Goal: Task Accomplishment & Management: Manage account settings

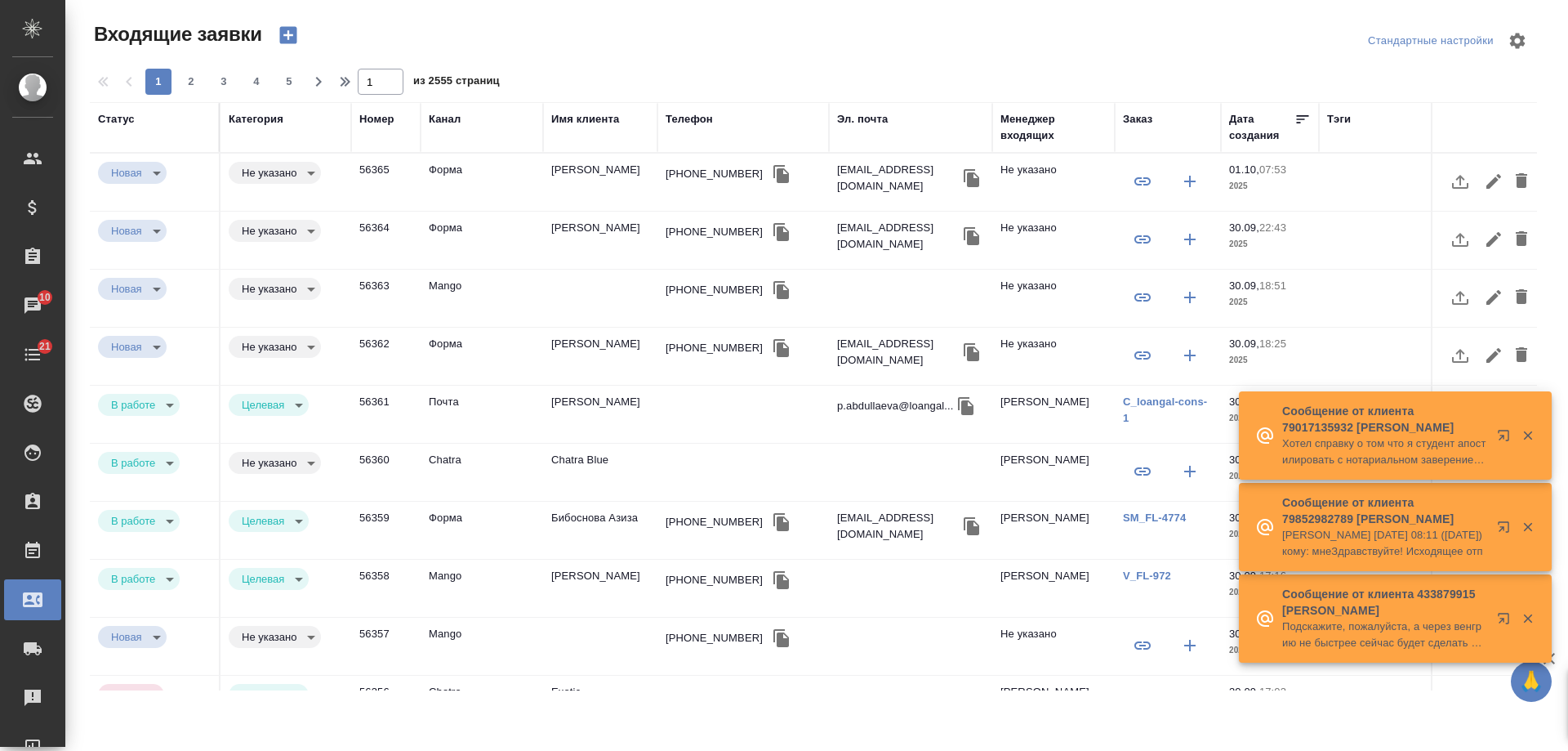
select select "RU"
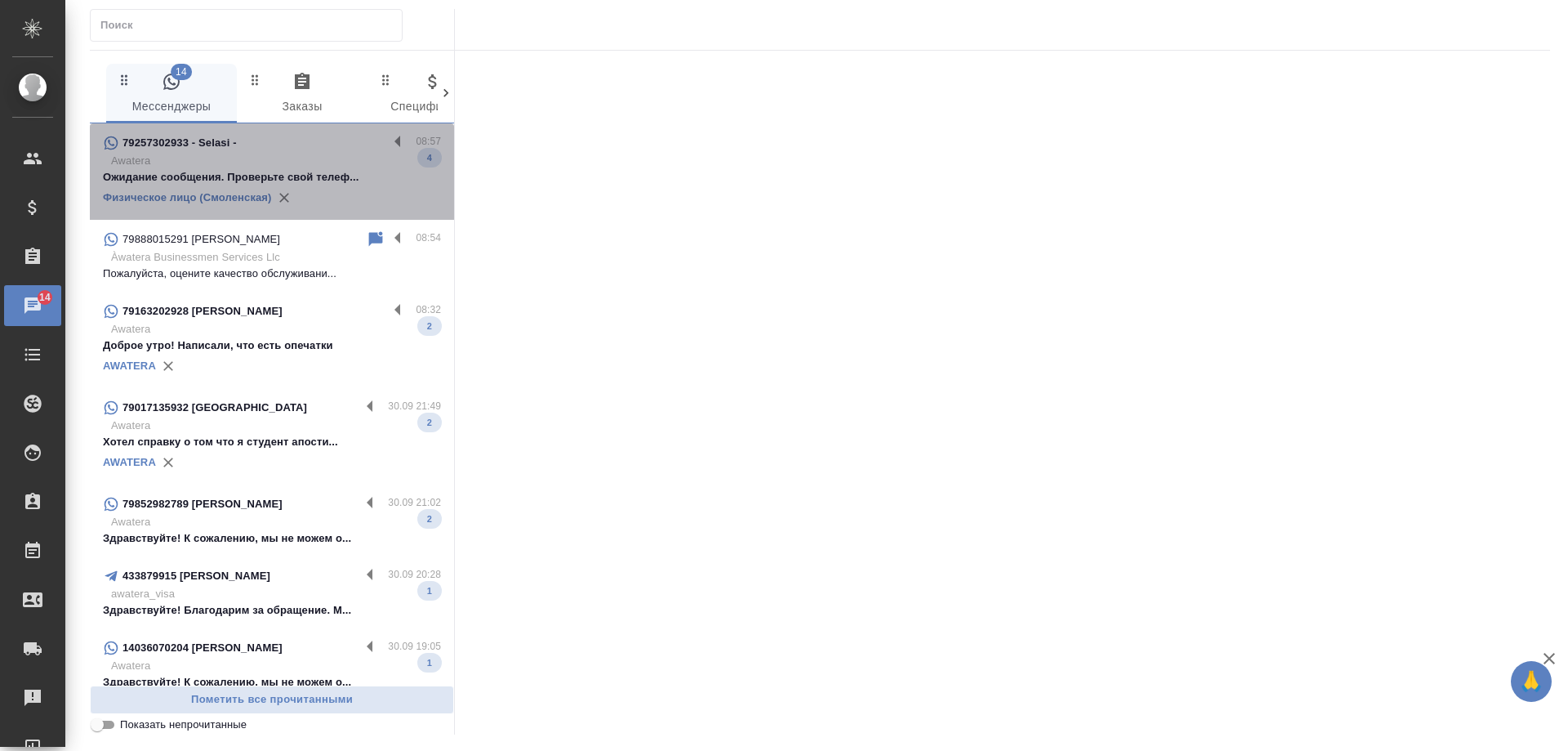
click at [340, 174] on p "Ожидание сообщения. Проверьте свой телеф..." at bounding box center [272, 177] width 338 height 17
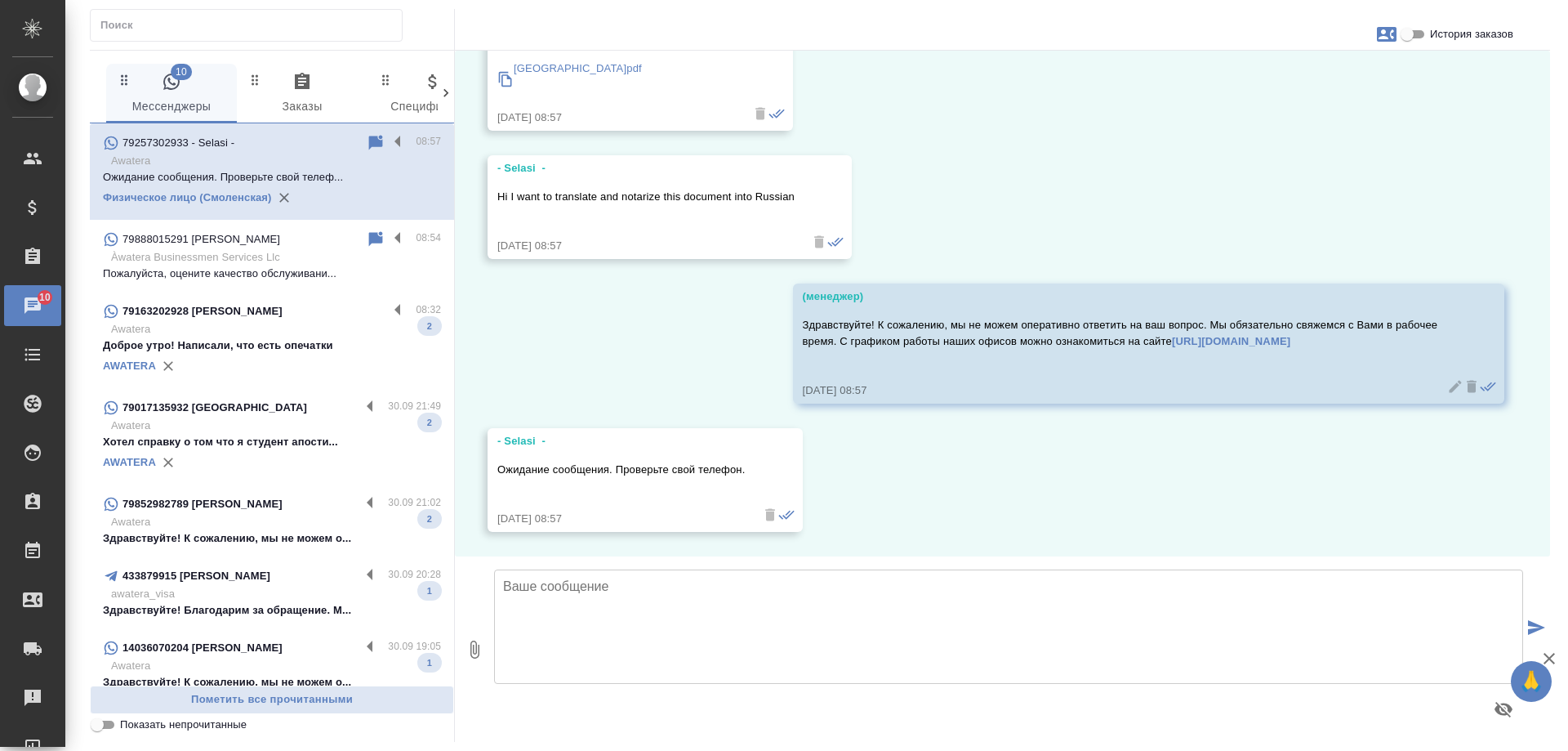
scroll to position [9104, 0]
click at [305, 350] on p "Доброе утро! Написали, что есть опечатки" at bounding box center [272, 346] width 338 height 17
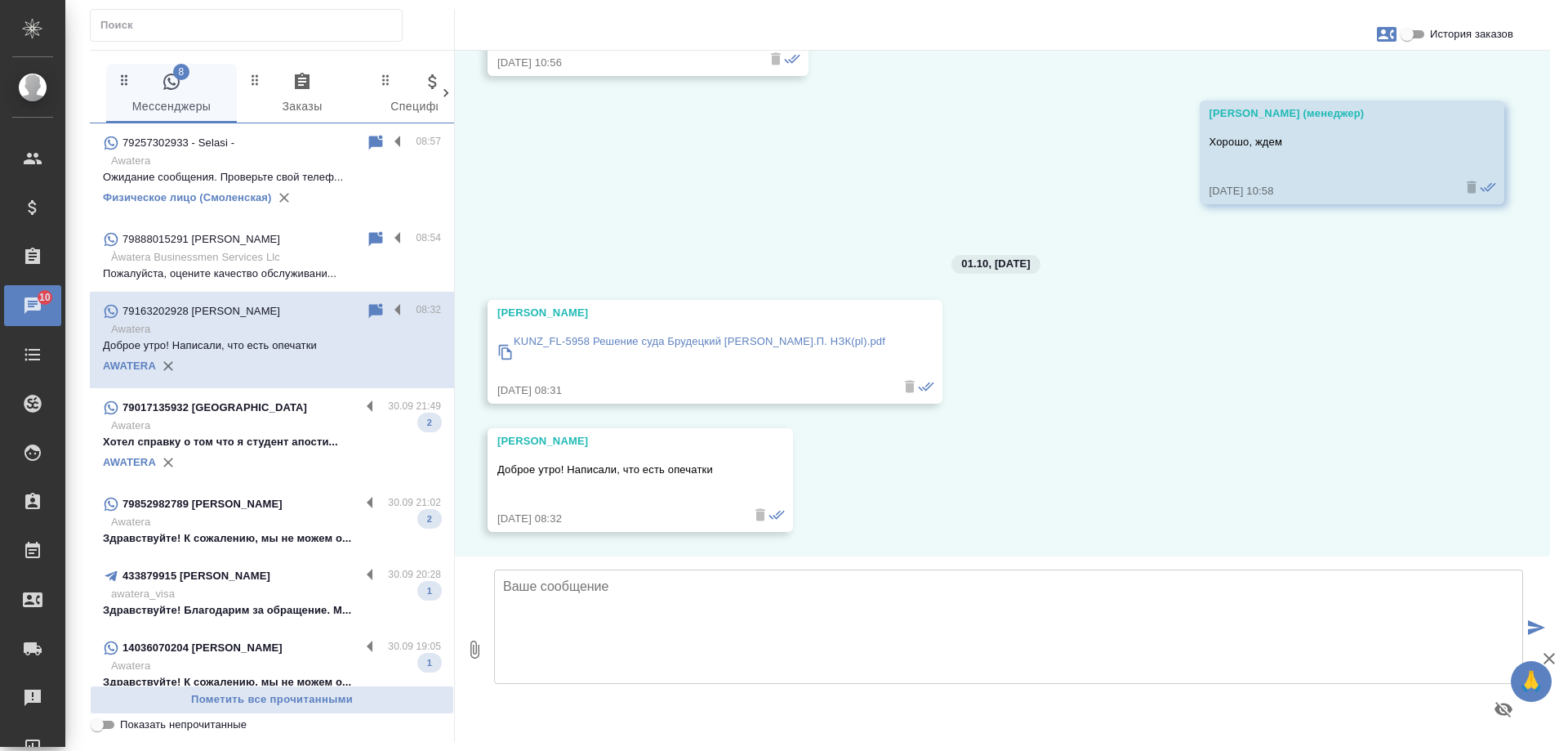
scroll to position [9991, 0]
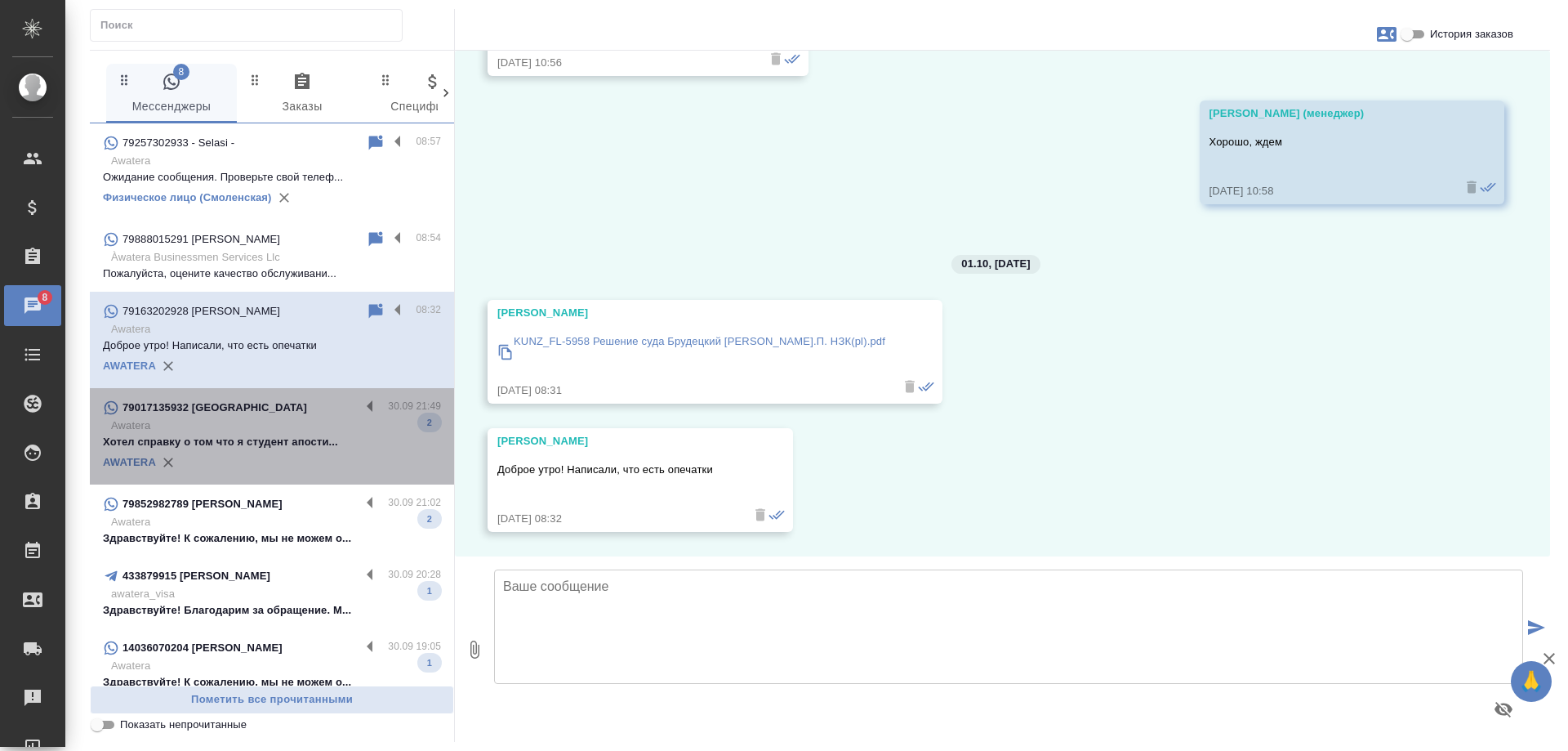
click at [317, 456] on div "AWATERA" at bounding box center [272, 462] width 338 height 25
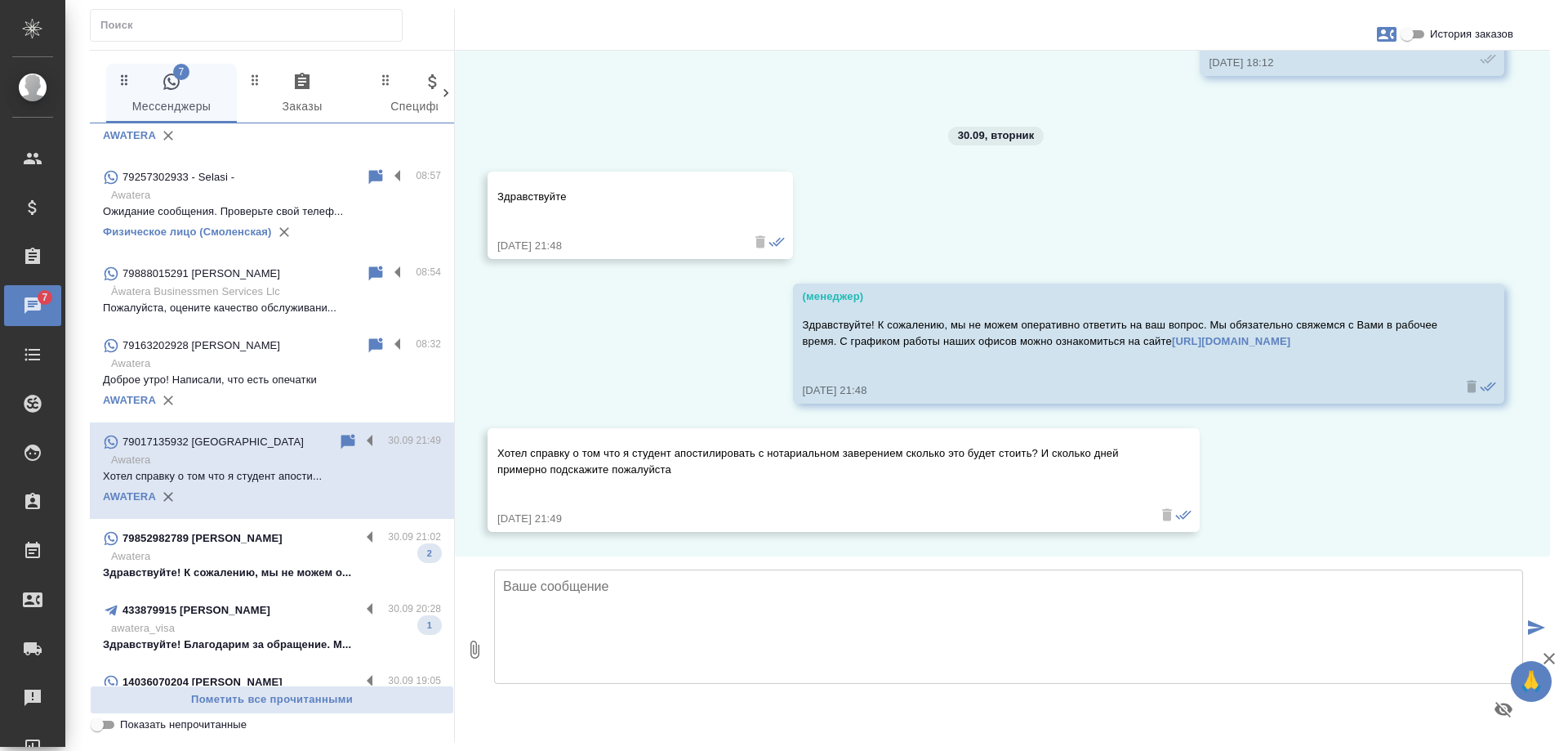
scroll to position [163, 0]
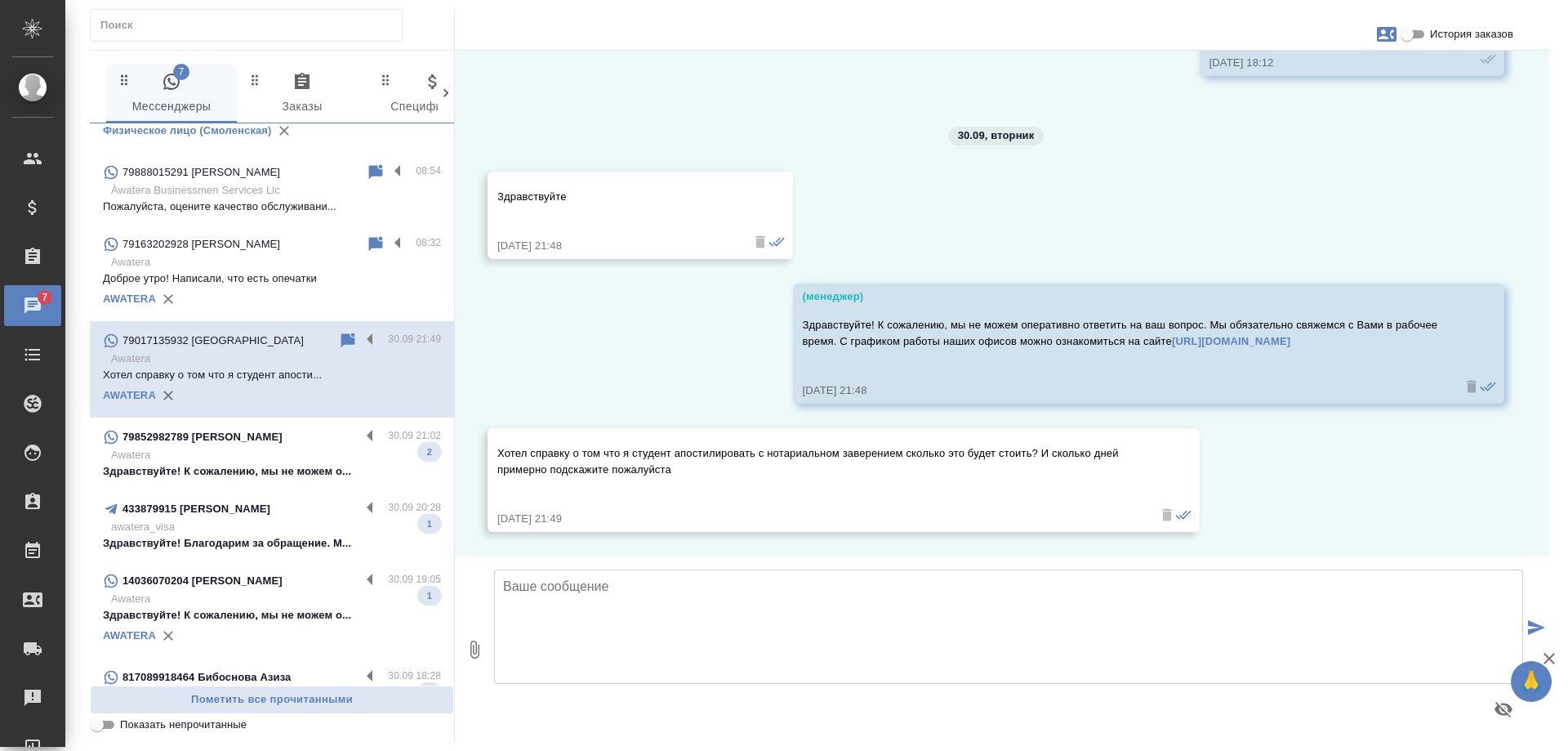
click at [292, 464] on p "Здравствуйте! К сожалению, мы не можем о..." at bounding box center [272, 472] width 338 height 17
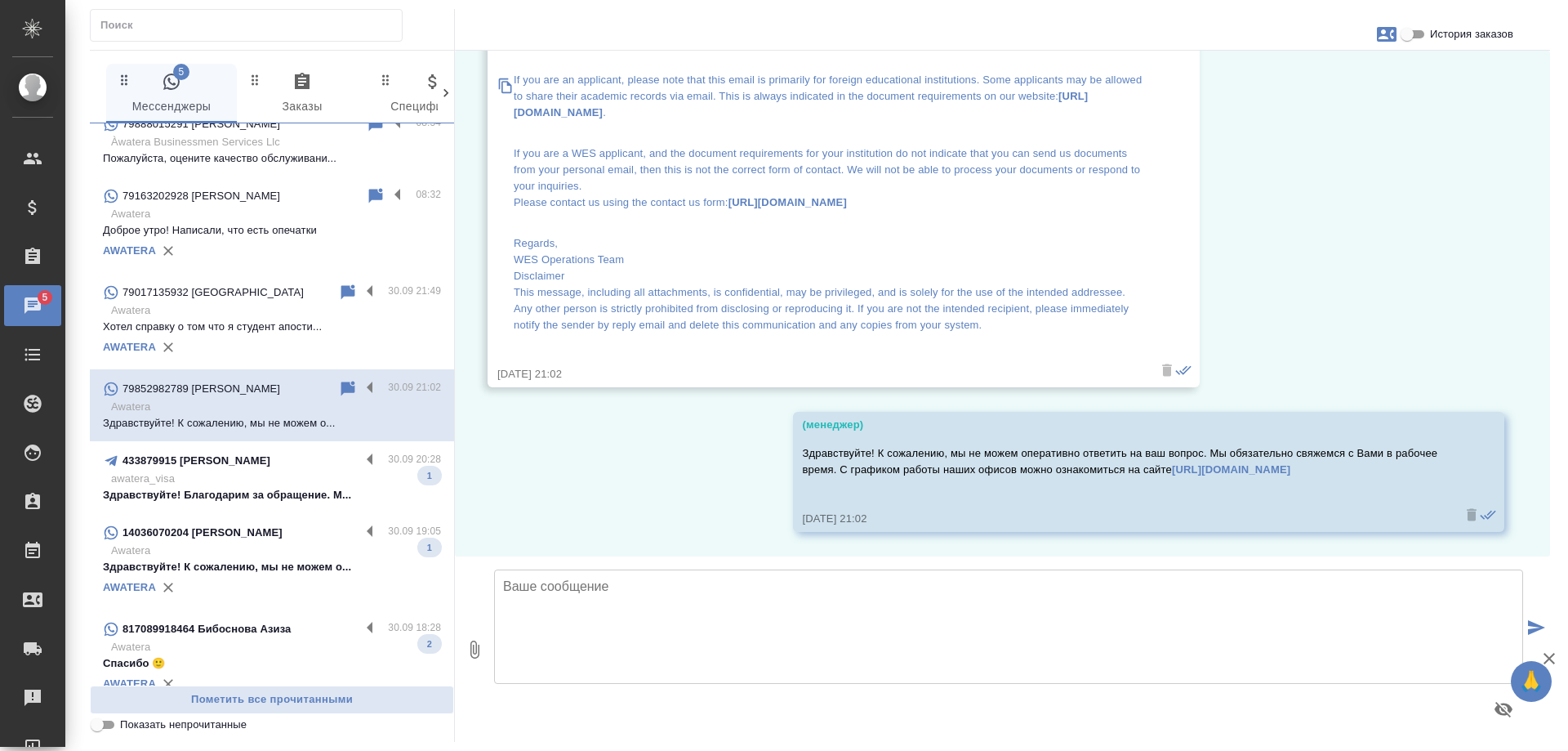
scroll to position [245, 0]
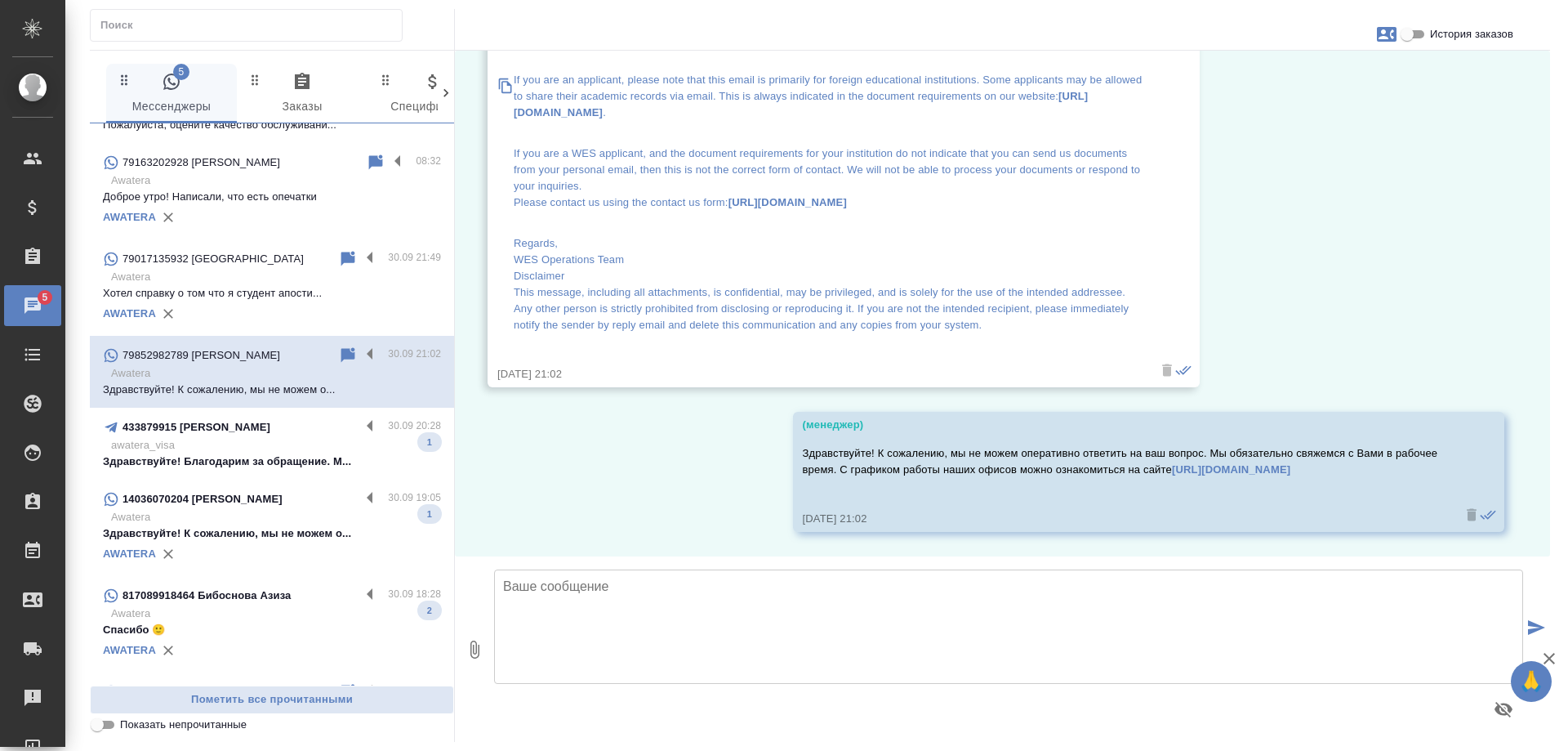
click at [264, 442] on p "awatera_visa" at bounding box center [275, 445] width 329 height 17
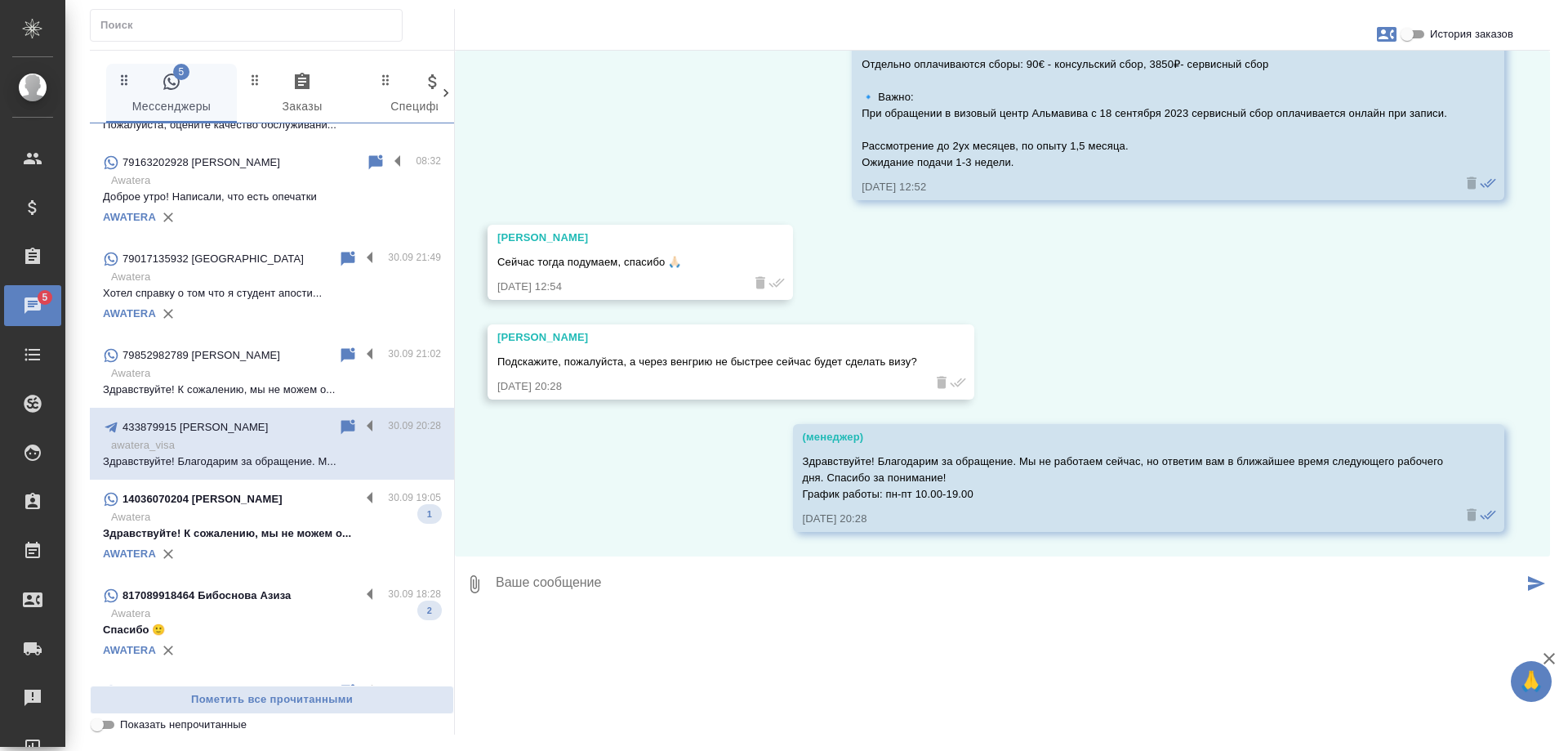
scroll to position [4037, 0]
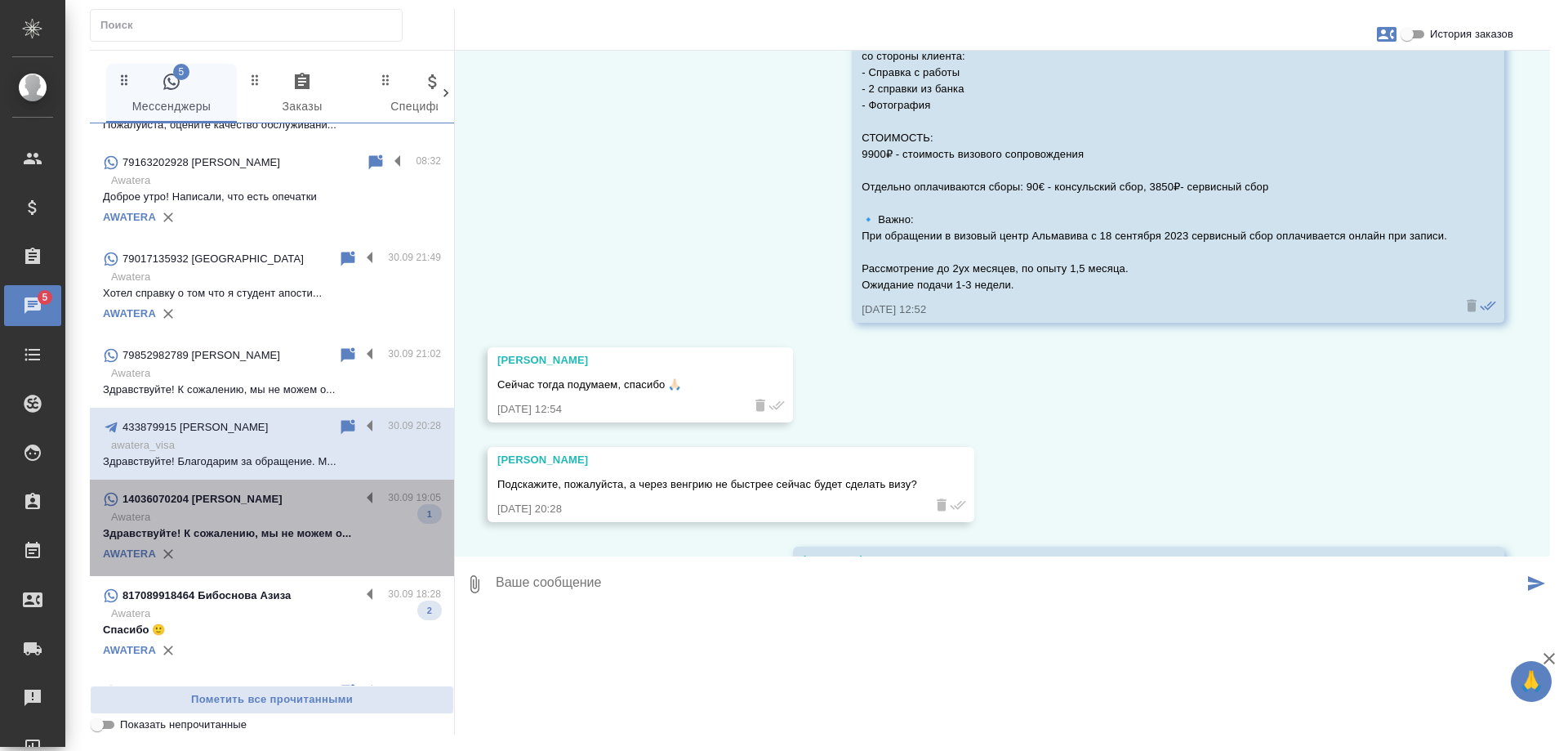
click at [288, 519] on p "Awatera" at bounding box center [275, 517] width 329 height 17
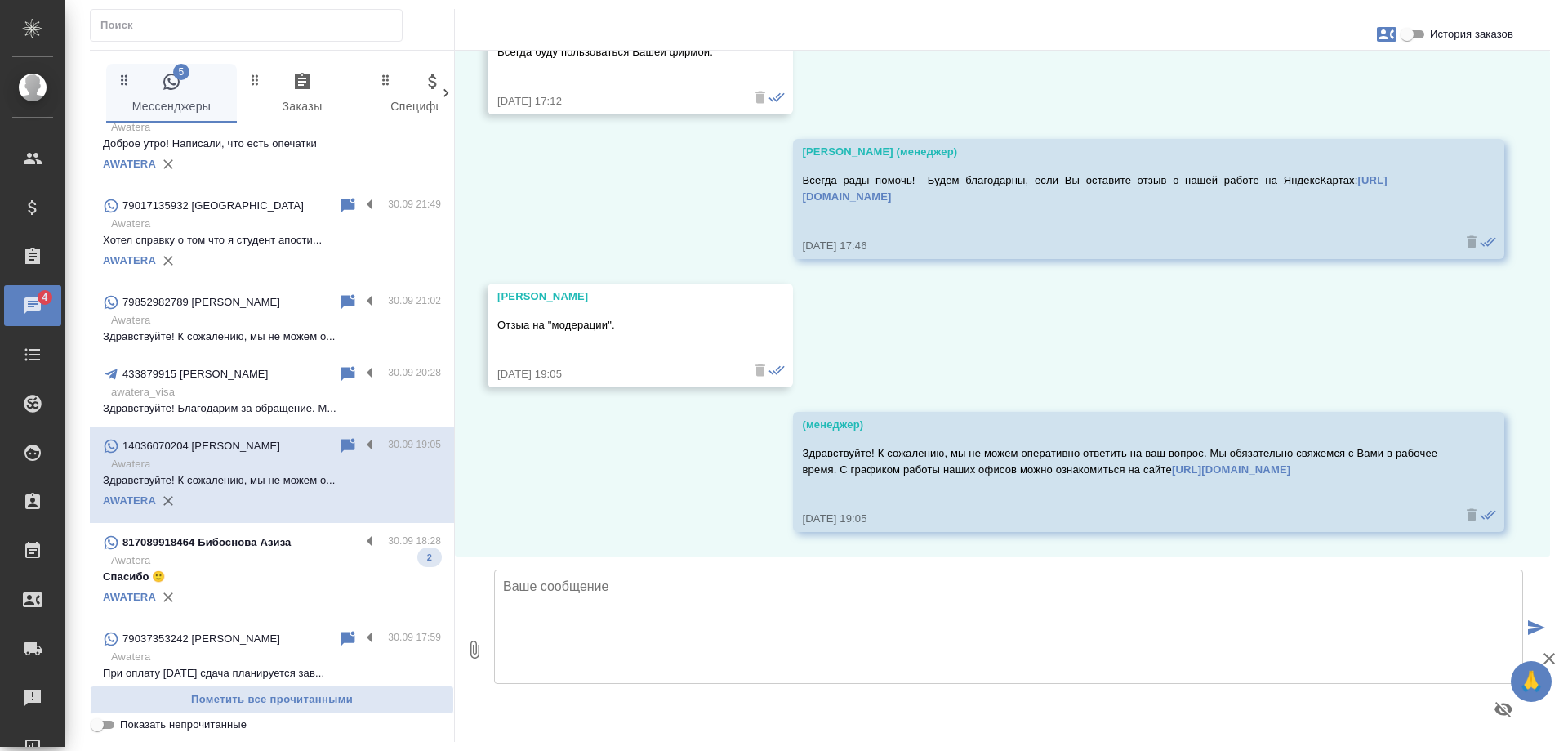
scroll to position [409, 0]
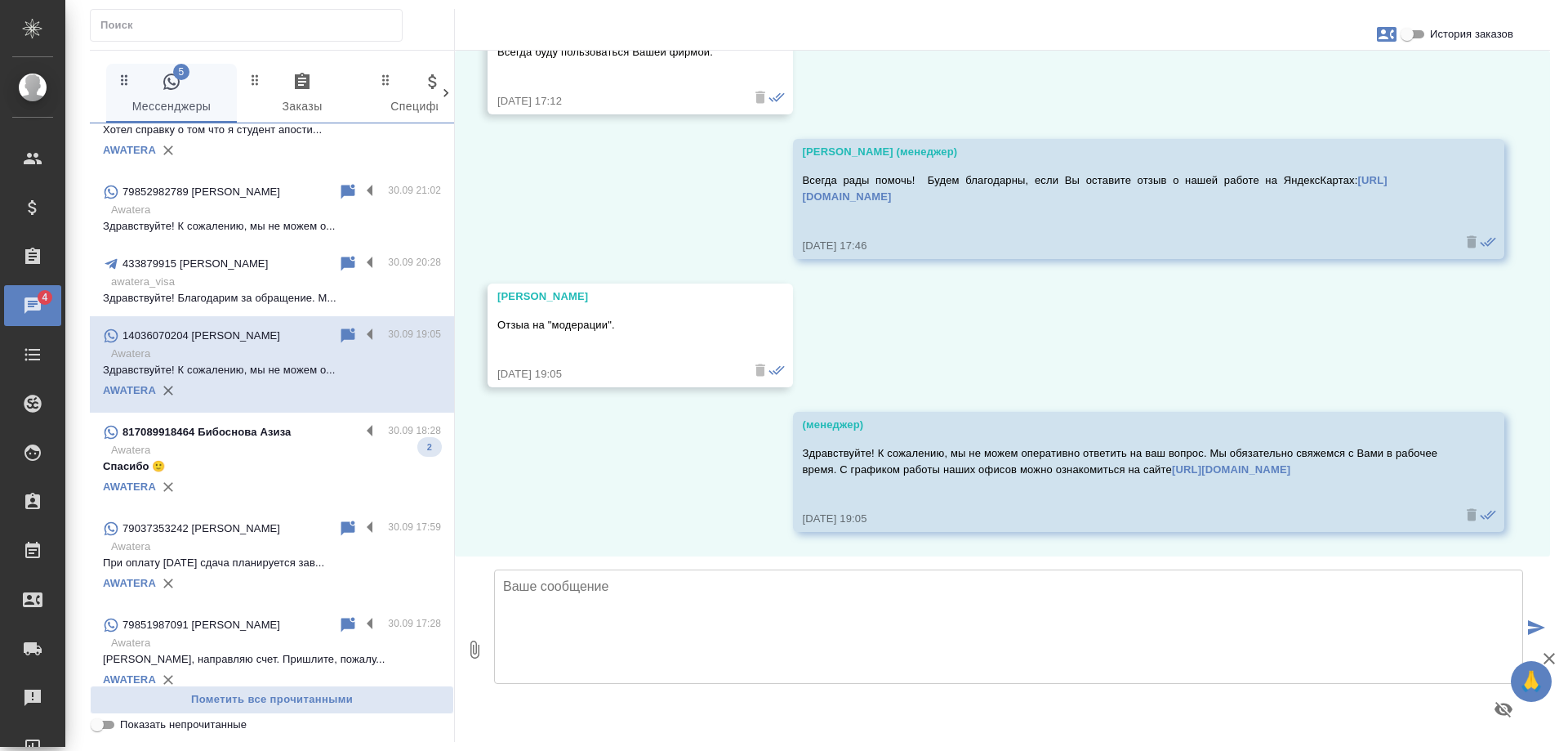
click at [303, 452] on p "Awatera" at bounding box center [275, 450] width 329 height 17
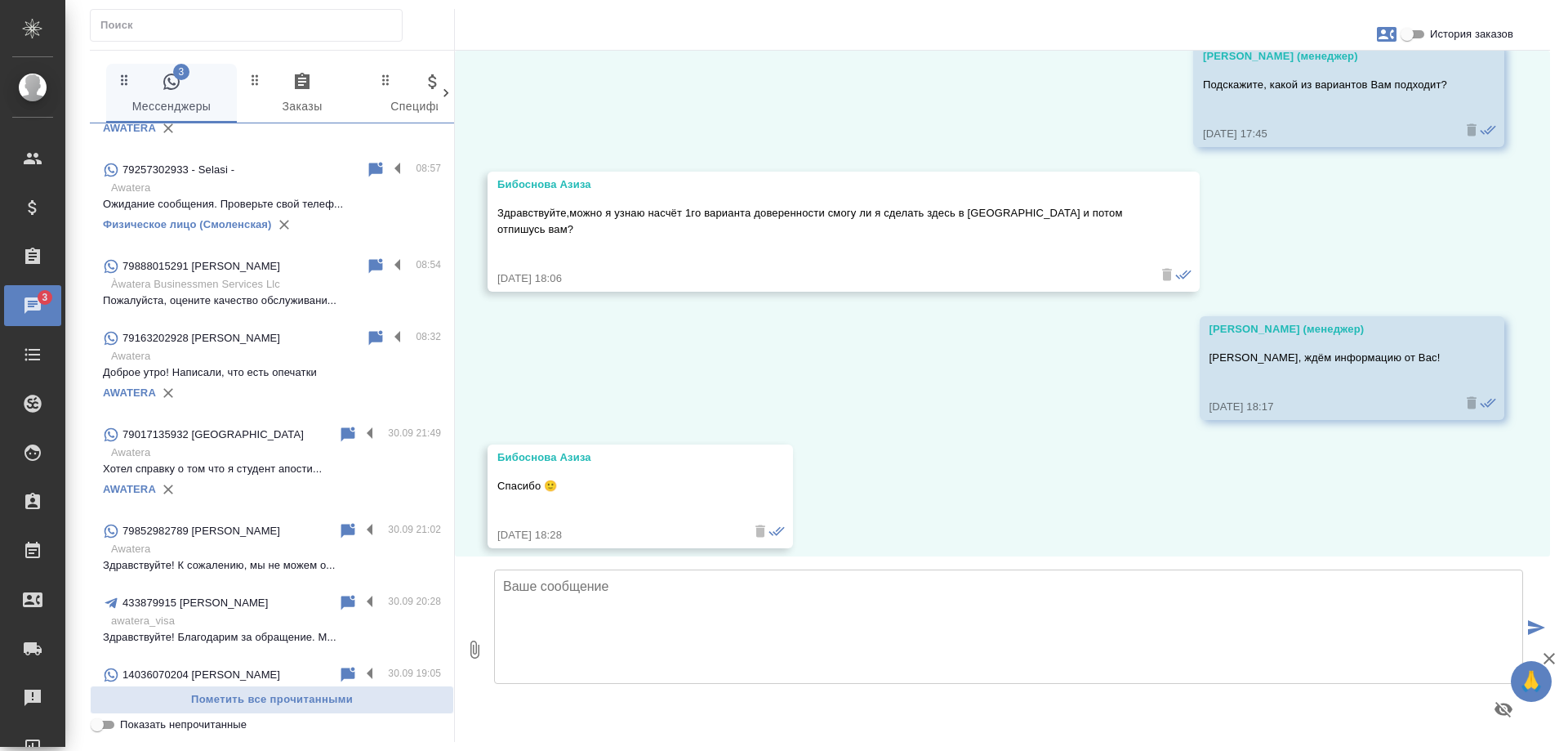
scroll to position [0, 0]
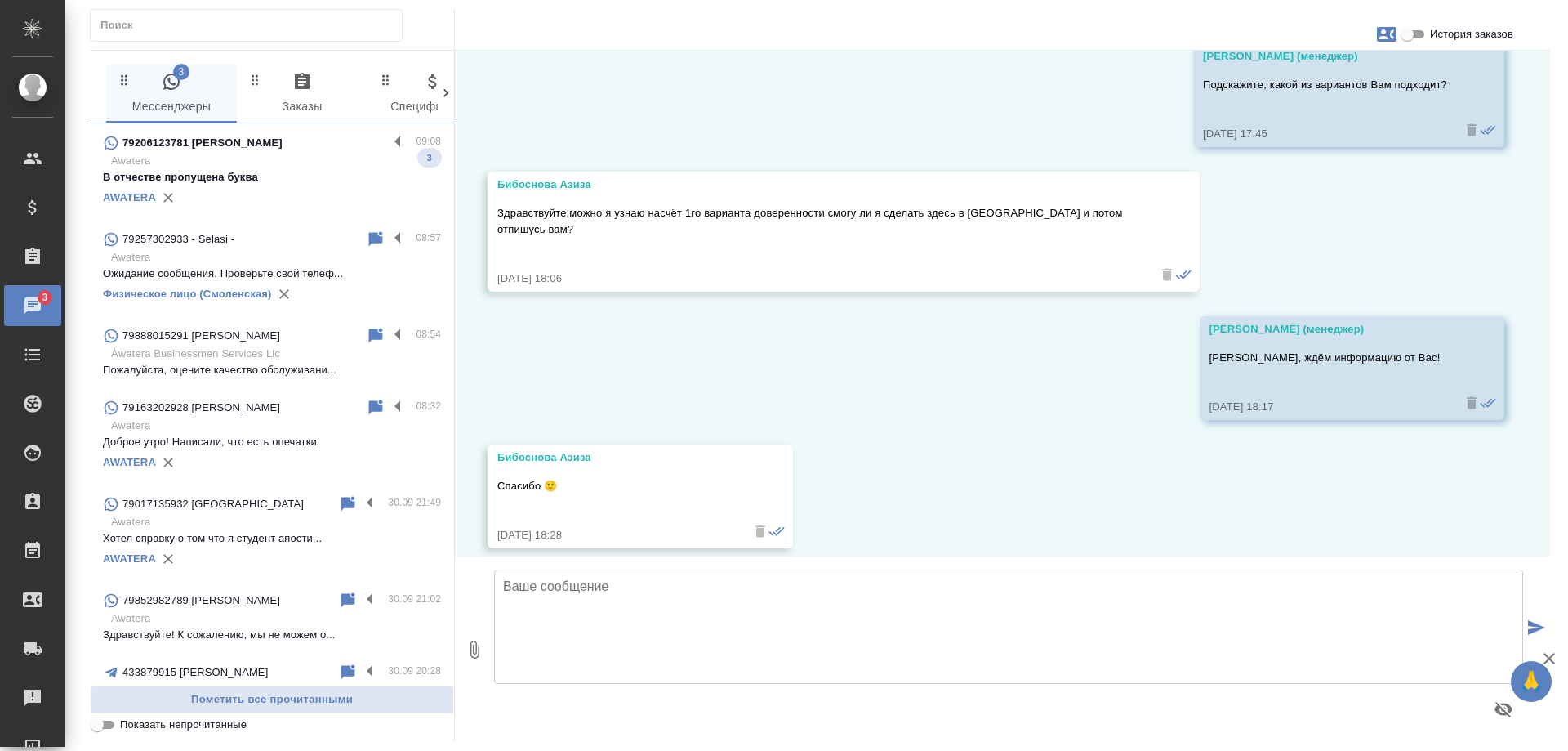
click at [318, 167] on p "Awatera" at bounding box center [275, 161] width 329 height 17
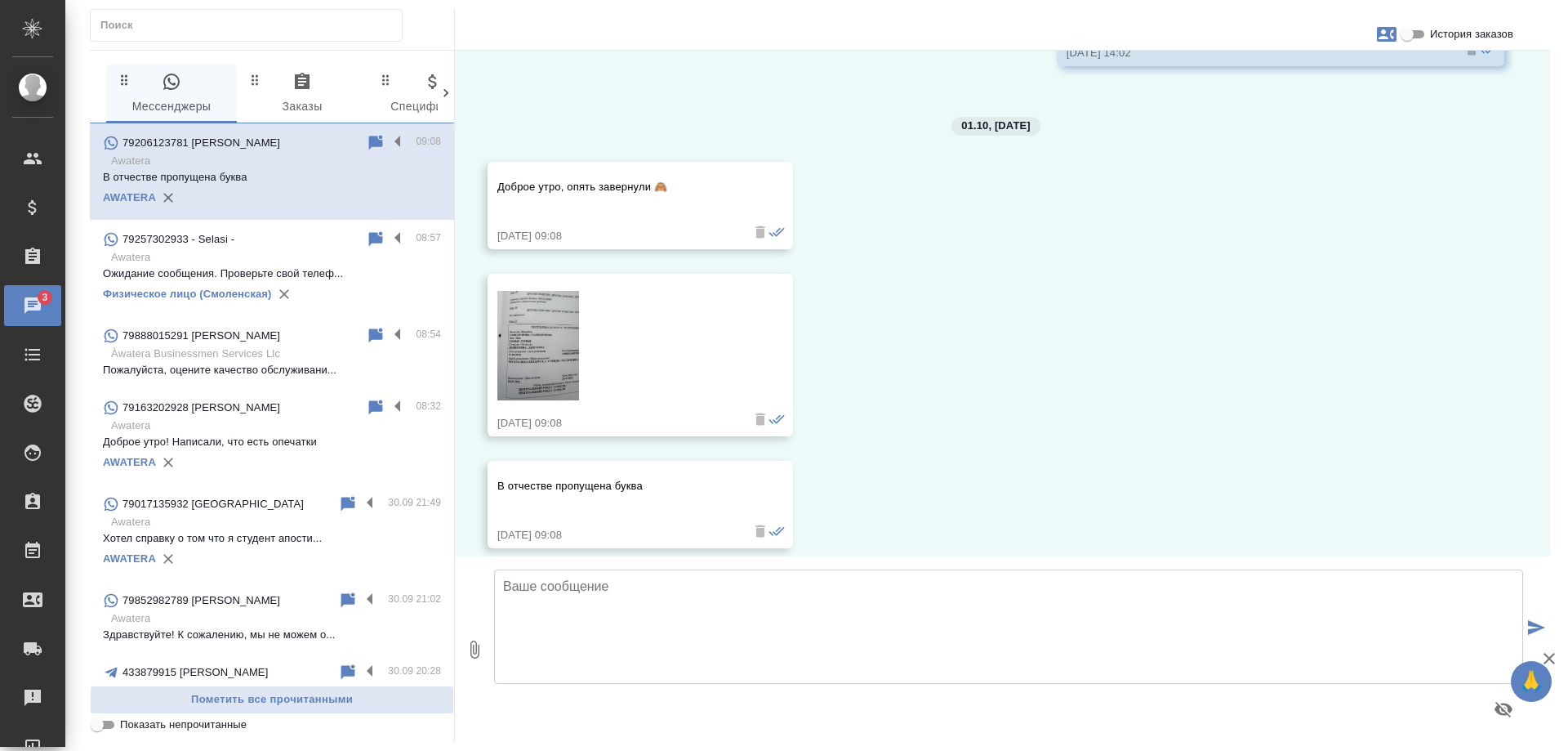
click at [106, 723] on input "Показать непрочитанные" at bounding box center [97, 724] width 59 height 19
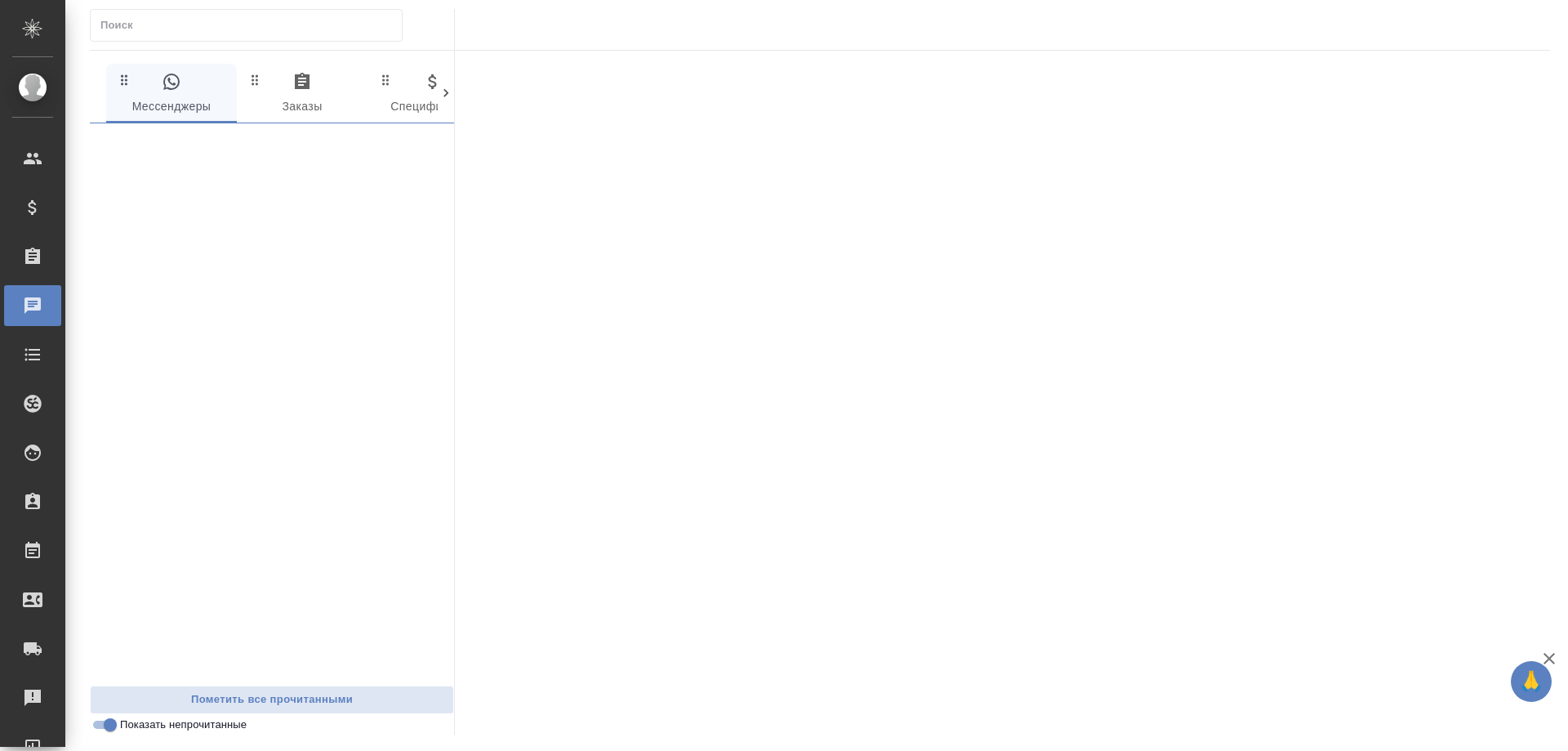
click at [105, 727] on input "Показать непрочитанные" at bounding box center [110, 724] width 59 height 19
checkbox input "false"
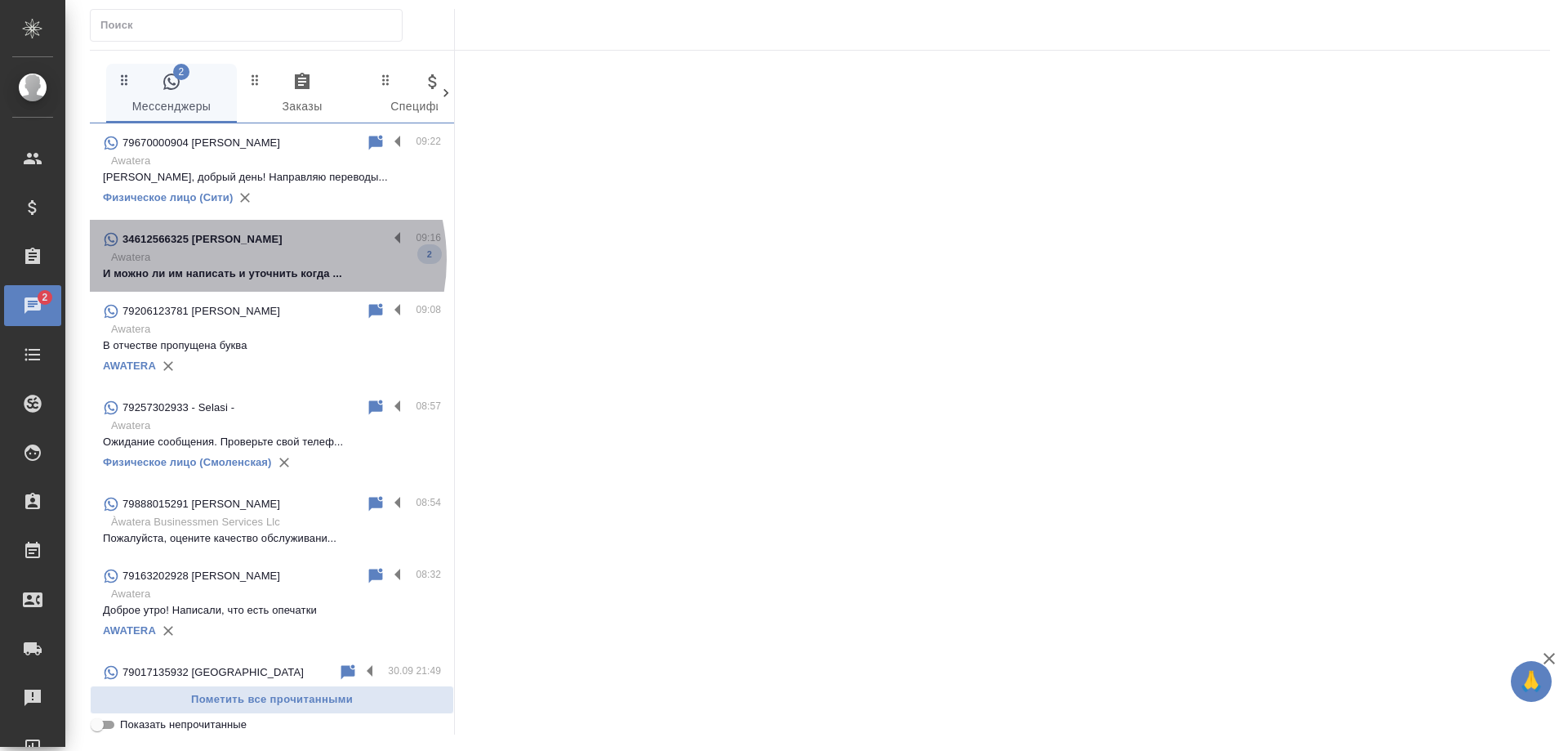
click at [255, 260] on p "Awatera" at bounding box center [275, 257] width 329 height 17
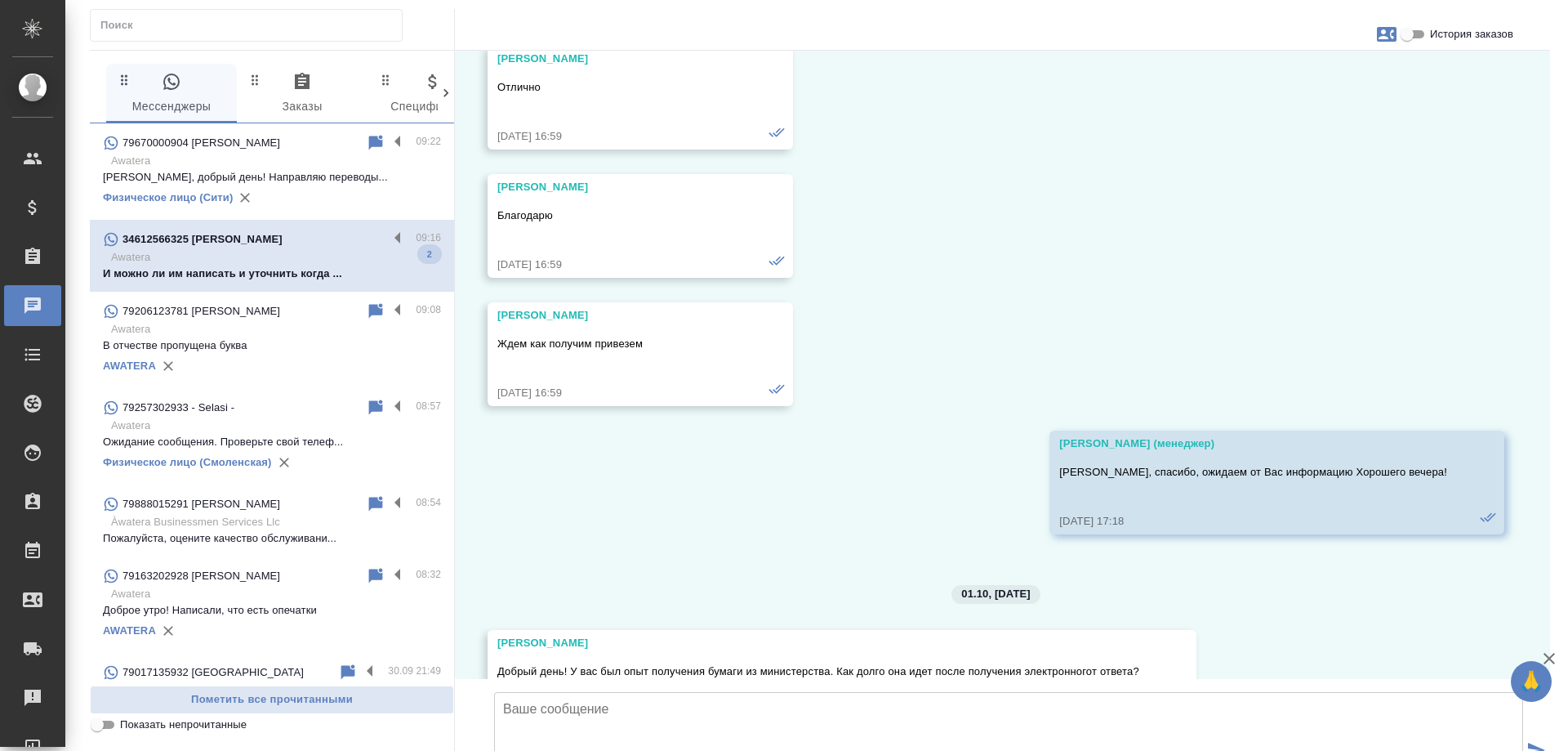
scroll to position [17311, 0]
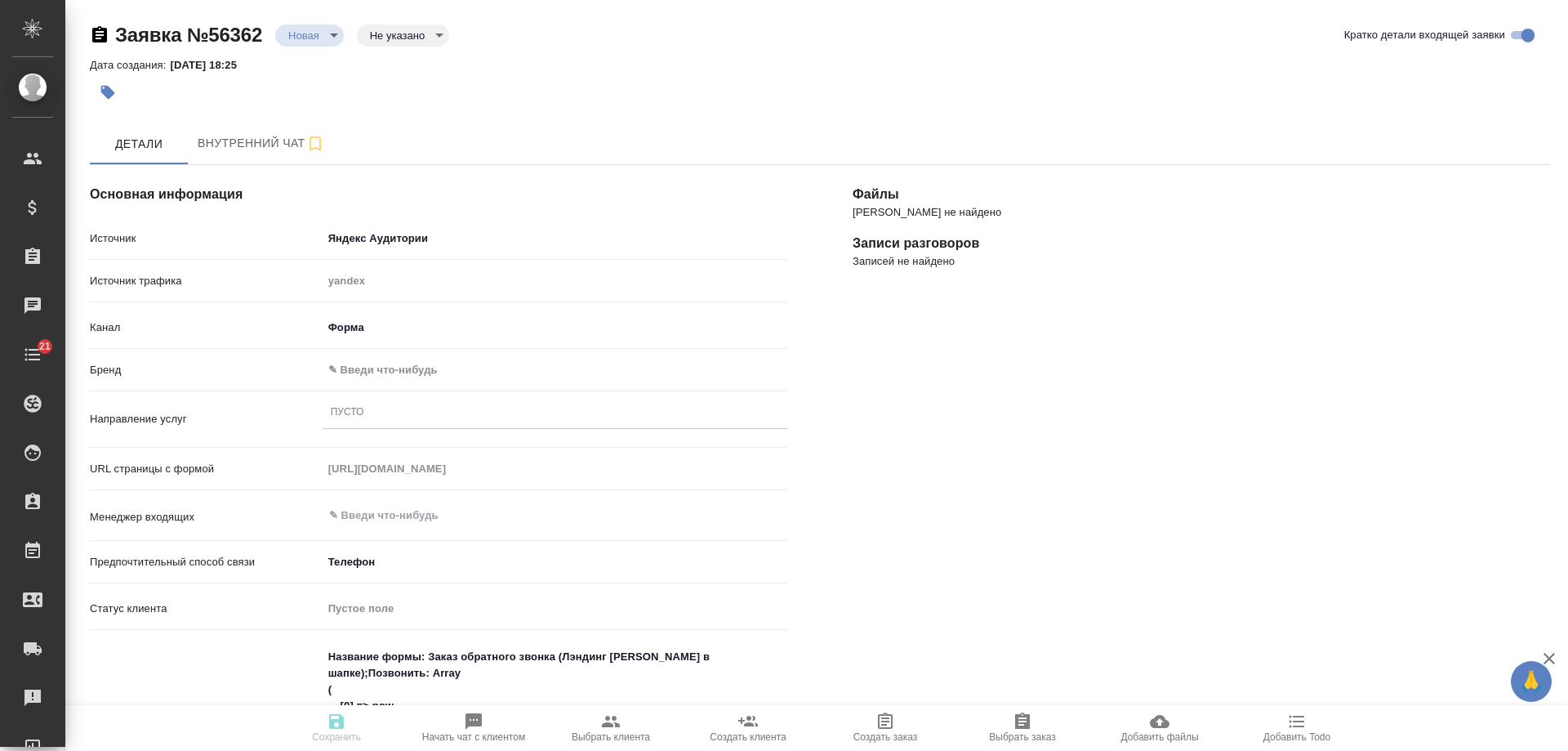
select select "RU"
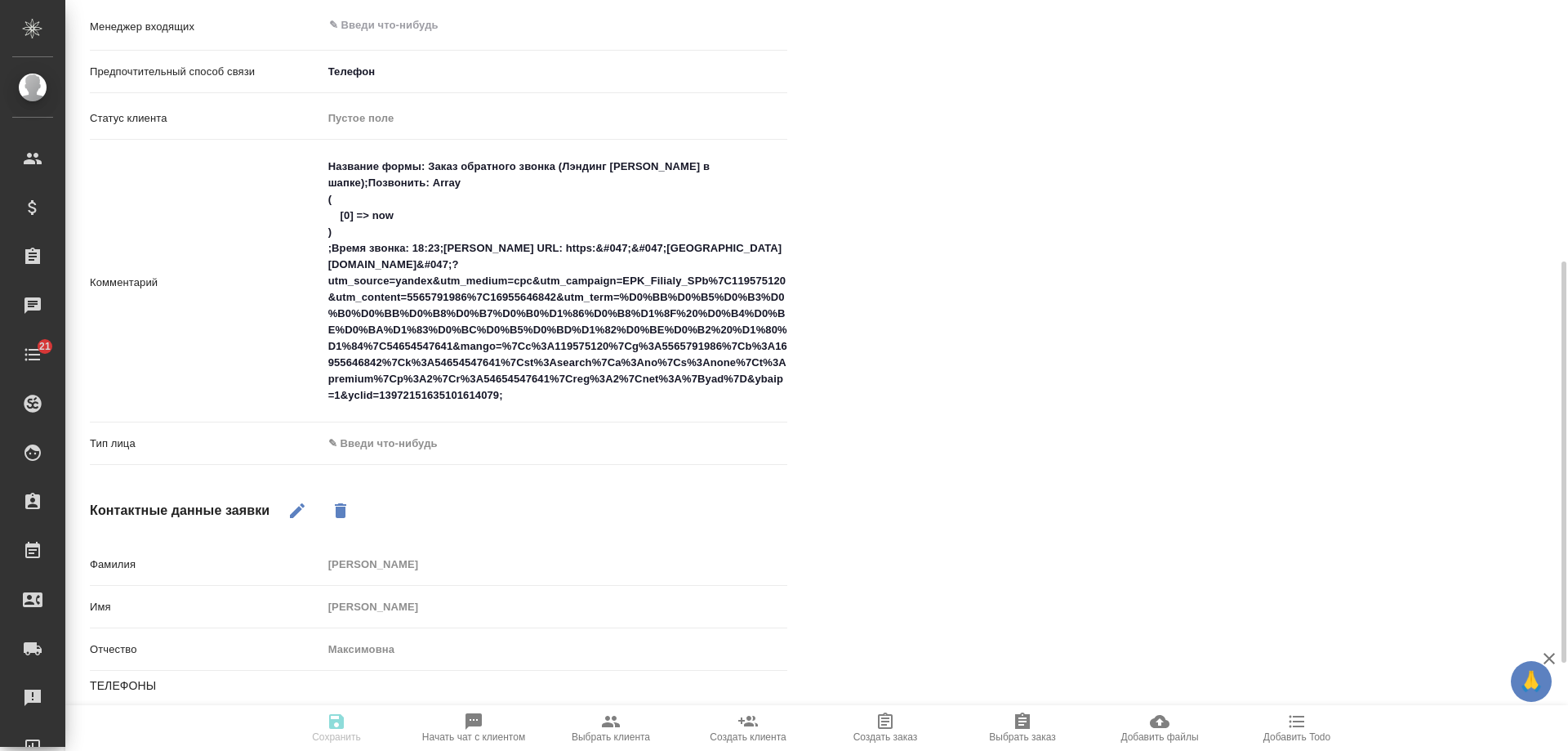
scroll to position [654, 0]
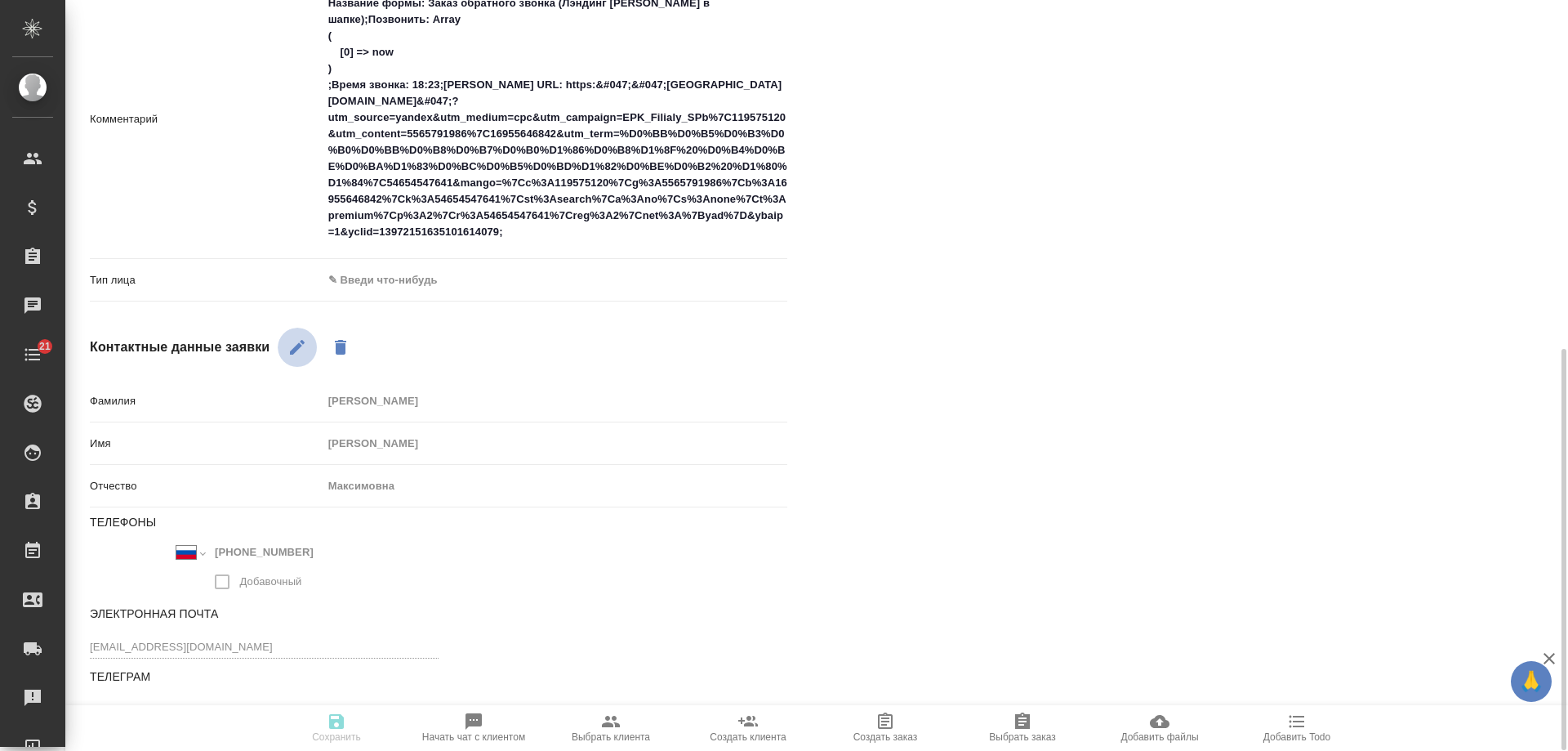
click at [302, 345] on icon "button" at bounding box center [296, 347] width 19 height 19
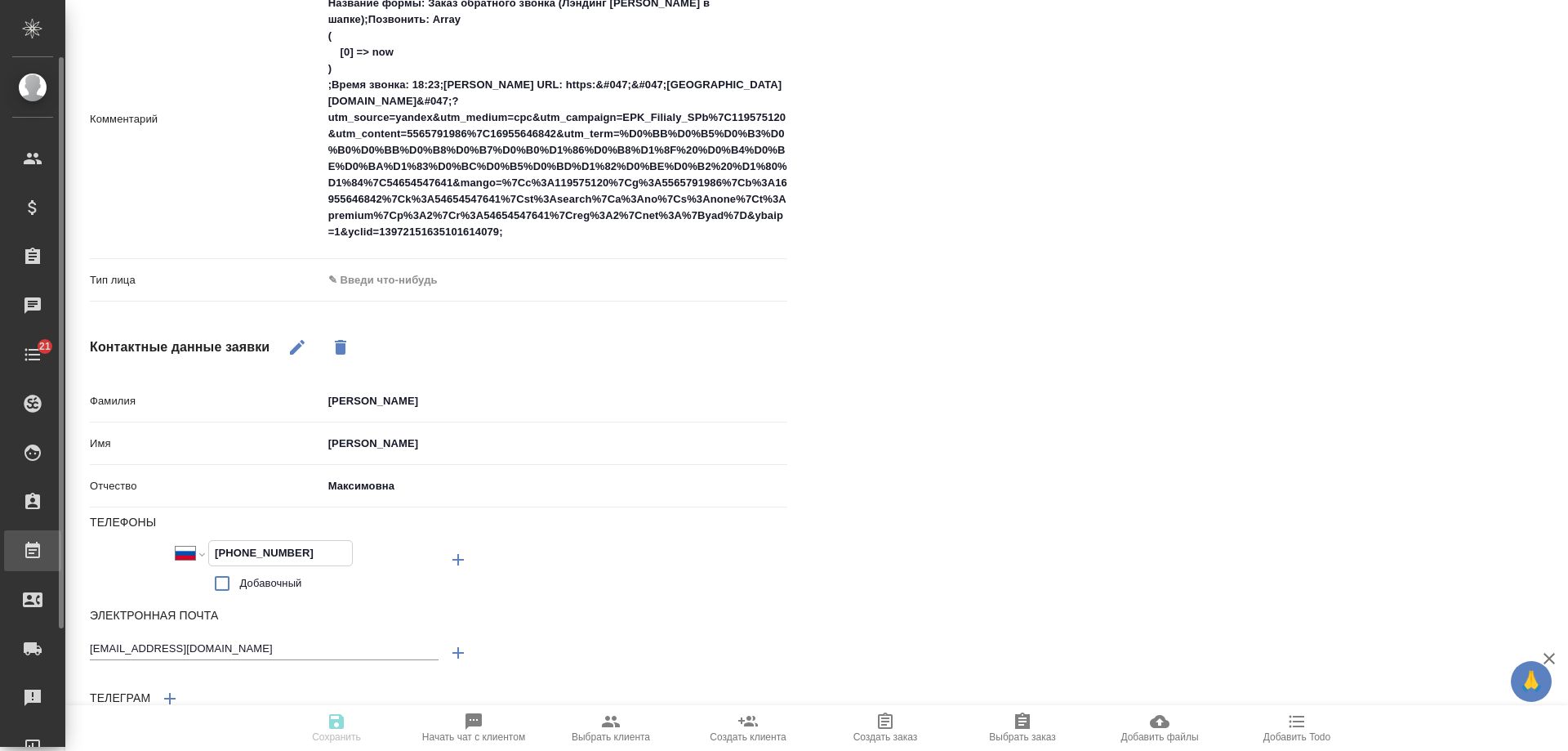
drag, startPoint x: 329, startPoint y: 548, endPoint x: 63, endPoint y: 541, distance: 266.1
click at [63, 543] on div ".cls-1 fill:#fff; AWATERA Gudina Alexandra Клиенты Спецификации Заказы 0 Чаты 2…" at bounding box center [784, 376] width 1568 height 751
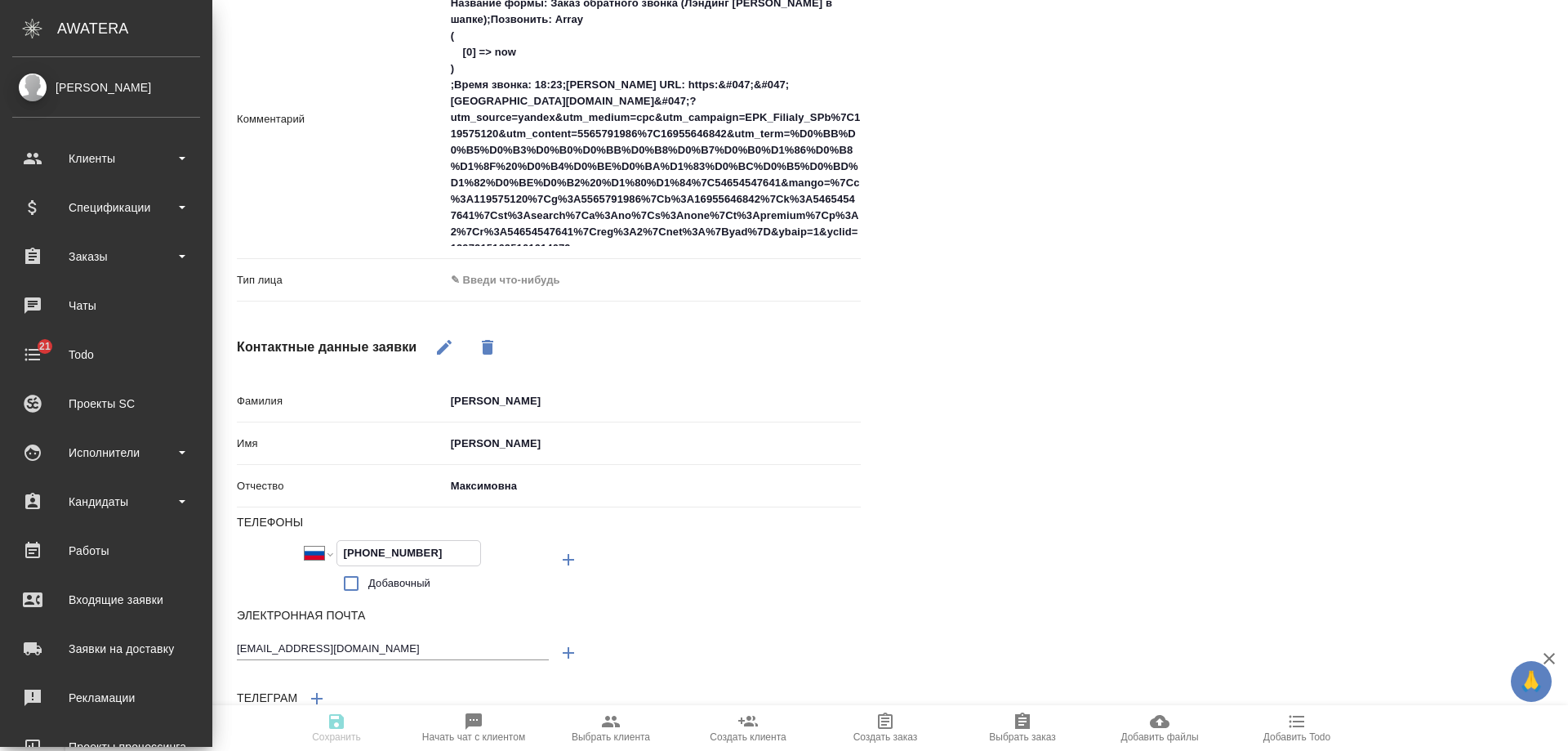
scroll to position [662, 0]
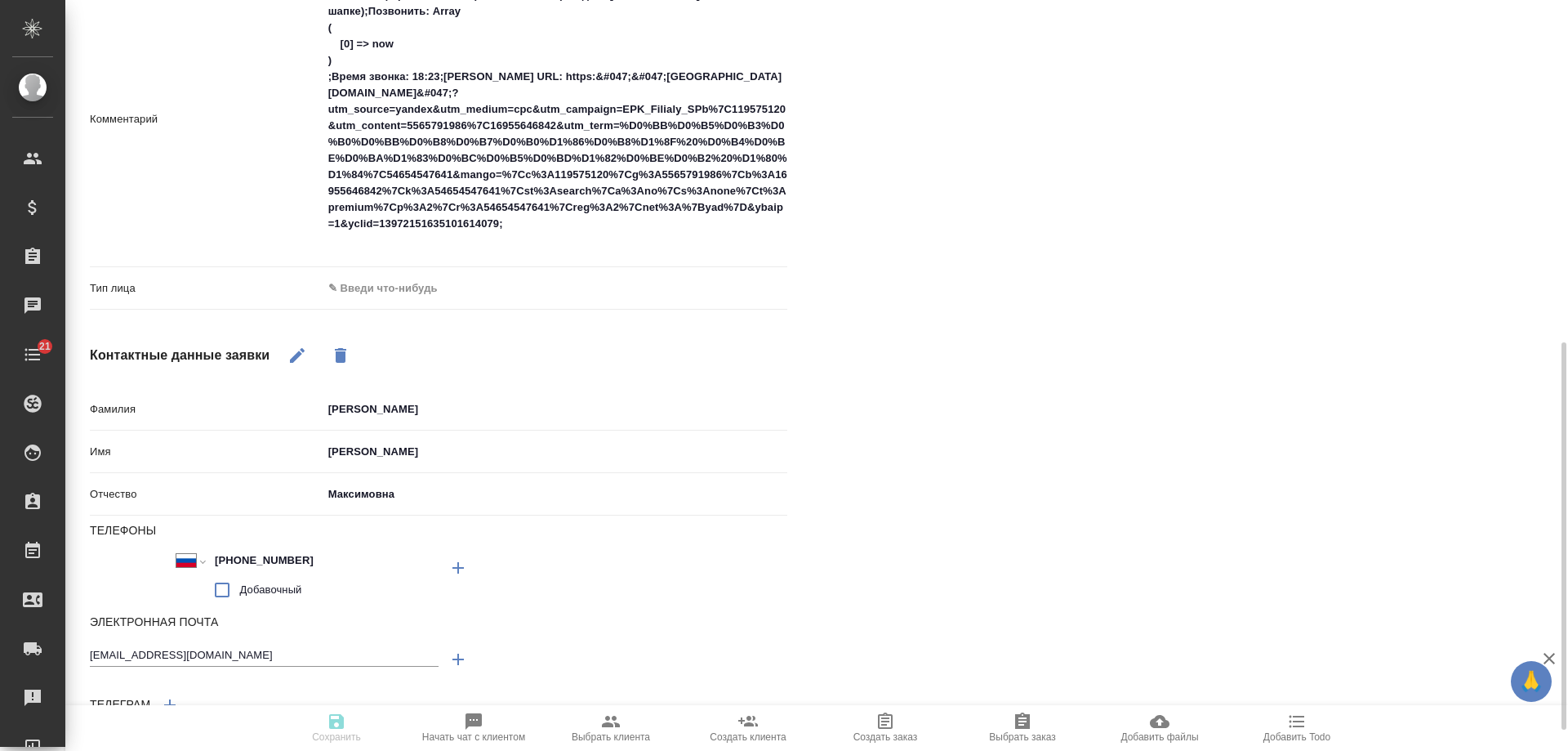
click at [1013, 434] on div "Файлы Файлов не найдено Записи разговоров Записей не найдено" at bounding box center [1200, 129] width 762 height 1319
click at [1061, 362] on div "Файлы Файлов не найдено Записи разговоров Записей не найдено" at bounding box center [1200, 129] width 762 height 1319
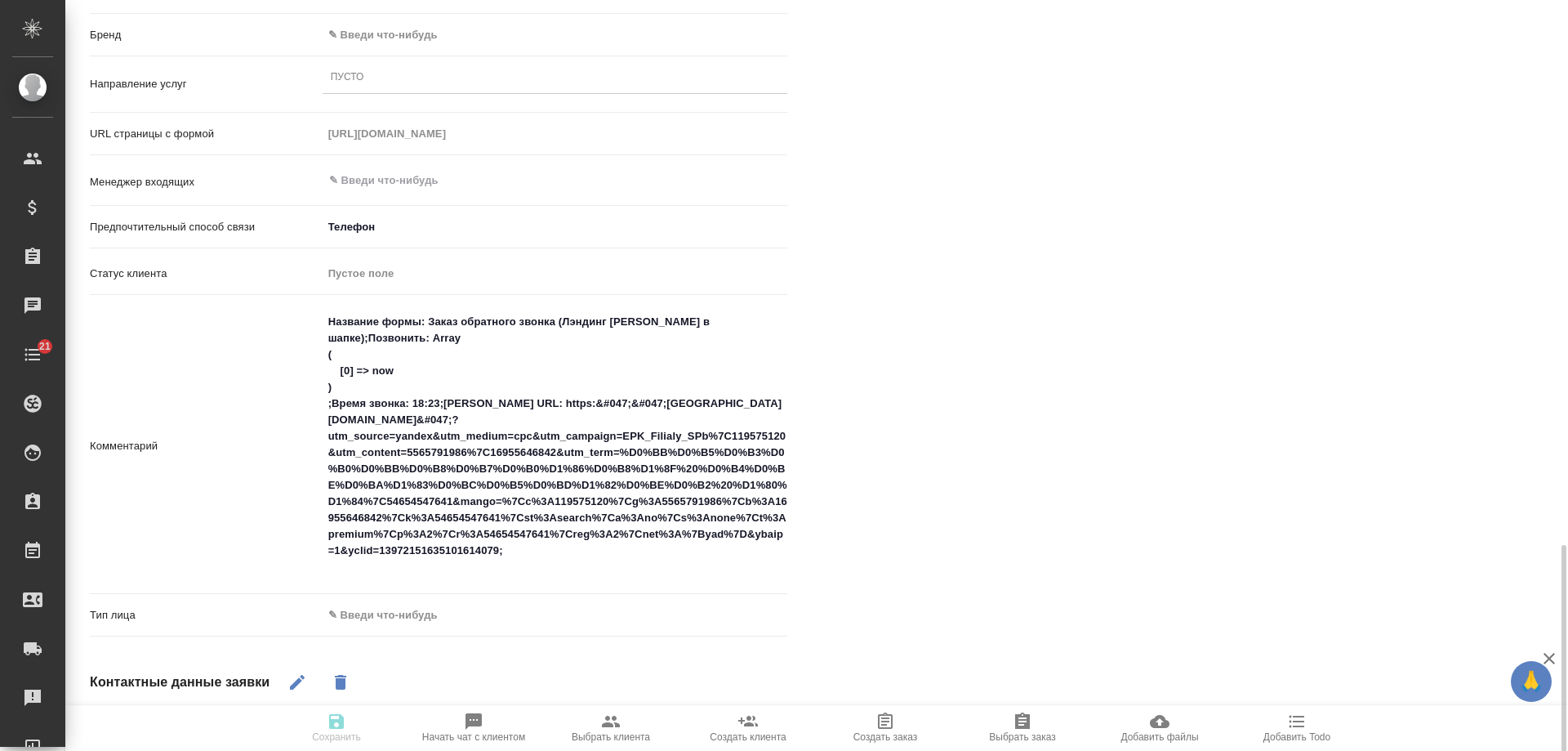
scroll to position [580, 0]
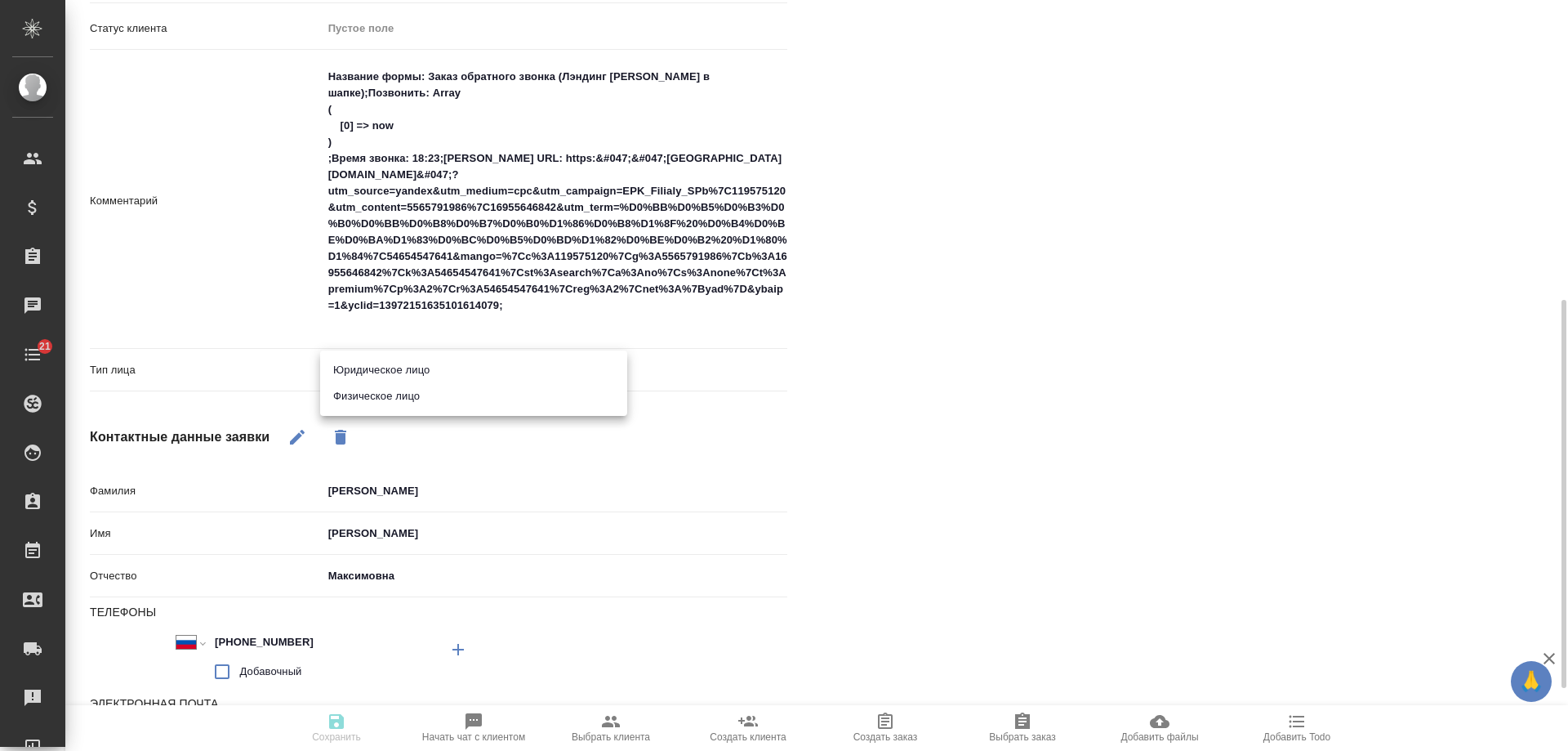
click at [393, 374] on body "🙏 .cls-1 fill:#fff; AWATERA Gudina Alexandra Клиенты Спецификации Заказы 0 Чаты…" at bounding box center [784, 376] width 1568 height 751
click at [395, 400] on li "Физическое лицо" at bounding box center [473, 396] width 307 height 26
type input "private"
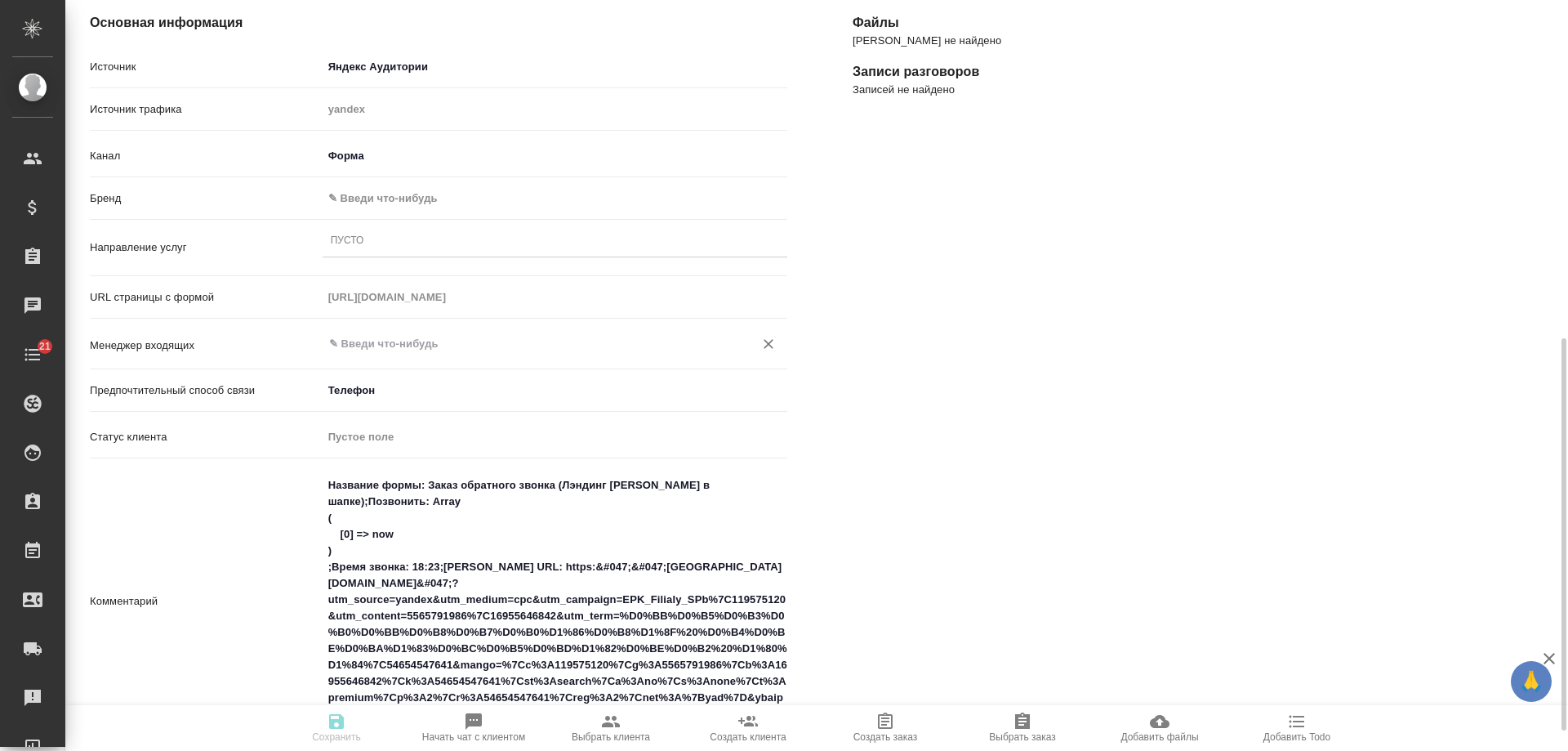
scroll to position [90, 0]
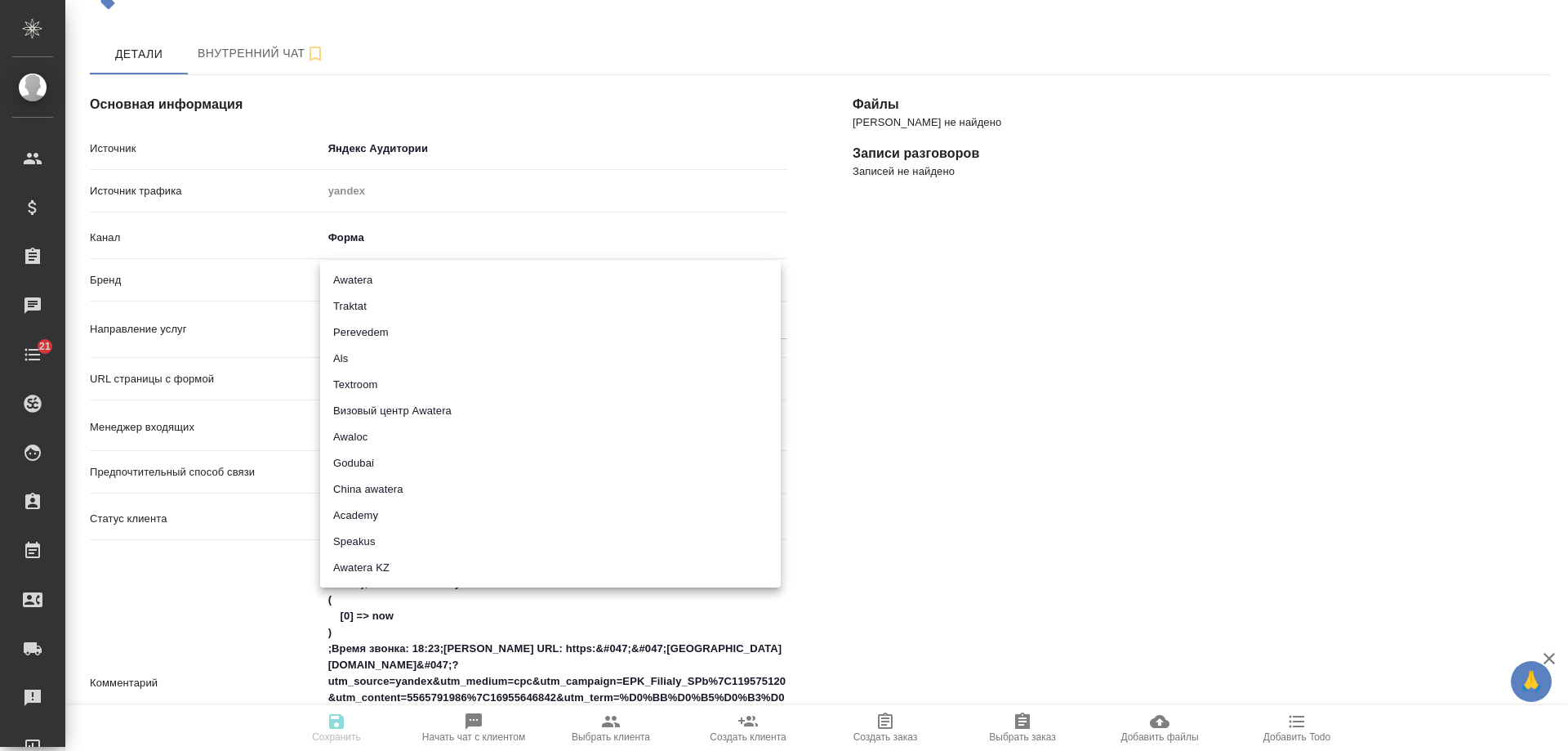
click at [390, 277] on body "🙏 .cls-1 fill:#fff; AWATERA Gudina Alexandra Клиенты Спецификации Заказы 0 Чаты…" at bounding box center [784, 376] width 1568 height 751
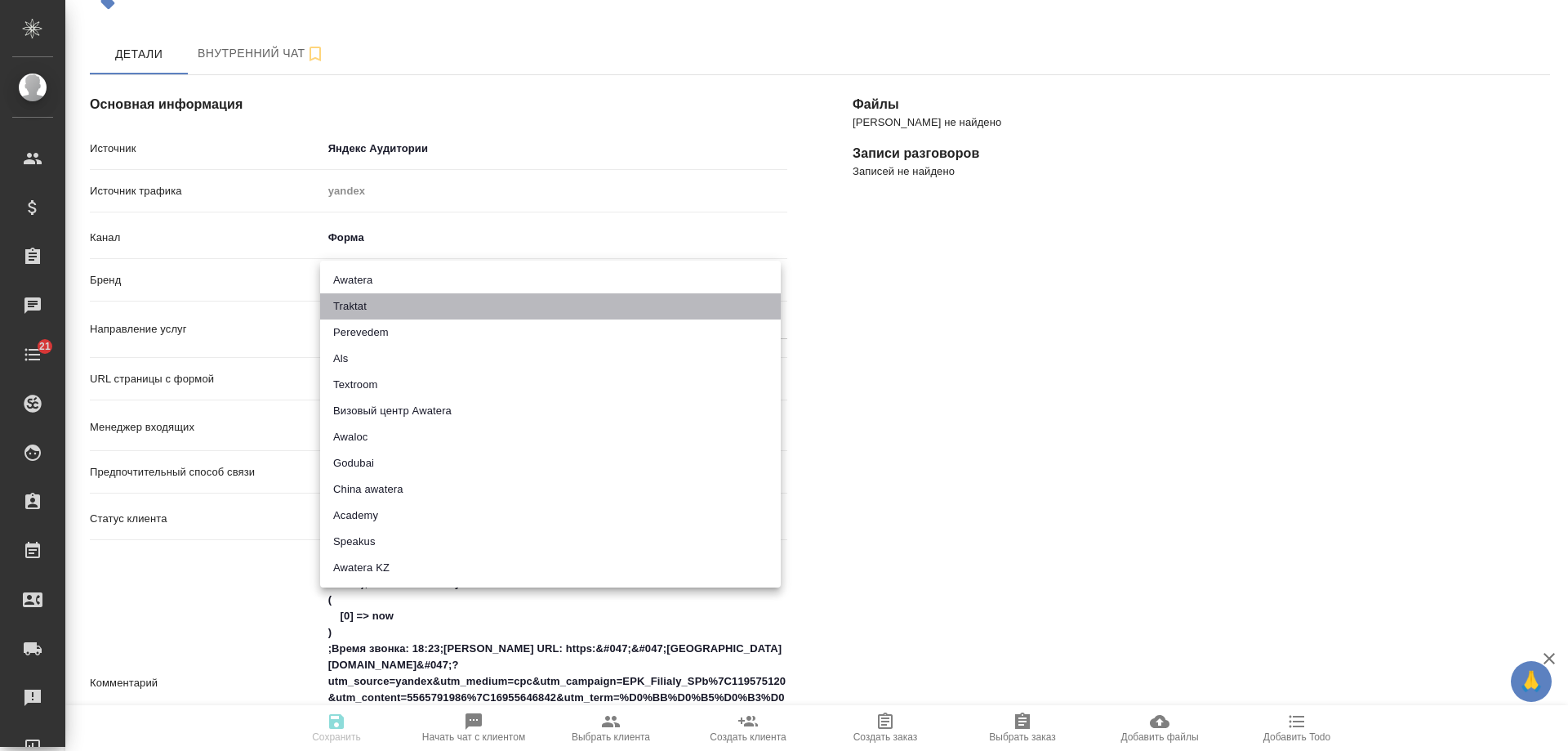
click at [390, 312] on li "Traktat" at bounding box center [550, 306] width 461 height 26
type input "traktat"
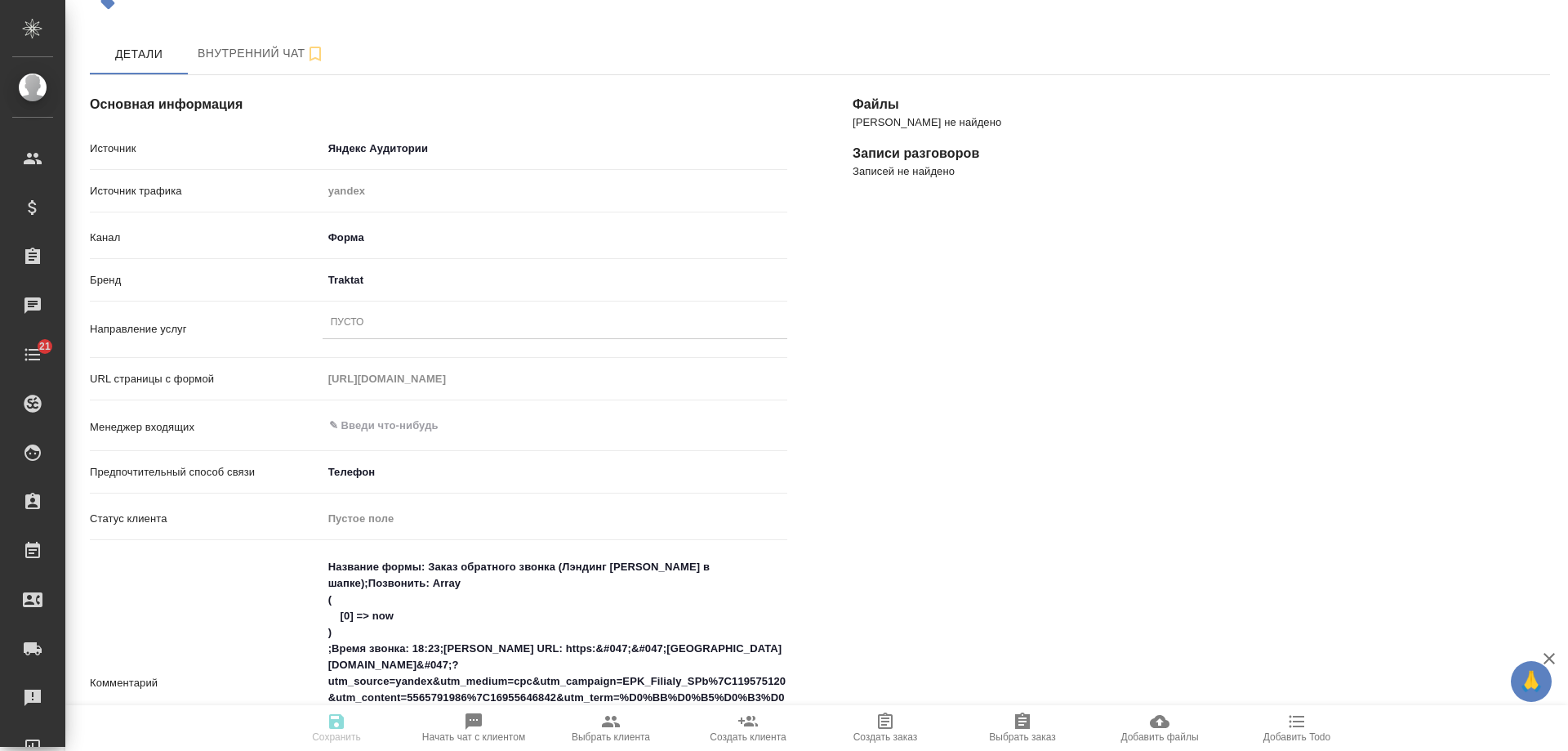
click at [373, 320] on div "Пусто" at bounding box center [554, 323] width 464 height 24
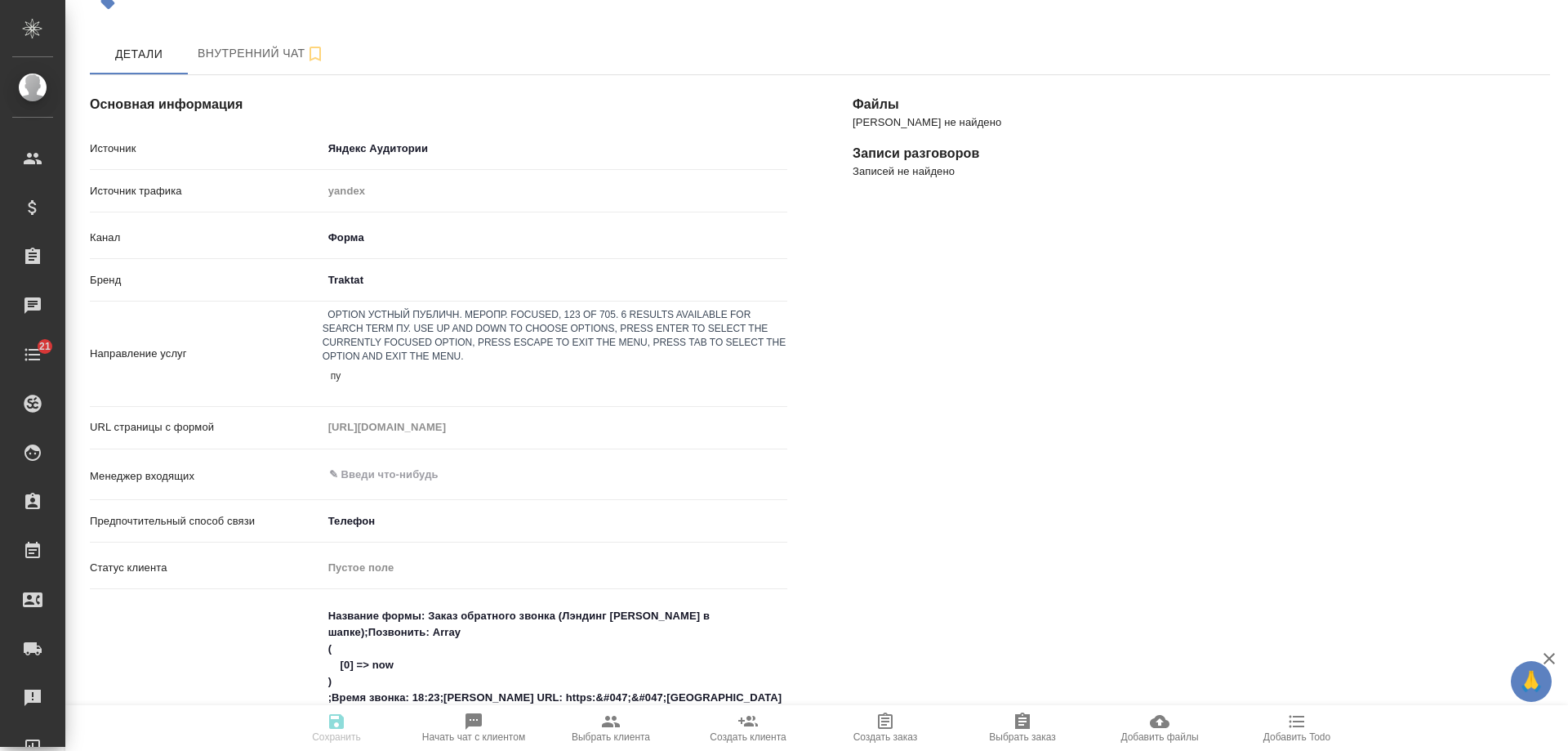
type input "пус"
click at [392, 466] on input "text" at bounding box center [528, 476] width 400 height 19
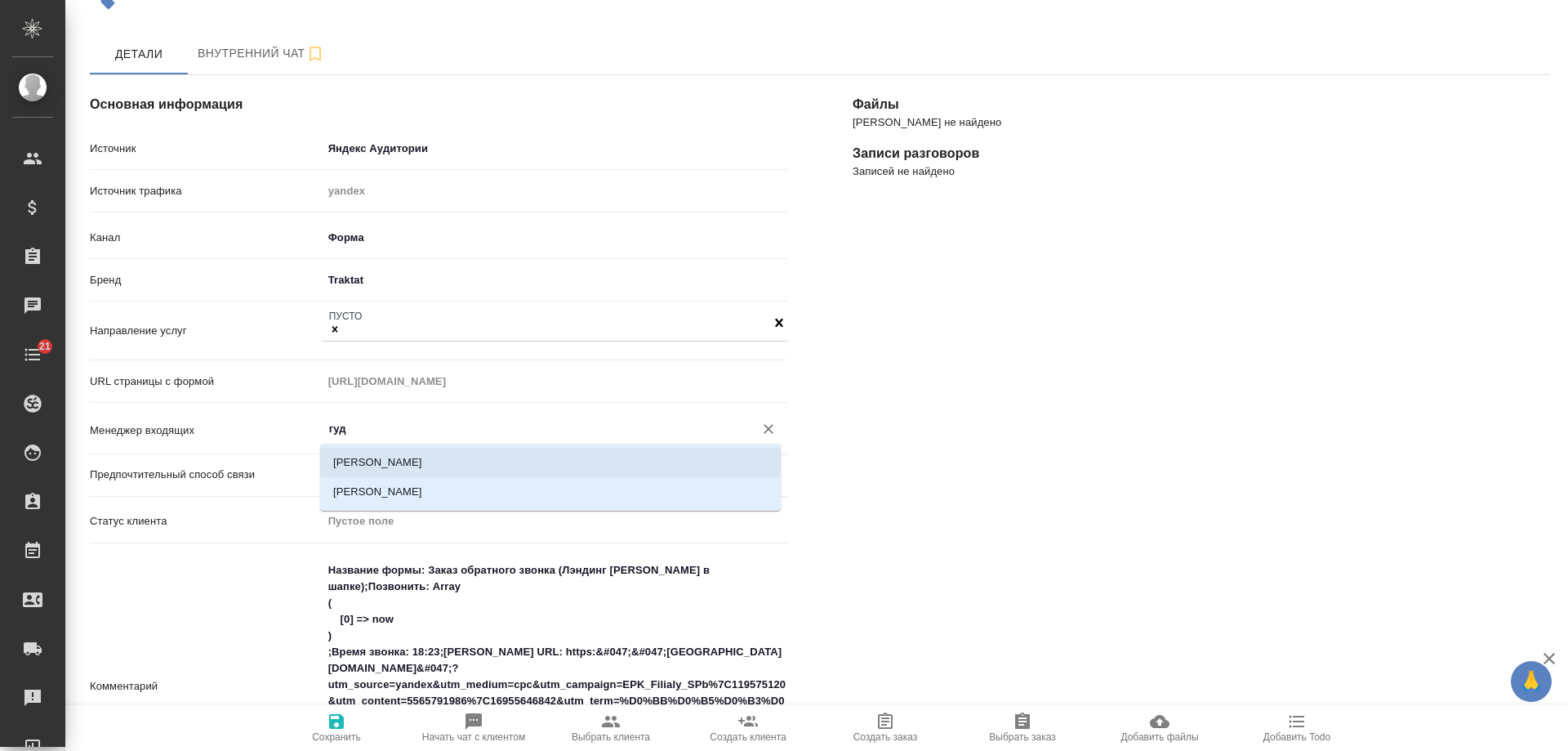
click at [396, 456] on li "Гудина Александра" at bounding box center [550, 463] width 461 height 29
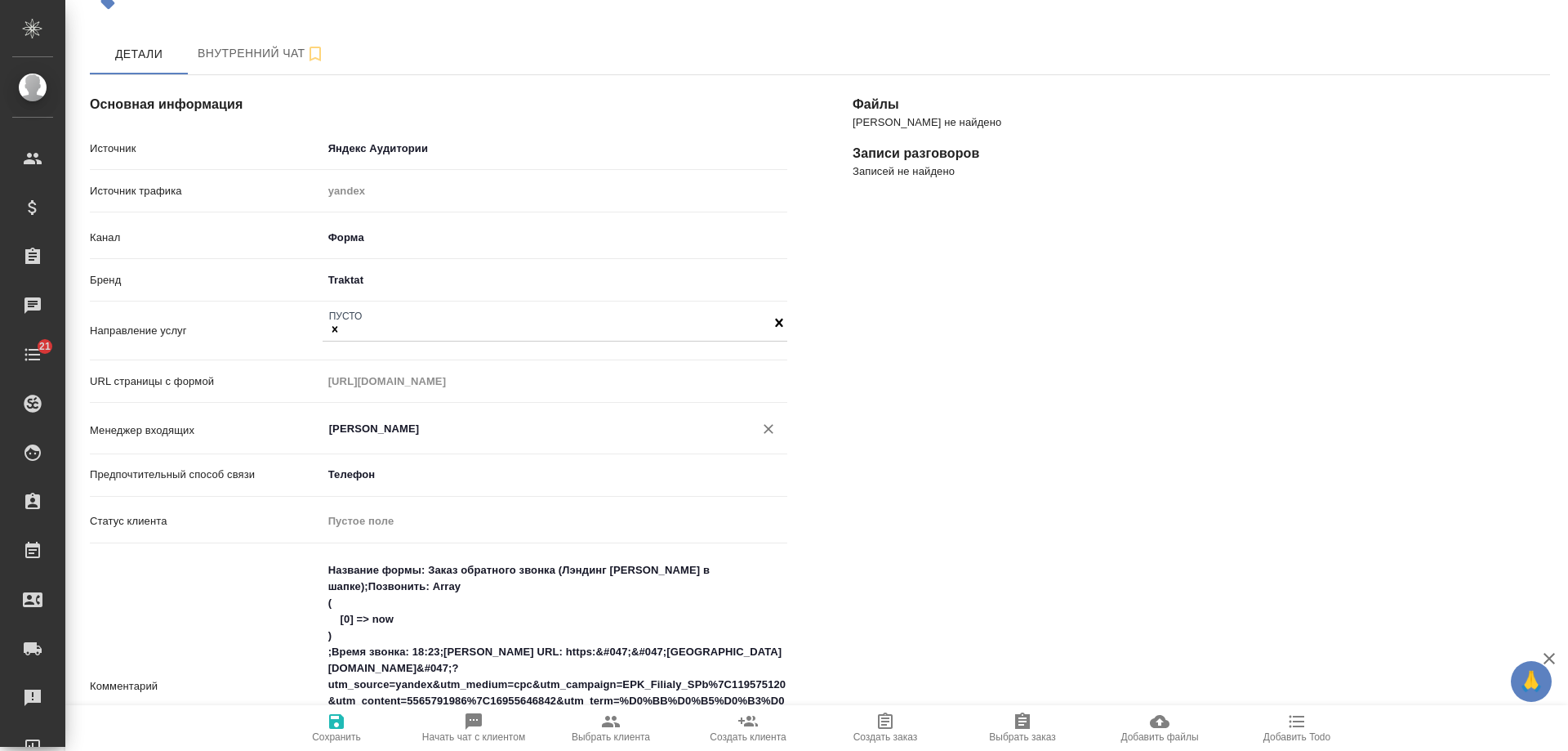
type input "Гудина Александра"
click at [331, 732] on span "Сохранить" at bounding box center [336, 736] width 49 height 11
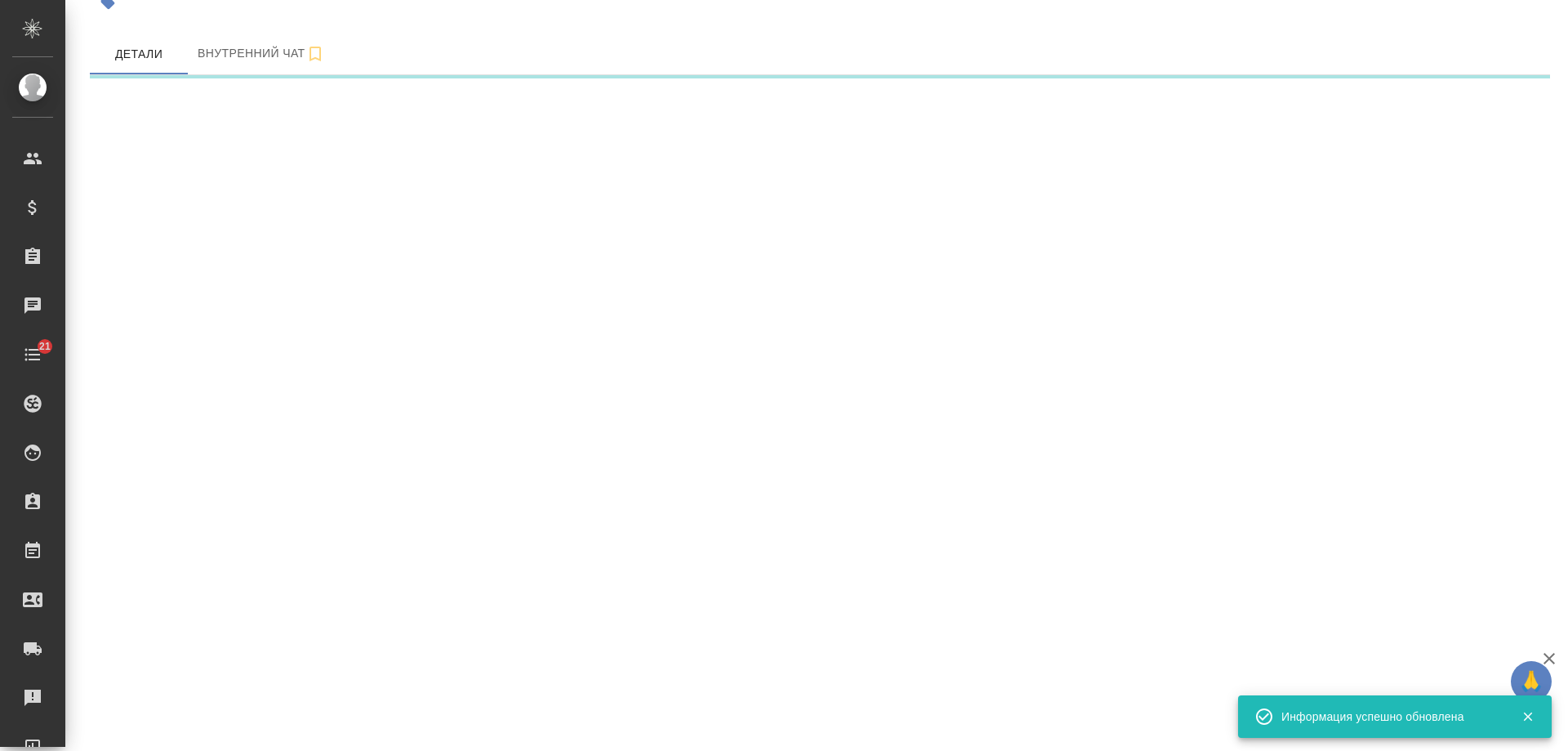
select select "RU"
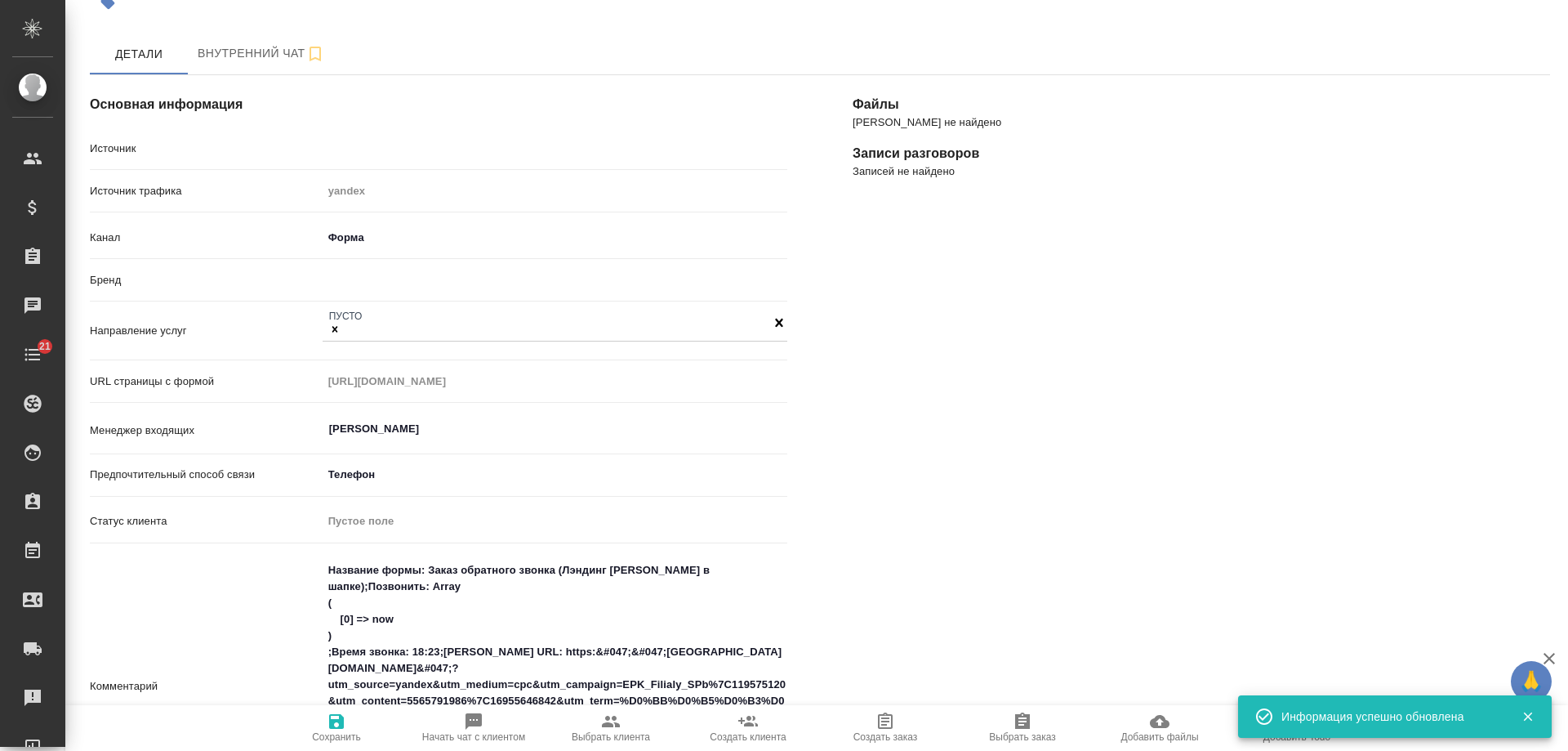
type textarea "x"
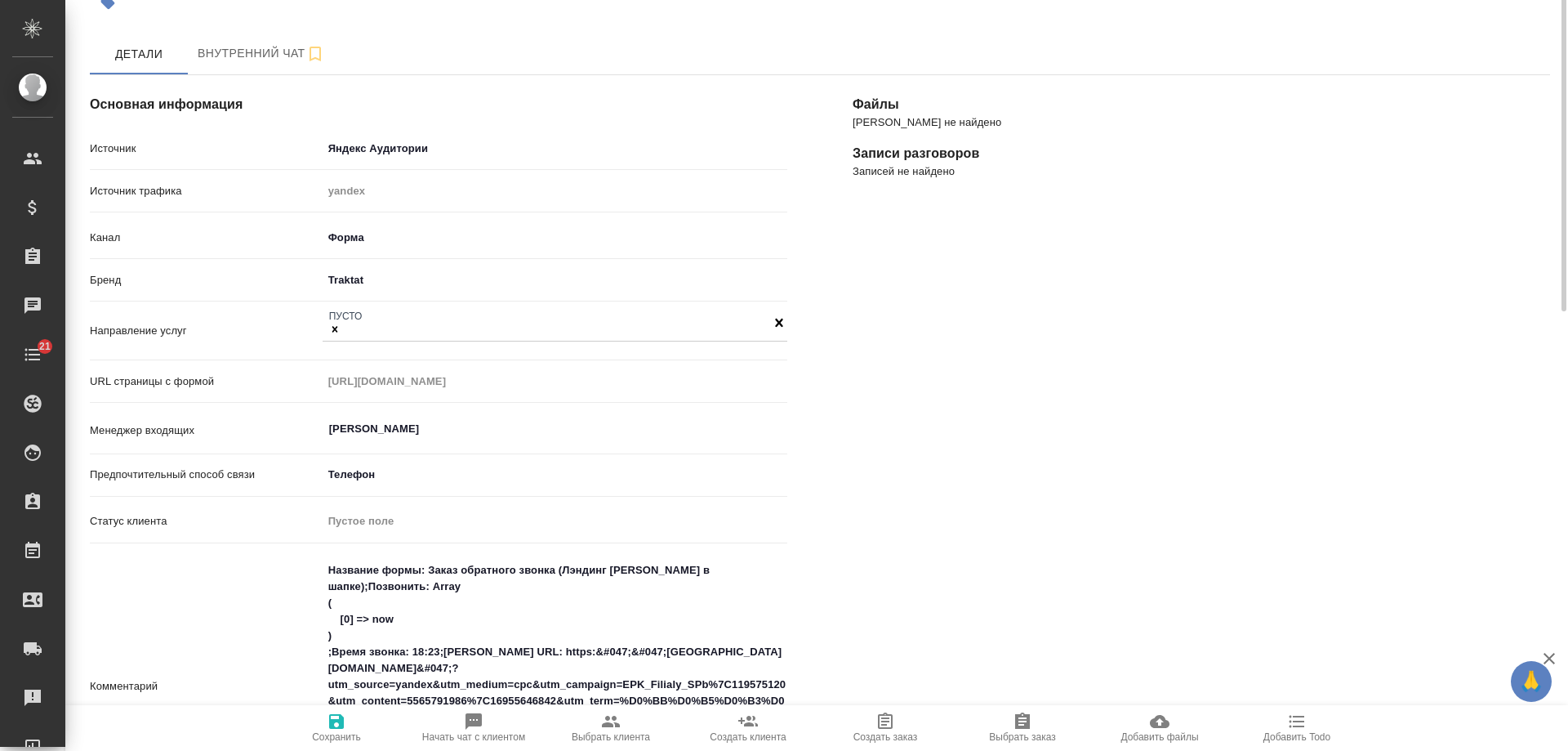
scroll to position [0, 0]
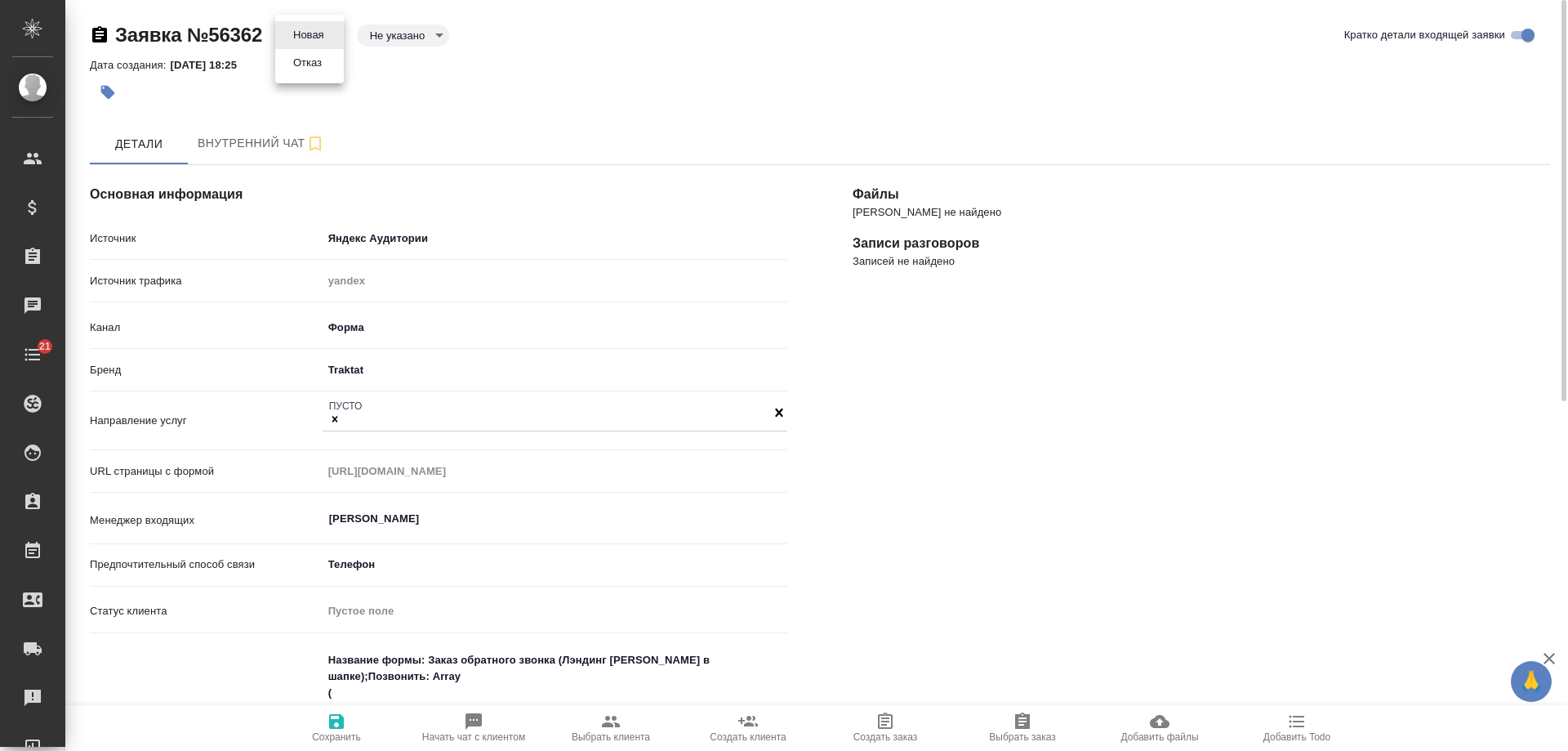
click at [329, 39] on body "🙏 .cls-1 fill:#fff; AWATERA Gudina Alexandra Клиенты Спецификации Заказы 0 Чаты…" at bounding box center [784, 376] width 1568 height 751
click at [322, 68] on button "Отказ" at bounding box center [307, 63] width 39 height 18
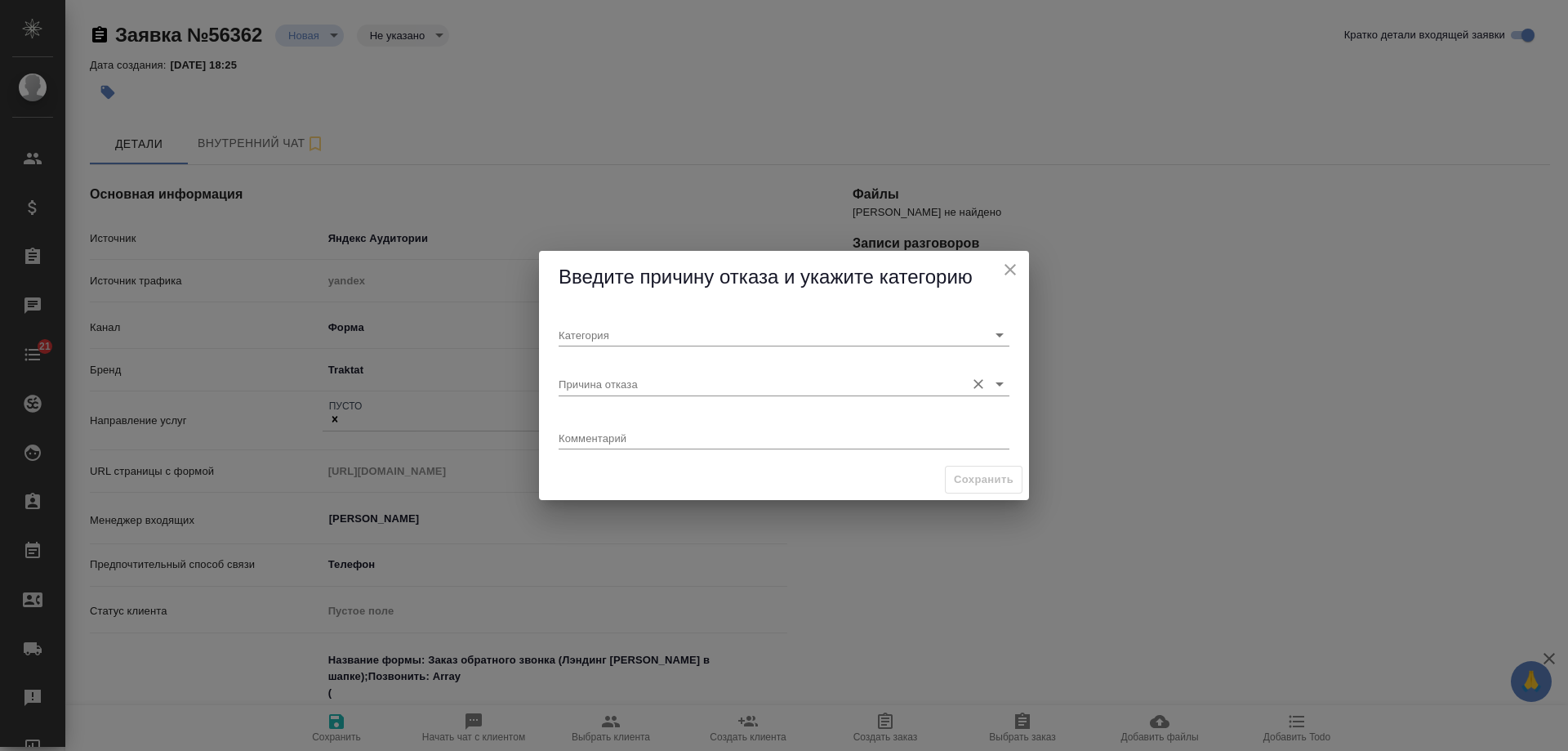
click at [634, 386] on input "Причина отказа" at bounding box center [758, 384] width 398 height 22
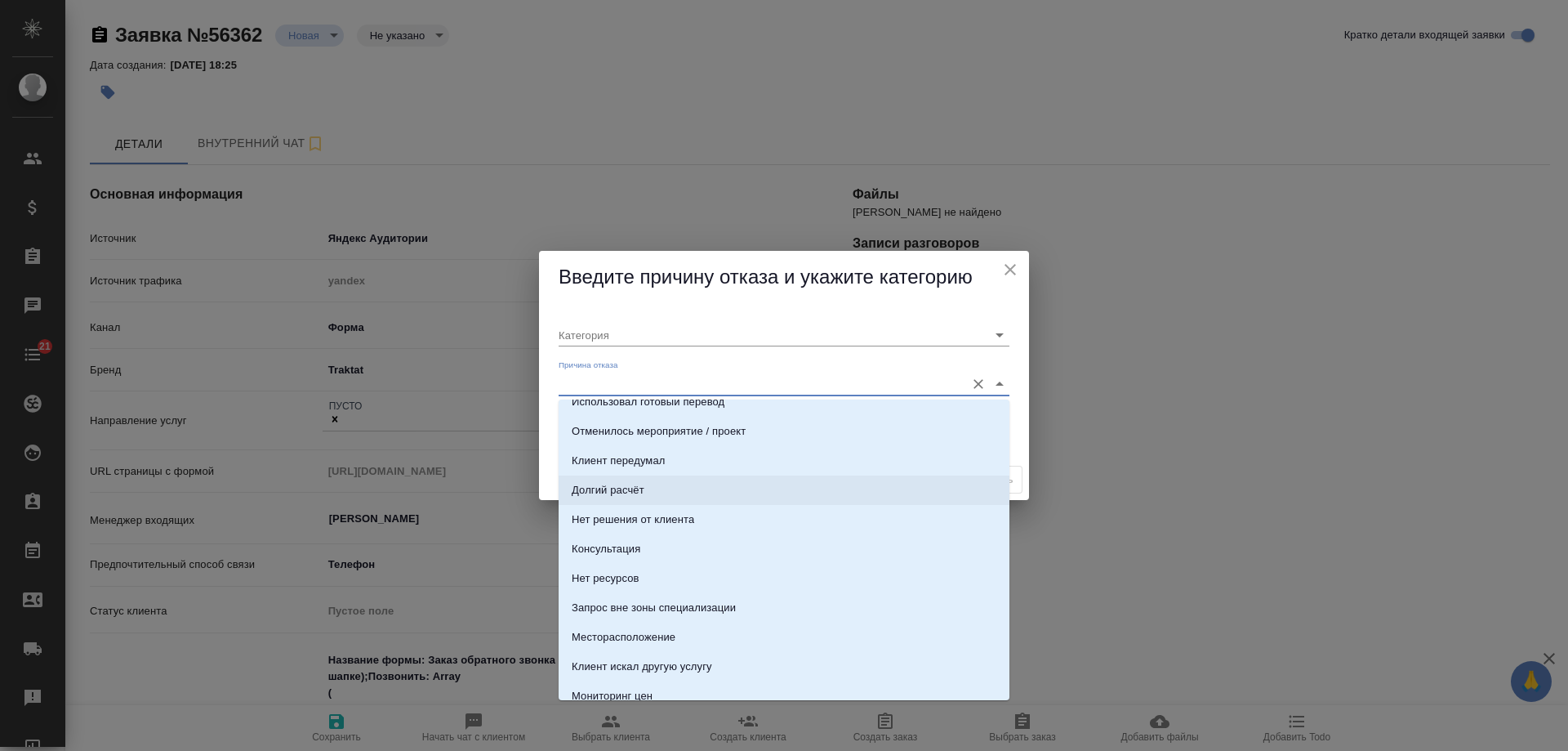
scroll to position [245, 0]
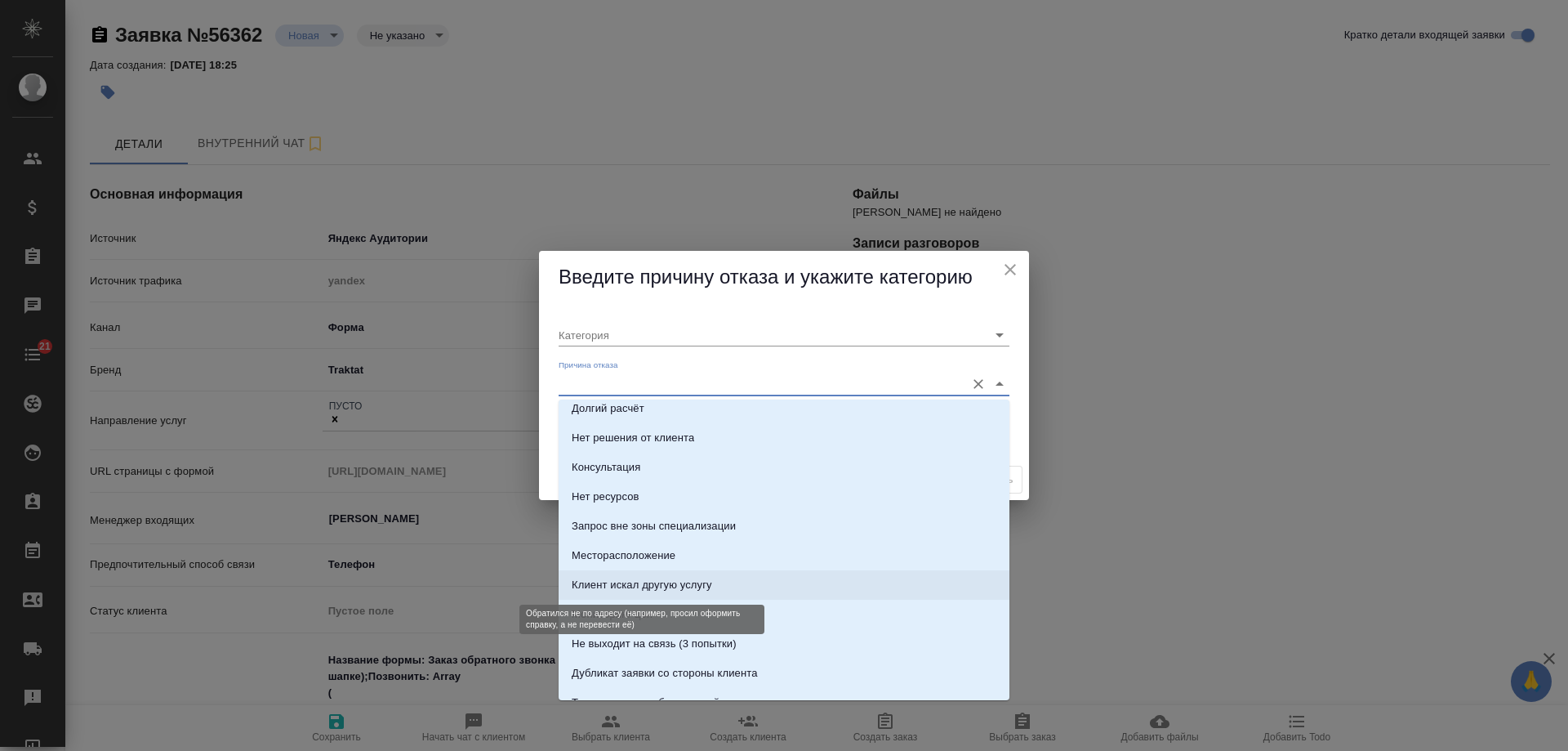
click at [649, 585] on div "Клиент искал другую услугу" at bounding box center [641, 585] width 140 height 17
type input "Не целевая"
type input "Клиент искал другую услугу"
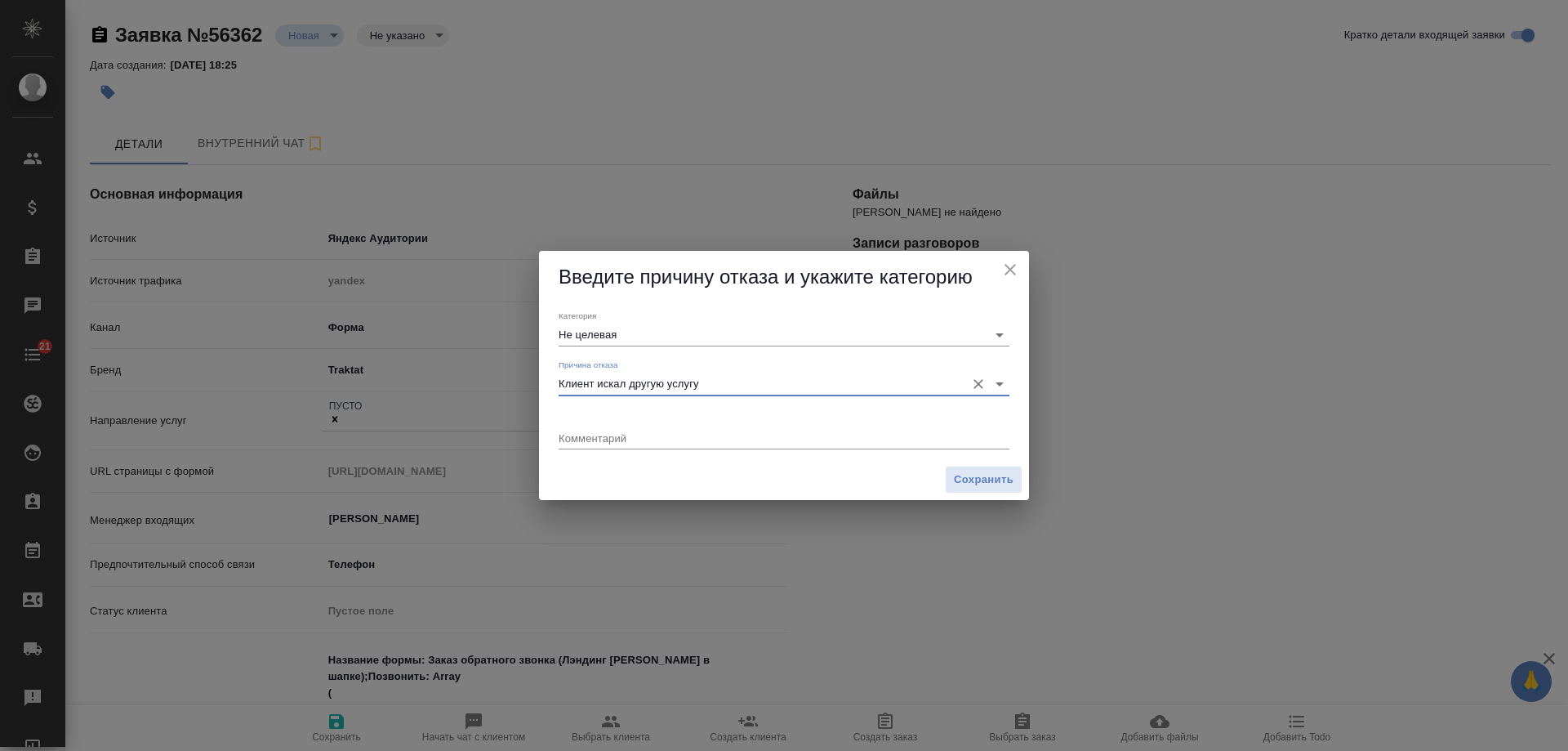
click at [635, 441] on textarea at bounding box center [784, 437] width 450 height 12
type textarea "с"
type textarea "какие документы оформлять для брака с иностранцем?"
click at [972, 480] on span "Сохранить" at bounding box center [983, 480] width 60 height 18
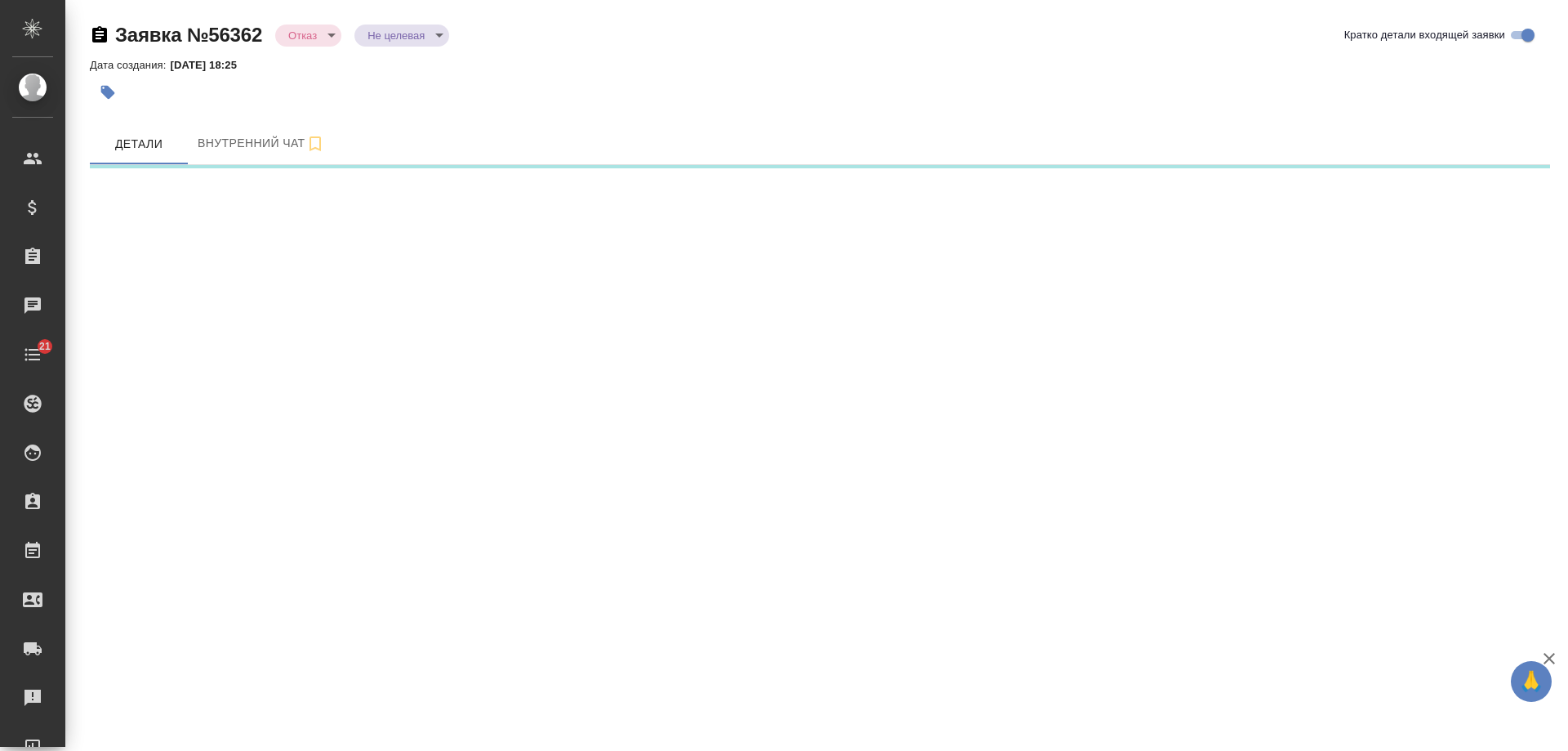
select select "RU"
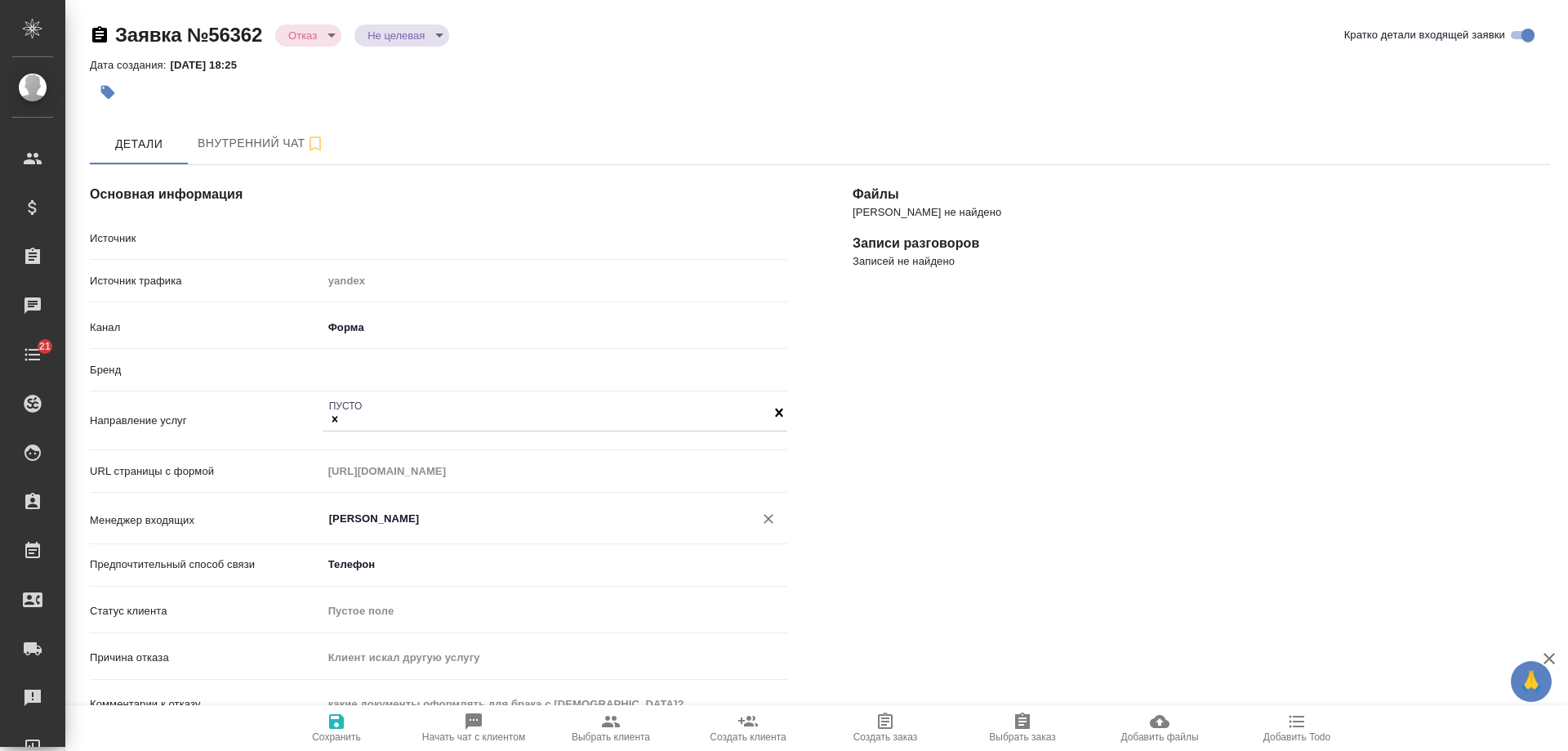
type textarea "x"
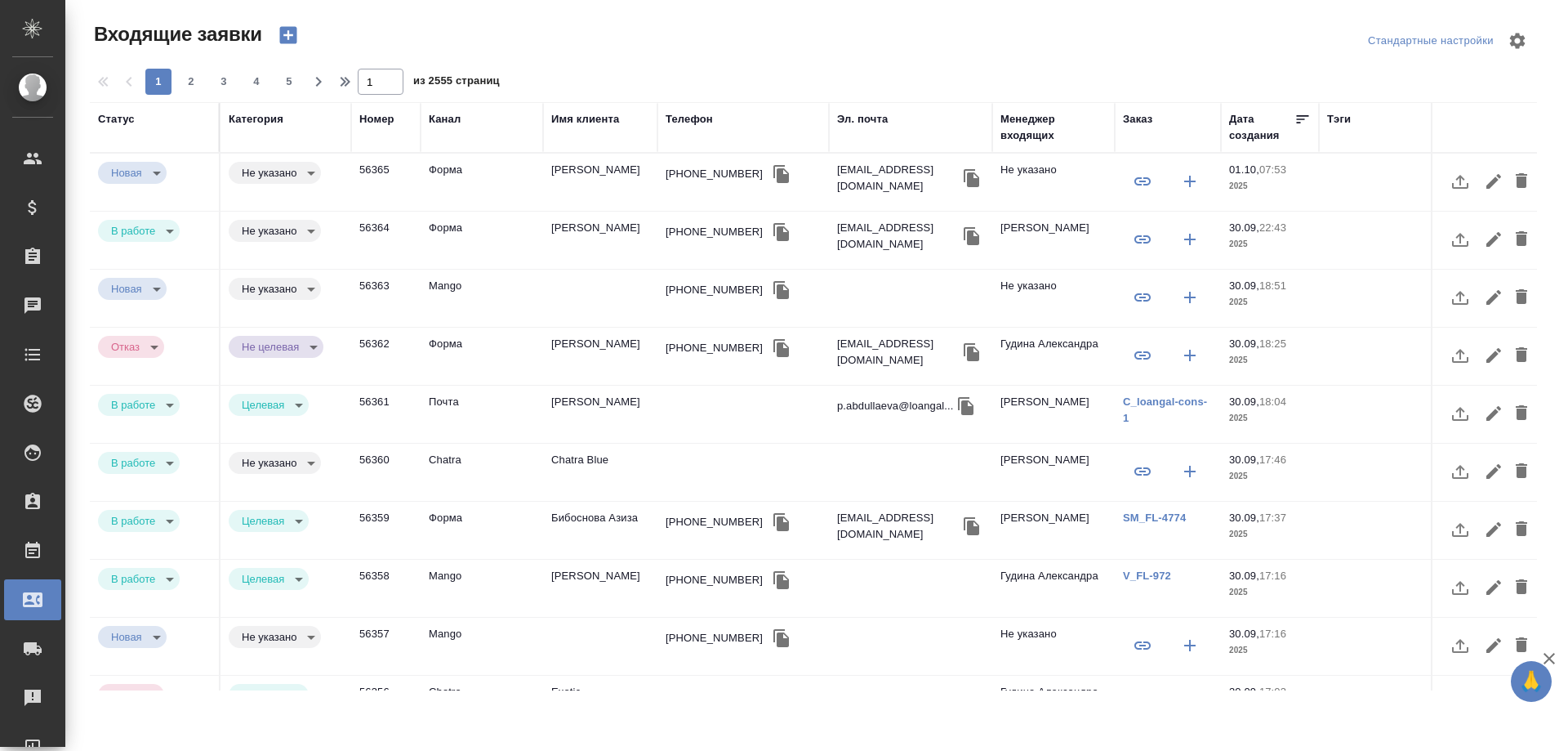
select select "RU"
click at [589, 121] on div "Имя клиента" at bounding box center [585, 119] width 68 height 17
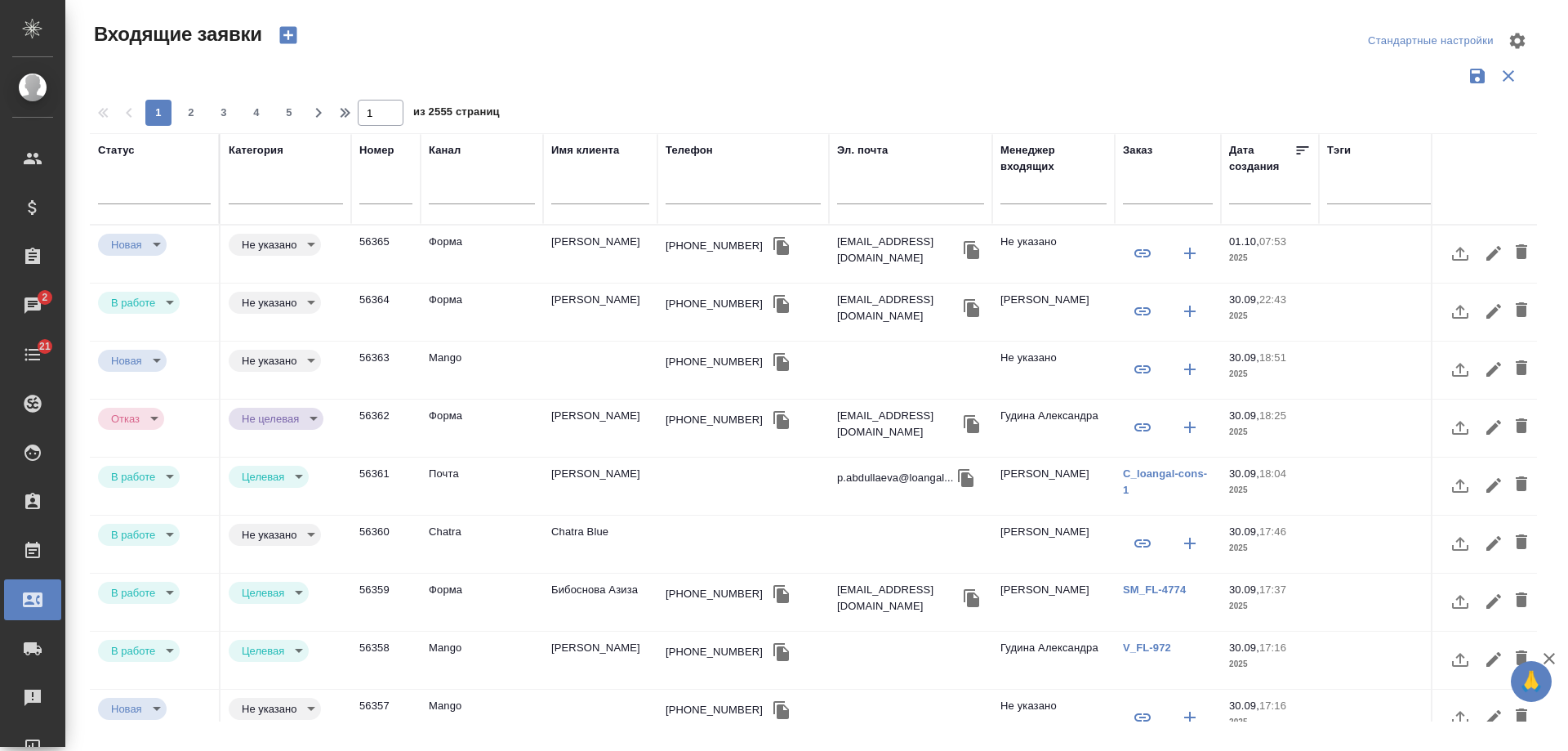
click at [873, 192] on input "text" at bounding box center [910, 193] width 147 height 20
paste input "[EMAIL_ADDRESS][DOMAIN_NAME]"
type input "[EMAIL_ADDRESS][DOMAIN_NAME]"
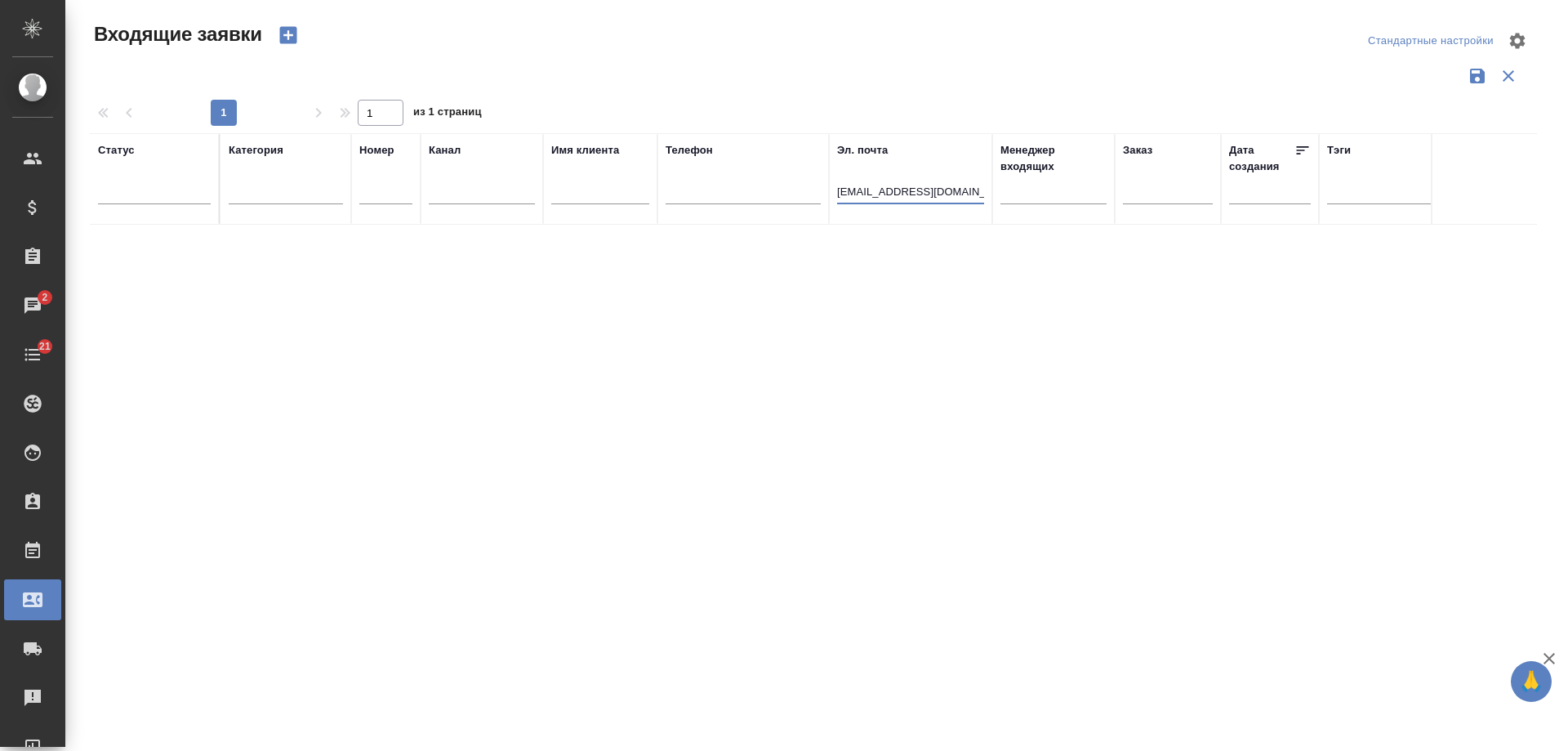
drag, startPoint x: 958, startPoint y: 190, endPoint x: 461, endPoint y: 171, distance: 497.4
click at [462, 171] on tr "Статус [PERSON_NAME] Имя клиента Телефон Эл. почта [EMAIL_ADDRESS][DOMAIN_NAME]…" at bounding box center [1039, 179] width 1898 height 92
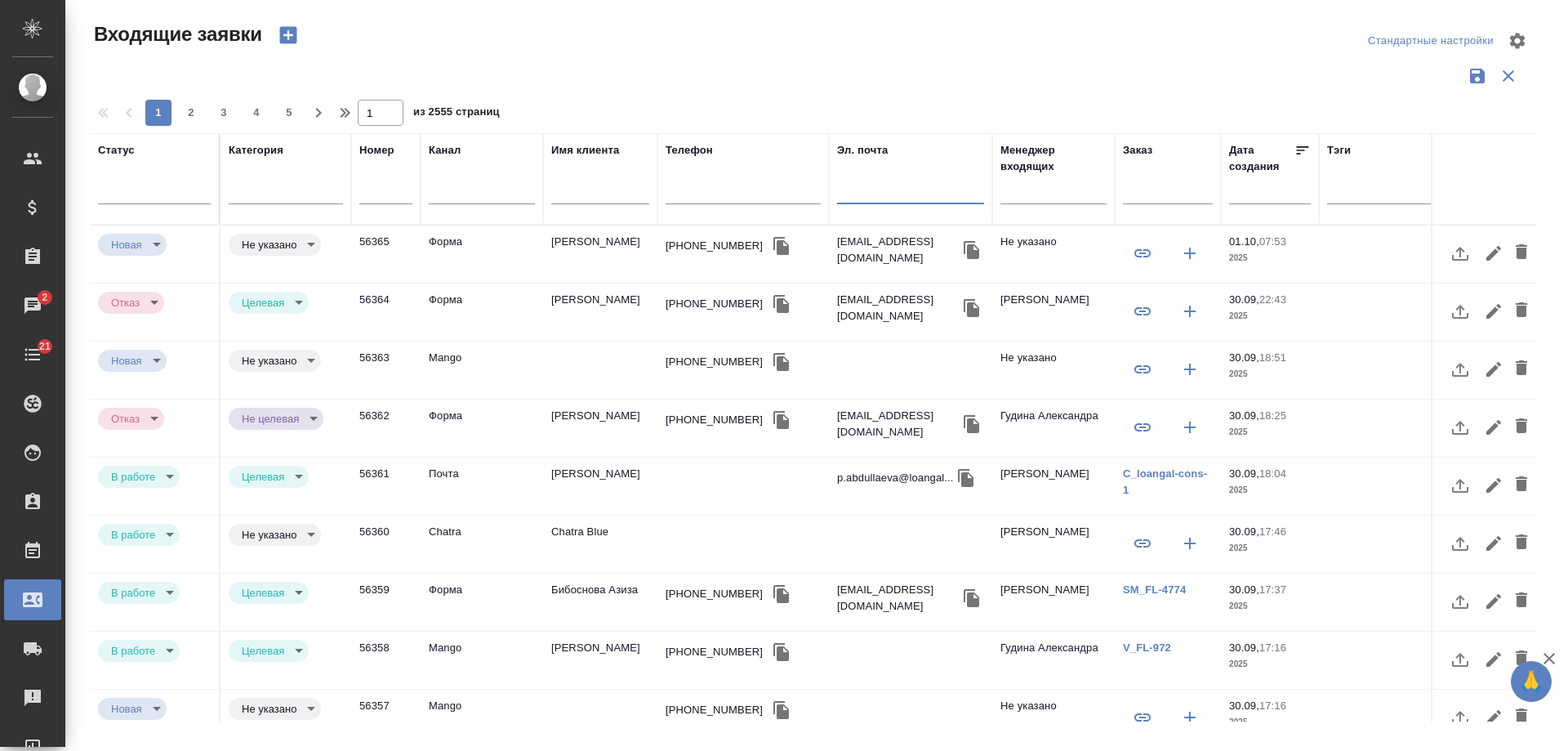
click at [292, 33] on icon "button" at bounding box center [287, 35] width 17 height 17
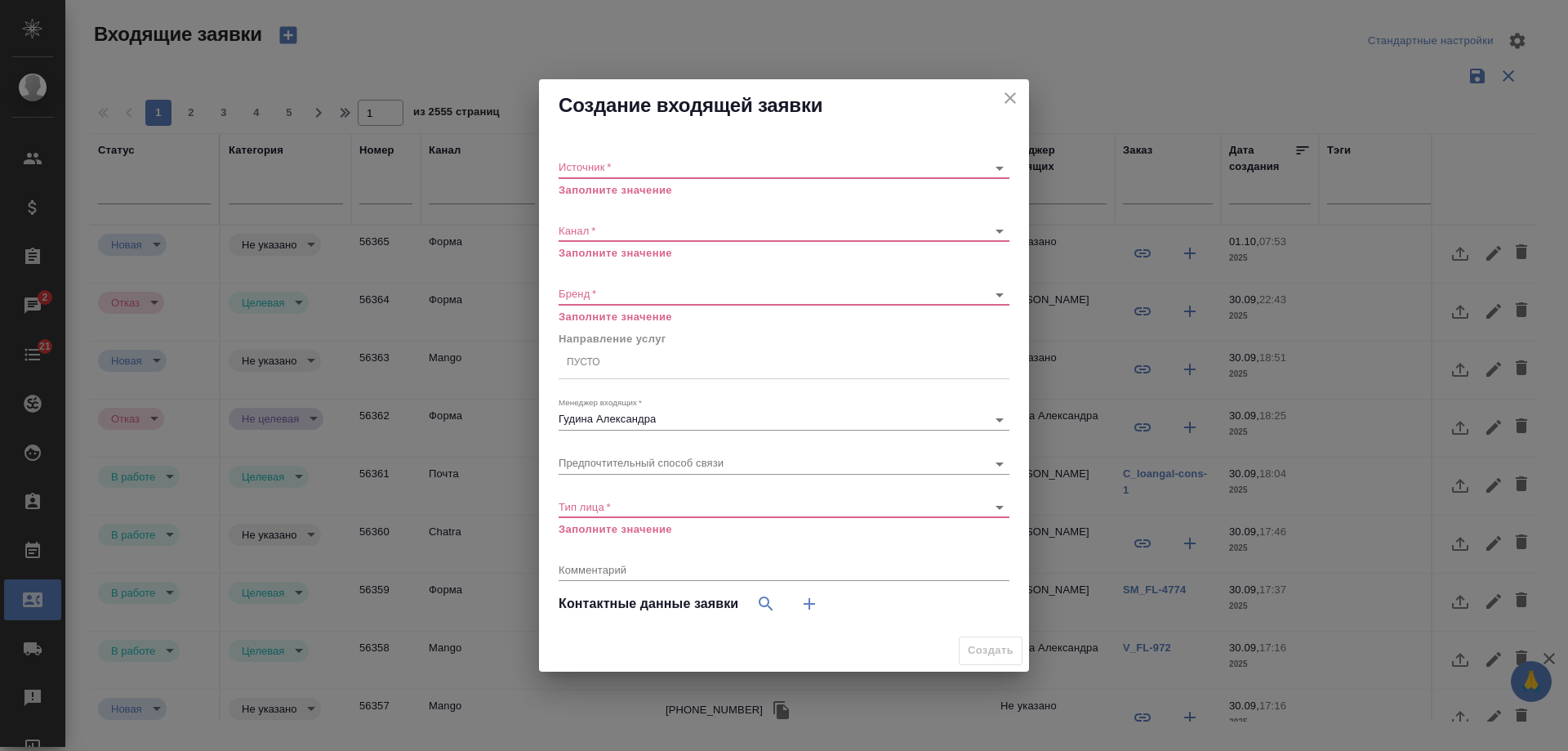
click at [594, 149] on div "Источник   * ​ Заполните значение" at bounding box center [784, 172] width 450 height 53
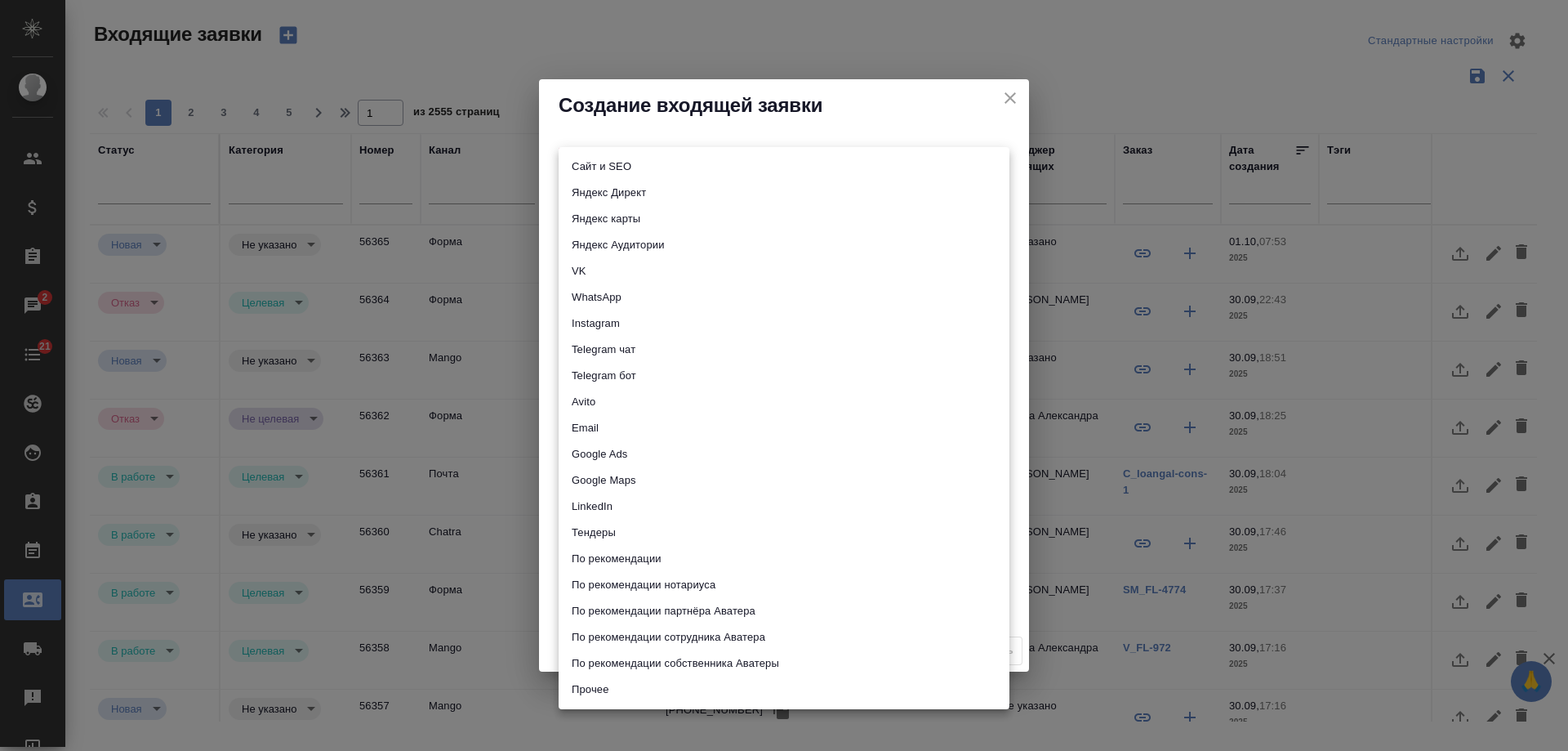
click at [595, 162] on body "🙏 .cls-1 fill:#fff; AWATERA [PERSON_NAME] Спецификации Заказы 2 Чаты 21 Todo Пр…" at bounding box center [784, 376] width 1568 height 751
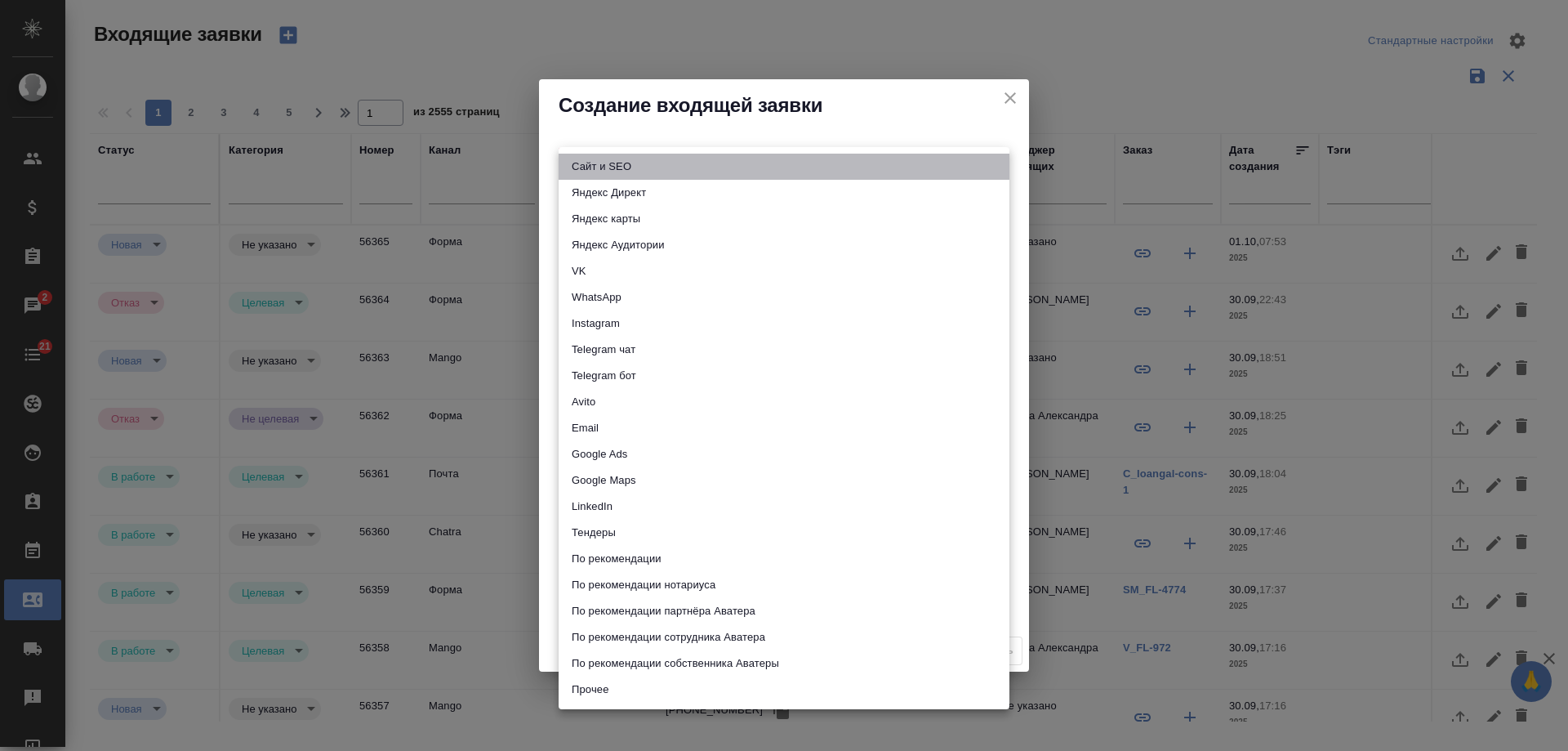
click at [604, 164] on li "Сайт и SEO" at bounding box center [784, 166] width 450 height 26
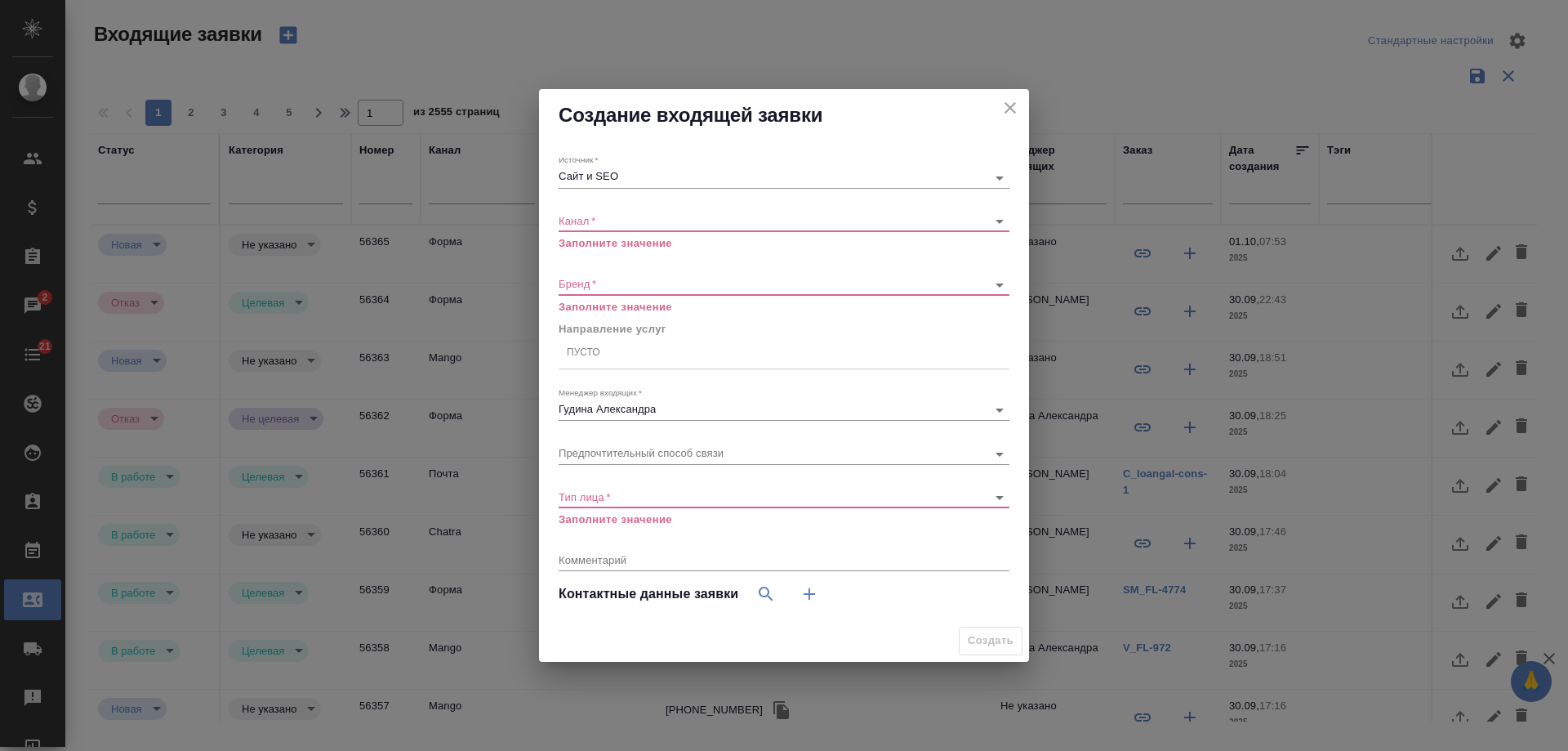
click at [616, 166] on div "Источник   * Сайт и [PERSON_NAME]" at bounding box center [784, 171] width 450 height 33
click at [616, 170] on body "🙏 .cls-1 fill:#fff; AWATERA [PERSON_NAME] Спецификации Заказы 2 Чаты 21 Todo Пр…" at bounding box center [784, 376] width 1568 height 751
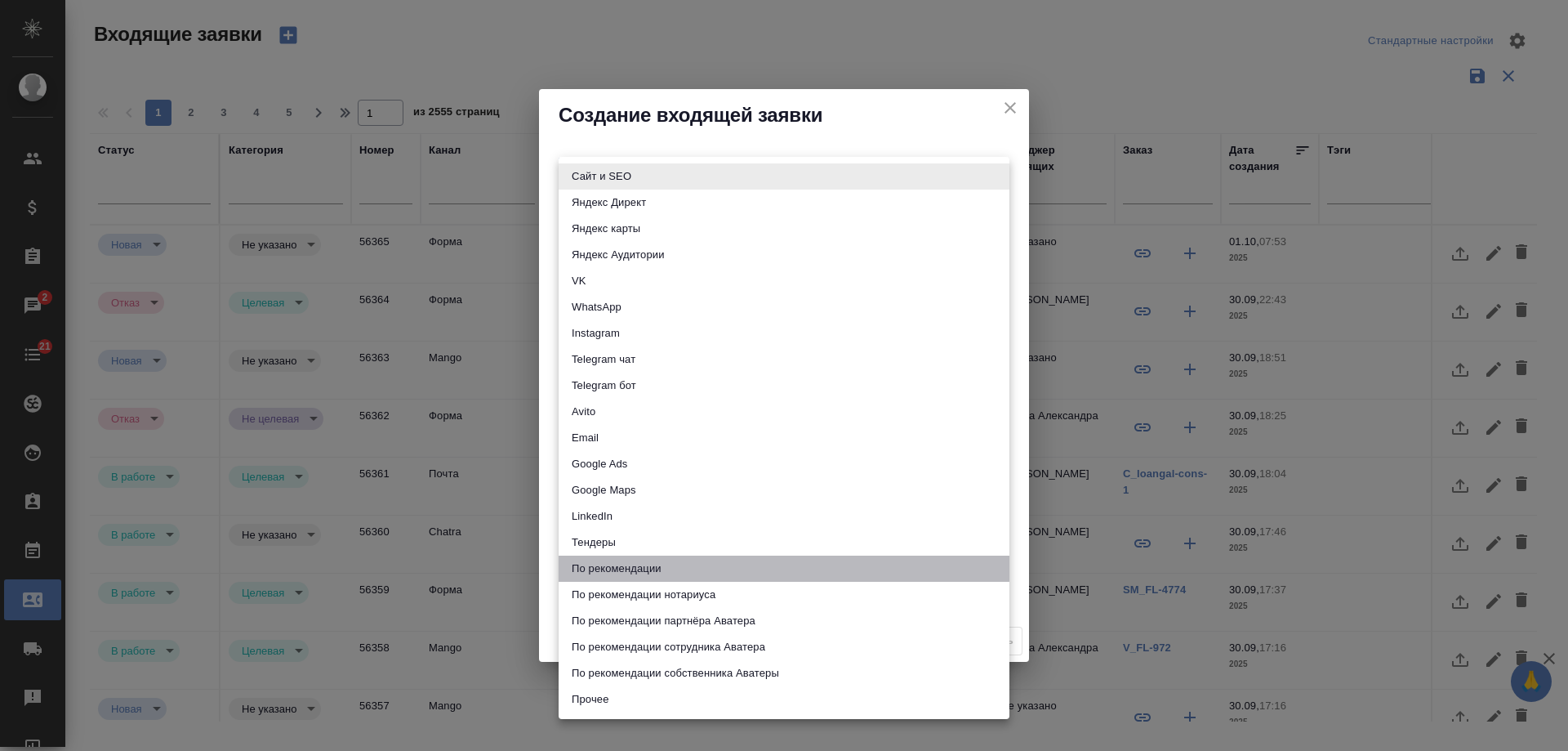
click at [667, 566] on li "По рекомендации" at bounding box center [784, 568] width 450 height 26
type input "recommendation"
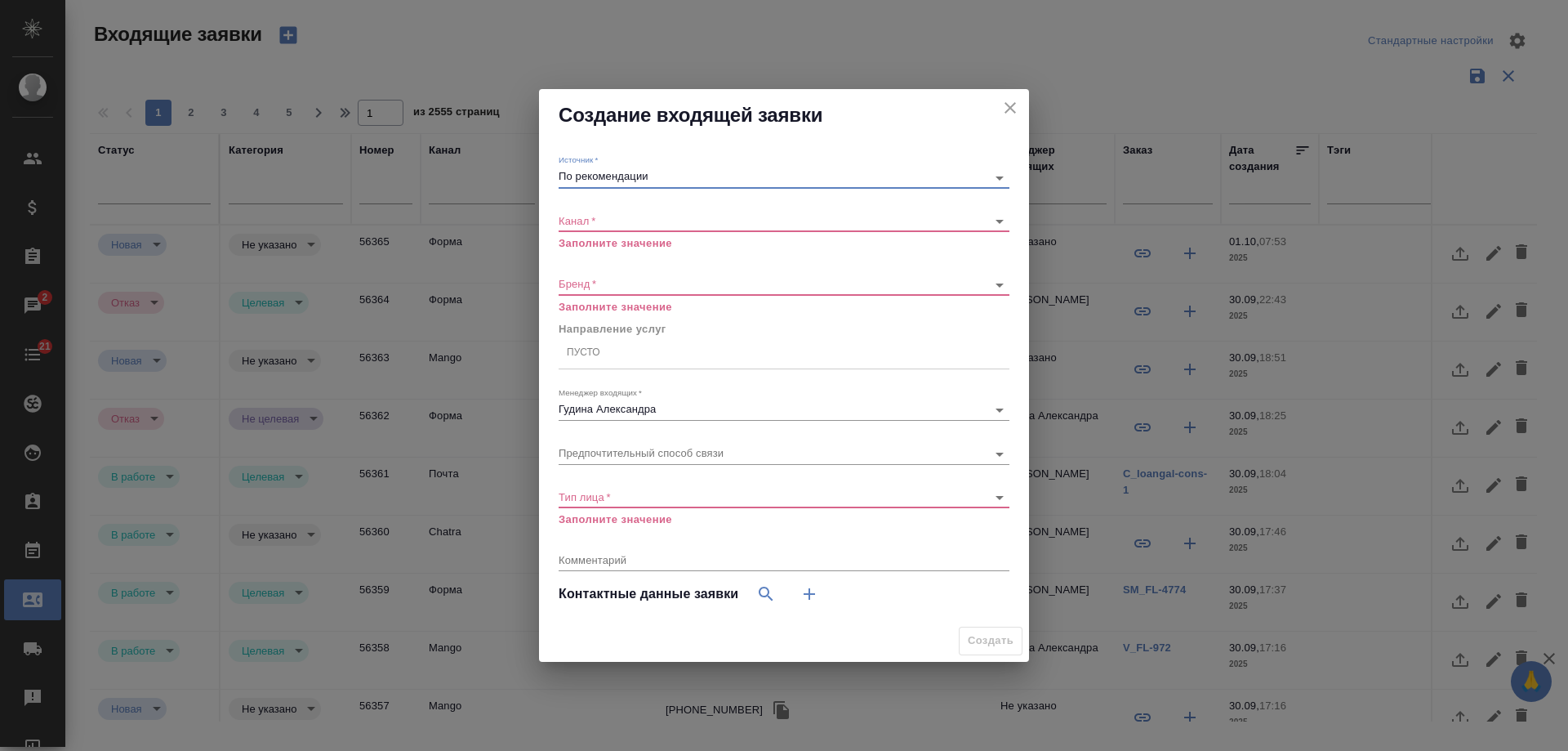
click at [619, 228] on div "​" at bounding box center [784, 221] width 450 height 20
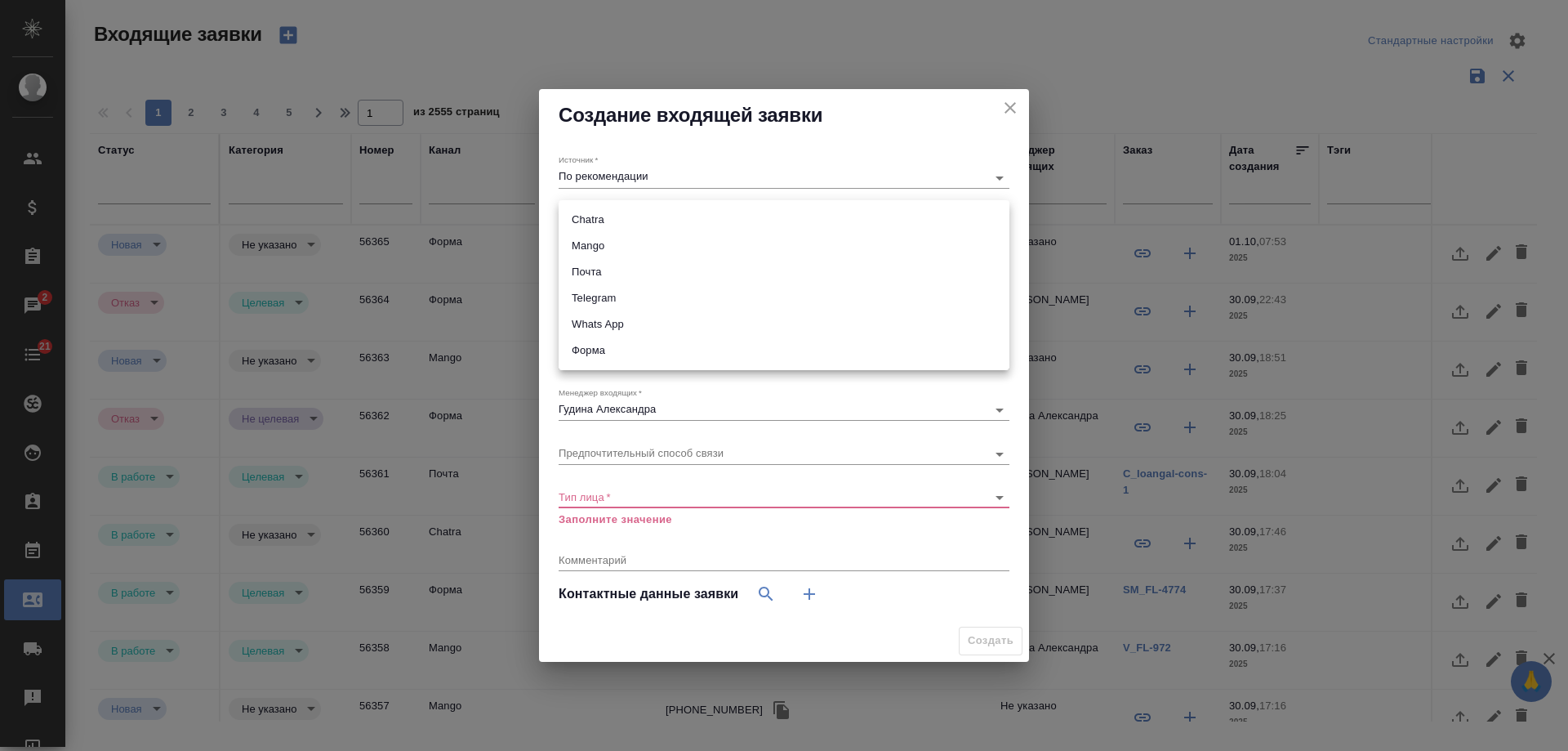
click at [619, 219] on body "🙏 .cls-1 fill:#fff; AWATERA Gudina Alexandra Клиенты Спецификации Заказы 2 Чаты…" at bounding box center [784, 376] width 1568 height 751
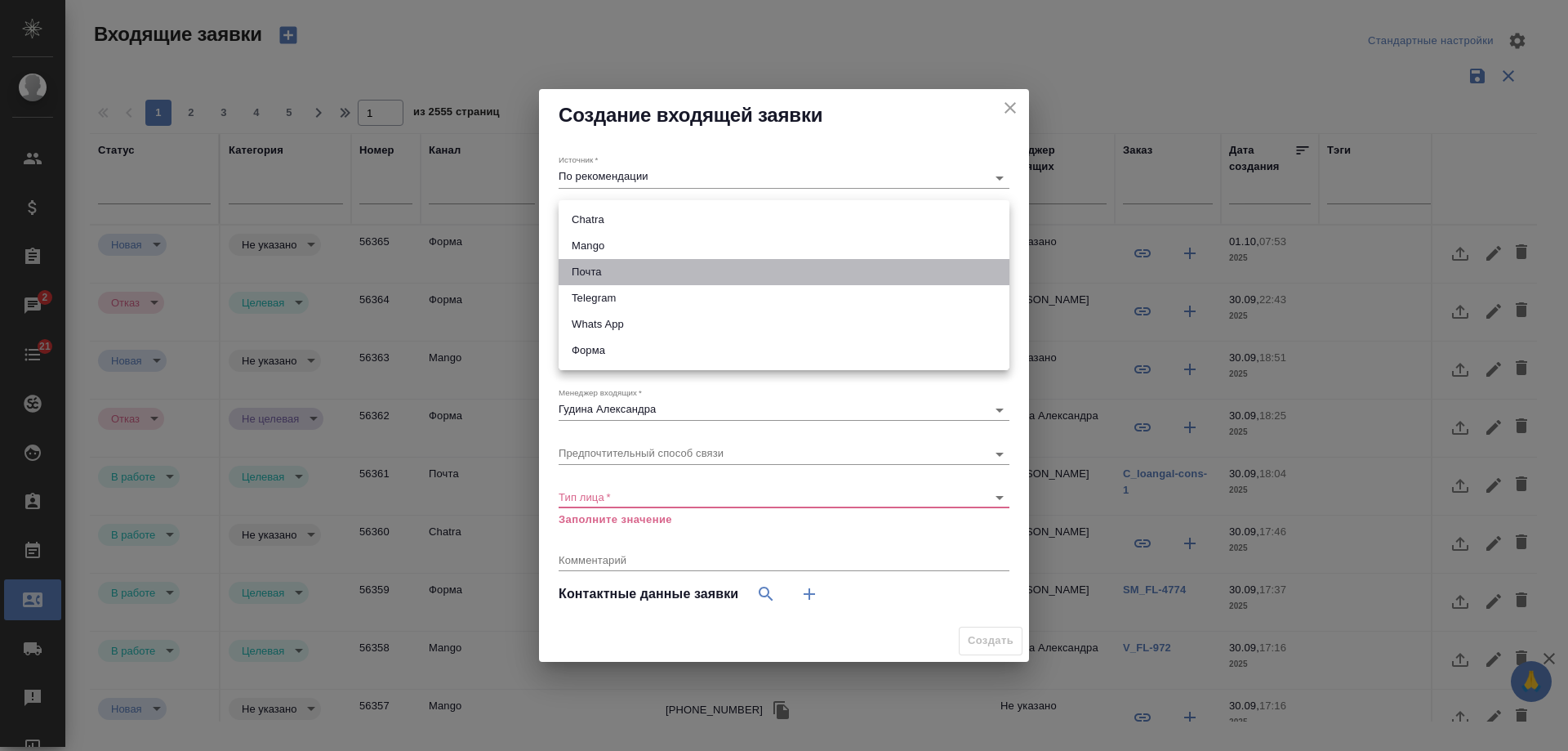
click at [607, 273] on li "Почта" at bounding box center [784, 272] width 450 height 26
type input "640a088c6aae0874b0a8d791"
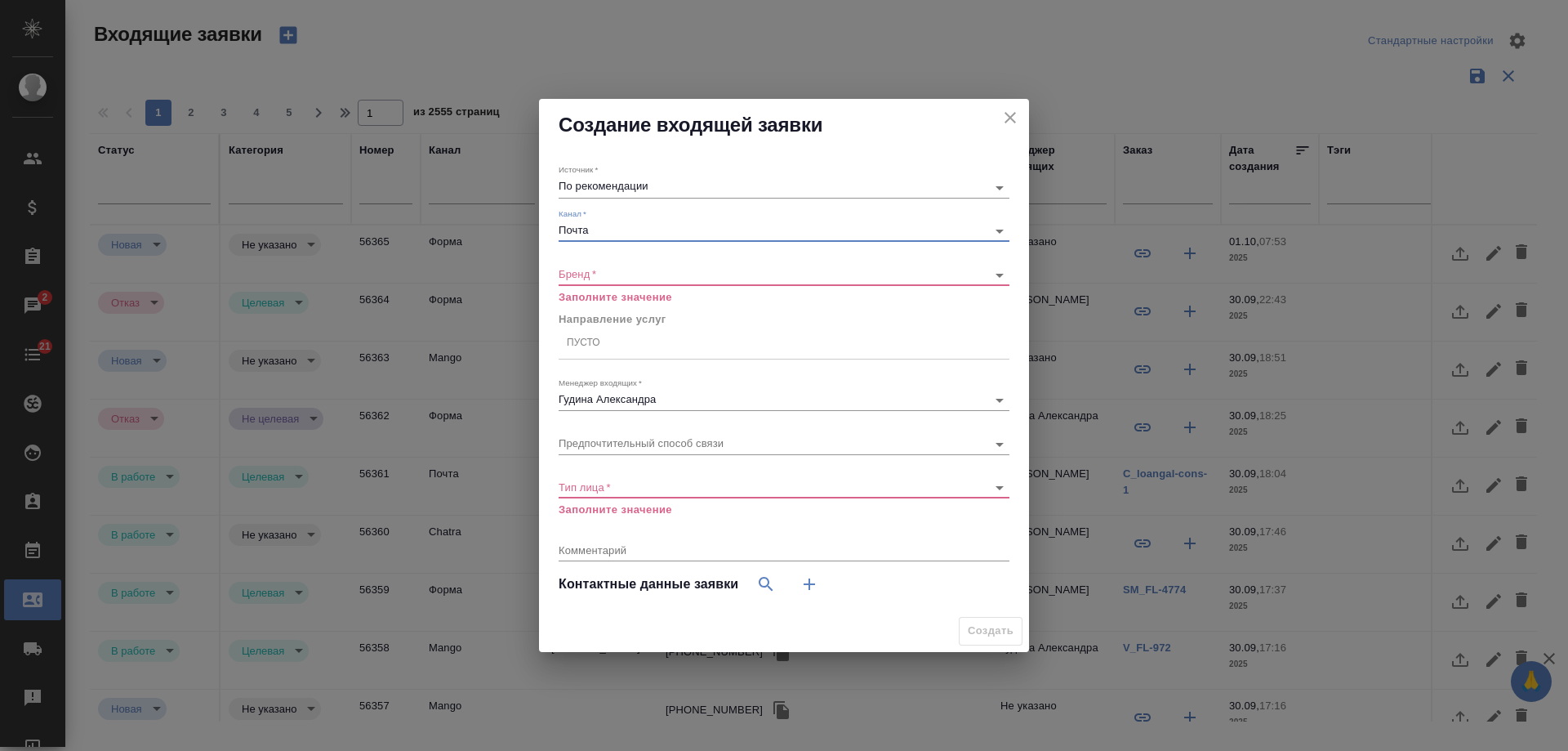
click at [596, 275] on body "🙏 .cls-1 fill:#fff; AWATERA Gudina Alexandra Клиенты Спецификации Заказы 2 Чаты…" at bounding box center [784, 376] width 1568 height 751
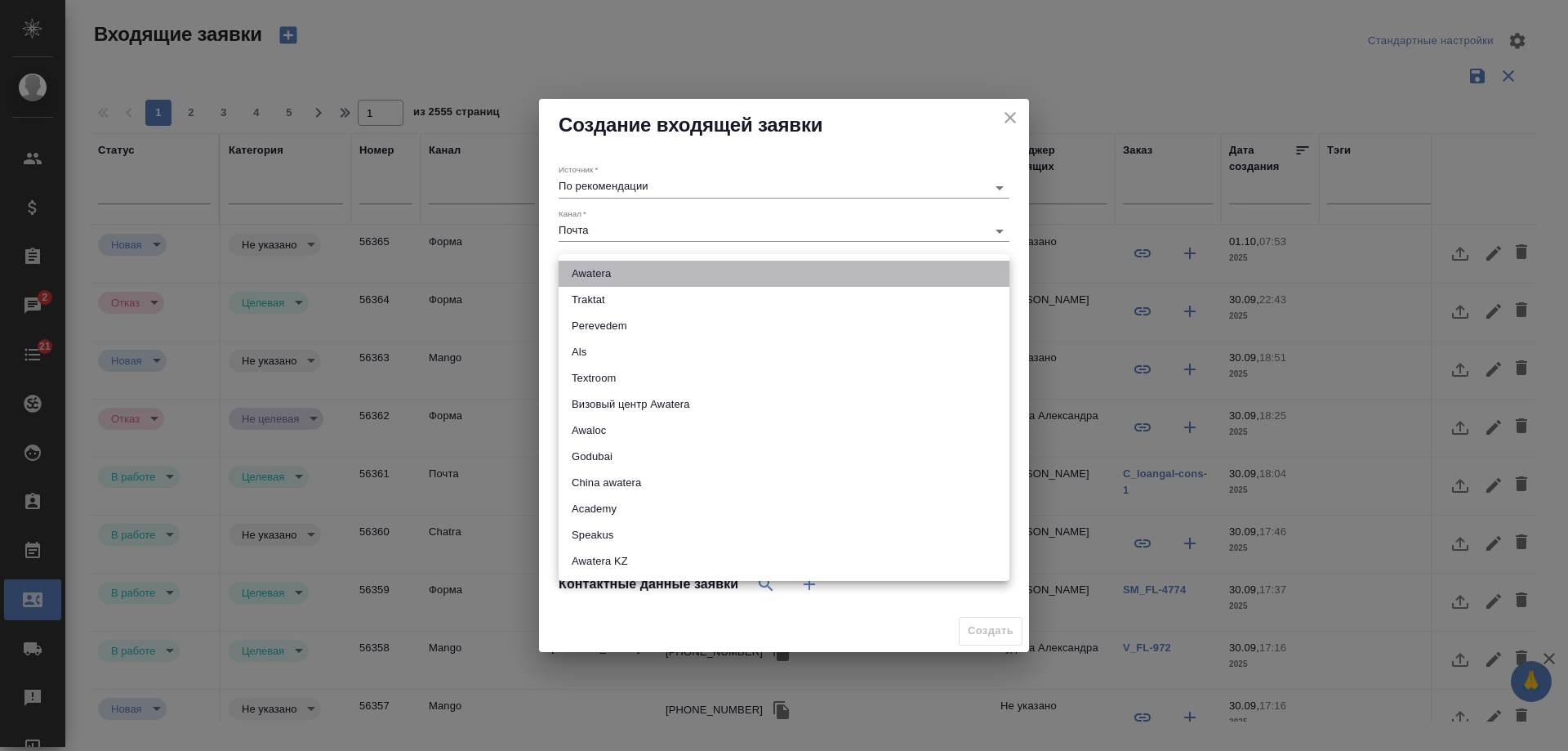
click at [598, 275] on li "Awatera" at bounding box center [784, 274] width 450 height 26
type input "awatera"
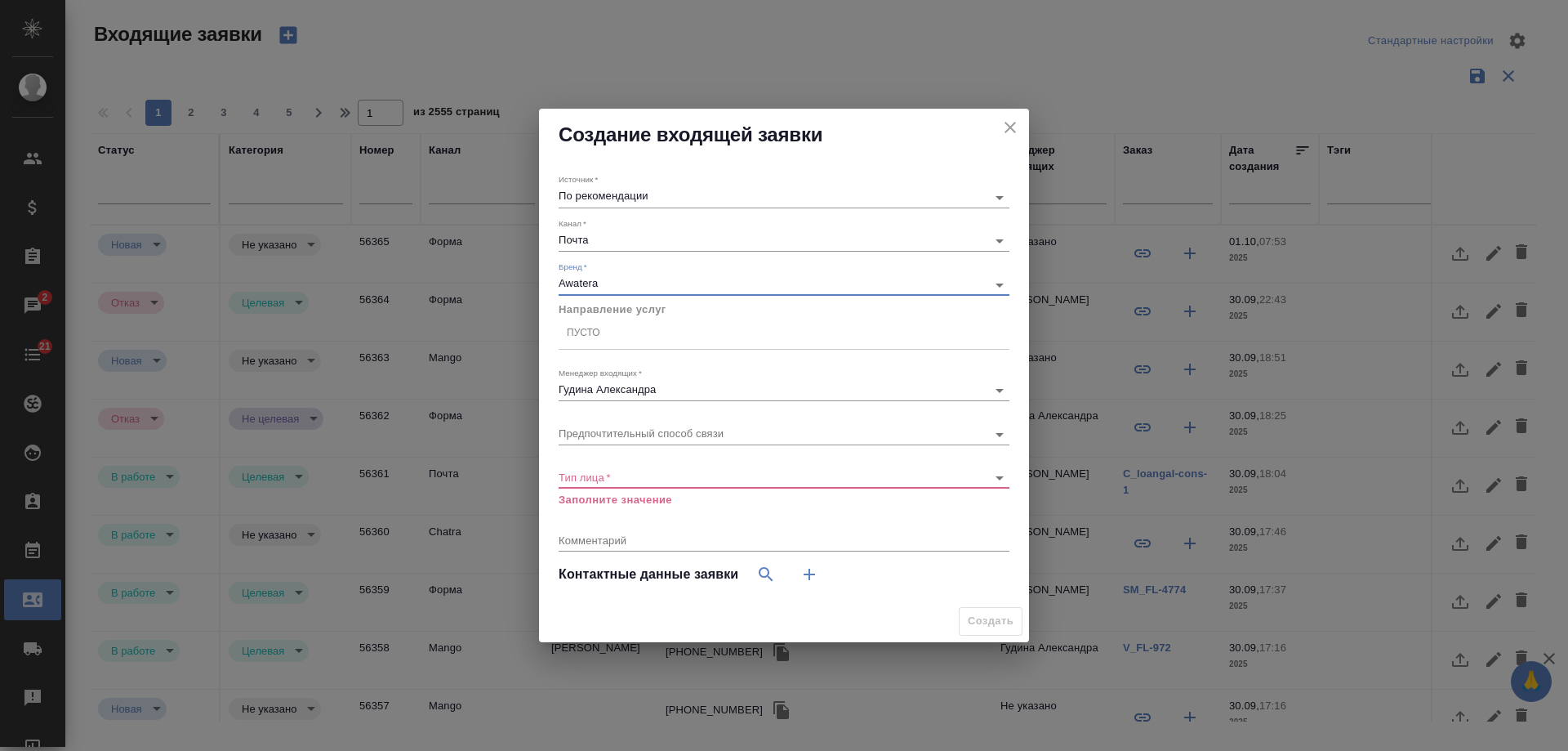
click at [612, 342] on div "Пусто" at bounding box center [784, 334] width 450 height 24
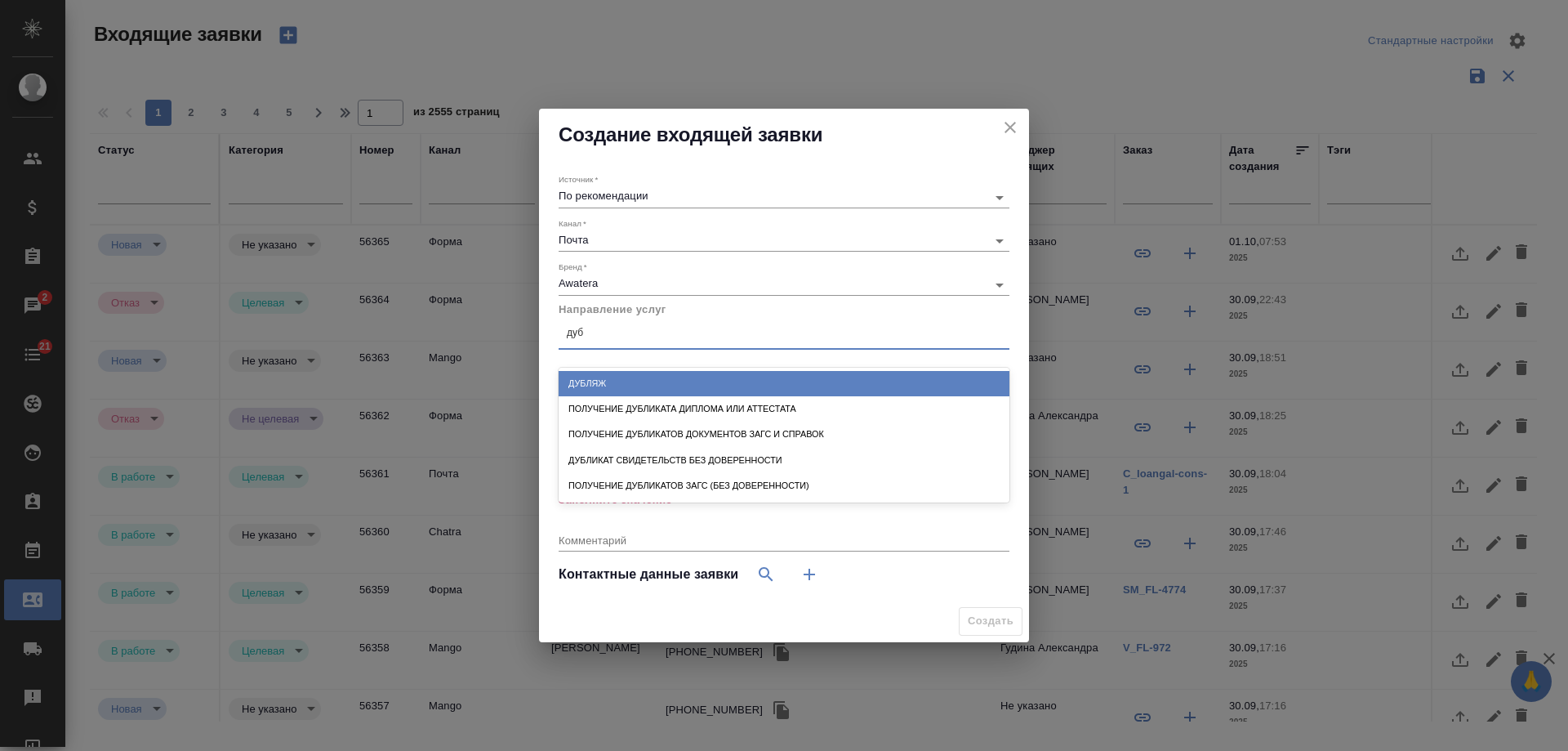
type input "дубл"
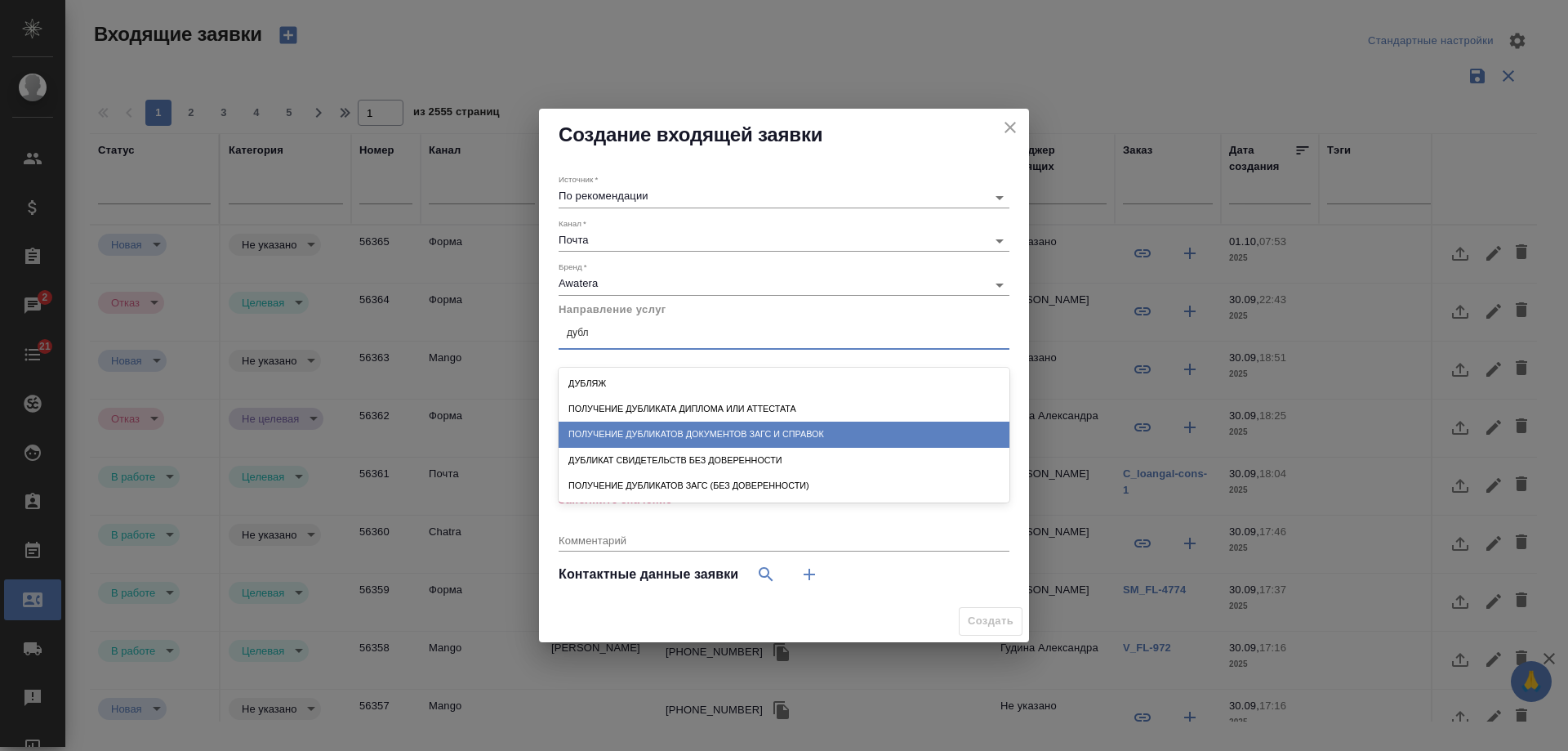
click at [863, 421] on div "Получение дубликатов документов ЗАГС и справок" at bounding box center [784, 434] width 450 height 26
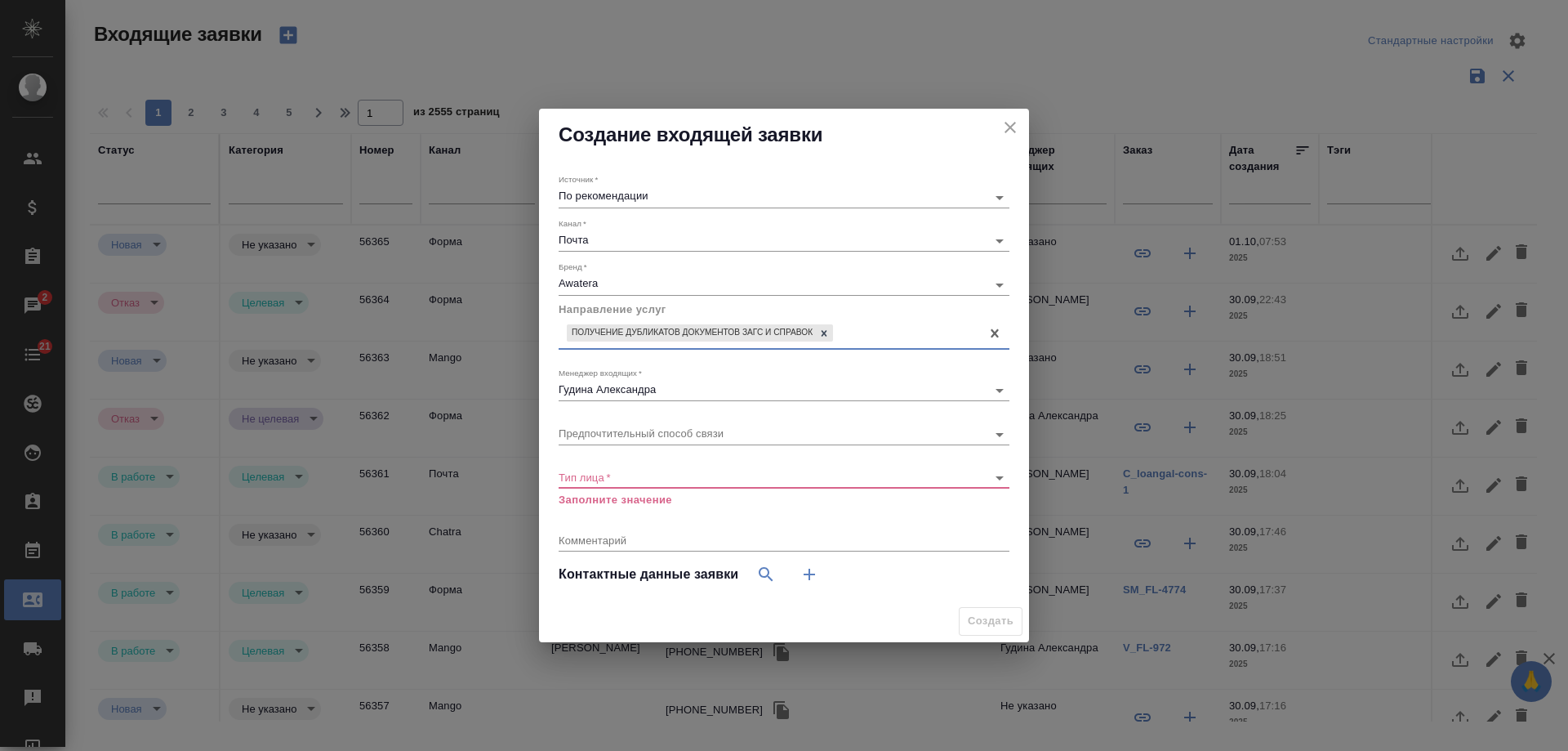
click at [613, 486] on div "​" at bounding box center [784, 478] width 450 height 20
click at [613, 480] on body "🙏 .cls-1 fill:#fff; AWATERA Gudina Alexandra Клиенты Спецификации Заказы 2 Чаты…" at bounding box center [784, 376] width 1568 height 751
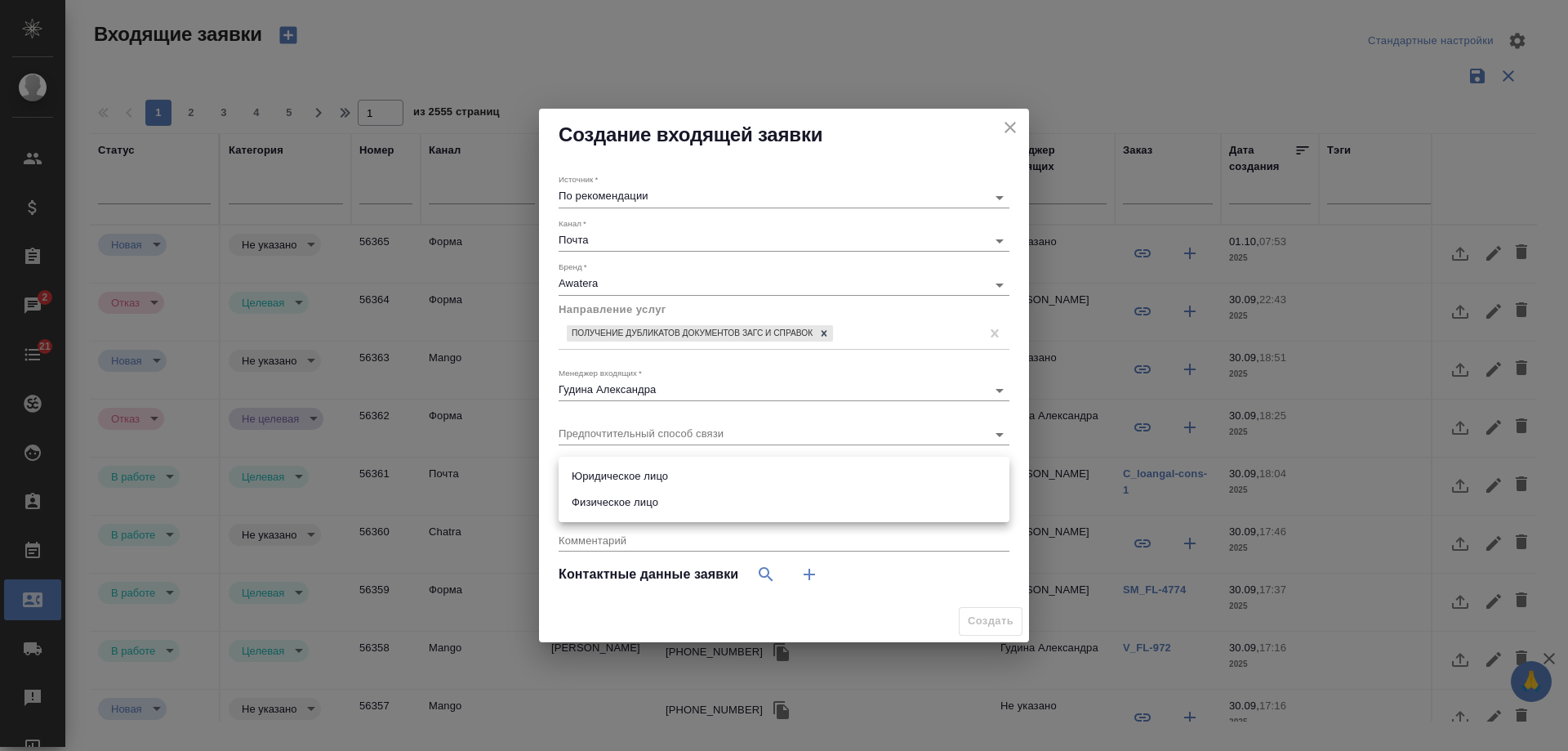
drag, startPoint x: 657, startPoint y: 507, endPoint x: 677, endPoint y: 508, distance: 20.0
click at [660, 507] on li "Физическое лицо" at bounding box center [784, 502] width 450 height 26
type input "private"
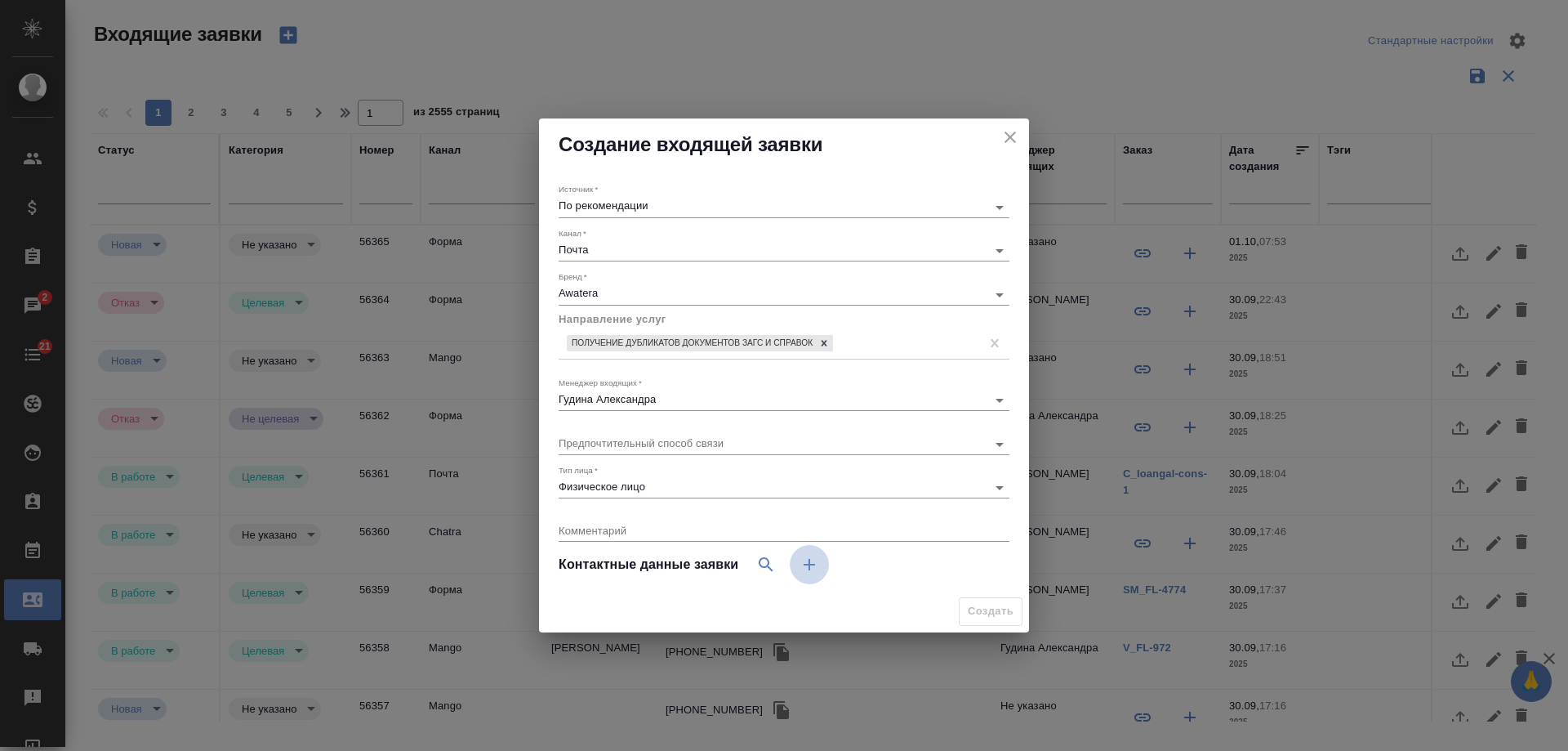
click at [814, 566] on icon "button" at bounding box center [808, 564] width 19 height 19
select select "RU"
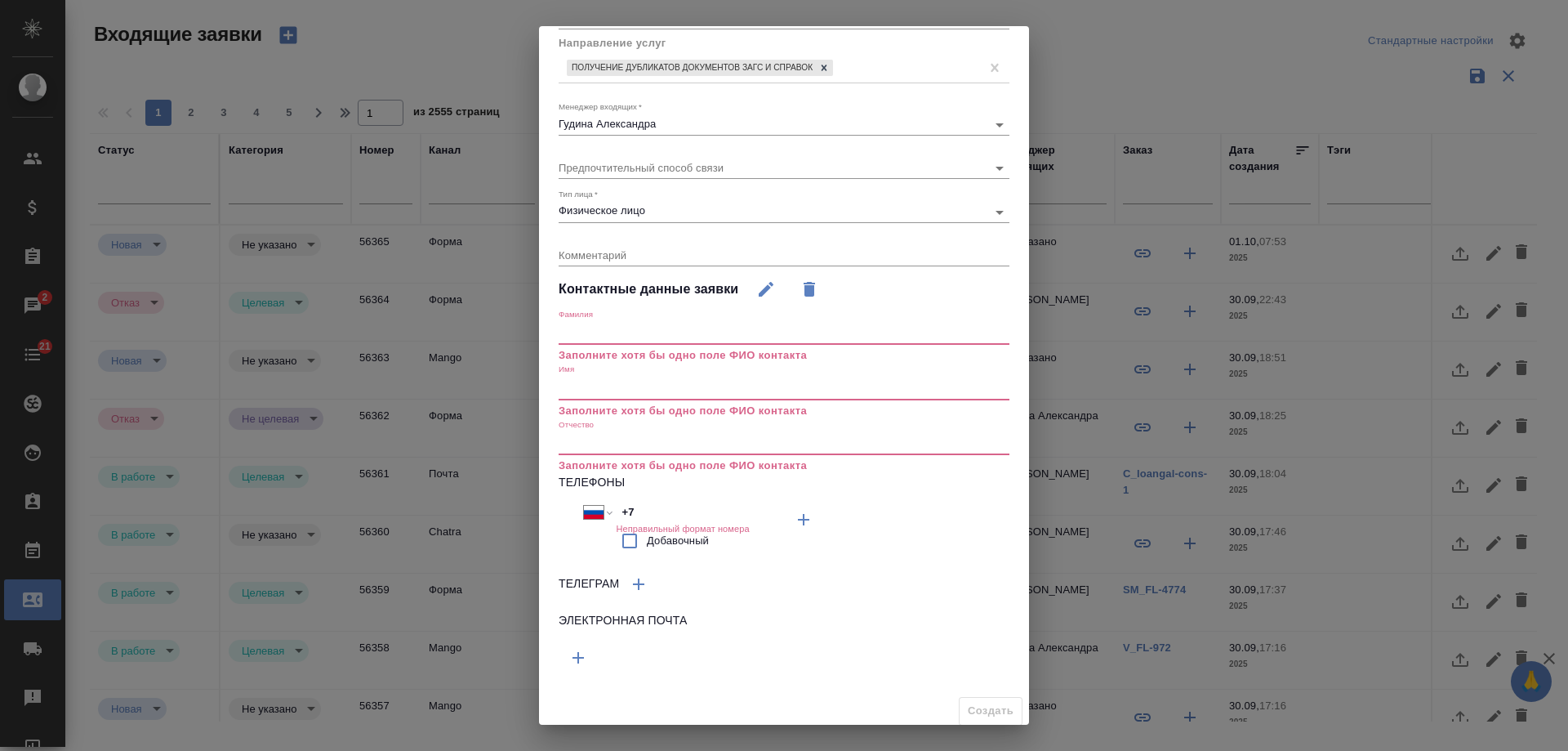
scroll to position [190, 0]
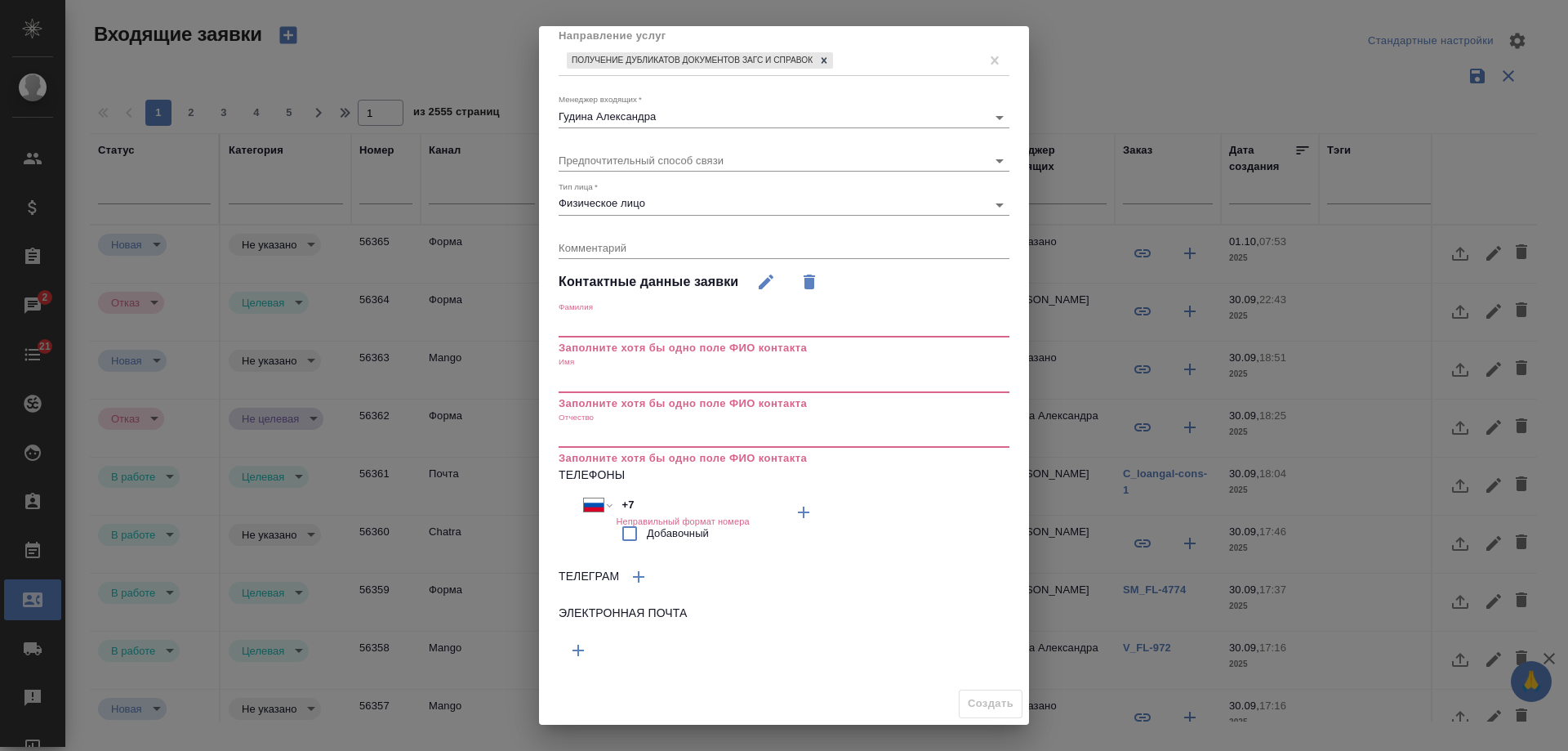
click at [595, 652] on button "button" at bounding box center [578, 650] width 39 height 39
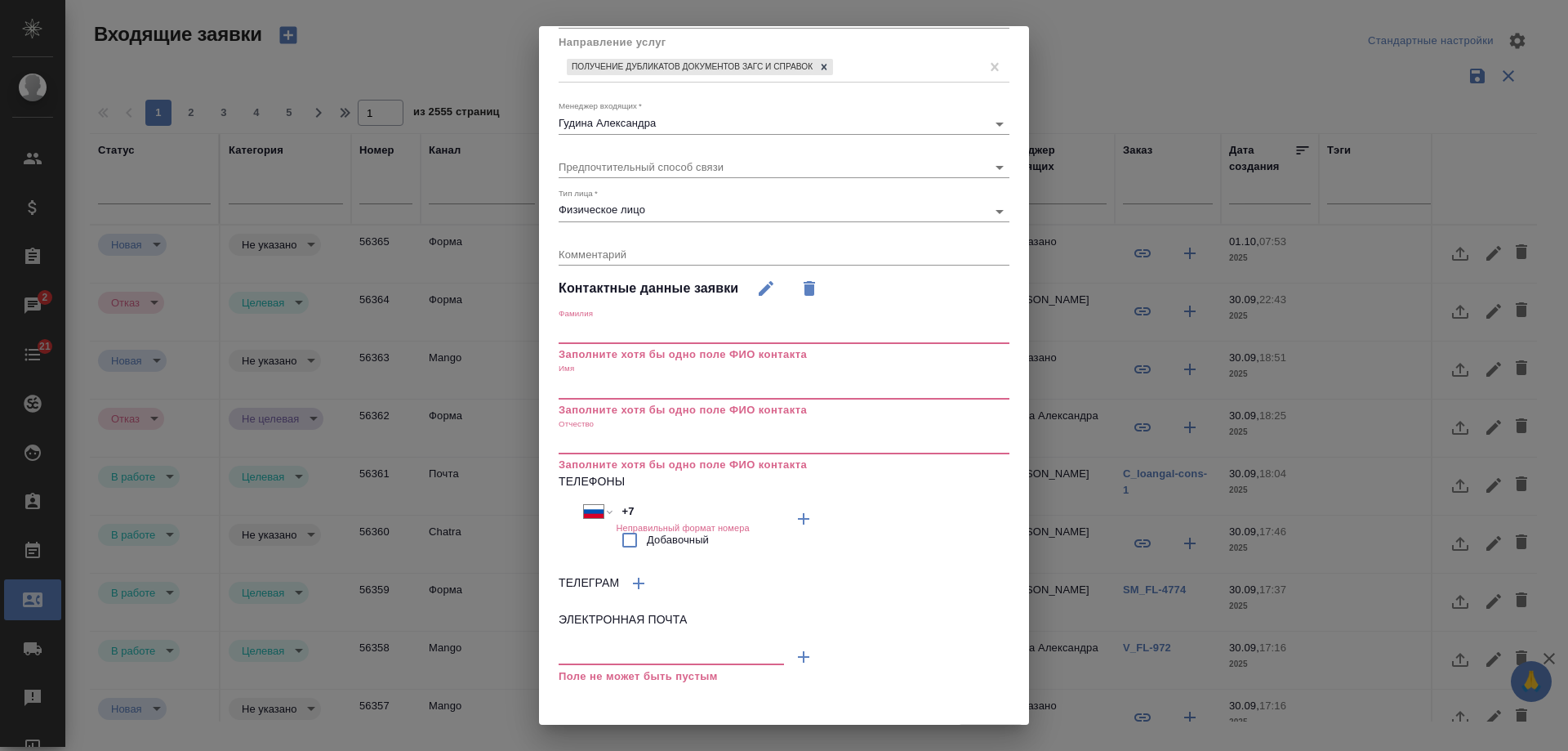
click at [644, 656] on input "text" at bounding box center [672, 654] width 226 height 20
paste input "toxanuch@gmail.com"
type input "toxanuch@gmail.com"
click at [604, 382] on input "text" at bounding box center [784, 387] width 450 height 23
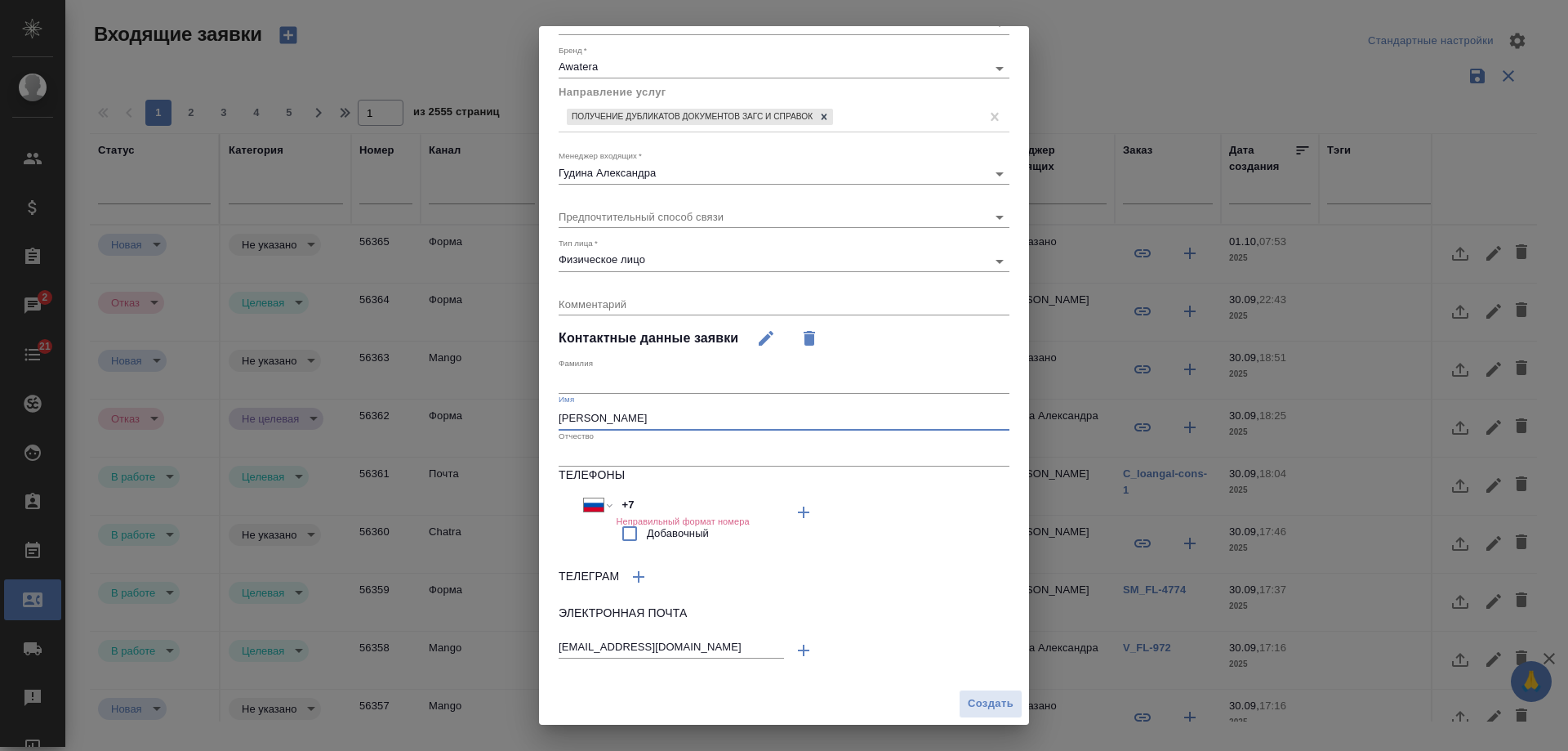
scroll to position [134, 0]
type input "Антон"
click at [597, 304] on textarea at bounding box center [784, 303] width 450 height 12
paste textarea "Подскажите, пожалуйста, оказываете ли вы услуги помощи в получении дубликата св…"
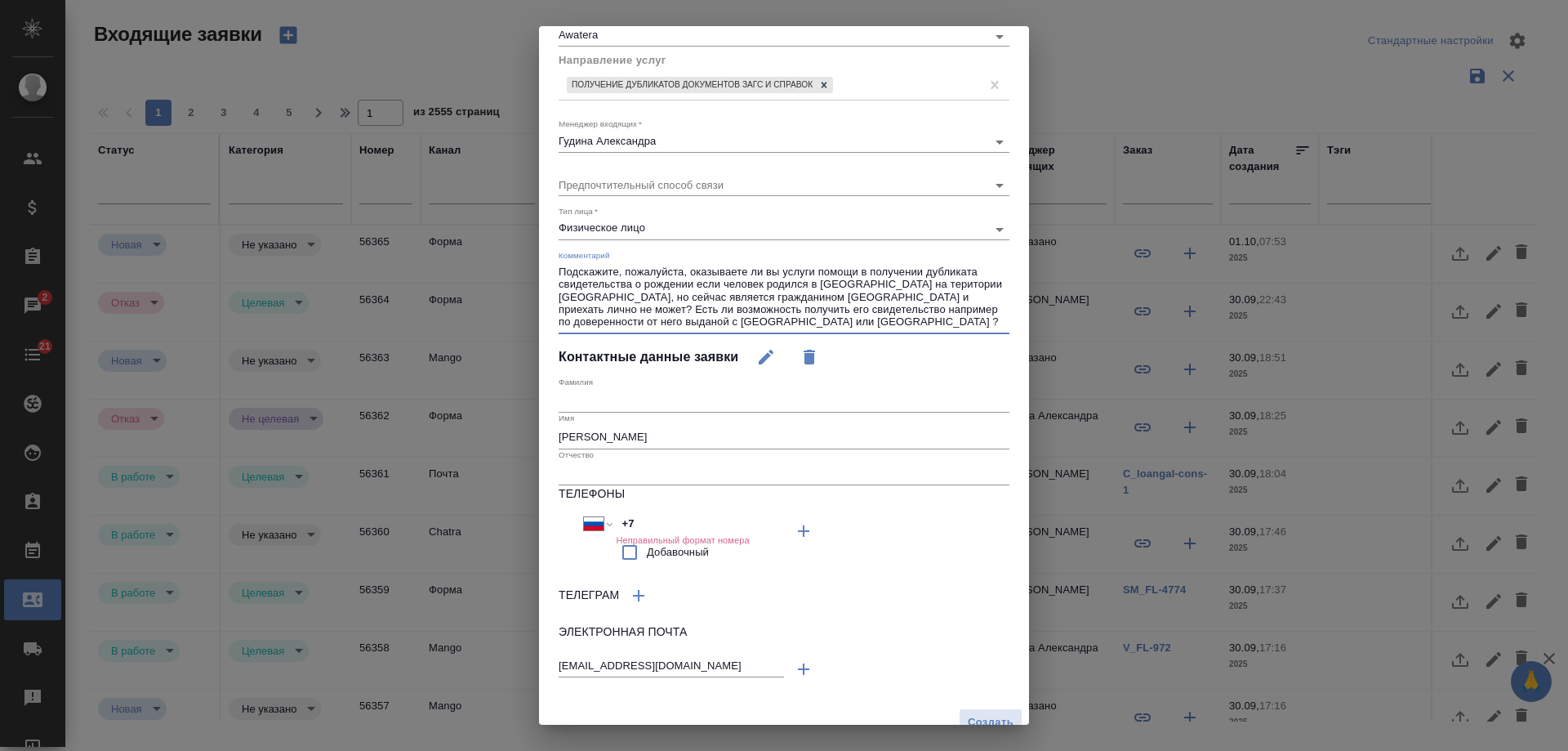
scroll to position [185, 0]
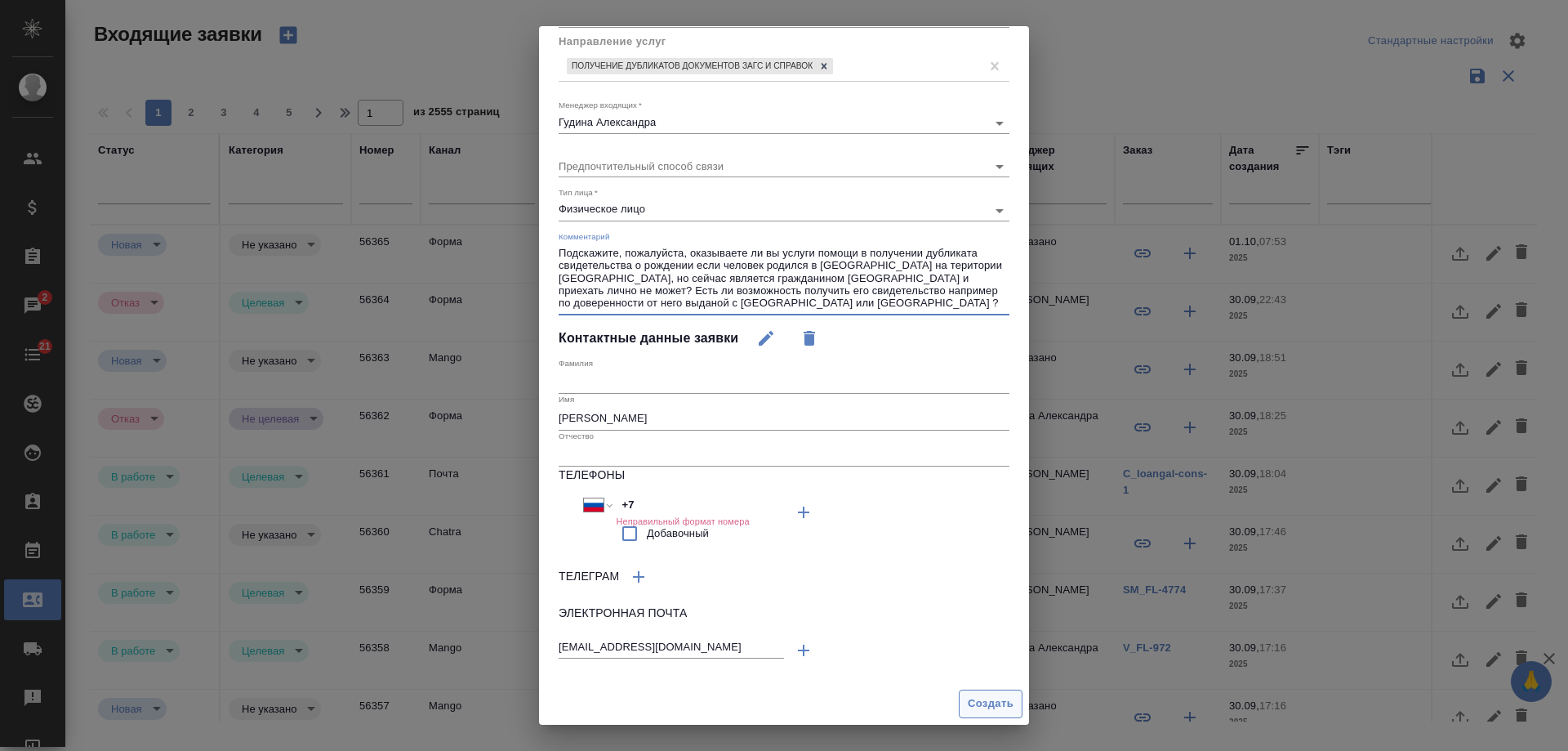
type textarea "Подскажите, пожалуйста, оказываете ли вы услуги помощи в получении дубликата св…"
click at [981, 702] on span "Создать" at bounding box center [990, 703] width 46 height 18
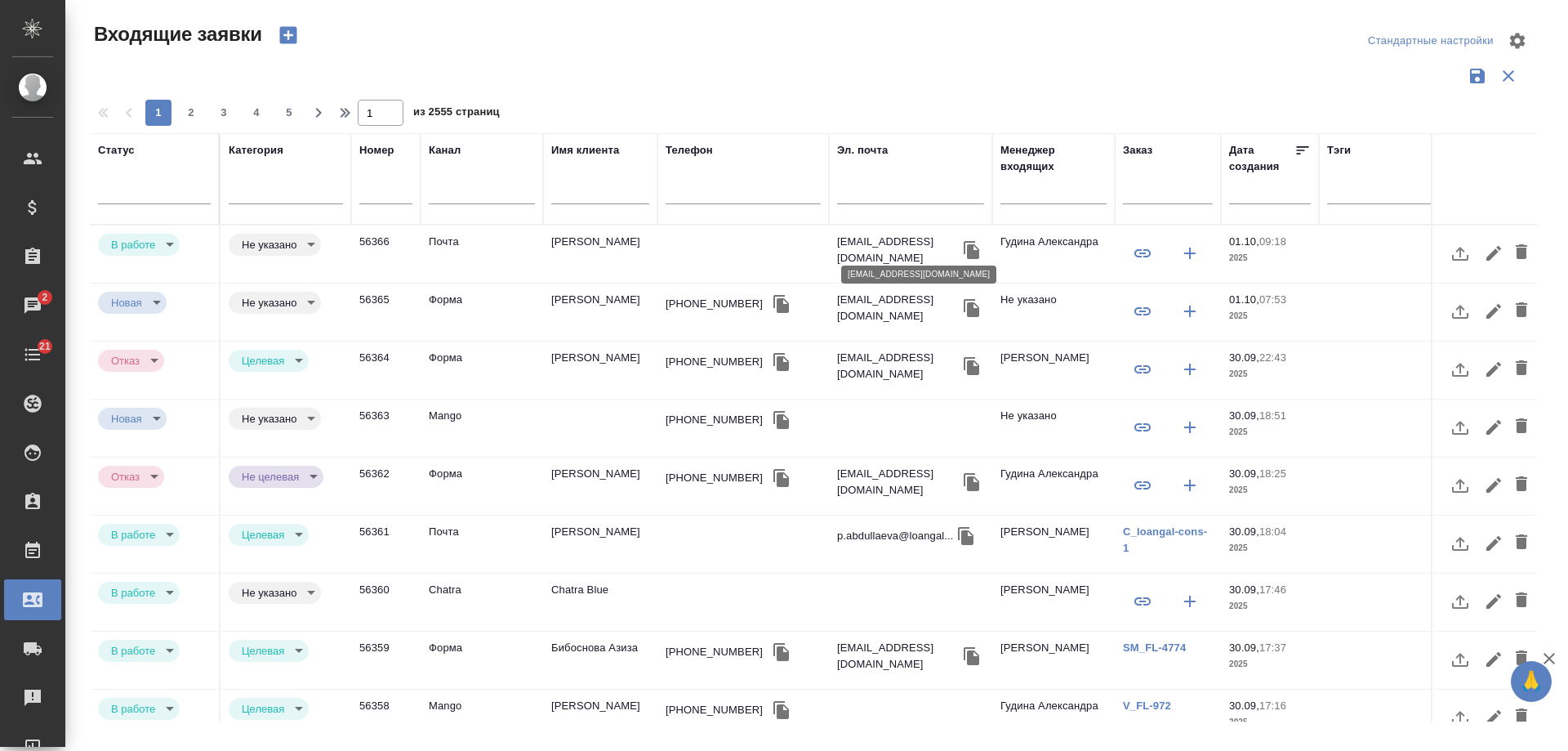
click at [863, 241] on p "toxanuch@gmail.com" at bounding box center [897, 250] width 122 height 33
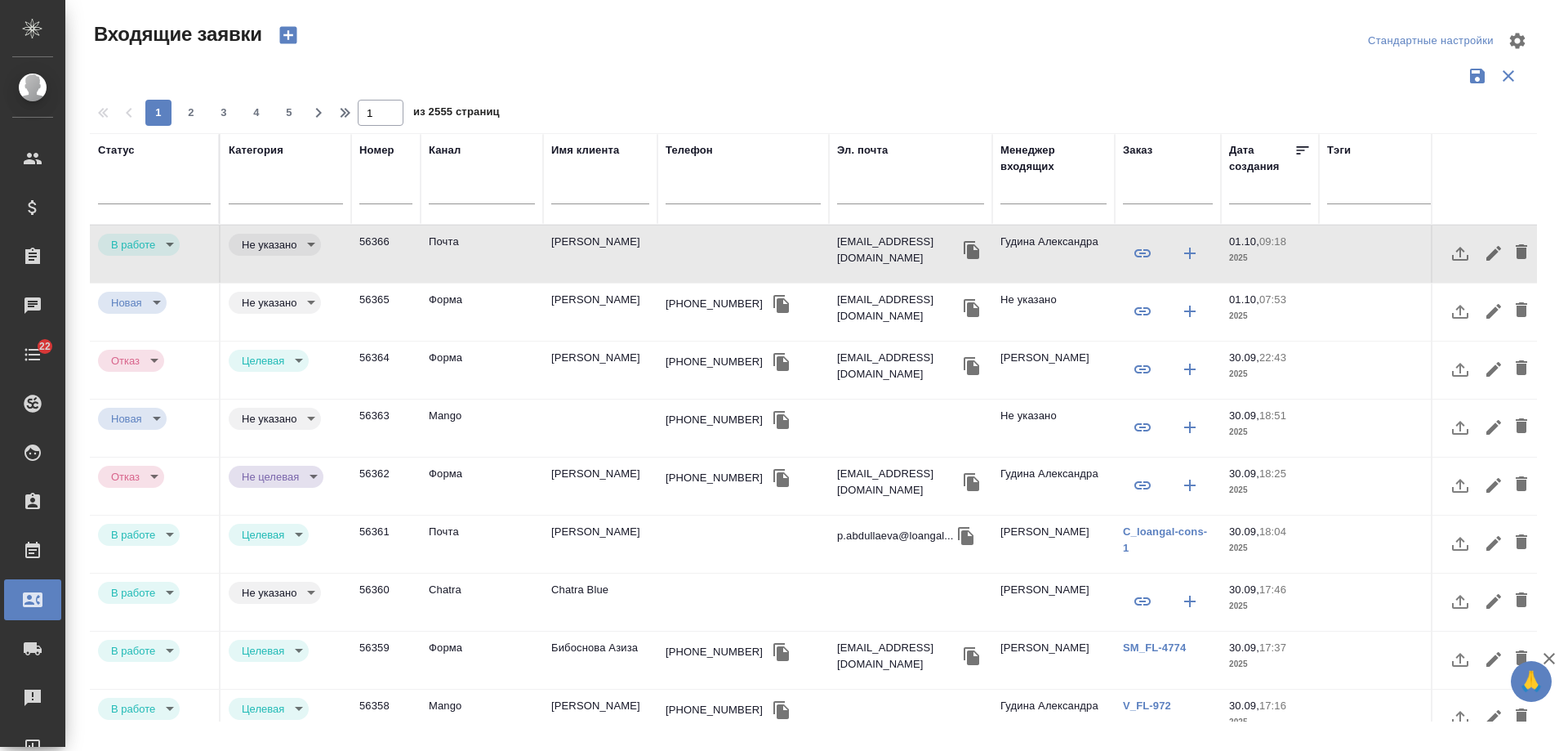
click at [706, 301] on div "+79891170018" at bounding box center [714, 304] width 97 height 17
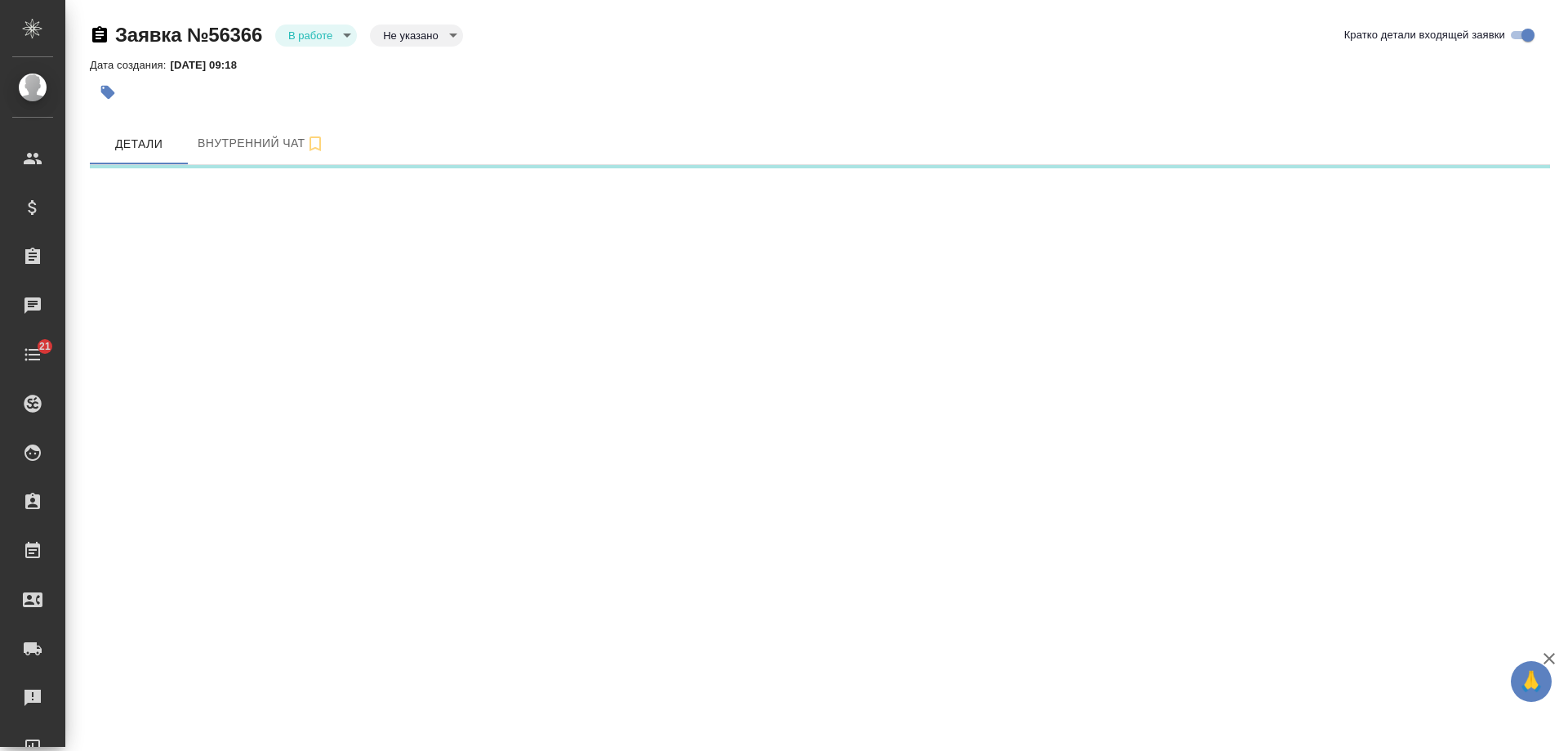
select select "RU"
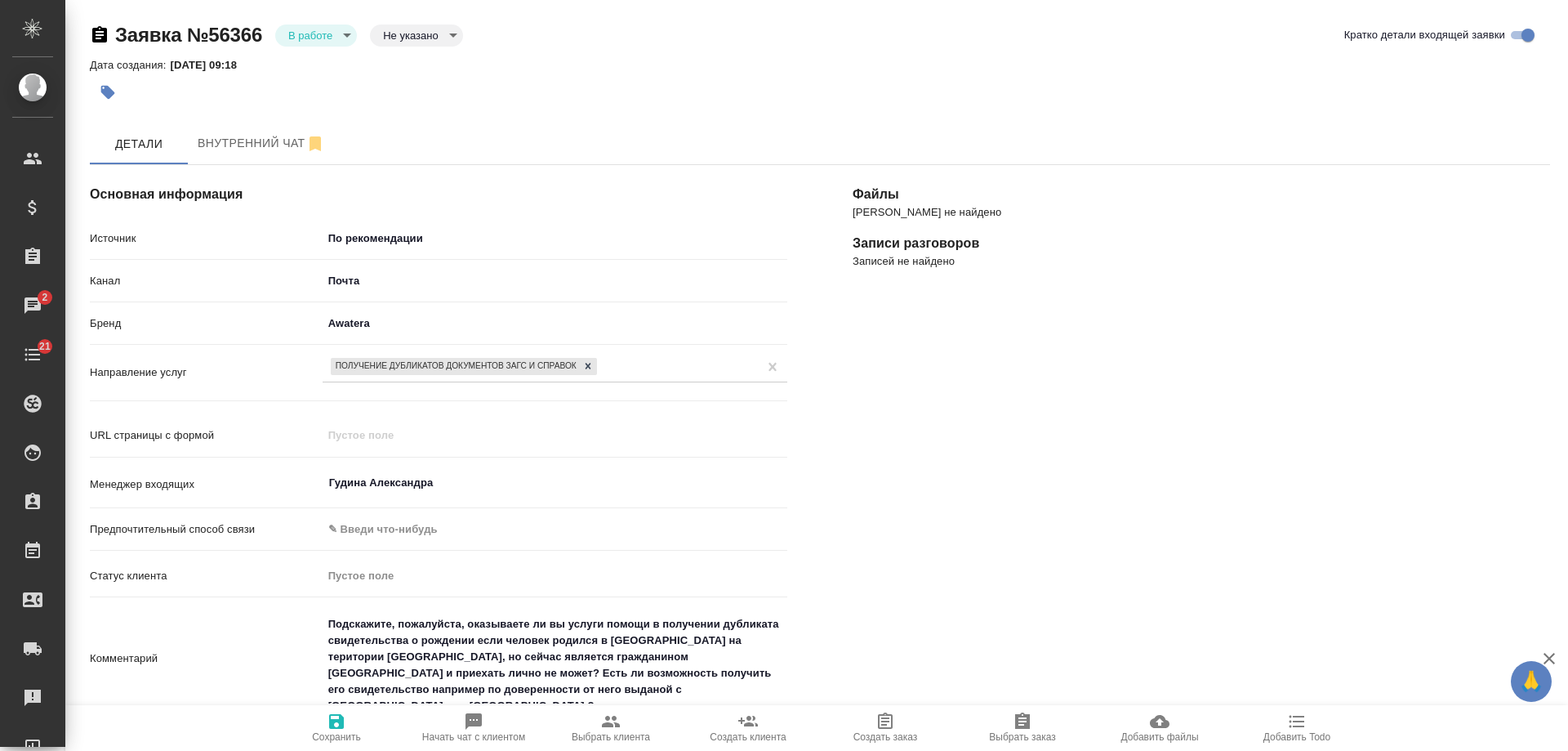
click at [614, 734] on span "Выбрать клиента" at bounding box center [610, 736] width 78 height 11
type textarea "x"
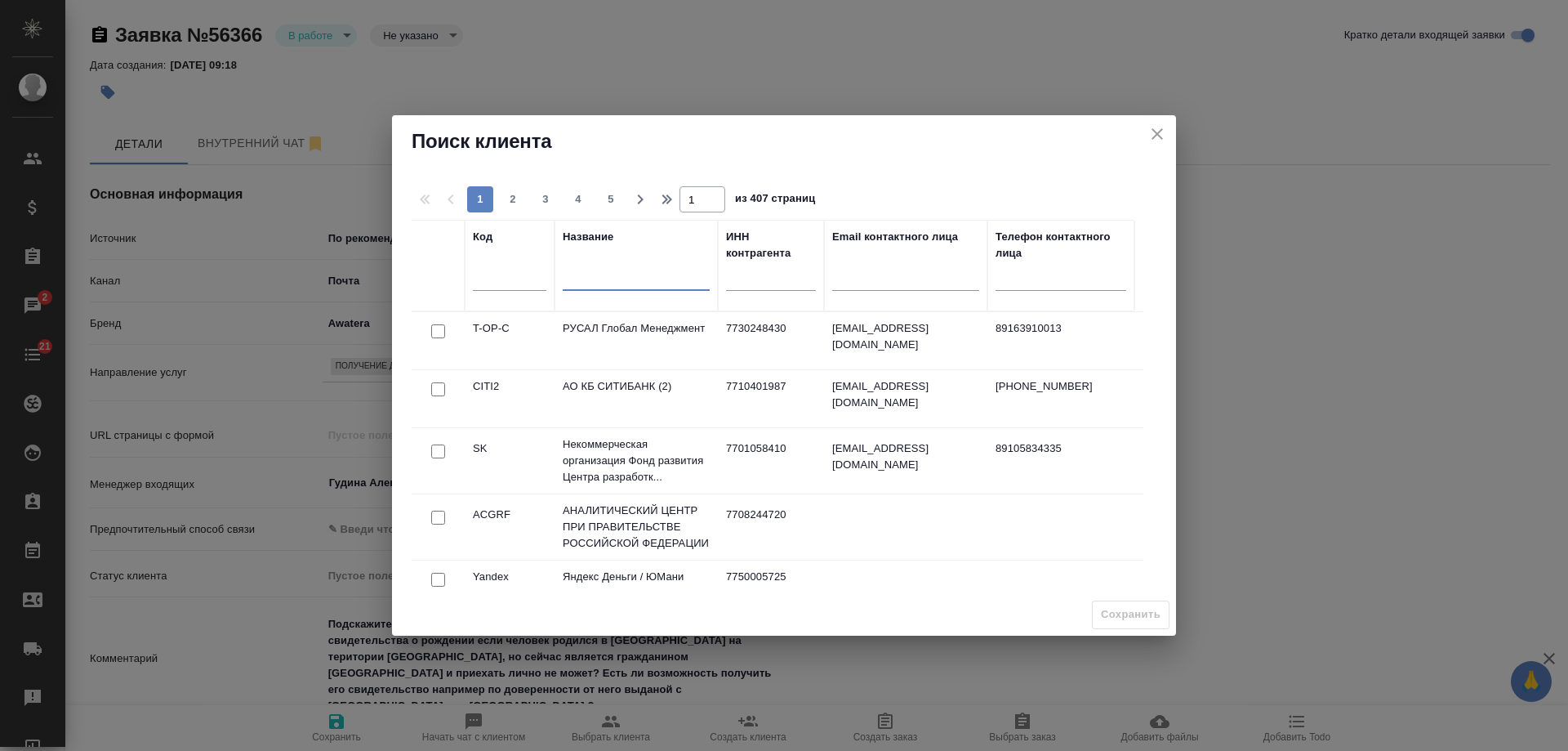
click at [610, 277] on input "text" at bounding box center [636, 280] width 147 height 20
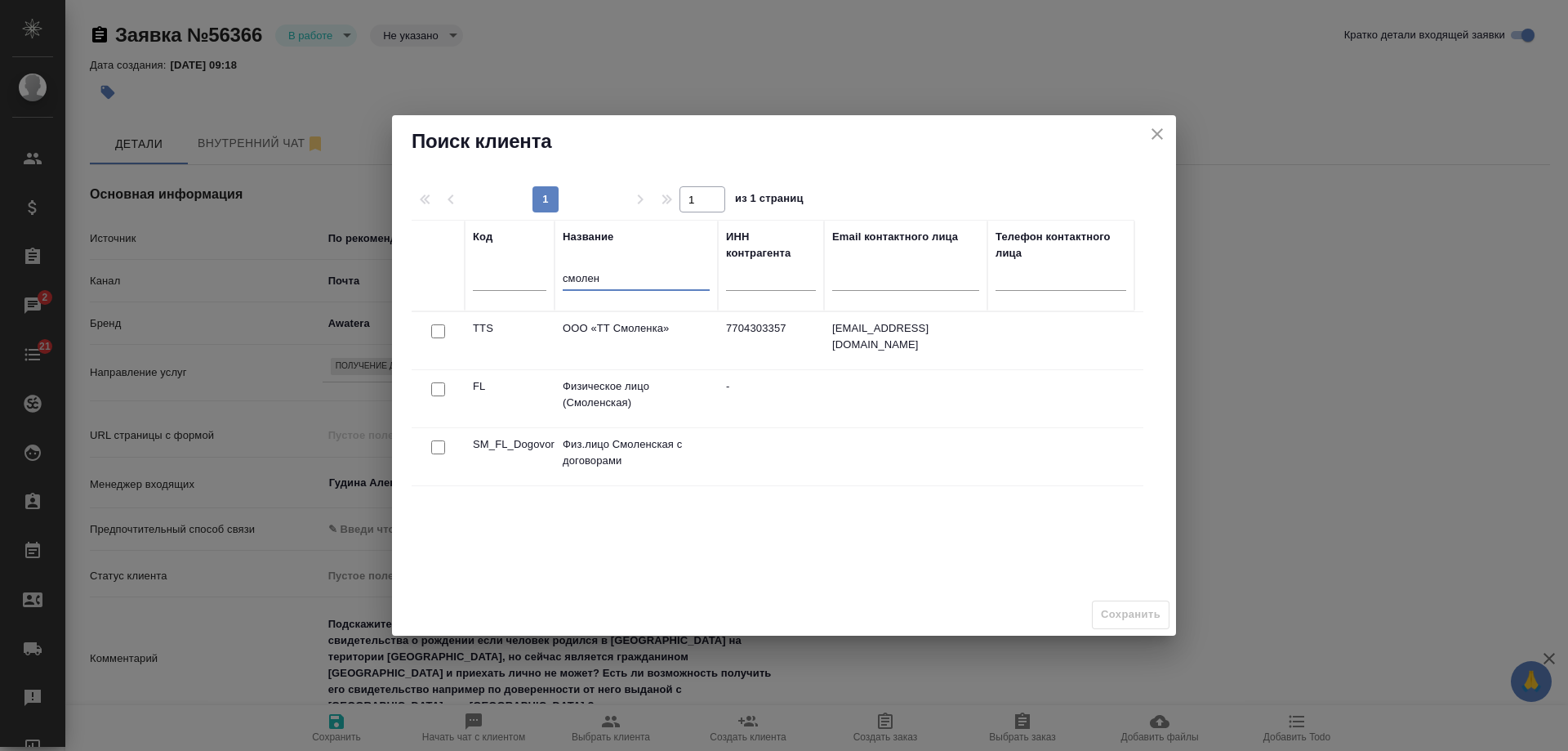
type input "смолен"
click at [434, 389] on input "checkbox" at bounding box center [438, 388] width 14 height 14
checkbox input "true"
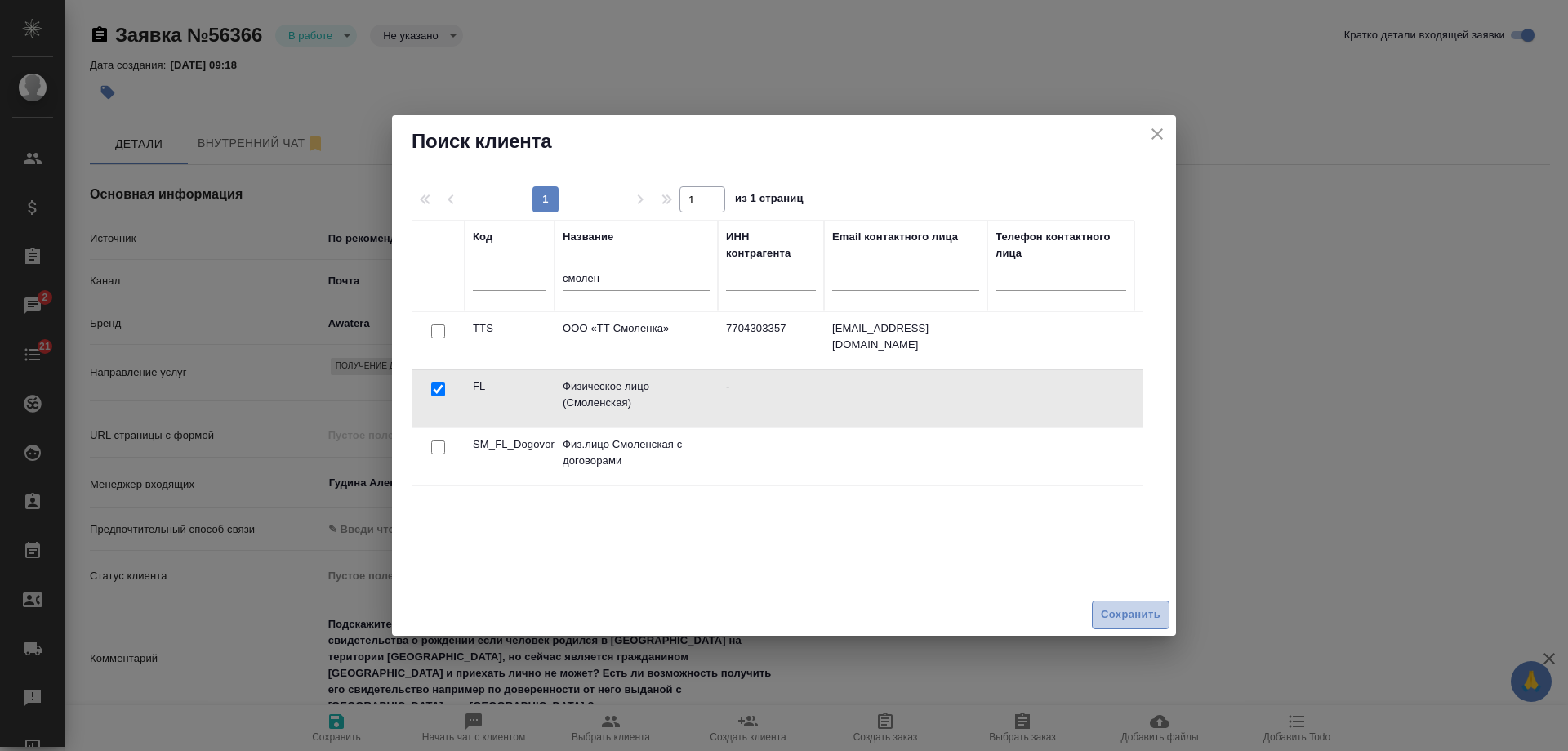
click at [1129, 618] on span "Сохранить" at bounding box center [1130, 614] width 60 height 18
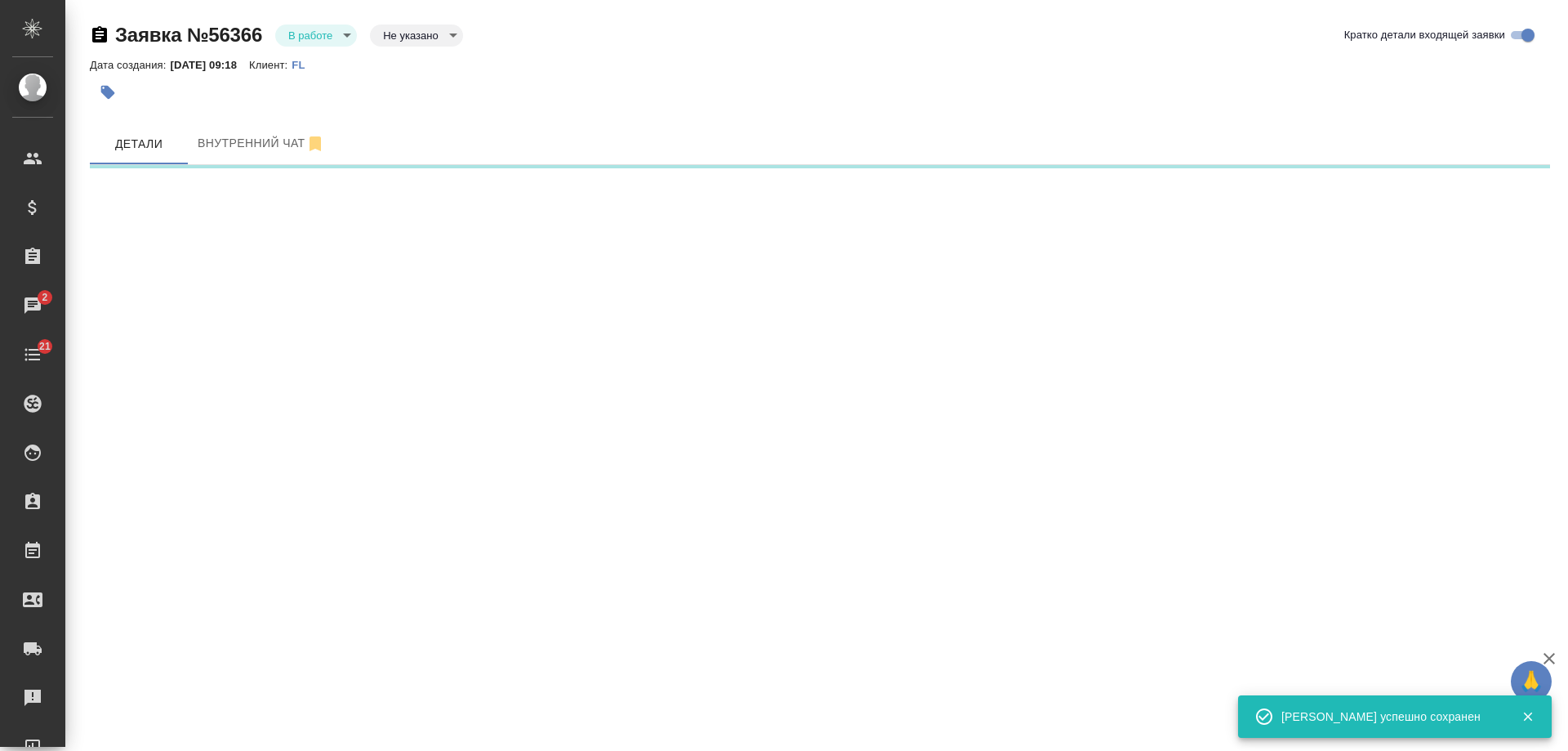
select select "RU"
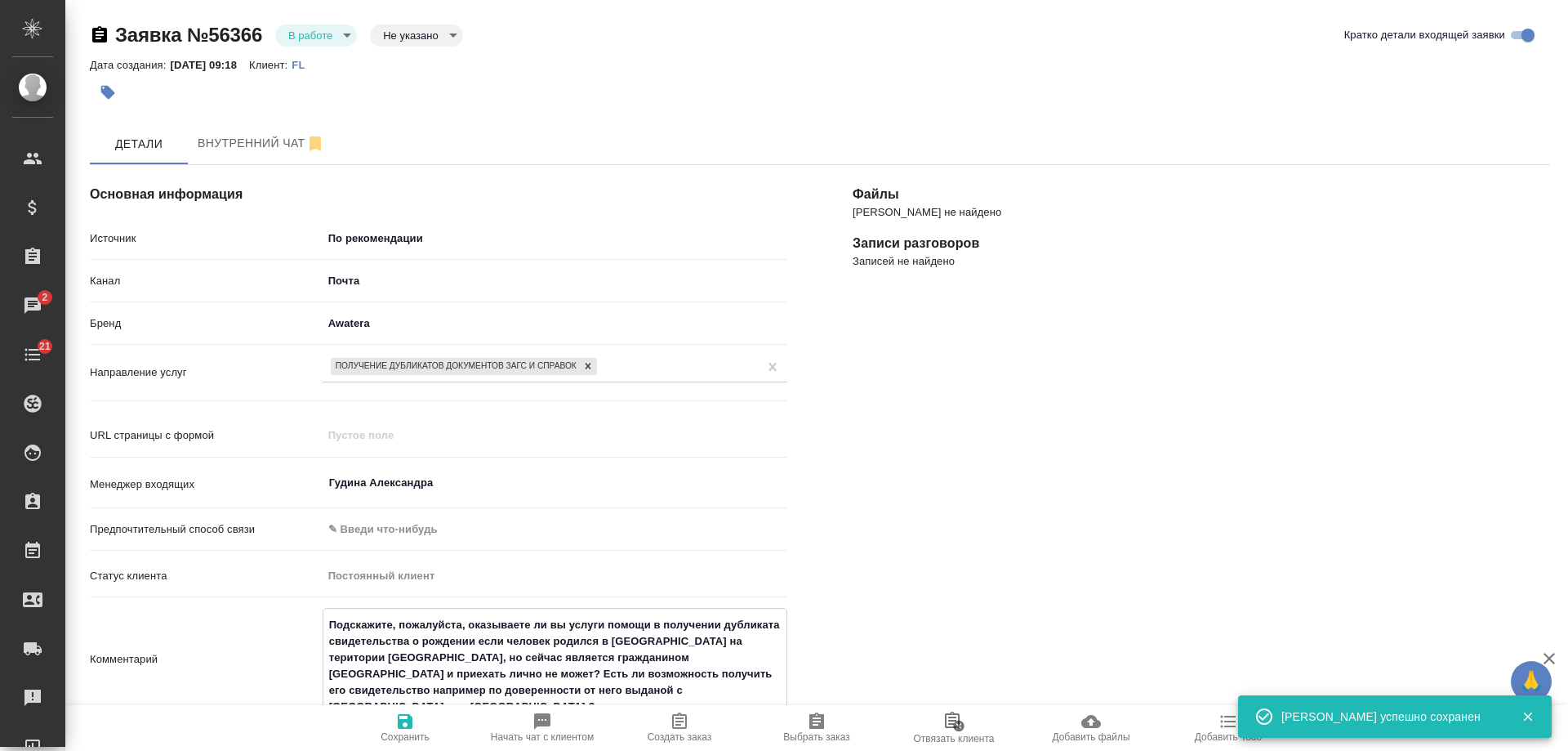
drag, startPoint x: 435, startPoint y: 642, endPoint x: 284, endPoint y: 566, distance: 169.0
click at [284, 566] on div "Источник По рекомендации recommendation Канал Почта 640a088c6aae0874b0a8d791 Бр…" at bounding box center [439, 496] width 697 height 544
click at [682, 723] on icon "button" at bounding box center [679, 721] width 19 height 19
type textarea "x"
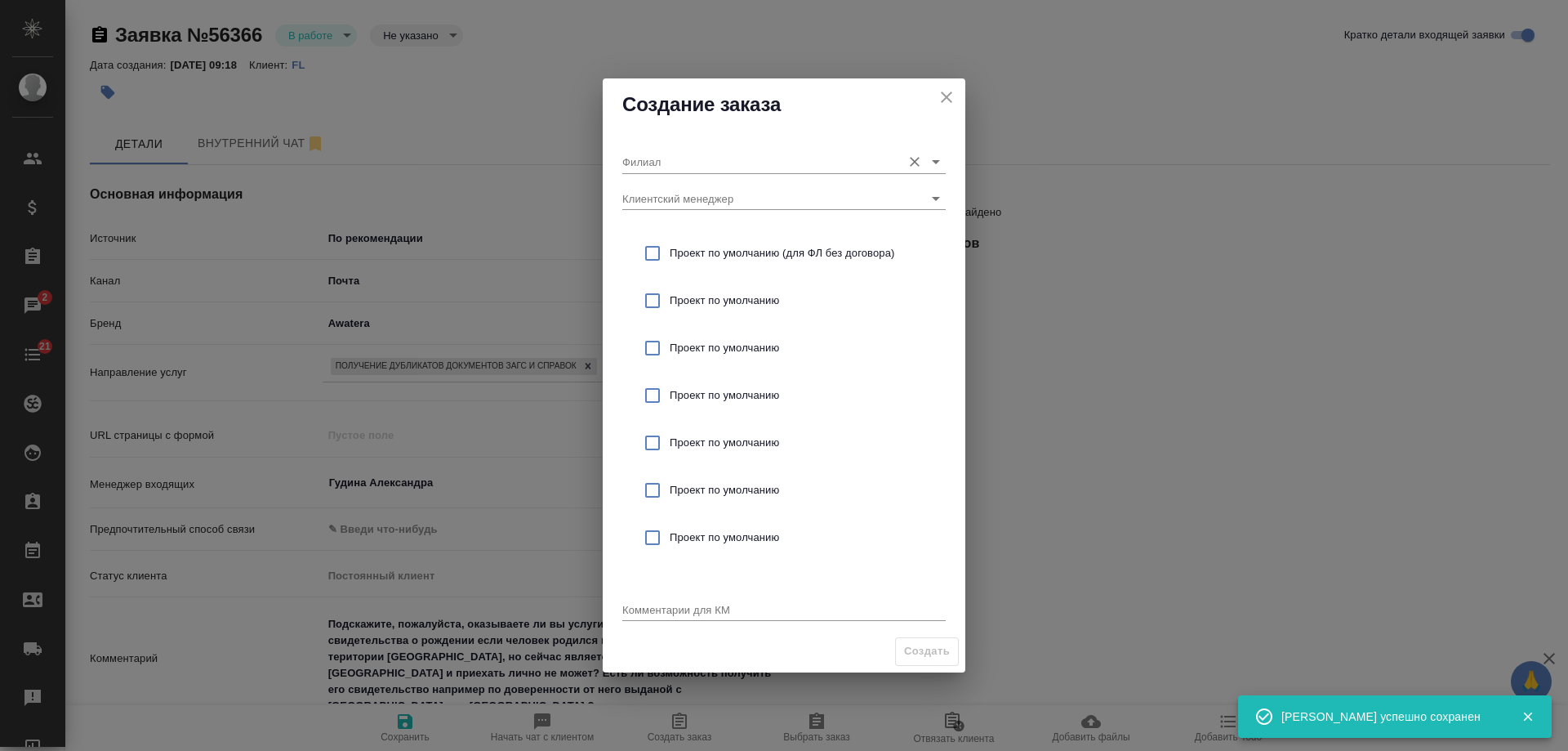
click at [690, 148] on div "Филиал" at bounding box center [784, 154] width 323 height 36
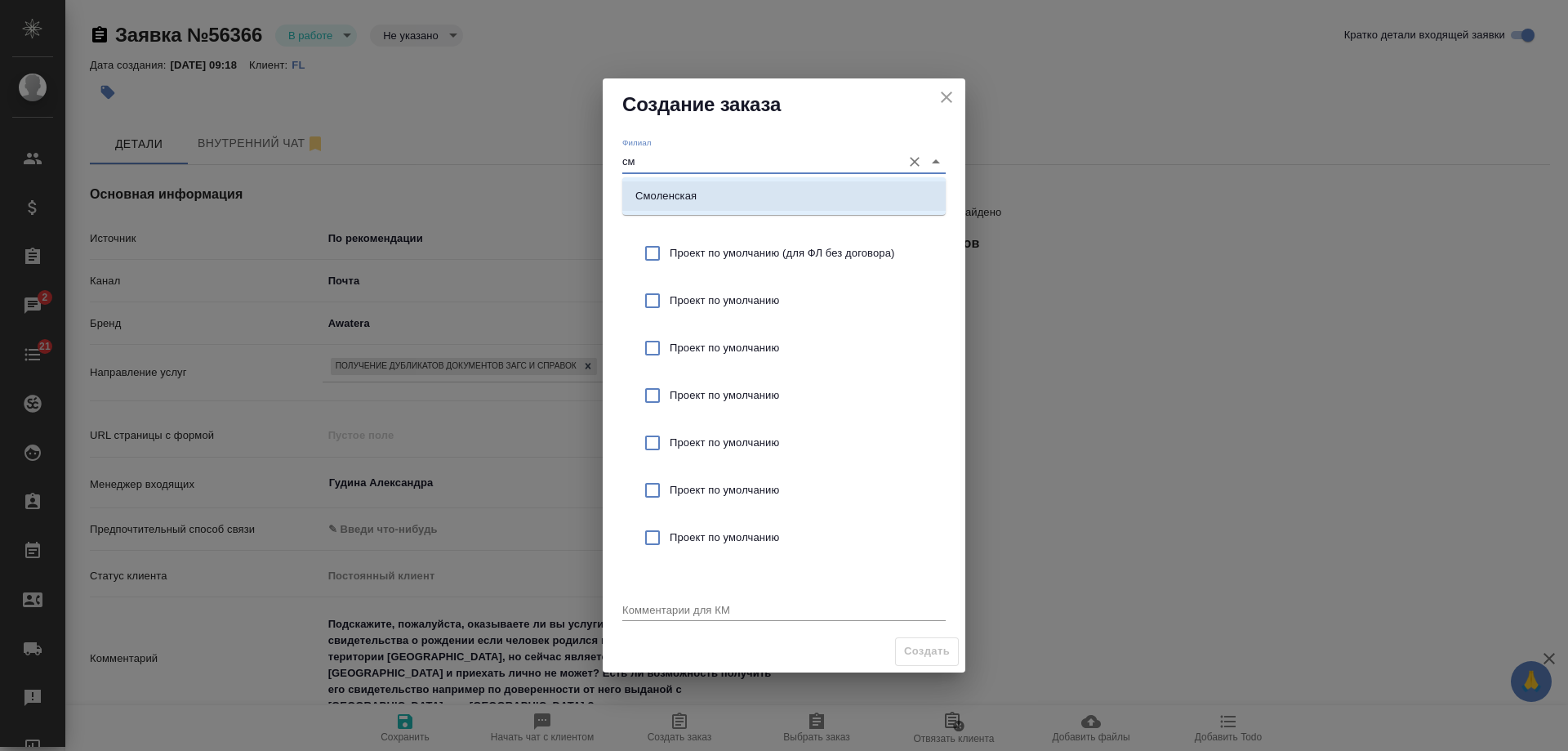
drag, startPoint x: 692, startPoint y: 192, endPoint x: 740, endPoint y: 236, distance: 65.1
click at [693, 193] on p "Смоленская" at bounding box center [665, 196] width 61 height 17
type input "Смоленская"
click at [740, 248] on span "Проект по умолчанию (для ФЛ без договора)" at bounding box center [801, 253] width 263 height 17
checkbox input "true"
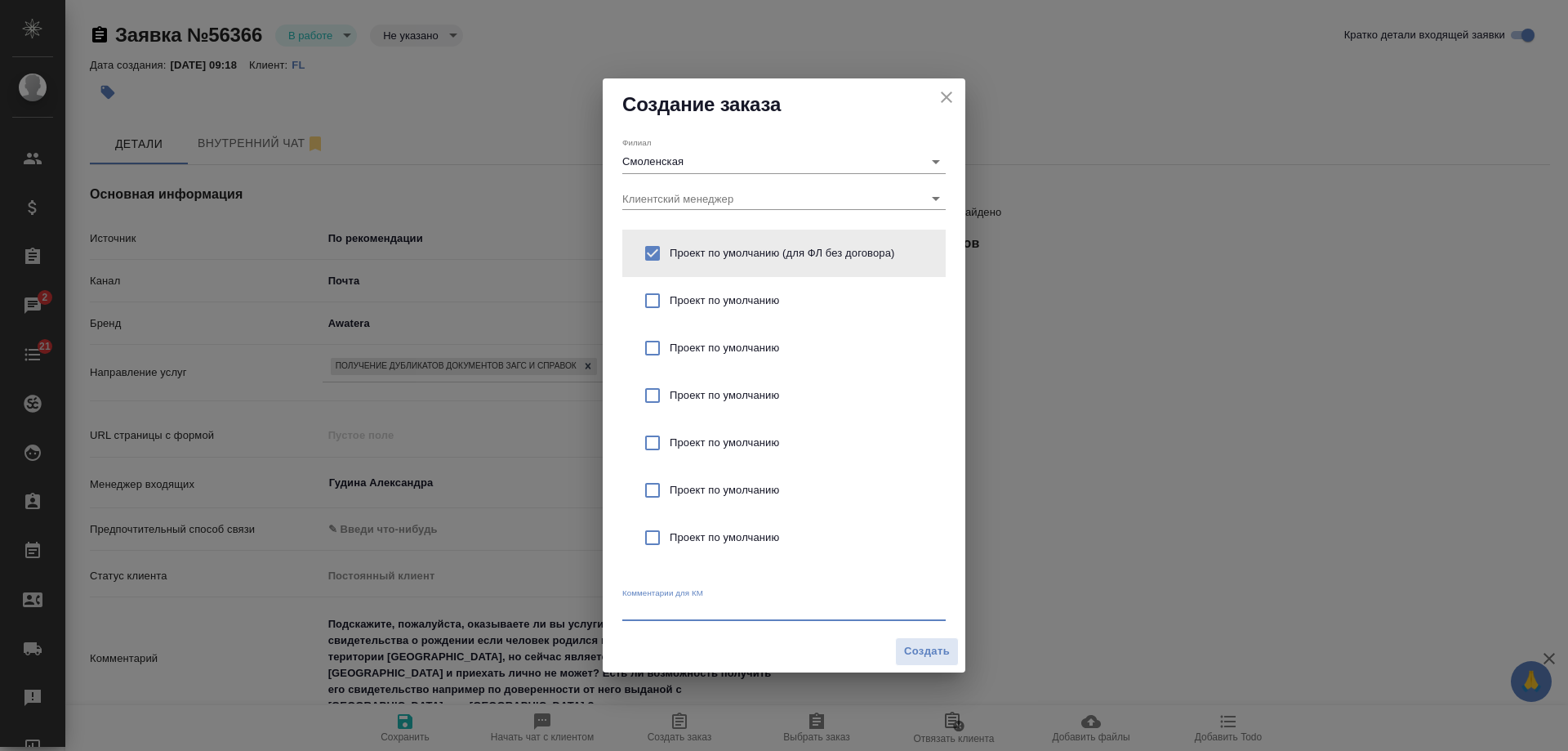
click at [699, 606] on textarea at bounding box center [784, 609] width 323 height 12
paste textarea "Подскажите, пожалуйста, оказываете ли вы услуги помощи в получении дубликата св…"
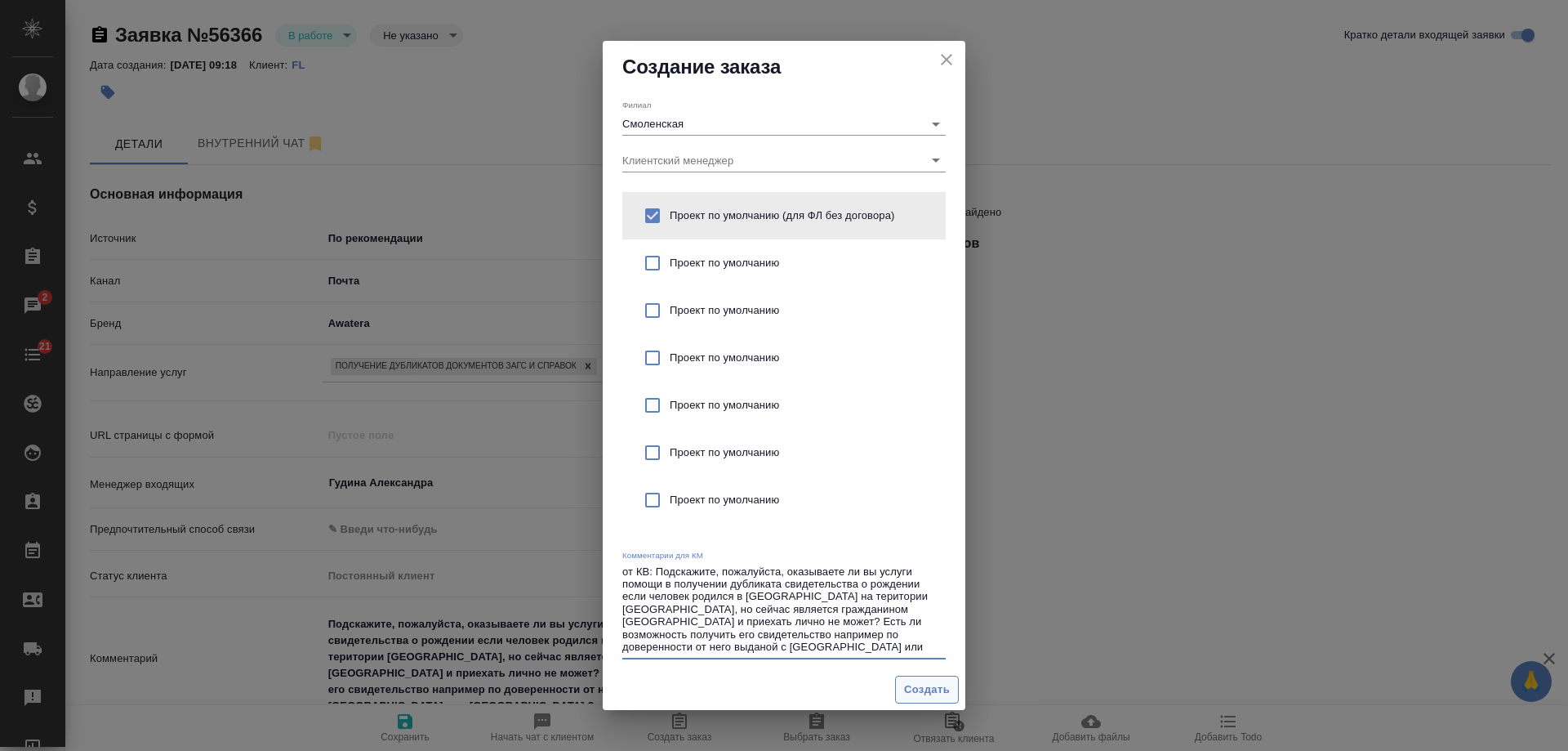
type textarea "от КВ: Подскажите, пожалуйста, оказываете ли вы услуги помощи в получении дубли…"
click at [939, 681] on span "Создать" at bounding box center [927, 689] width 46 height 18
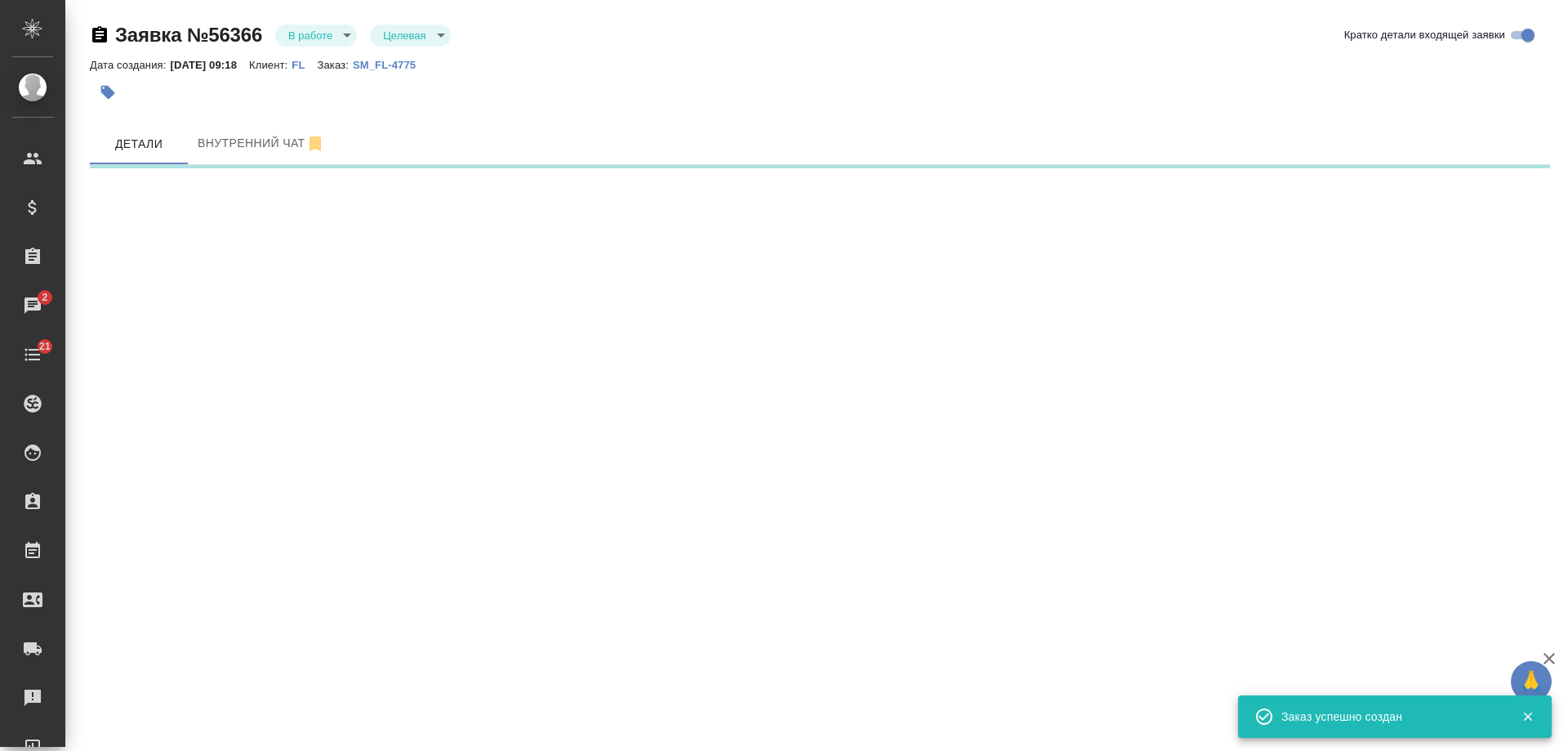
select select "RU"
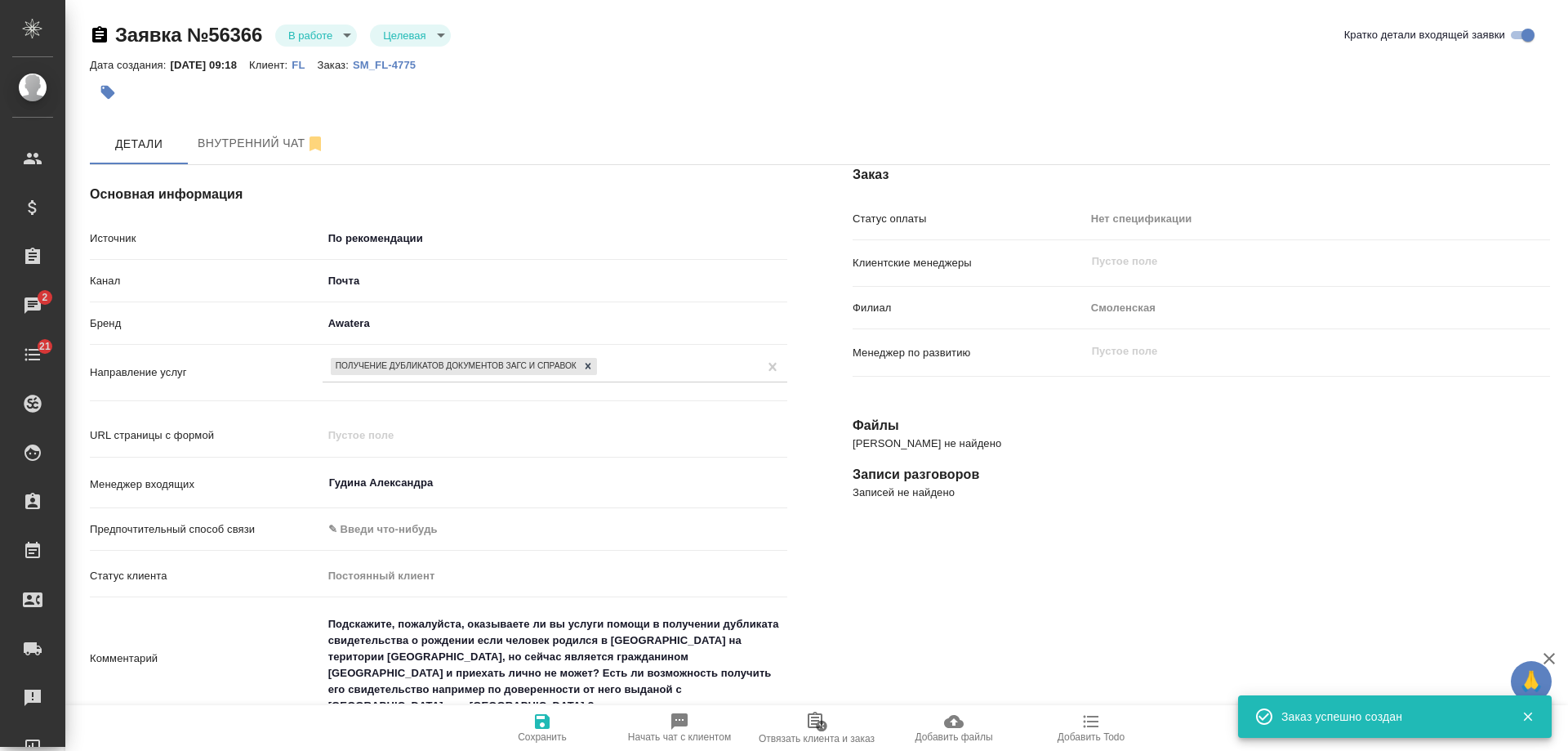
type textarea "x"
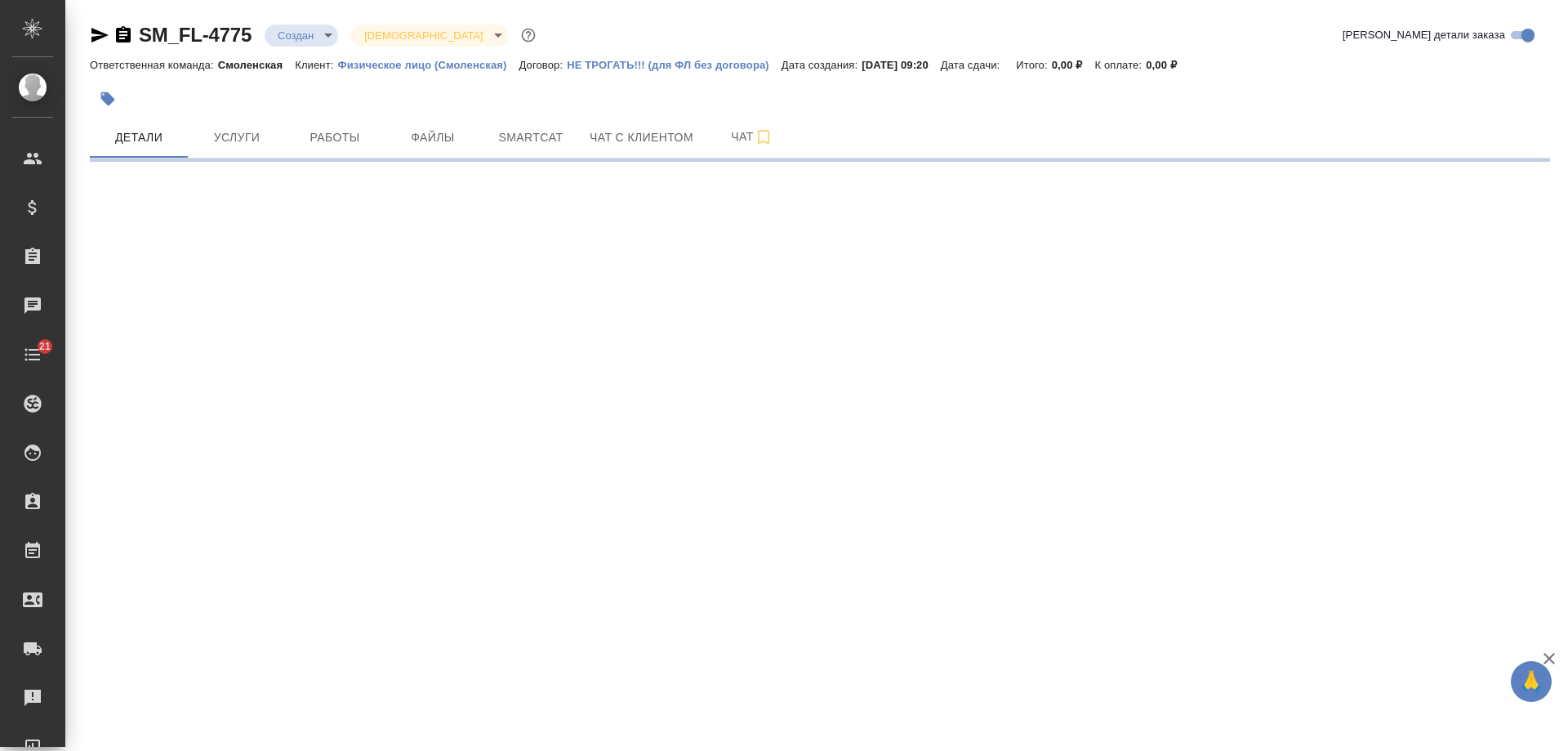
select select "RU"
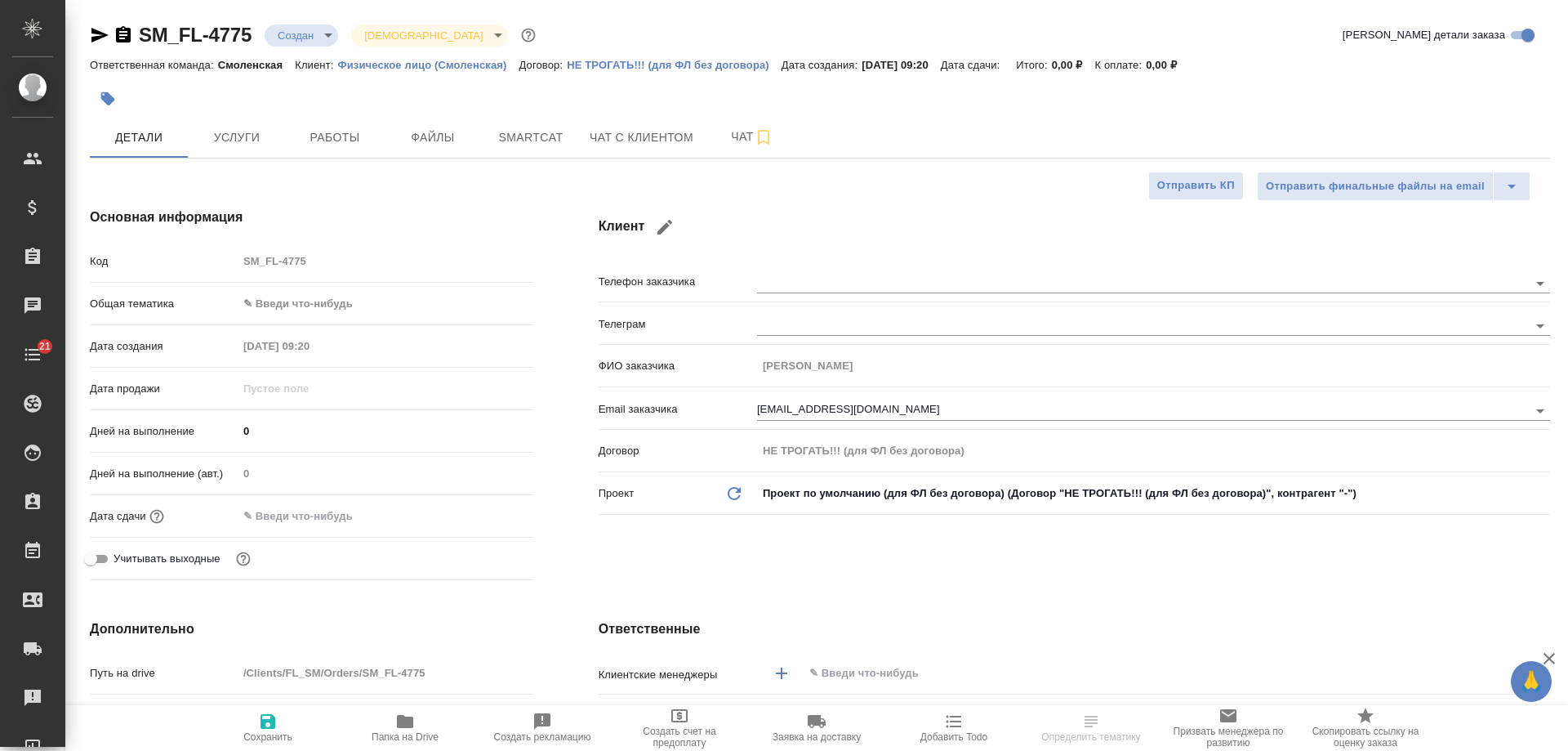
type textarea "x"
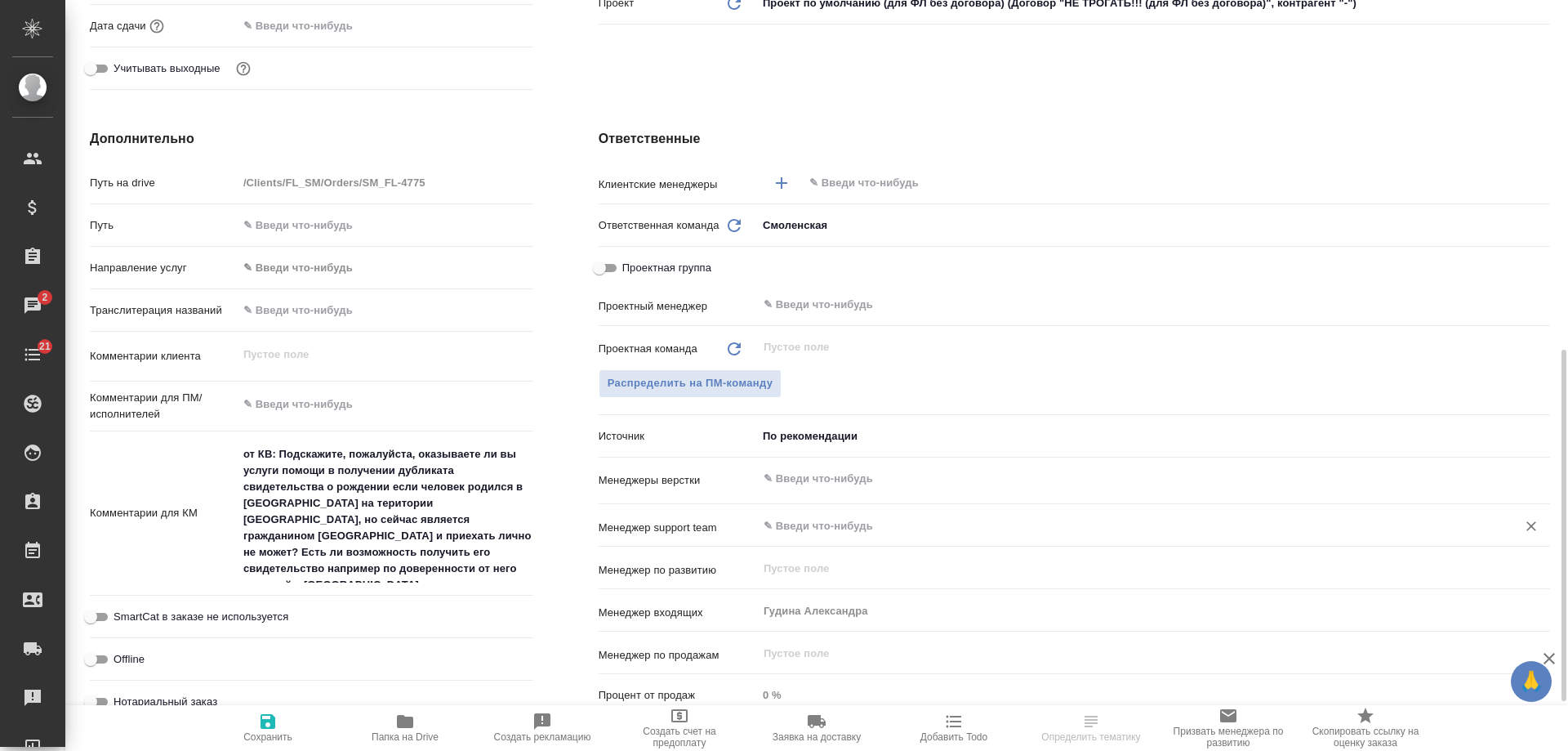
scroll to position [572, 0]
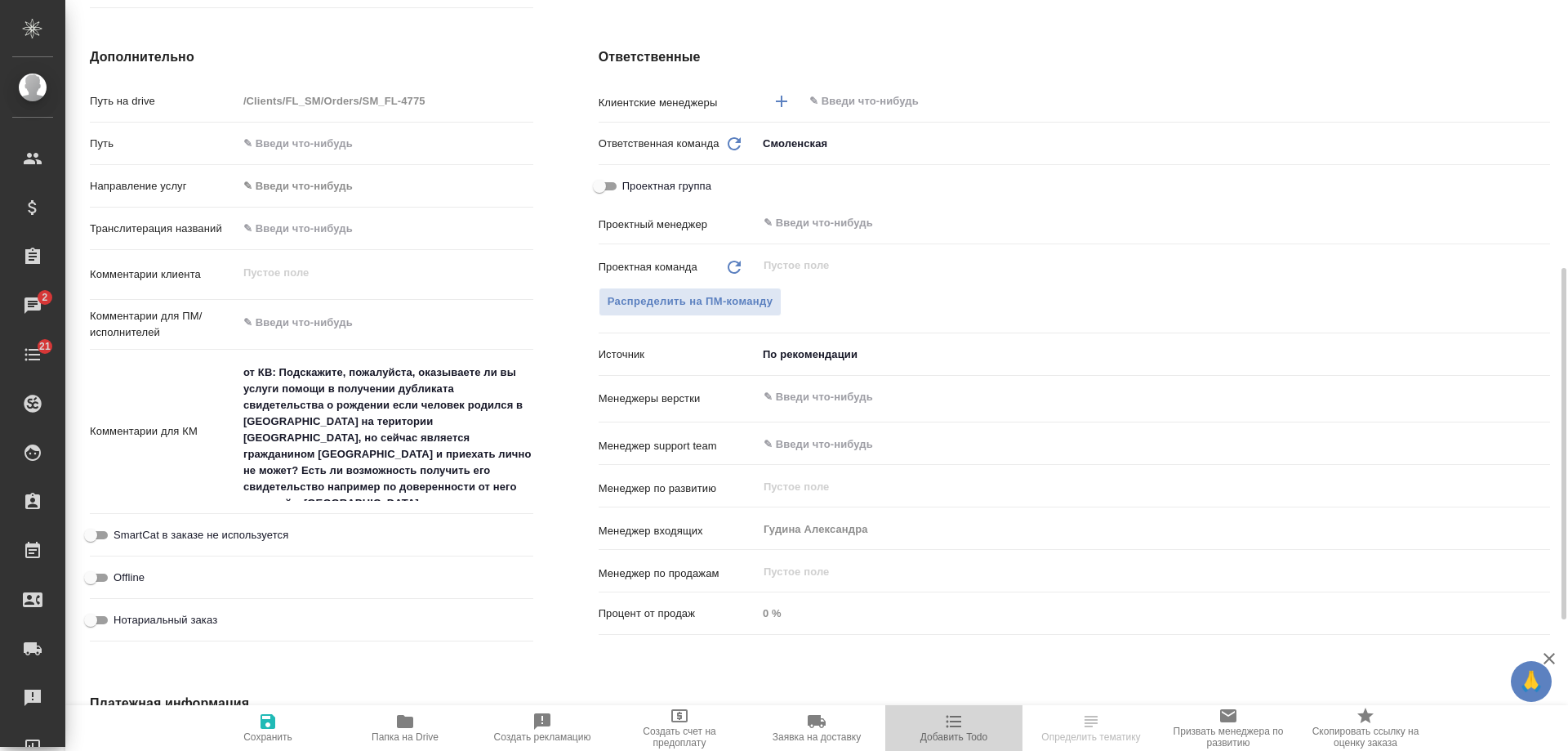
click at [936, 724] on span "Добавить Todo" at bounding box center [953, 727] width 117 height 31
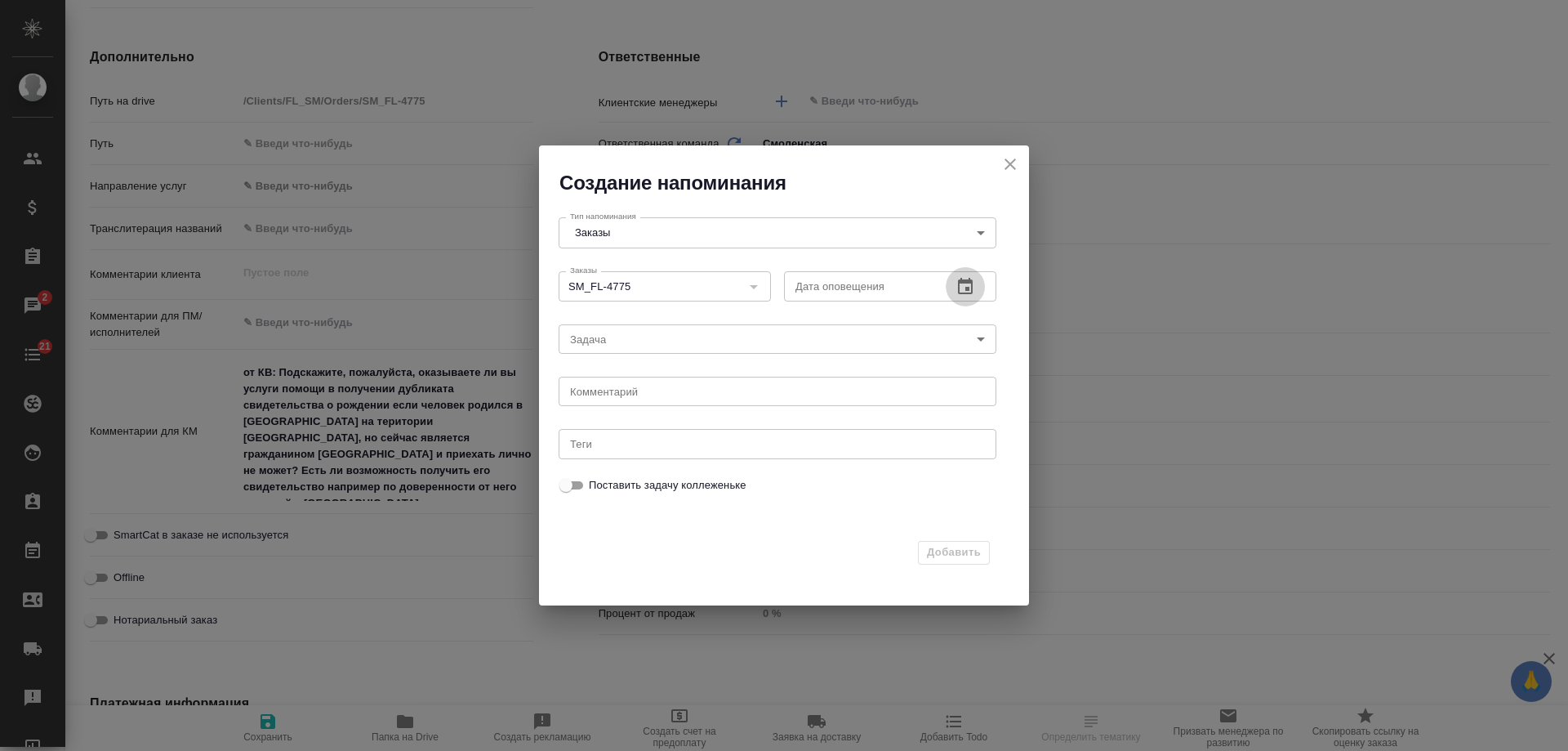
click at [964, 281] on icon "button" at bounding box center [965, 286] width 15 height 17
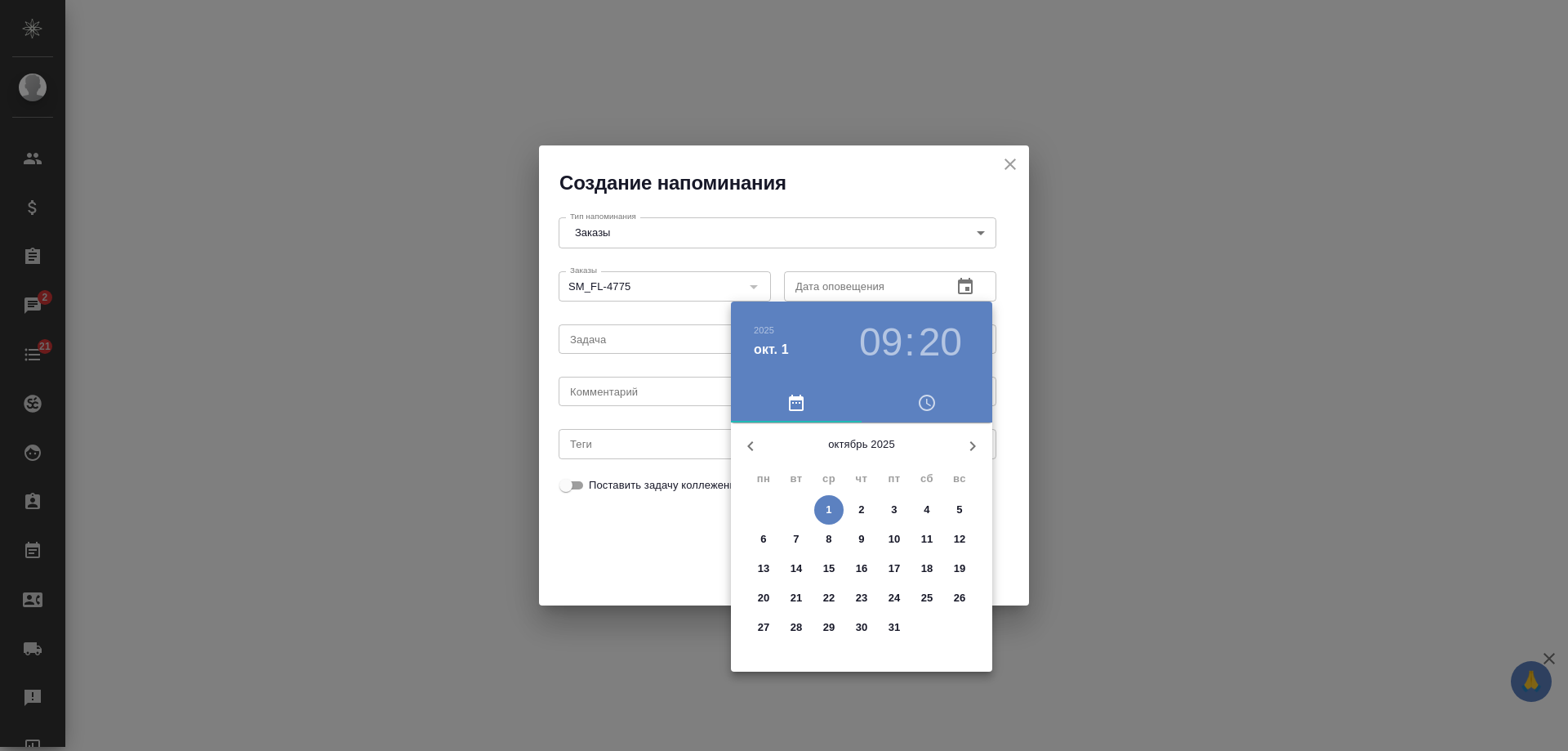
click at [893, 508] on p "3" at bounding box center [894, 510] width 6 height 17
type input "03.10.2025 09:20"
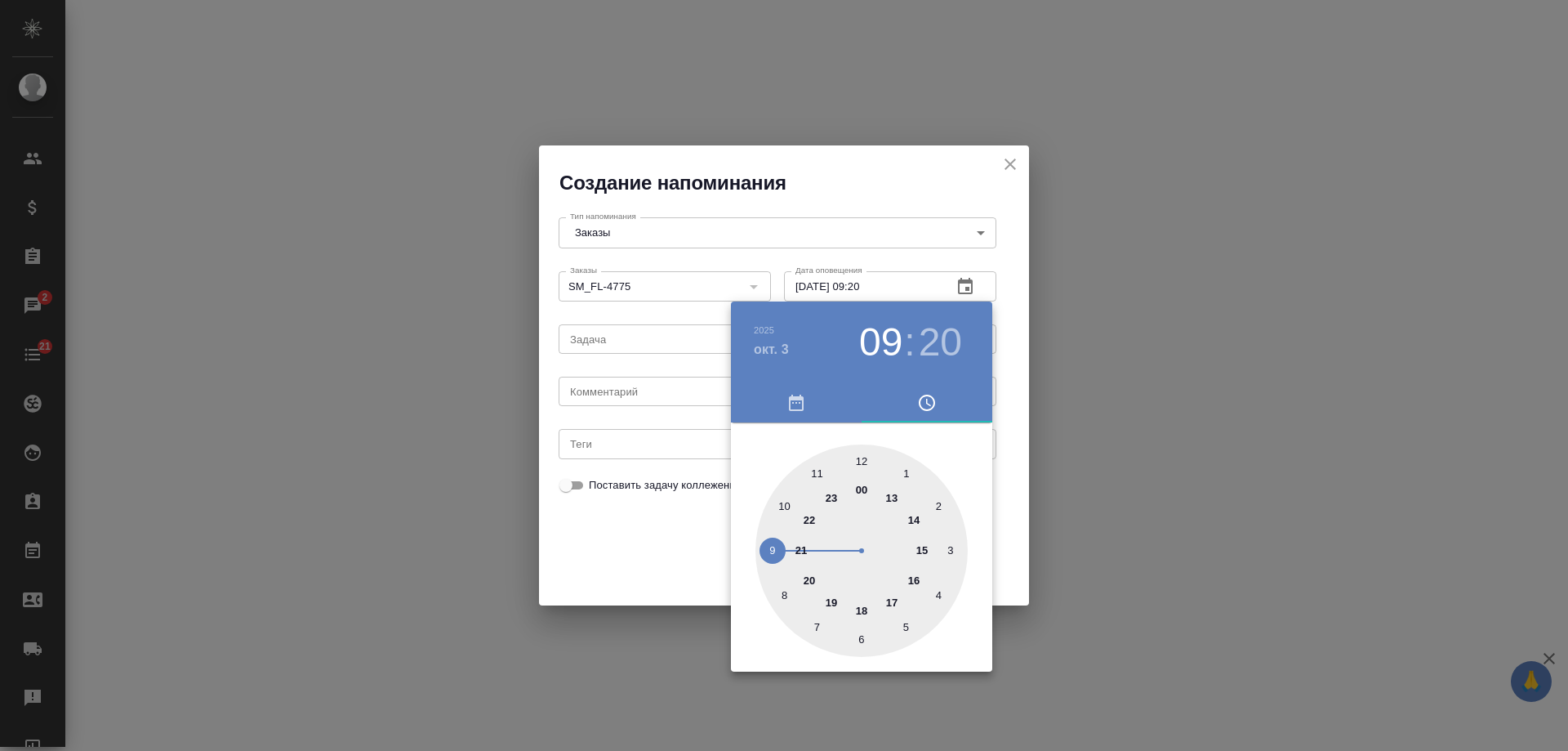
click at [644, 379] on div at bounding box center [784, 376] width 1568 height 751
click at [633, 391] on div "2025 окт. 3 09 : 20 00 1 2 3 4 5 6 7 8 9 10 11 12 13 14 15 16 17 18 19 20 21 22…" at bounding box center [784, 376] width 1568 height 751
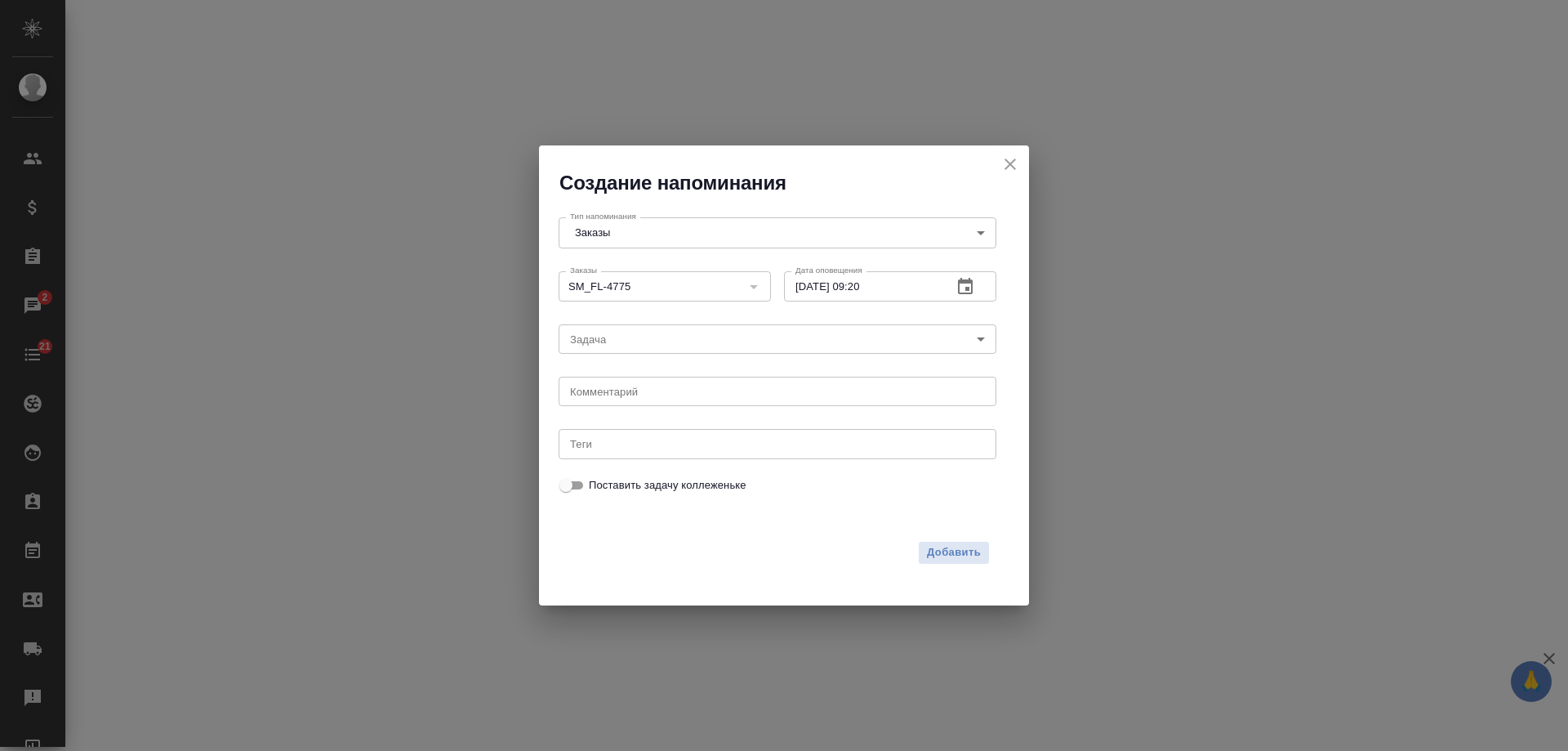
click at [632, 395] on div "2025 окт. 3 09 : 20 00 1 2 3 4 5 6 7 8 9 10 11 12 13 14 15 16 17 18 19 20 21 22…" at bounding box center [784, 376] width 1568 height 751
click at [631, 395] on div "2025 окт. 3 09 : 20 00 1 2 3 4 5 6 7 8 9 10 11 12 13 14 15 16 17 18 19 20 21 22…" at bounding box center [784, 376] width 1568 height 751
select select "RU"
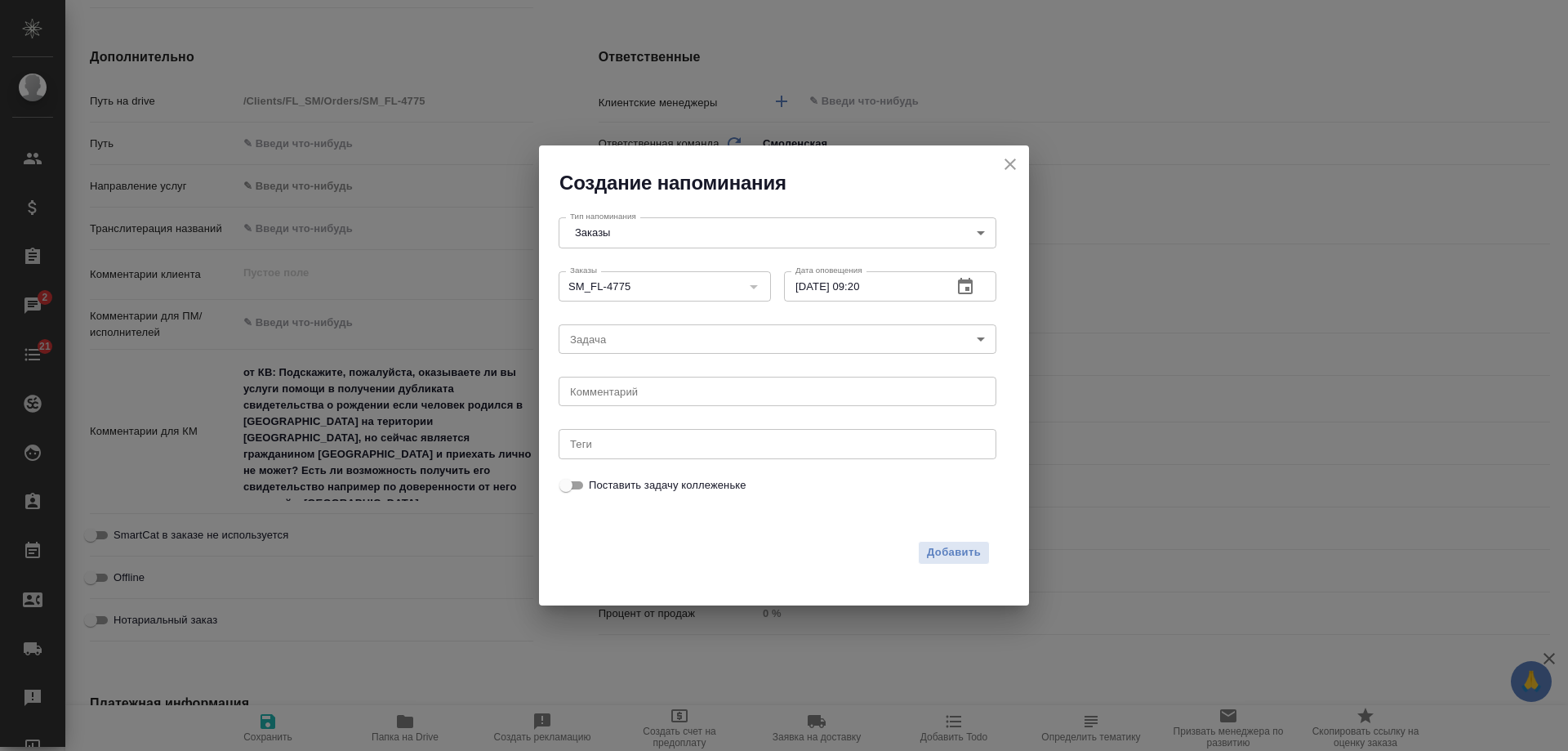
type textarea "x"
click at [664, 392] on textarea at bounding box center [777, 391] width 415 height 12
type textarea "инфа"
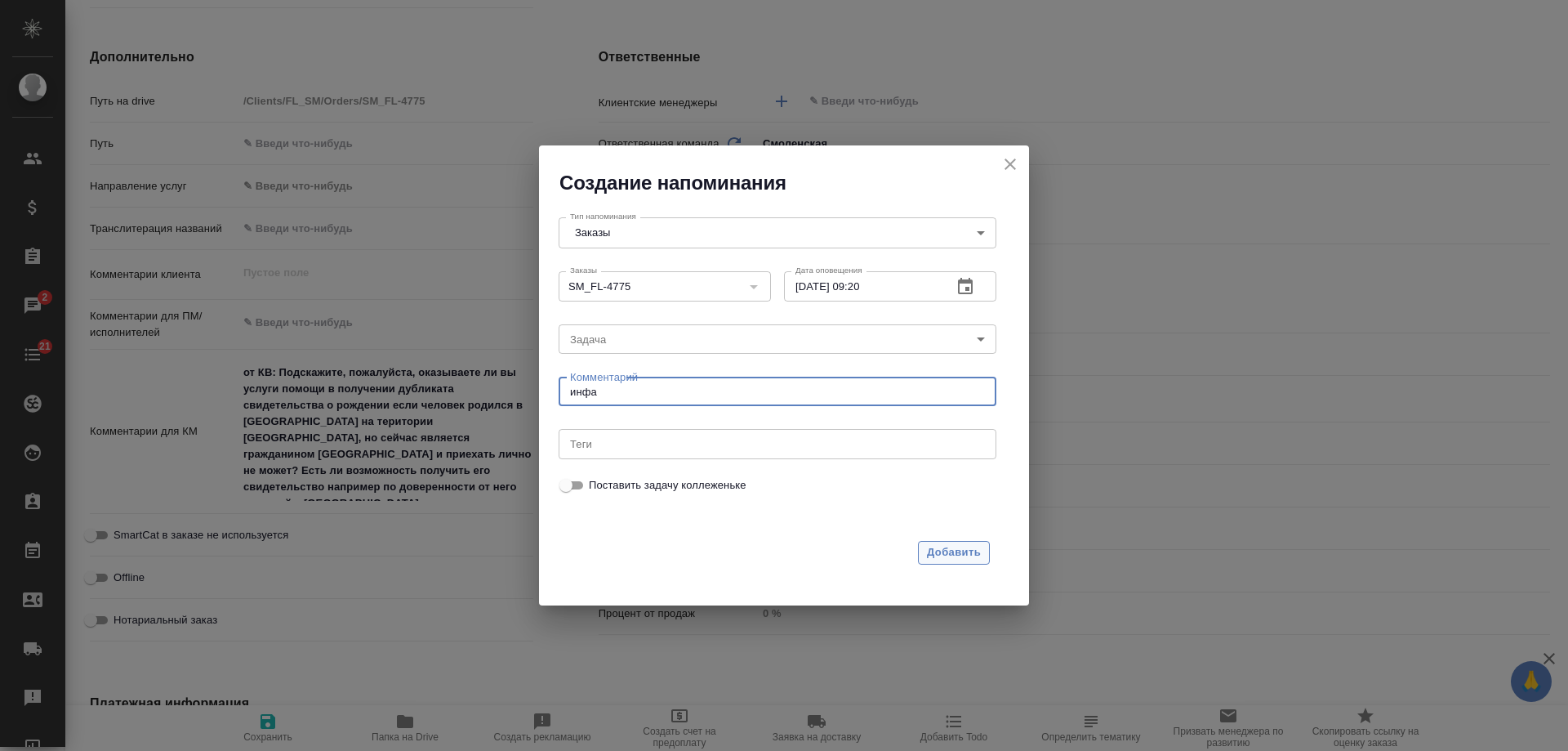
click at [951, 546] on span "Добавить" at bounding box center [953, 553] width 54 height 18
type textarea "x"
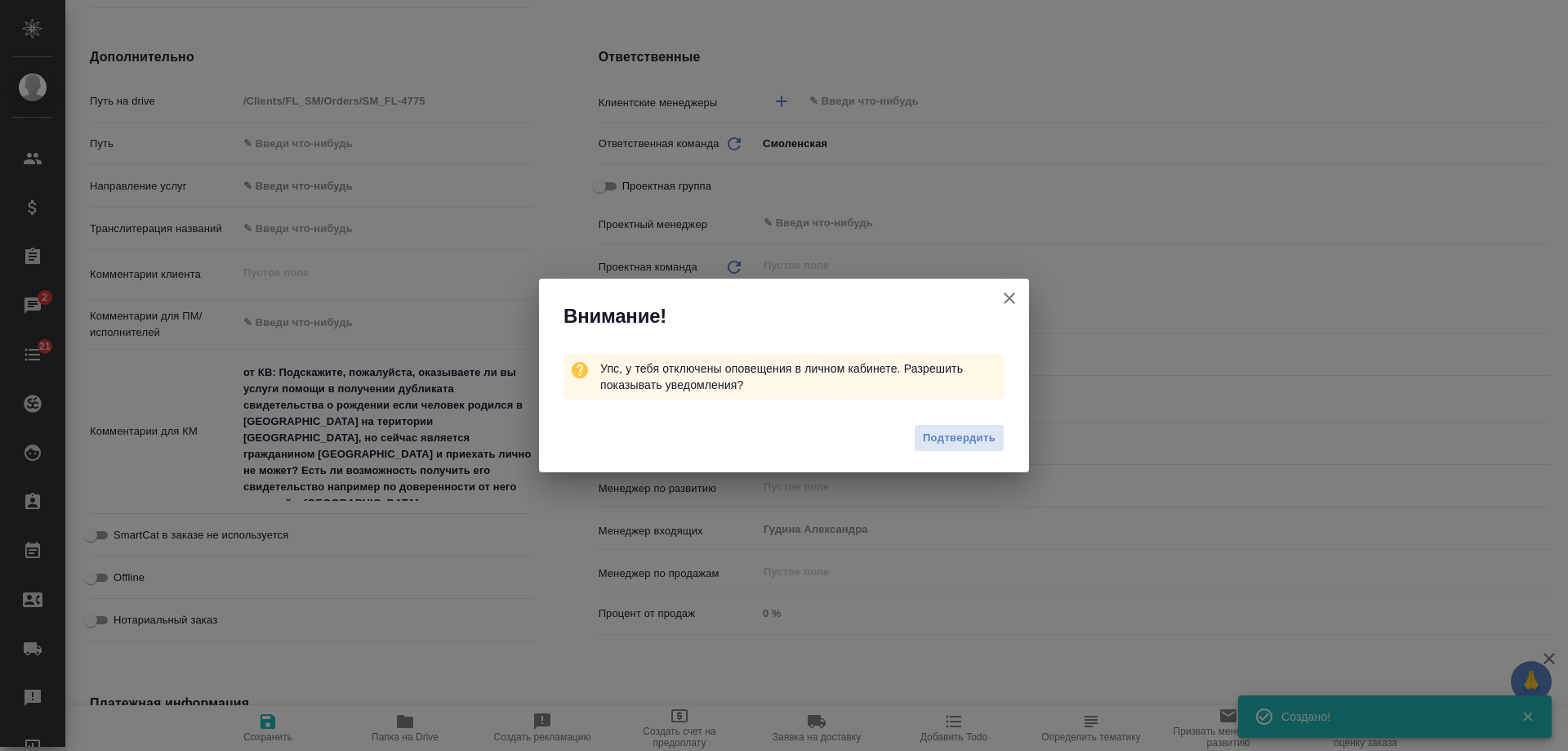
type textarea "x"
click at [1006, 300] on icon "button" at bounding box center [1009, 298] width 11 height 11
type textarea "x"
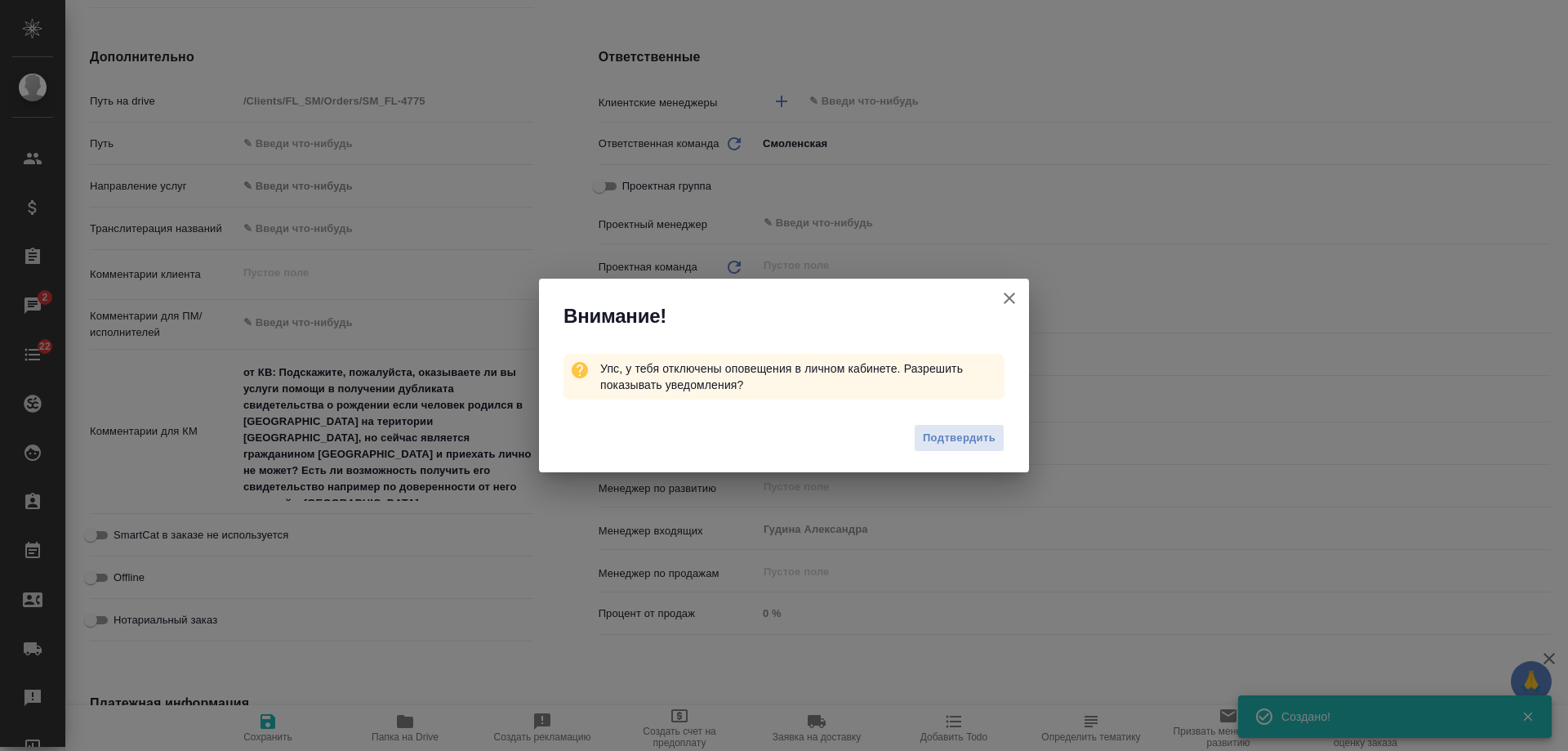
type textarea "x"
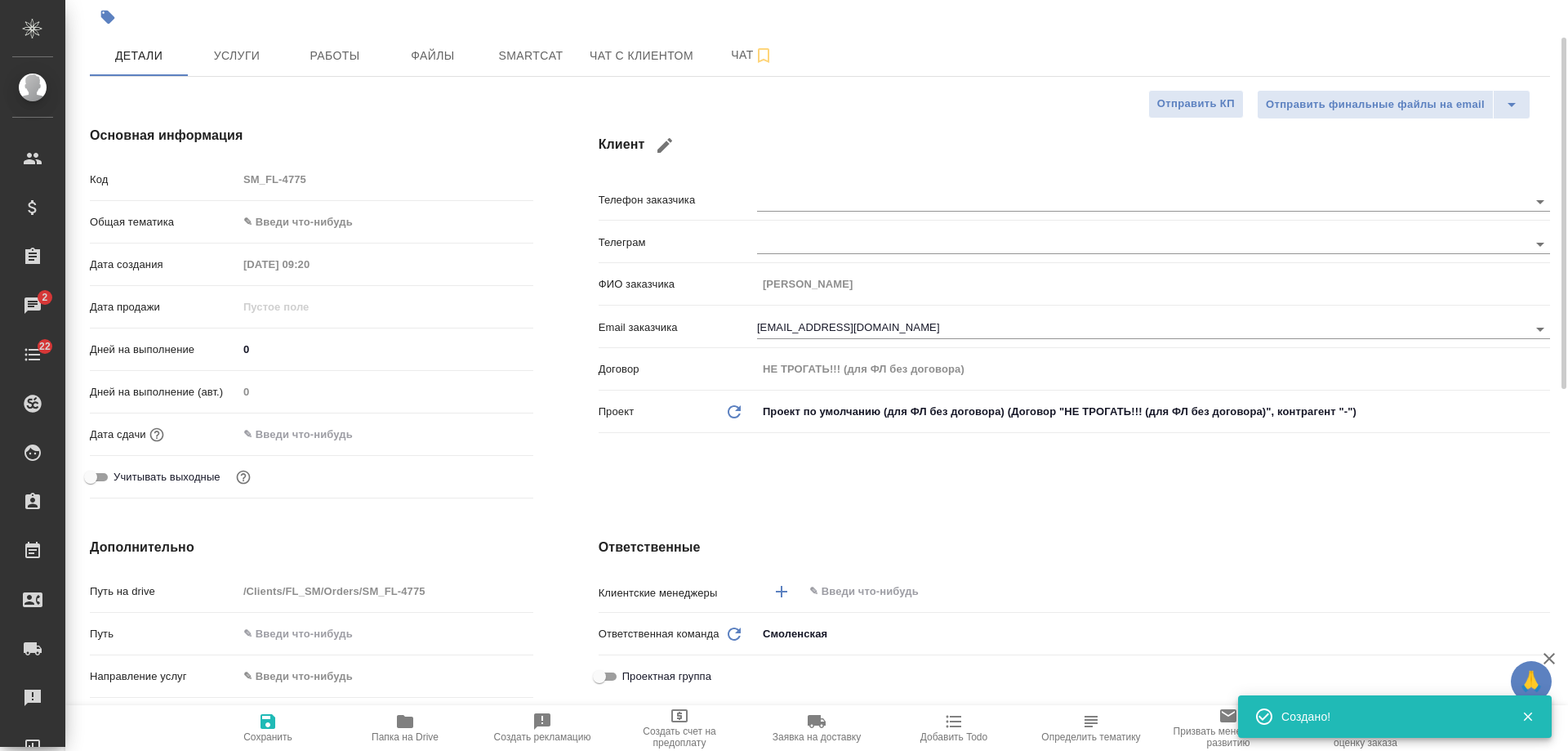
scroll to position [0, 0]
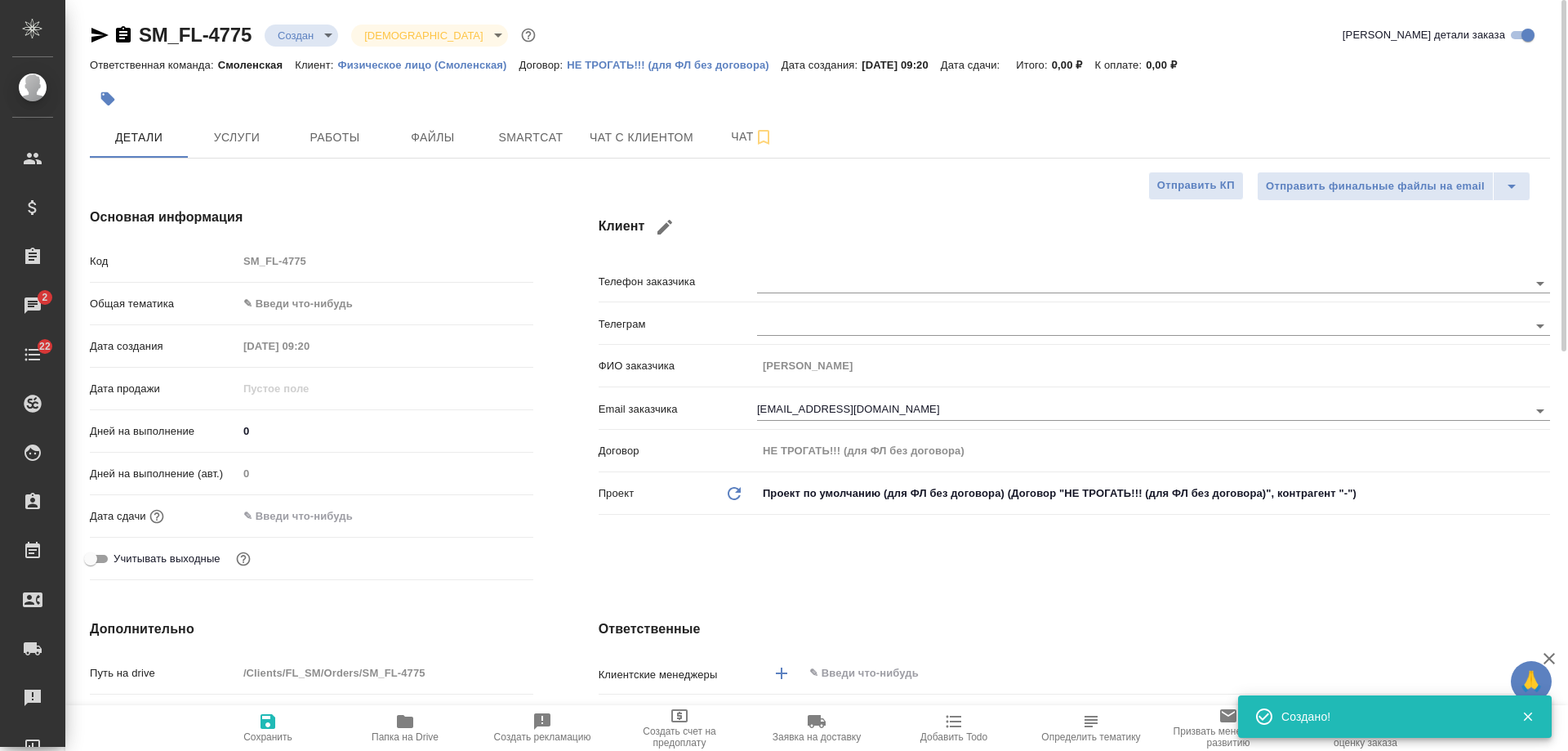
click at [121, 38] on icon "button" at bounding box center [123, 34] width 15 height 17
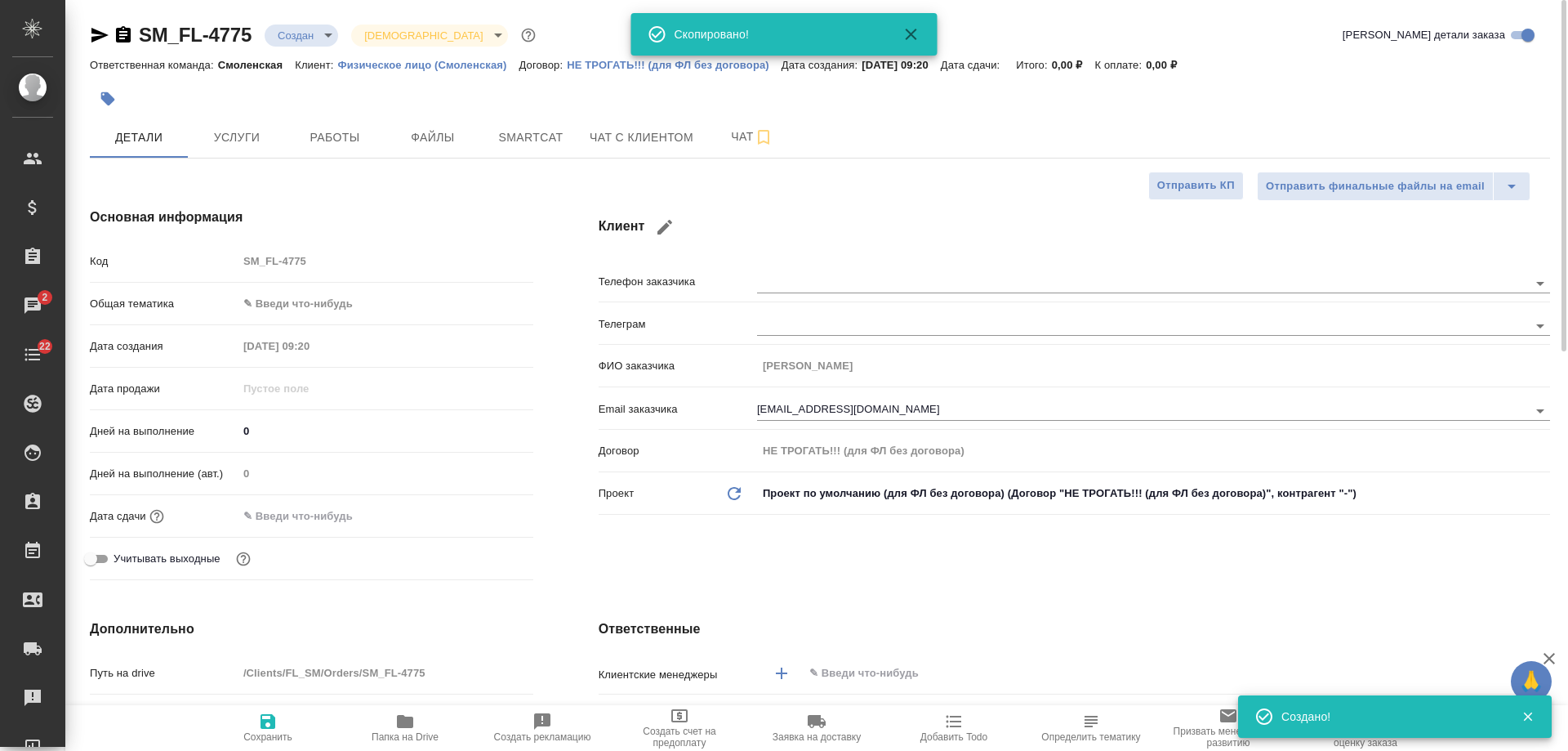
type textarea "x"
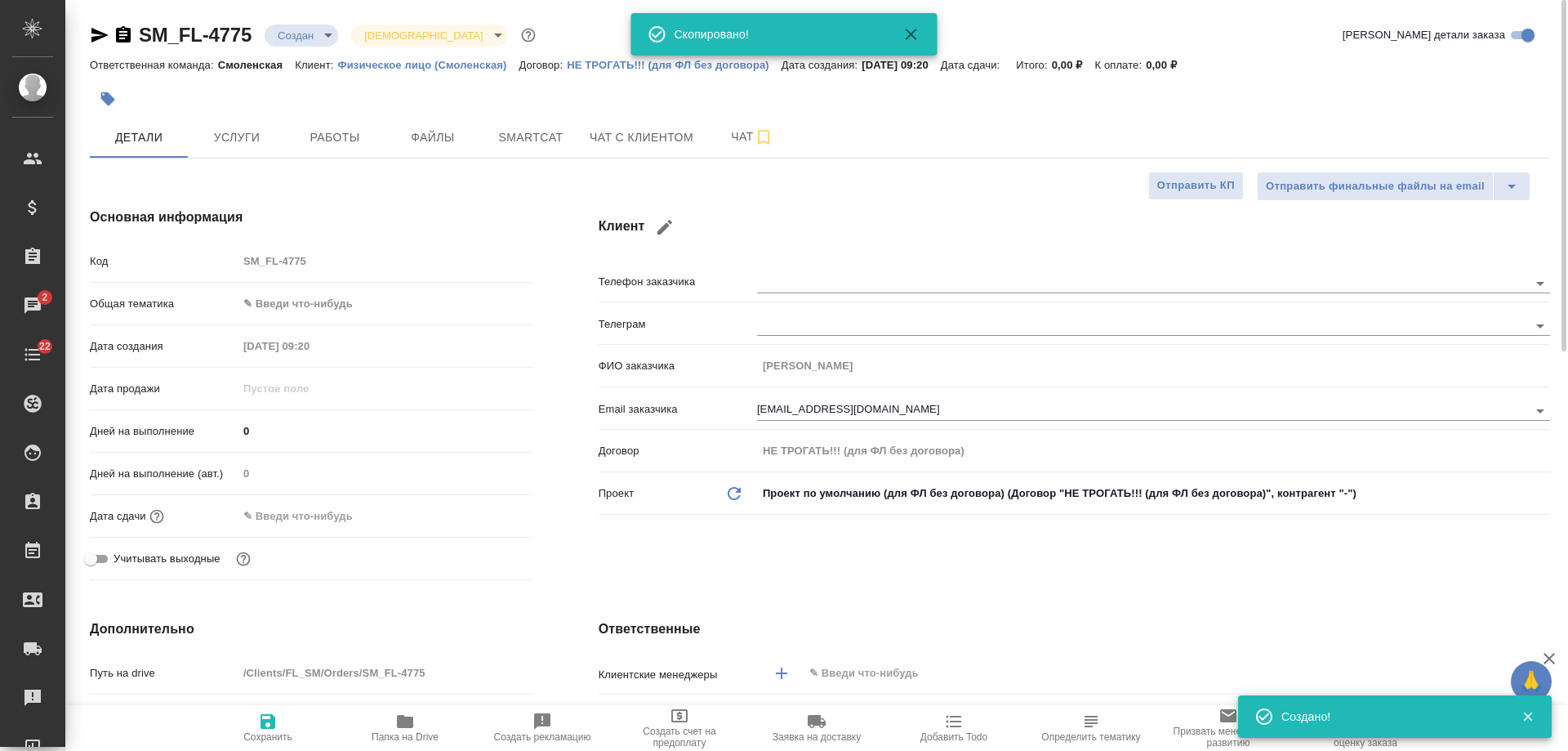
type textarea "x"
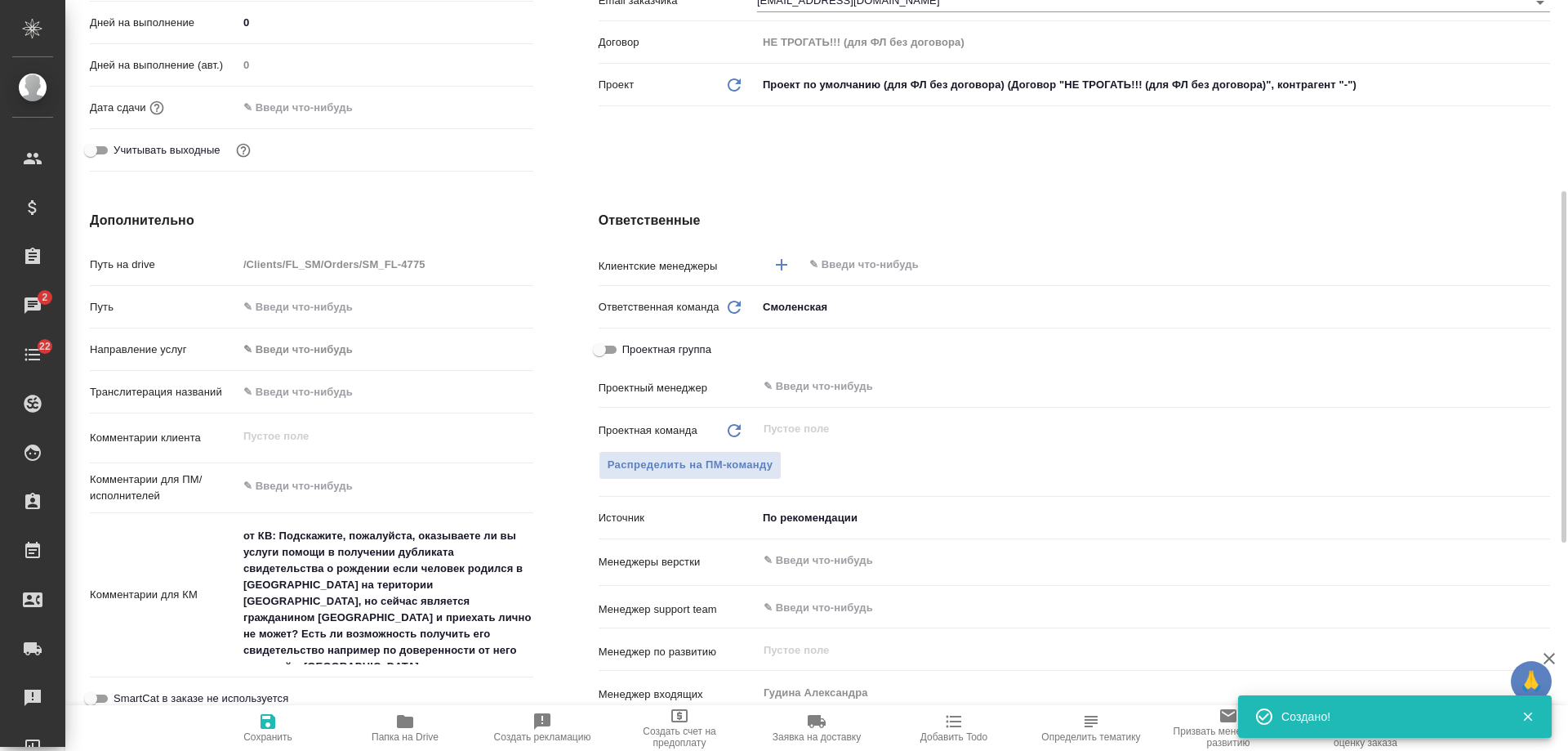
scroll to position [654, 0]
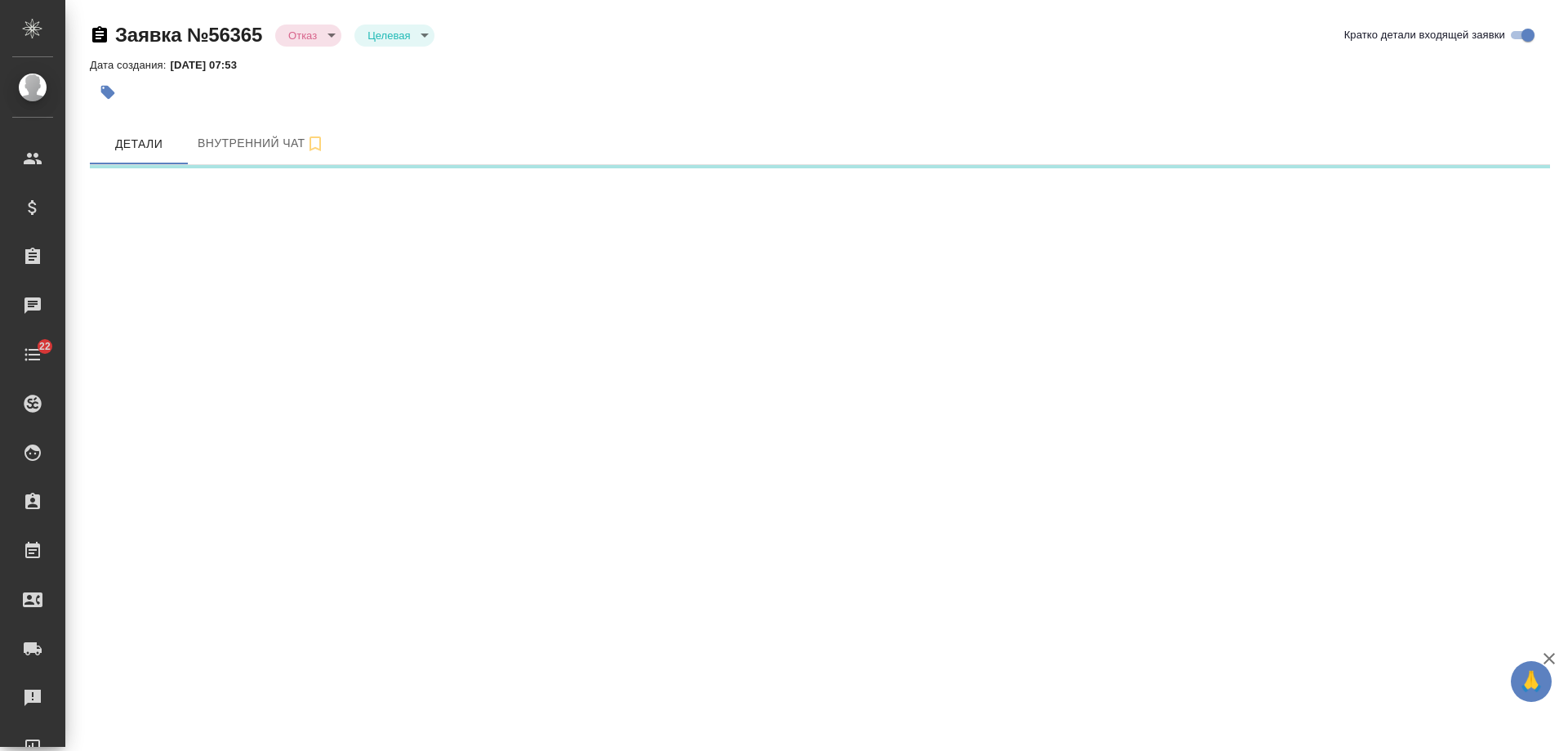
select select "RU"
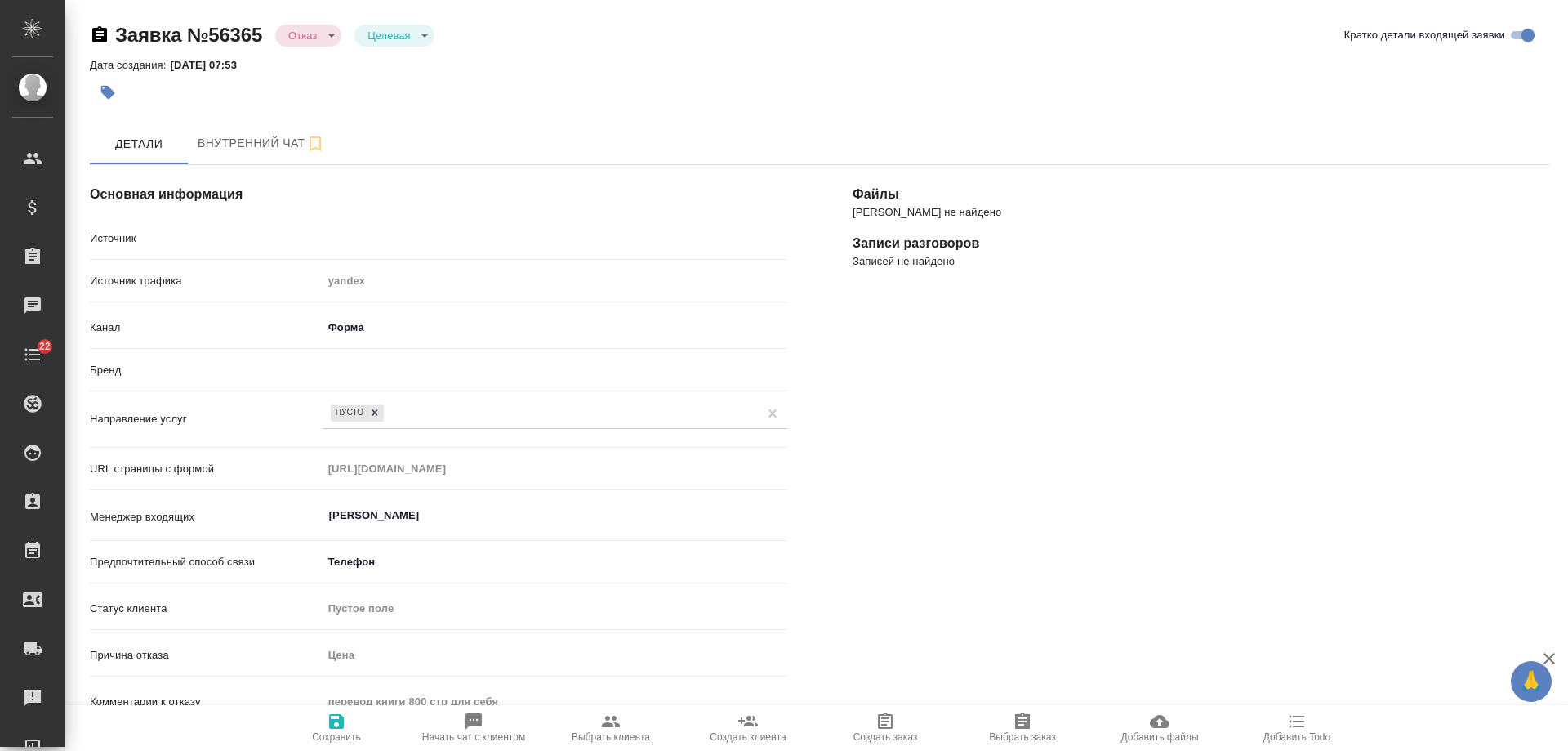
type textarea "x"
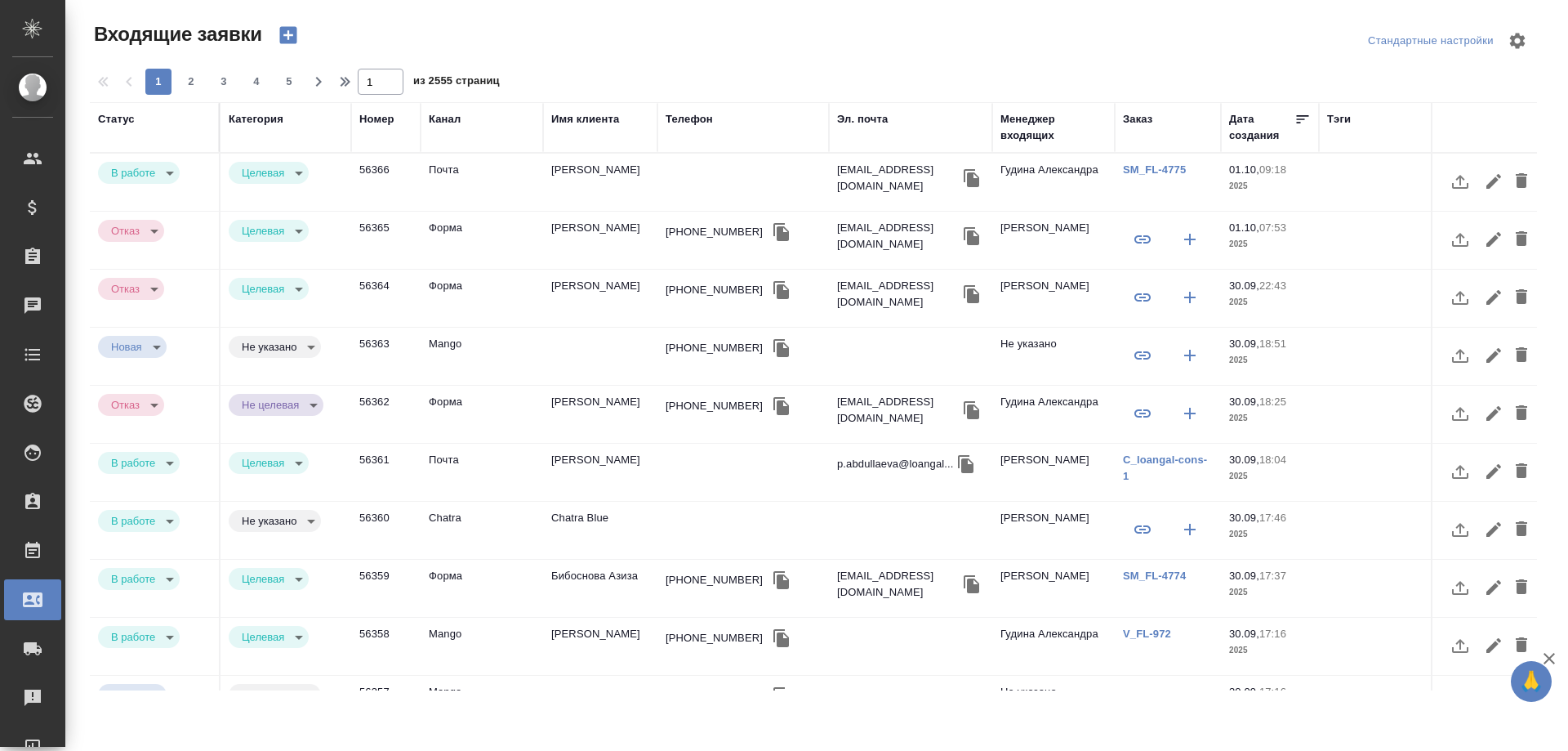
select select "RU"
click at [1139, 116] on div "Заказ" at bounding box center [1138, 119] width 29 height 17
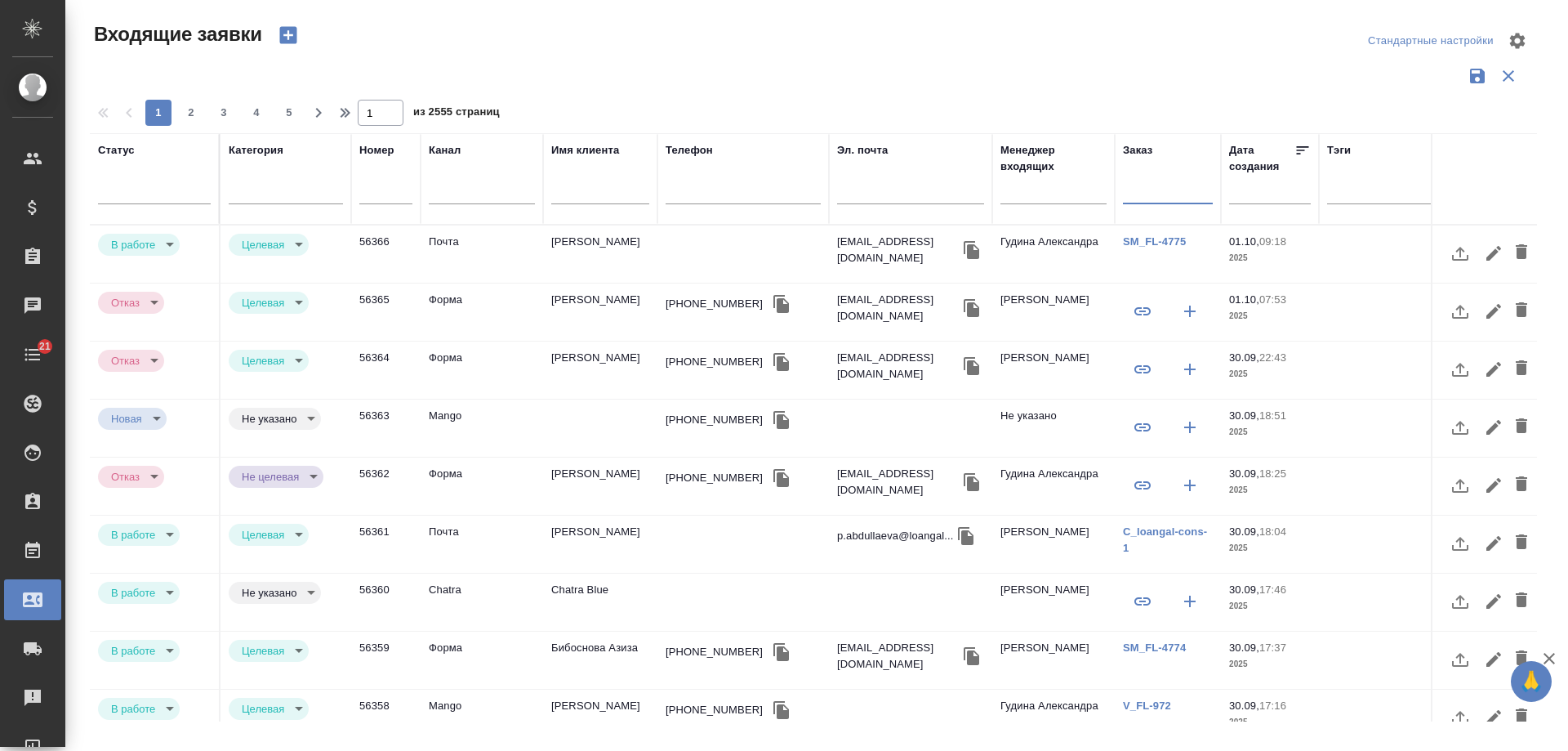
click at [1154, 193] on input "text" at bounding box center [1168, 193] width 90 height 20
paste input "T_FL-25961"
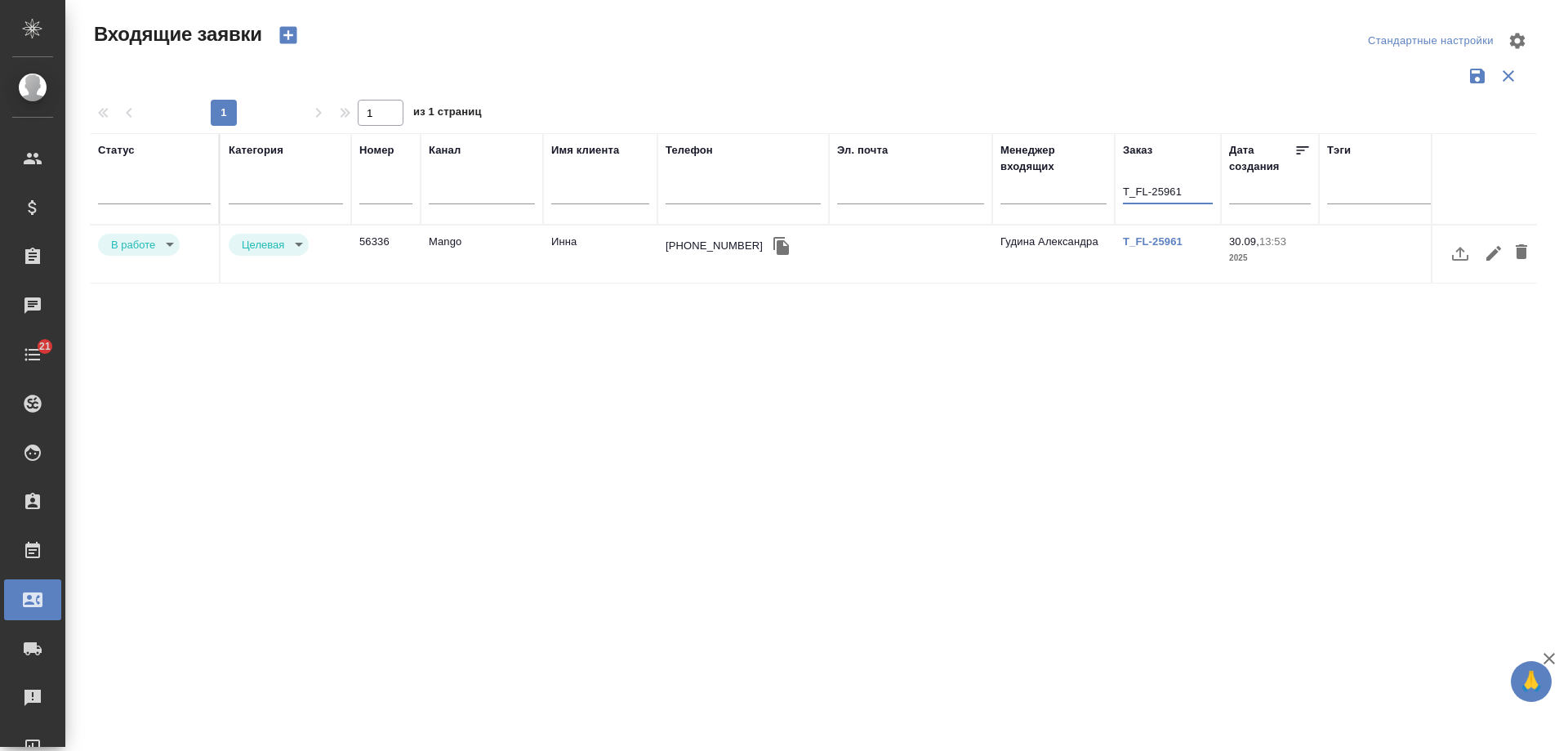
type input "T_FL-25961"
click at [773, 253] on icon "button" at bounding box center [781, 246] width 16 height 18
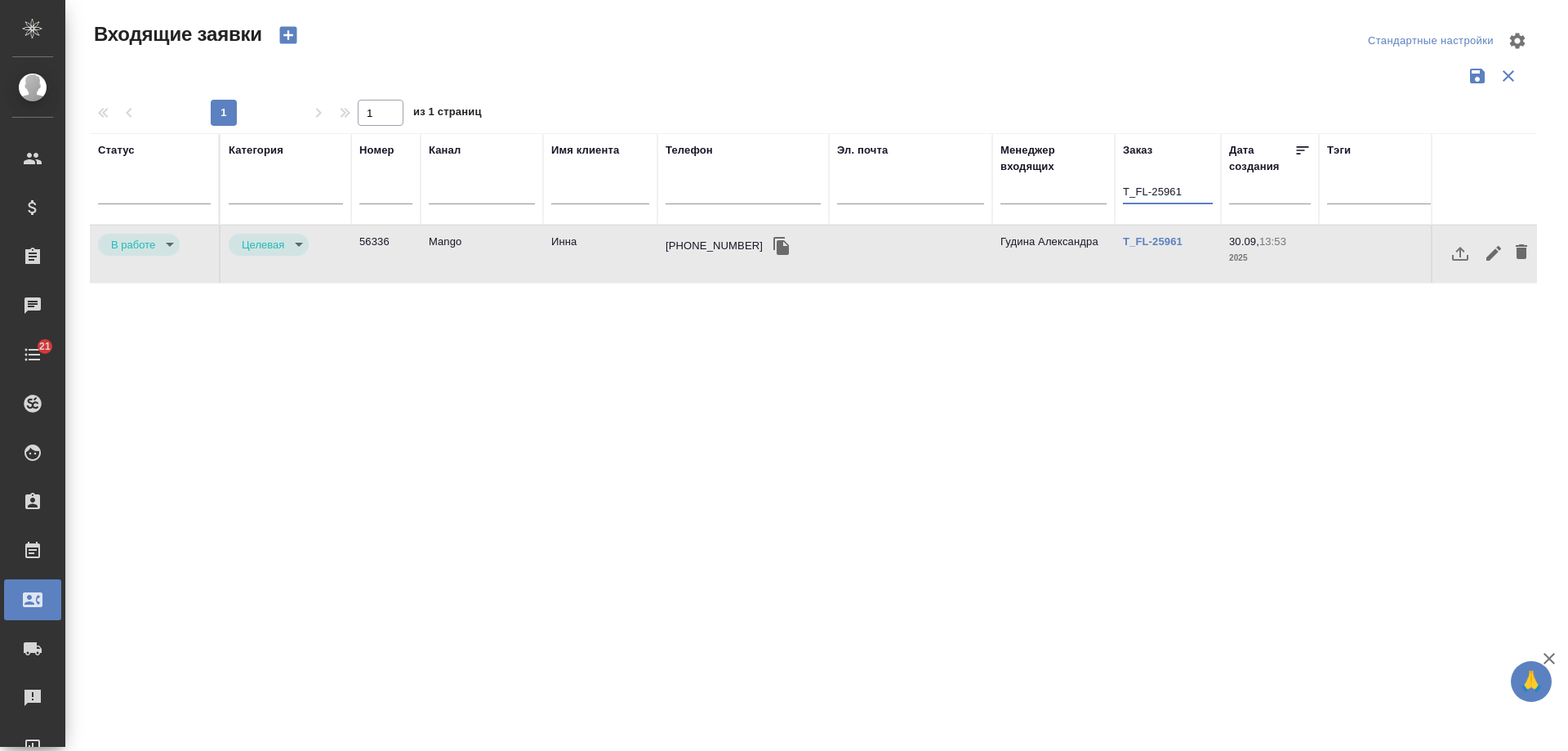
drag, startPoint x: 1190, startPoint y: 189, endPoint x: 725, endPoint y: 192, distance: 465.0
click at [725, 192] on tr "Статус Категория Номер Канал Имя клиента Телефон Эл. почта Менеджер входящих За…" at bounding box center [1039, 179] width 1898 height 92
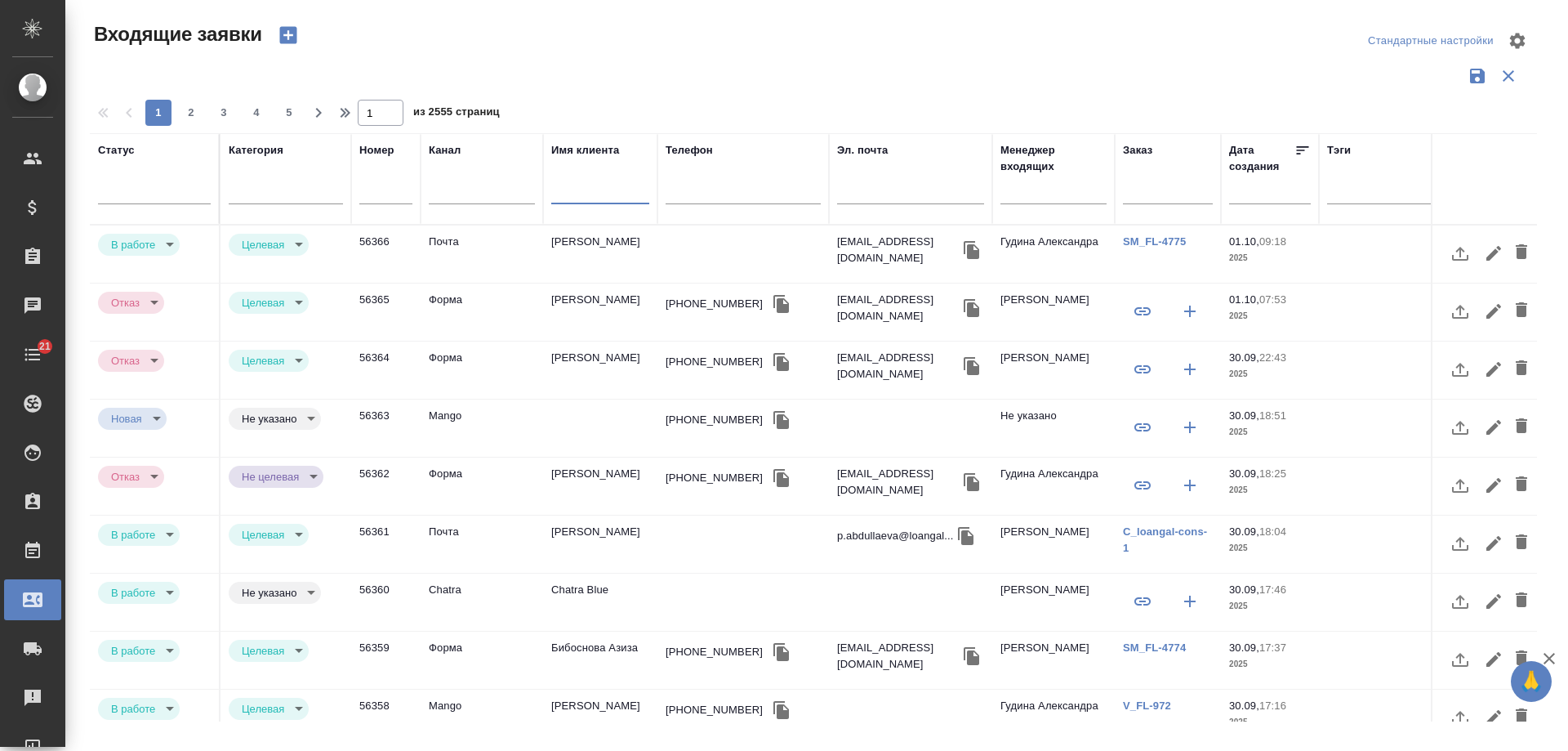
click at [584, 185] on input "text" at bounding box center [600, 193] width 98 height 20
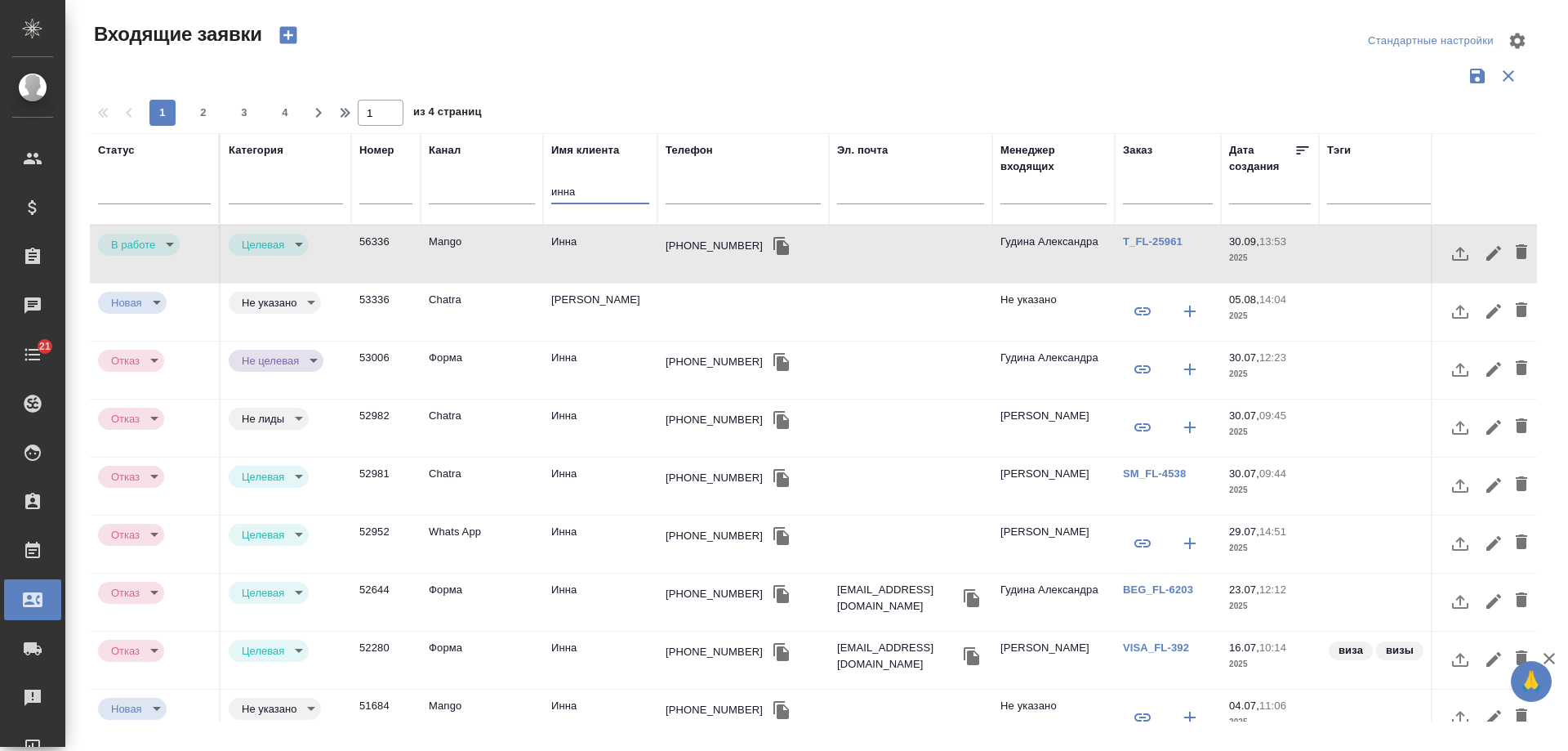
type input "инна"
click at [165, 245] on body "🙏 .cls-1 fill:#fff; AWATERA Gudina Alexandra Клиенты Спецификации Заказы 0 Чаты…" at bounding box center [784, 376] width 1568 height 751
click at [155, 247] on li "Отказ" at bounding box center [139, 244] width 82 height 28
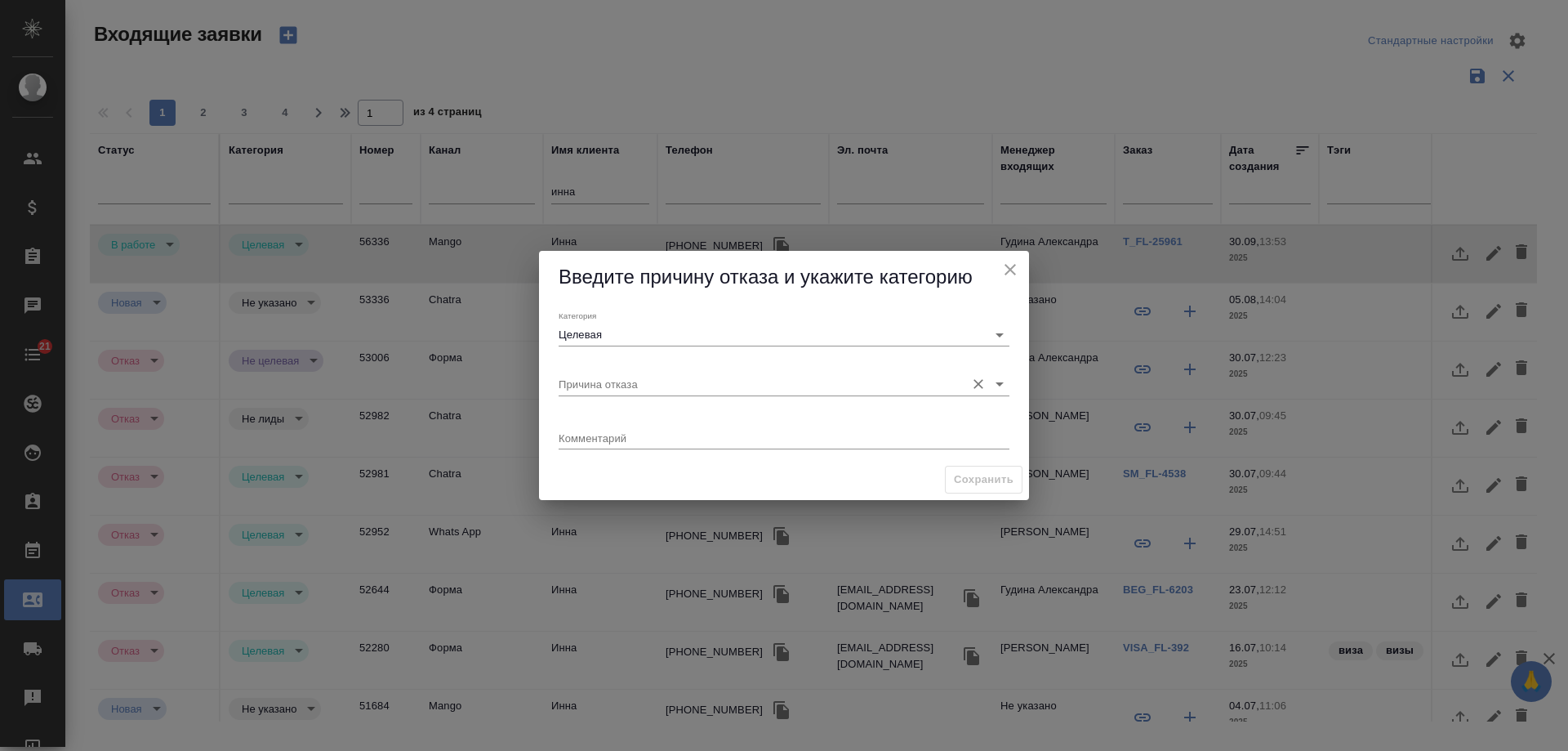
click at [627, 387] on input "Причина отказа" at bounding box center [758, 384] width 398 height 22
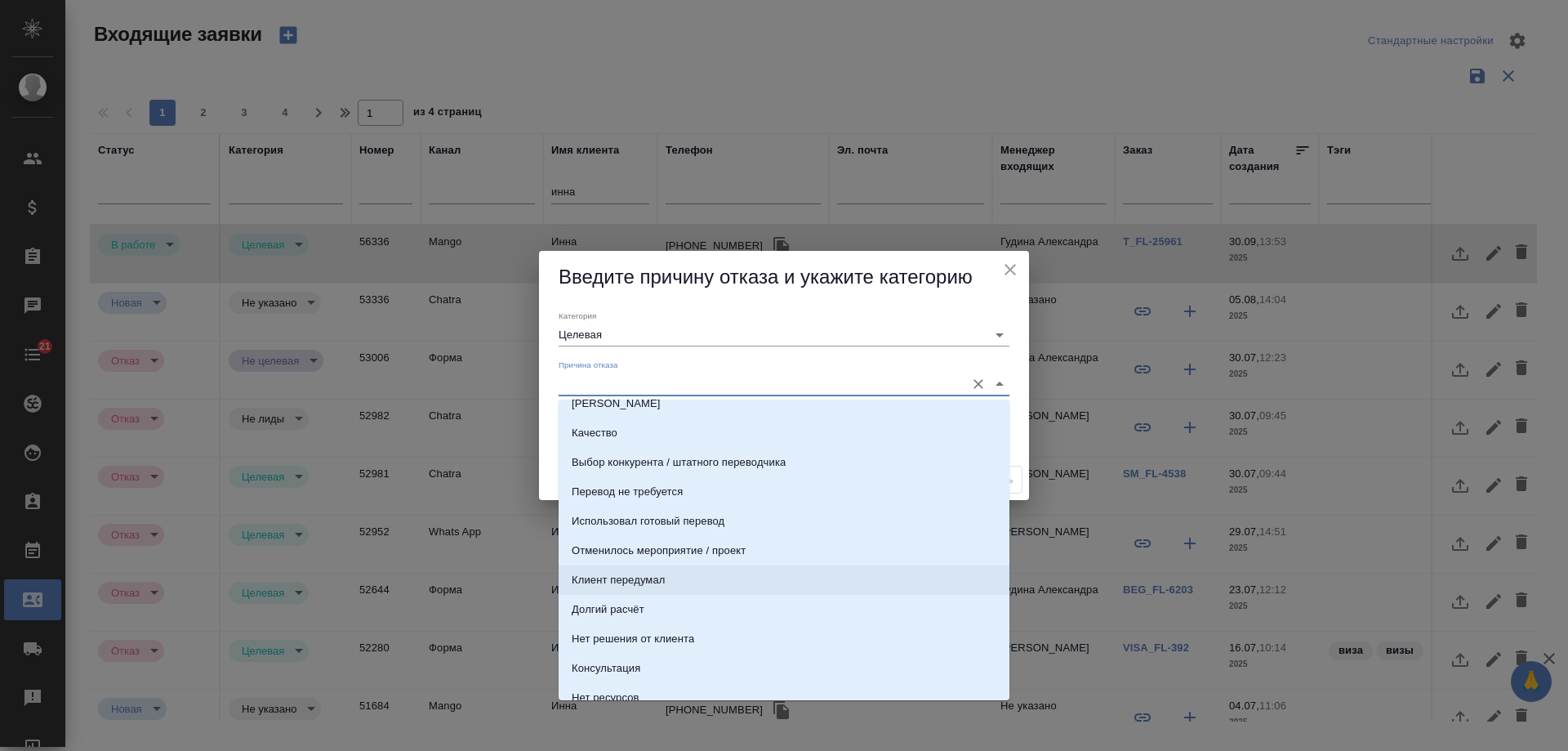
scroll to position [82, 0]
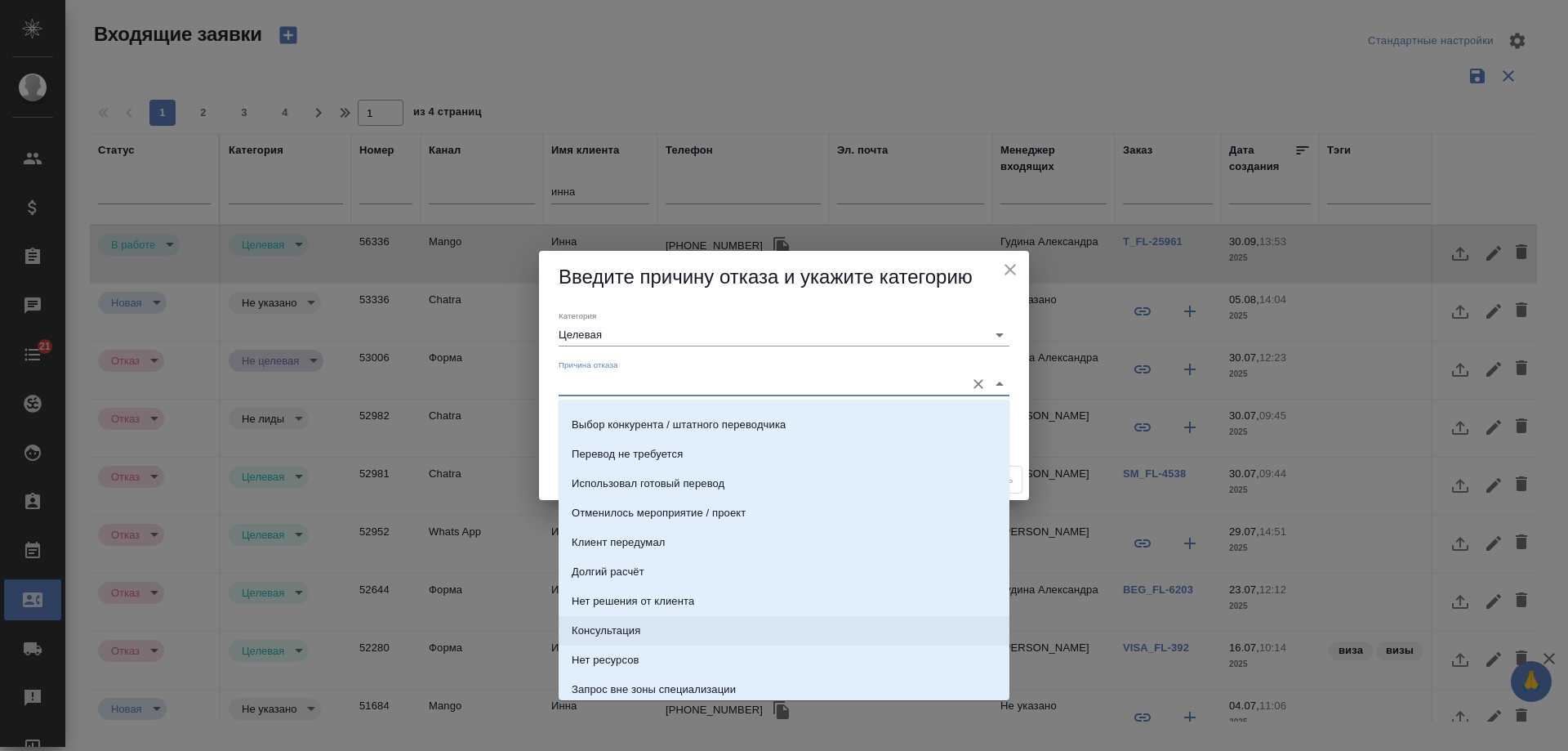
click at [647, 620] on li "Консультация" at bounding box center [784, 631] width 450 height 29
type input "Консультация"
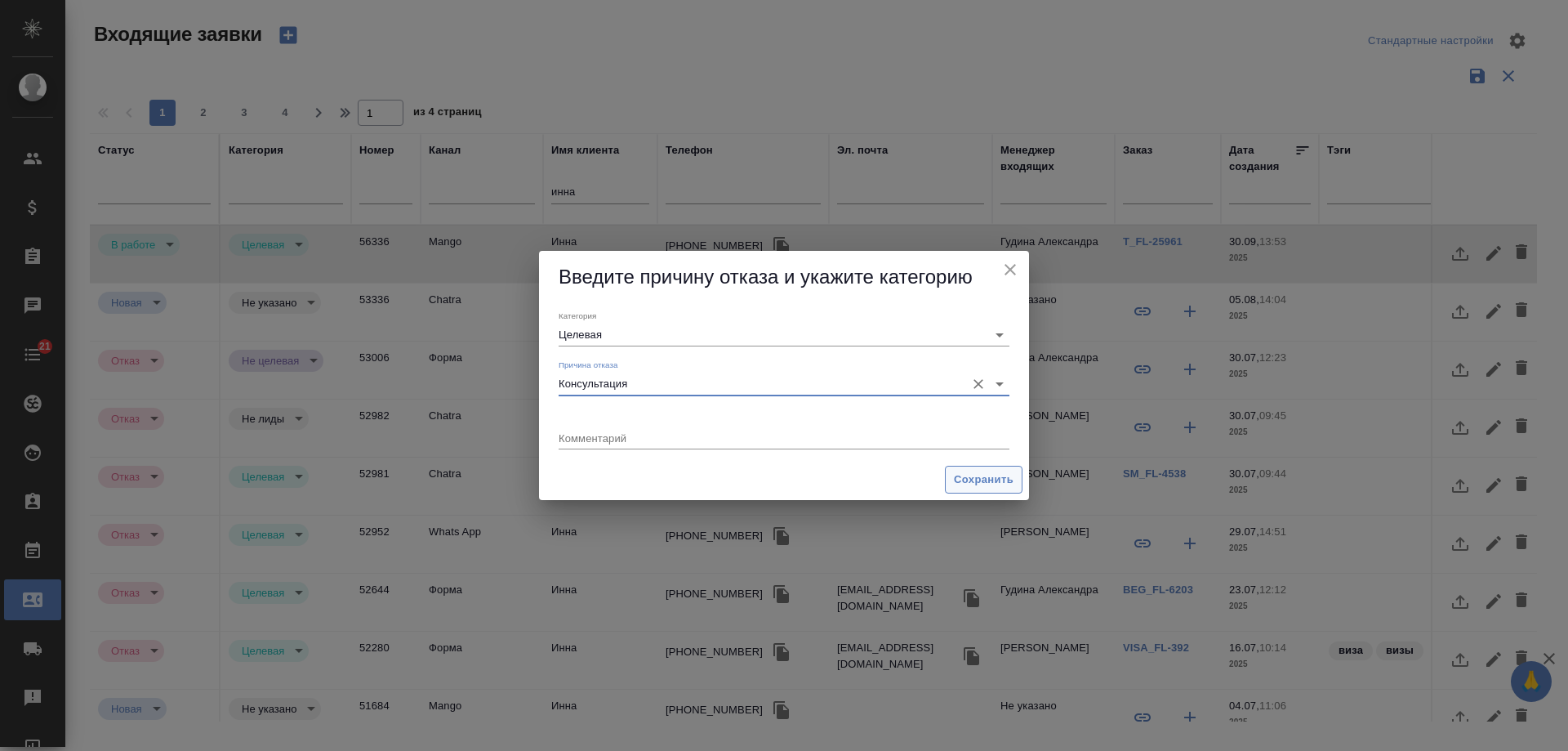
click at [977, 481] on span "Сохранить" at bounding box center [983, 480] width 60 height 18
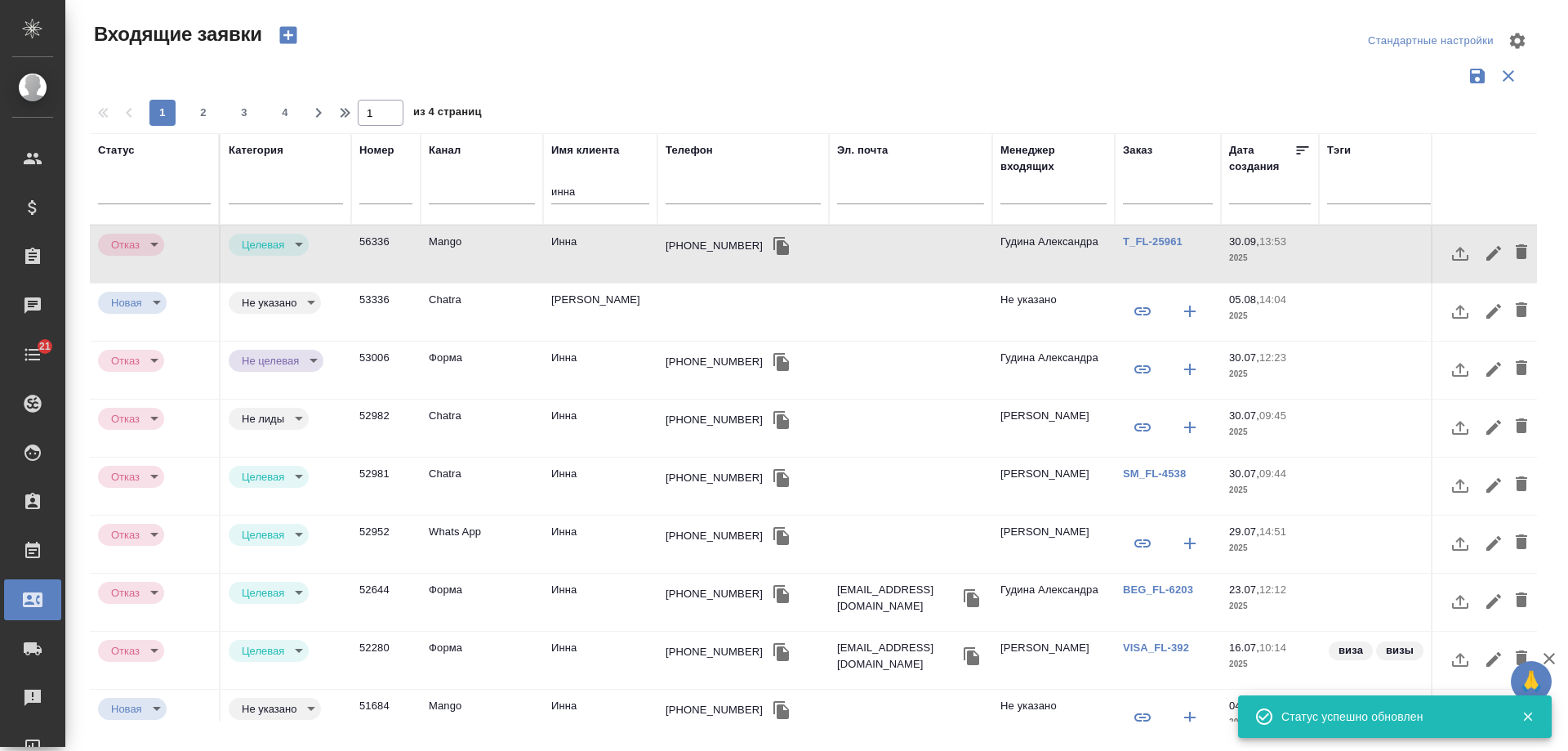
type input "rejection"
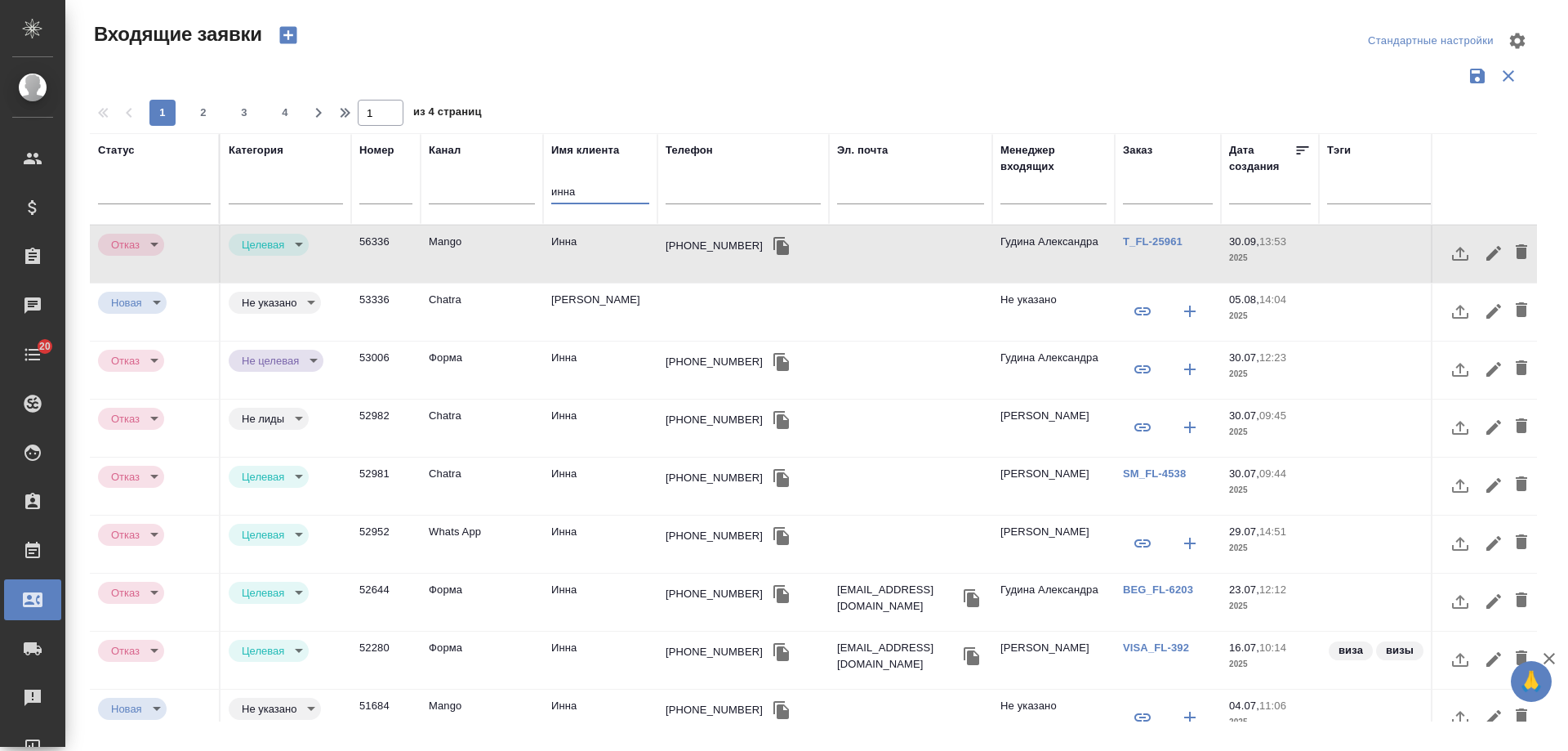
drag, startPoint x: 607, startPoint y: 196, endPoint x: 344, endPoint y: 189, distance: 263.1
click at [344, 189] on tr "Статус Категория Номер Канал Имя клиента инна Телефон Эл. почта Менеджер входящ…" at bounding box center [1039, 179] width 1898 height 92
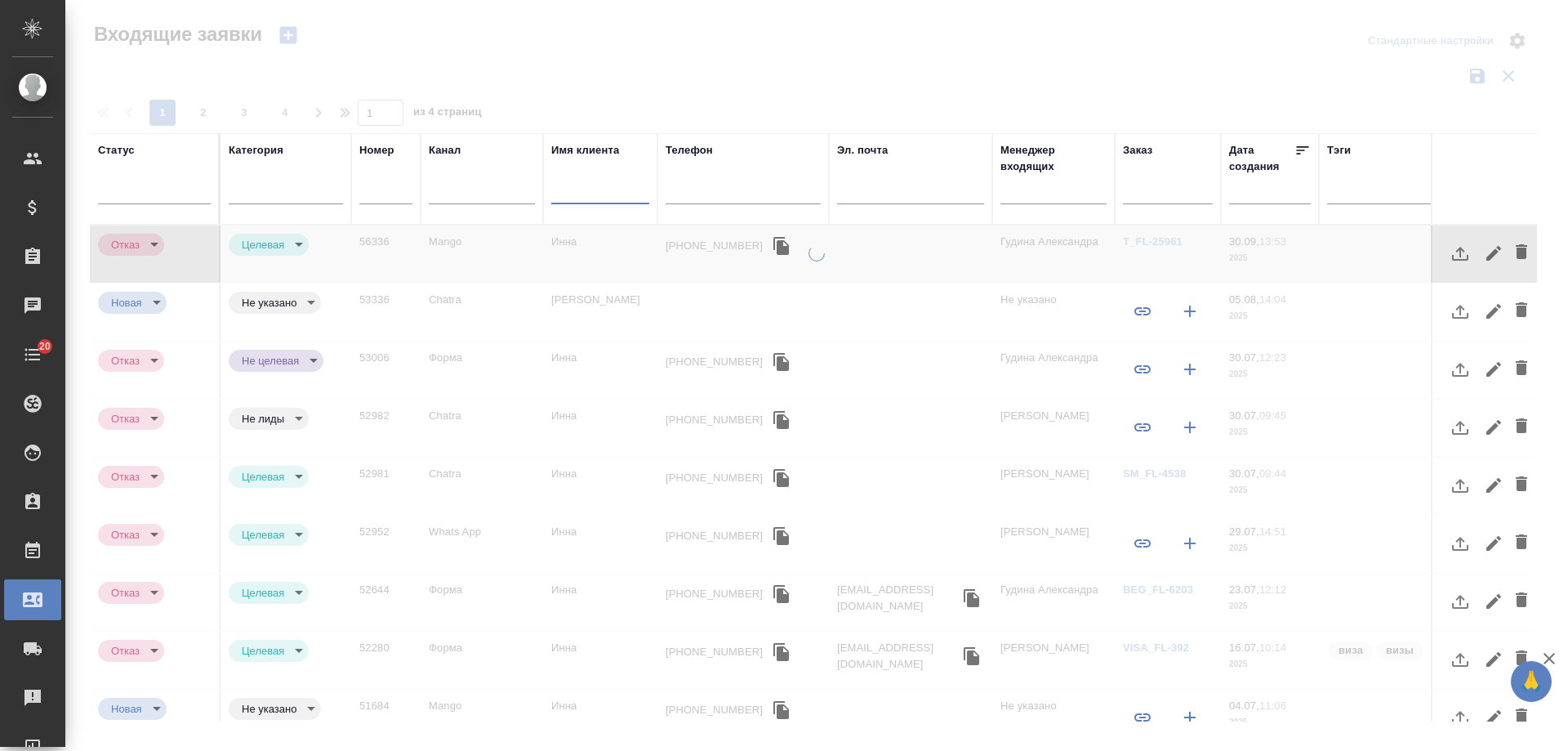
click at [1041, 196] on input "text" at bounding box center [1053, 193] width 106 height 20
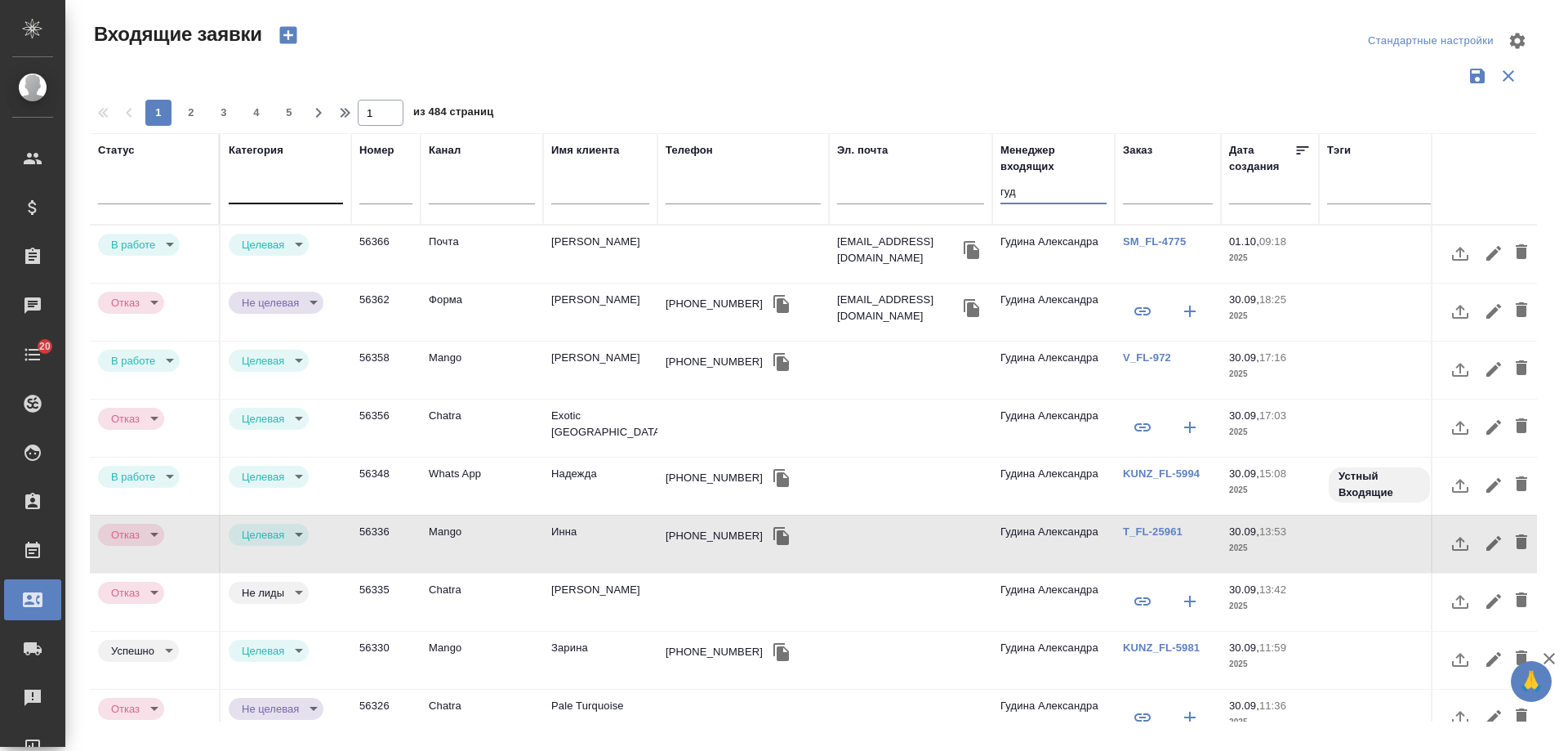
click at [289, 186] on div at bounding box center [285, 187] width 115 height 24
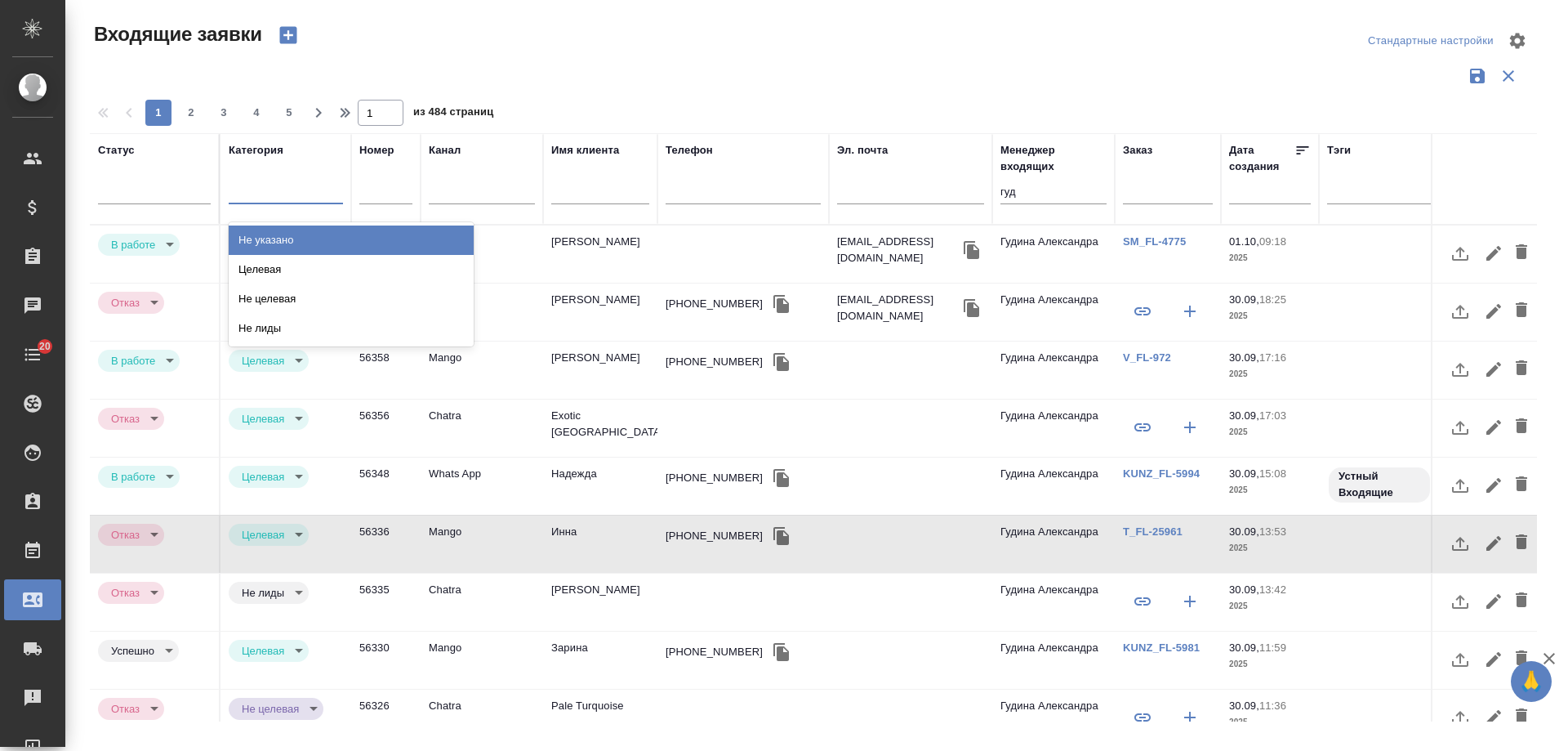
click at [285, 241] on div "Не указано" at bounding box center [350, 241] width 245 height 29
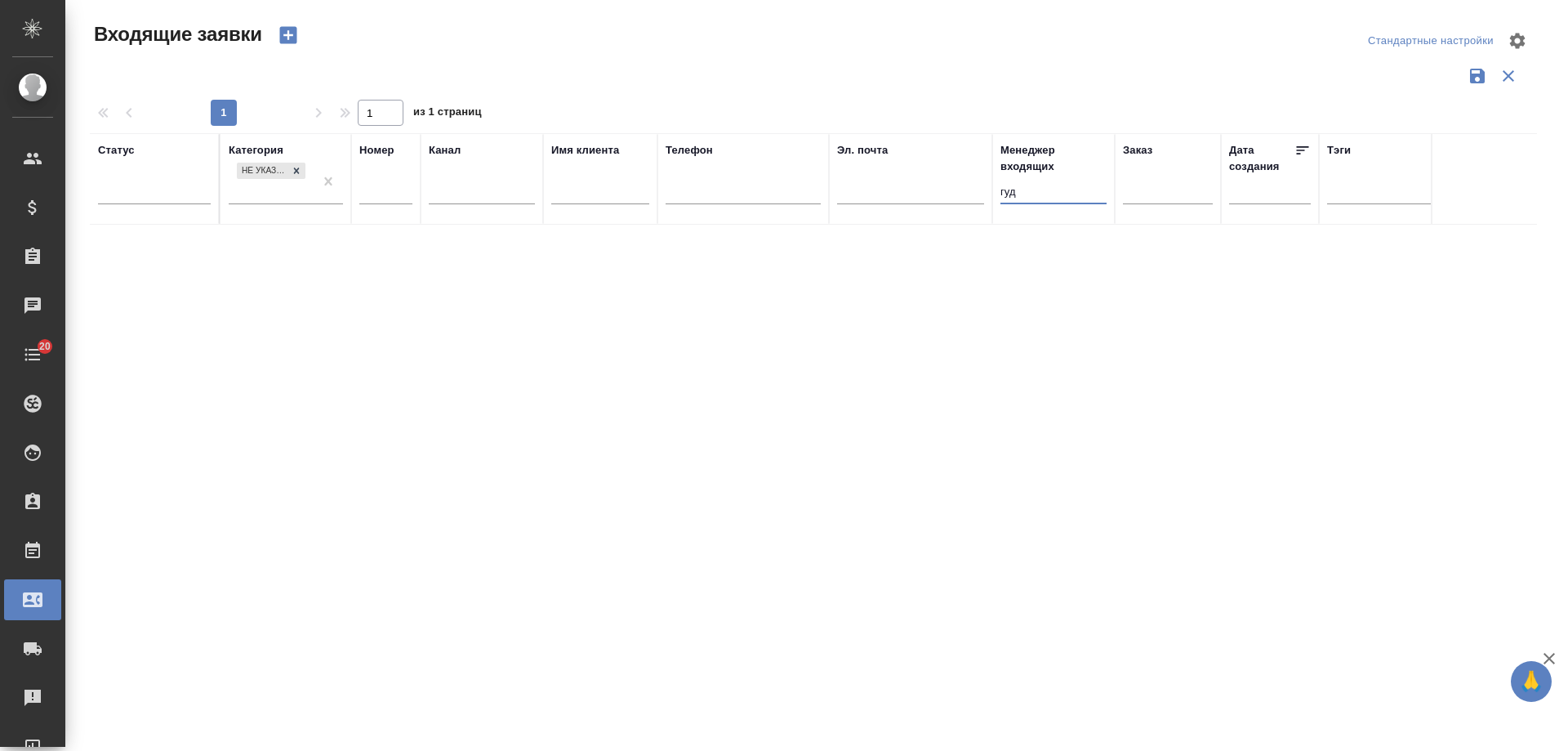
drag, startPoint x: 1044, startPoint y: 196, endPoint x: 817, endPoint y: 194, distance: 227.0
click at [817, 194] on tr "Статус Категория Не указано Номер Канал Имя клиента Телефон Эл. почта Менеджер …" at bounding box center [1039, 179] width 1898 height 92
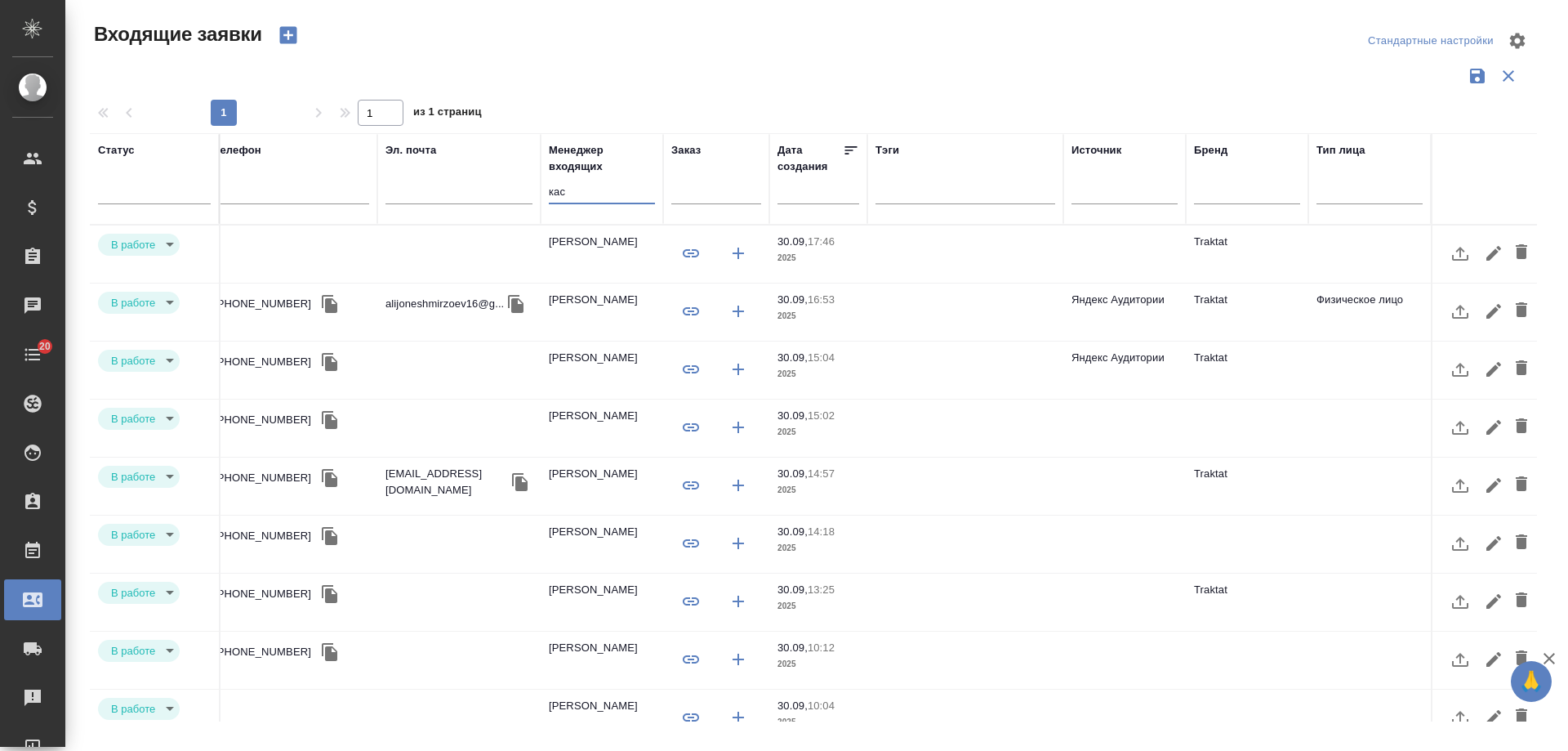
scroll to position [0, 0]
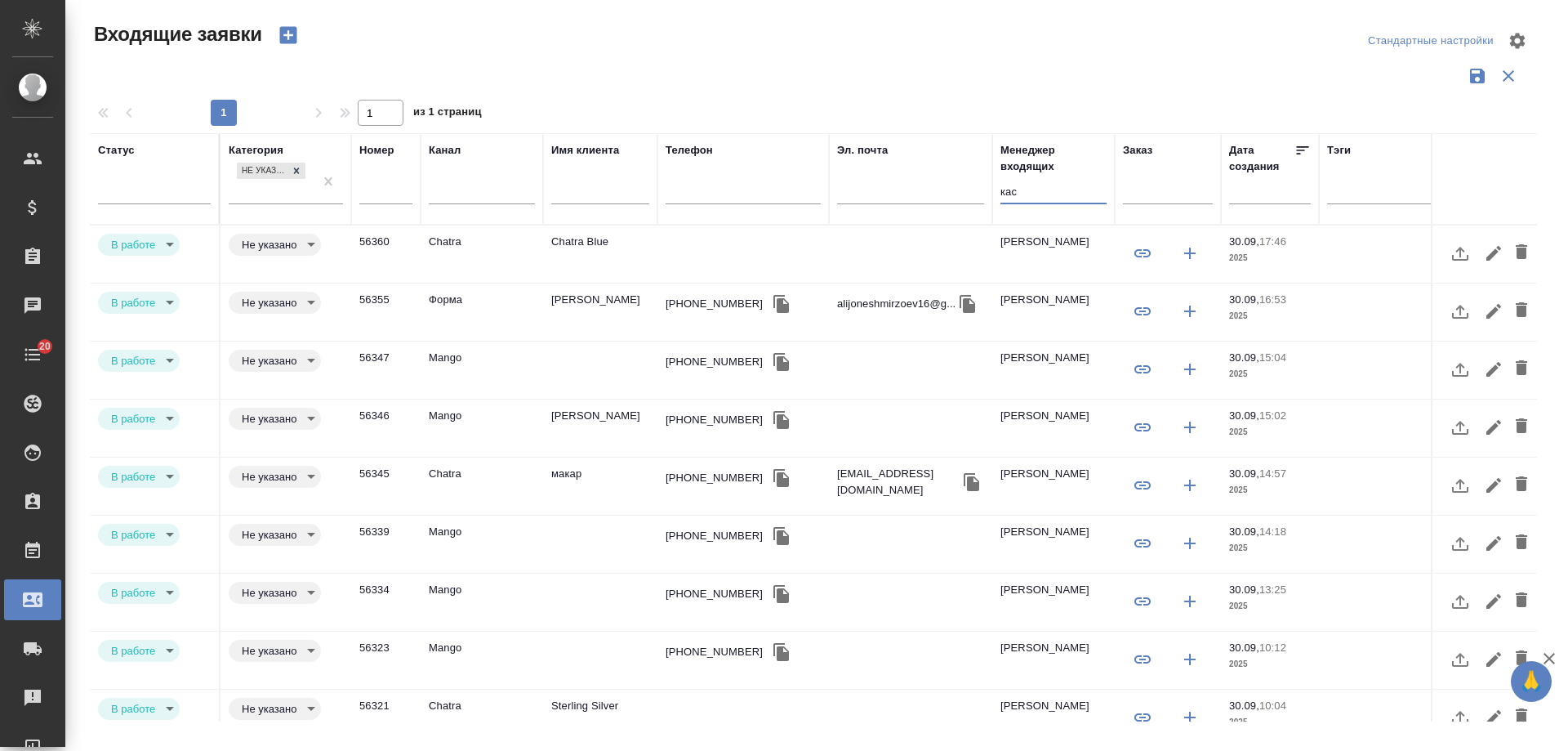
drag, startPoint x: 1032, startPoint y: 200, endPoint x: 962, endPoint y: 196, distance: 70.1
click at [962, 196] on tr "Статус Категория Не указано Номер Канал Имя клиента Телефон Эл. почта Менеджер …" at bounding box center [1039, 179] width 1898 height 92
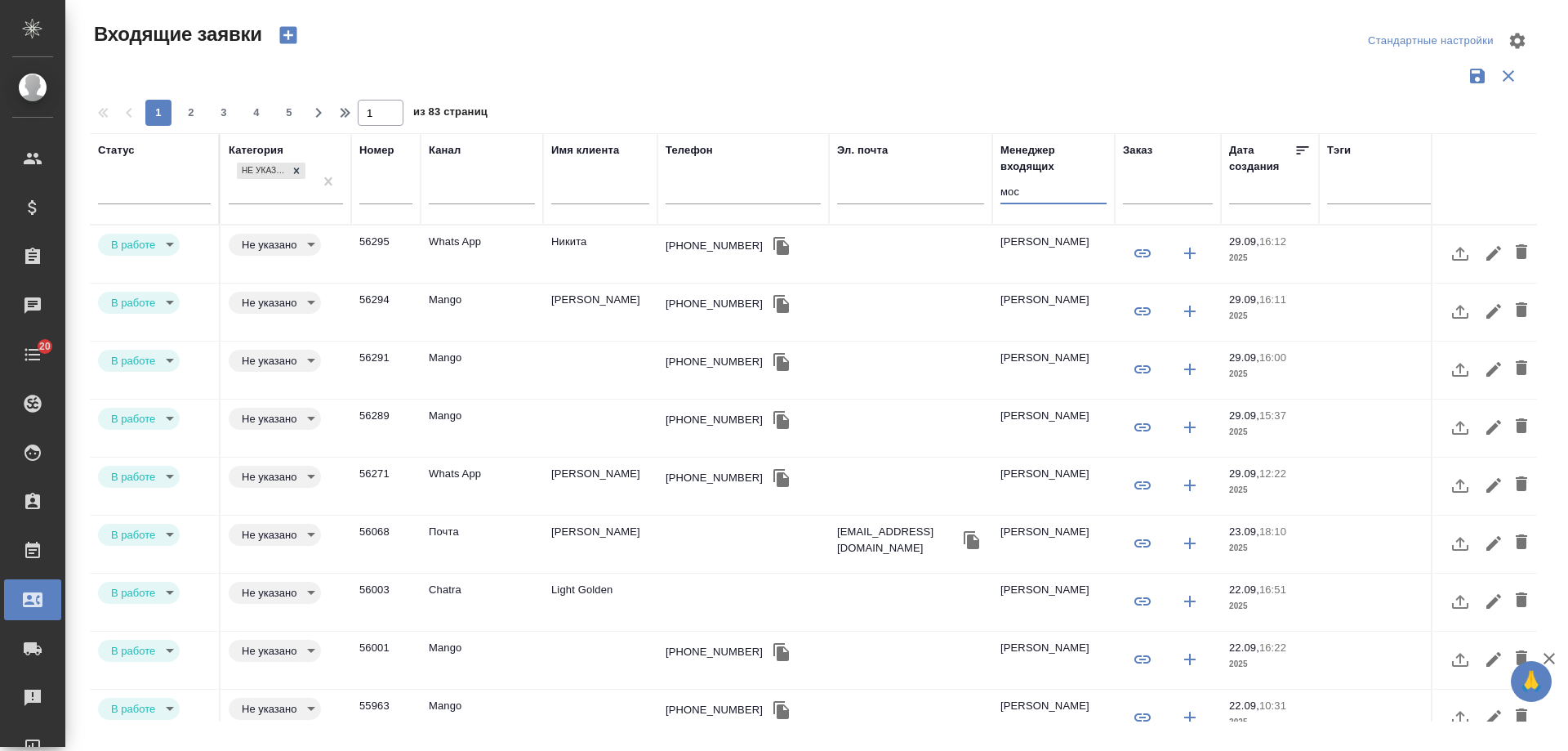
type input "мос"
click at [1252, 189] on input "text" at bounding box center [1274, 190] width 72 height 23
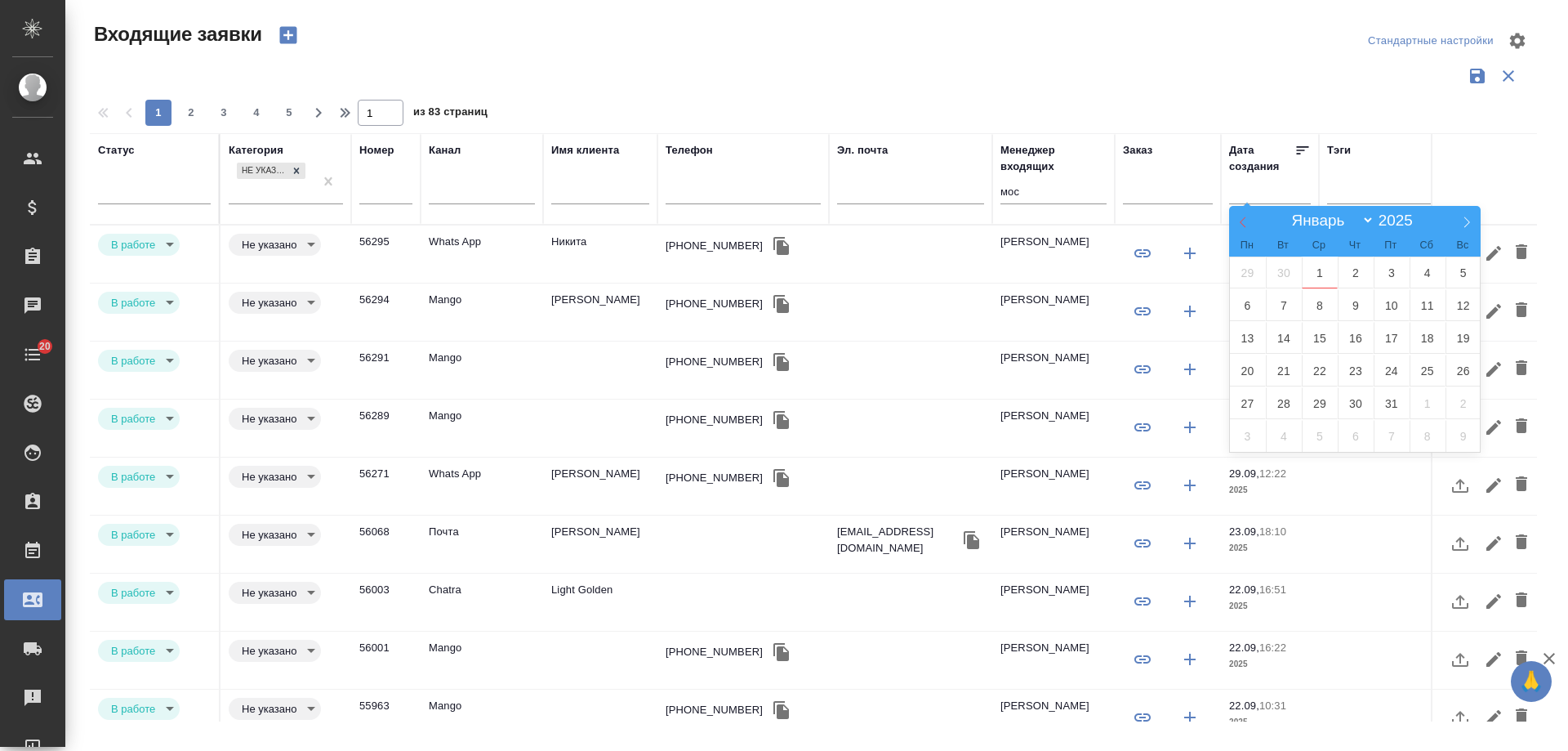
click at [1237, 218] on icon at bounding box center [1242, 222] width 11 height 11
select select "8"
click at [1252, 268] on span "1" at bounding box center [1247, 272] width 36 height 32
type div "2025-08-31T21:00:00.000Z"
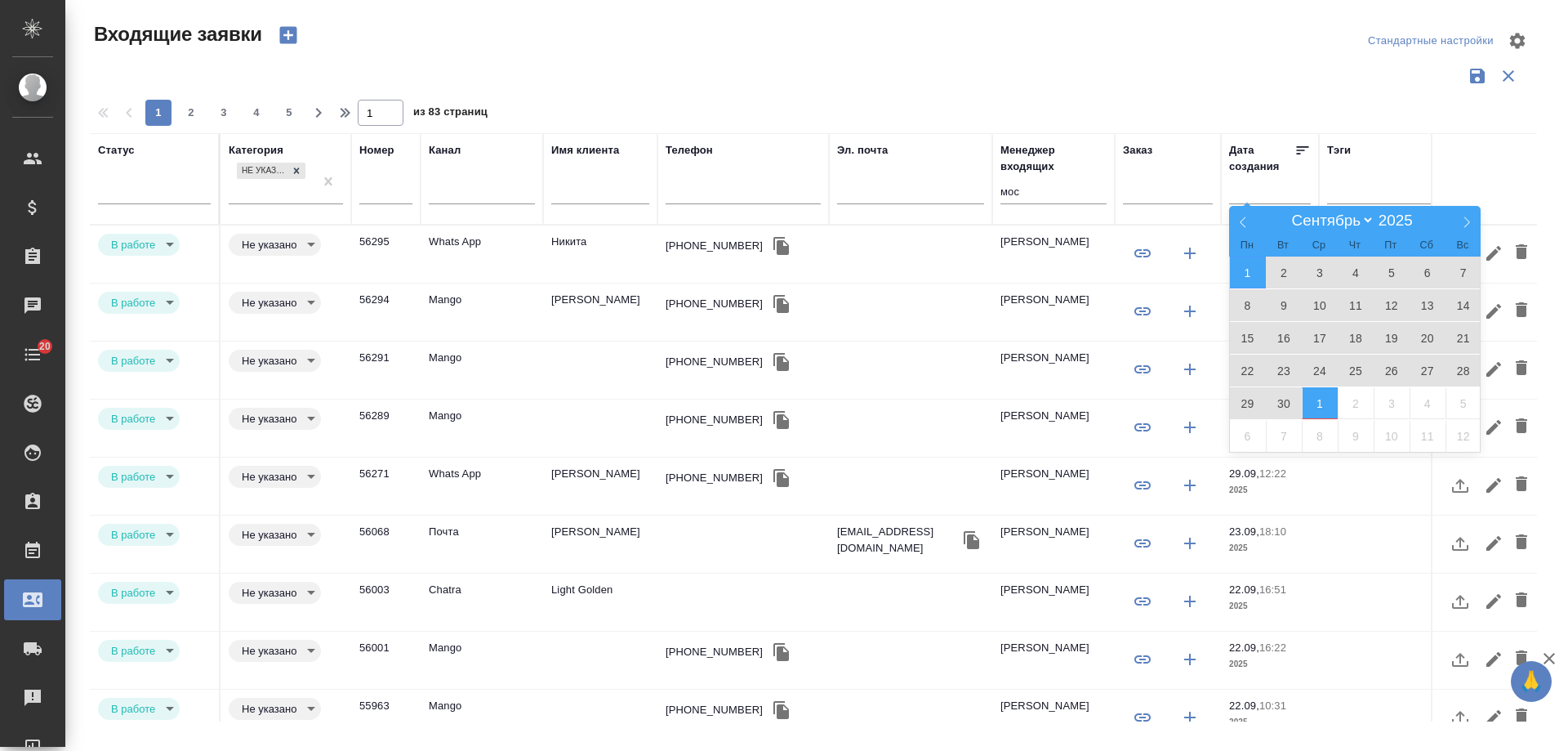
click at [1321, 401] on span "1" at bounding box center [1318, 403] width 36 height 32
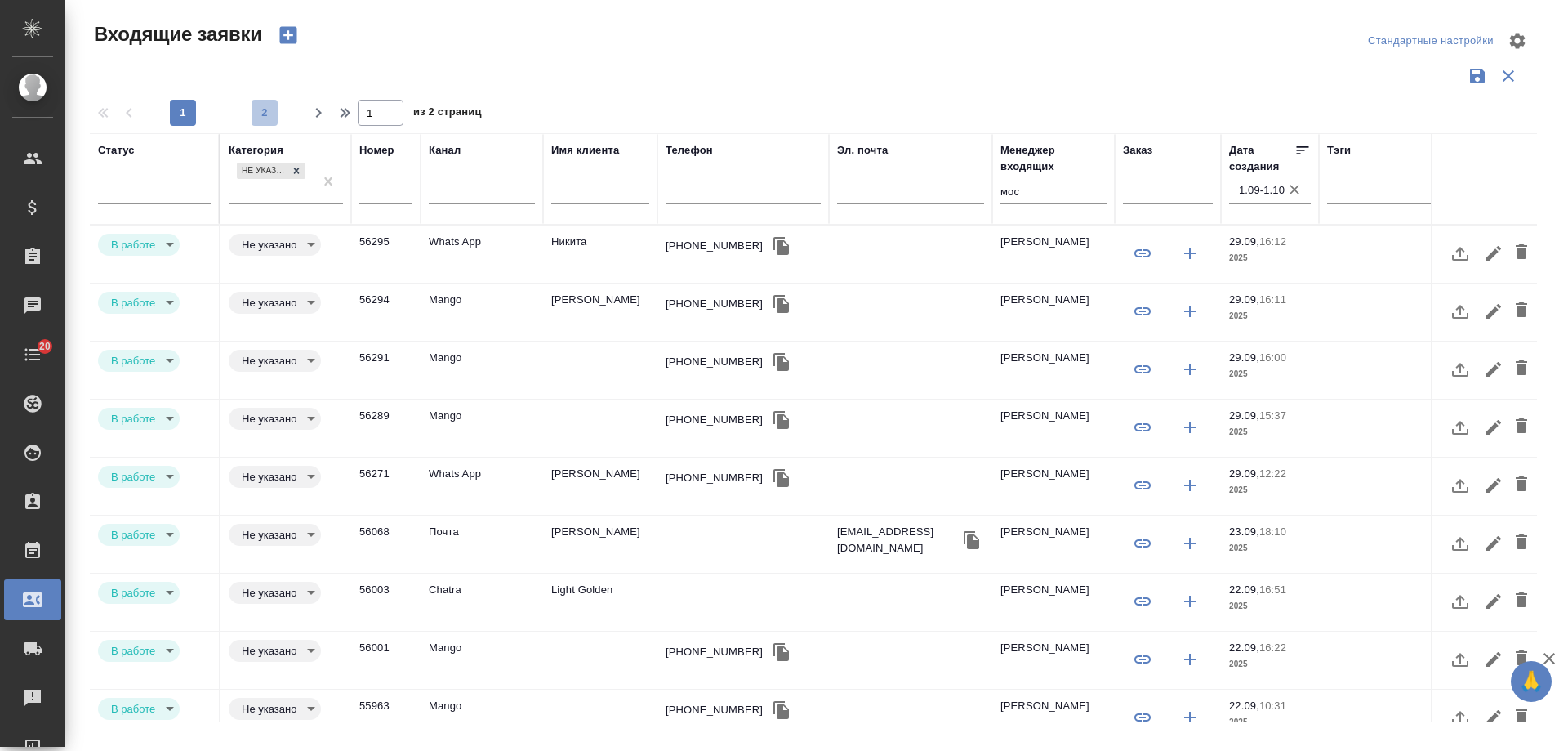
click at [259, 111] on span "2" at bounding box center [264, 113] width 26 height 17
type input "2"
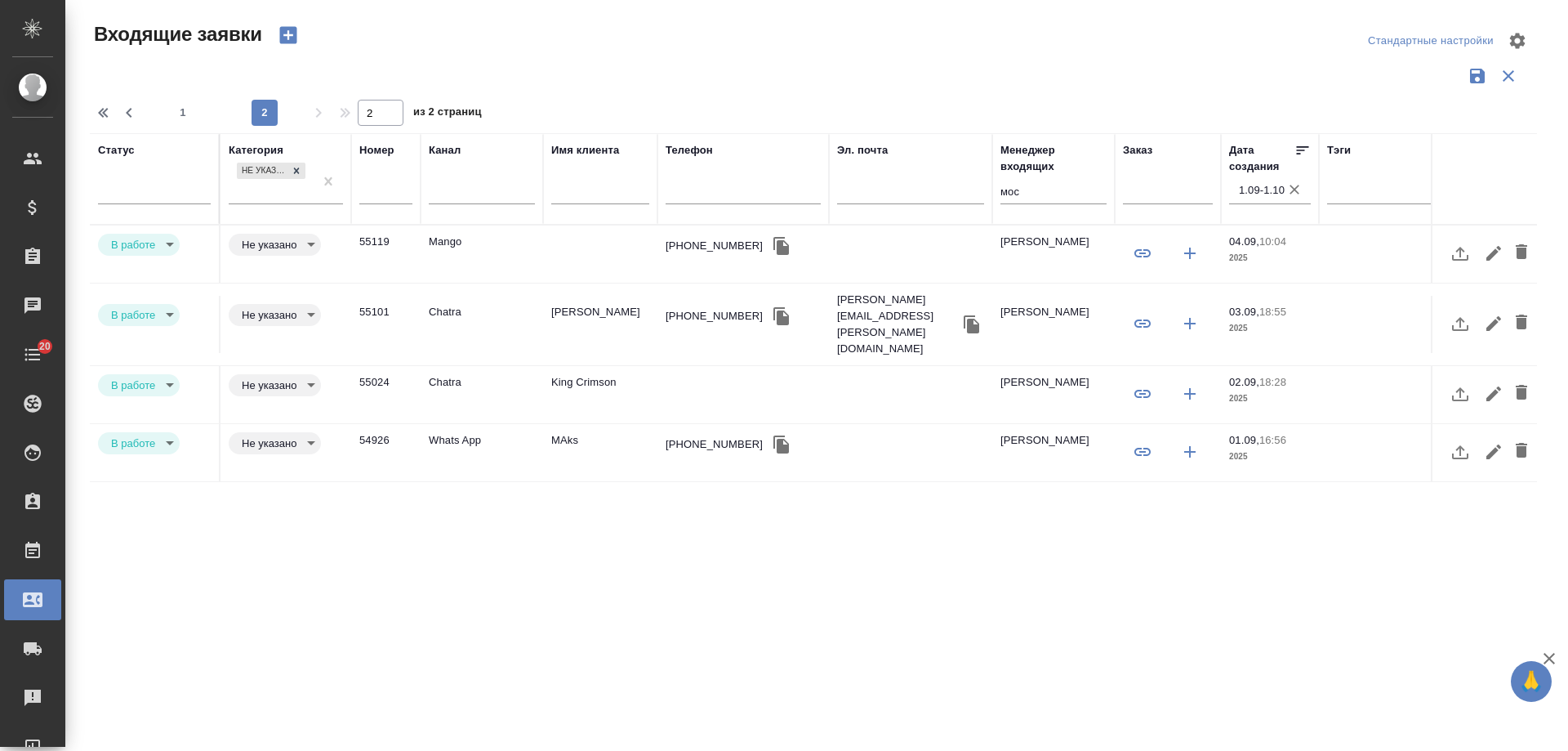
click at [1294, 196] on icon "button" at bounding box center [1295, 190] width 17 height 17
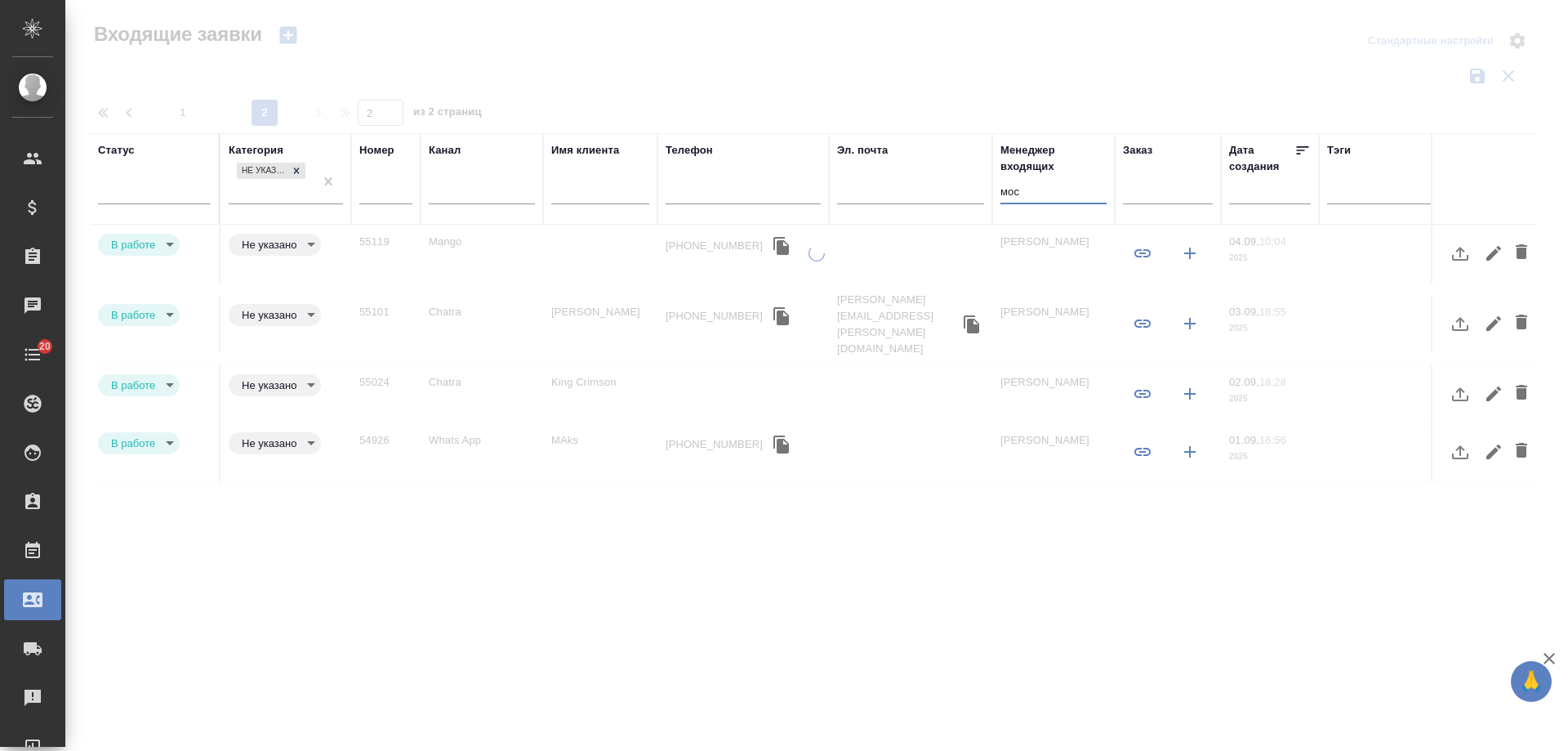
drag, startPoint x: 952, startPoint y: 200, endPoint x: 900, endPoint y: 199, distance: 52.0
click at [900, 199] on tr "Статус Категория Не указано Номер Канал Имя клиента Телефон Эл. почта Менеджер …" at bounding box center [1039, 179] width 1898 height 92
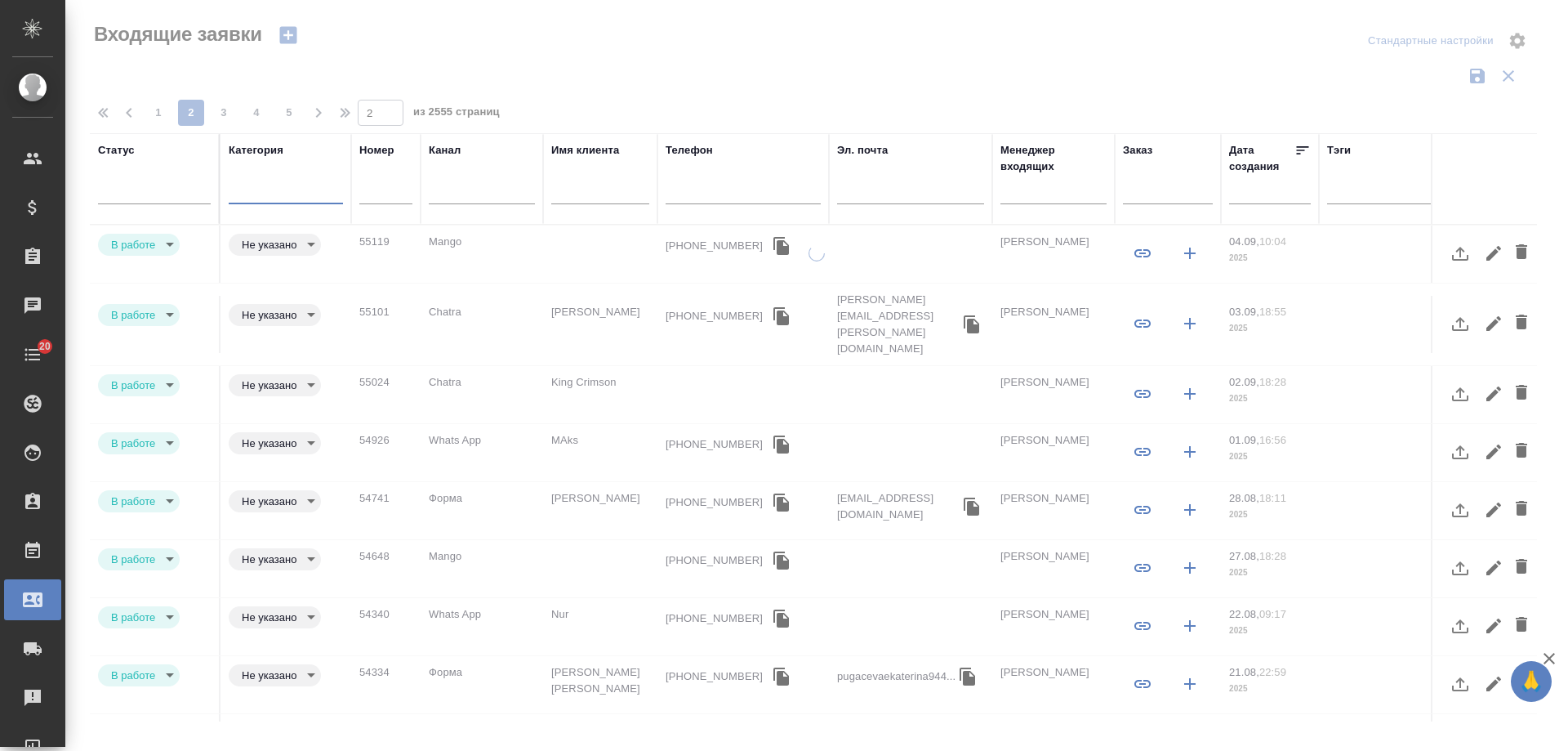
click at [156, 114] on span "1" at bounding box center [158, 113] width 26 height 17
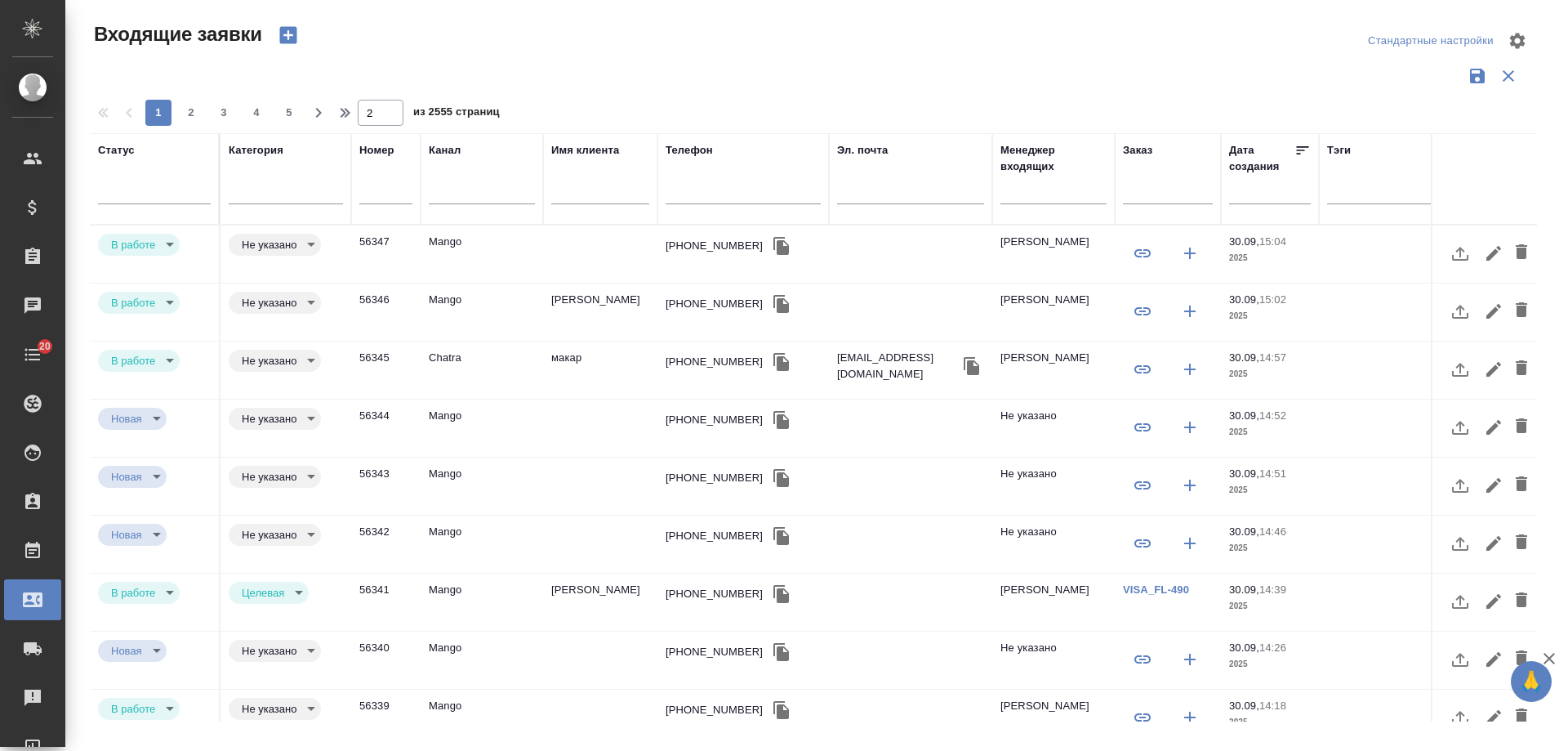
type input "1"
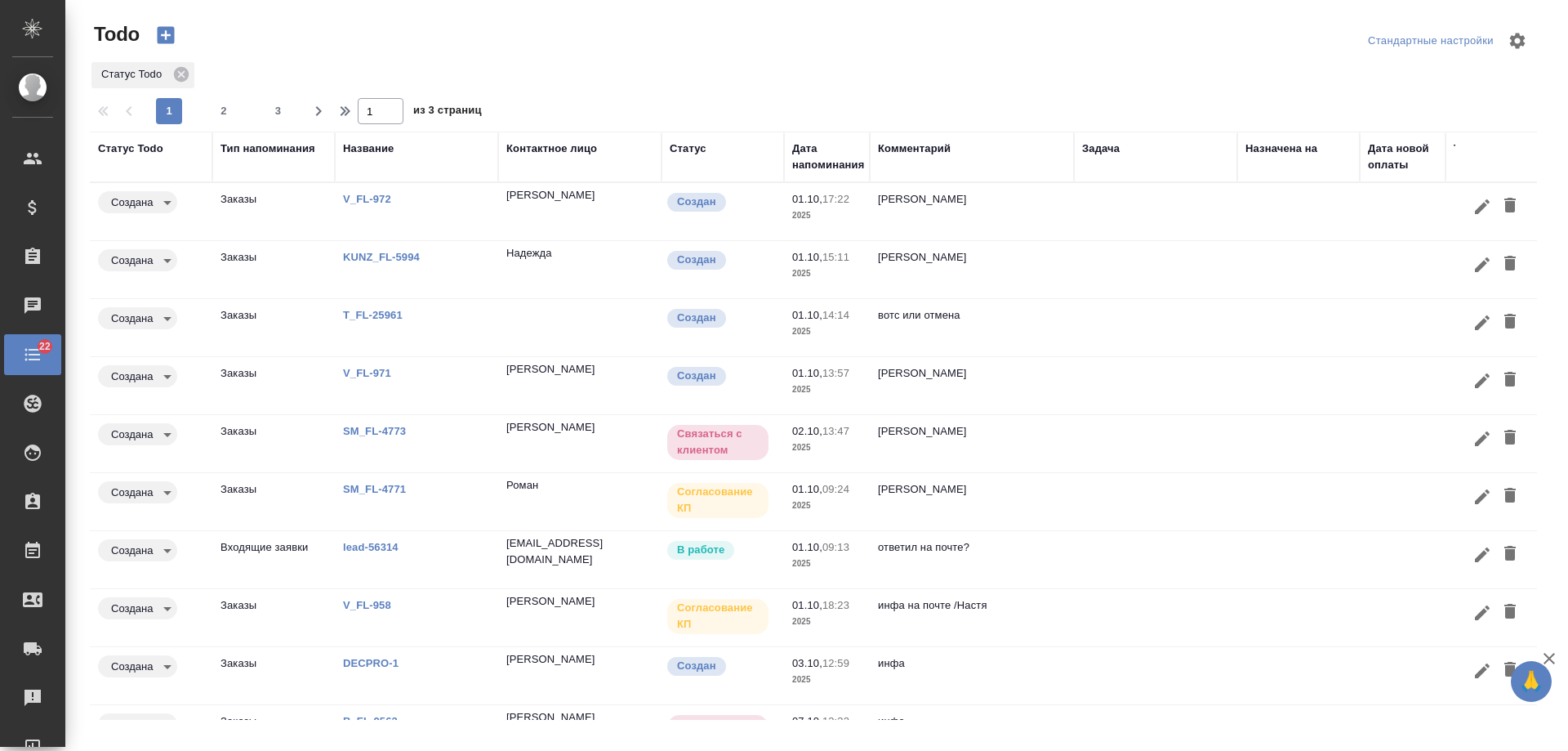
click at [833, 168] on div "Дата напоминания" at bounding box center [828, 157] width 72 height 33
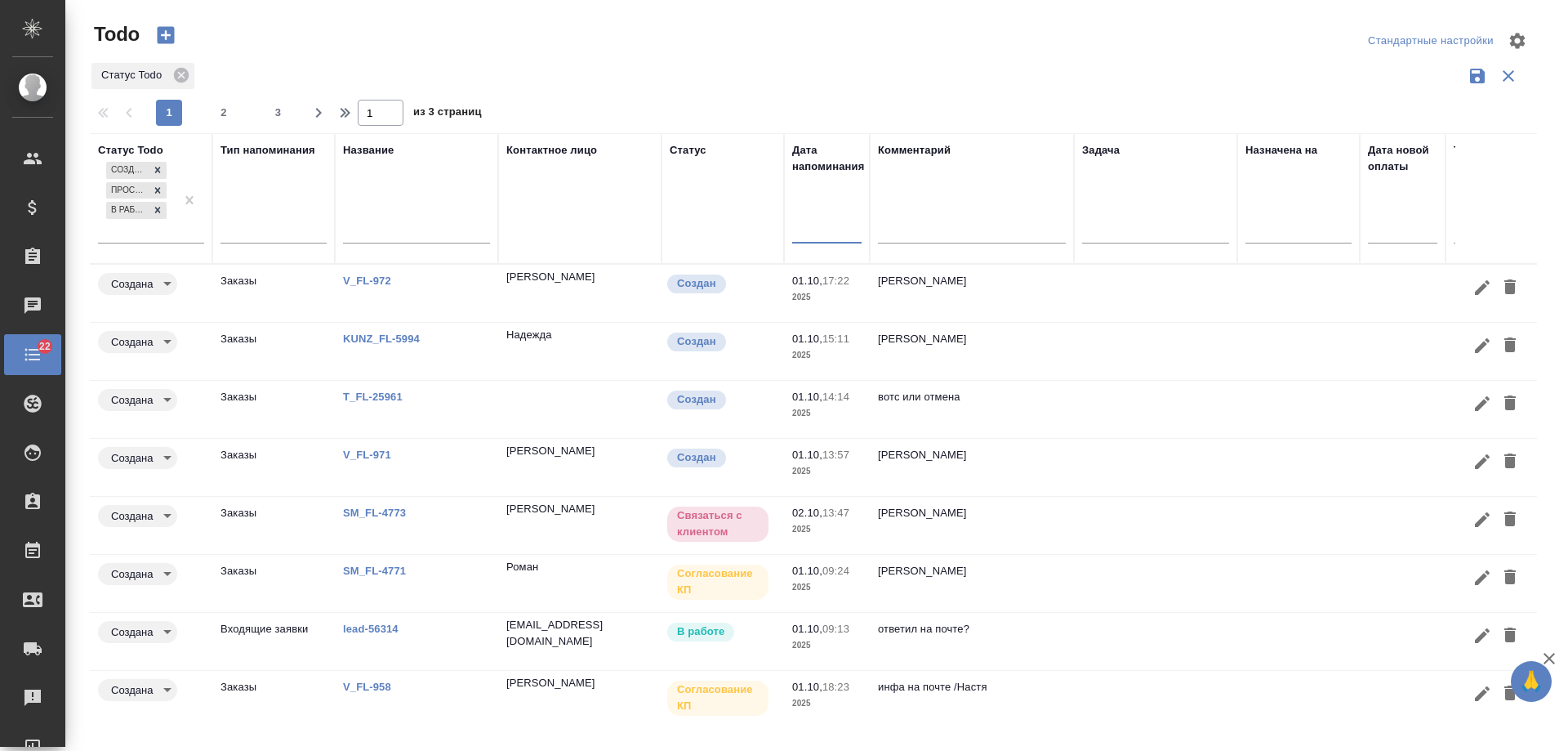
click at [808, 235] on input "text" at bounding box center [831, 230] width 60 height 23
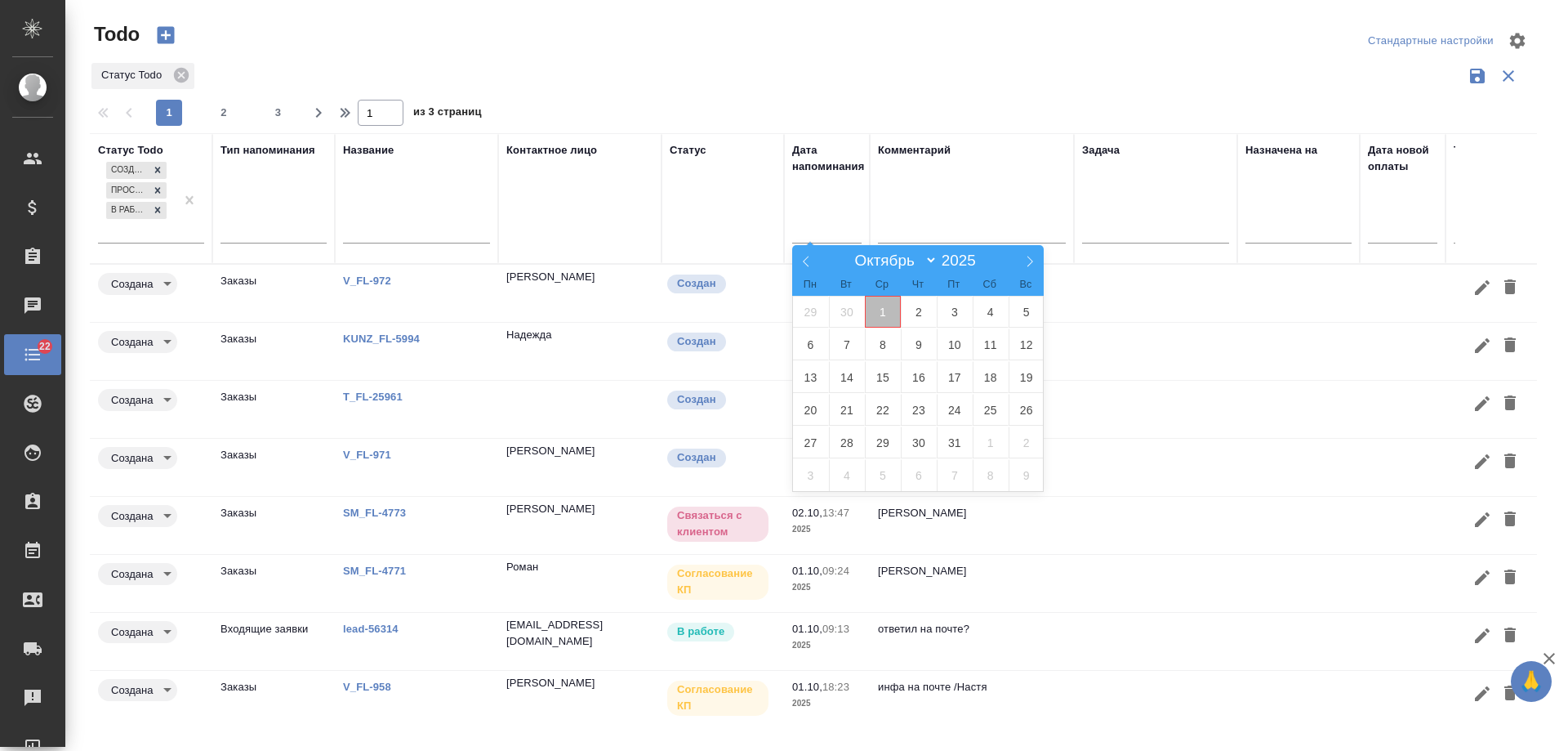
click at [886, 319] on span "1" at bounding box center [882, 311] width 36 height 32
type div "[DATE]T21:00:00.000Z"
click at [912, 319] on span "2" at bounding box center [918, 311] width 36 height 32
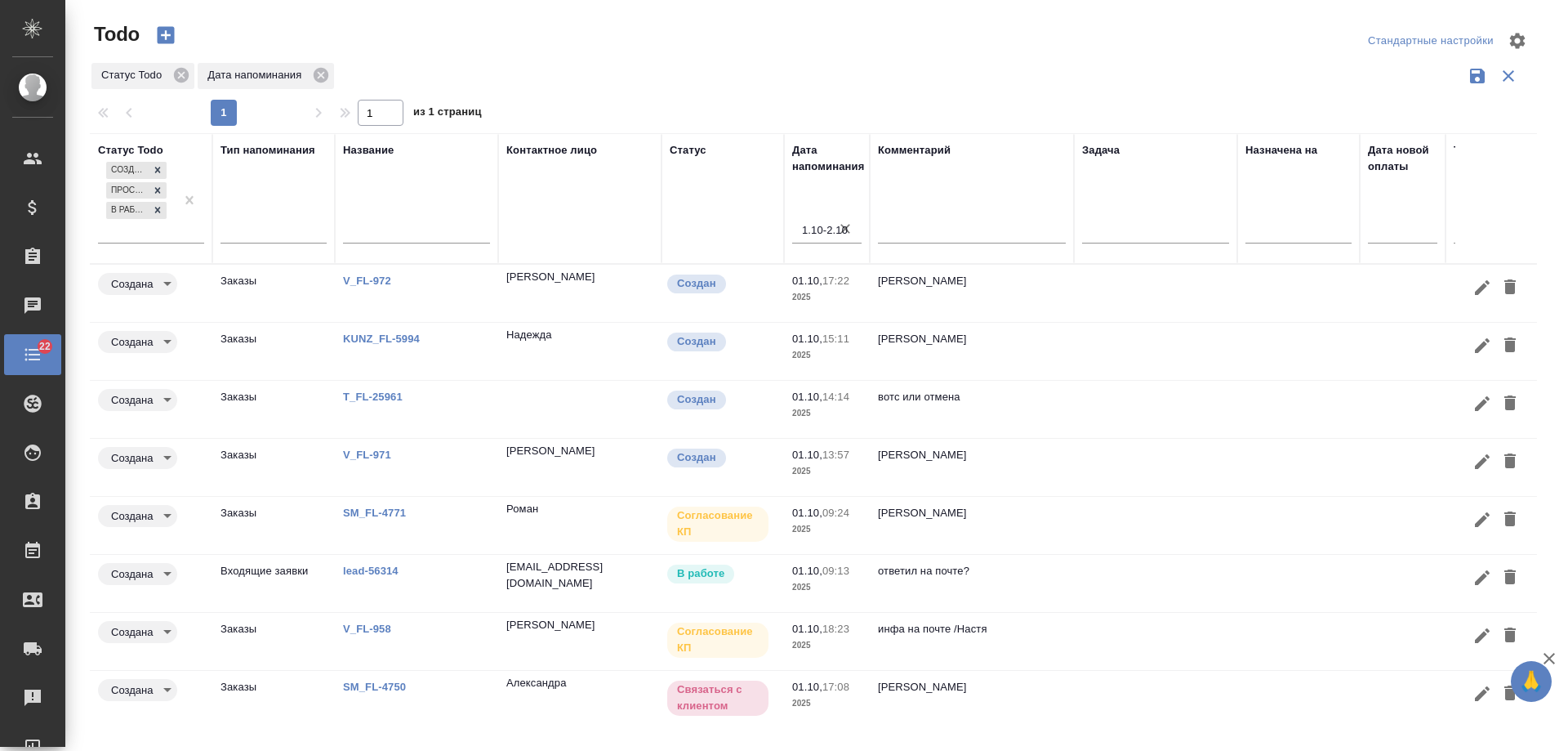
click at [382, 338] on link "KUNZ_FL-5994" at bounding box center [382, 338] width 77 height 12
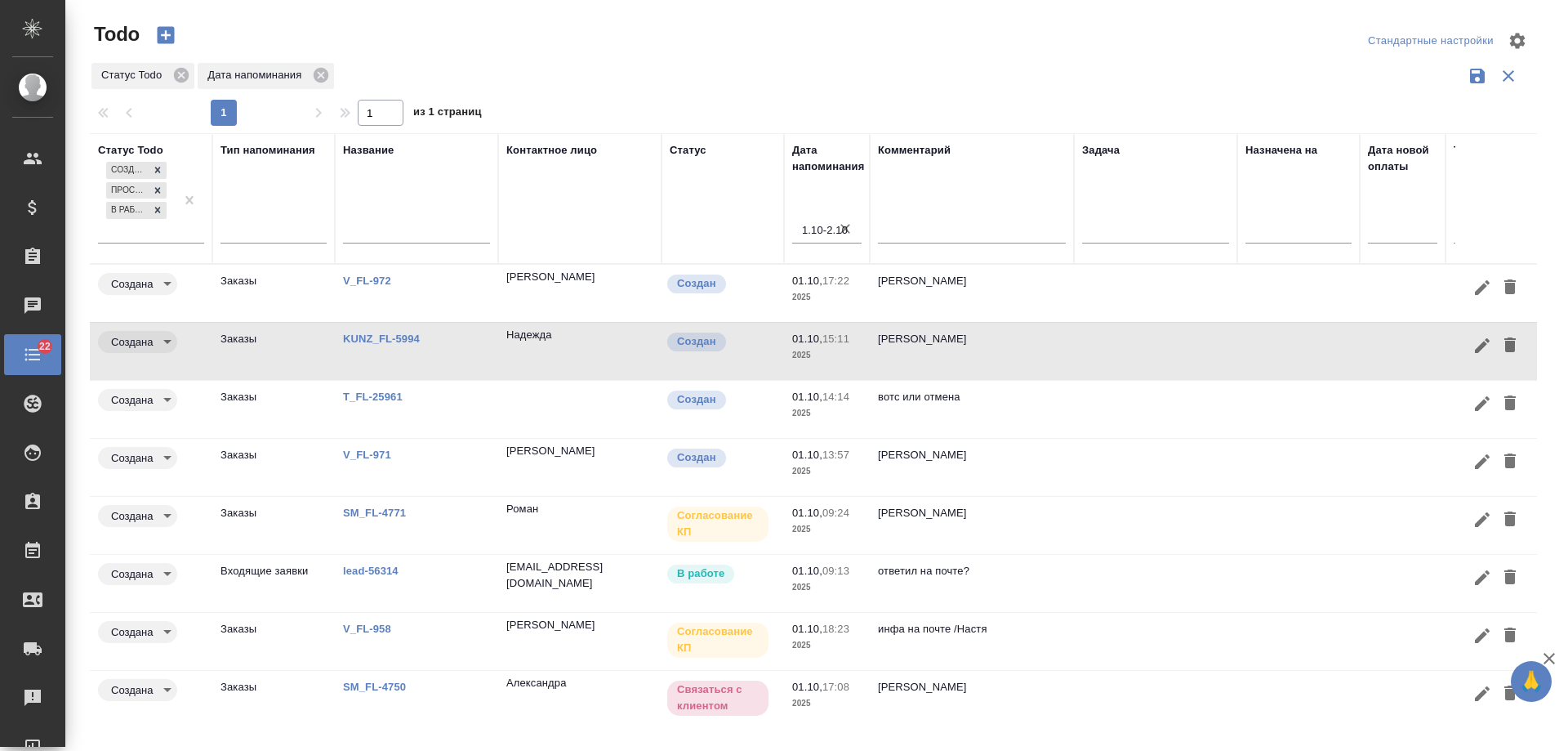
click at [1474, 351] on icon "button" at bounding box center [1482, 345] width 15 height 15
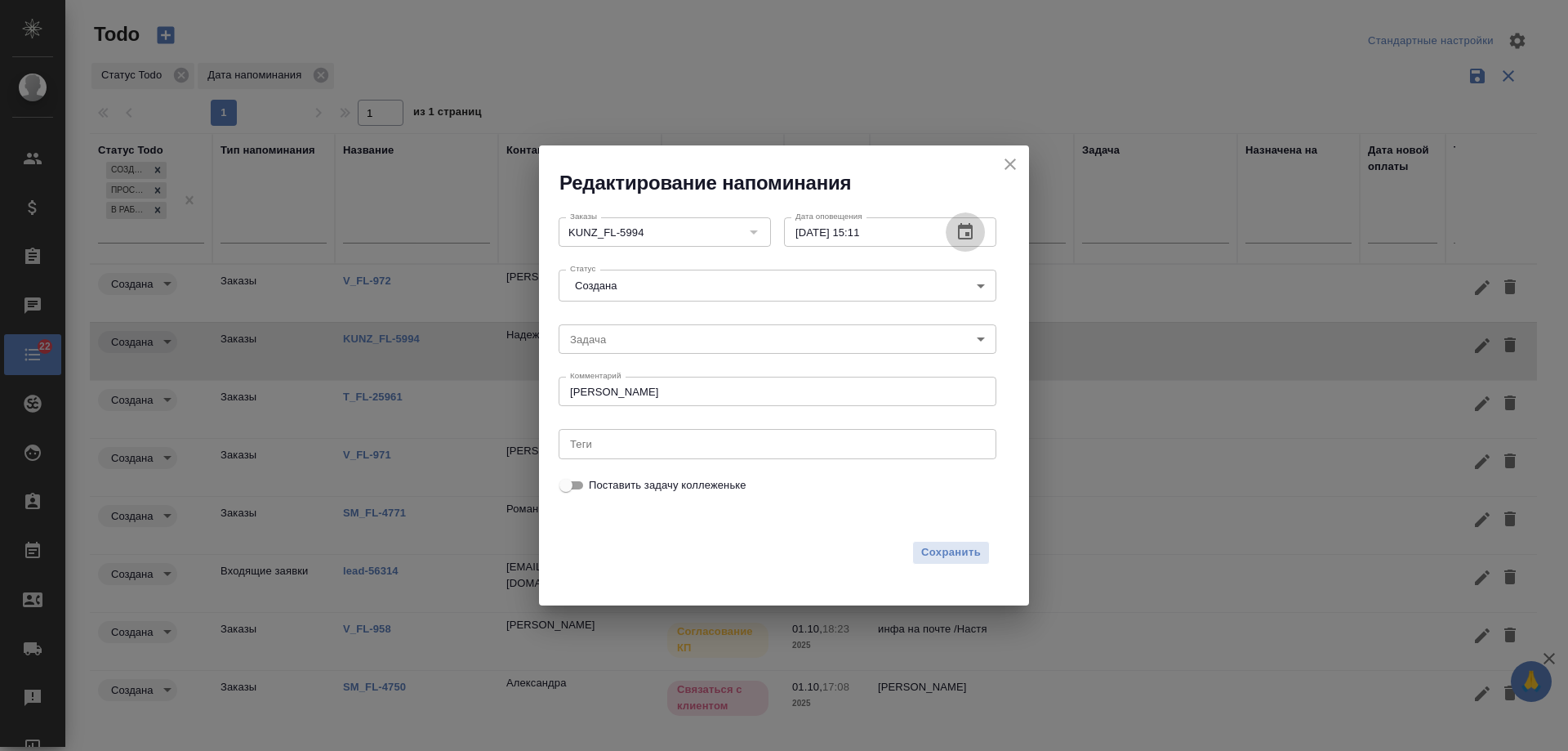
click at [962, 231] on icon "button" at bounding box center [964, 231] width 19 height 19
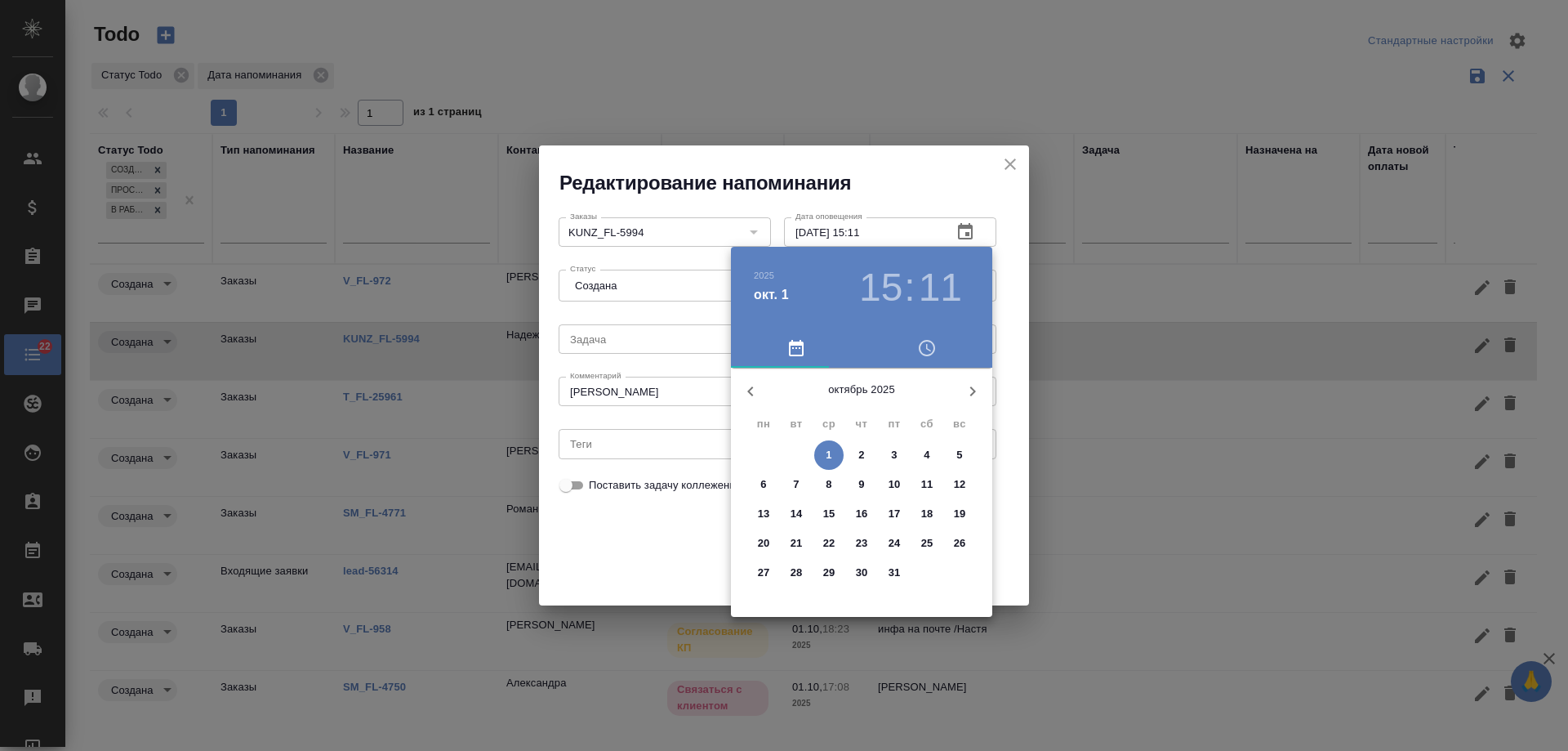
click at [896, 451] on p "3" at bounding box center [894, 455] width 6 height 17
type input "[DATE] 15:11"
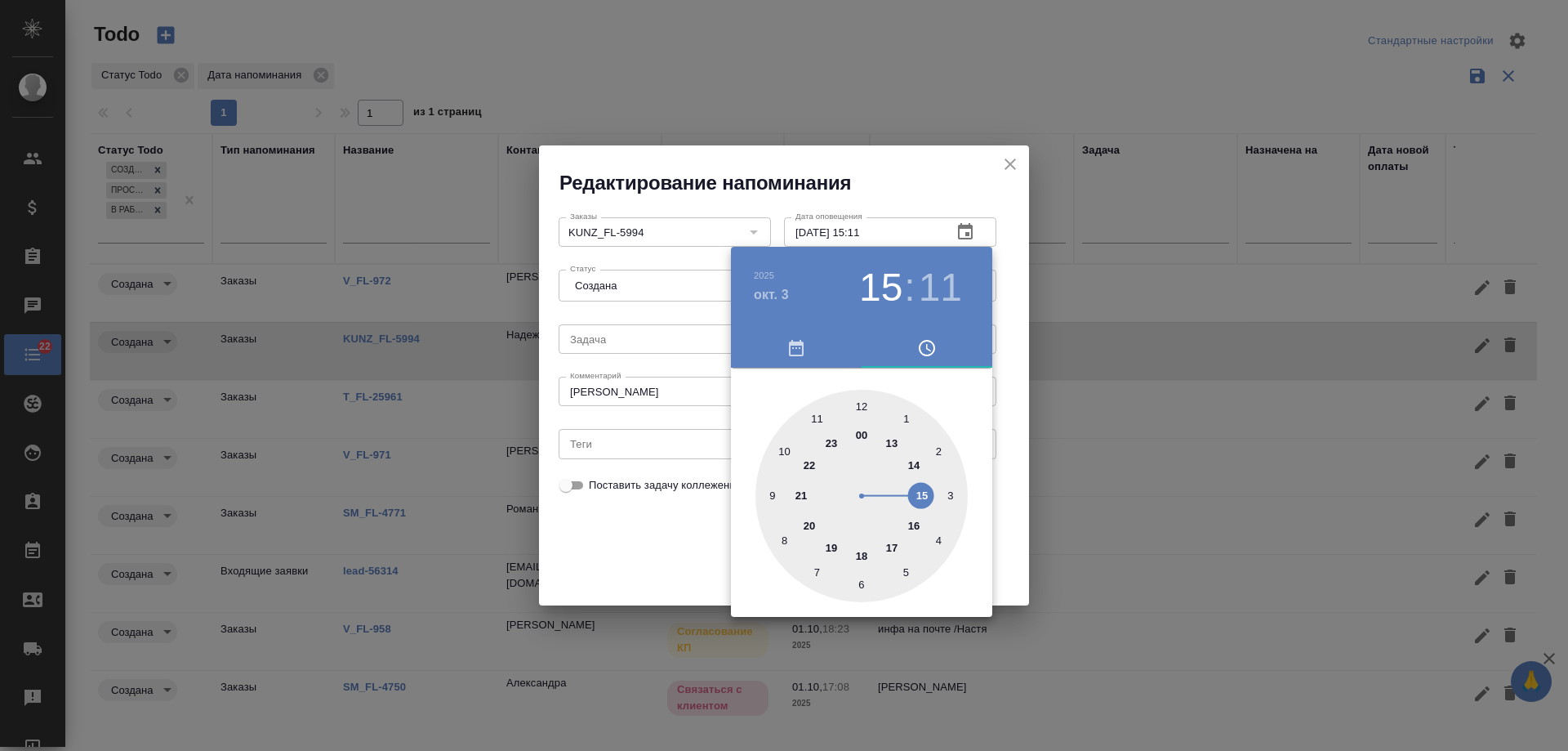
click at [672, 544] on div at bounding box center [784, 376] width 1568 height 751
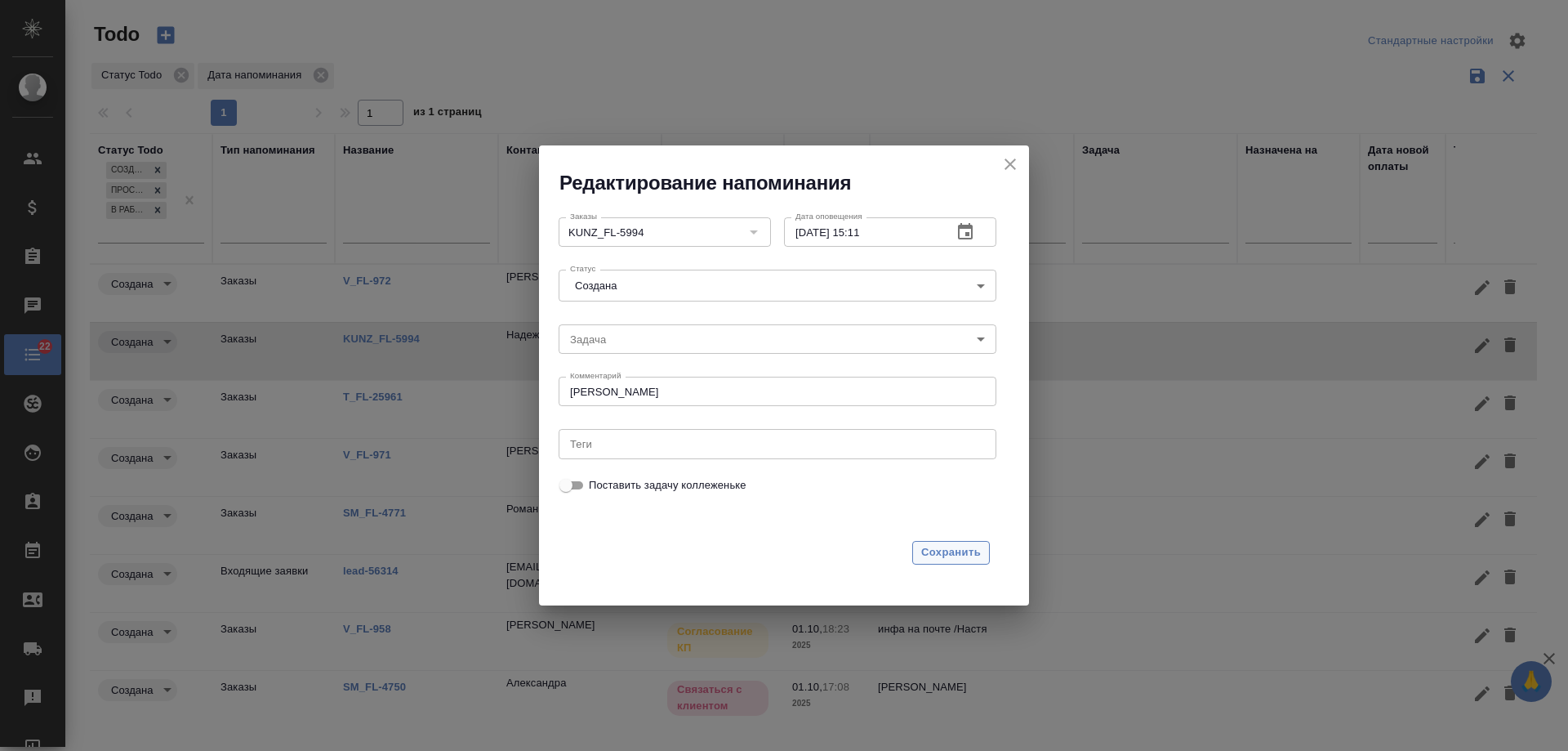
click at [940, 555] on span "Сохранить" at bounding box center [951, 553] width 60 height 18
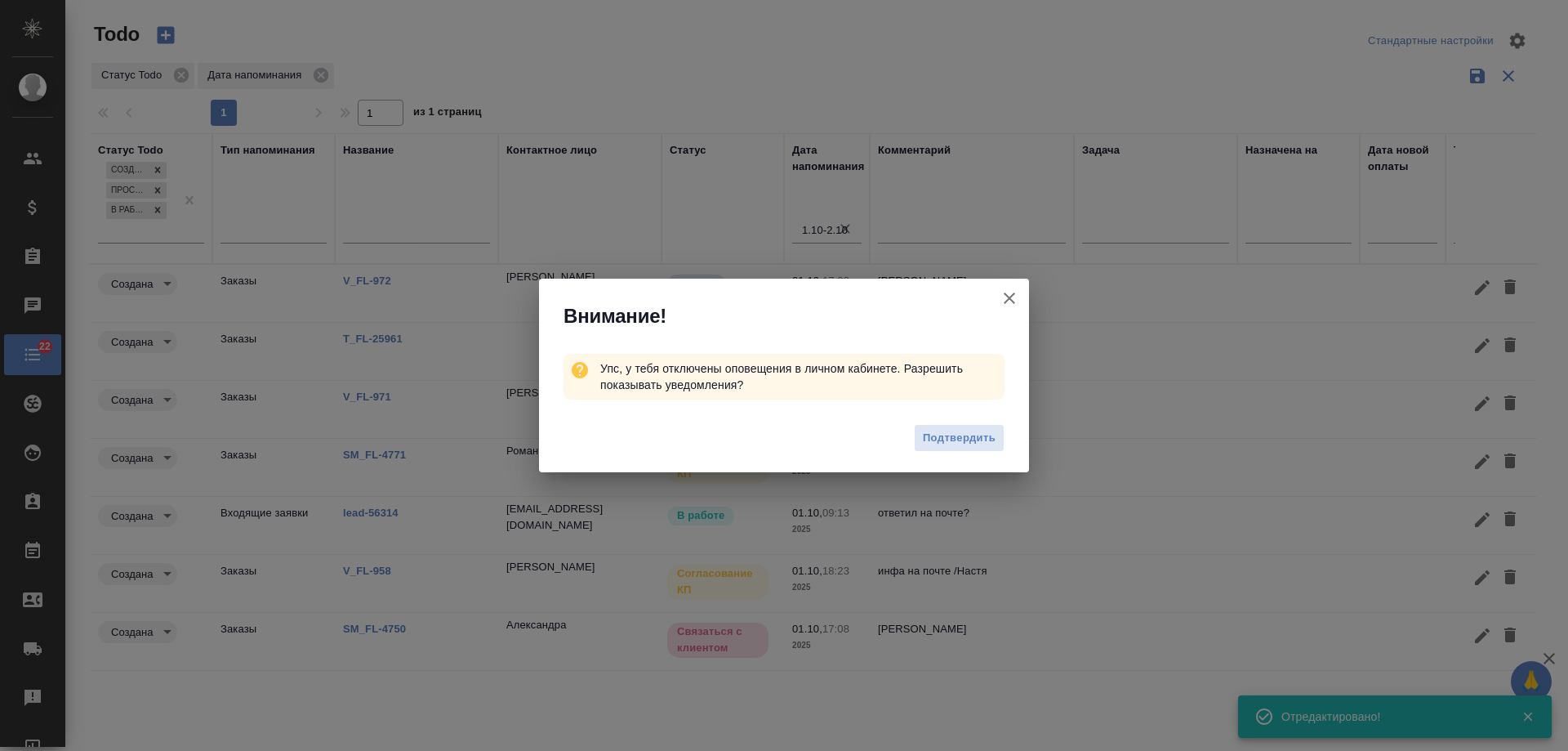
click at [1009, 297] on icon "button" at bounding box center [1009, 298] width 11 height 11
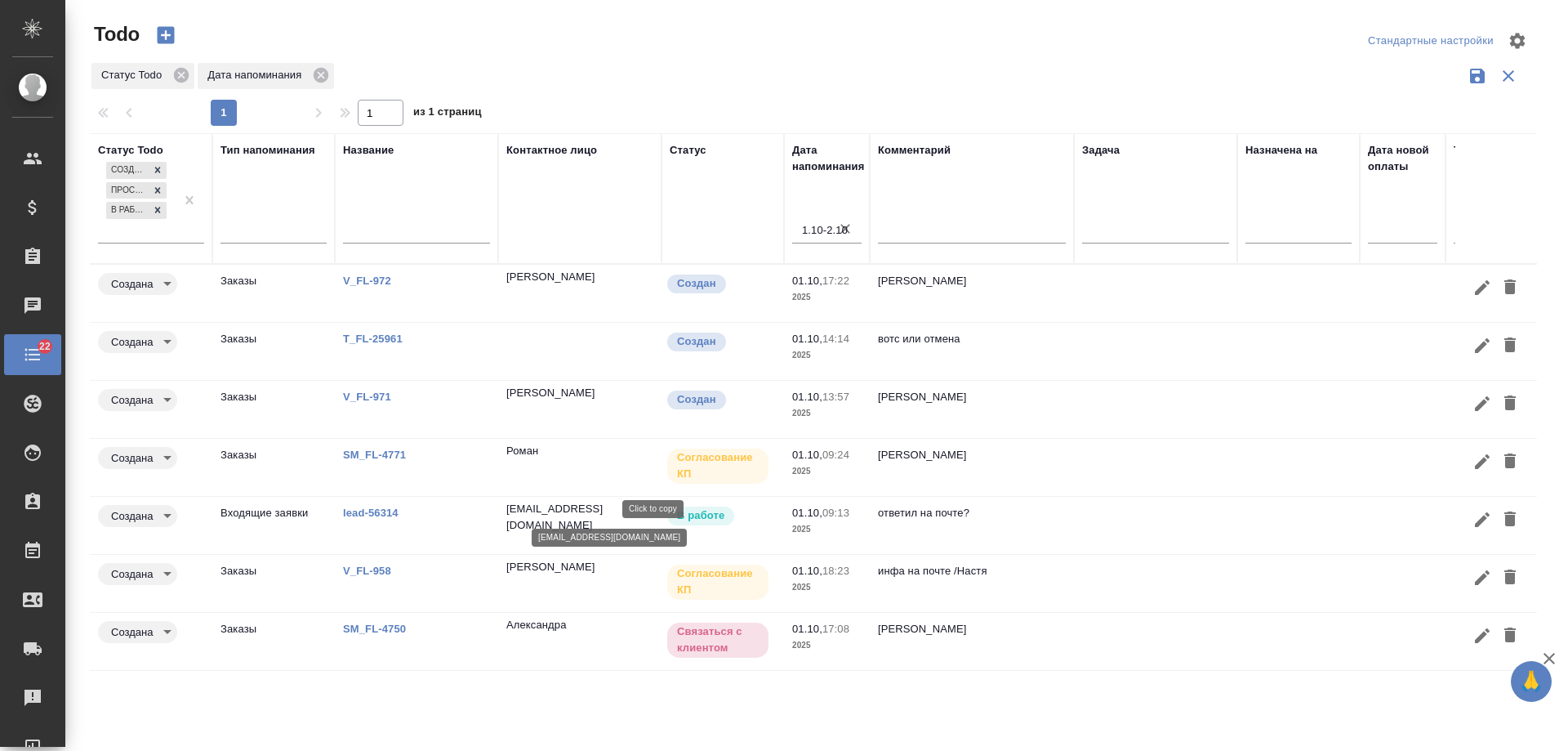
click at [598, 509] on p "[EMAIL_ADDRESS][DOMAIN_NAME]" at bounding box center [580, 517] width 147 height 33
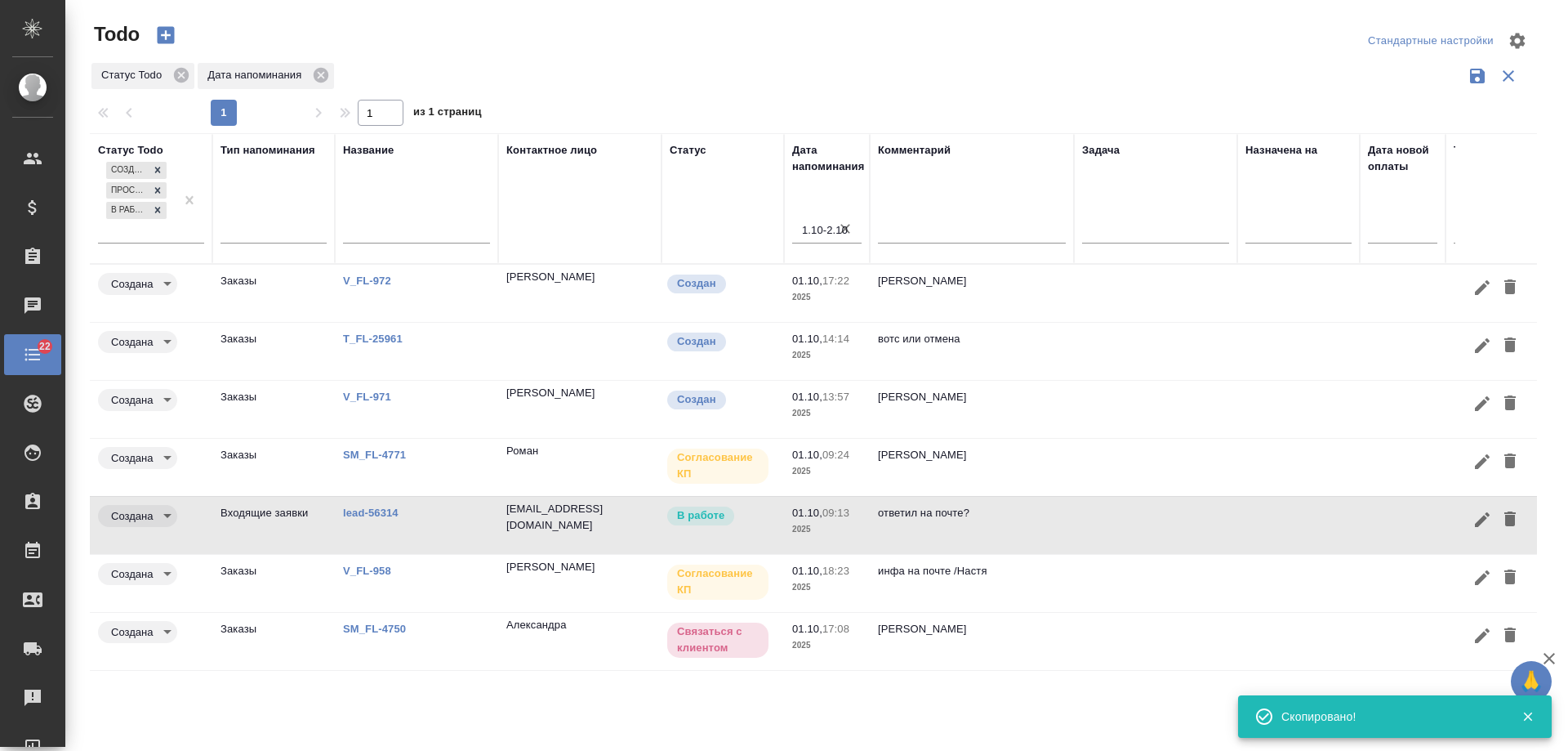
click at [381, 505] on p "lead-56314" at bounding box center [417, 513] width 147 height 17
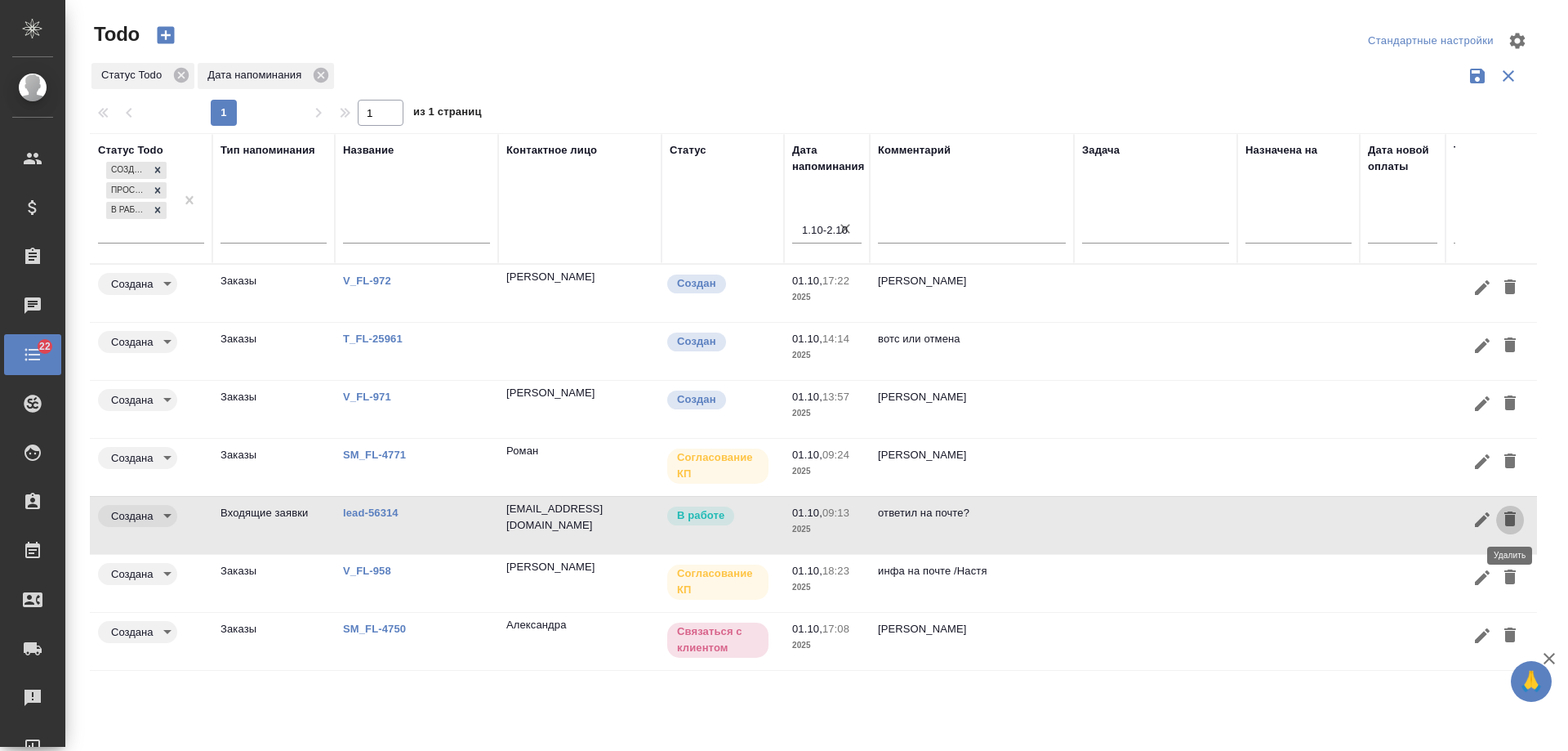
click at [1509, 521] on icon "button" at bounding box center [1509, 519] width 11 height 15
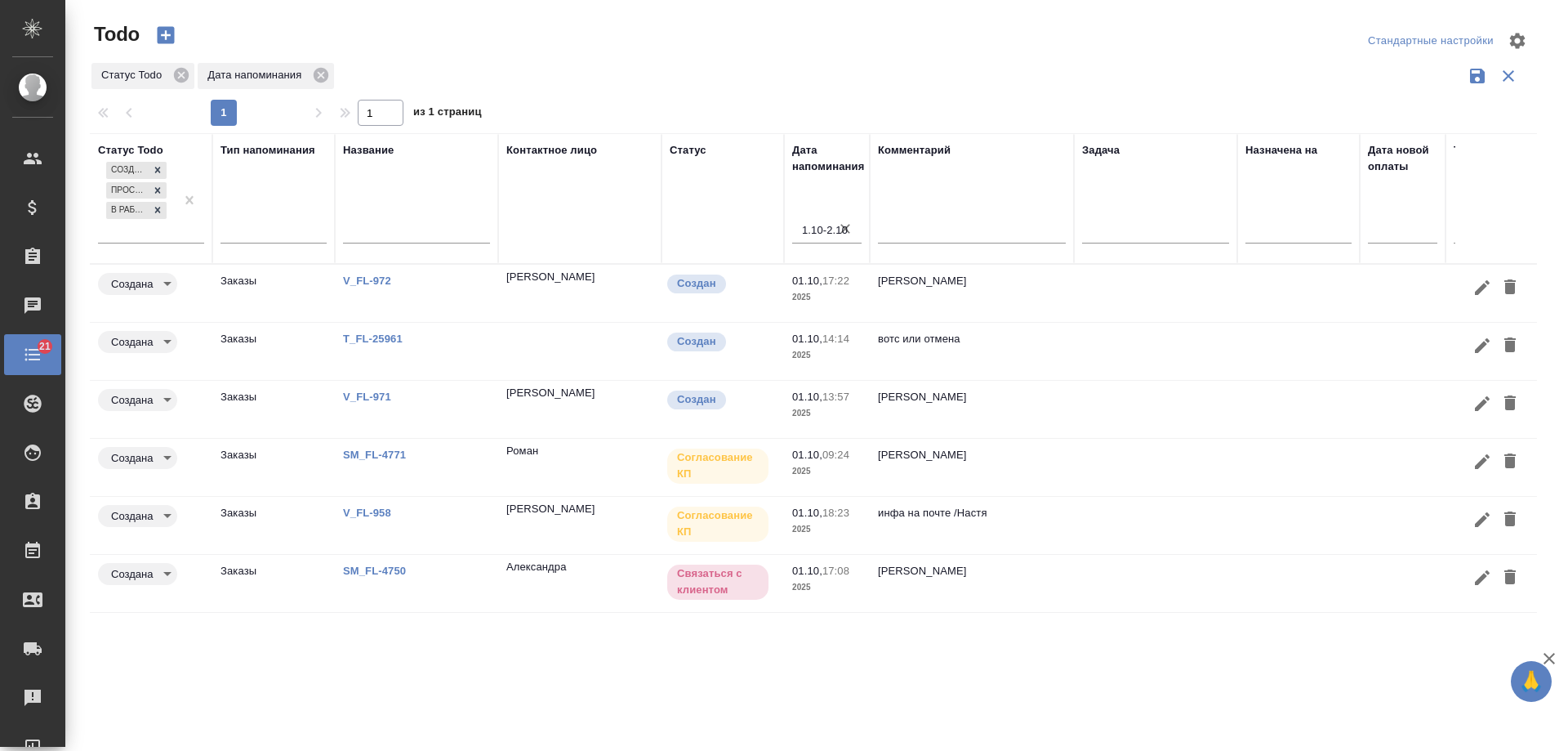
click at [383, 337] on link "T_FL-25961" at bounding box center [373, 338] width 60 height 12
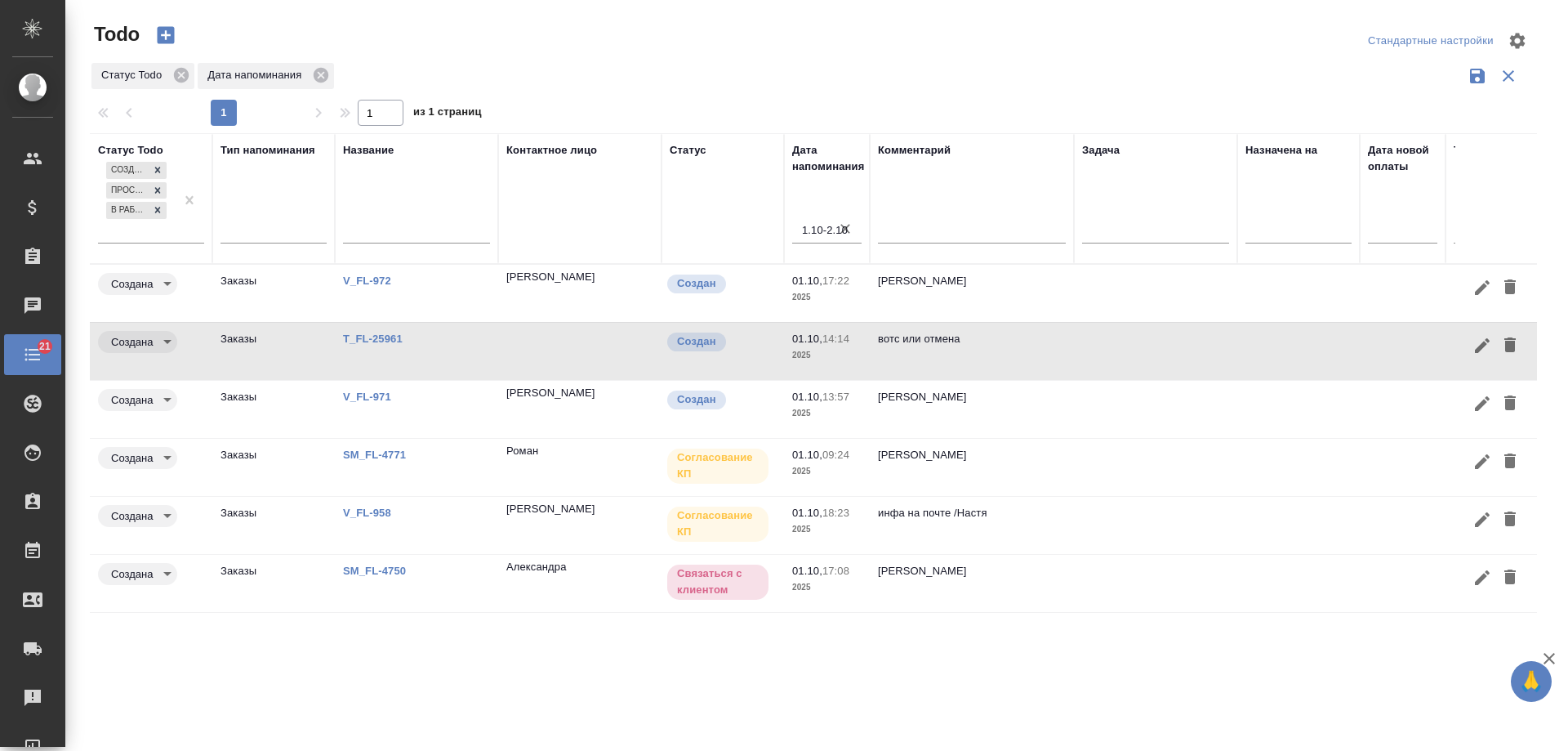
click at [376, 275] on link "V_FL-972" at bounding box center [367, 280] width 49 height 12
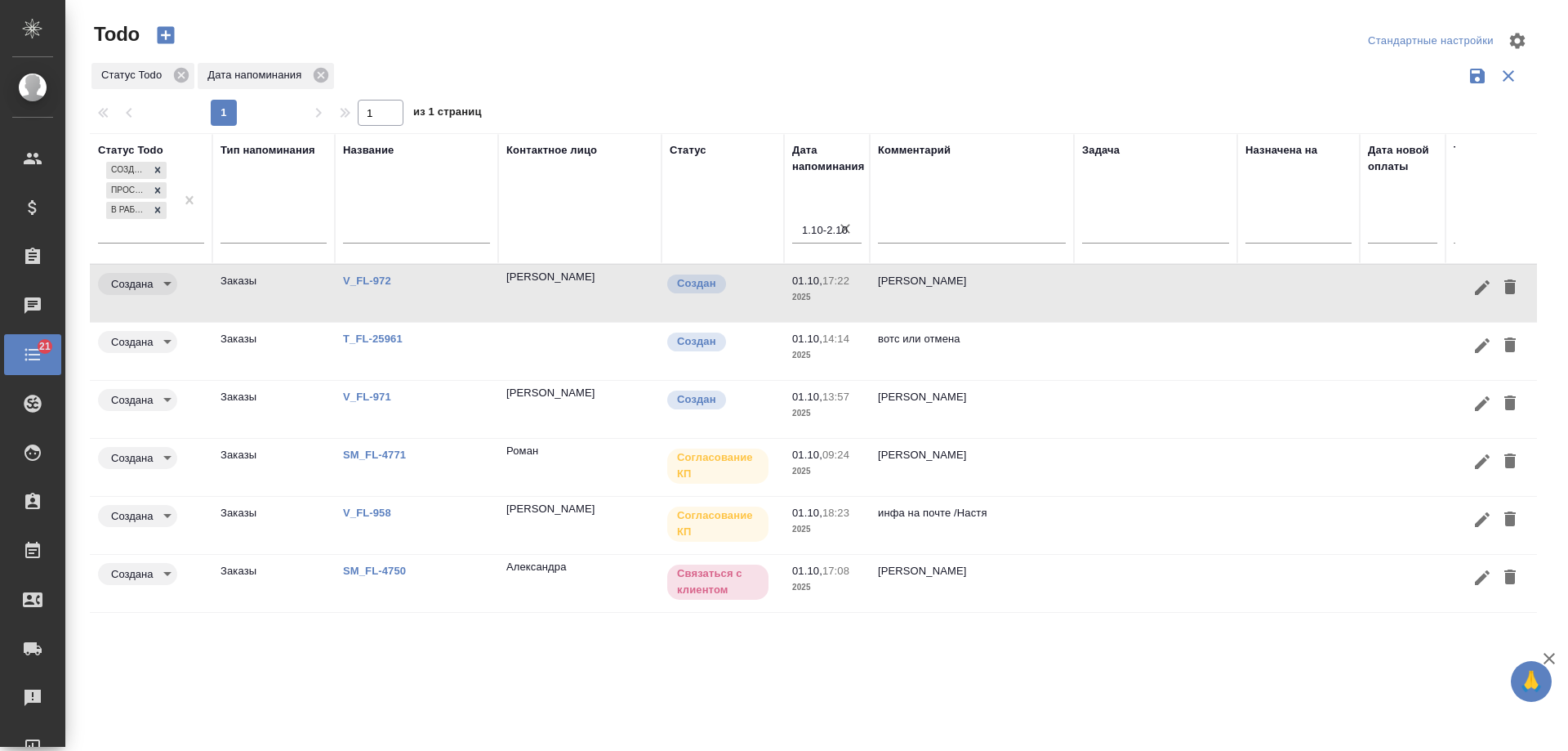
click at [364, 399] on link "V_FL-971" at bounding box center [367, 396] width 49 height 12
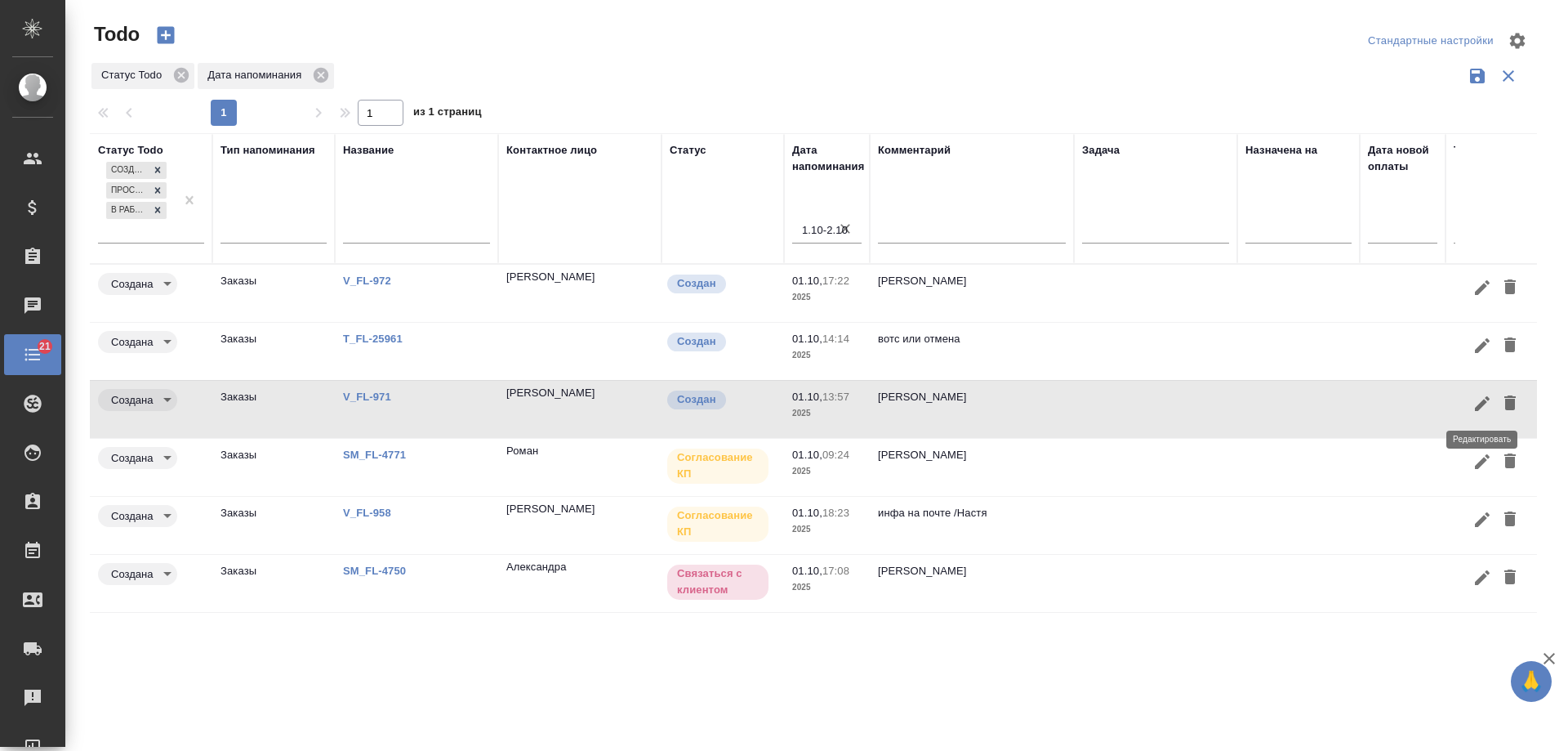
click at [1474, 407] on icon "button" at bounding box center [1481, 403] width 19 height 19
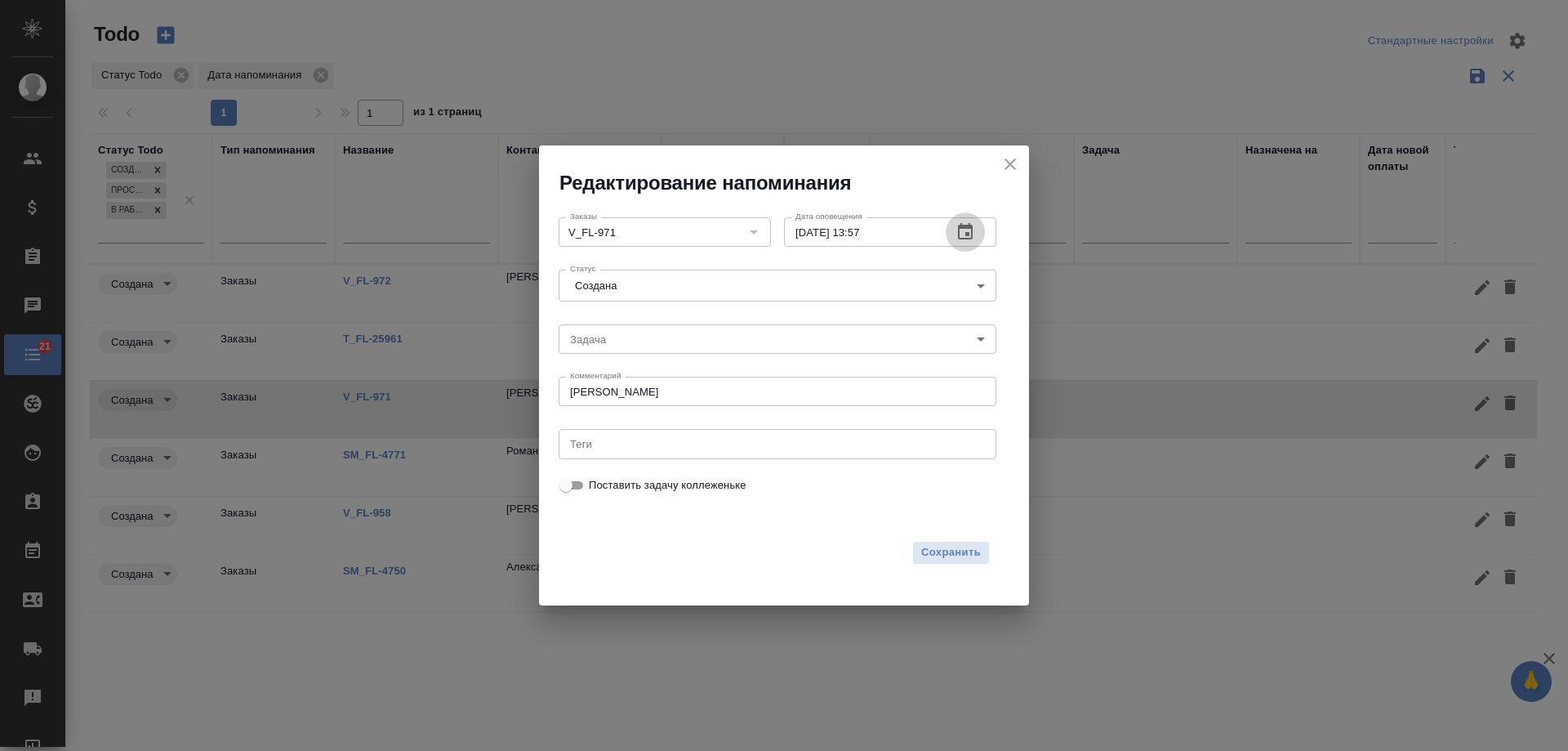
click at [968, 231] on icon "button" at bounding box center [964, 231] width 19 height 19
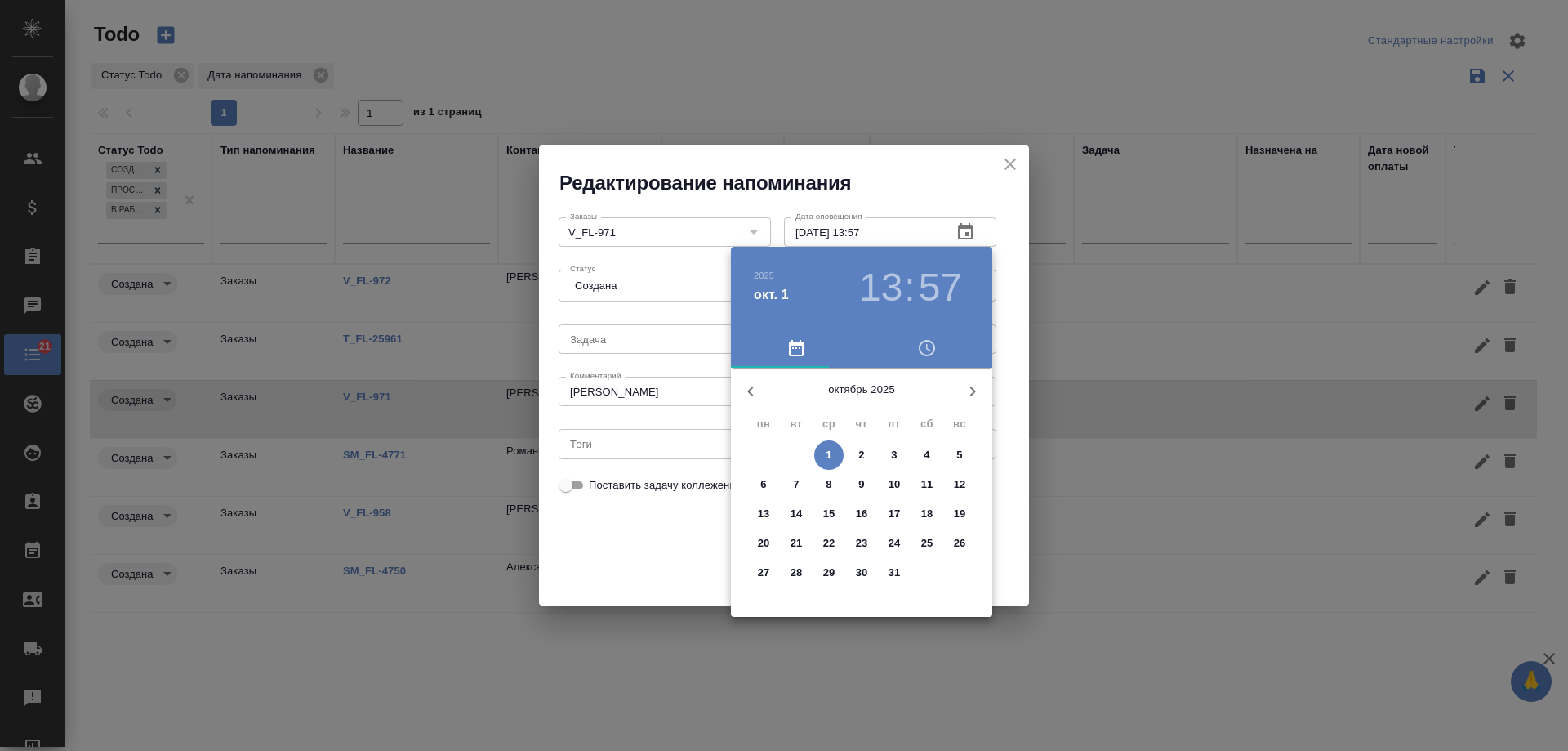
click at [861, 447] on p "2" at bounding box center [861, 455] width 6 height 17
type input "02.10.2025 13:57"
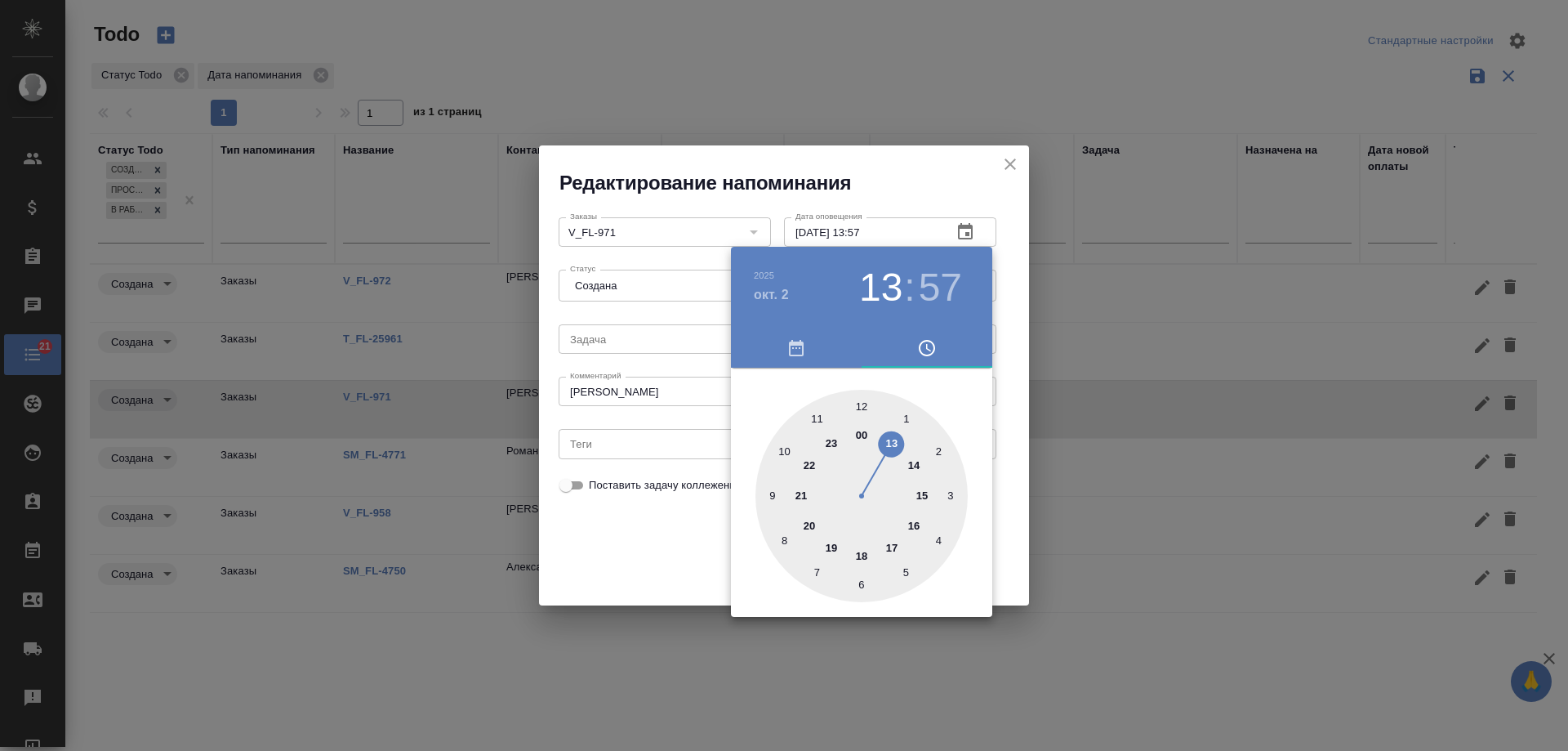
click at [656, 563] on div at bounding box center [784, 376] width 1568 height 751
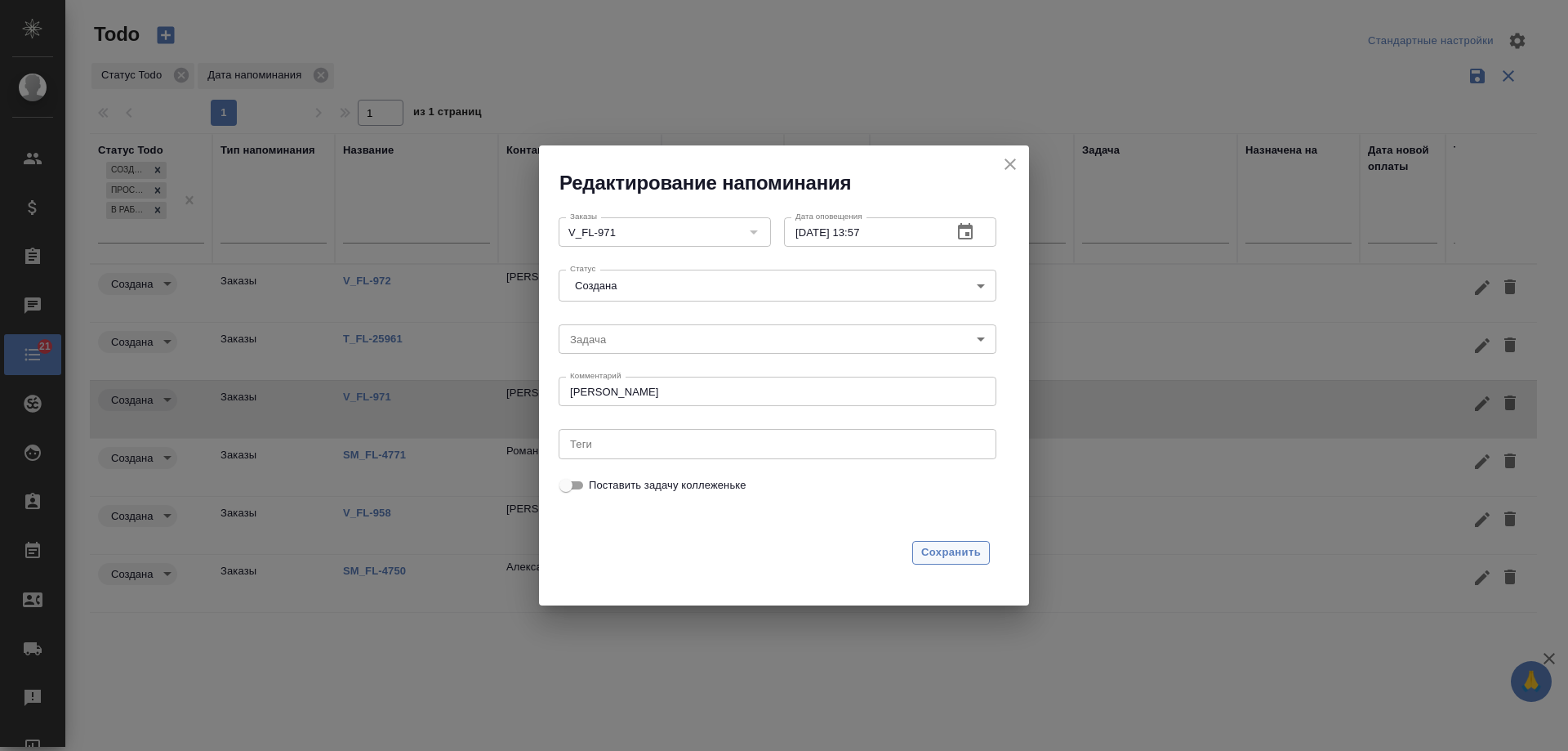
click at [938, 554] on span "Сохранить" at bounding box center [951, 553] width 60 height 18
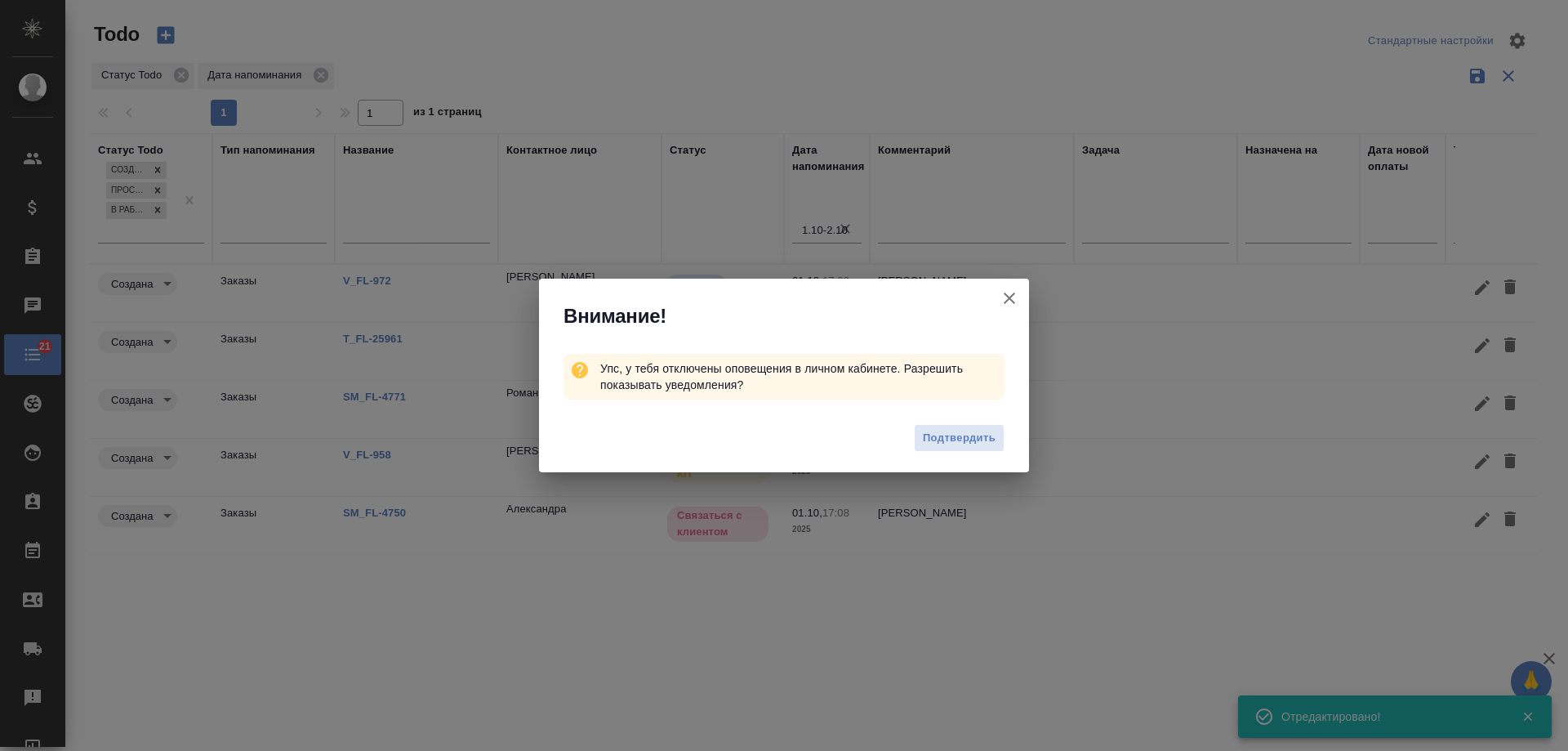
click at [1011, 295] on icon "button" at bounding box center [1008, 297] width 19 height 19
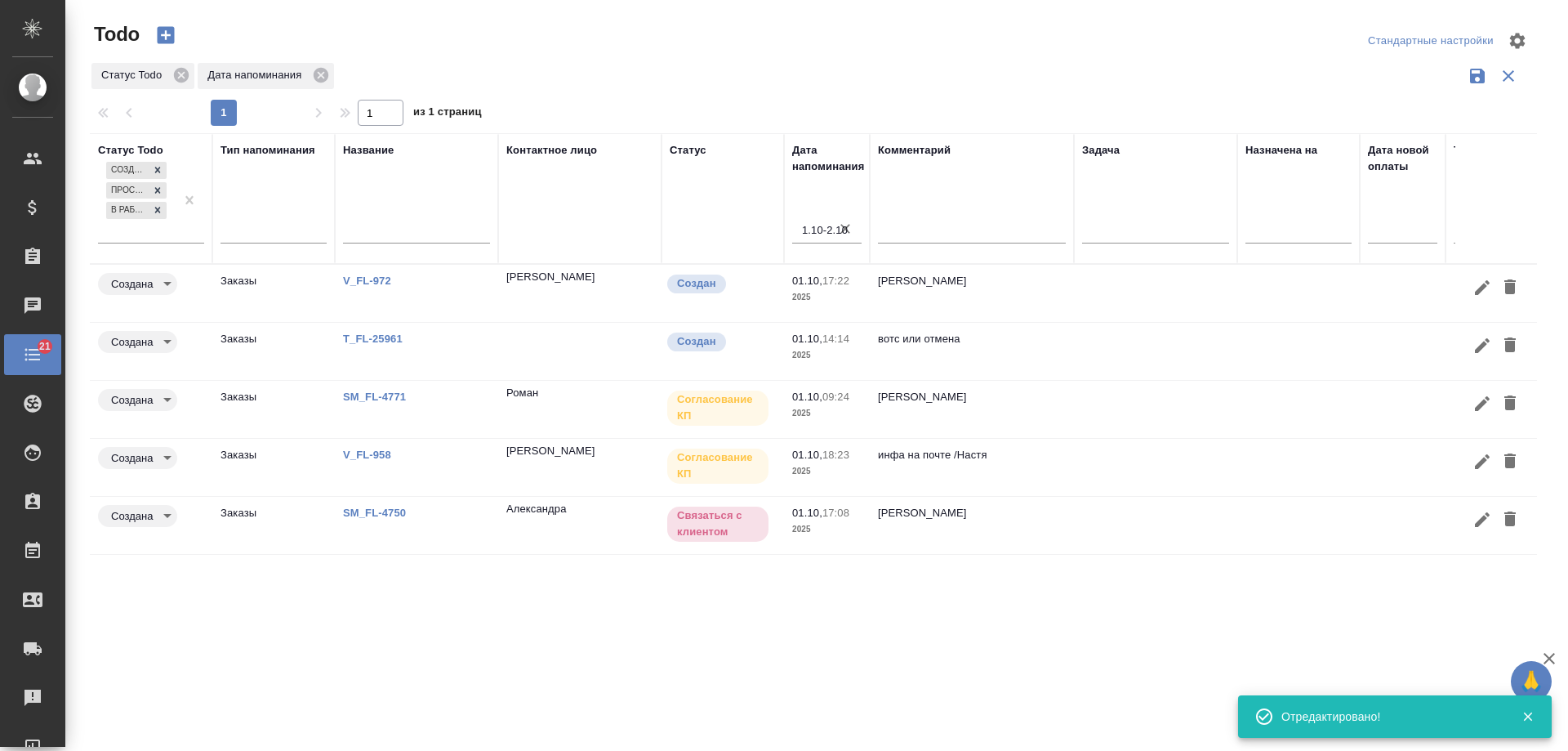
click at [384, 396] on link "SM_FL-4771" at bounding box center [374, 396] width 63 height 12
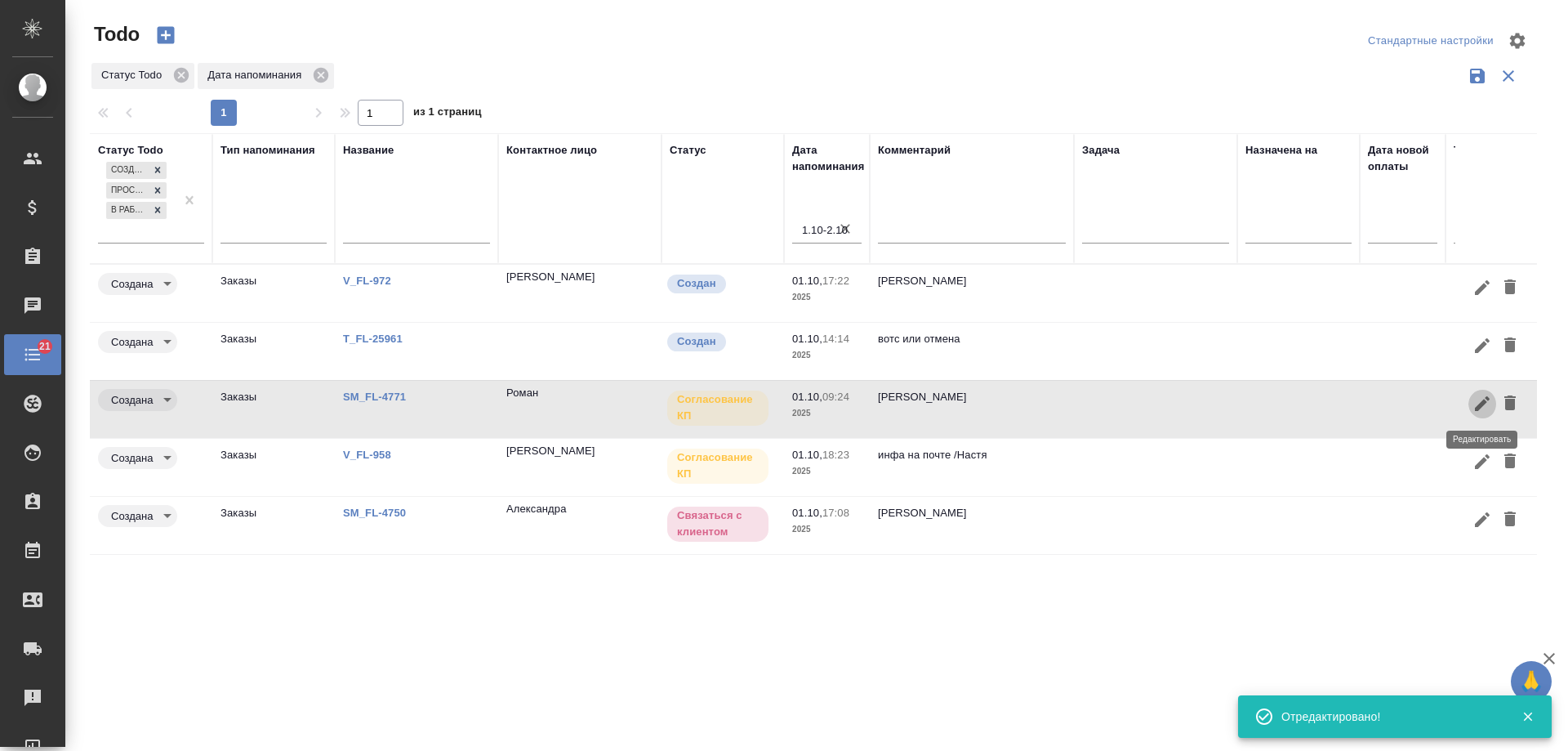
click at [1480, 404] on icon "button" at bounding box center [1482, 404] width 15 height 15
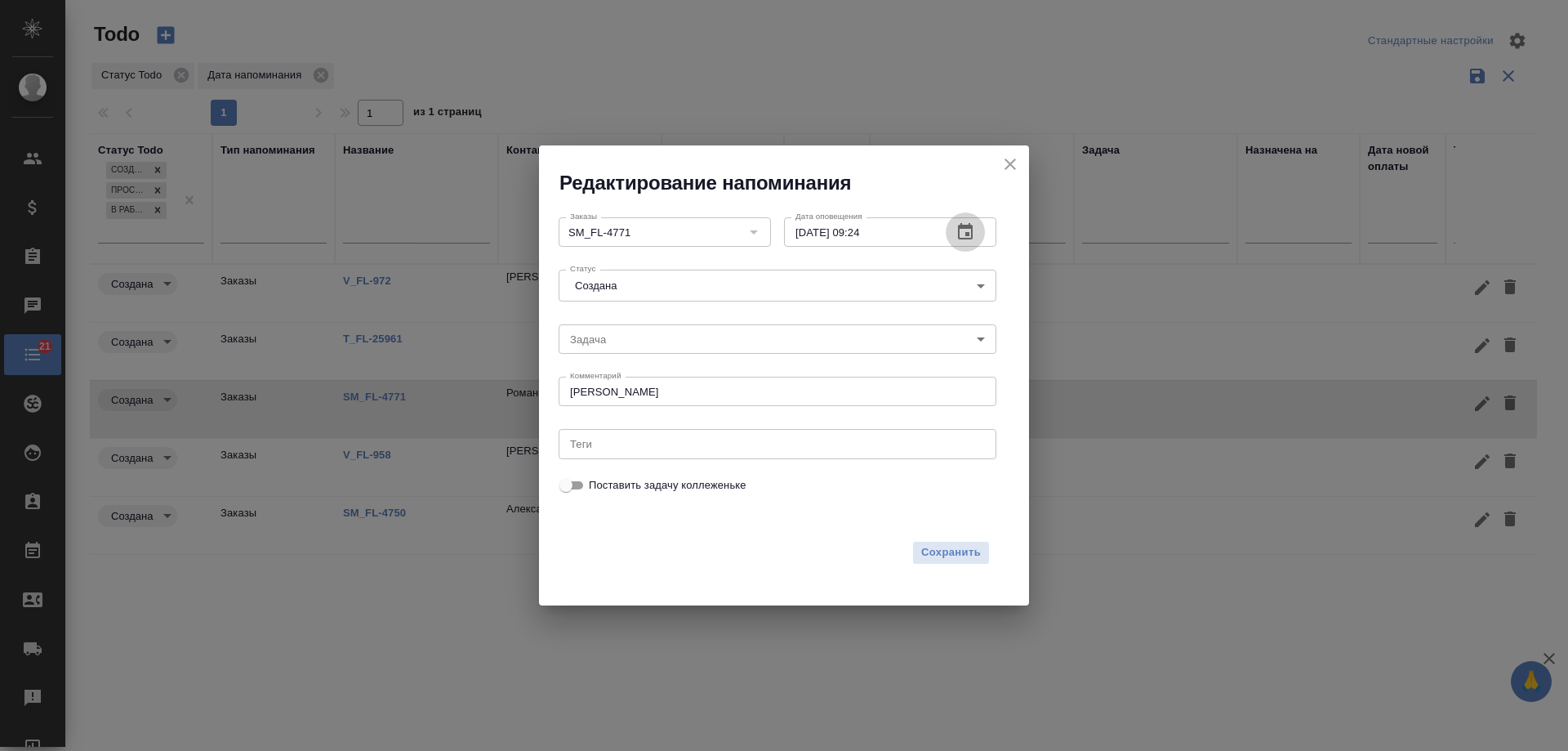
click at [978, 232] on button "button" at bounding box center [964, 231] width 39 height 39
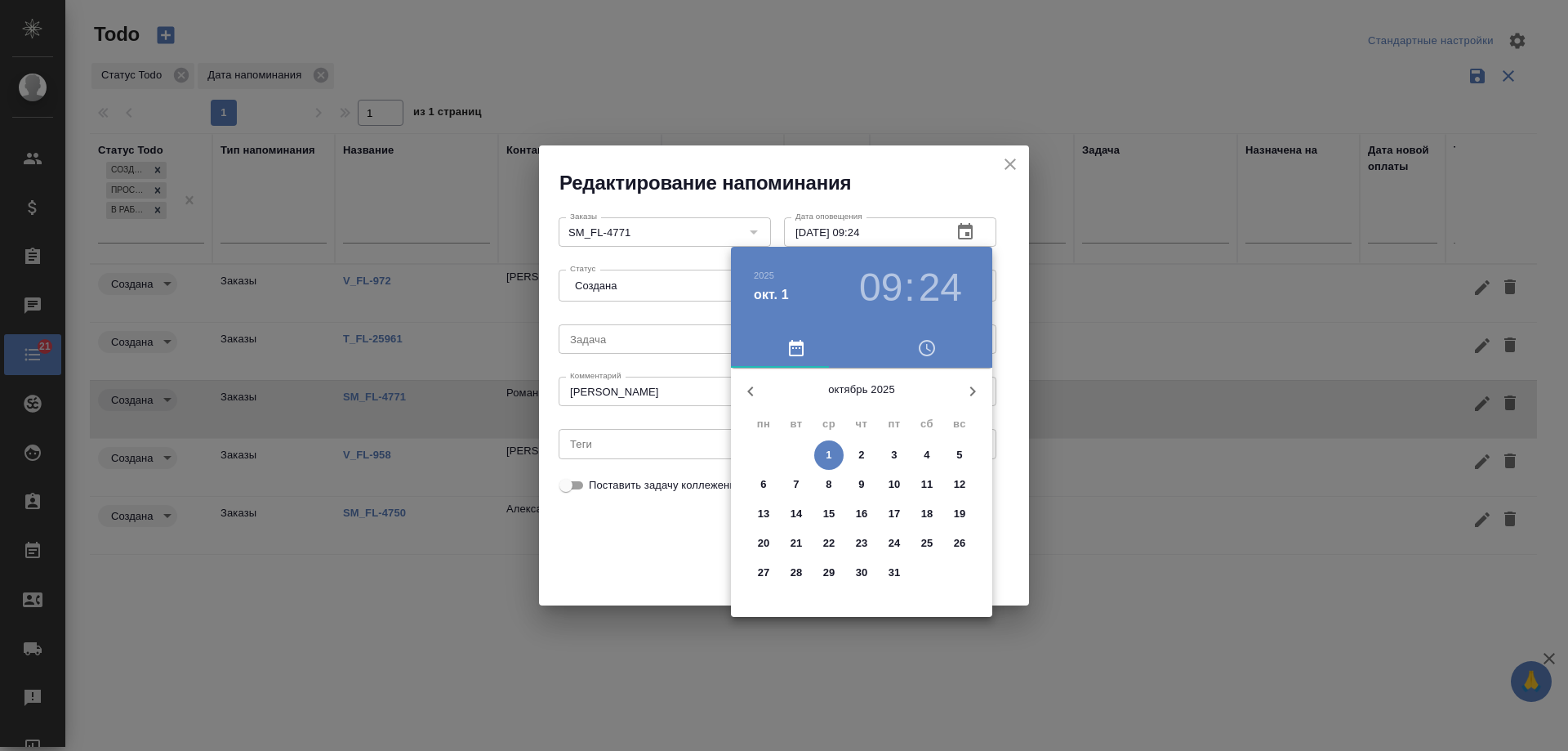
click at [862, 452] on p "2" at bounding box center [861, 455] width 6 height 17
type input "02.10.2025 09:24"
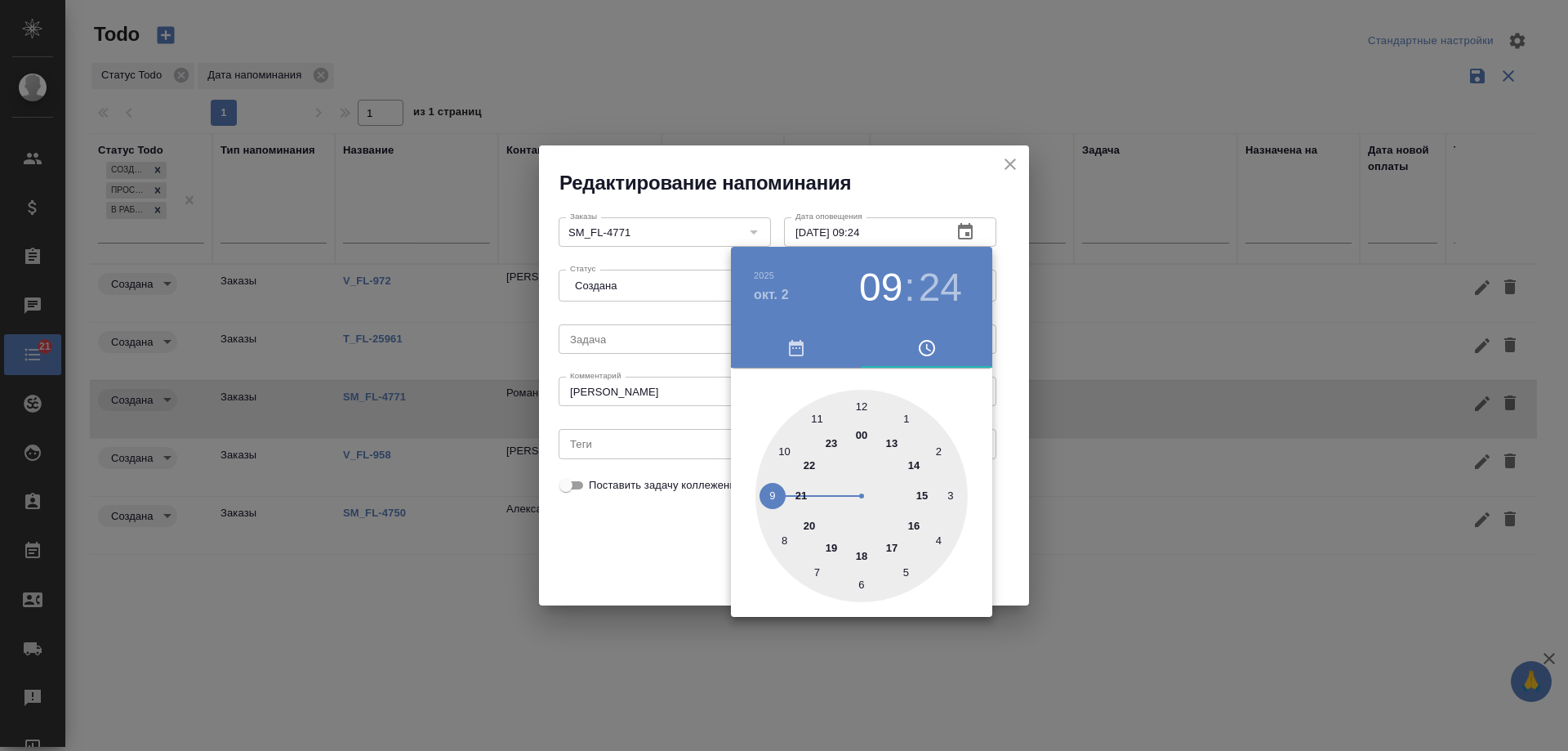
click at [648, 554] on div at bounding box center [784, 376] width 1568 height 751
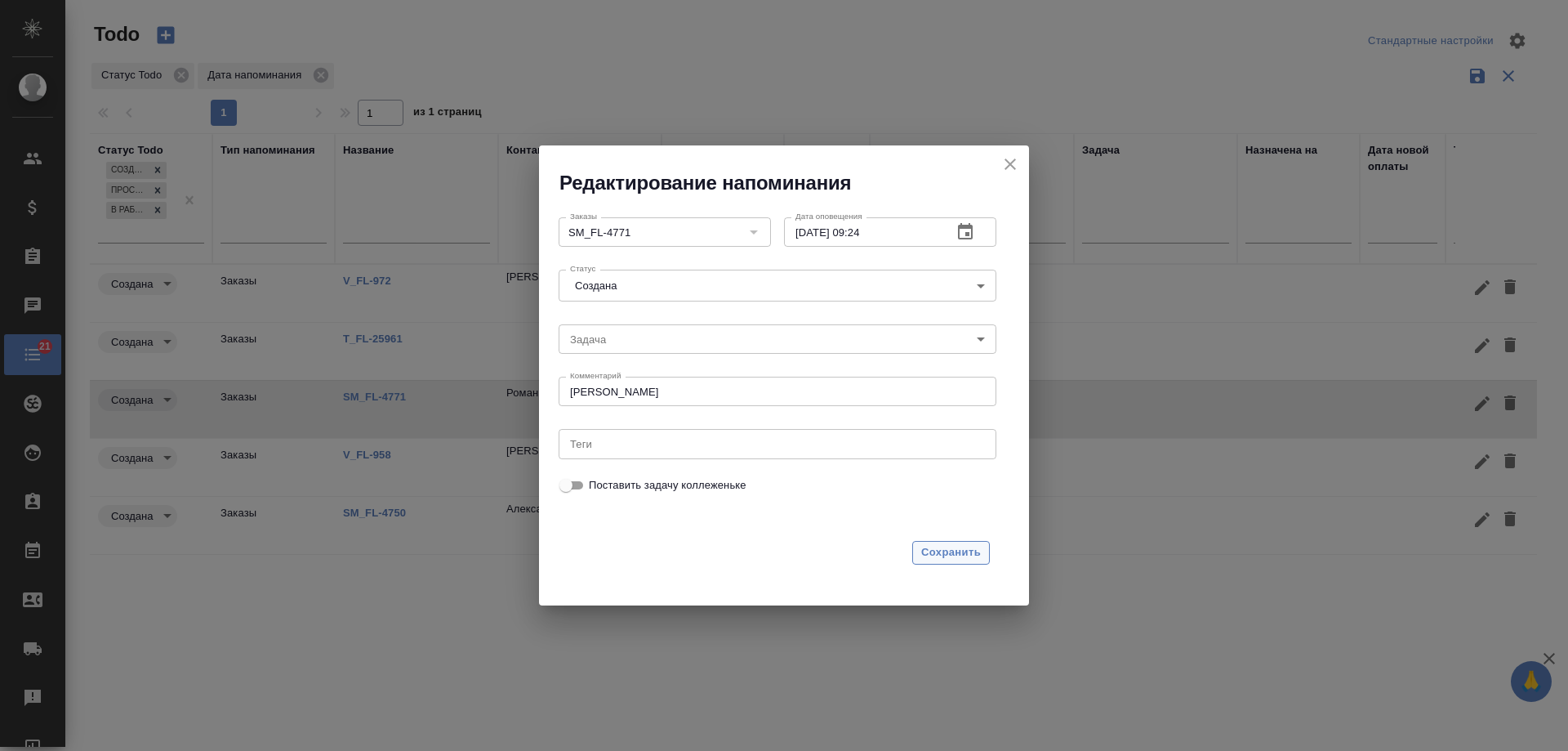
click at [942, 545] on span "Сохранить" at bounding box center [951, 553] width 60 height 18
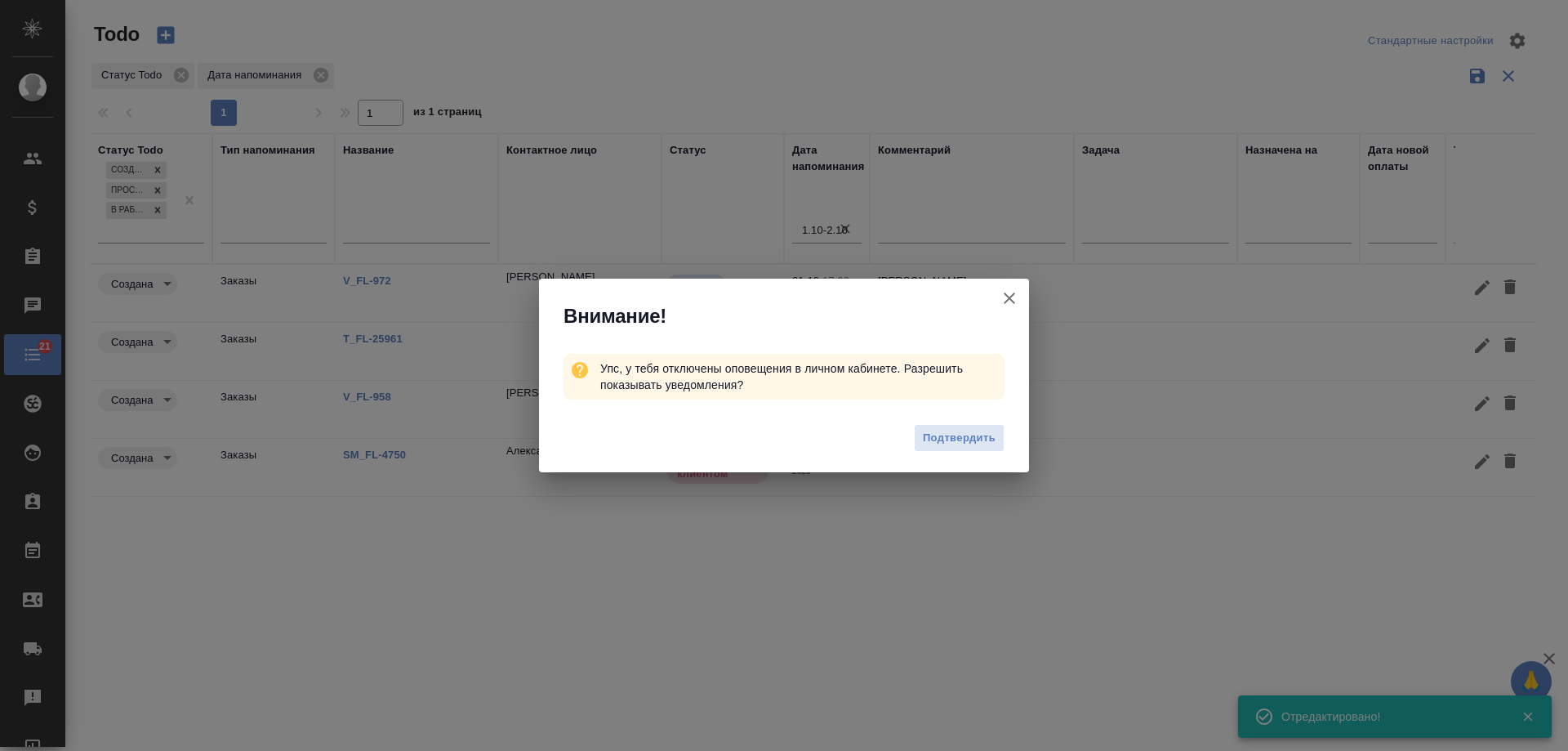
click at [1012, 297] on icon "button" at bounding box center [1008, 297] width 19 height 19
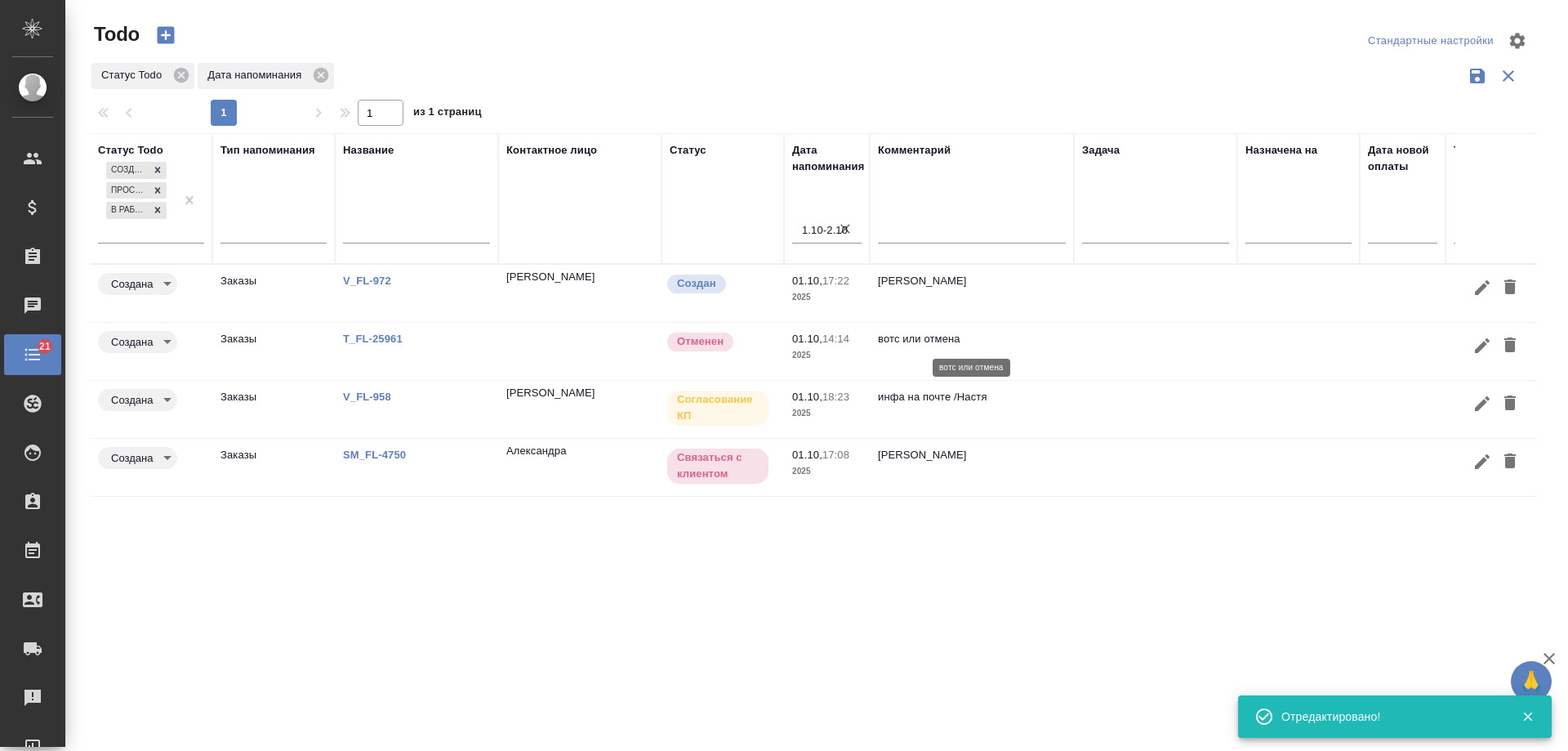
click at [1062, 343] on p "вотс или отмена" at bounding box center [972, 339] width 188 height 17
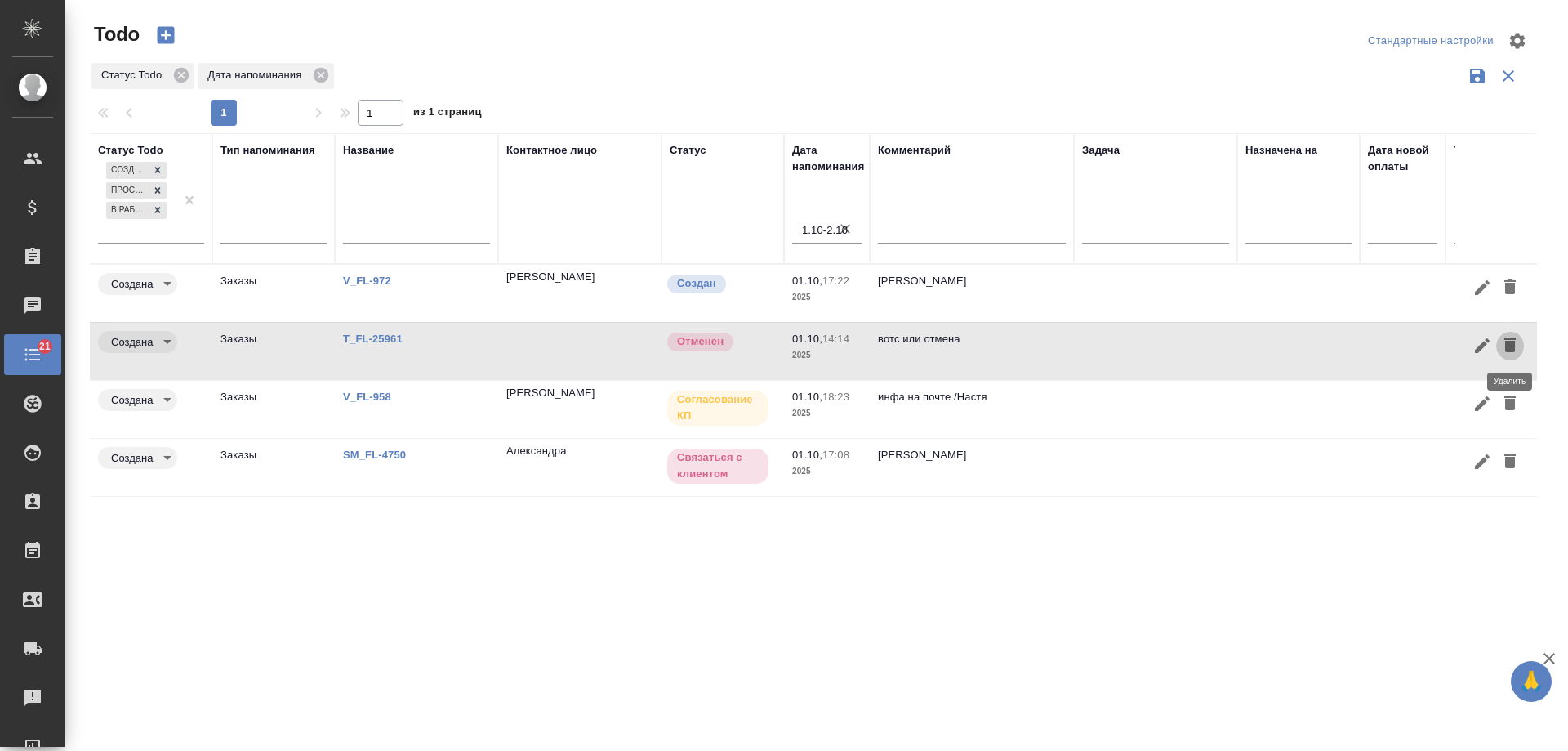
click at [1513, 344] on icon "button" at bounding box center [1509, 345] width 11 height 15
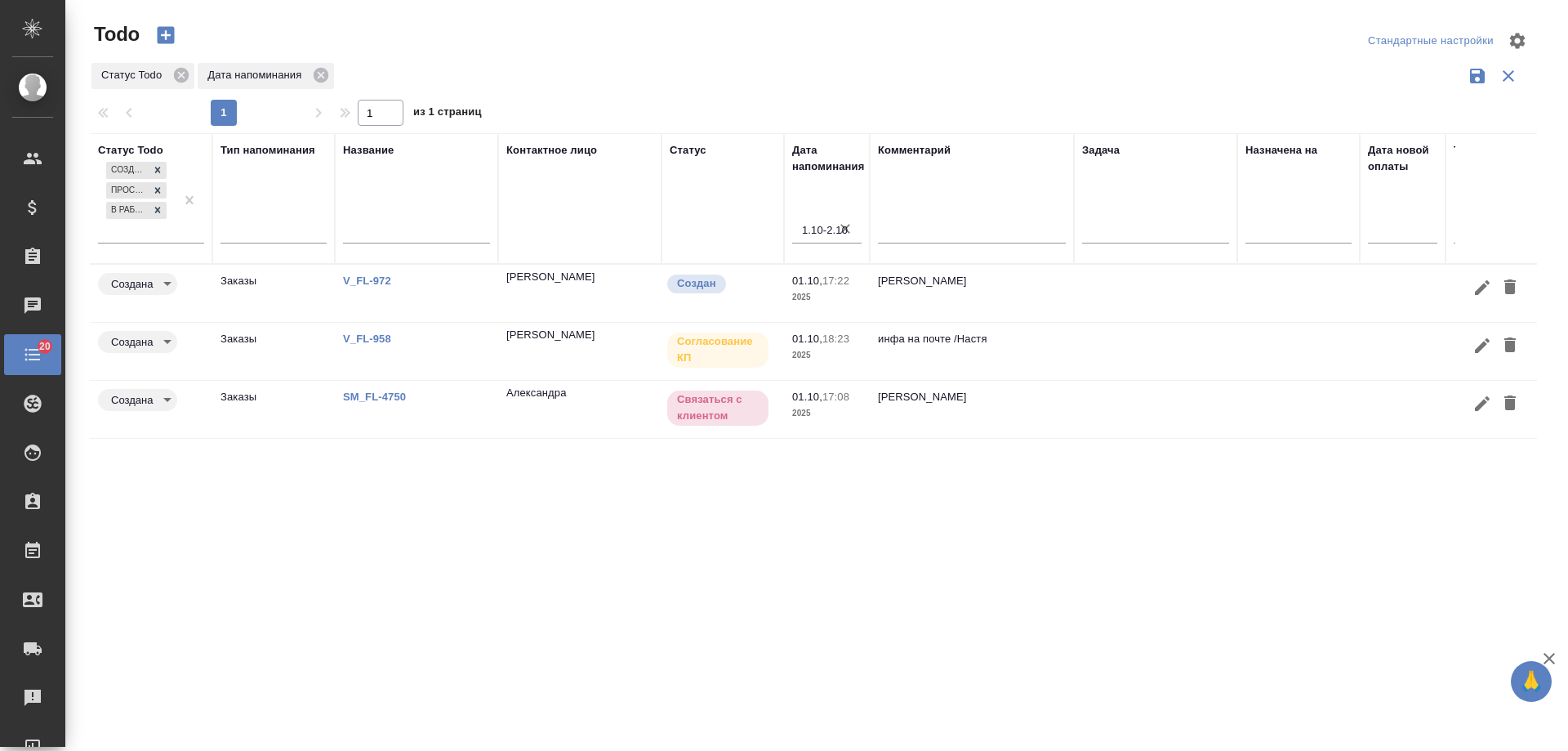
click at [384, 396] on link "SM_FL-4750" at bounding box center [374, 396] width 63 height 12
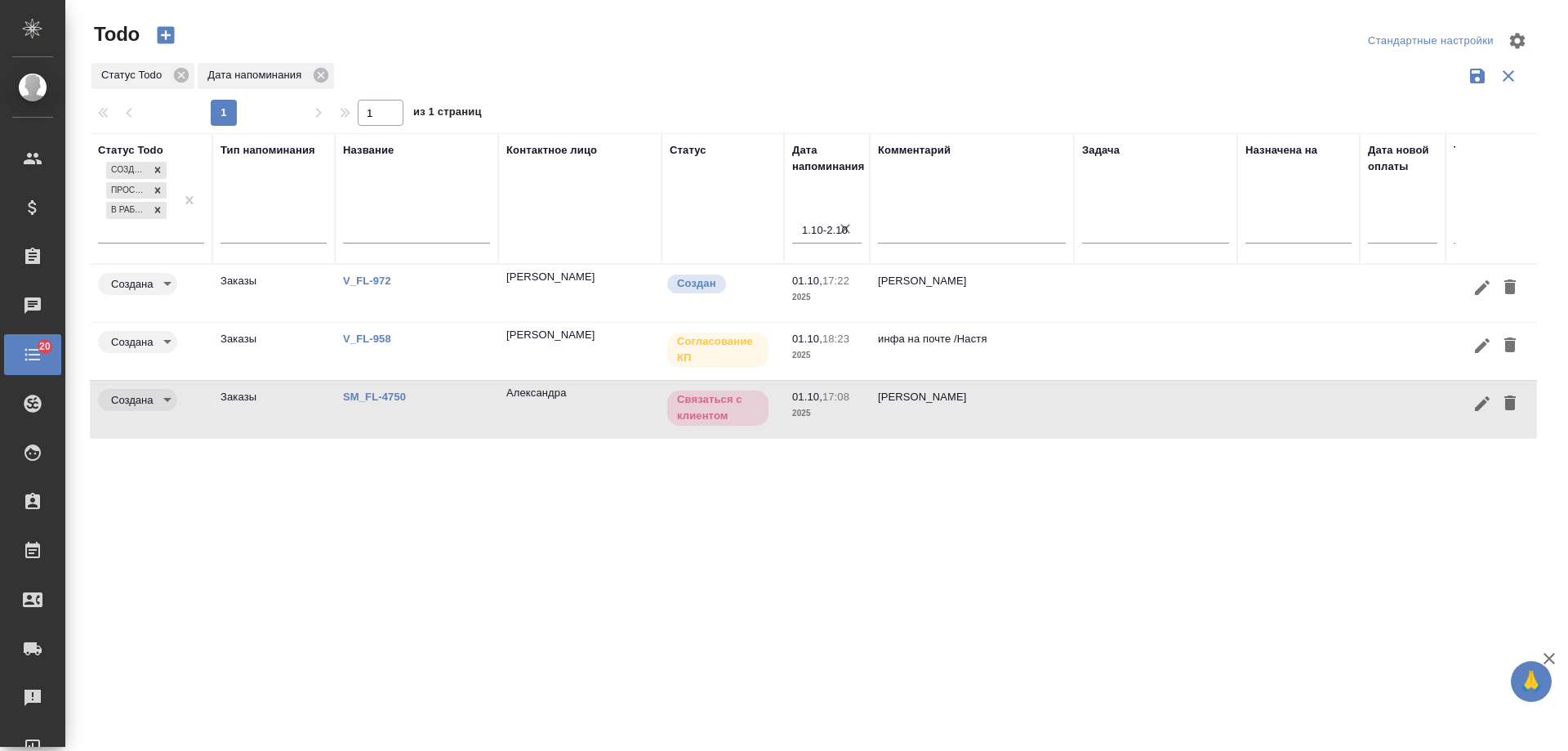
click at [375, 339] on link "V_FL-958" at bounding box center [367, 338] width 49 height 12
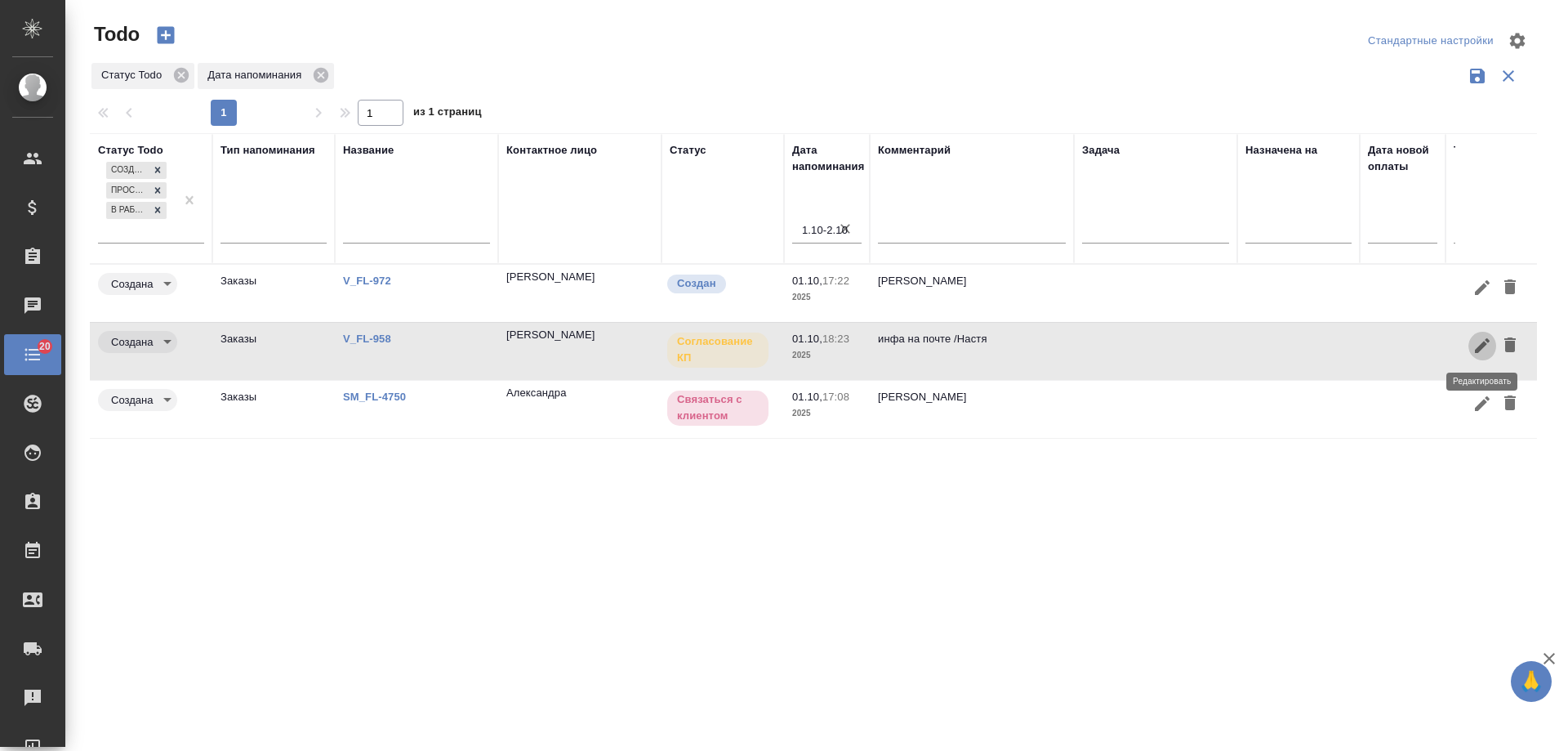
click at [1485, 342] on icon "button" at bounding box center [1481, 345] width 19 height 19
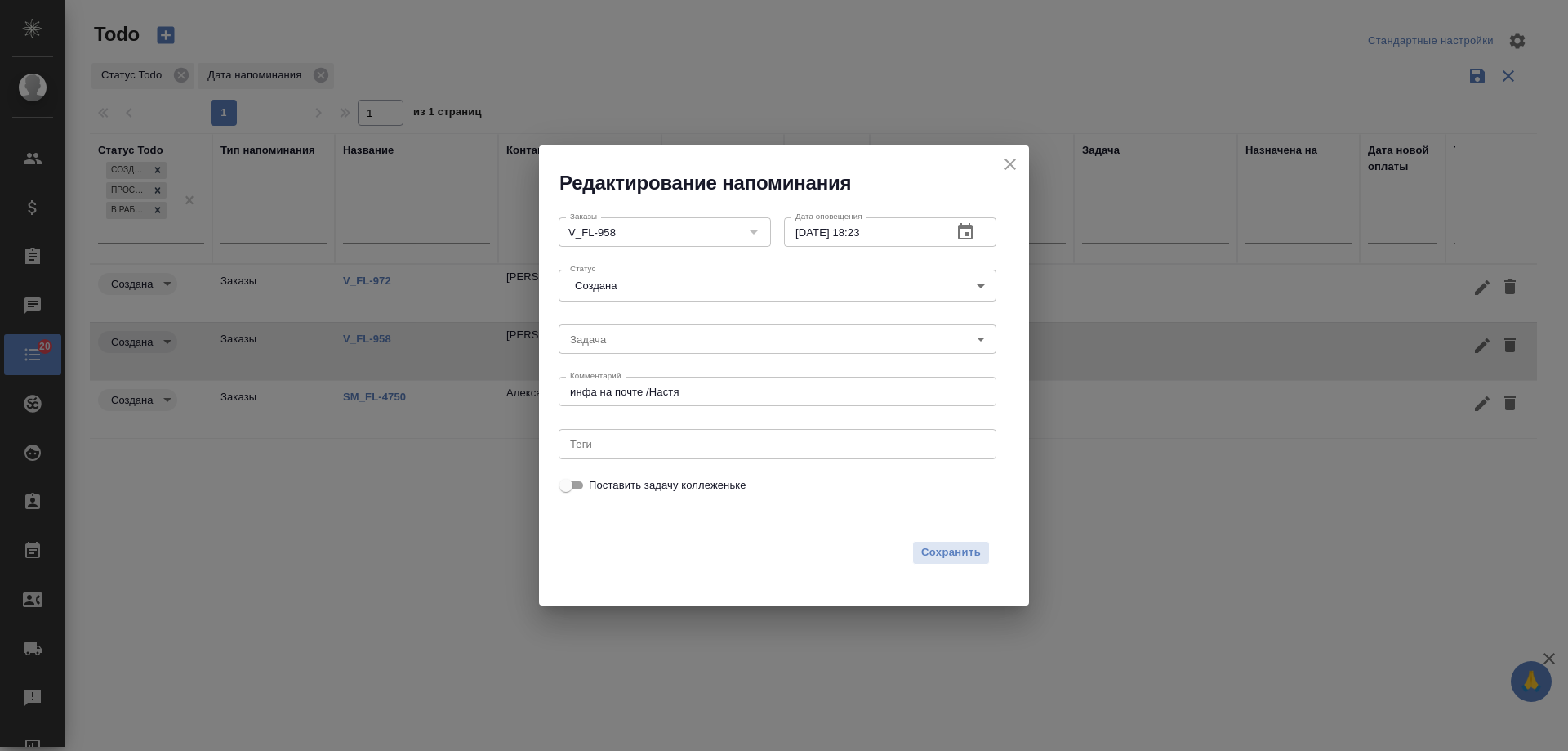
click at [965, 226] on icon "button" at bounding box center [965, 231] width 15 height 17
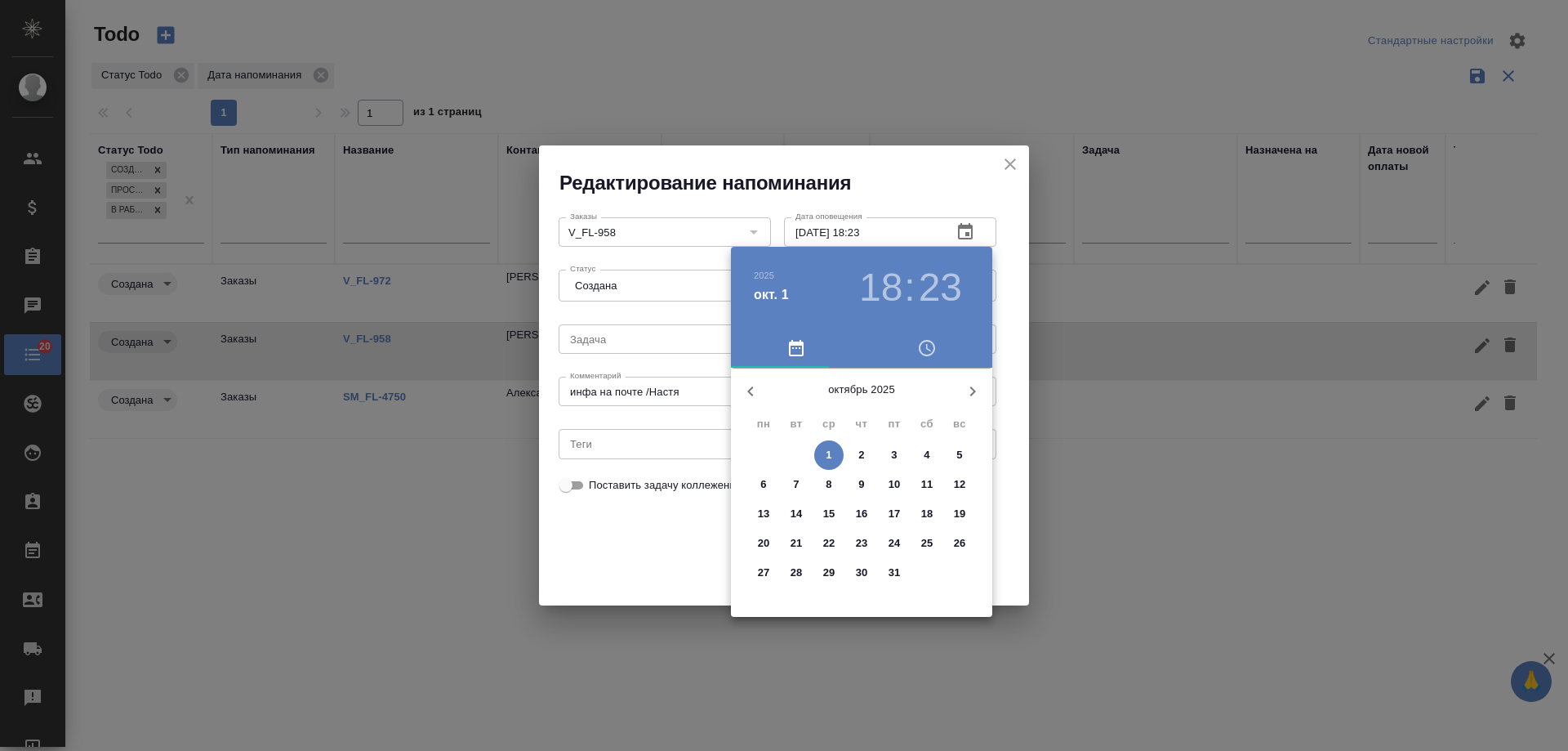
click at [862, 453] on p "2" at bounding box center [861, 455] width 6 height 17
type input "02.10.2025 18:23"
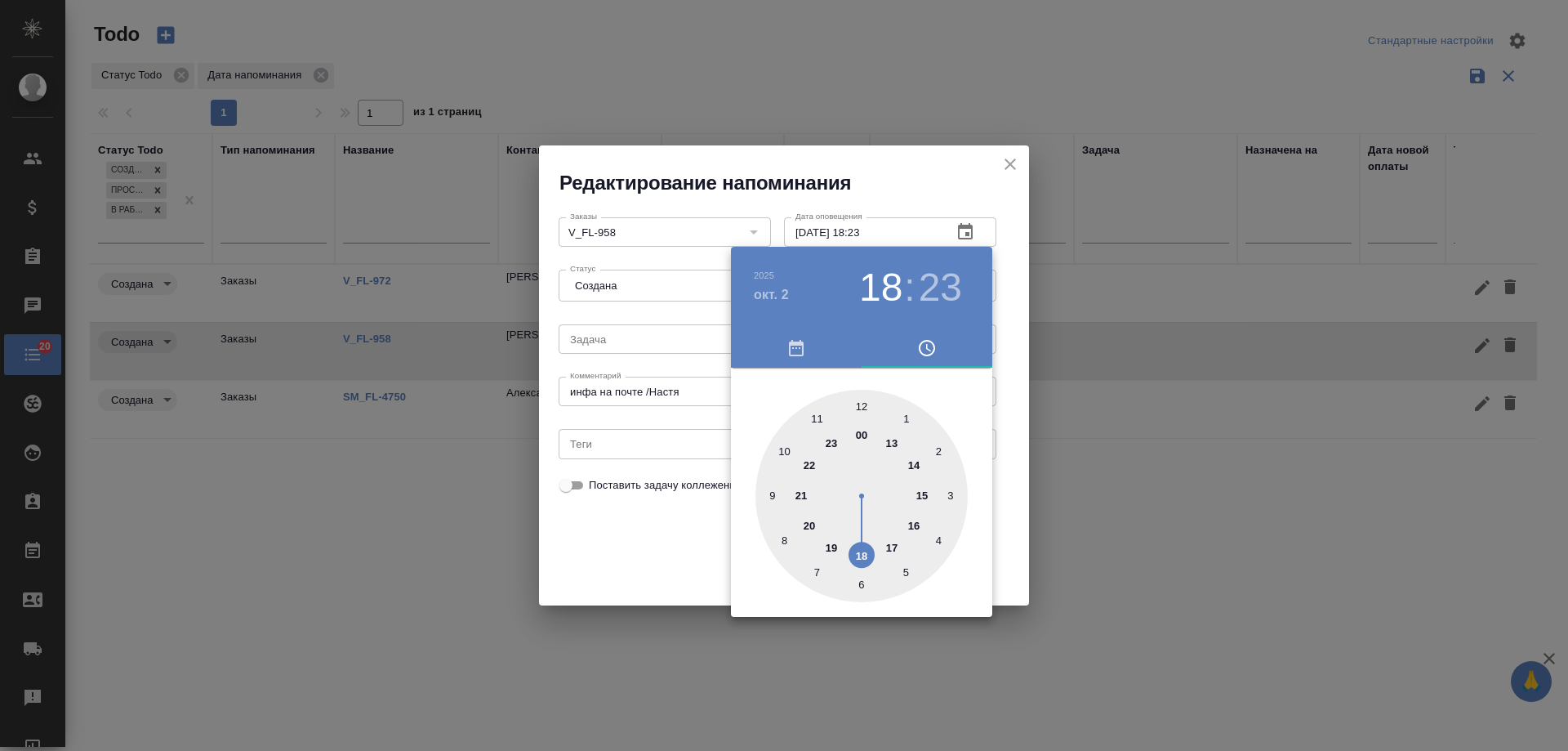
click at [650, 552] on div at bounding box center [784, 376] width 1568 height 751
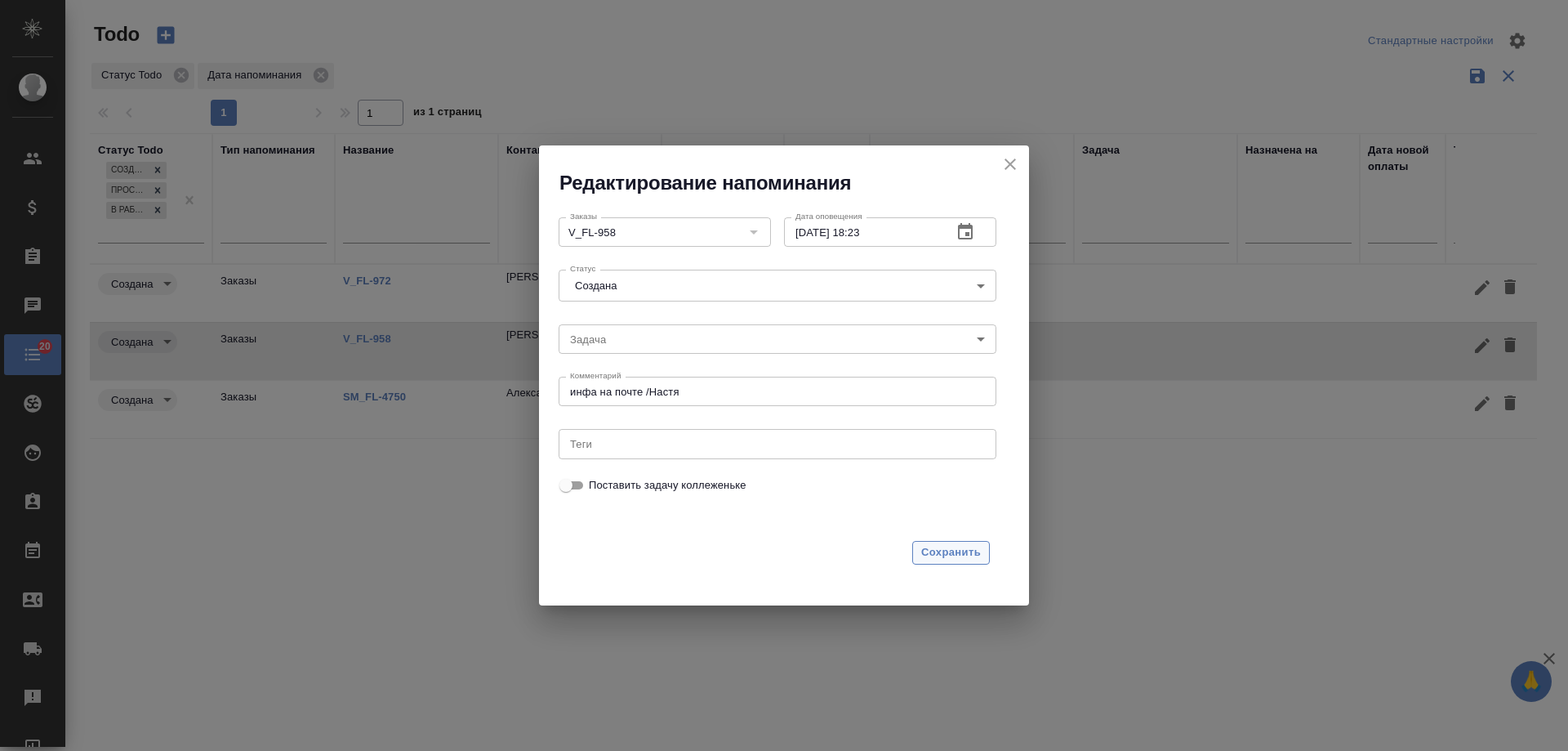
click at [940, 557] on span "Сохранить" at bounding box center [951, 553] width 60 height 18
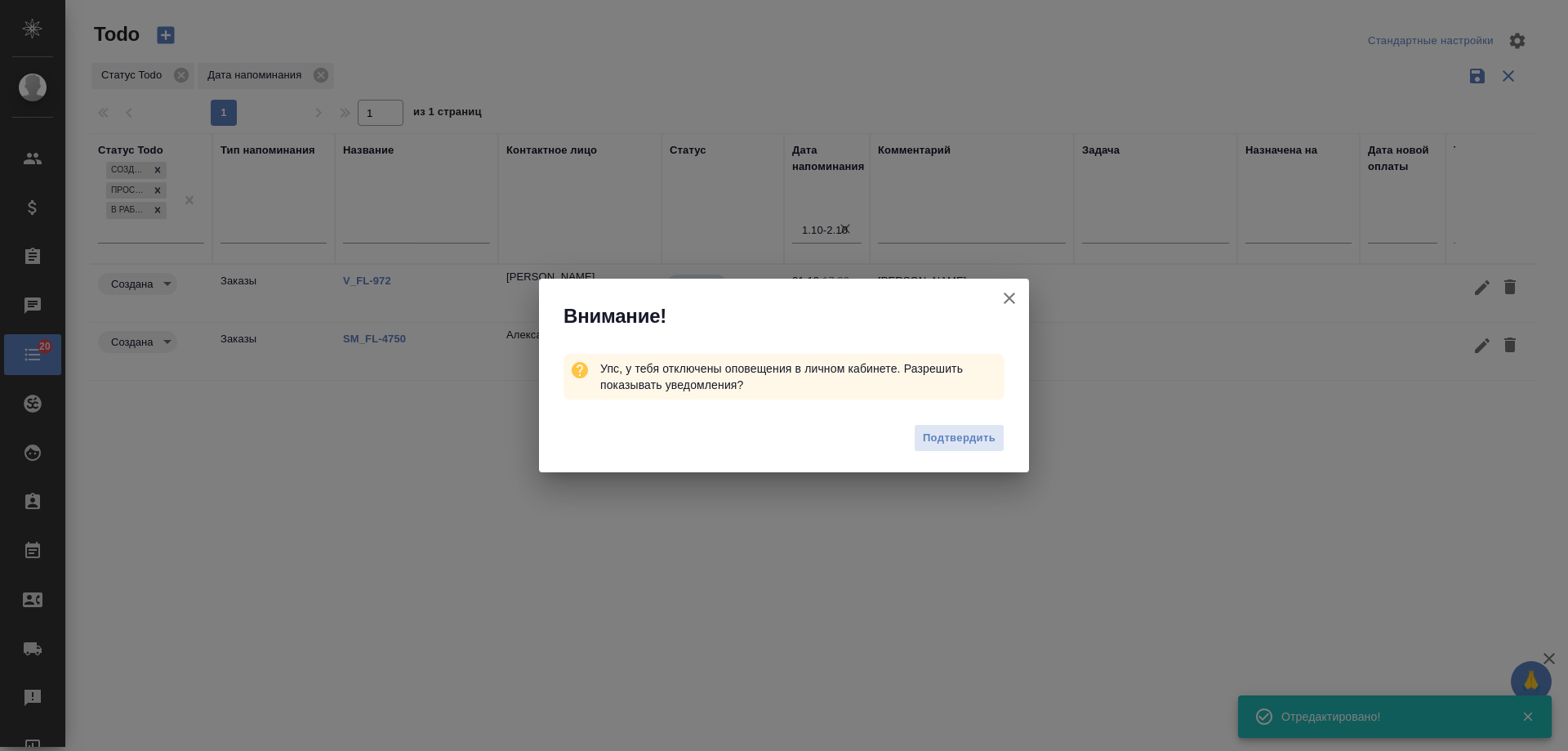
click at [1007, 297] on icon "button" at bounding box center [1009, 298] width 11 height 11
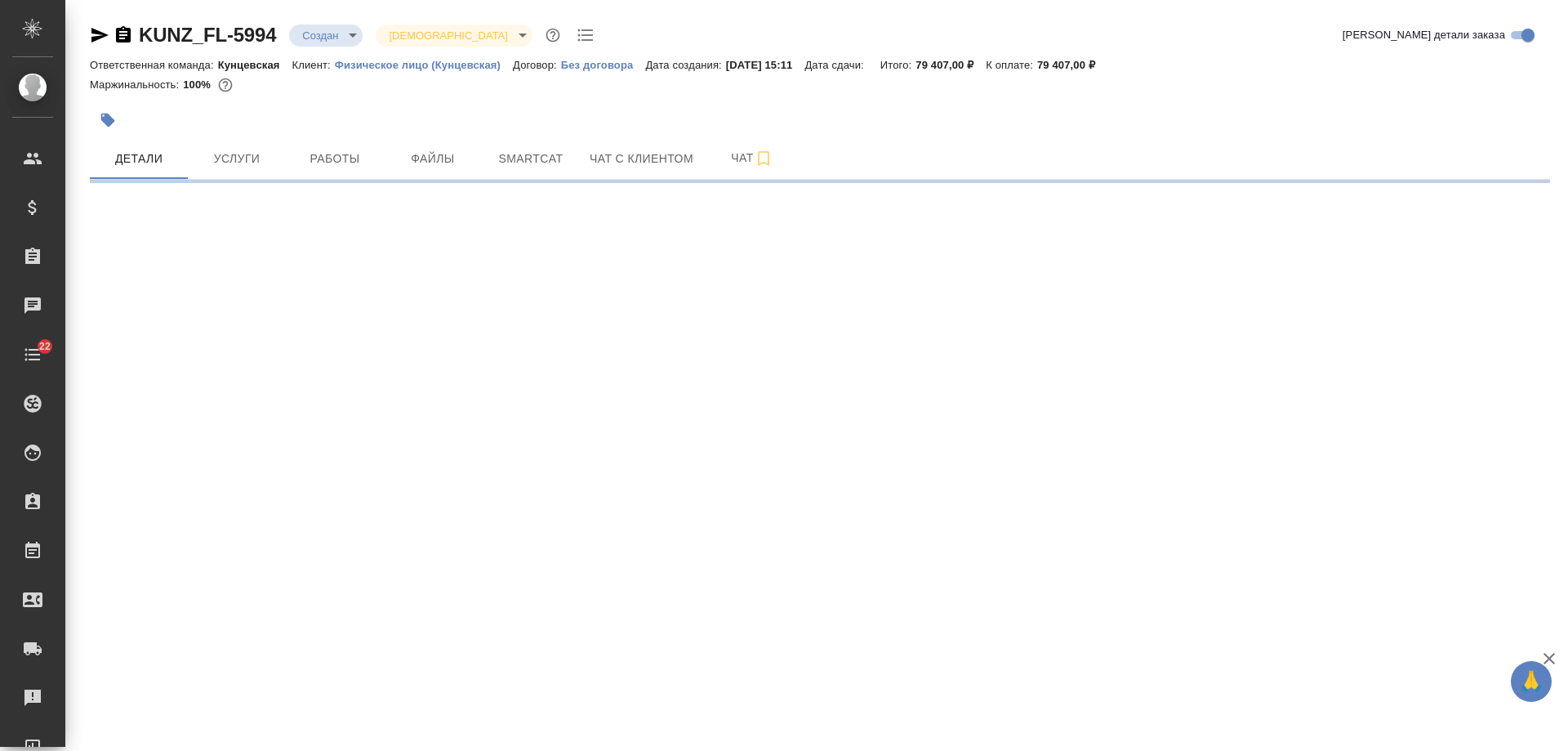
select select "RU"
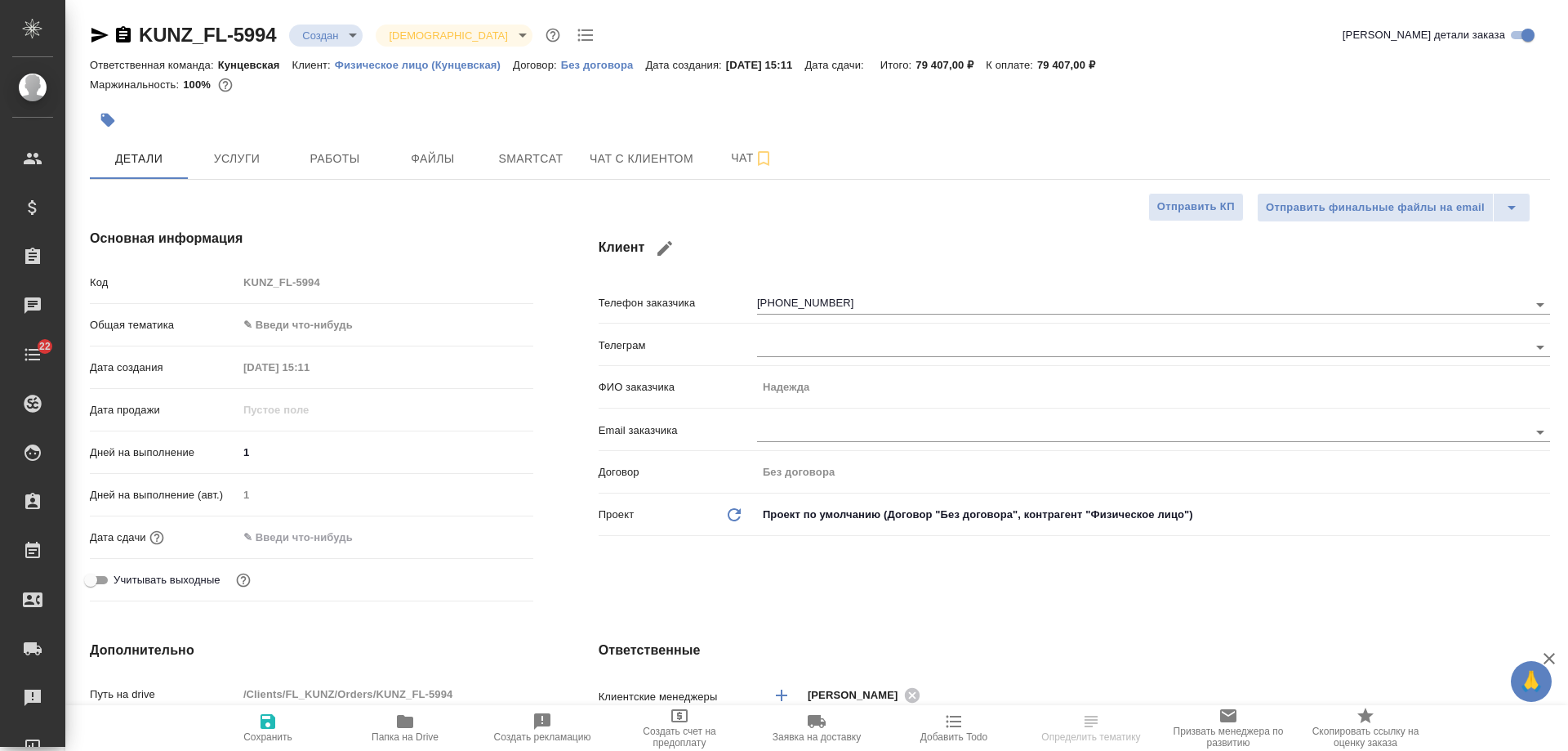
type textarea "x"
click at [631, 159] on span "Чат с клиентом" at bounding box center [640, 159] width 104 height 20
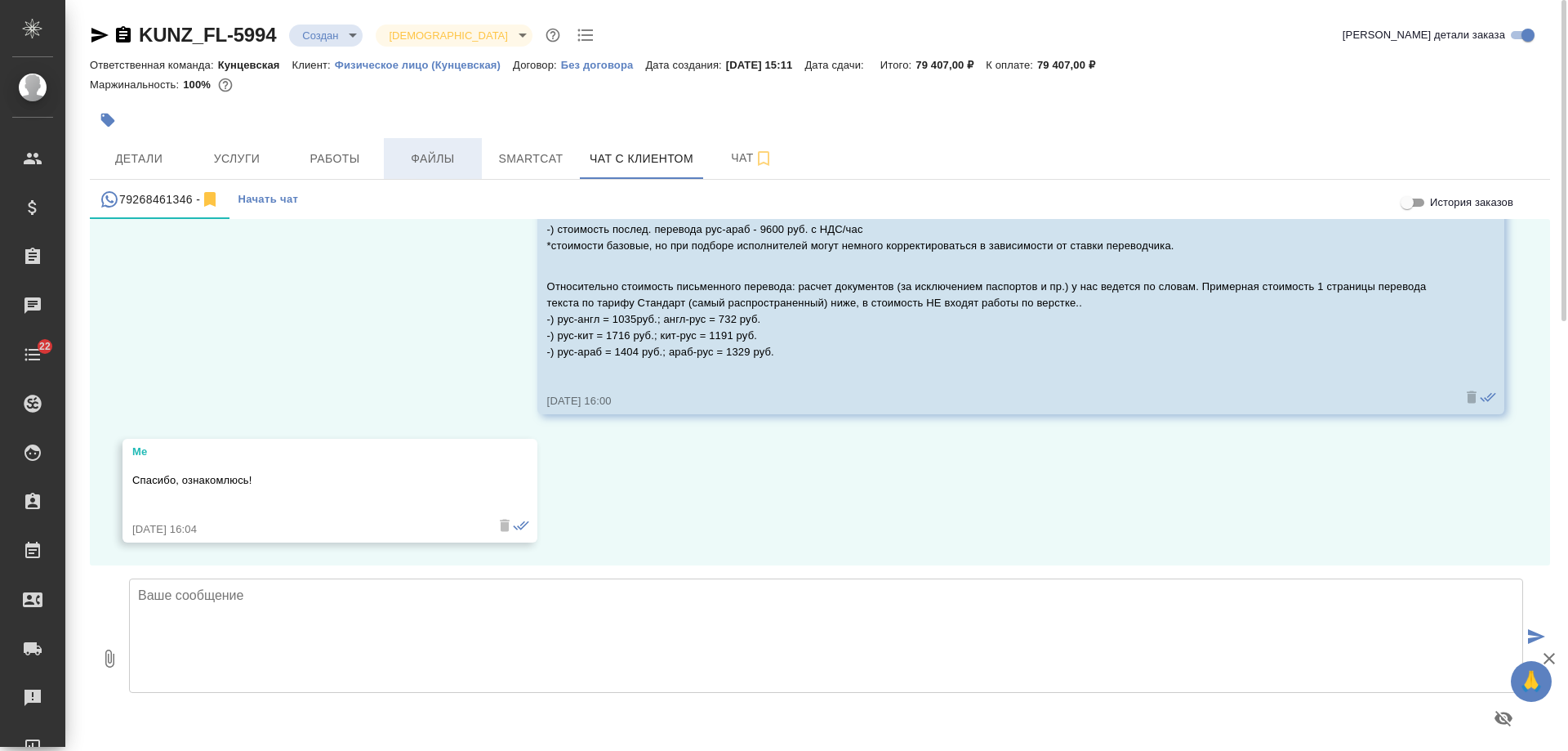
scroll to position [1383, 0]
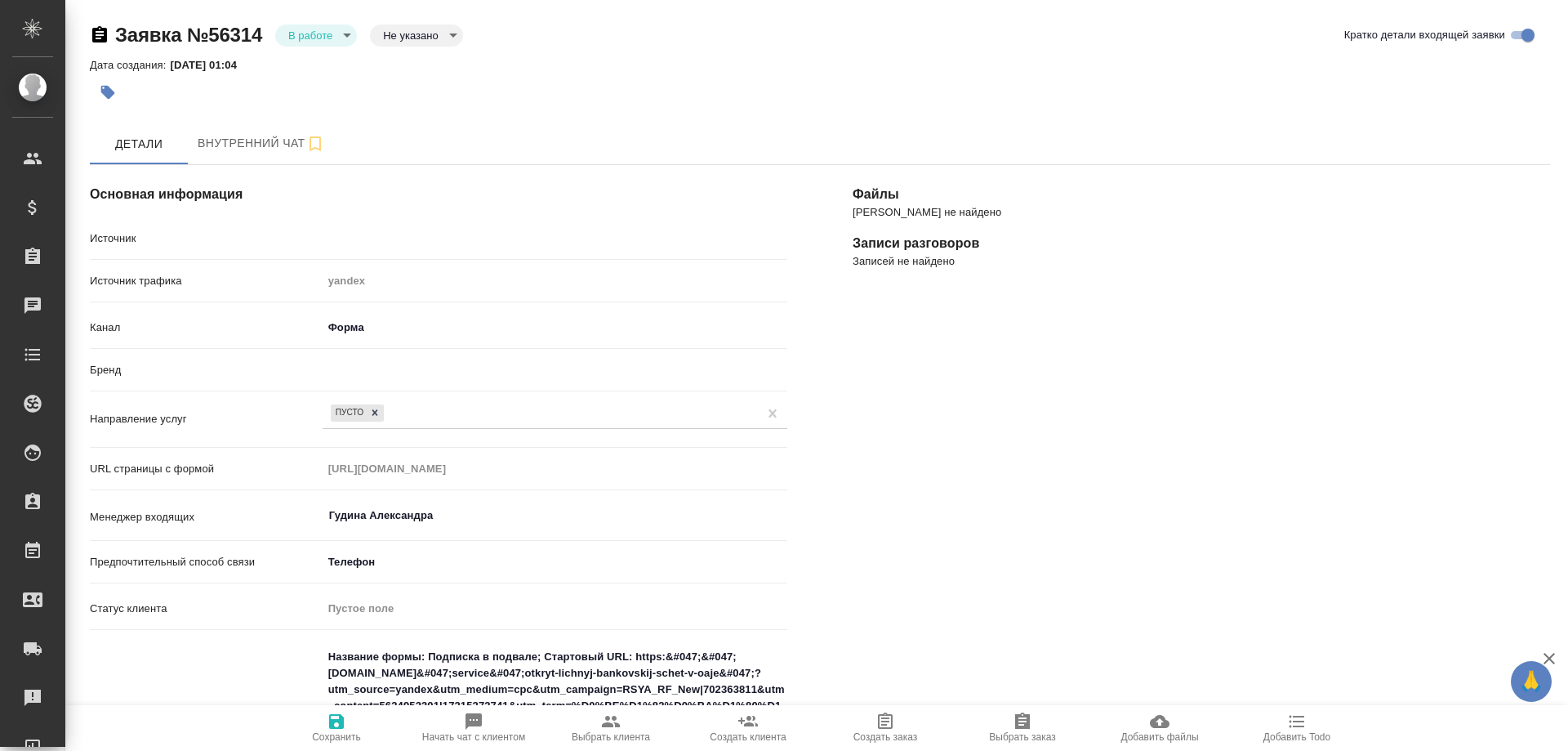
select select "RU"
type textarea "x"
click at [336, 39] on body "🙏 .cls-1 fill:#fff; AWATERA [PERSON_NAME] Спецификации Заказы 0 Чаты 22 Todo Пр…" at bounding box center [784, 376] width 1568 height 751
click at [328, 63] on li "Отказ" at bounding box center [316, 62] width 82 height 28
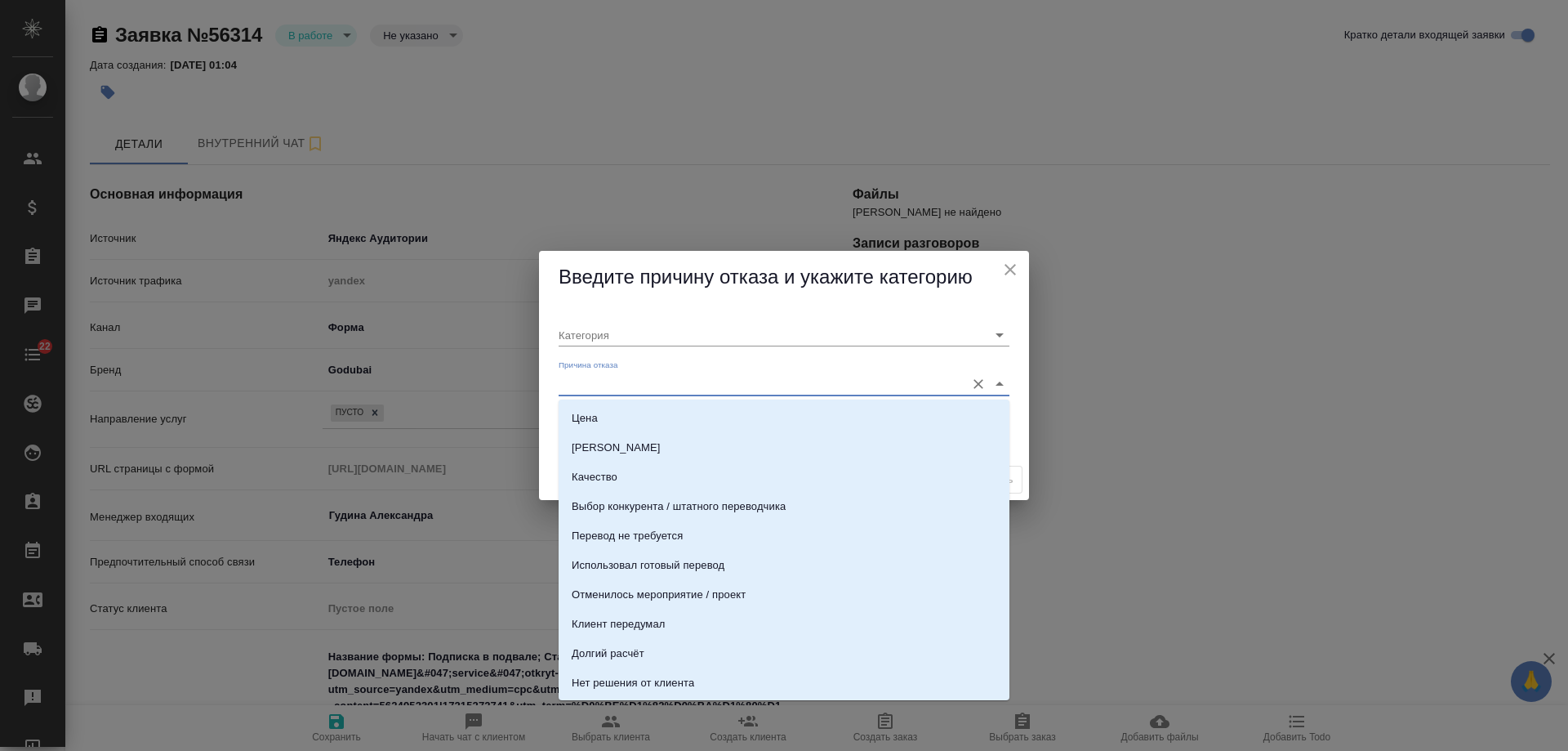
click at [681, 380] on input "Причина отказа" at bounding box center [758, 384] width 398 height 22
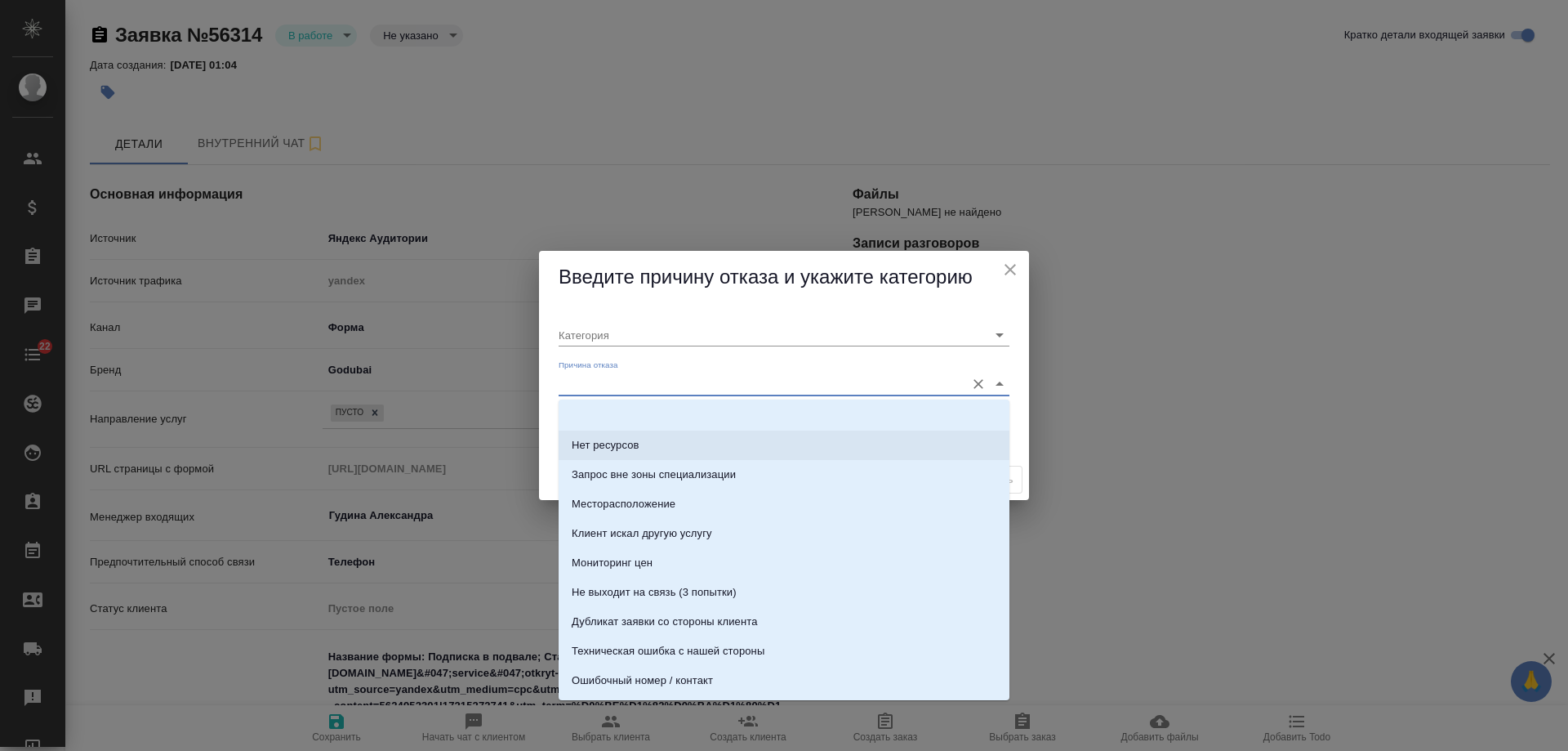
scroll to position [409, 0]
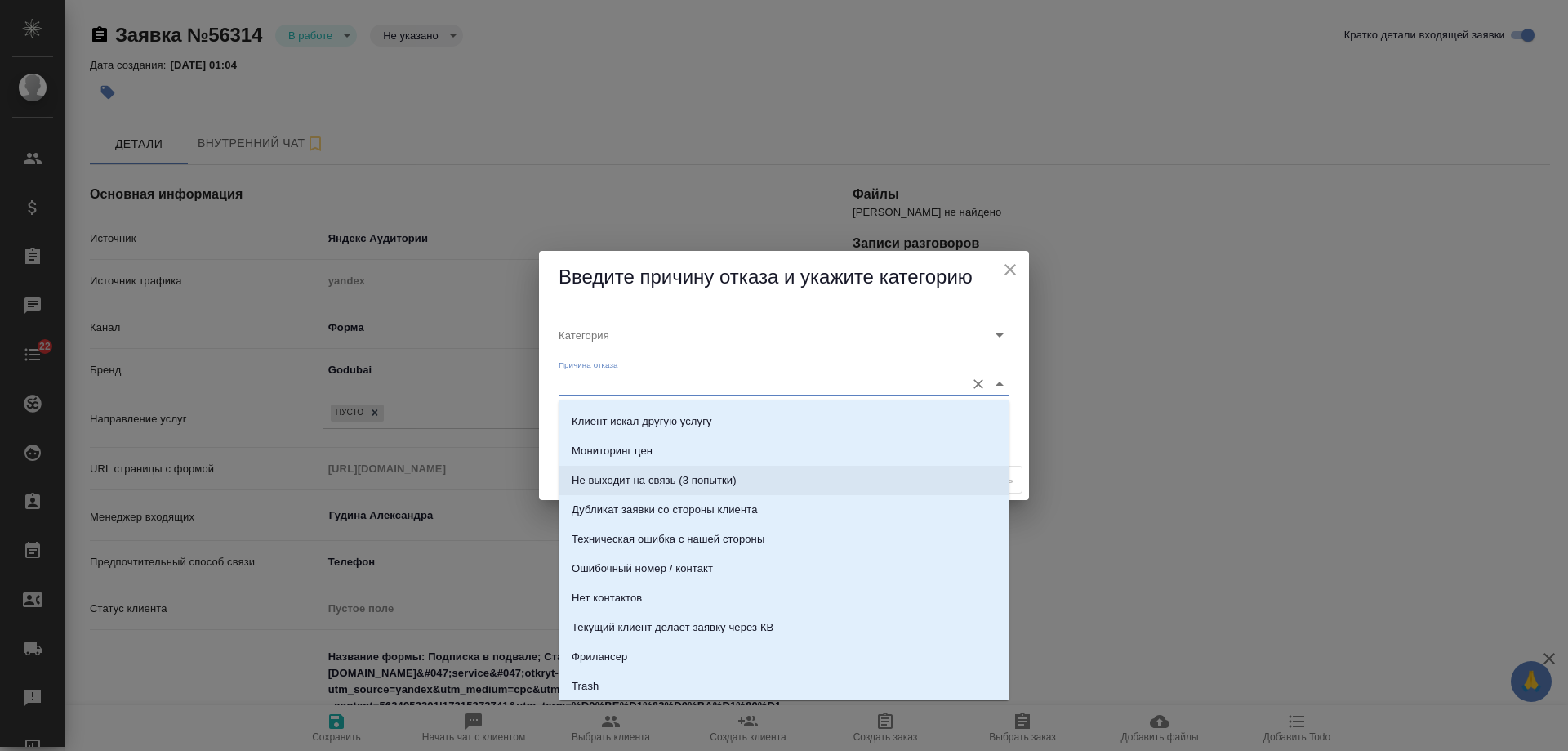
click at [743, 471] on li "Не выходит на связь (3 попытки)" at bounding box center [784, 480] width 450 height 29
type input "Не целевая"
type input "Не выходит на связь (3 попытки)"
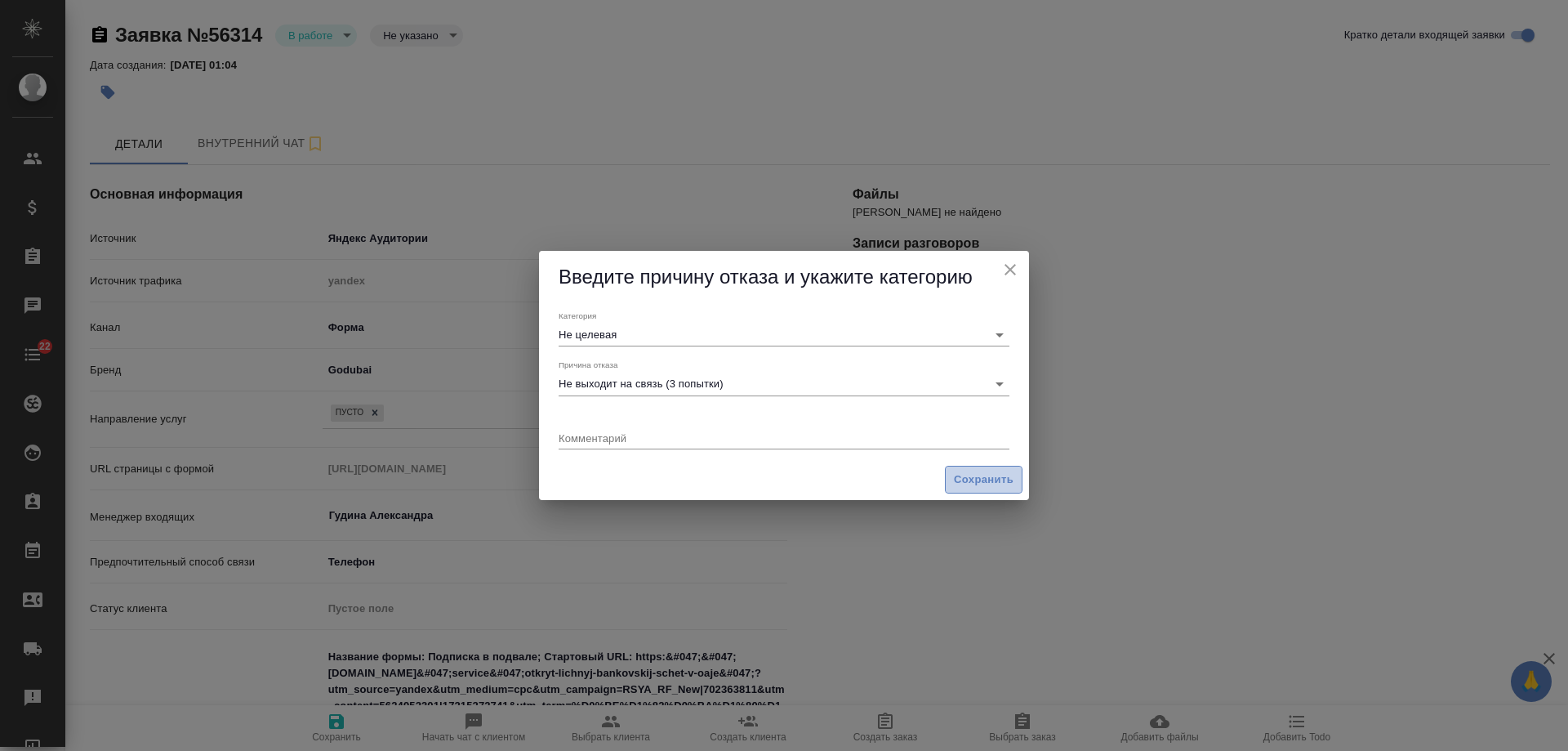
click at [982, 489] on button "Сохранить" at bounding box center [984, 479] width 78 height 28
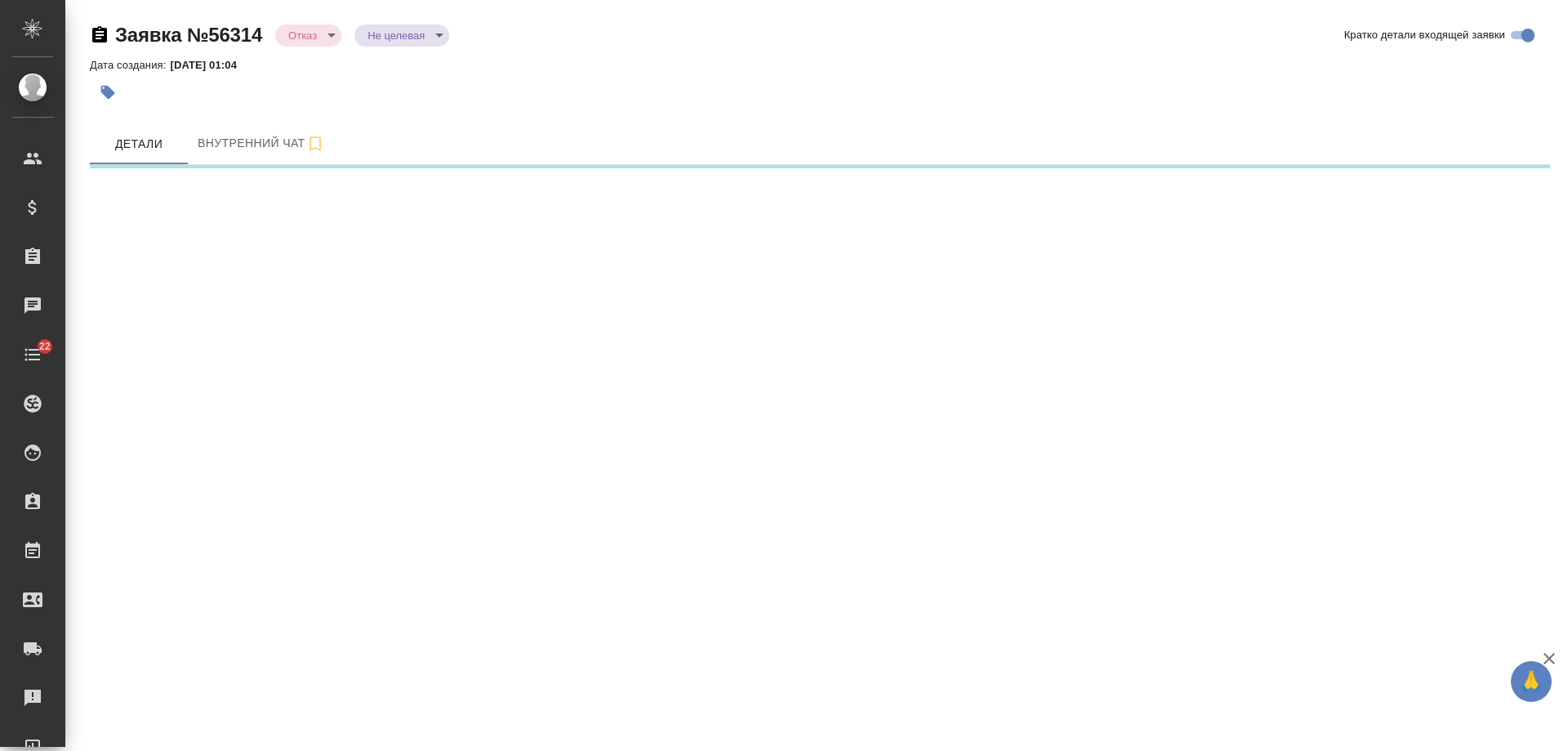
select select "RU"
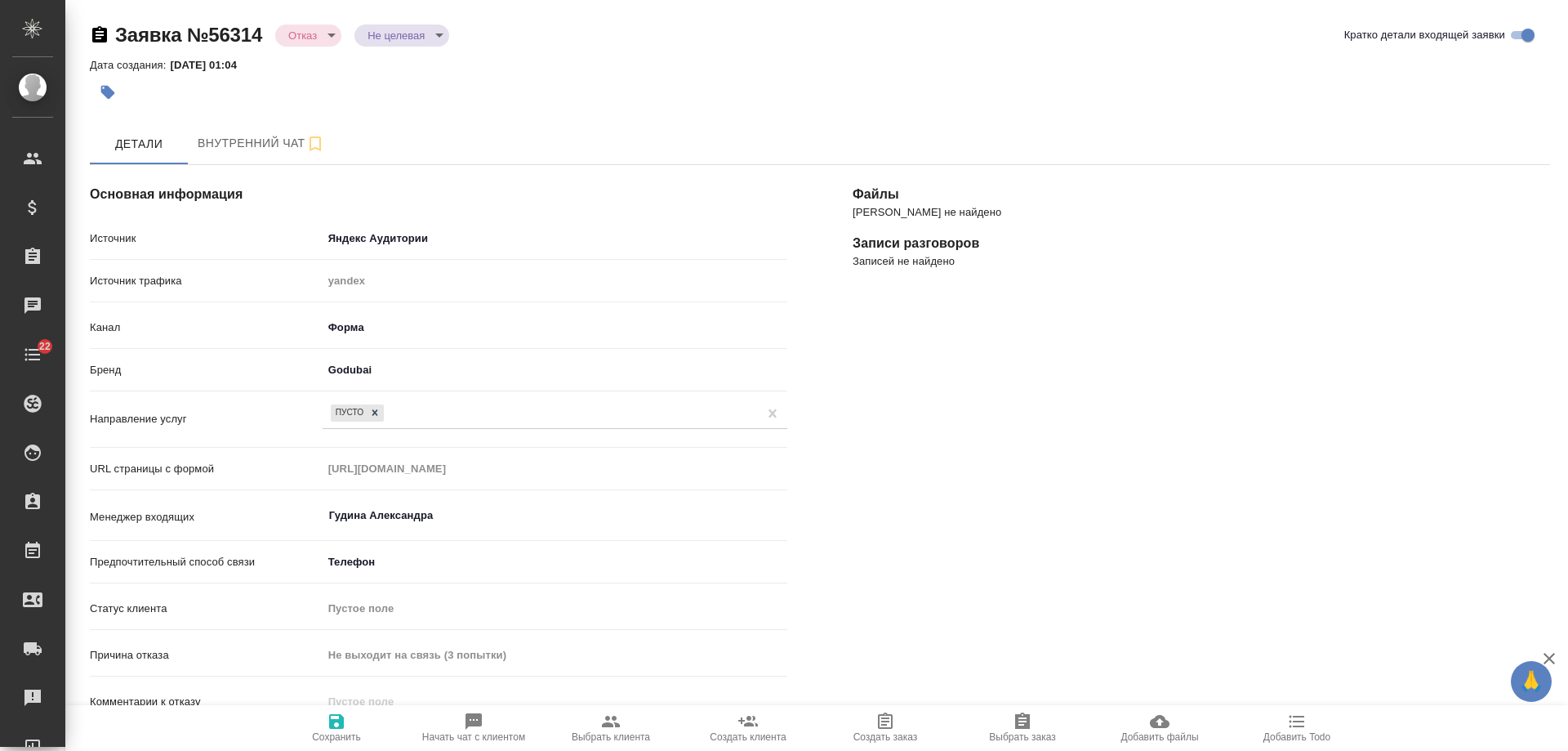
type textarea "x"
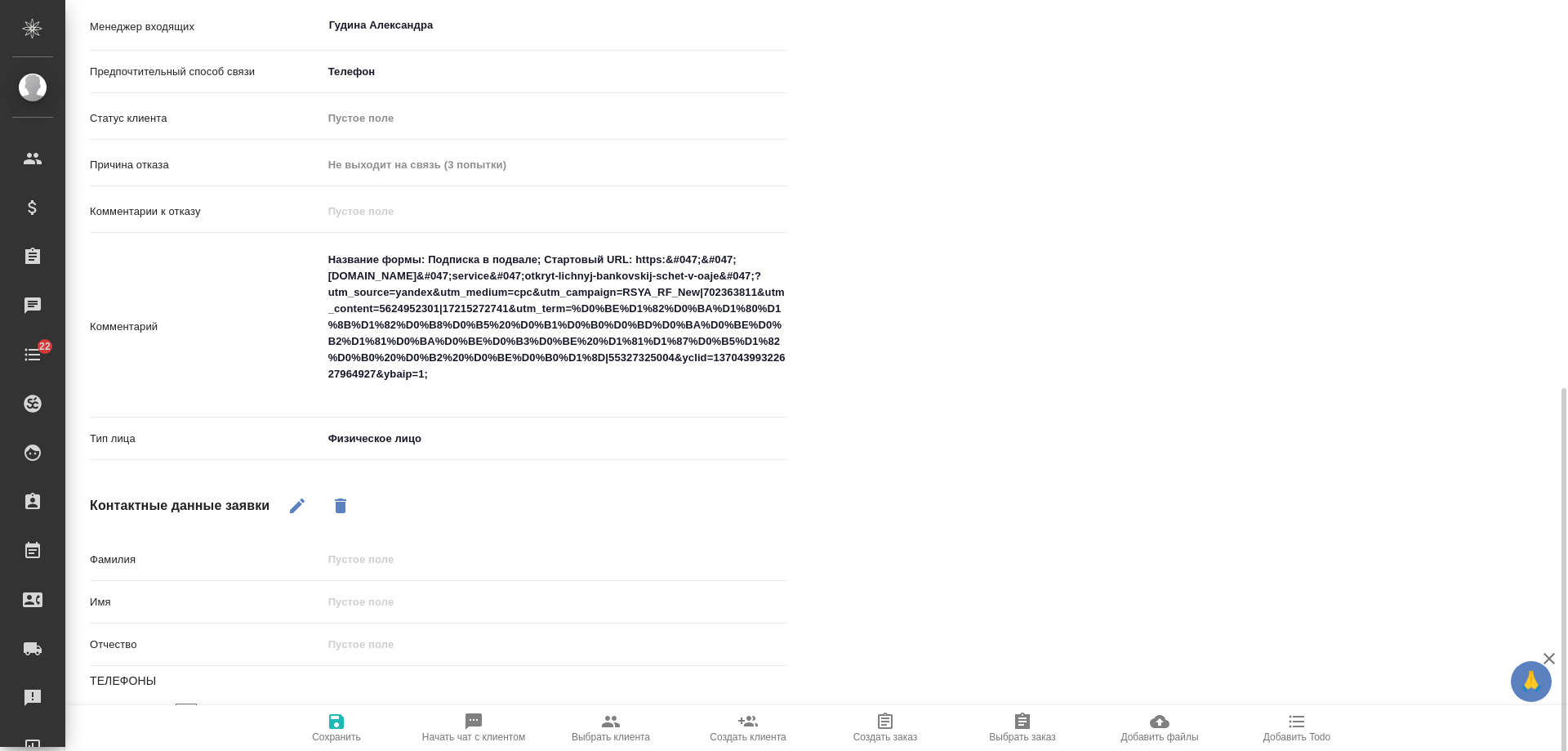
scroll to position [572, 0]
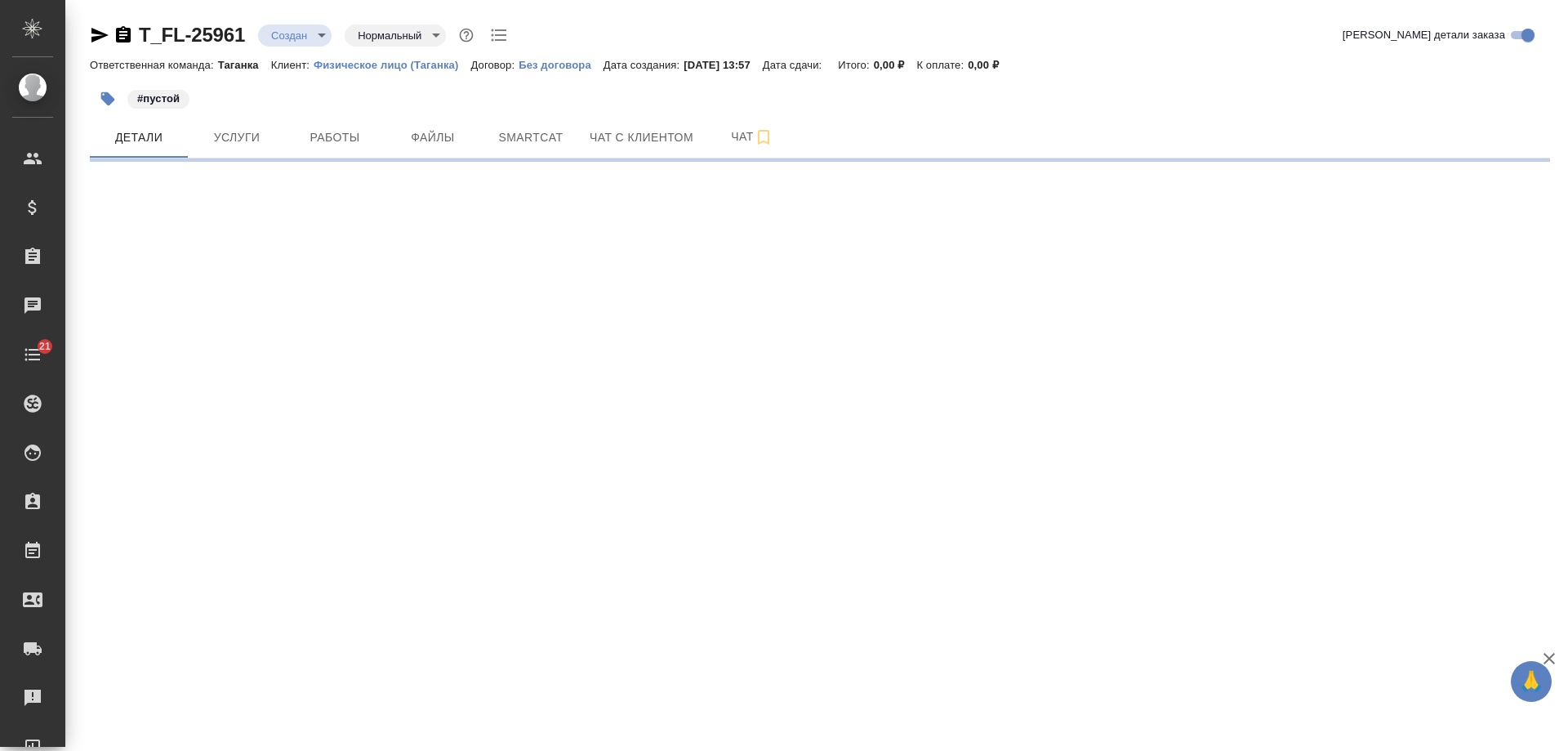
click at [127, 32] on icon "button" at bounding box center [123, 35] width 19 height 19
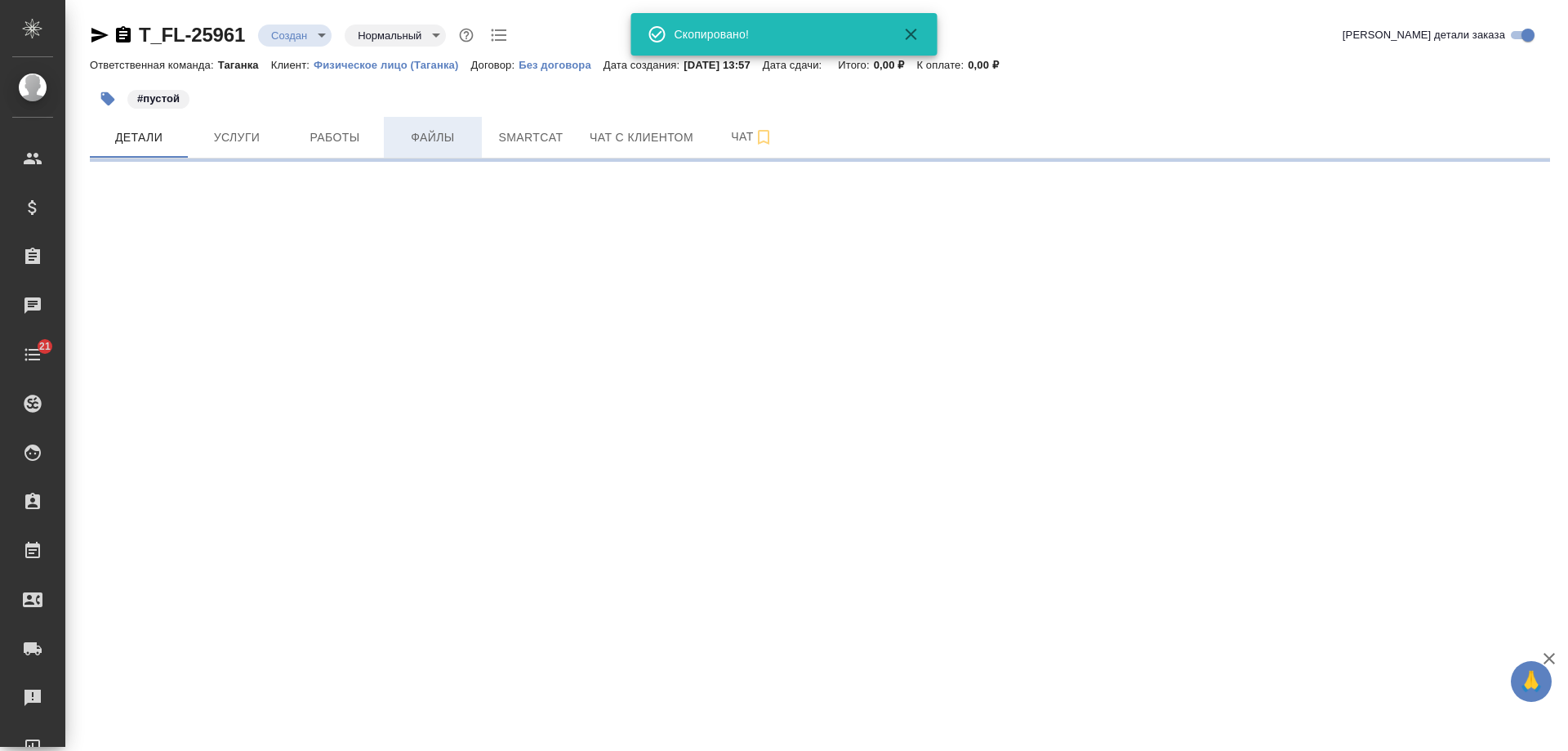
select select "RU"
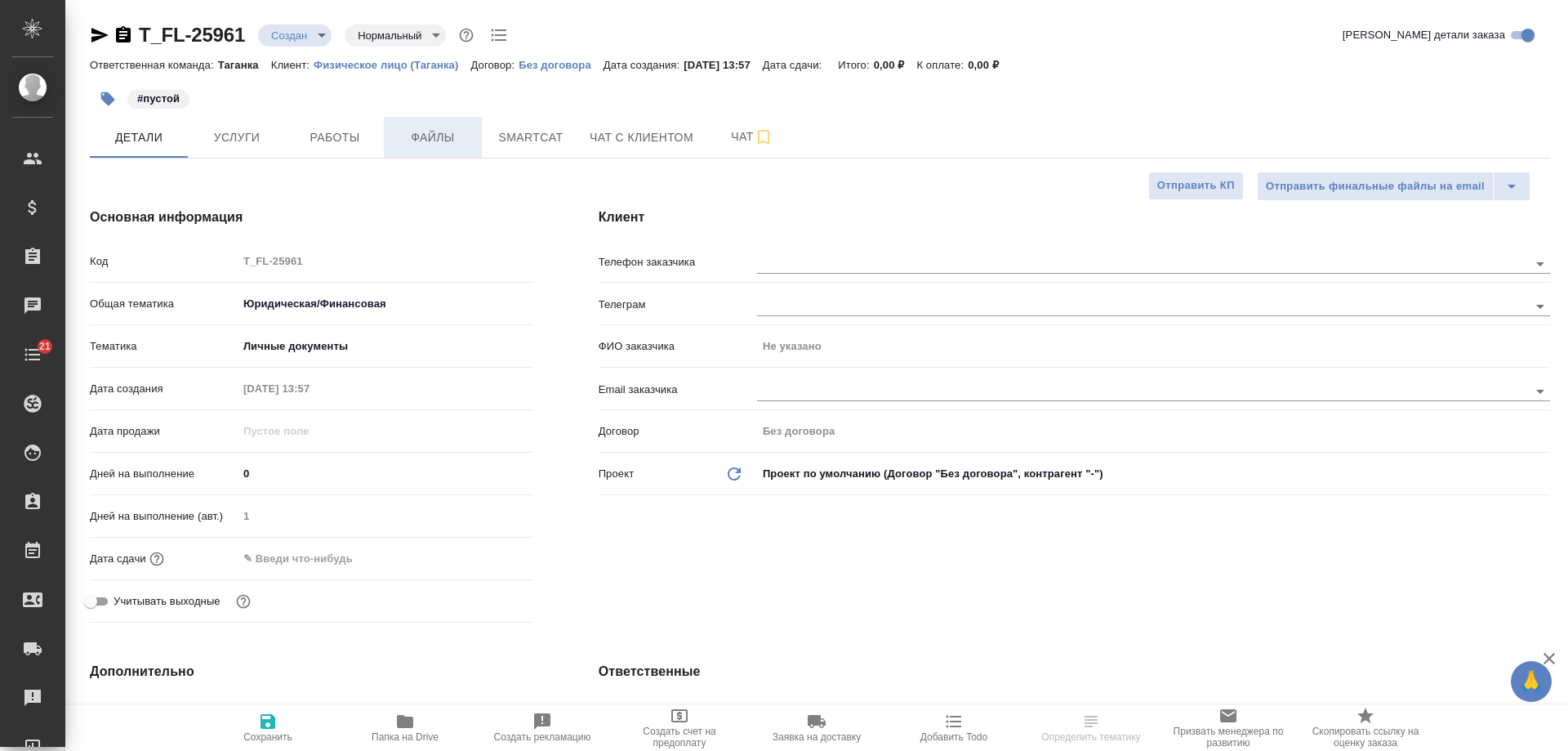
type textarea "x"
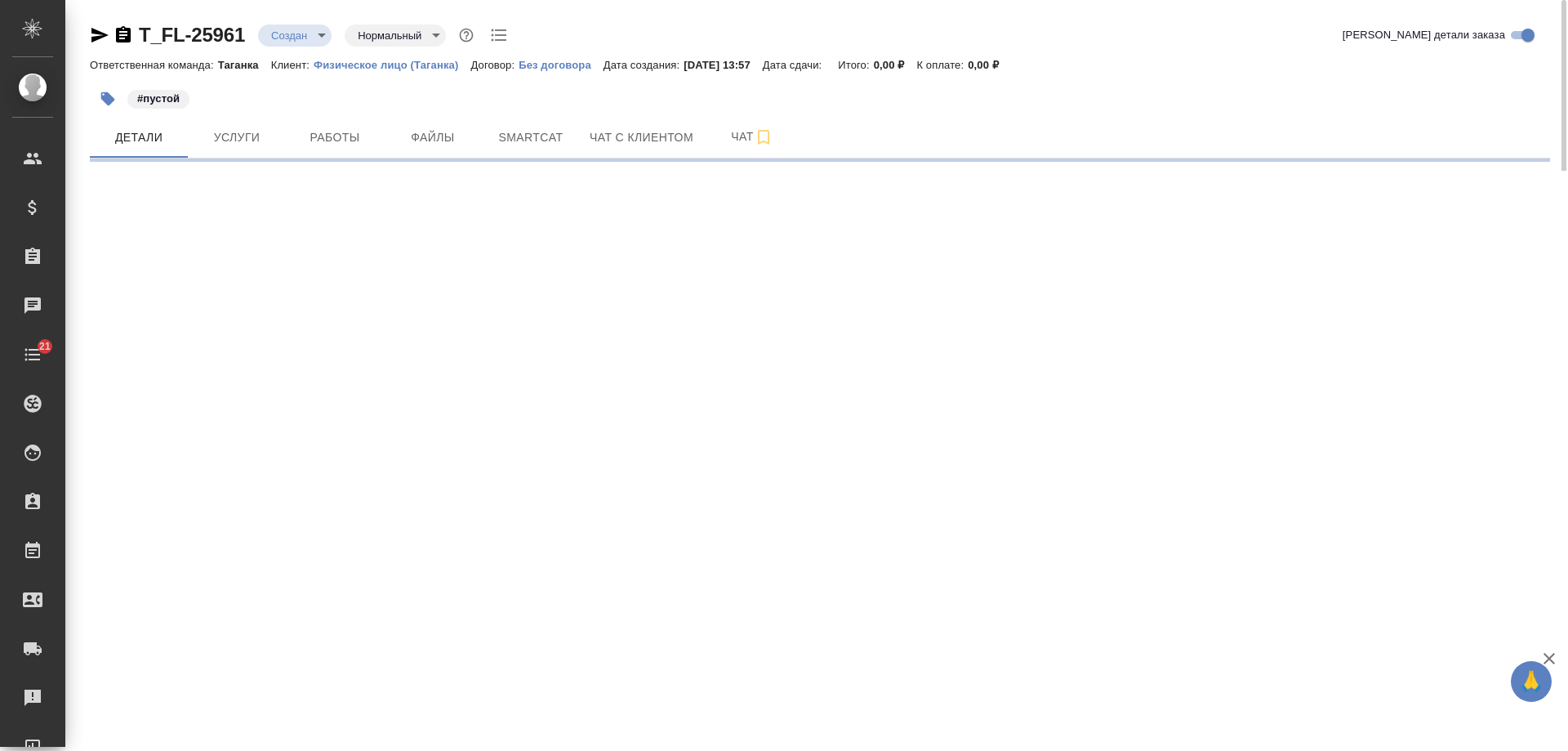
select select "RU"
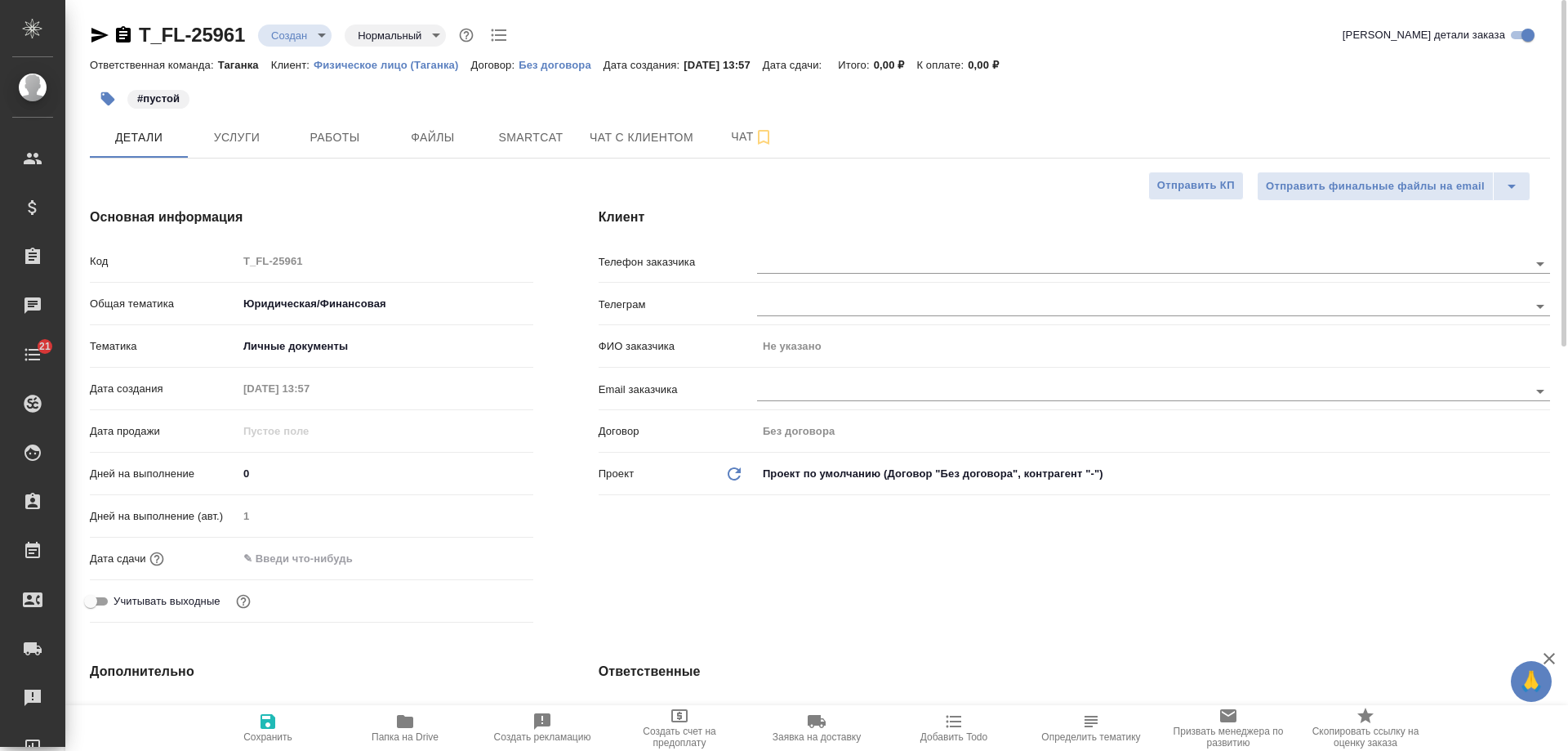
type textarea "x"
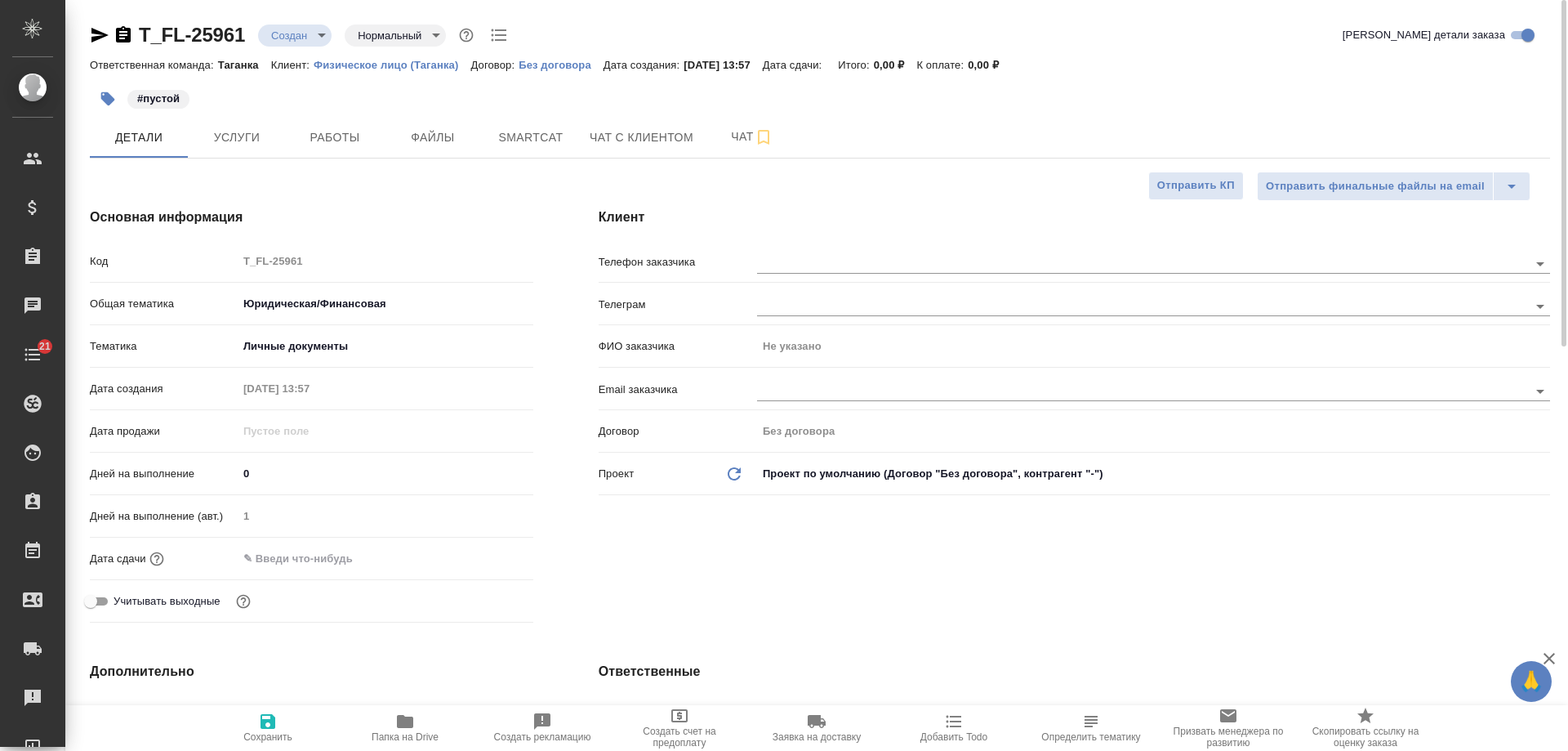
type textarea "x"
click at [1219, 263] on input "text" at bounding box center [1115, 263] width 716 height 19
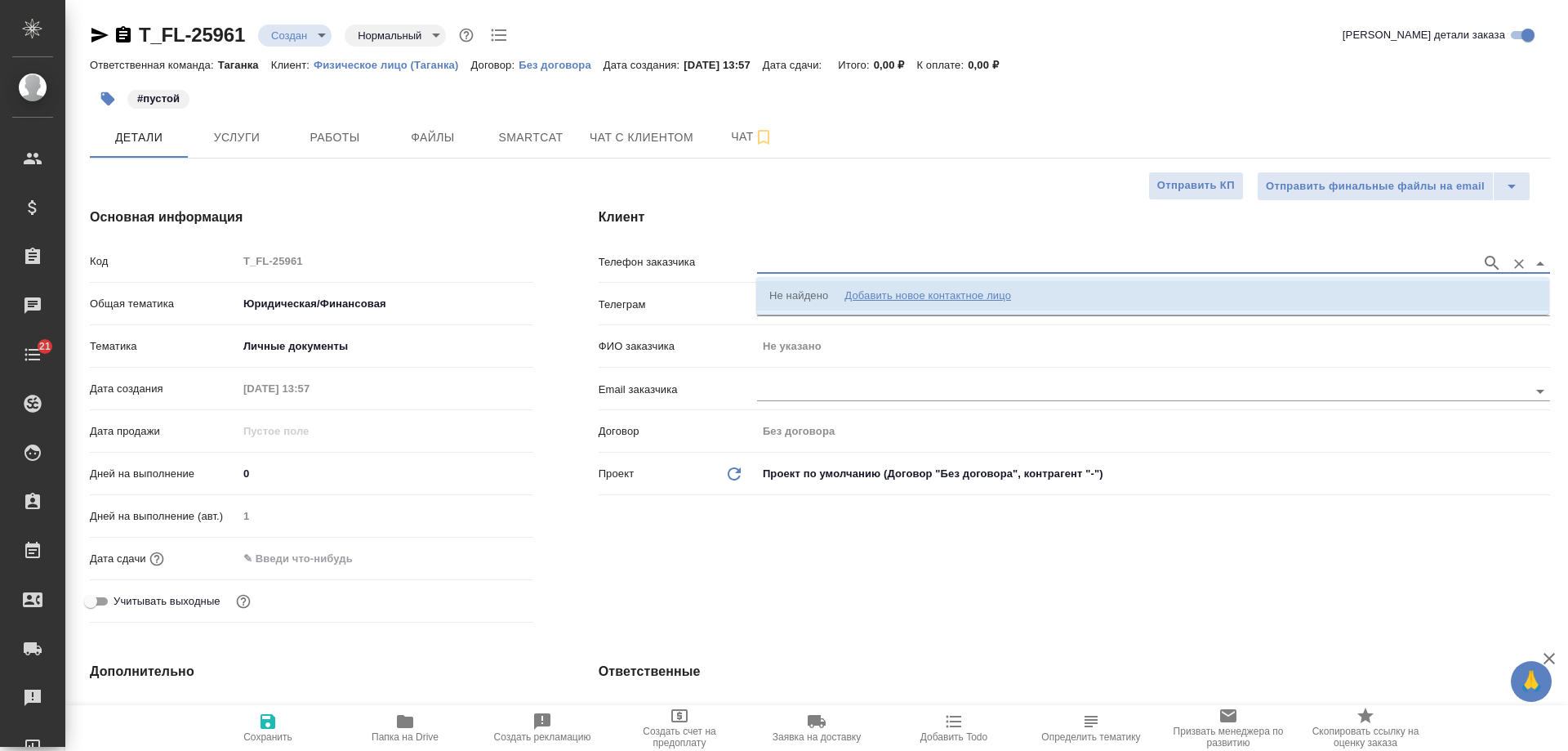
click at [916, 288] on div "Добавить новое контактное лицо" at bounding box center [928, 296] width 167 height 17
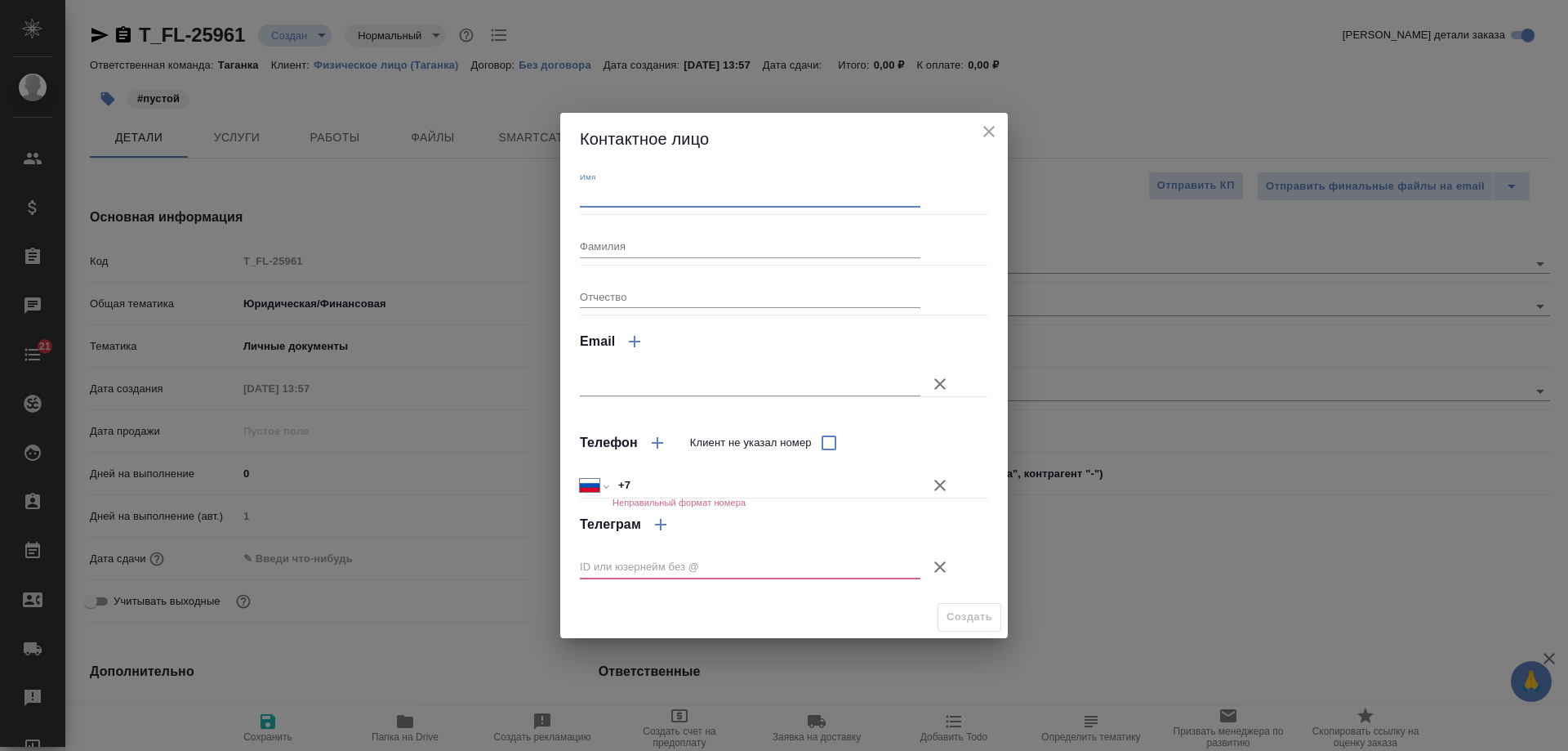
click at [633, 194] on input "Имя" at bounding box center [750, 196] width 340 height 23
type input "Инна"
drag, startPoint x: 668, startPoint y: 484, endPoint x: 846, endPoint y: 574, distance: 199.5
click at [478, 484] on div "Контактное лицо Имя [PERSON_NAME] Отчество Email Телефон Клиент не указал номер…" at bounding box center [784, 376] width 1568 height 751
paste input "993 588 69 18"
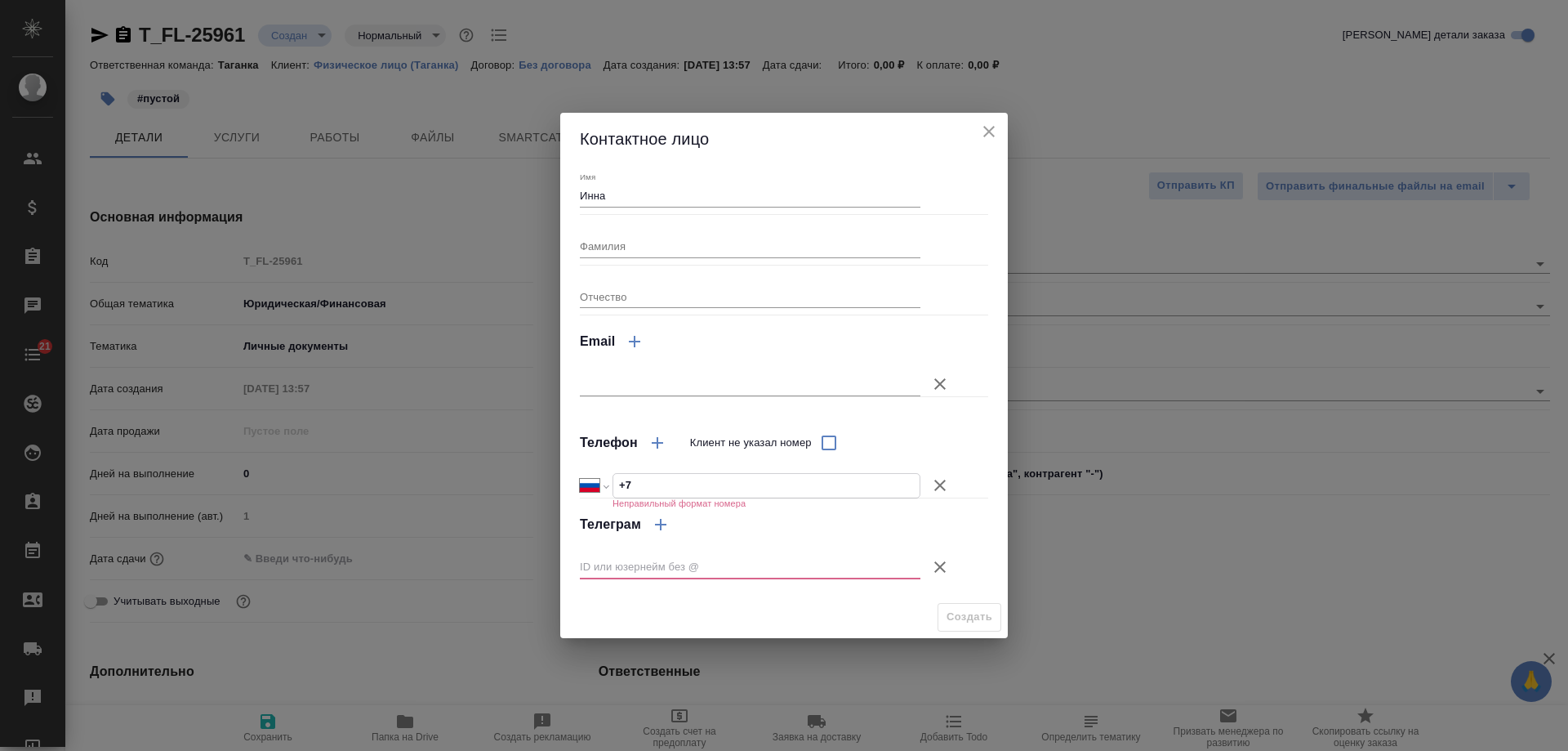
type input "[PHONE_NUMBER]"
drag, startPoint x: 606, startPoint y: 487, endPoint x: 350, endPoint y: 487, distance: 256.0
click at [350, 487] on div "Контактное лицо Имя [PERSON_NAME] Отчество Email Телефон Клиент не указал номер…" at bounding box center [784, 376] width 1568 height 751
select select "RU"
click at [847, 603] on div "Создать" at bounding box center [784, 617] width 448 height 41
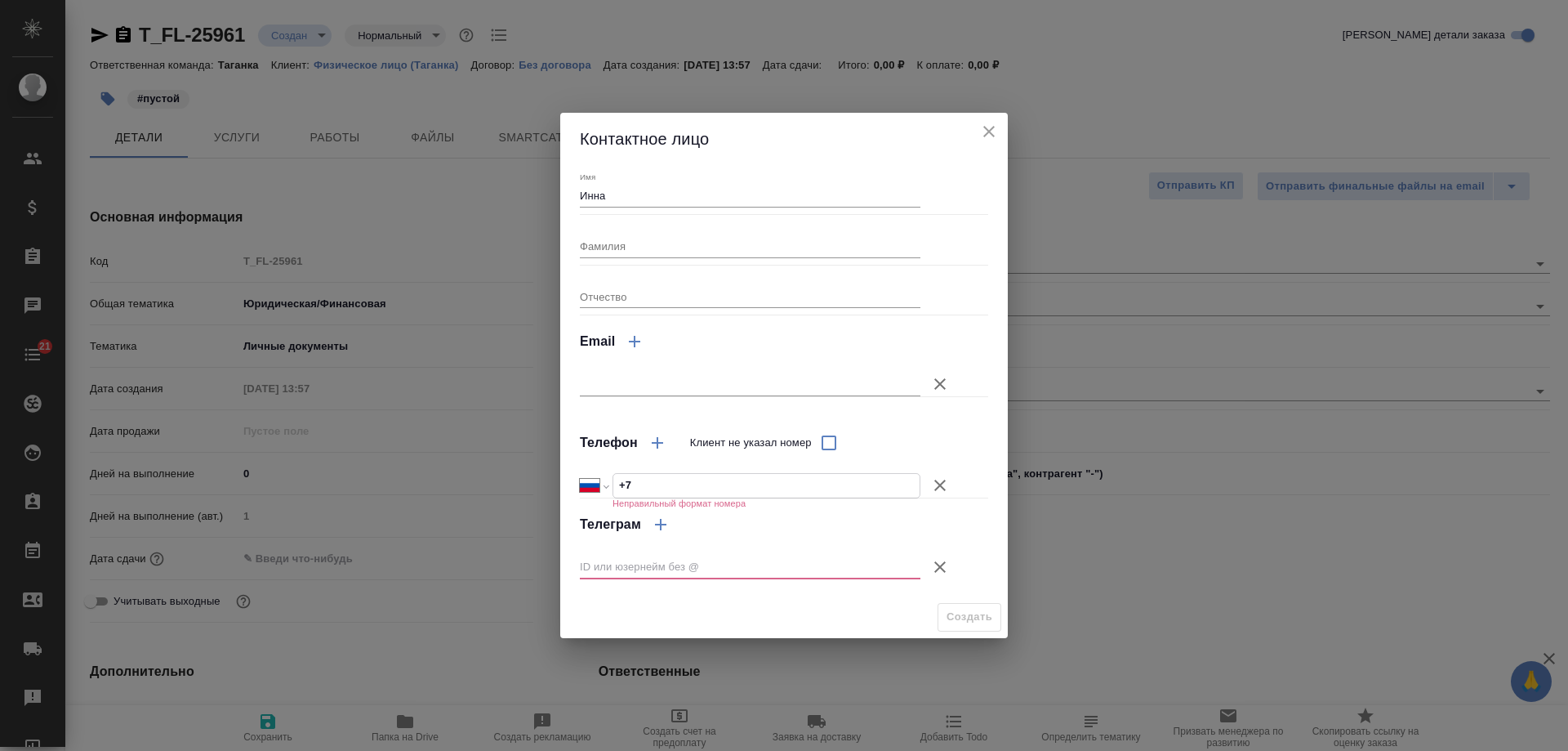
drag, startPoint x: 667, startPoint y: 484, endPoint x: 511, endPoint y: 486, distance: 156.0
click at [511, 486] on div "Контактное лицо Имя [PERSON_NAME] Отчество Email Телефон Клиент не указал номер…" at bounding box center [784, 376] width 1568 height 751
paste input "993 588 69 18"
type input "[PHONE_NUMBER]"
drag, startPoint x: 629, startPoint y: 196, endPoint x: 296, endPoint y: 213, distance: 333.4
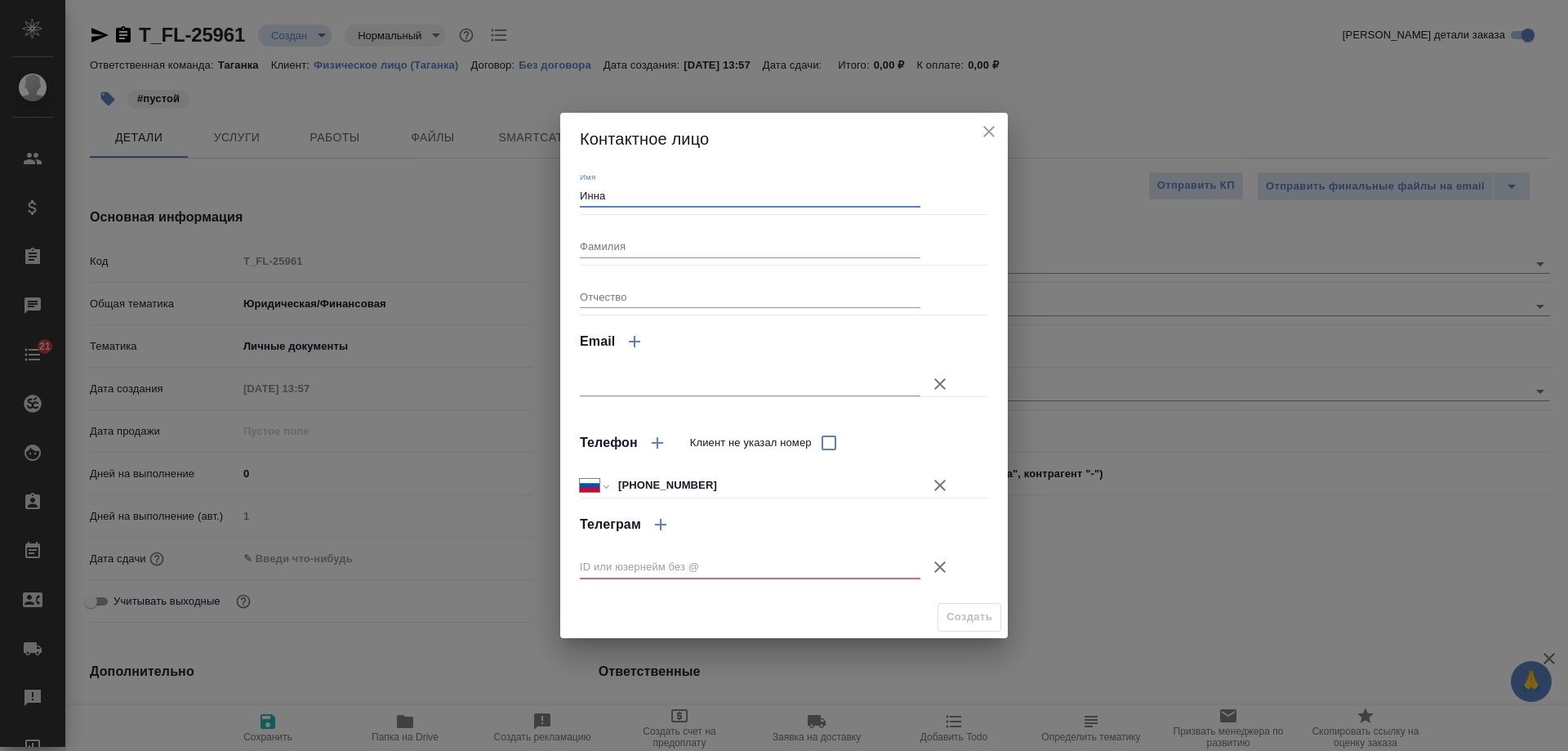
click at [296, 213] on div "Контактное лицо Имя [PERSON_NAME] Отчество Email Телефон Клиент не указал номер…" at bounding box center [784, 376] width 1568 height 751
click at [726, 481] on input "[PHONE_NUMBER]" at bounding box center [766, 486] width 306 height 24
click at [762, 567] on input "text" at bounding box center [750, 566] width 340 height 23
click at [699, 194] on input "Имя" at bounding box center [750, 196] width 340 height 23
click at [719, 470] on div "Международный [GEOGRAPHIC_DATA] [GEOGRAPHIC_DATA] [GEOGRAPHIC_DATA] [GEOGRAPHIC…" at bounding box center [784, 476] width 408 height 28
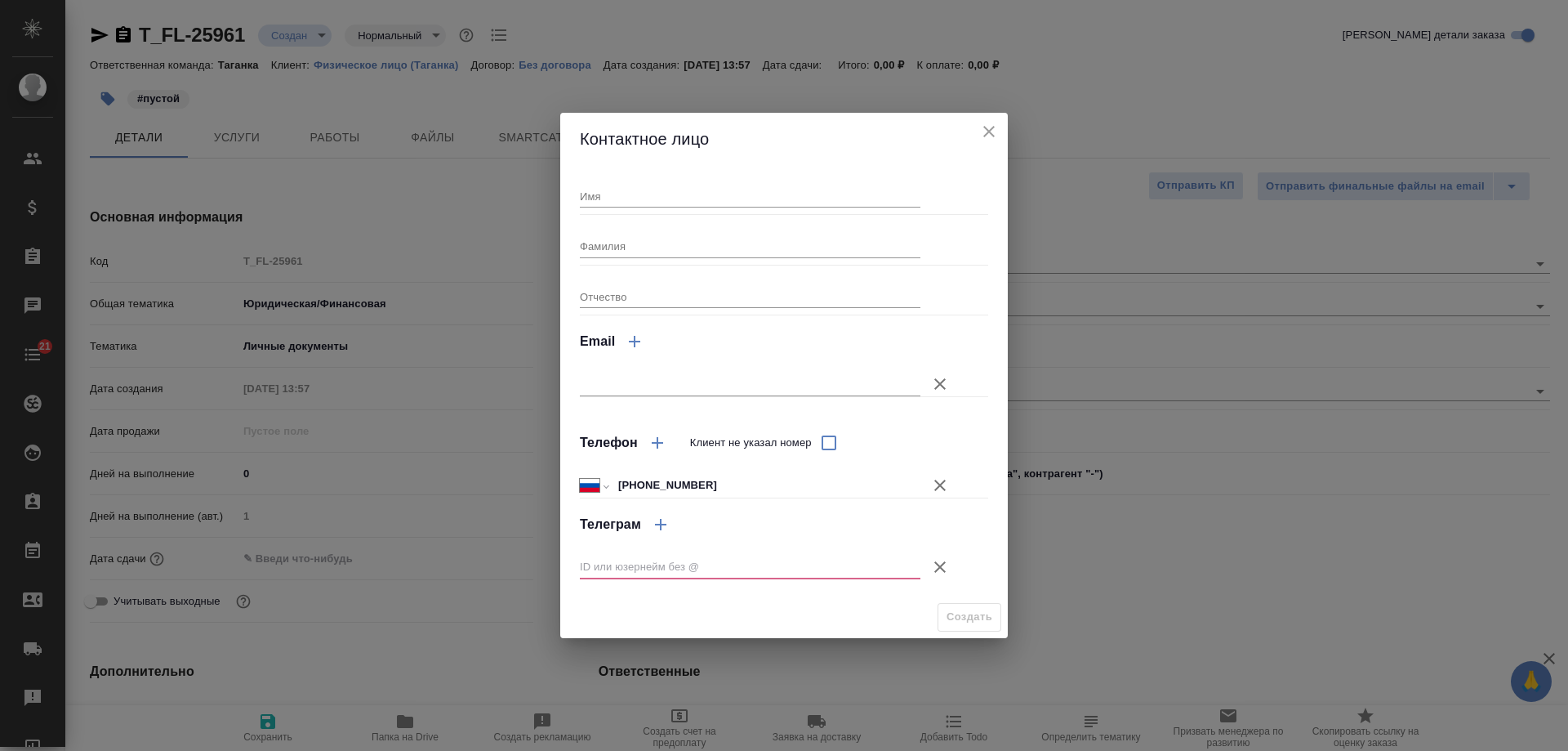
click at [730, 491] on input "[PHONE_NUMBER]" at bounding box center [765, 486] width 307 height 24
drag, startPoint x: 754, startPoint y: 489, endPoint x: 411, endPoint y: 490, distance: 343.0
click at [411, 490] on div "Контактное лицо Имя Фамилия Отчество Email Телефон Клиент не указал номер Между…" at bounding box center [784, 376] width 1568 height 751
select select "RU"
type input "+7"
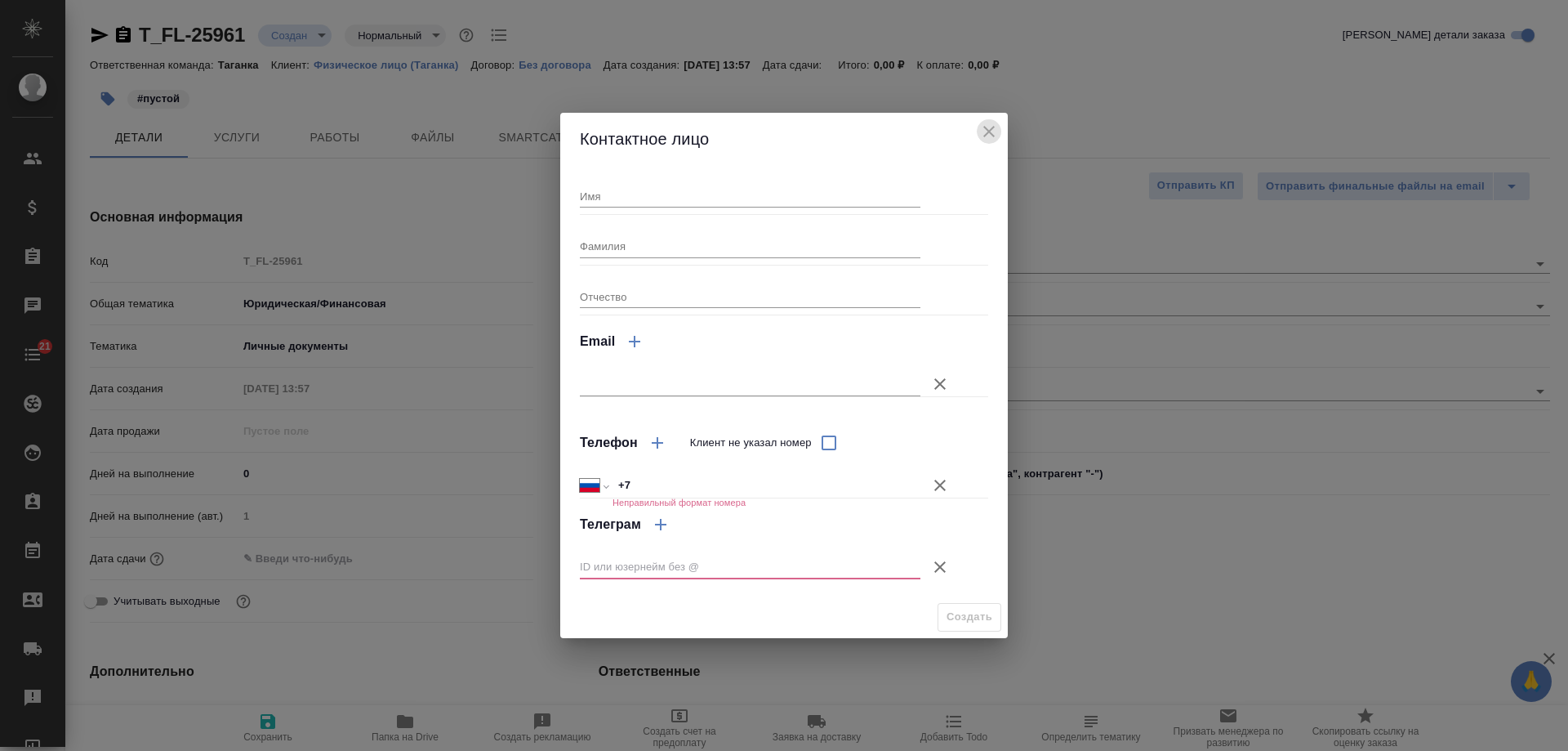
click at [989, 137] on icon "close" at bounding box center [988, 131] width 19 height 19
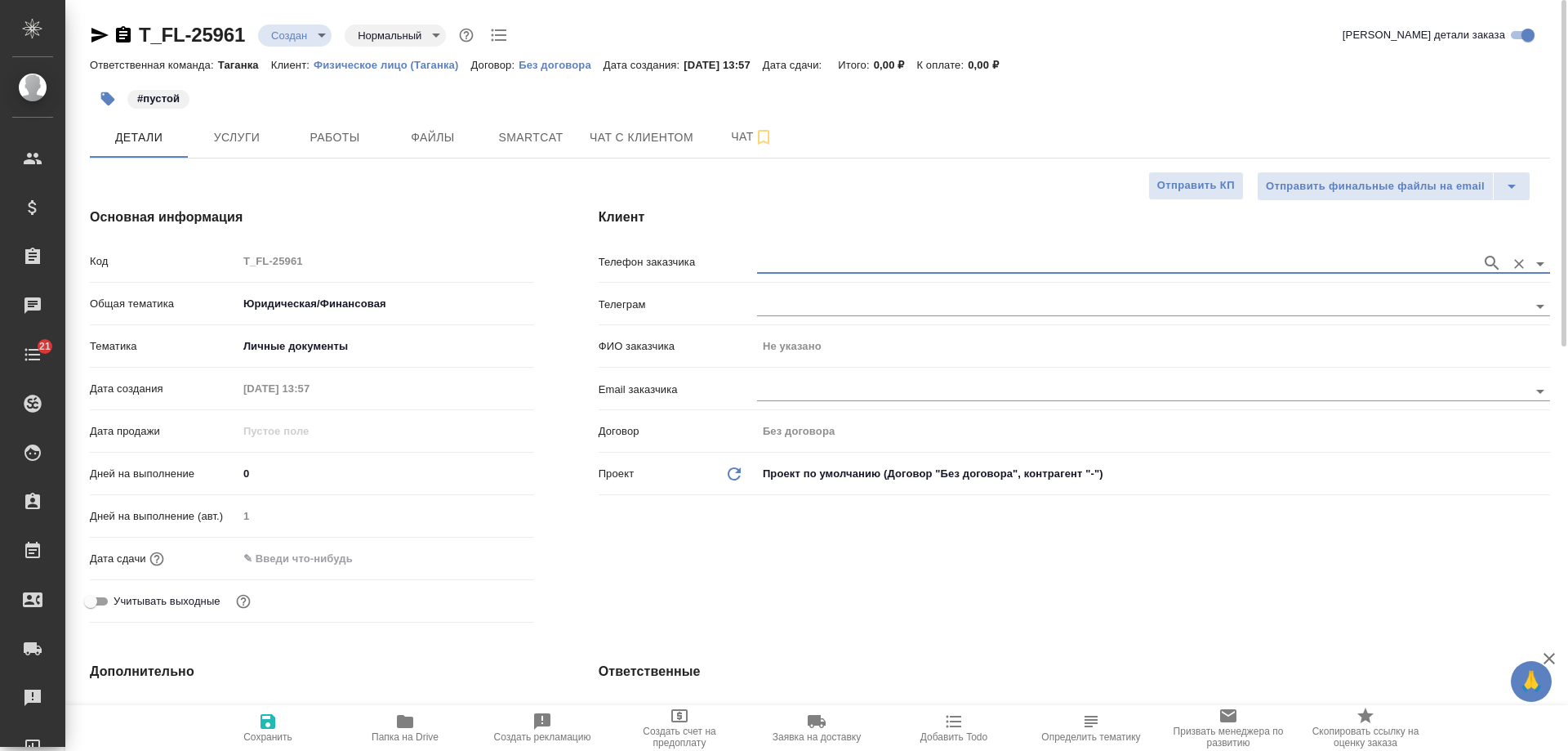
paste input "[PHONE_NUMBER]"
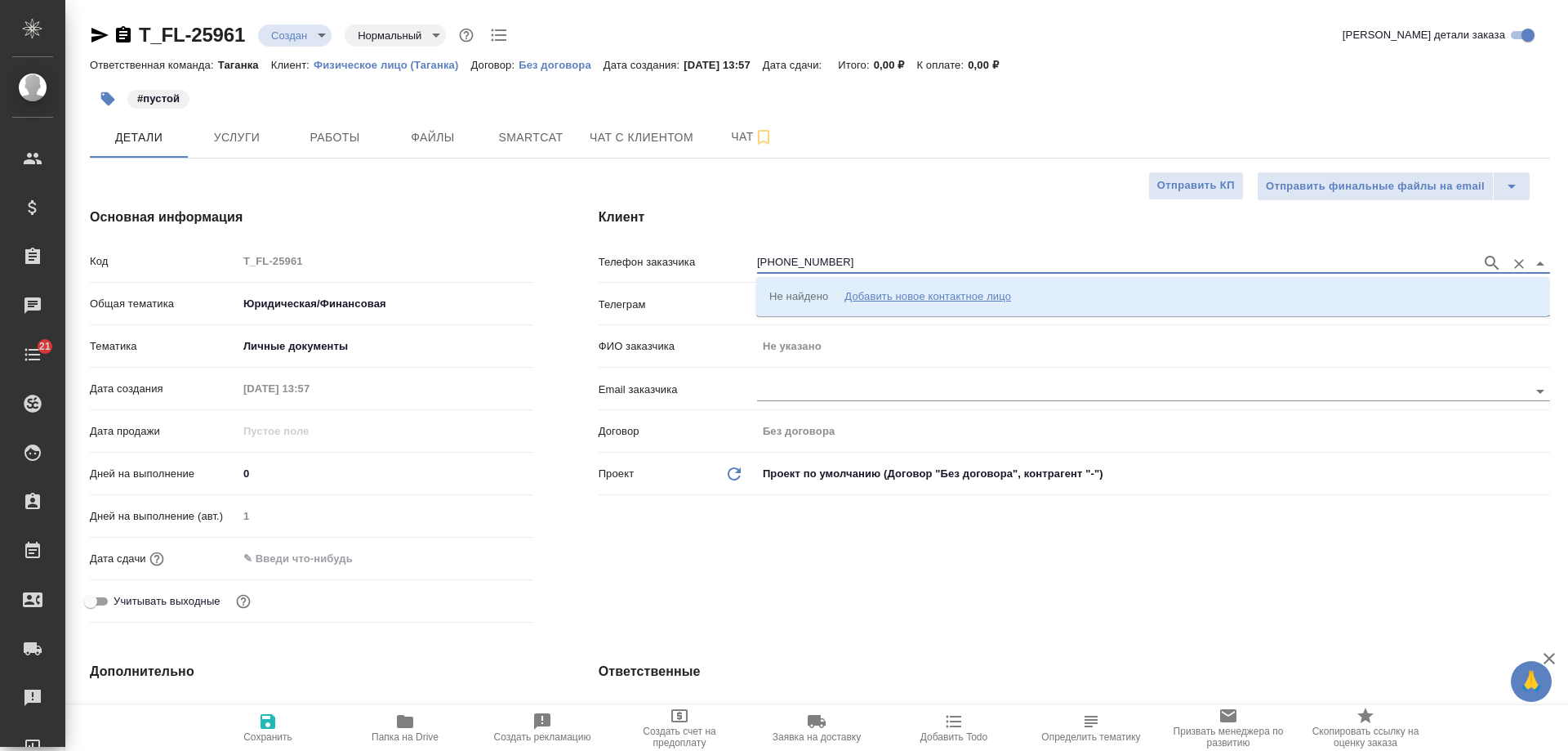
type input "[PHONE_NUMBER]"
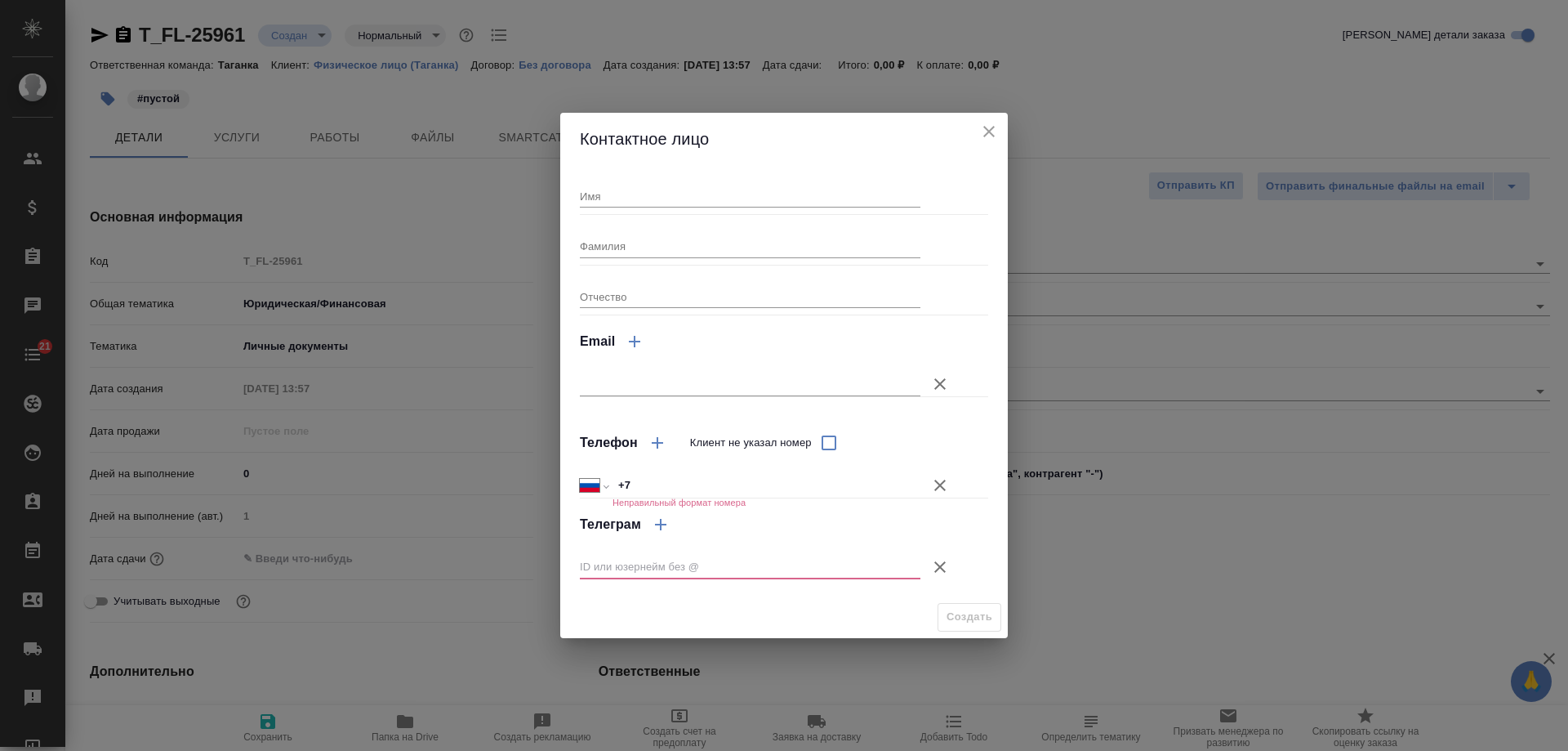
drag, startPoint x: 710, startPoint y: 477, endPoint x: 457, endPoint y: 477, distance: 253.0
click at [457, 477] on div "Контактное лицо Имя Фамилия Отчество Email Телефон Клиент не указал номер Между…" at bounding box center [784, 376] width 1568 height 751
paste input "993 588 69 18"
type input "[PHONE_NUMBER]"
click at [990, 127] on icon "close" at bounding box center [988, 131] width 19 height 19
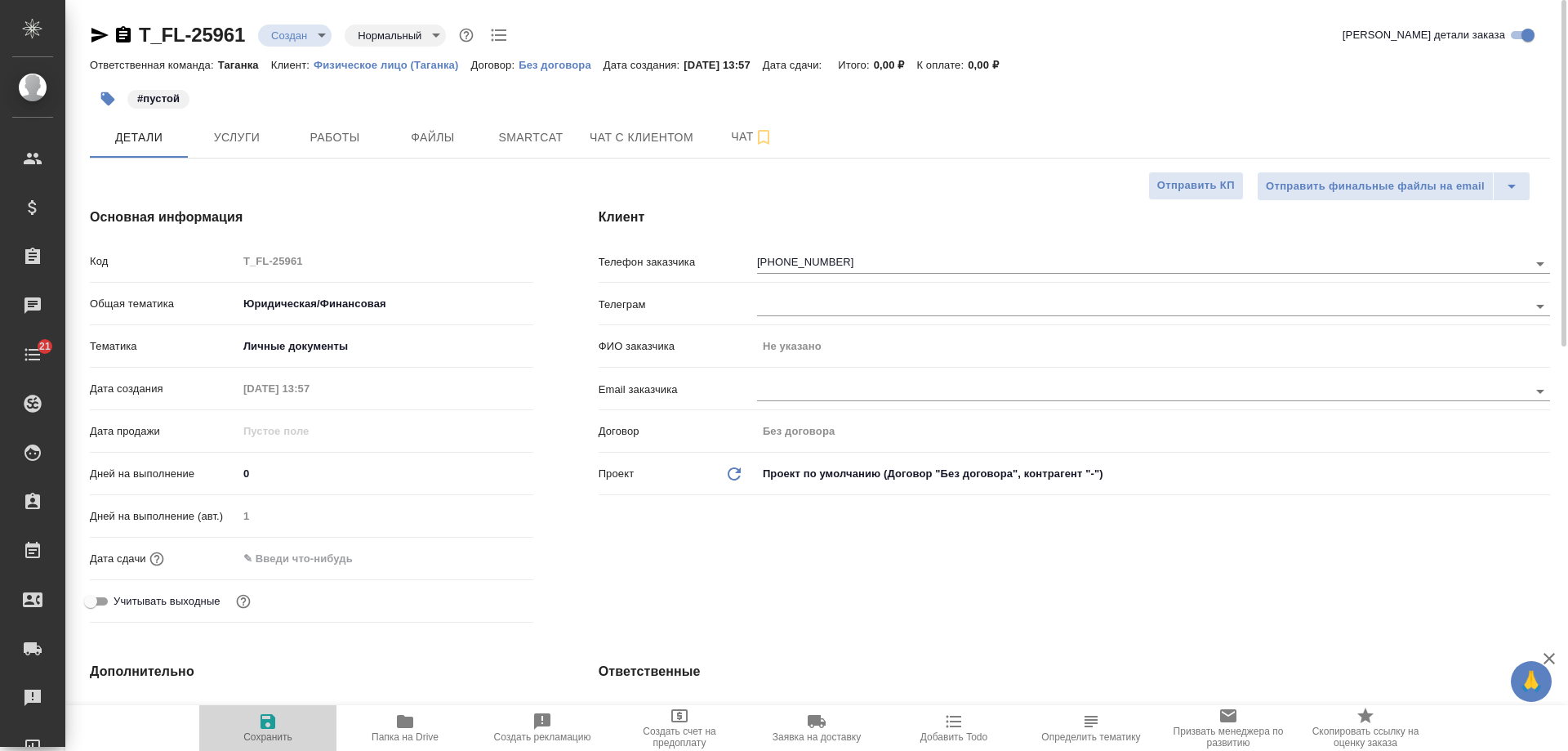
click at [278, 734] on span "Сохранить" at bounding box center [267, 736] width 49 height 11
type textarea "x"
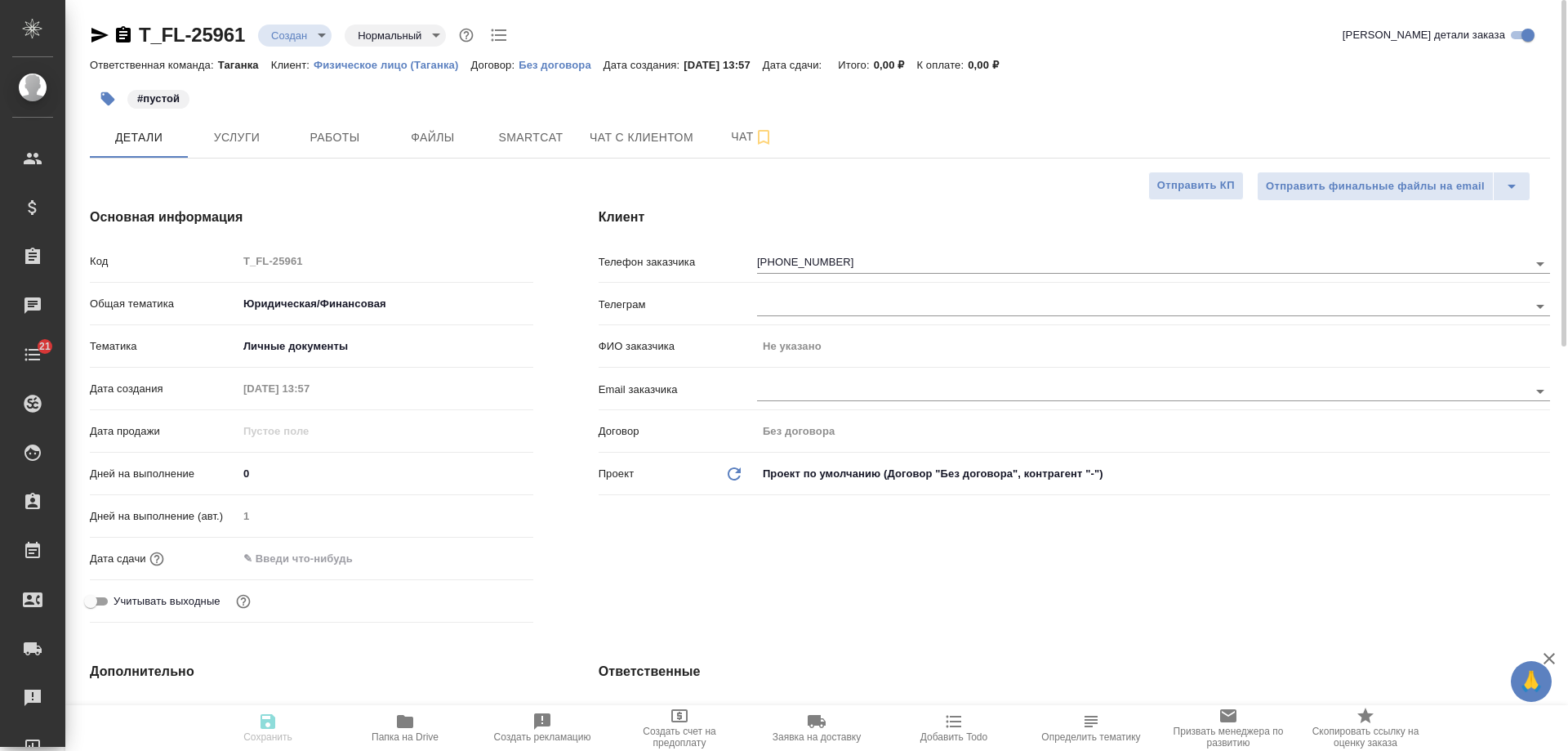
type textarea "x"
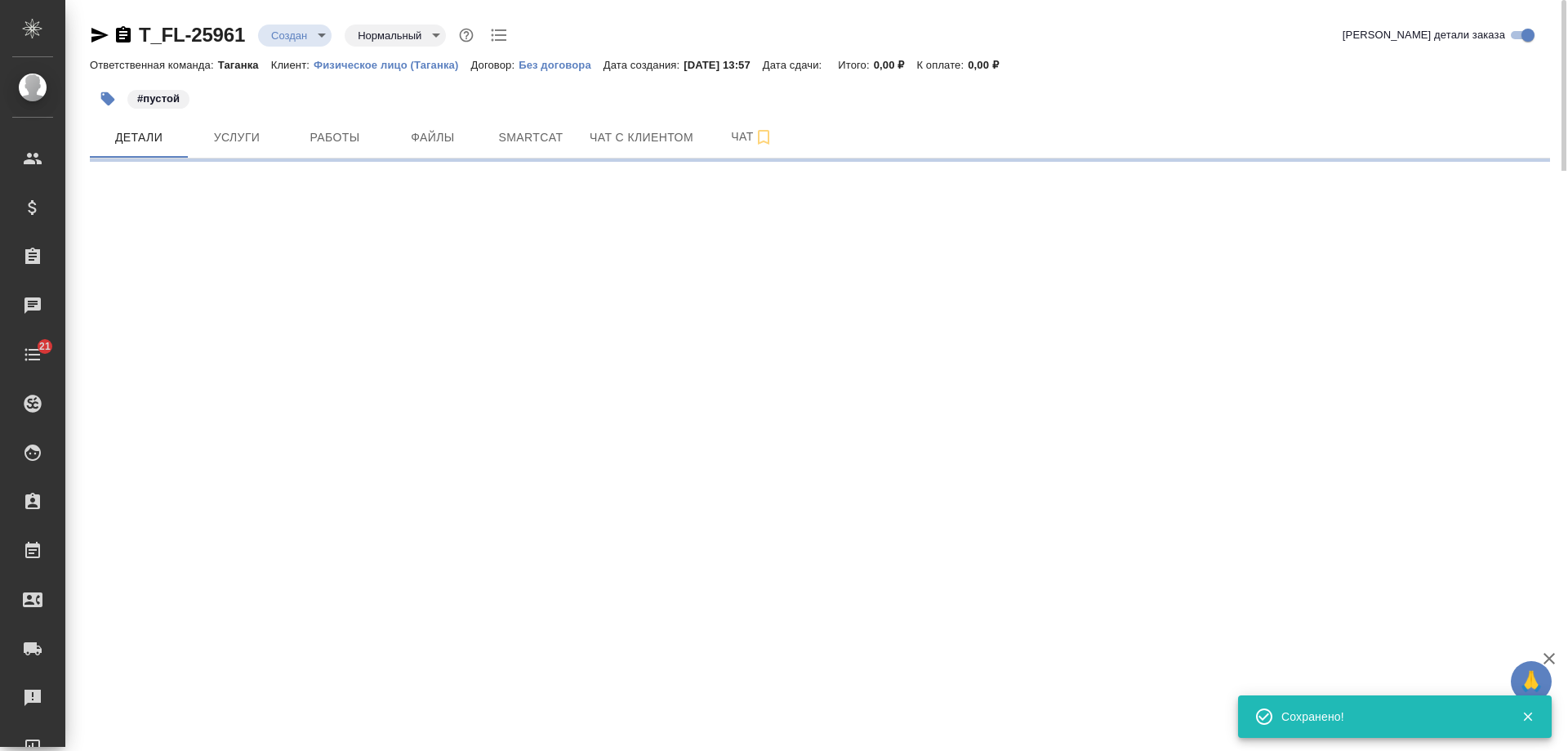
select select "RU"
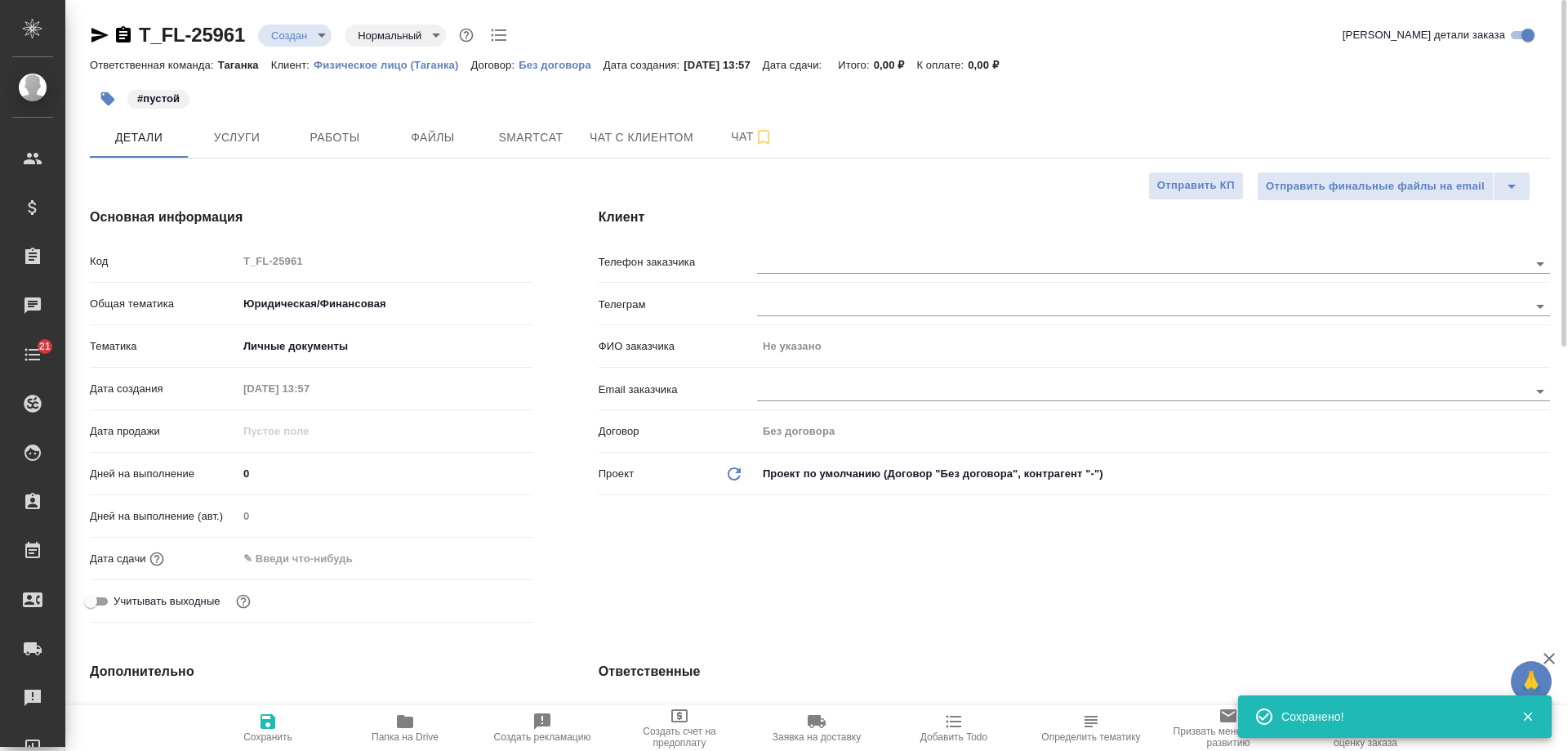
type textarea "x"
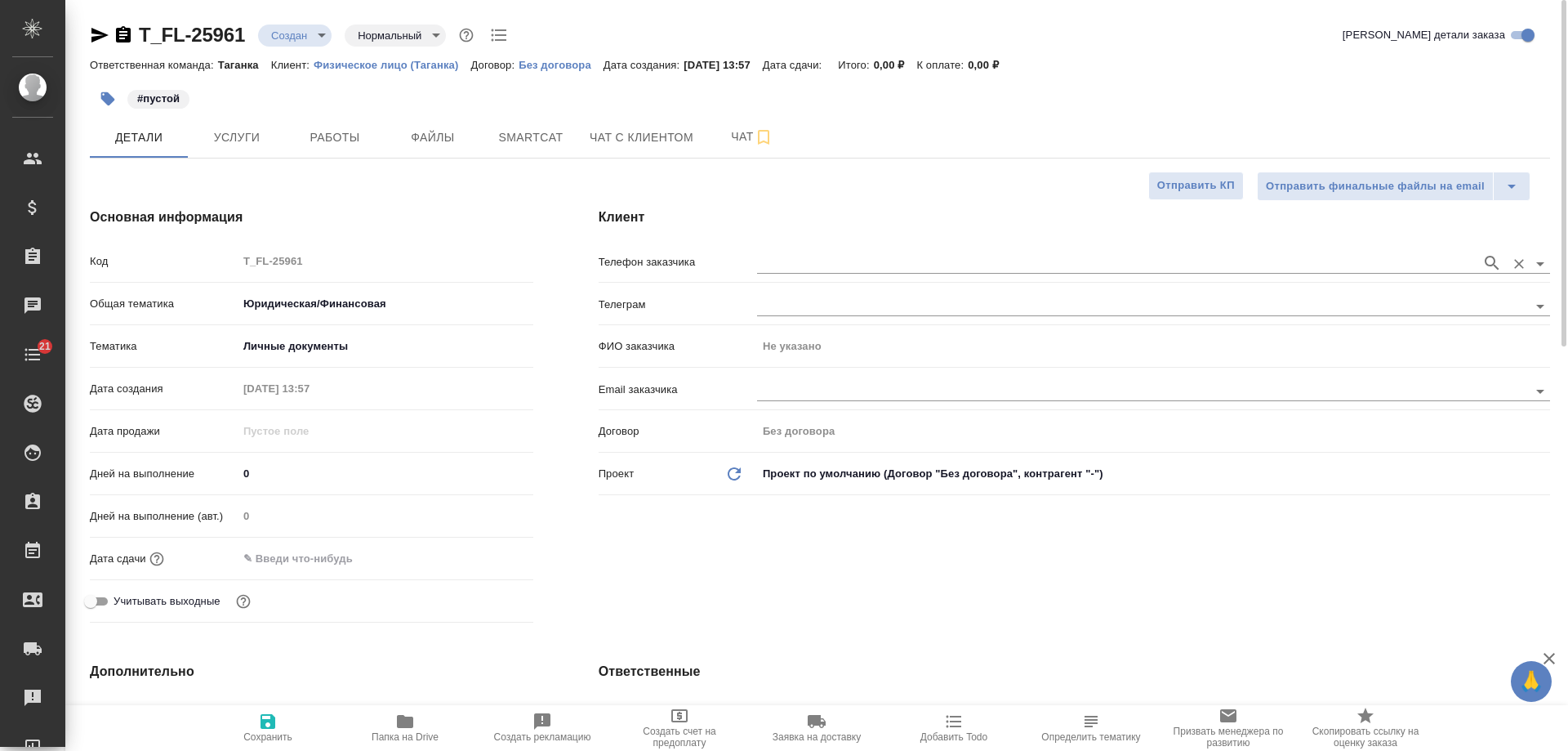
click at [833, 261] on input "text" at bounding box center [1115, 263] width 716 height 19
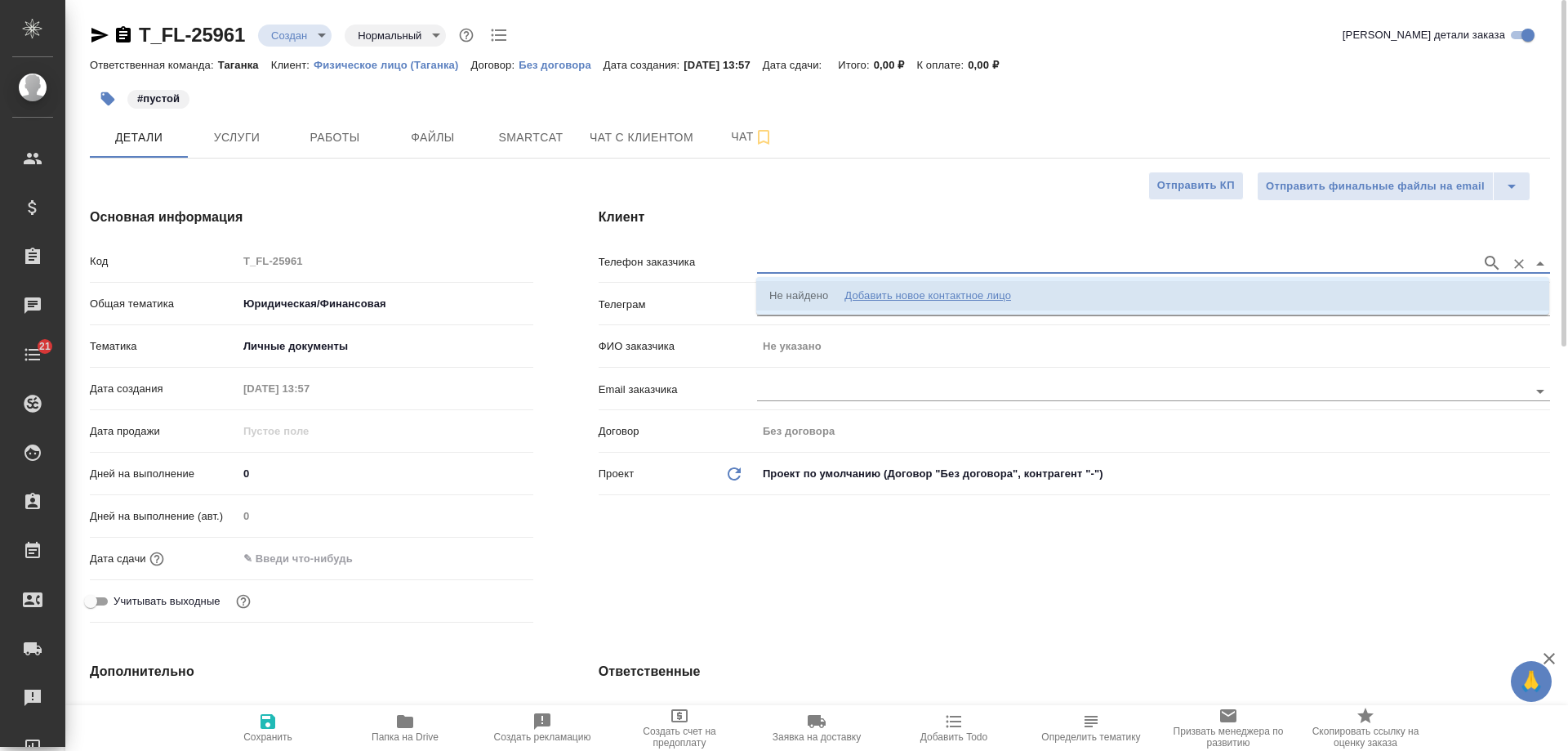
paste input "+79935886918"
click at [768, 264] on input "+79935886918" at bounding box center [1115, 263] width 716 height 19
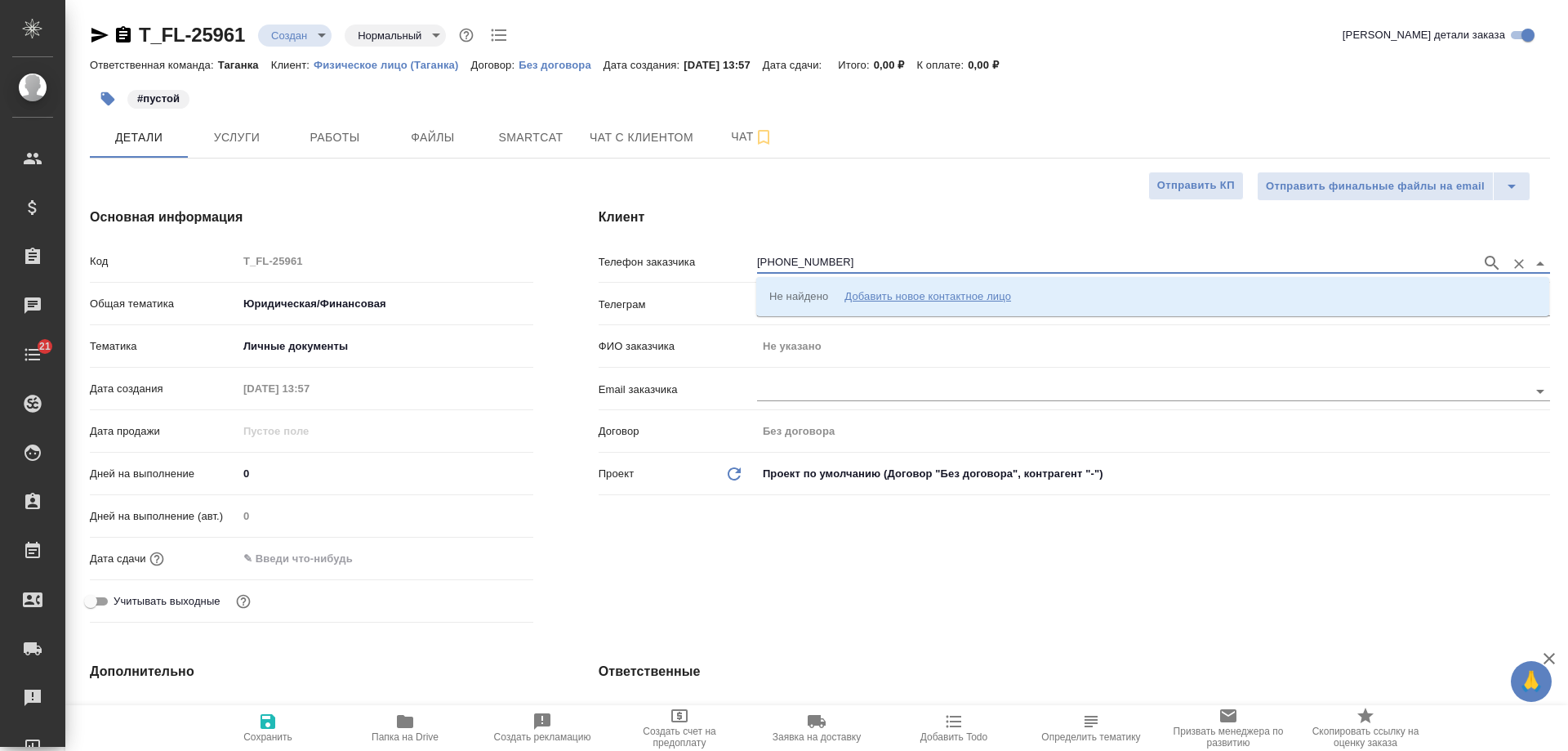
type input "+79935886918"
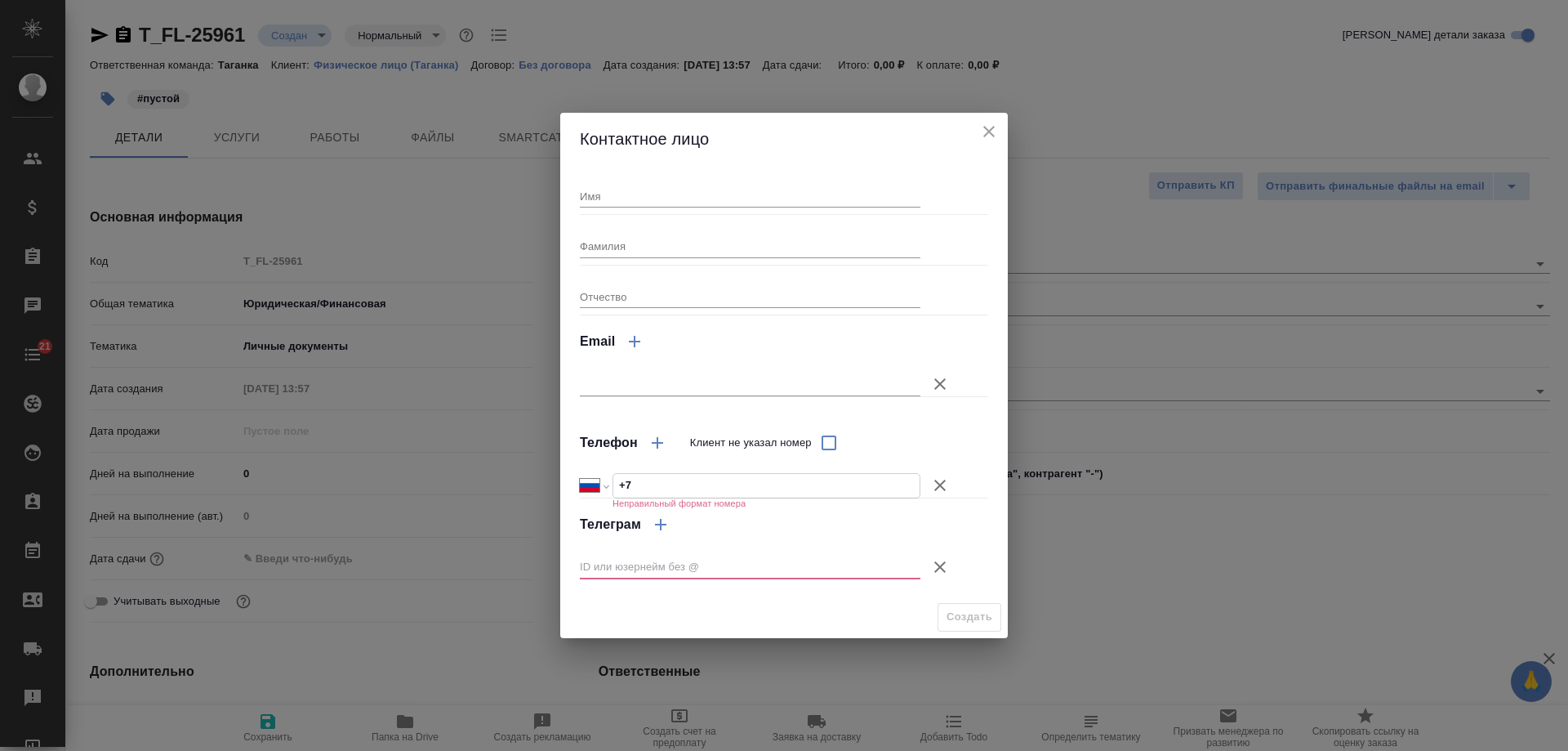
drag, startPoint x: 754, startPoint y: 484, endPoint x: 437, endPoint y: 487, distance: 317.0
click at [437, 487] on div "Контактное лицо Имя Фамилия Отчество Email Телефон Клиент не указал номер Между…" at bounding box center [784, 376] width 1568 height 751
click at [663, 458] on button "button" at bounding box center [657, 443] width 39 height 39
select select "RU"
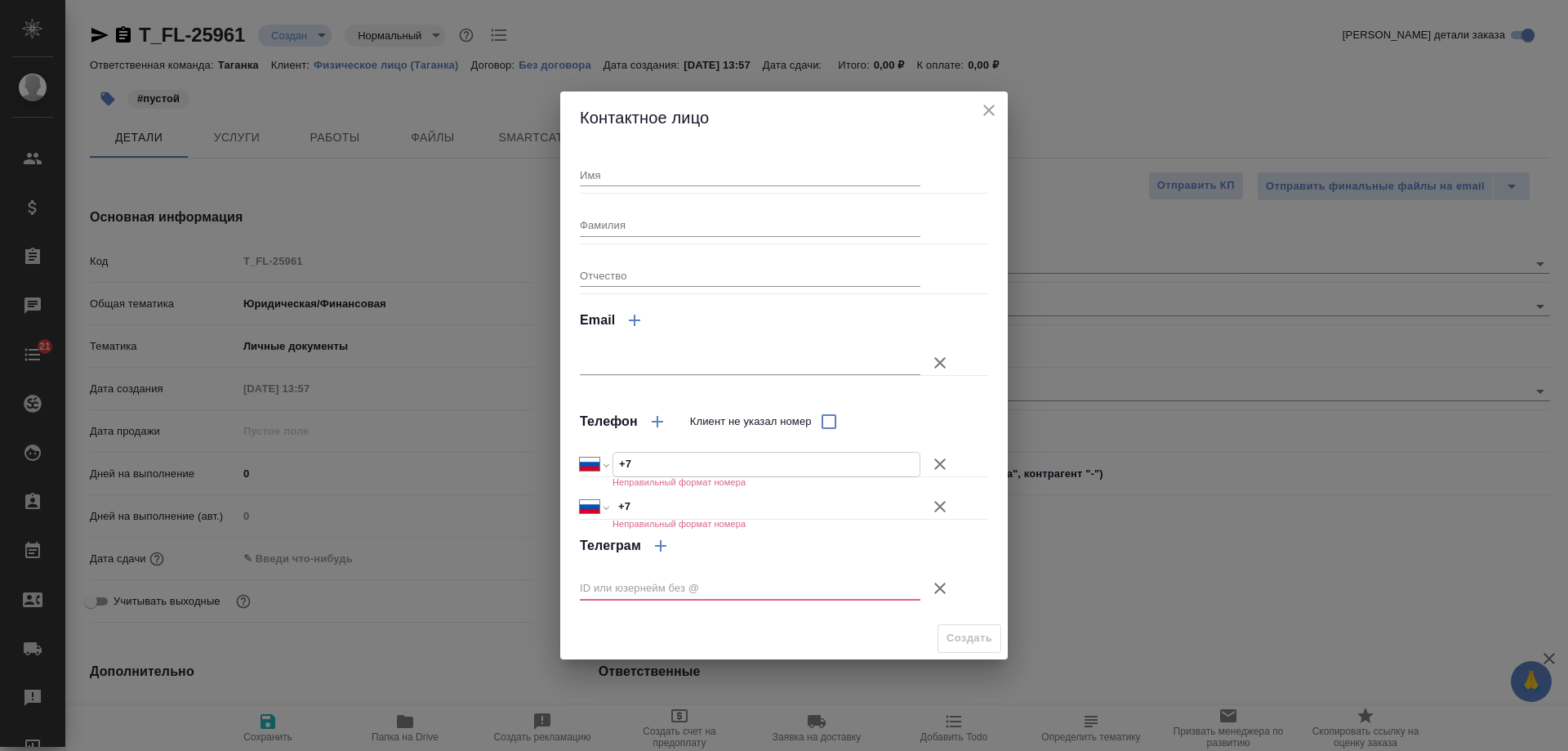
paste input "993 588 69 18"
type input "+7 993 588 69 18"
click at [966, 632] on div "Создать" at bounding box center [784, 638] width 448 height 41
click at [989, 112] on icon "close" at bounding box center [988, 109] width 19 height 19
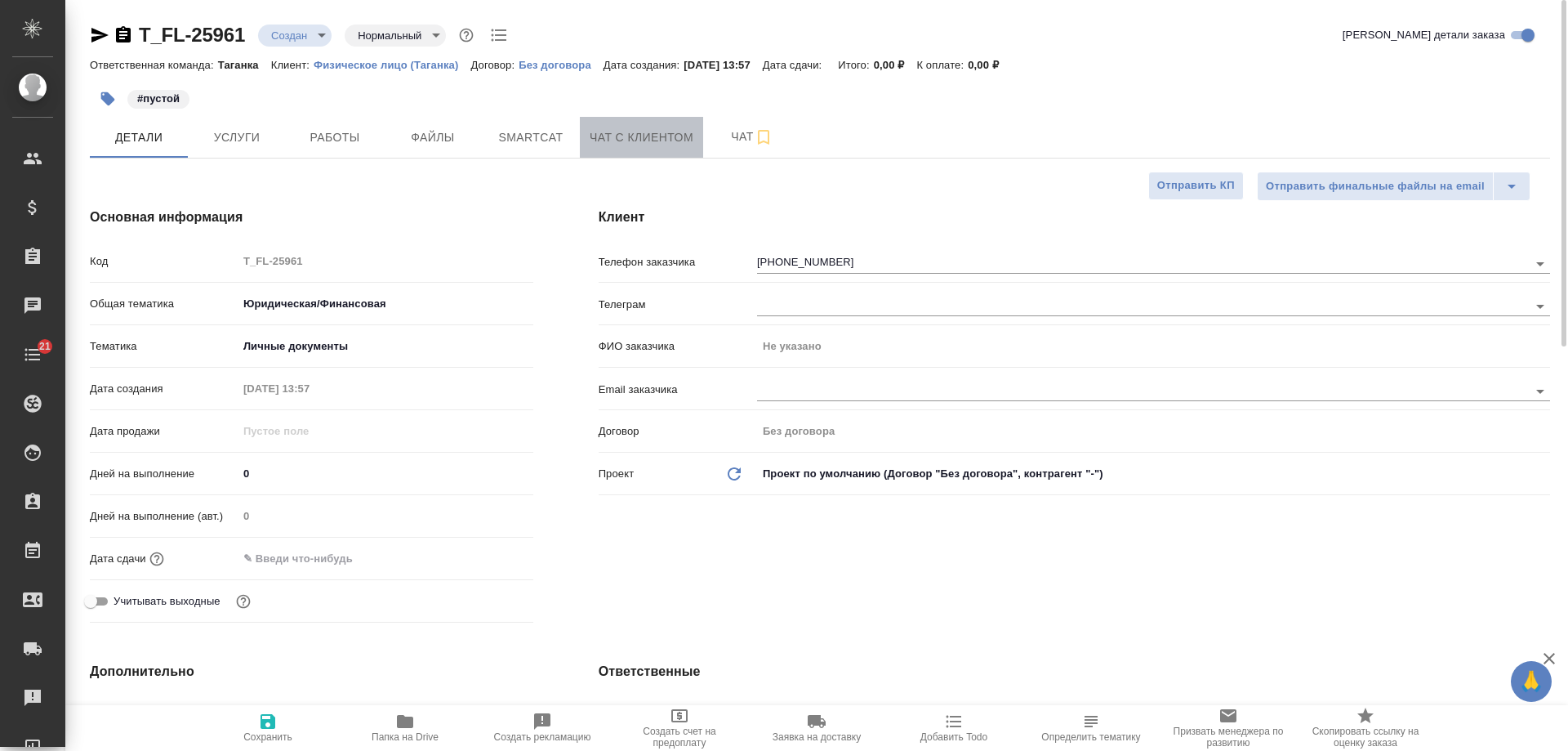
click at [617, 141] on span "Чат с клиентом" at bounding box center [640, 138] width 104 height 20
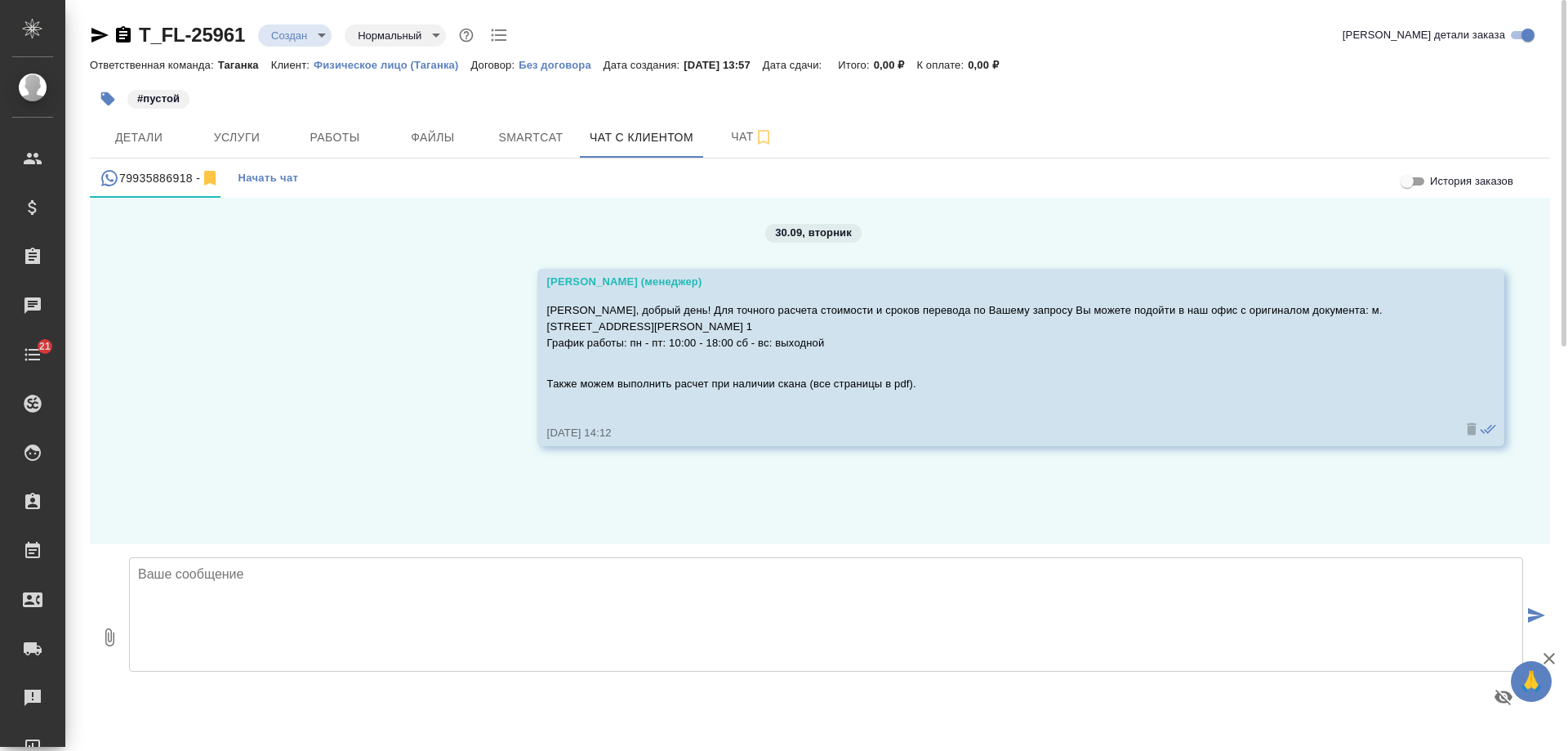
click at [516, 589] on textarea at bounding box center [826, 614] width 1394 height 115
type textarea "Добрый день! [PERSON_NAME], Ваш запрос еще актуален?"
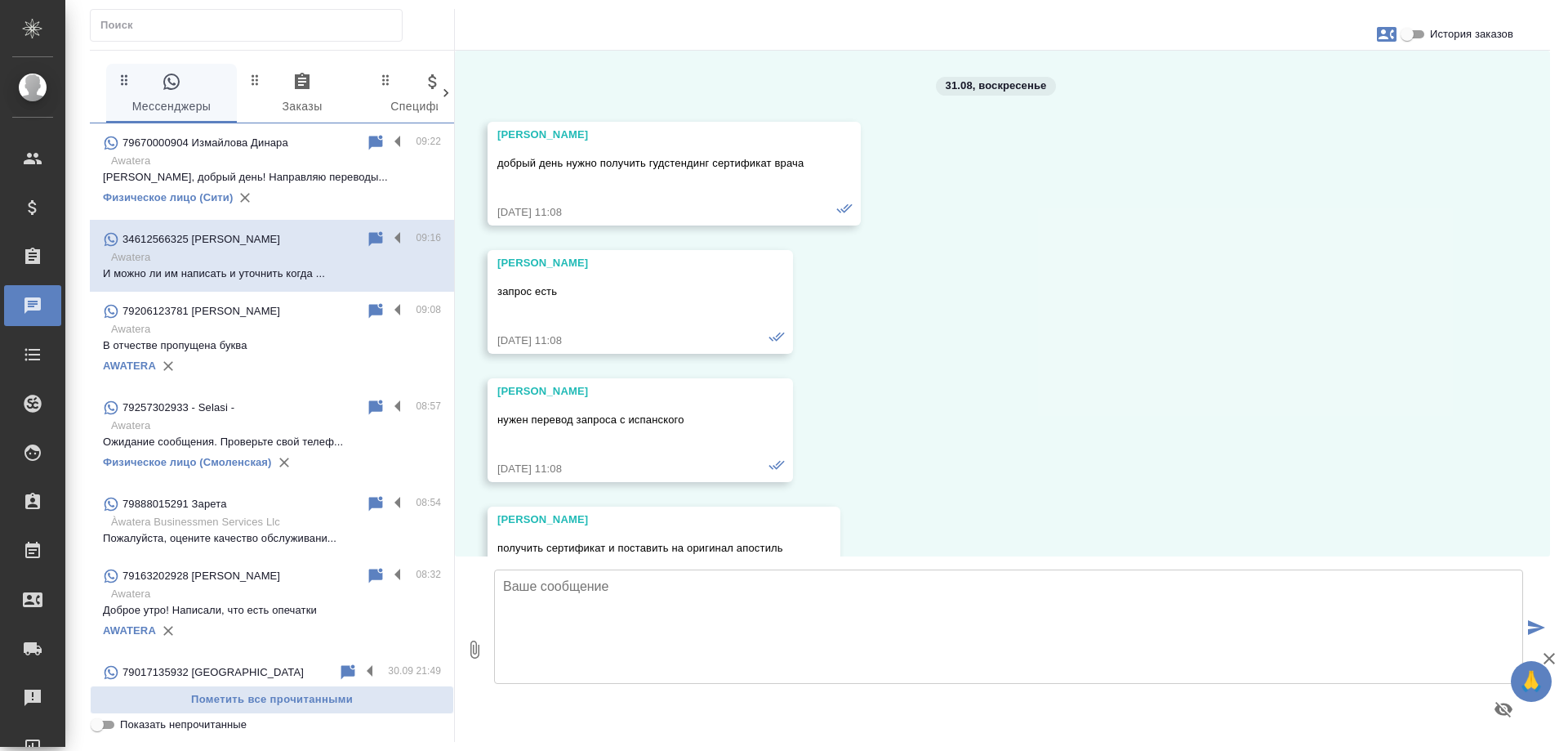
scroll to position [17311, 0]
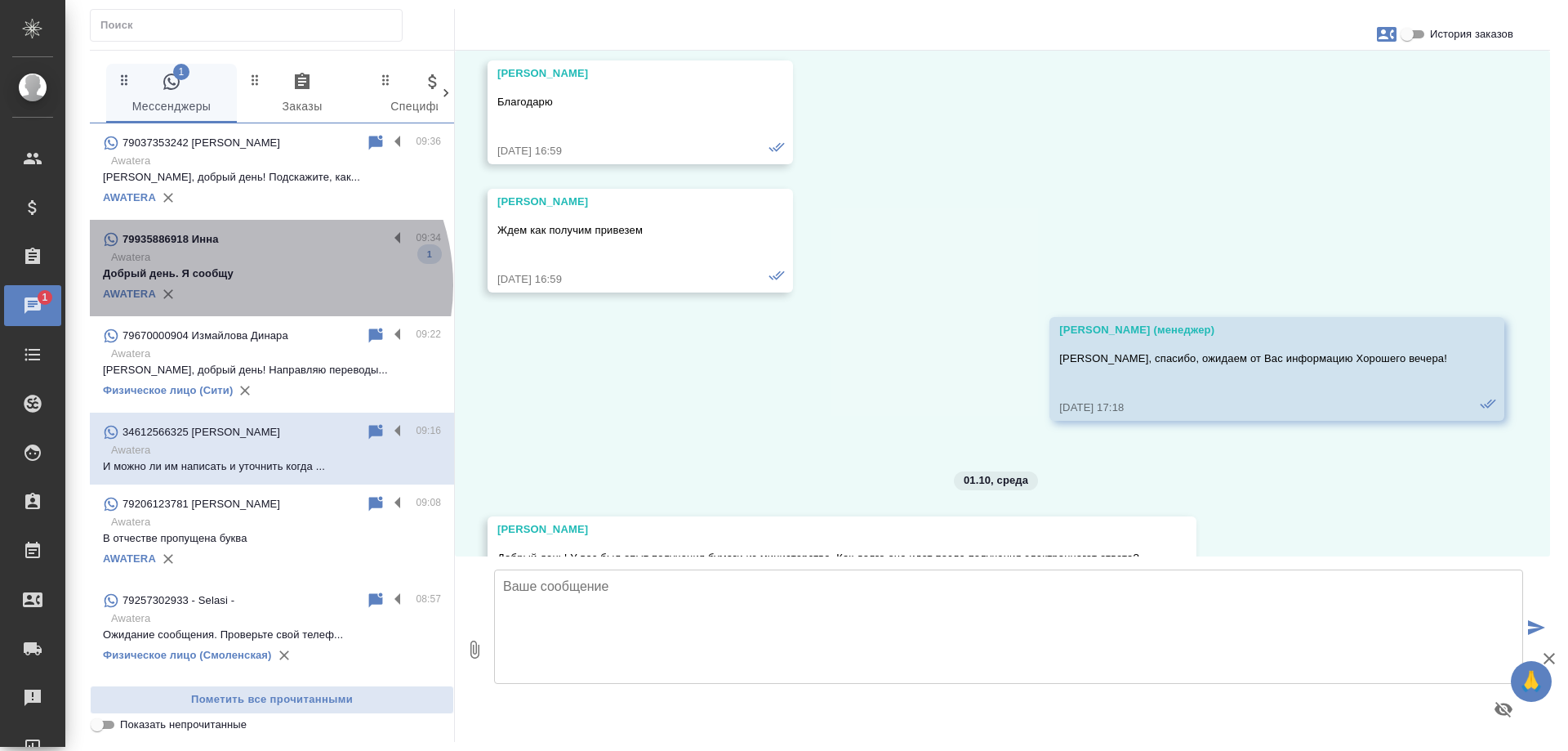
click at [239, 286] on div "AWATERA" at bounding box center [272, 294] width 338 height 25
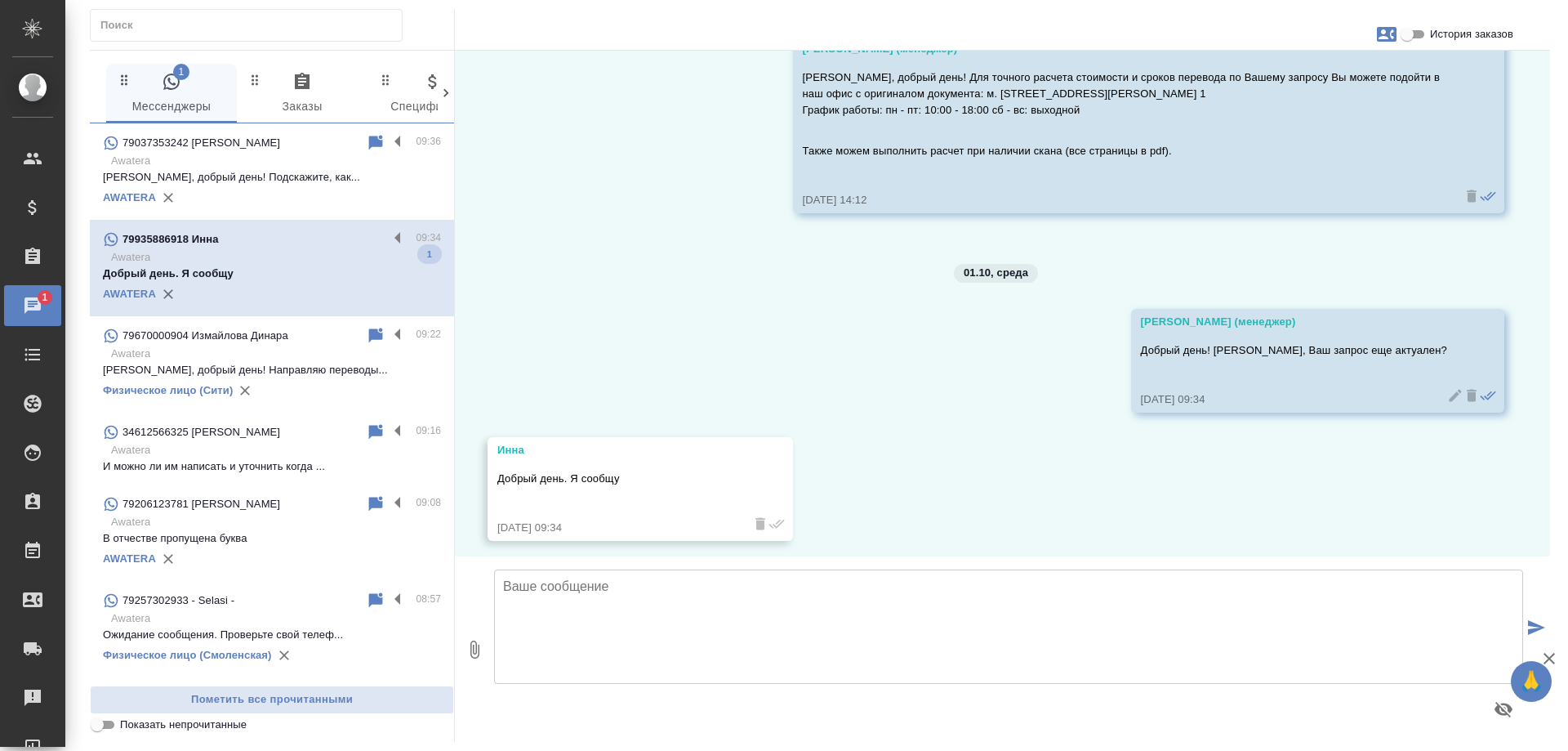
scroll to position [95, 0]
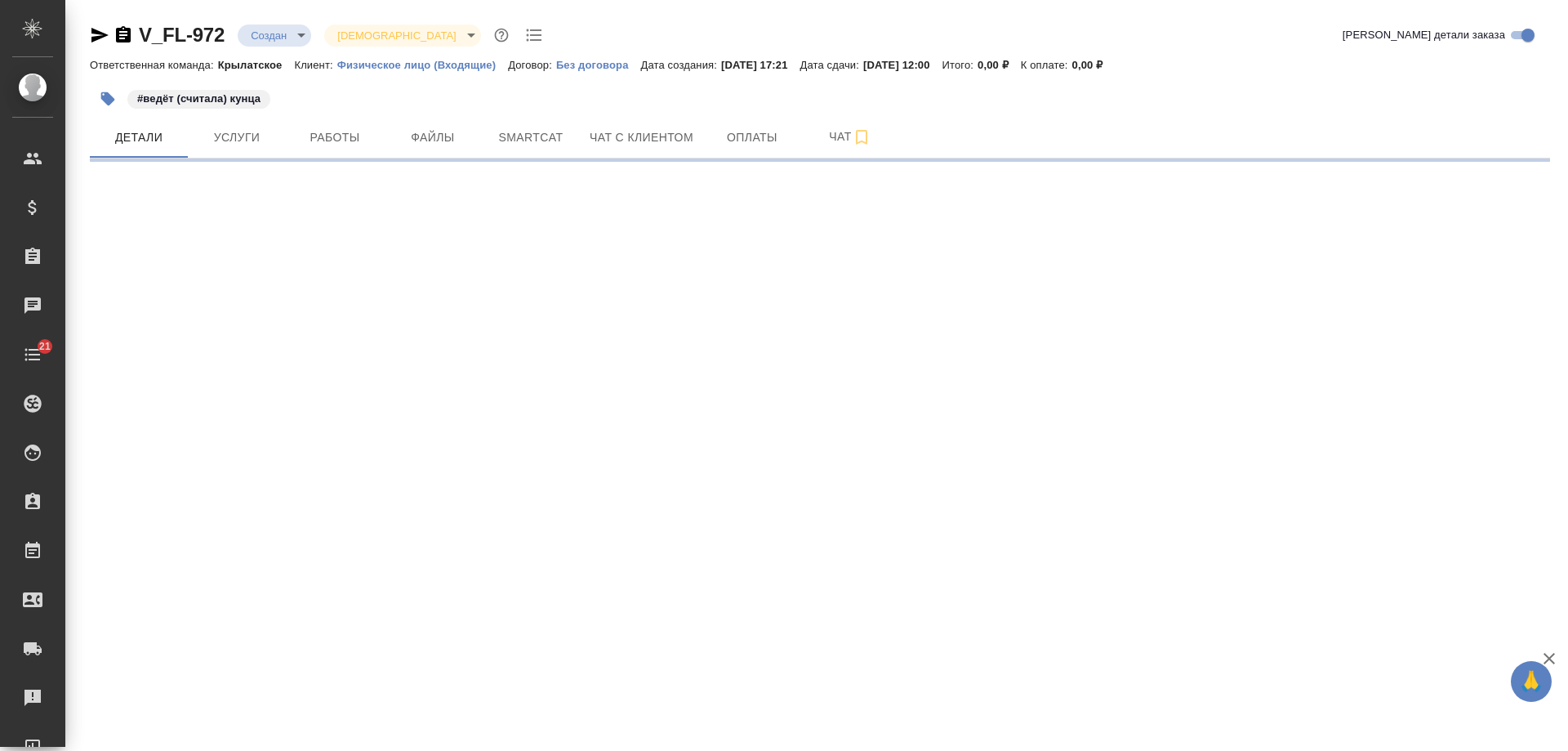
select select "RU"
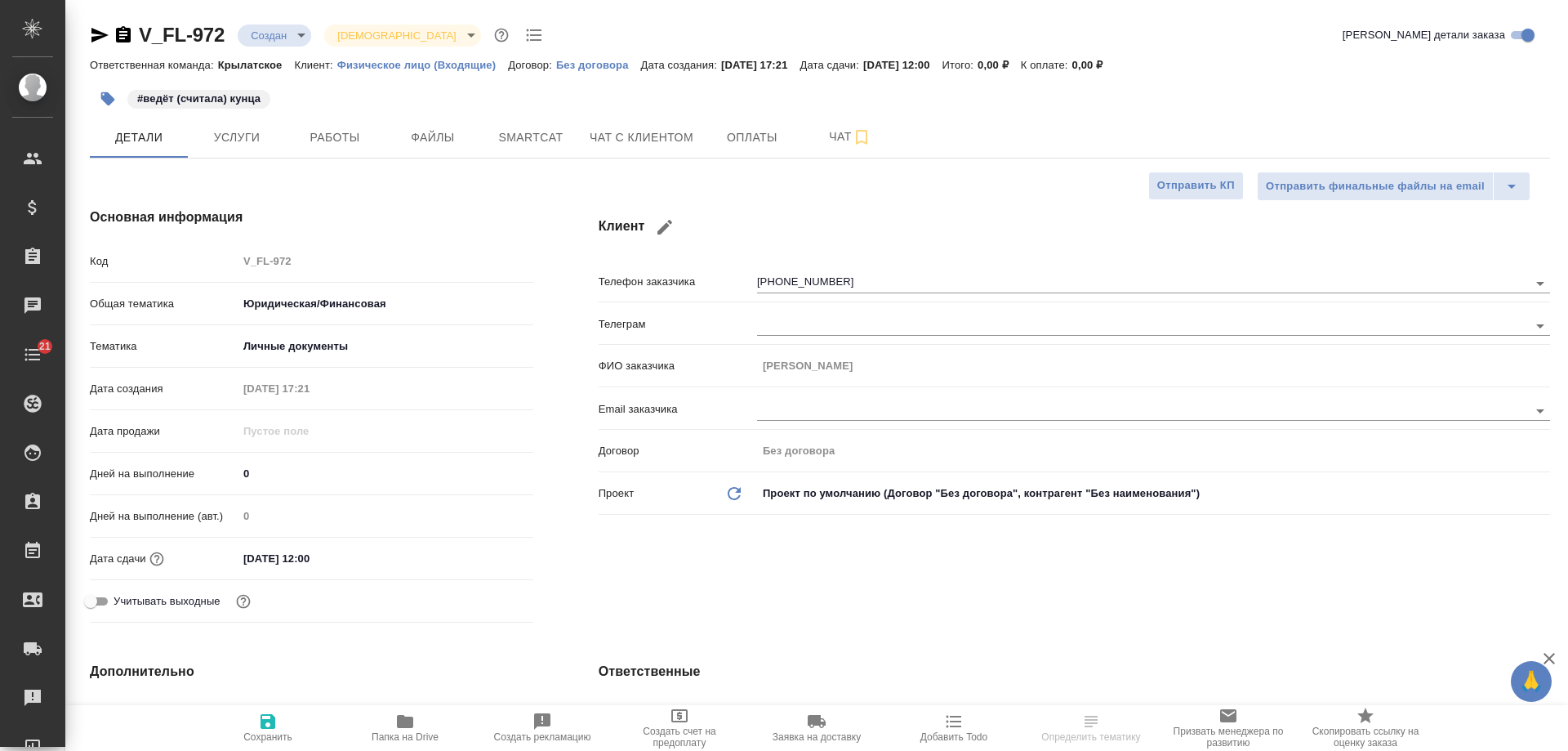
type textarea "x"
click at [638, 136] on span "Чат с клиентом" at bounding box center [640, 138] width 104 height 20
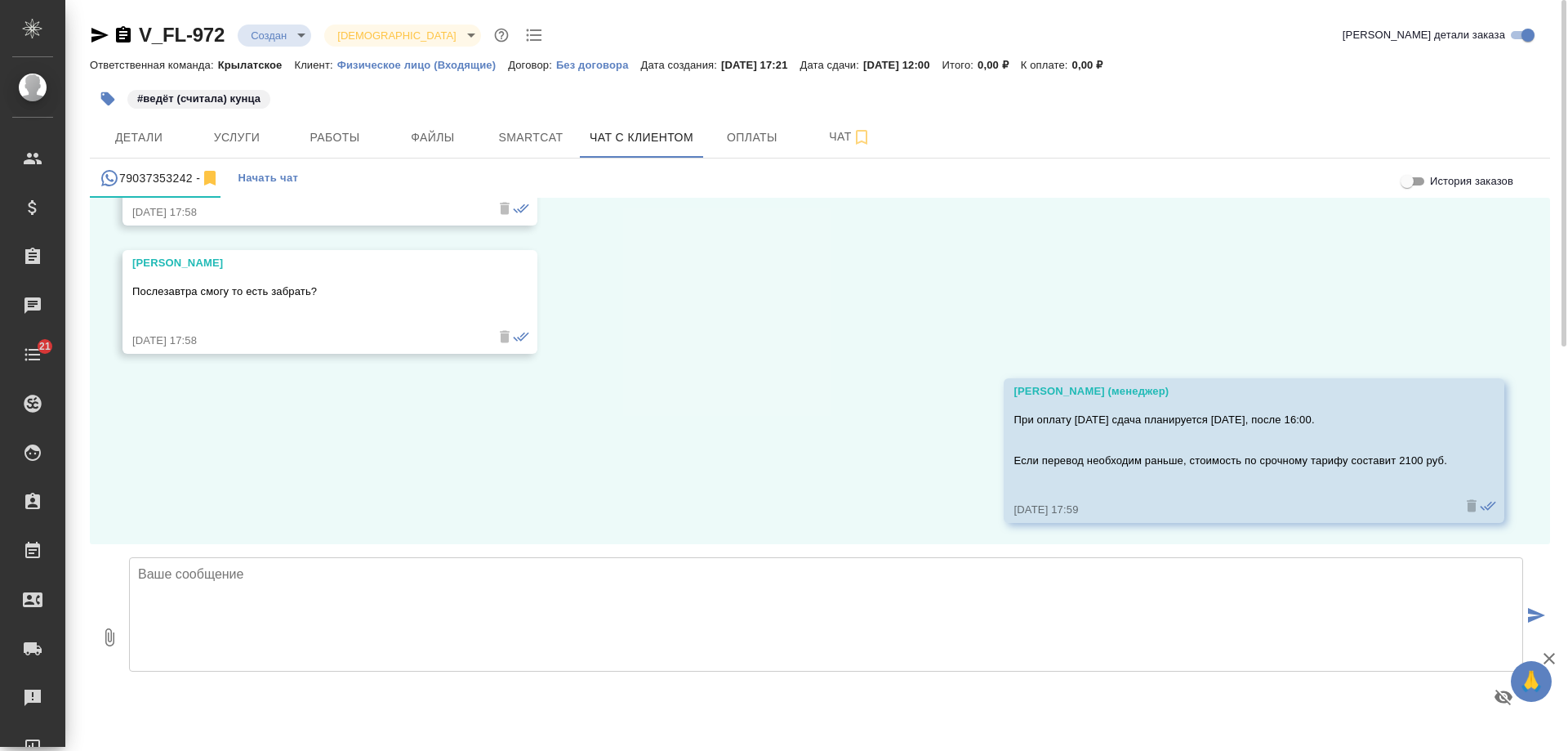
scroll to position [1690, 0]
click at [433, 576] on textarea at bounding box center [826, 614] width 1394 height 115
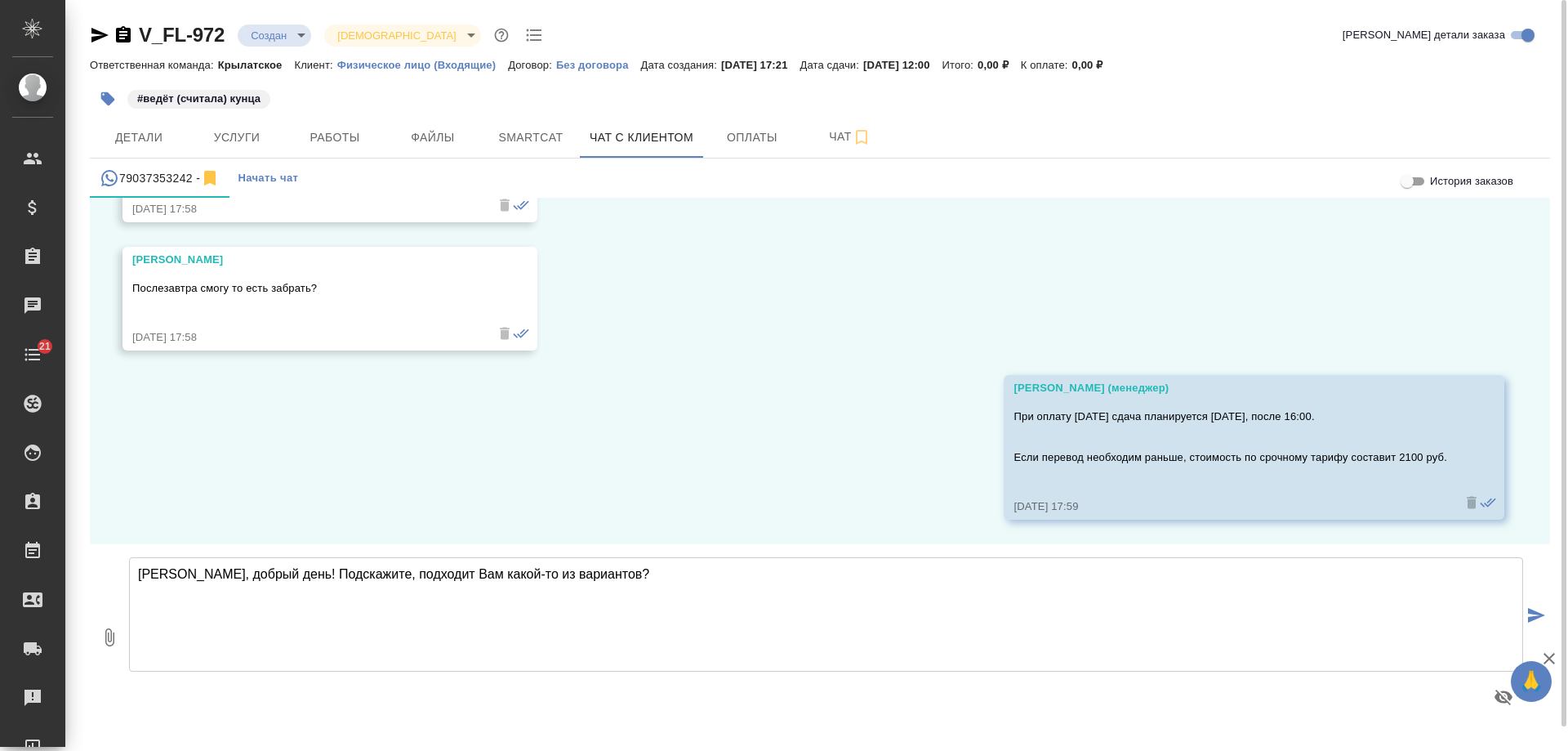
drag, startPoint x: 640, startPoint y: 574, endPoint x: 382, endPoint y: 580, distance: 258.1
click at [382, 580] on textarea "Константин, добрый день! Подскажите, подходит Вам какой-то из вариантов?" at bounding box center [826, 614] width 1394 height 115
type textarea "Константин, добрый день! Подскажите, какой из вариантов Вам подходит?"
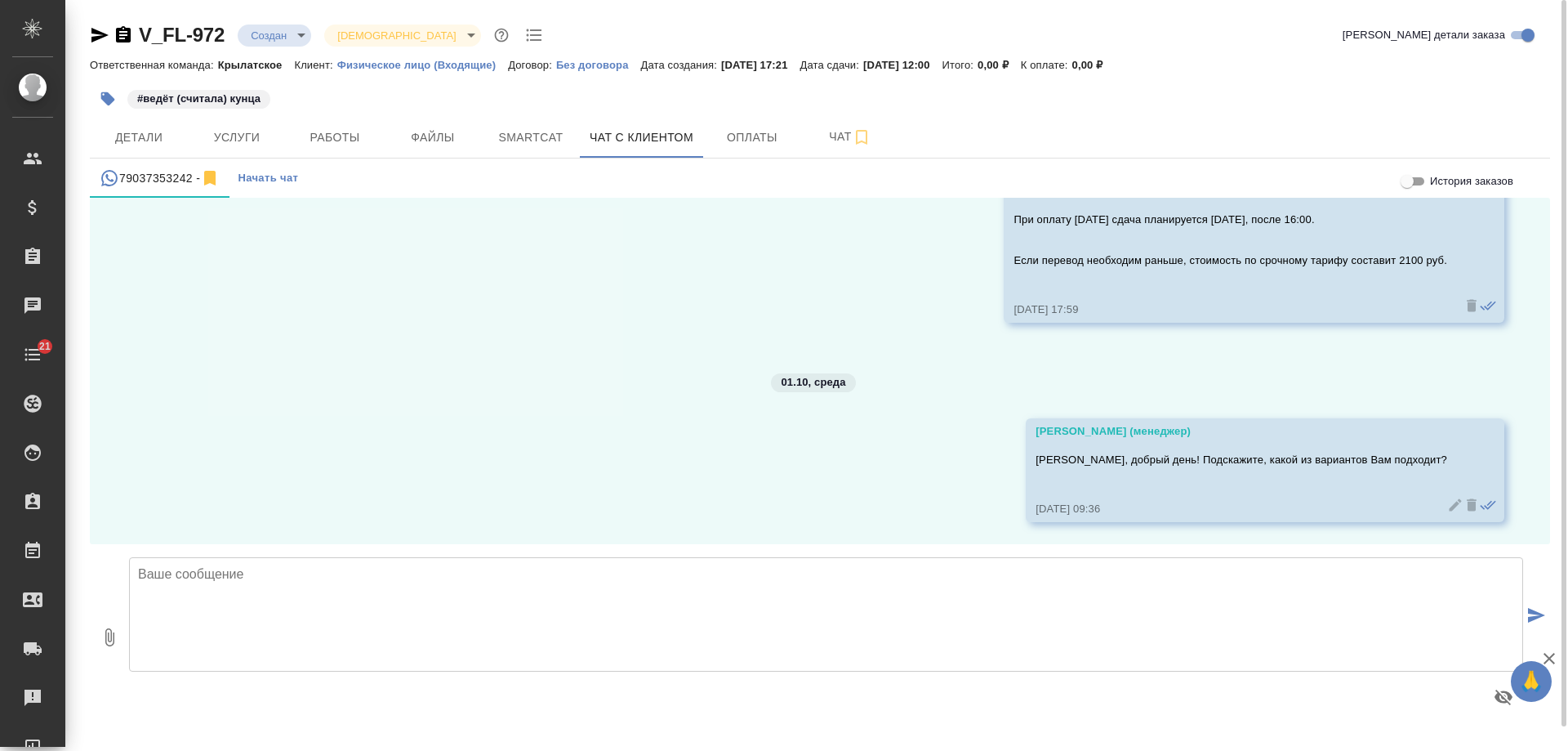
scroll to position [1889, 0]
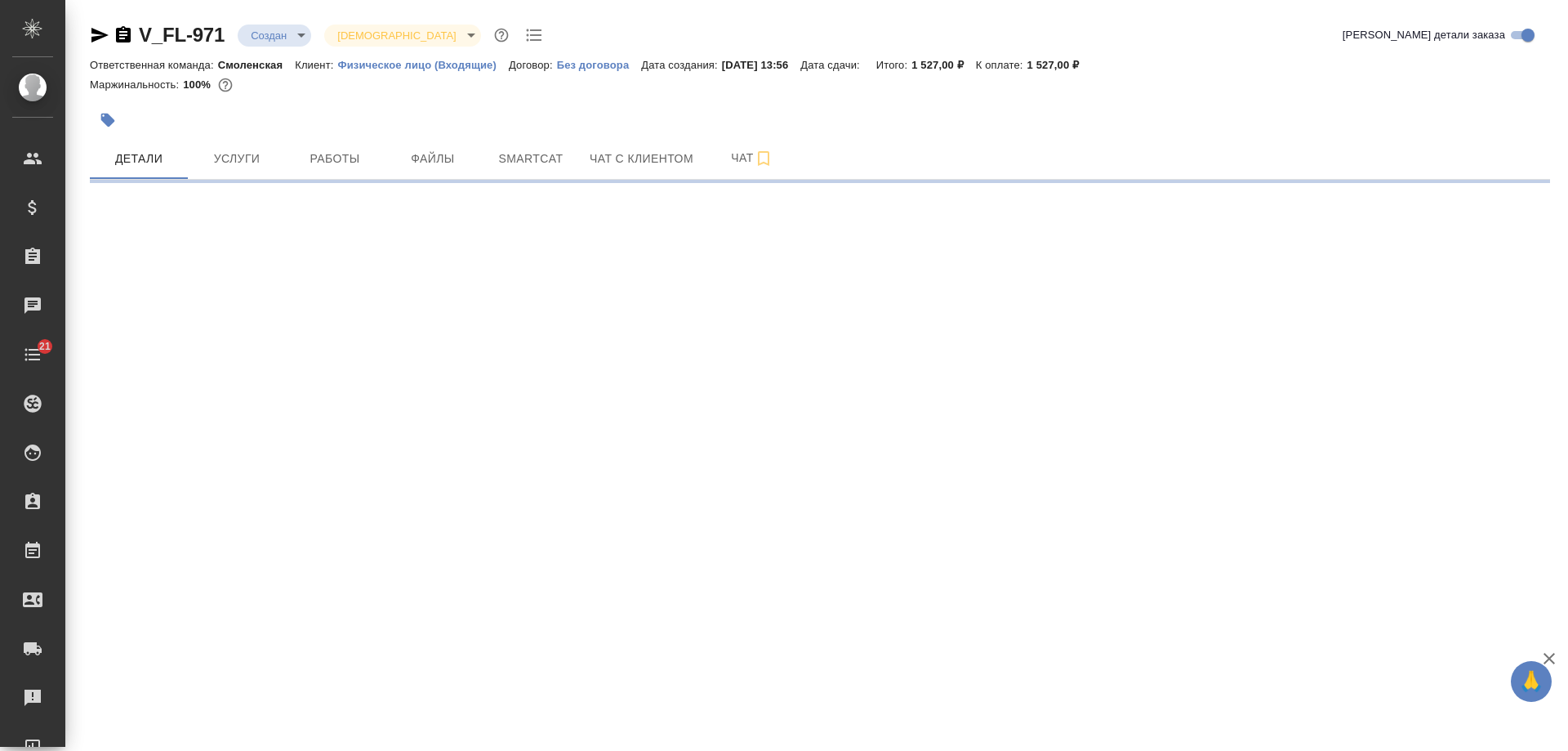
select select "RU"
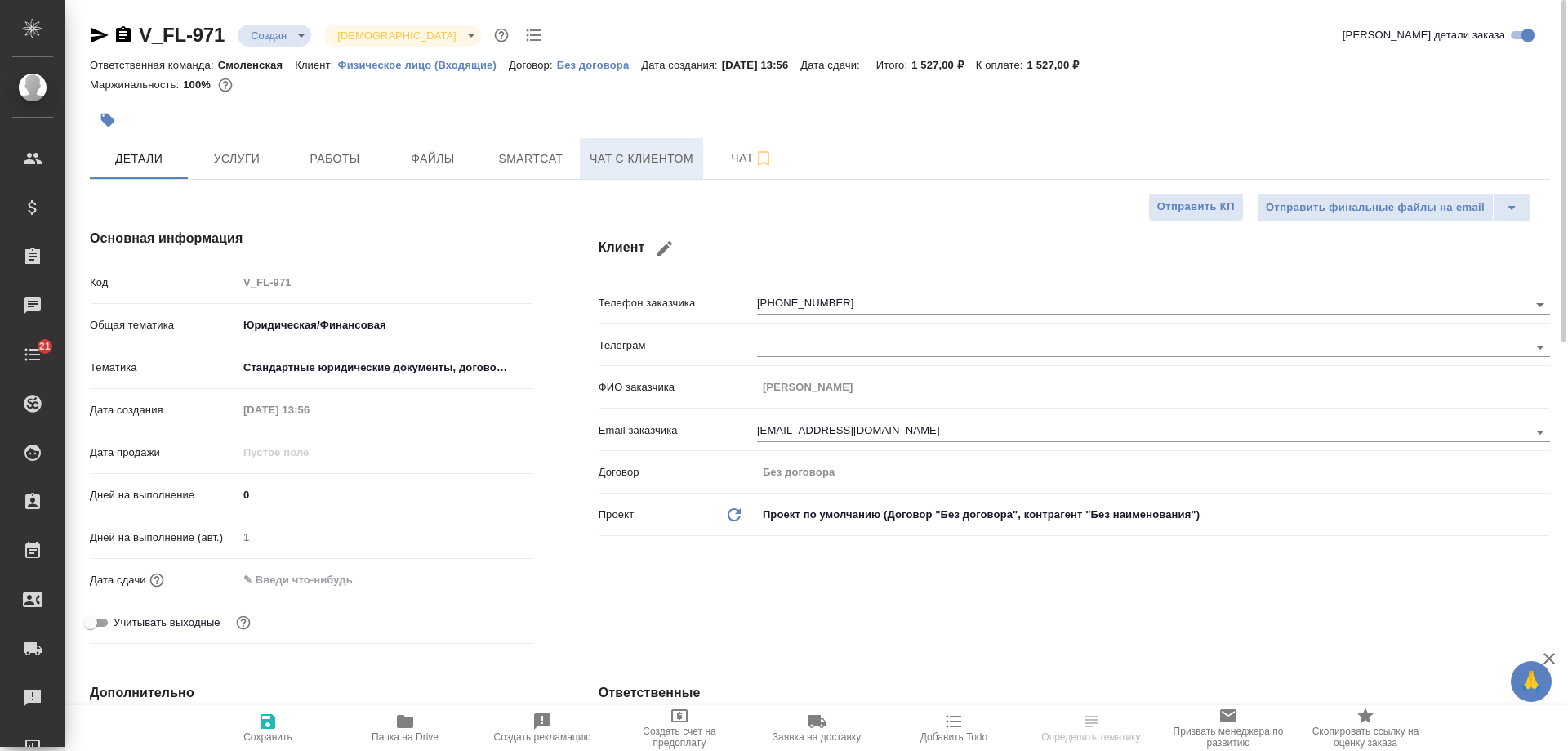
click at [646, 166] on span "Чат с клиентом" at bounding box center [640, 159] width 104 height 20
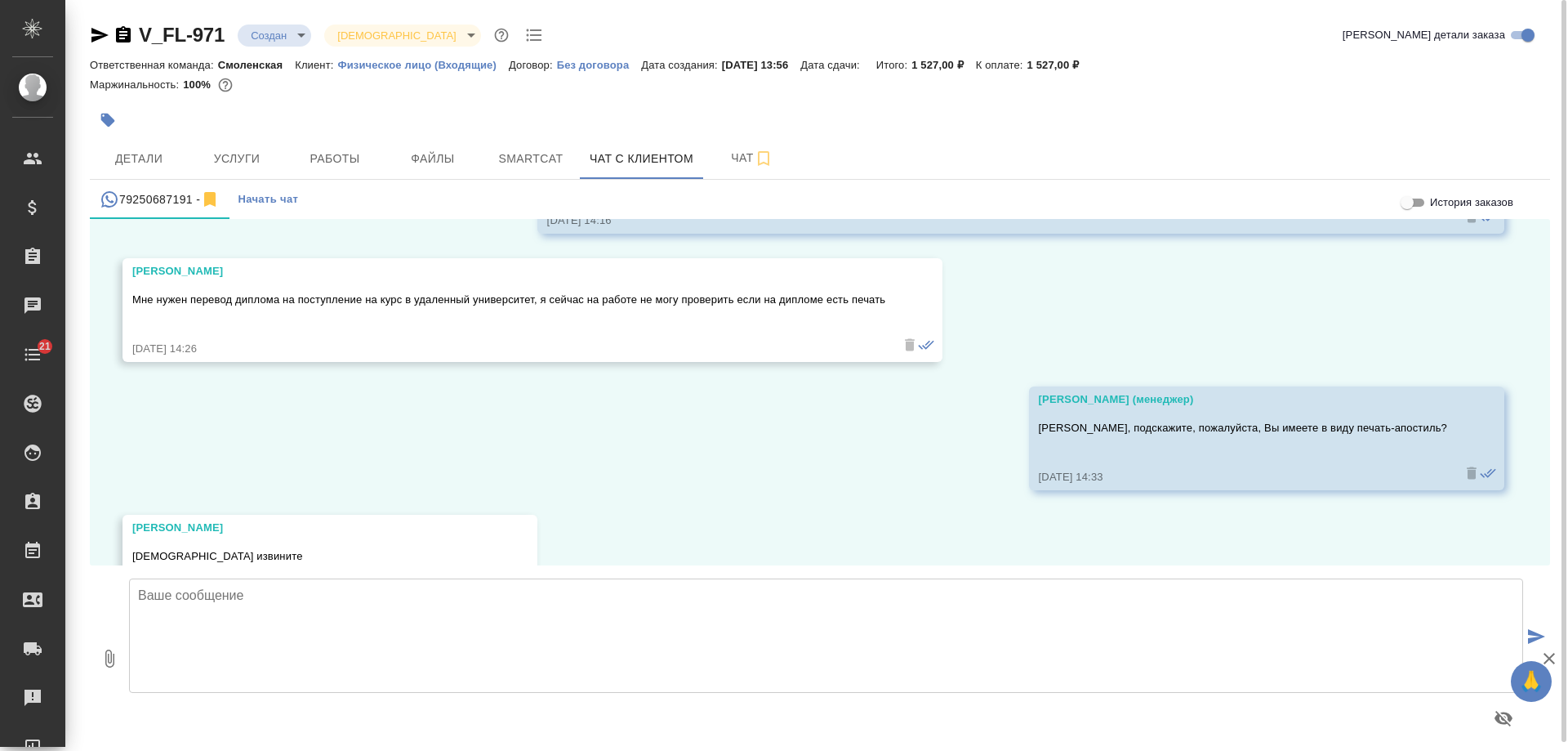
scroll to position [1461, 0]
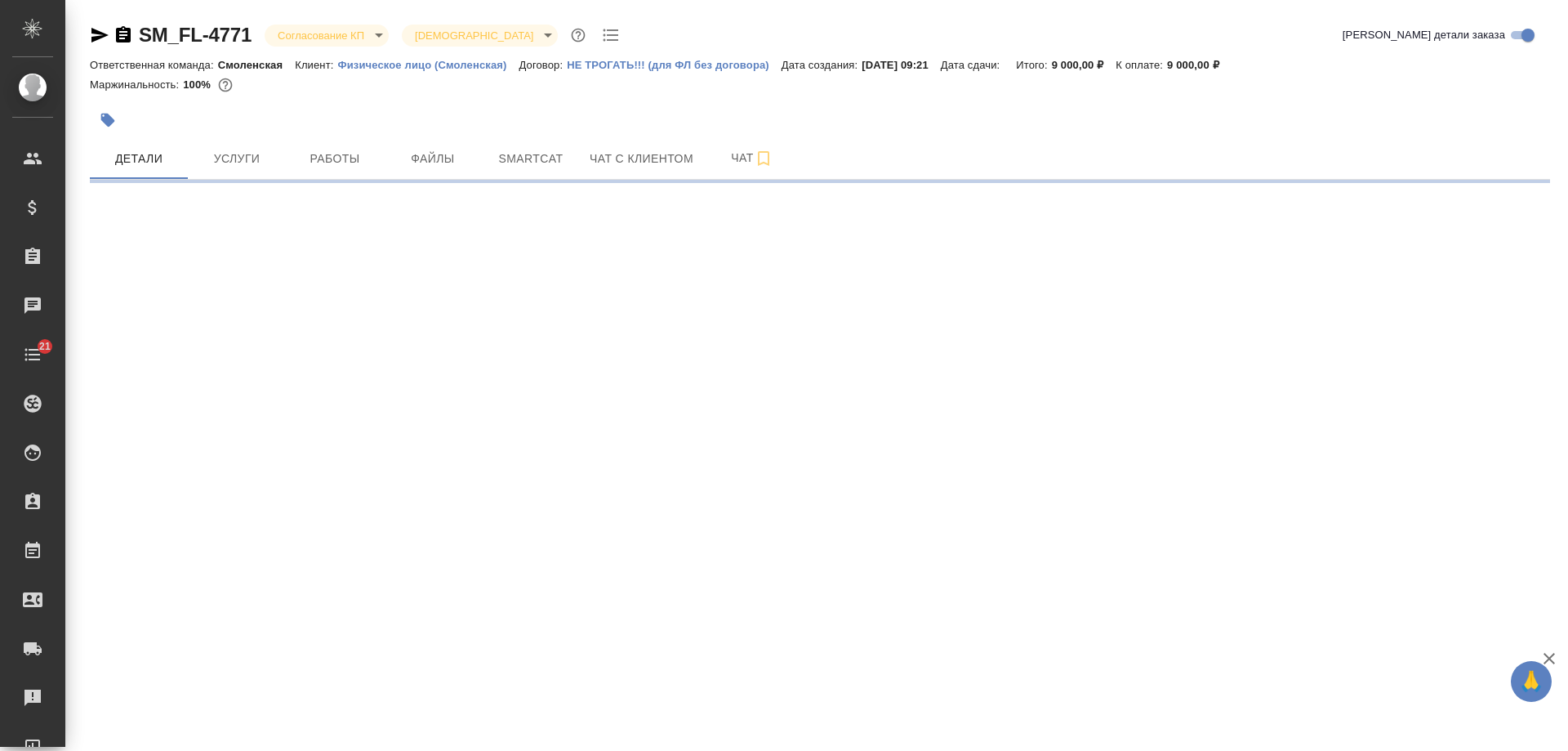
select select "RU"
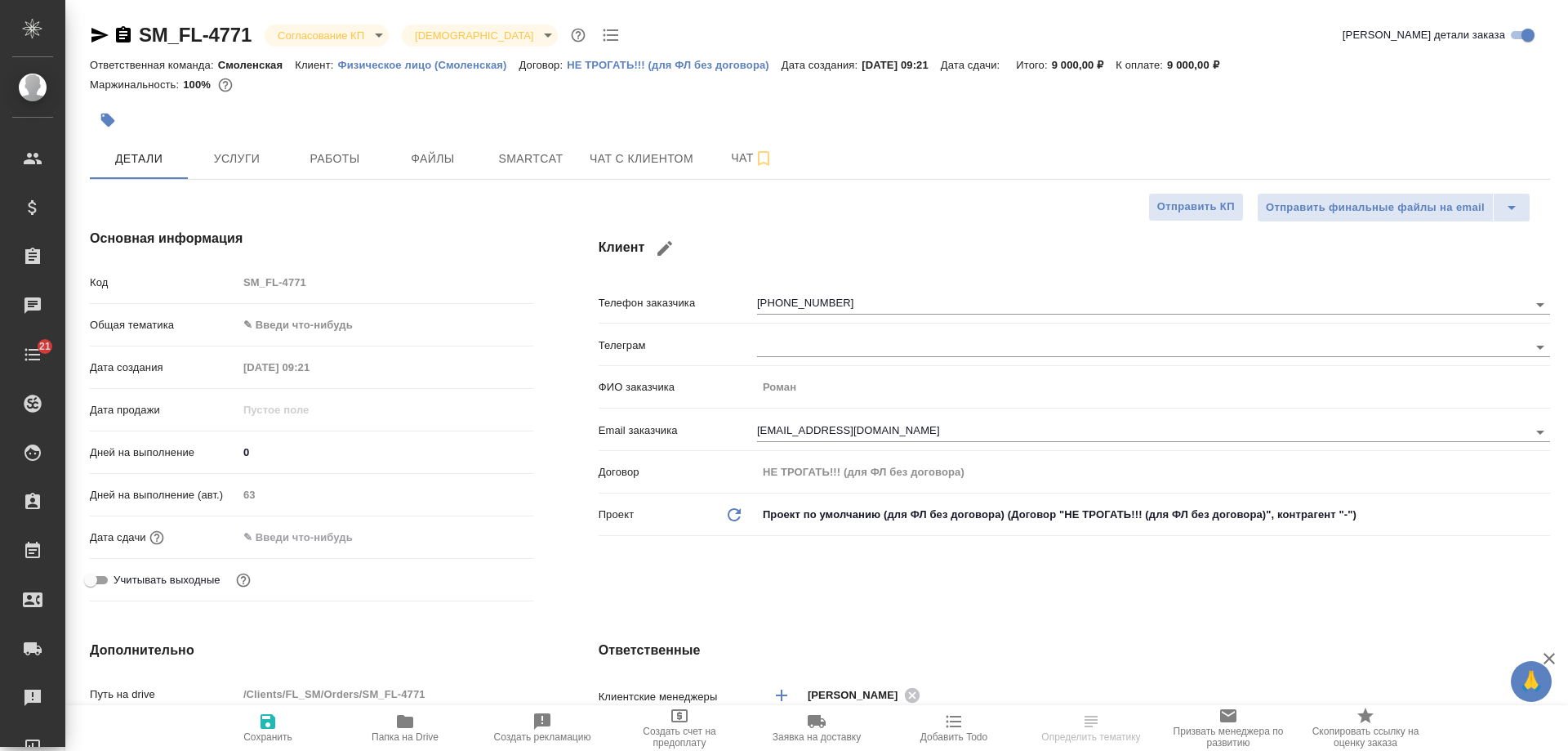
type textarea "x"
click at [651, 155] on span "Чат с клиентом" at bounding box center [640, 159] width 104 height 20
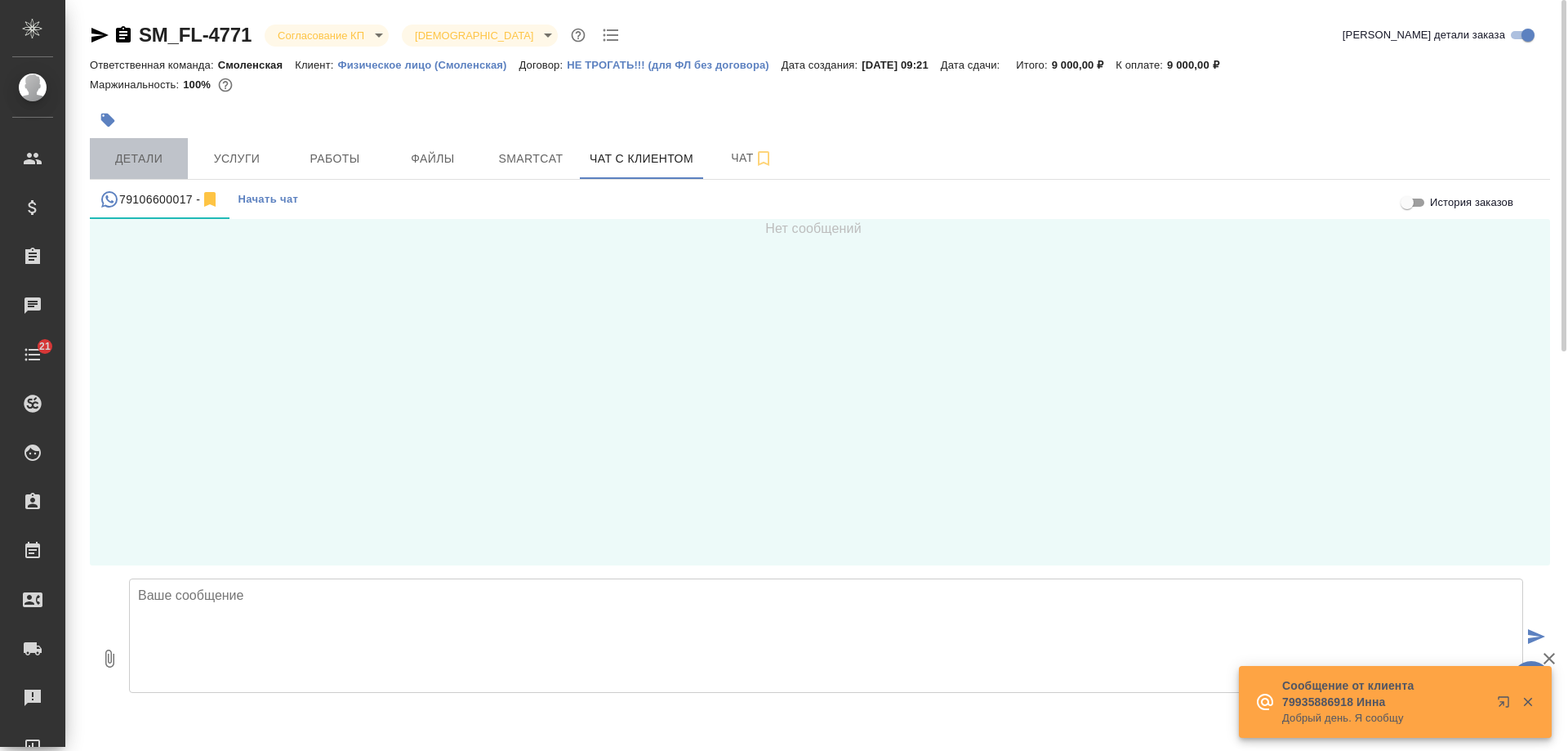
click at [150, 160] on span "Детали" at bounding box center [139, 159] width 78 height 20
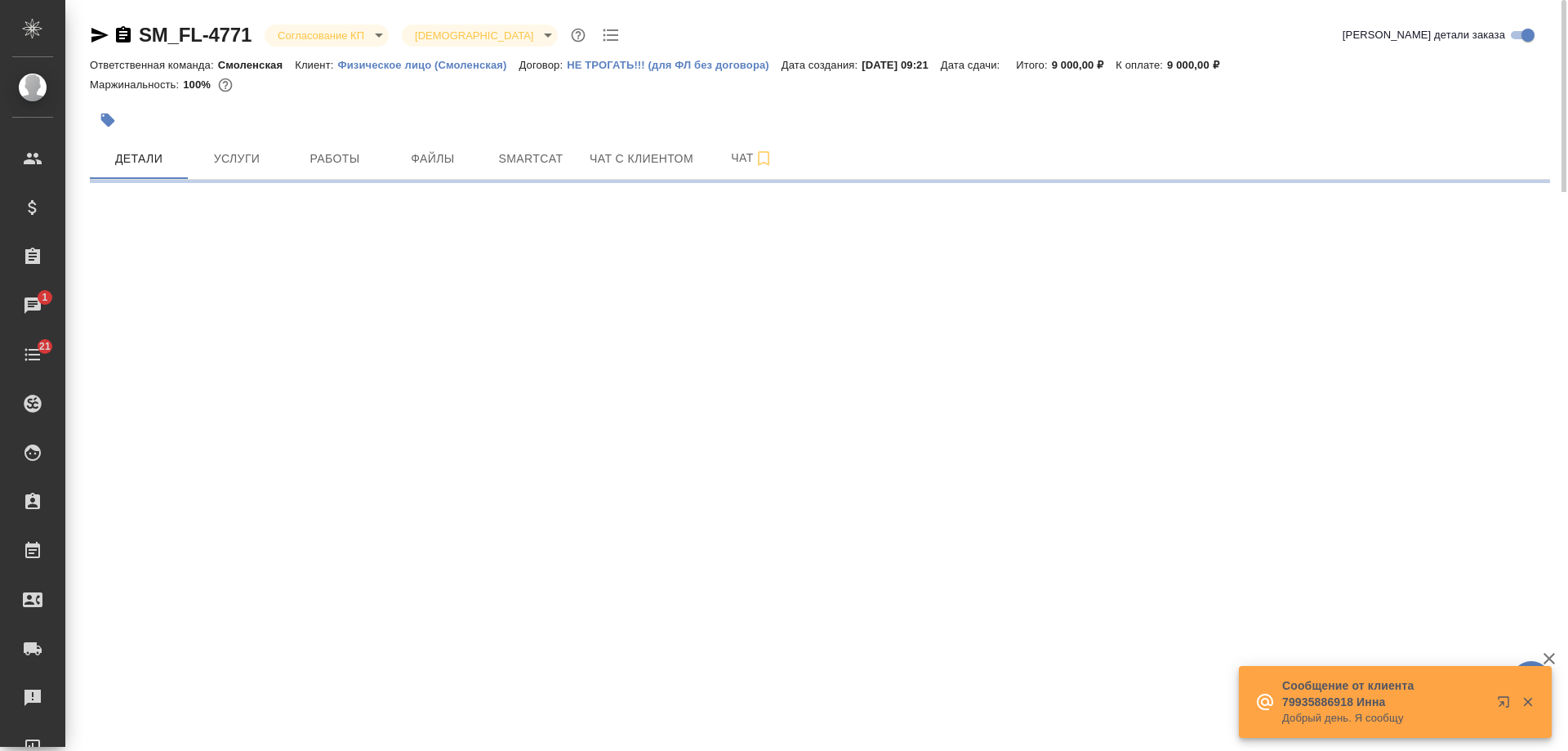
select select "RU"
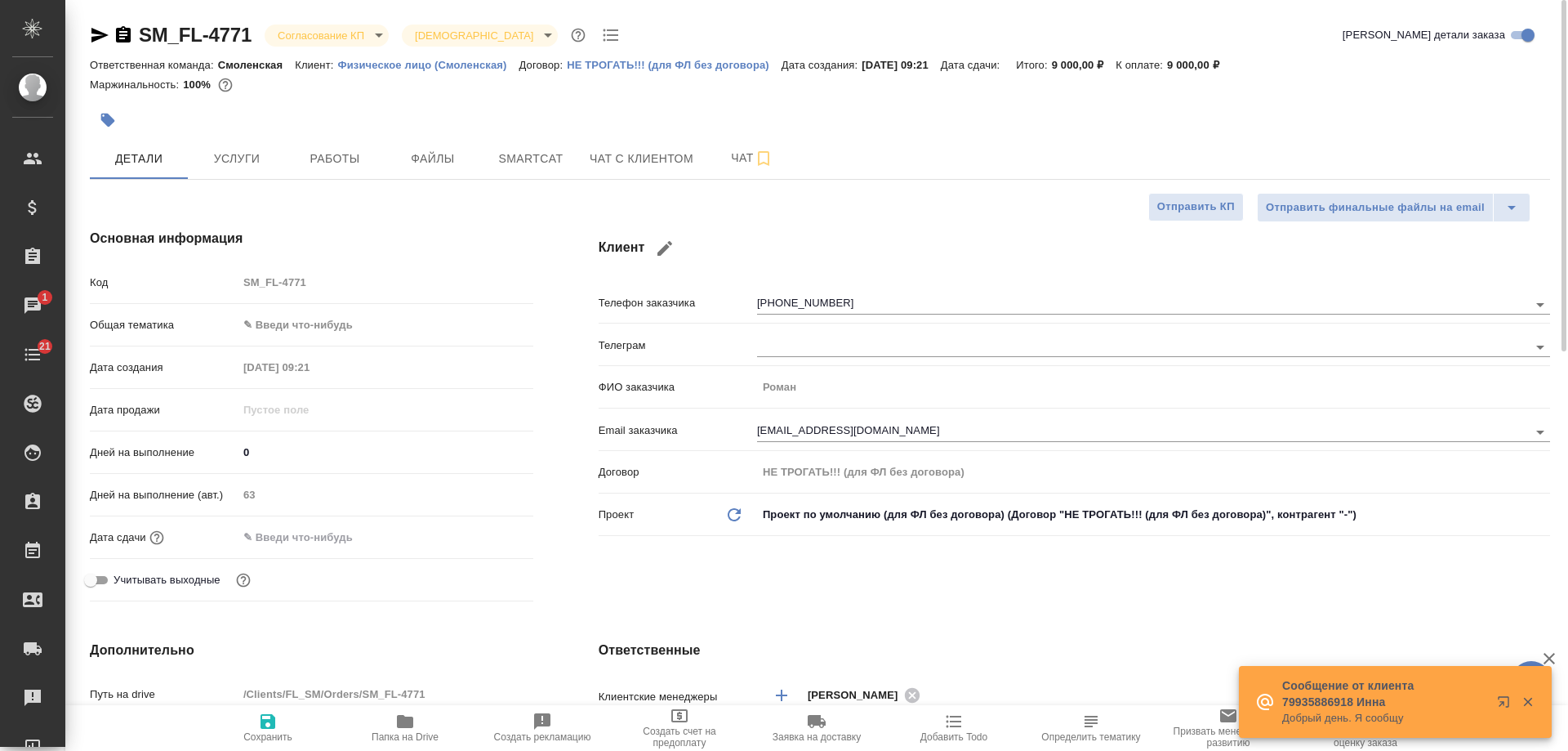
type textarea "x"
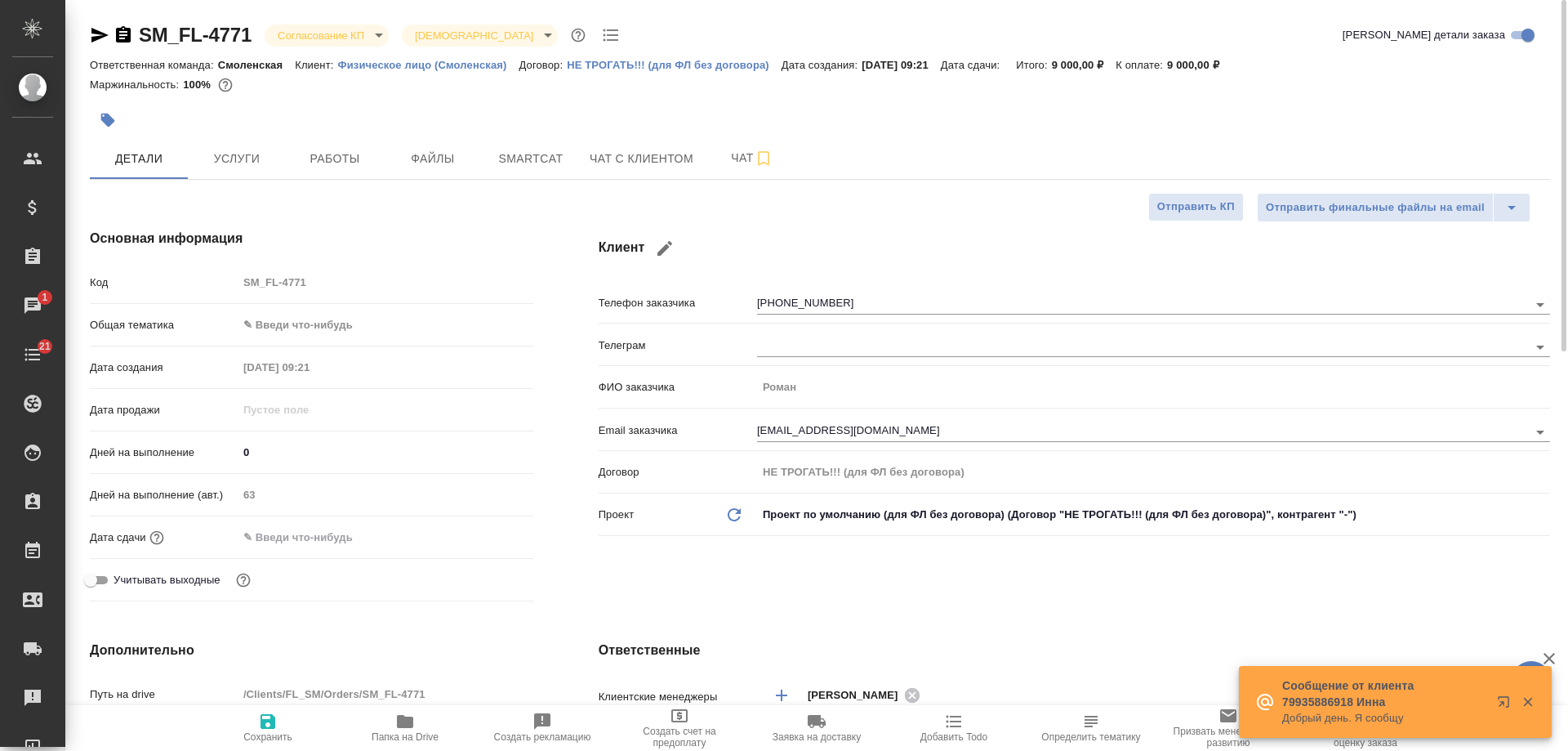
type textarea "x"
click at [128, 34] on icon "button" at bounding box center [123, 34] width 15 height 17
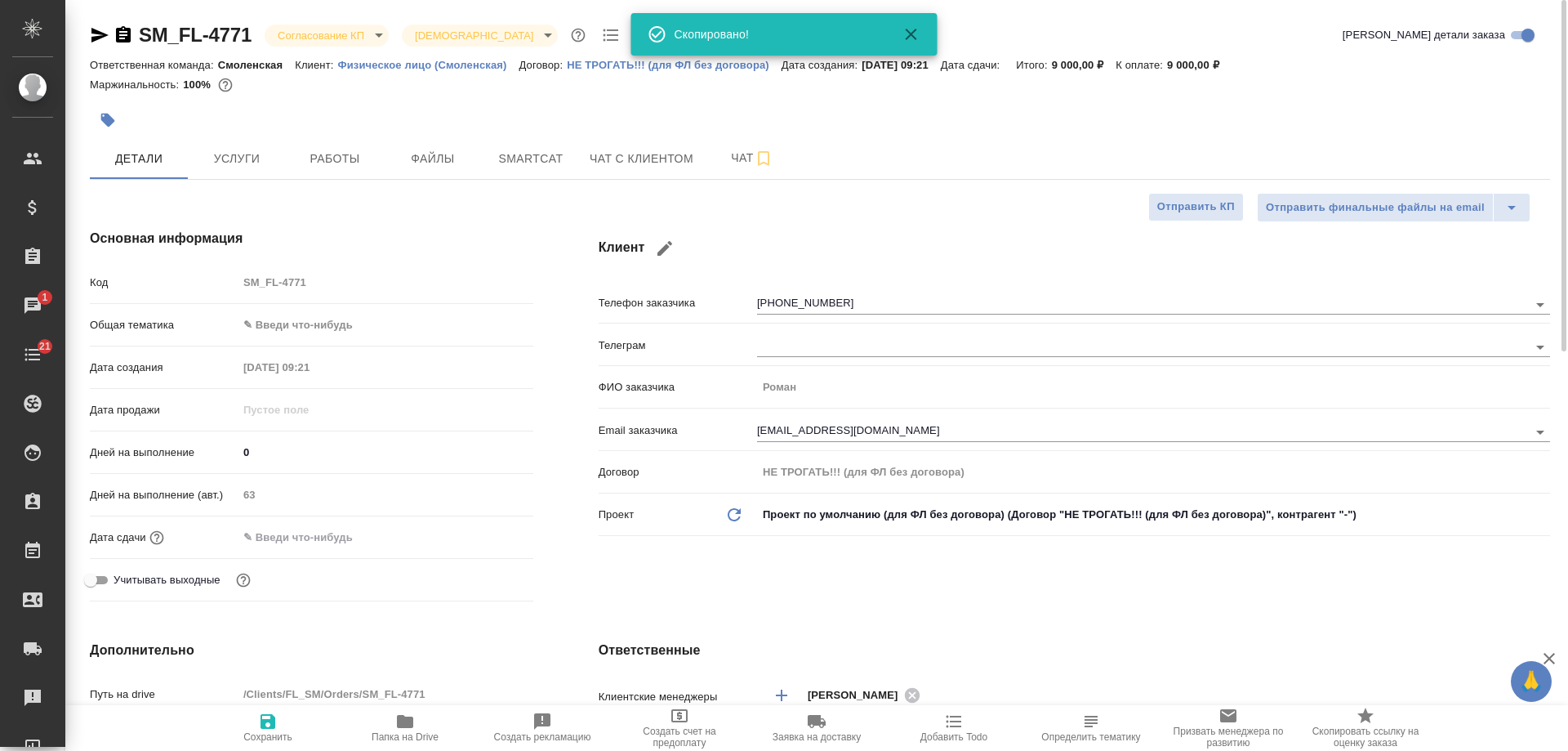
type textarea "x"
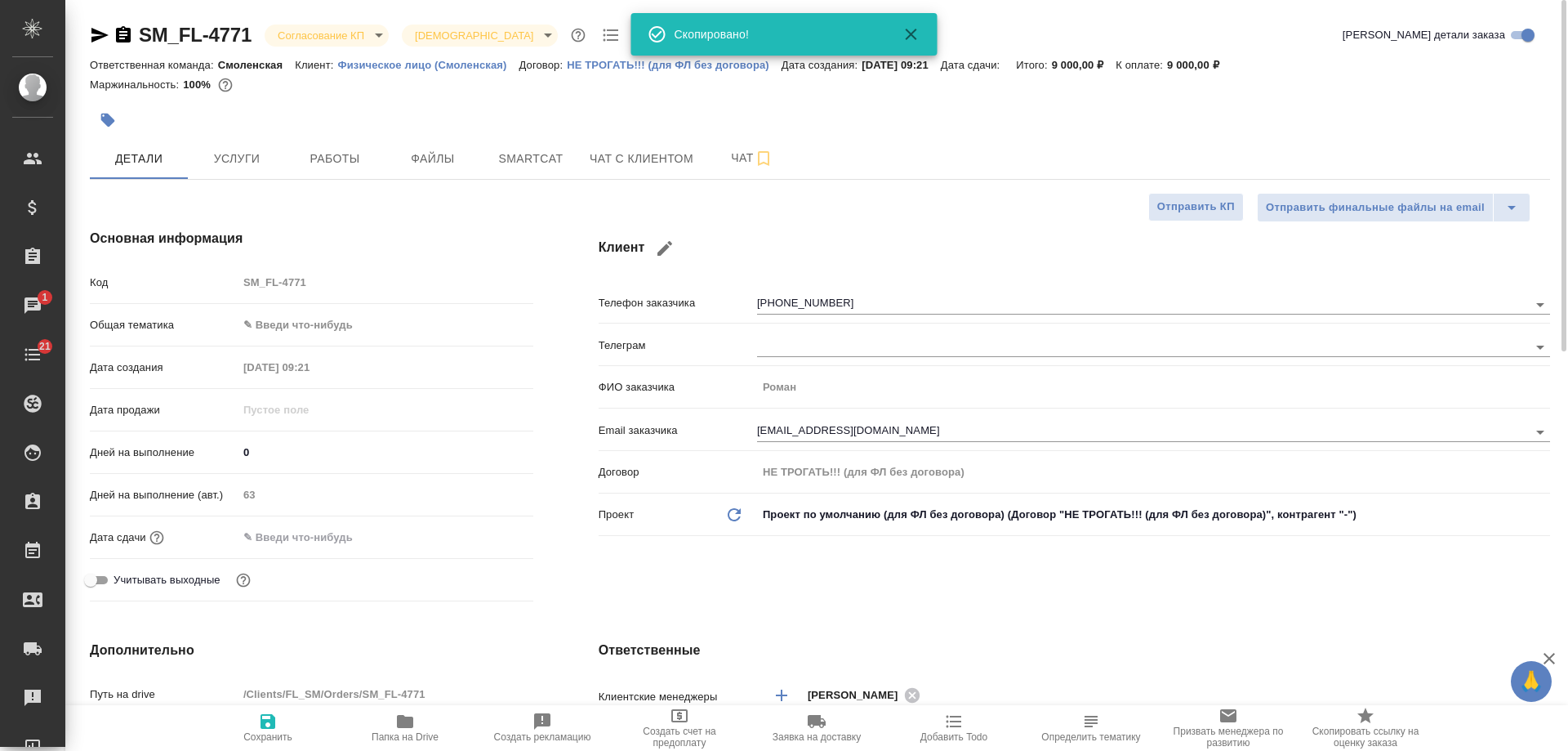
type textarea "x"
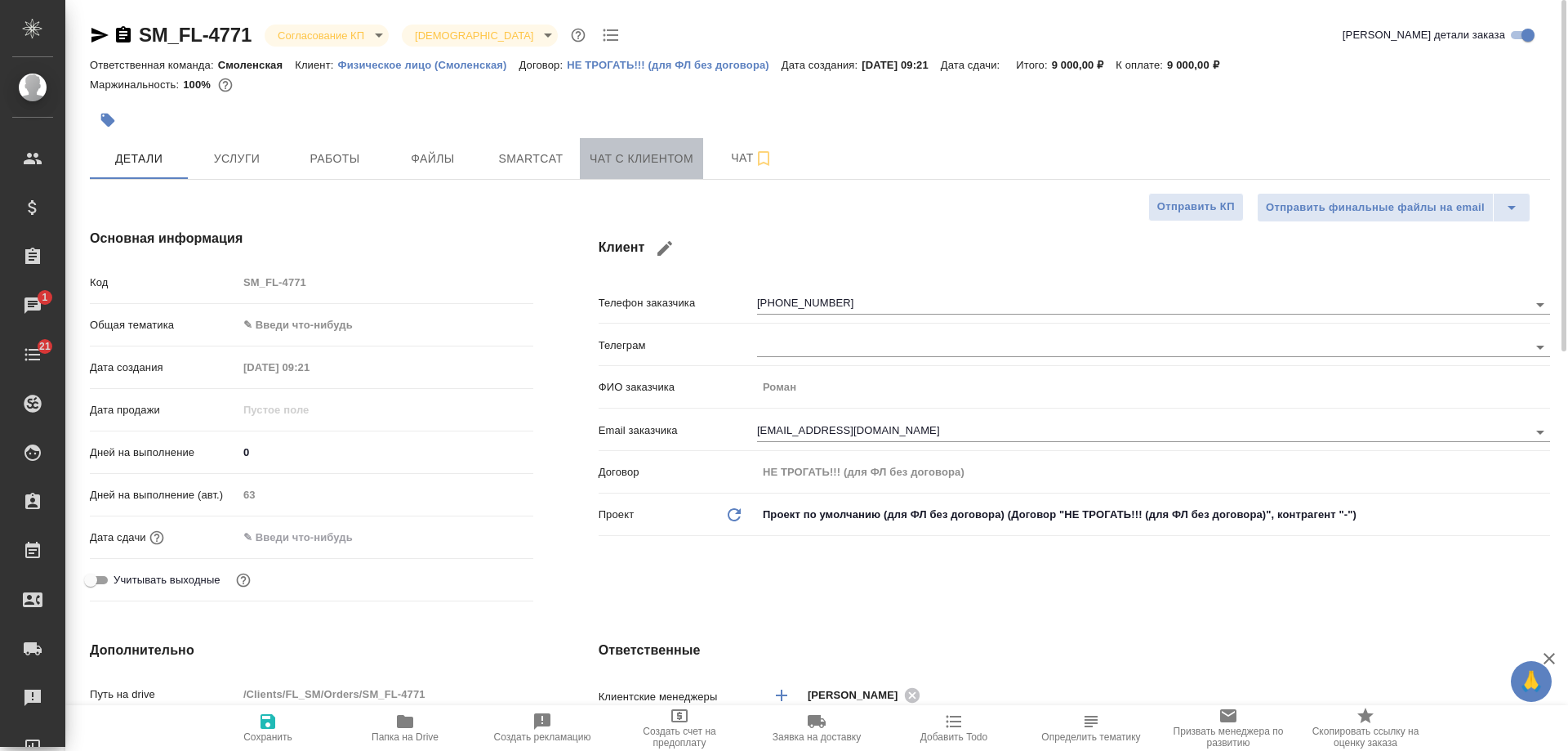
click at [642, 158] on span "Чат с клиентом" at bounding box center [640, 159] width 104 height 20
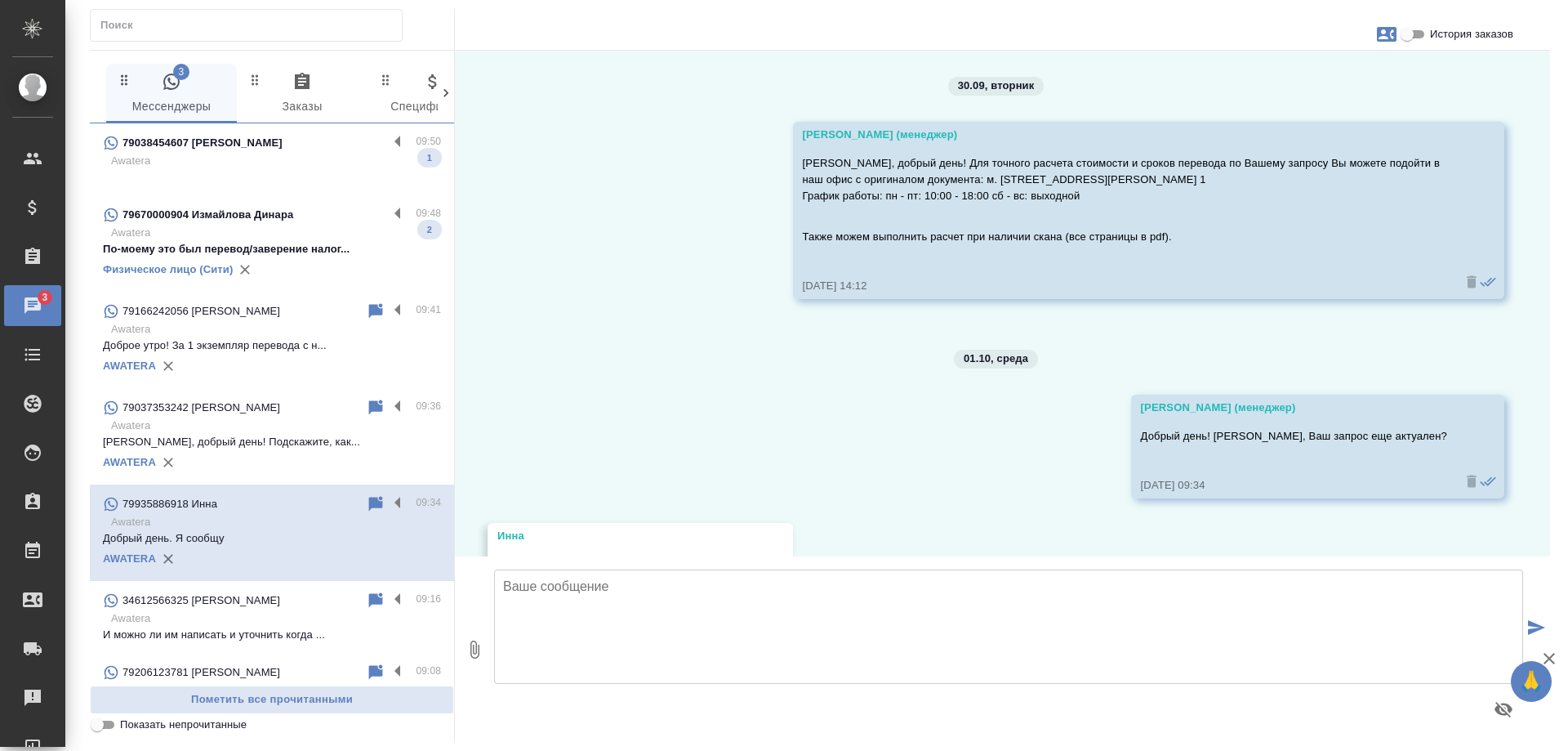
scroll to position [95, 0]
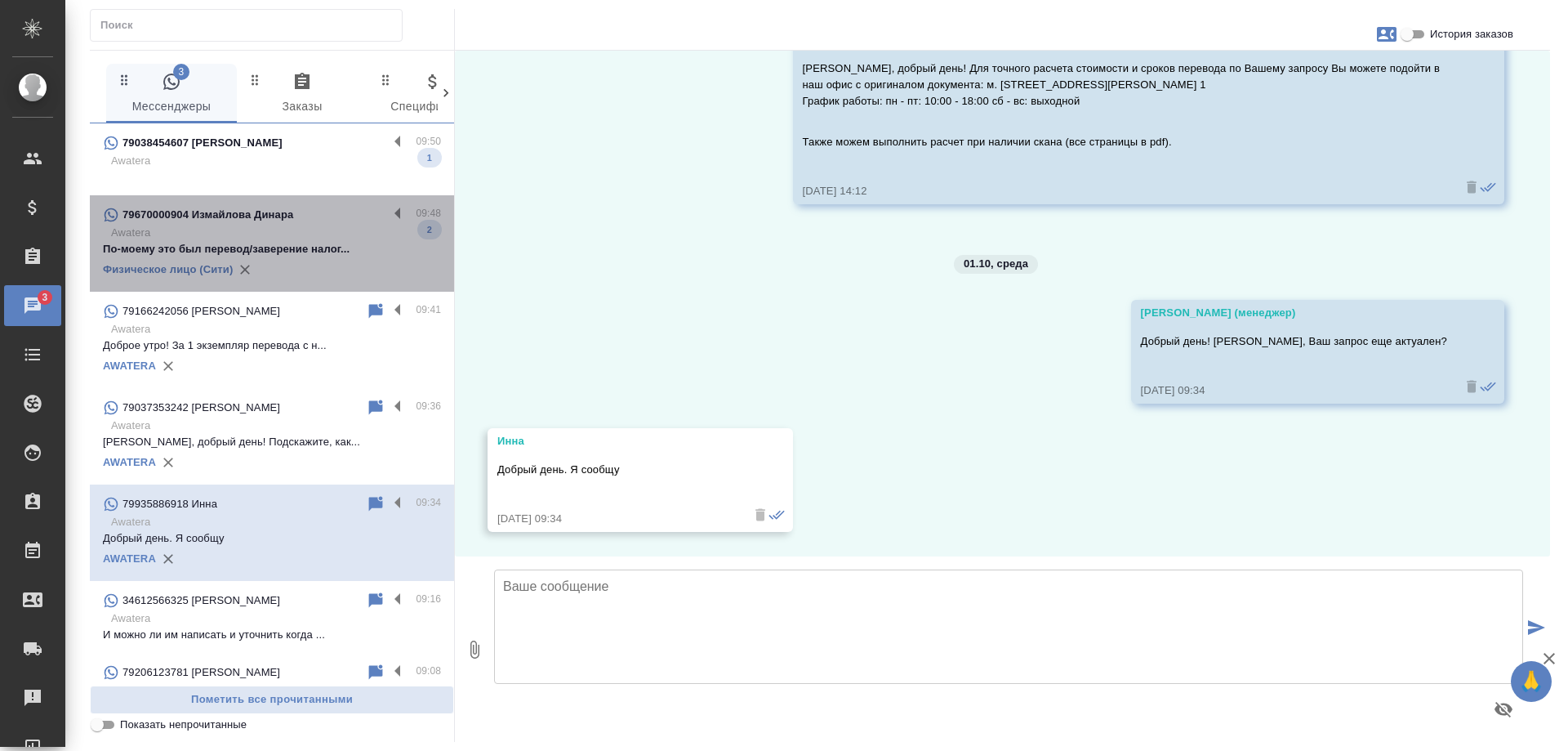
click at [284, 222] on p "79670000904 Измайлова Динара" at bounding box center [207, 215] width 171 height 17
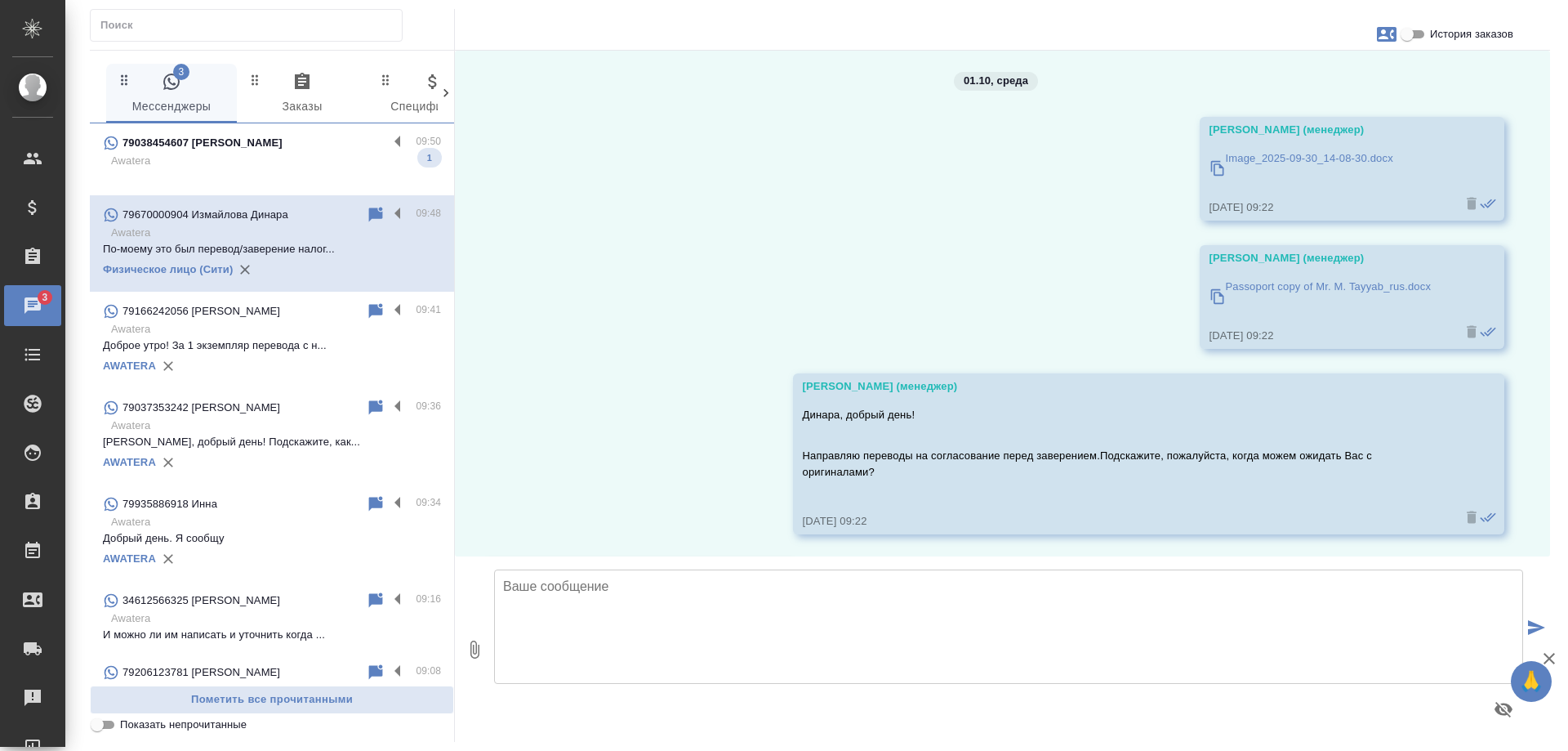
scroll to position [18440, 0]
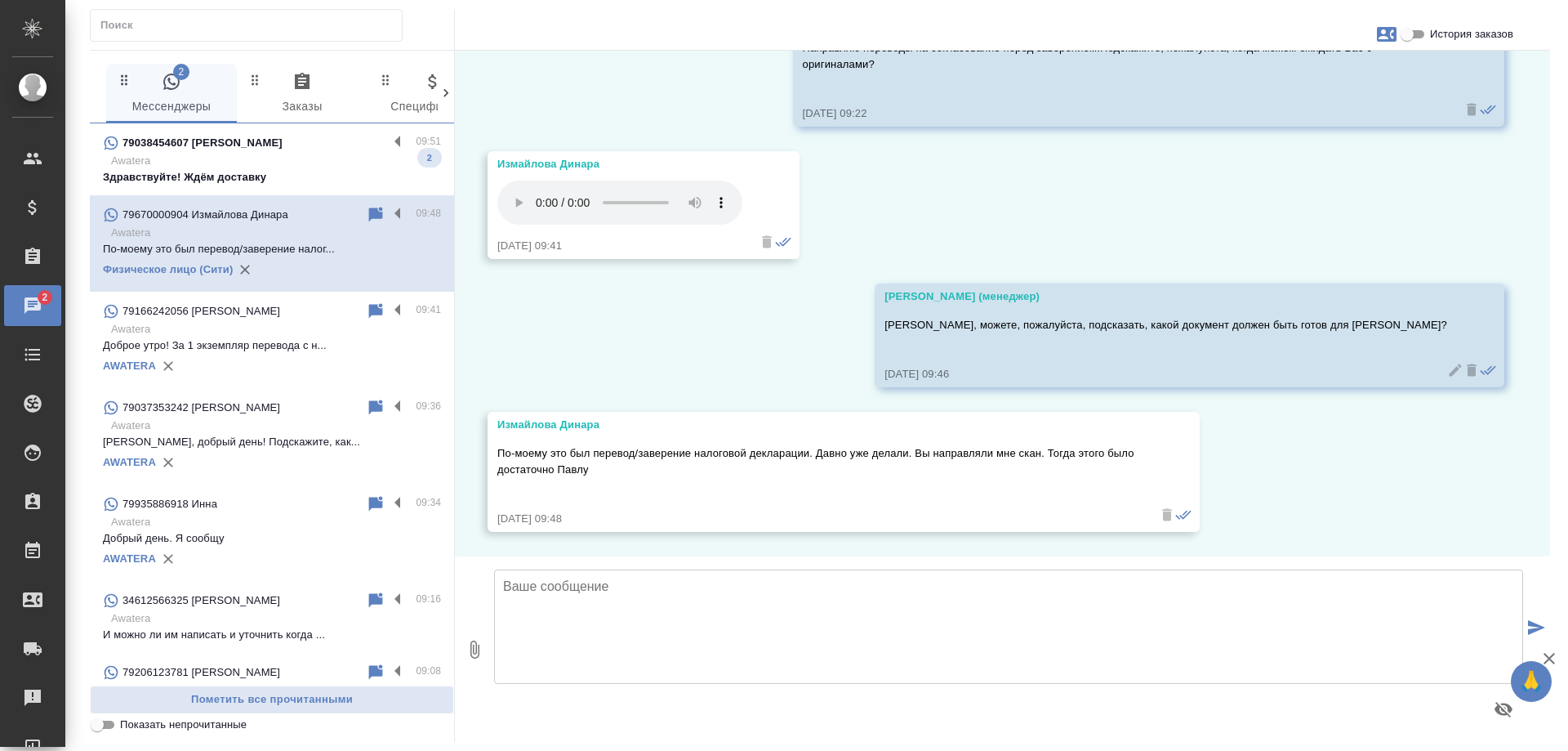
click at [297, 149] on div "79038454607 Tatiana" at bounding box center [245, 142] width 285 height 19
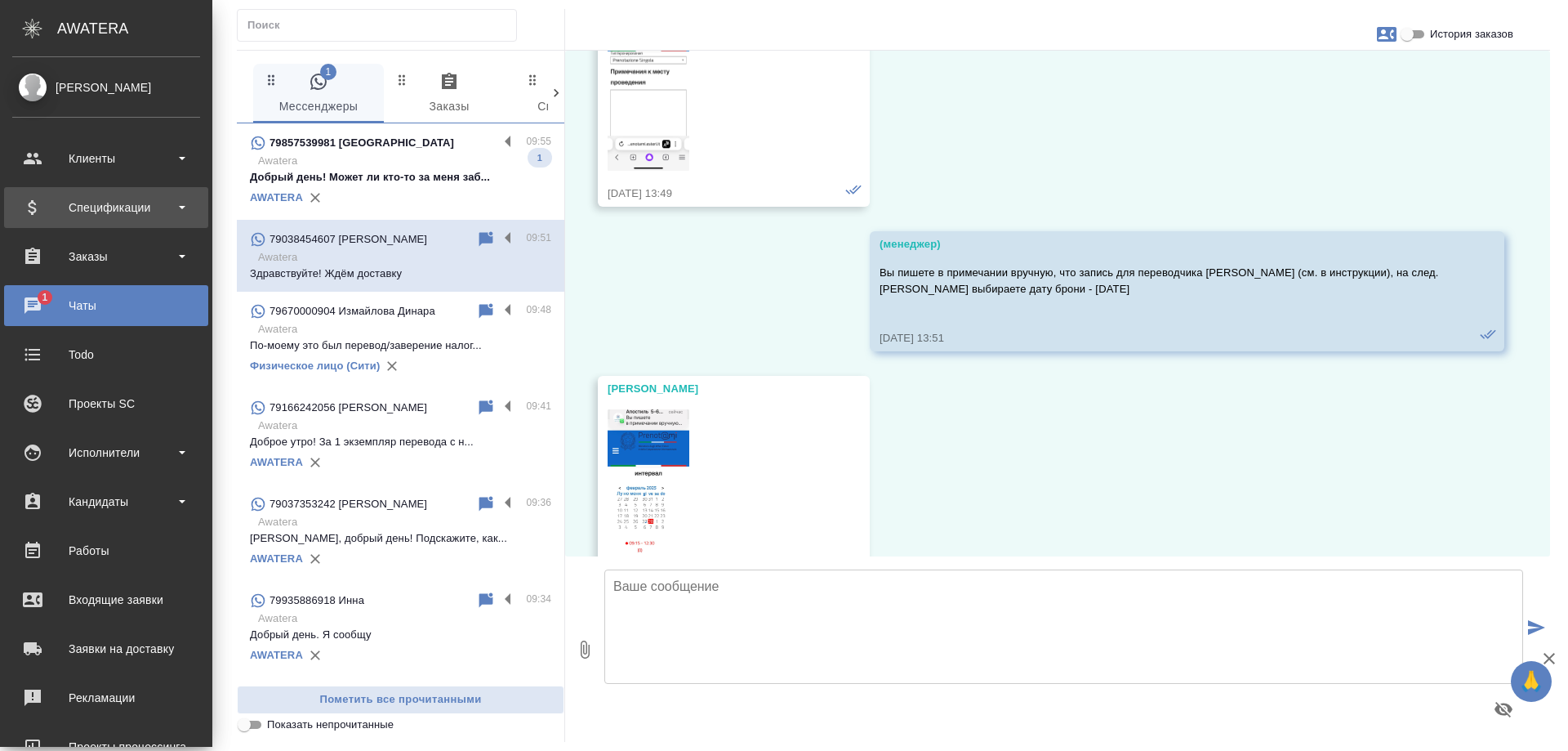
scroll to position [36381, 0]
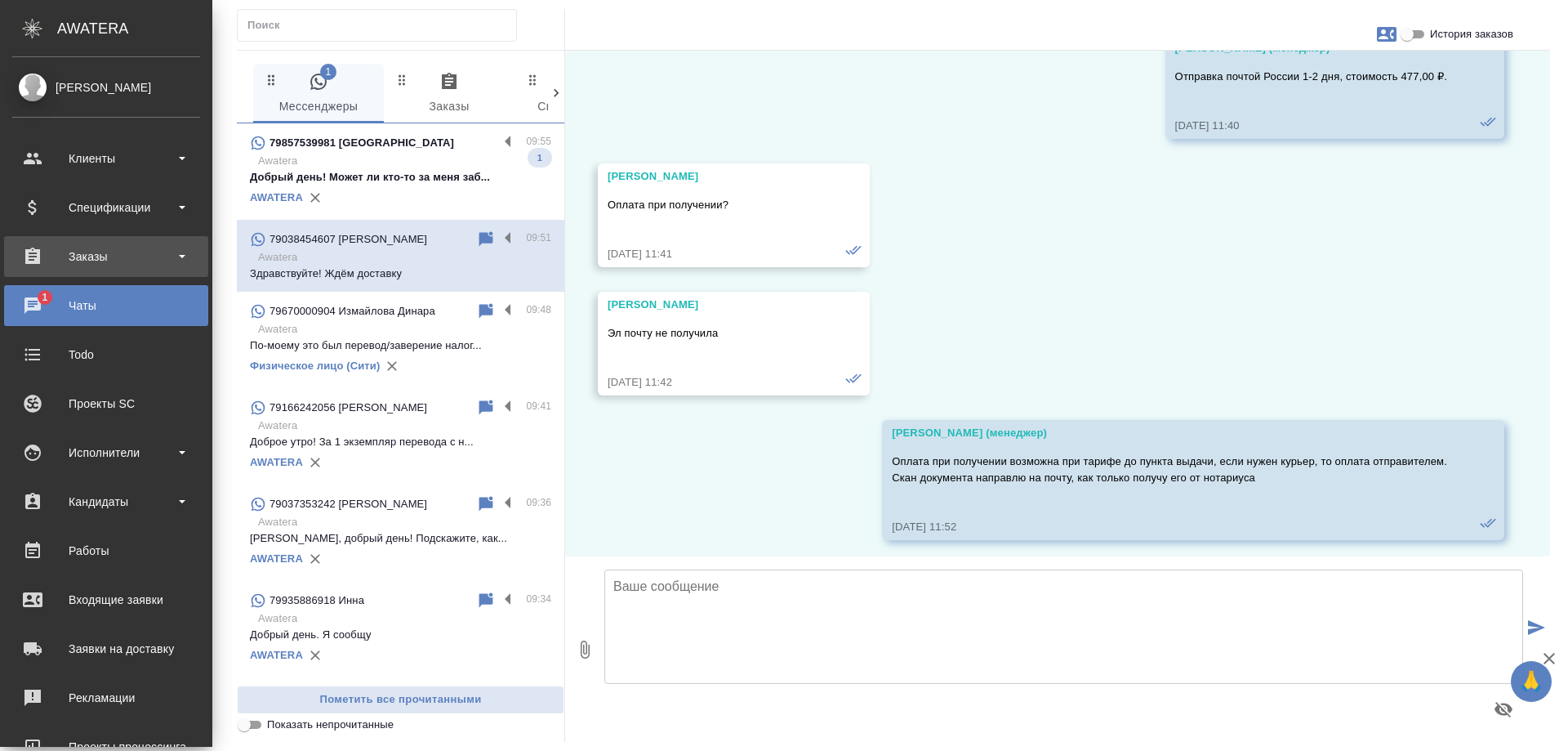
click at [123, 259] on div "Заказы" at bounding box center [106, 256] width 188 height 25
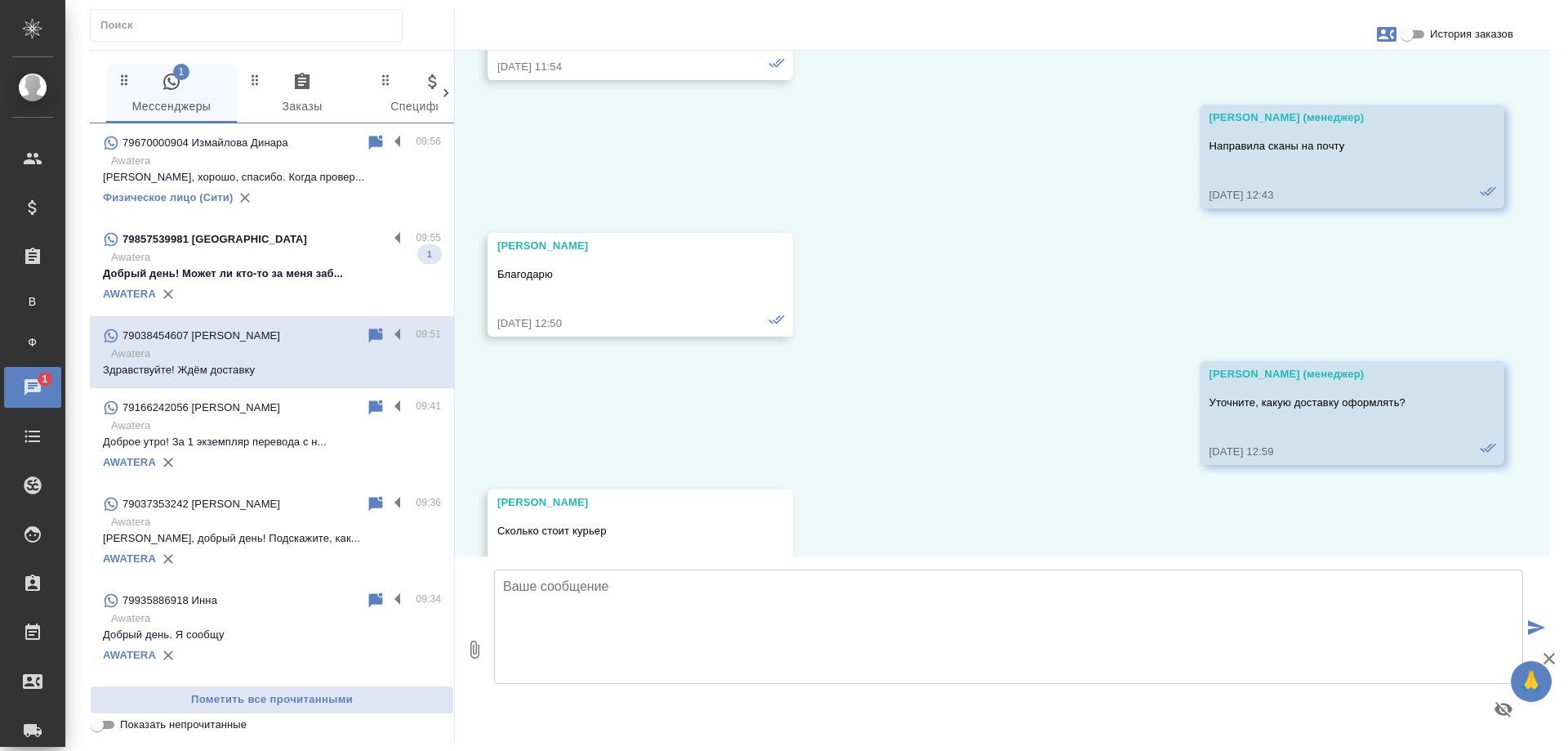
click at [283, 262] on p "Awatera" at bounding box center [275, 257] width 329 height 17
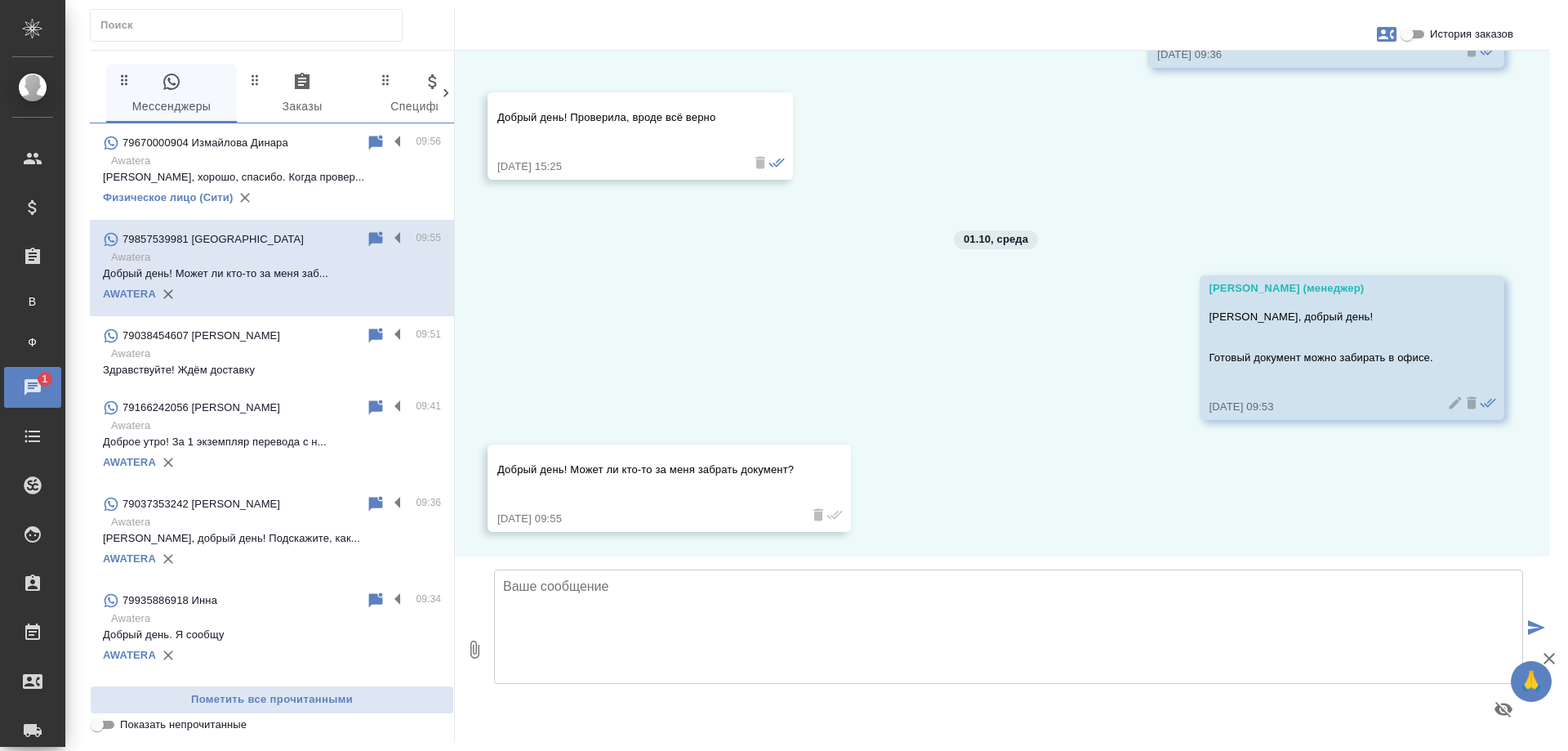
scroll to position [6567, 0]
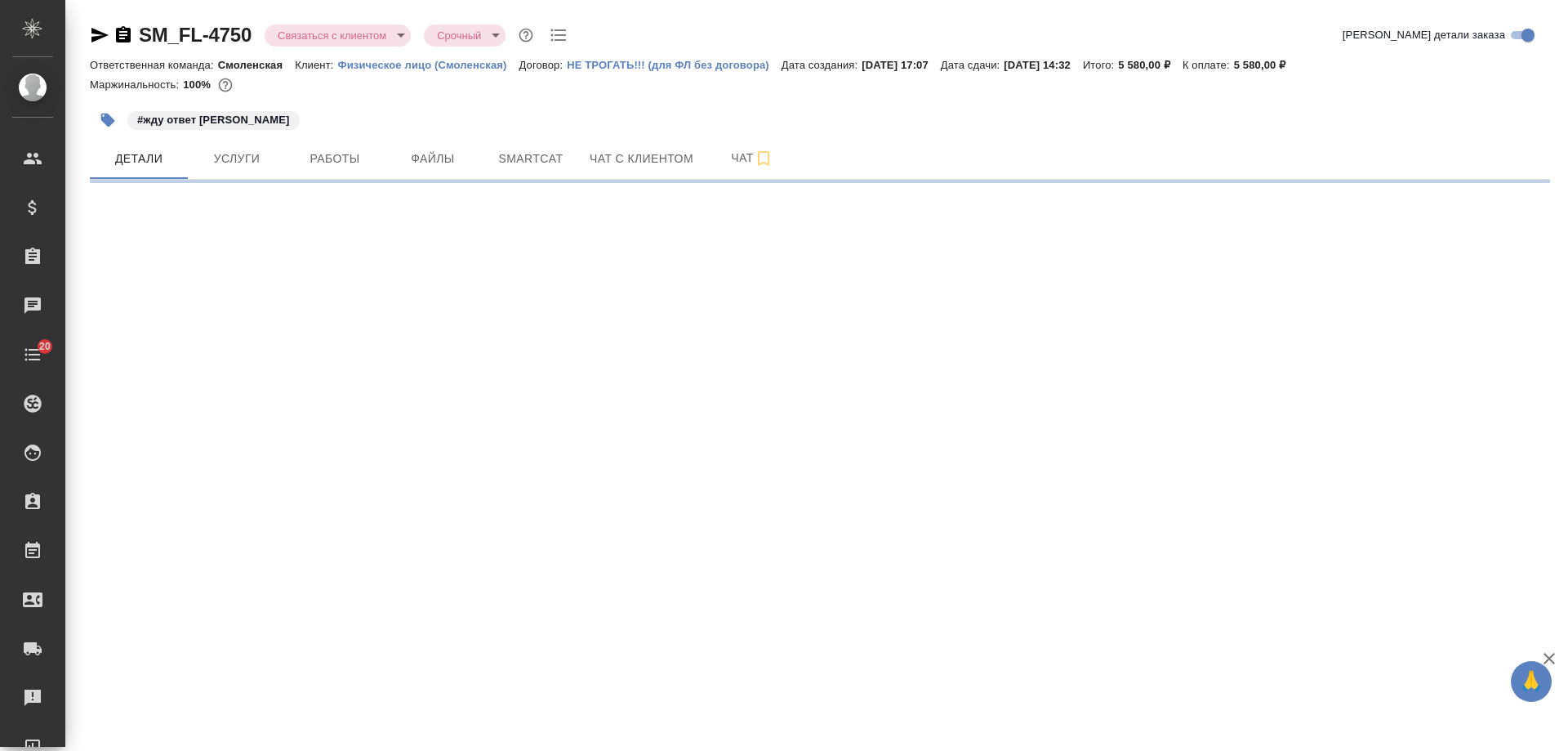
select select "RU"
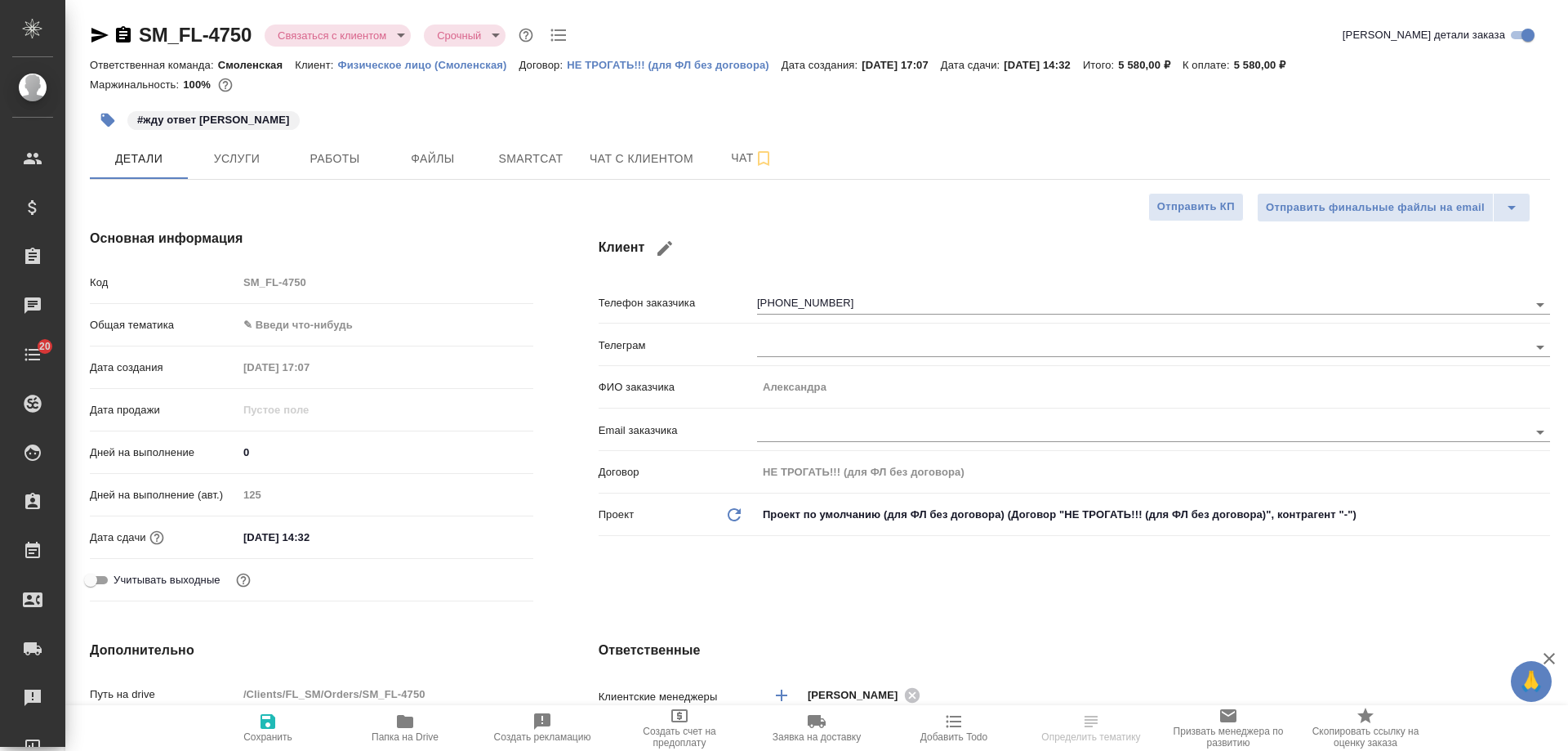
type textarea "x"
click at [645, 164] on span "Чат с клиентом" at bounding box center [640, 159] width 104 height 20
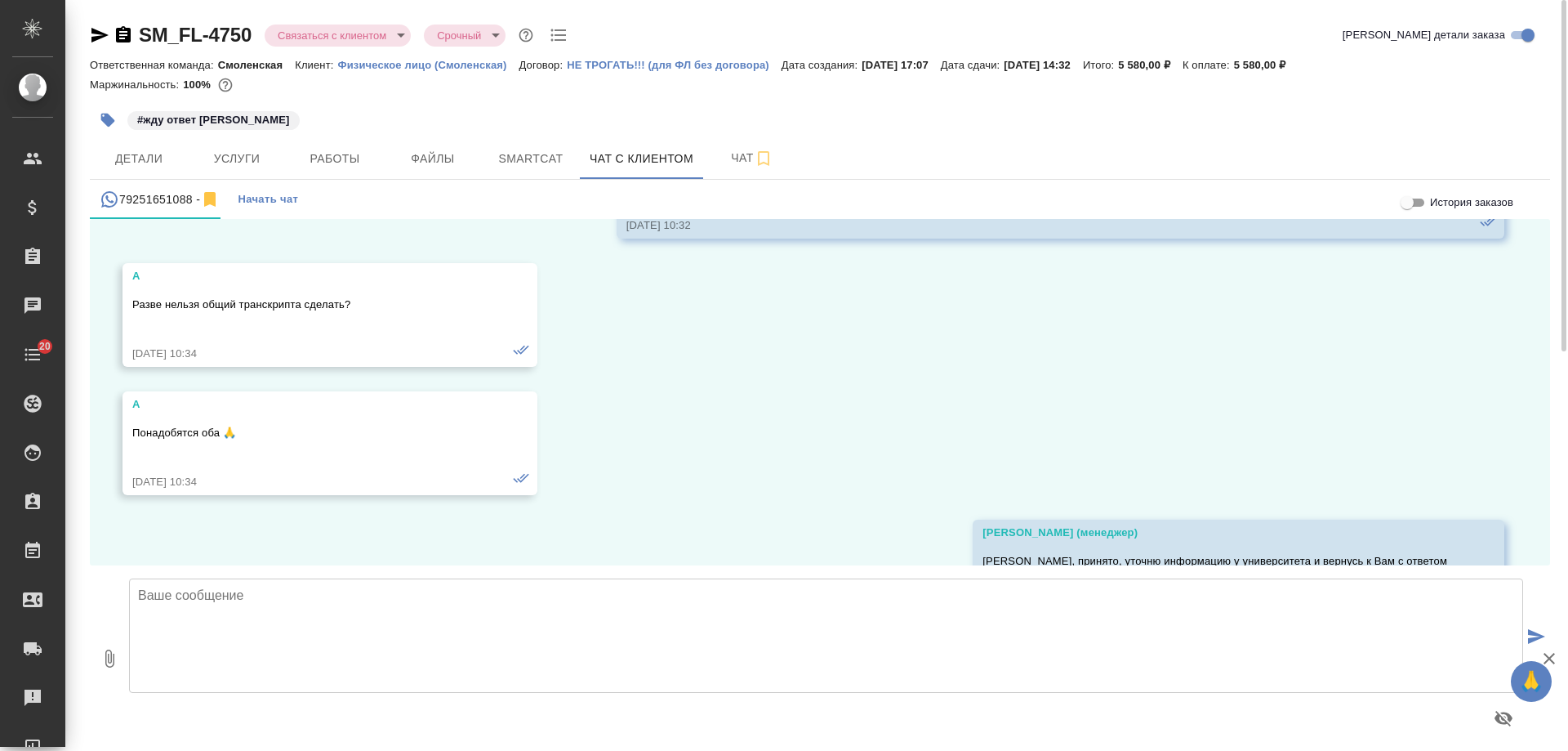
scroll to position [1597, 0]
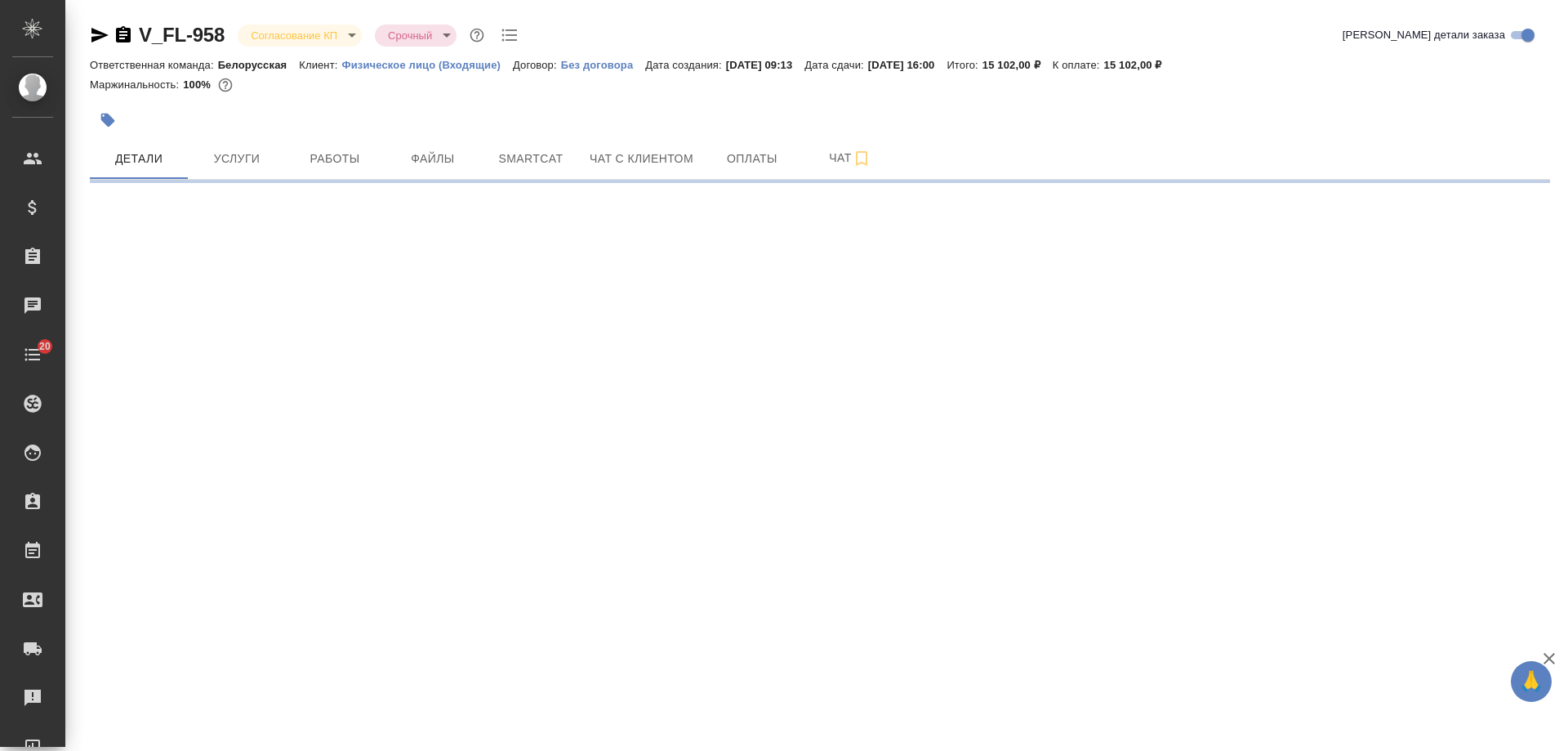
select select "RU"
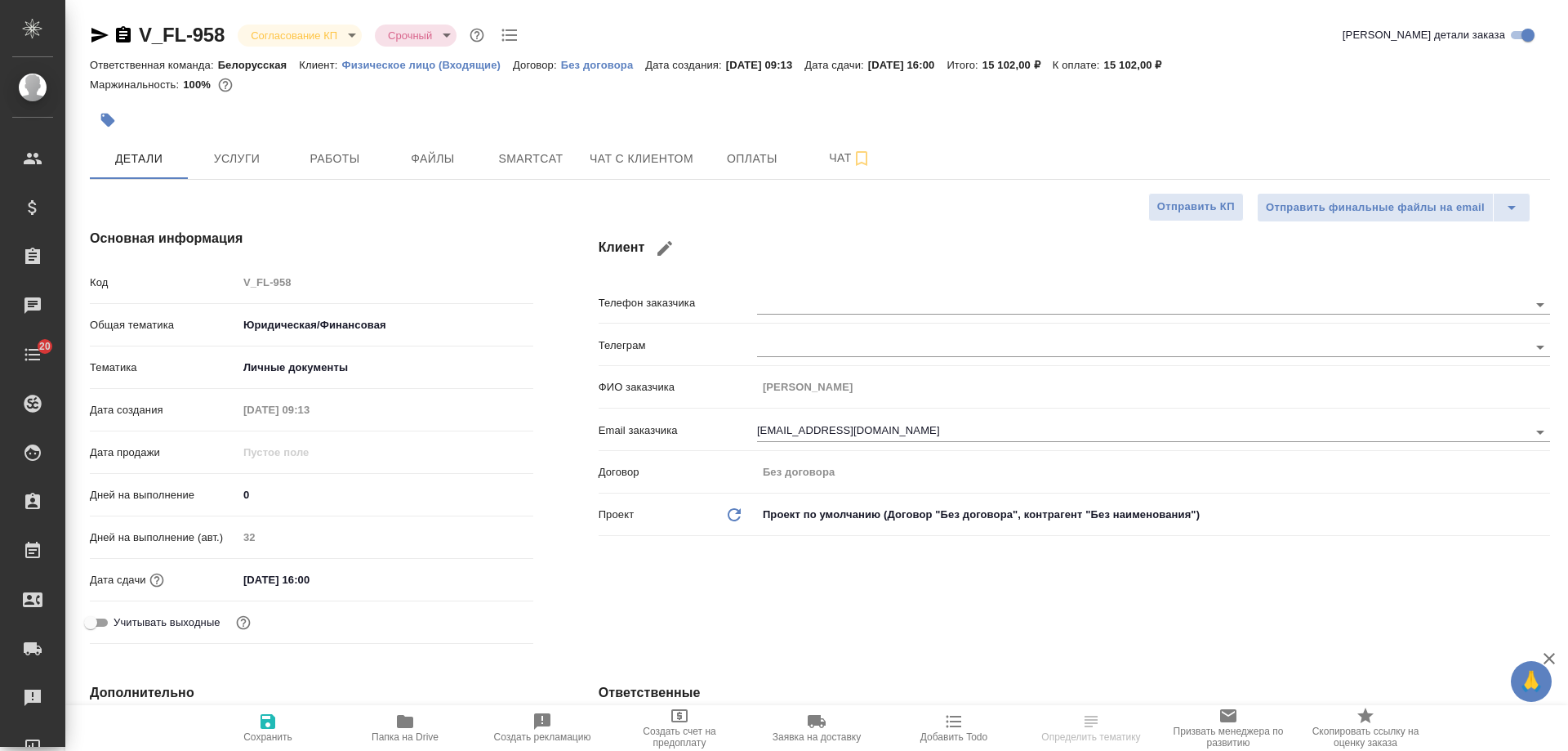
type textarea "x"
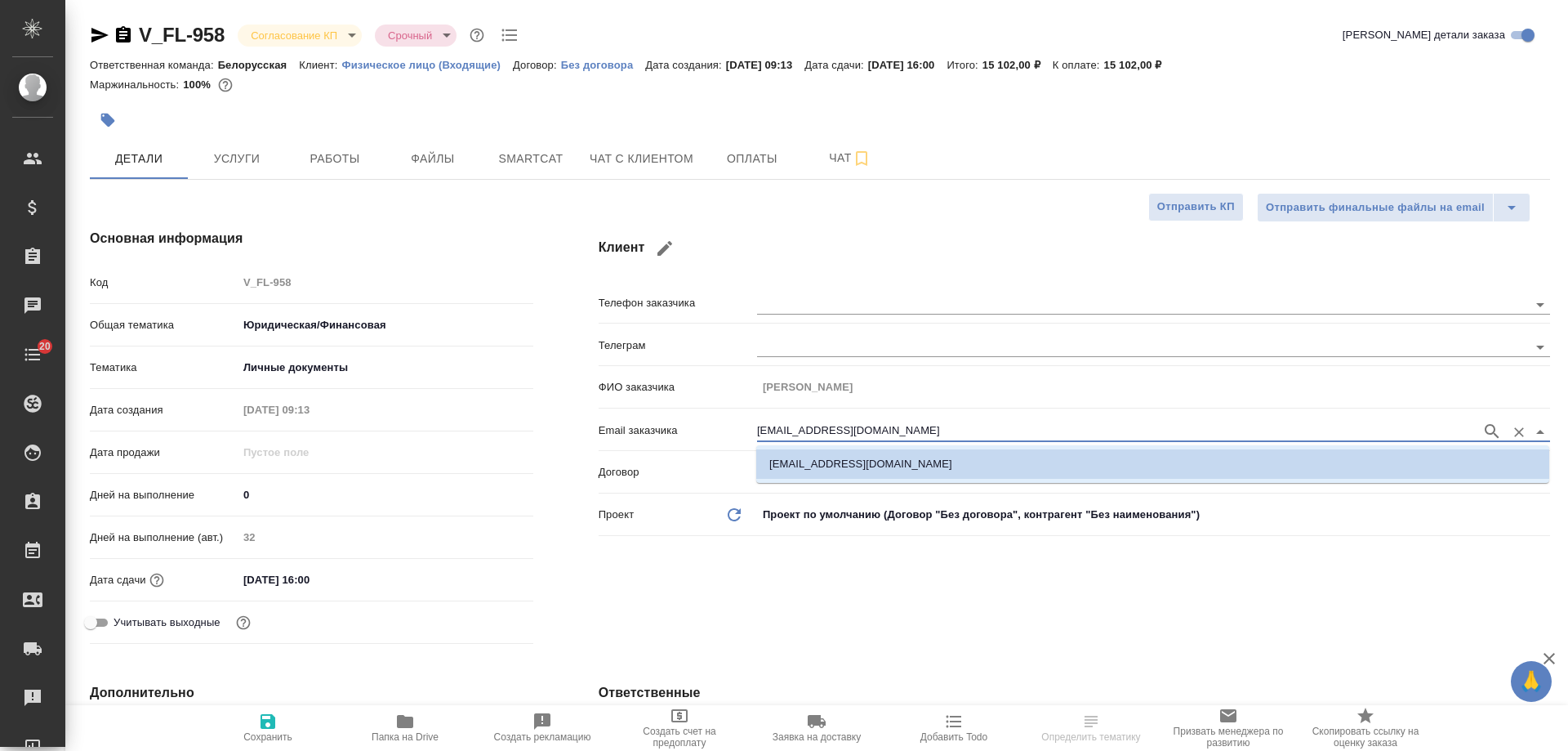
click at [423, 397] on div "Основная информация Код V_FL-958 Общая тематика Юридическая/Финансовая yr-fn Те…" at bounding box center [819, 440] width 1525 height 487
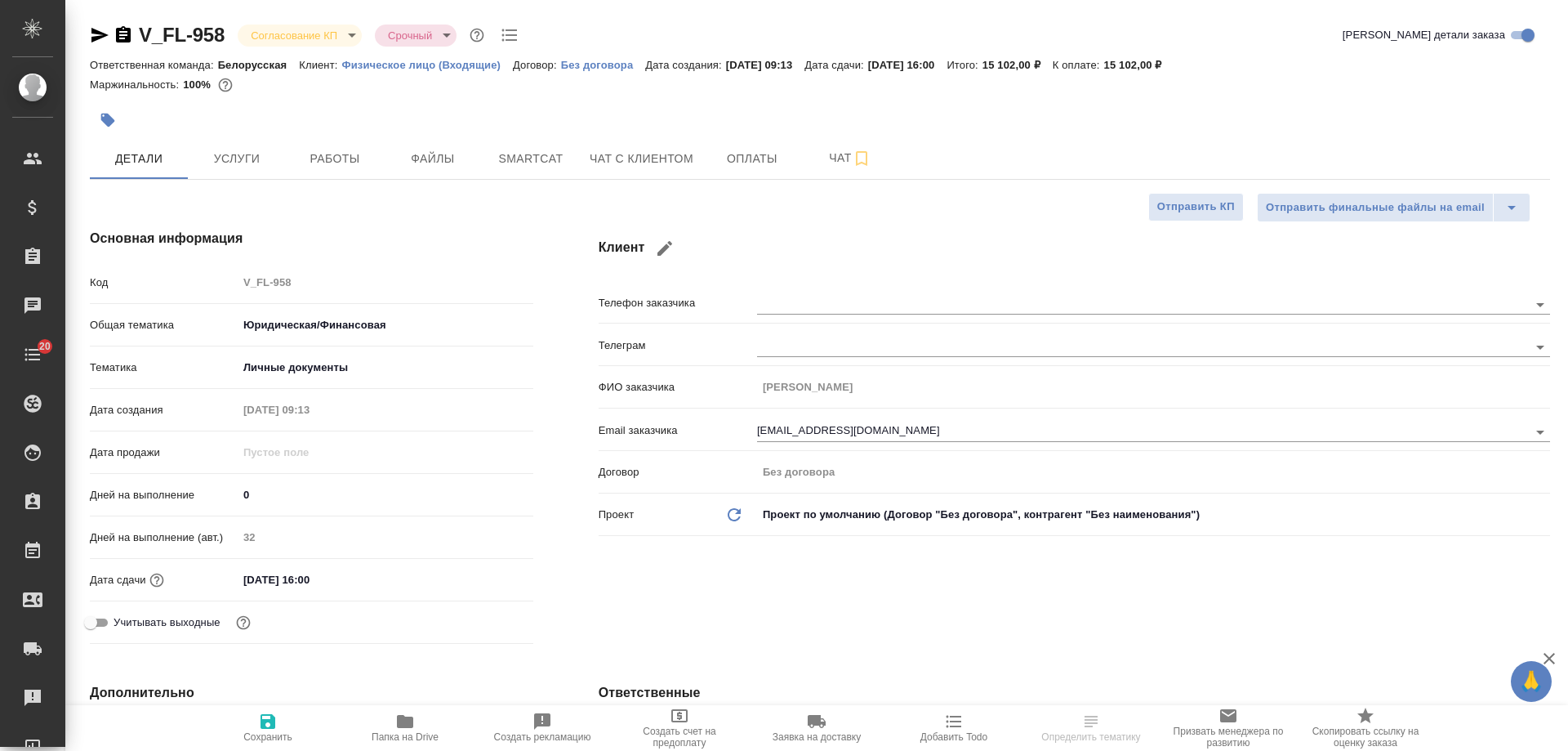
type textarea "x"
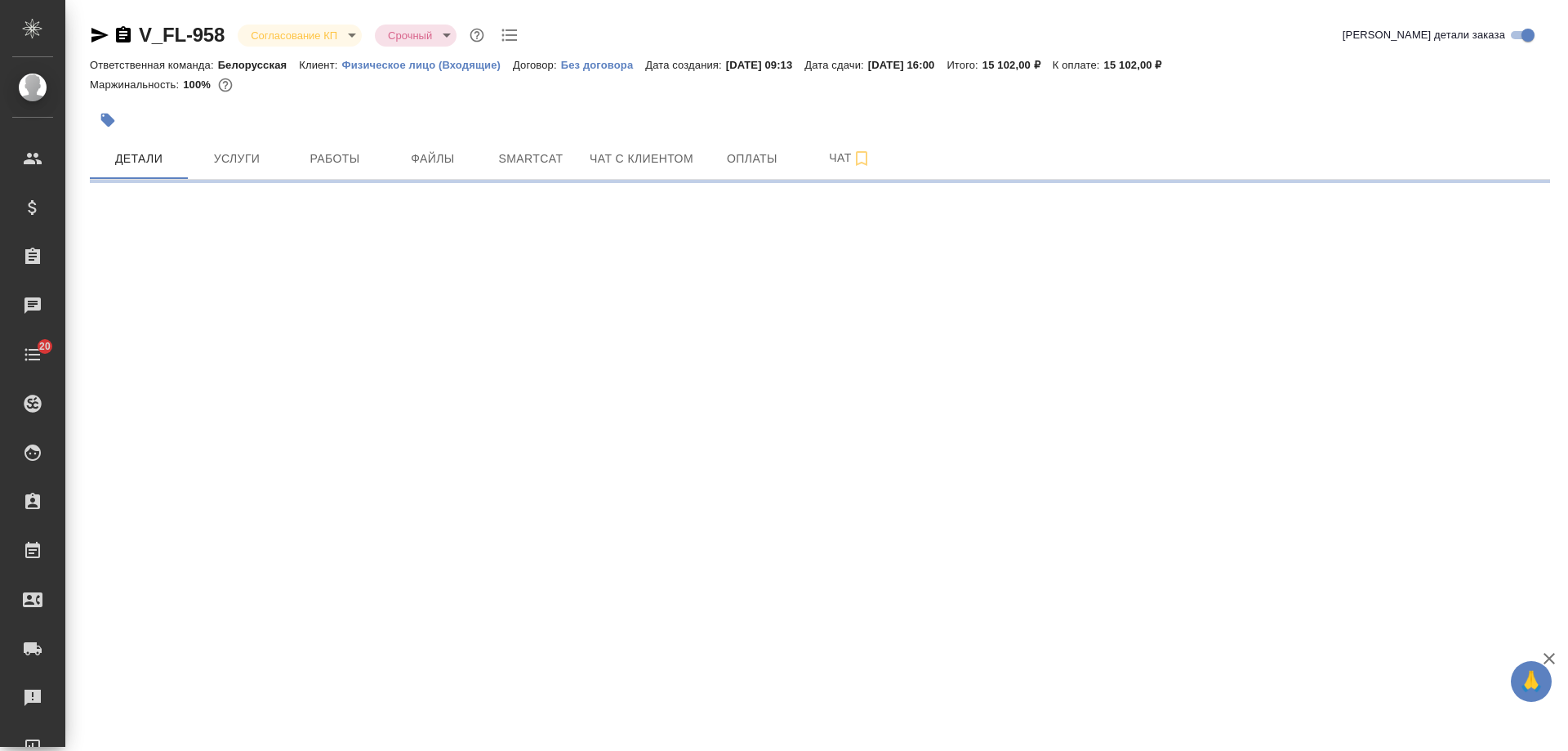
select select "RU"
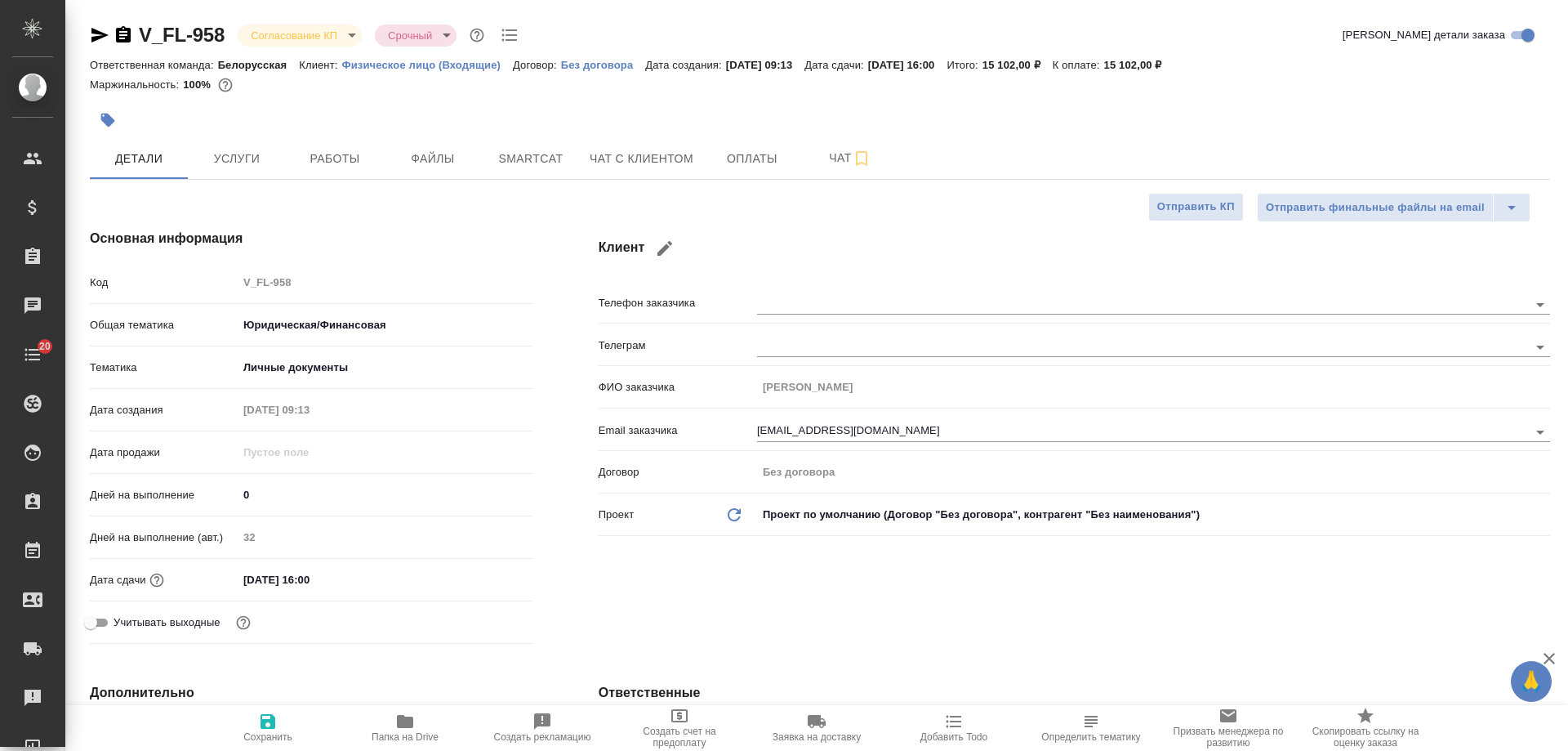
type textarea "x"
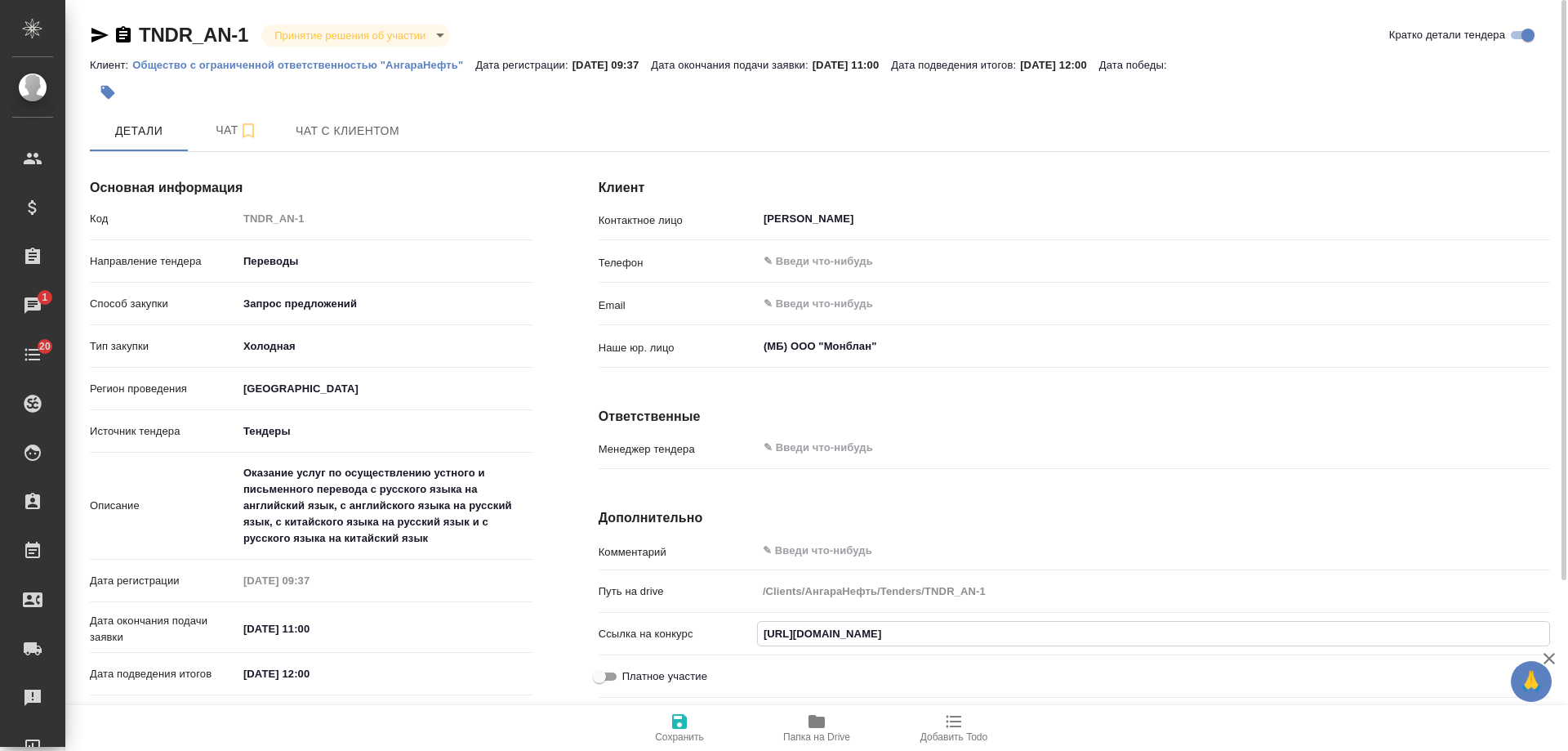
drag, startPoint x: 1049, startPoint y: 633, endPoint x: 702, endPoint y: 601, distance: 348.5
click at [702, 601] on div "Комментарий x Путь на drive /Clients/АнгараНефть/Tenders/TNDR_AN-1 Ссылка на ко…" at bounding box center [1073, 619] width 951 height 170
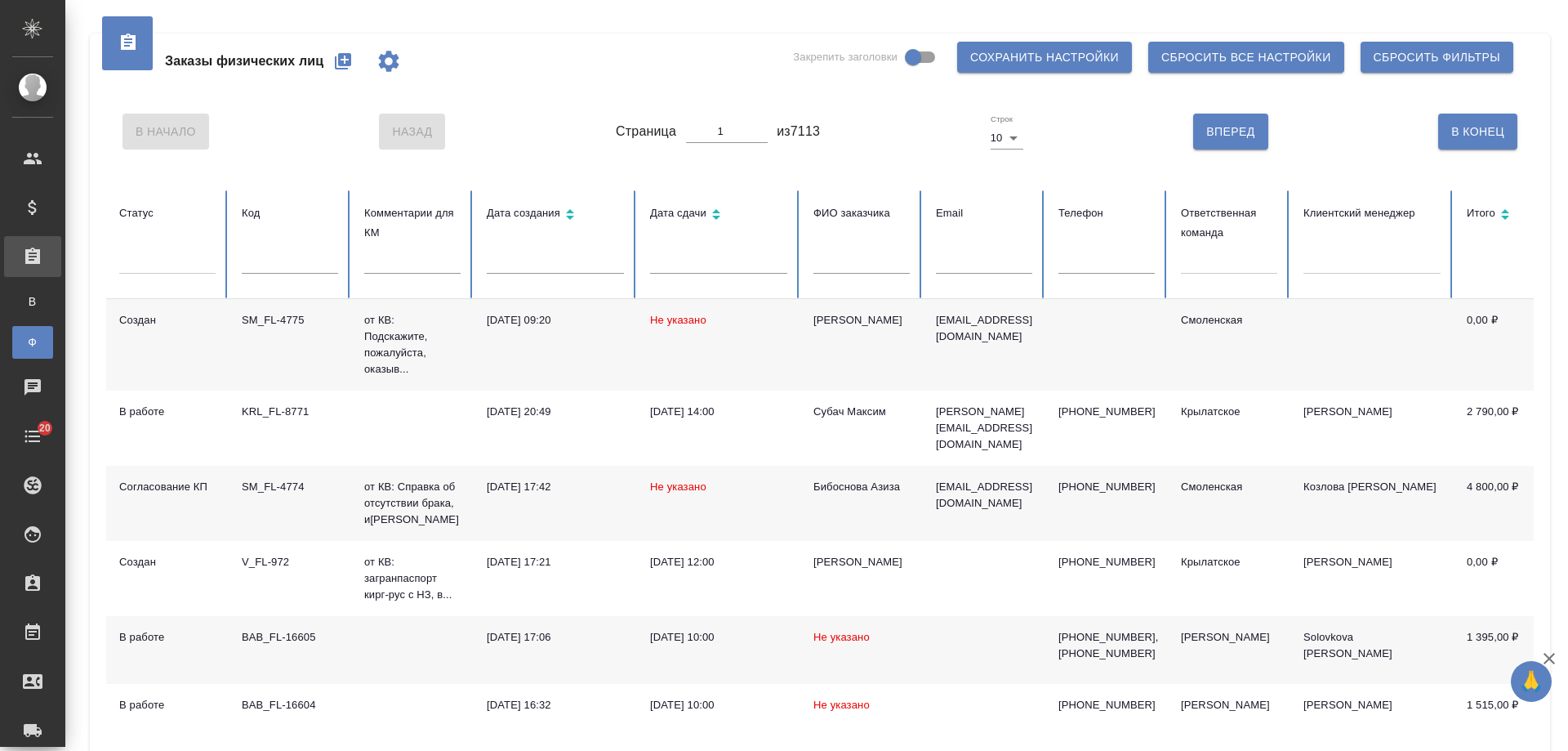
click at [284, 259] on input "text" at bounding box center [289, 262] width 96 height 23
paste input "SM_FL-4655"
type input "SM_FL-4655"
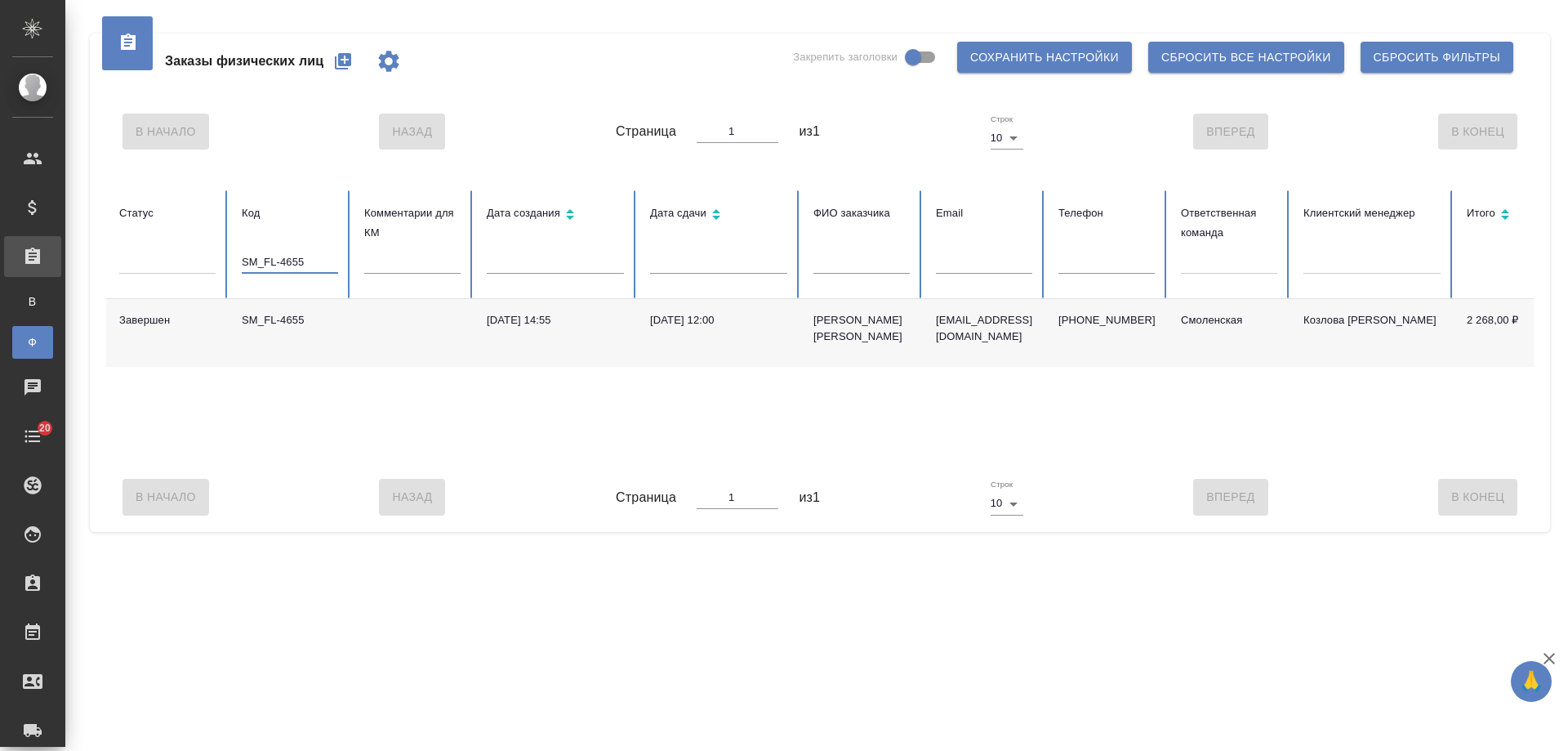
click at [870, 323] on div "[PERSON_NAME] [PERSON_NAME]" at bounding box center [861, 329] width 96 height 33
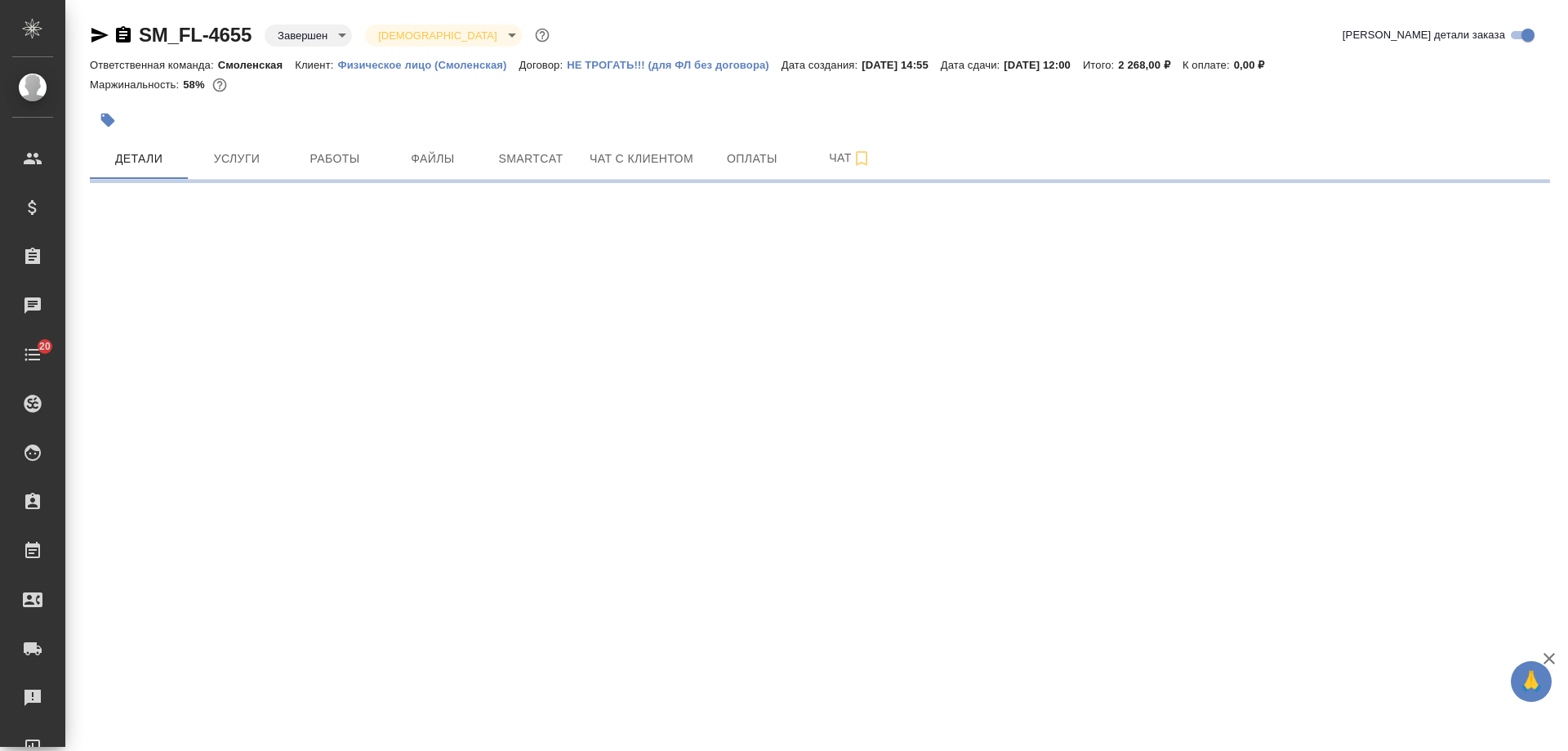
select select "RU"
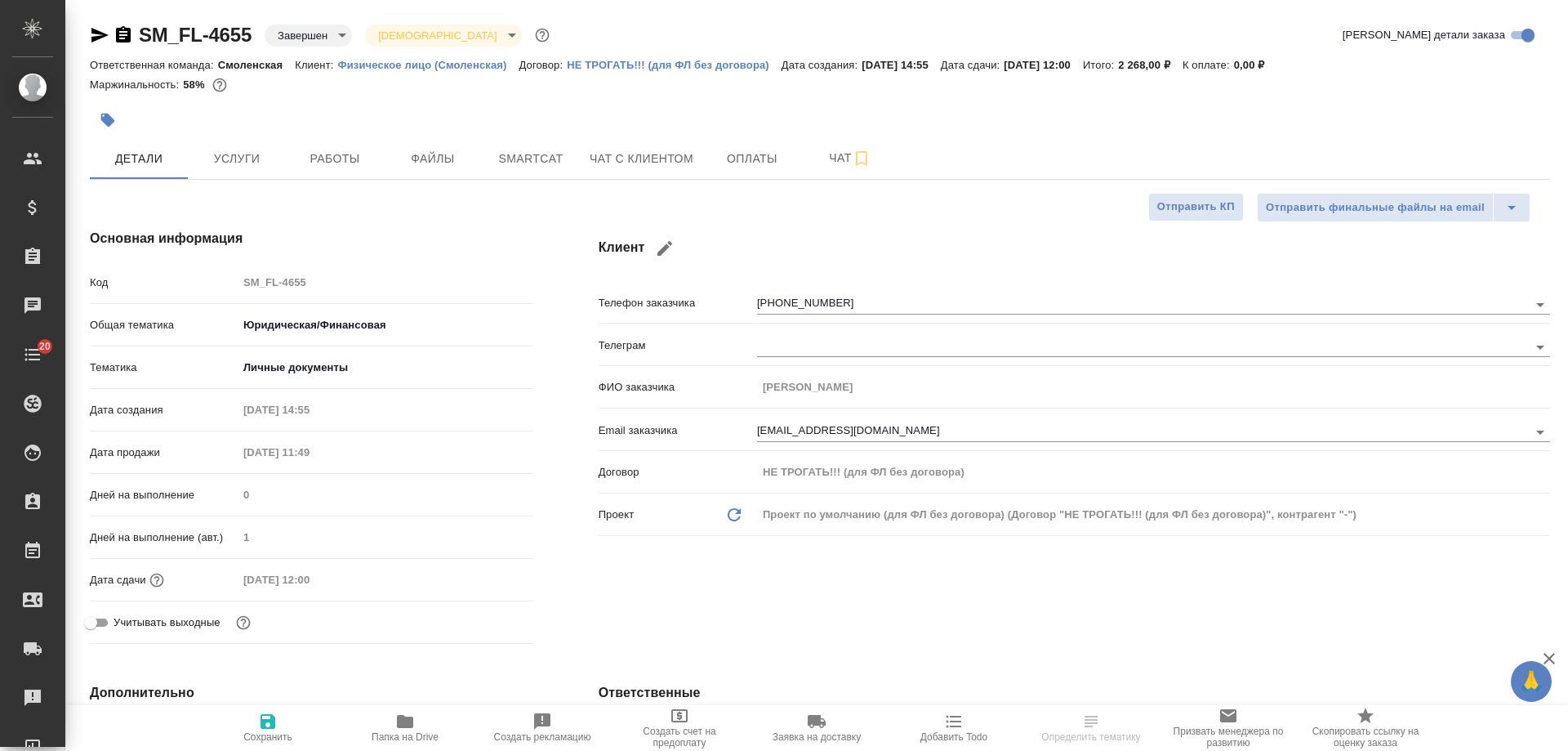
type textarea "x"
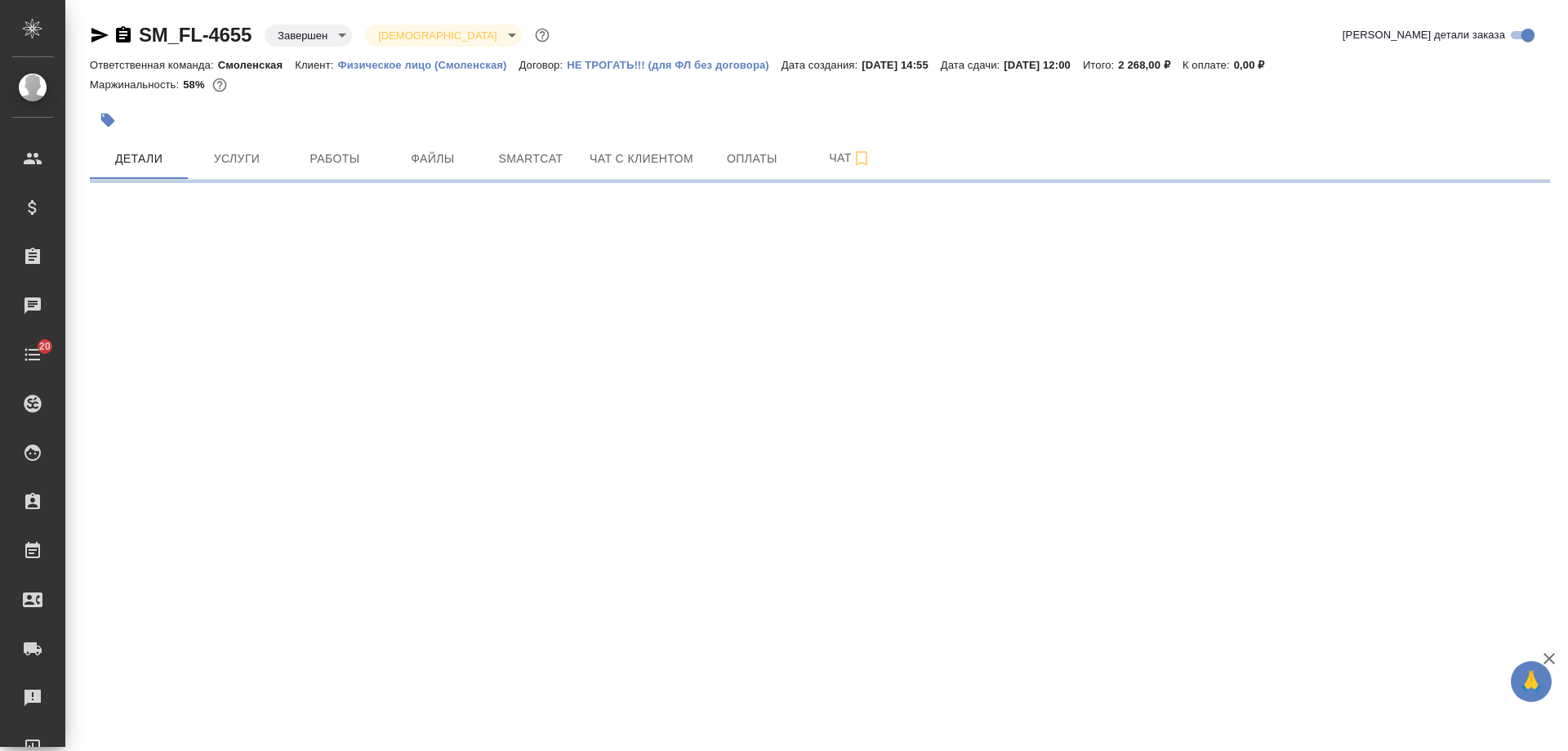
select select "RU"
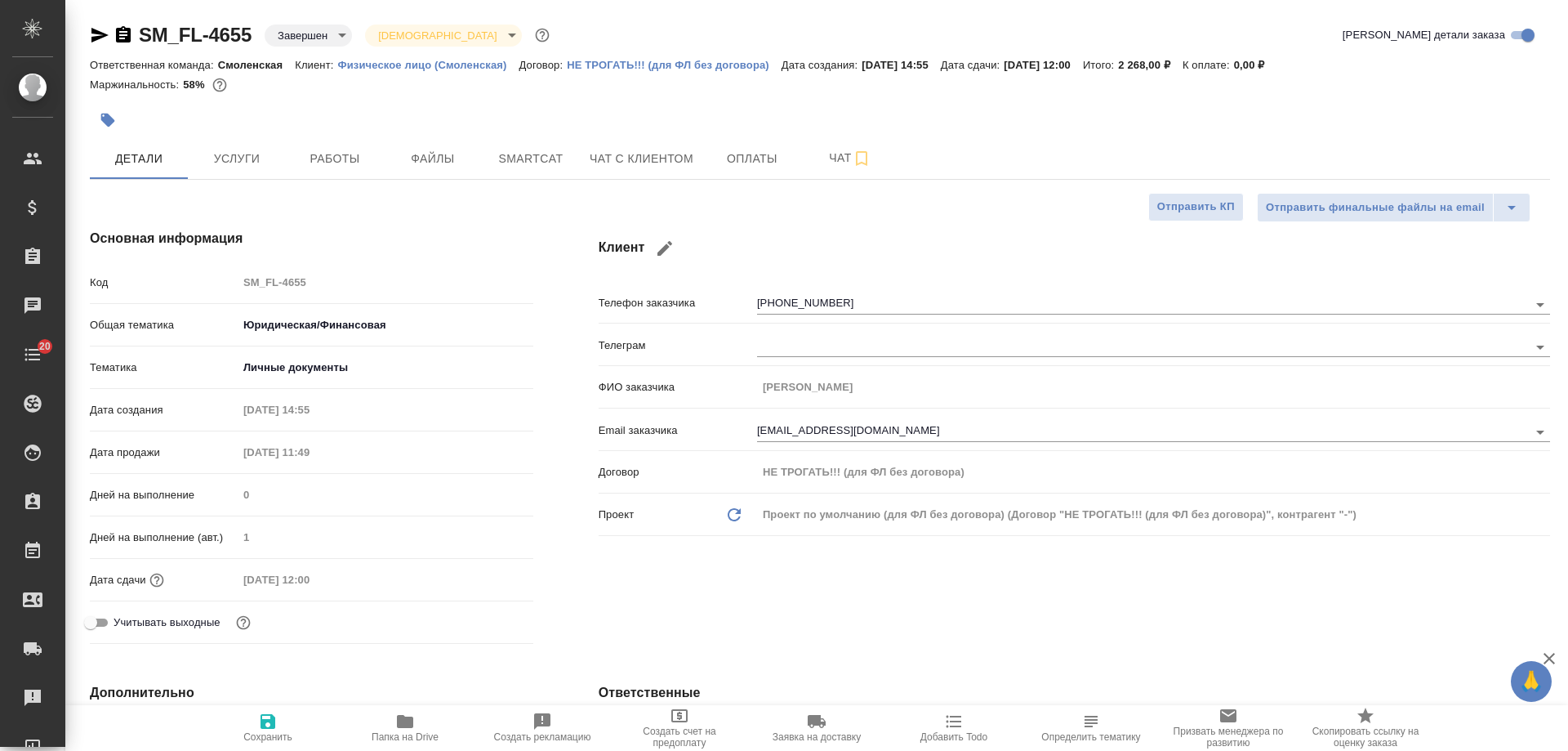
type textarea "x"
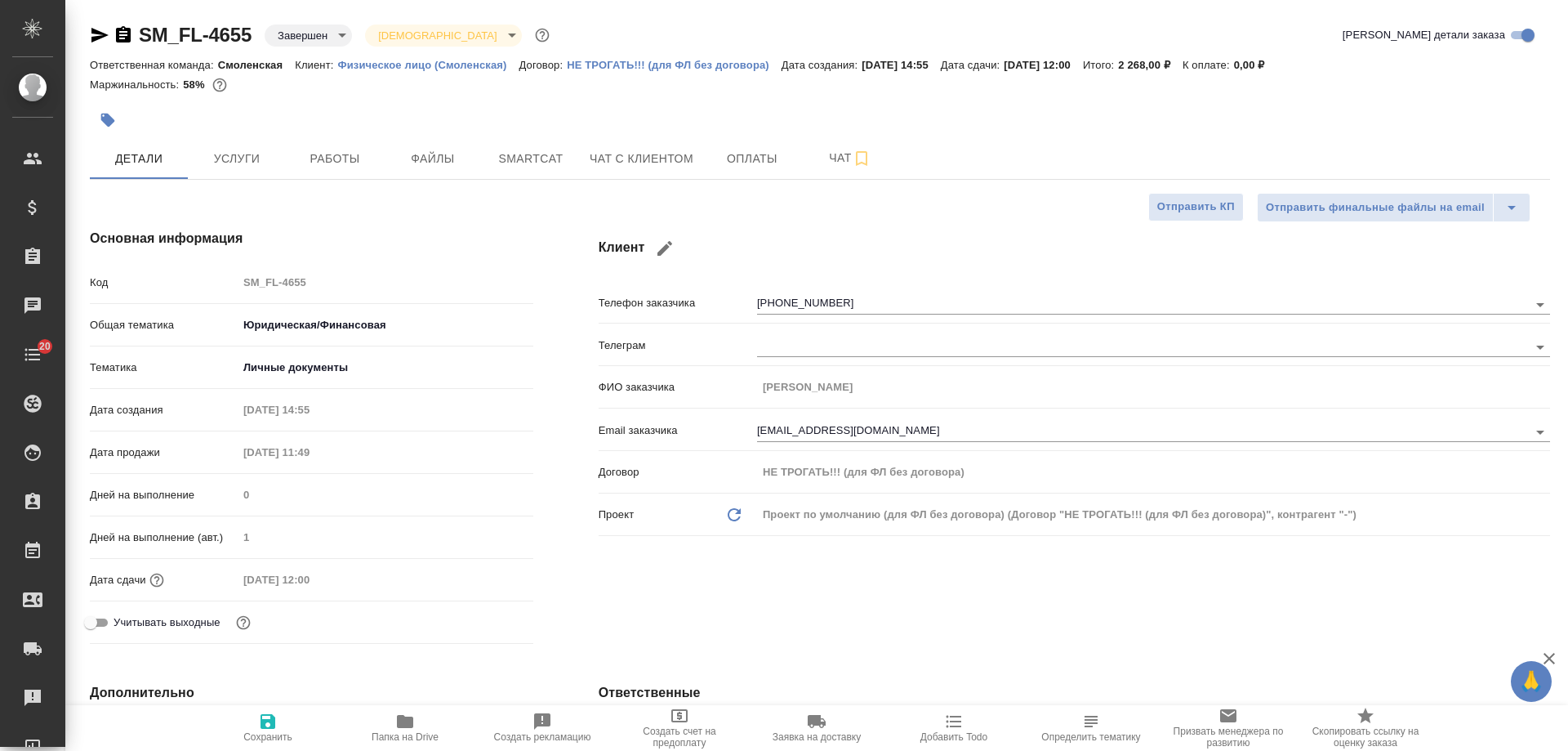
type textarea "x"
click at [657, 158] on span "Чат с клиентом" at bounding box center [640, 159] width 104 height 20
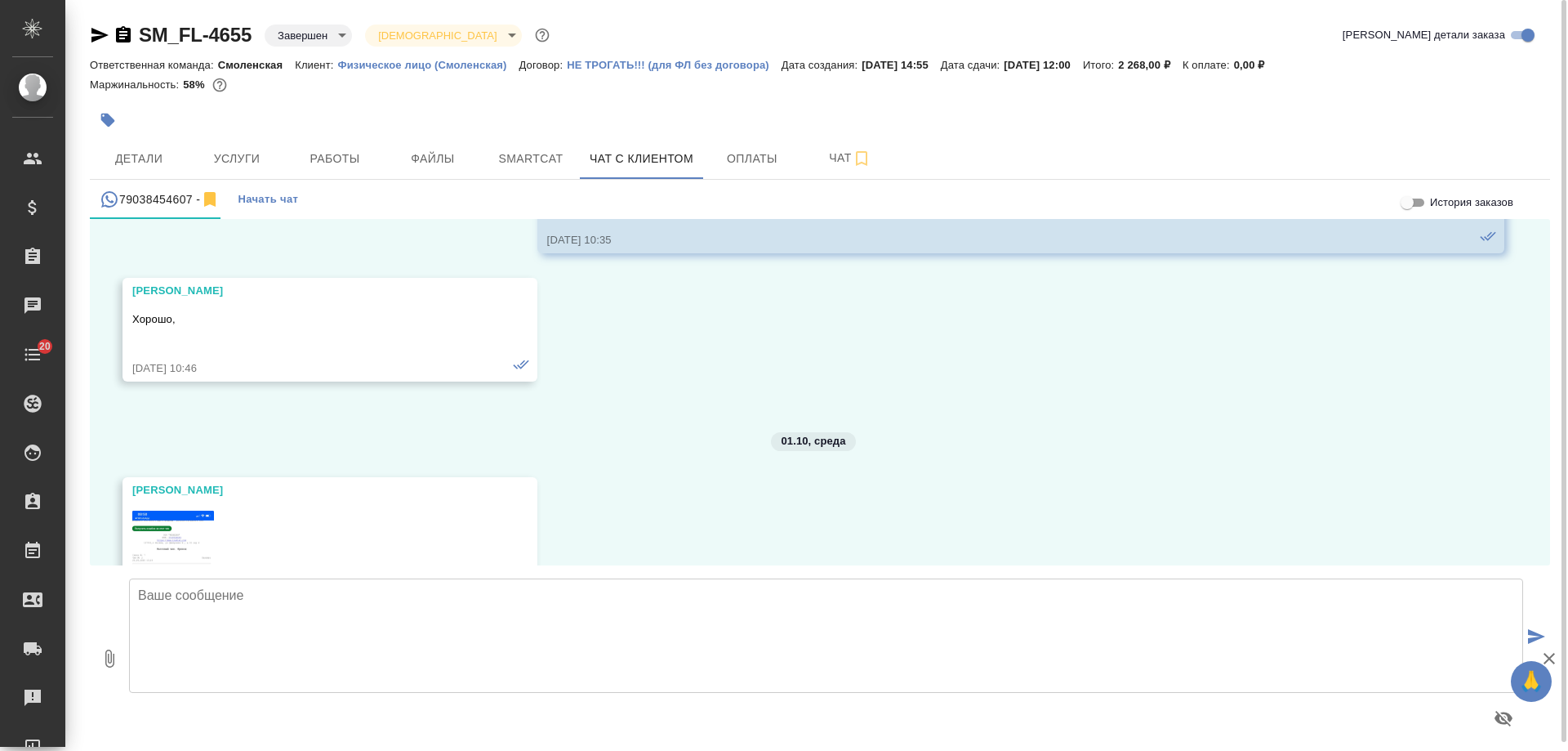
scroll to position [38350, 0]
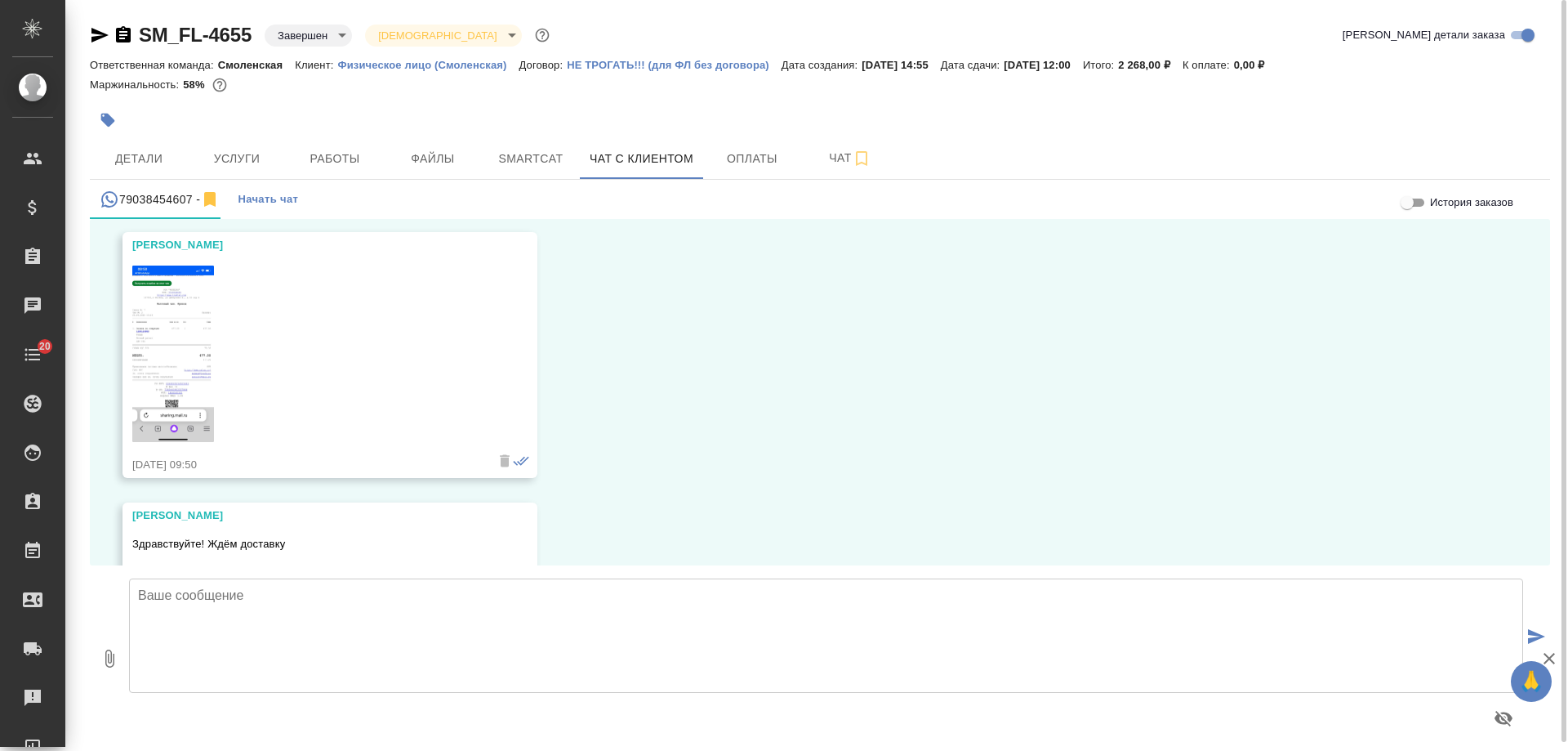
click at [104, 36] on icon "button" at bounding box center [100, 35] width 17 height 15
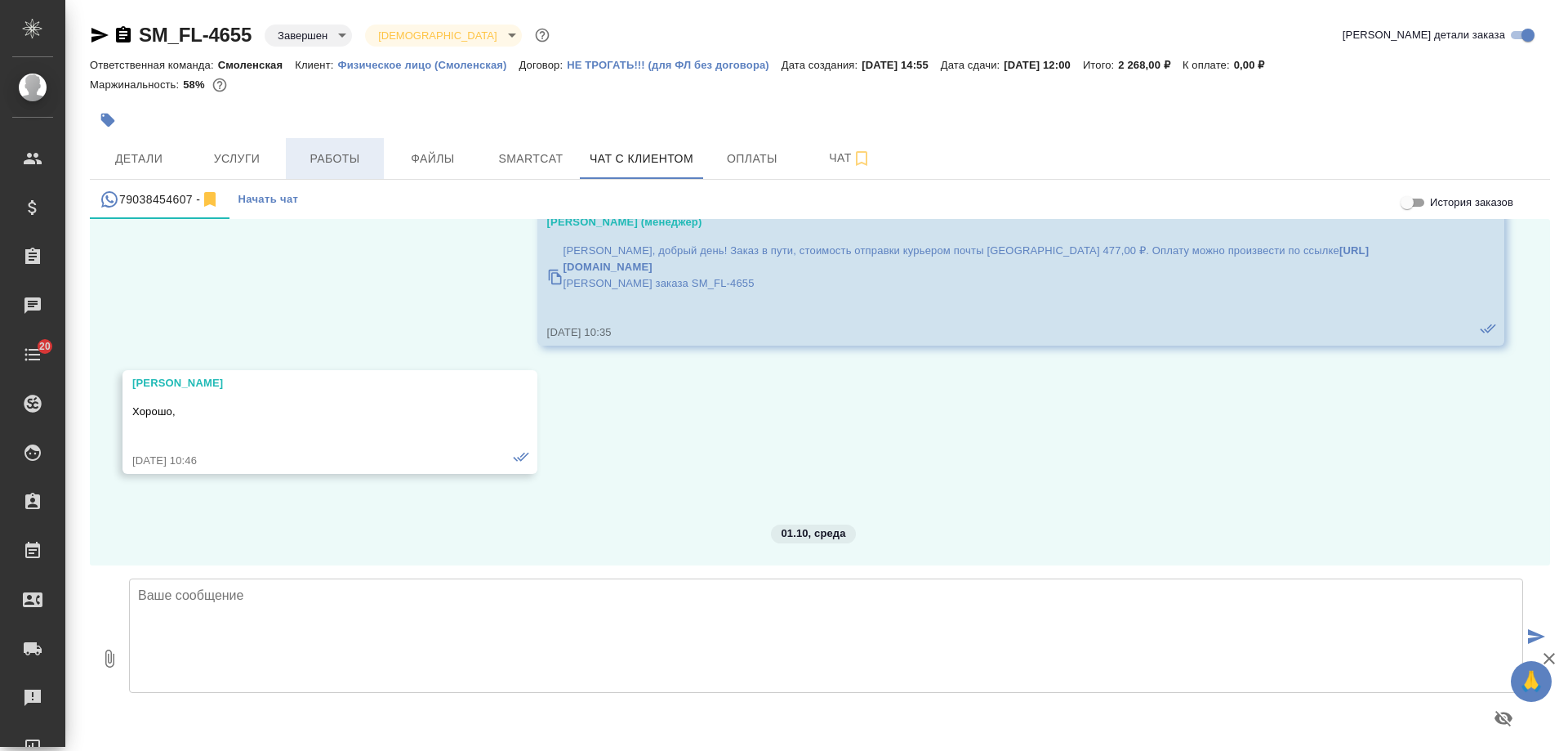
scroll to position [37857, 0]
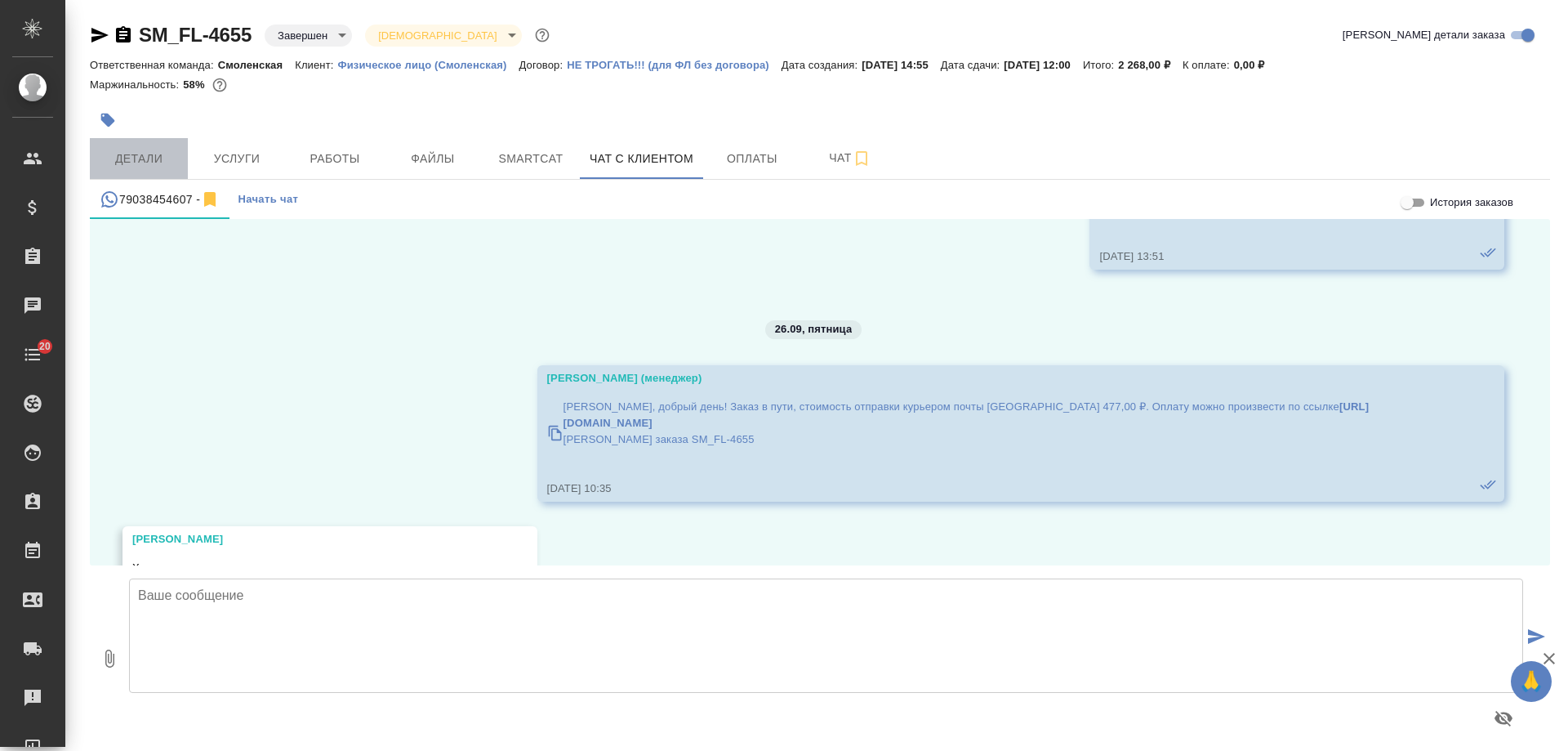
click at [160, 160] on span "Детали" at bounding box center [139, 159] width 78 height 20
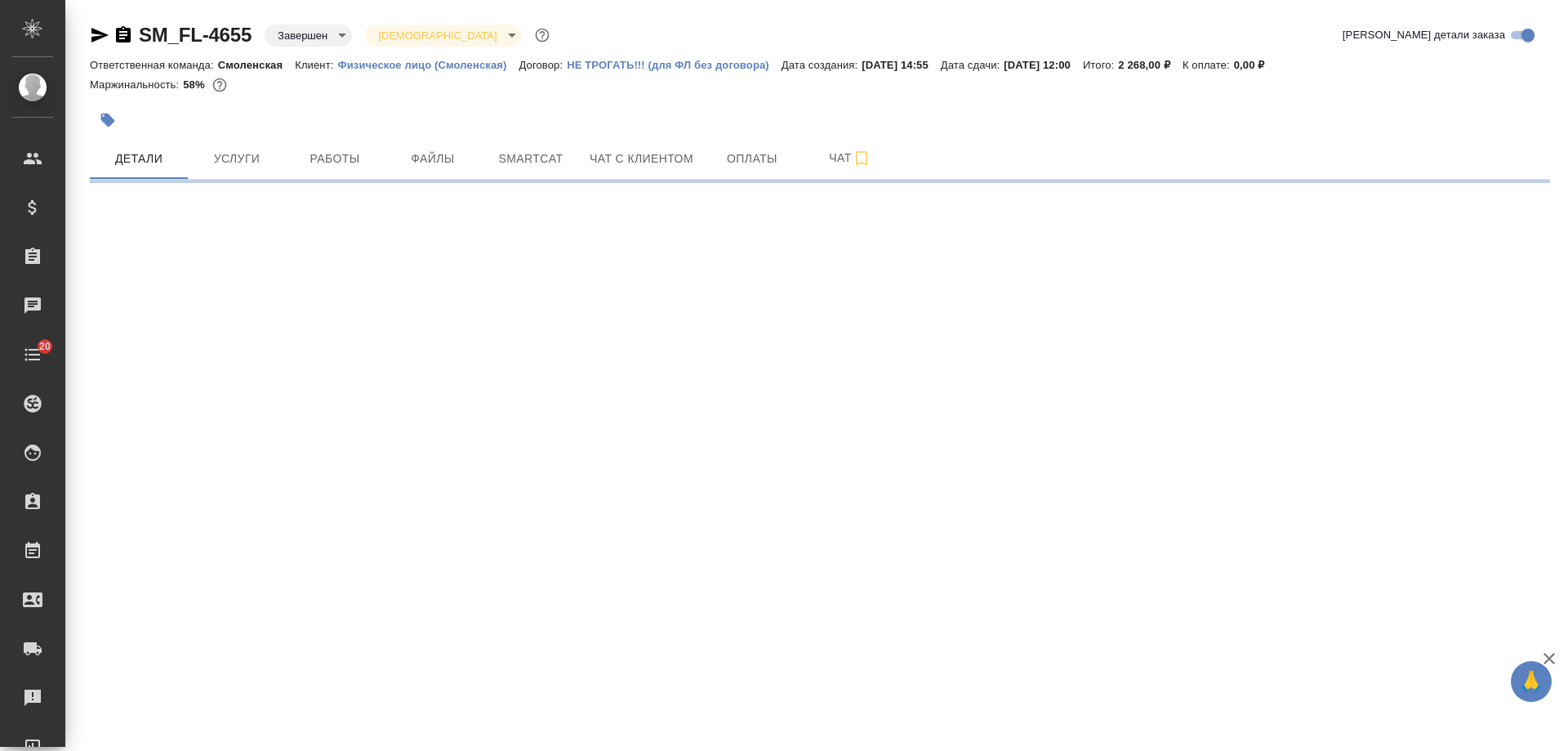
select select "RU"
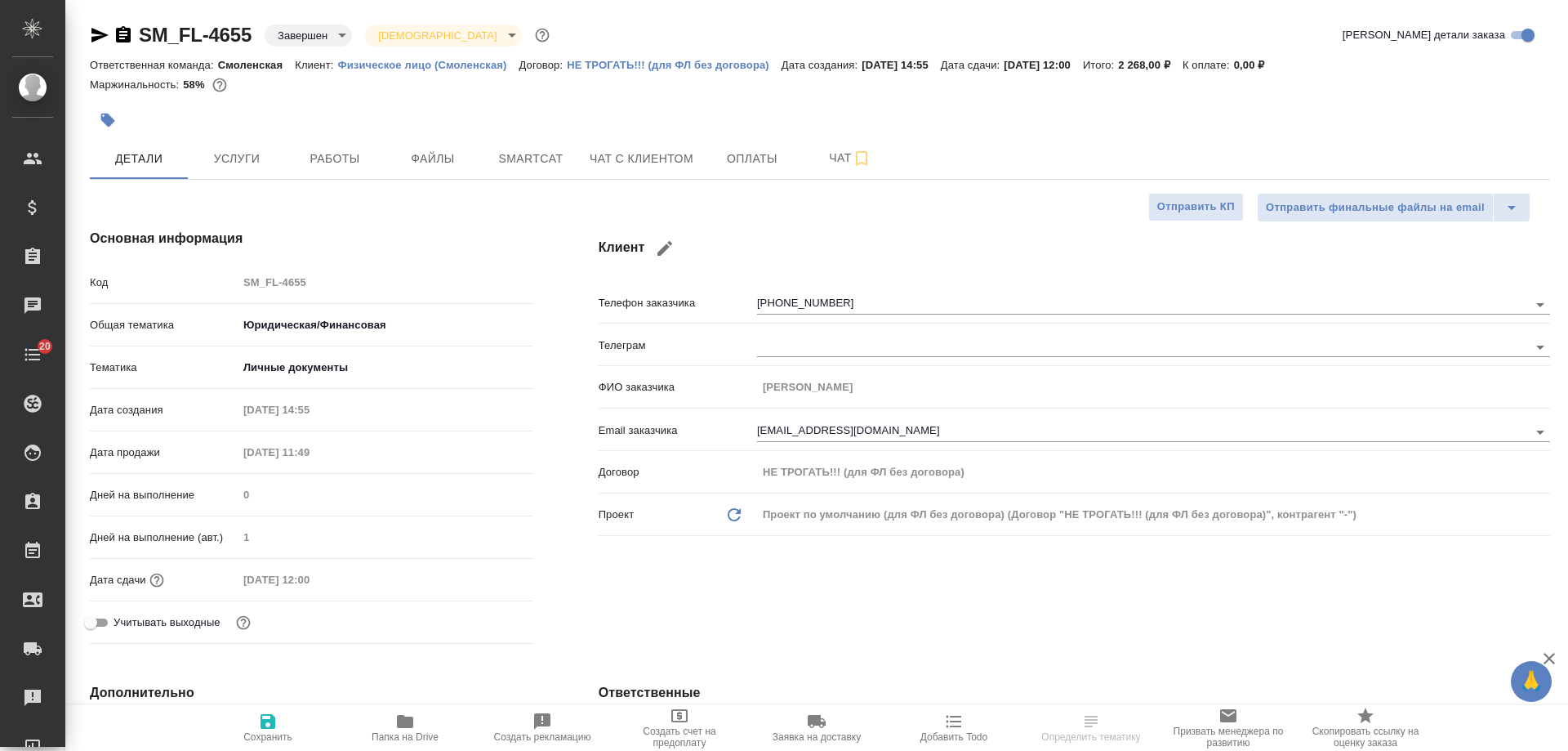
type textarea "x"
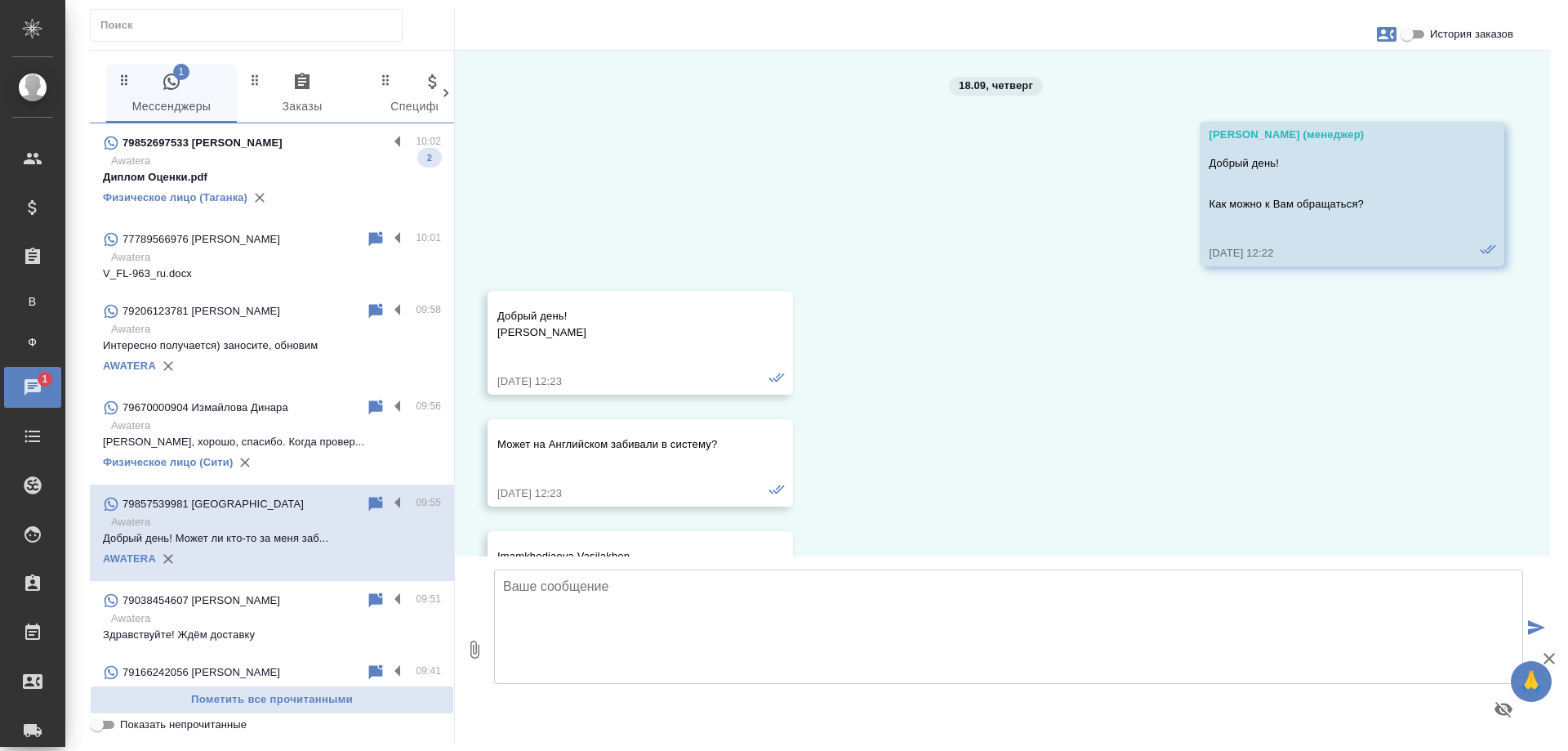
scroll to position [6567, 0]
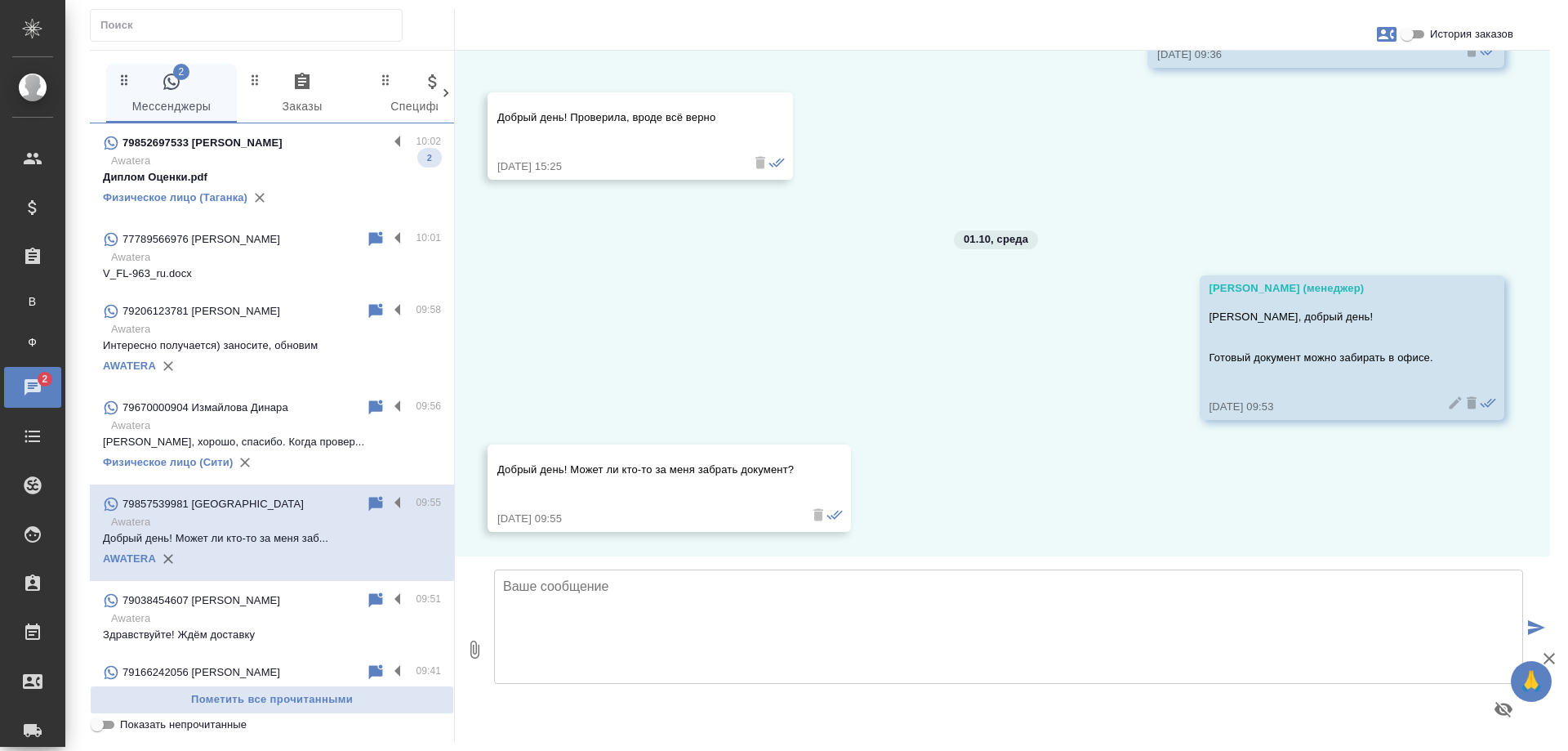
click at [326, 154] on p "Awatera" at bounding box center [275, 161] width 329 height 17
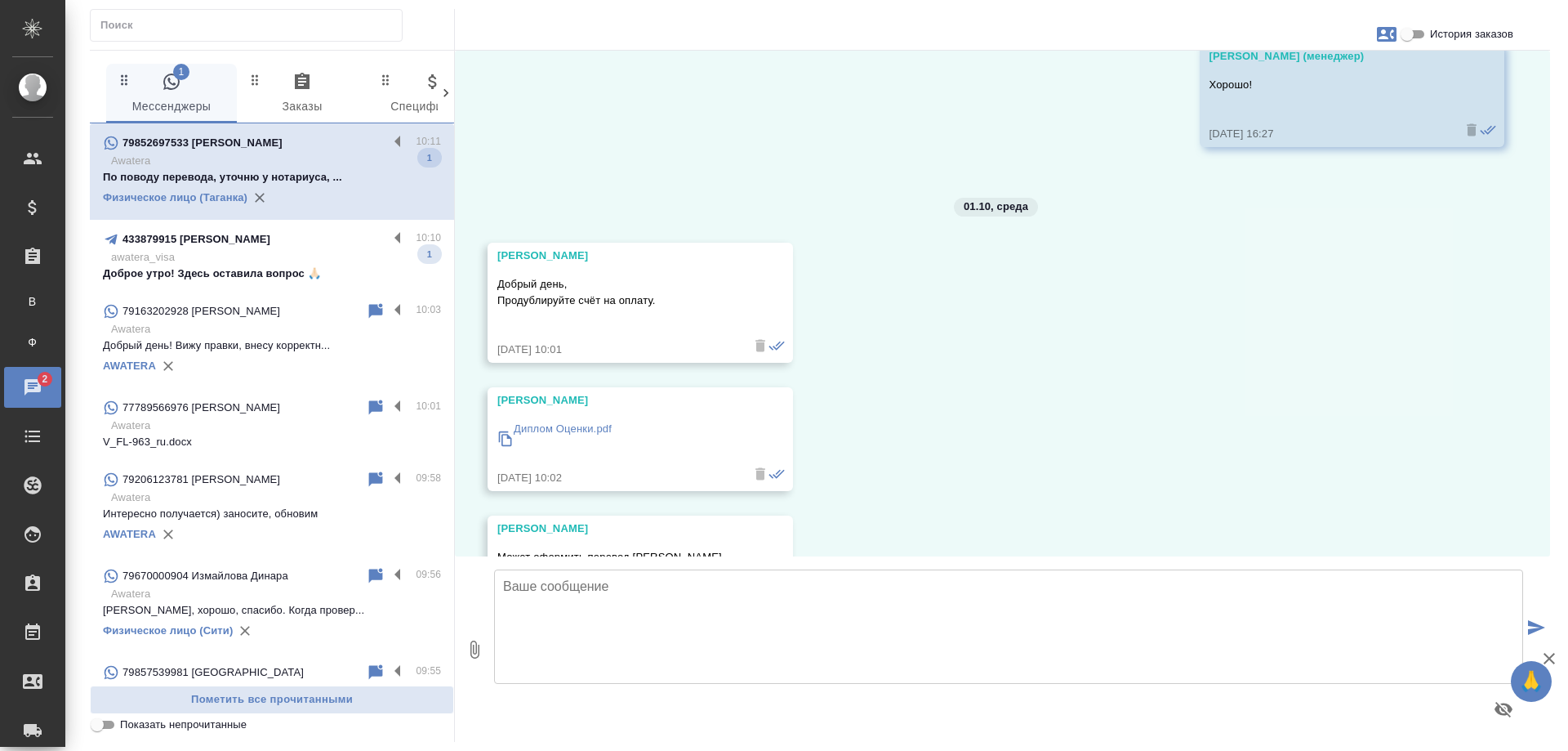
scroll to position [16682, 0]
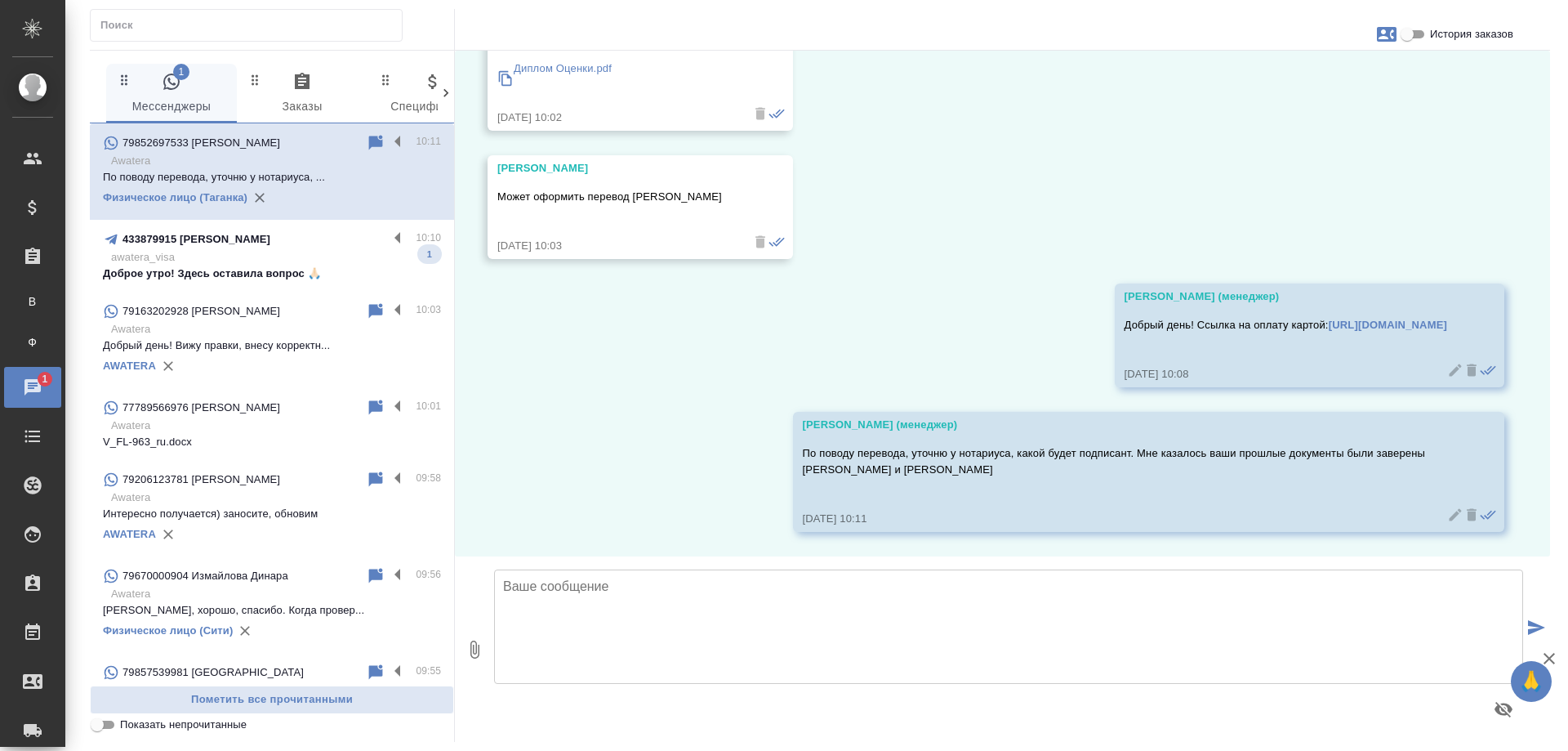
click at [341, 260] on p "awatera_visa" at bounding box center [275, 257] width 329 height 17
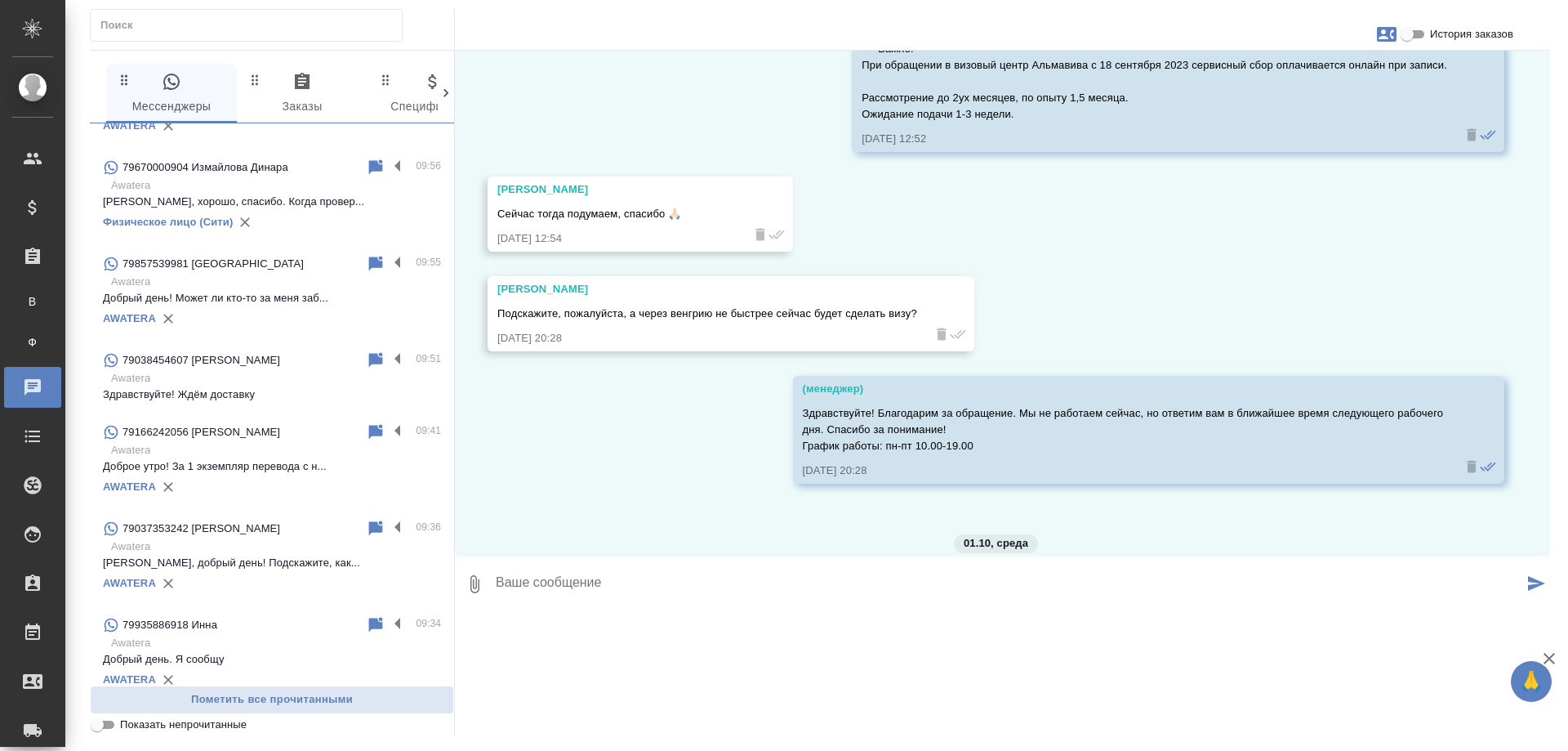
scroll to position [0, 0]
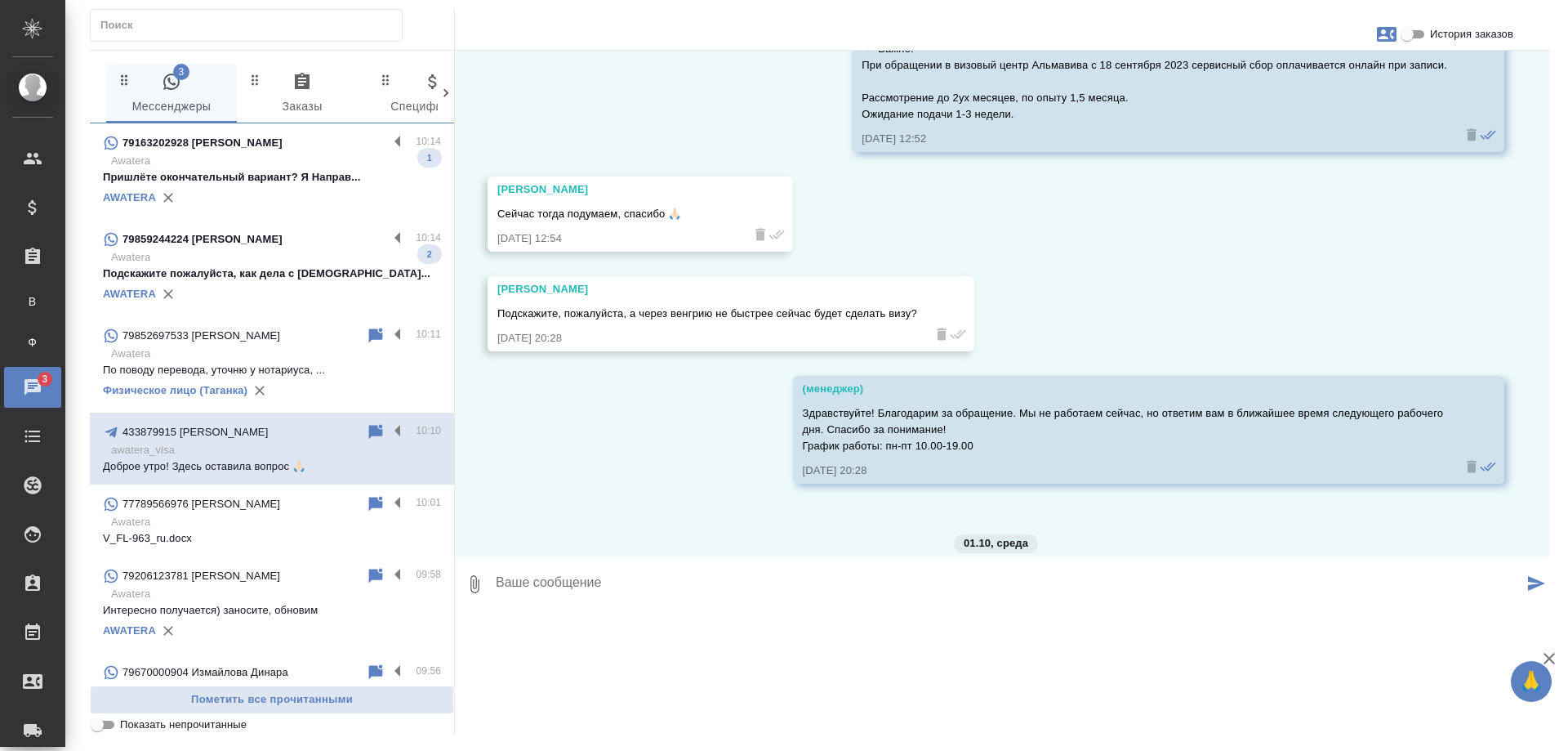
click at [285, 274] on p "Подскажите пожалуйста, как дела с апости..." at bounding box center [272, 274] width 338 height 17
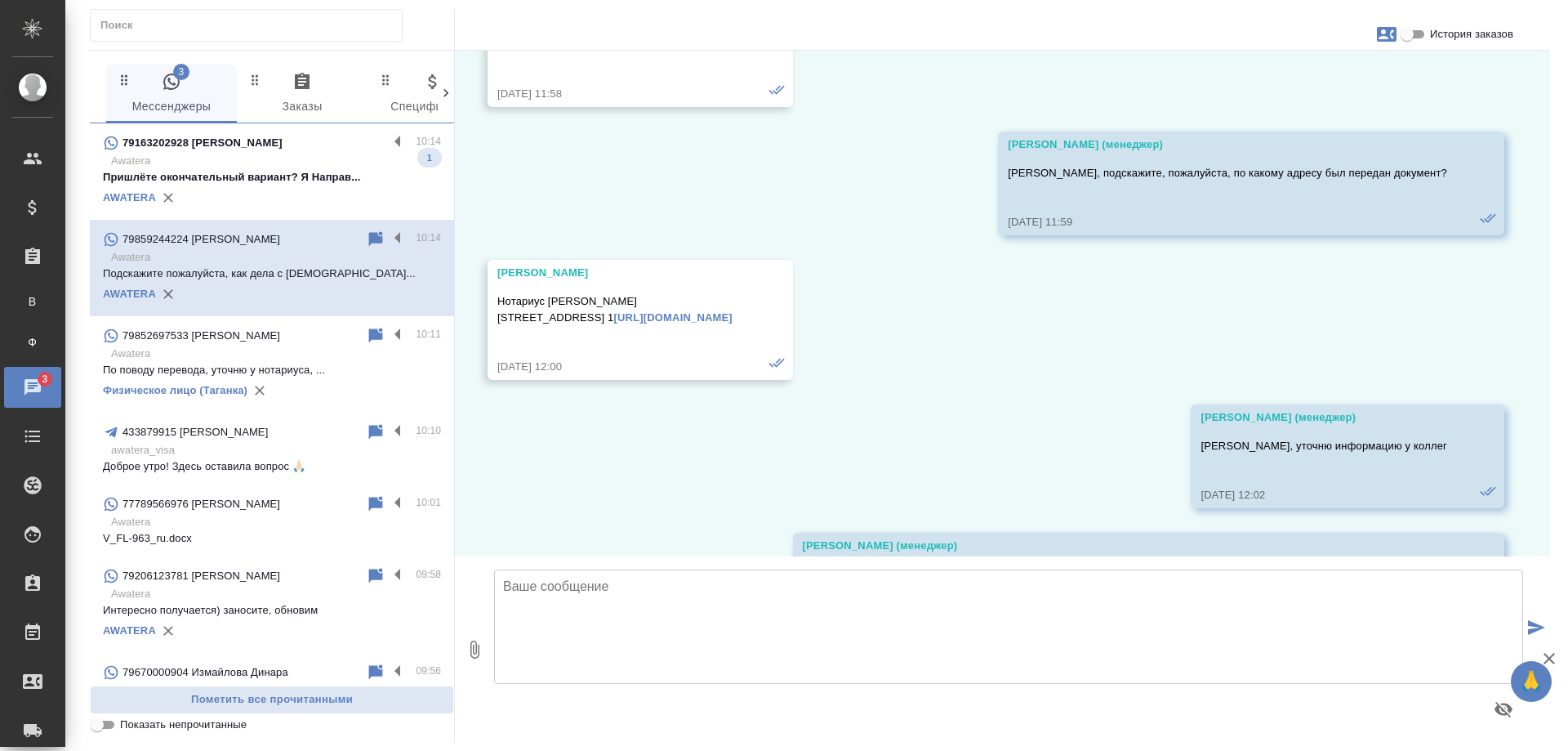
scroll to position [6003, 0]
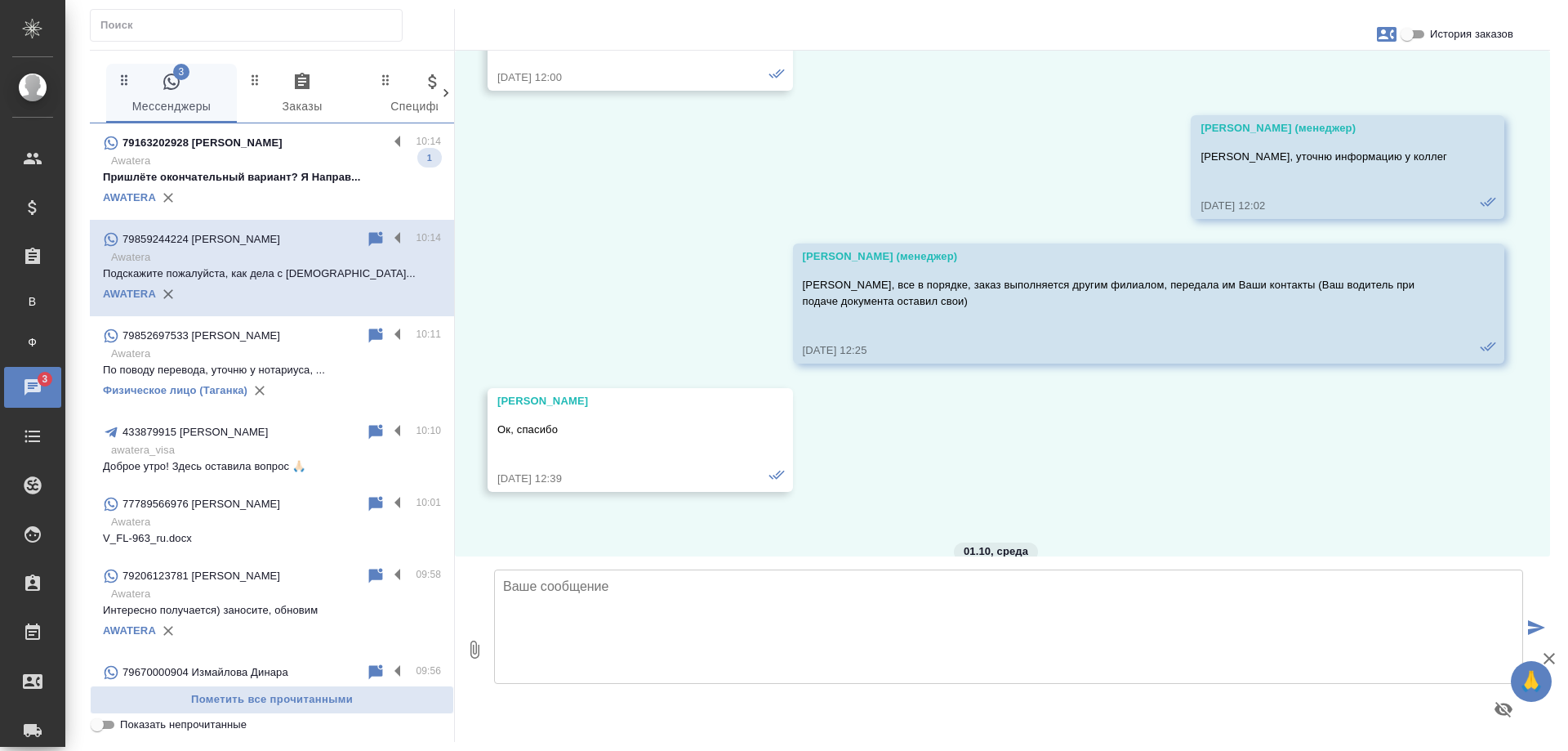
click at [301, 133] on div "79163202928 Лизунова Людмила Борисовна" at bounding box center [245, 142] width 285 height 19
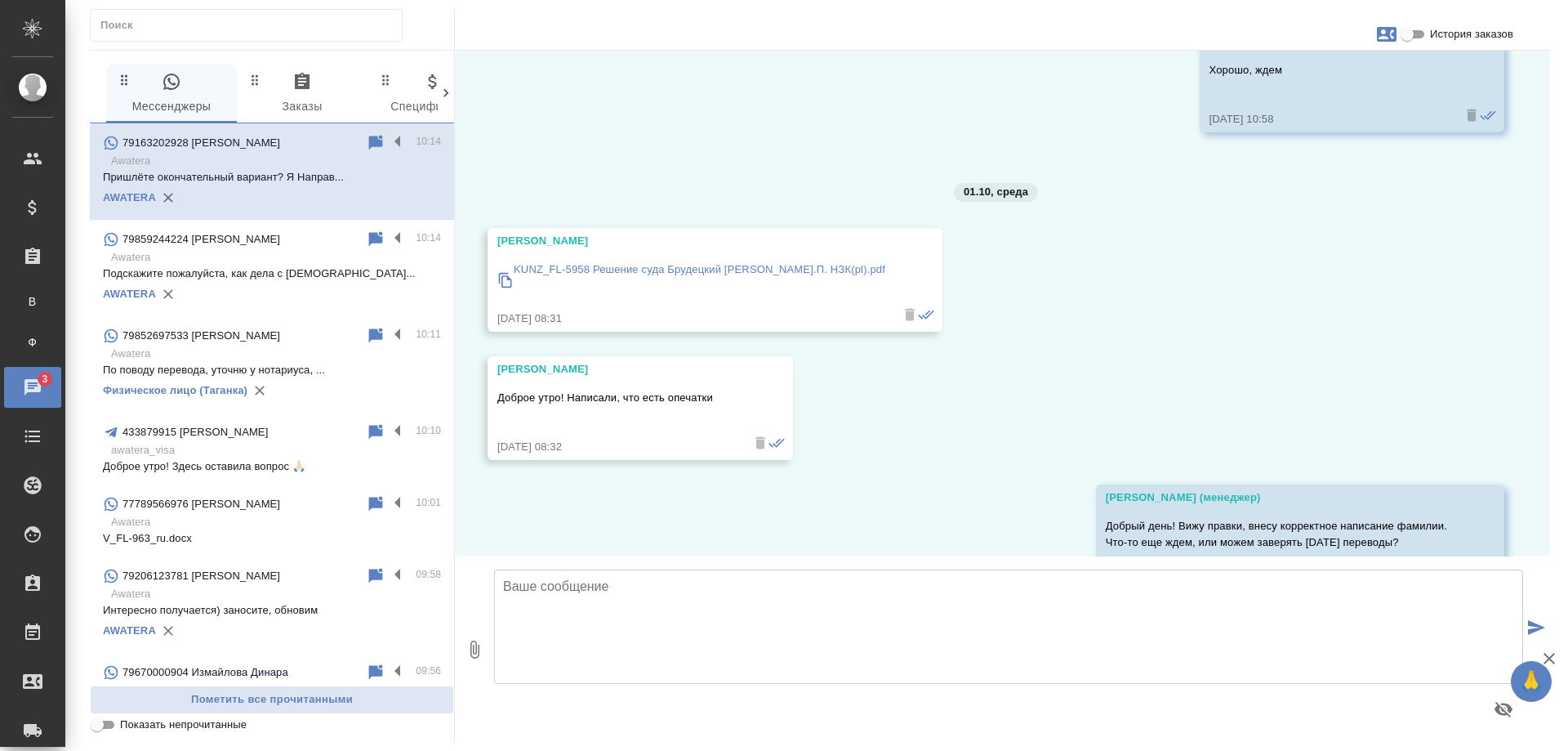
scroll to position [10263, 0]
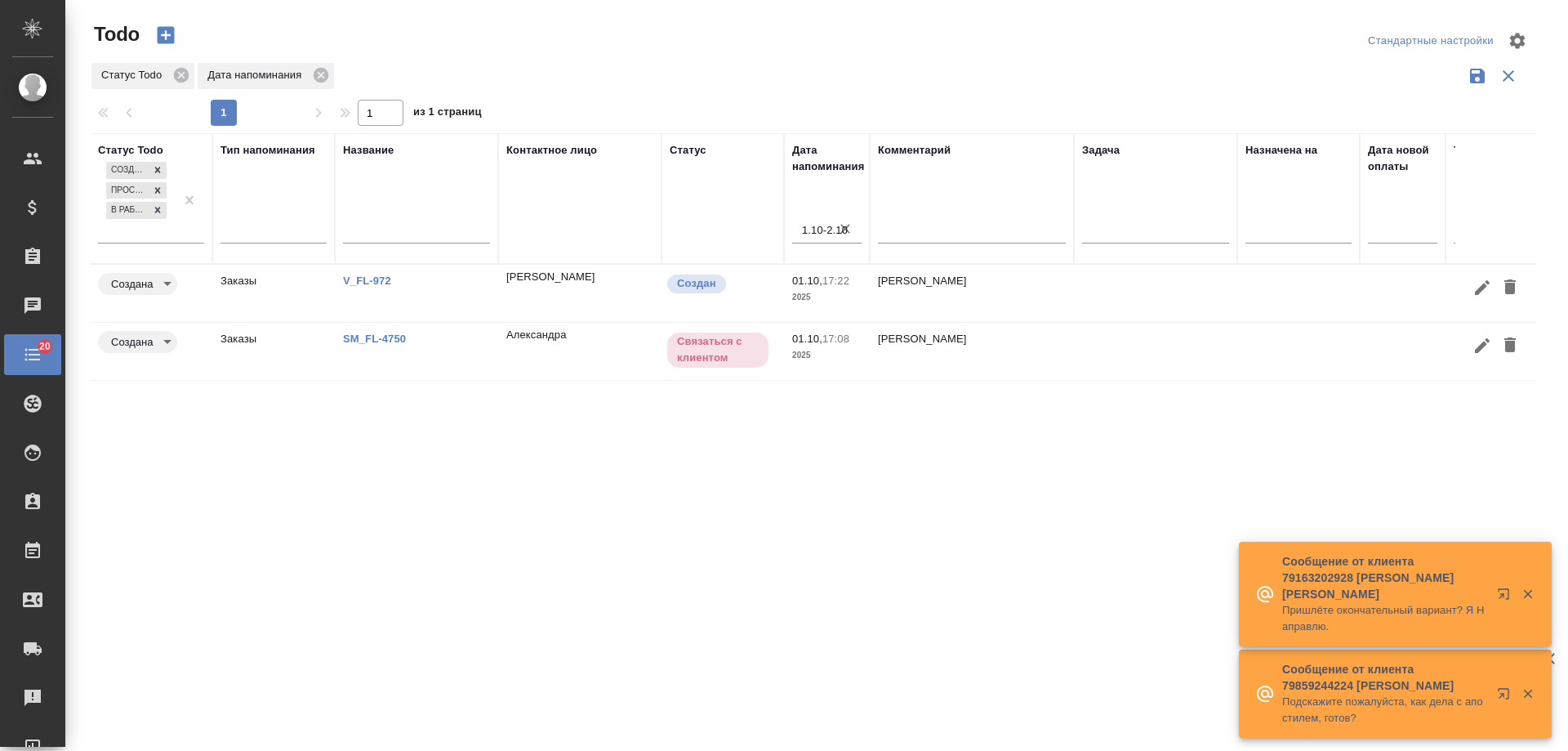
click at [389, 337] on link "SM_FL-4750" at bounding box center [374, 338] width 63 height 12
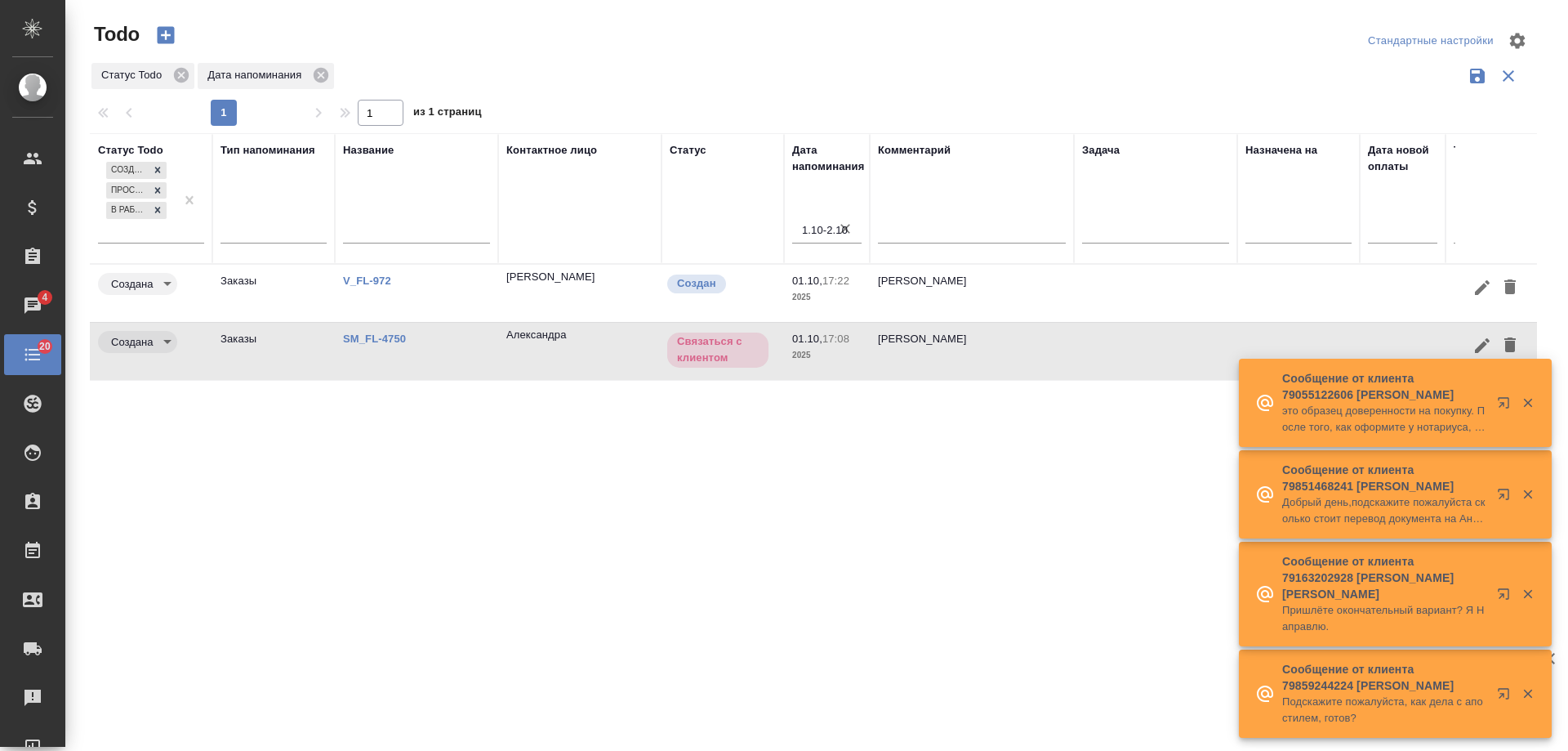
click at [1530, 398] on icon "button" at bounding box center [1528, 403] width 9 height 9
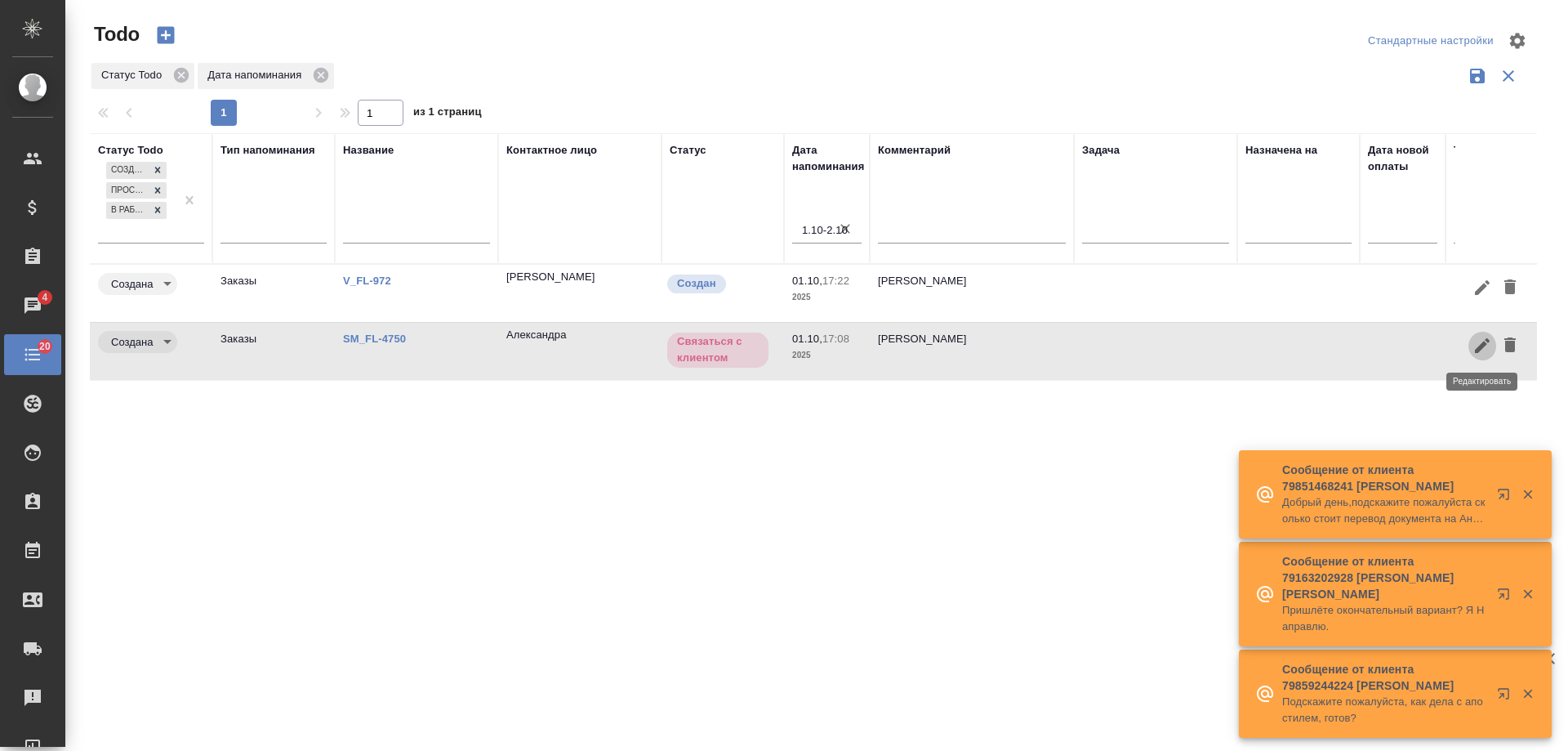
click at [1479, 349] on icon "button" at bounding box center [1482, 345] width 15 height 15
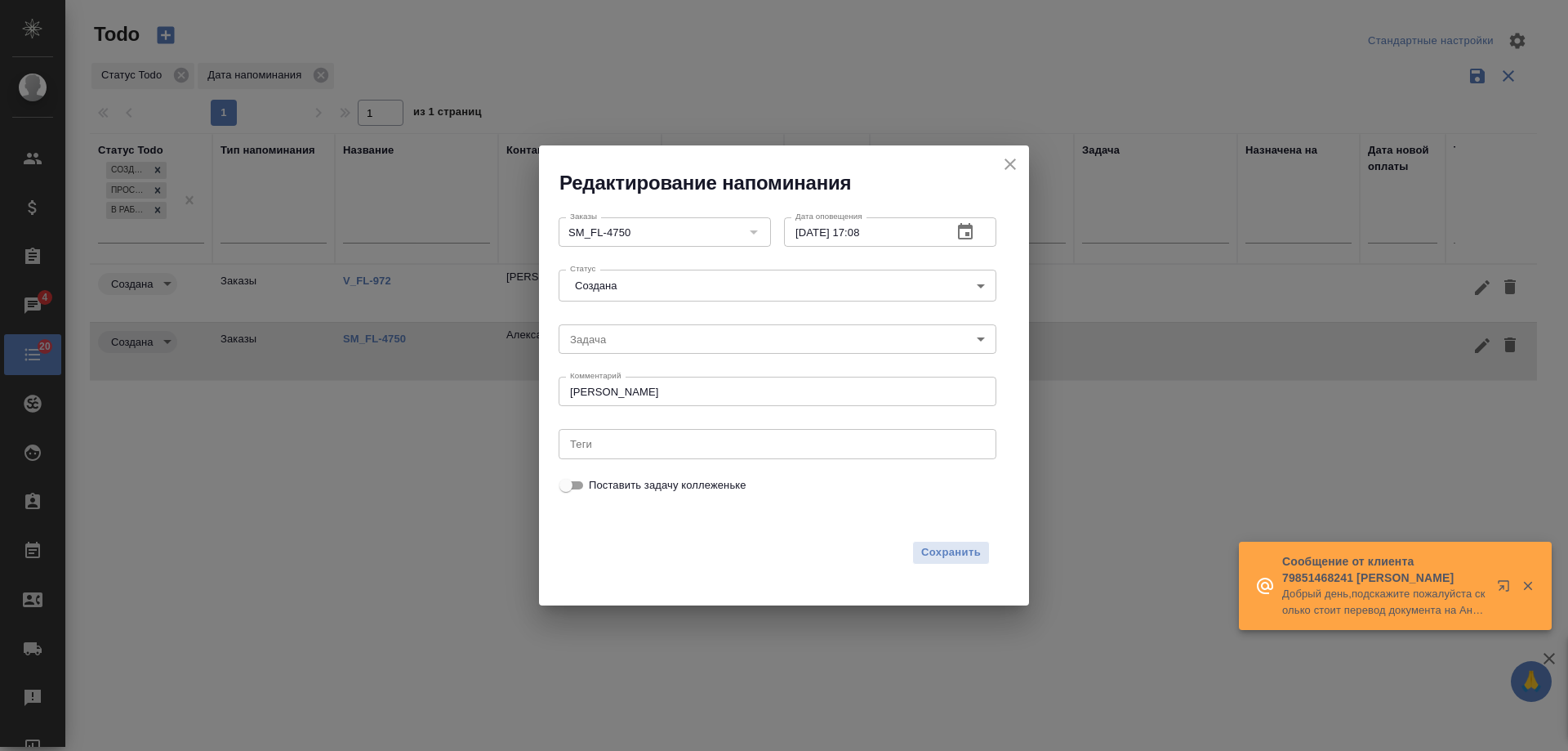
click at [965, 241] on icon "button" at bounding box center [964, 231] width 19 height 19
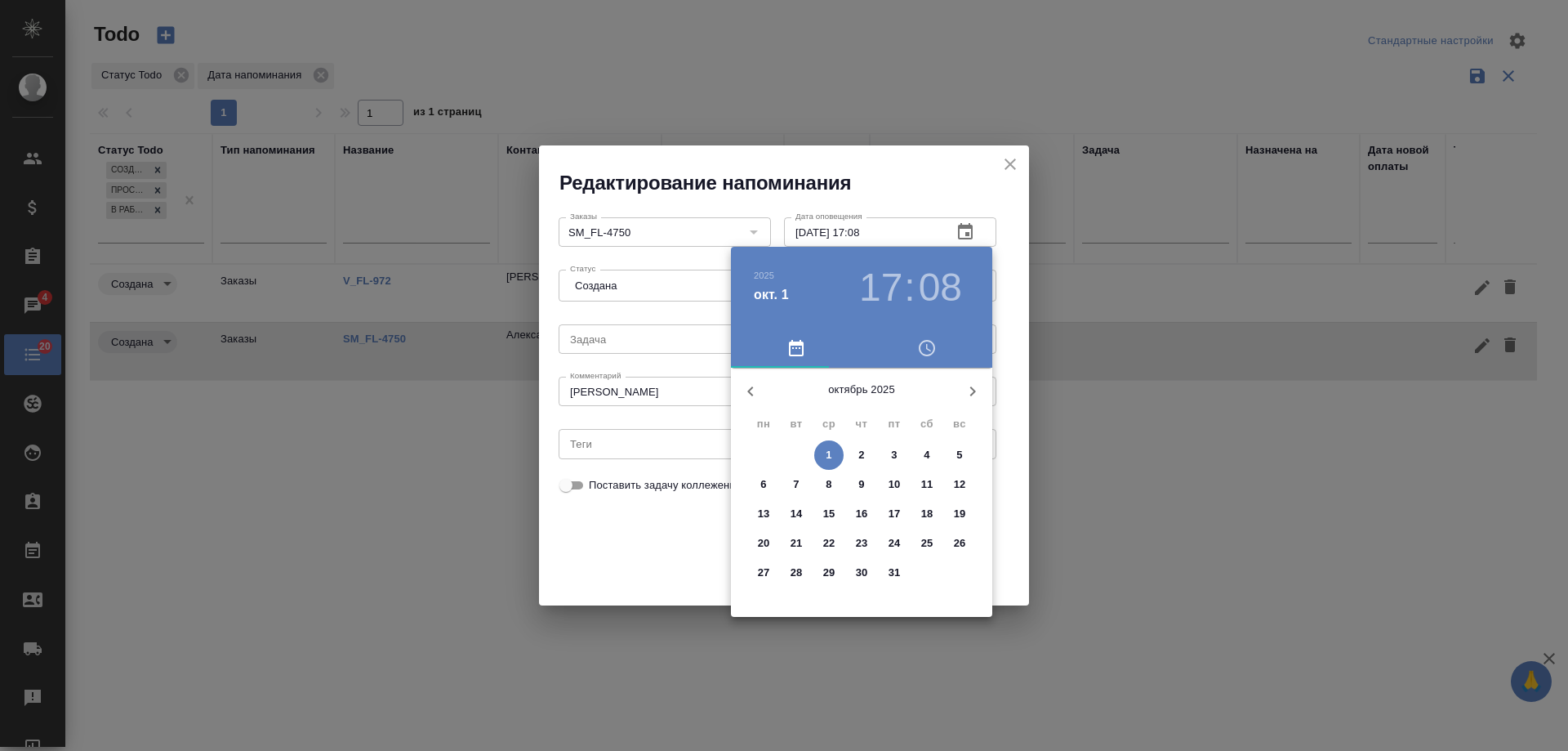
click at [862, 511] on p "16" at bounding box center [862, 514] width 12 height 17
type input "16.10.2025 17:08"
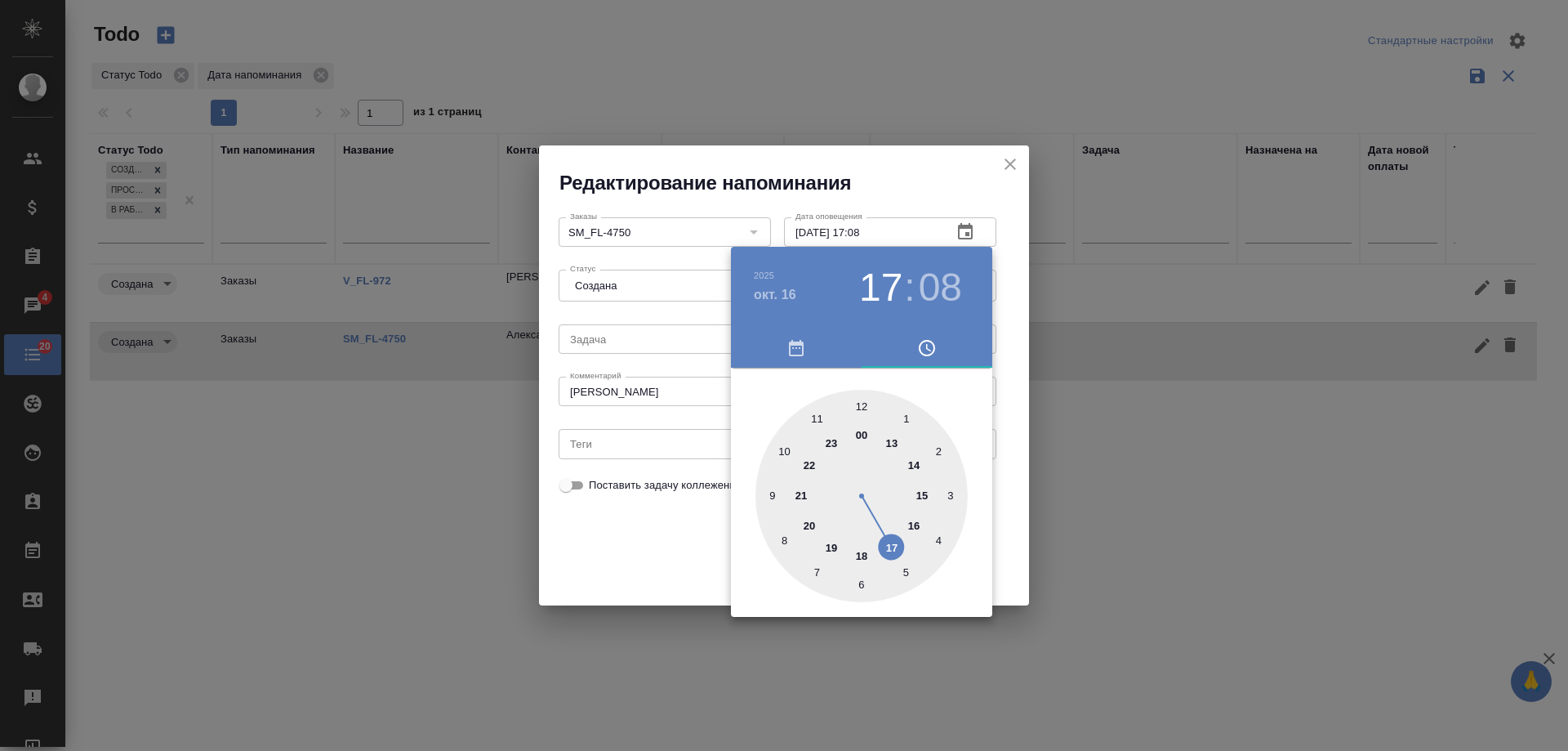
click at [633, 545] on div at bounding box center [784, 376] width 1568 height 751
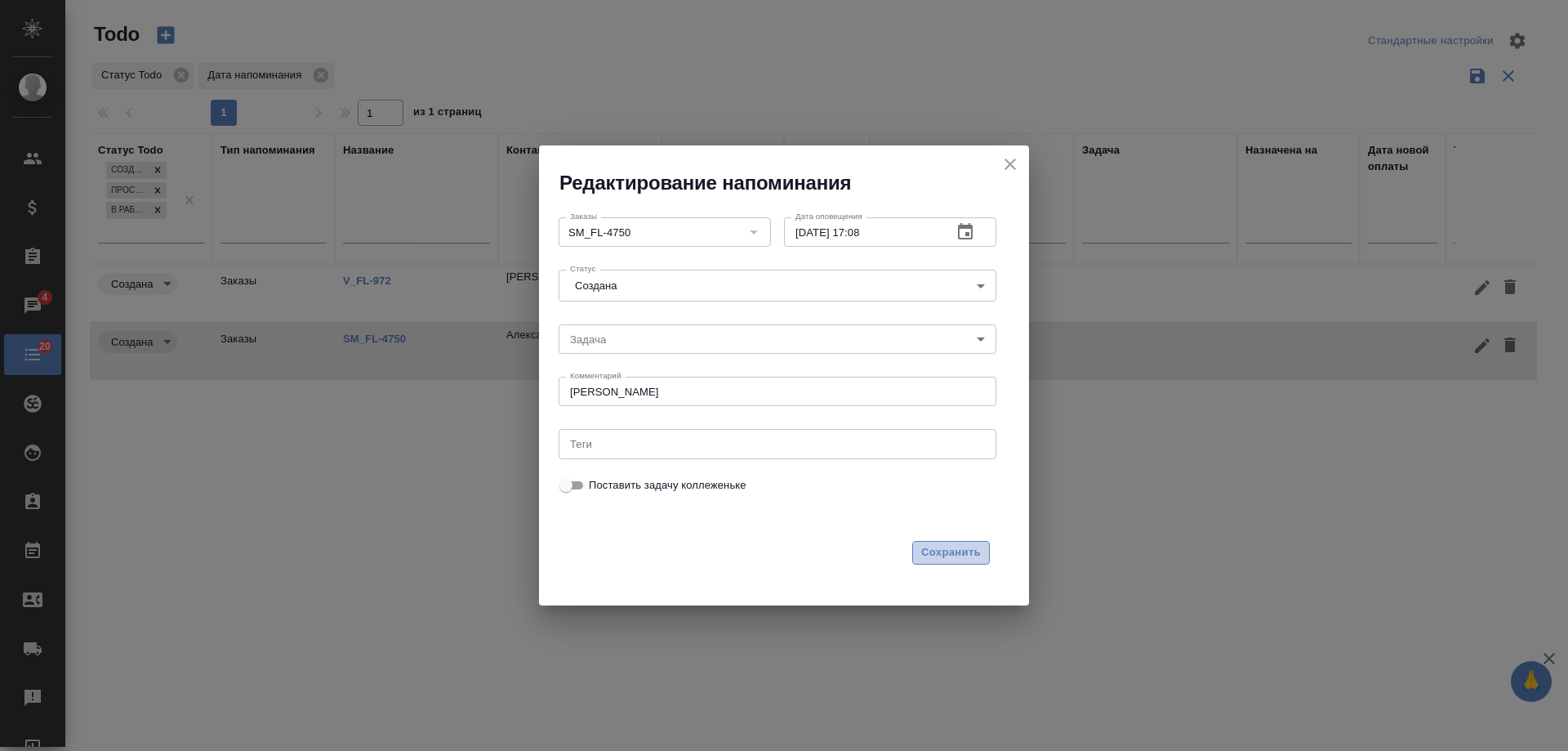
click at [932, 544] on span "Сохранить" at bounding box center [951, 553] width 60 height 18
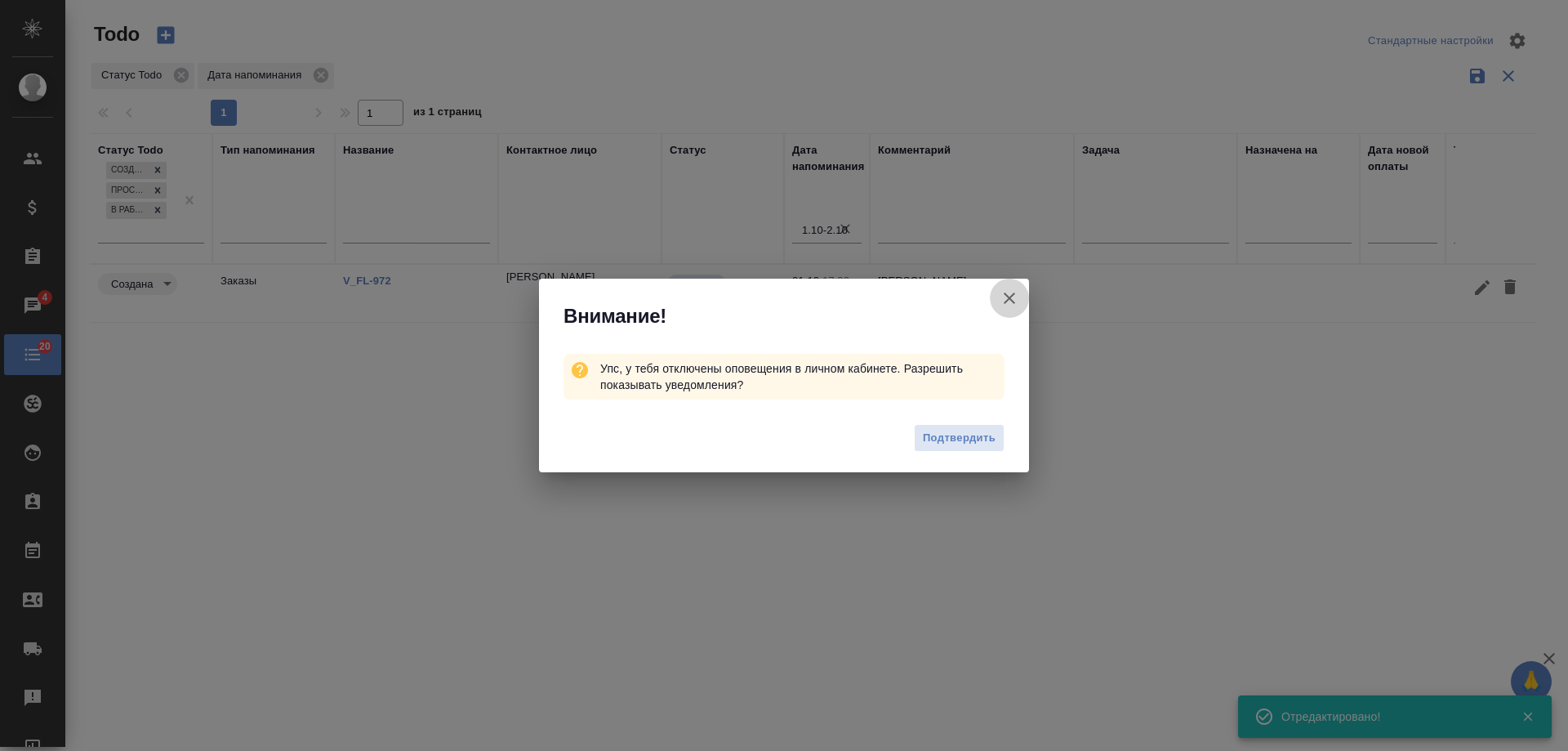
click at [1008, 297] on icon "button" at bounding box center [1009, 298] width 11 height 11
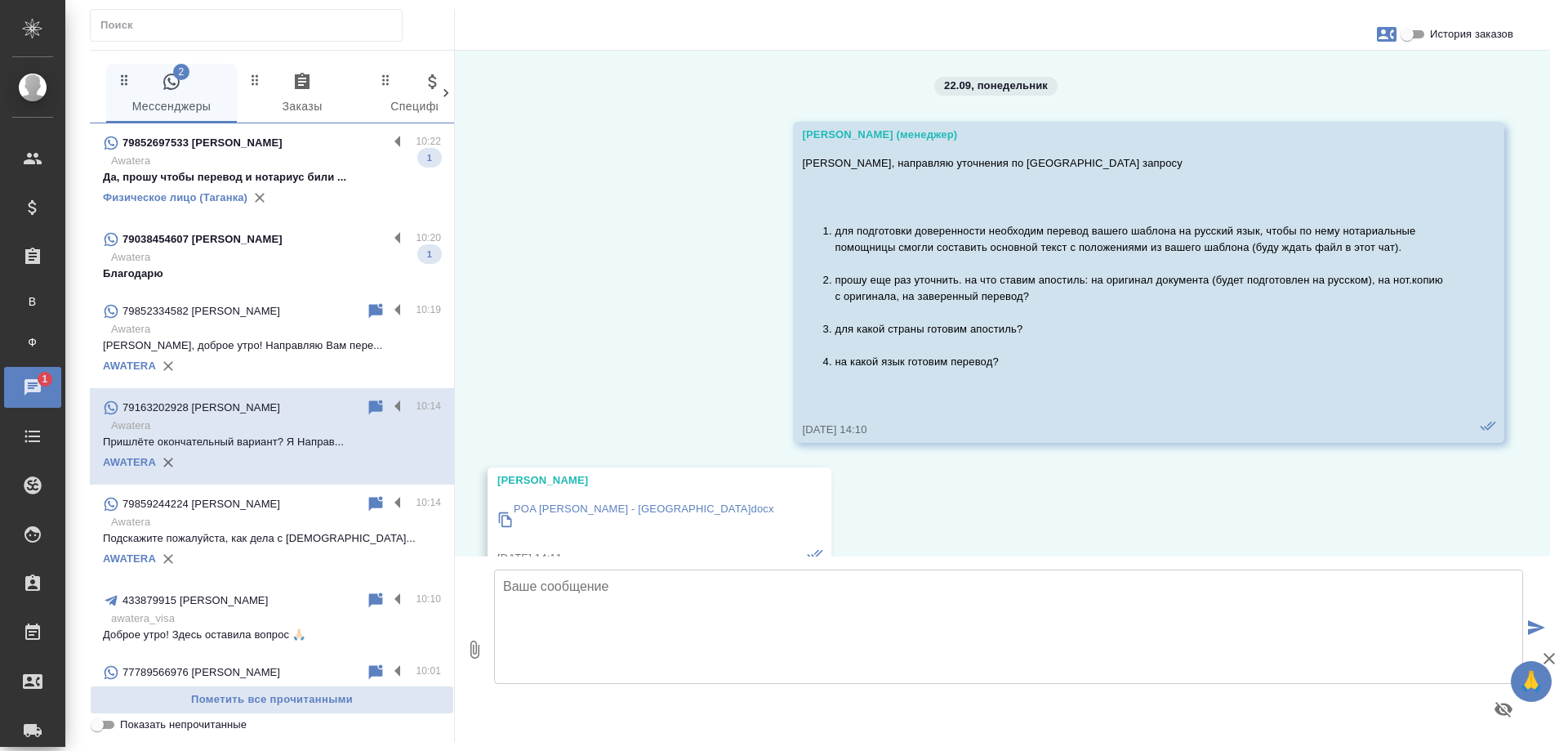
scroll to position [10263, 0]
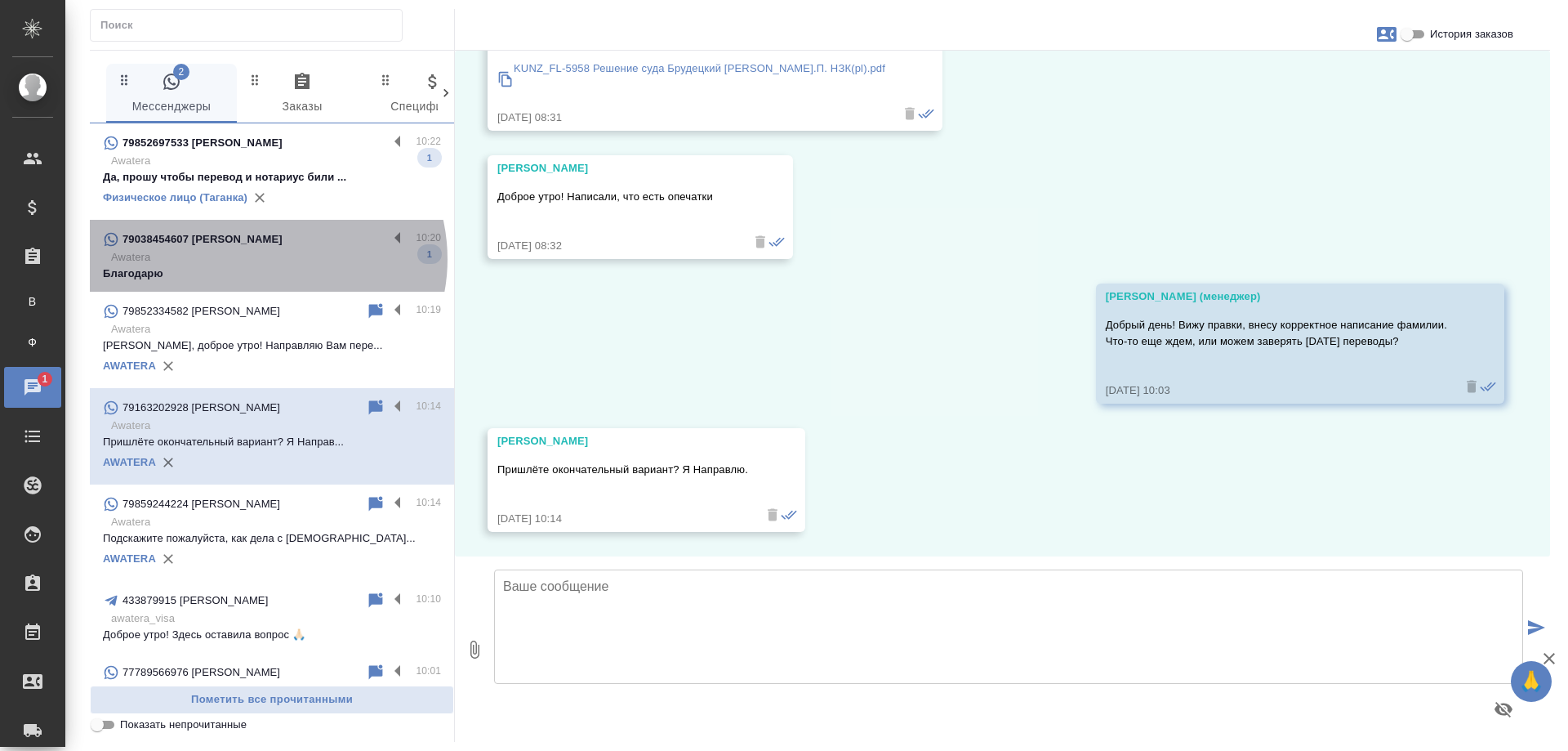
click at [266, 259] on p "Awatera" at bounding box center [275, 257] width 329 height 17
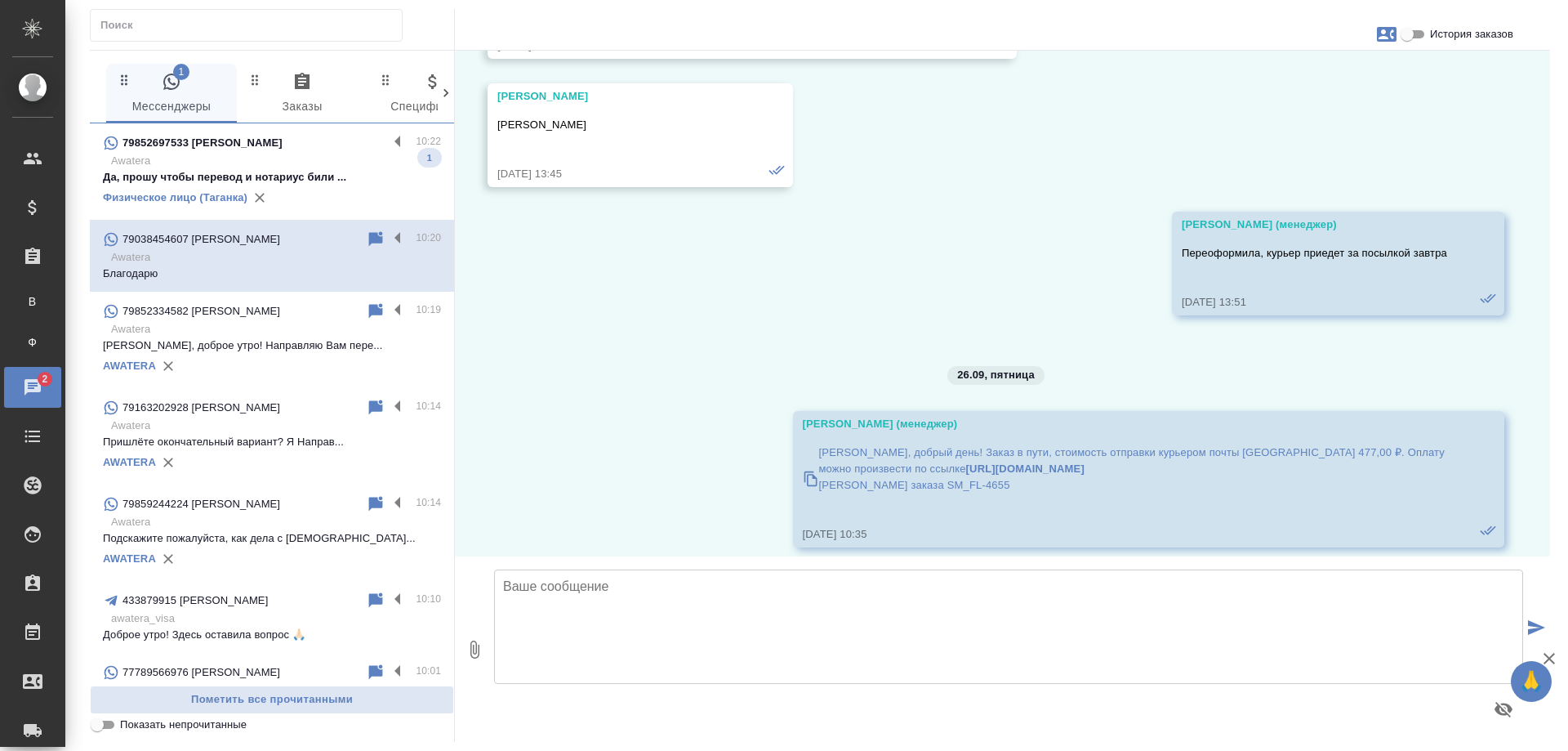
scroll to position [39002, 0]
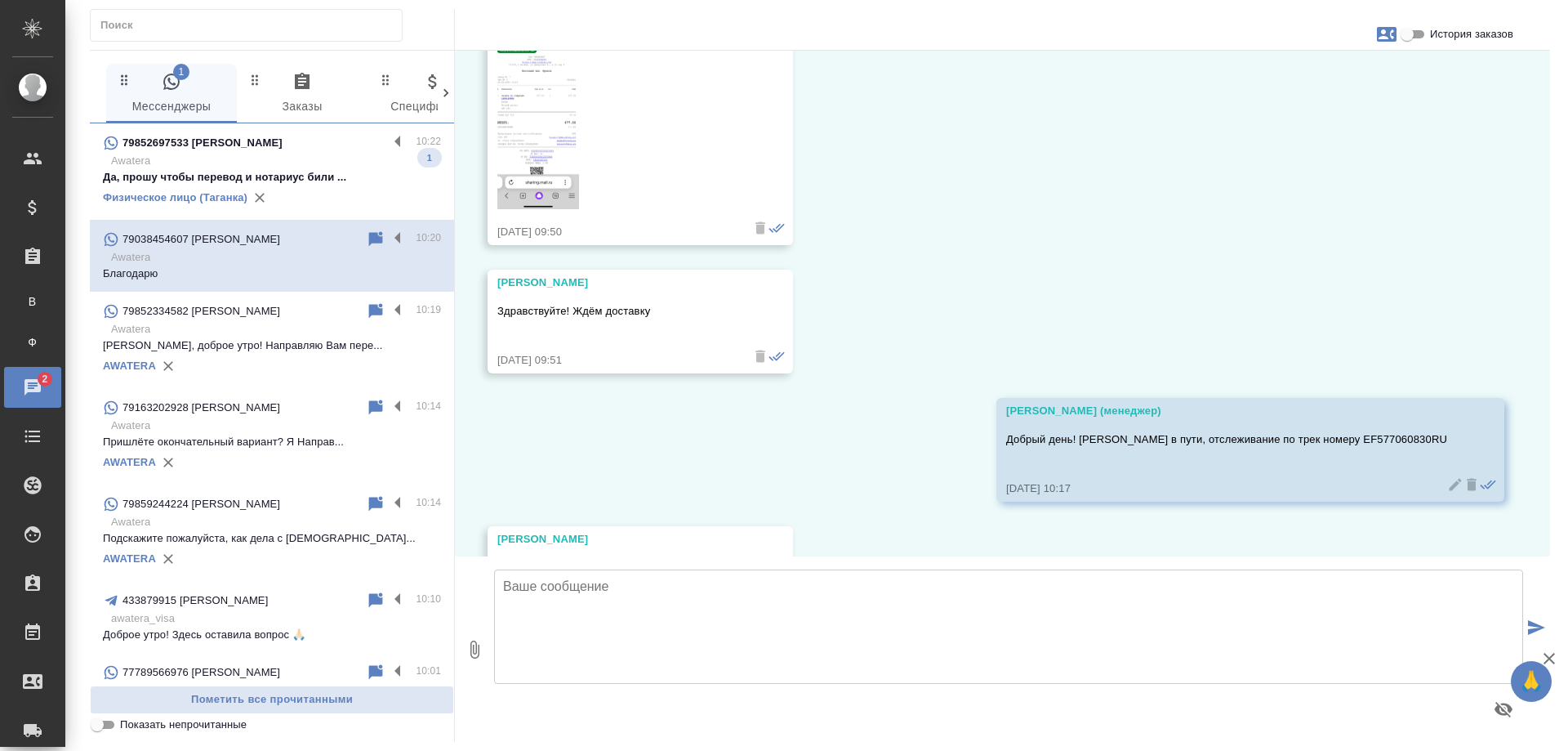
click at [319, 167] on p "Awatera" at bounding box center [275, 161] width 329 height 17
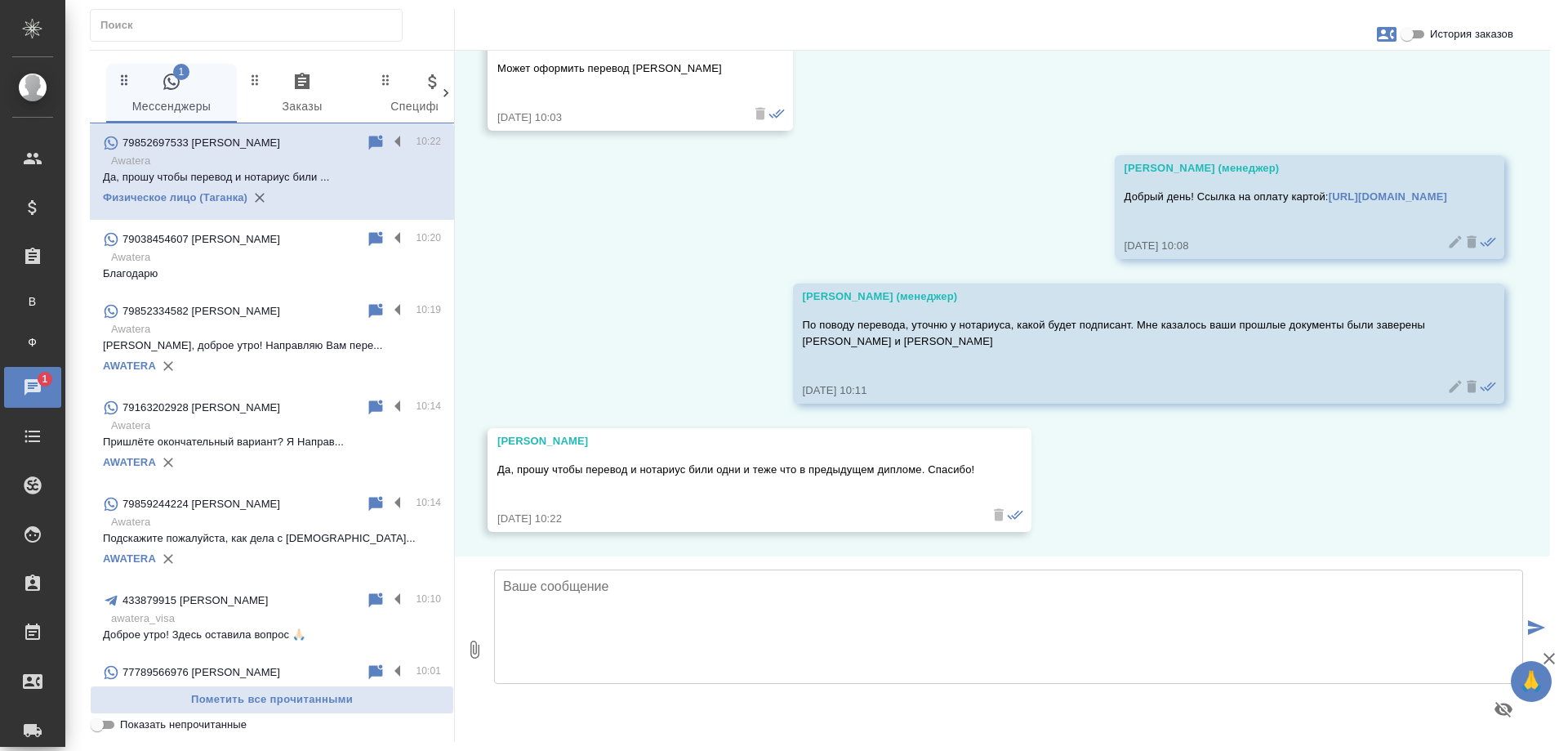
scroll to position [16810, 0]
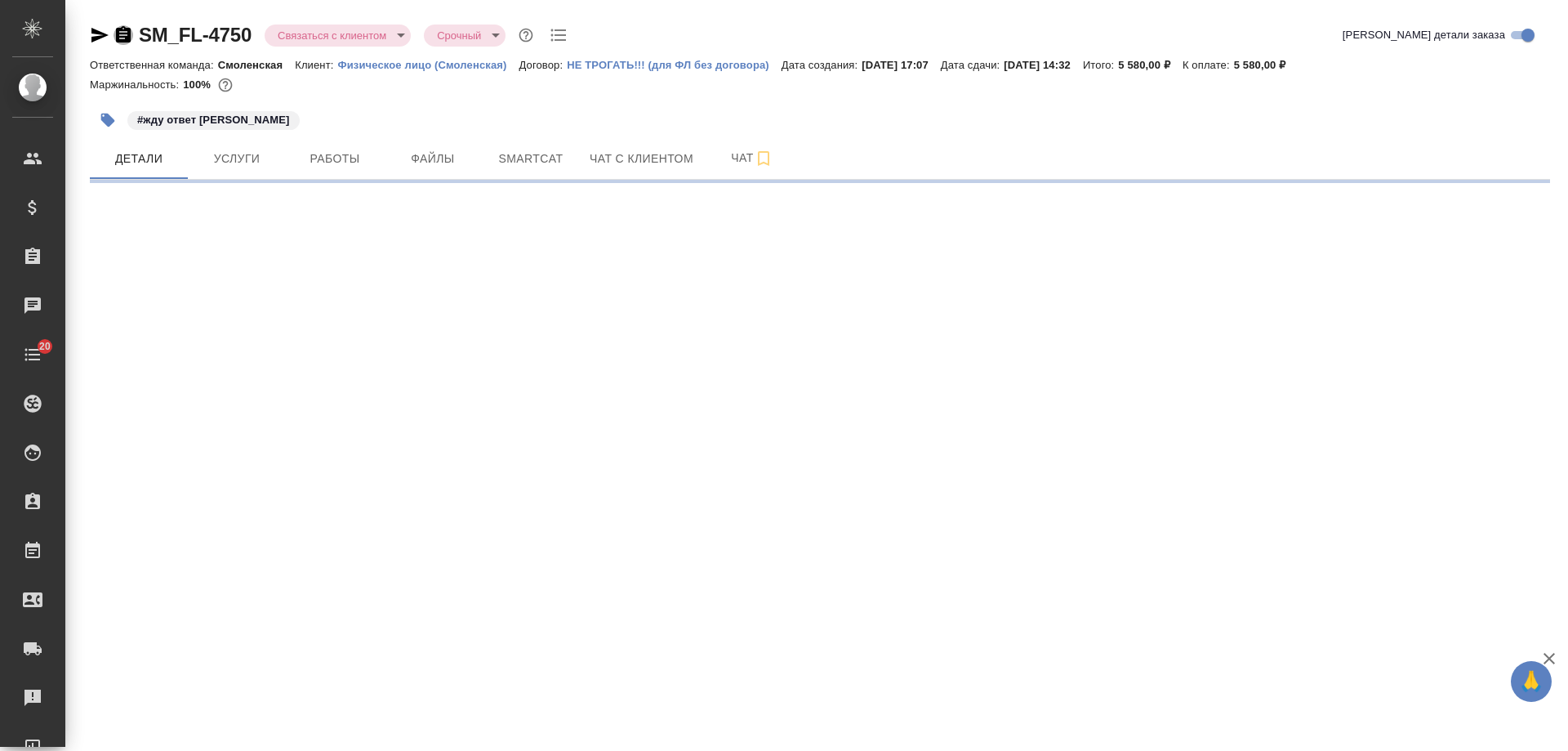
click at [122, 33] on icon "button" at bounding box center [123, 34] width 15 height 17
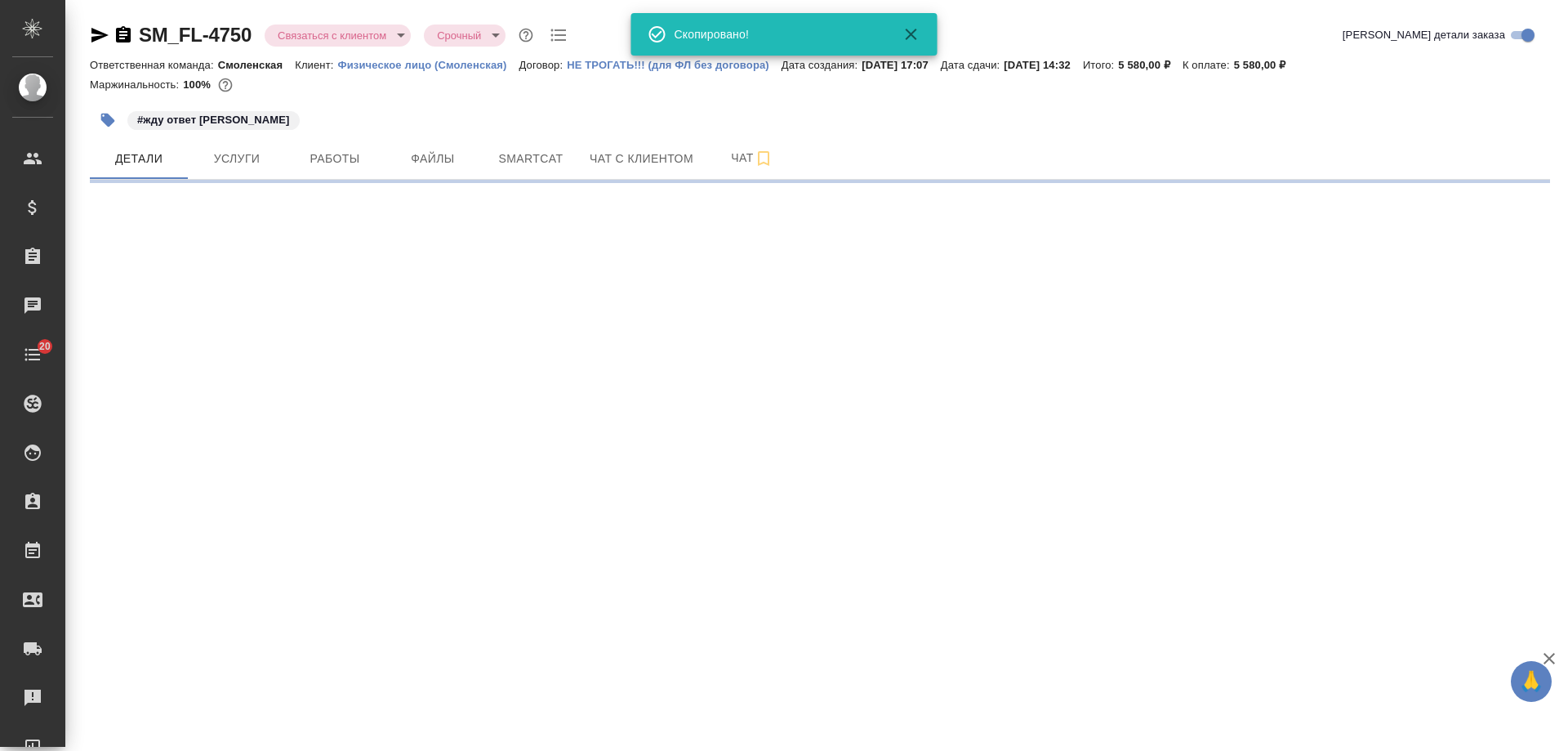
select select "RU"
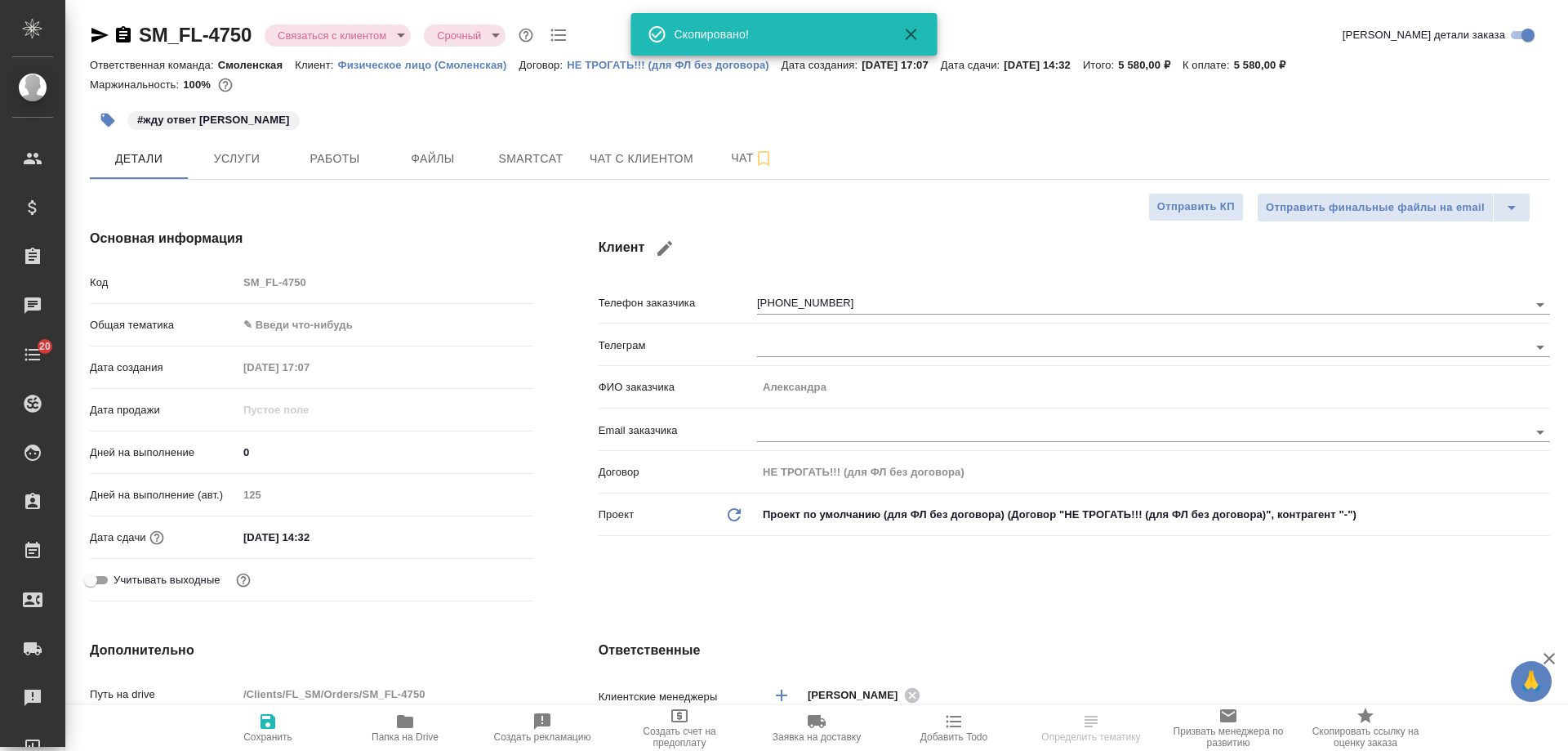
type textarea "x"
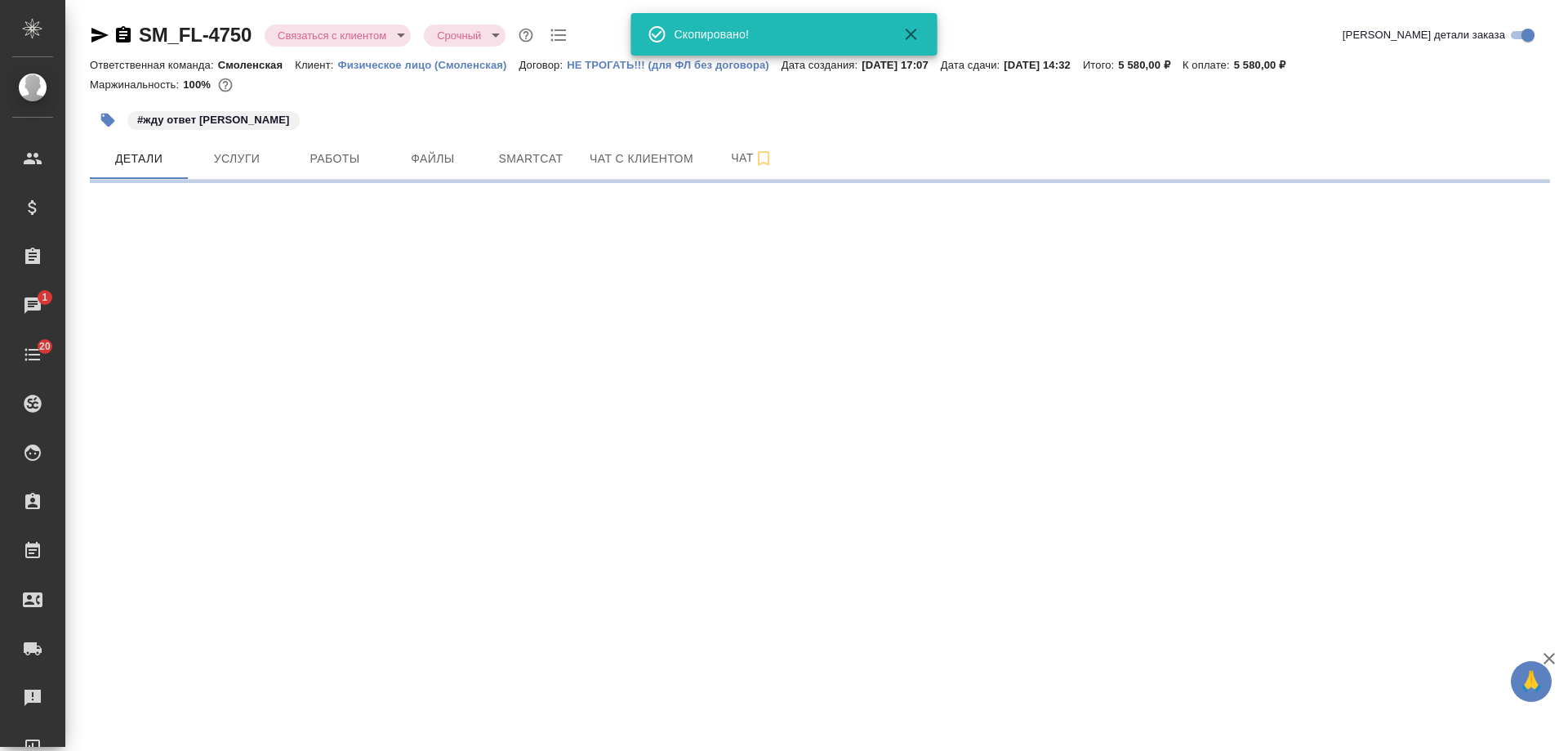
select select "RU"
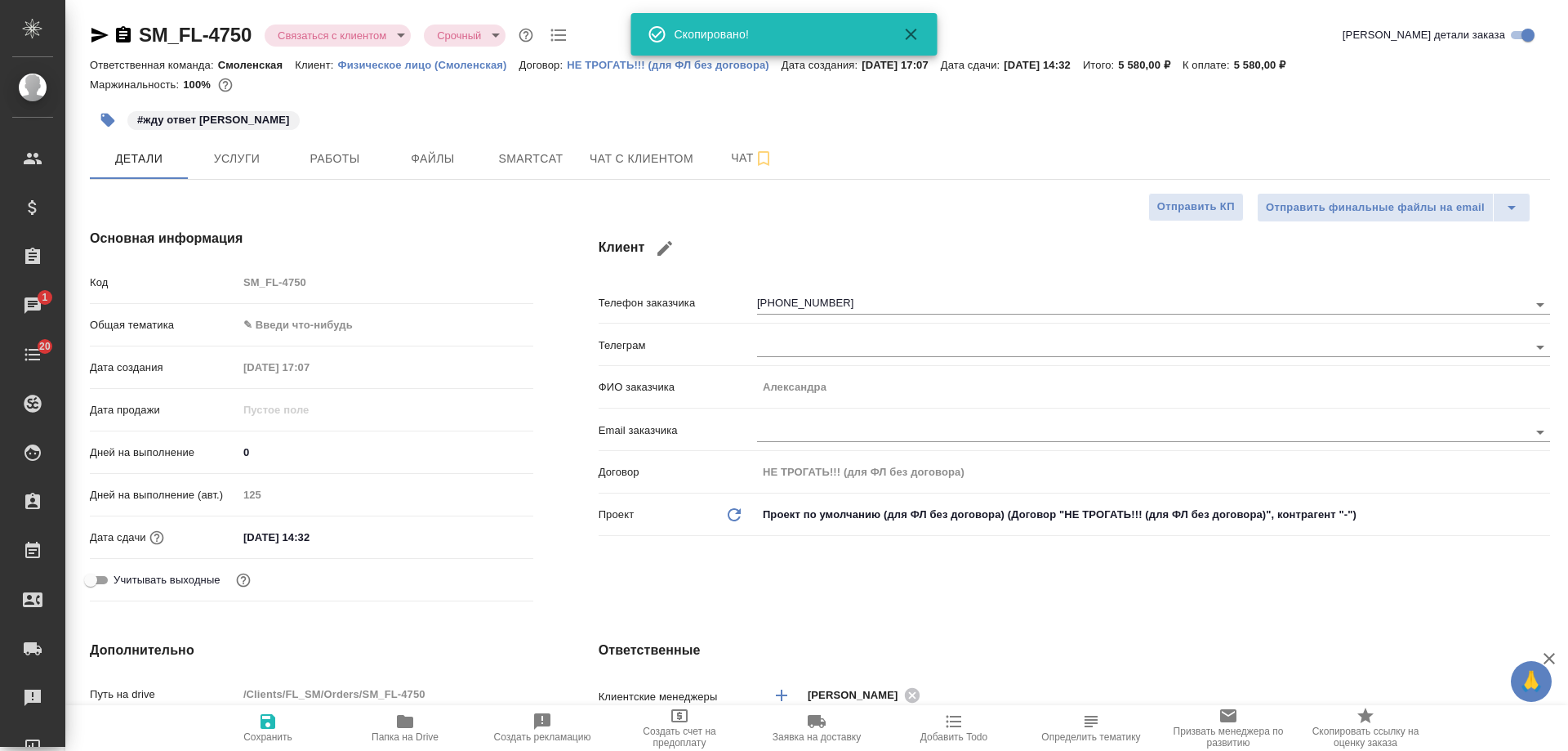
type textarea "x"
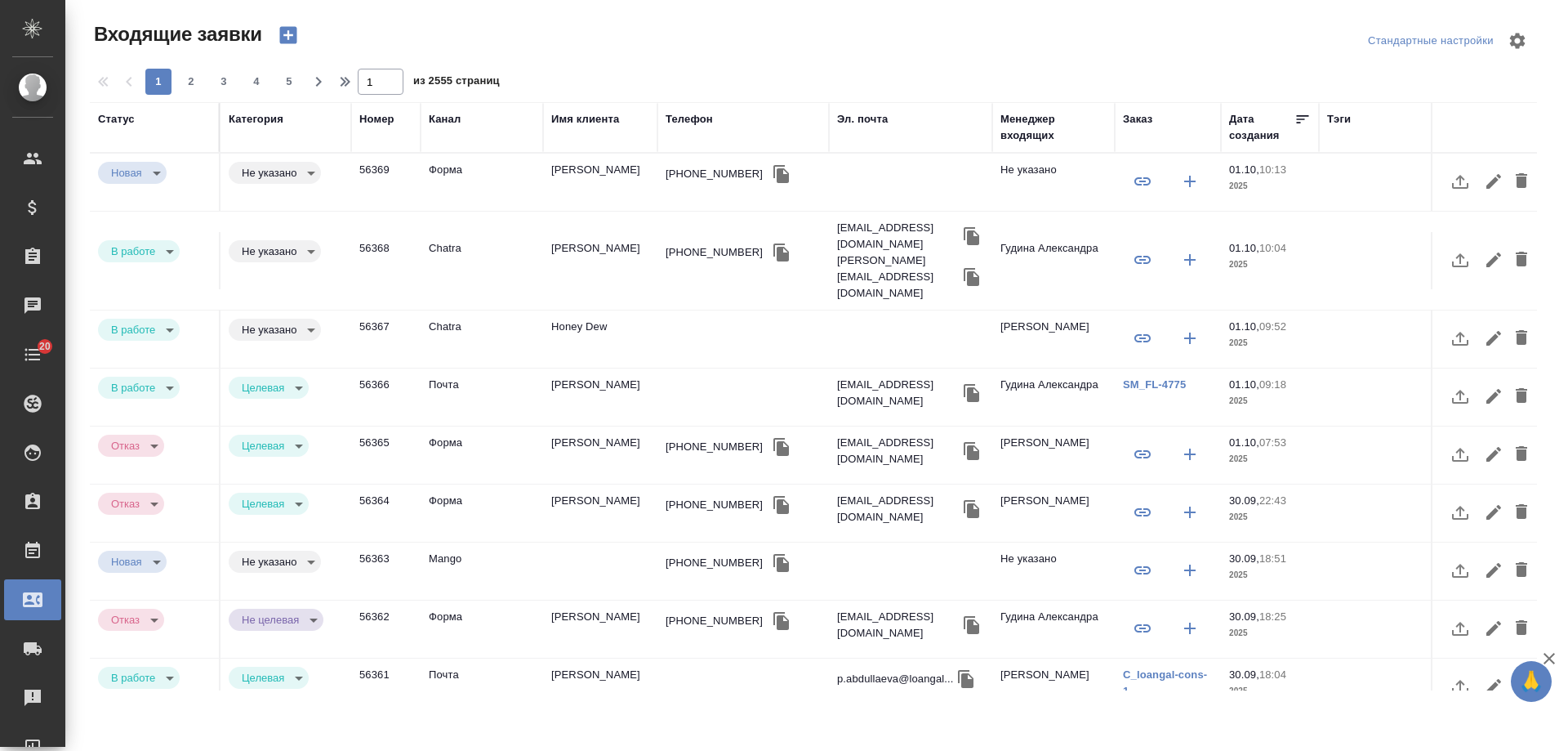
select select "RU"
click at [601, 246] on td "[PERSON_NAME]" at bounding box center [600, 261] width 115 height 57
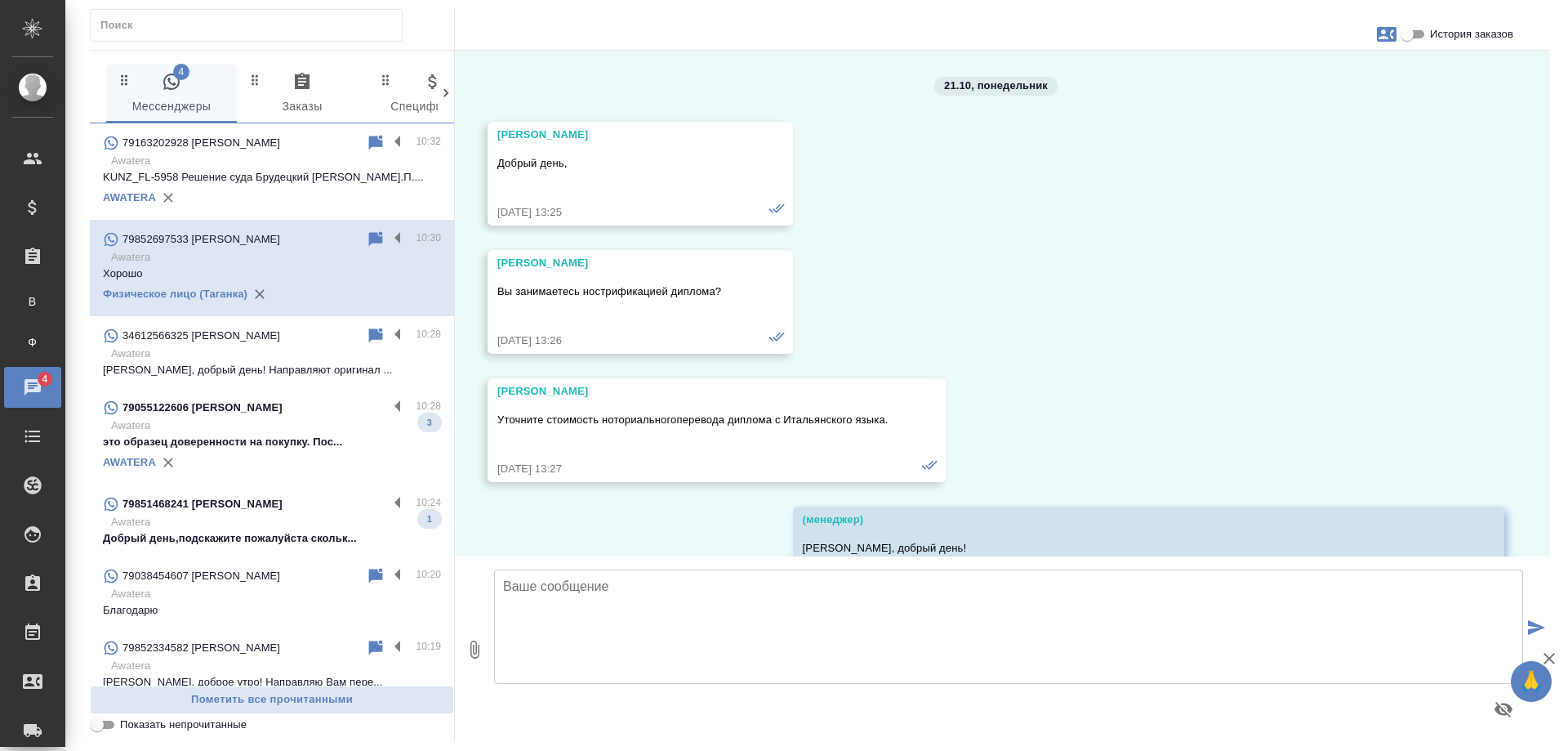
scroll to position [17356, 0]
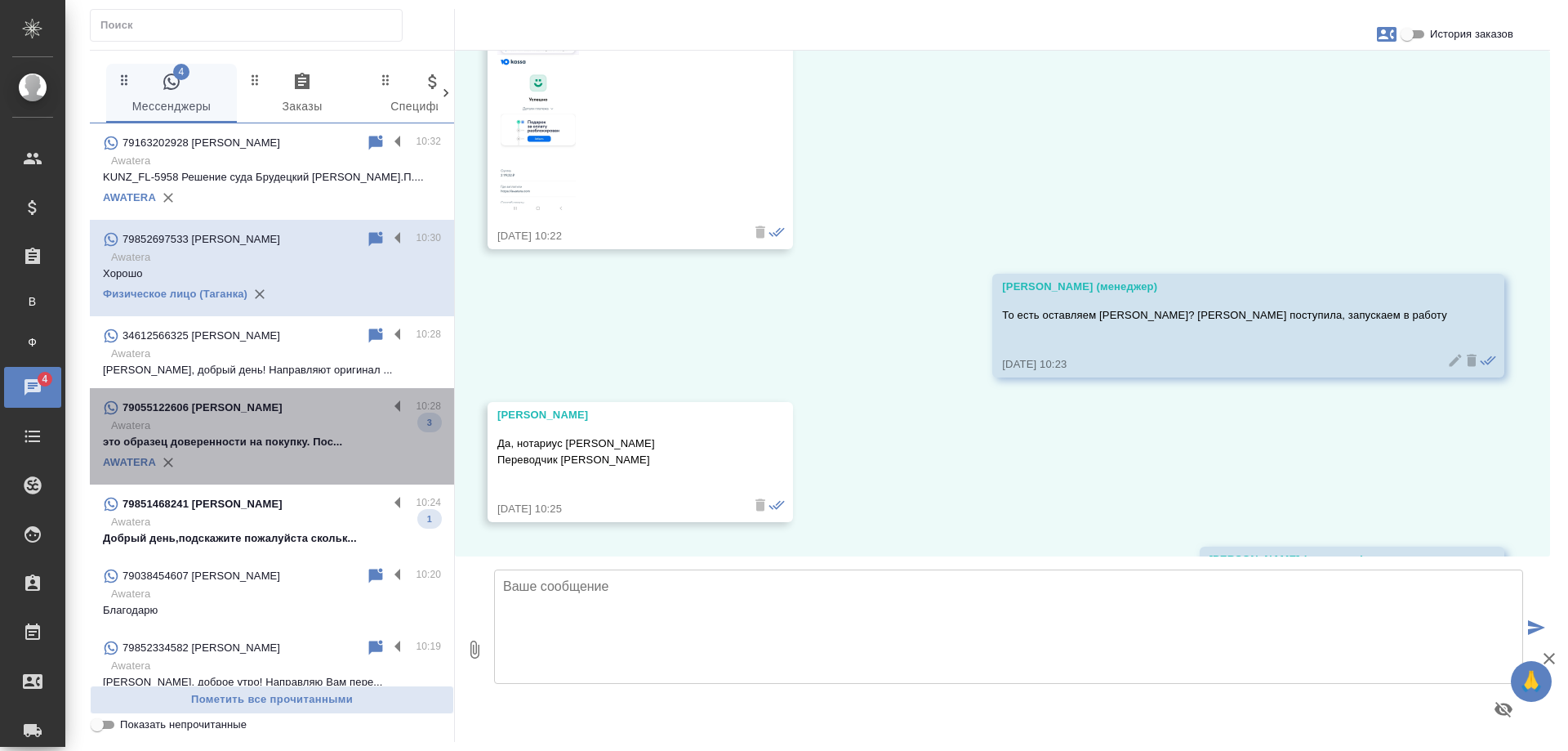
click at [305, 429] on p "Awatera" at bounding box center [275, 426] width 329 height 17
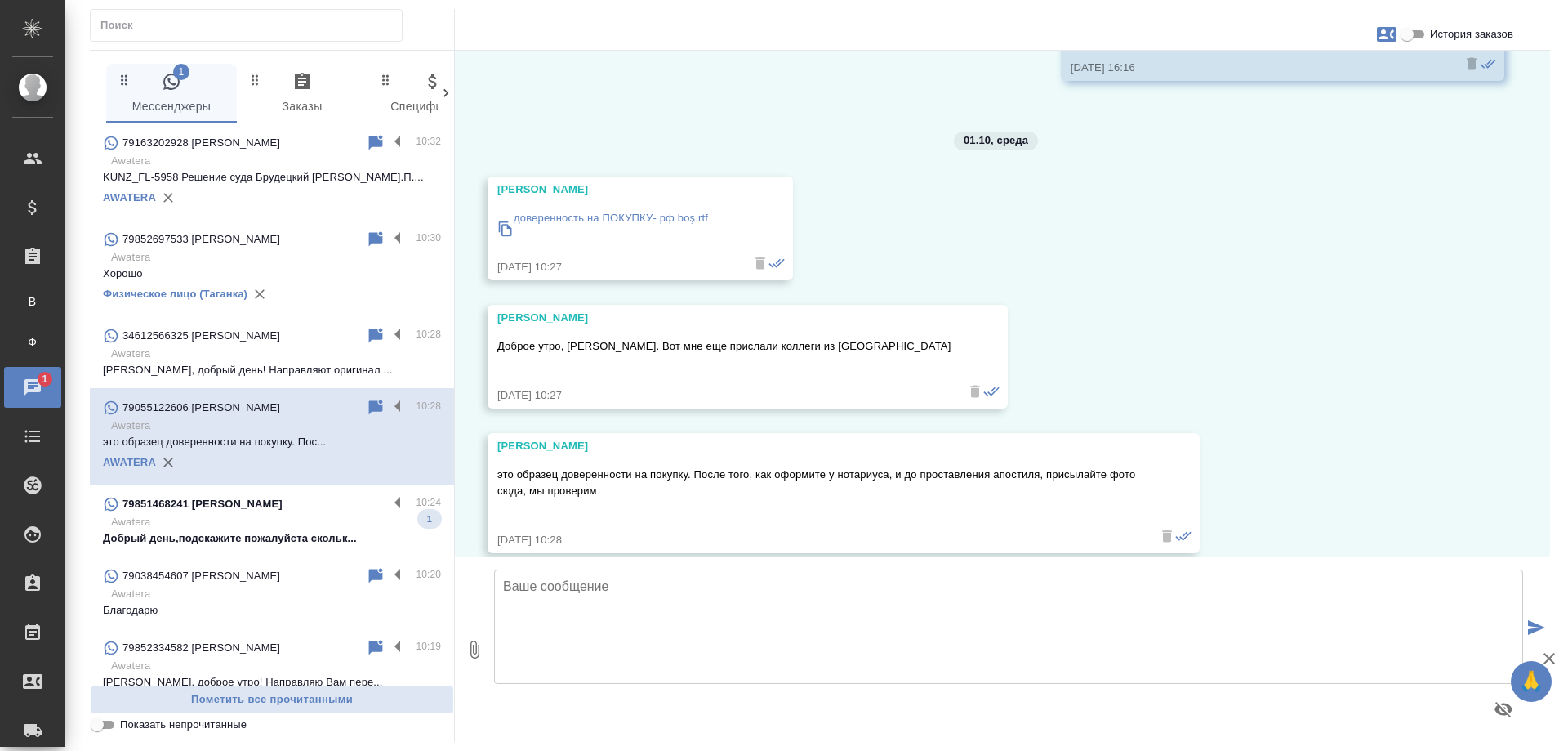
scroll to position [1620, 0]
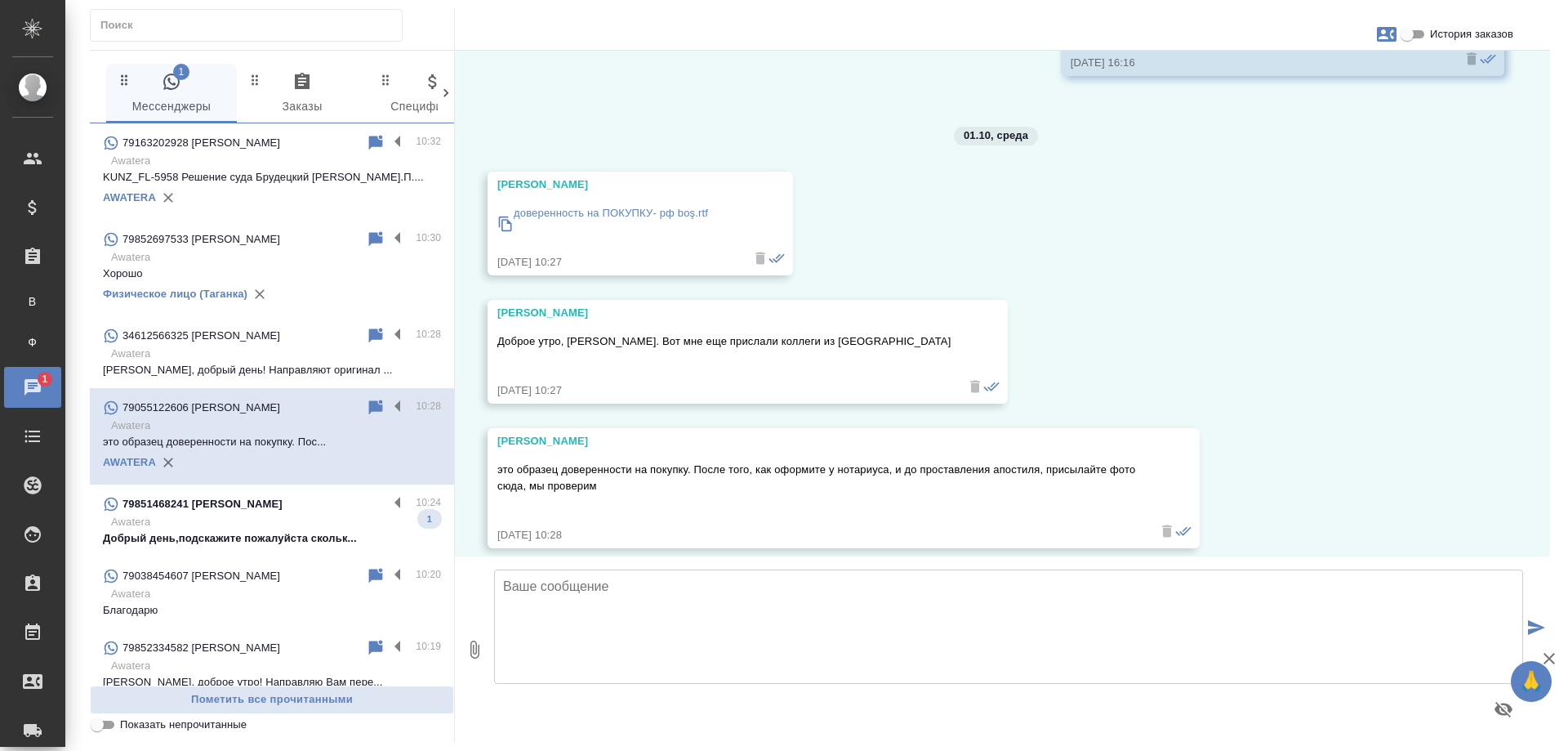
click at [227, 525] on p "Awatera" at bounding box center [275, 522] width 329 height 17
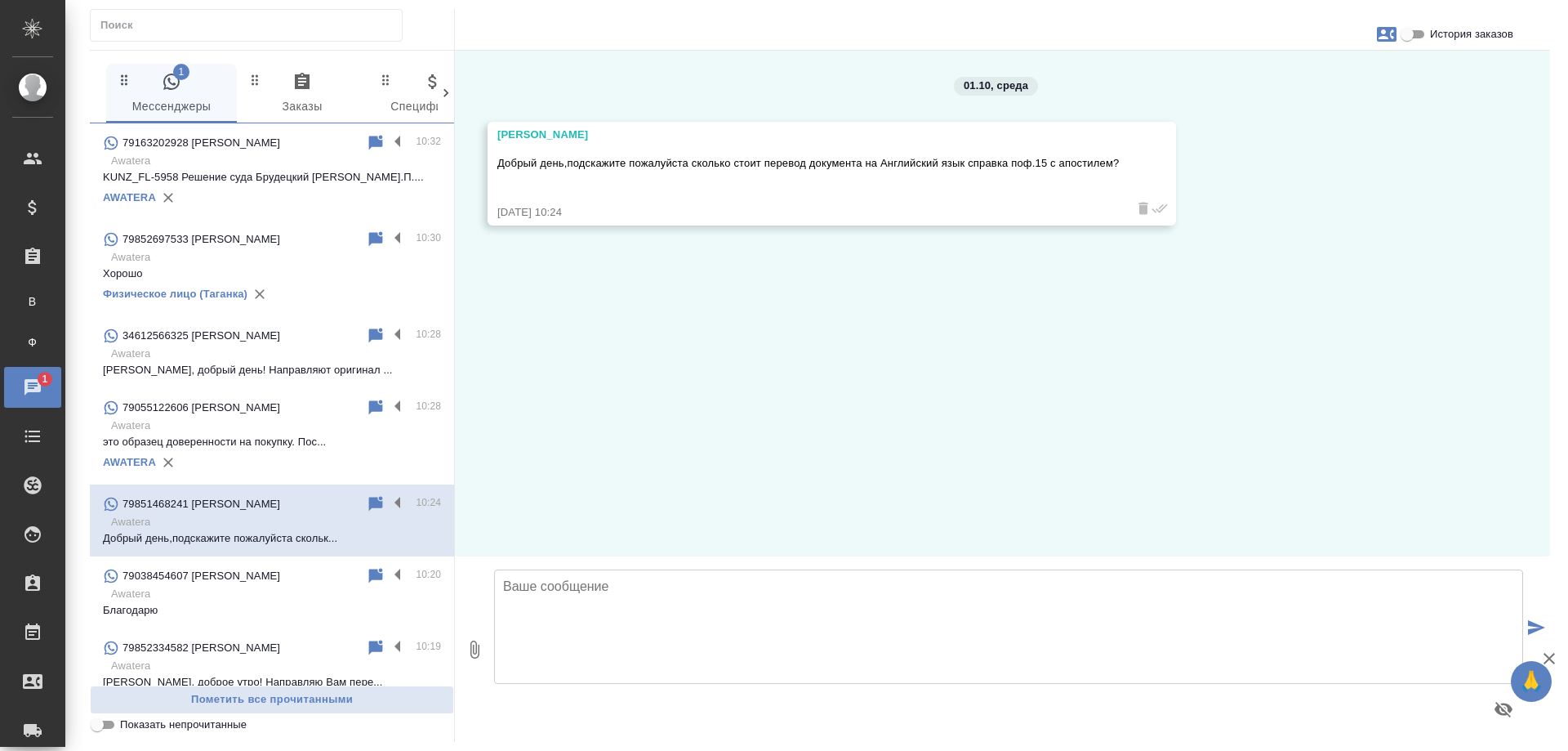
scroll to position [0, 0]
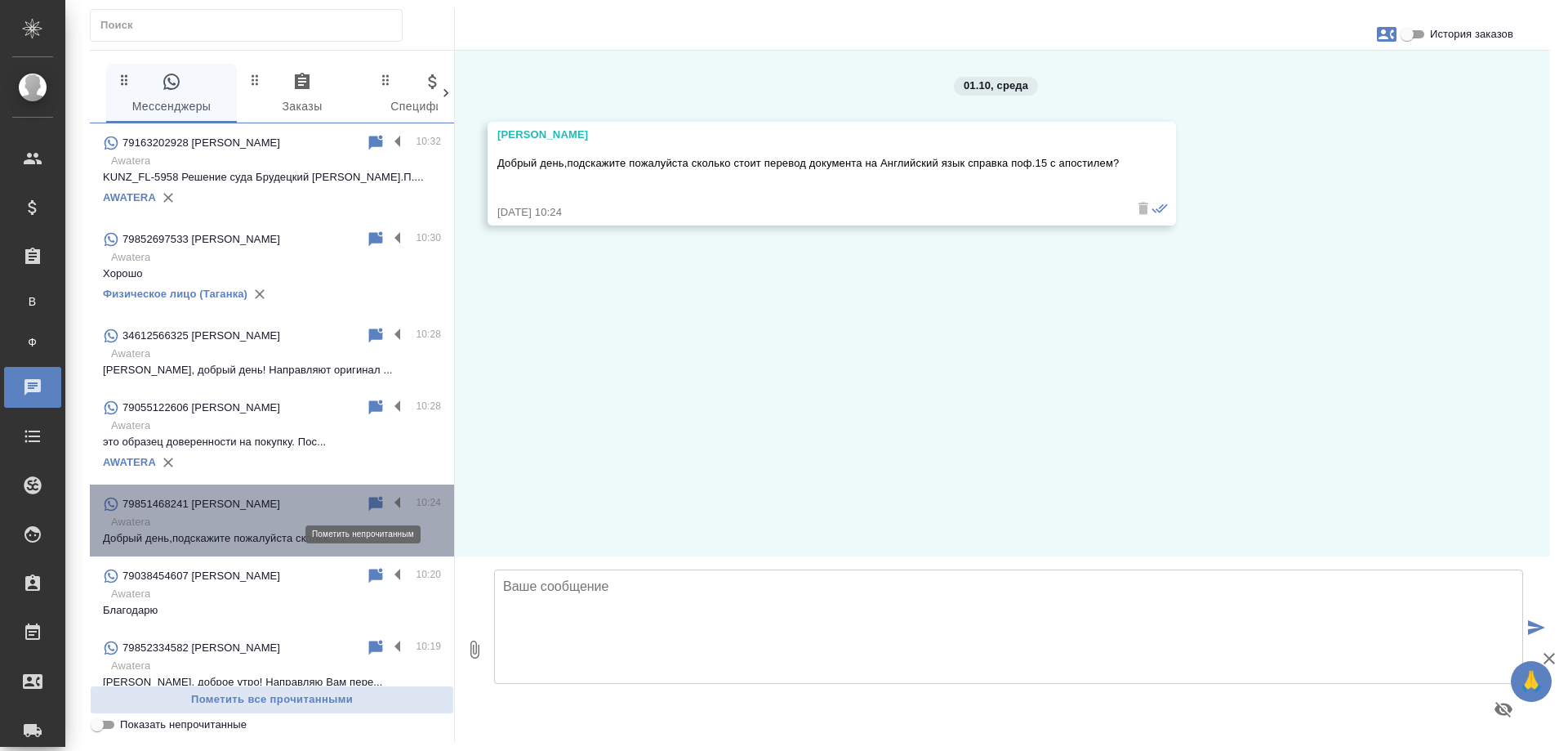
click at [369, 500] on icon at bounding box center [375, 503] width 14 height 15
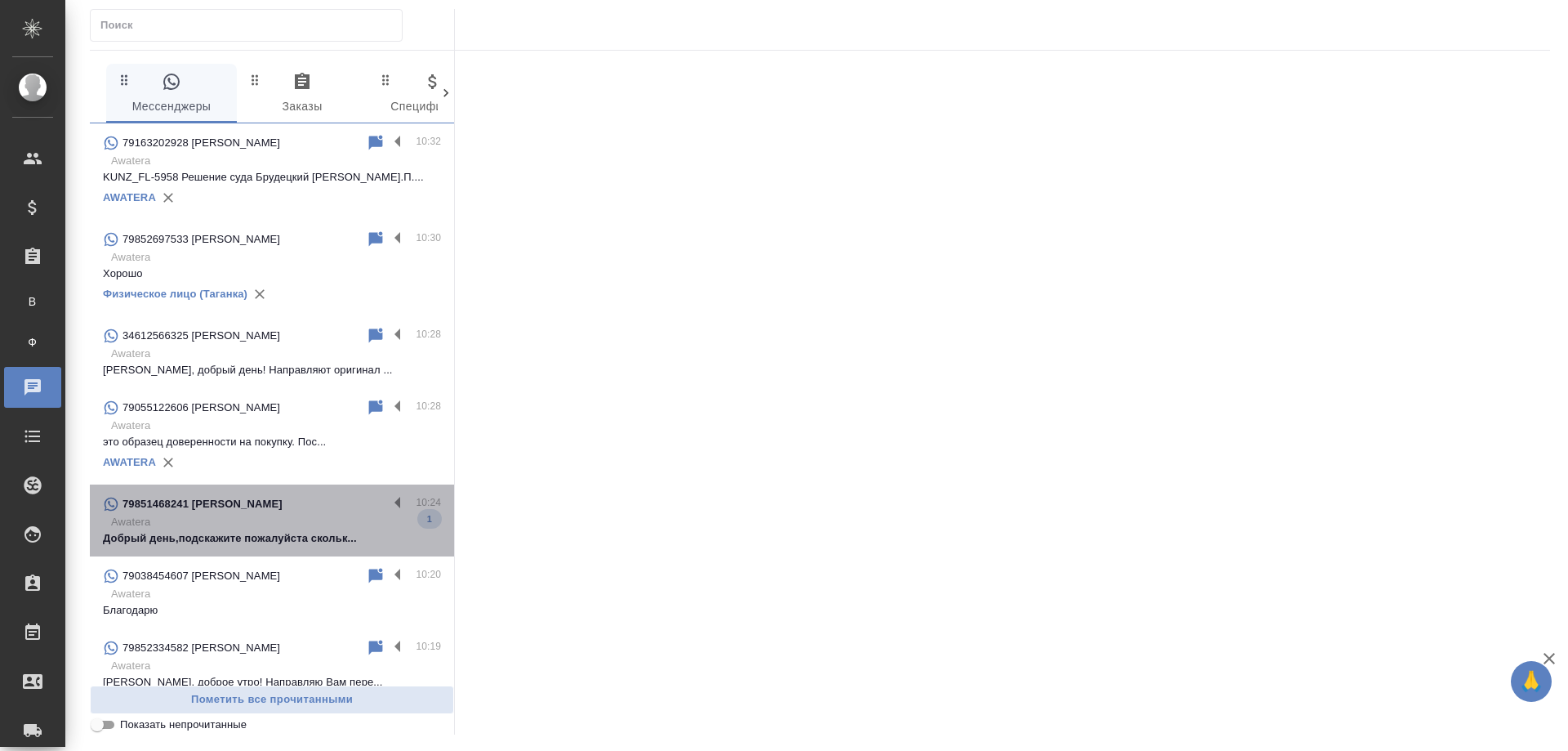
click at [316, 508] on div "79851468241 Анастасия Кричевская" at bounding box center [245, 503] width 285 height 19
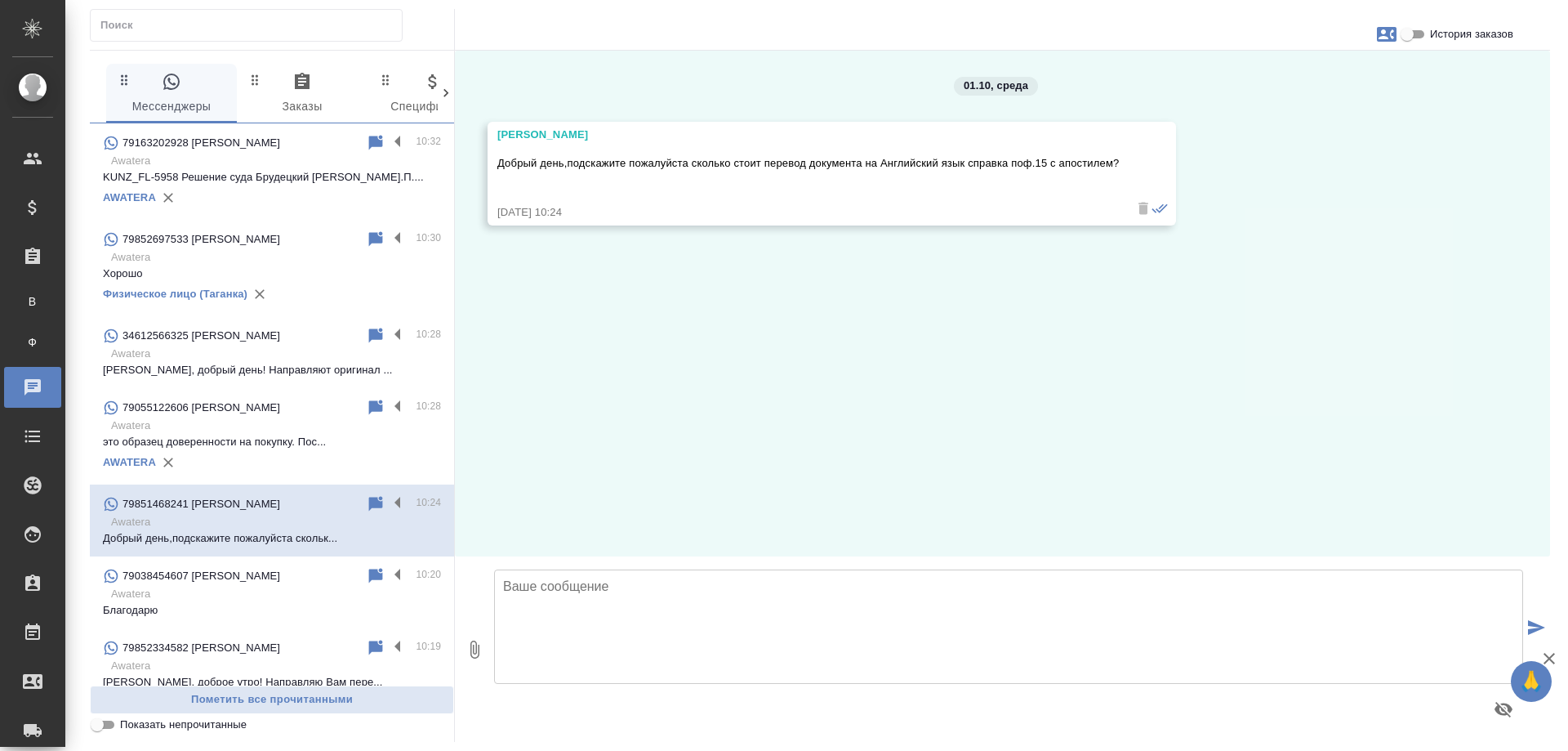
click at [1387, 33] on icon "button" at bounding box center [1385, 34] width 19 height 15
click at [1319, 77] on span "Создать заявку" at bounding box center [1316, 79] width 77 height 17
select select "RU"
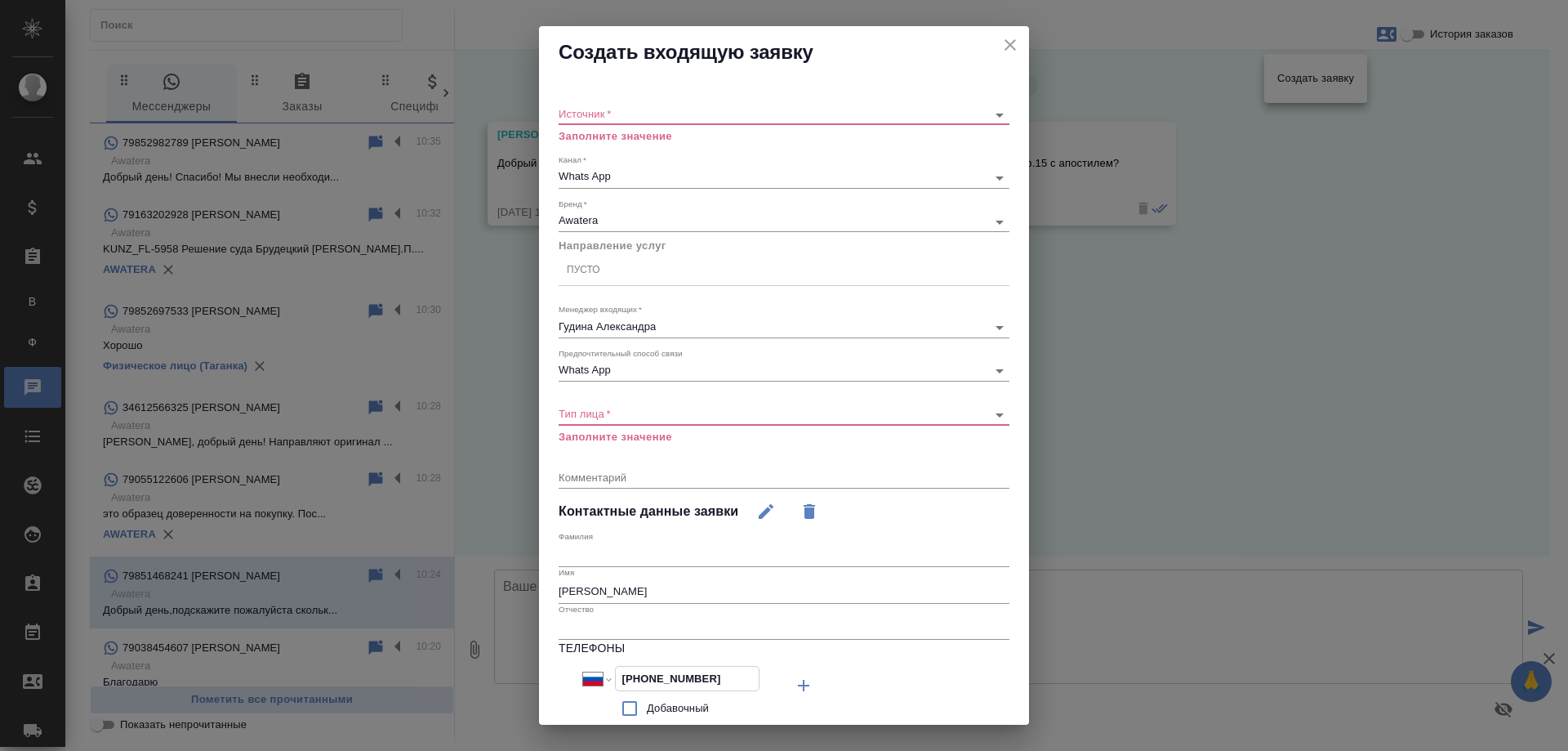
drag, startPoint x: 707, startPoint y: 678, endPoint x: 468, endPoint y: 678, distance: 239.0
click at [468, 678] on div "Создать входящую заявку Источник   * ​ Заполните значение Канал   * Whats App 6…" at bounding box center [784, 376] width 1568 height 751
drag, startPoint x: 695, startPoint y: 589, endPoint x: 302, endPoint y: 578, distance: 393.2
click at [302, 578] on div "Создать входящую заявку Источник   * ​ Заполните значение Канал   * Whats App 6…" at bounding box center [784, 376] width 1568 height 751
click at [714, 108] on body "🙏 .cls-1 fill:#fff; AWATERA Gudina Alexandra Клиенты Спецификации Заказы В Все …" at bounding box center [784, 376] width 1568 height 751
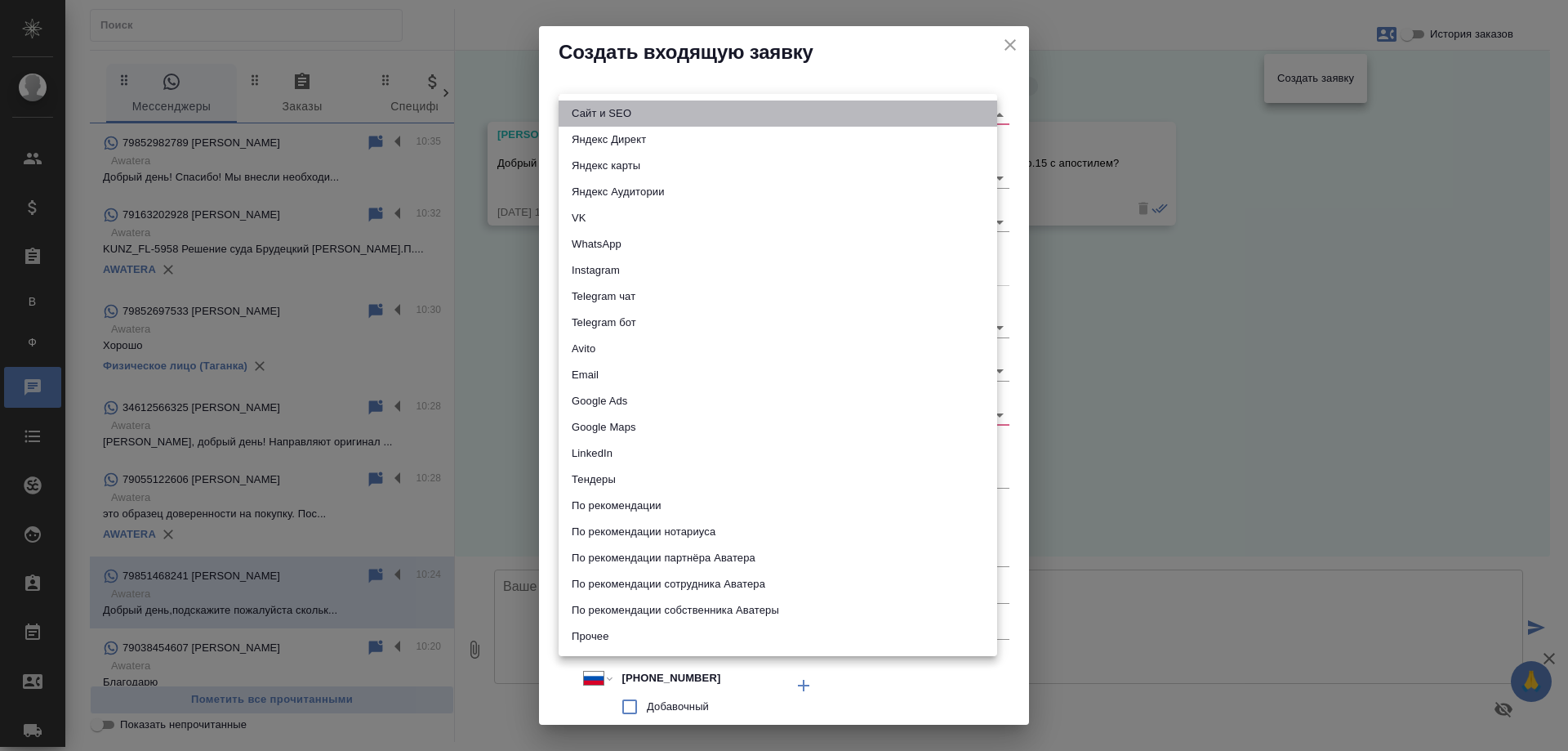
click at [669, 107] on li "Сайт и SEO" at bounding box center [778, 113] width 439 height 26
type input "seo"
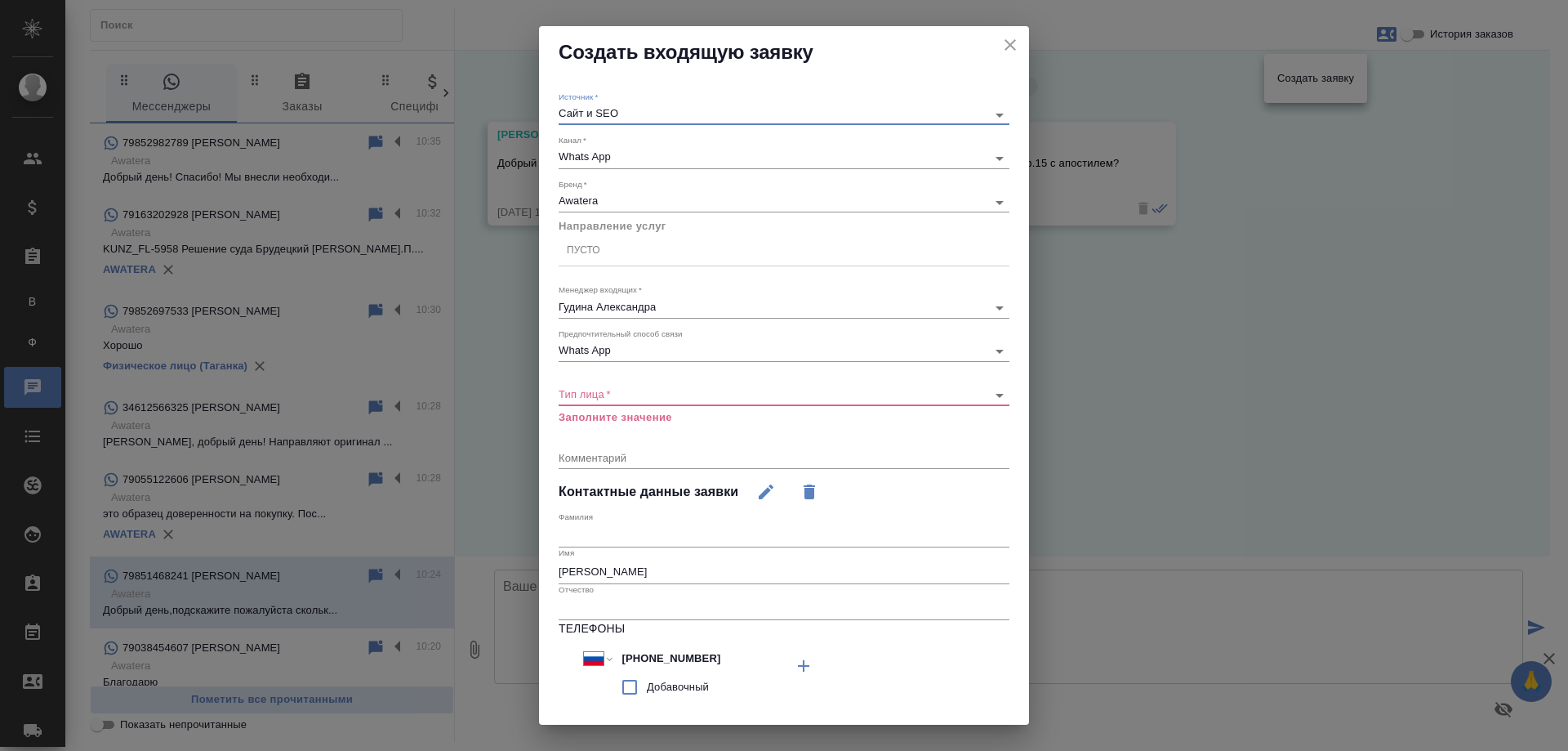
click at [606, 252] on div "Пусто" at bounding box center [784, 251] width 450 height 24
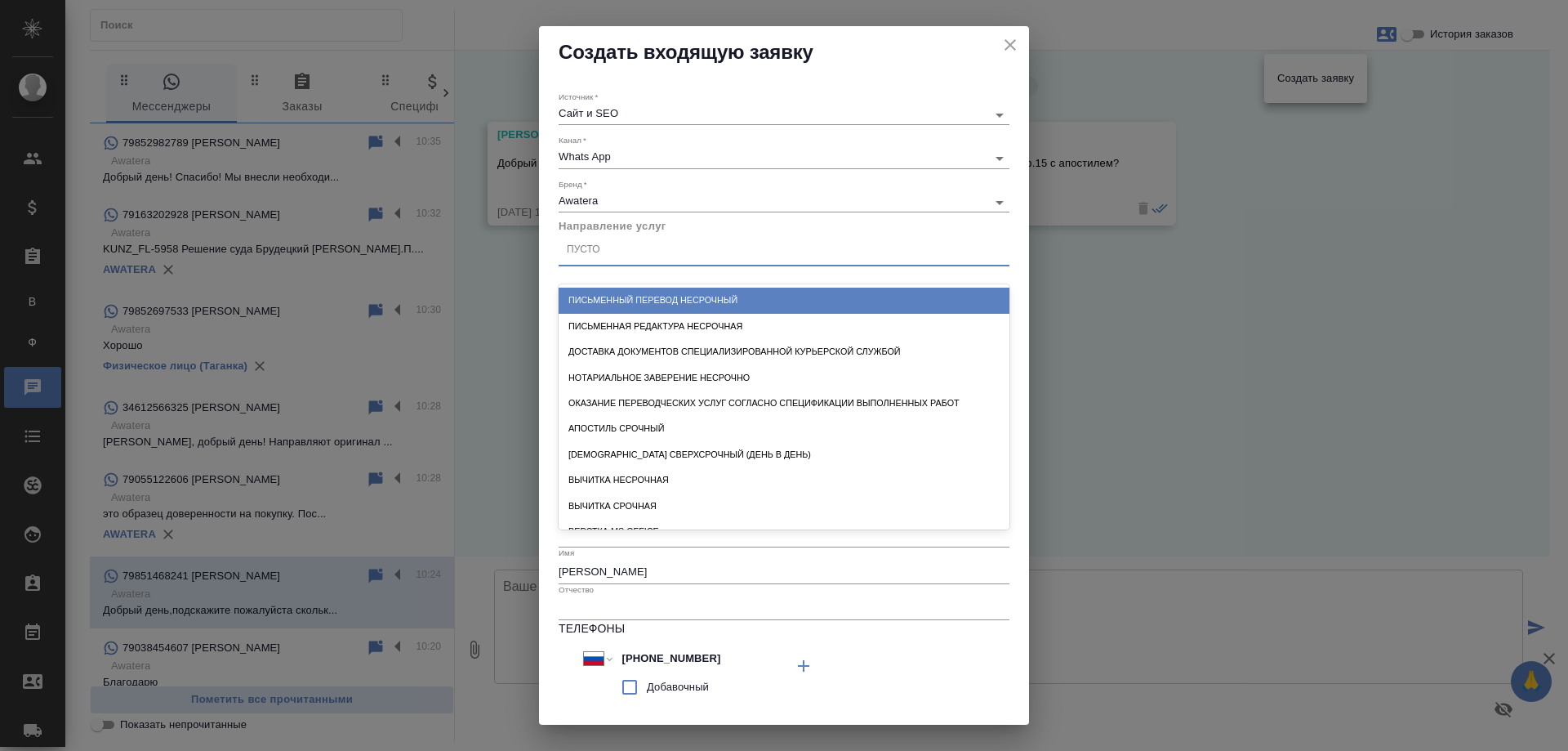
drag, startPoint x: 685, startPoint y: 301, endPoint x: 700, endPoint y: 297, distance: 15.5
click at [685, 300] on div "Письменный перевод несрочный" at bounding box center [784, 300] width 450 height 26
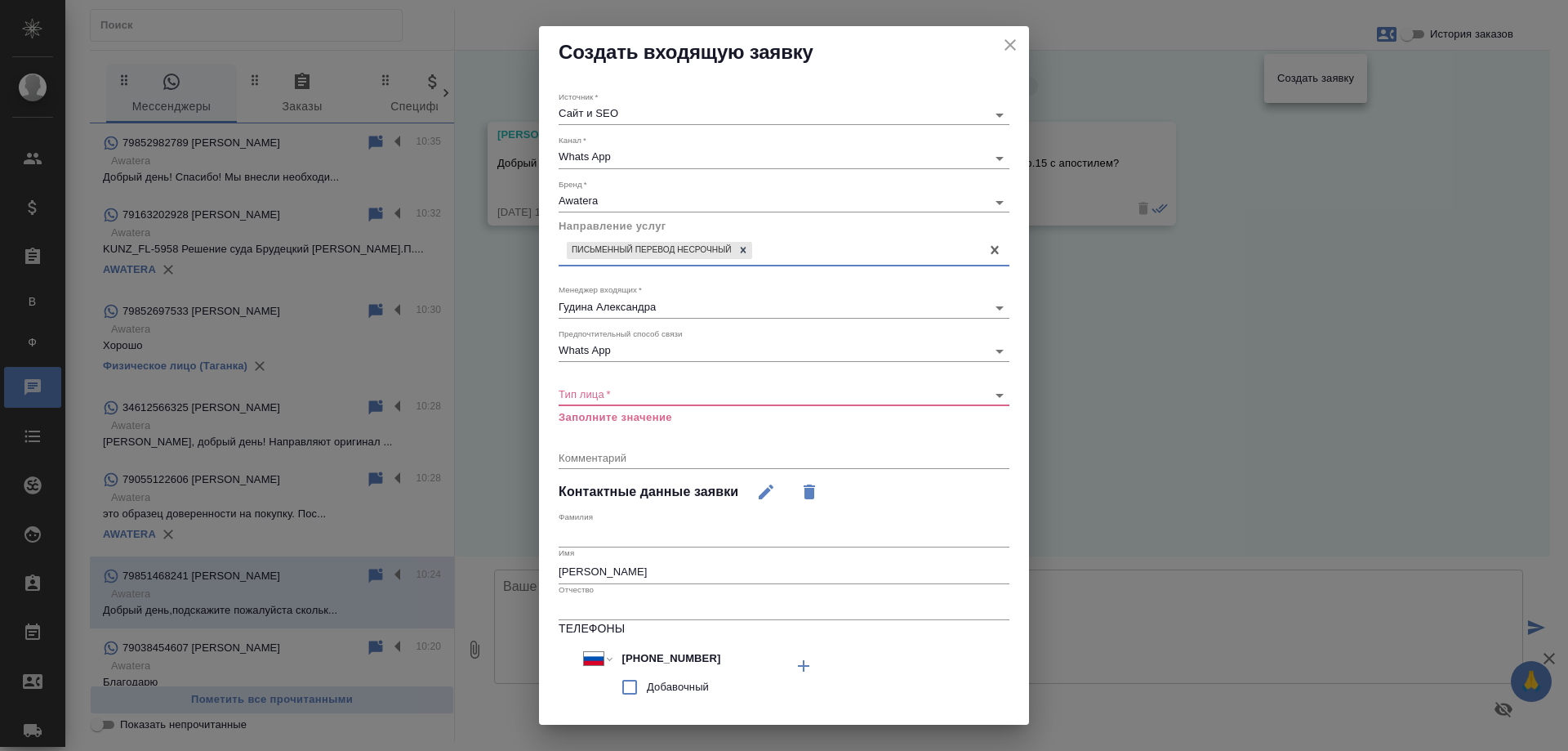
click at [640, 396] on body "🙏 .cls-1 fill:#fff; AWATERA Gudina Alexandra Клиенты Спецификации Заказы В Все …" at bounding box center [784, 376] width 1568 height 751
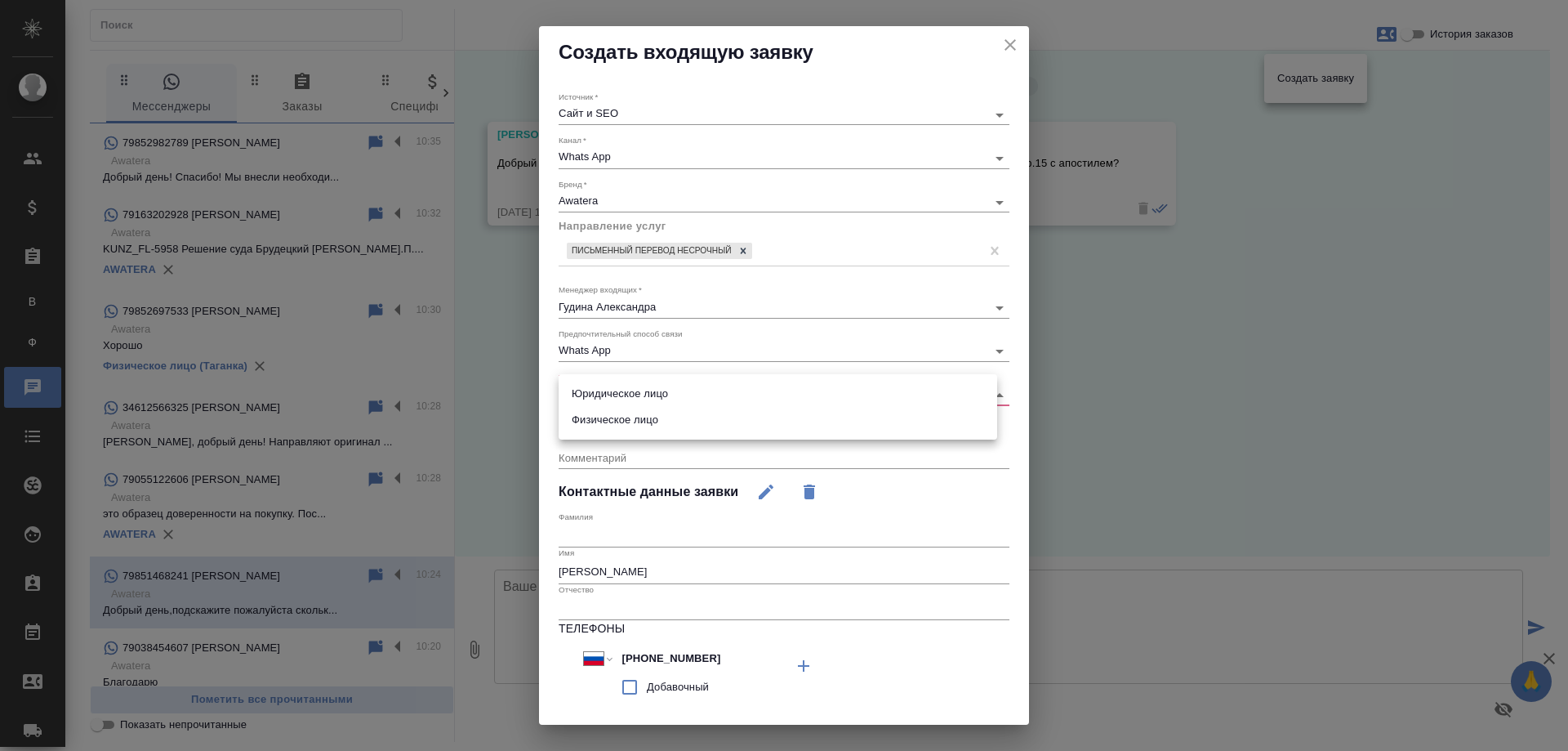
click at [634, 425] on li "Физическое лицо" at bounding box center [778, 420] width 439 height 26
type input "private"
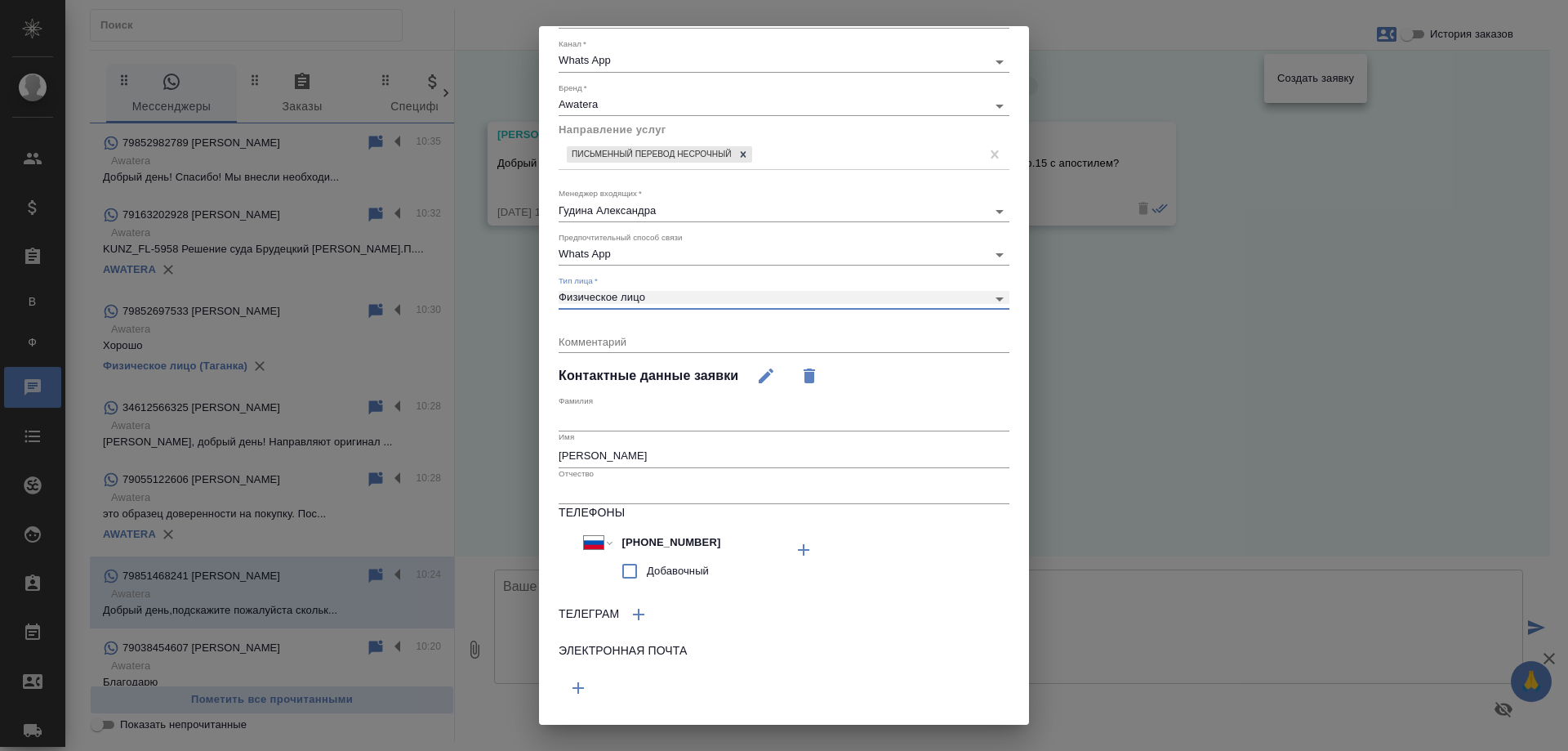
scroll to position [134, 0]
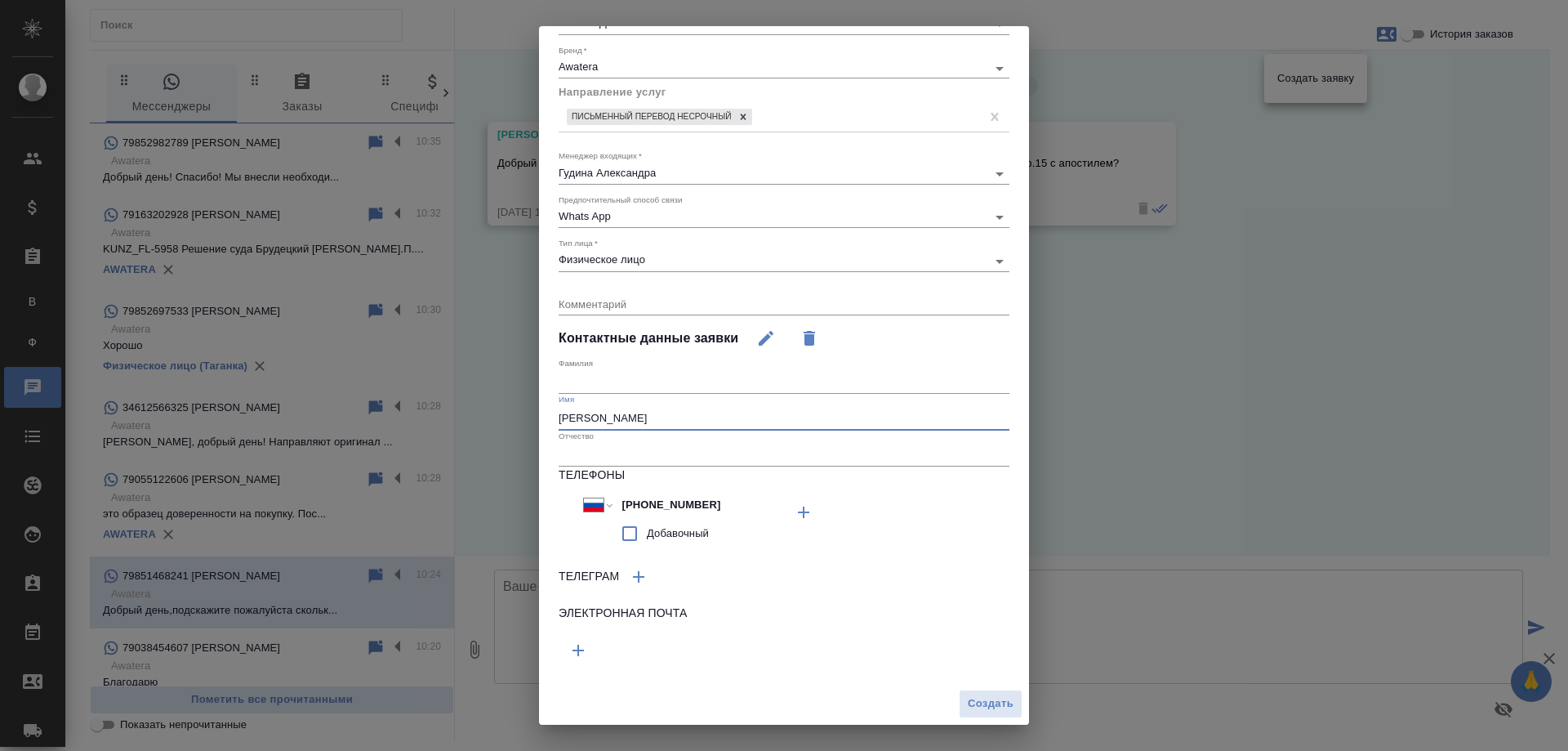
drag, startPoint x: 614, startPoint y: 417, endPoint x: 778, endPoint y: 419, distance: 164.0
click at [778, 419] on input "Анастасия Кричевская" at bounding box center [784, 418] width 450 height 23
type input "[PERSON_NAME]"
click at [592, 379] on input "text" at bounding box center [784, 382] width 450 height 23
paste input "[PERSON_NAME]"
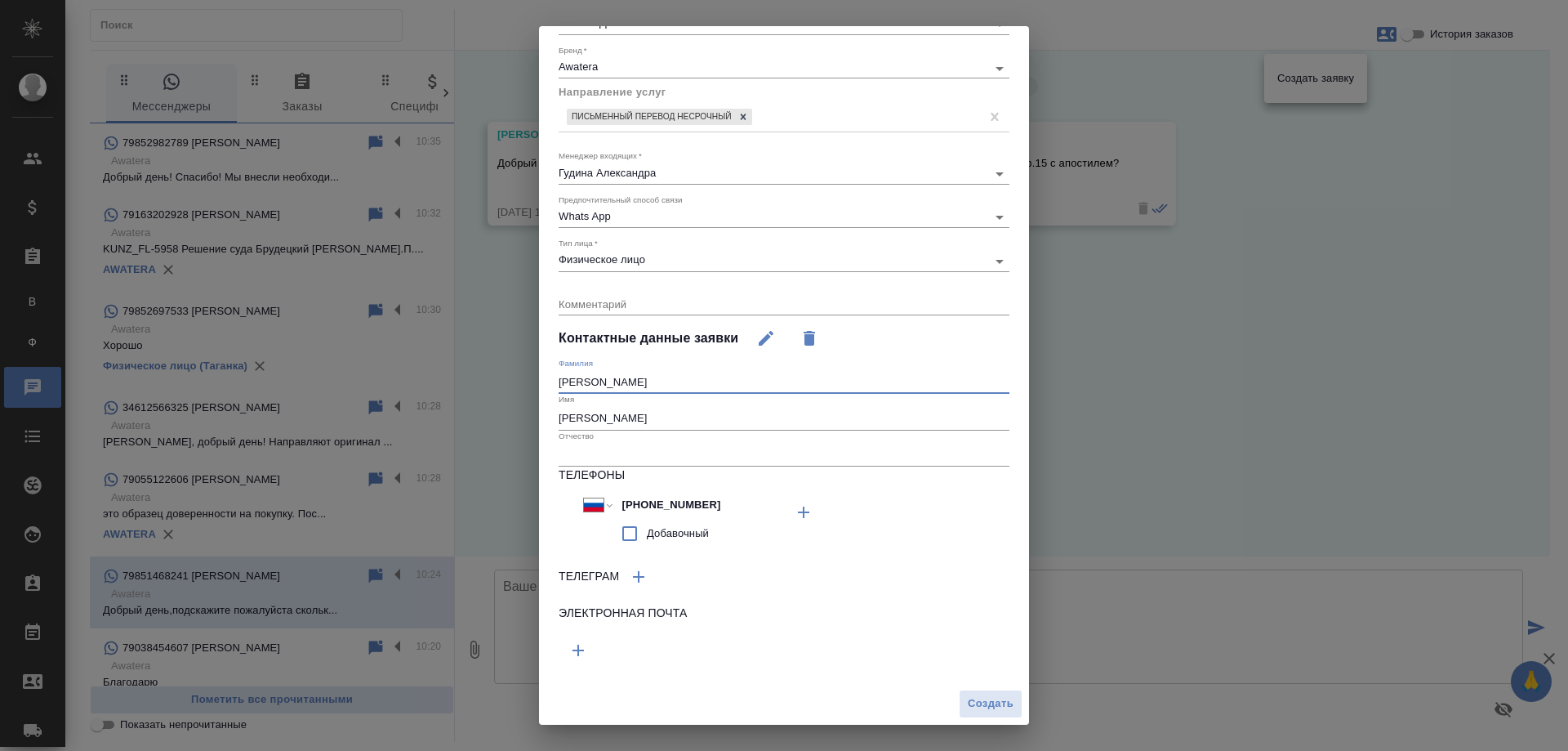
type input "[PERSON_NAME]"
click at [972, 703] on span "Создать" at bounding box center [990, 703] width 46 height 18
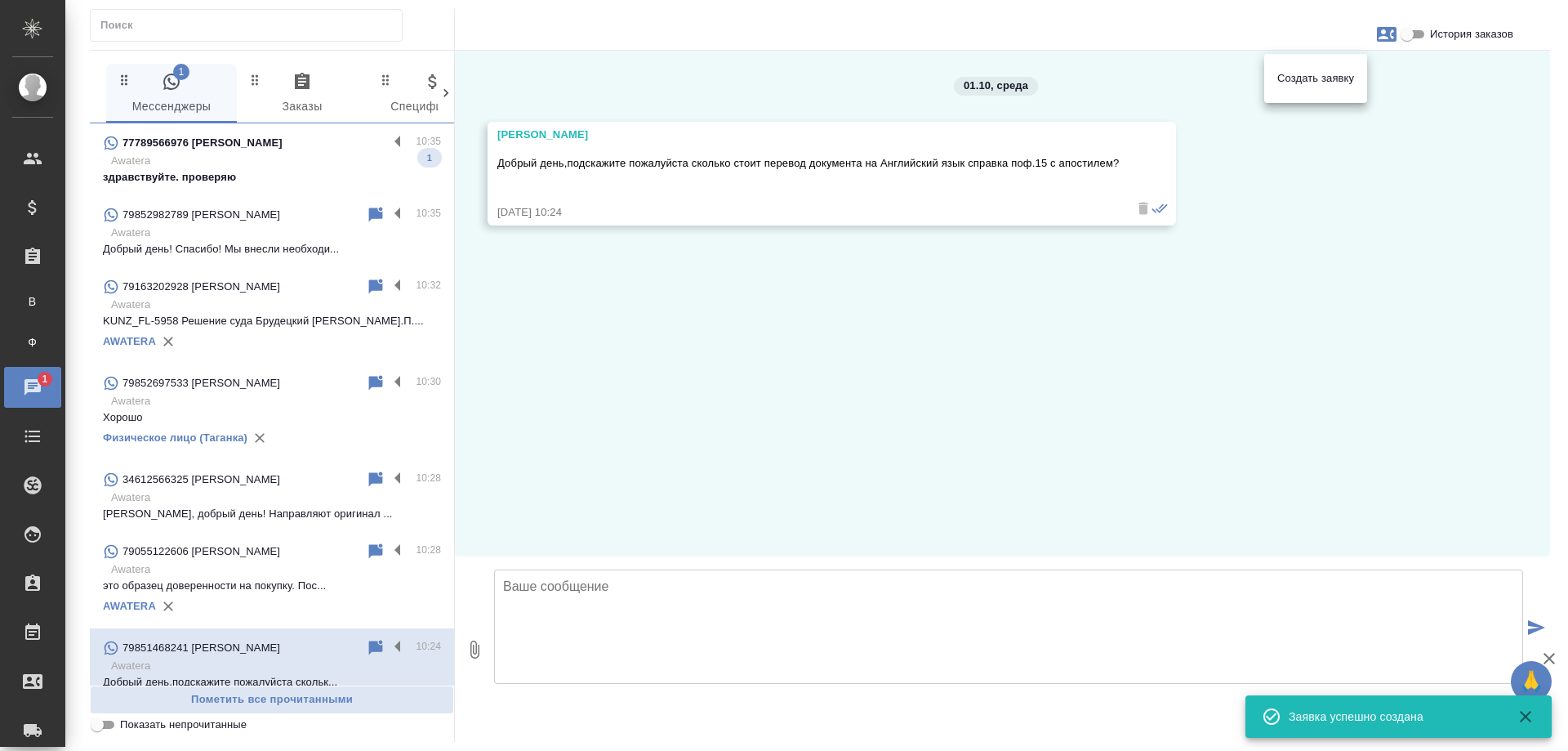
click at [728, 605] on div at bounding box center [784, 376] width 1568 height 751
click at [723, 582] on div "Создать заявку" at bounding box center [784, 376] width 1568 height 751
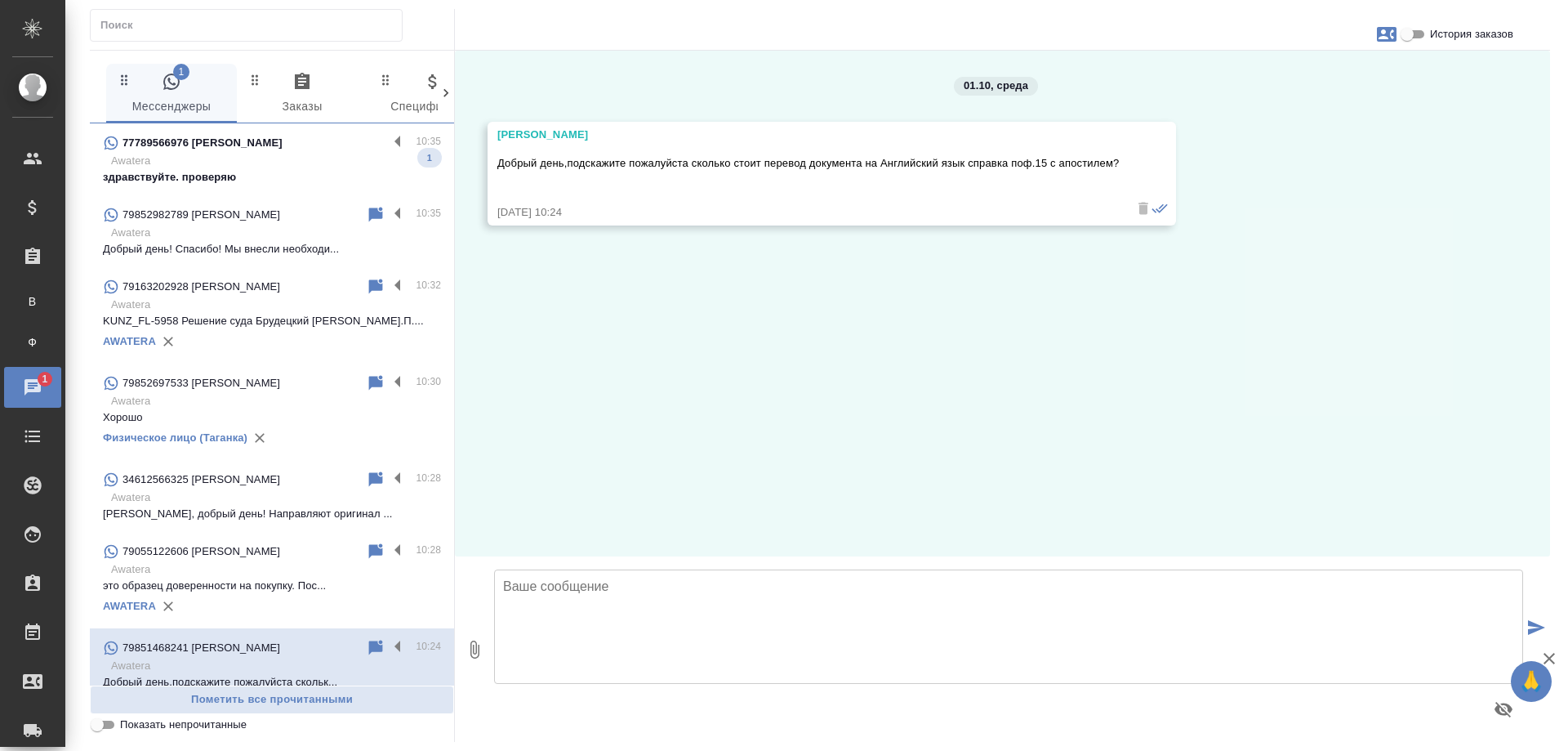
click at [683, 625] on textarea at bounding box center [1007, 626] width 1029 height 115
type textarea "Анастасия, добрый день! Направьте, пожалуйста, скан документа для оценки."
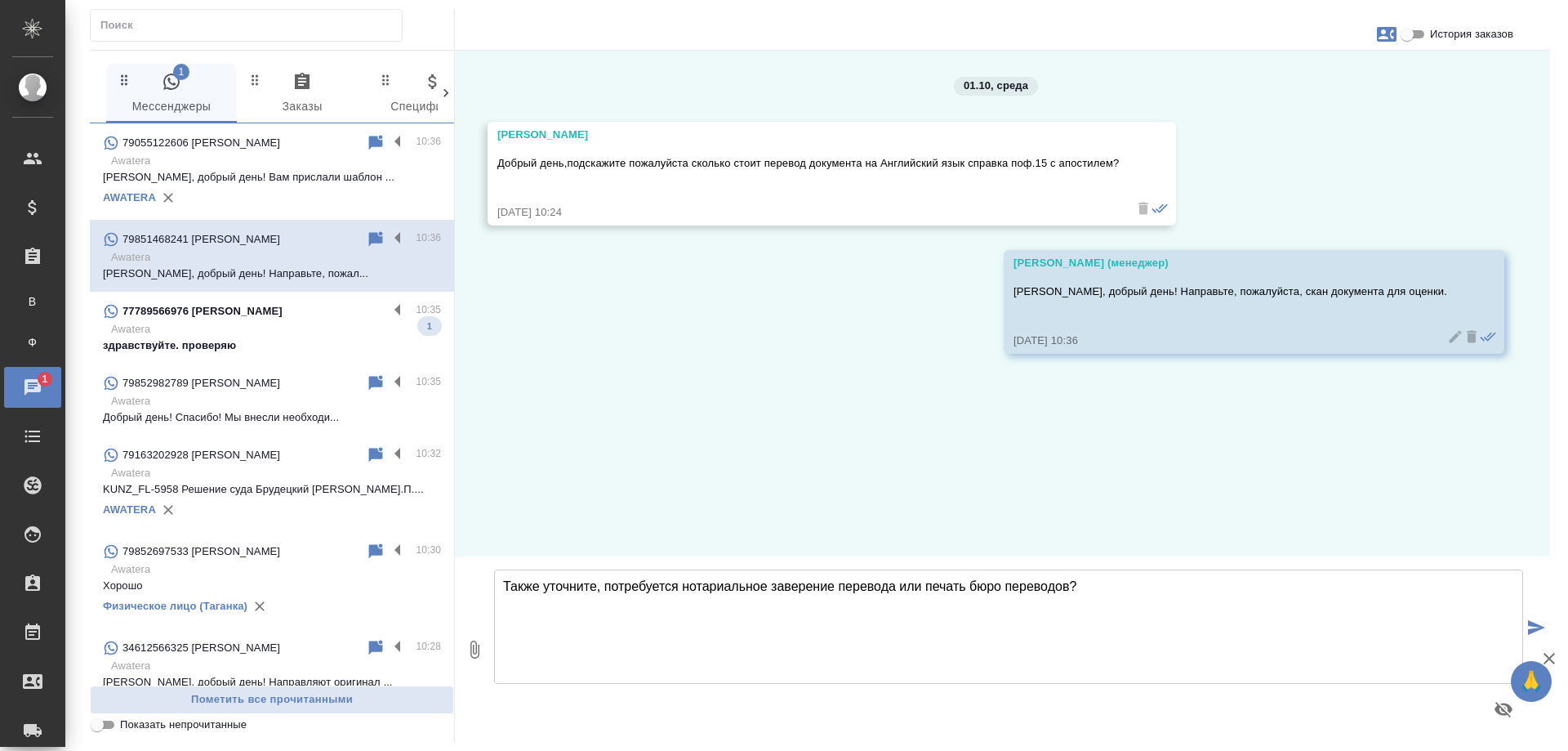
type textarea "Также уточните, потребуется нотариальное заверение перевода или печать бюро пер…"
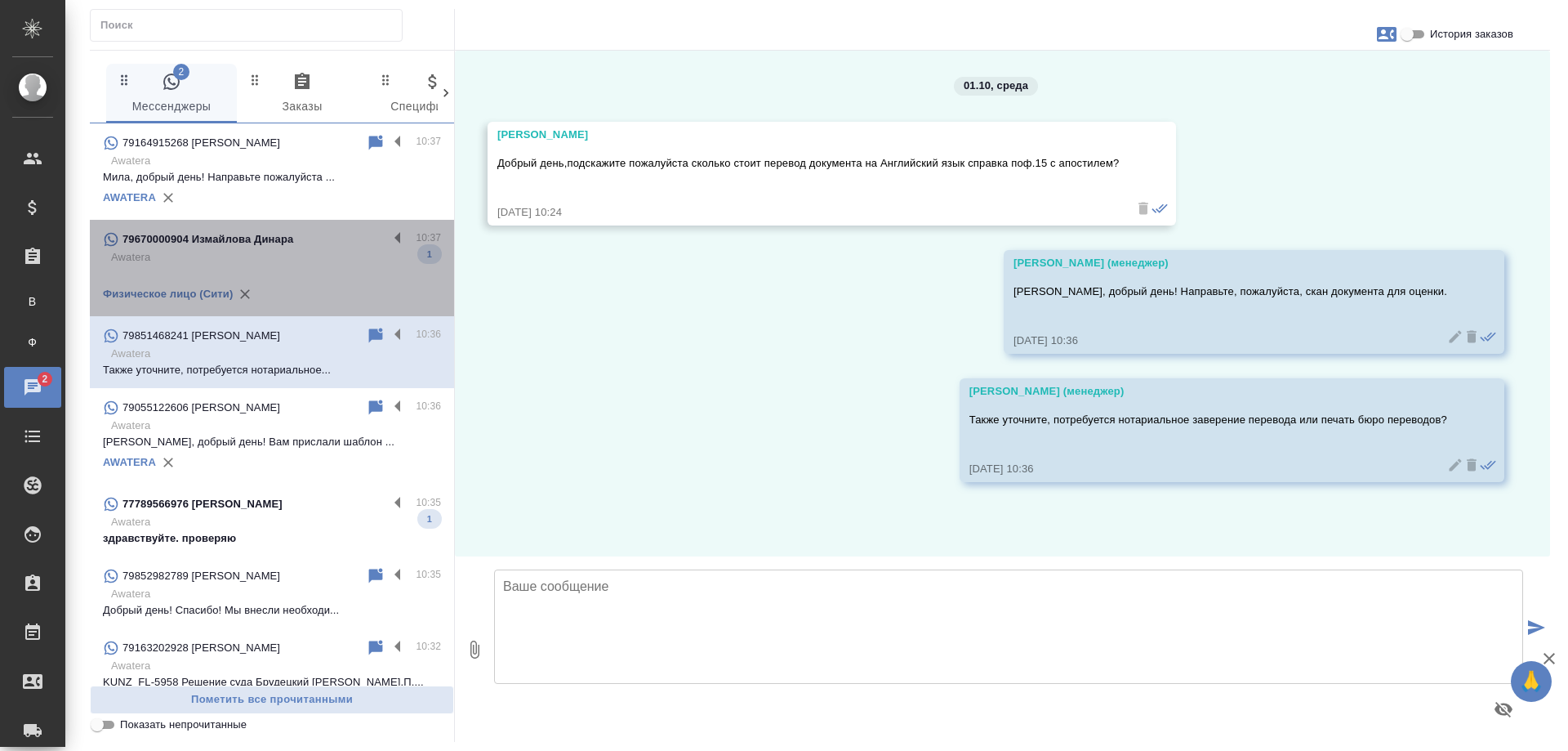
click at [306, 255] on p "Awatera" at bounding box center [275, 257] width 329 height 17
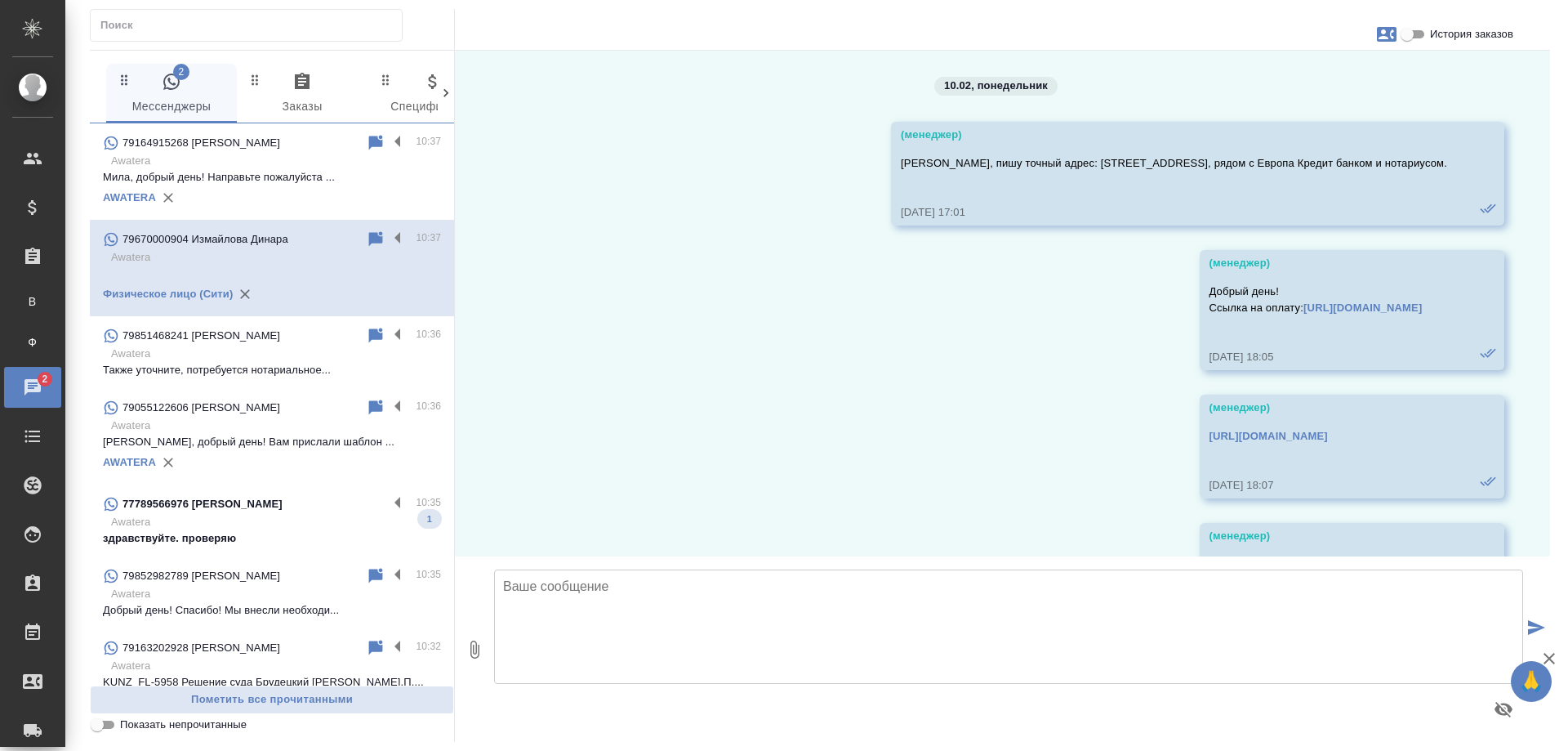
scroll to position [3174, 0]
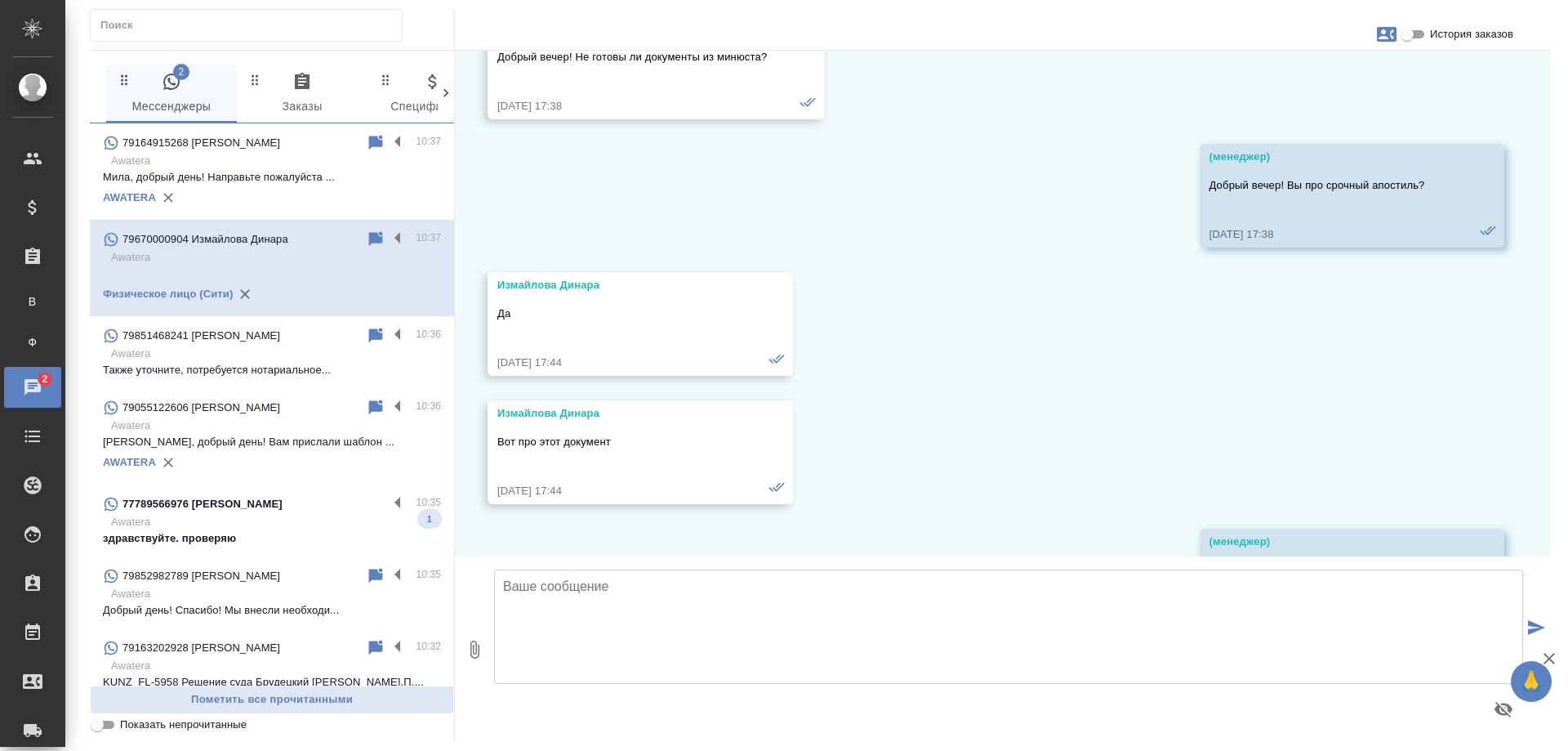
click at [282, 521] on p "Awatera" at bounding box center [275, 522] width 329 height 17
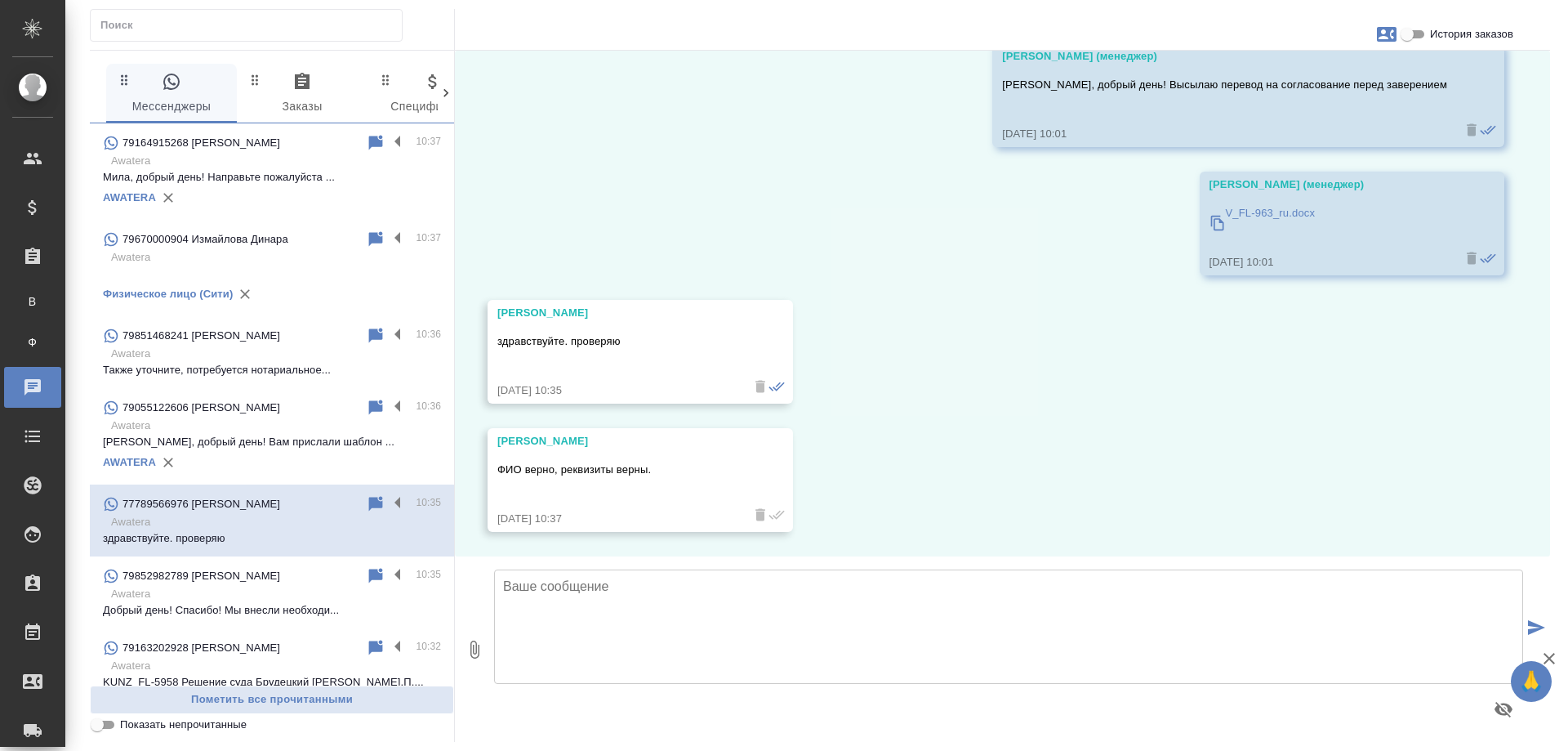
scroll to position [5035, 0]
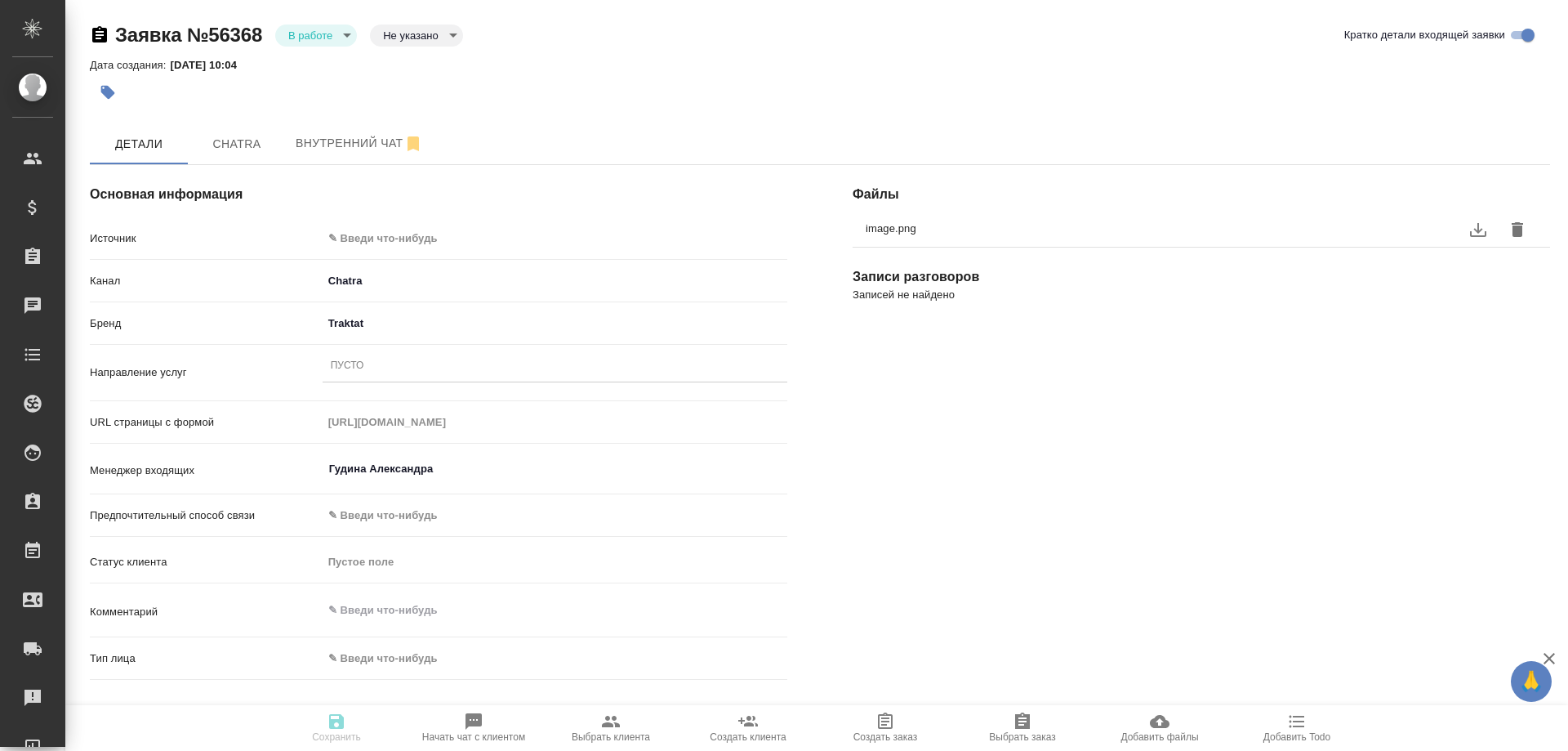
select select "RU"
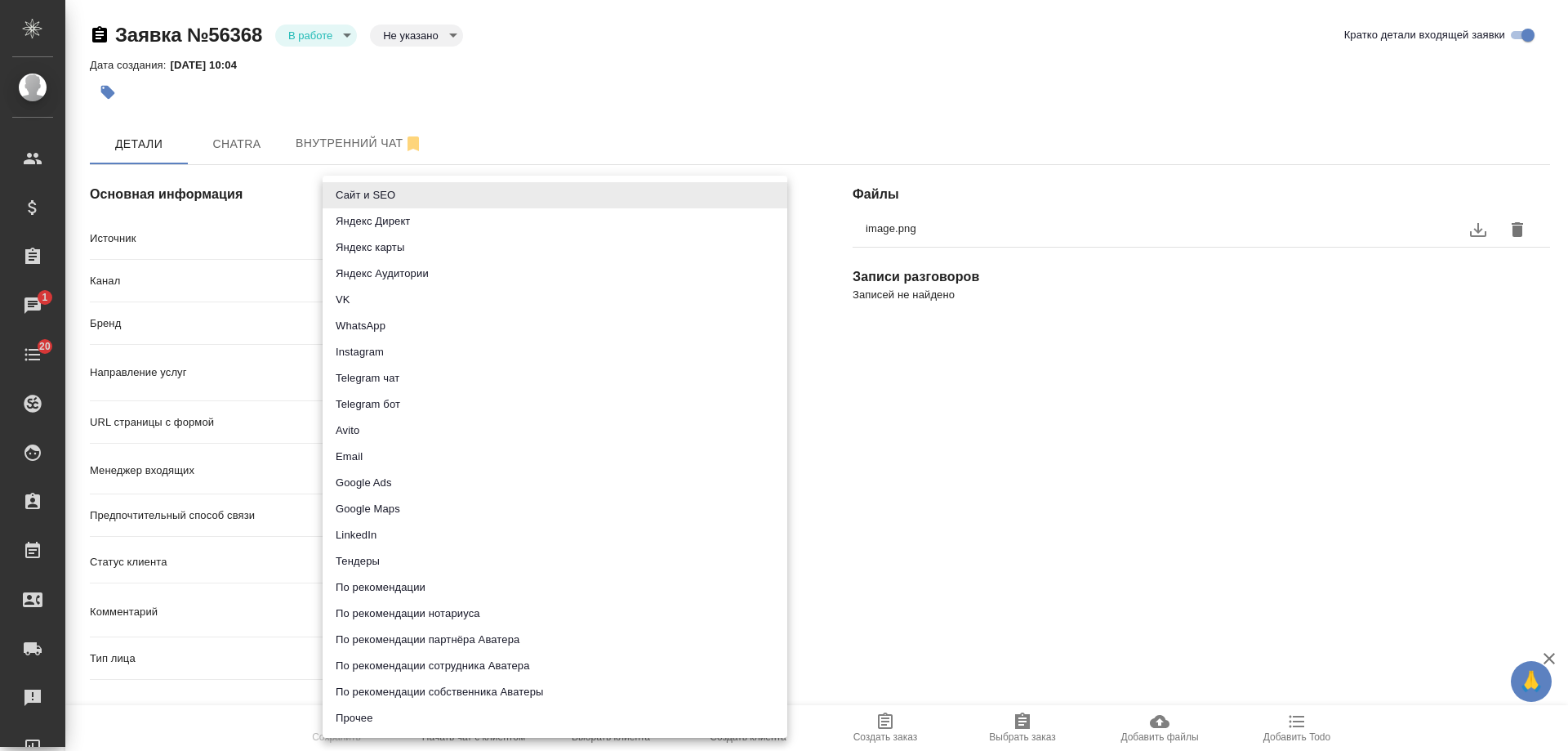
click at [386, 238] on body "🙏 .cls-1 fill:#fff; AWATERA [PERSON_NAME] Спецификации Заказы 1 Чаты 20 Todo Пр…" at bounding box center [784, 376] width 1568 height 751
click at [388, 192] on li "Сайт и SEO" at bounding box center [554, 195] width 464 height 26
type input "seo"
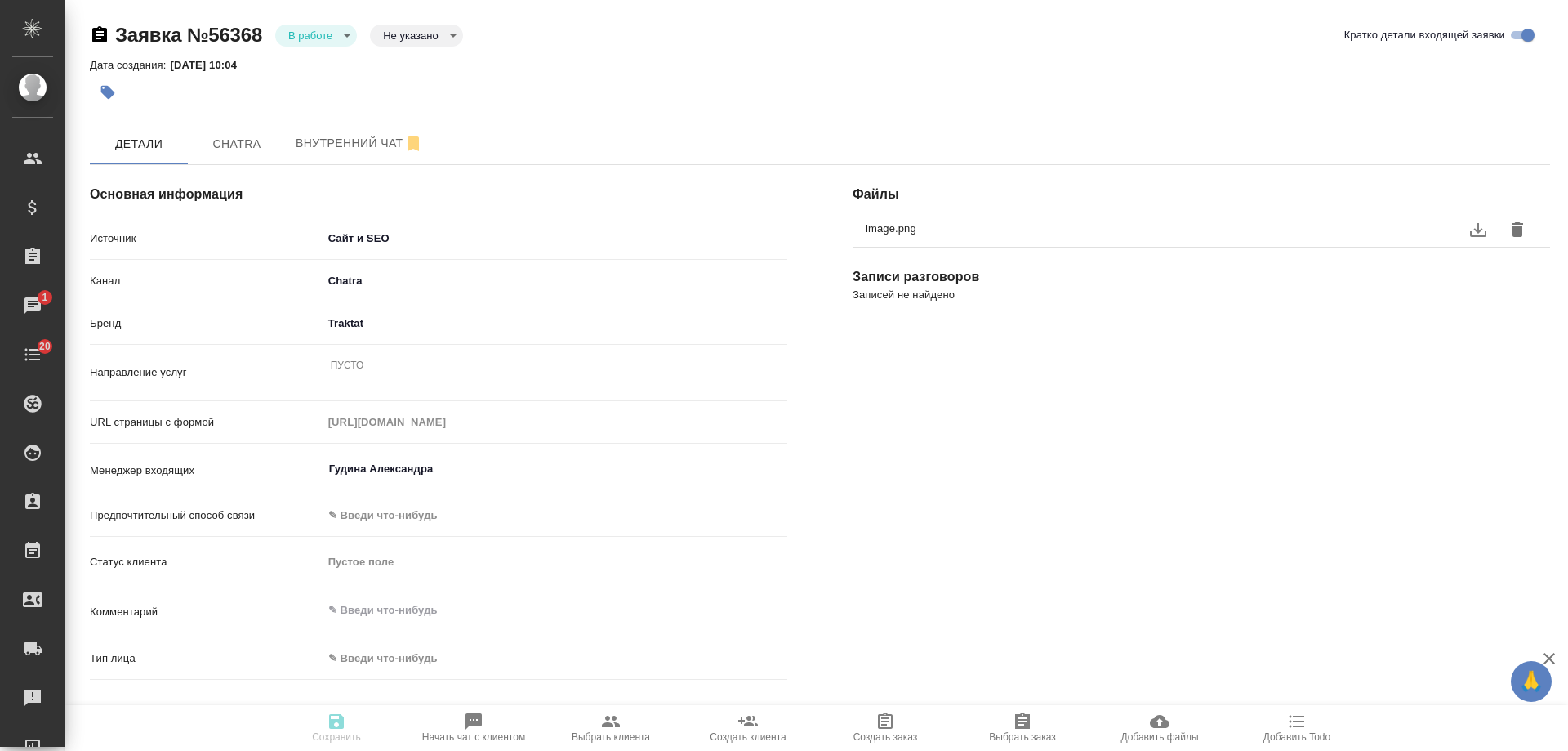
click at [389, 364] on div "Пусто" at bounding box center [554, 366] width 464 height 24
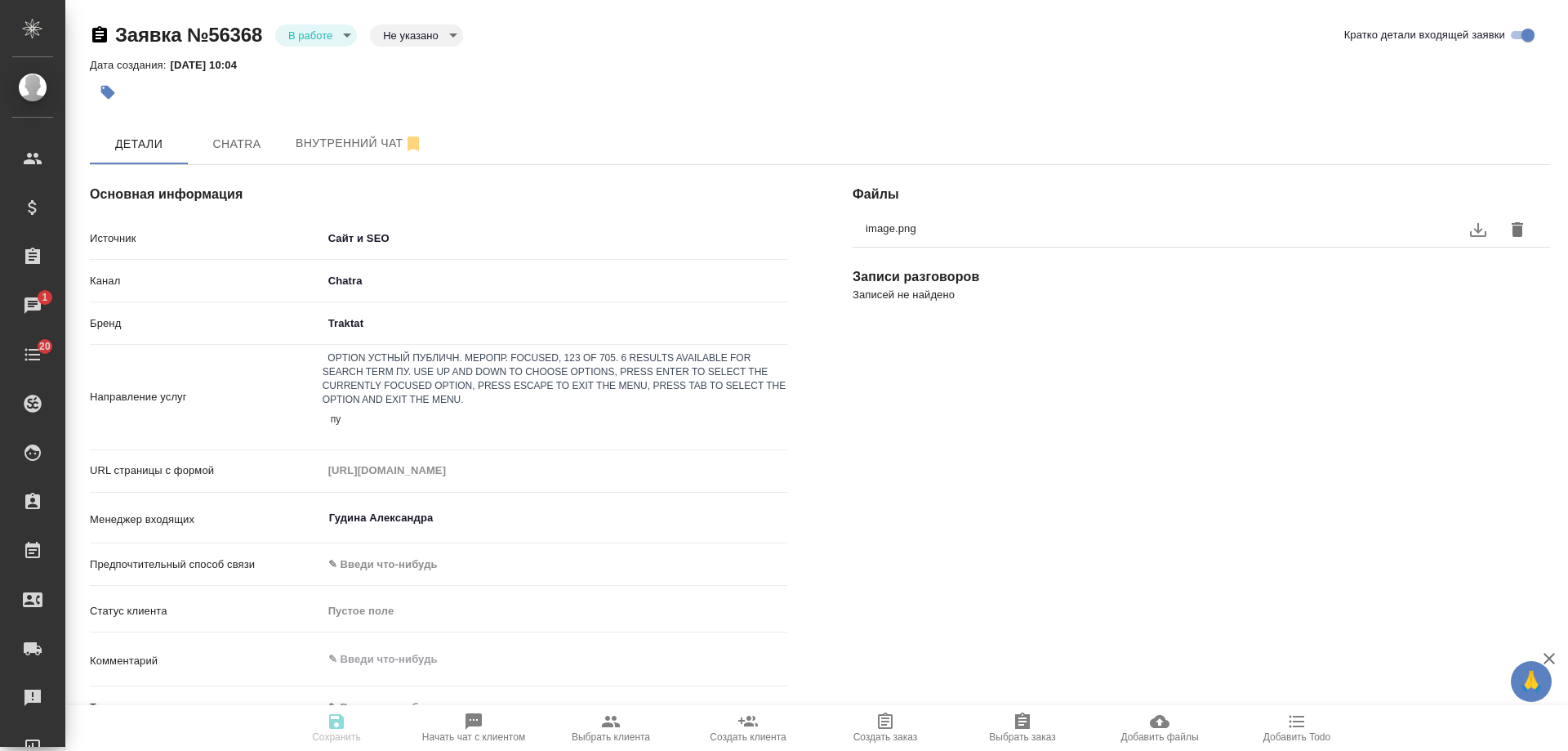
type input "пус"
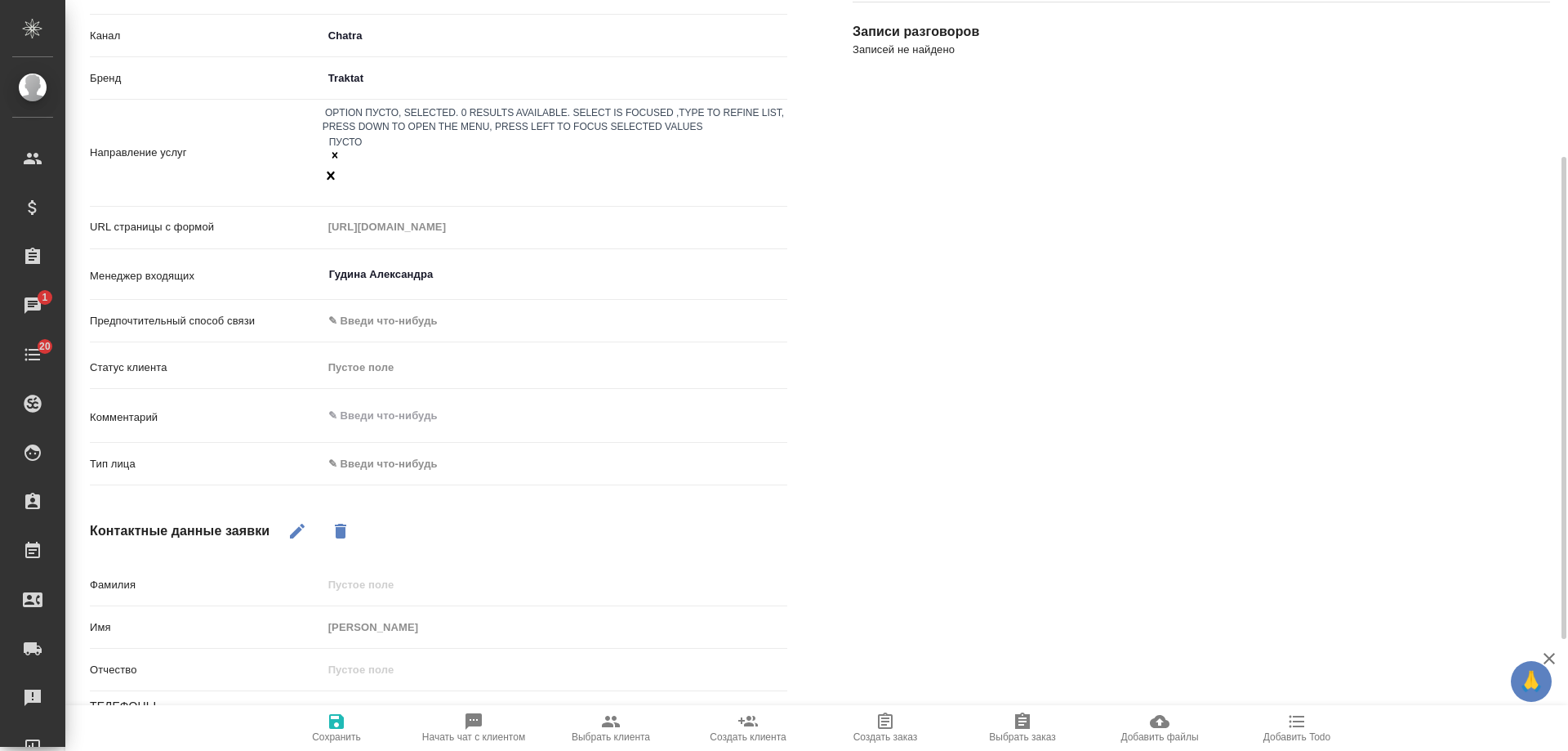
click at [423, 415] on body "🙏 .cls-1 fill:#fff; AWATERA Gudina Alexandra Клиенты Спецификации Заказы 1 Чаты…" at bounding box center [784, 376] width 1568 height 751
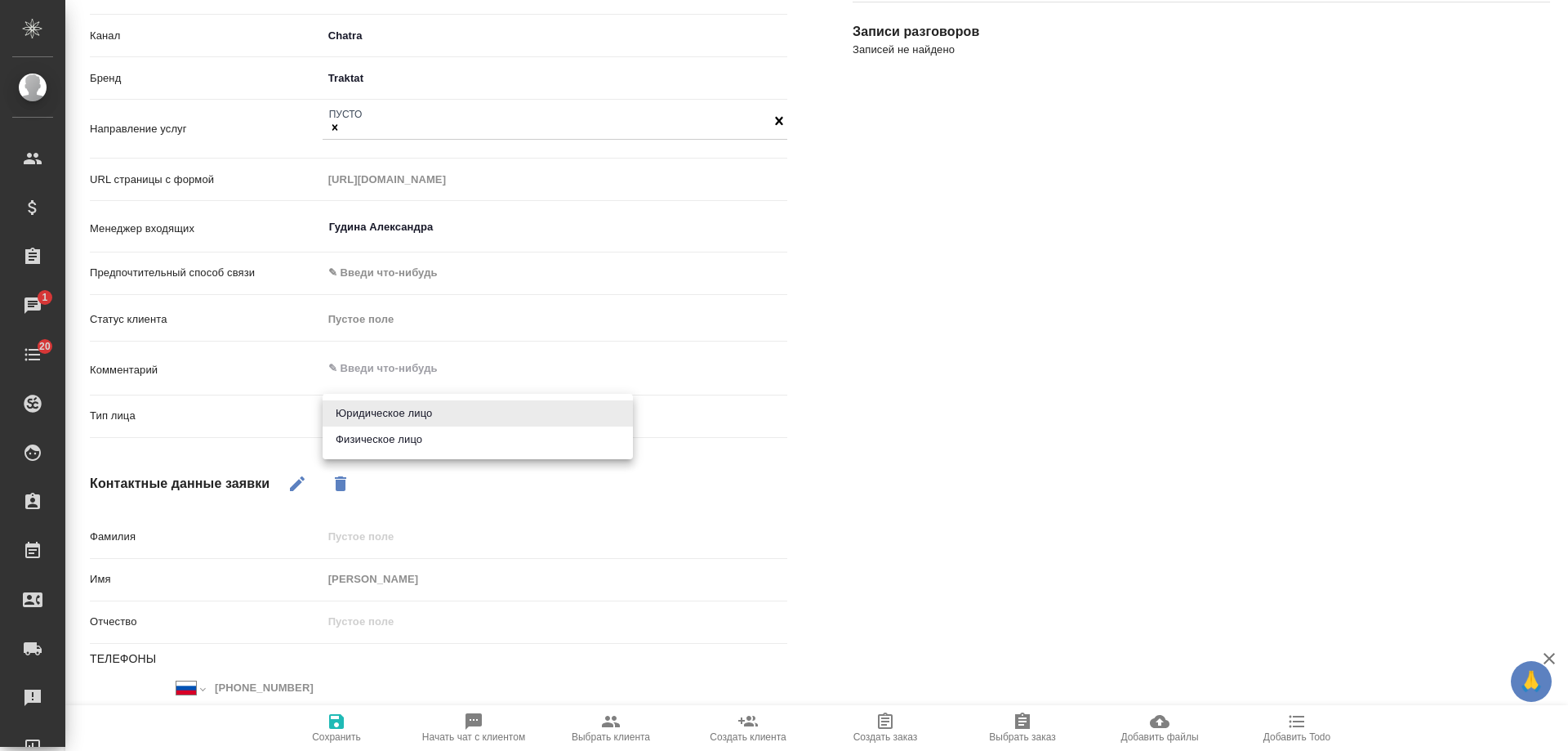
click at [417, 438] on li "Физическое лицо" at bounding box center [477, 440] width 310 height 26
type input "private"
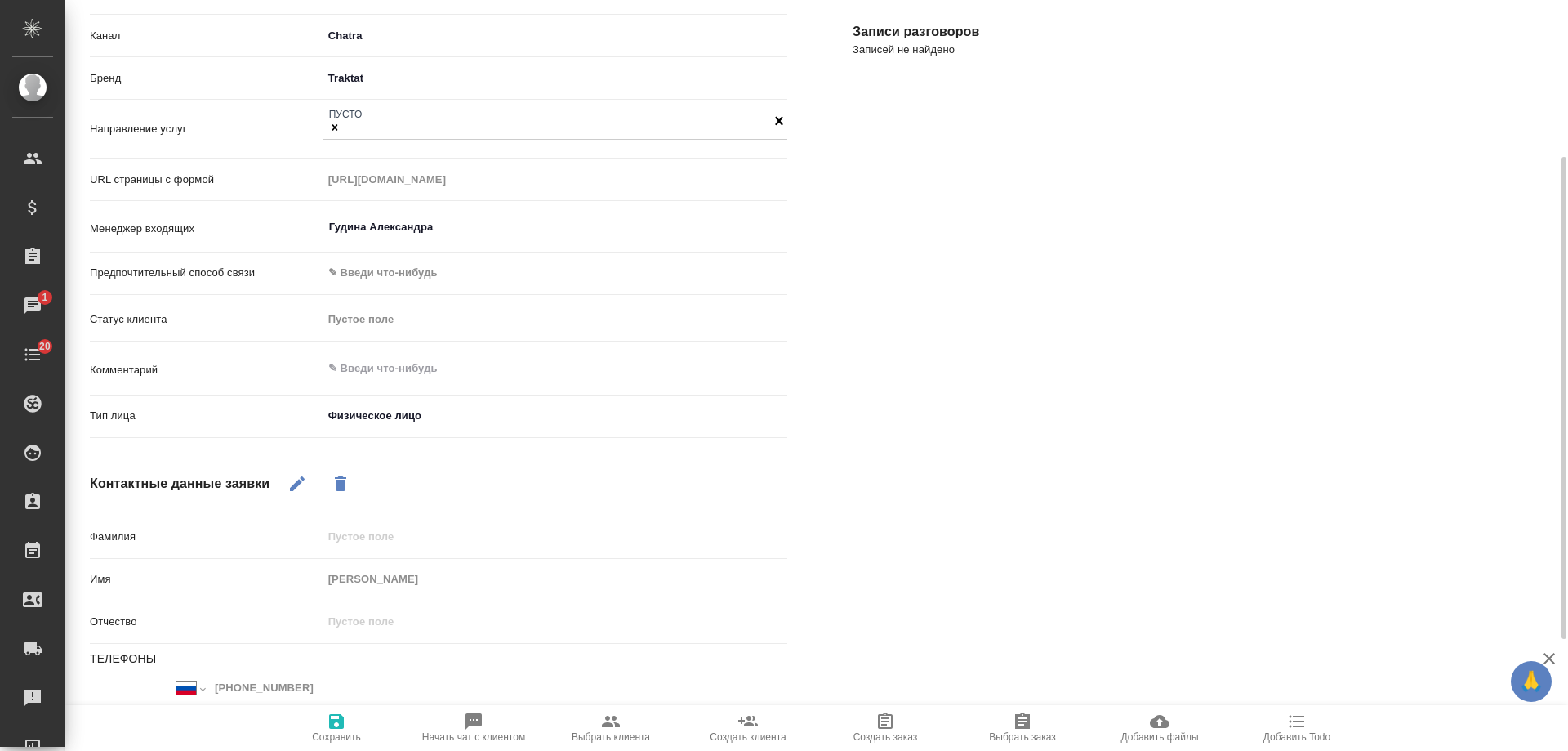
click at [343, 723] on icon "button" at bounding box center [337, 722] width 15 height 15
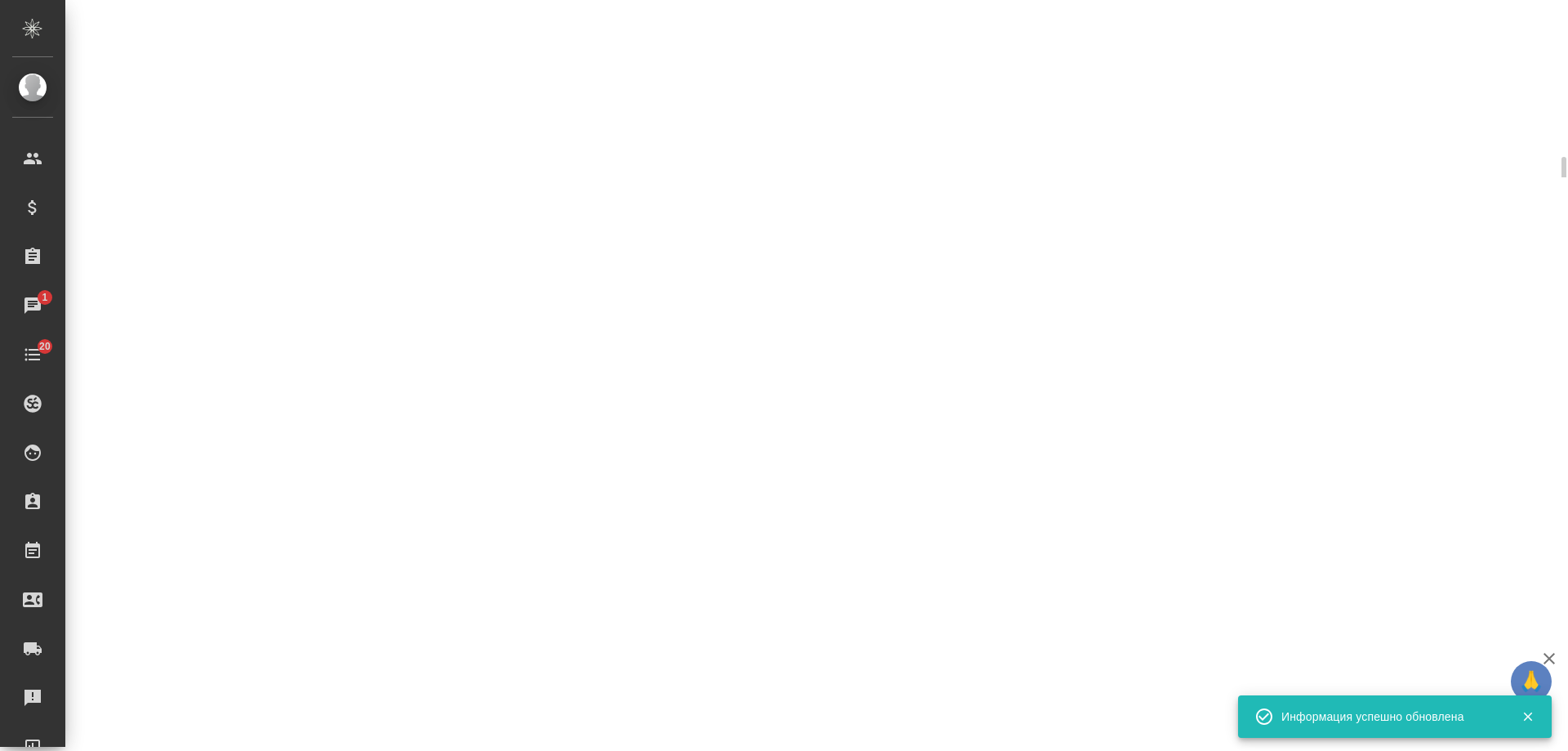
select select "RU"
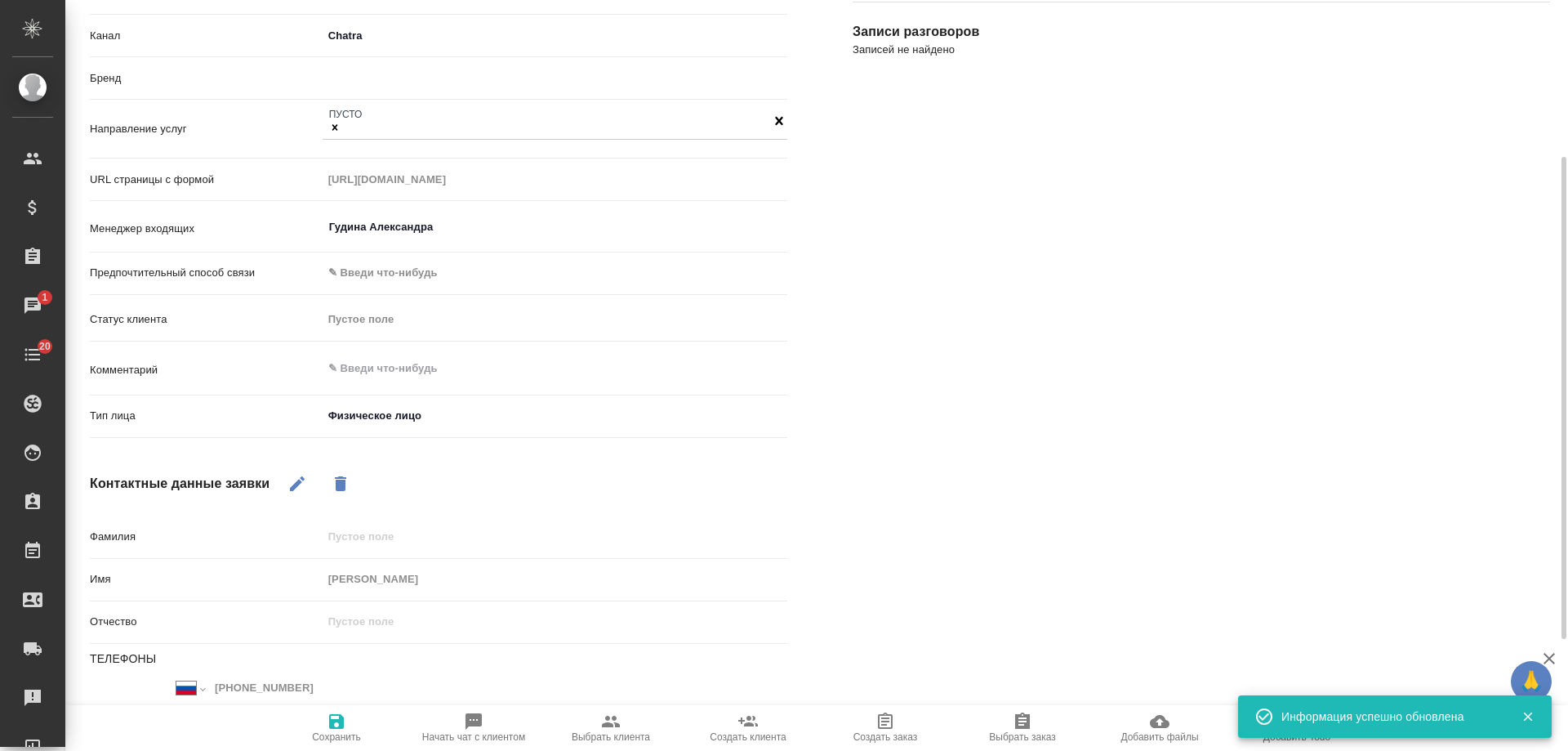
type textarea "x"
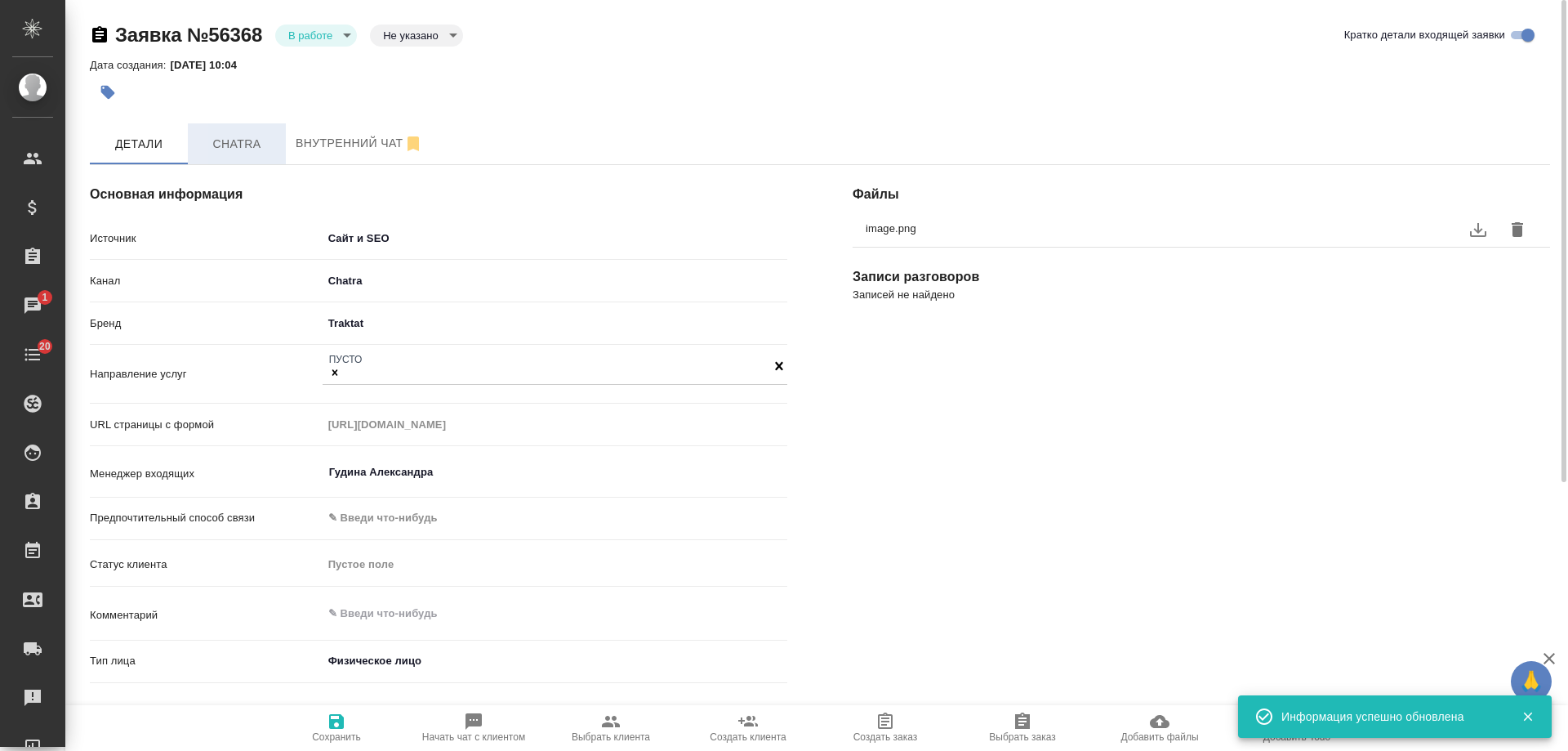
click at [227, 137] on span "Chatra" at bounding box center [236, 144] width 78 height 20
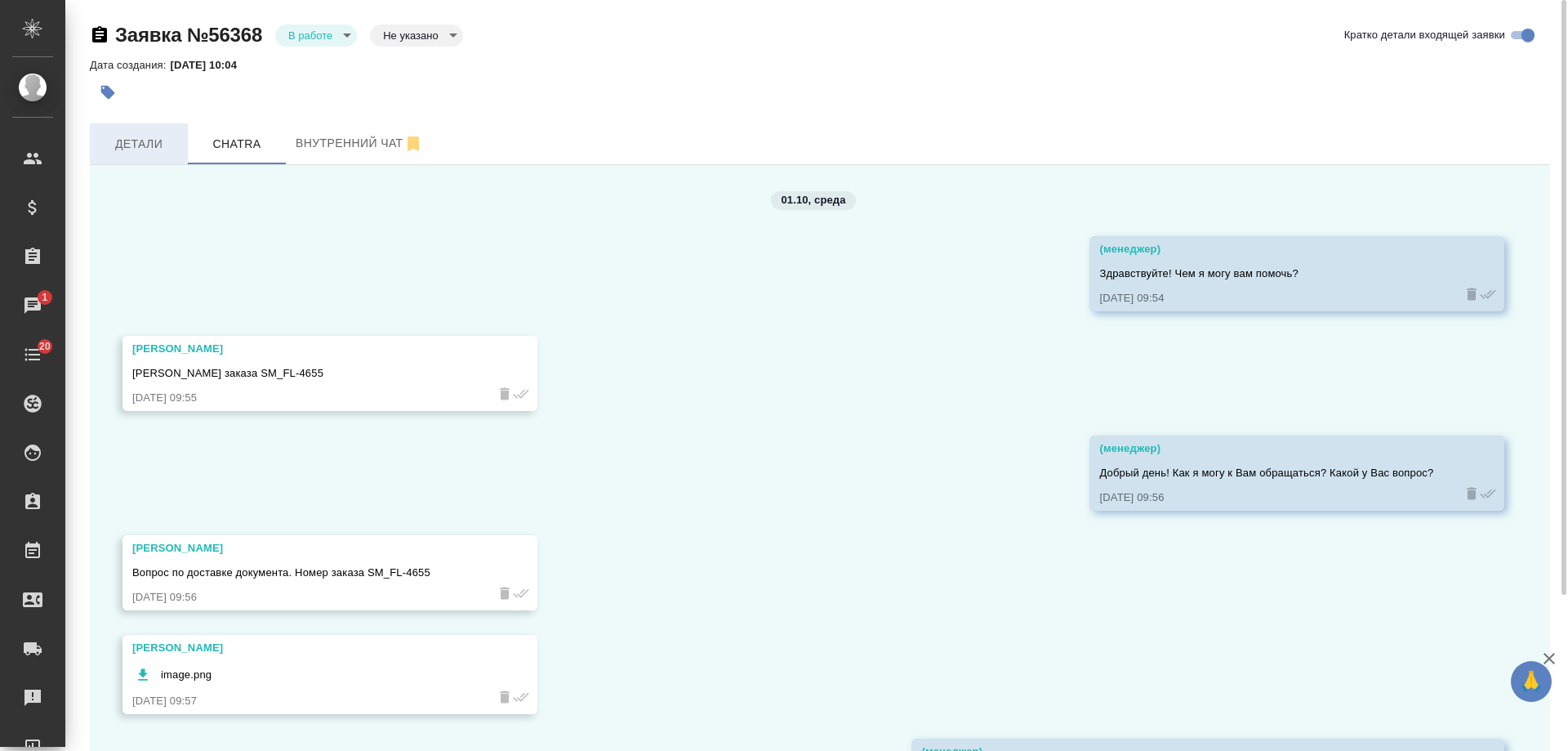
click at [139, 155] on button "Детали" at bounding box center [139, 143] width 98 height 40
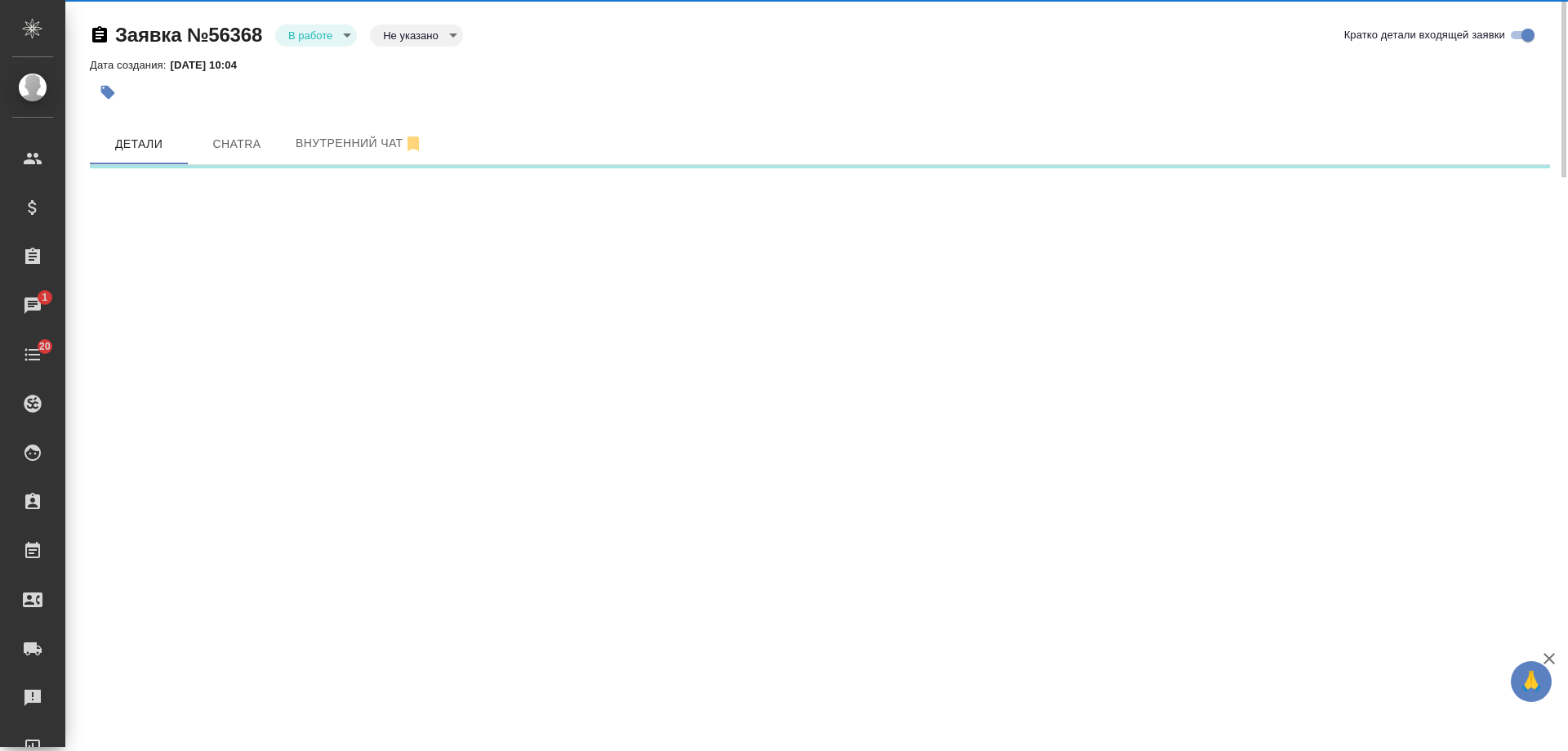
select select "RU"
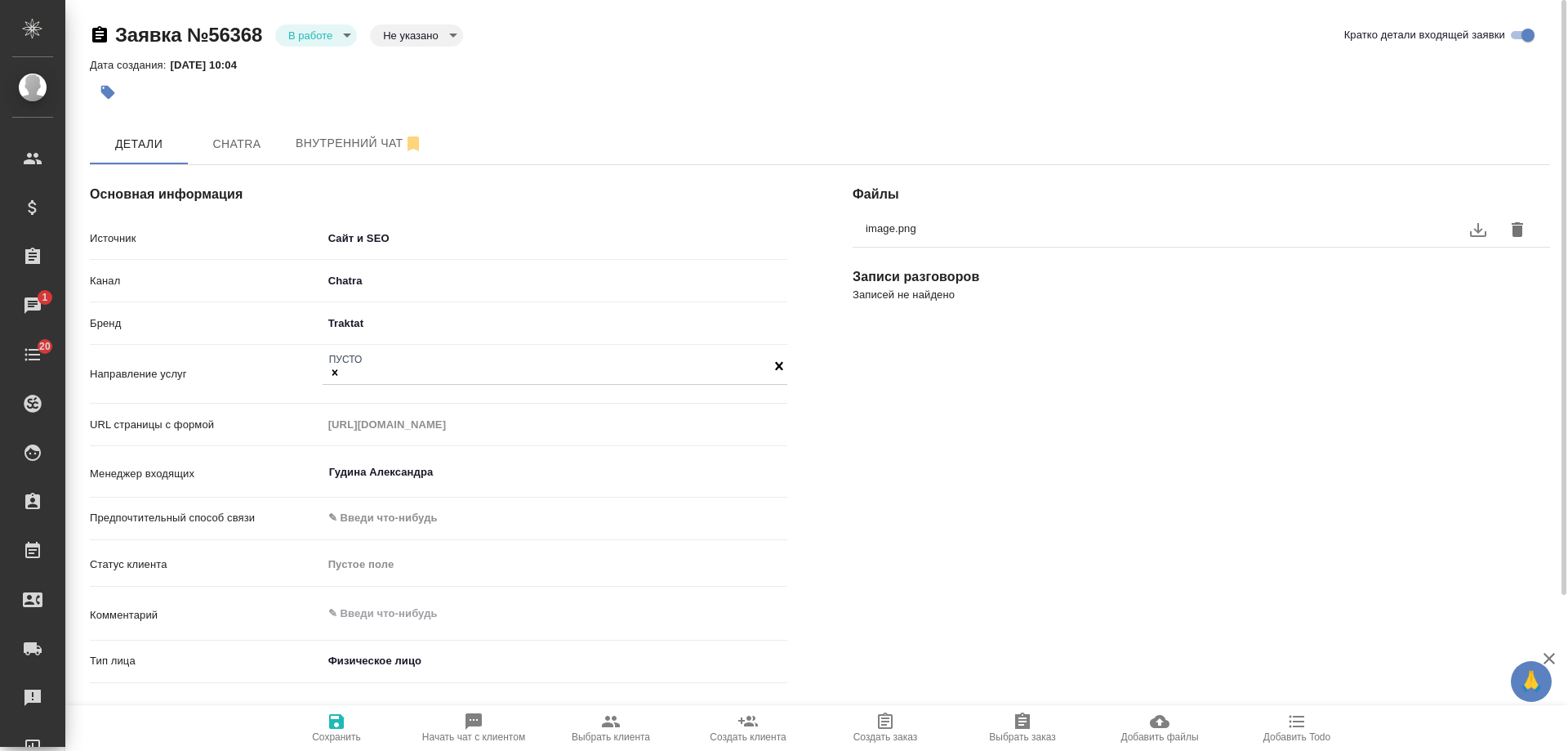
type textarea "x"
click at [344, 33] on body "🙏 .cls-1 fill:#fff; AWATERA Gudina Alexandra Клиенты Спецификации Заказы 1 Чаты…" at bounding box center [784, 376] width 1568 height 751
click at [301, 59] on button "Отказ" at bounding box center [307, 63] width 39 height 18
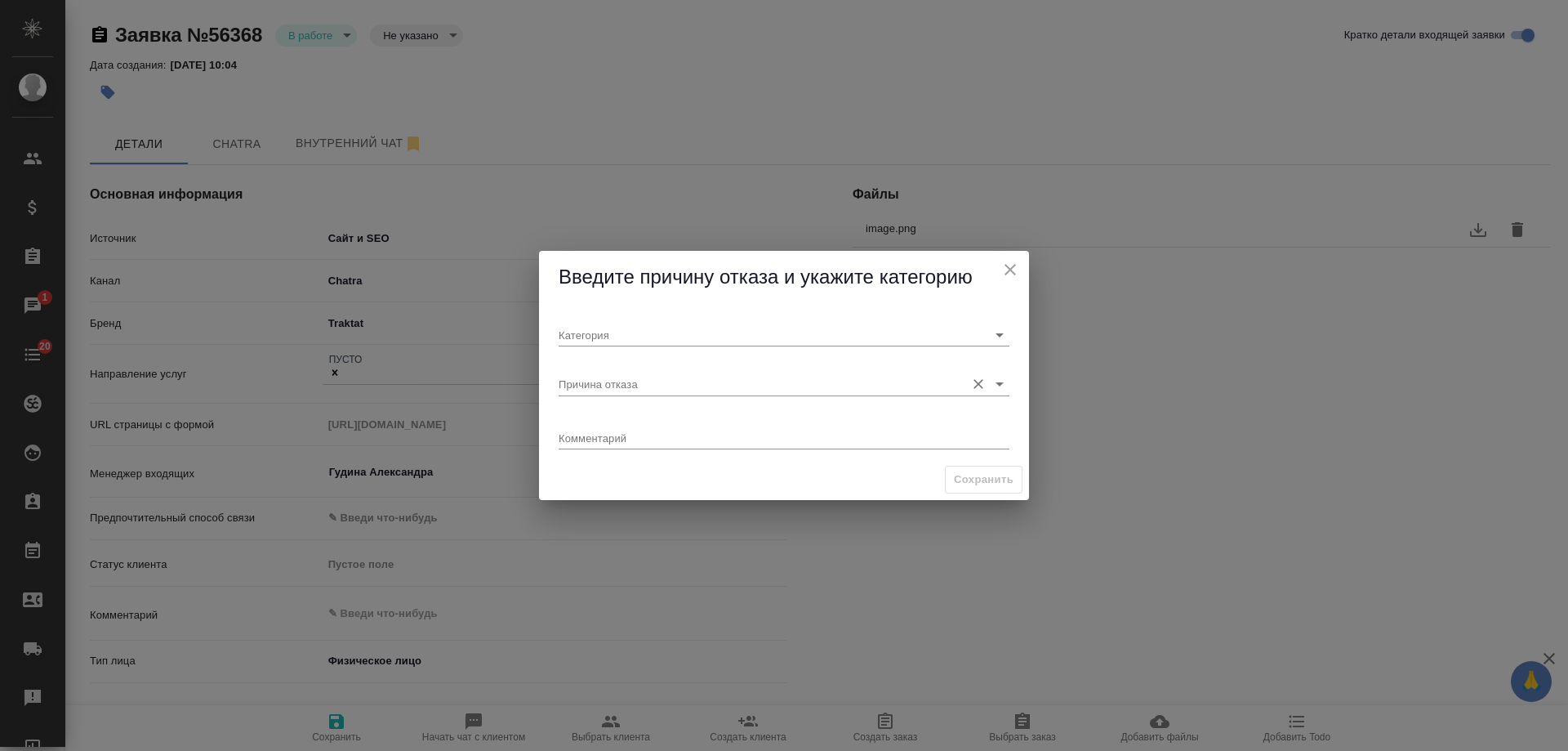
click at [628, 390] on input "Причина отказа" at bounding box center [758, 384] width 398 height 22
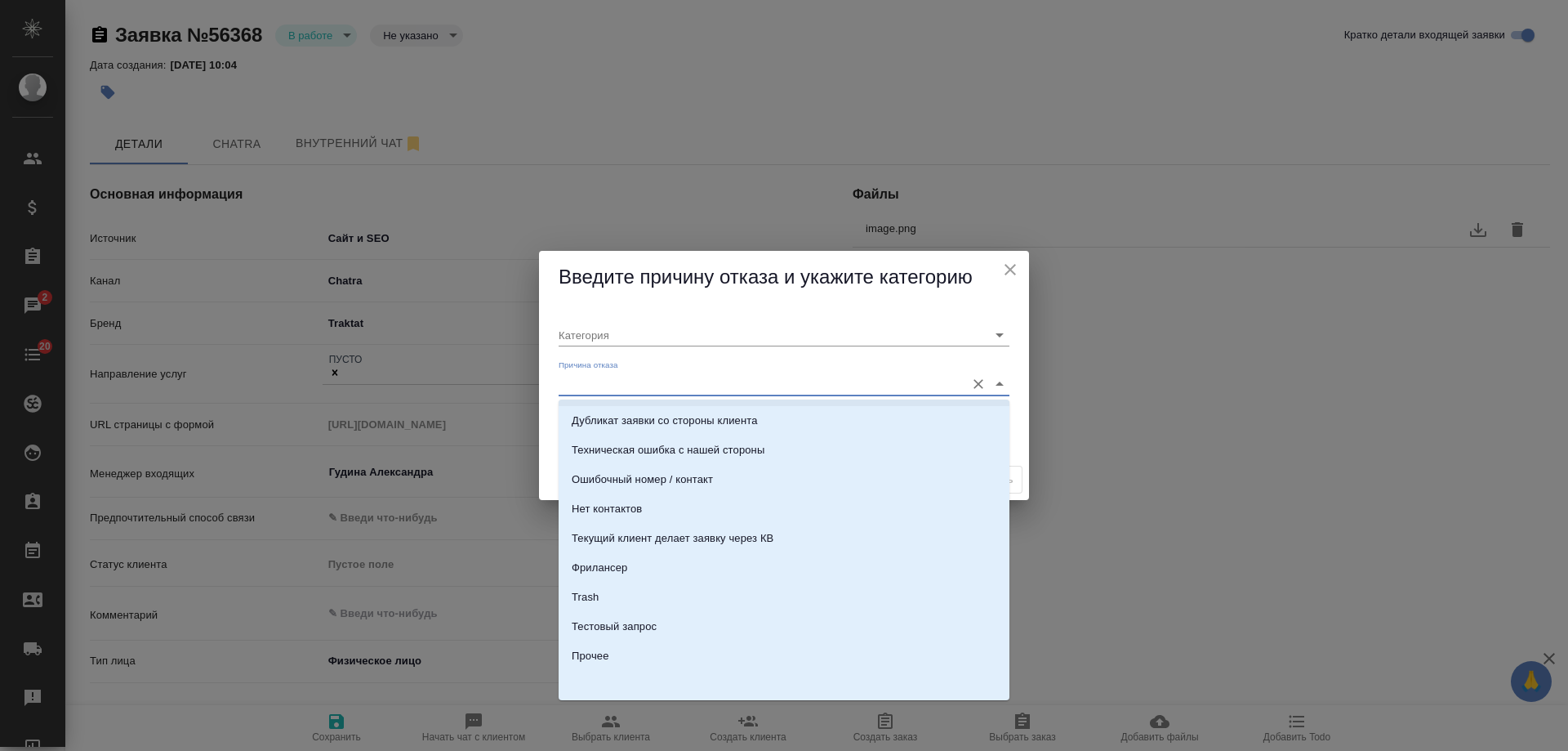
scroll to position [499, 0]
click at [611, 651] on li "Прочее" at bounding box center [784, 656] width 450 height 29
type input "Прочее"
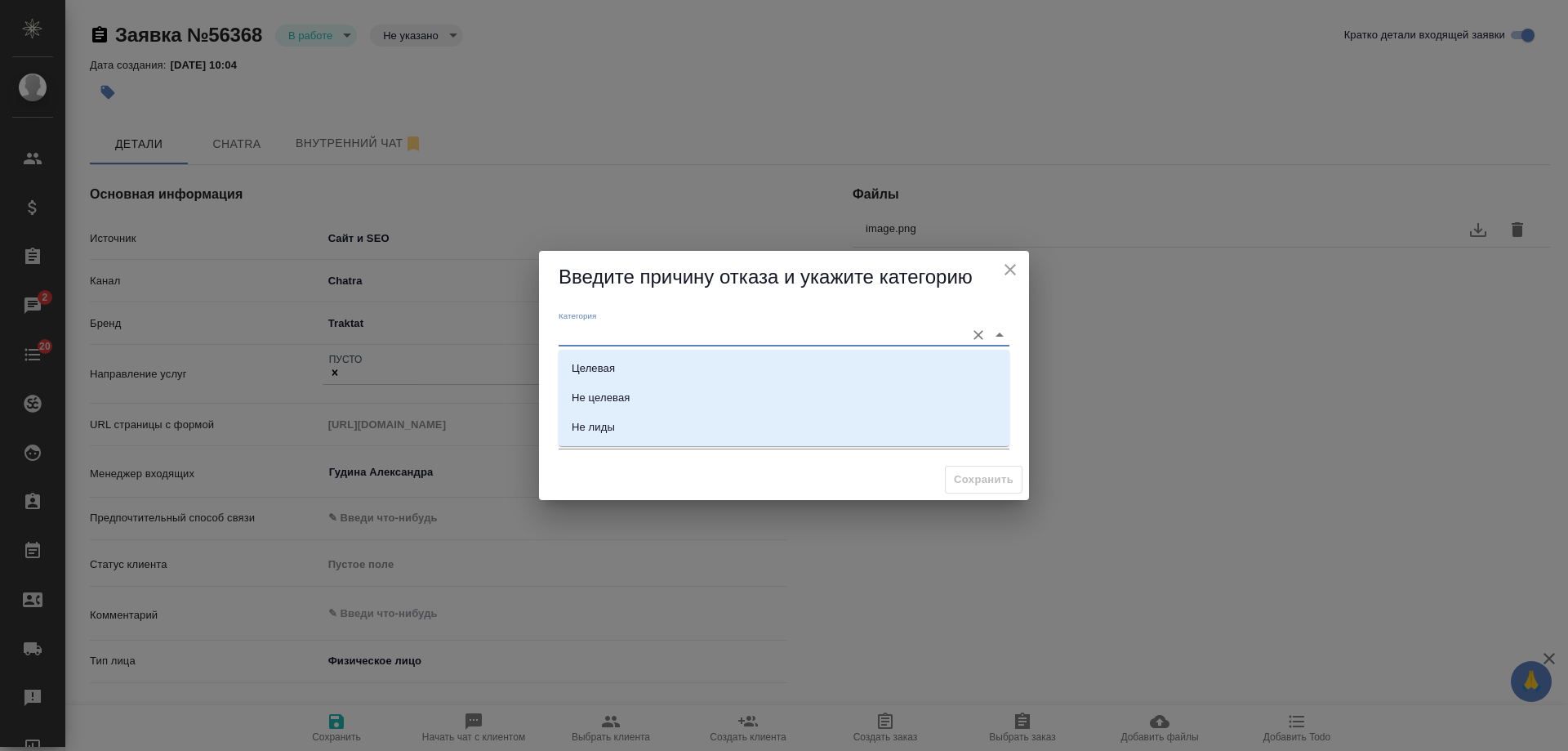
click at [605, 334] on input "Категория" at bounding box center [758, 334] width 398 height 22
click at [599, 434] on div "Не лиды" at bounding box center [593, 427] width 43 height 17
type input "Не лиды"
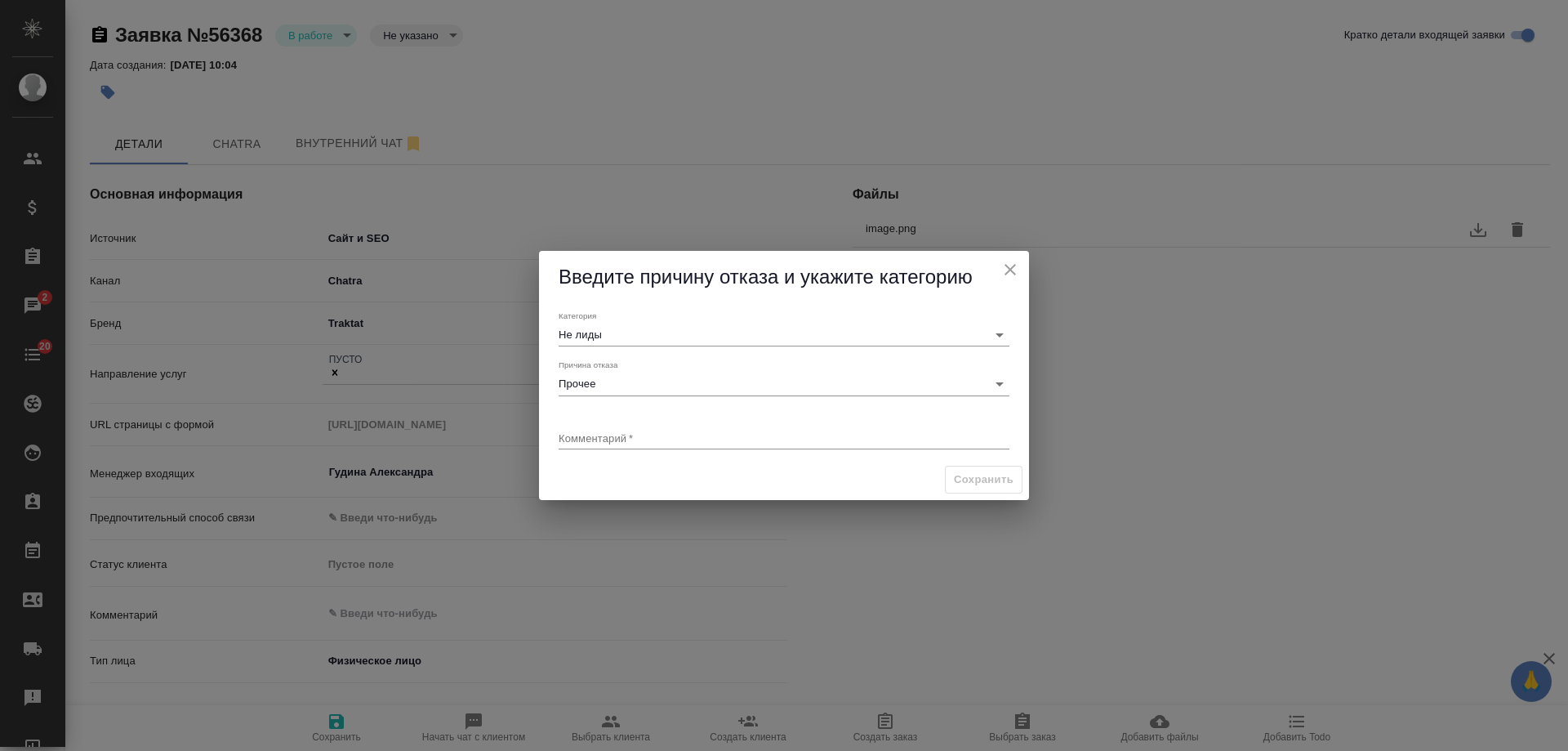
click at [627, 448] on div "x" at bounding box center [784, 439] width 450 height 20
type textarea "текущий"
click at [956, 471] on span "Сохранить" at bounding box center [983, 480] width 60 height 18
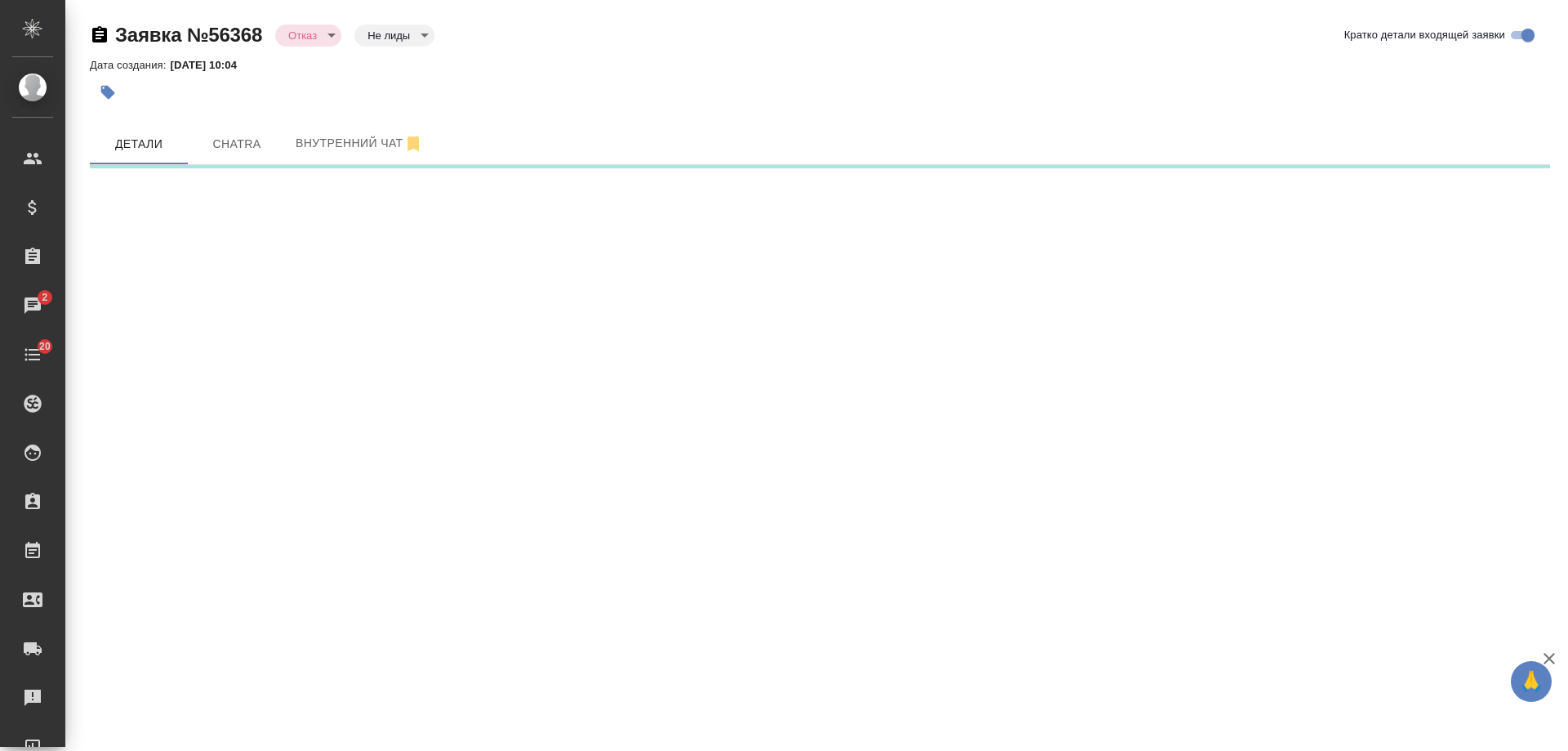
select select "RU"
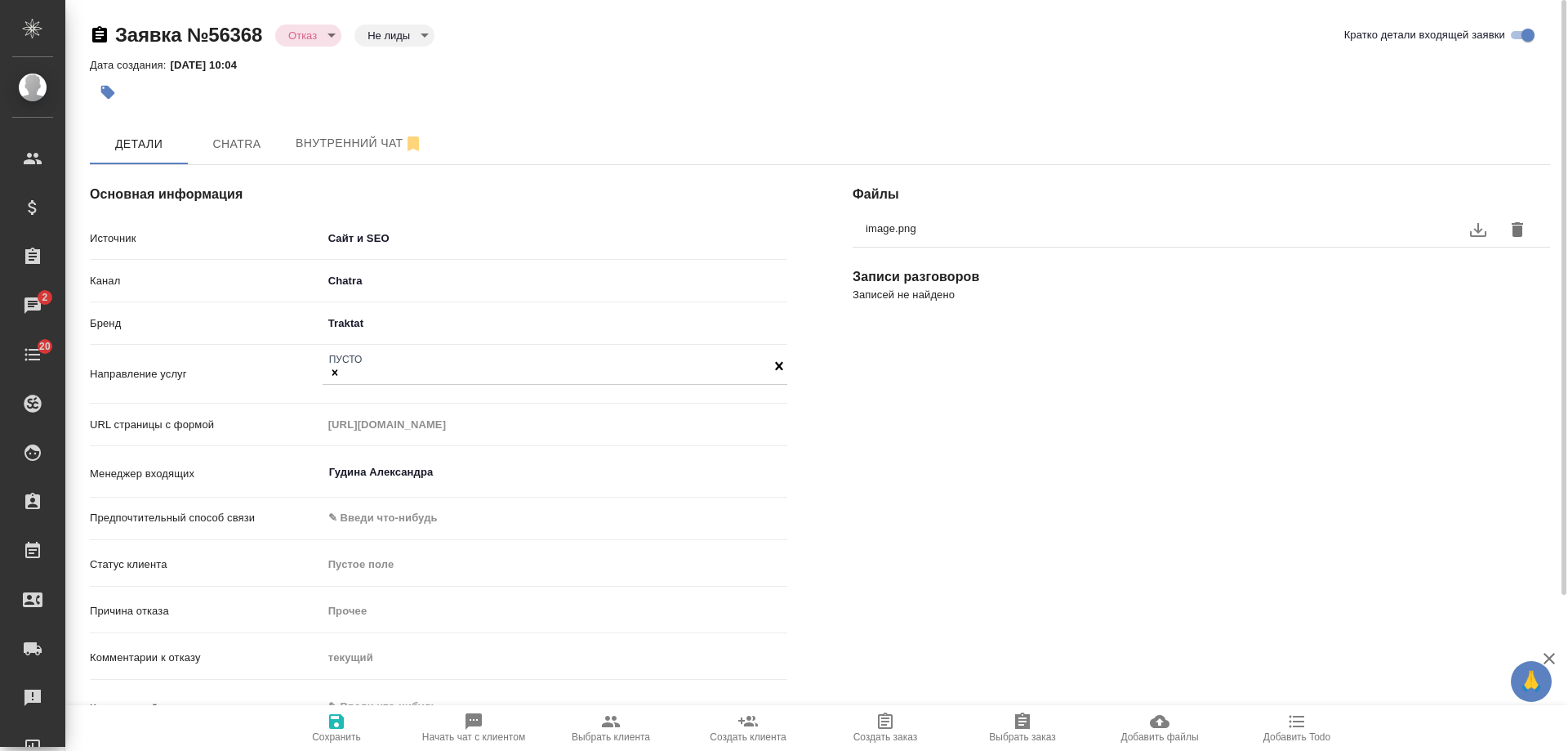
type textarea "x"
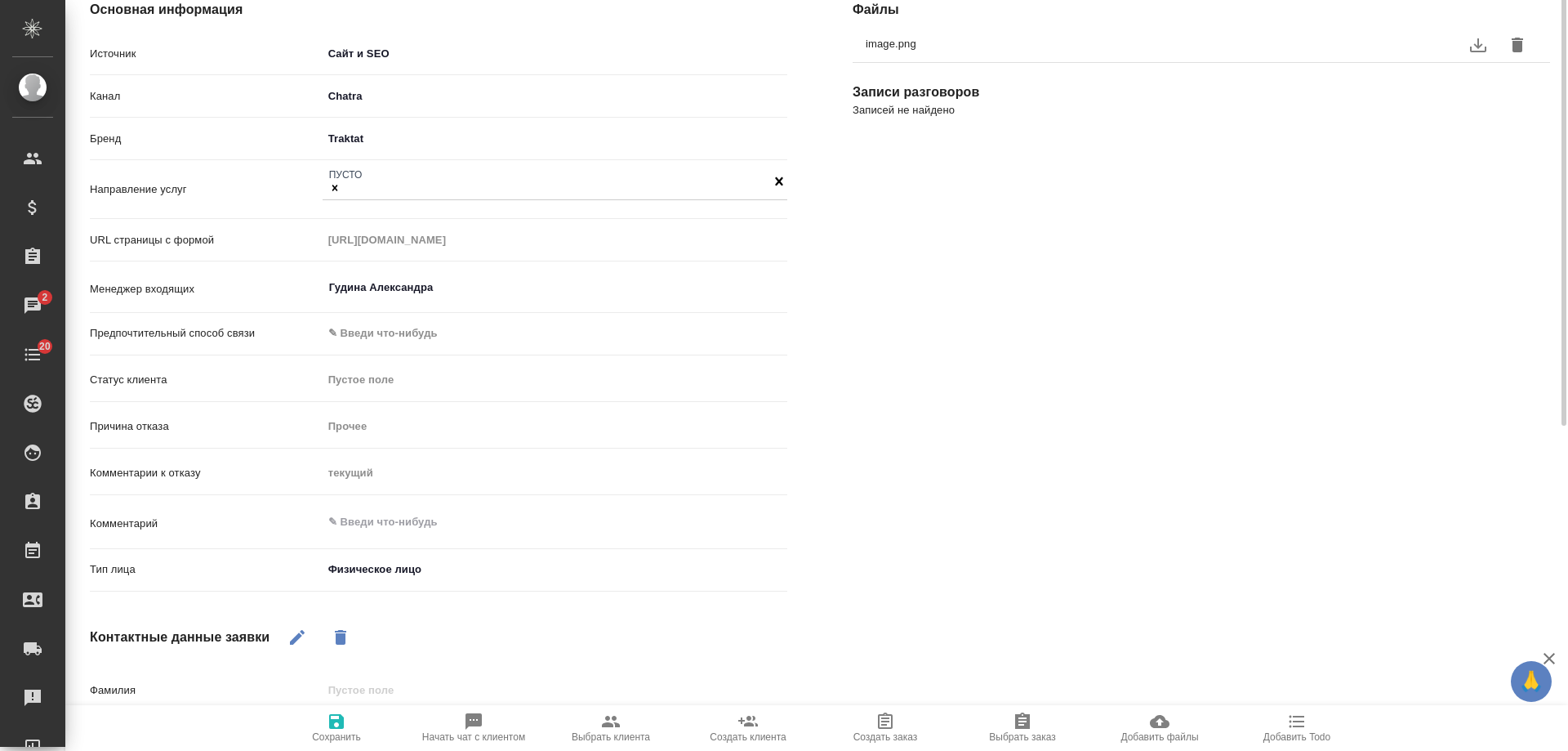
scroll to position [0, 0]
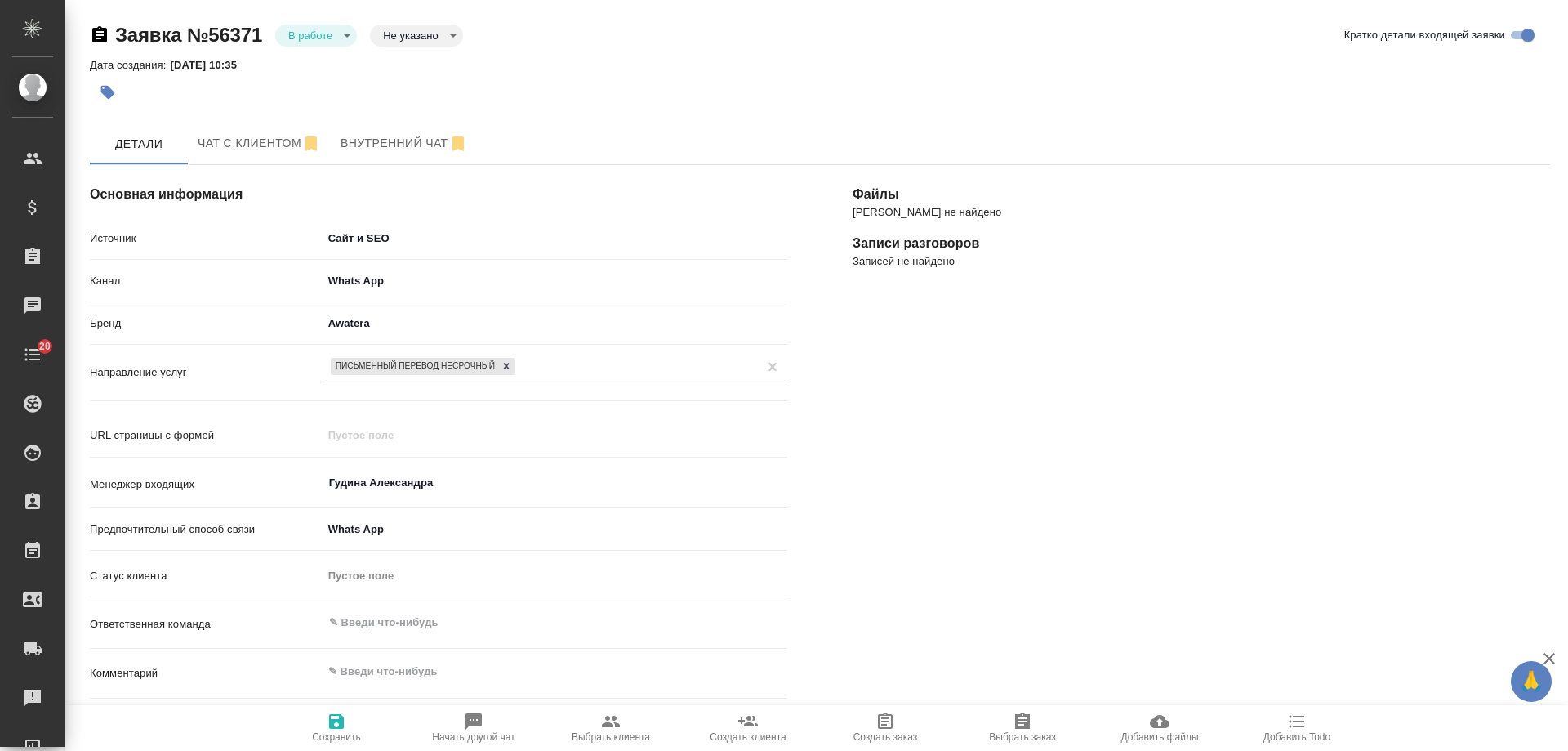
select select "RU"
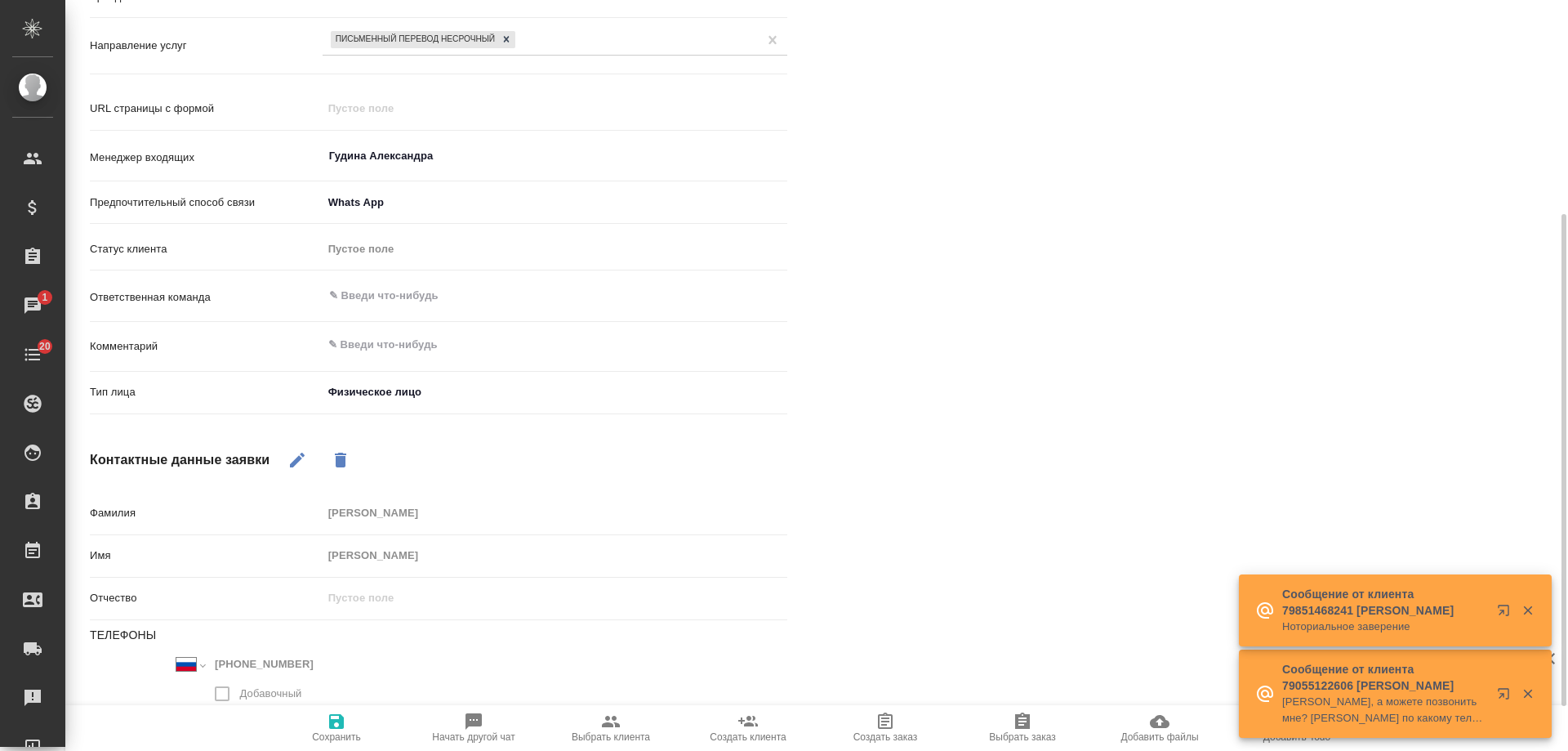
click at [617, 726] on icon "button" at bounding box center [611, 722] width 18 height 11
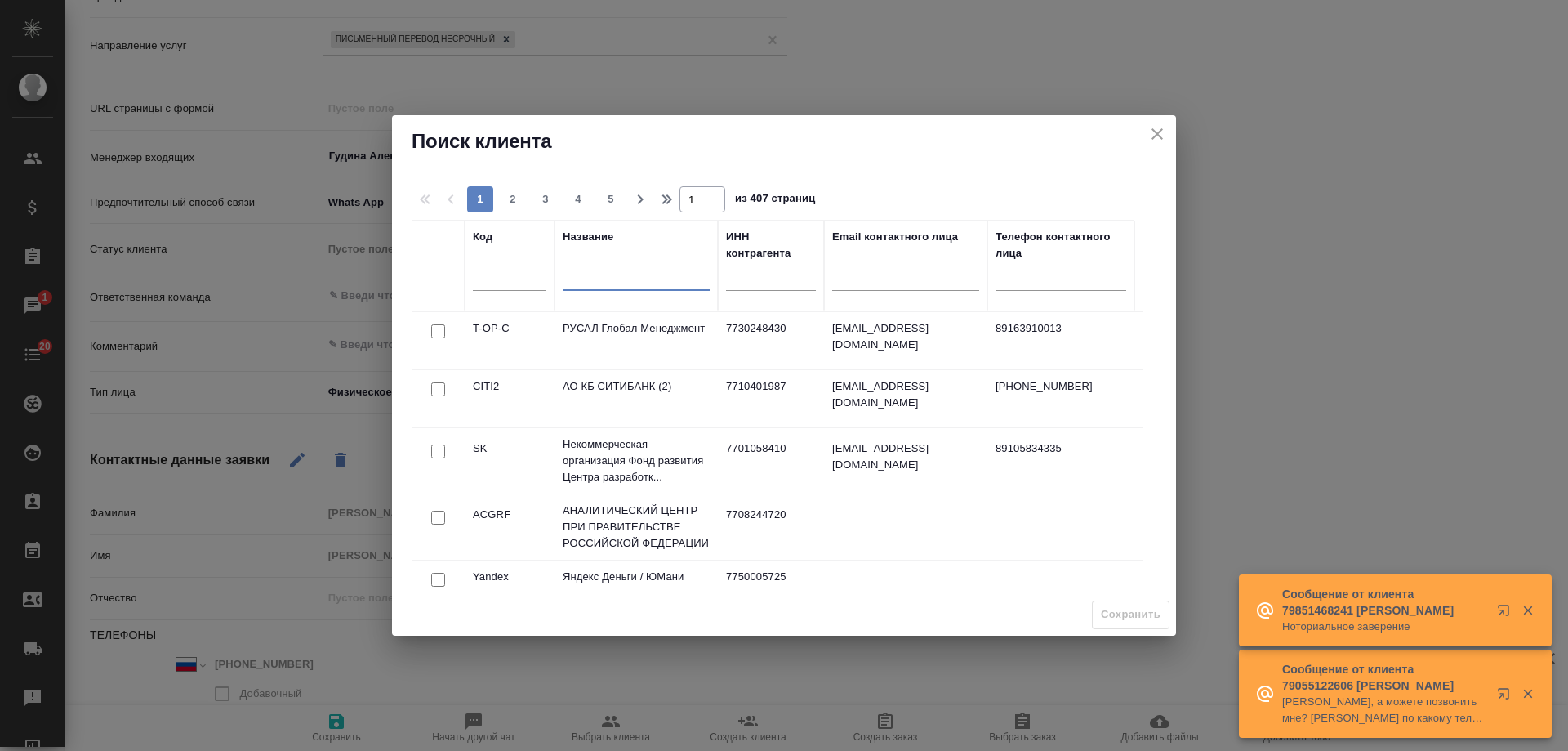
click at [613, 286] on input "text" at bounding box center [636, 280] width 147 height 20
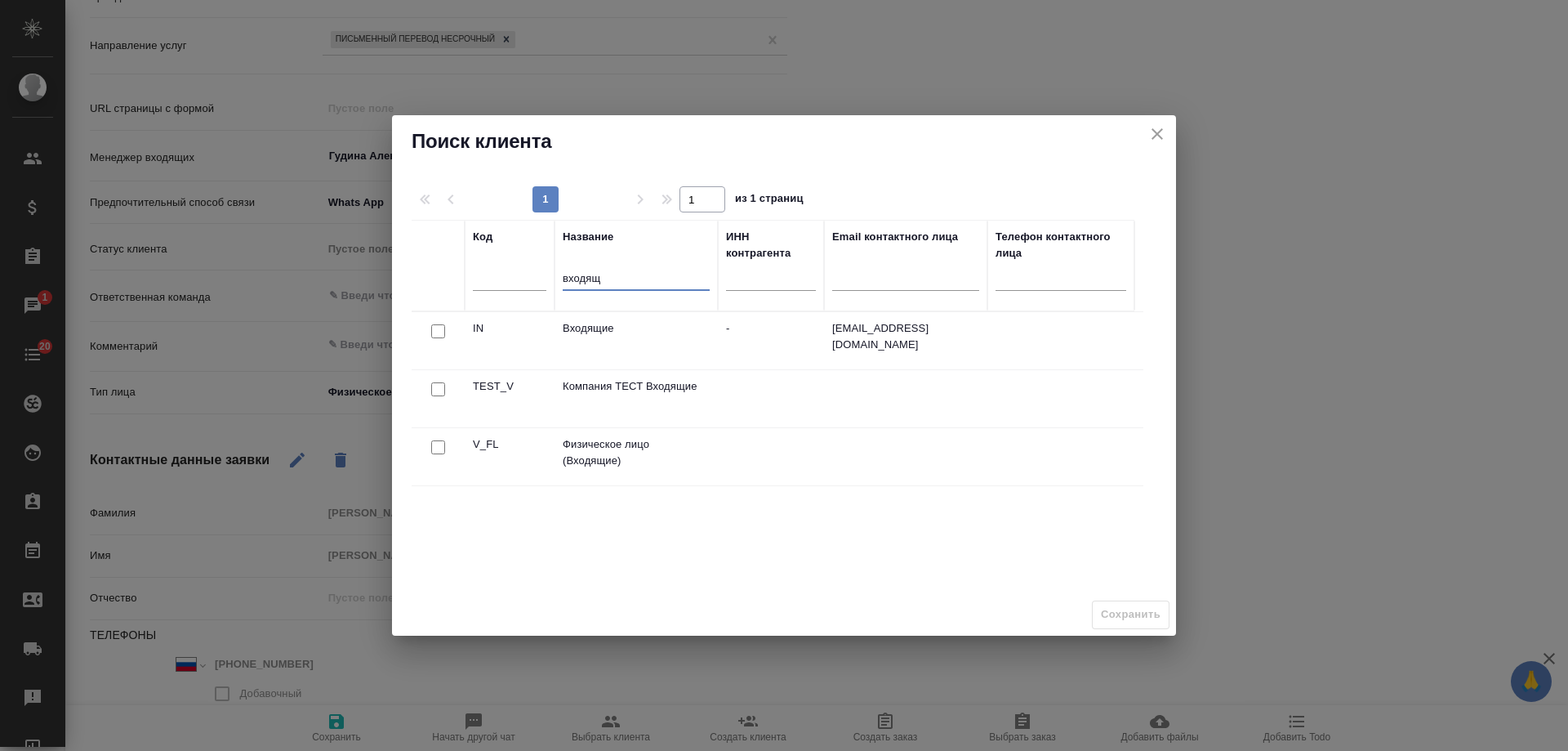
type input "входящ"
drag, startPoint x: 447, startPoint y: 446, endPoint x: 858, endPoint y: 509, distance: 415.8
click at [448, 446] on div at bounding box center [438, 447] width 37 height 23
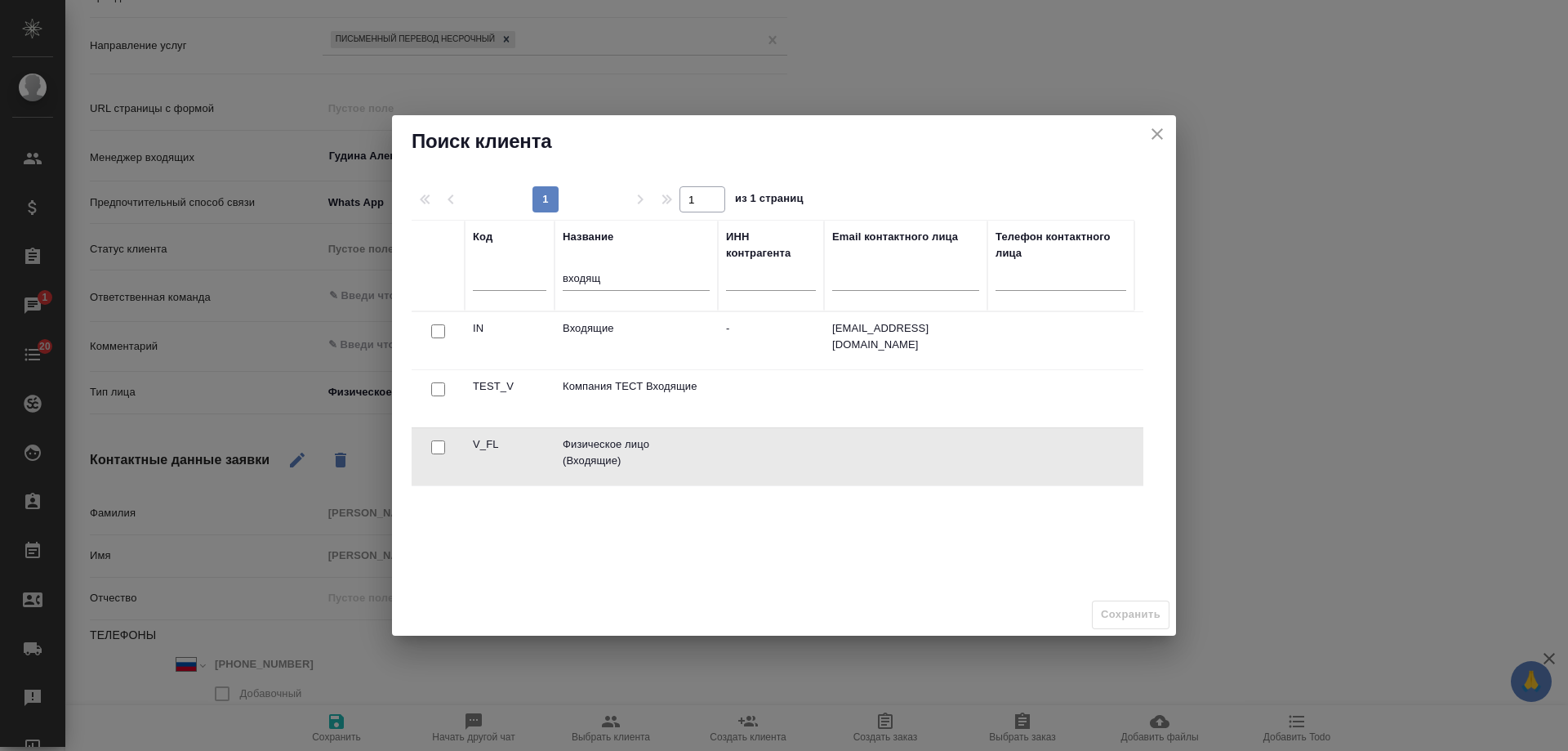
click at [440, 449] on input "checkbox" at bounding box center [438, 447] width 14 height 14
checkbox input "true"
click at [1138, 622] on span "Сохранить" at bounding box center [1130, 614] width 60 height 18
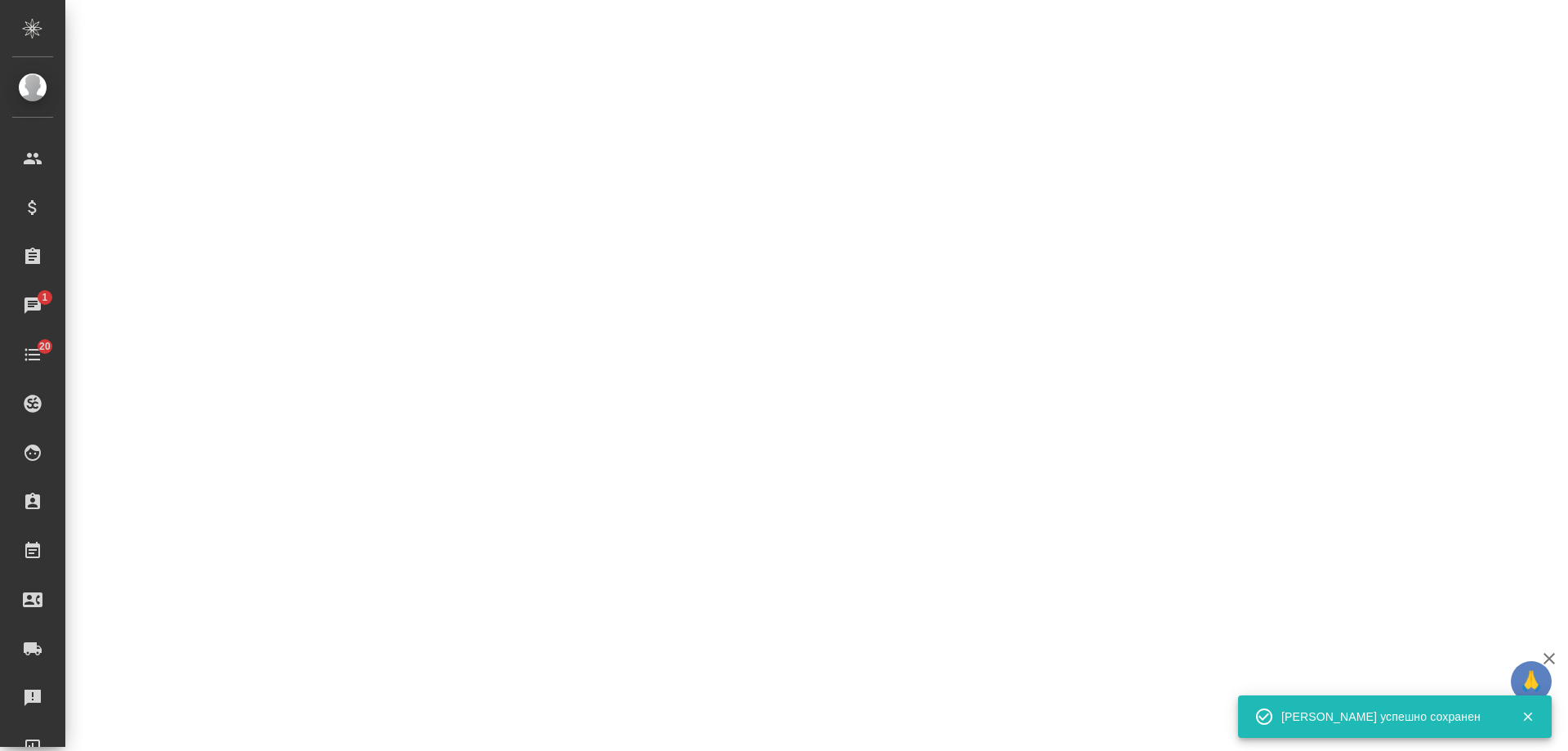
select select "RU"
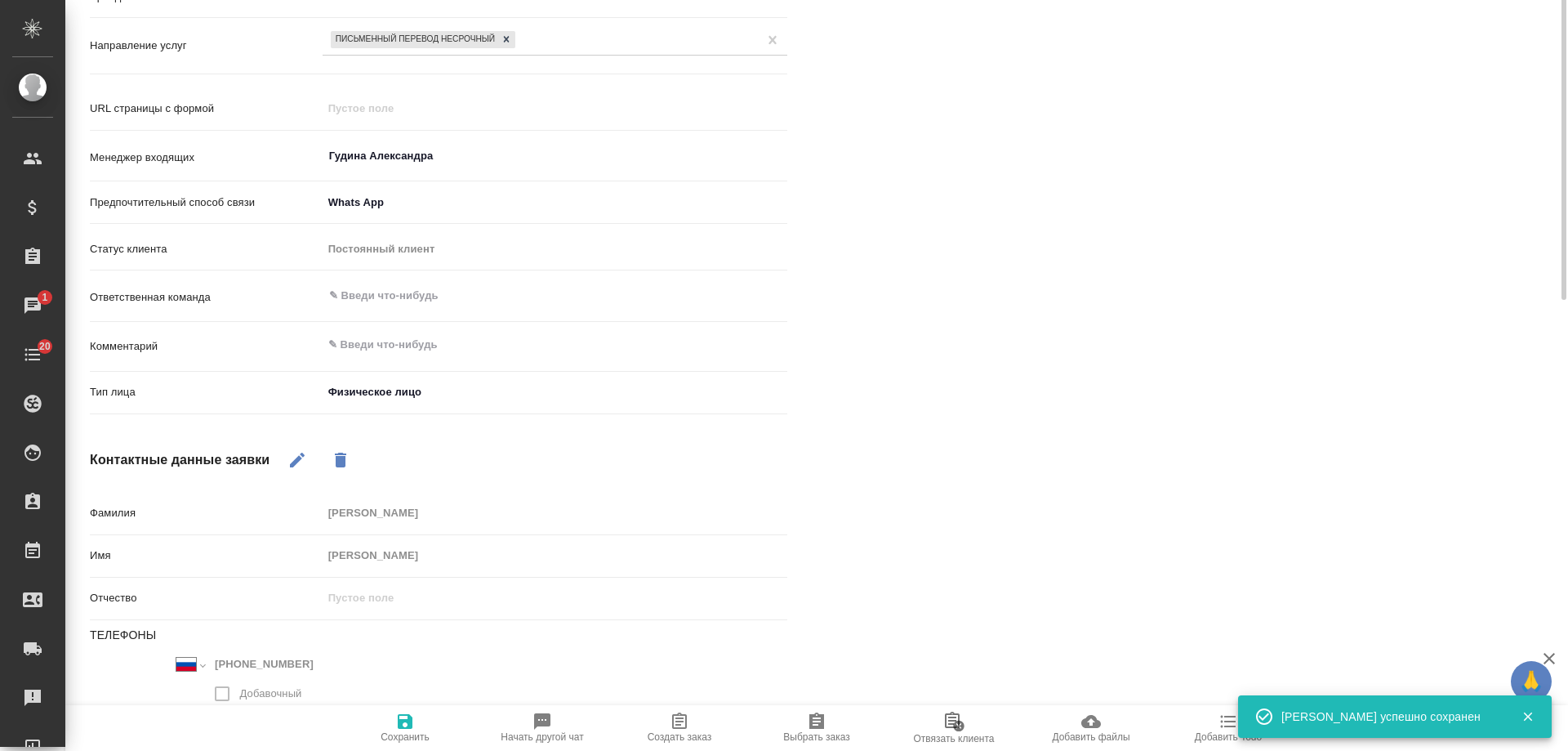
scroll to position [0, 0]
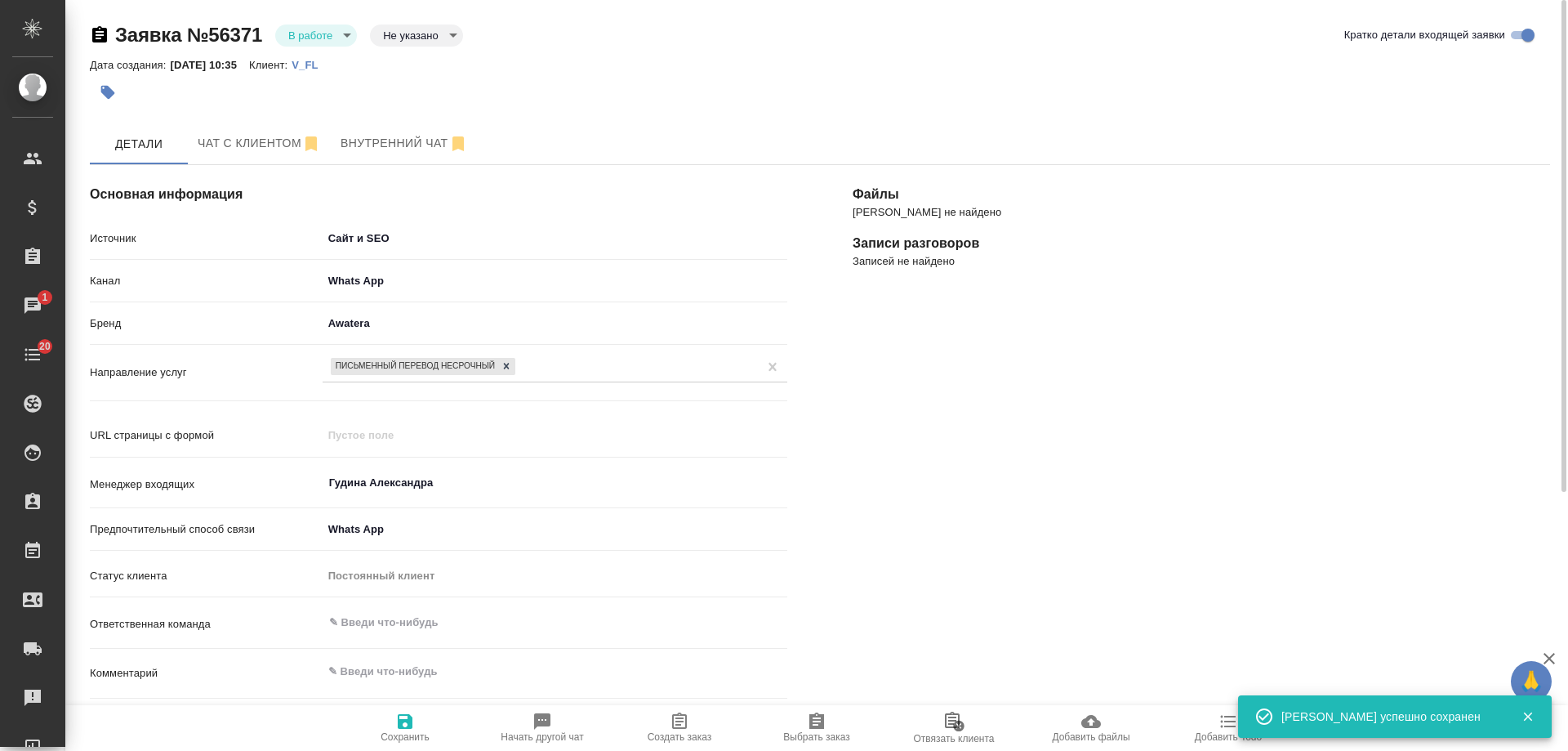
click at [543, 363] on div "Письменный перевод несрочный" at bounding box center [539, 366] width 435 height 24
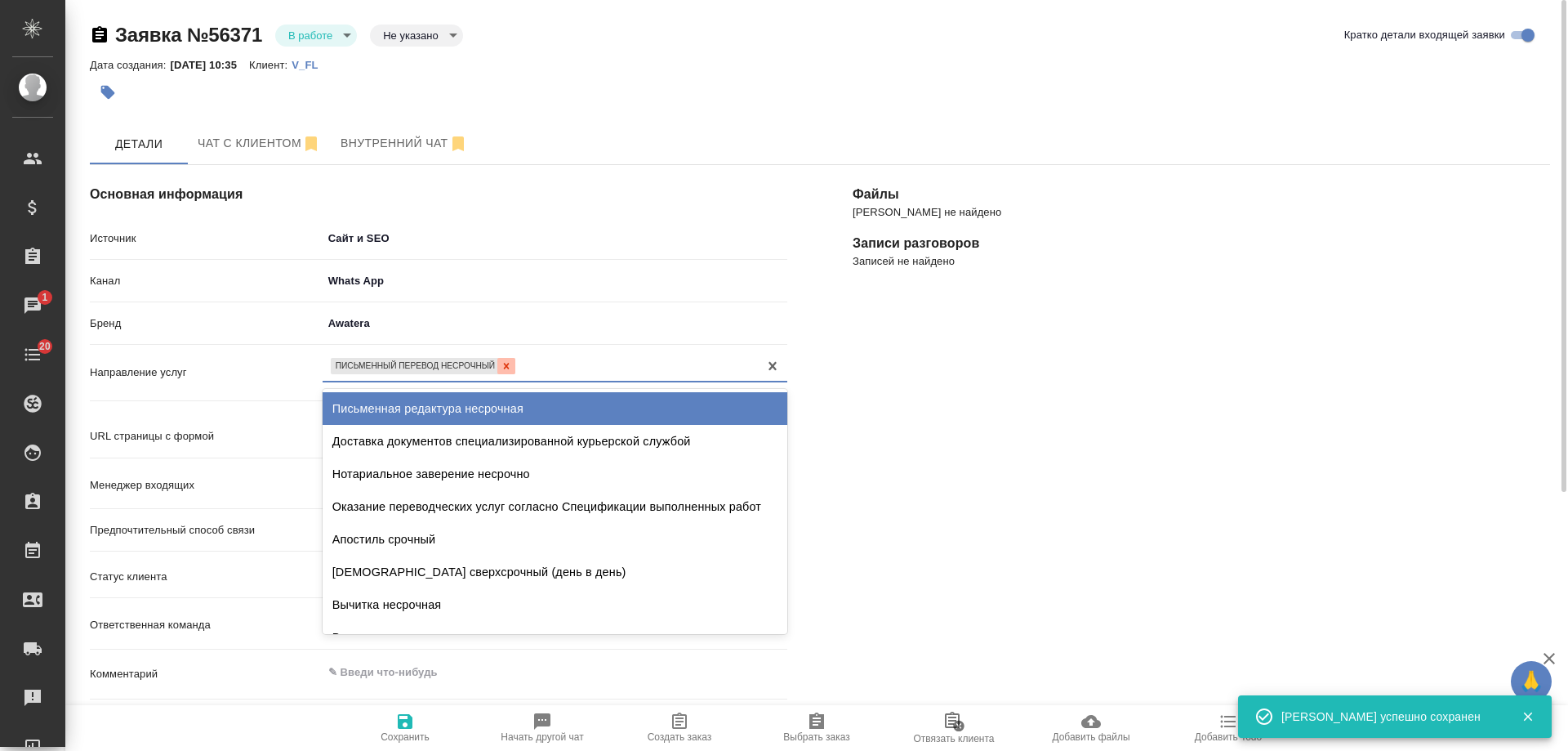
click at [509, 366] on icon at bounding box center [506, 365] width 11 height 11
type textarea "x"
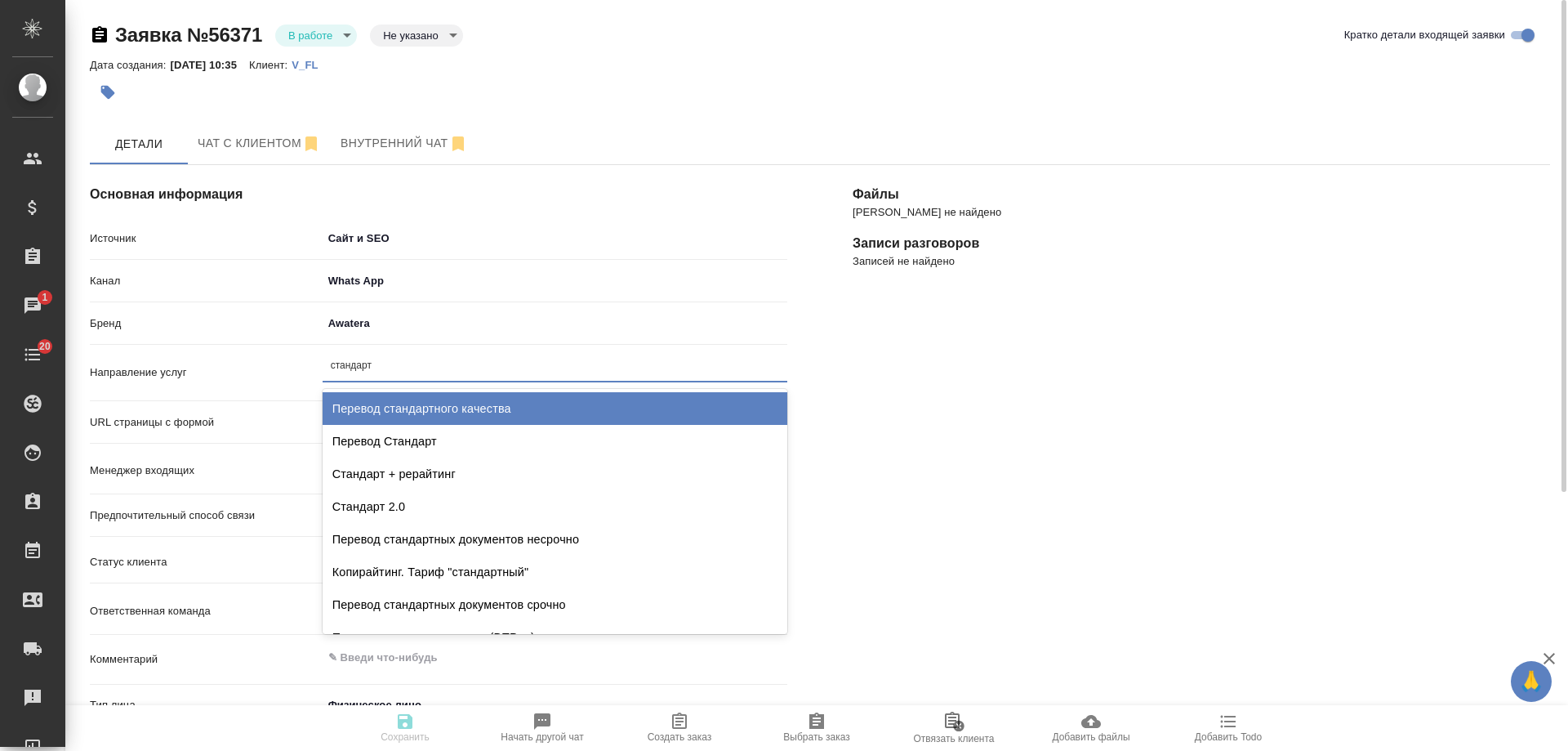
type input "стандартн"
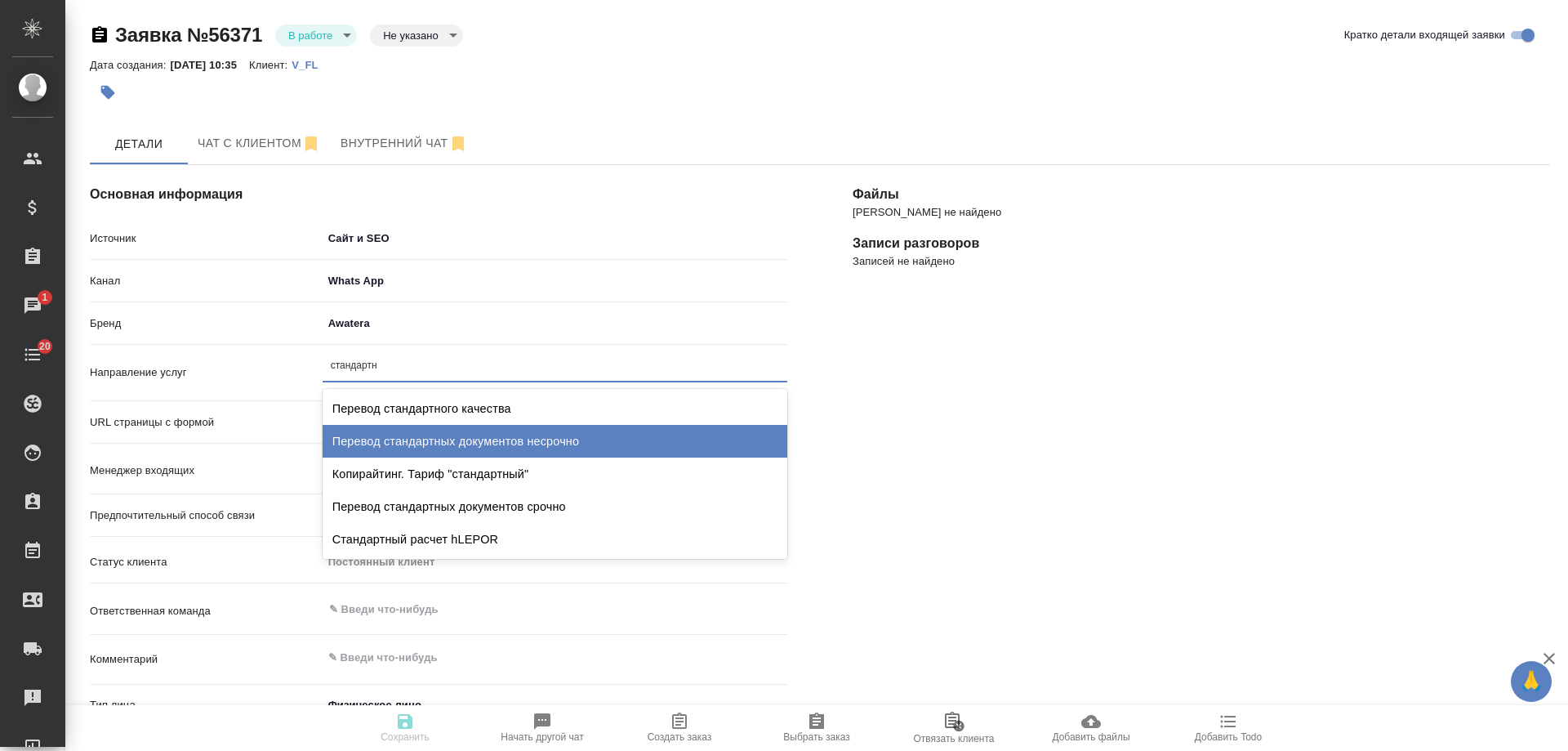
click at [526, 429] on div "Перевод стандартных документов несрочно" at bounding box center [554, 442] width 464 height 33
type textarea "x"
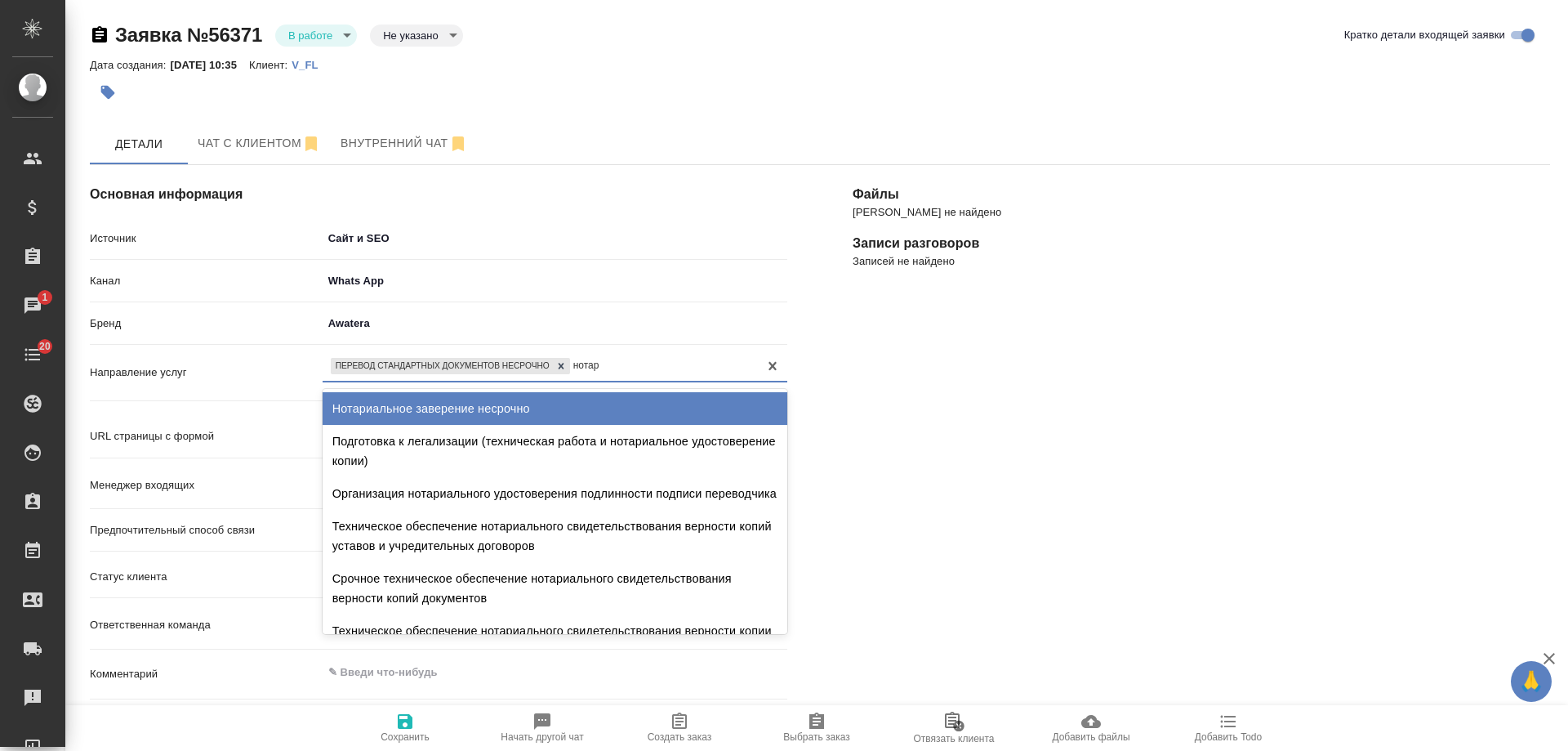
type input "нотари"
click at [513, 398] on div "Нотариальное заверение несрочно" at bounding box center [554, 409] width 464 height 33
type textarea "x"
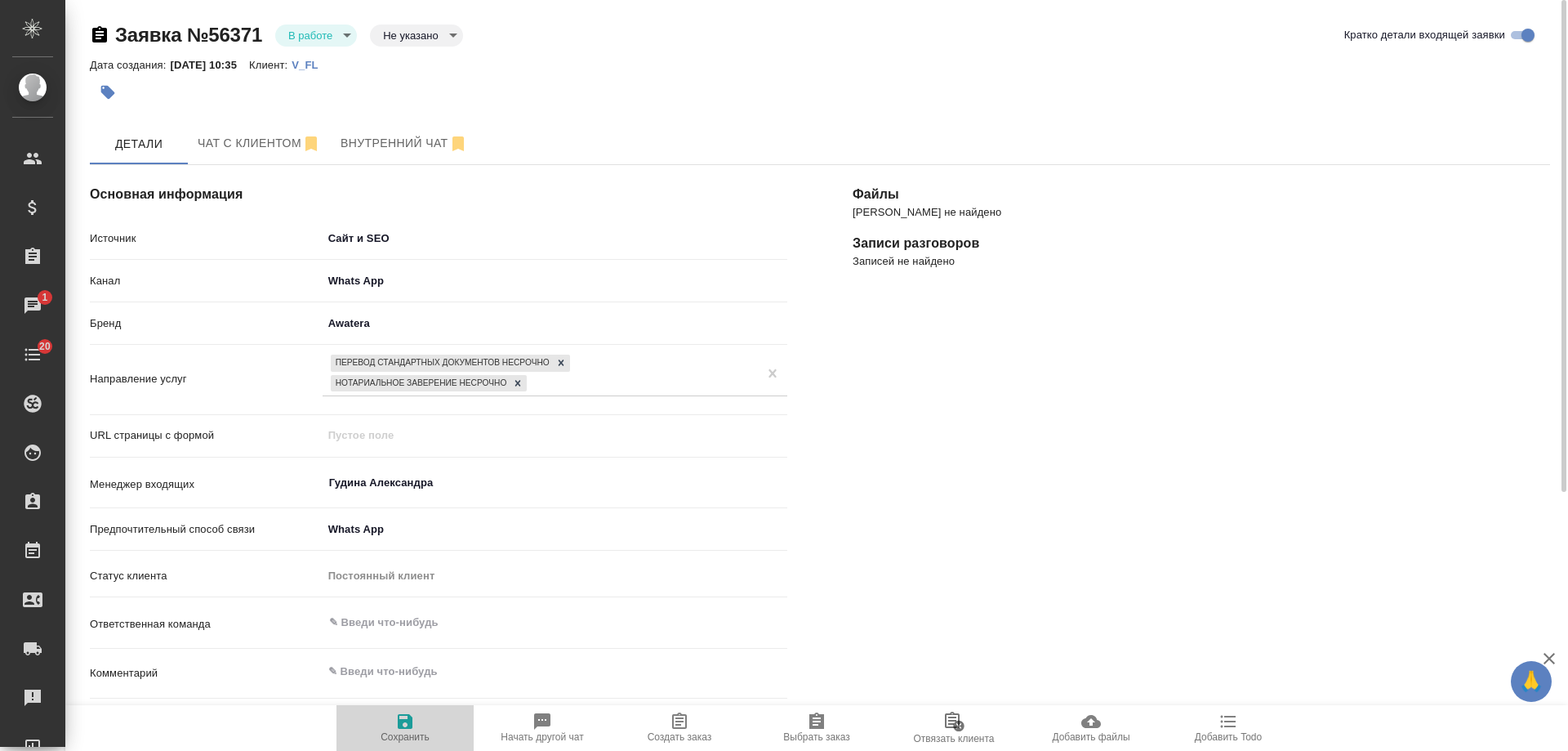
click at [399, 722] on icon "button" at bounding box center [405, 722] width 15 height 15
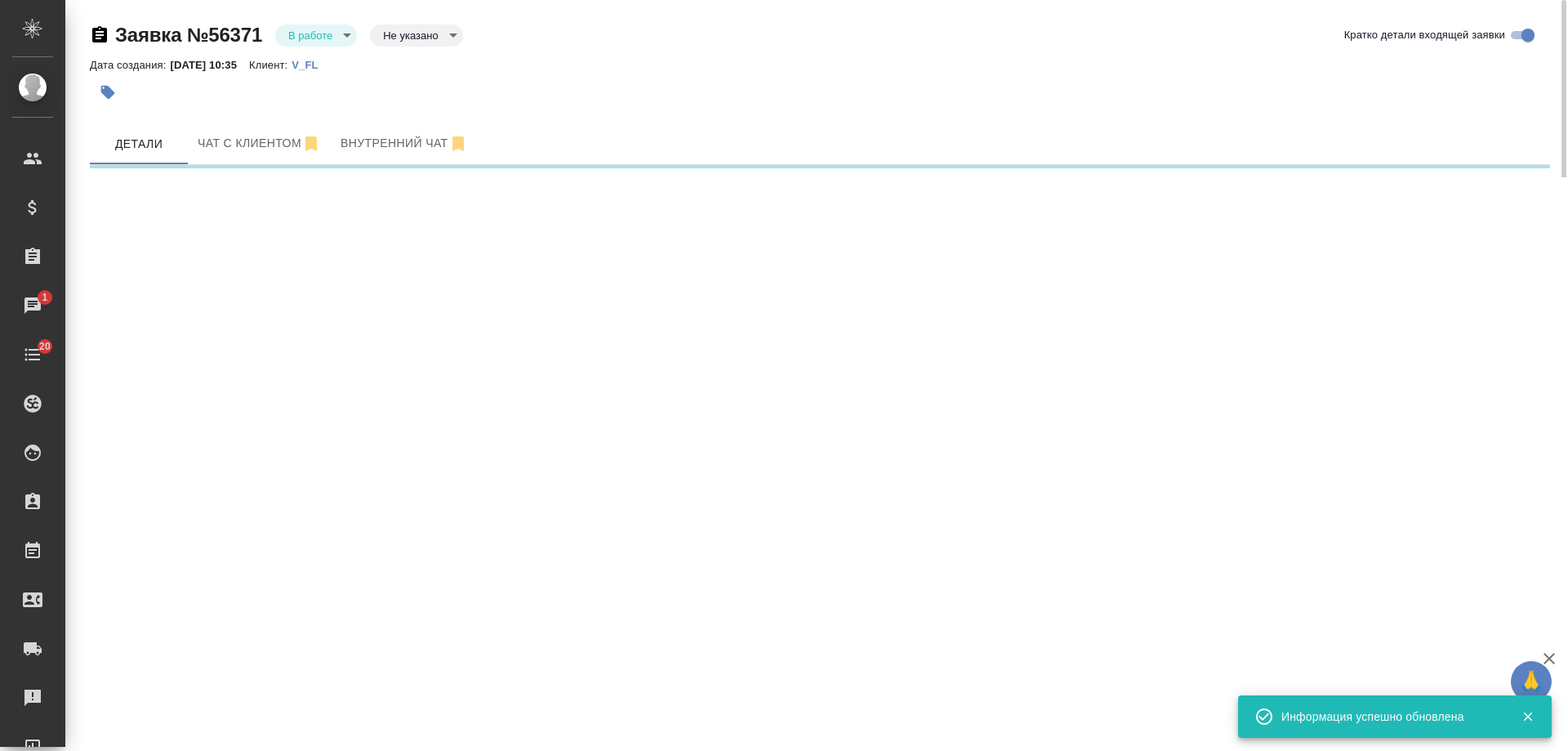
select select "RU"
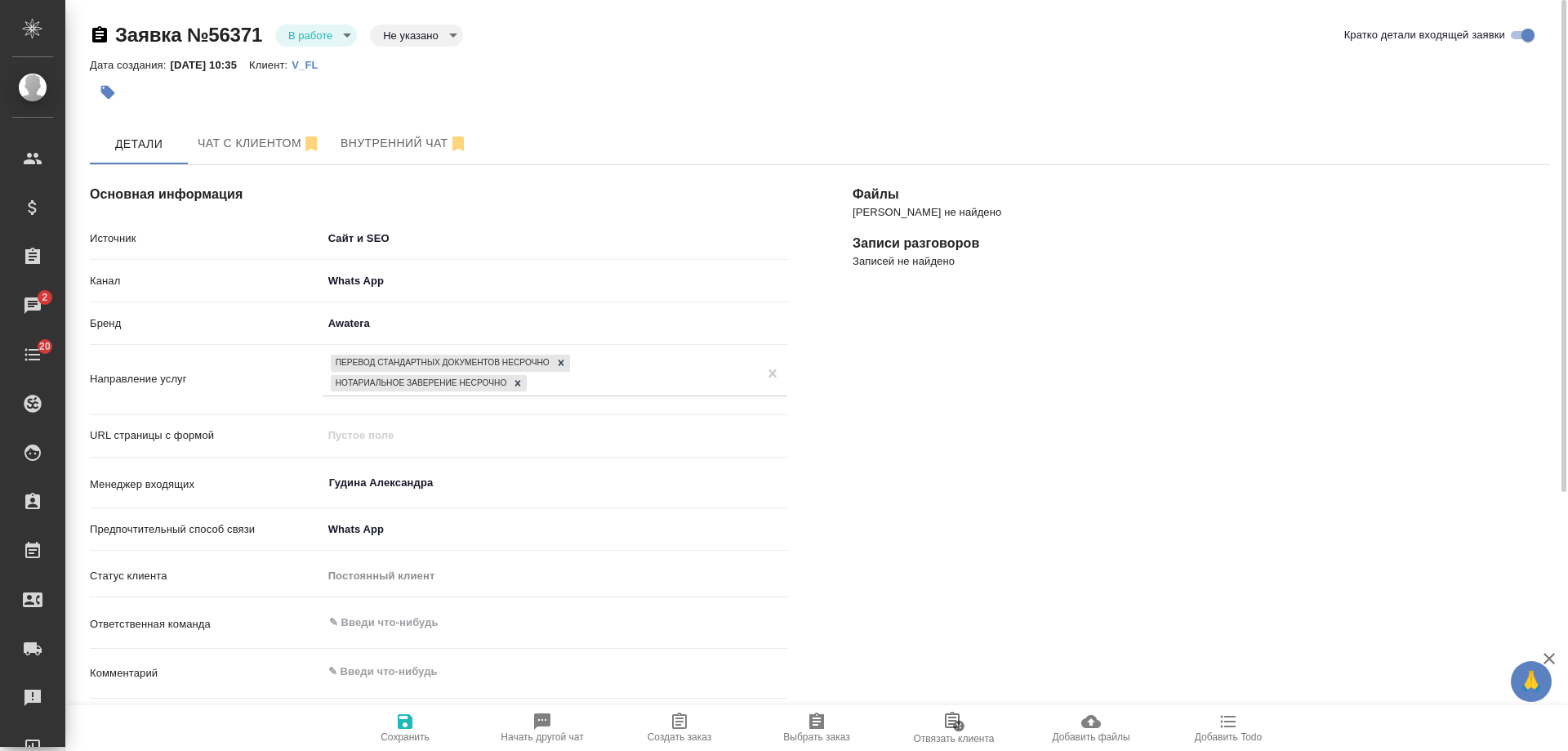
click at [675, 725] on icon "button" at bounding box center [679, 721] width 15 height 17
type textarea "x"
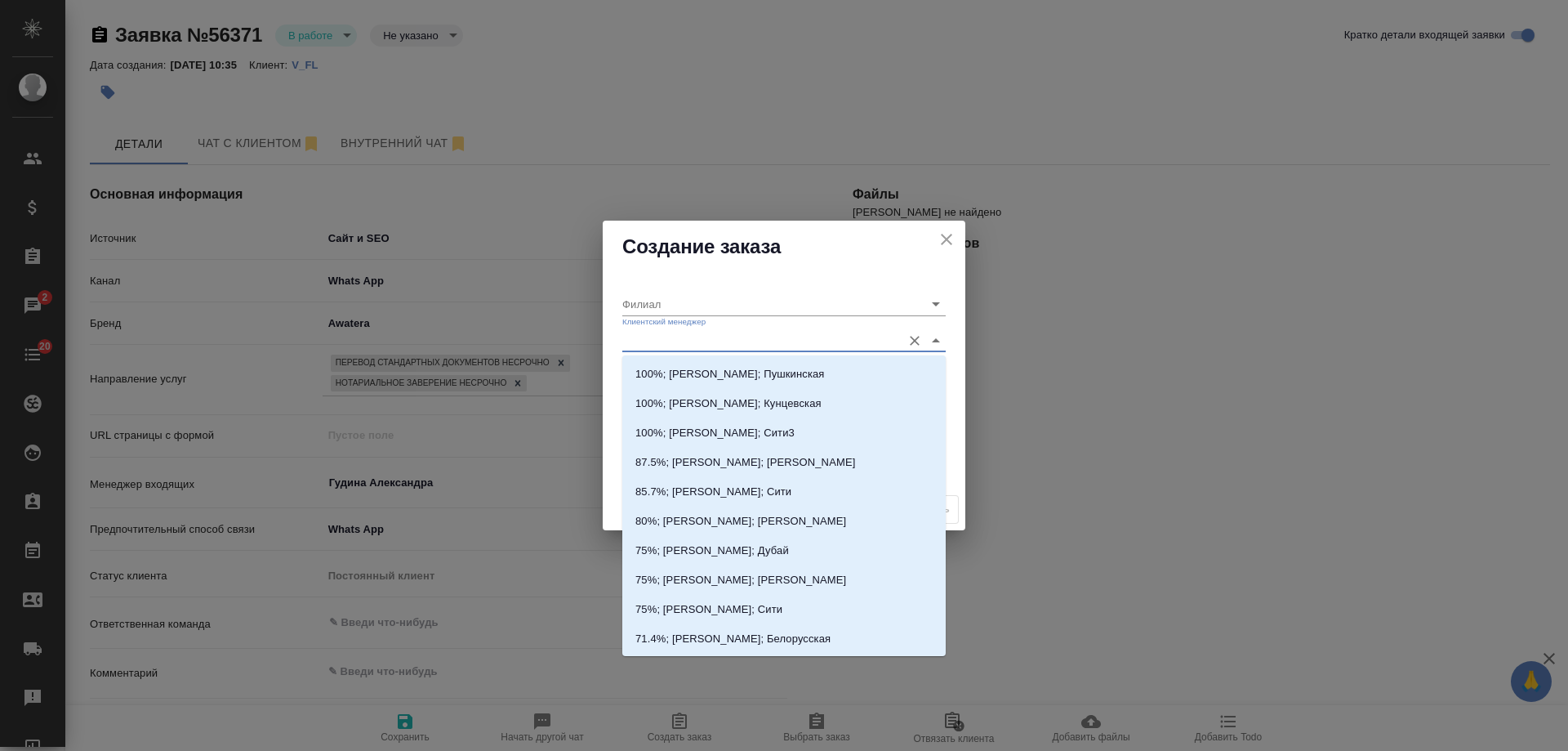
click at [661, 344] on input "Клиентский менеджер" at bounding box center [757, 341] width 271 height 22
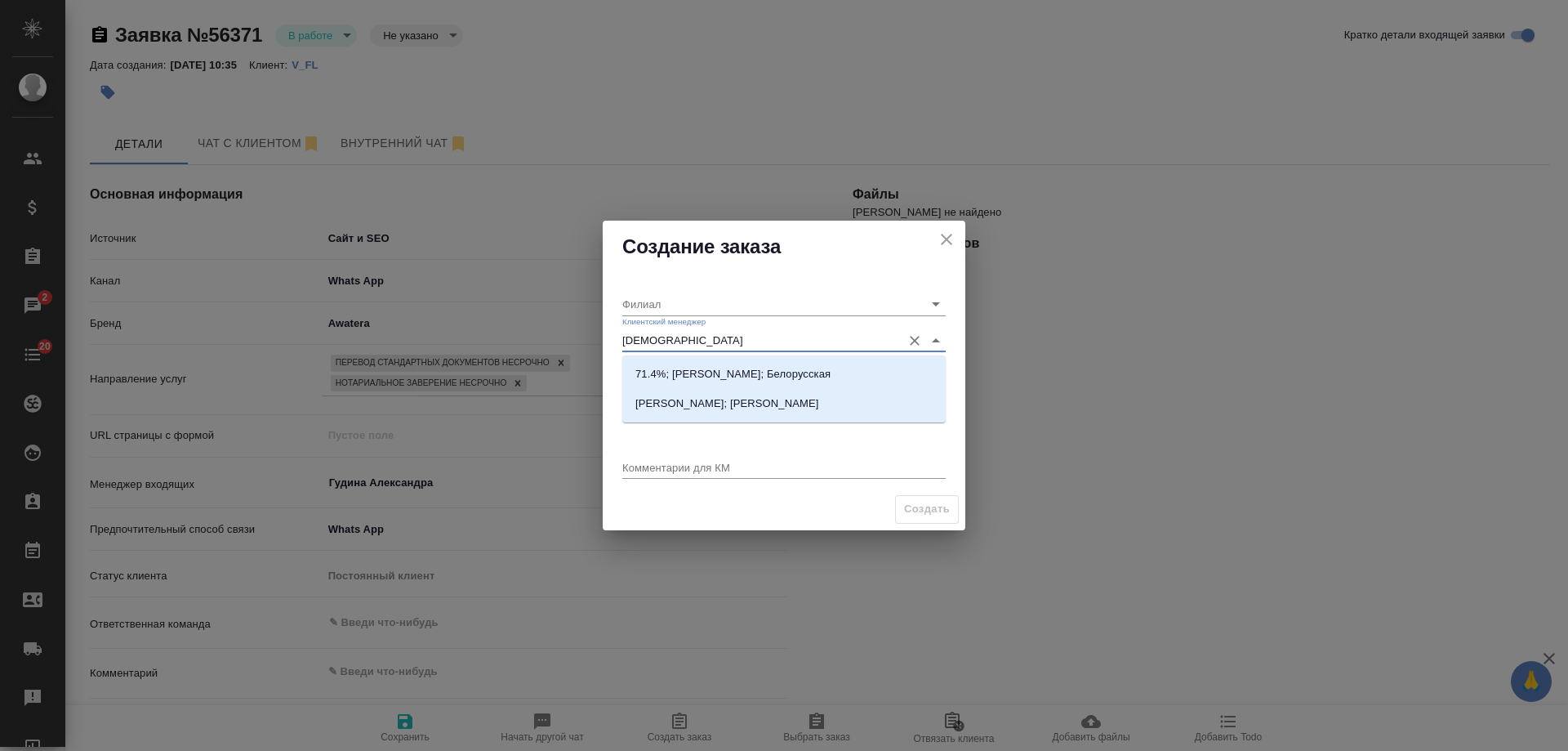
type input "[DEMOGRAPHIC_DATA]"
drag, startPoint x: 716, startPoint y: 371, endPoint x: 695, endPoint y: 398, distance: 34.2
click at [716, 372] on p "71.4%; [PERSON_NAME]; Белорусская" at bounding box center [732, 375] width 195 height 17
type input "Белорусская"
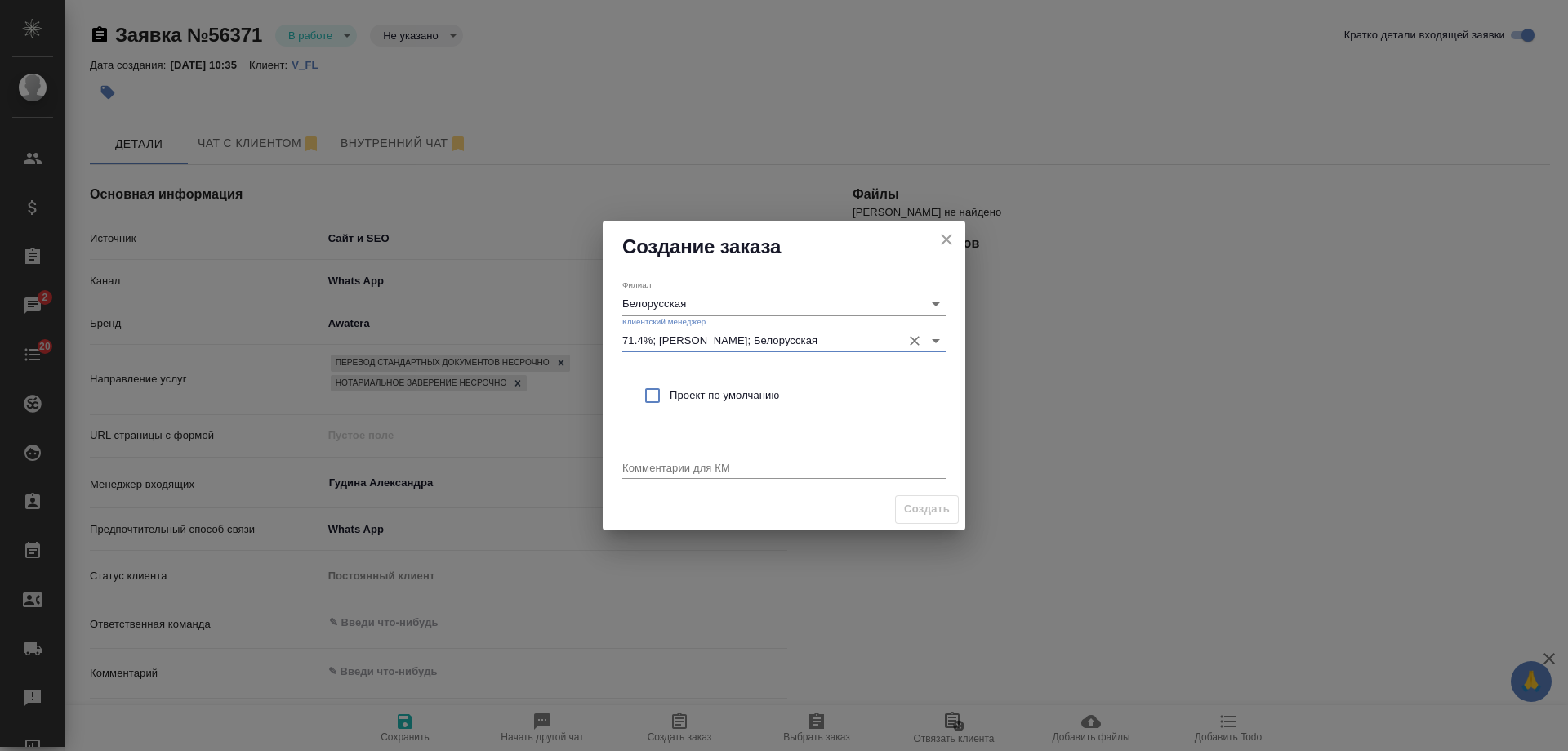
type input "71.4%; [PERSON_NAME]; Белорусская"
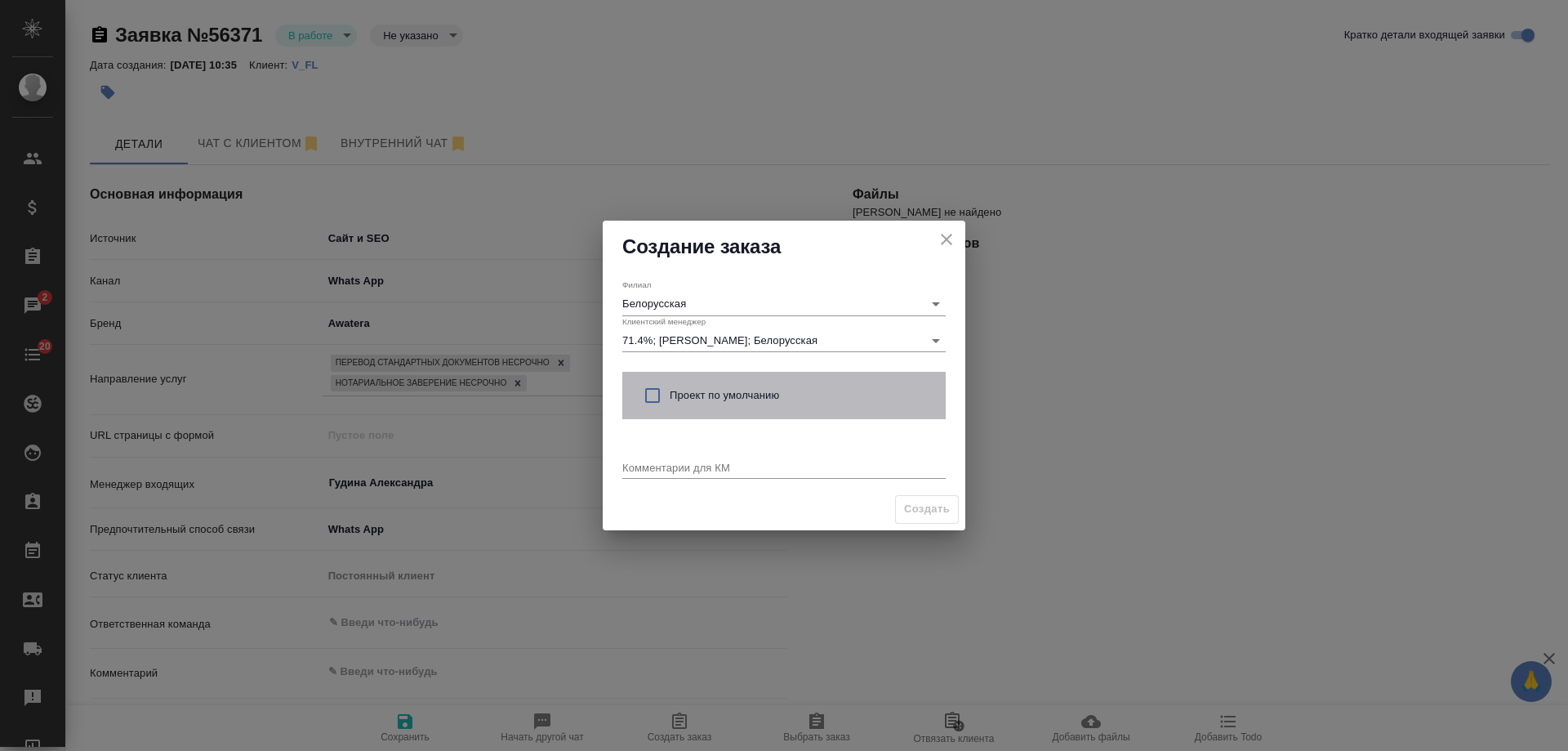
click at [695, 396] on span "Проект по умолчанию" at bounding box center [801, 396] width 263 height 17
checkbox input "true"
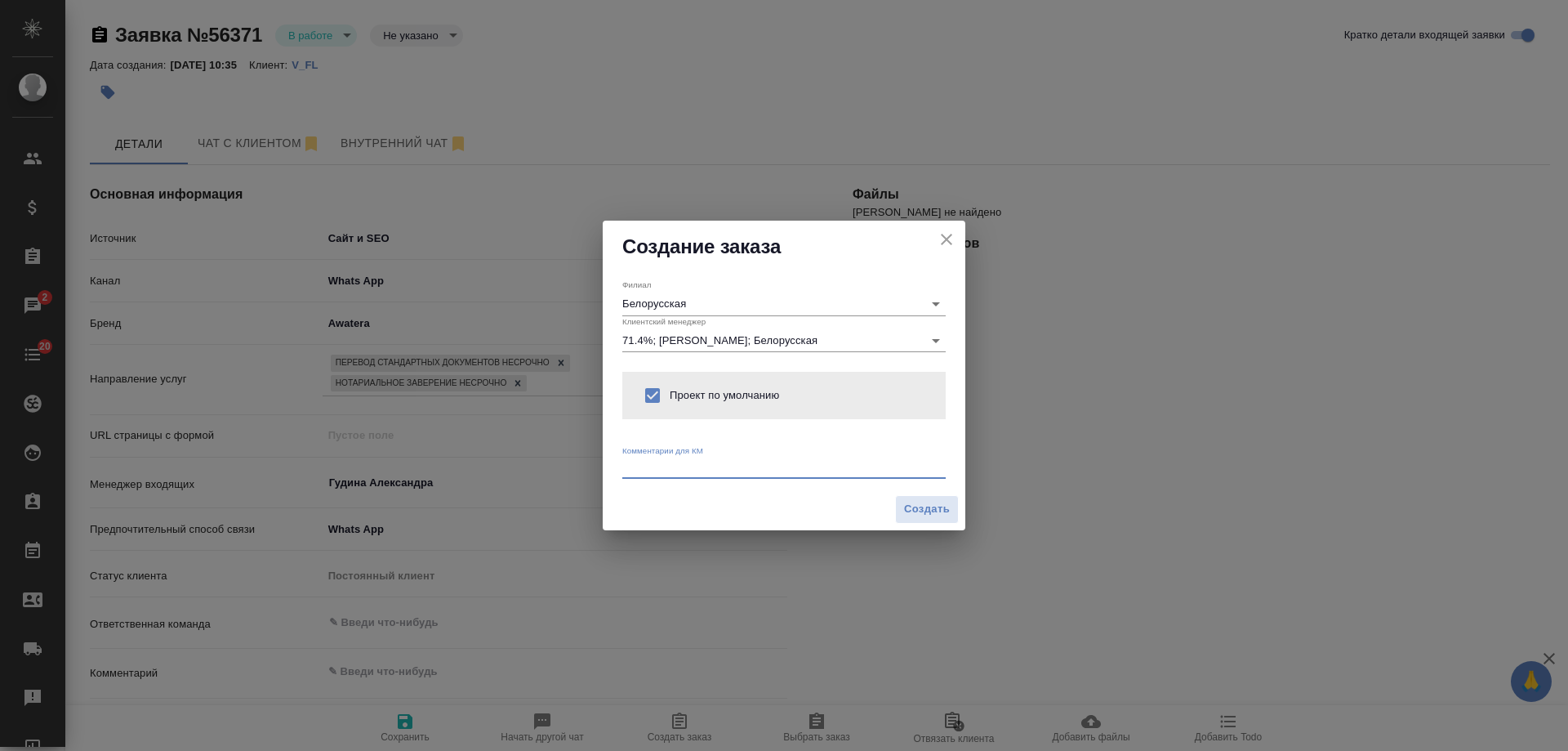
click at [682, 467] on textarea at bounding box center [784, 466] width 323 height 12
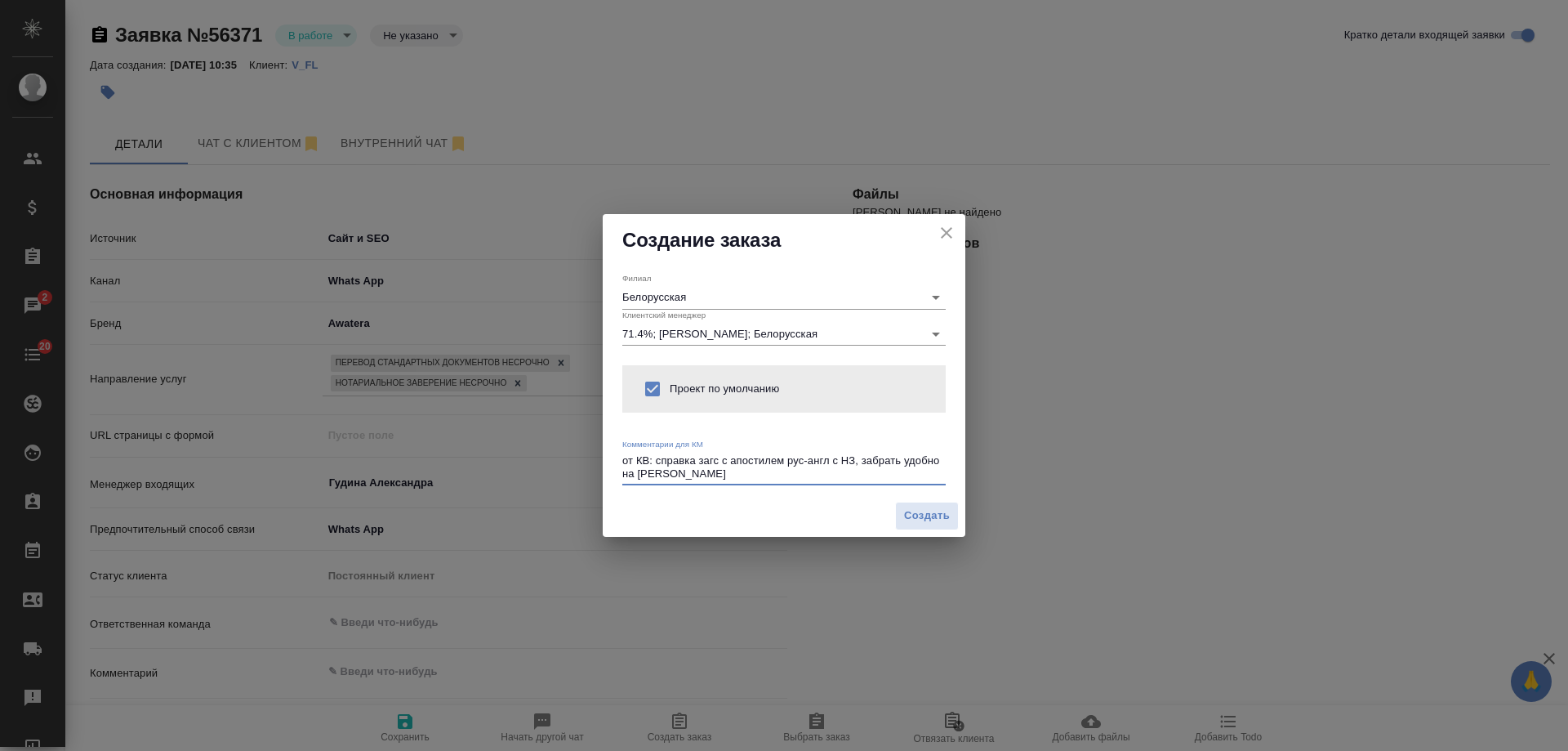
type textarea "от КВ: справка загс с апостилем рус-англ с НЗ, забрать удобно на [PERSON_NAME]"
type textarea "x"
click at [929, 521] on span "Создать" at bounding box center [927, 516] width 46 height 18
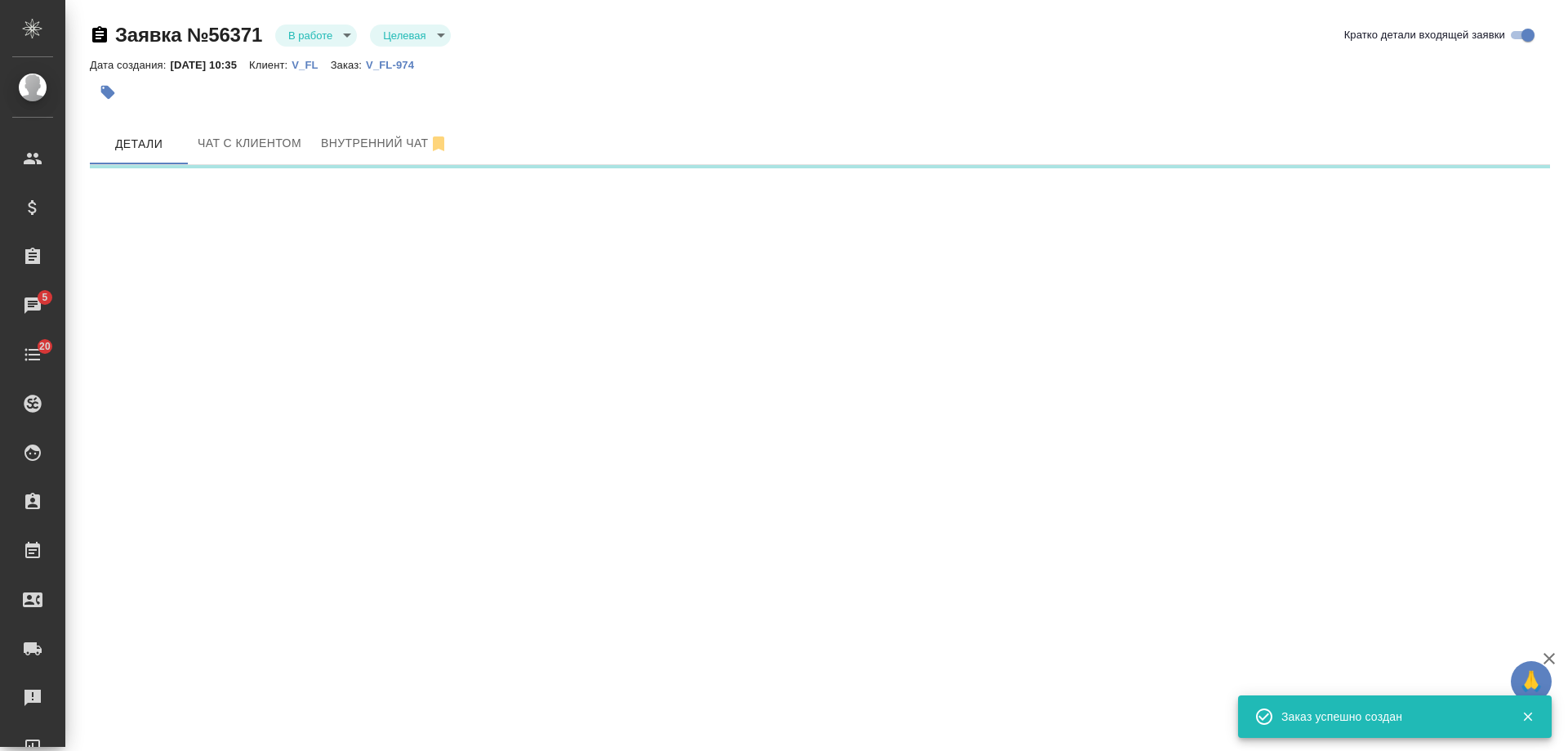
select select "RU"
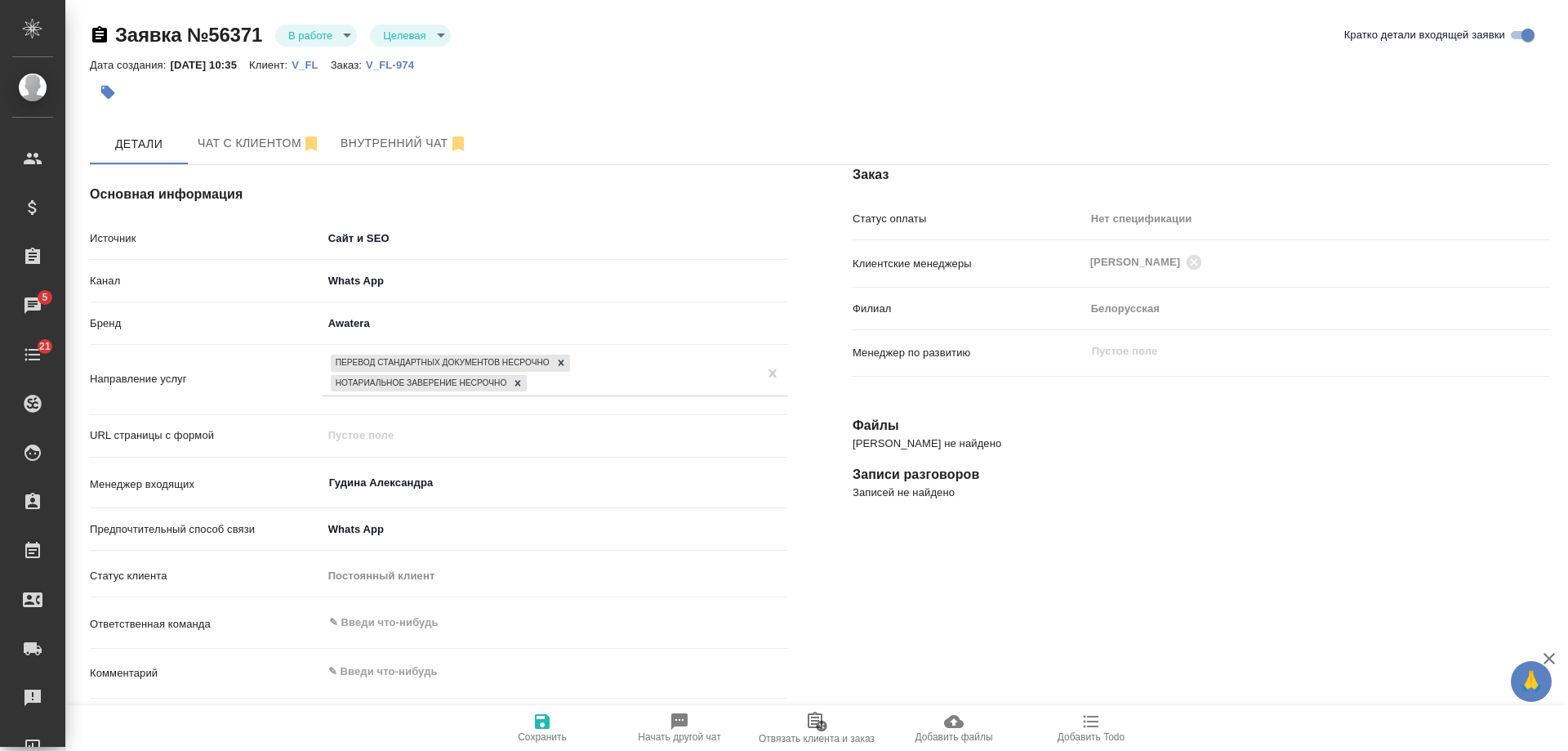
type textarea "x"
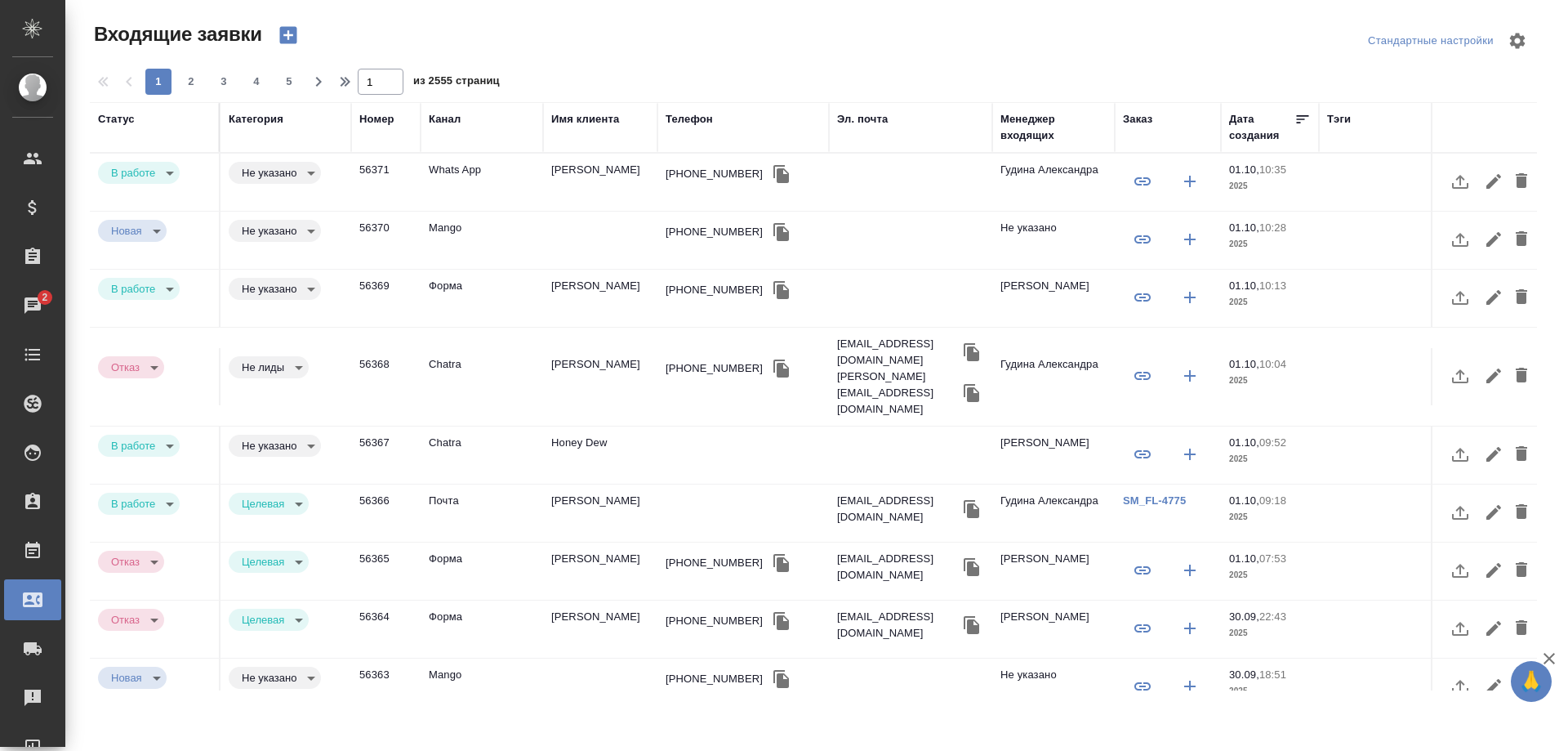
select select "RU"
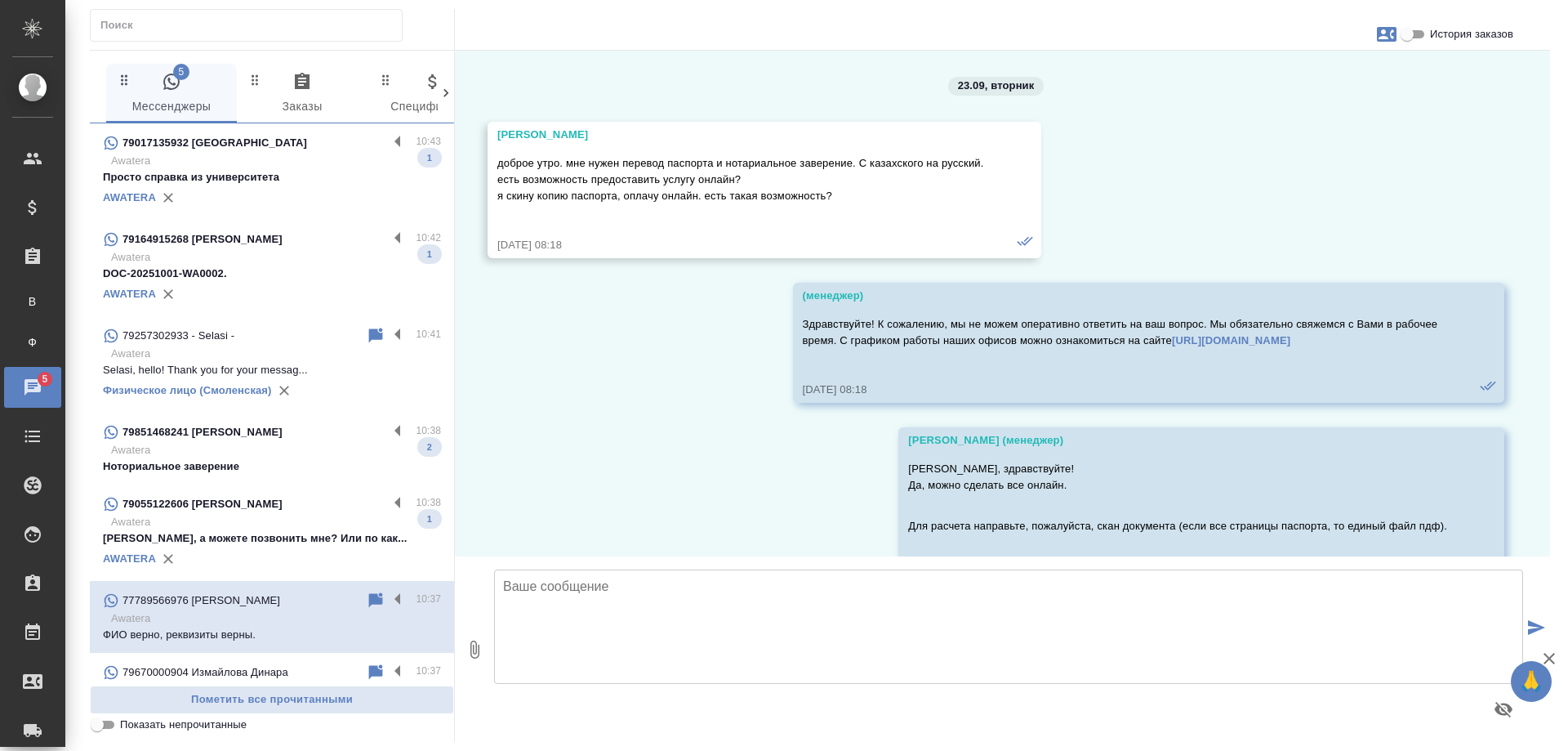
scroll to position [5035, 0]
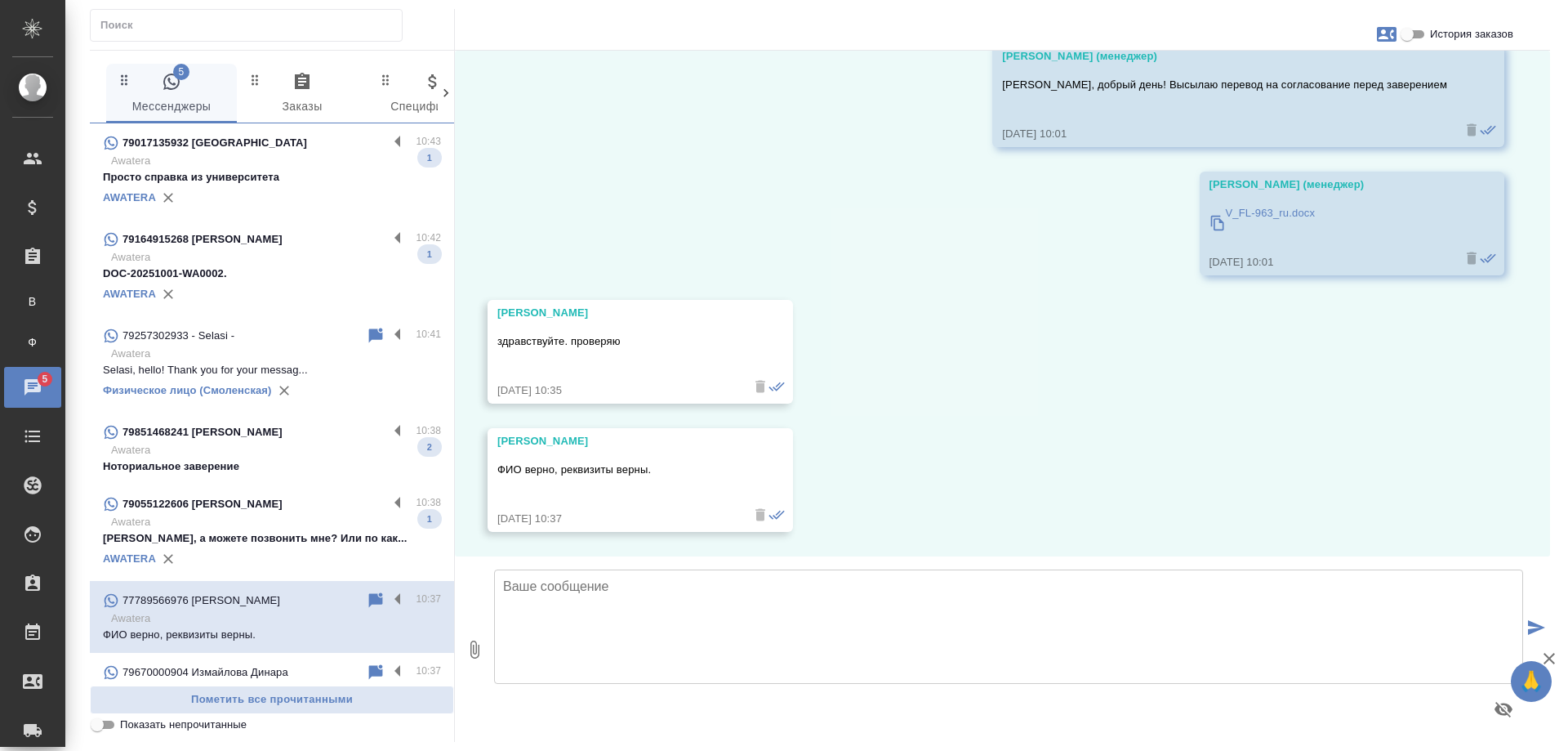
click at [257, 540] on p "Анна, а можете позвонить мне? Или по как..." at bounding box center [272, 539] width 338 height 17
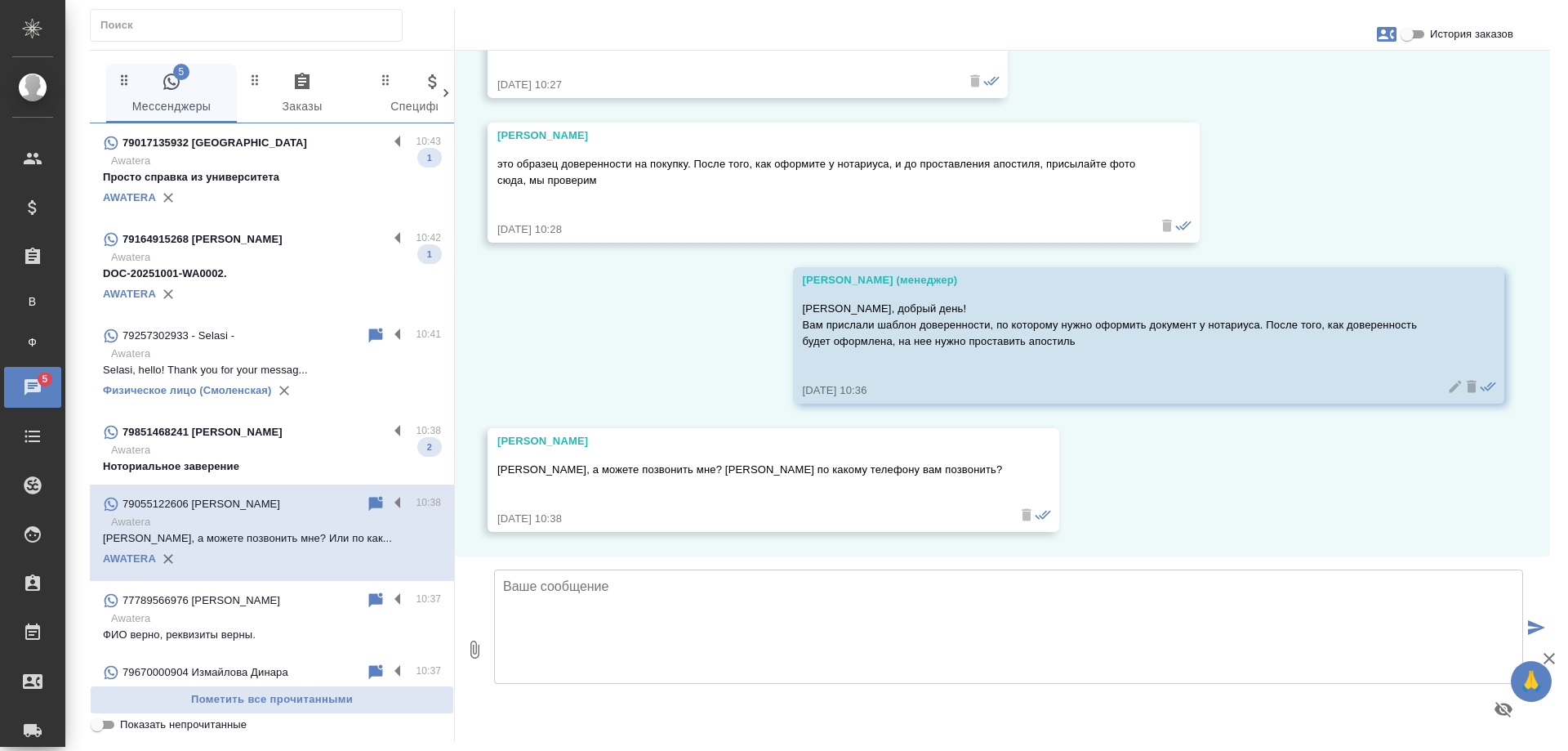
scroll to position [1910, 0]
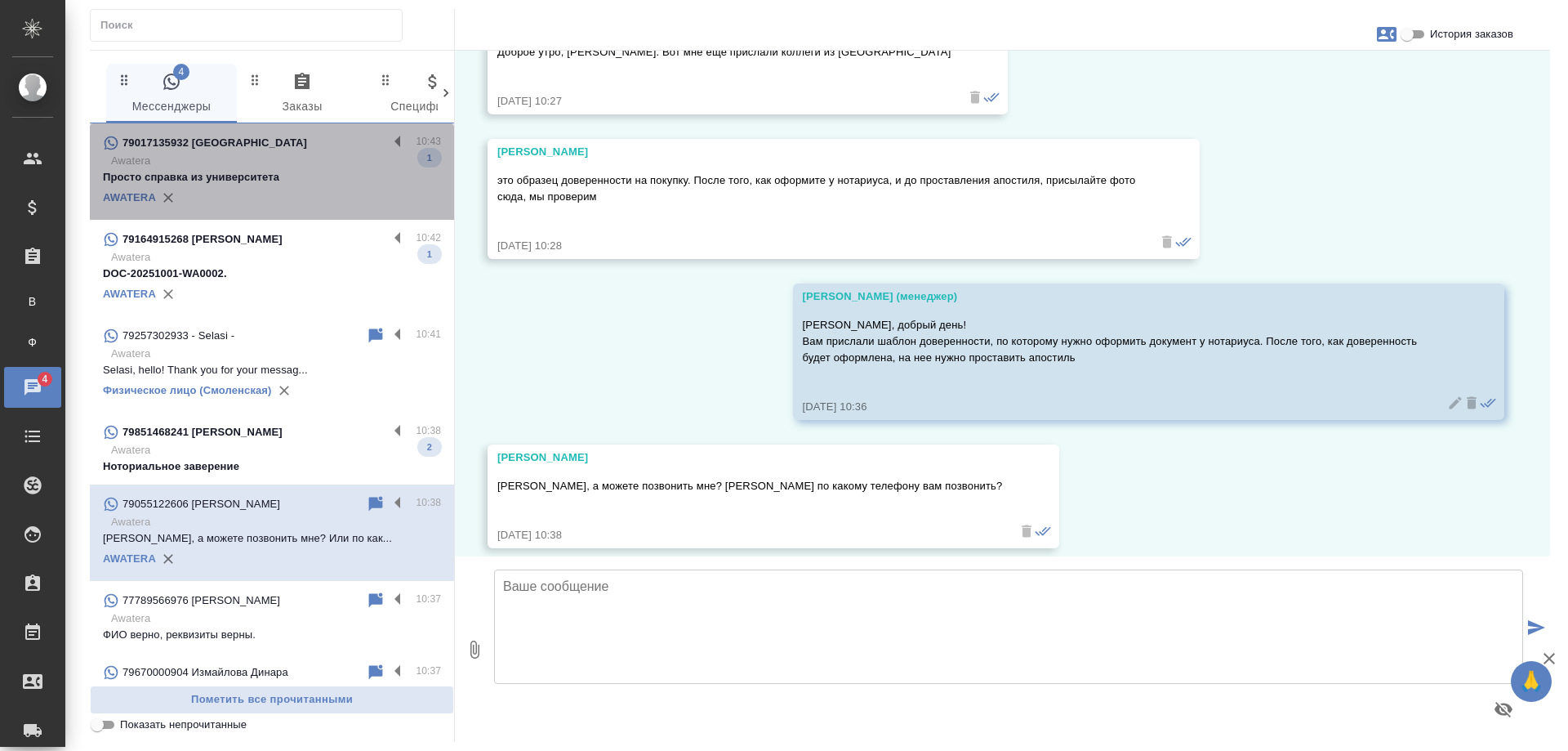
click at [300, 162] on p "Awatera" at bounding box center [275, 161] width 329 height 17
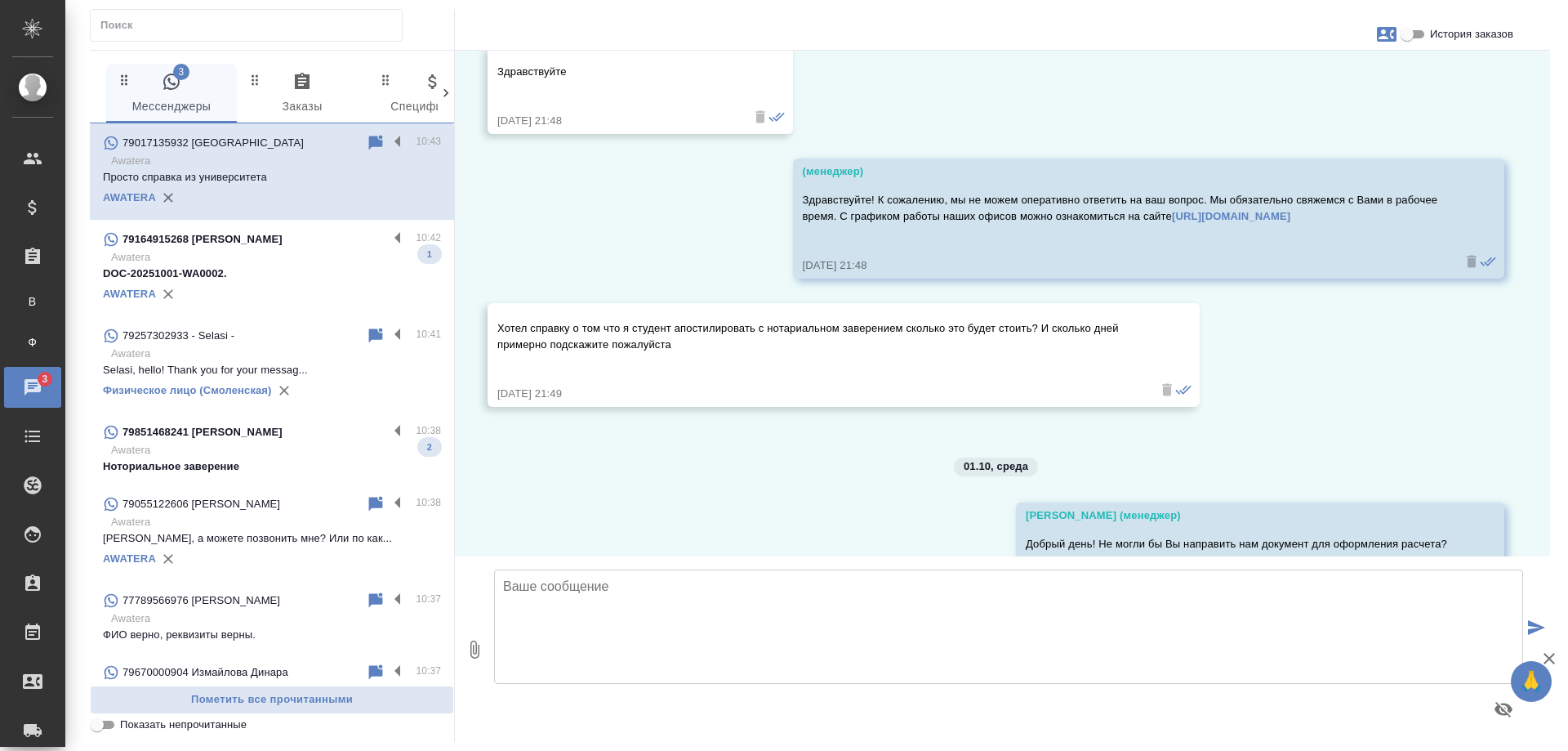
scroll to position [3182, 0]
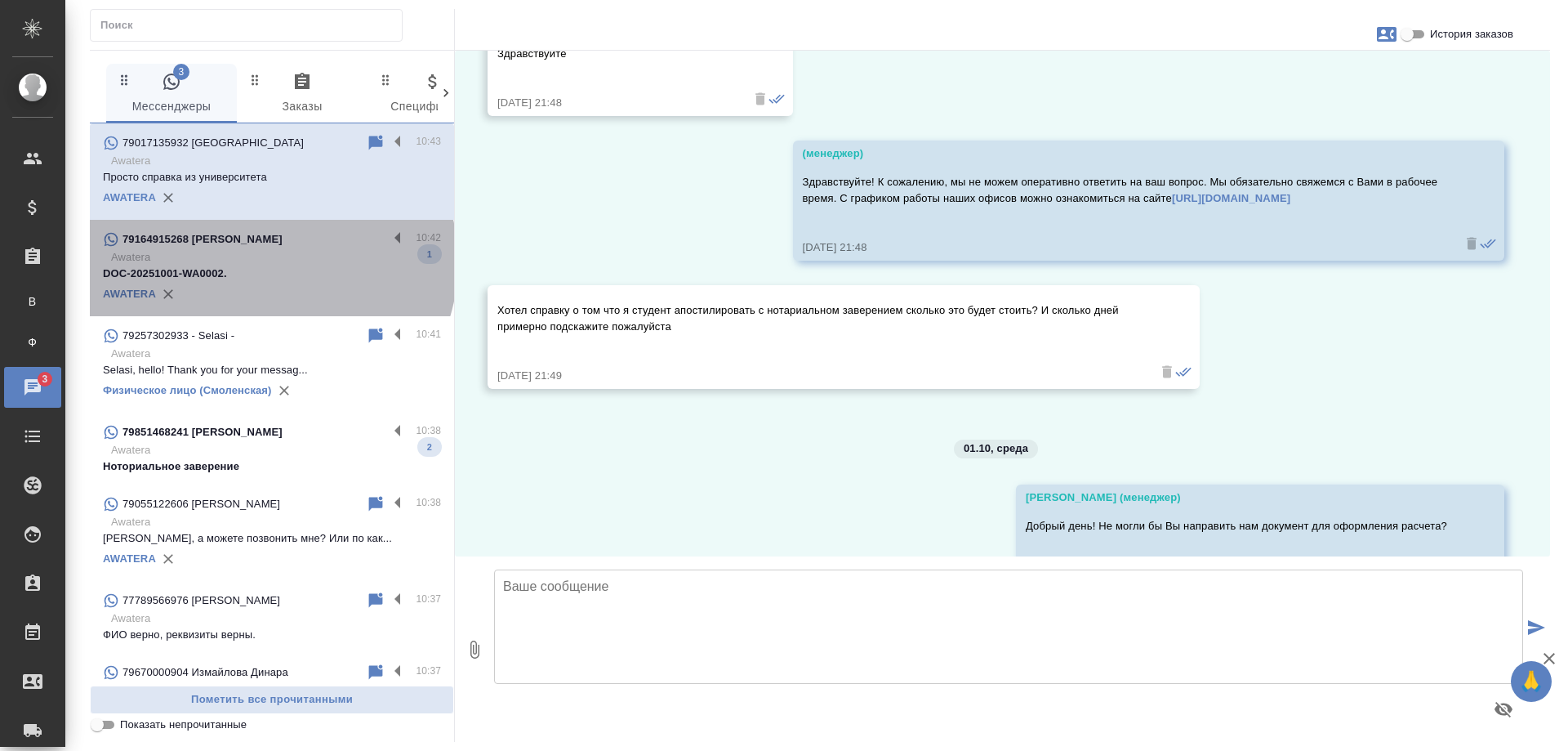
click at [270, 263] on p "Awatera" at bounding box center [275, 257] width 329 height 17
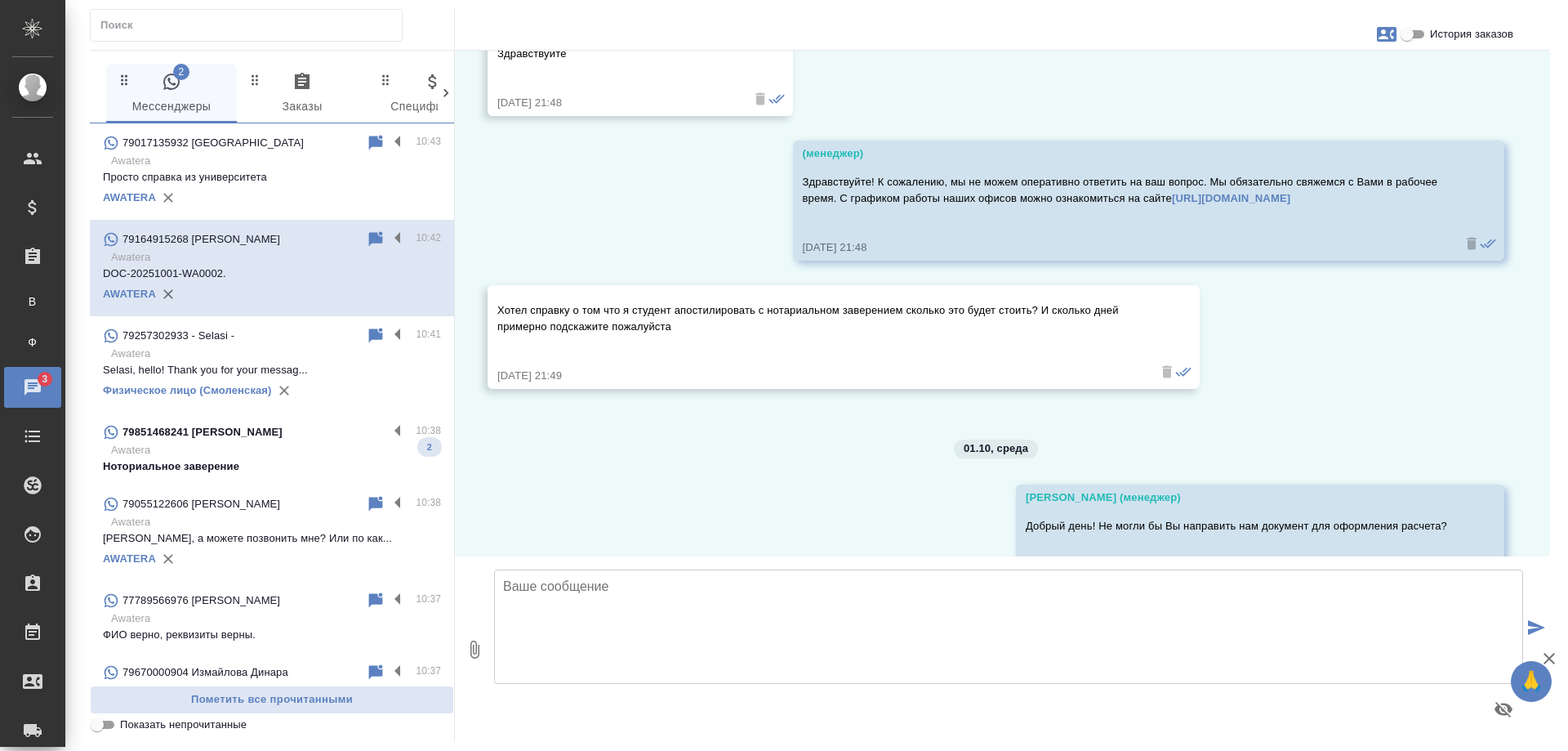
scroll to position [0, 0]
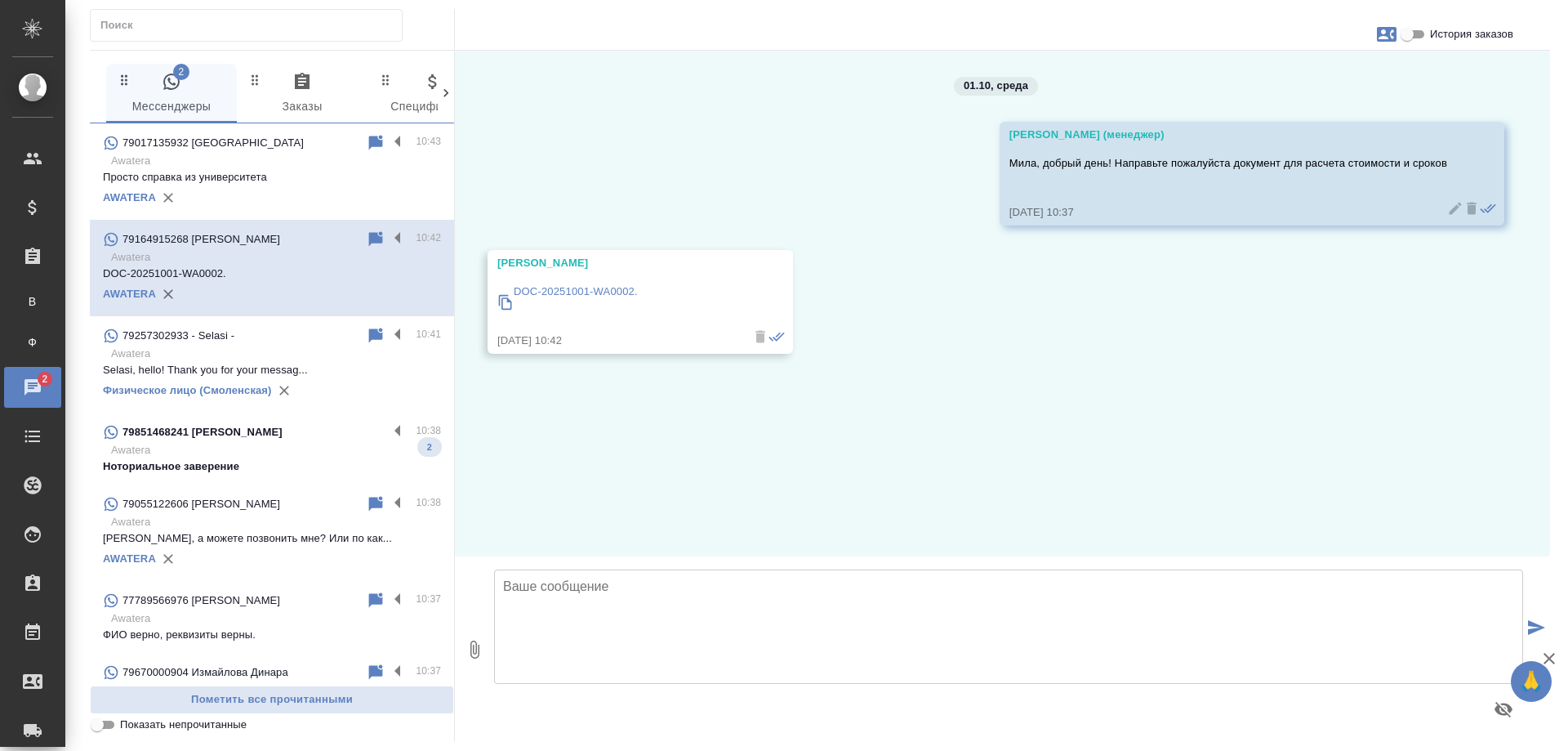
click at [269, 460] on p "Ноториальное заверение" at bounding box center [272, 466] width 338 height 17
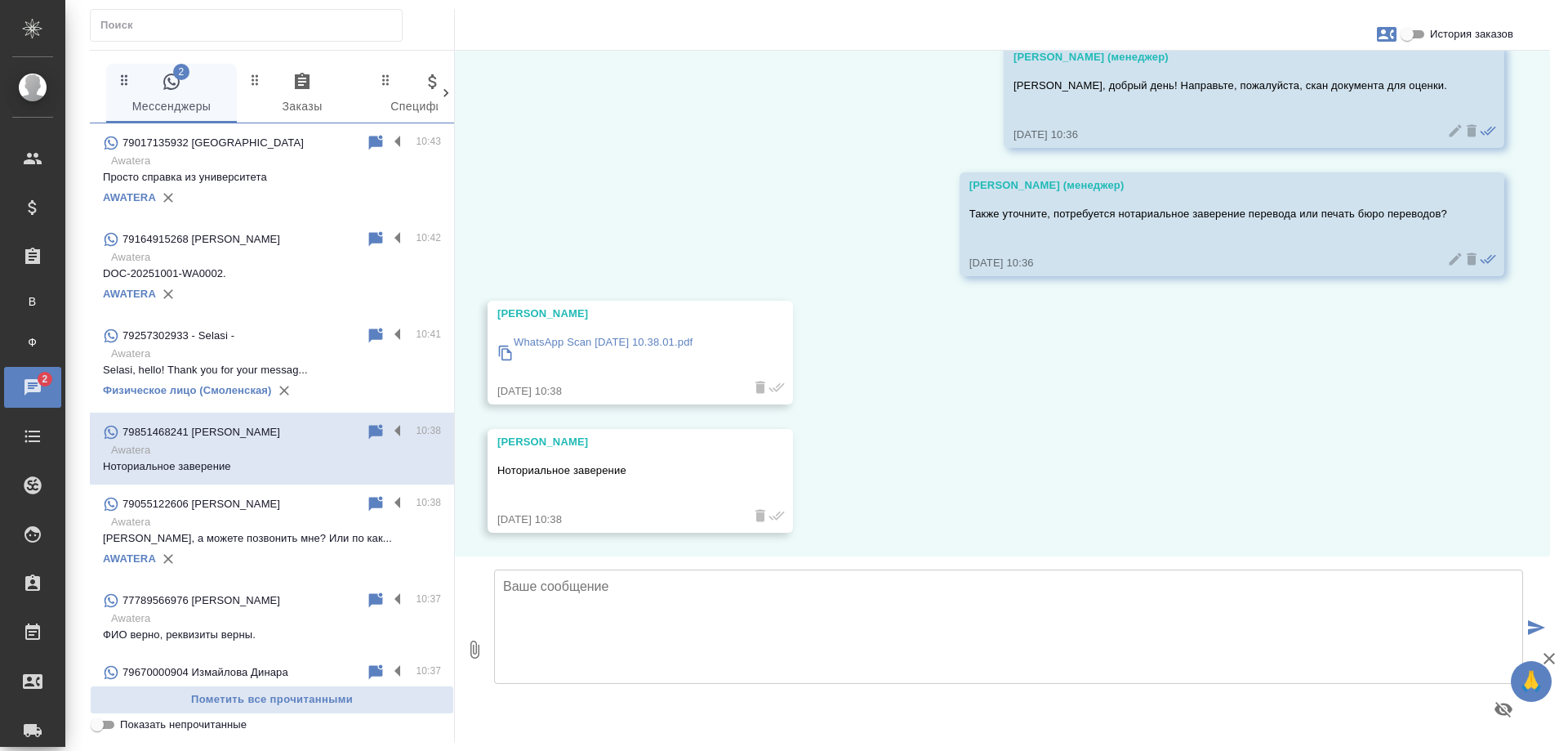
scroll to position [207, 0]
click at [690, 342] on p "WhatsApp Scan 2025-10-01 at 10.38.01.pdf" at bounding box center [603, 342] width 179 height 17
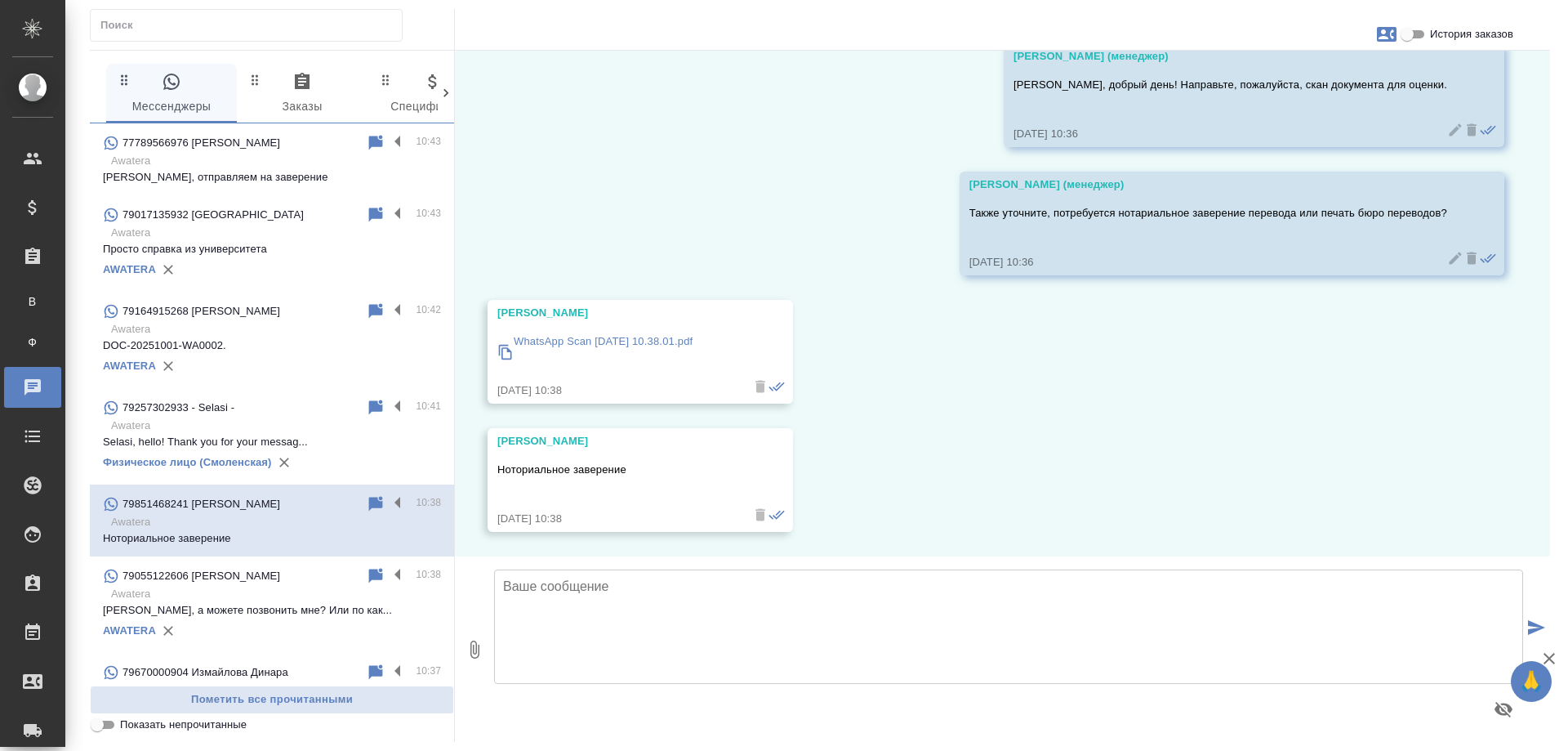
scroll to position [0, 0]
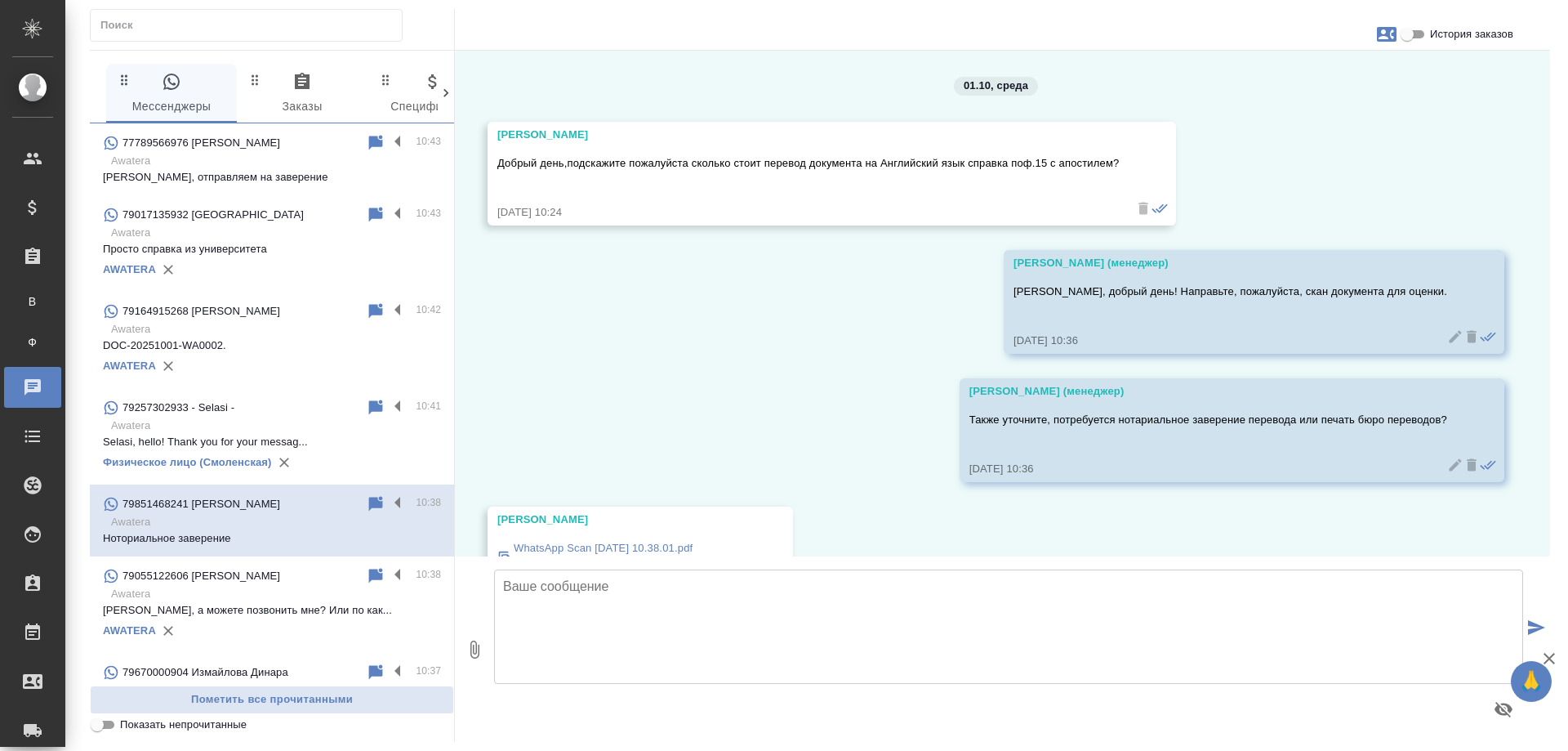
click at [782, 625] on textarea at bounding box center [1007, 626] width 1029 height 115
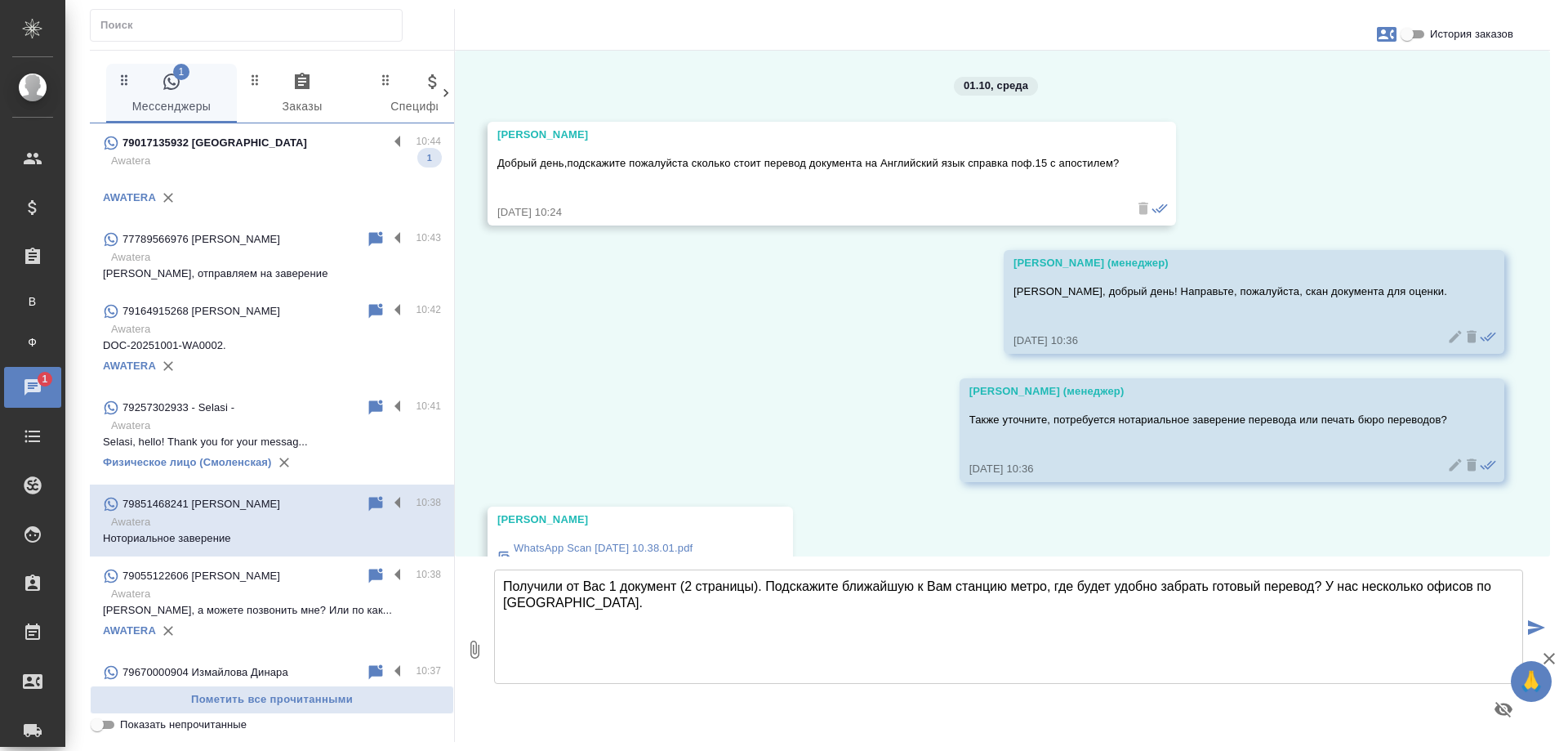
type textarea "Получили от Вас 1 документ (2 страницы). Подскажите ближайшую к Вам станцию мет…"
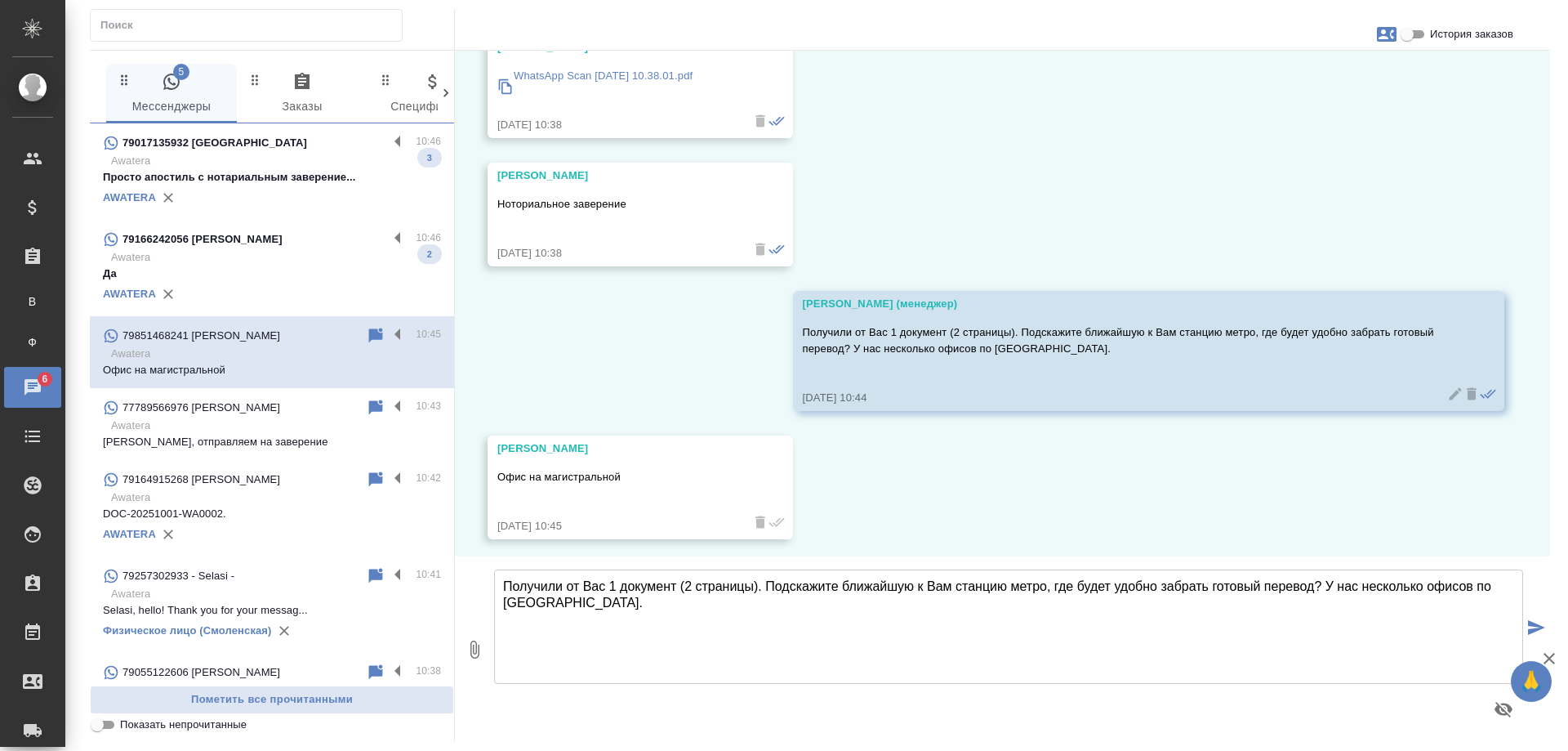
scroll to position [479, 0]
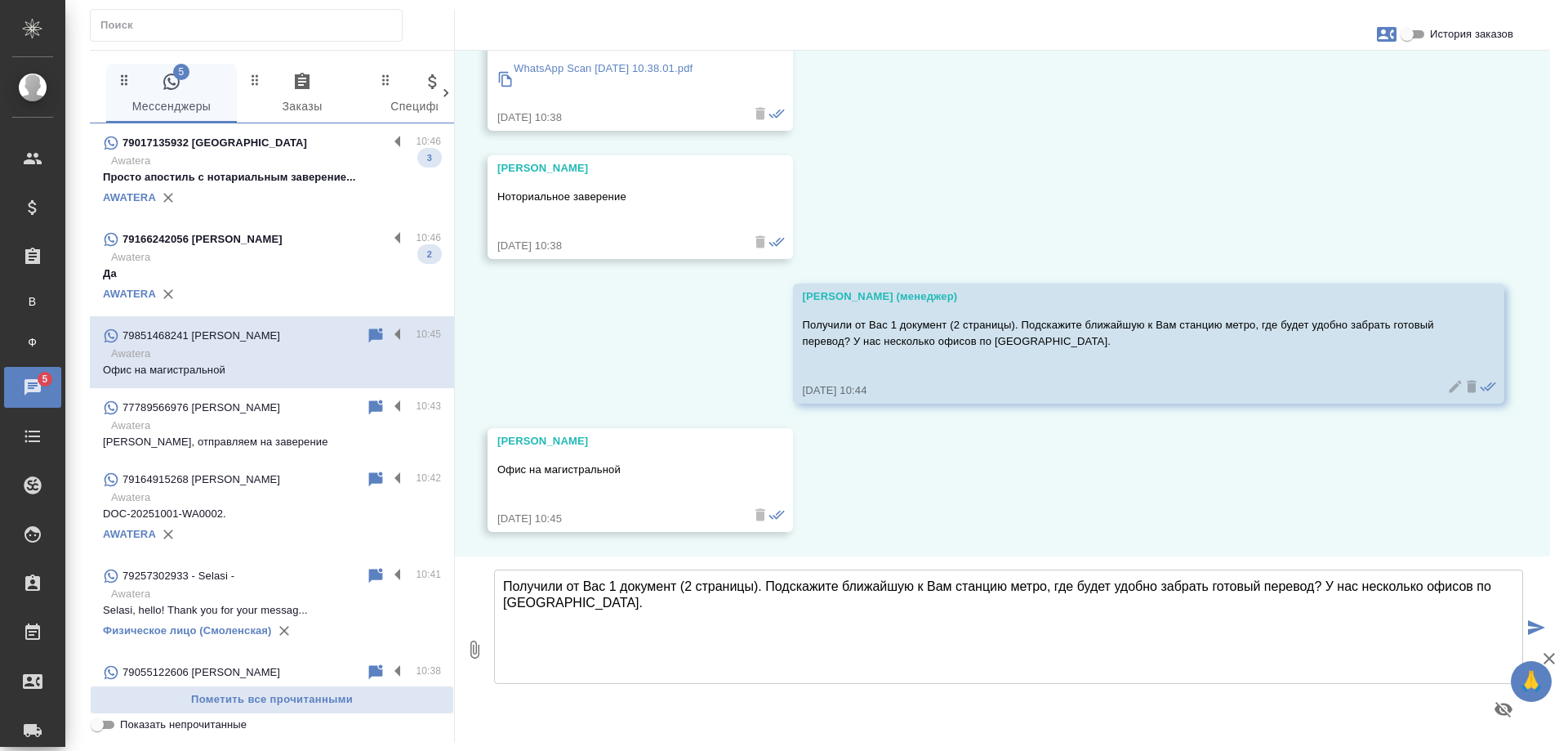
click at [1396, 198] on div "01.10, среда Анастасия Кричевская Добрый день,подскажите пожалуйста сколько сто…" at bounding box center [1002, 303] width 1095 height 506
click at [286, 176] on p "Просто апостиль с нотариальным заверение..." at bounding box center [272, 177] width 338 height 17
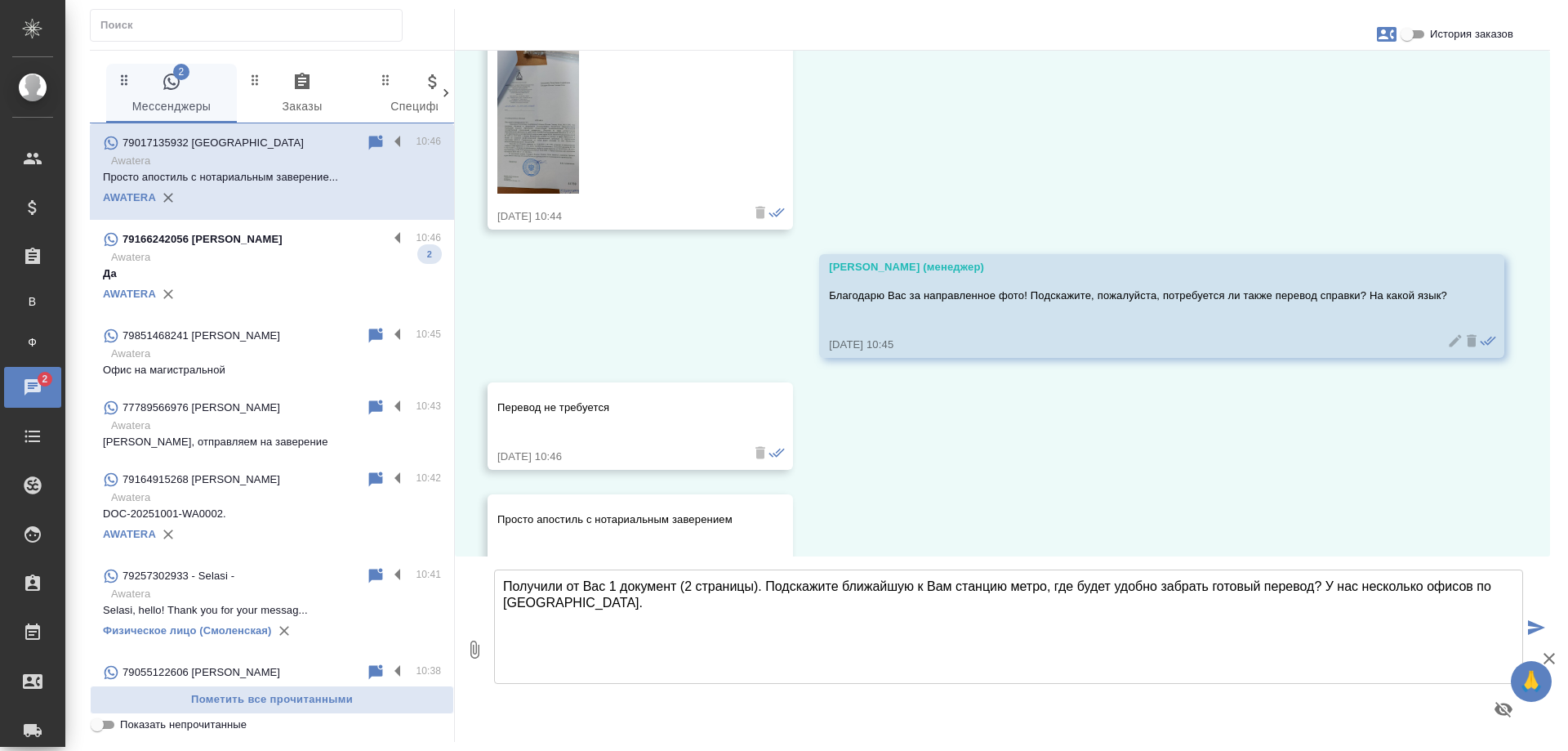
scroll to position [3926, 0]
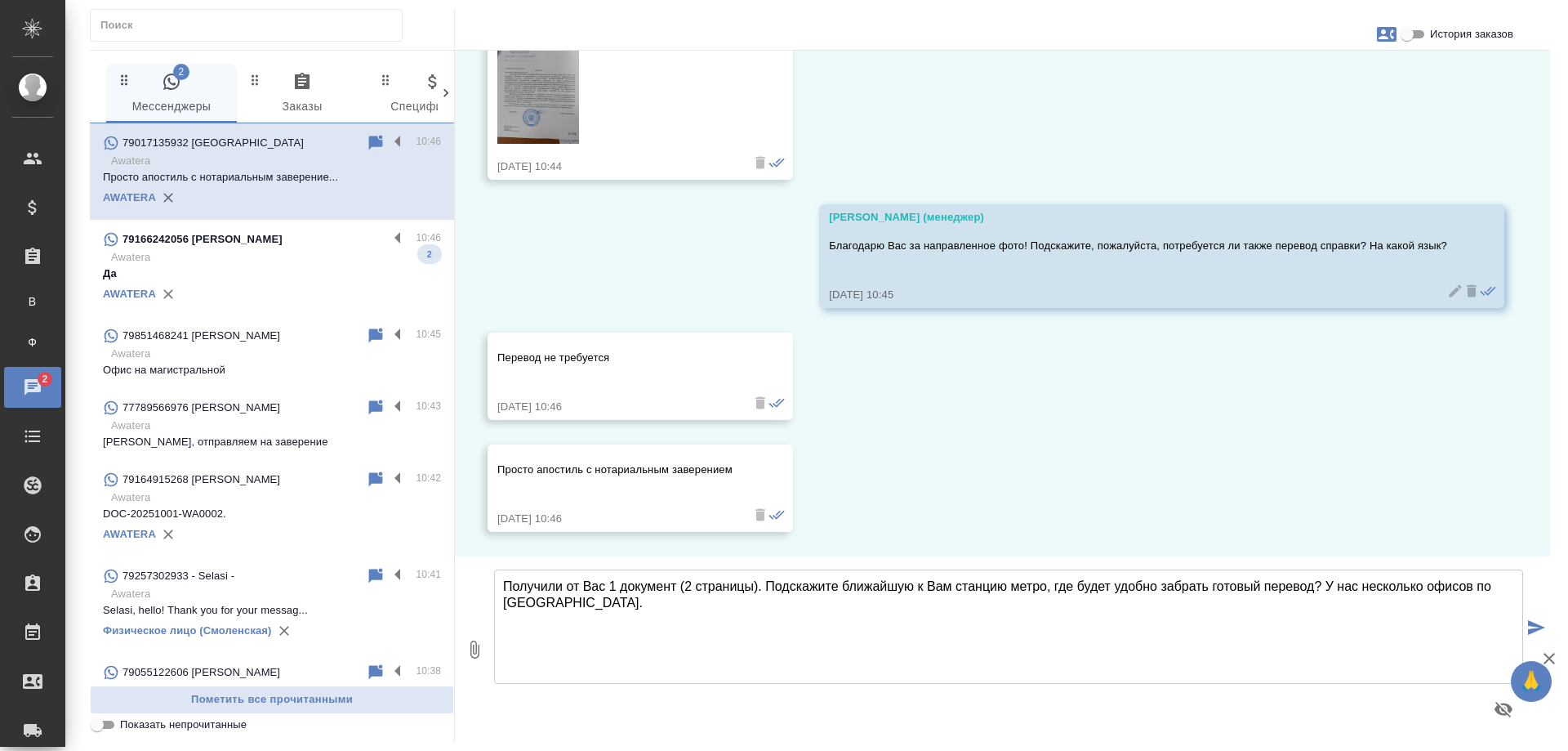
click at [228, 260] on p "Awatera" at bounding box center [275, 257] width 329 height 17
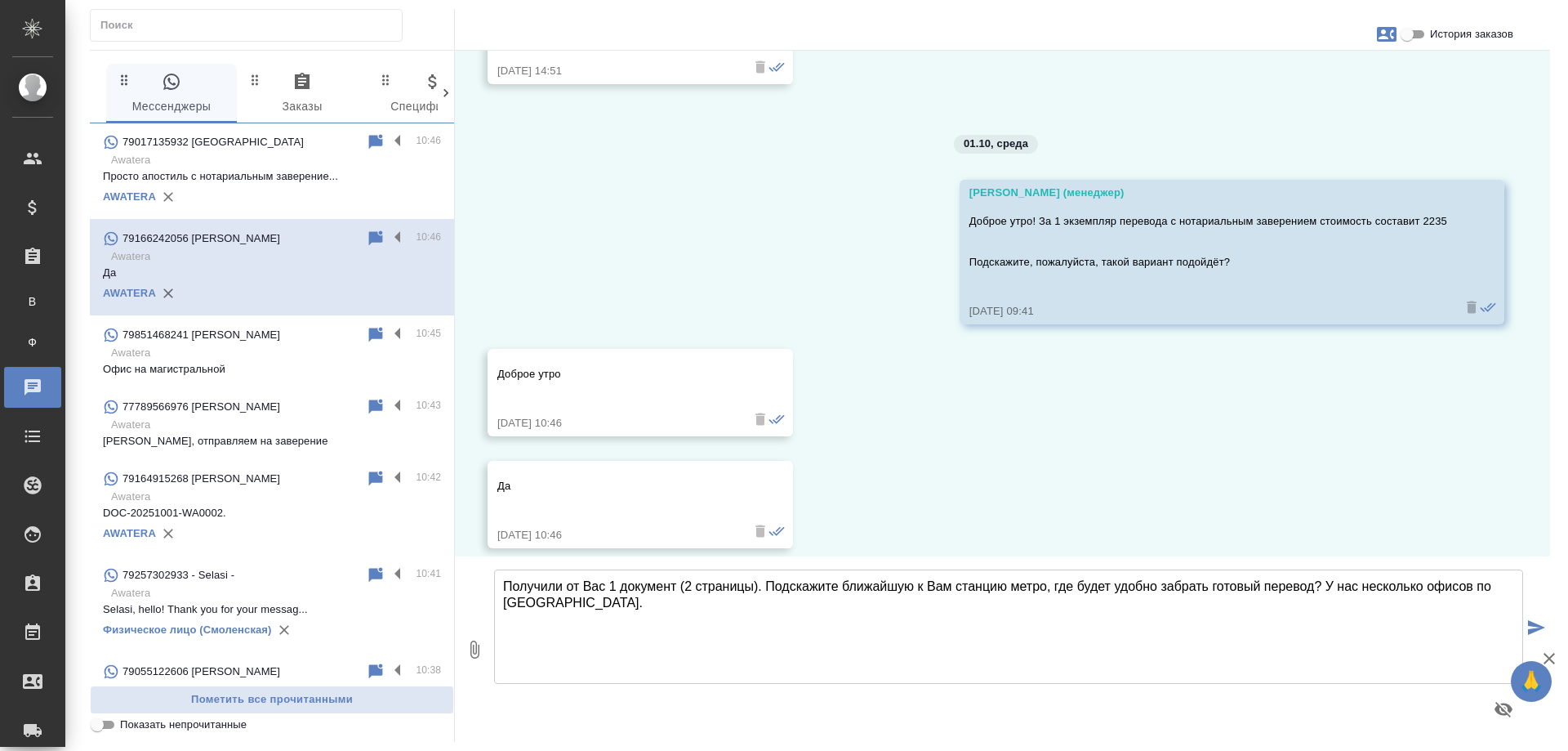
scroll to position [0, 0]
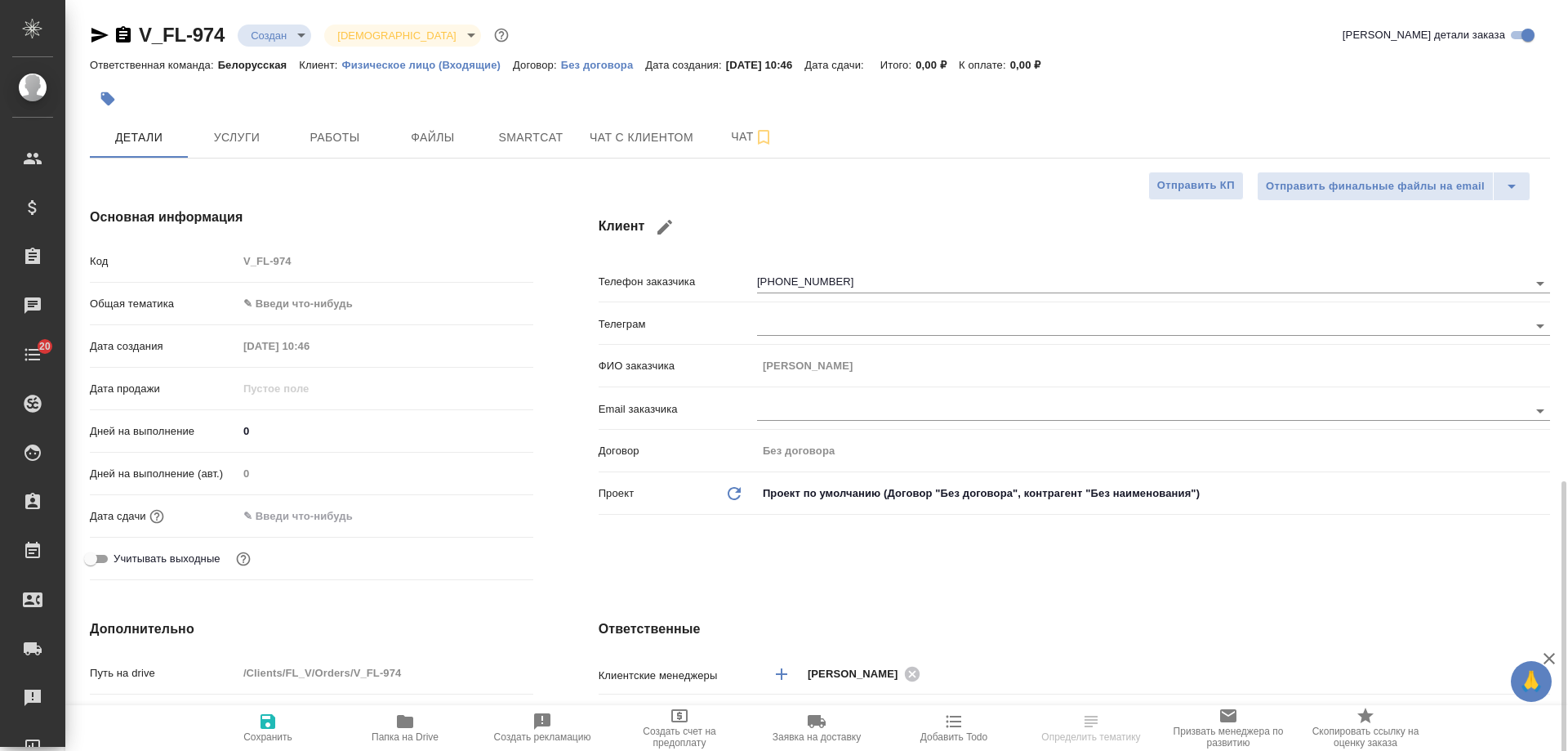
select select "RU"
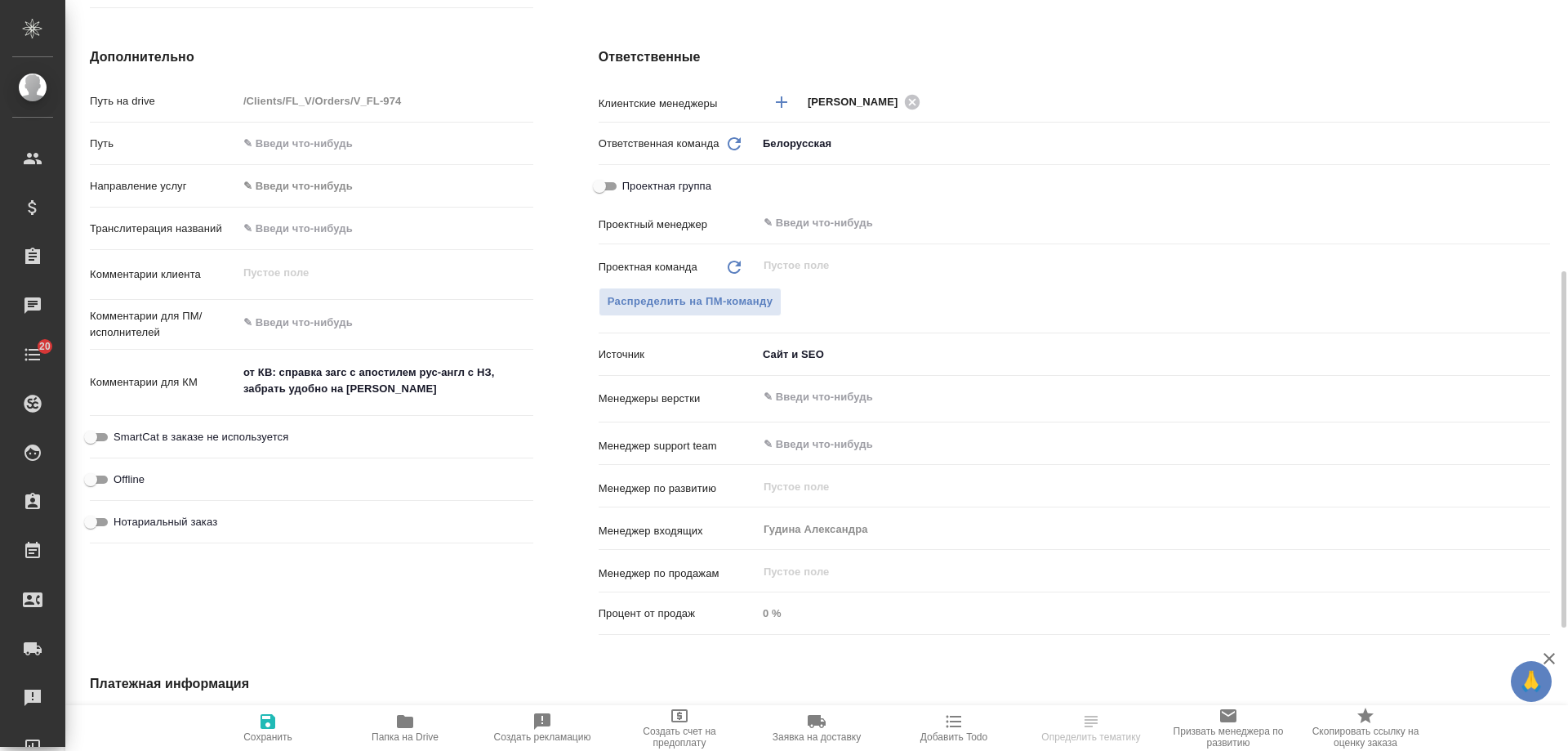
click at [179, 519] on span "Нотариальный заказ" at bounding box center [165, 522] width 104 height 17
click at [120, 519] on input "Нотариальный заказ" at bounding box center [91, 521] width 59 height 19
checkbox input "true"
click at [272, 732] on span "Сохранить" at bounding box center [267, 736] width 49 height 11
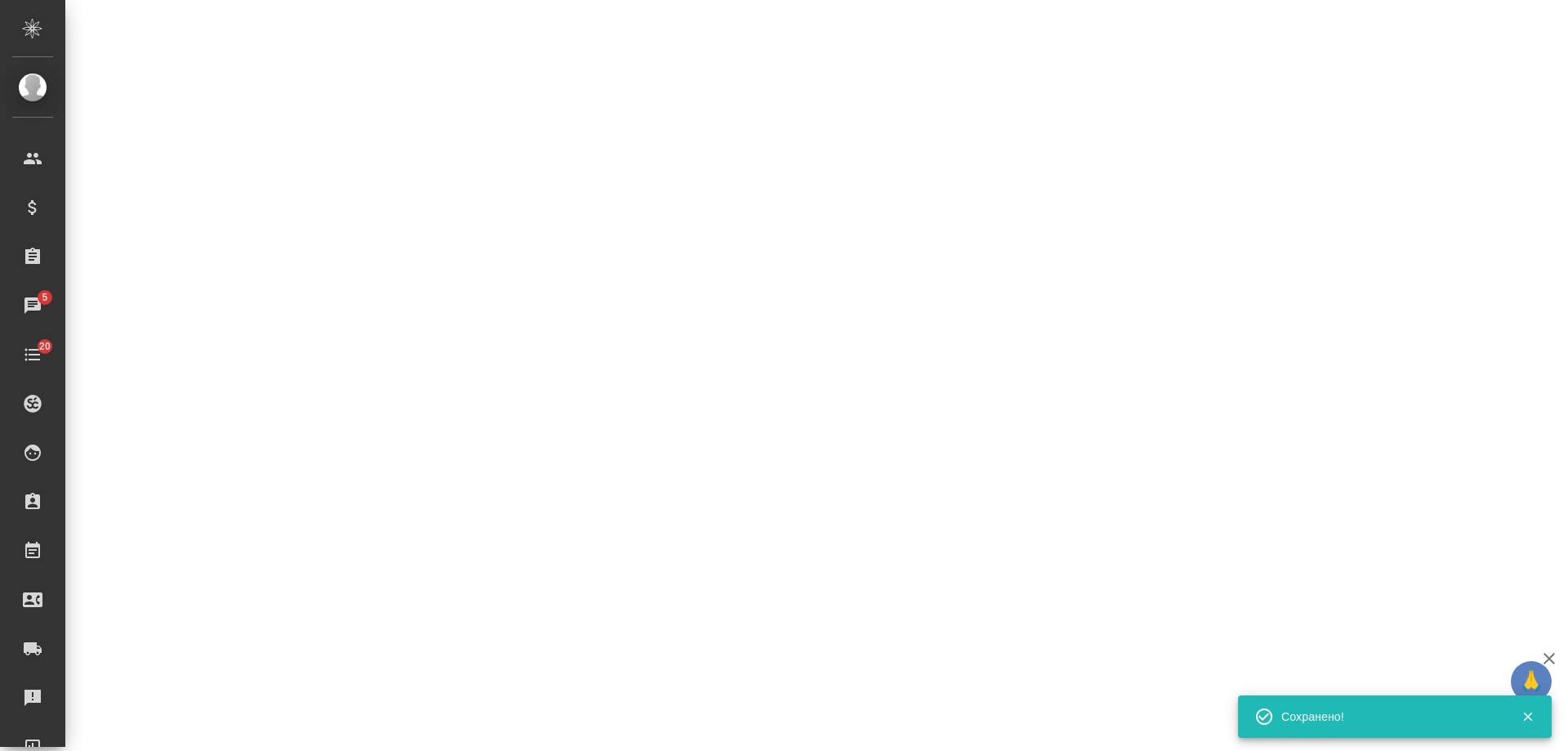
select select "RU"
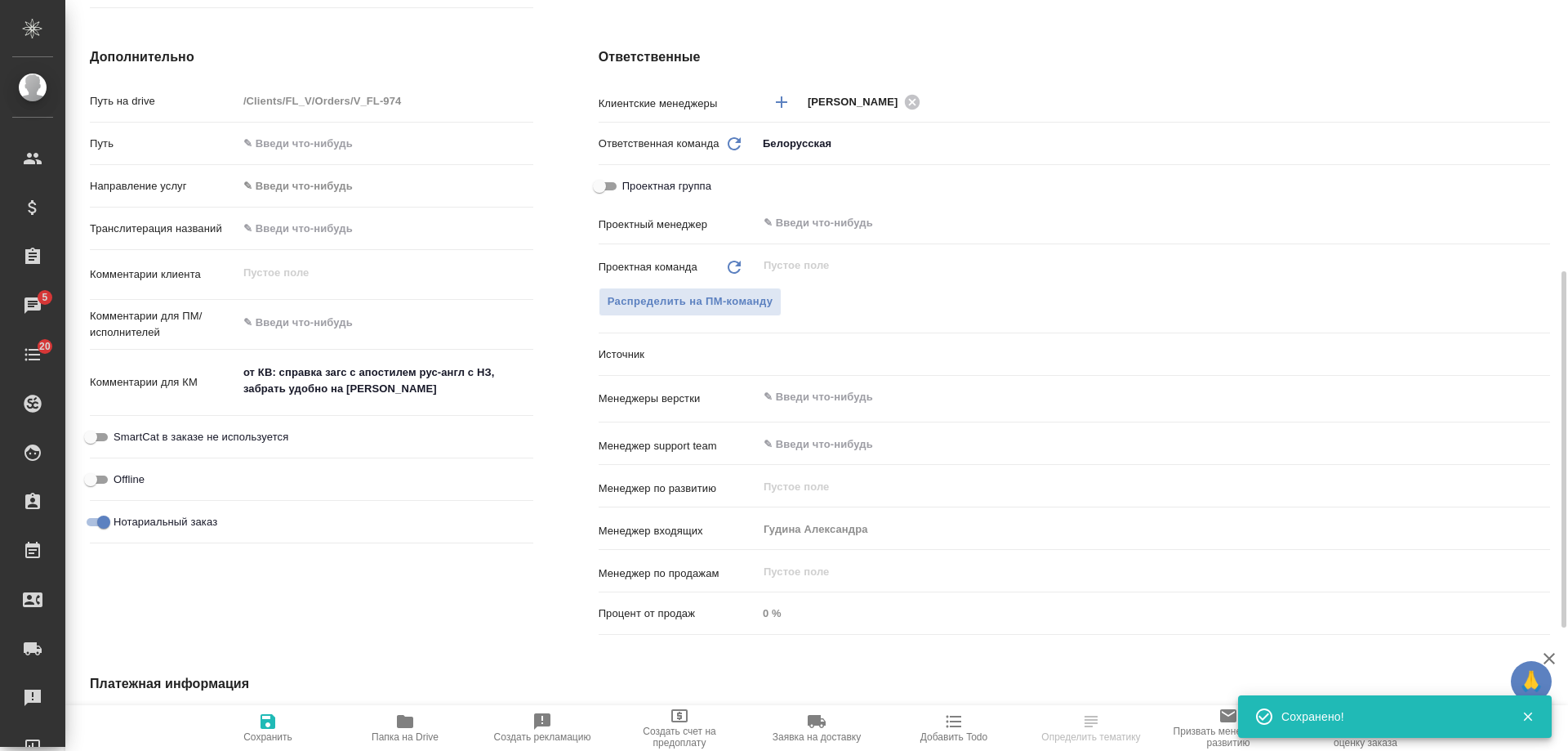
type textarea "x"
click at [958, 726] on icon "button" at bounding box center [953, 722] width 16 height 12
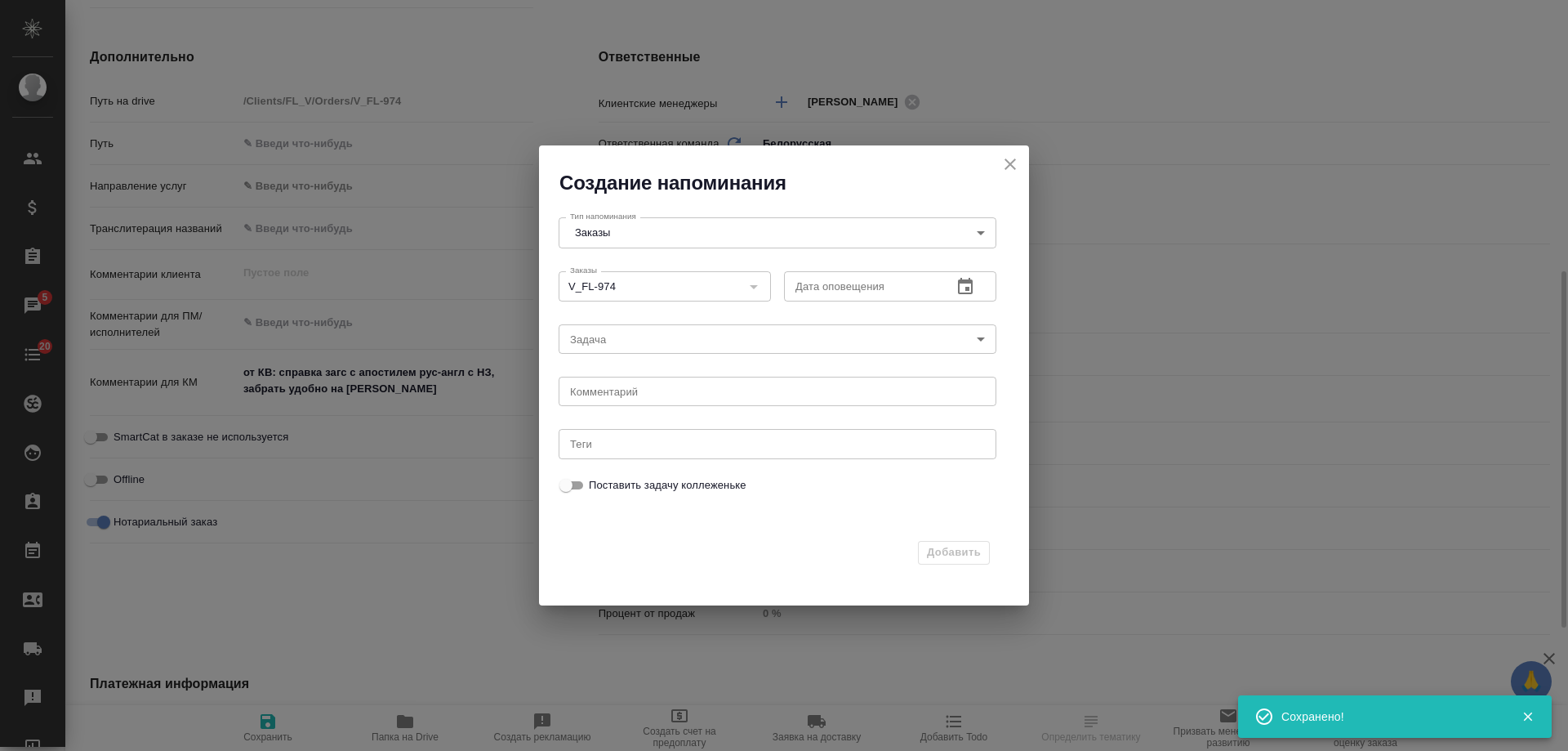
click at [961, 293] on icon "button" at bounding box center [965, 286] width 15 height 17
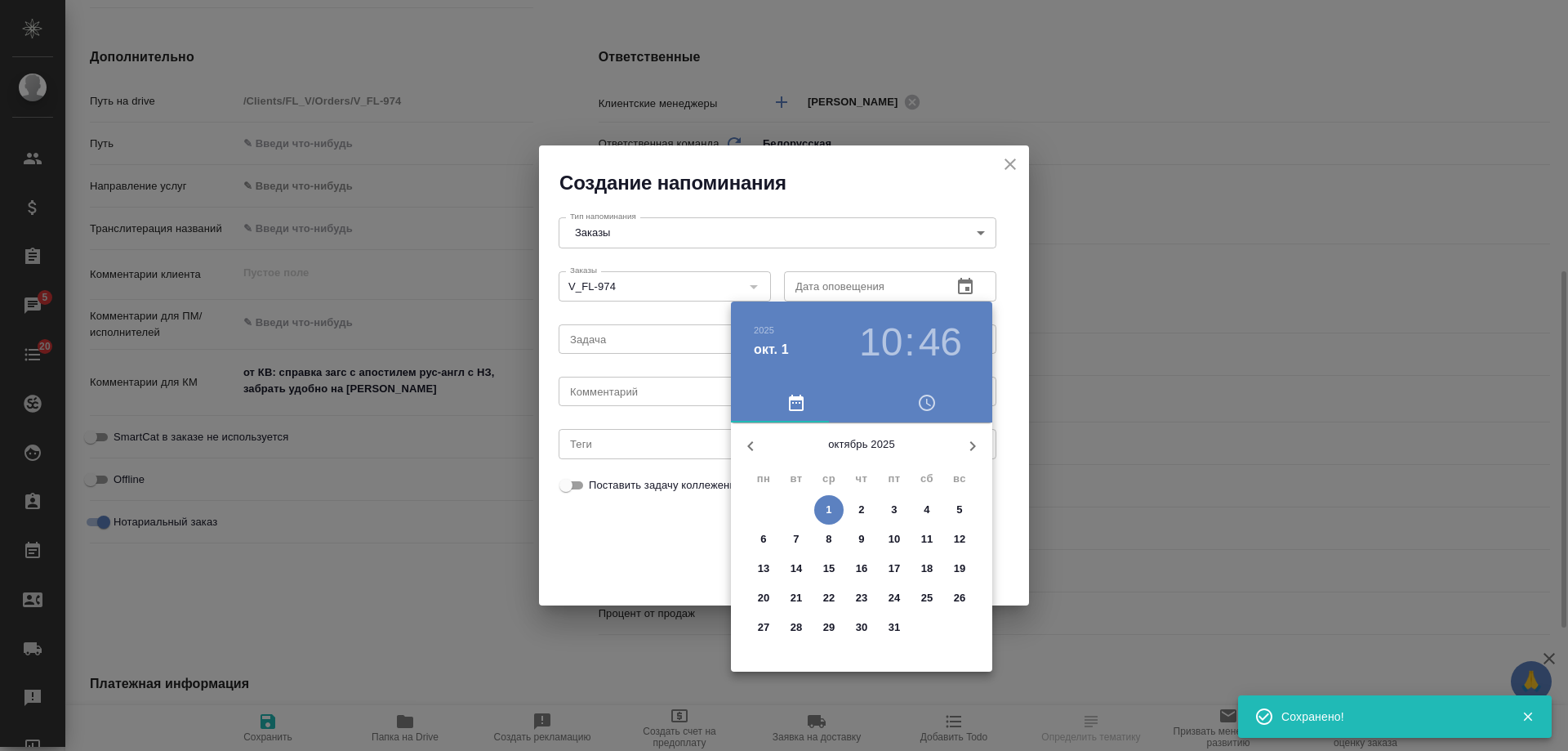
click at [864, 501] on span "2" at bounding box center [862, 510] width 29 height 17
type input "[DATE] 10:46"
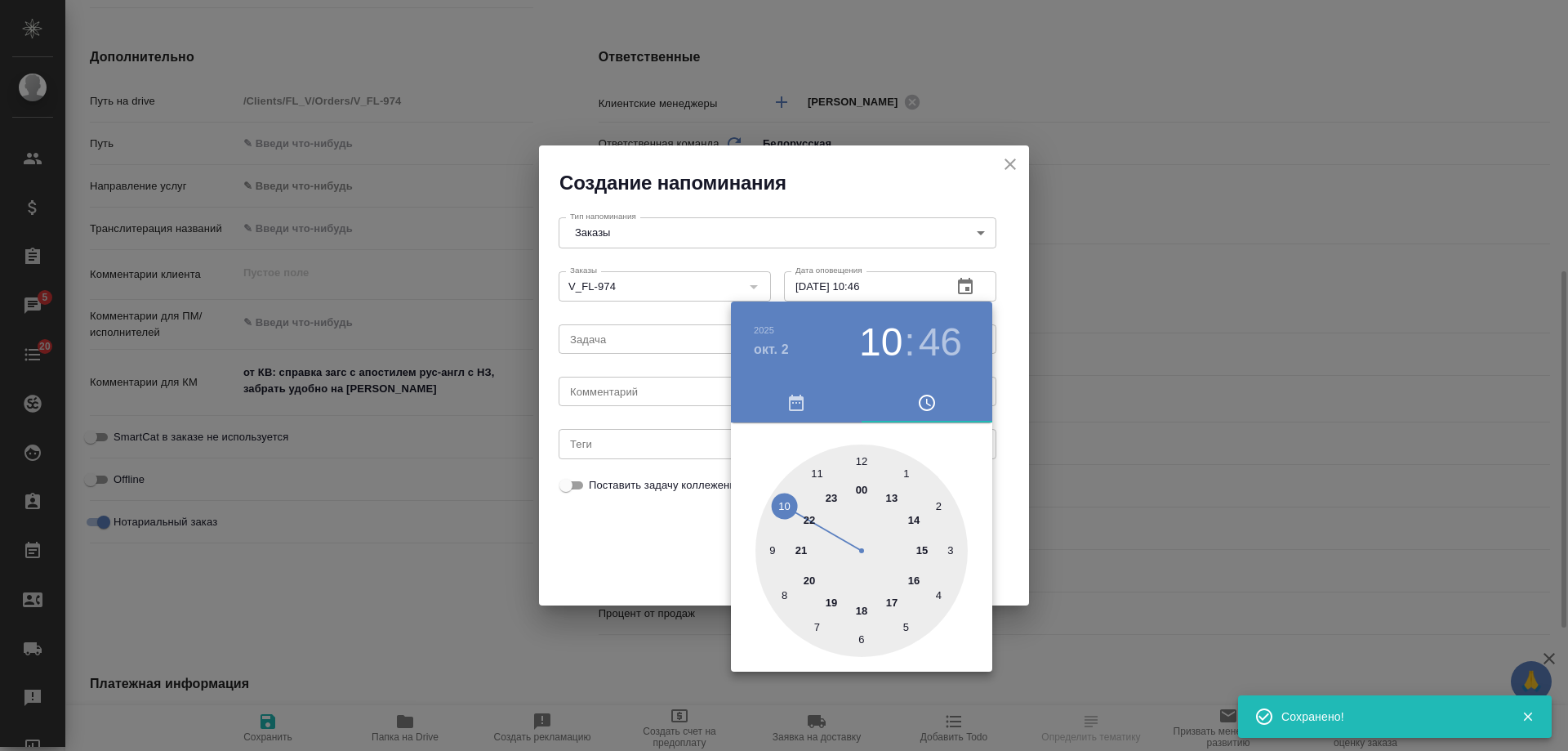
click at [656, 400] on div at bounding box center [784, 376] width 1568 height 751
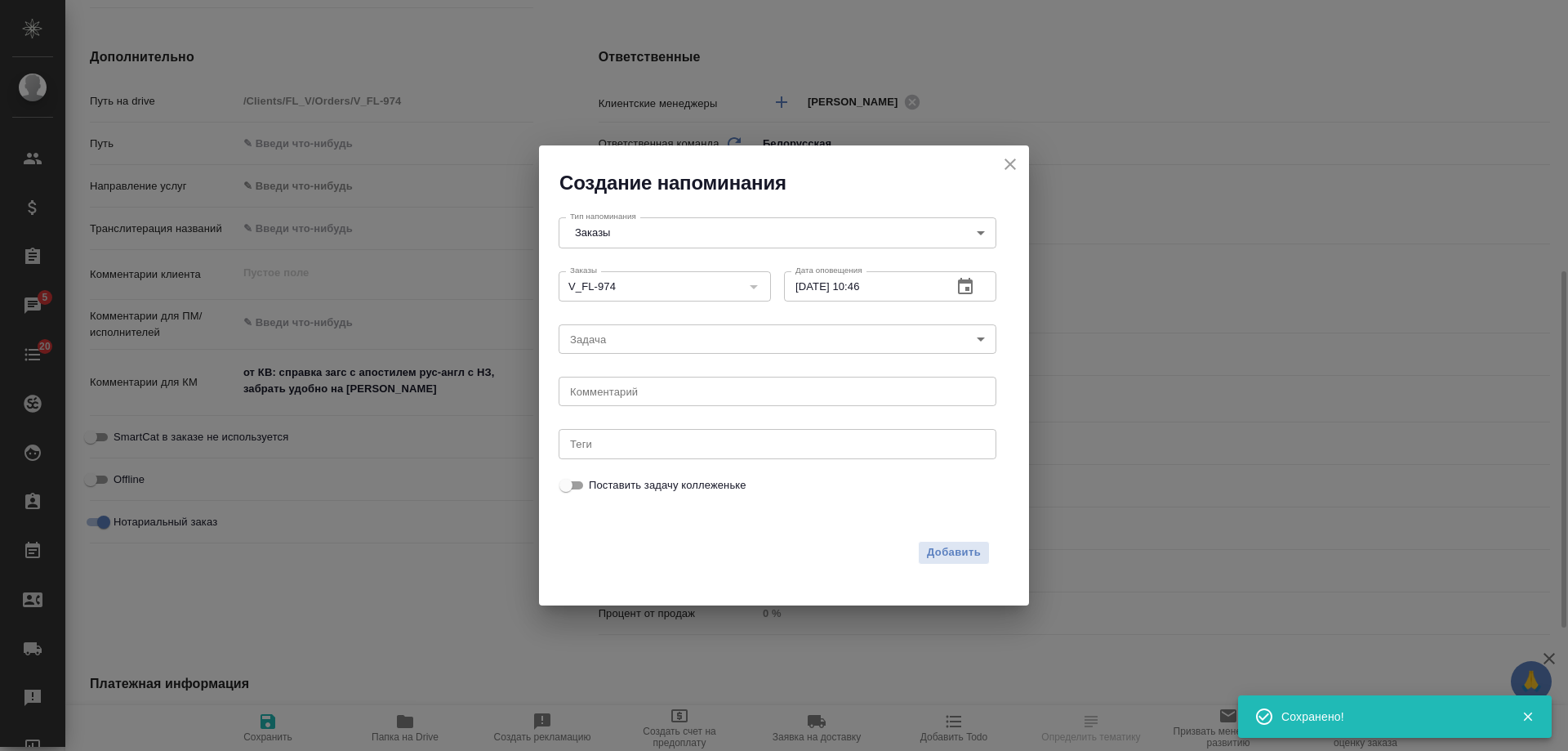
click at [647, 396] on div "[DATE] 10 : 46 00 1 2 3 4 5 6 7 8 9 10 11 12 13 14 15 16 17 18 19 20 21 22 23" at bounding box center [784, 376] width 1568 height 751
click at [645, 395] on div "[DATE] 10 : 46 00 1 2 3 4 5 6 7 8 9 10 11 12 13 14 15 16 17 18 19 20 21 22 23" at bounding box center [784, 376] width 1568 height 751
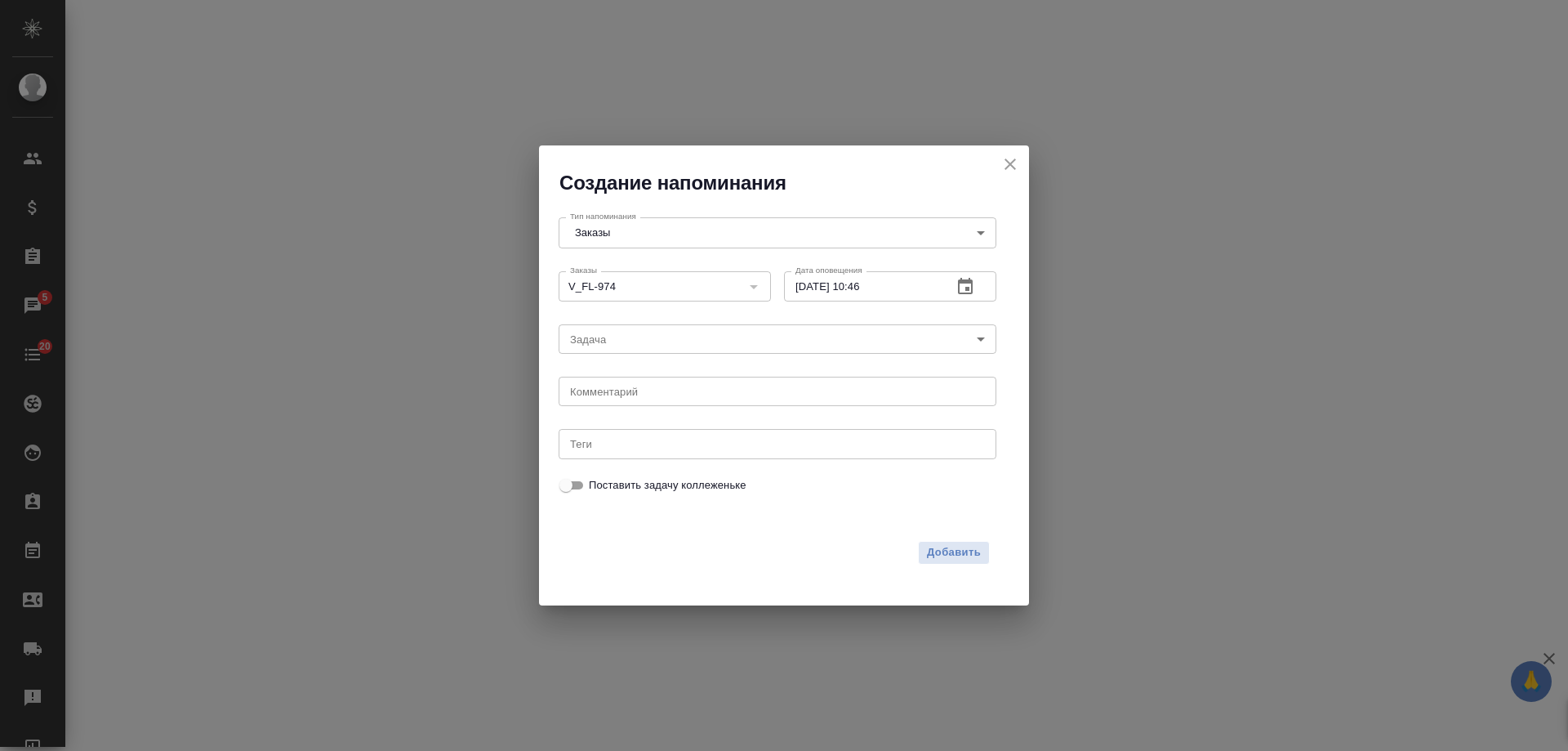
click at [649, 389] on textarea at bounding box center [777, 391] width 415 height 12
select select "RU"
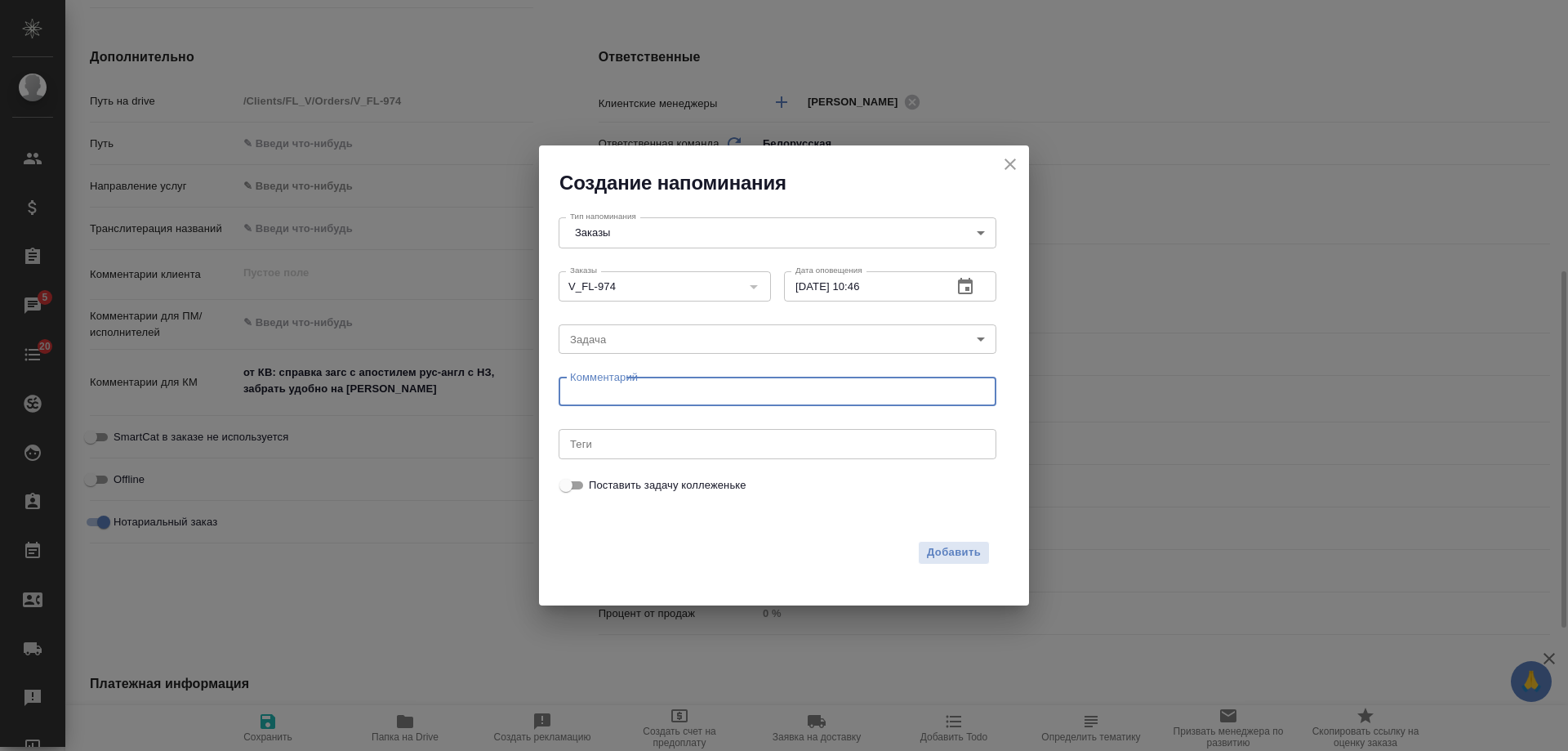
type textarea "и"
type textarea "x"
type textarea "[PERSON_NAME]"
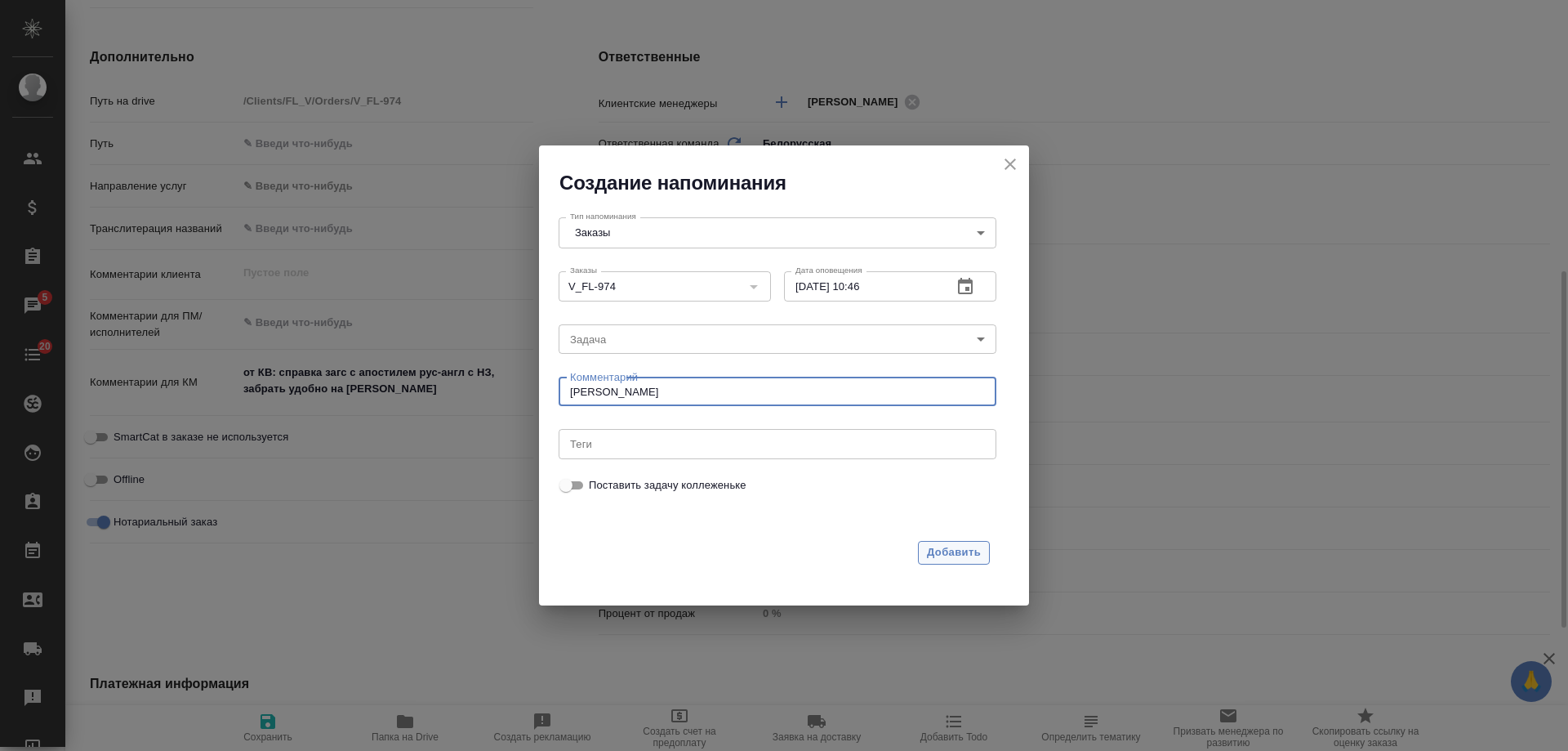
click at [974, 552] on span "Добавить" at bounding box center [953, 553] width 54 height 18
type textarea "x"
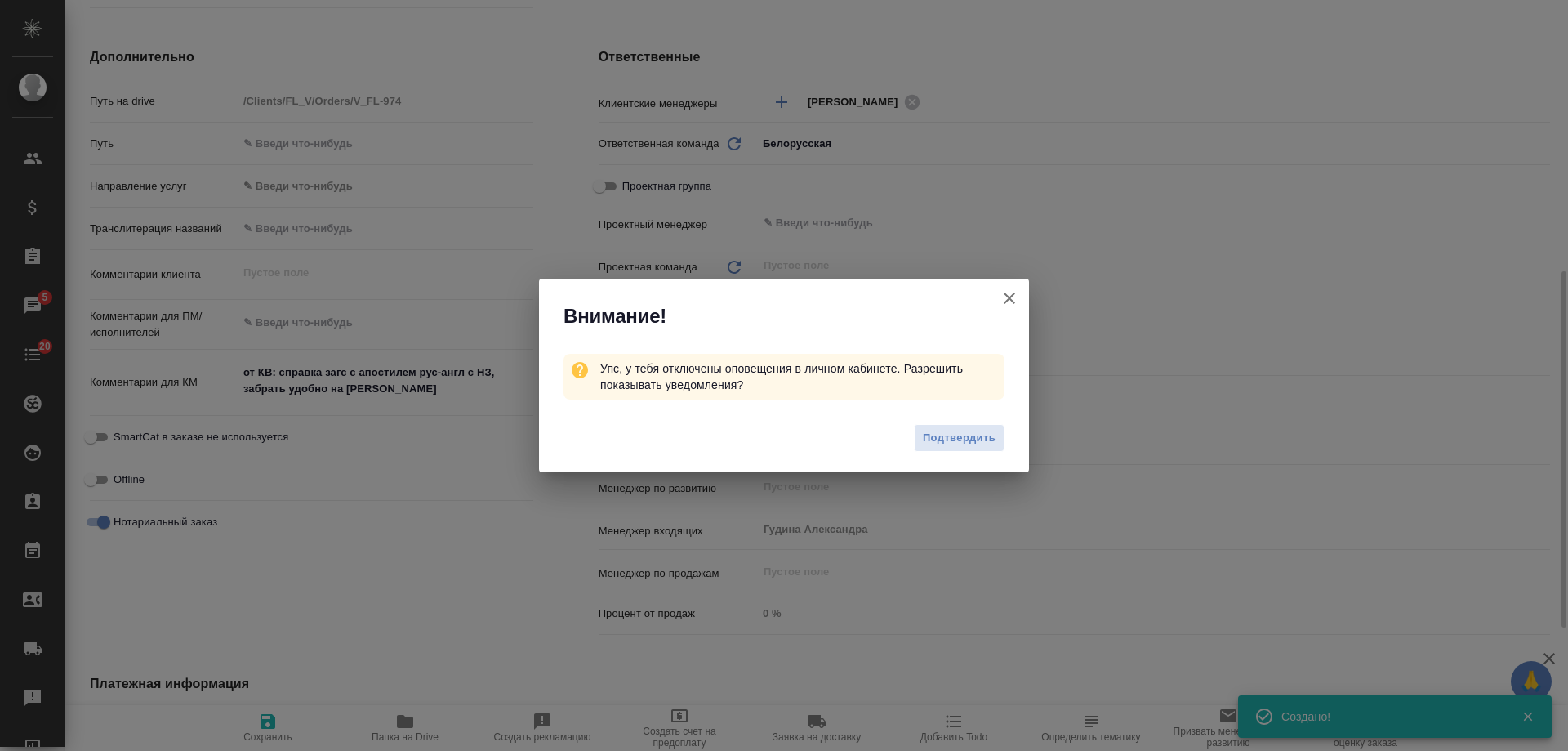
type textarea "x"
click at [1004, 301] on icon "button" at bounding box center [1008, 297] width 19 height 19
type textarea "x"
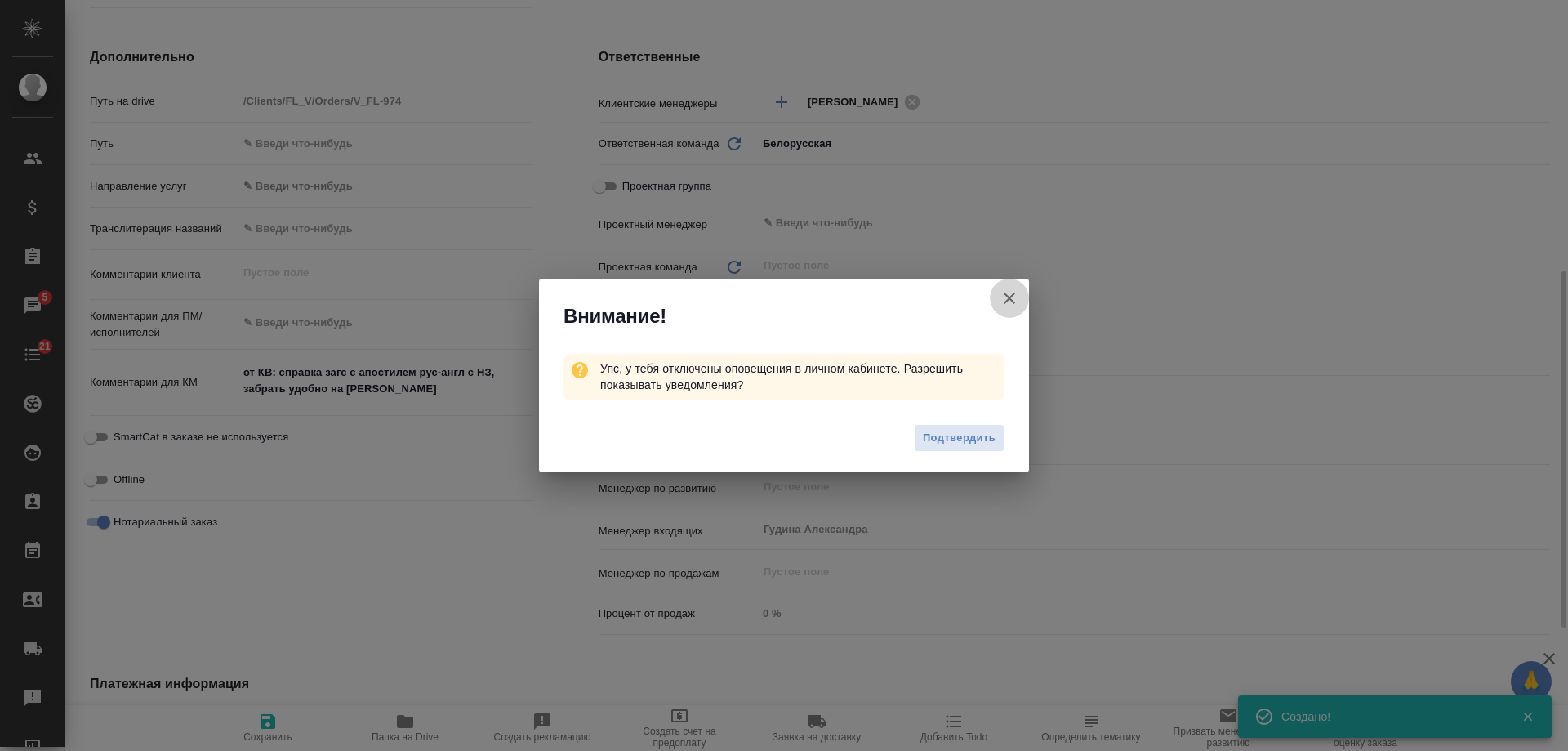
type textarea "x"
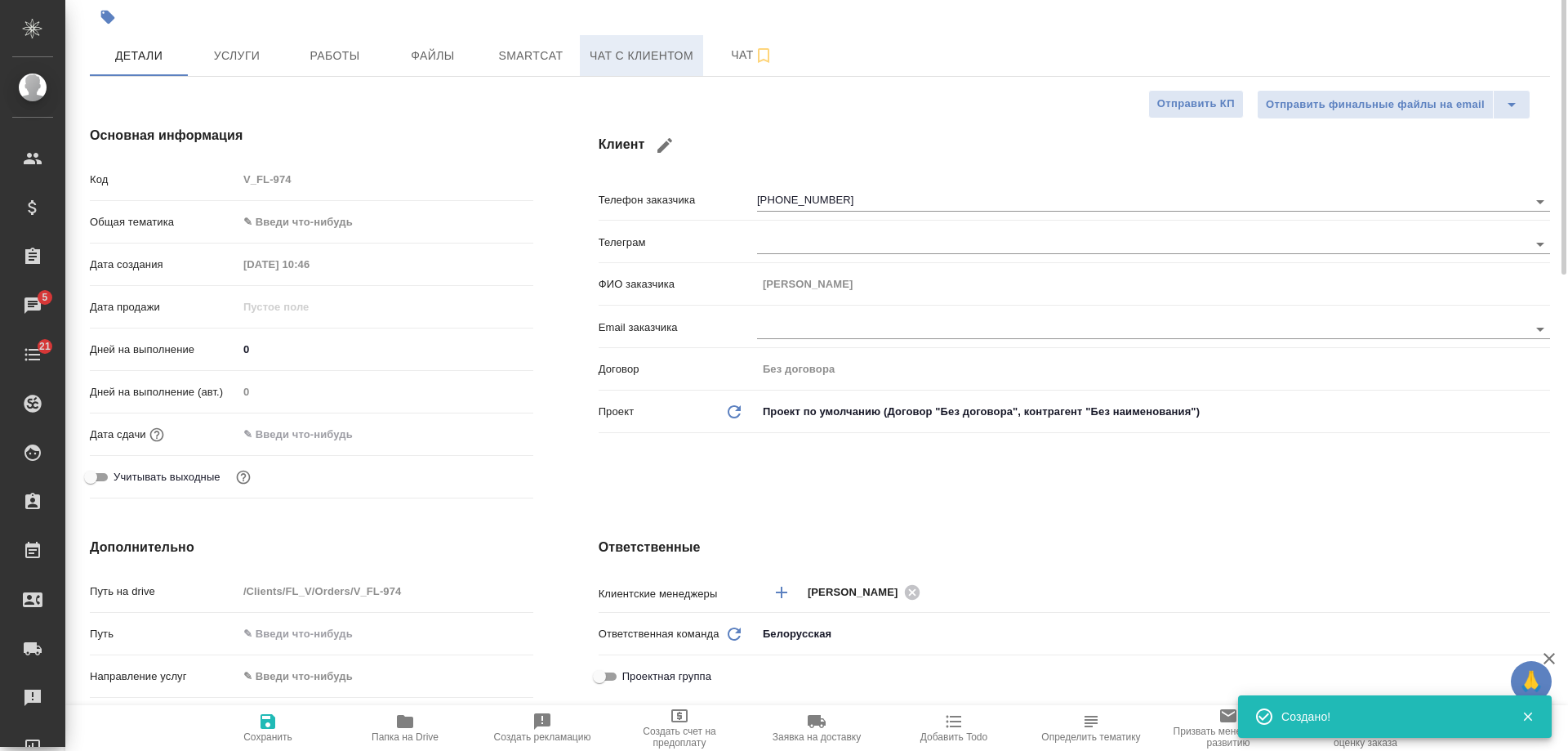
scroll to position [0, 0]
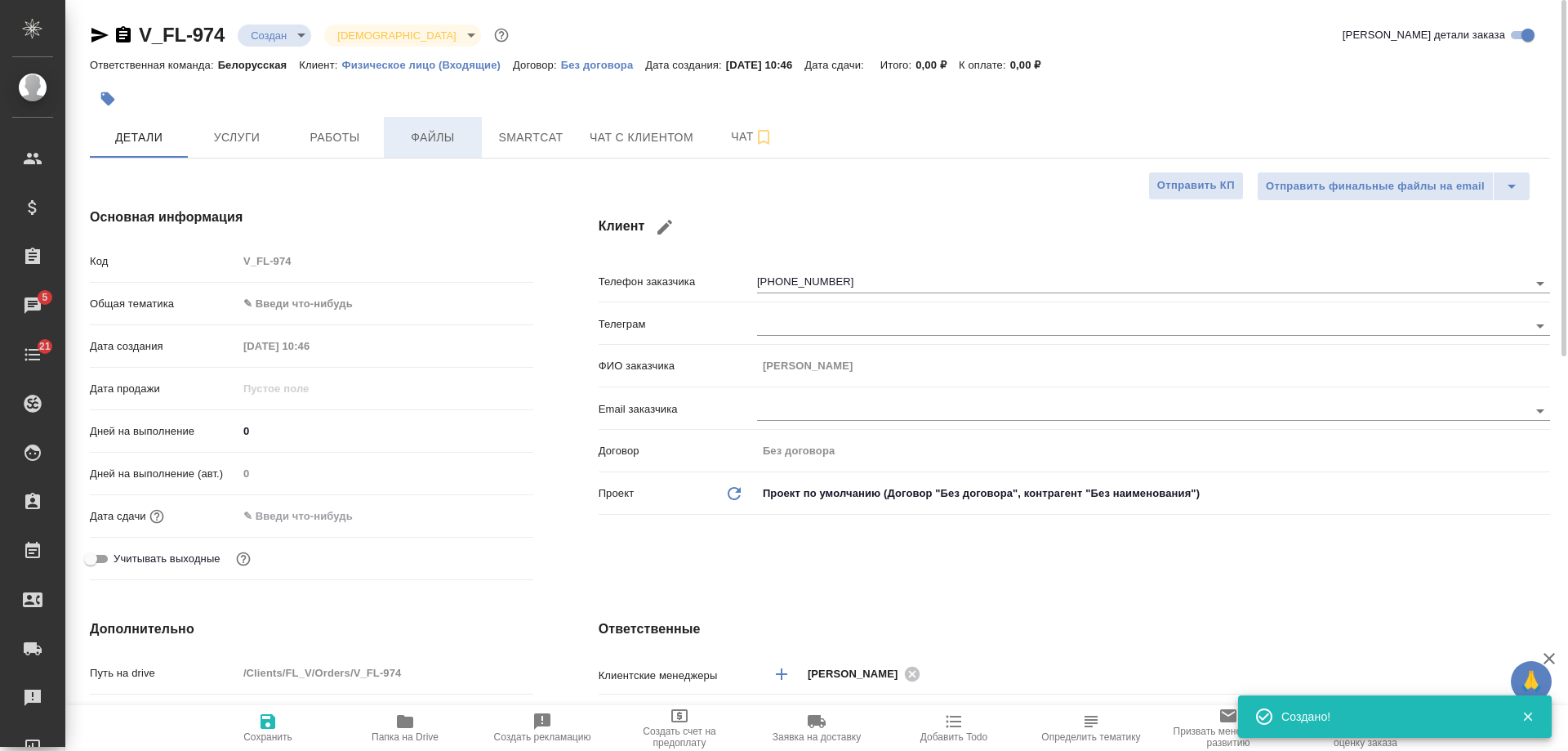
click at [442, 143] on span "Файлы" at bounding box center [432, 138] width 78 height 20
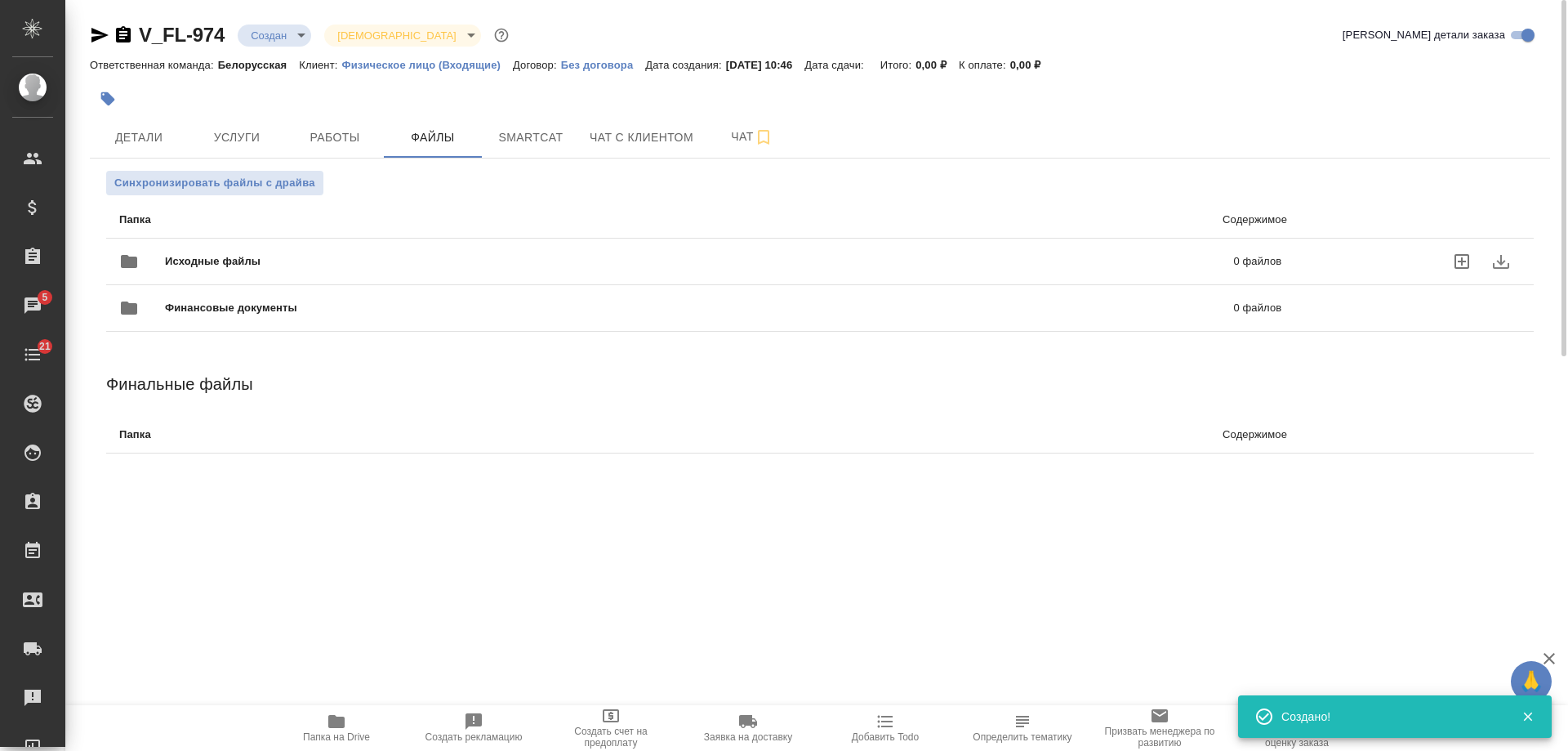
click at [1325, 253] on div at bounding box center [1417, 261] width 206 height 39
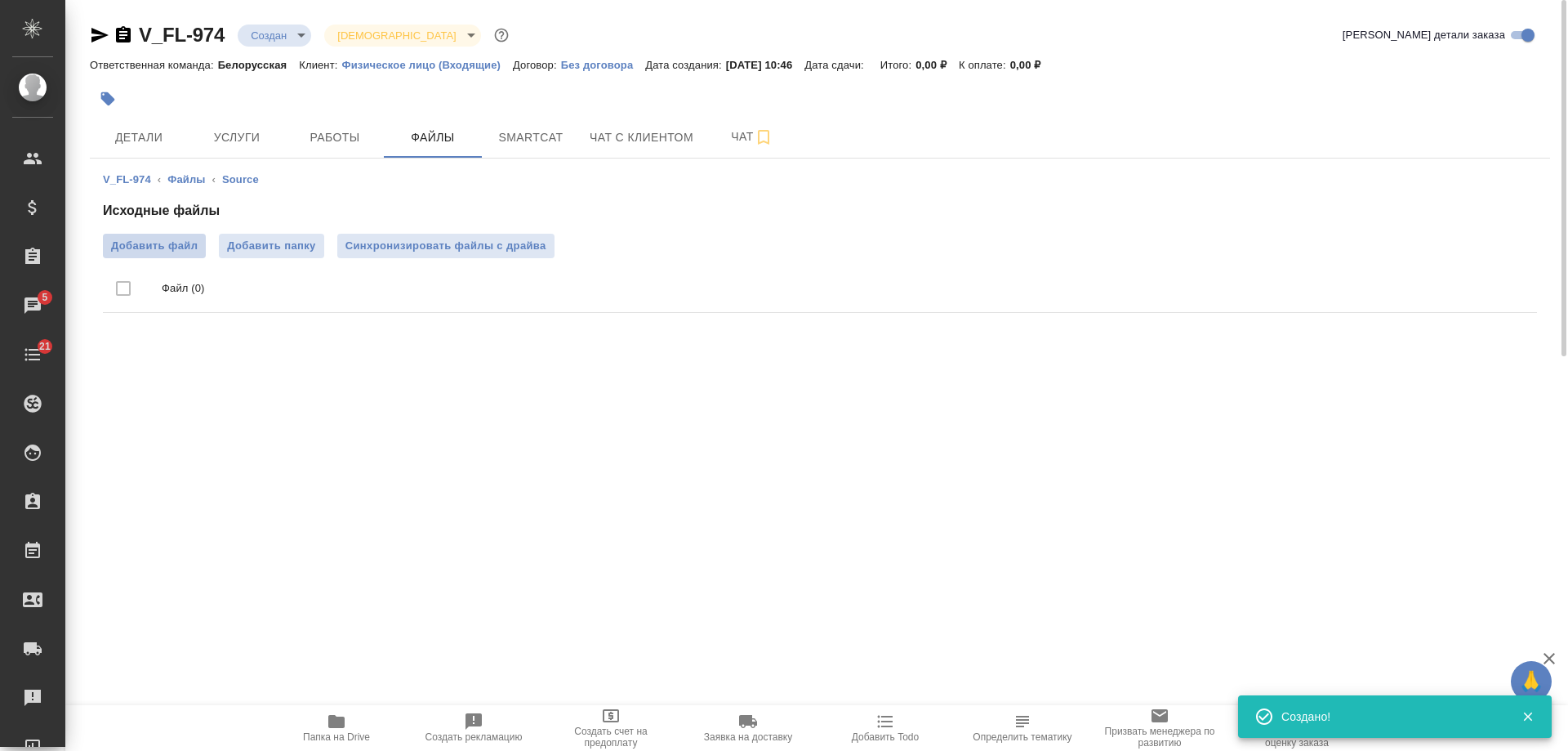
click at [170, 251] on span "Добавить файл" at bounding box center [154, 246] width 86 height 17
click at [0, 0] on input "Добавить файл" at bounding box center [0, 0] width 0 height 0
click at [99, 36] on icon "button" at bounding box center [100, 35] width 17 height 15
click at [134, 141] on span "Детали" at bounding box center [139, 138] width 78 height 20
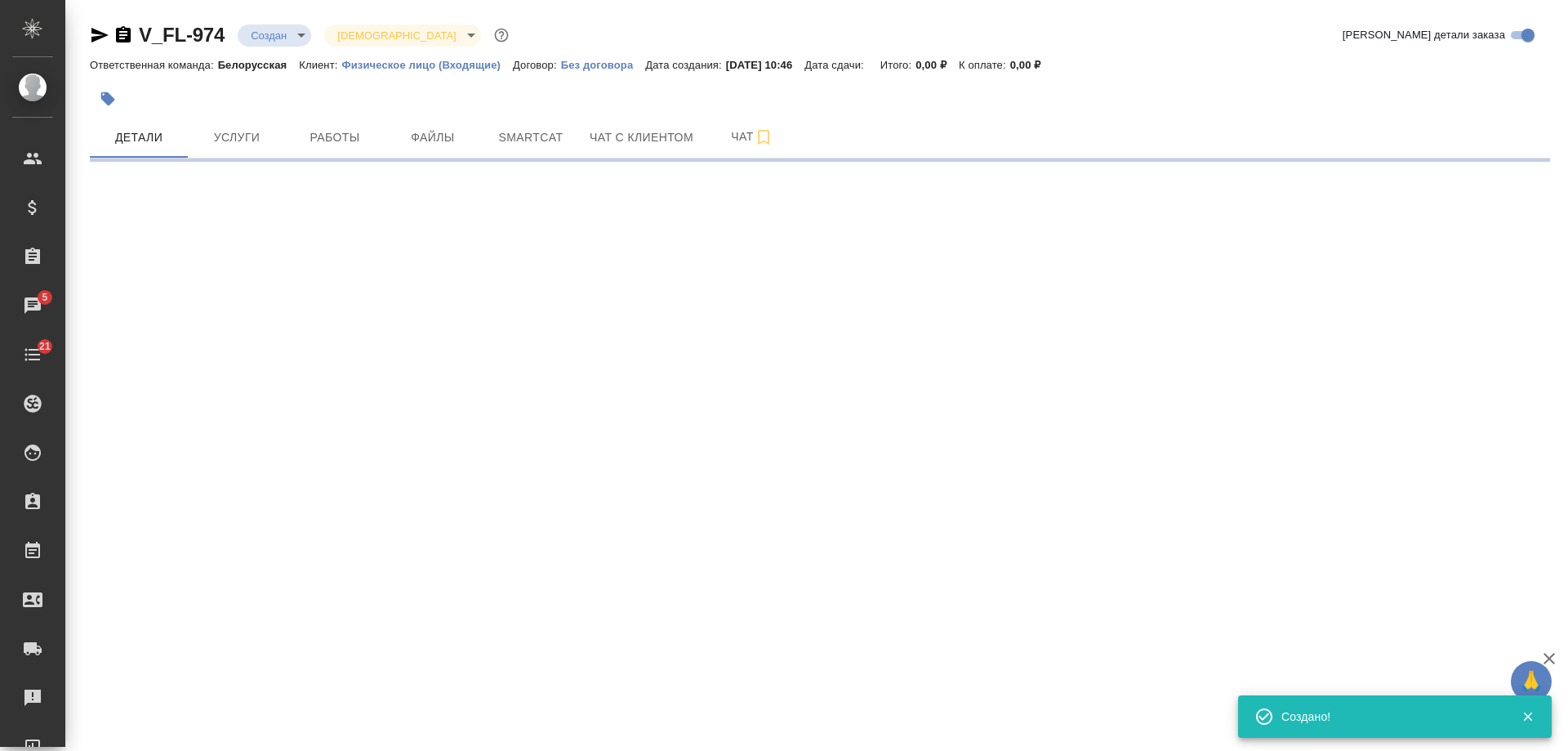
select select "RU"
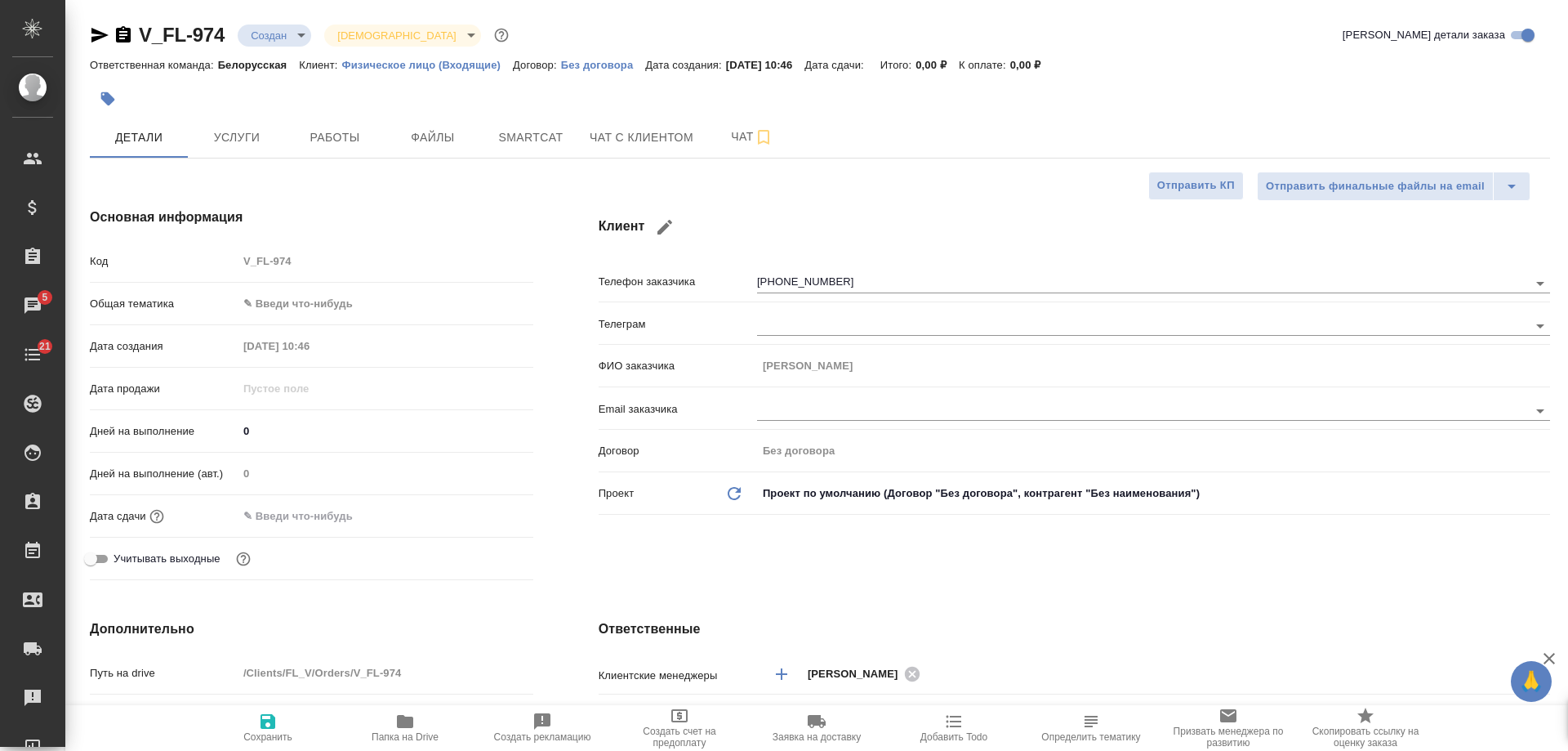
type textarea "x"
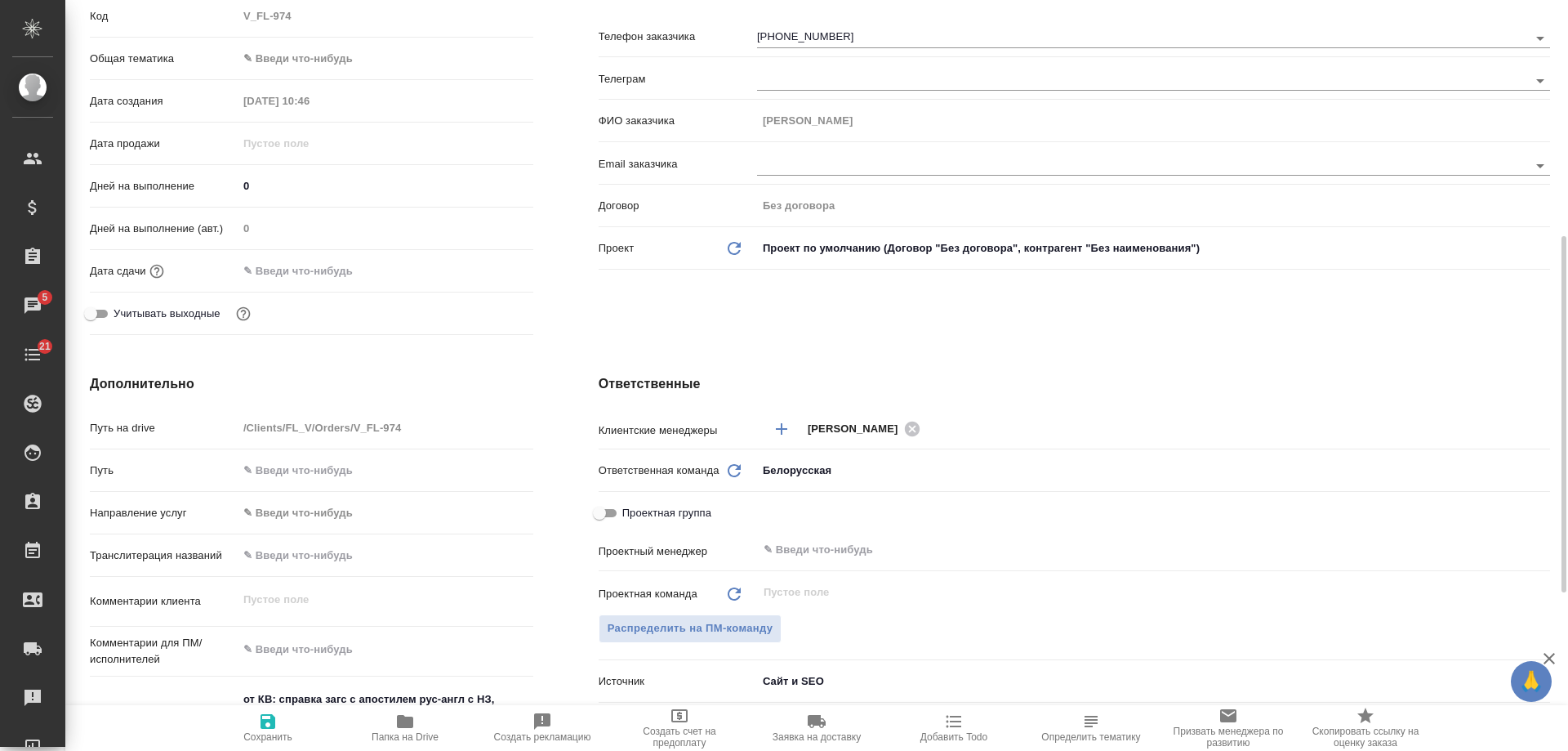
scroll to position [409, 0]
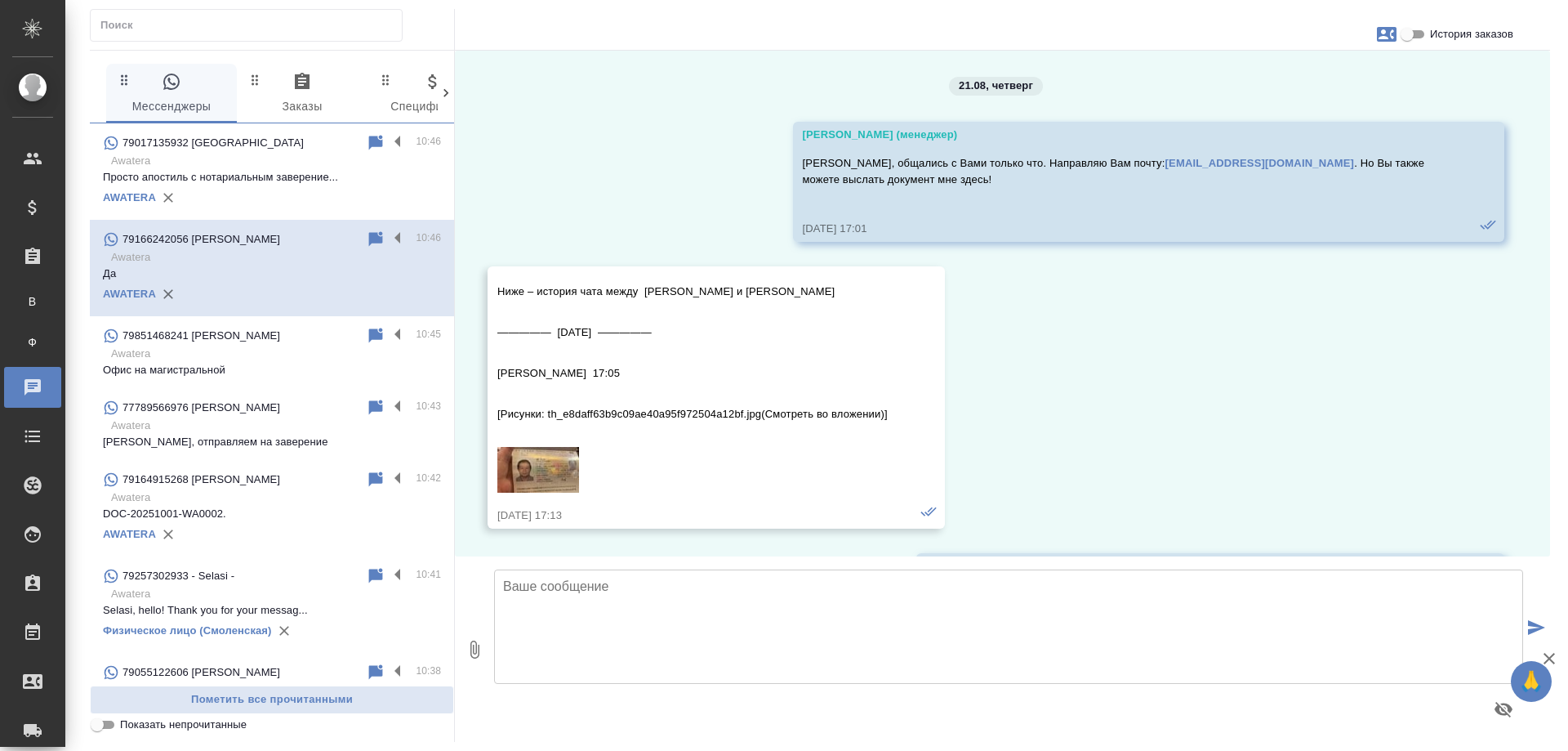
scroll to position [10700, 0]
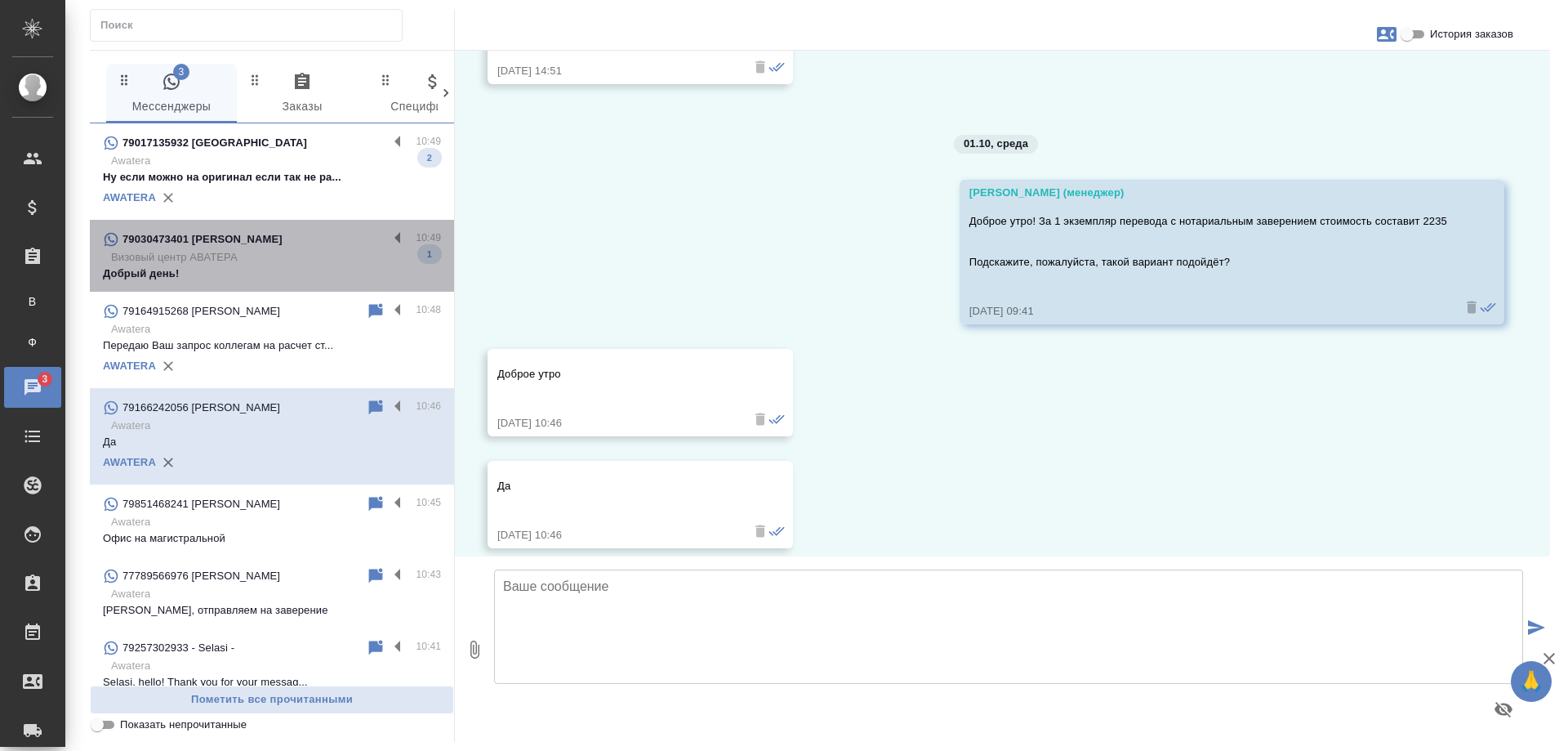
click at [273, 241] on div "79030473401 [PERSON_NAME]" at bounding box center [245, 239] width 285 height 19
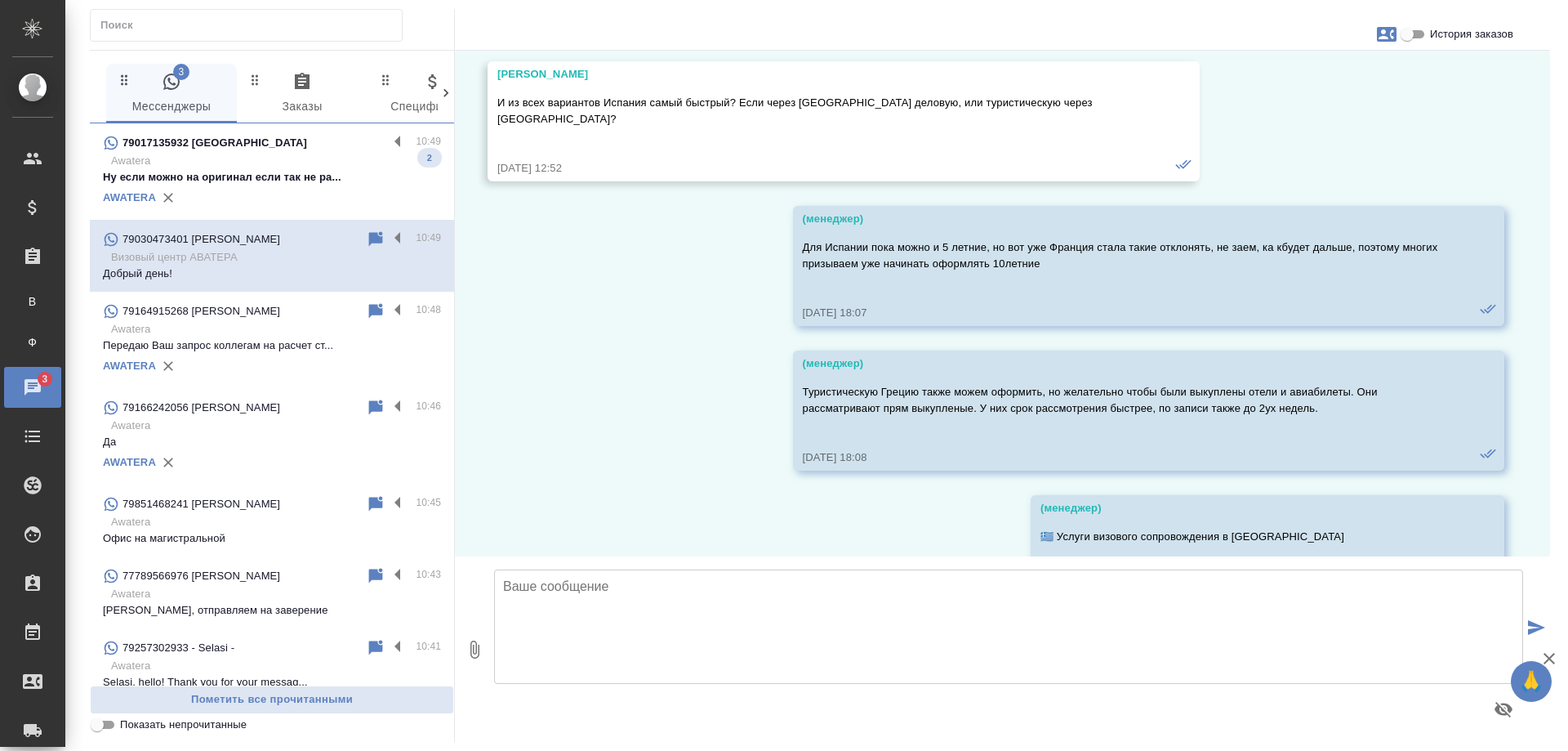
scroll to position [26698, 0]
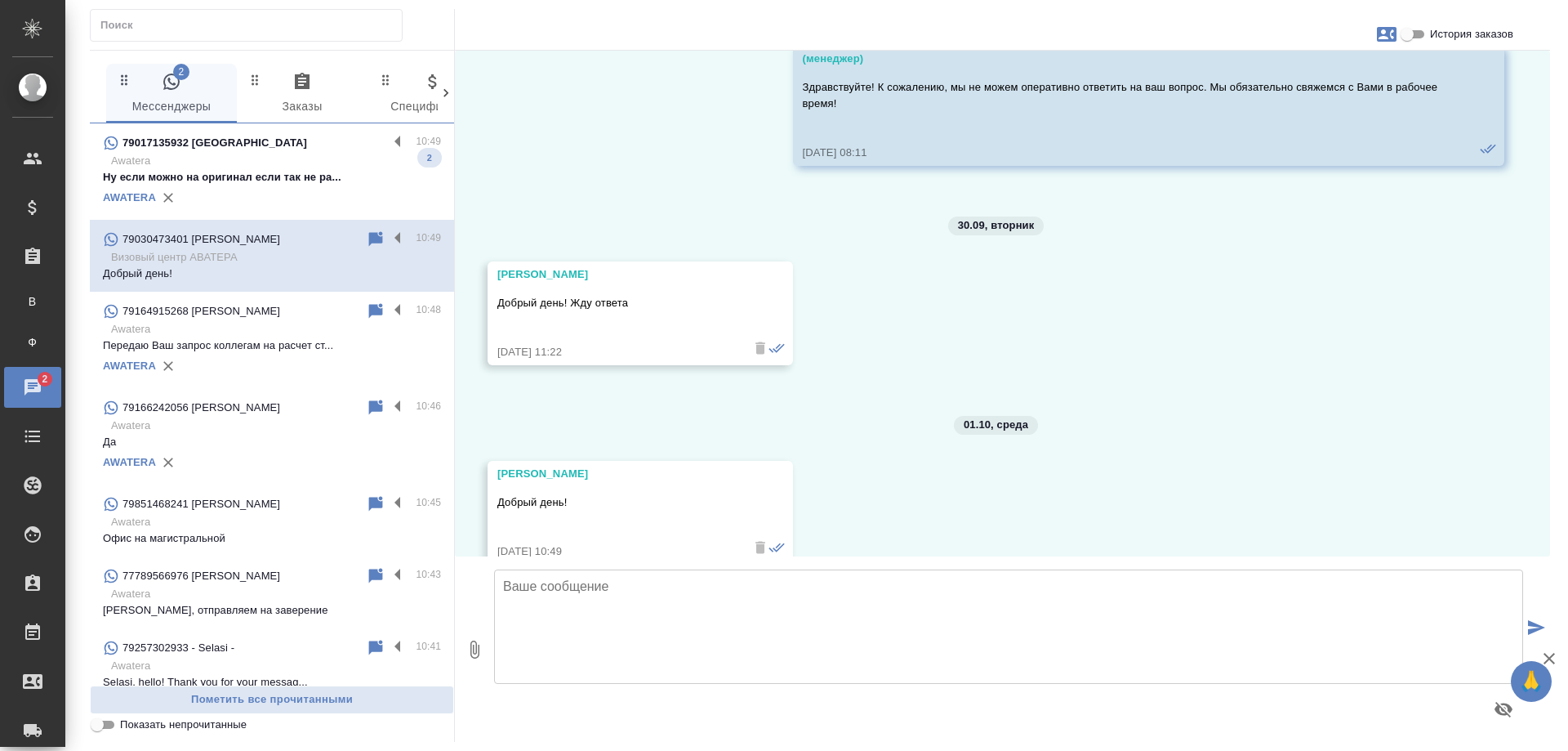
click at [292, 196] on div "AWATERA" at bounding box center [272, 197] width 338 height 25
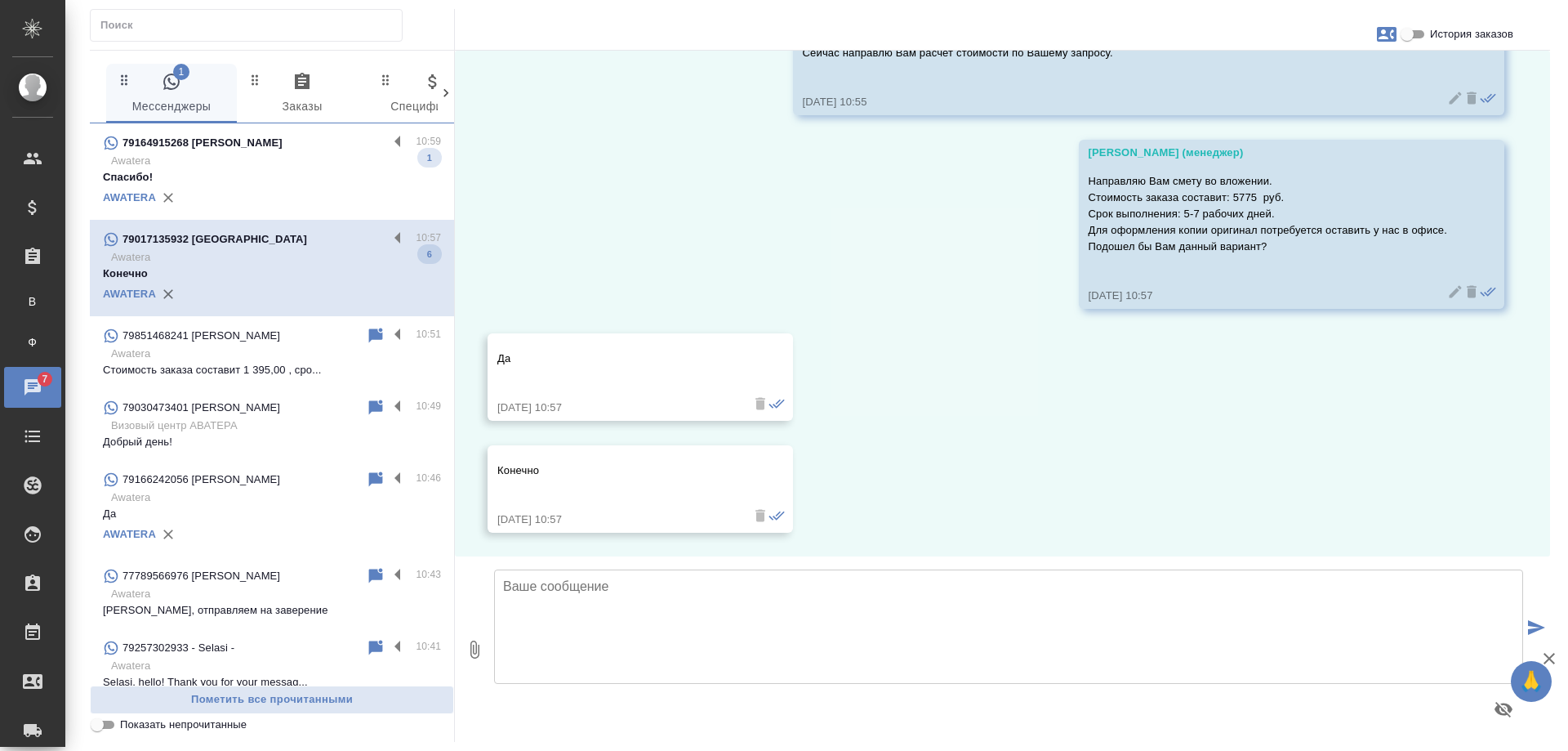
scroll to position [5834, 0]
click at [282, 150] on div "79164915268 [PERSON_NAME]" at bounding box center [245, 142] width 285 height 19
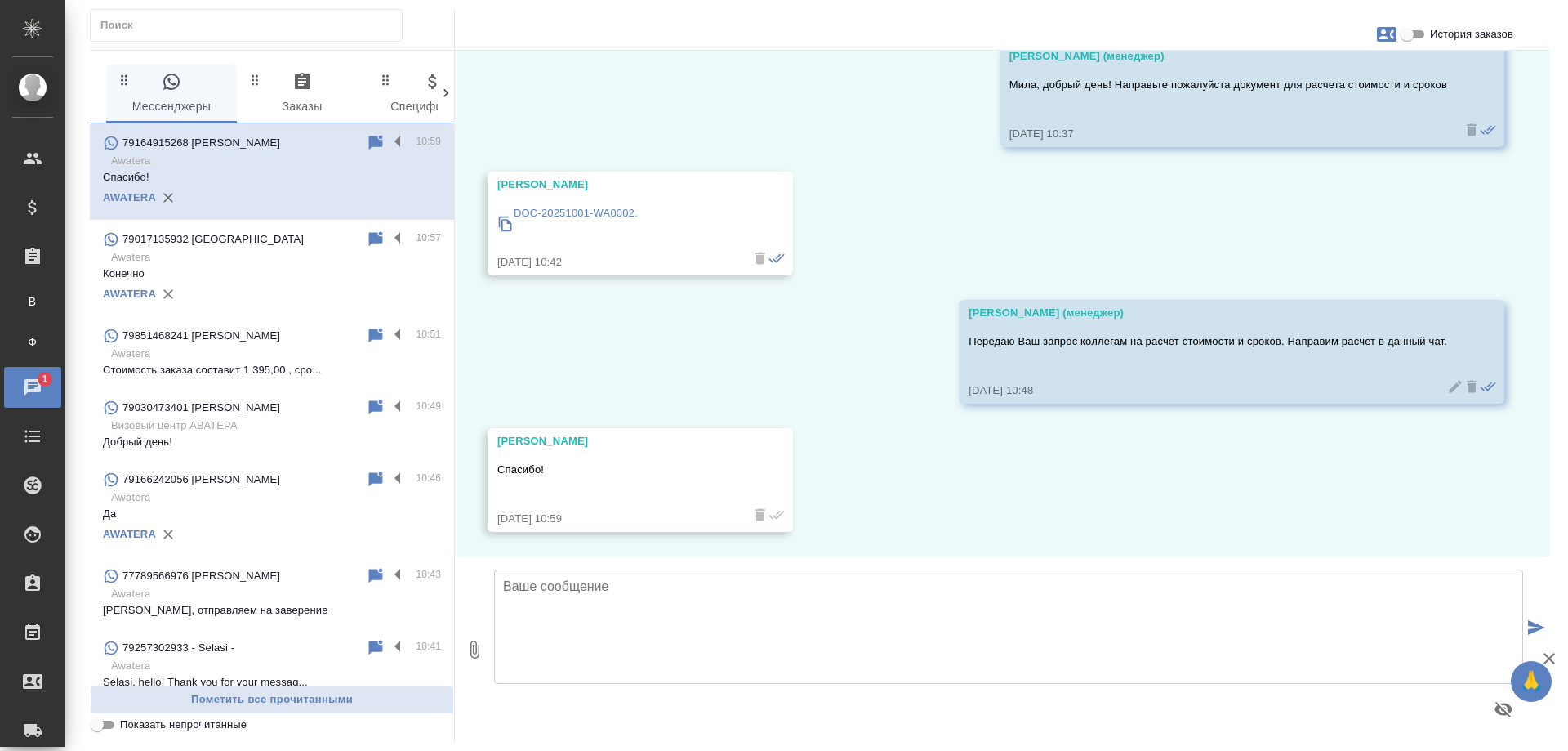
scroll to position [78, 0]
click at [231, 357] on p "Awatera" at bounding box center [275, 353] width 329 height 17
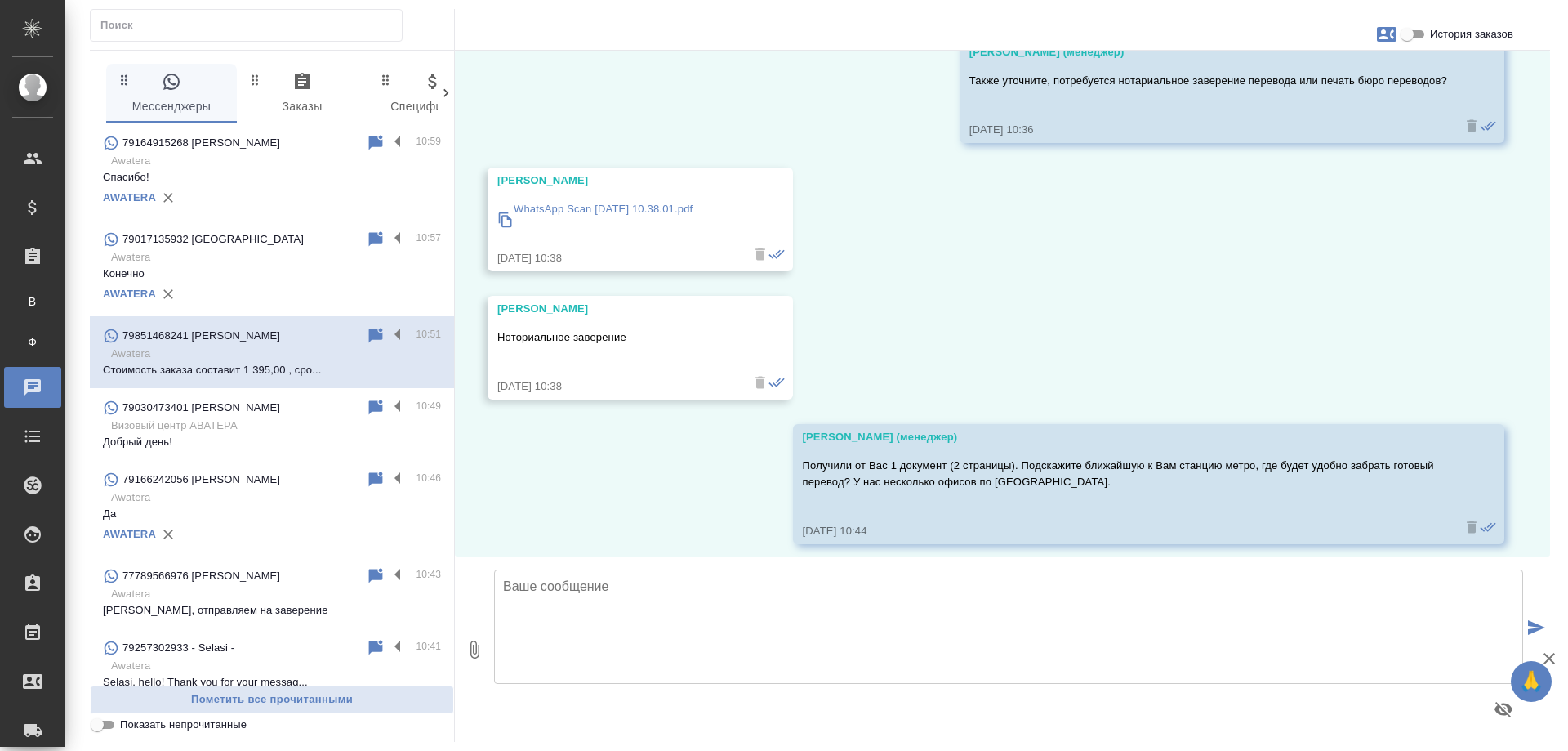
scroll to position [216, 0]
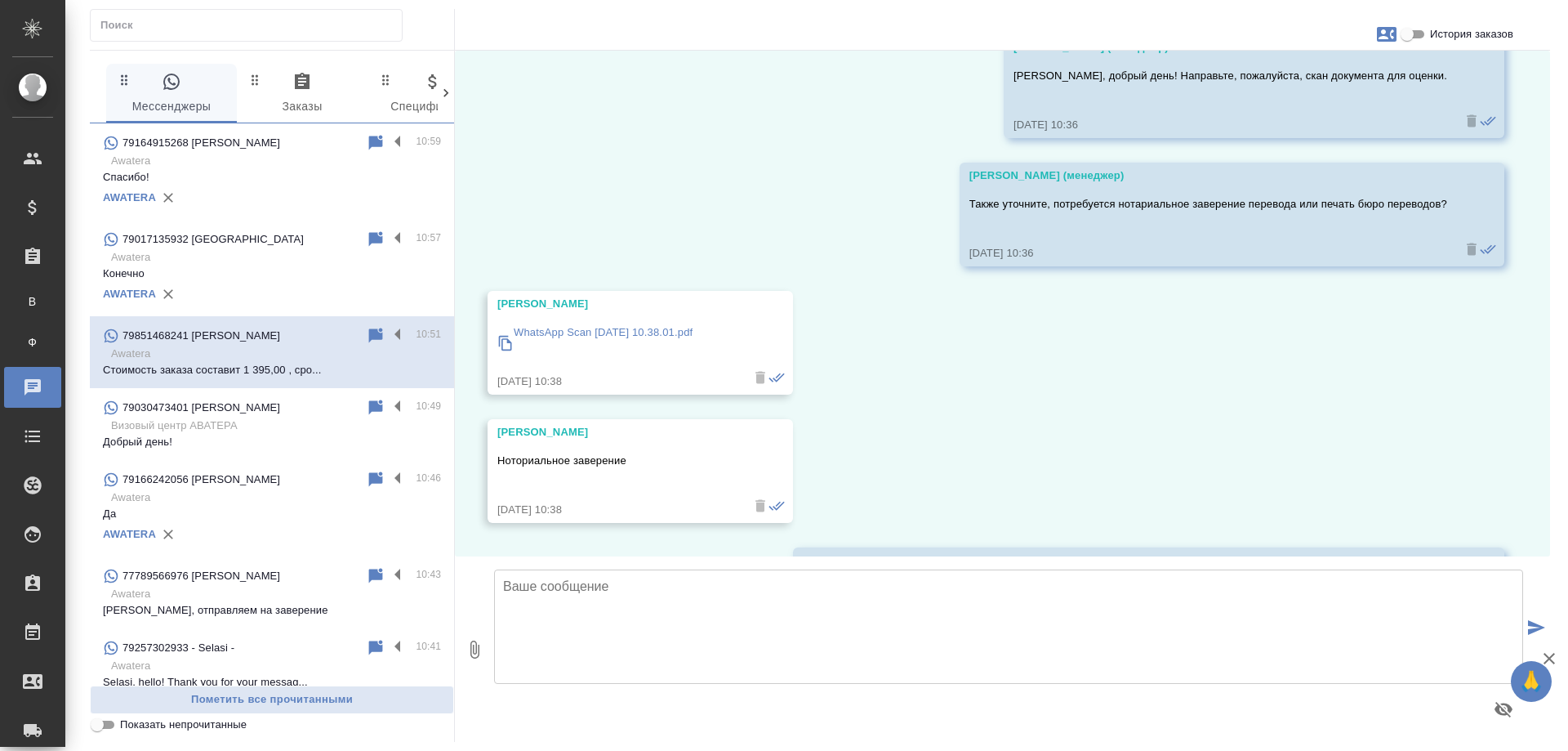
click at [1381, 35] on icon "button" at bounding box center [1385, 34] width 19 height 15
click at [1379, 316] on div at bounding box center [784, 376] width 1568 height 751
click at [1413, 41] on input "История заказов" at bounding box center [1407, 34] width 59 height 19
checkbox input "true"
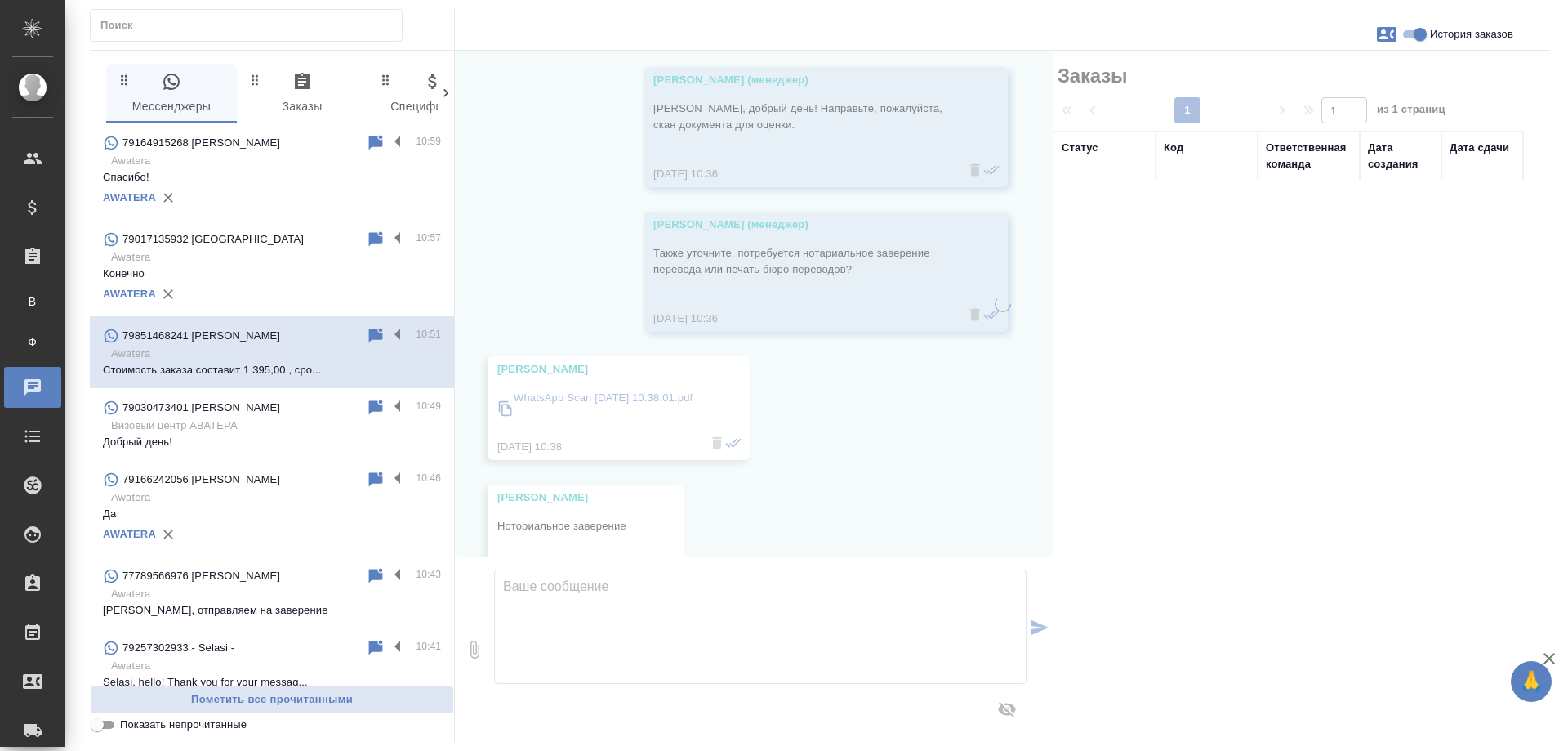
scroll to position [249, 0]
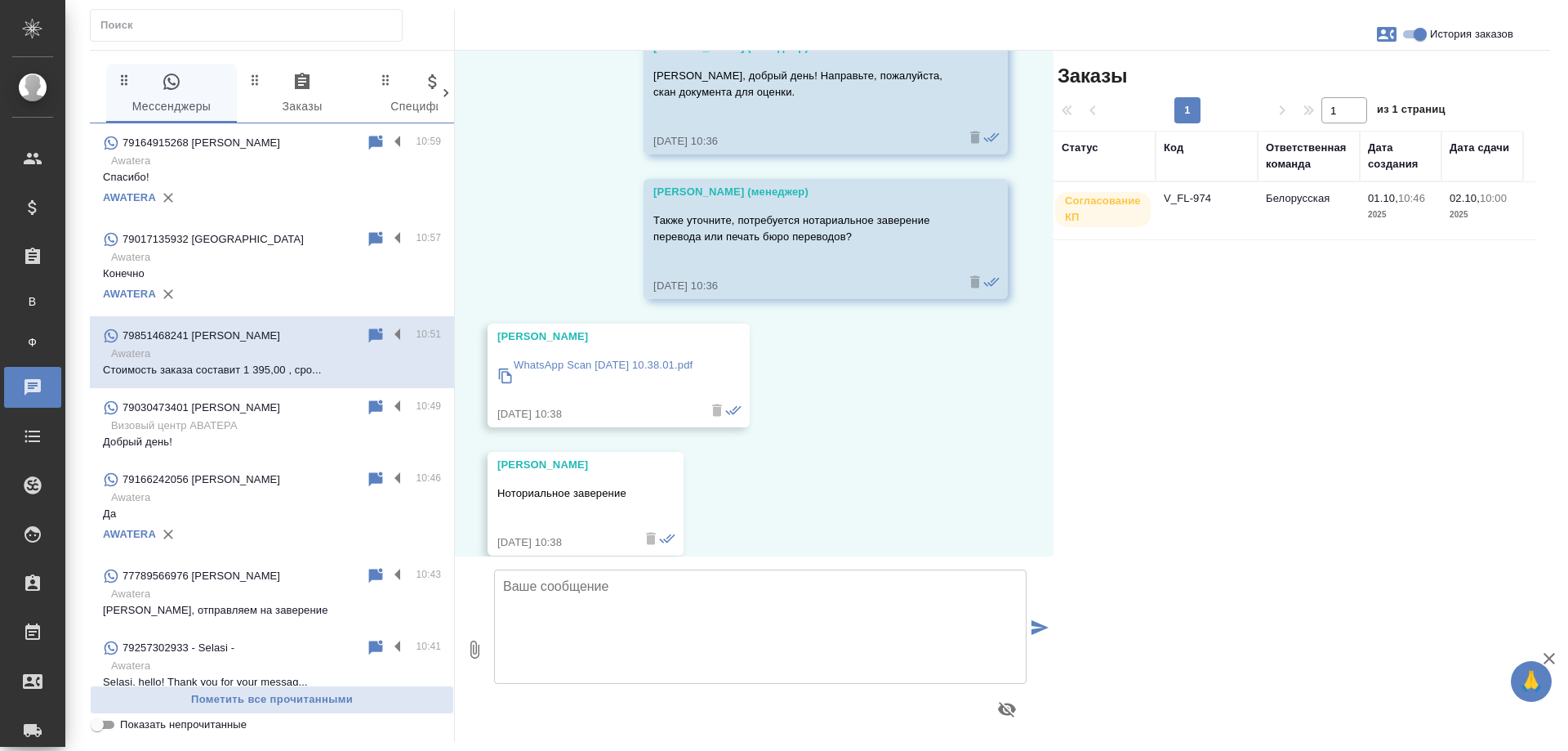
click at [1193, 202] on td "V_FL-974" at bounding box center [1206, 210] width 102 height 57
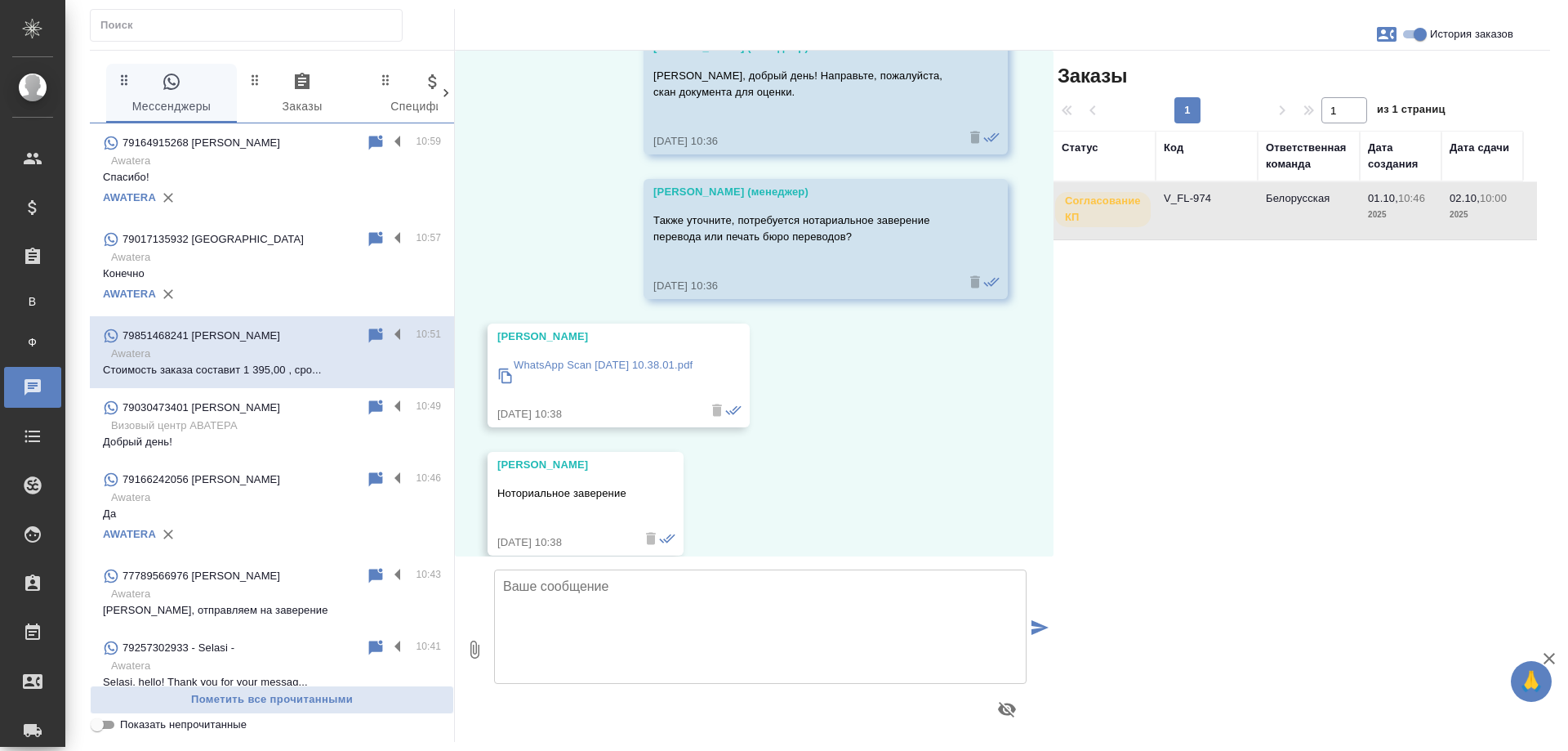
click at [1193, 202] on td "V_FL-974" at bounding box center [1206, 210] width 102 height 57
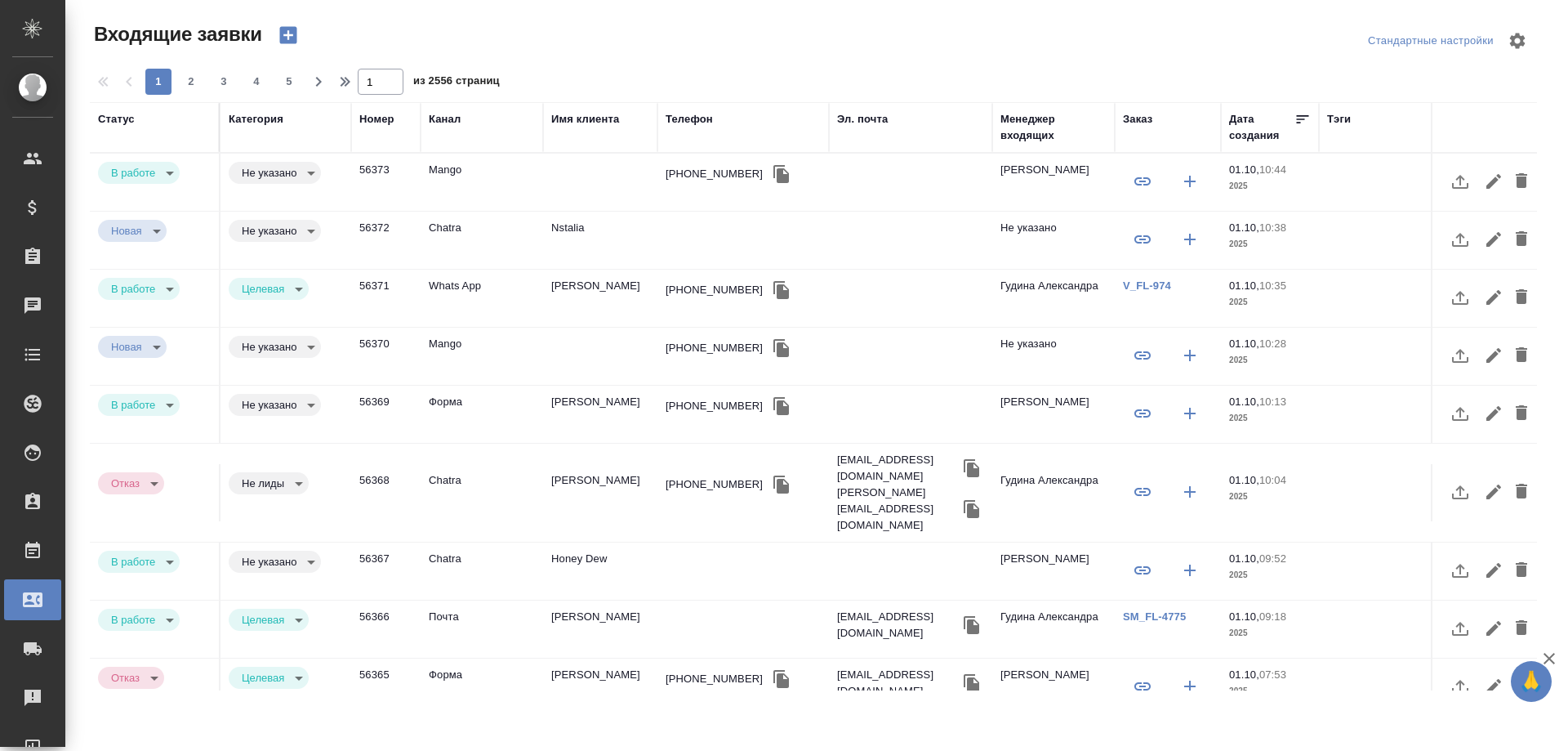
select select "RU"
click at [566, 227] on td "Nstalia" at bounding box center [600, 240] width 115 height 57
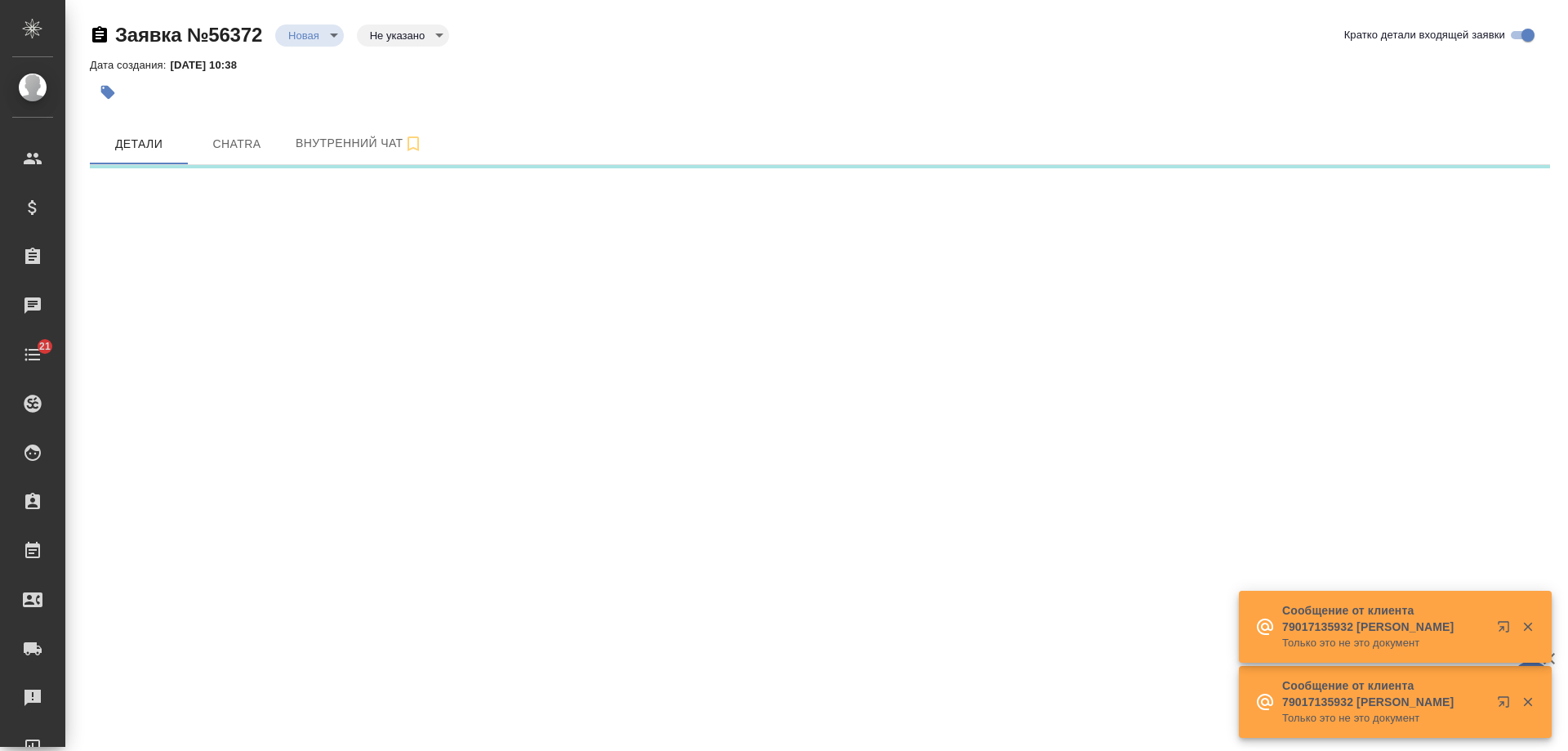
select select "RU"
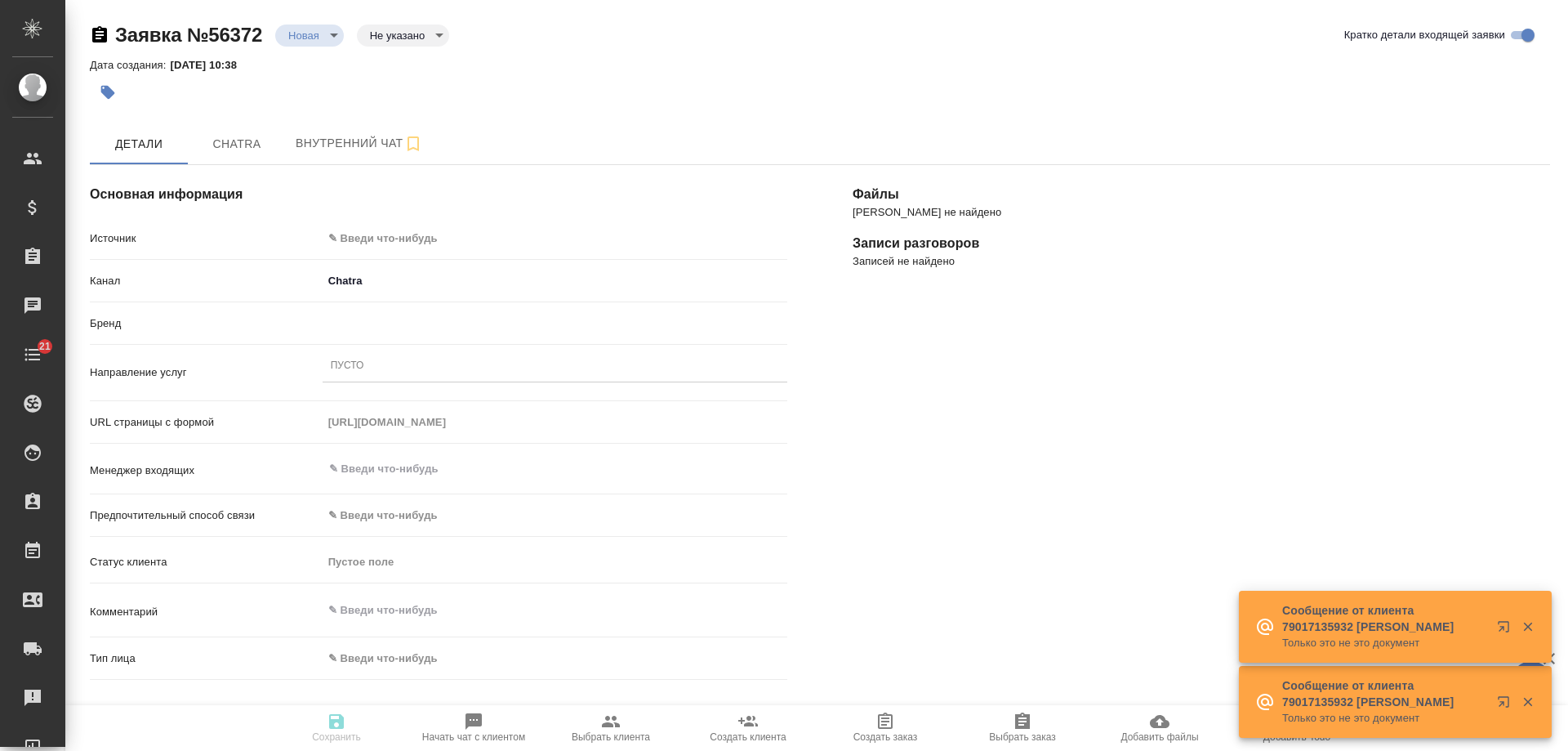
type textarea "x"
click at [395, 237] on body "🙏 .cls-1 fill:#fff; AWATERA [PERSON_NAME] Спецификации Заказы 1 Чаты 21 Todo Пр…" at bounding box center [784, 376] width 1568 height 751
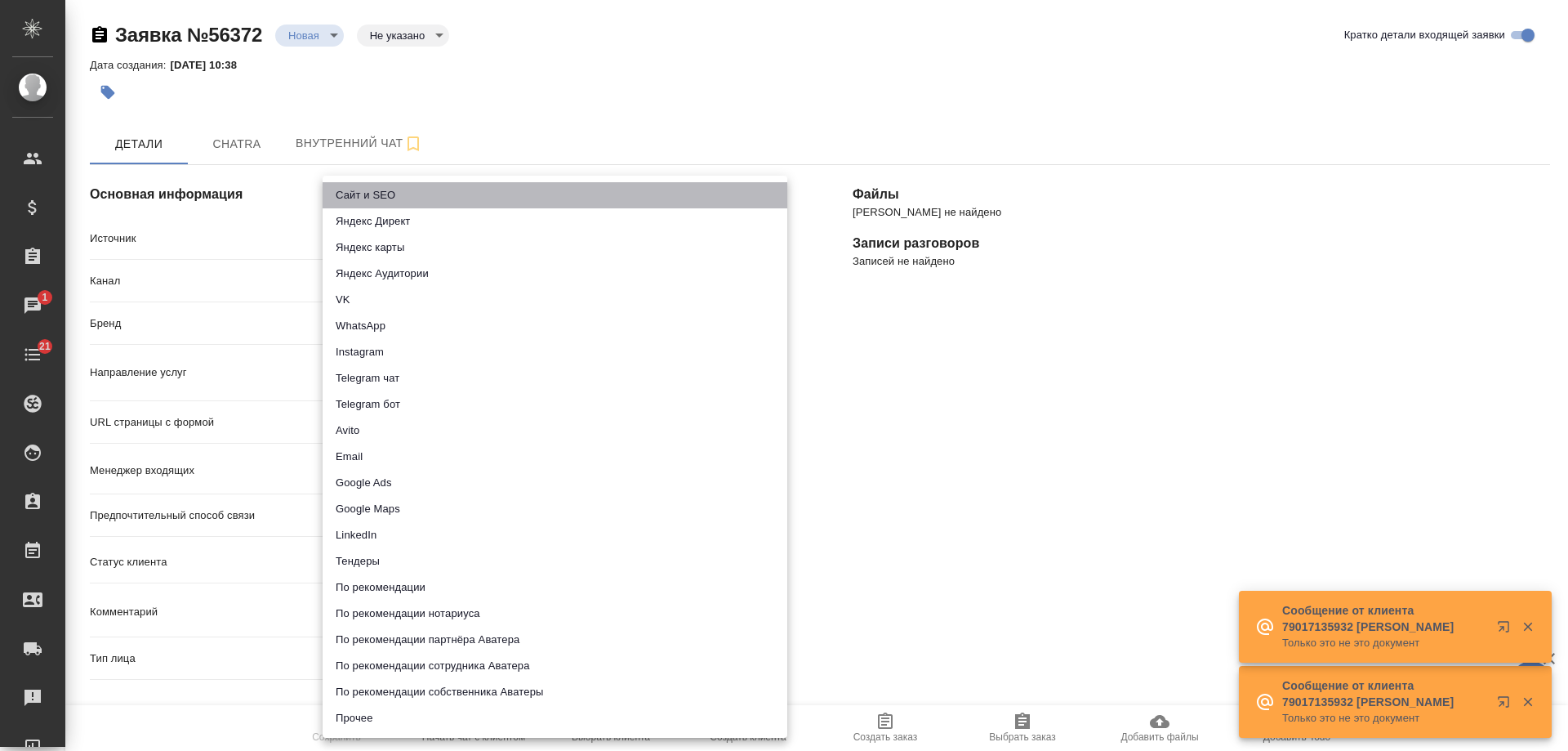
click at [389, 197] on li "Сайт и SEO" at bounding box center [554, 195] width 464 height 26
type input "seo"
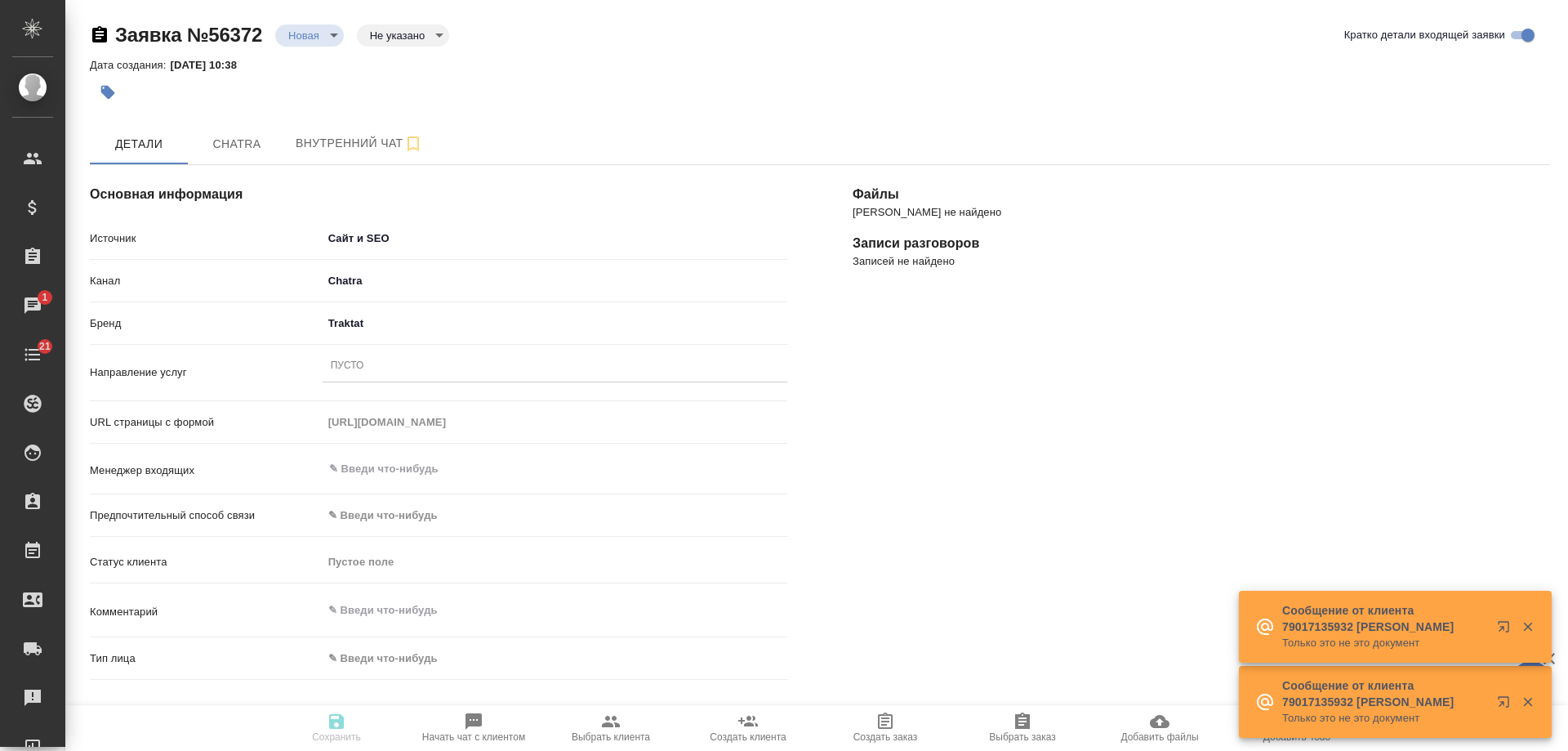
click at [380, 356] on div "Пусто" at bounding box center [554, 366] width 464 height 24
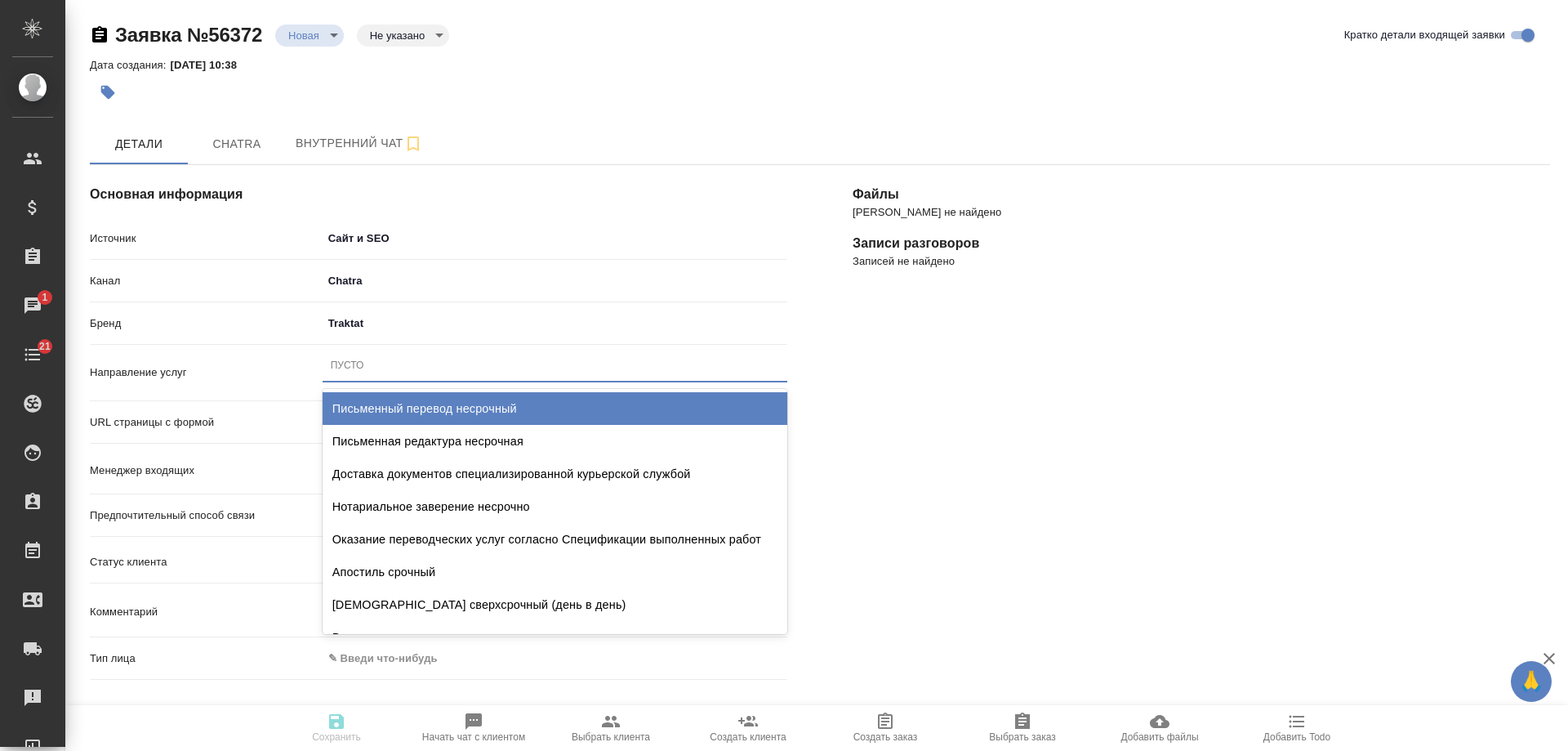
click at [456, 409] on div "Письменный перевод несрочный" at bounding box center [554, 409] width 464 height 33
type textarea "x"
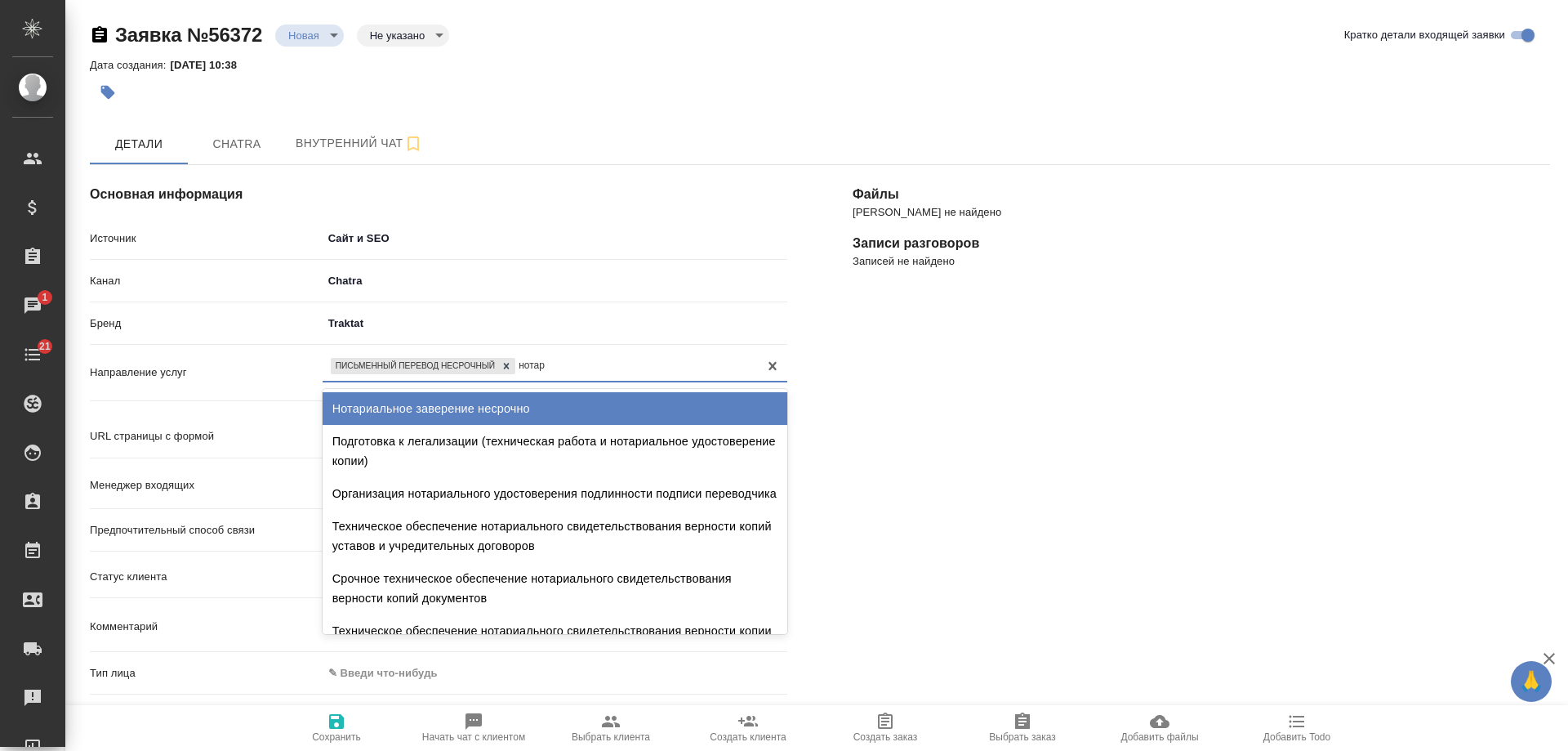
type input "нотари"
click at [504, 404] on div "Нотариальное заверение несрочно" at bounding box center [554, 409] width 464 height 33
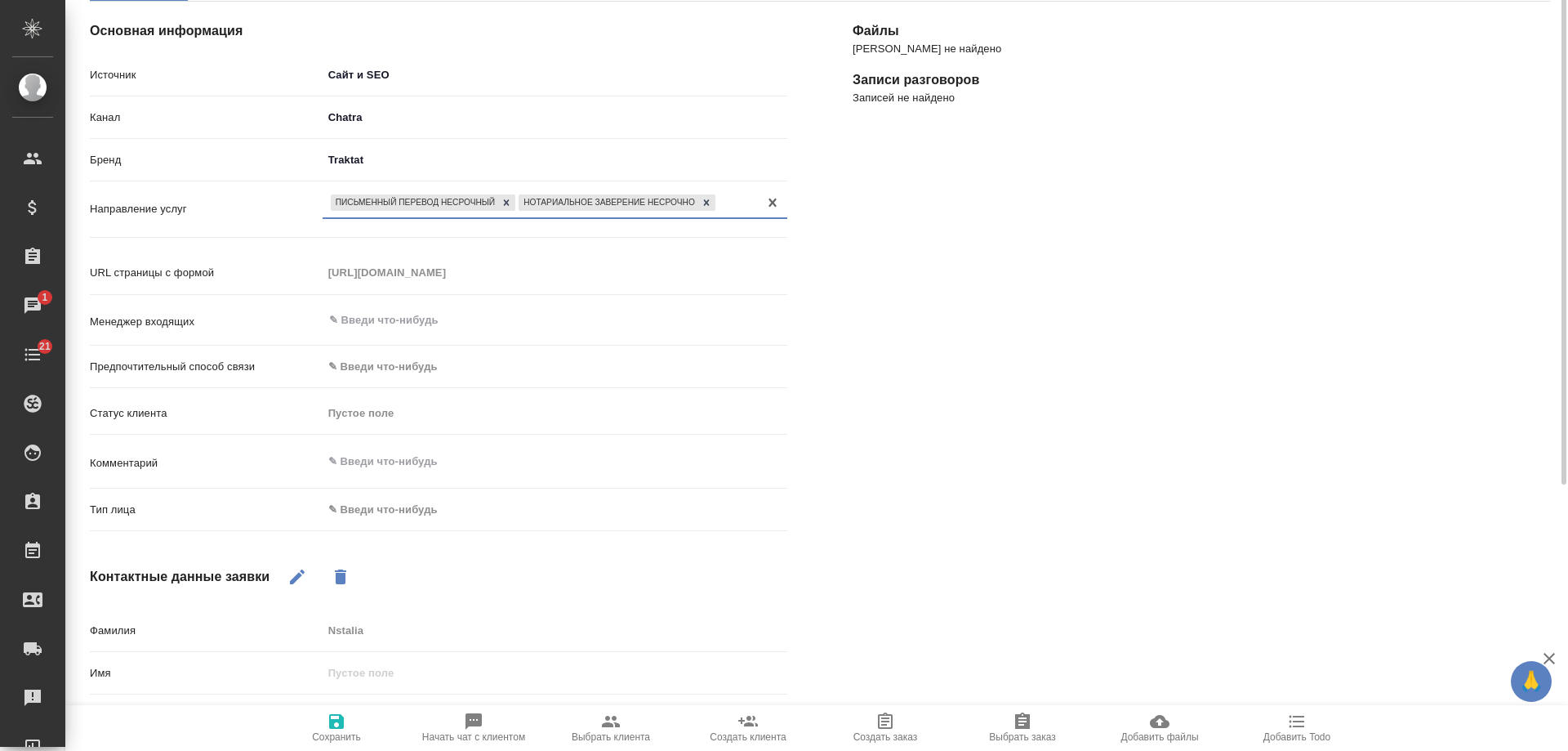
scroll to position [327, 0]
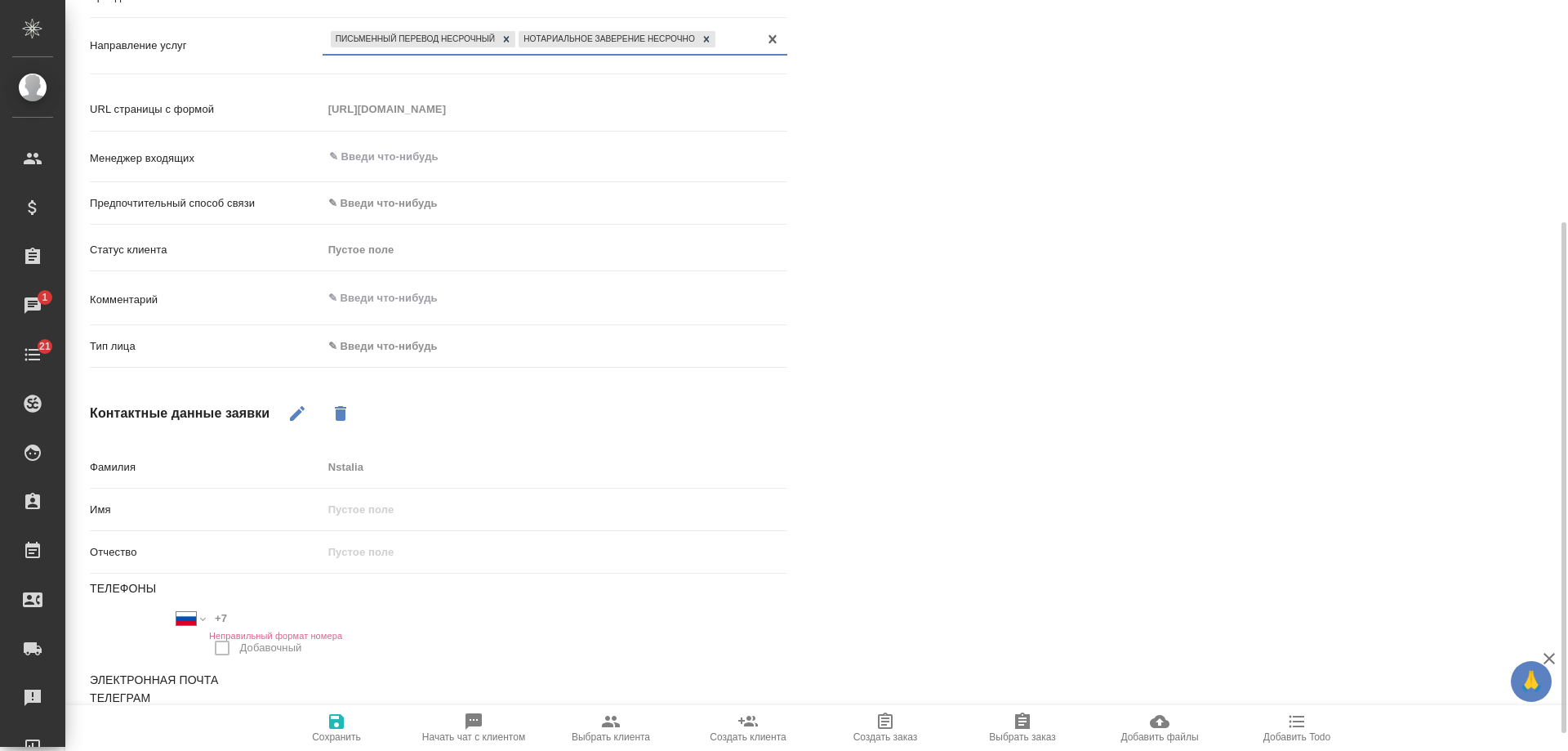
click at [418, 346] on body "🙏 .cls-1 fill:#fff; AWATERA [PERSON_NAME] Спецификации Заказы 1 Чаты 21 Todo Пр…" at bounding box center [784, 376] width 1568 height 751
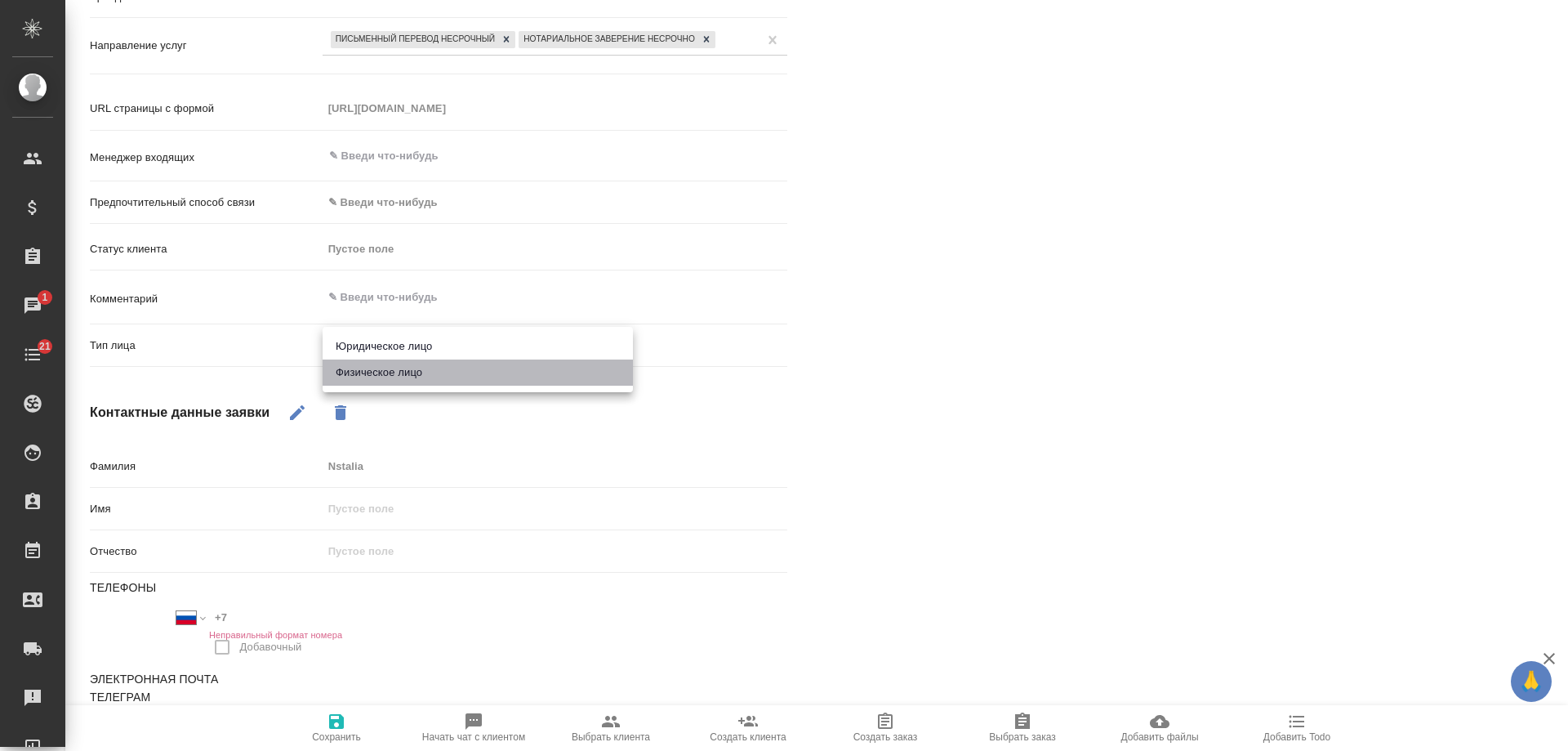
click at [395, 370] on li "Физическое лицо" at bounding box center [477, 373] width 310 height 26
type textarea "x"
type input "private"
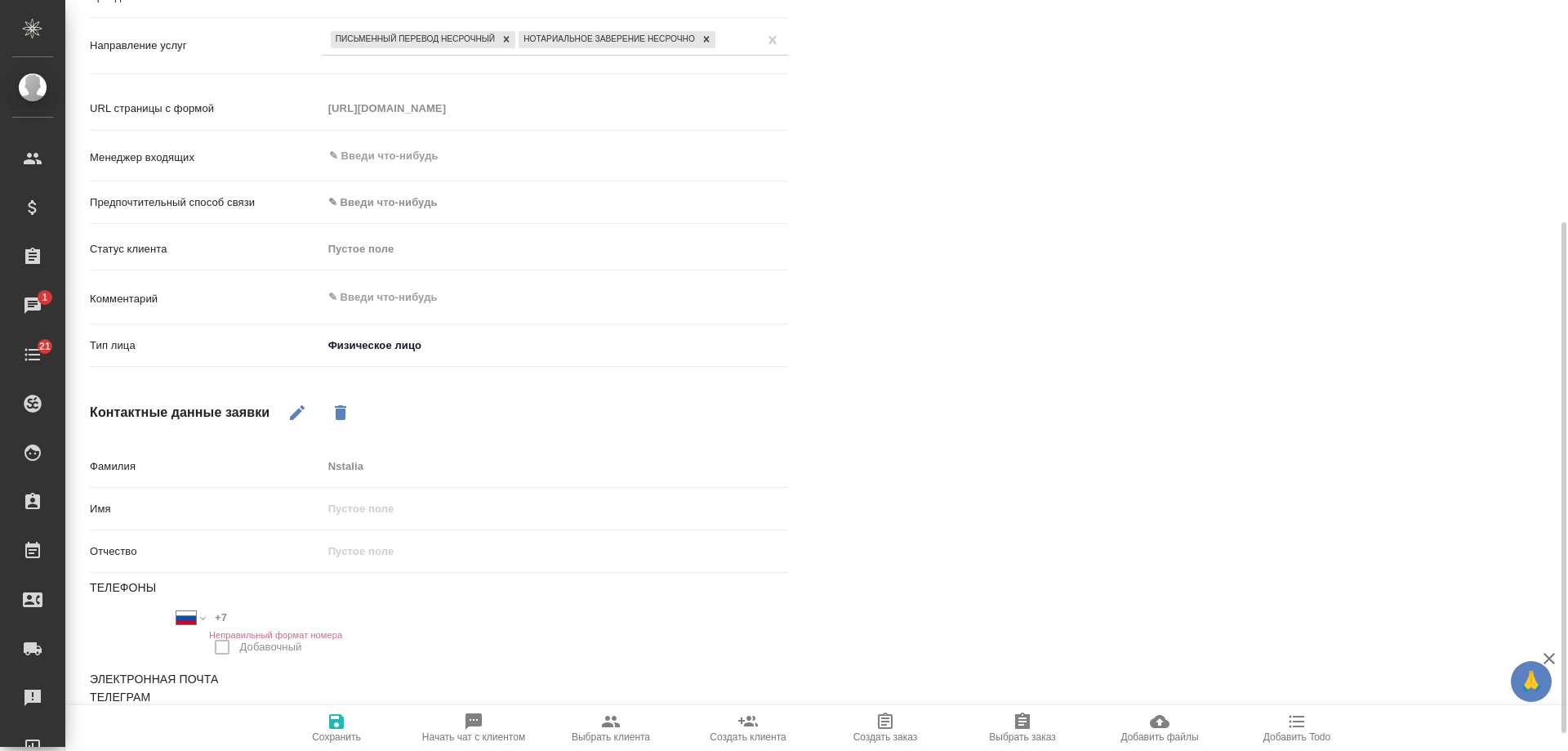
click at [336, 723] on icon "button" at bounding box center [337, 722] width 15 height 15
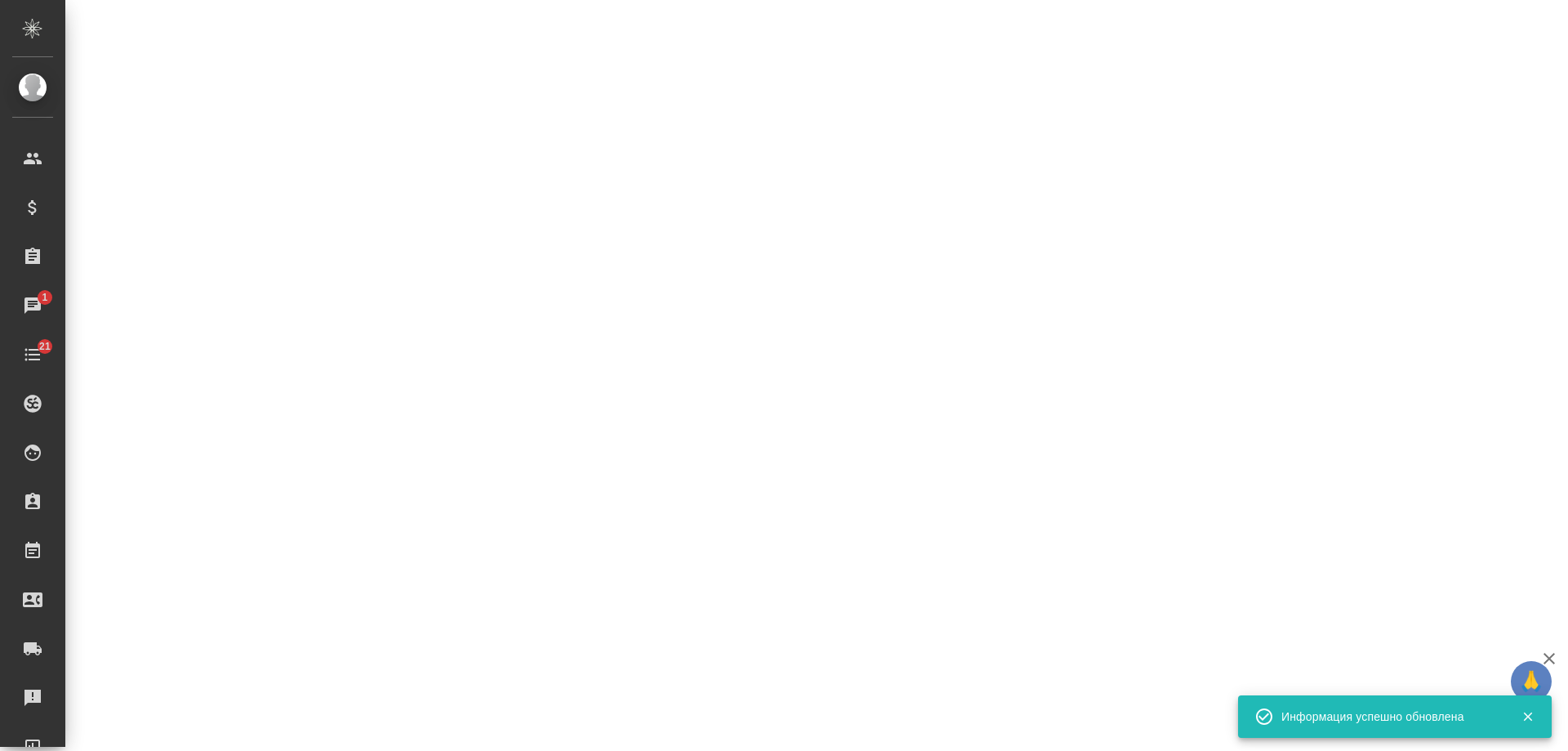
select select "RU"
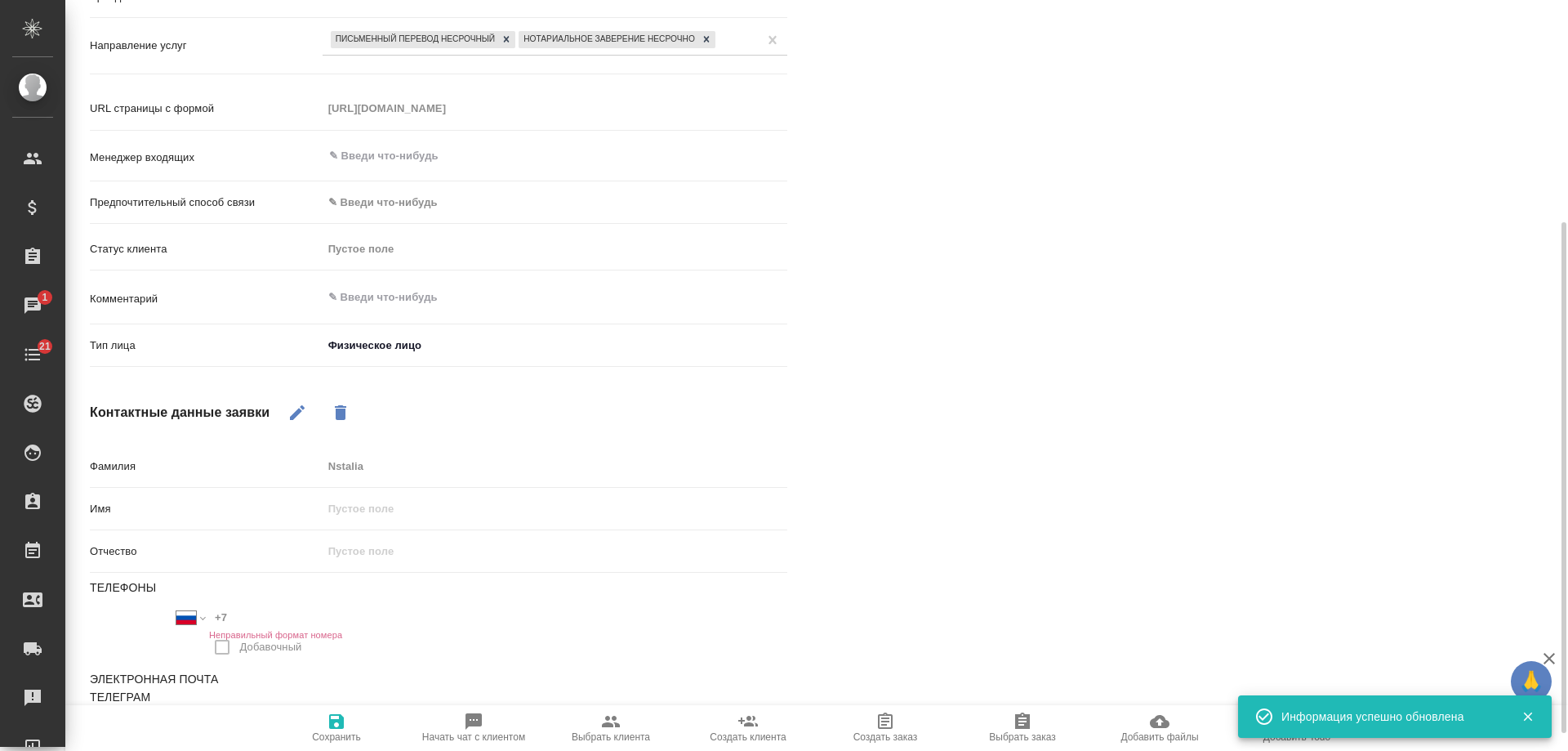
click at [1530, 721] on icon "button" at bounding box center [1528, 717] width 9 height 9
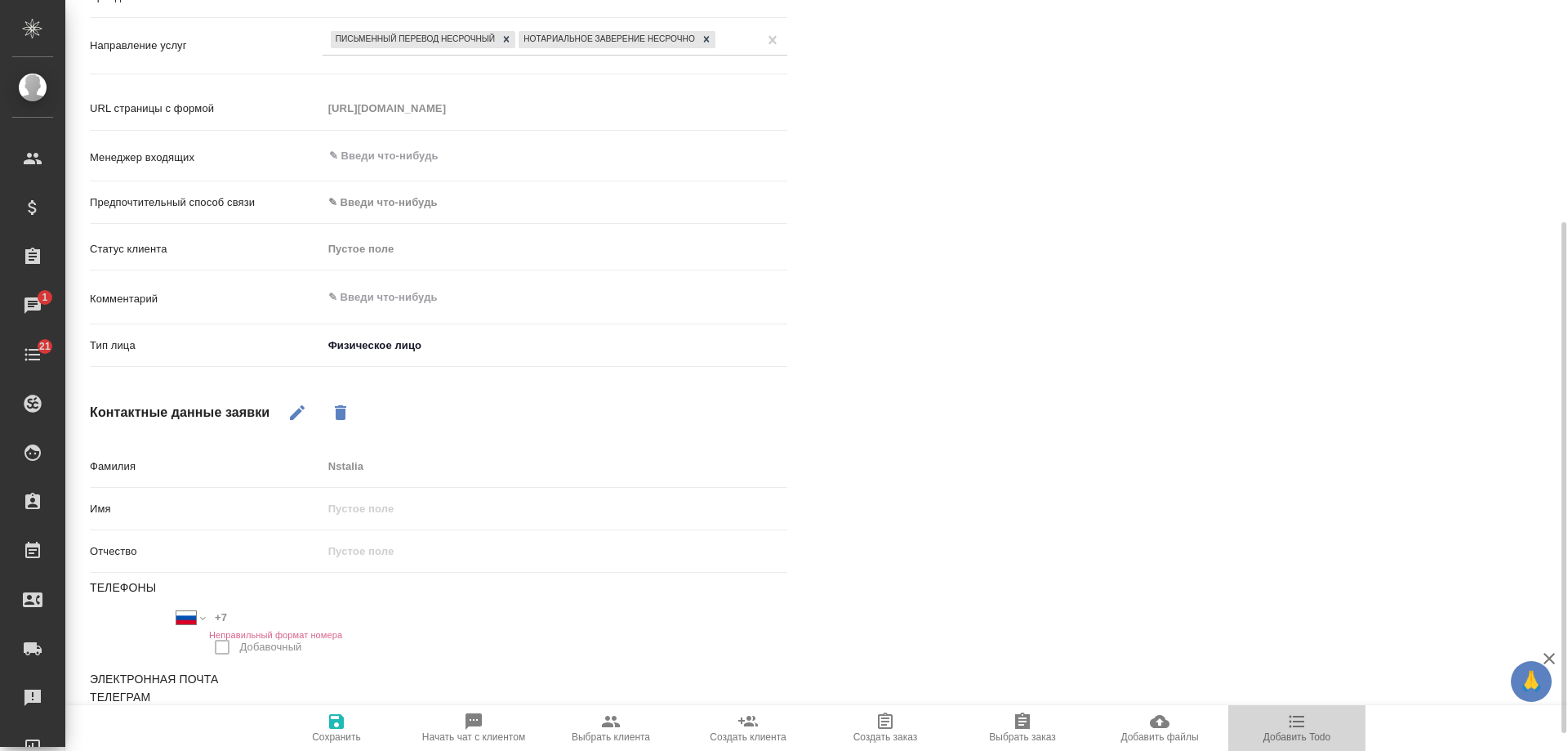
click at [1301, 725] on icon "button" at bounding box center [1296, 722] width 16 height 12
type textarea "x"
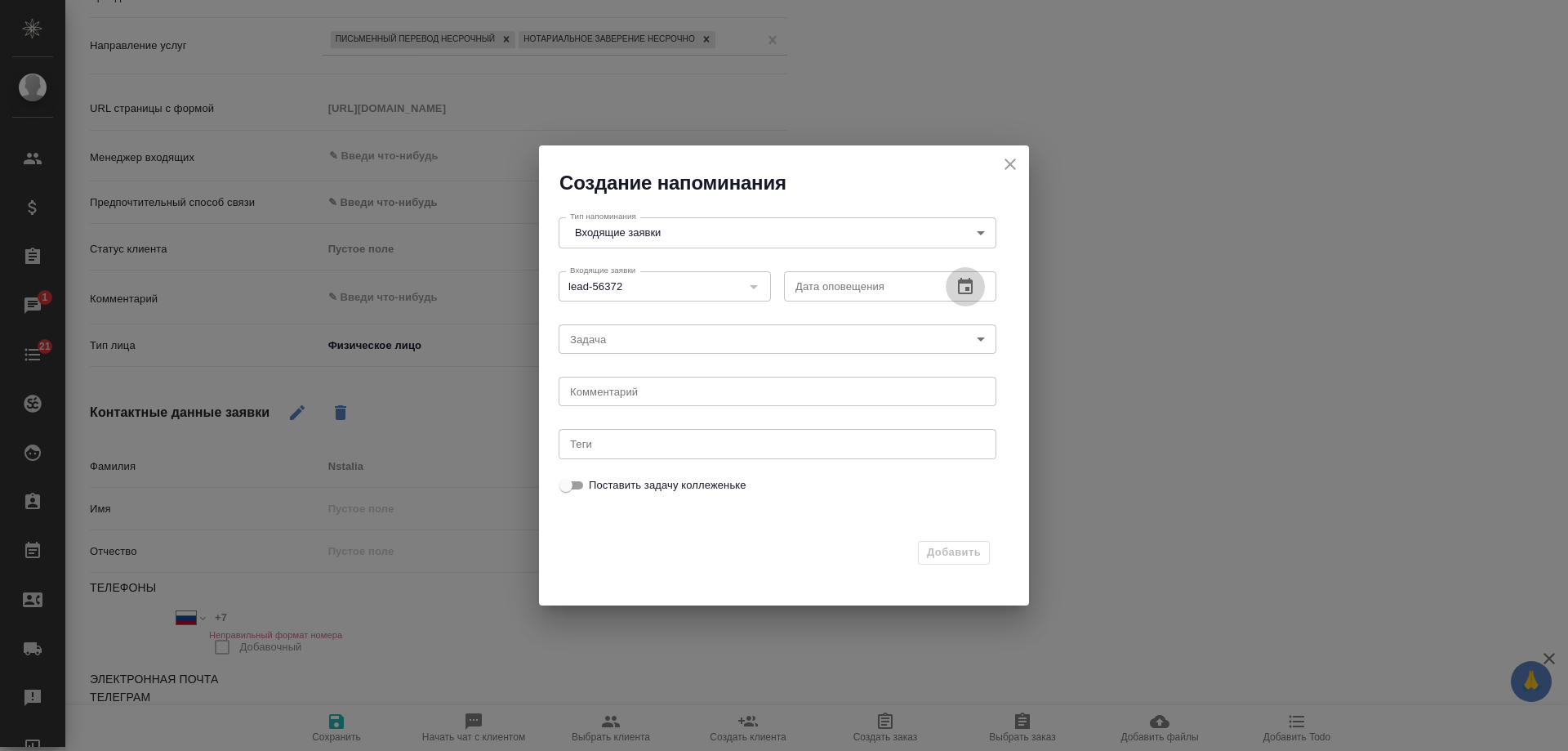
click at [951, 280] on button "button" at bounding box center [964, 286] width 39 height 39
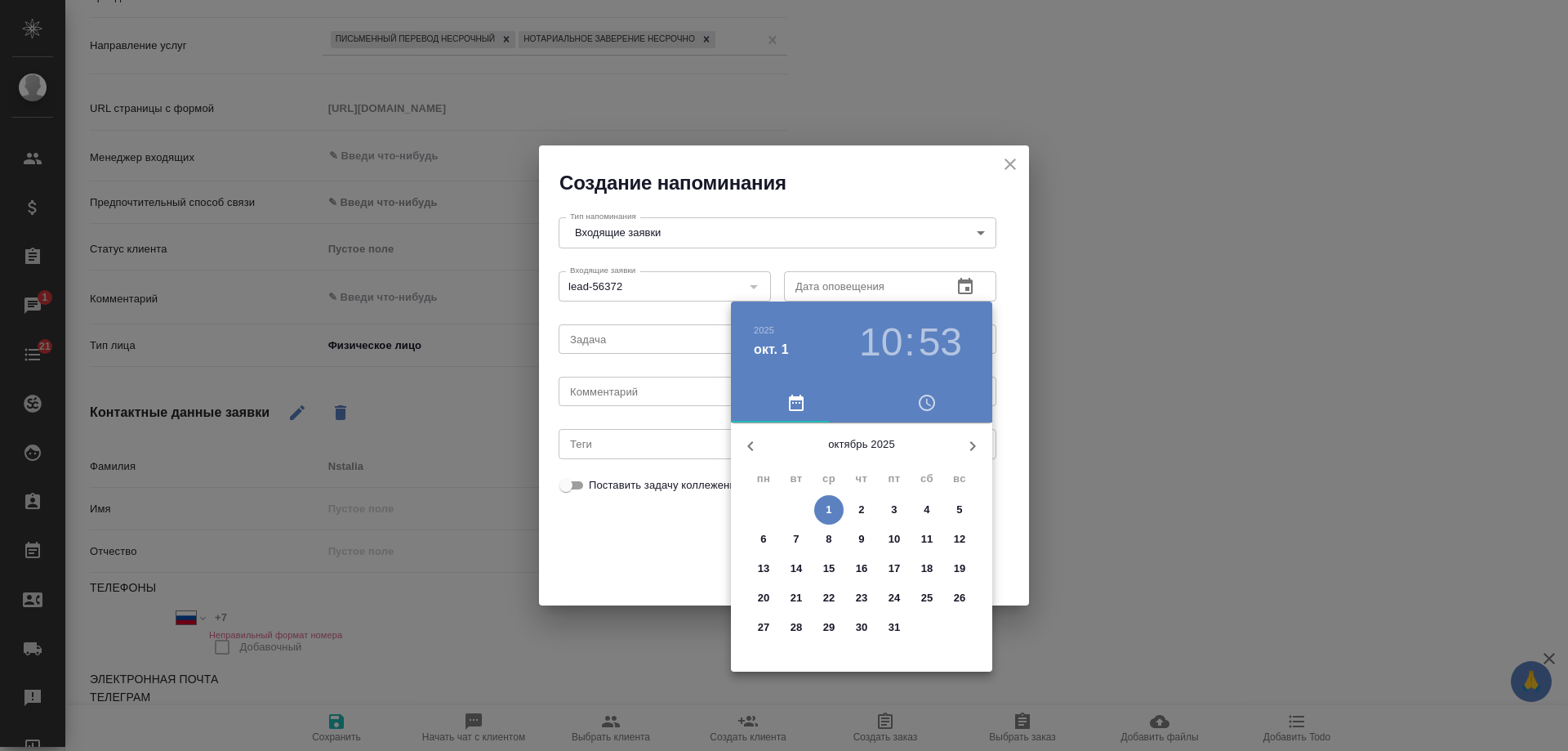
click at [865, 507] on span "2" at bounding box center [862, 510] width 29 height 17
type input "[DATE] 10:53"
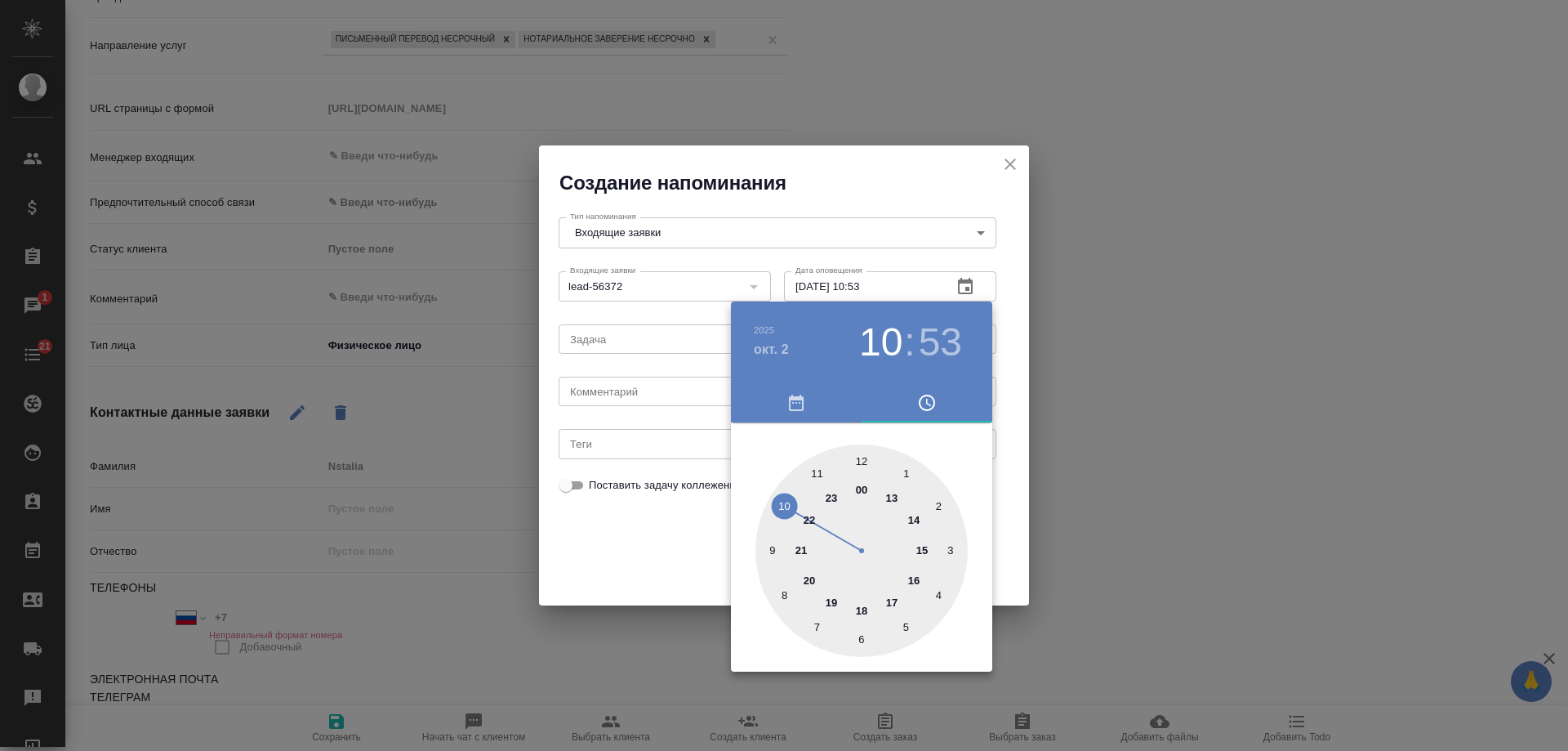
click at [598, 383] on div at bounding box center [784, 376] width 1568 height 751
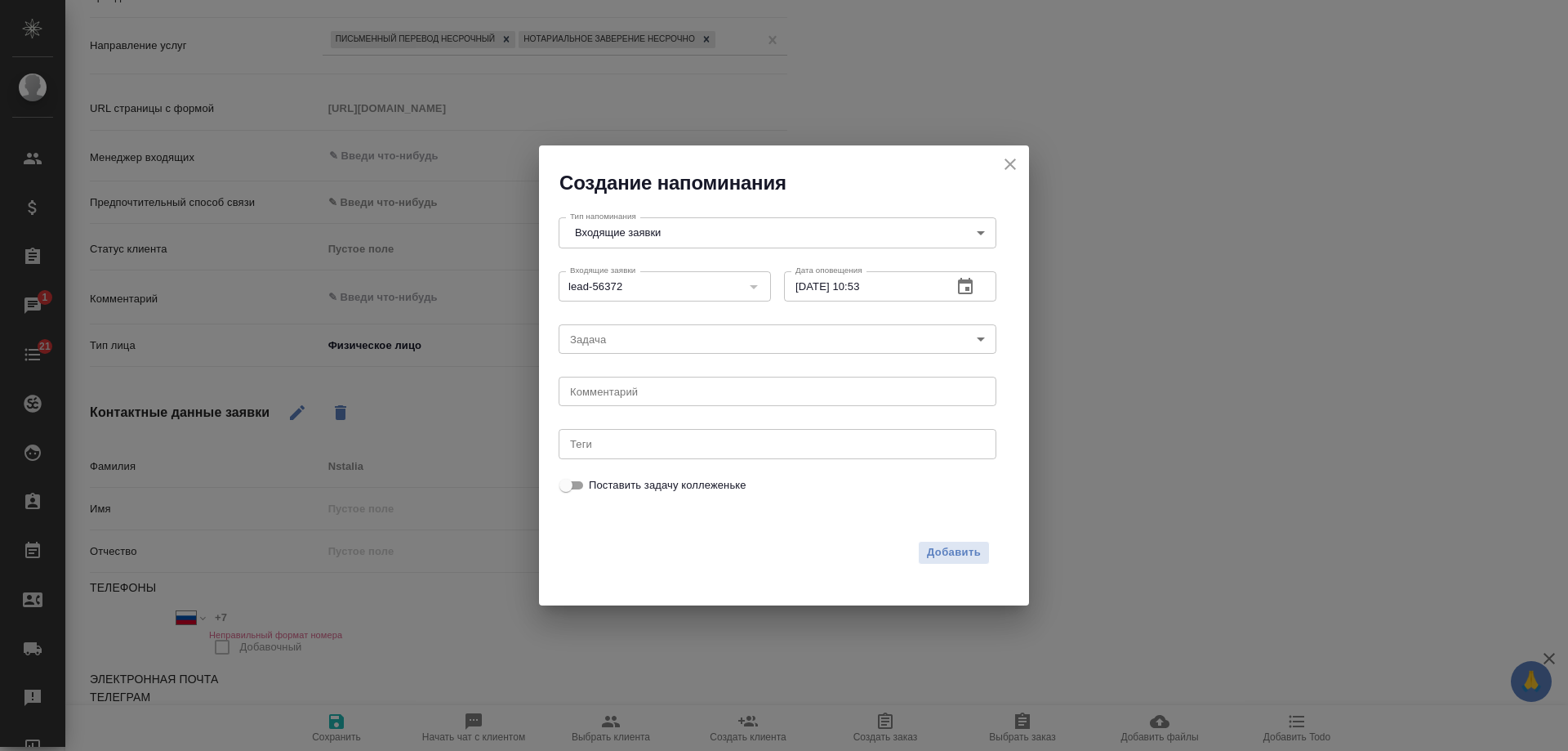
click at [601, 394] on textarea at bounding box center [777, 391] width 415 height 12
type textarea "искать на крыле"
click at [976, 554] on span "Добавить" at bounding box center [953, 553] width 54 height 18
type textarea "x"
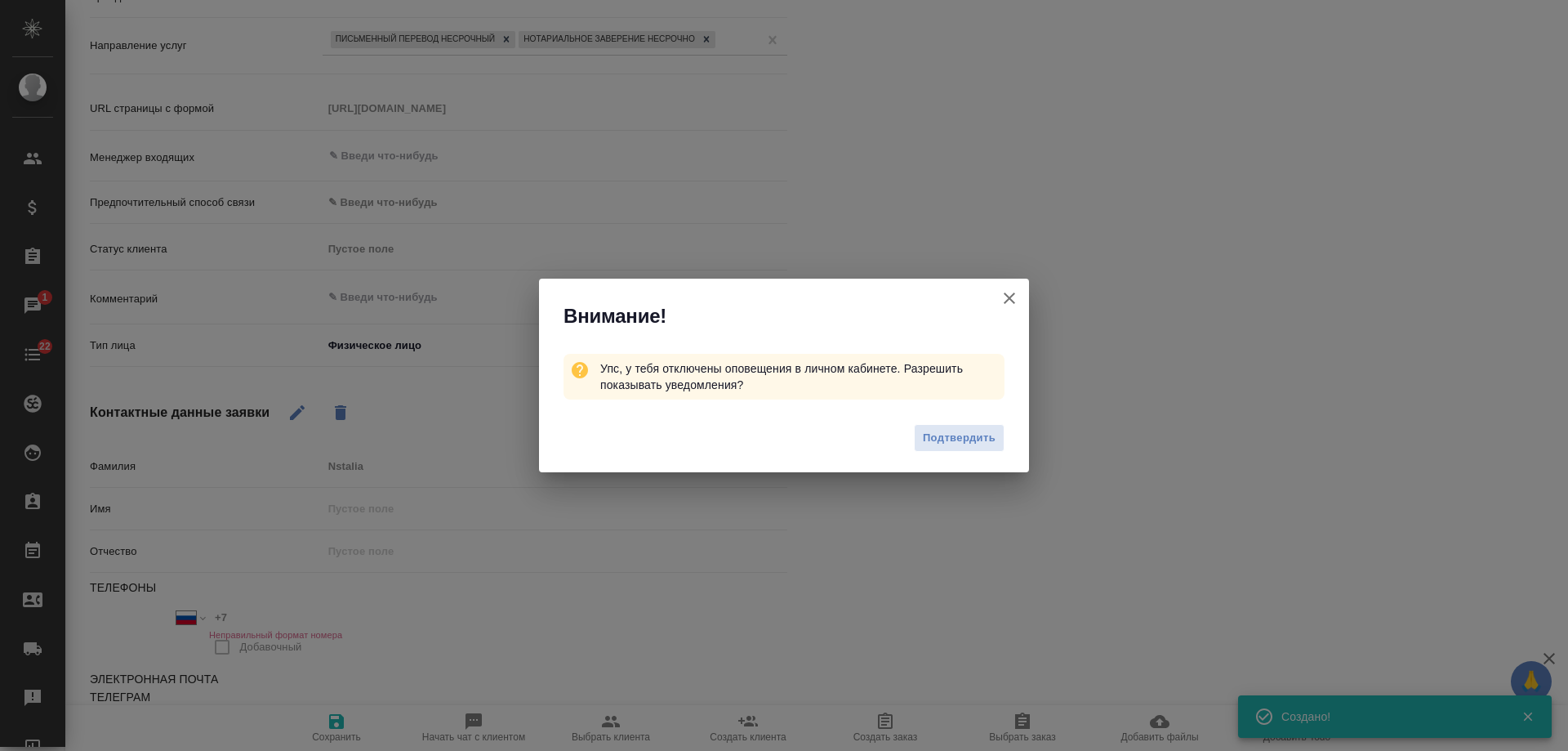
drag, startPoint x: 1006, startPoint y: 302, endPoint x: 996, endPoint y: 289, distance: 16.4
click at [1007, 302] on icon "button" at bounding box center [1008, 297] width 19 height 19
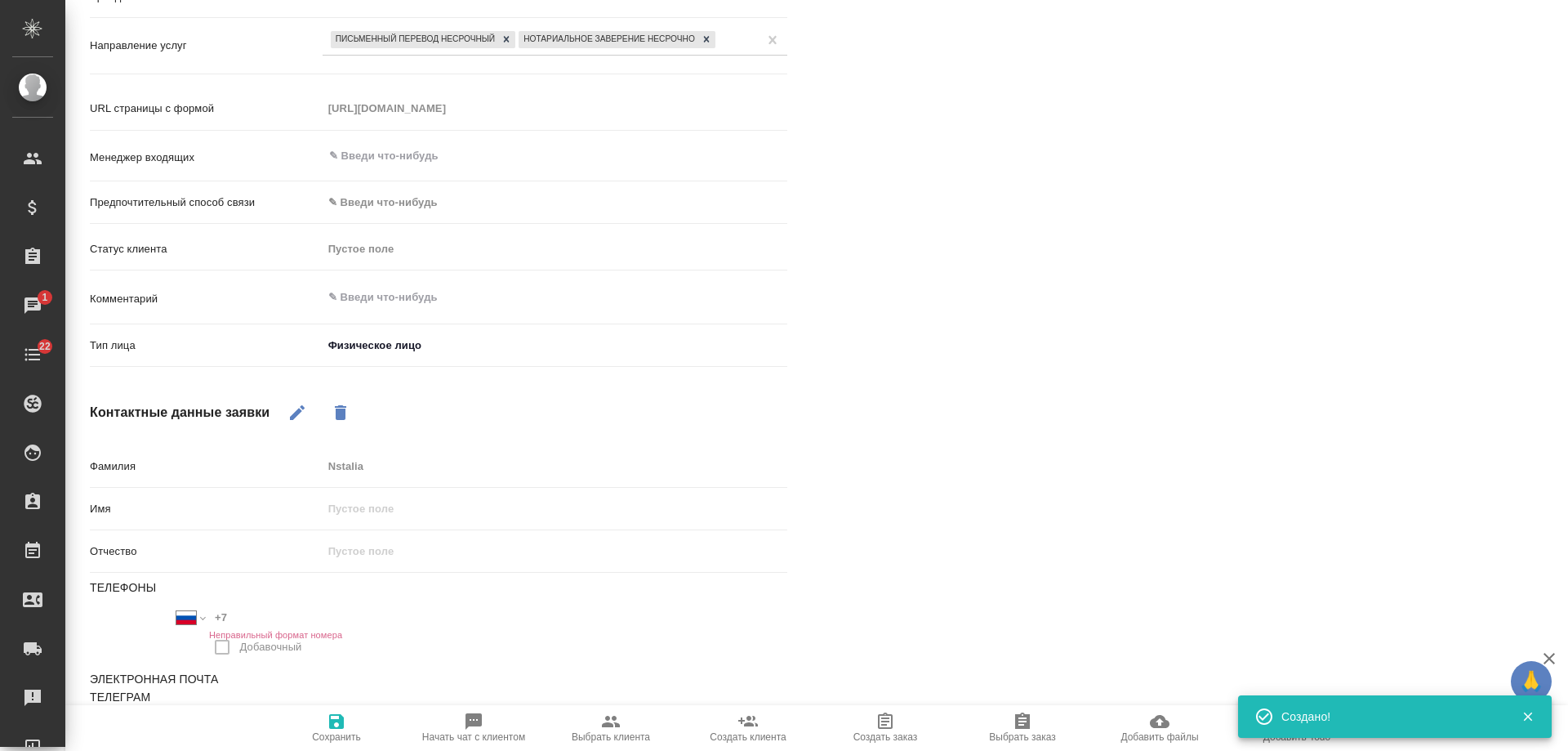
type textarea "x"
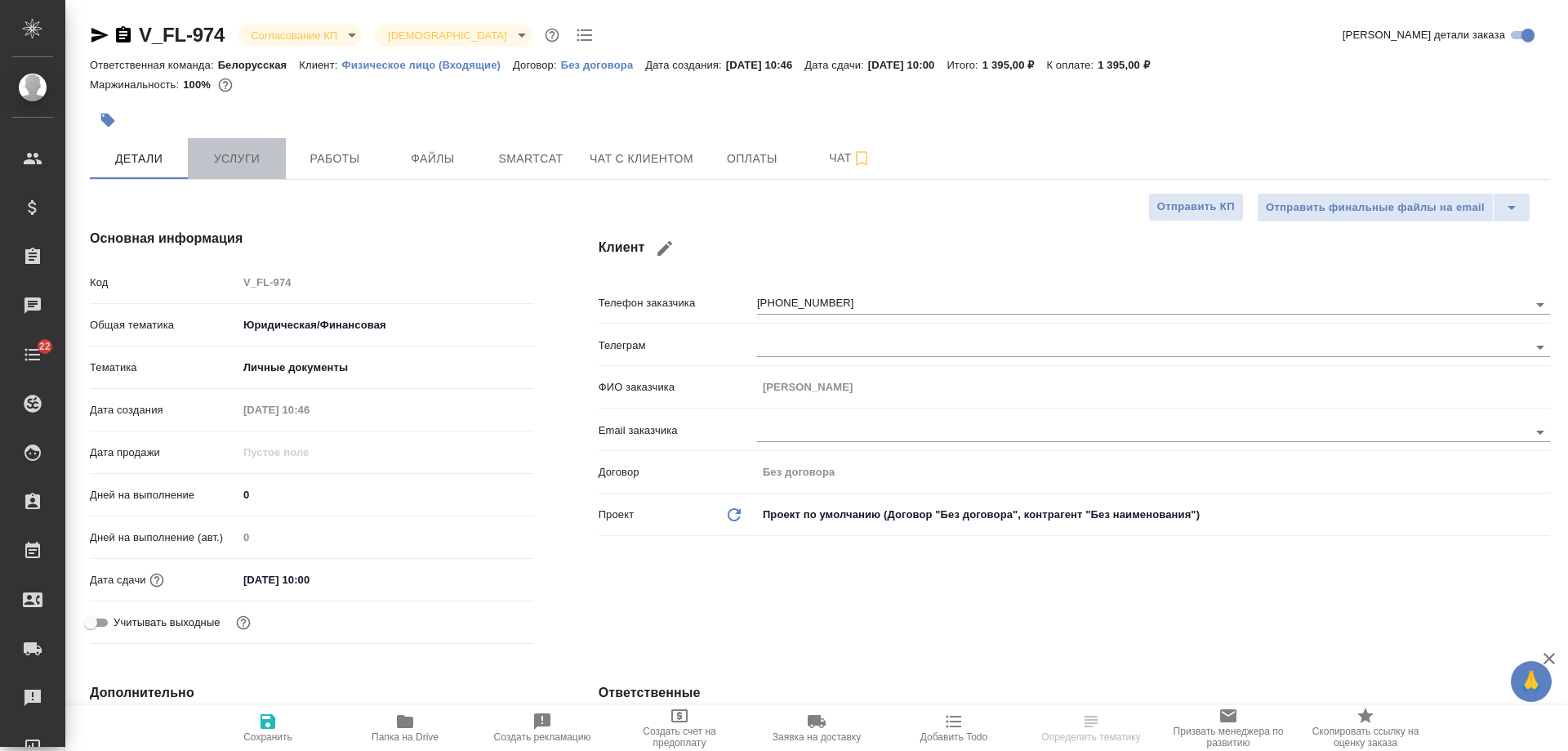
click at [234, 155] on span "Услуги" at bounding box center [236, 159] width 78 height 20
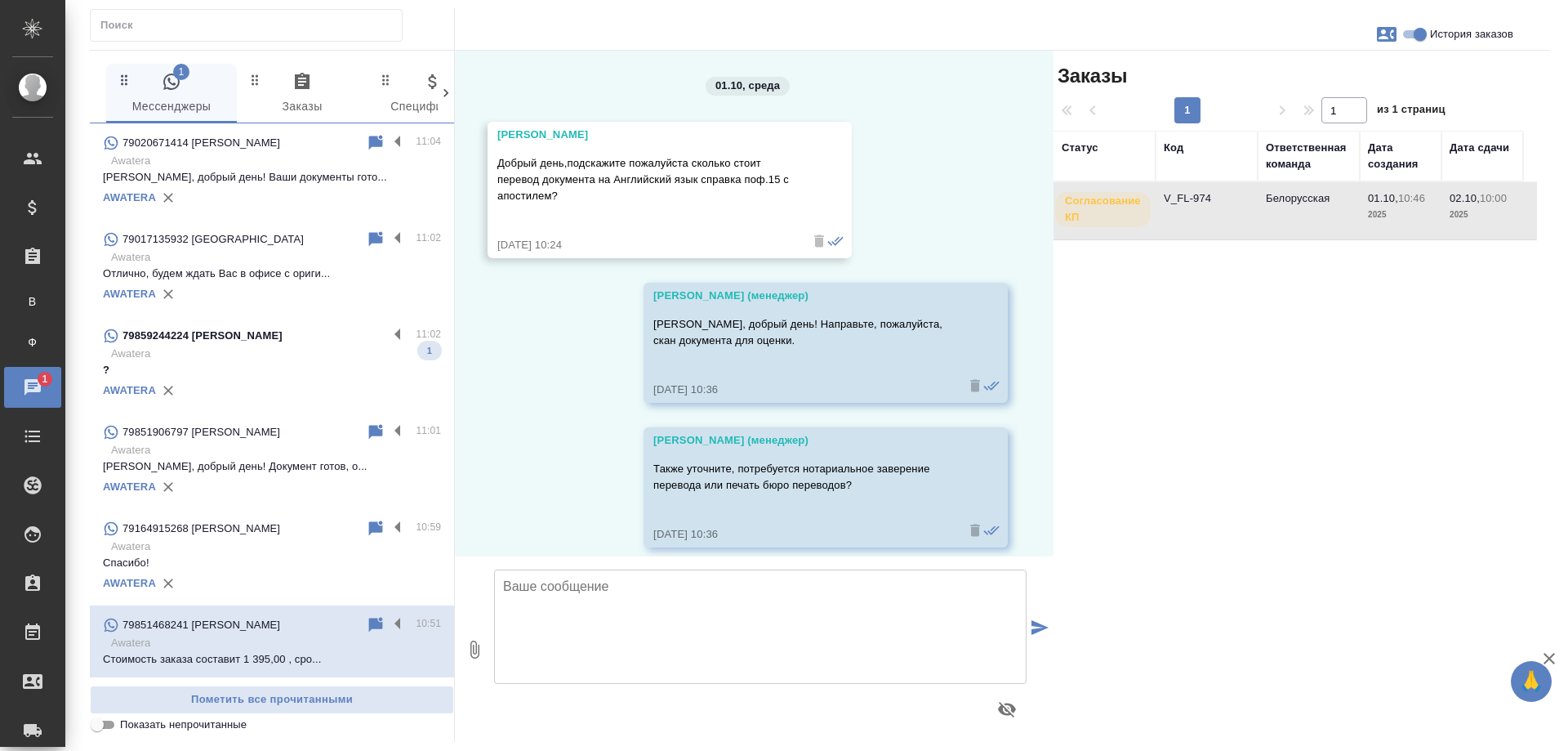
scroll to position [249, 0]
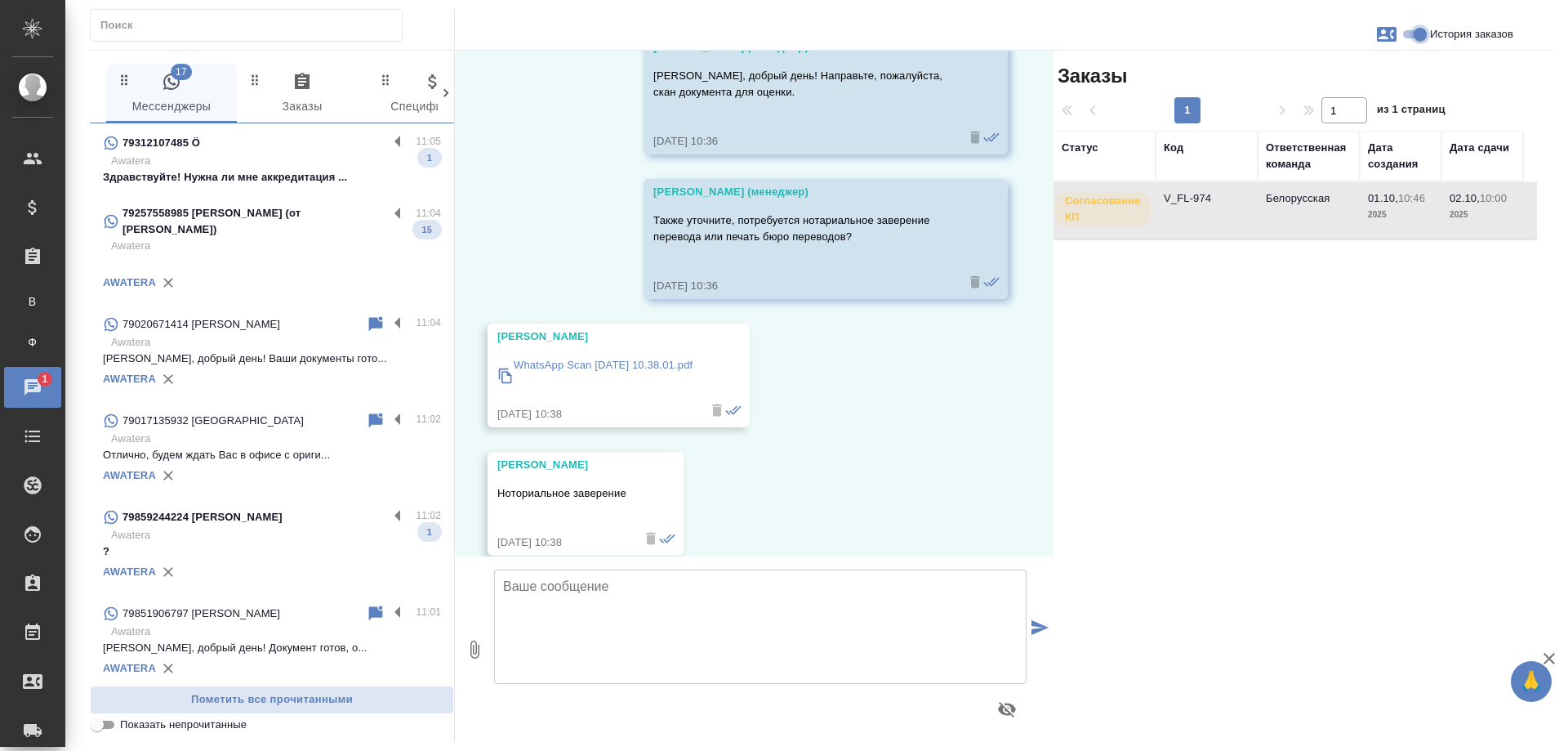
click at [1417, 33] on input "История заказов" at bounding box center [1419, 34] width 59 height 19
checkbox input "false"
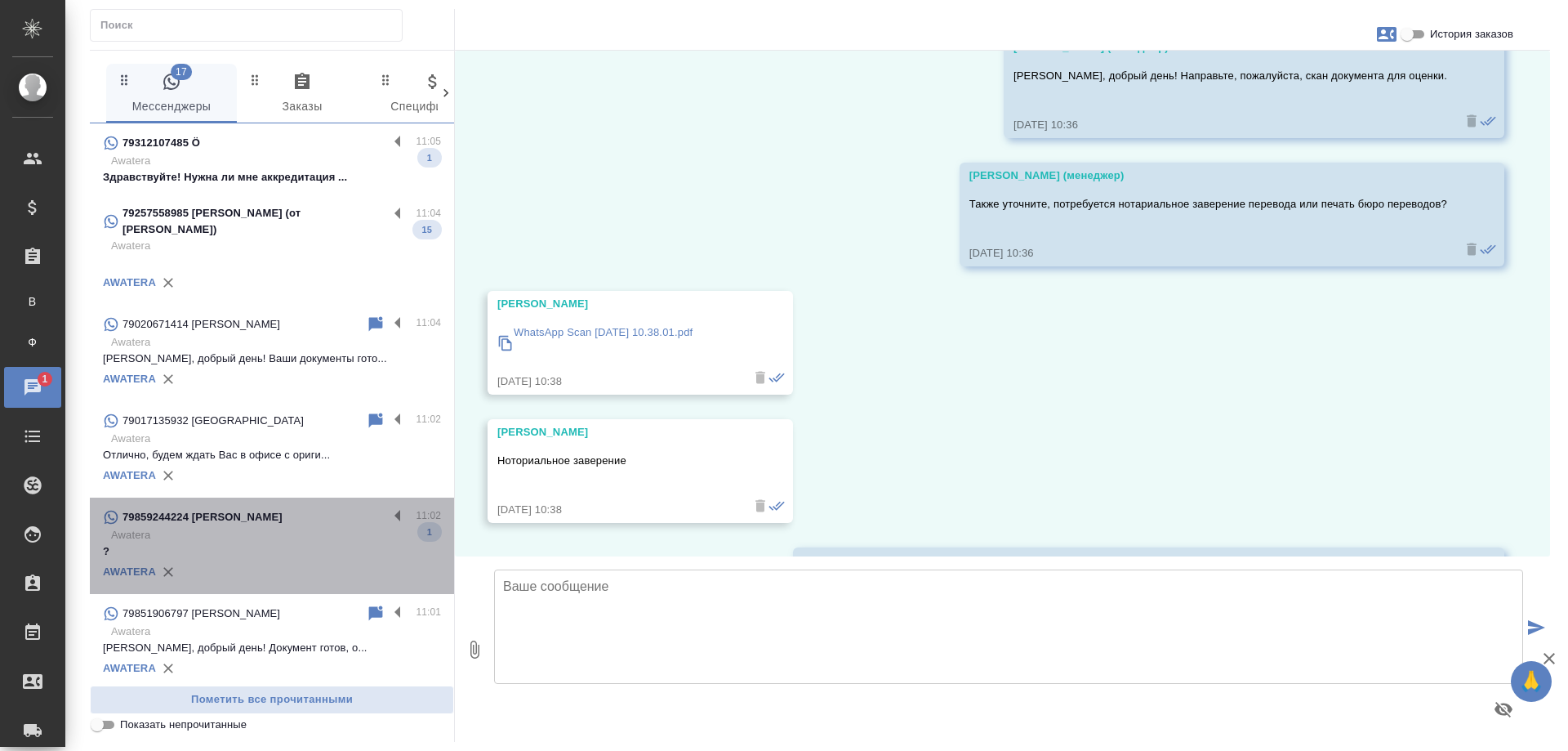
click at [282, 537] on p "Awatera" at bounding box center [275, 535] width 329 height 17
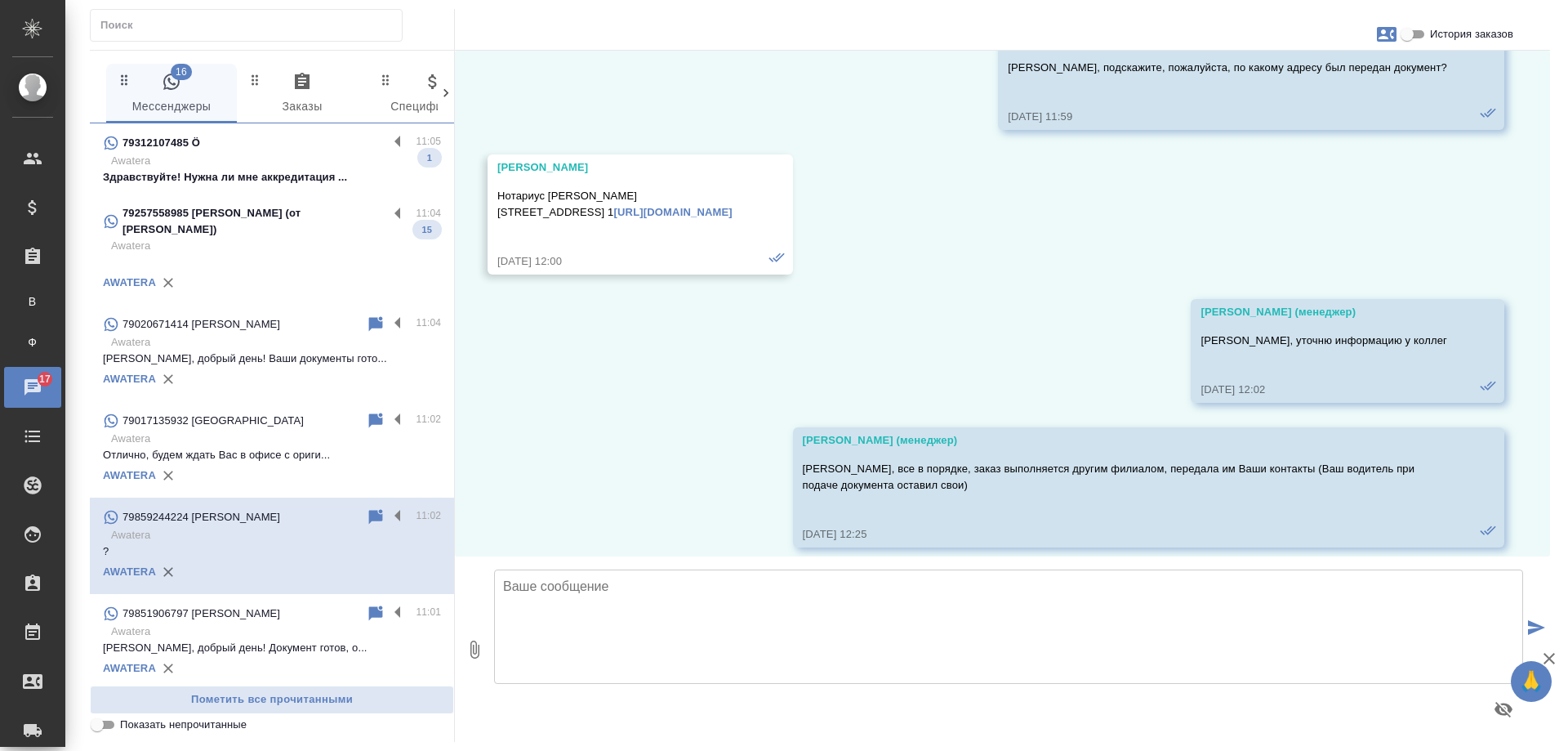
scroll to position [5864, 0]
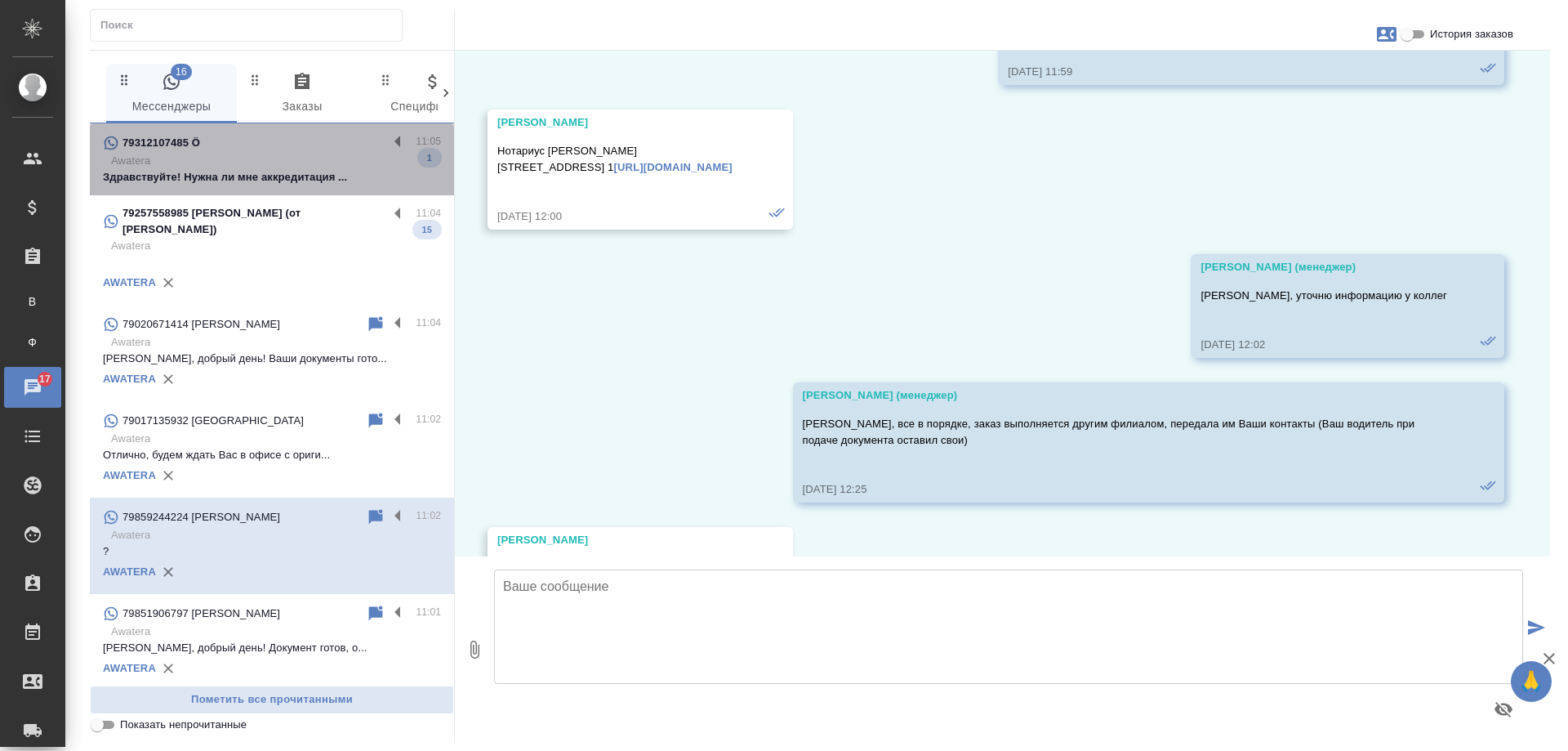
click at [288, 152] on div "79312107485 Ö" at bounding box center [245, 142] width 285 height 19
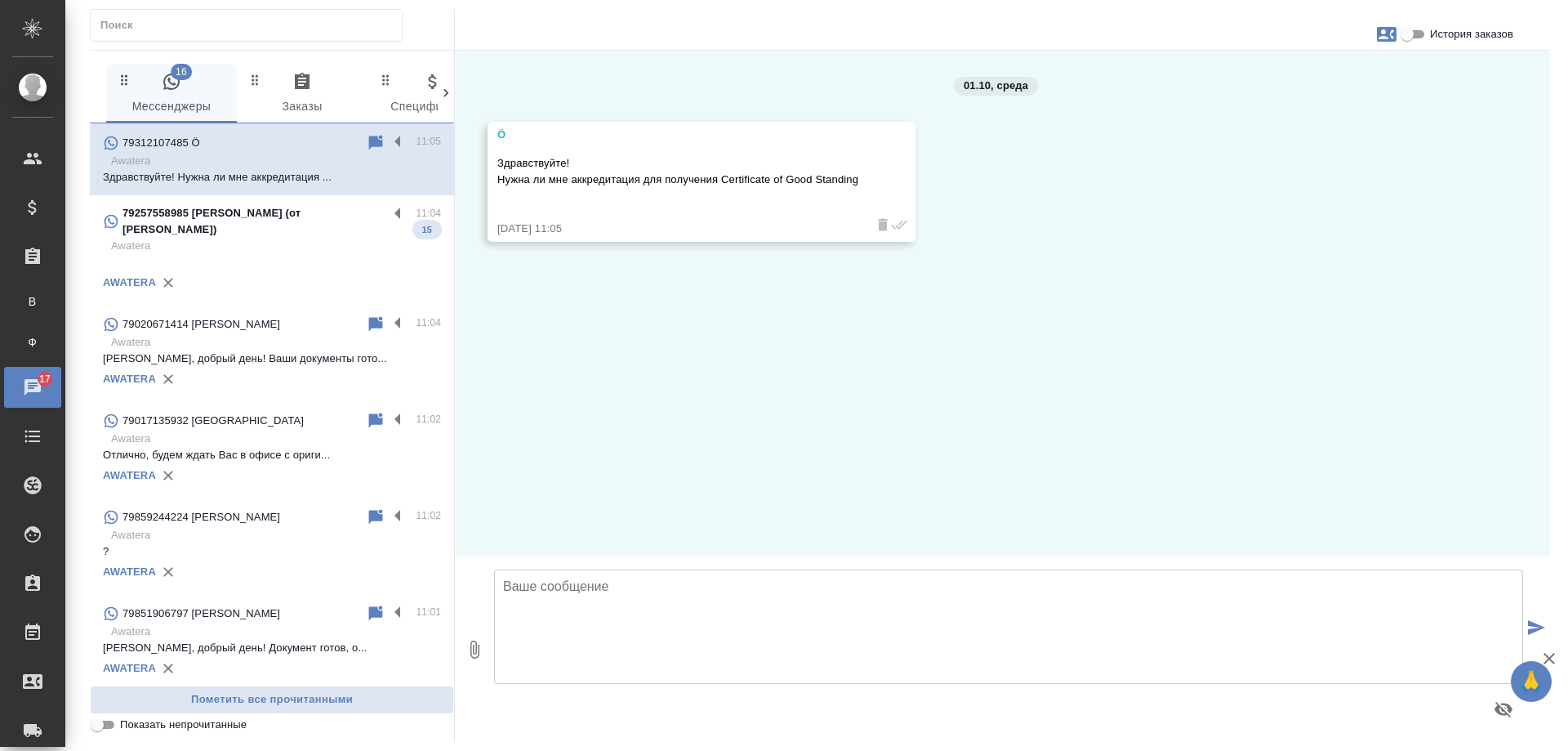
scroll to position [0, 0]
click at [366, 143] on icon at bounding box center [375, 142] width 19 height 19
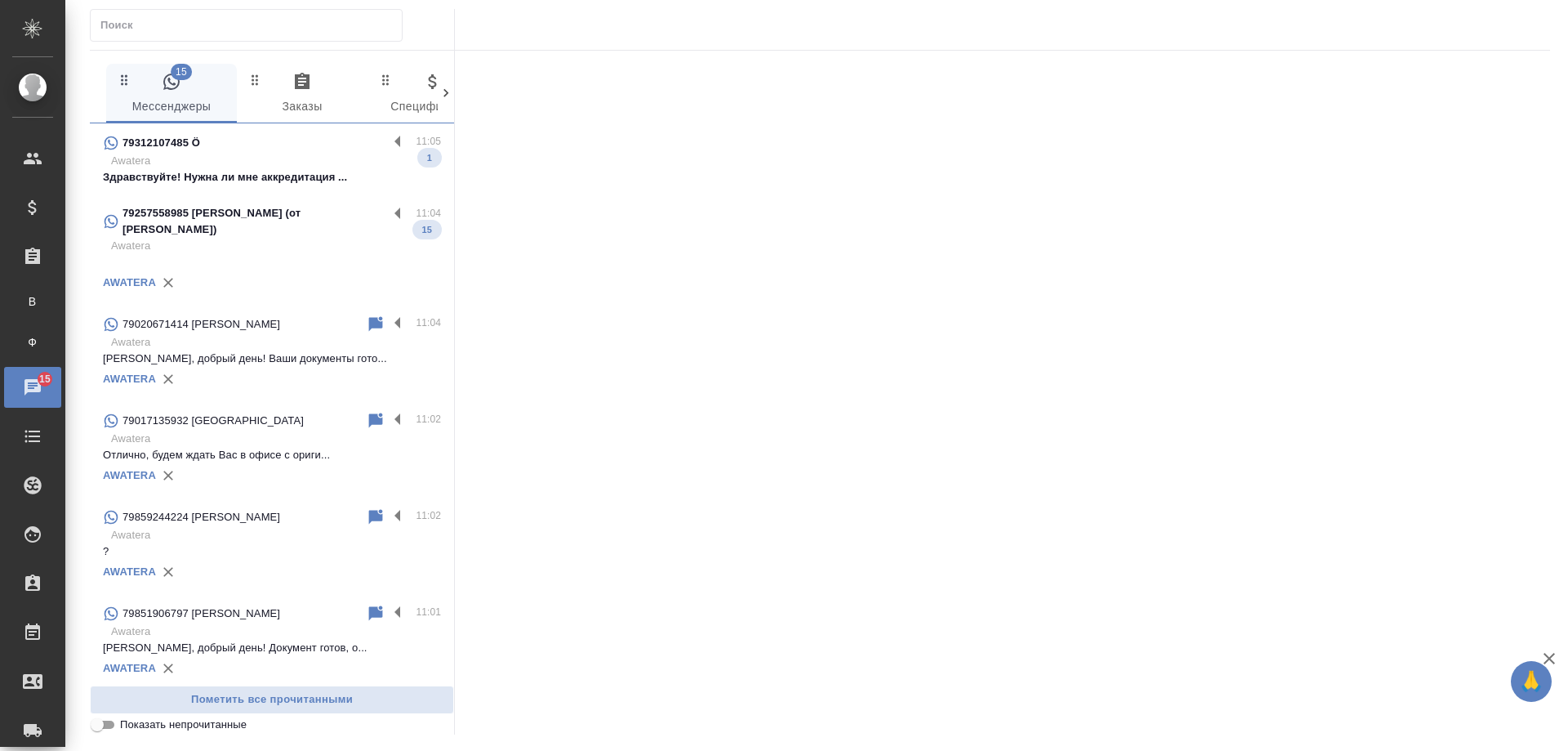
click at [263, 229] on p "79257558985 Солнцева Виктория (от Елены Макаровой)" at bounding box center [254, 221] width 265 height 33
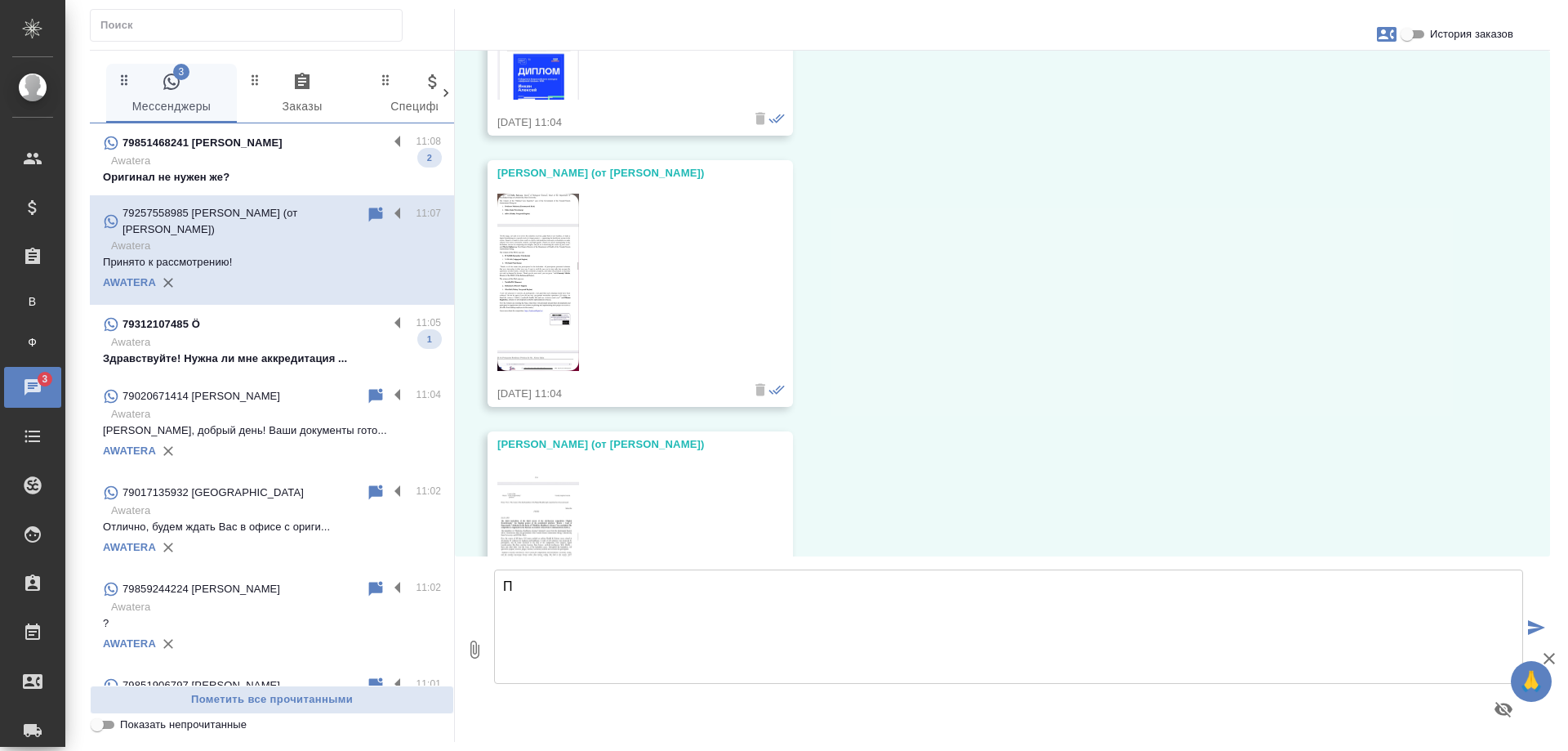
scroll to position [31945, 0]
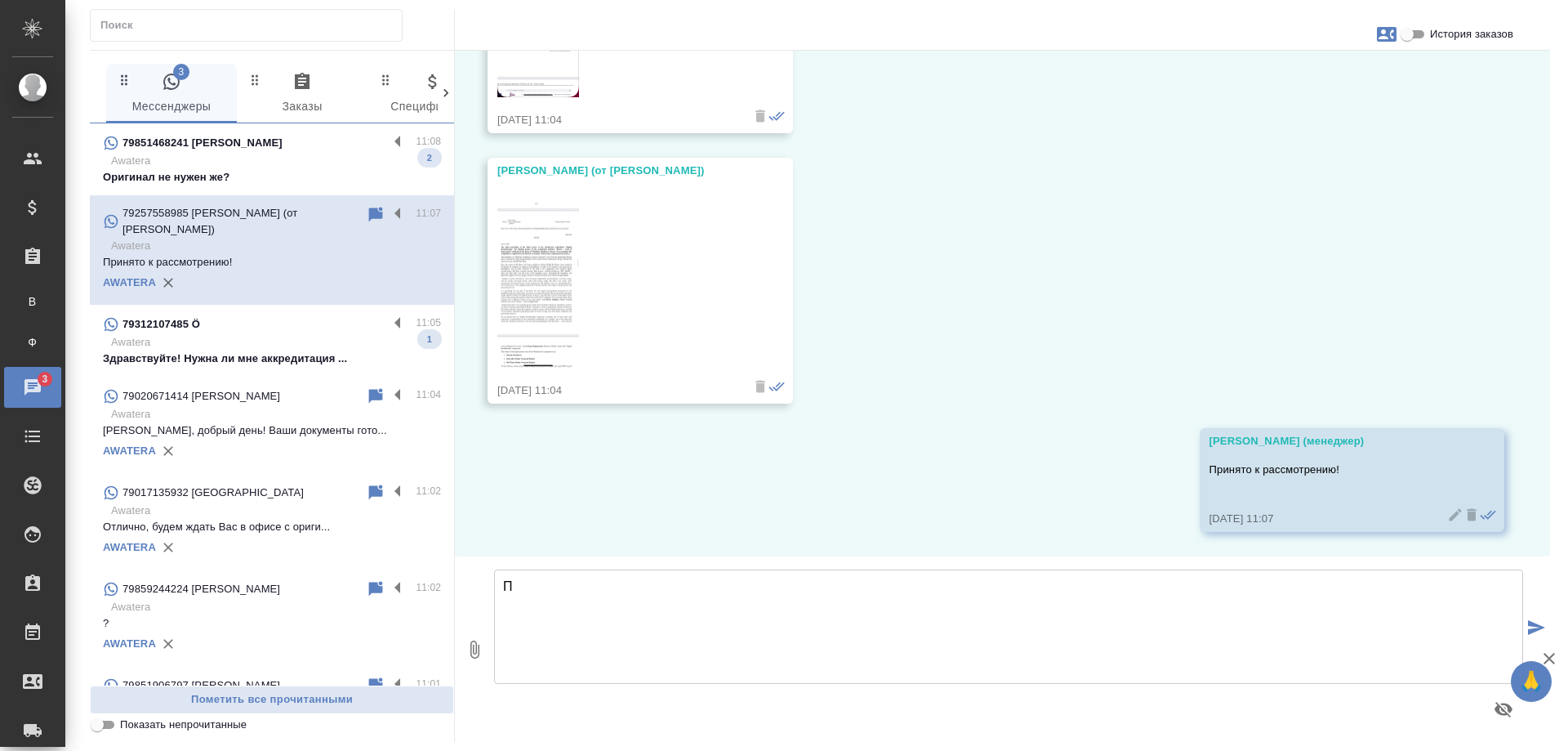
click at [285, 153] on p "Awatera" at bounding box center [275, 161] width 329 height 17
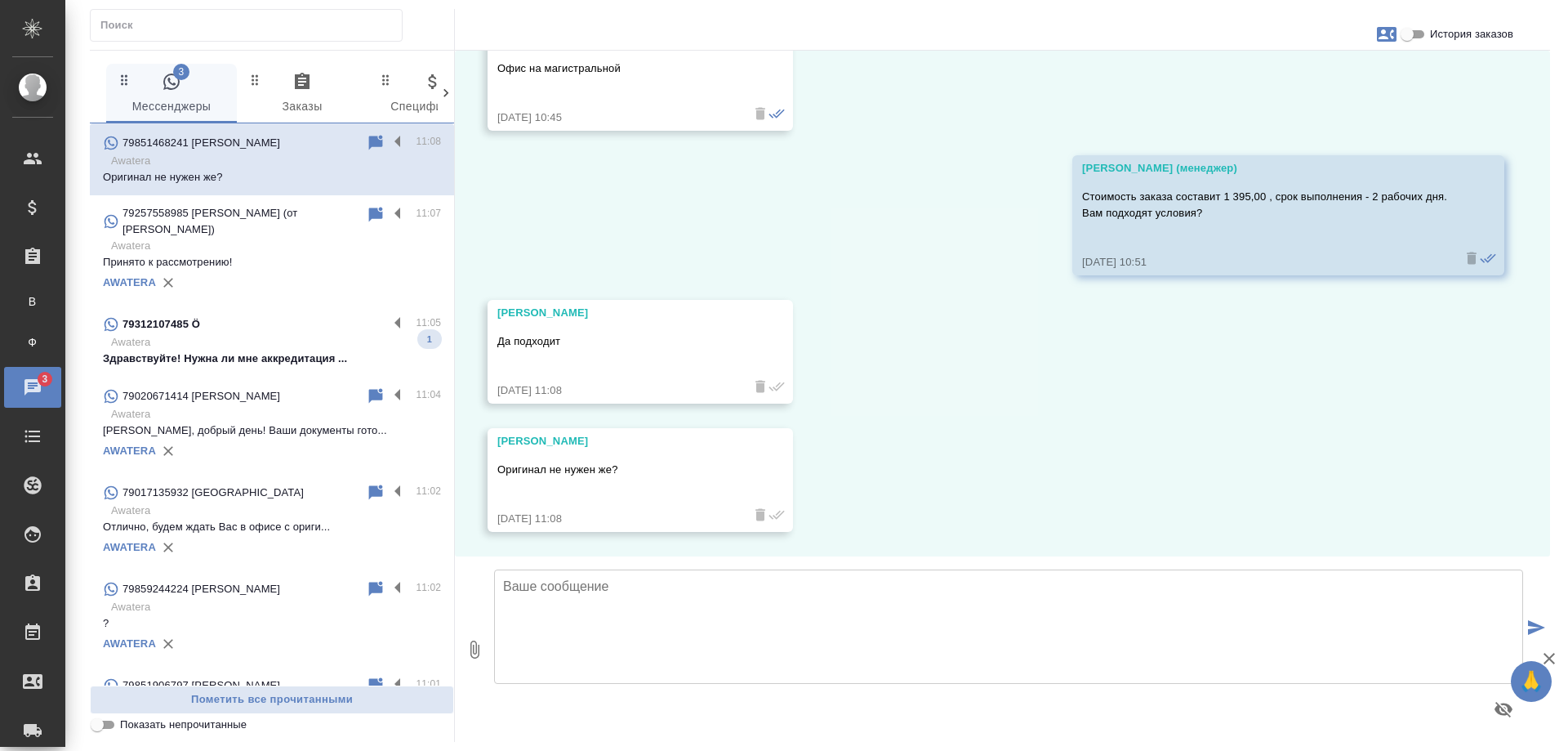
scroll to position [880, 0]
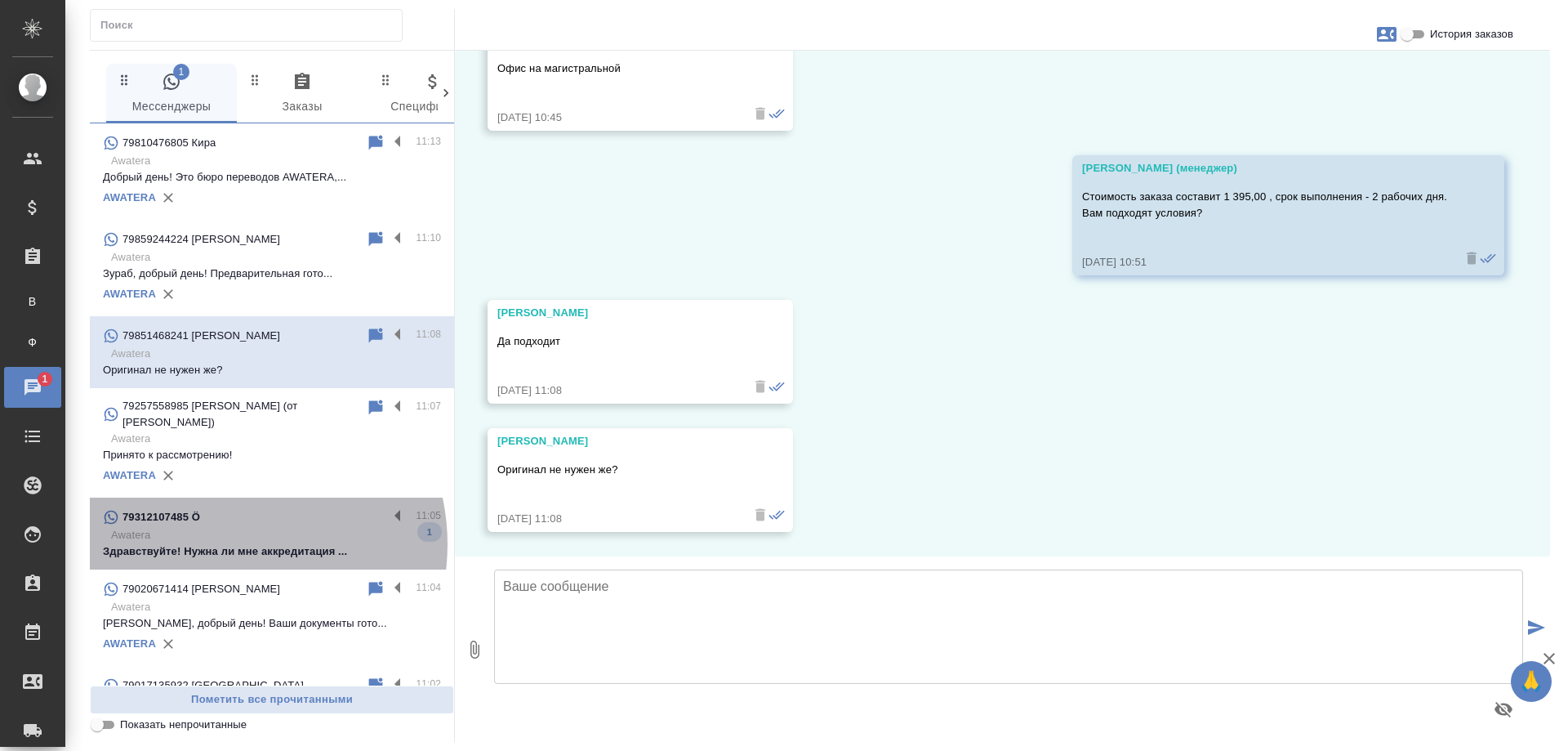
click at [227, 544] on p "Здравствуйте! Нужна ли мне аккредитация ..." at bounding box center [272, 552] width 338 height 17
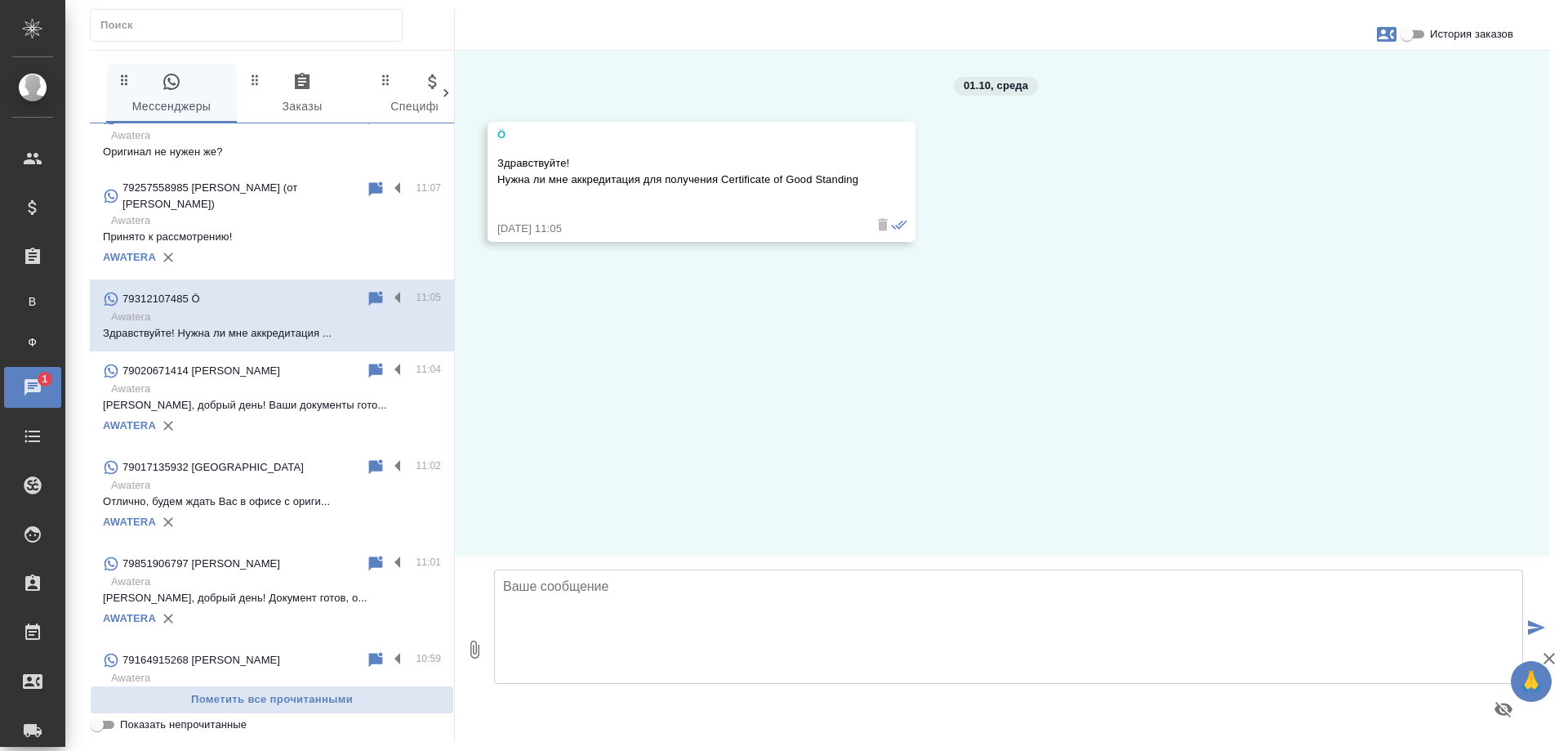
scroll to position [0, 0]
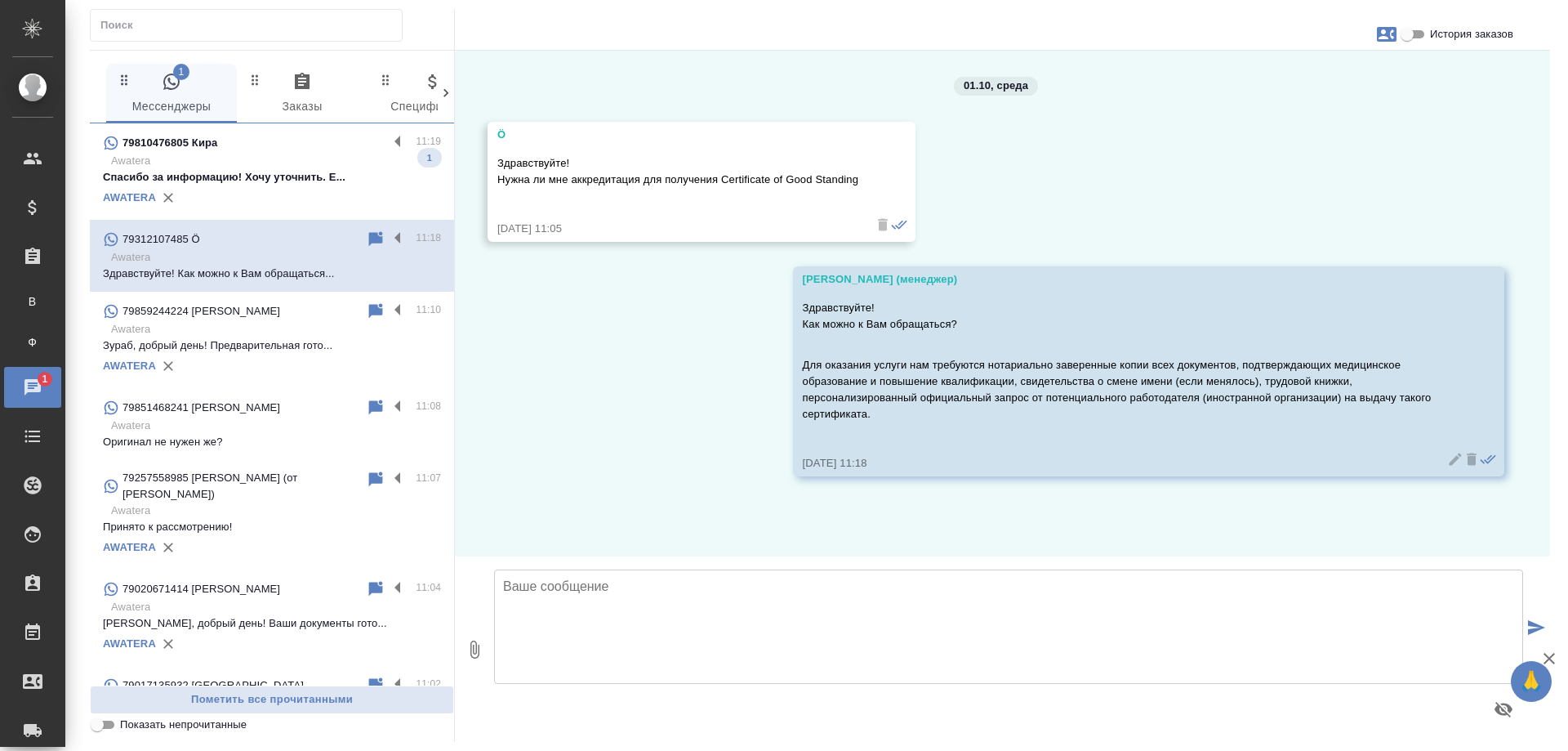
click at [278, 160] on p "Awatera" at bounding box center [275, 161] width 329 height 17
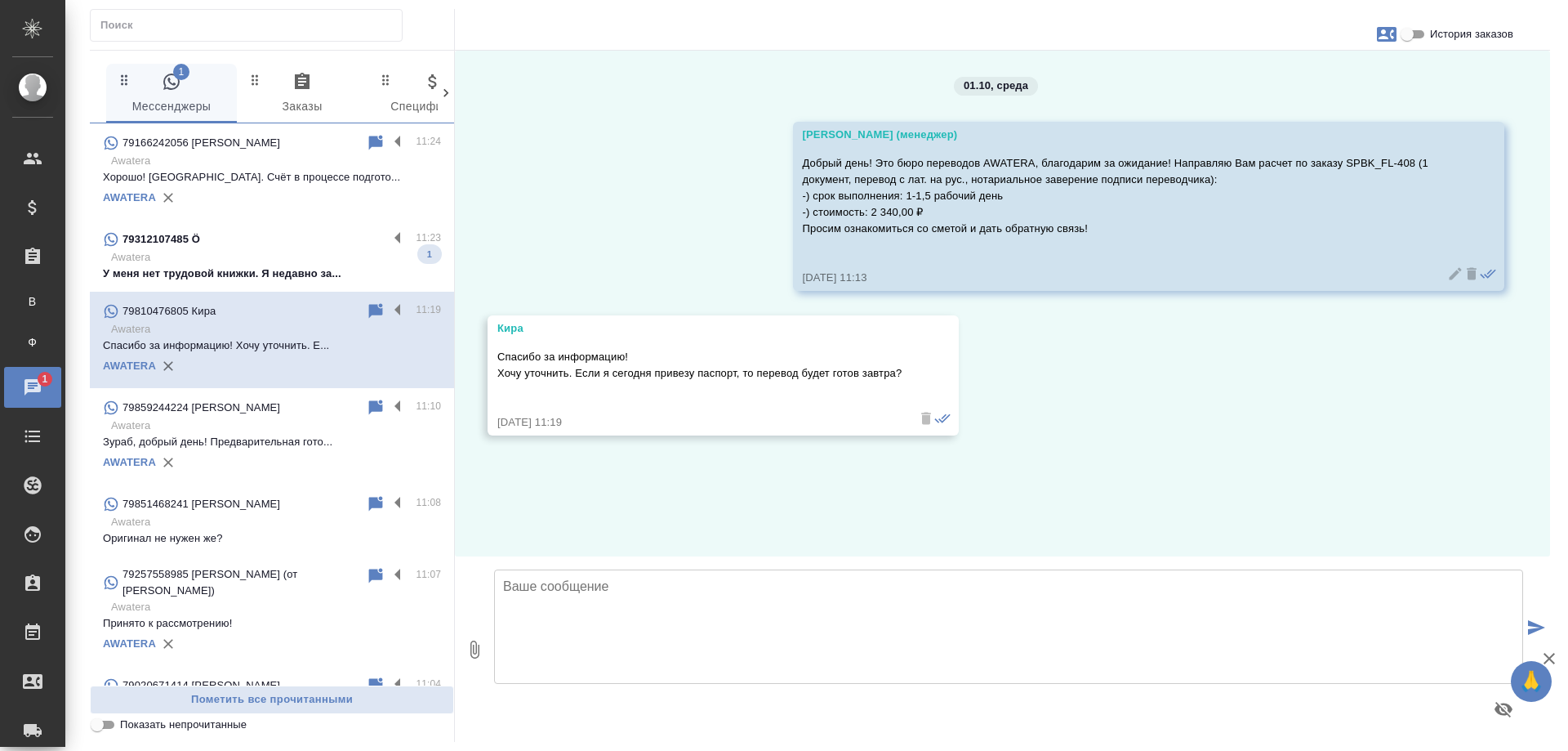
click at [271, 260] on p "Awatera" at bounding box center [275, 257] width 329 height 17
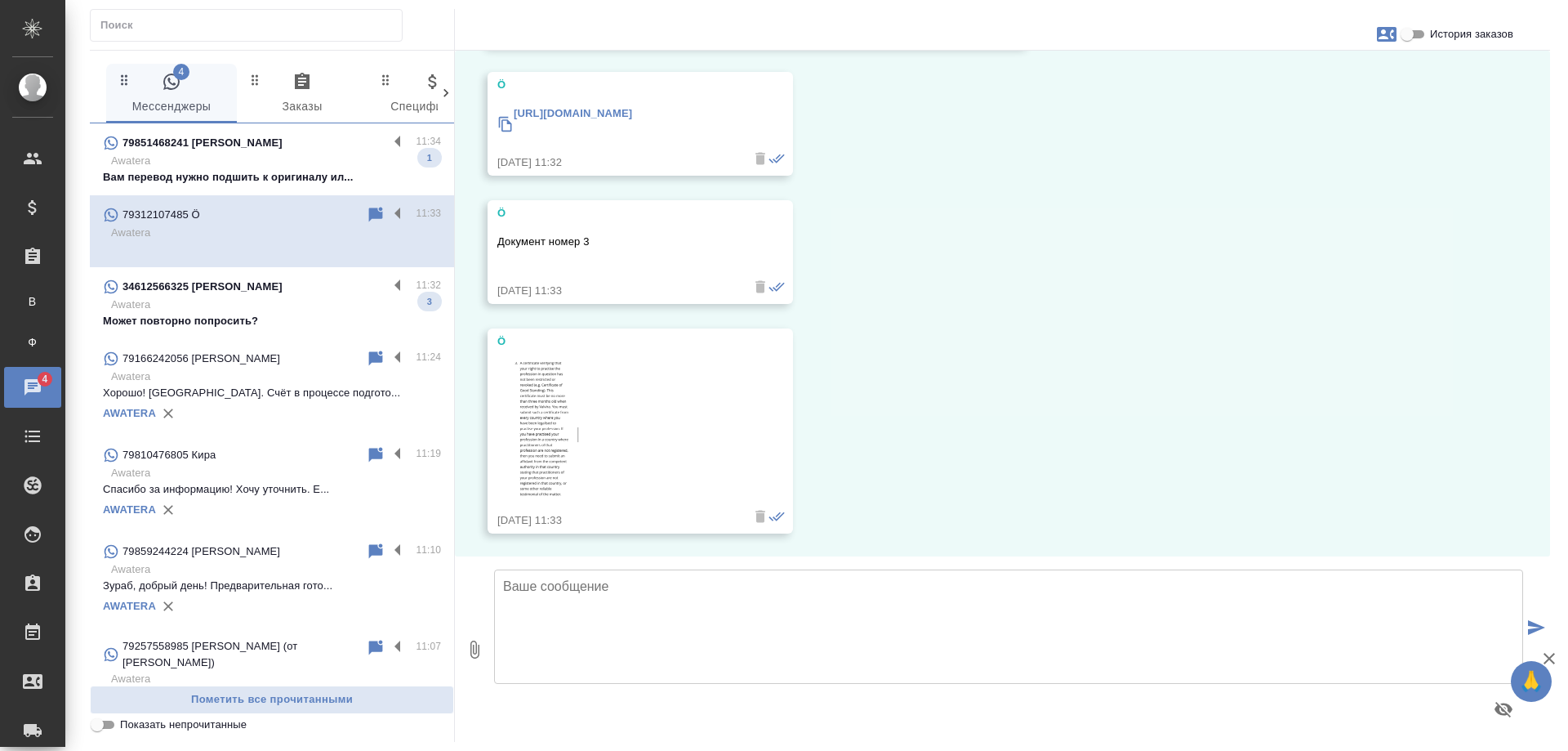
scroll to position [857, 0]
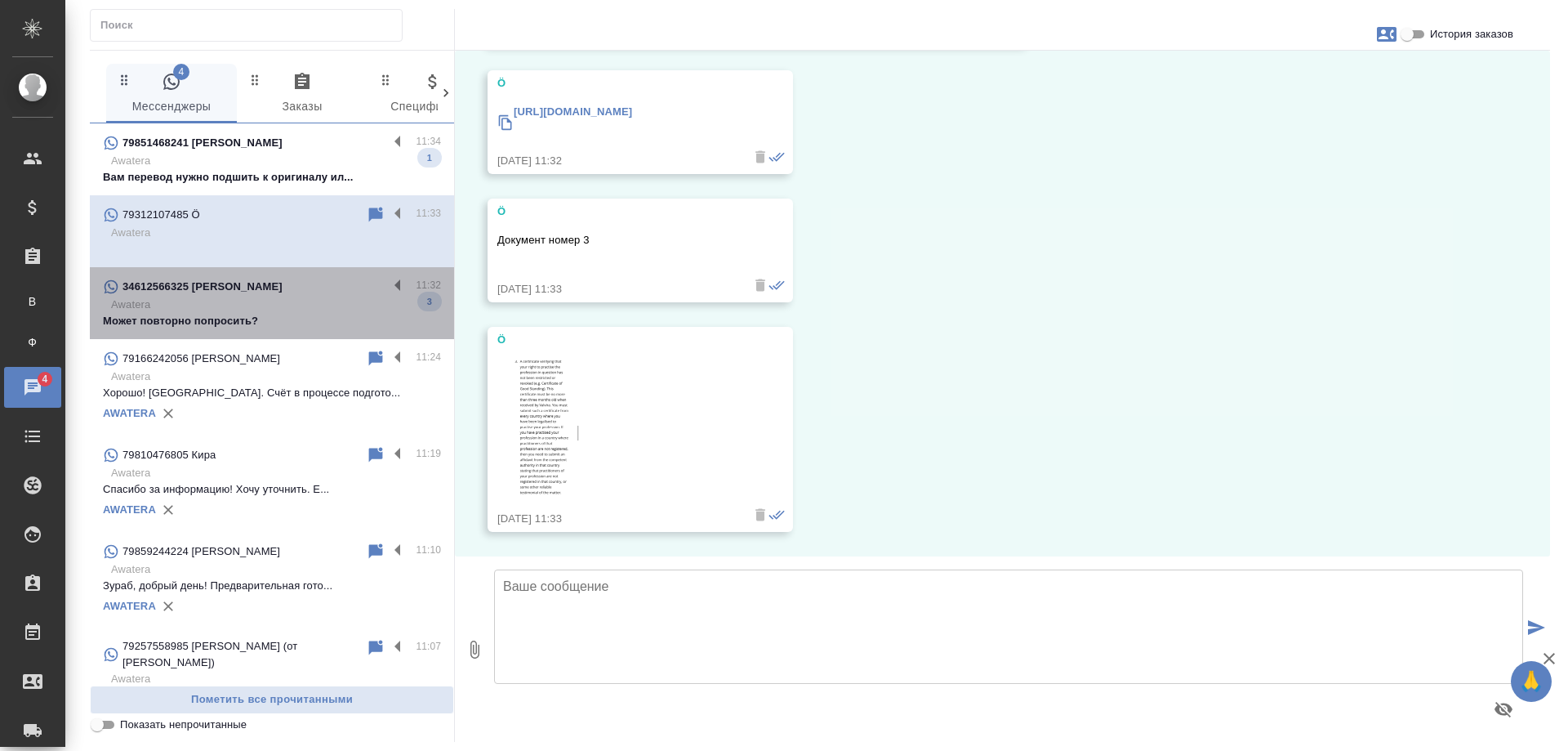
click at [279, 302] on p "Awatera" at bounding box center [275, 305] width 329 height 17
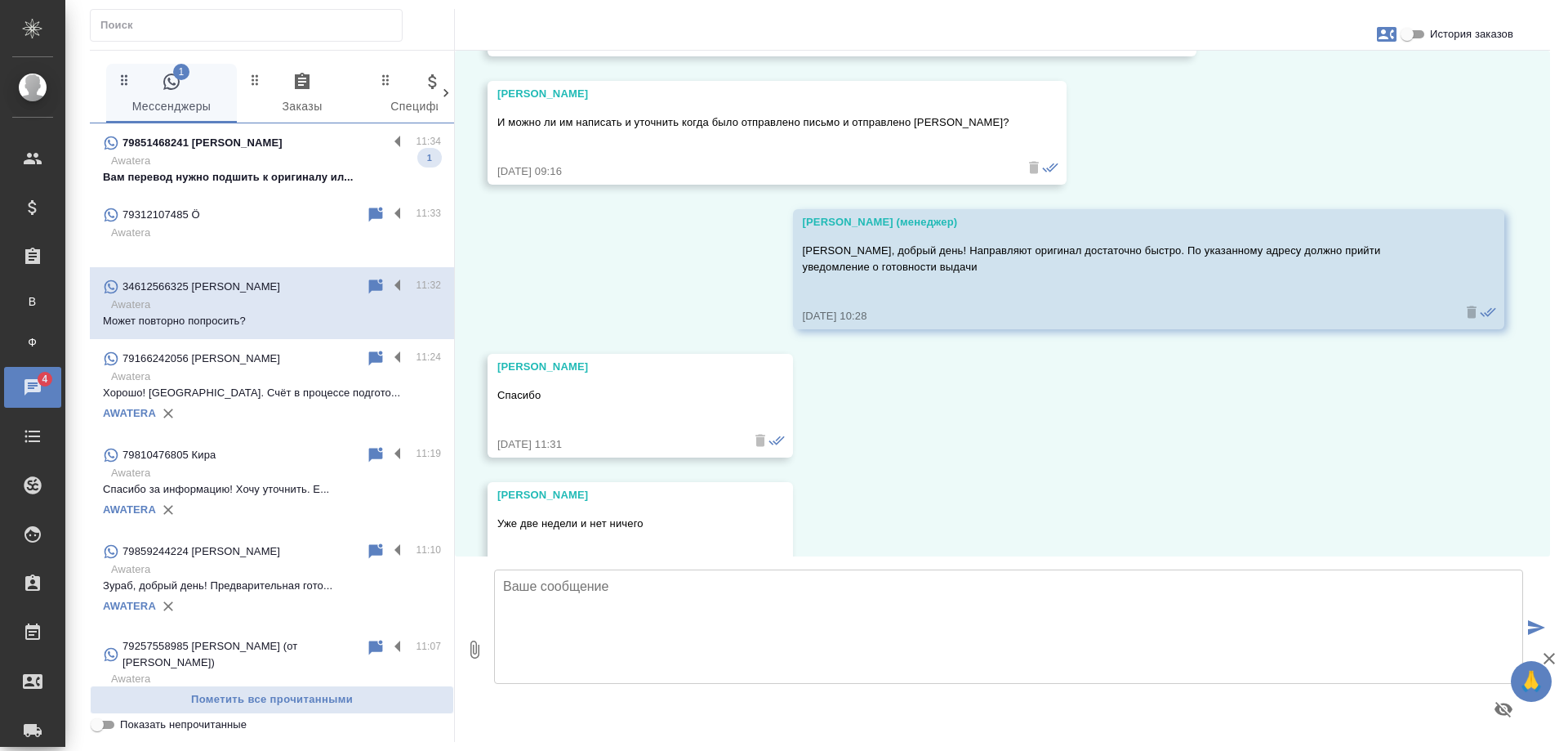
scroll to position [18007, 0]
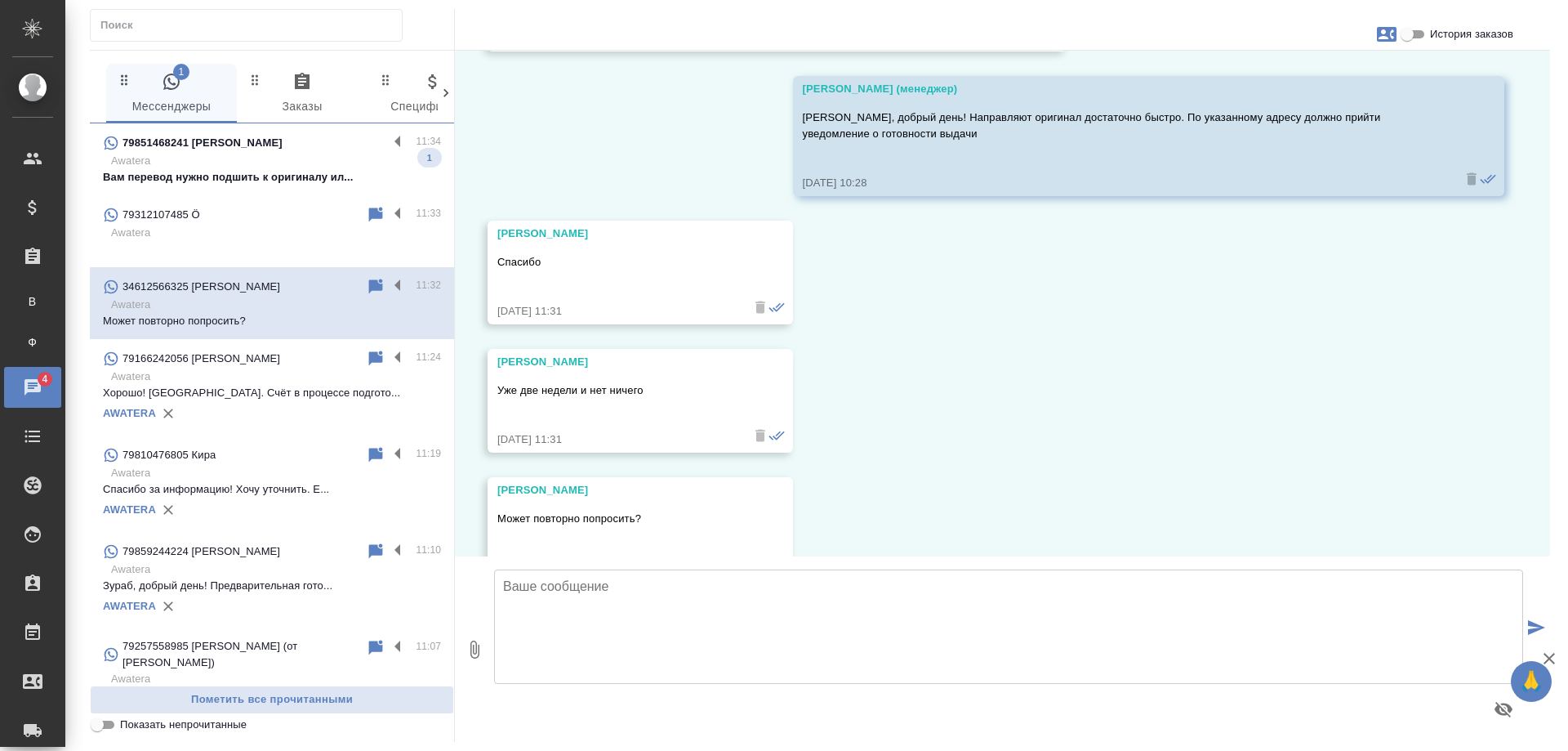
click at [292, 165] on p "Awatera" at bounding box center [275, 161] width 329 height 17
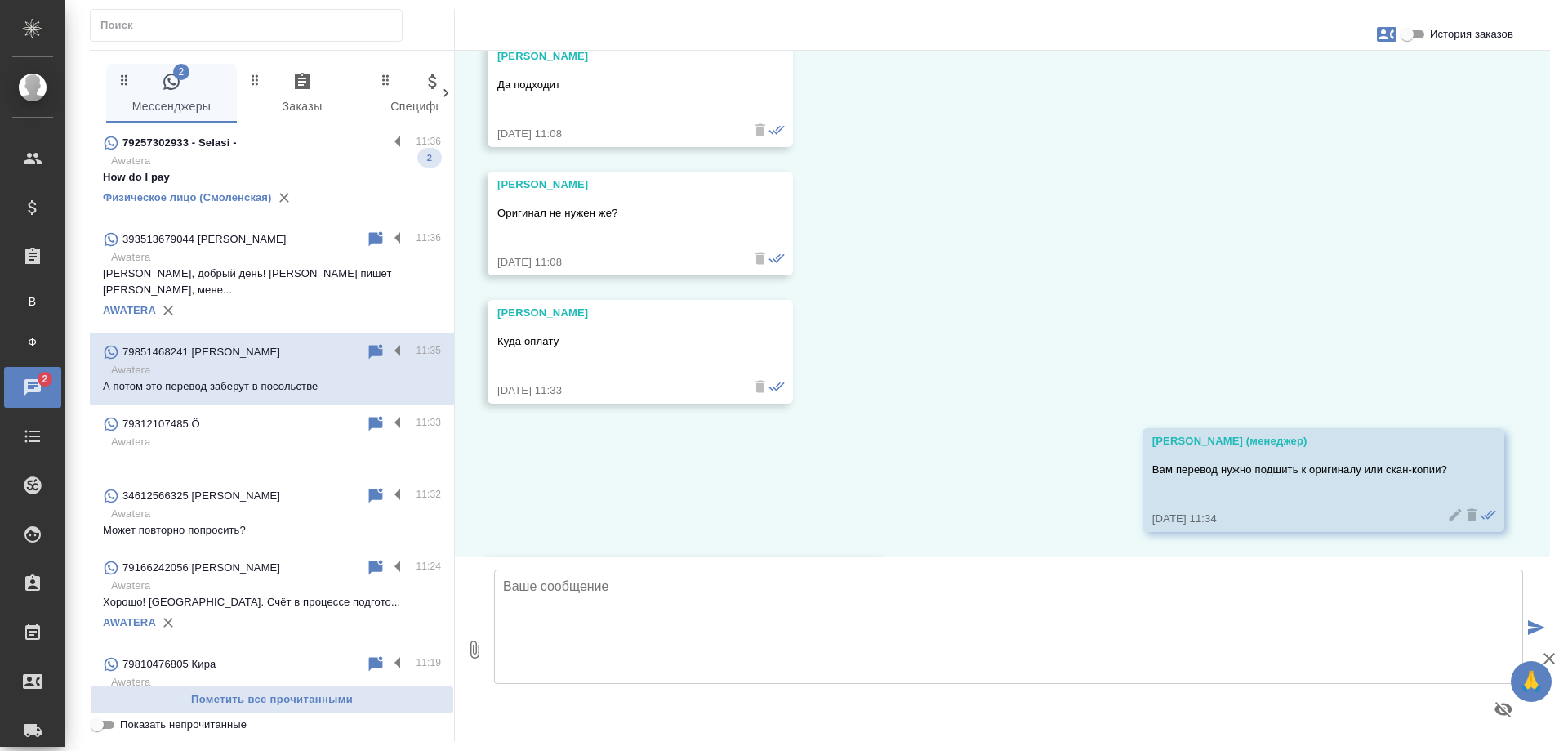
scroll to position [1410, 0]
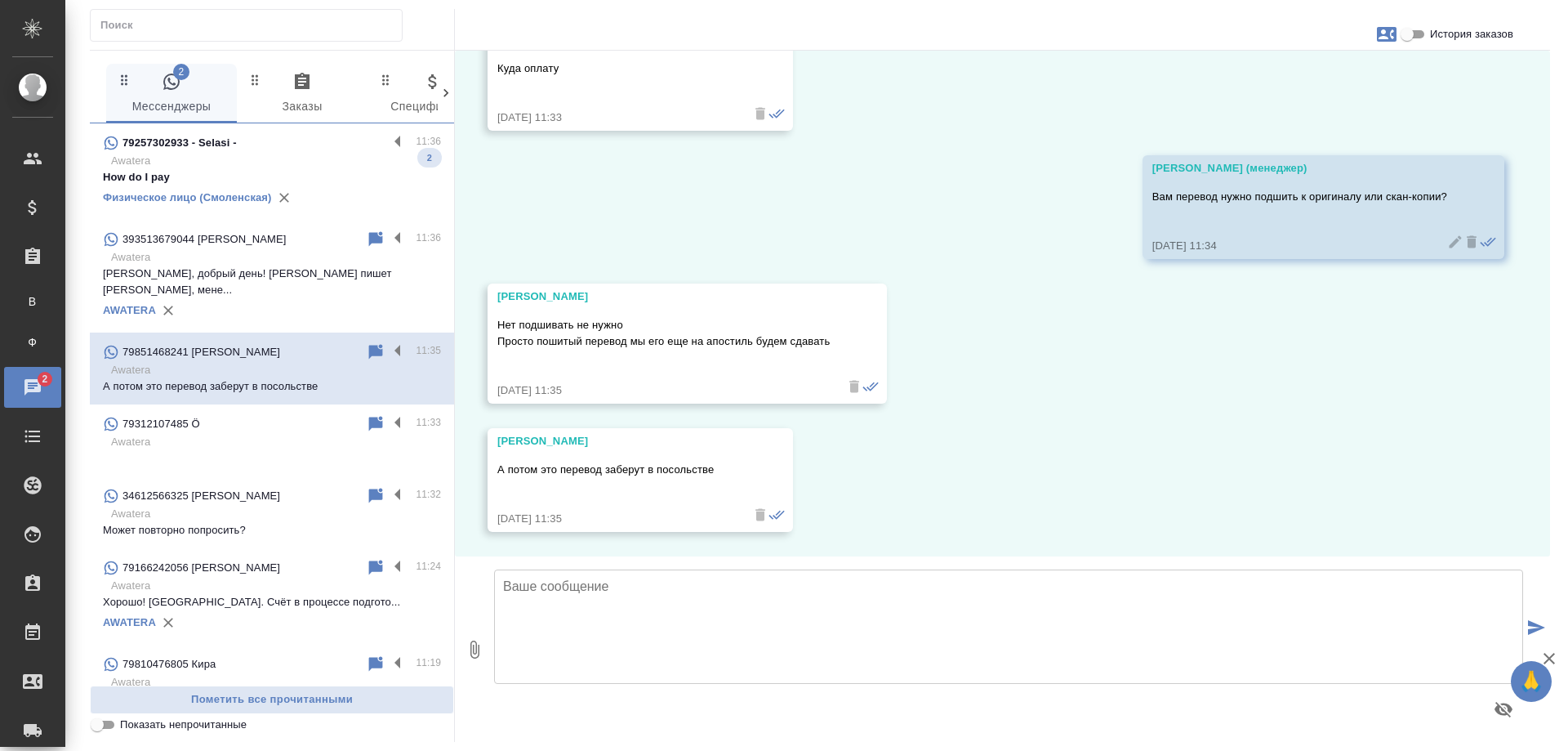
click at [306, 149] on div "79257302933 - Selasi -" at bounding box center [245, 142] width 285 height 19
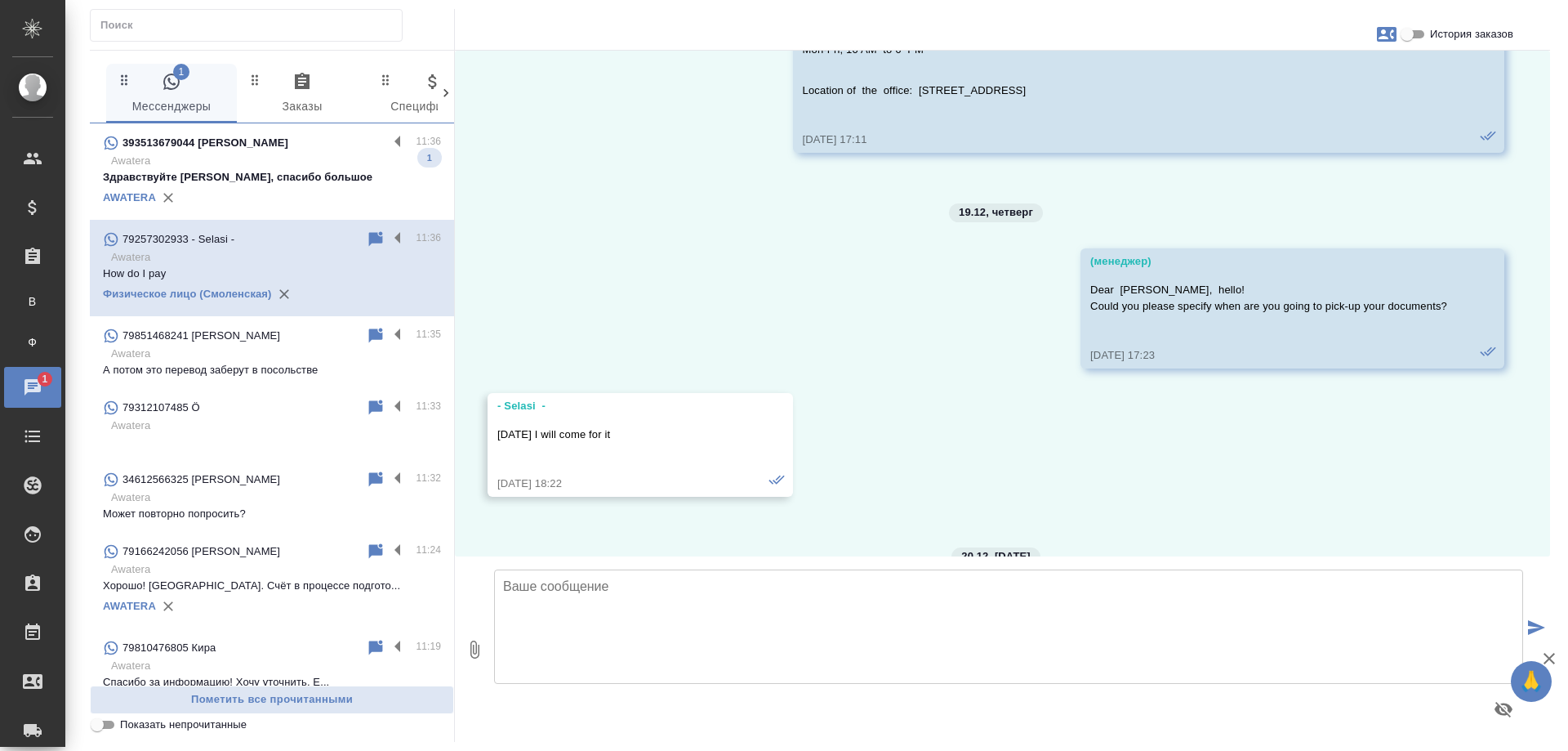
scroll to position [5122, 0]
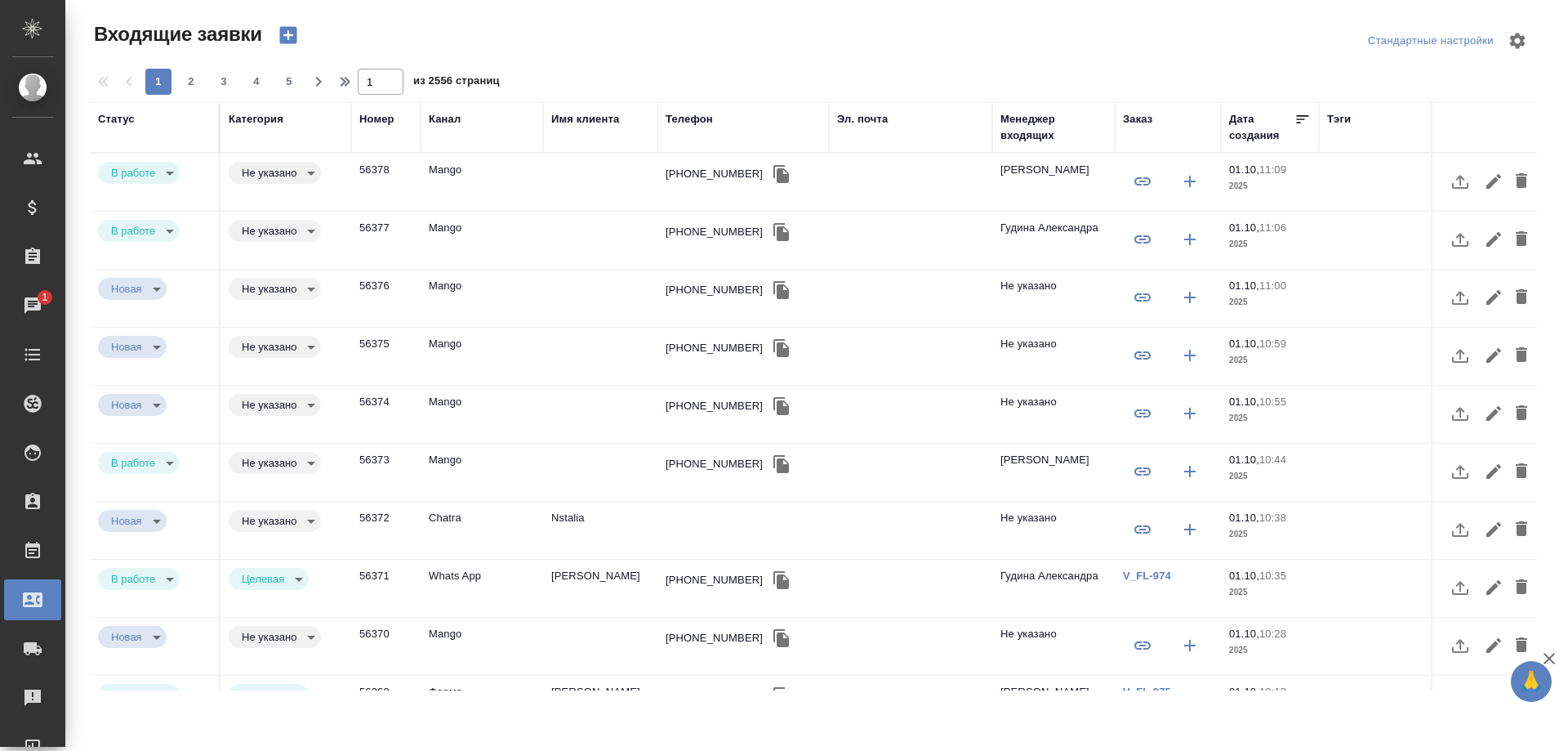
select select "RU"
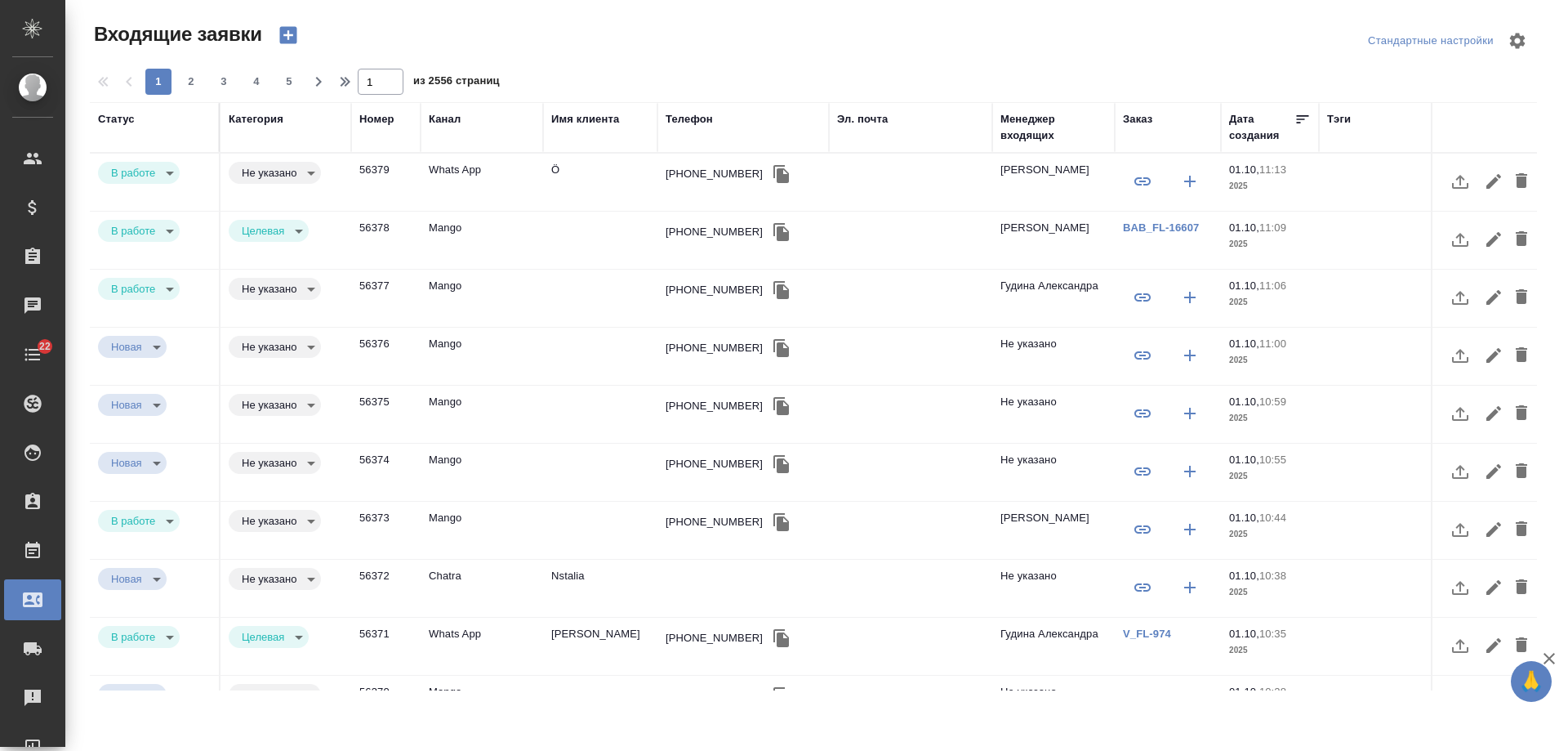
select select "RU"
click at [700, 287] on div "[PHONE_NUMBER]" at bounding box center [714, 290] width 97 height 17
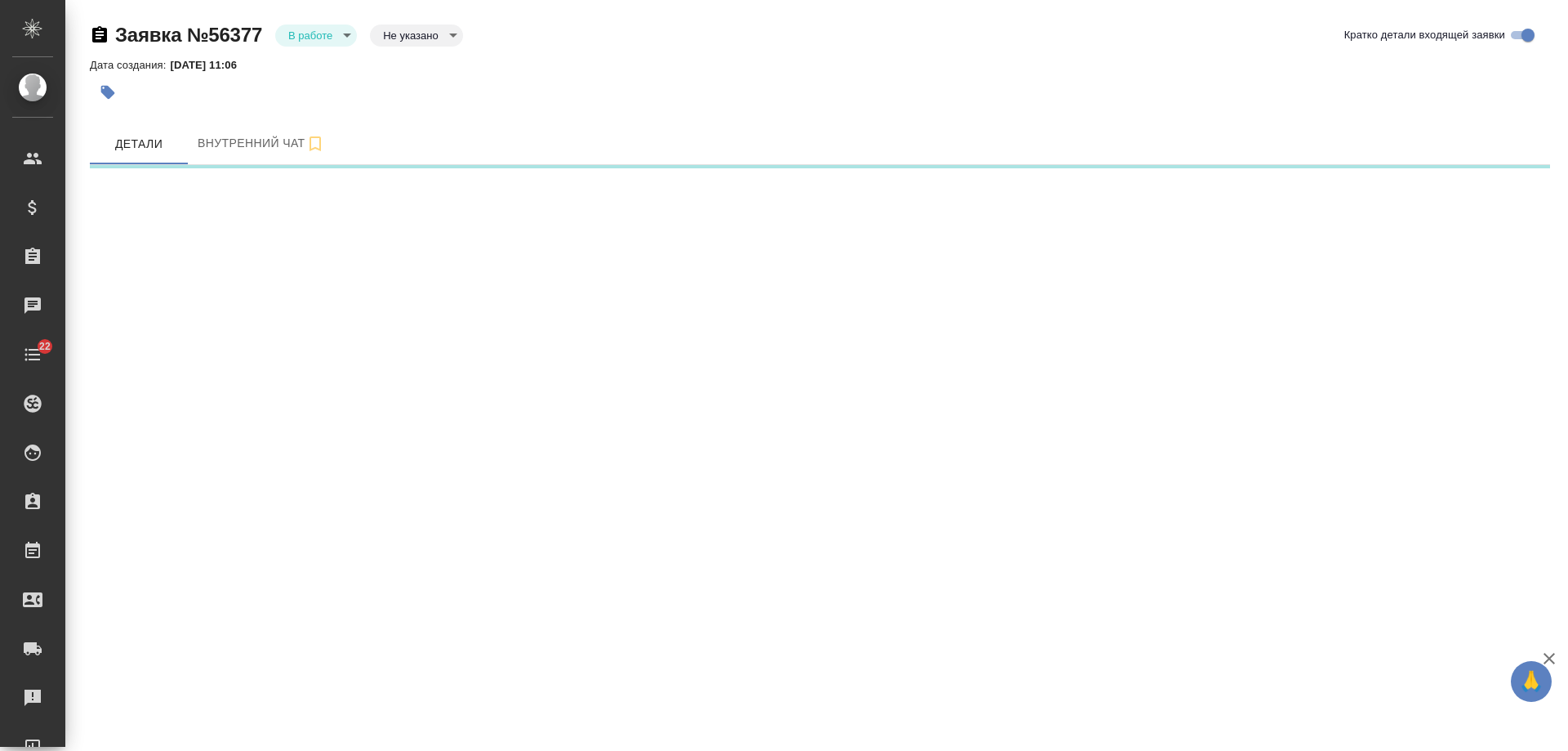
select select "RU"
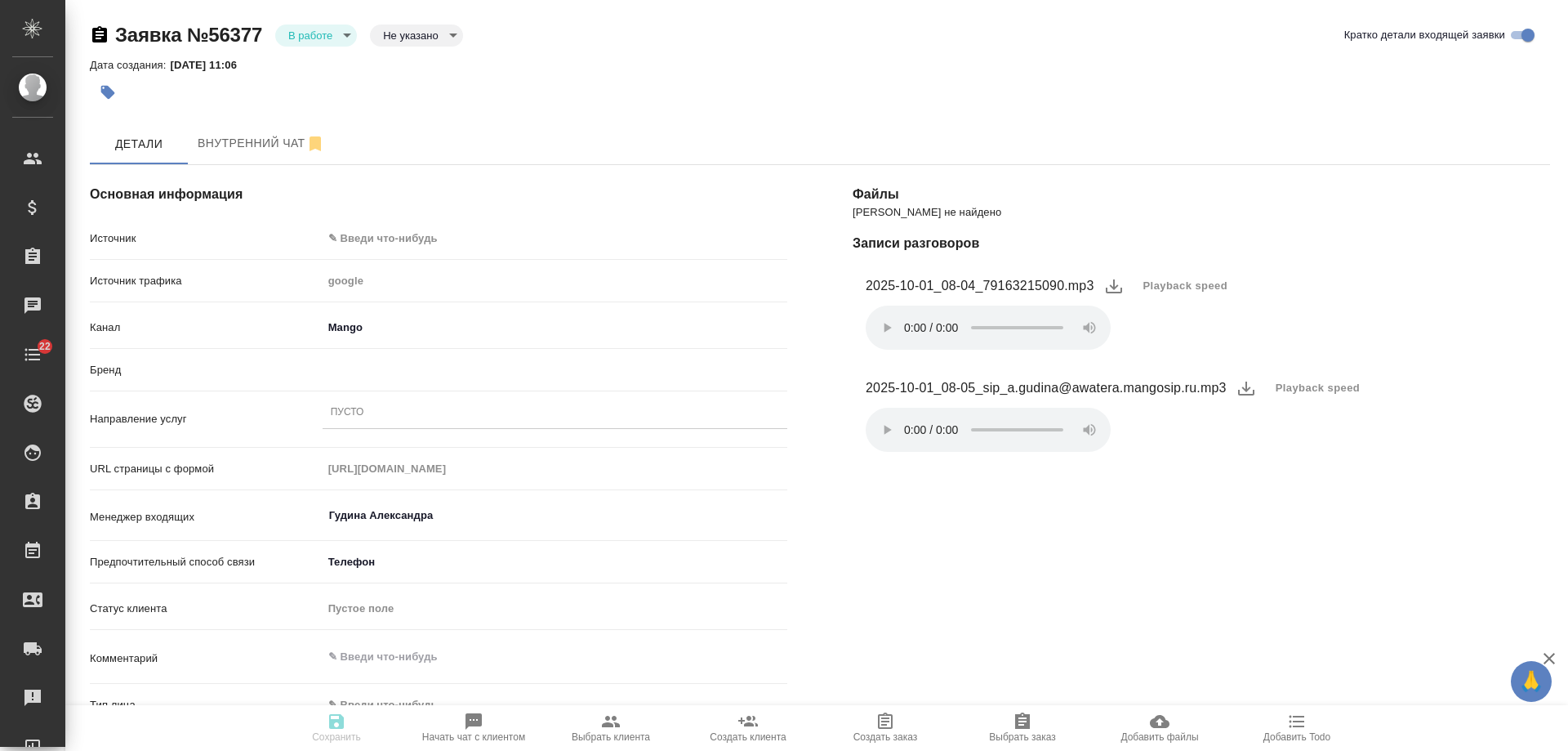
type textarea "x"
click at [411, 234] on body "🙏 .cls-1 fill:#fff; AWATERA [PERSON_NAME] Спецификации Заказы Чаты 22 Todo Прое…" at bounding box center [784, 376] width 1568 height 751
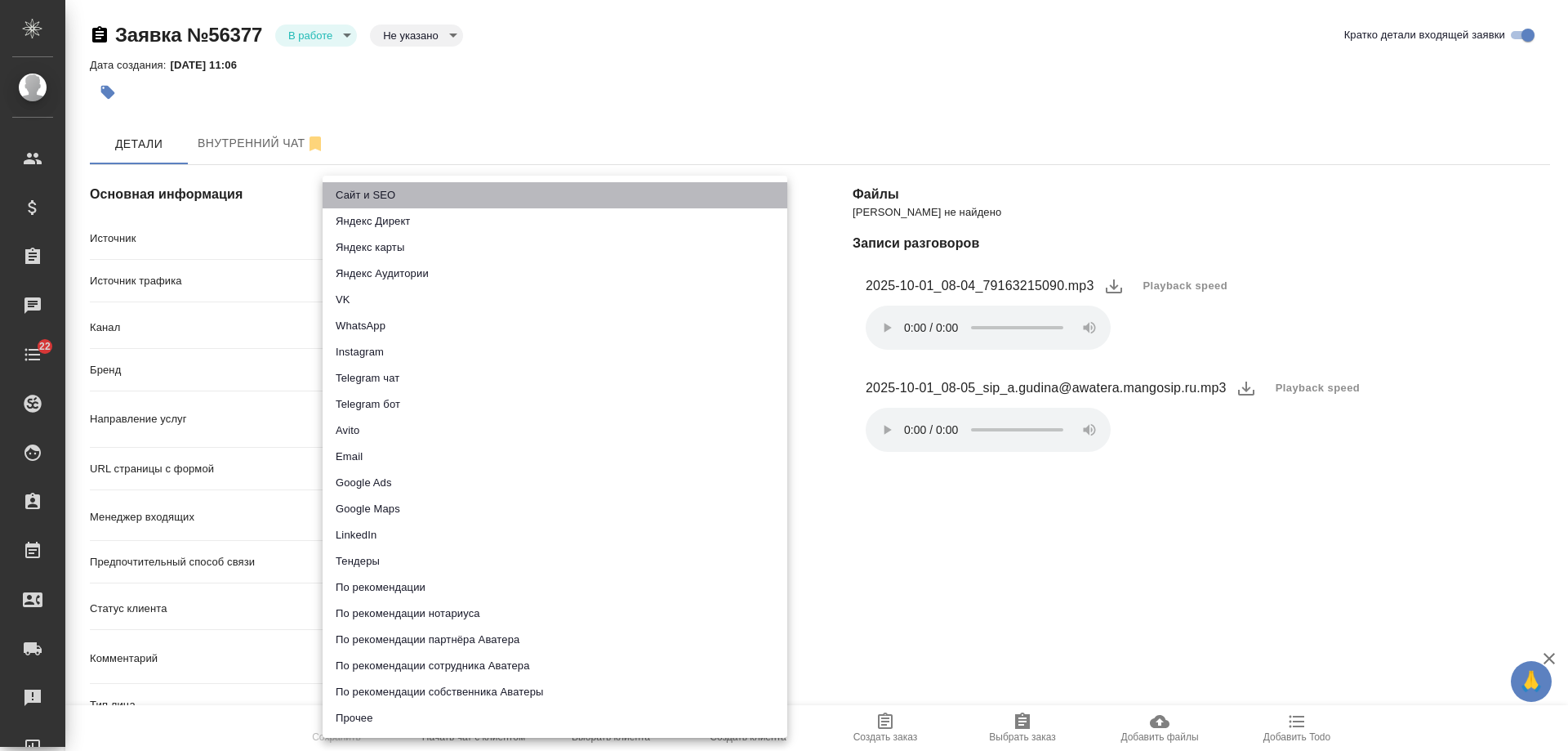
click at [384, 189] on li "Сайт и SEO" at bounding box center [554, 195] width 464 height 26
type input "seo"
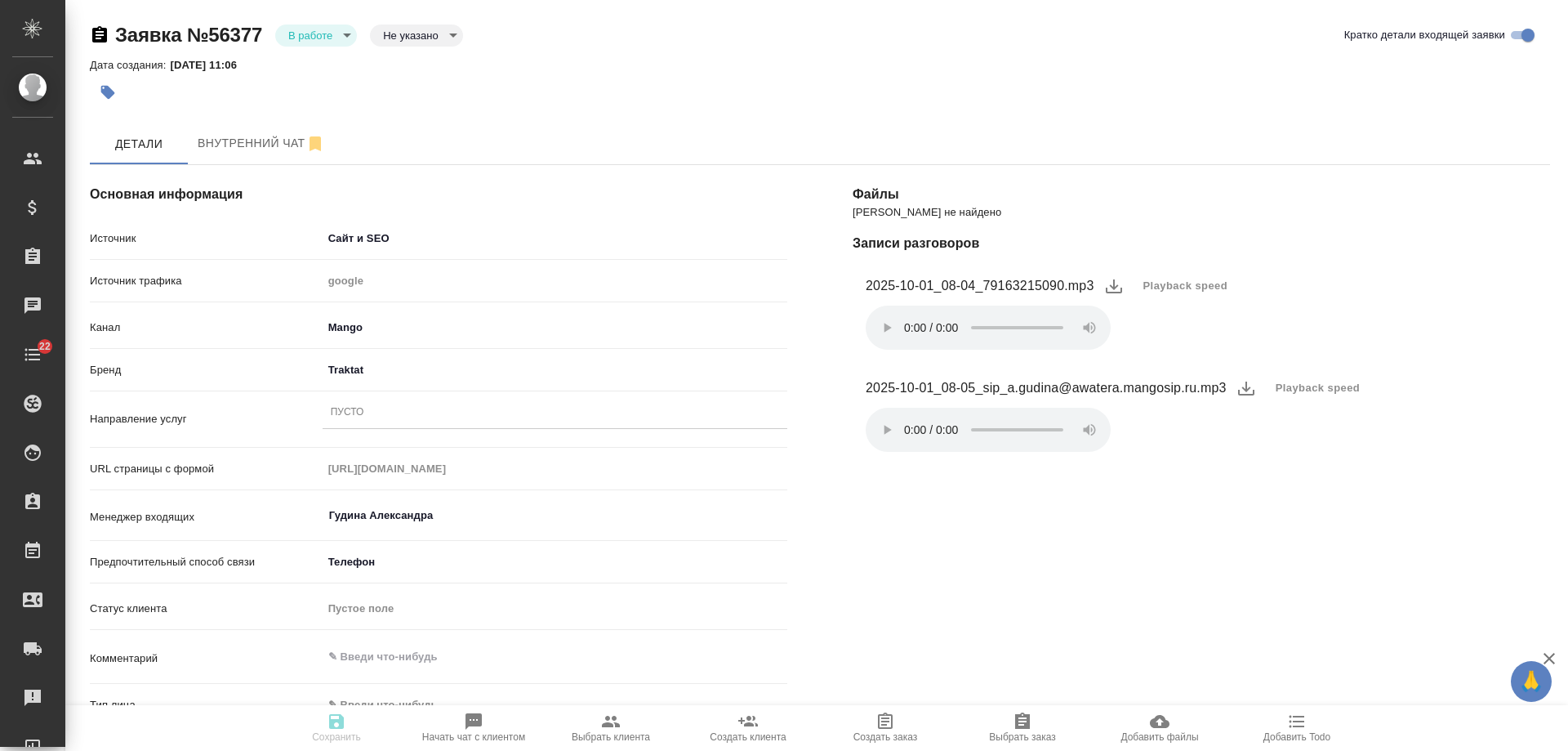
click at [398, 412] on div "Пусто" at bounding box center [554, 413] width 464 height 24
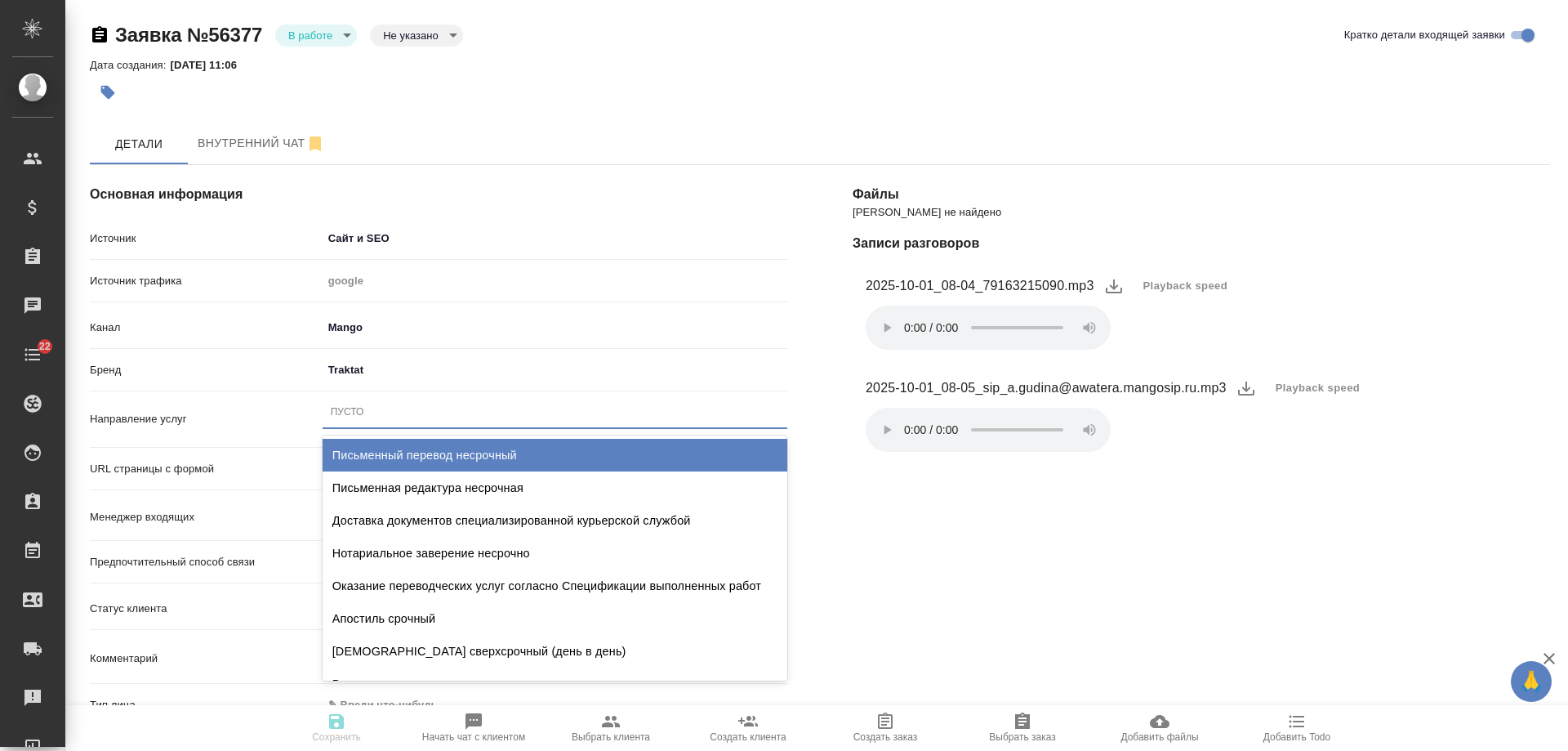
click at [409, 459] on div "Письменный перевод несрочный" at bounding box center [554, 455] width 464 height 33
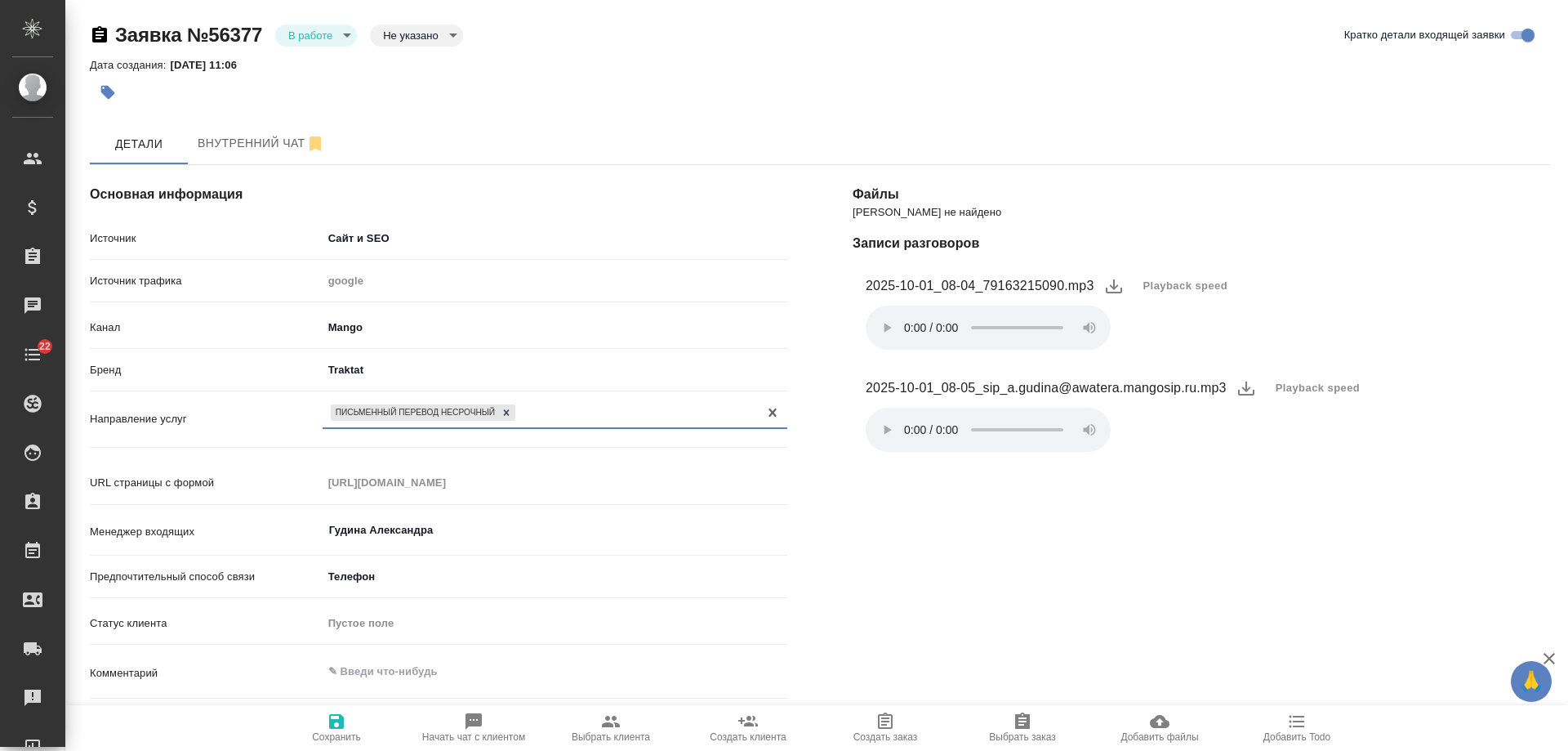
scroll to position [245, 0]
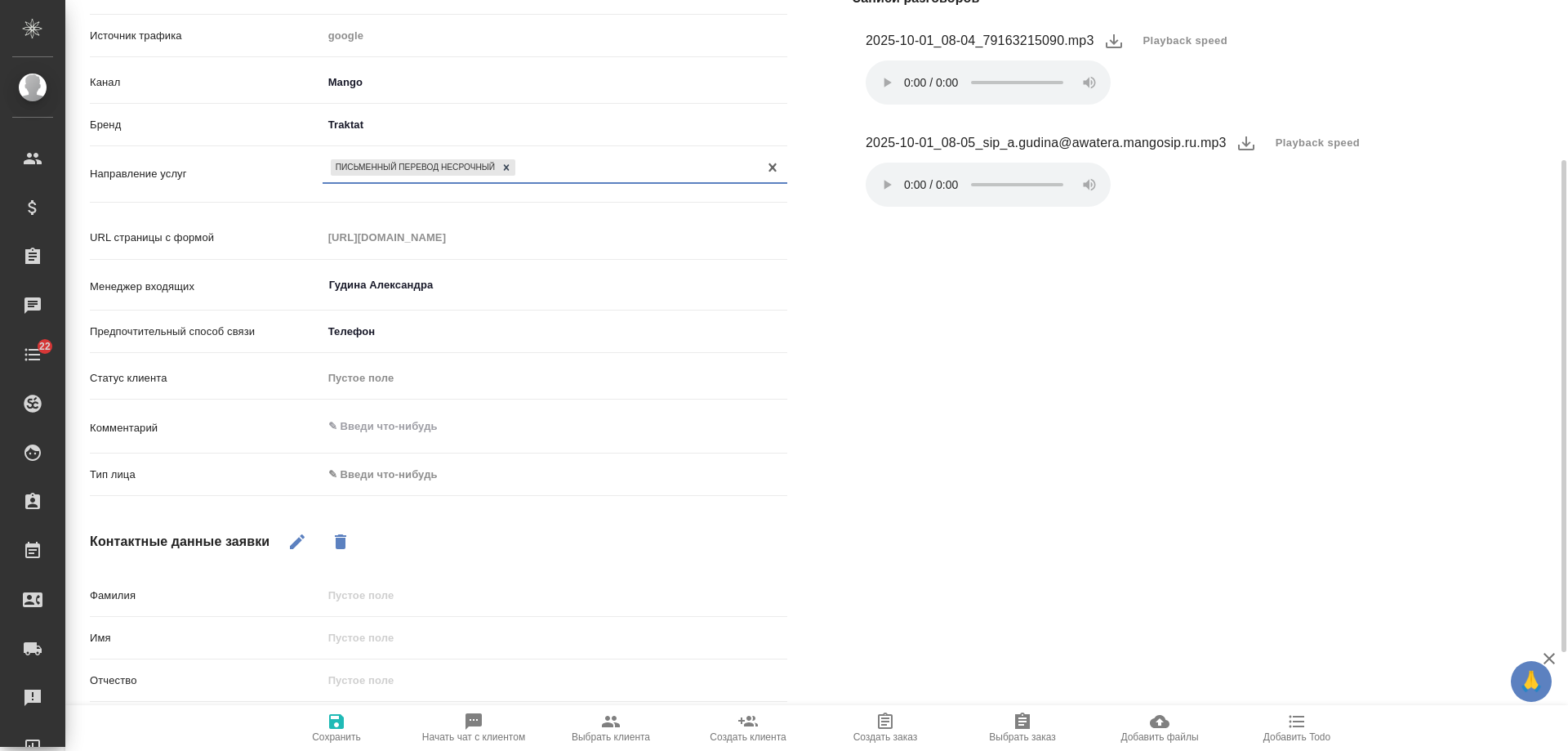
click at [380, 477] on body "🙏 .cls-1 fill:#fff; AWATERA [PERSON_NAME] Спецификации Заказы 0 Чаты 22 Todo Пр…" at bounding box center [784, 376] width 1568 height 751
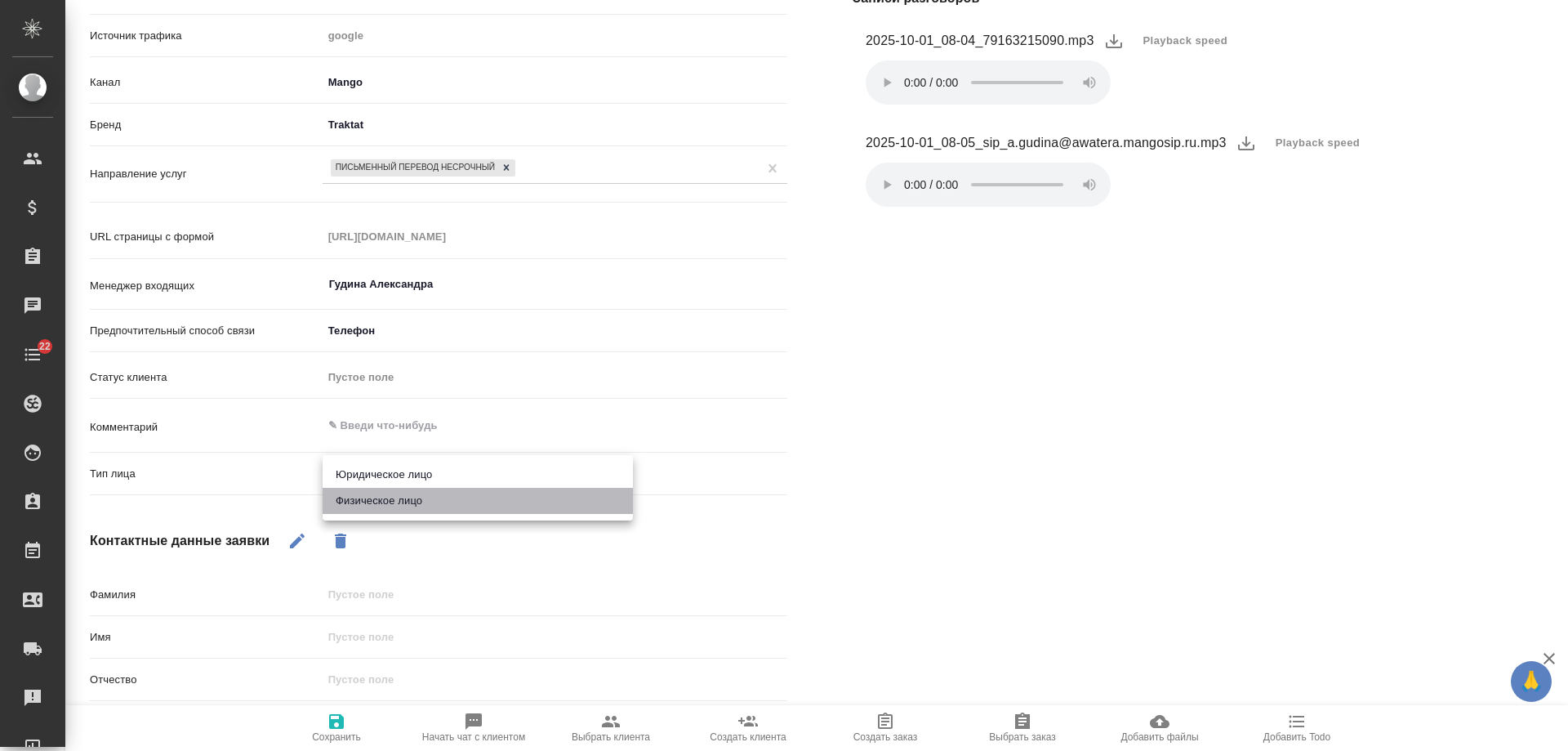
click at [377, 501] on li "Физическое лицо" at bounding box center [477, 500] width 310 height 26
type textarea "x"
type input "private"
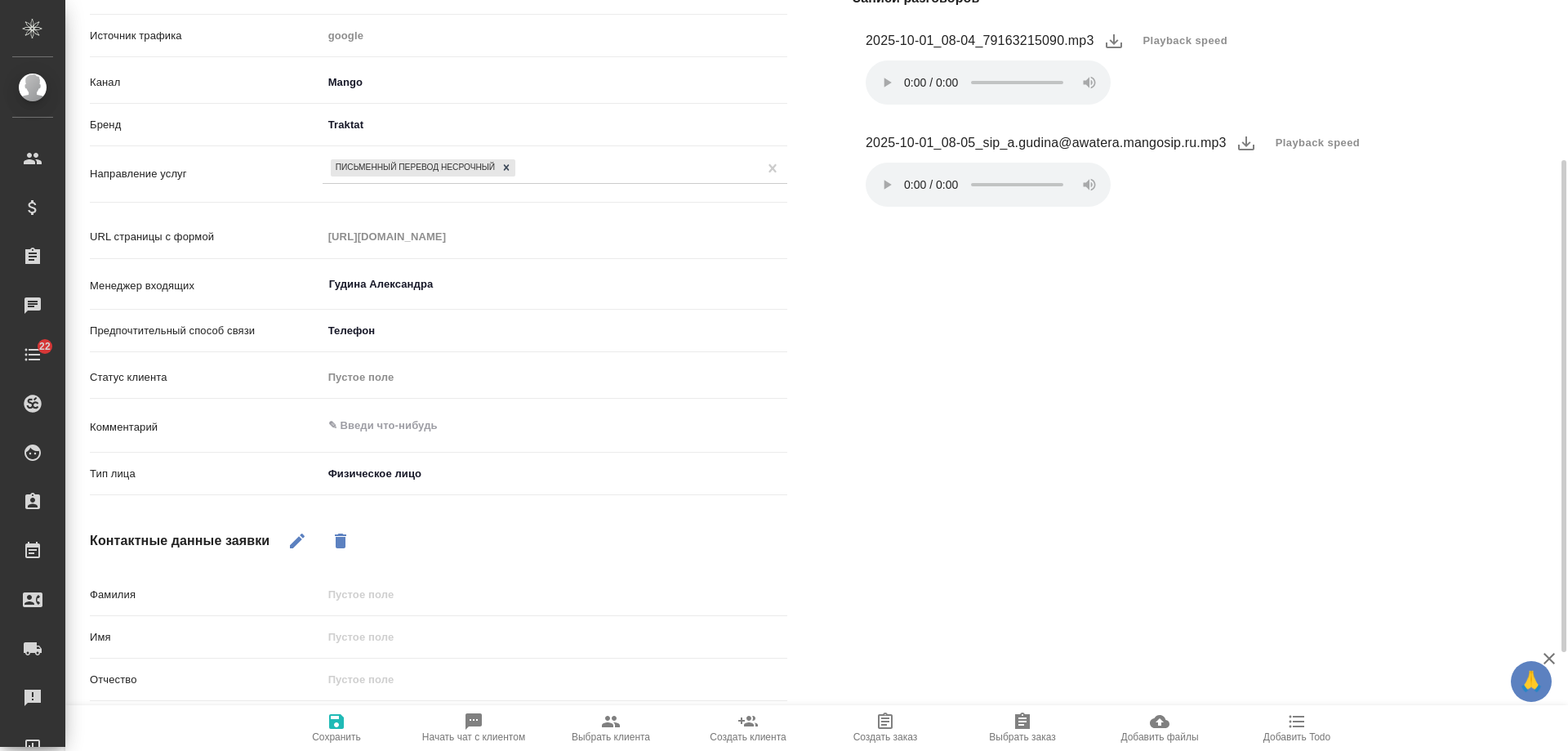
drag, startPoint x: 299, startPoint y: 538, endPoint x: 322, endPoint y: 572, distance: 41.0
click at [299, 539] on icon "button" at bounding box center [297, 541] width 15 height 15
click at [384, 634] on input "text" at bounding box center [554, 637] width 464 height 24
type input "[PERSON_NAME]"
type textarea "x"
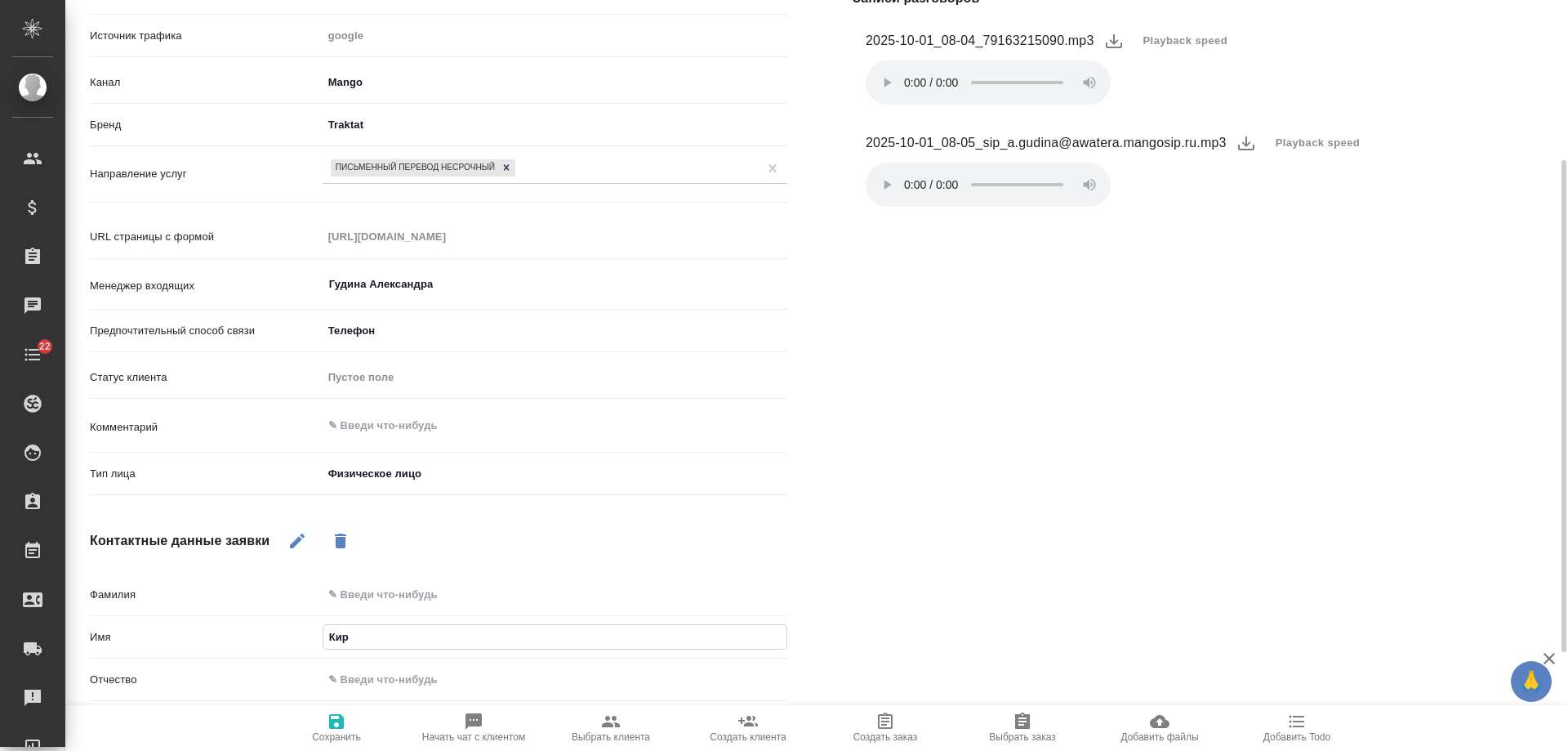
type input "Кири"
type textarea "x"
type input "[PERSON_NAME]"
type textarea "x"
type input "[PERSON_NAME]"
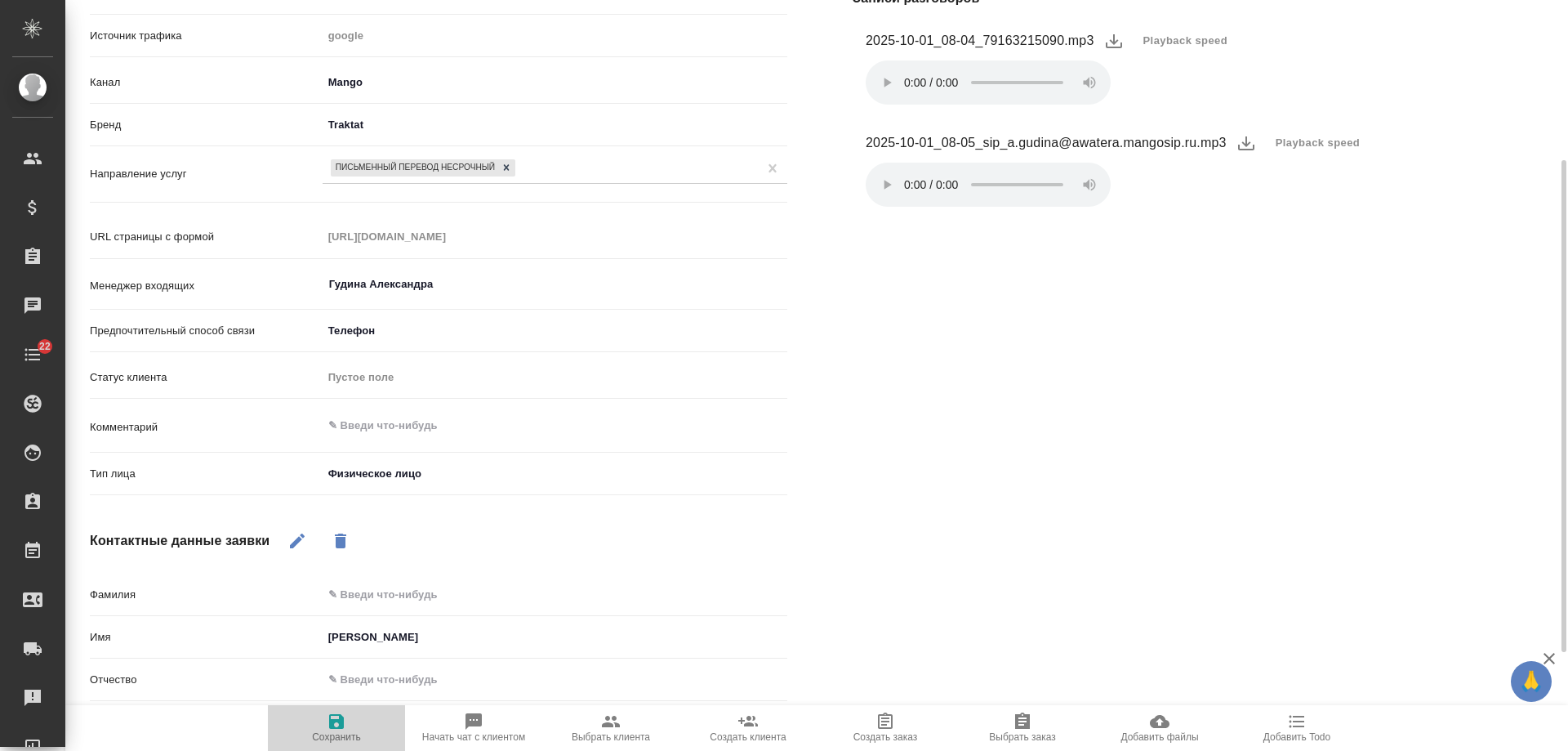
click at [338, 731] on icon "button" at bounding box center [336, 721] width 19 height 19
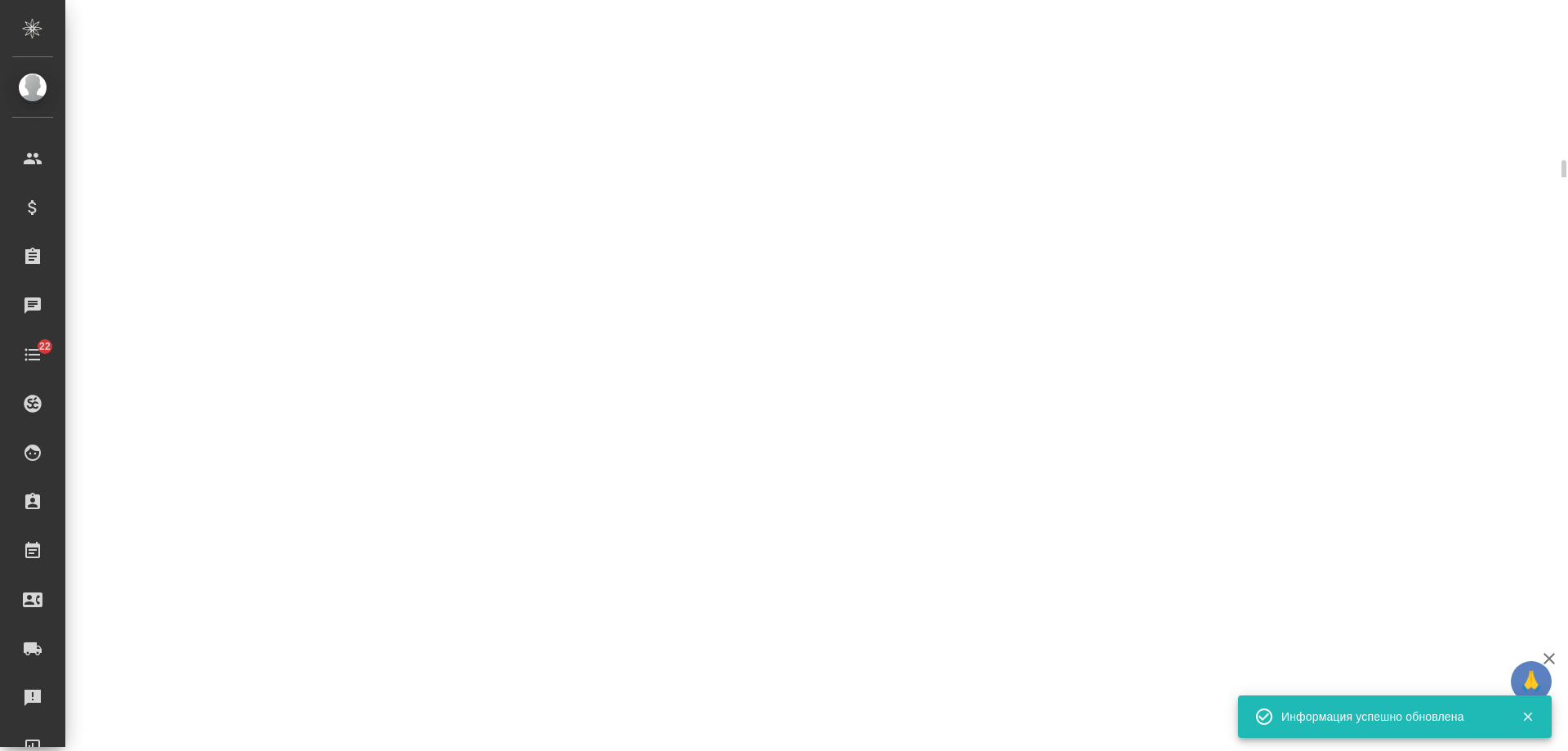
select select "RU"
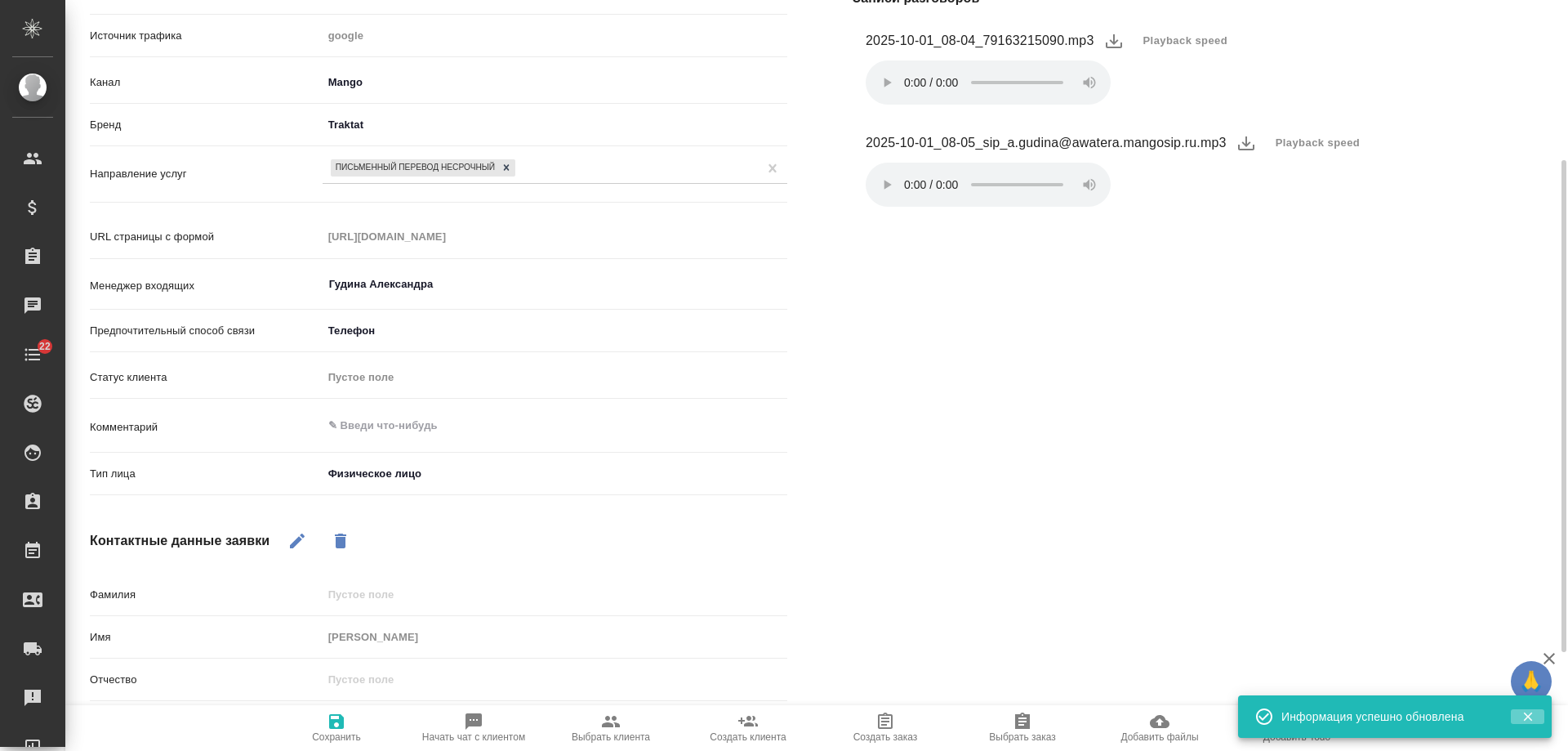
click at [1529, 719] on icon "button" at bounding box center [1528, 717] width 9 height 9
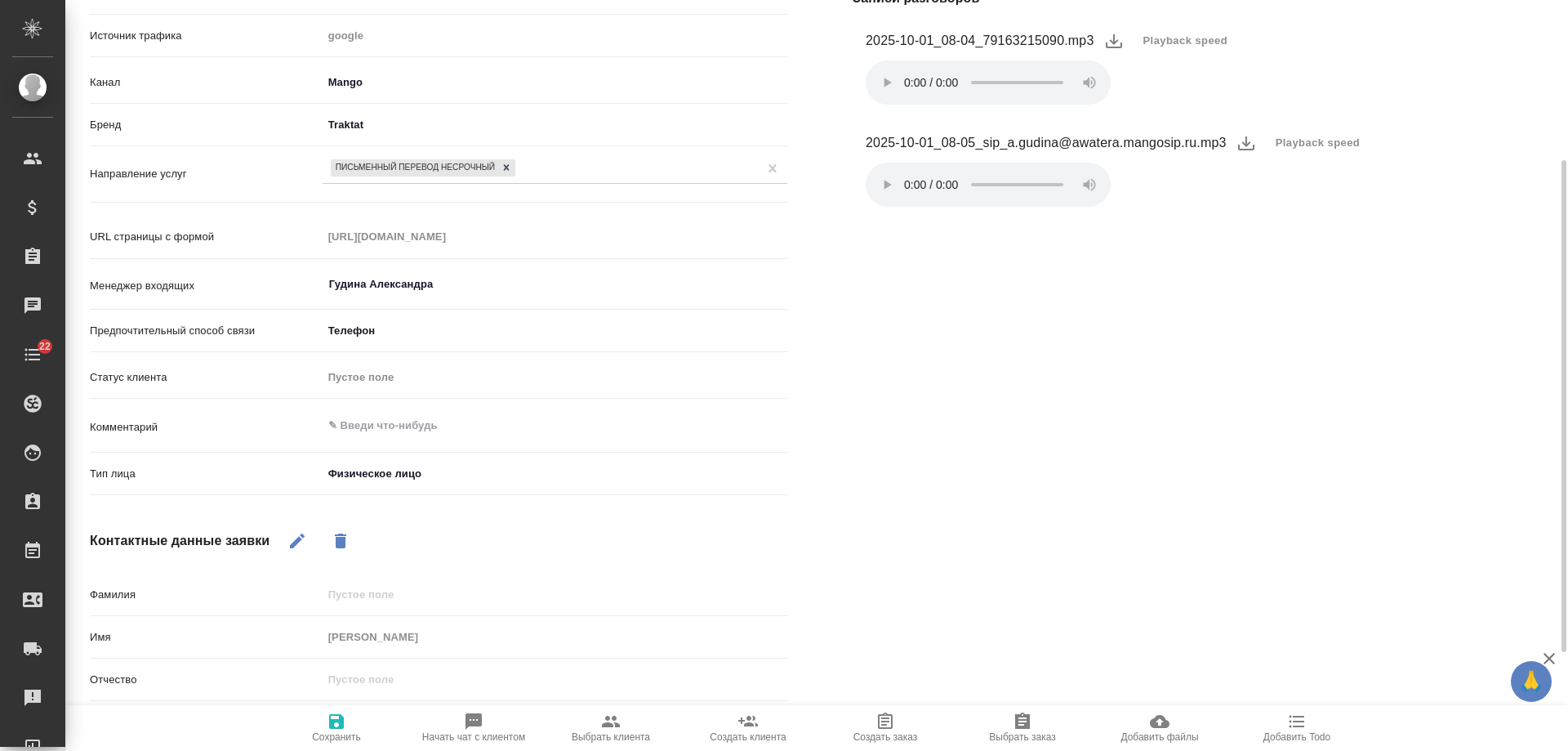
click at [1303, 728] on icon "button" at bounding box center [1296, 721] width 19 height 19
type textarea "x"
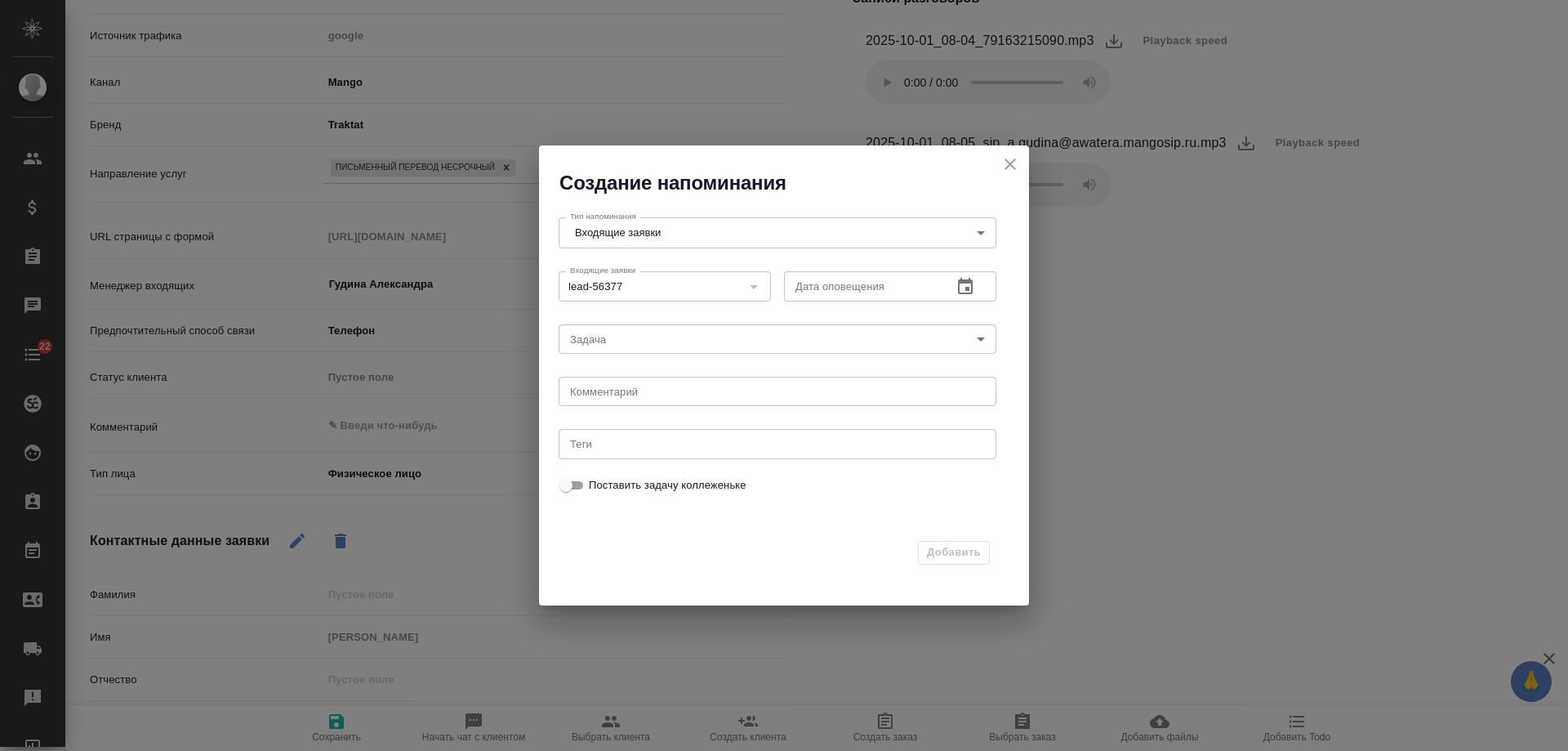
click at [970, 282] on icon "button" at bounding box center [965, 286] width 15 height 17
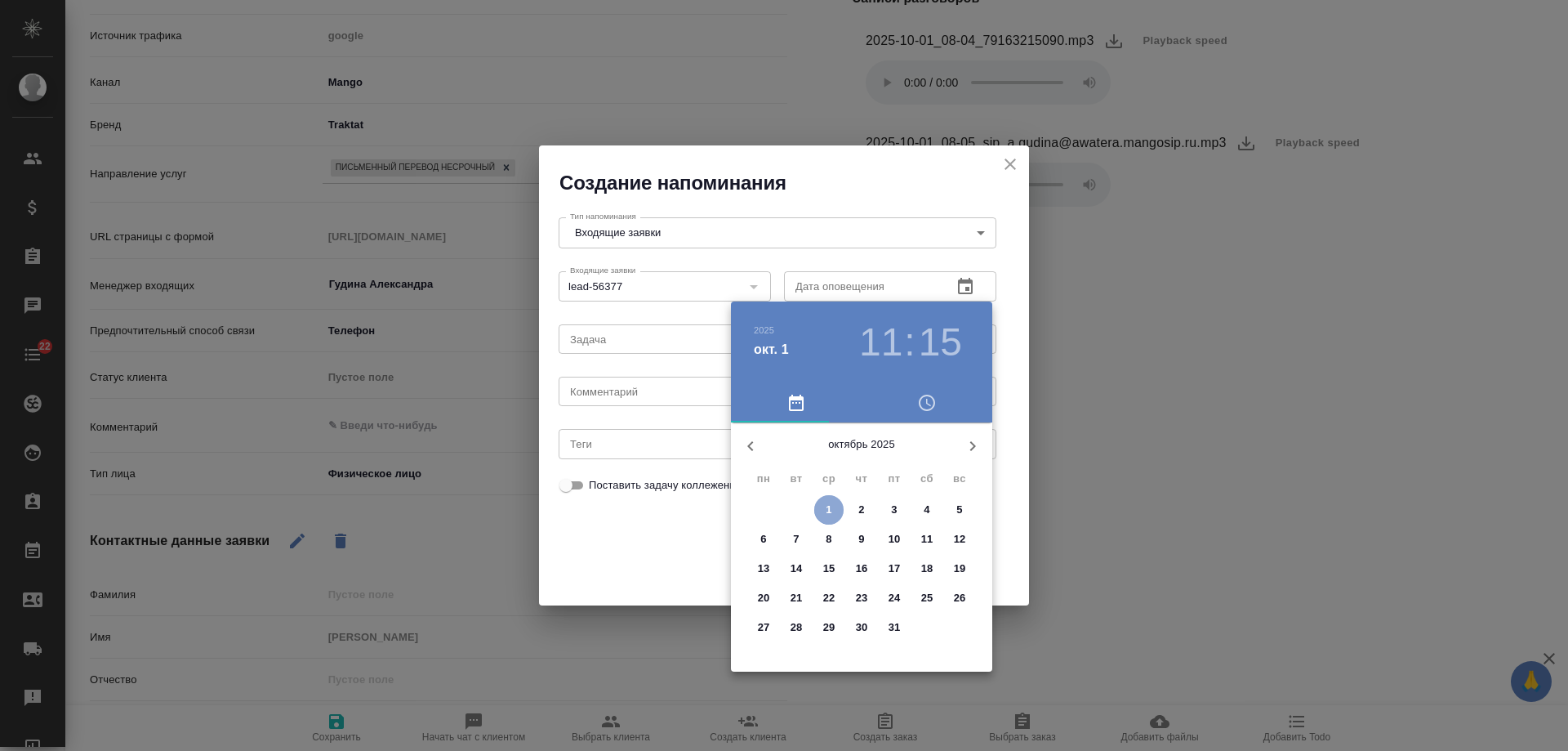
click at [837, 505] on span "1" at bounding box center [828, 510] width 29 height 17
type input "01.10.2025 11:15"
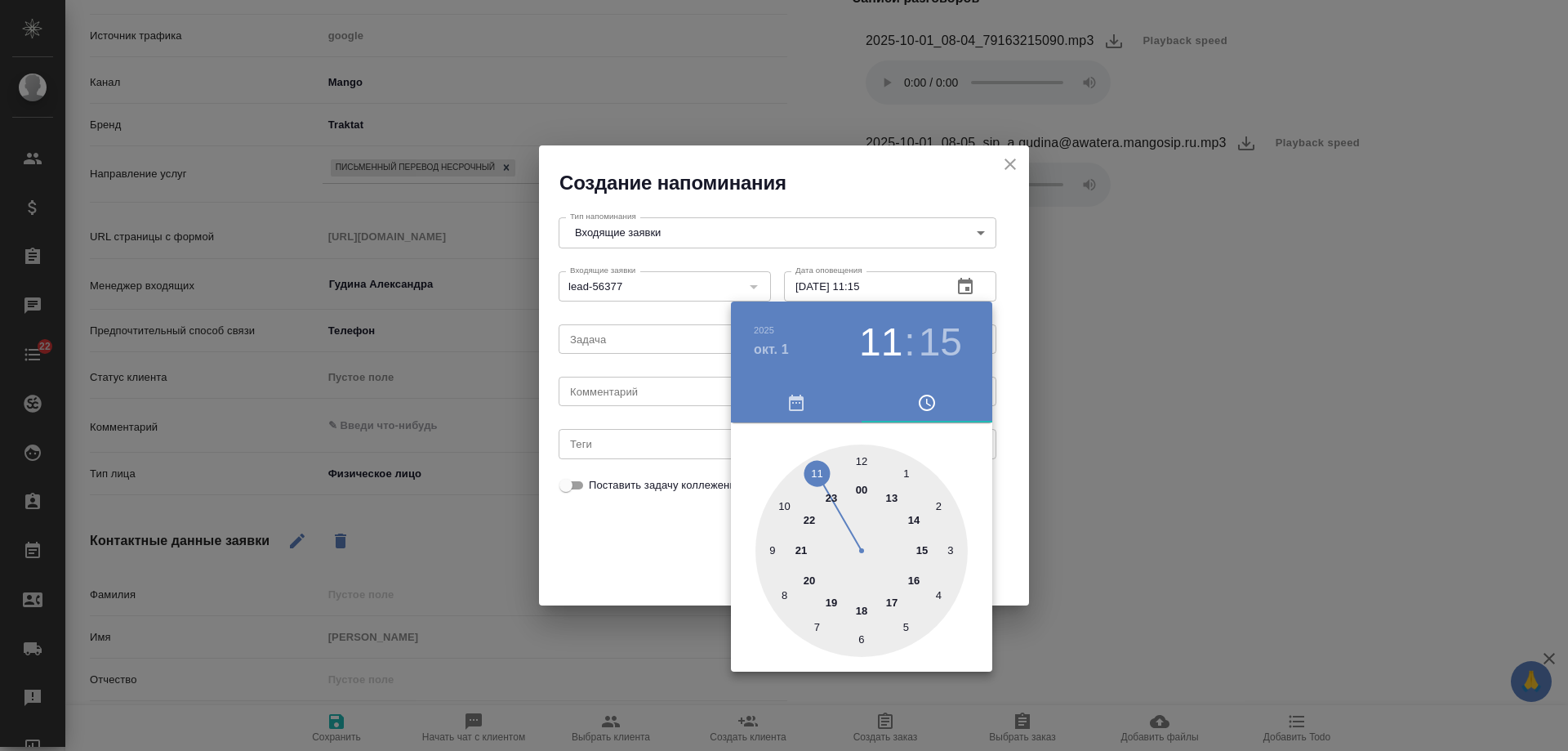
click at [634, 394] on div at bounding box center [784, 376] width 1568 height 751
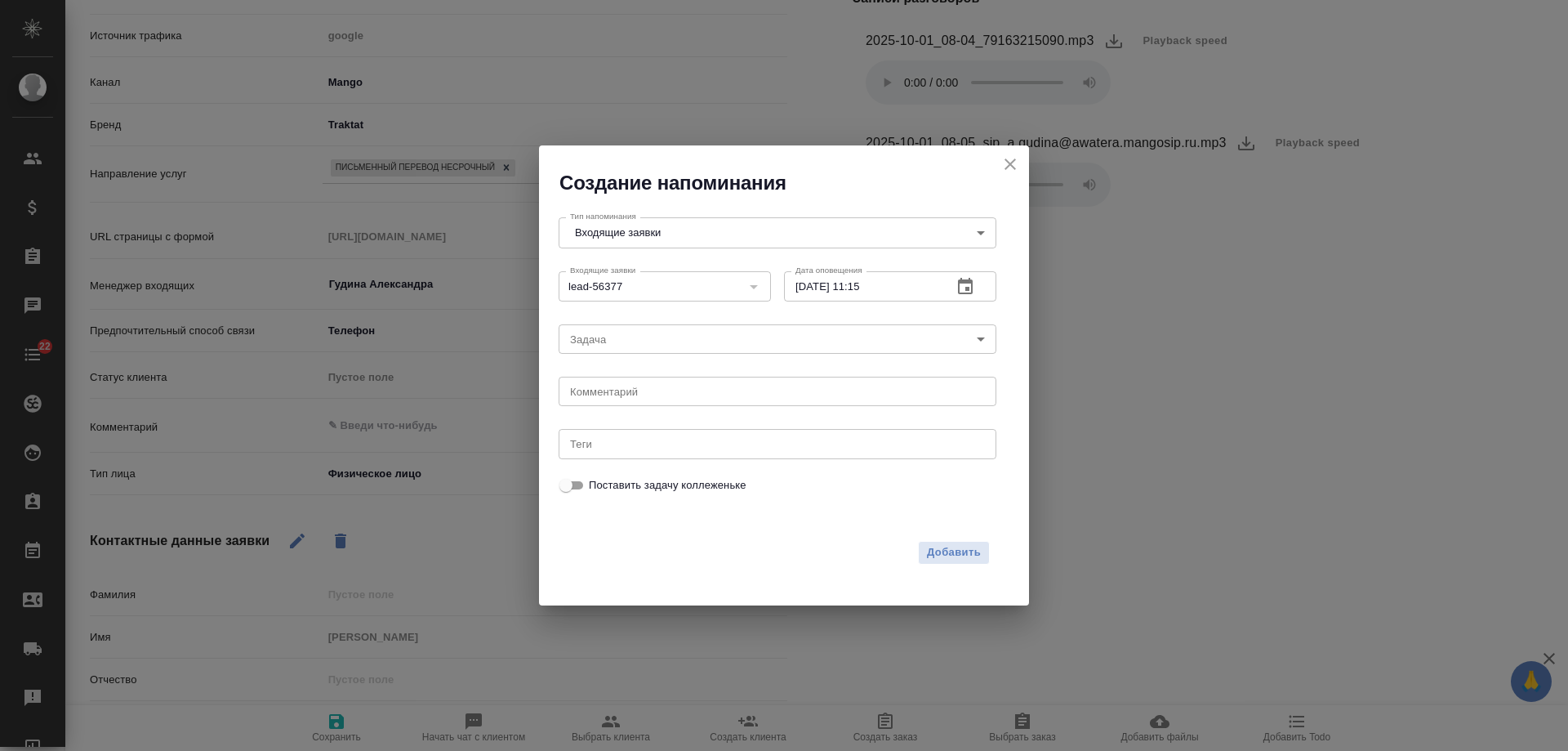
click at [625, 387] on div "2025 окт. 1 11 : 15 00 1 2 3 4 5 6 7 8 9 10 11 12 13 14 15 16 17 18 19 20 21 22…" at bounding box center [784, 376] width 1568 height 751
click at [619, 395] on textarea at bounding box center [777, 391] width 415 height 12
click at [605, 392] on textarea "искать сити1" at bounding box center [777, 391] width 415 height 12
type textarea "искать заказ сити1"
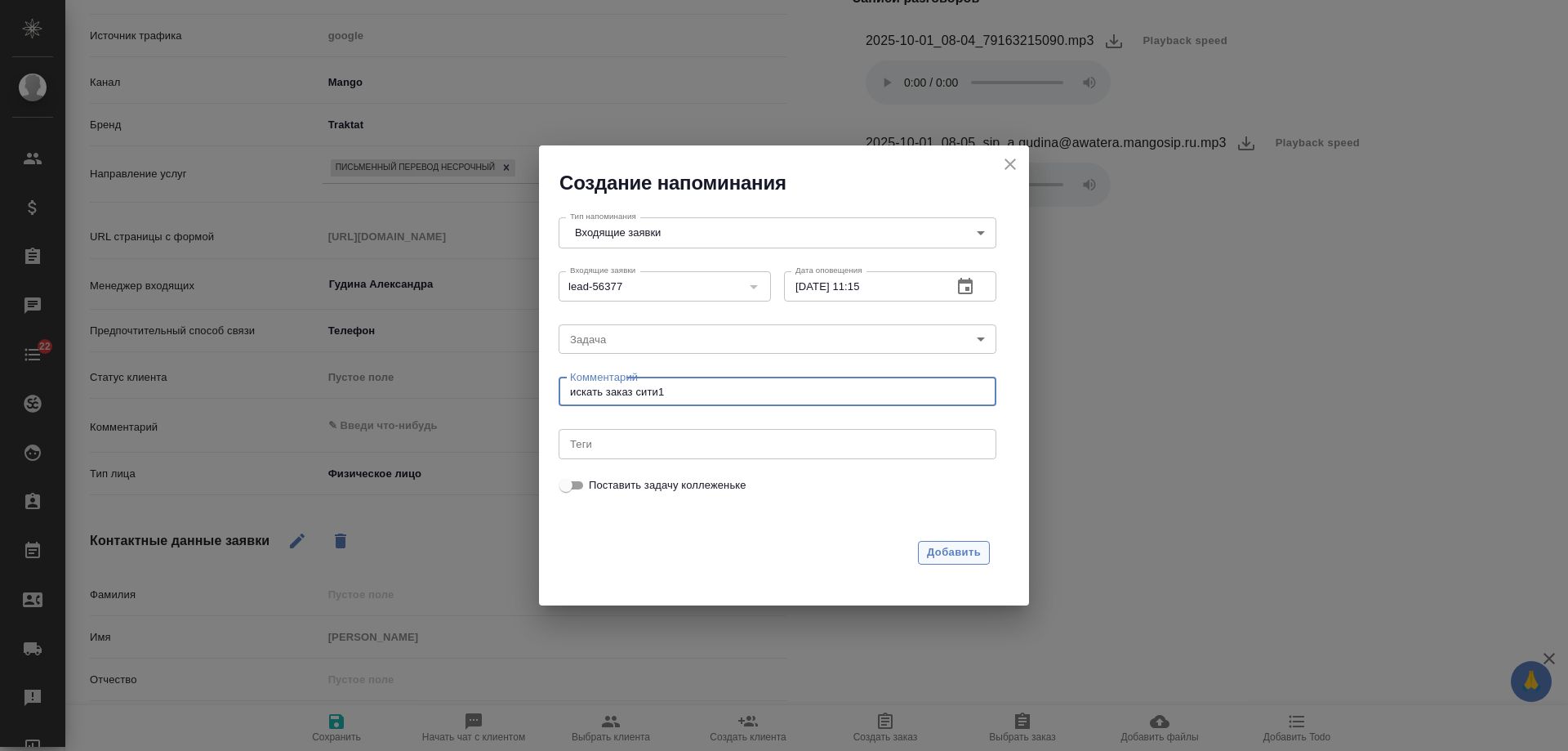
click at [952, 554] on span "Добавить" at bounding box center [953, 553] width 54 height 18
type textarea "x"
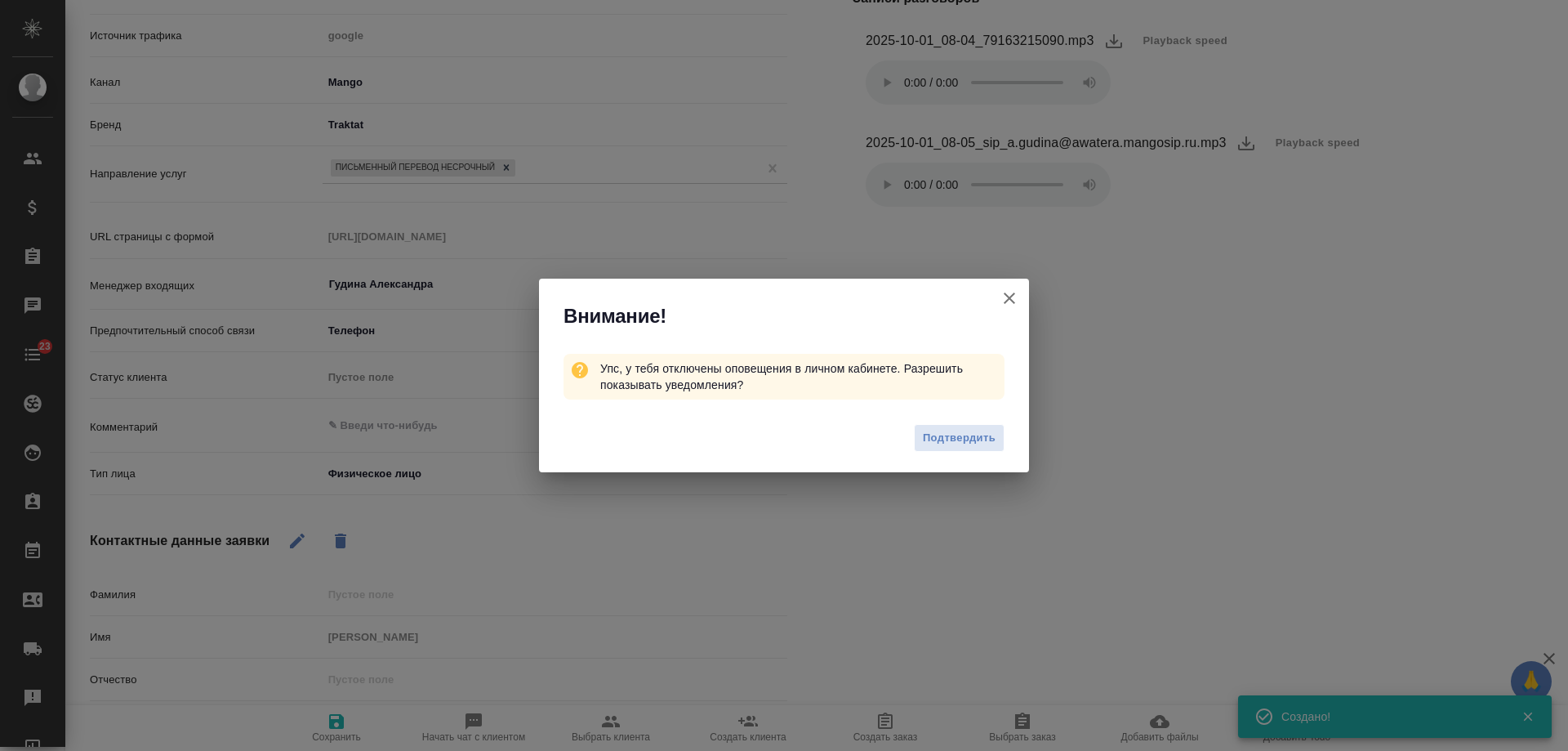
click at [1004, 300] on icon "button" at bounding box center [1008, 297] width 19 height 19
type textarea "x"
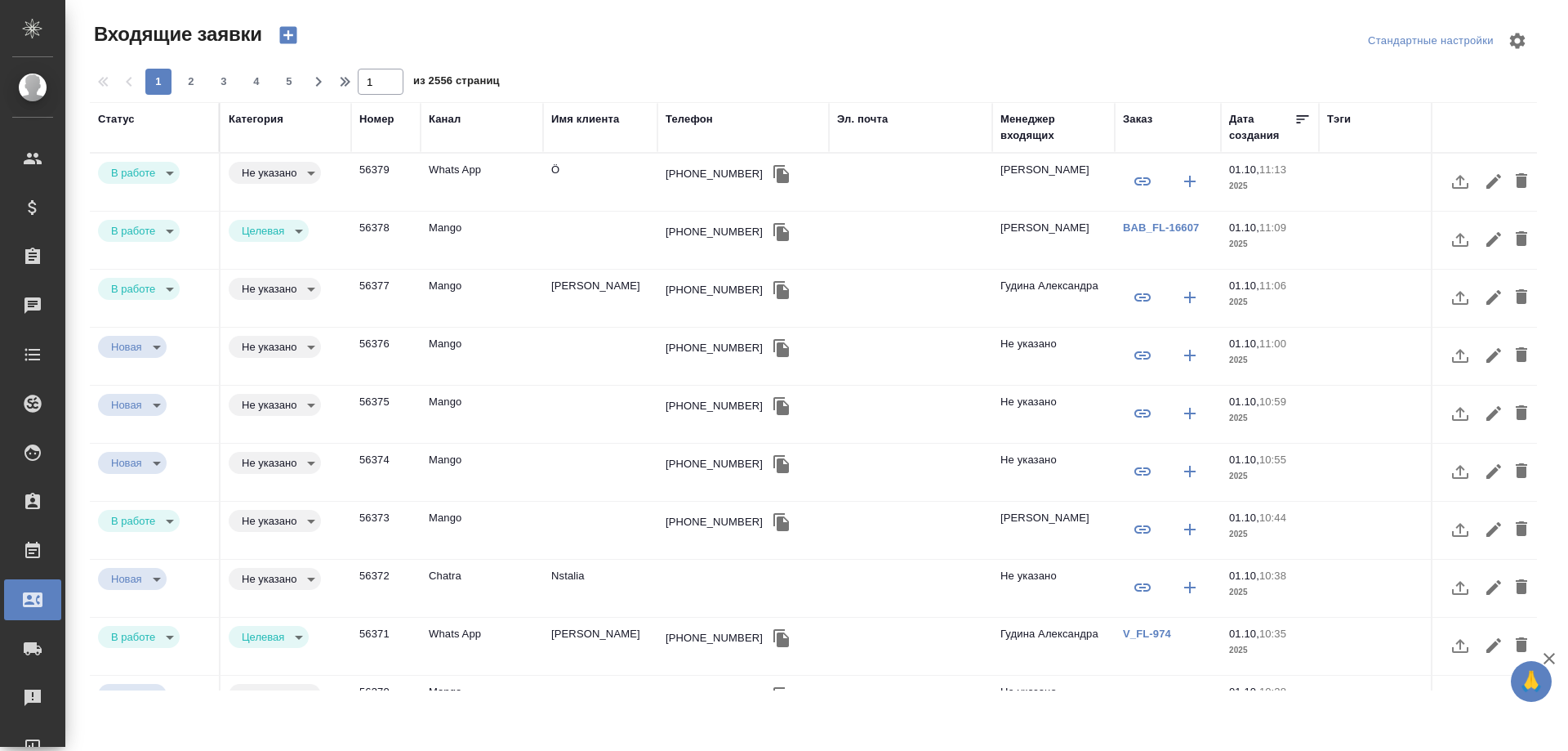
select select "RU"
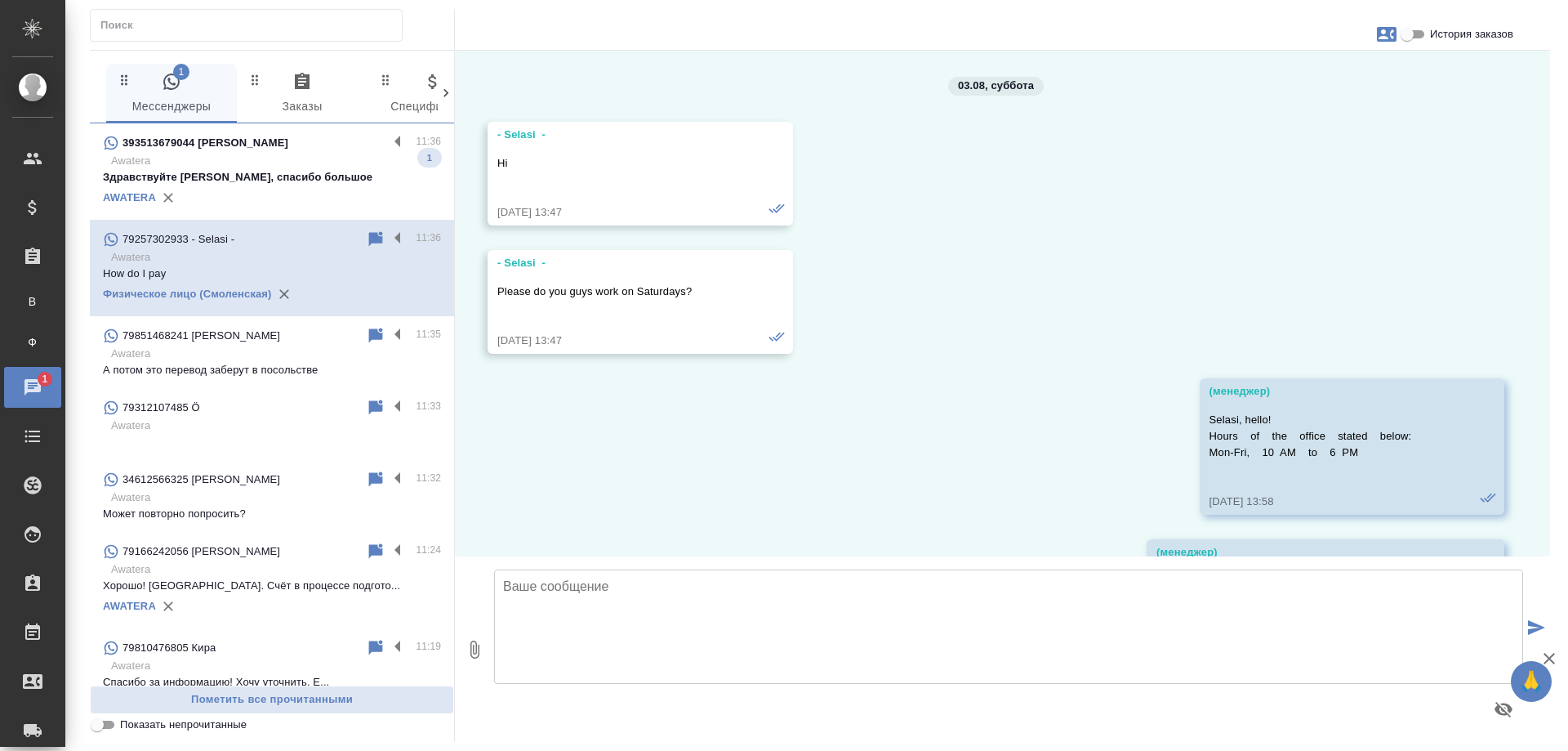
scroll to position [9288, 0]
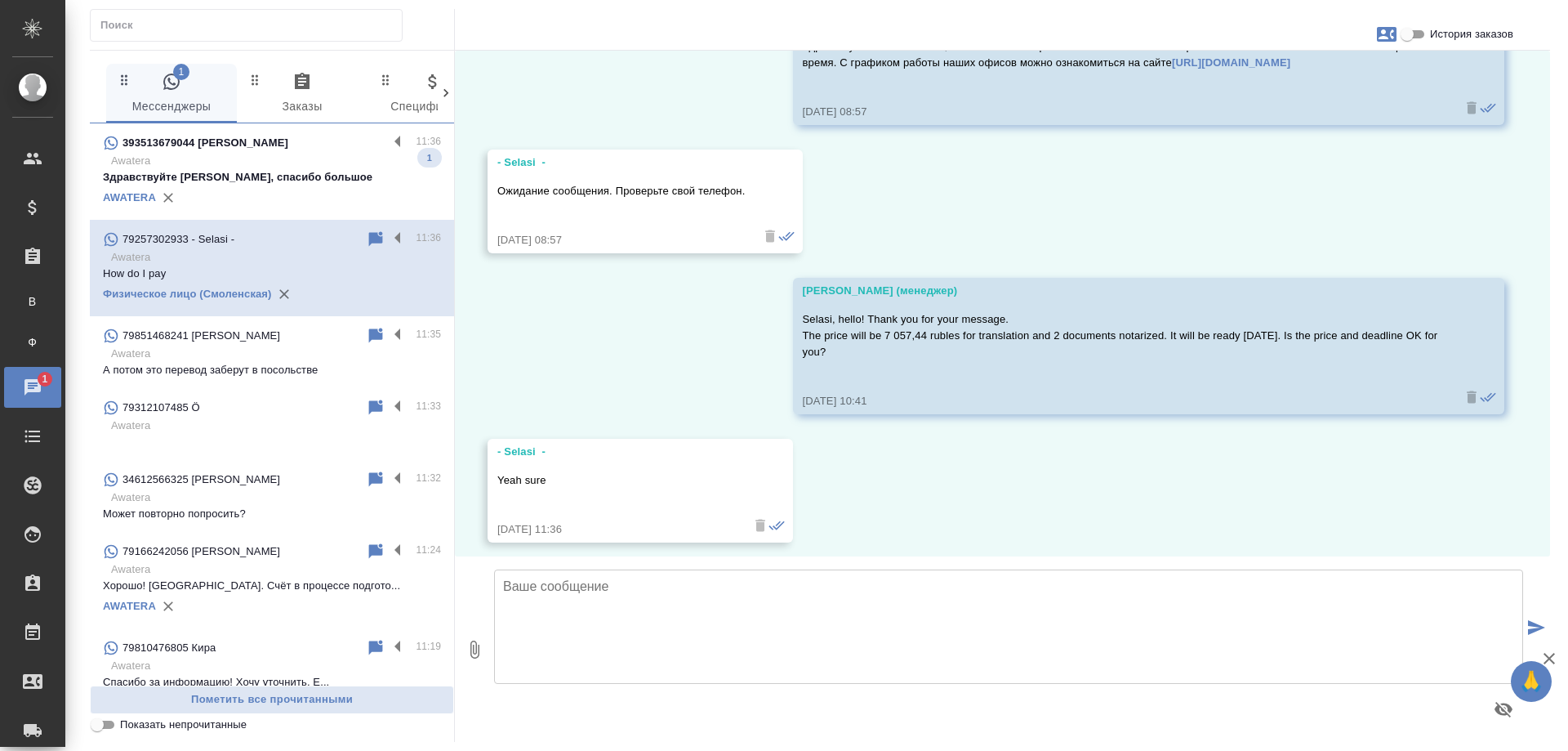
click at [285, 156] on p "Awatera" at bounding box center [275, 161] width 329 height 17
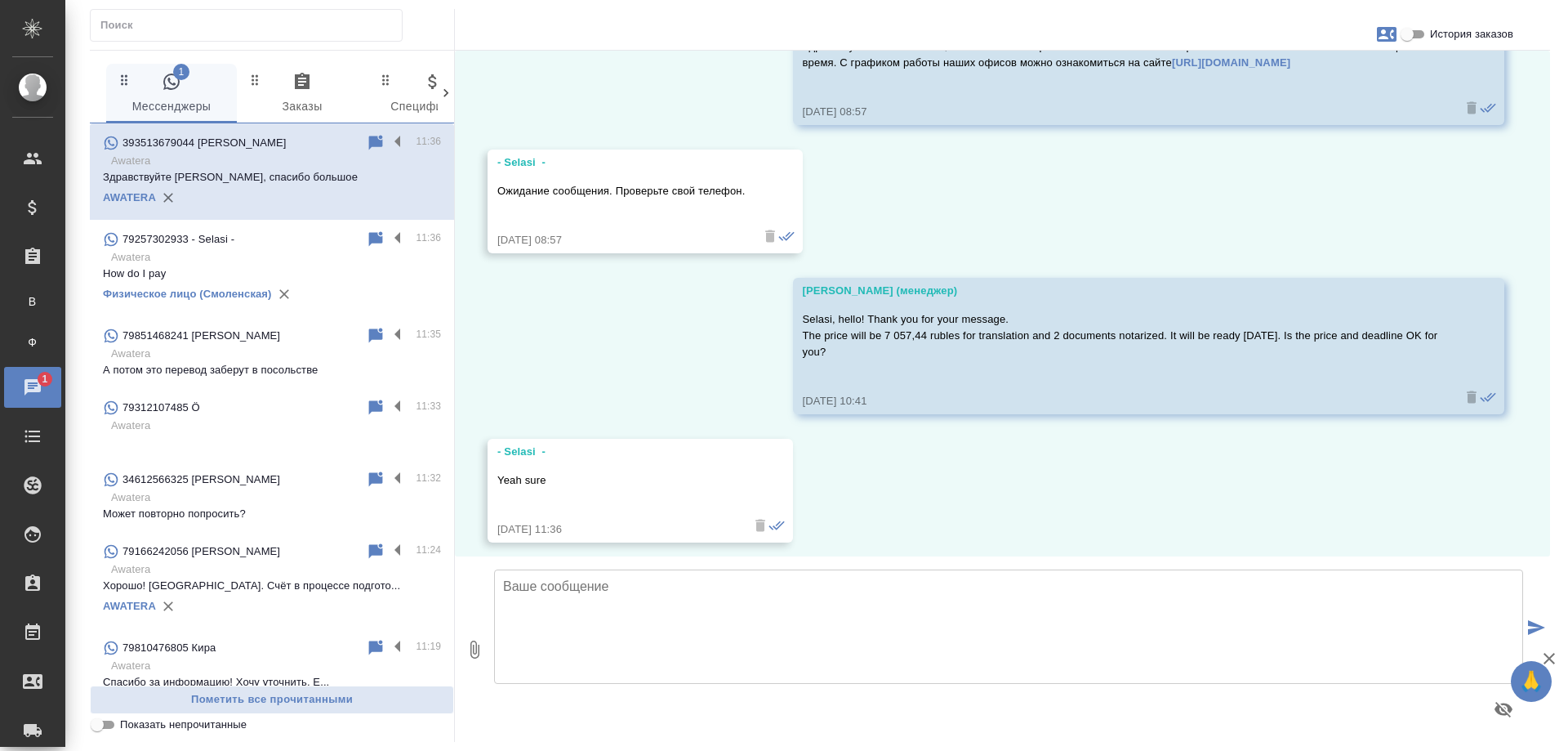
scroll to position [0, 0]
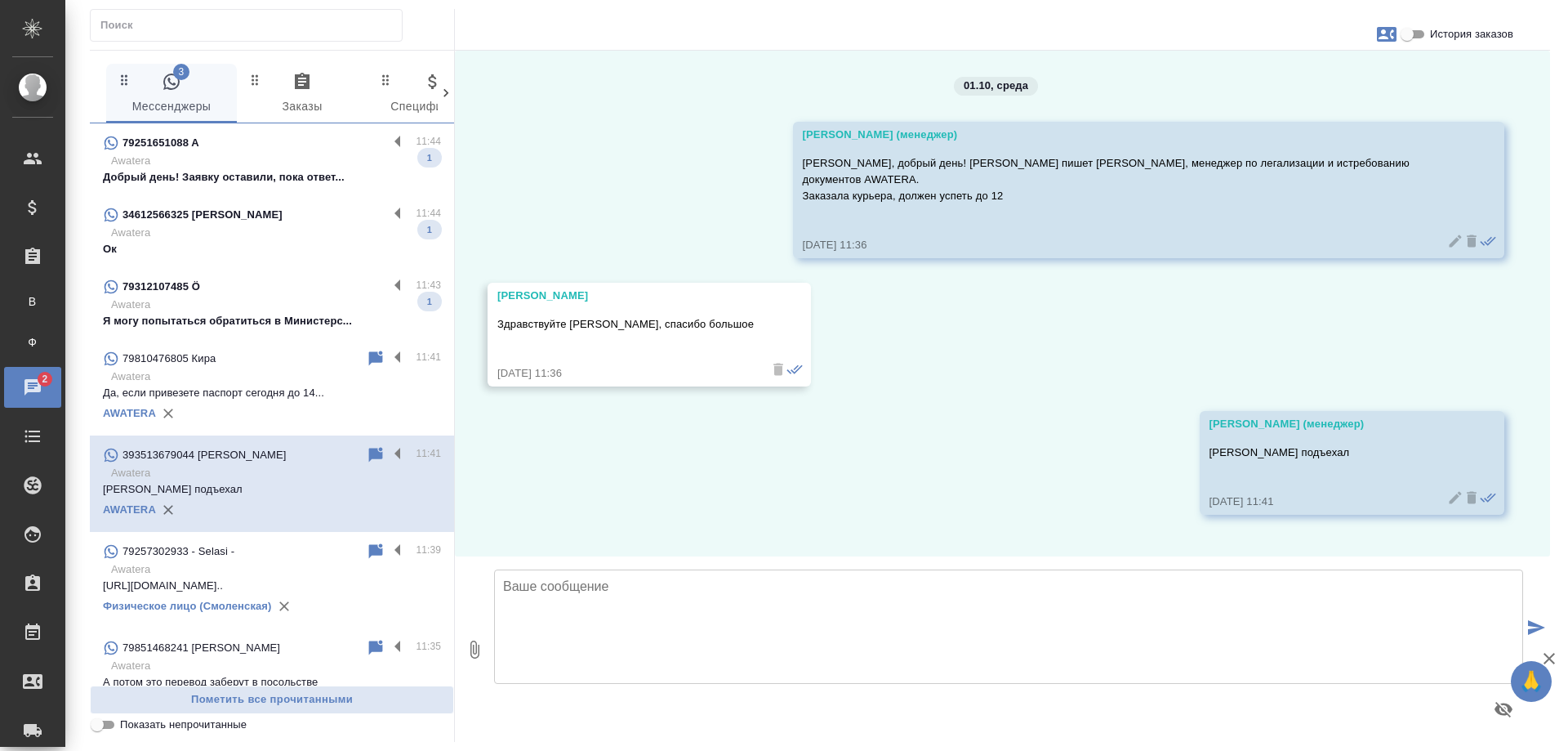
click at [266, 229] on p "Awatera" at bounding box center [275, 233] width 329 height 17
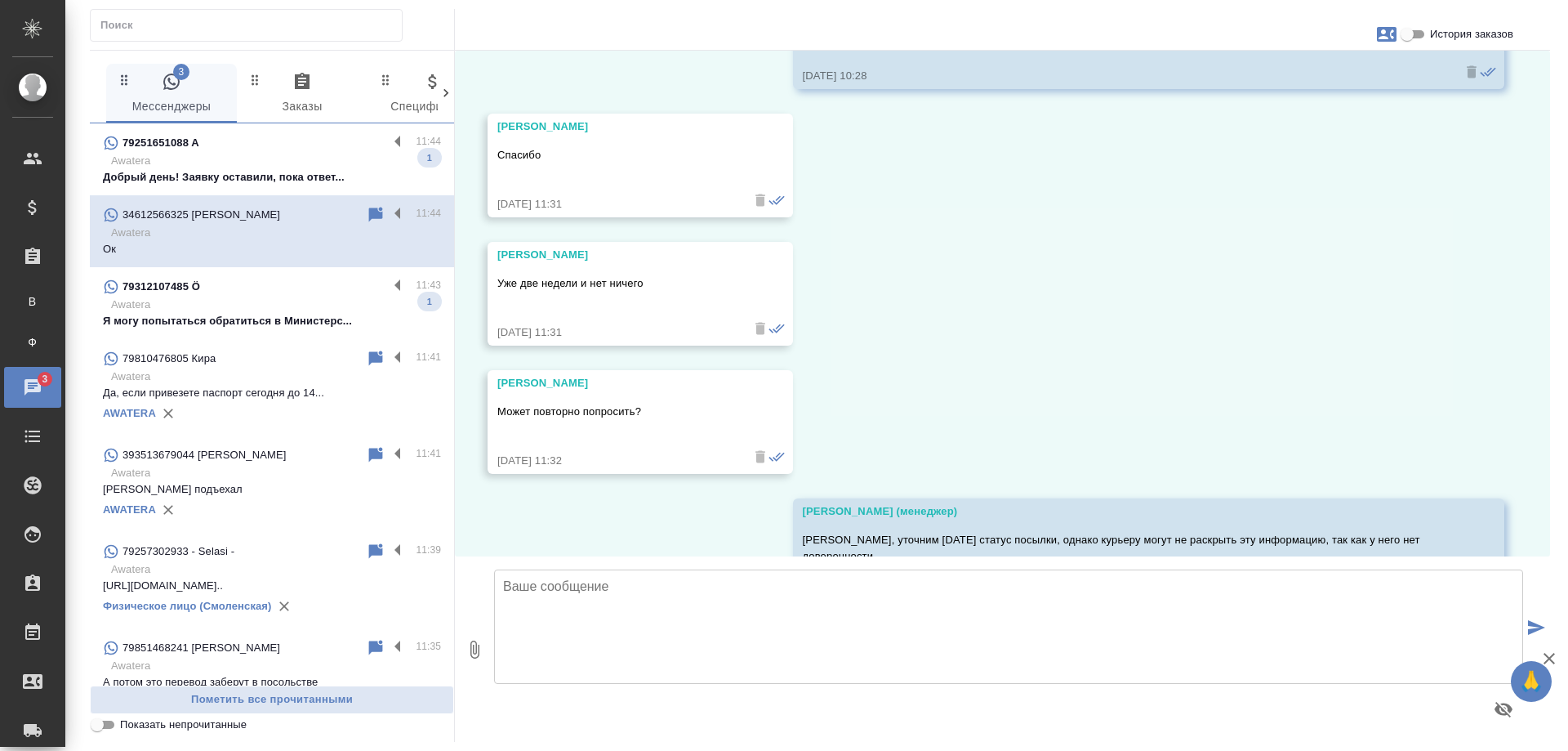
scroll to position [18242, 0]
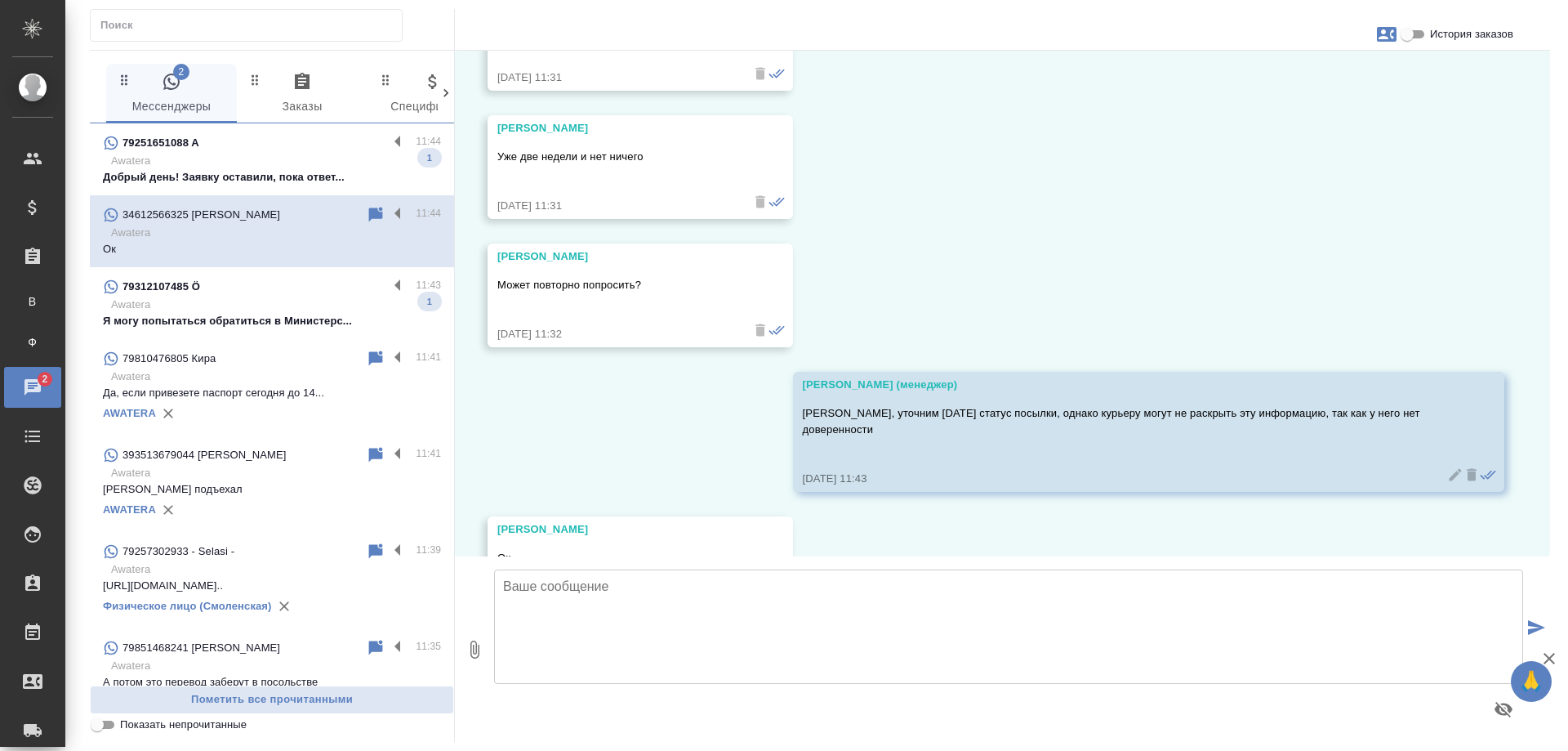
click at [295, 167] on p "Awatera" at bounding box center [275, 161] width 329 height 17
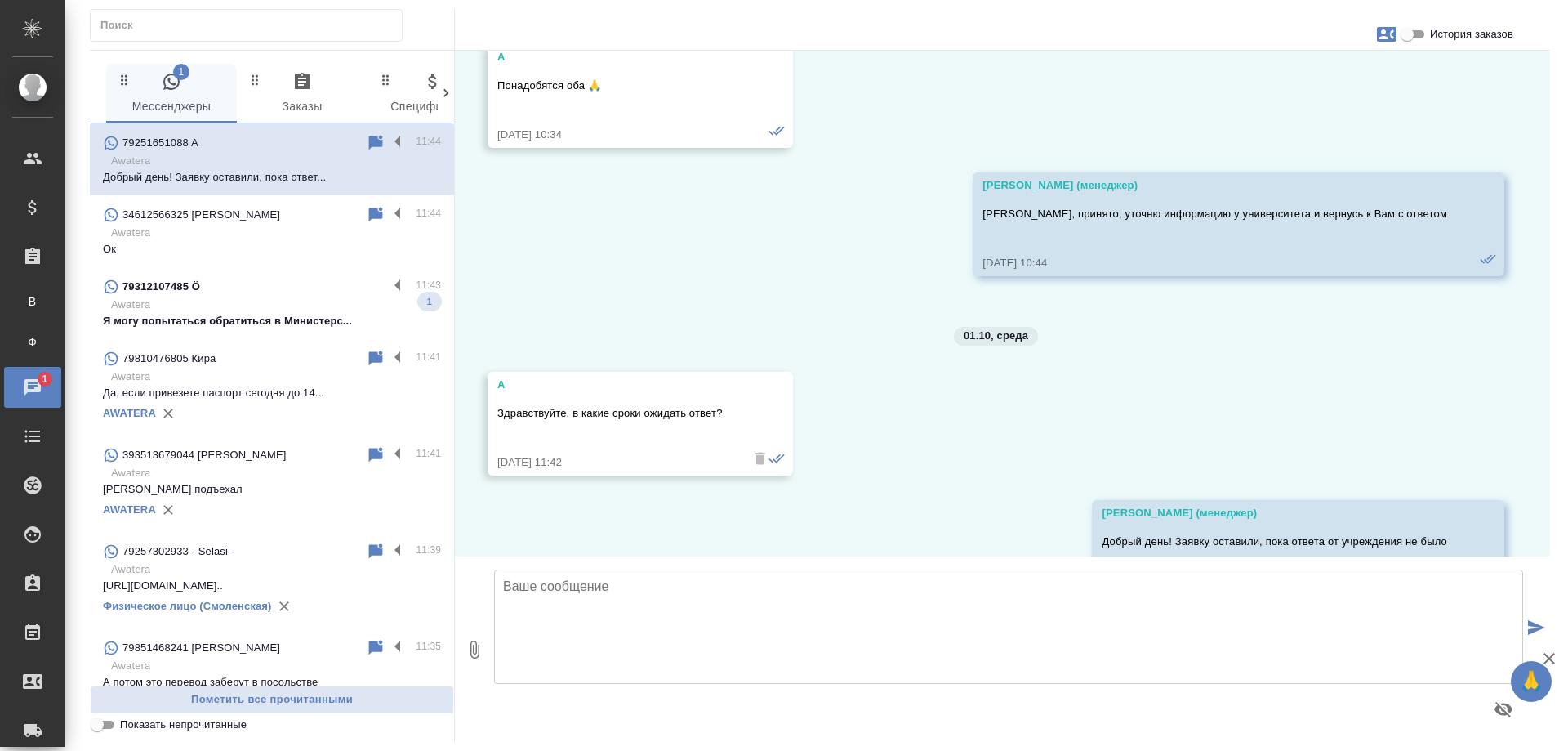
scroll to position [1869, 0]
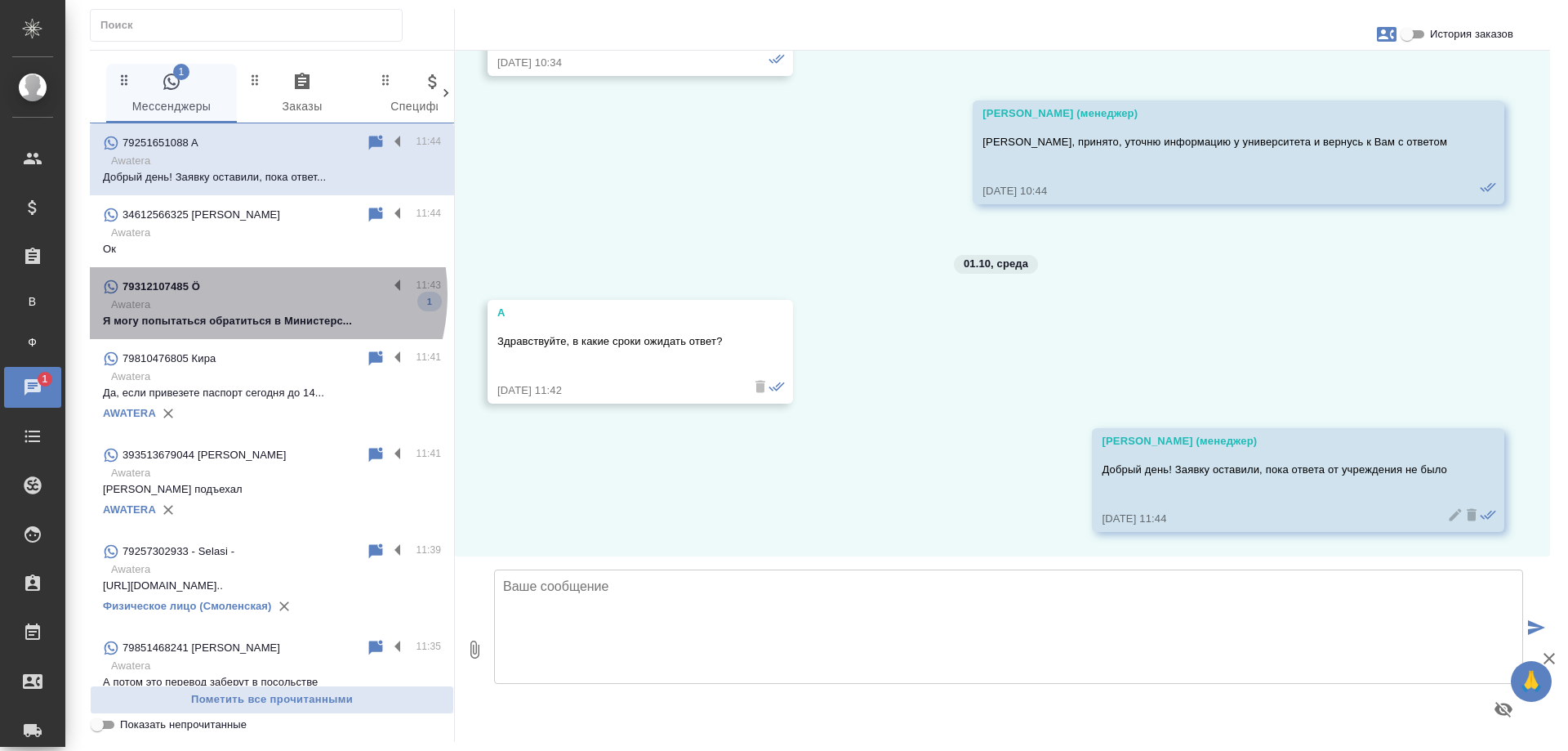
click at [246, 294] on div "79312107485 Ö" at bounding box center [245, 286] width 285 height 19
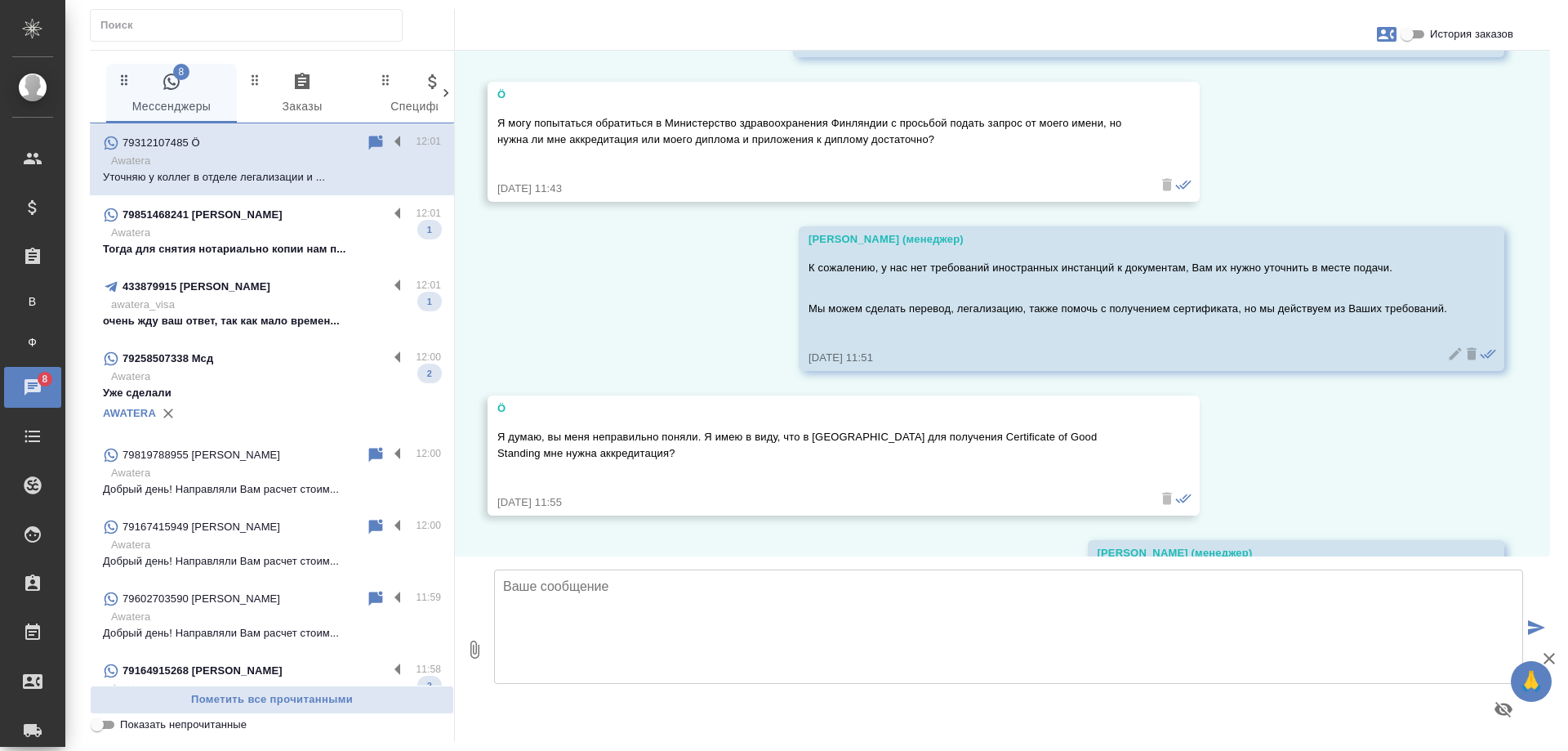
scroll to position [1636, 0]
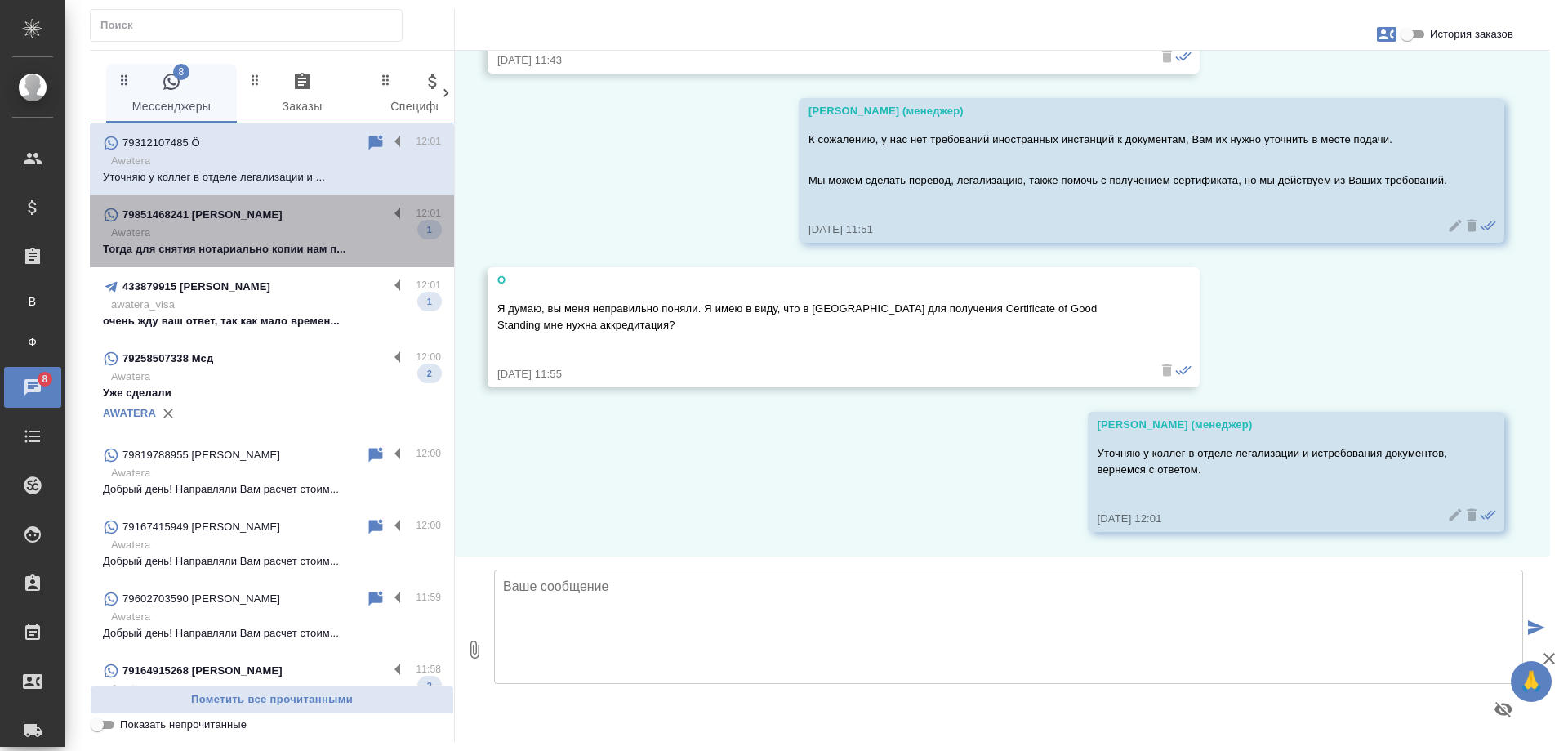
click at [283, 220] on p "79851468241 Анастасия Кричевская" at bounding box center [202, 215] width 160 height 17
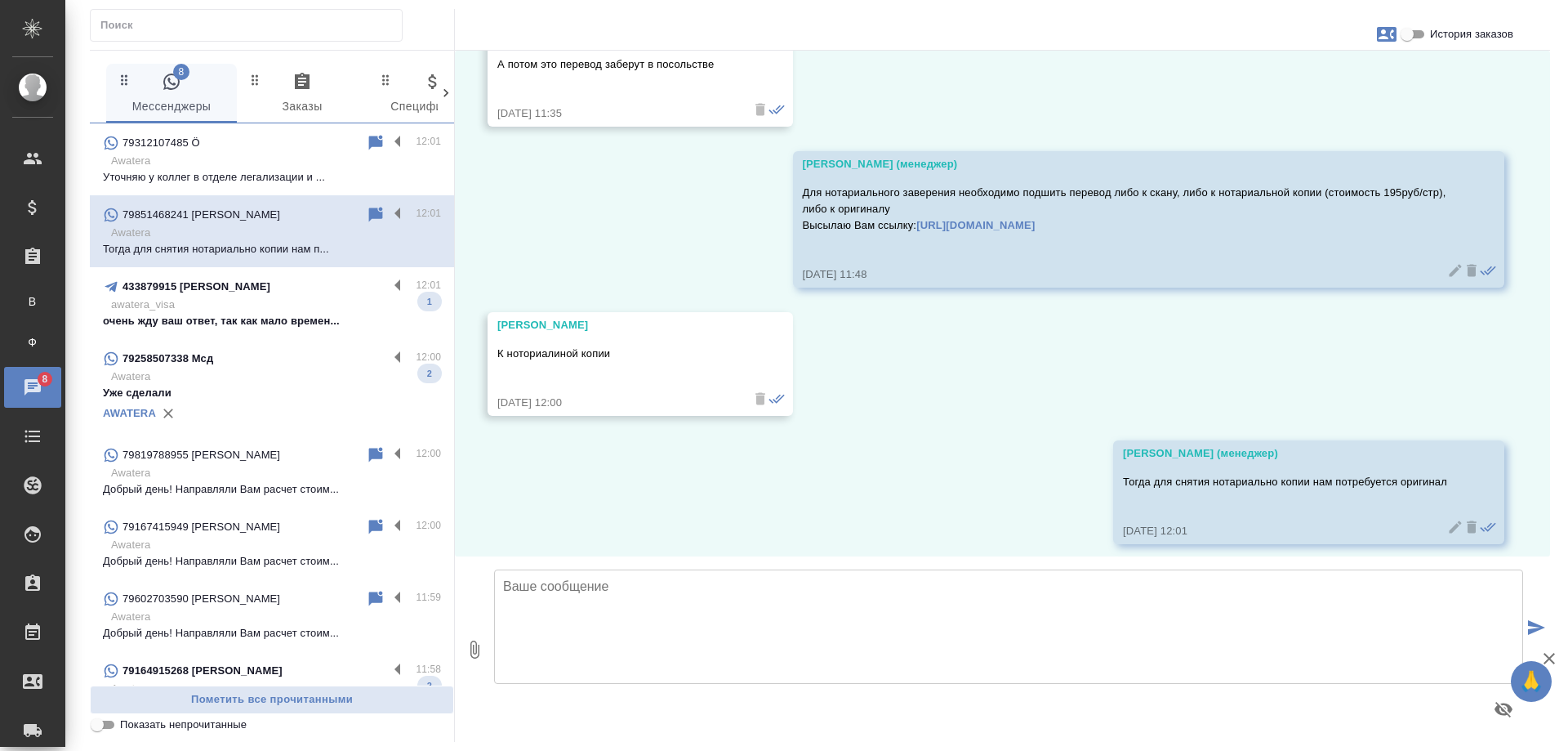
scroll to position [1844, 0]
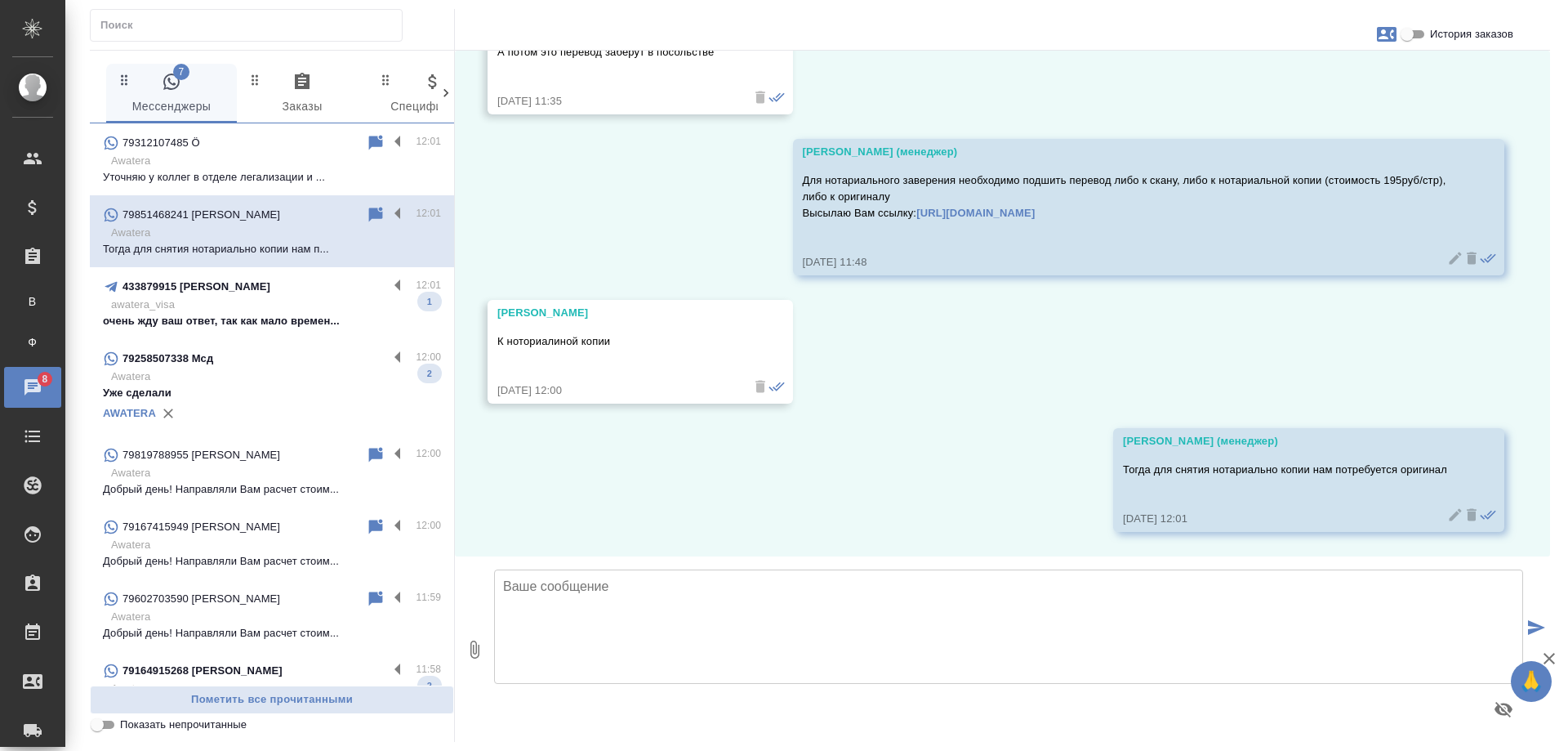
click at [307, 319] on p "очень жду ваш ответ, так как мало времен..." at bounding box center [272, 321] width 338 height 17
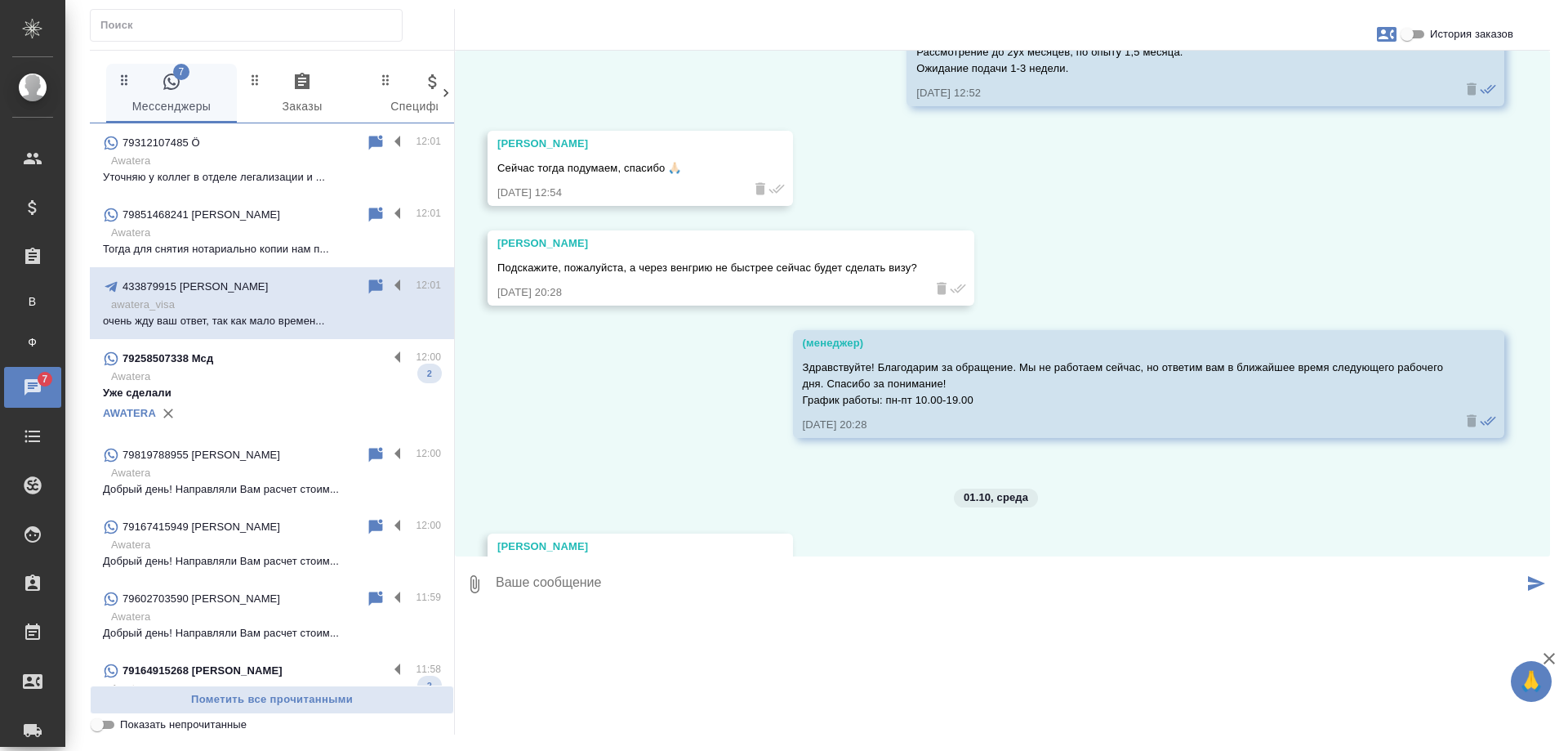
scroll to position [4307, 0]
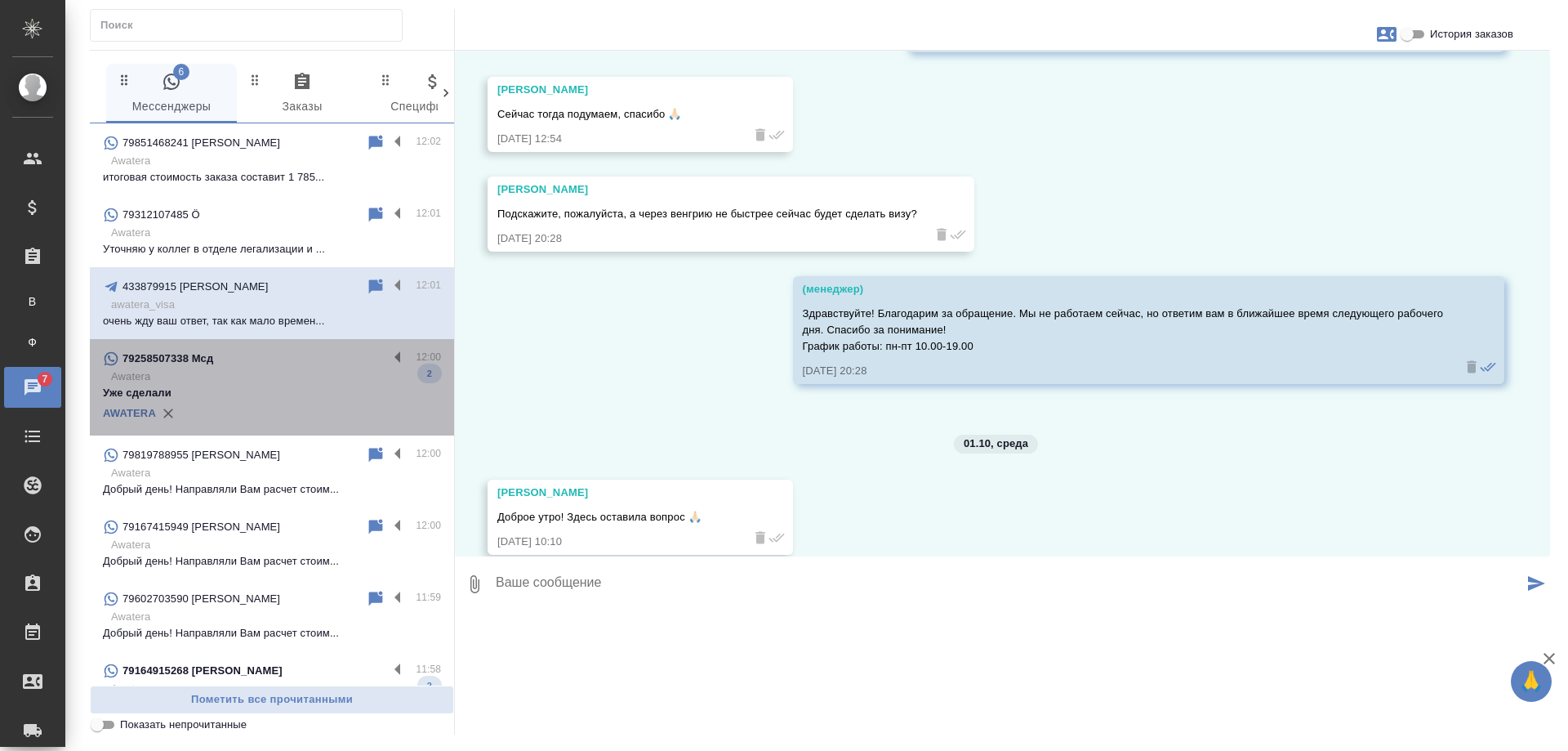
click at [306, 381] on p "Awatera" at bounding box center [275, 376] width 329 height 17
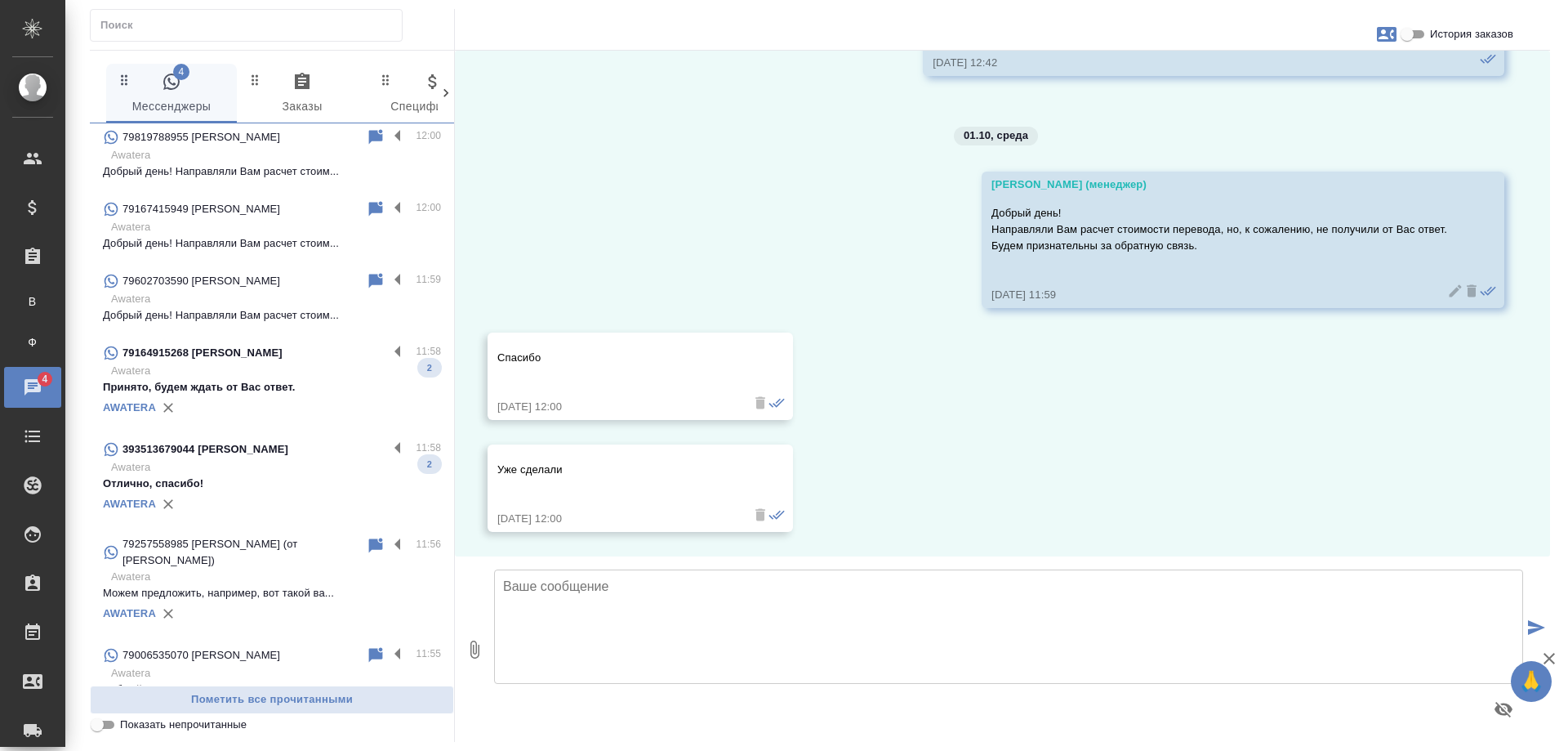
scroll to position [327, 0]
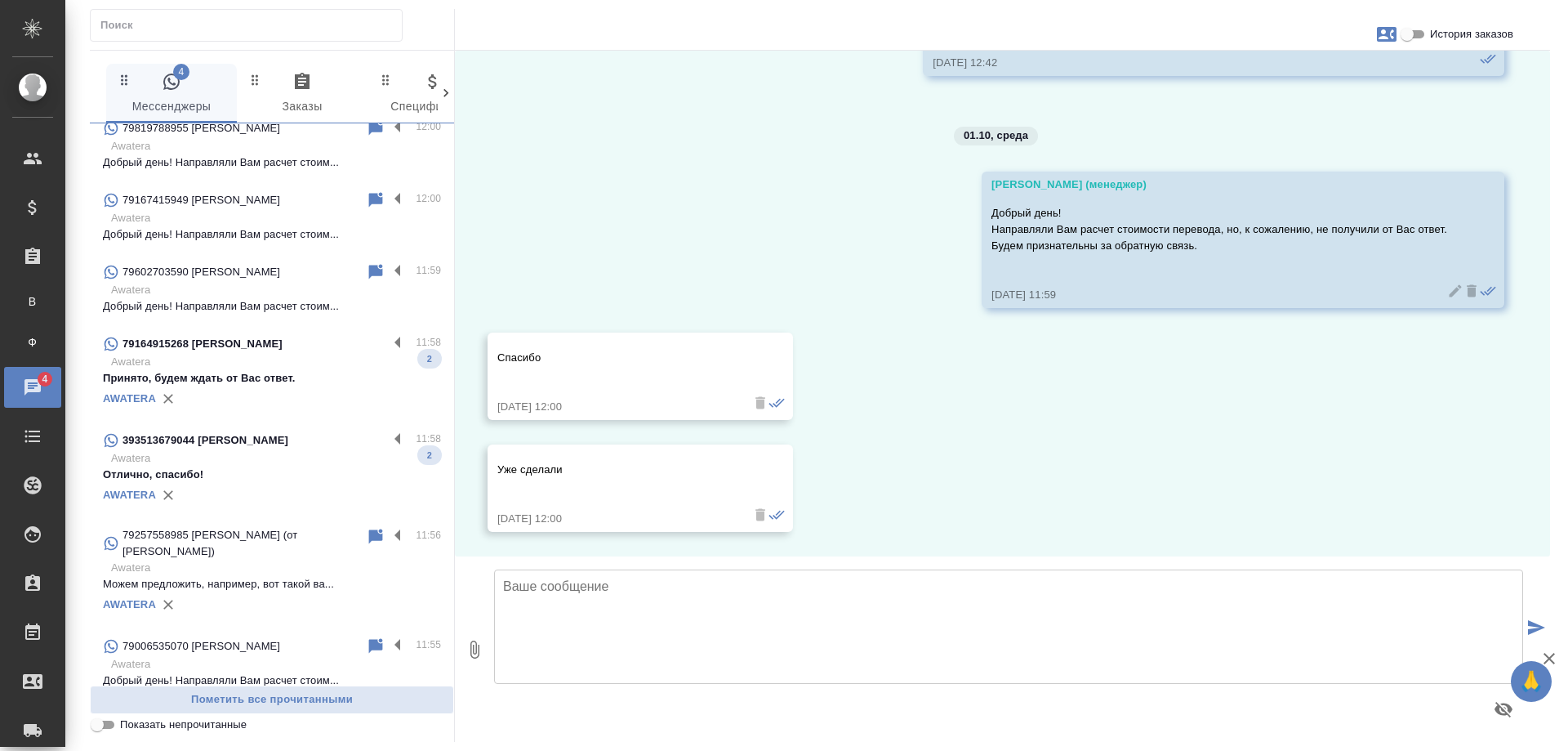
click at [295, 366] on p "Awatera" at bounding box center [275, 362] width 329 height 17
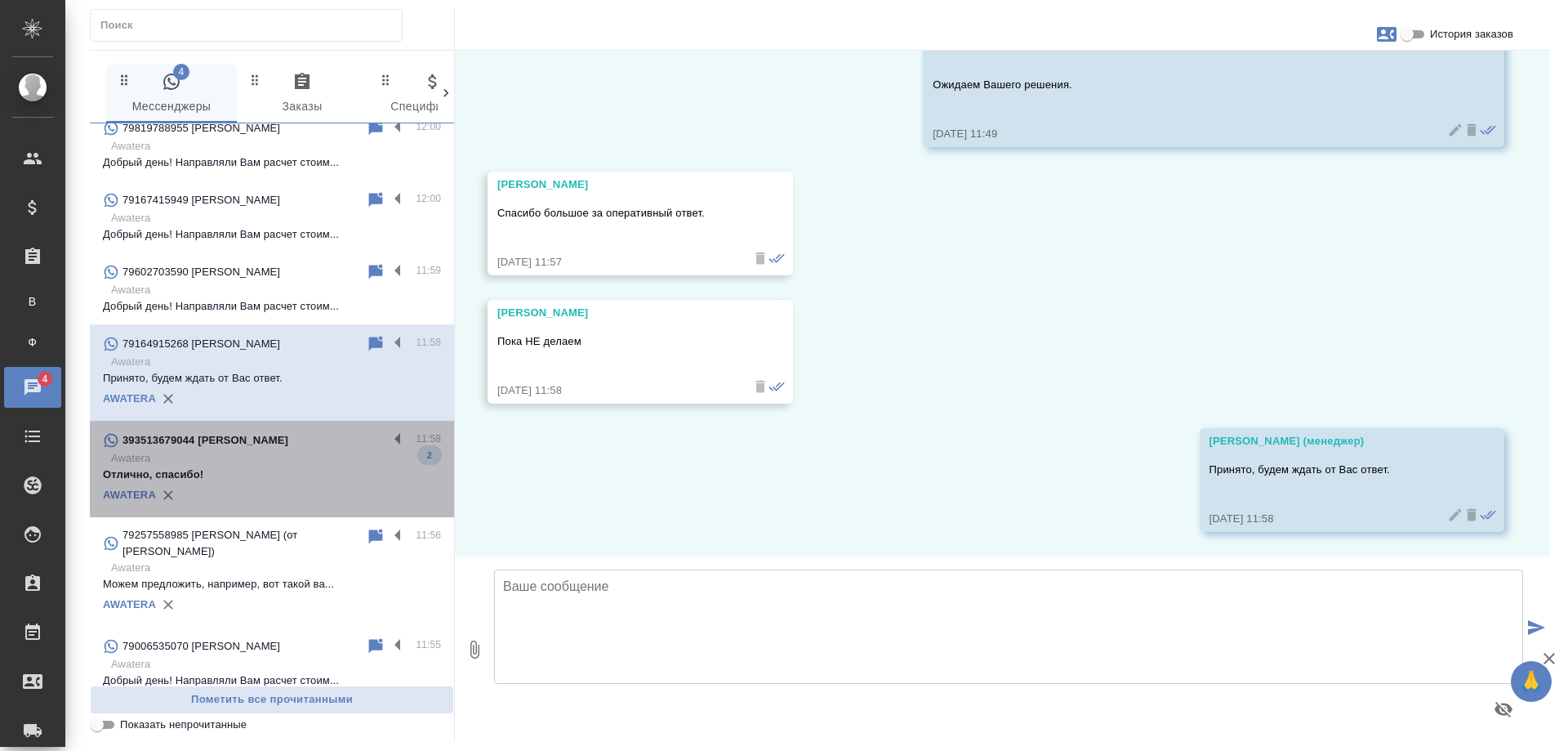
click at [293, 471] on p "Отлично, спасибо!" at bounding box center [272, 475] width 338 height 17
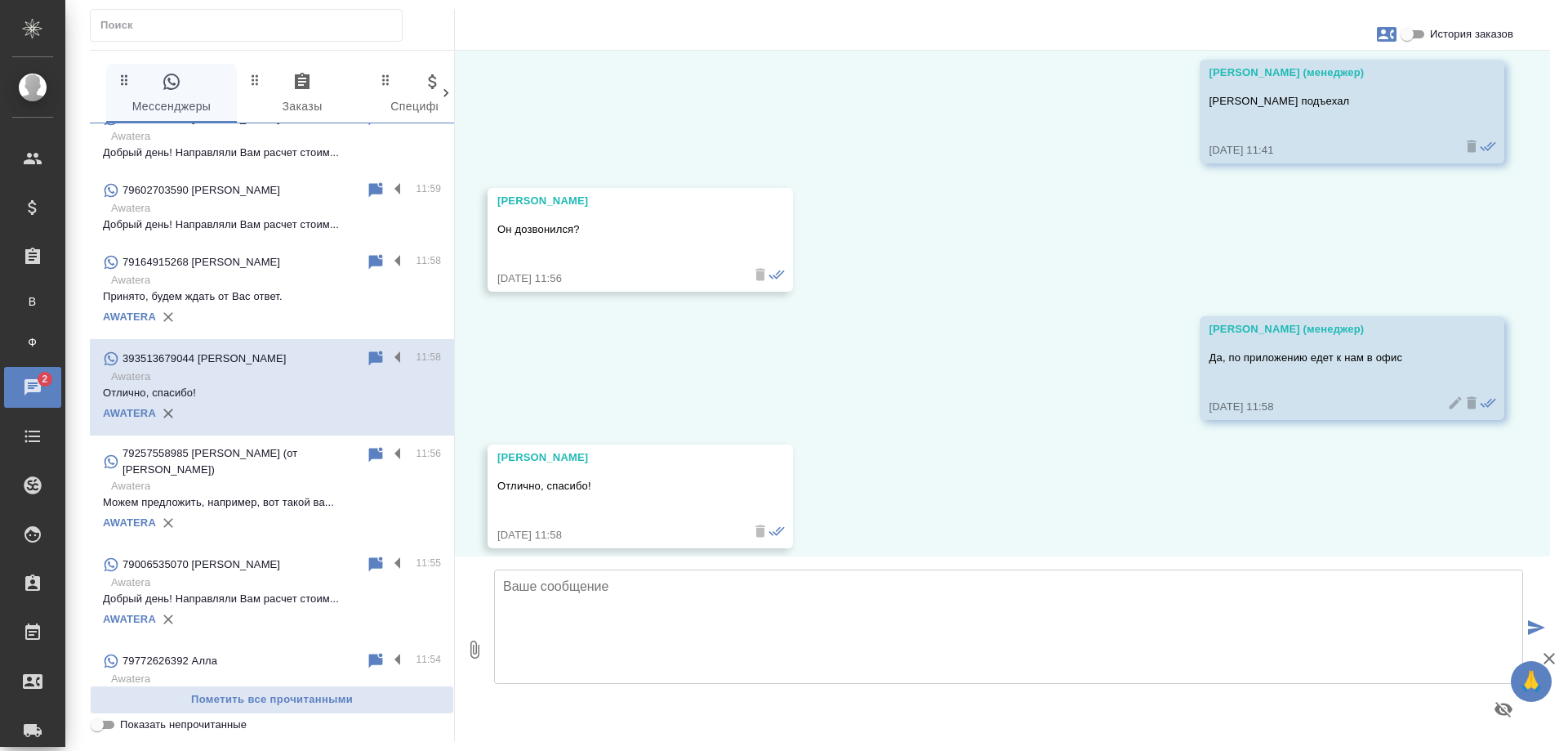
scroll to position [0, 0]
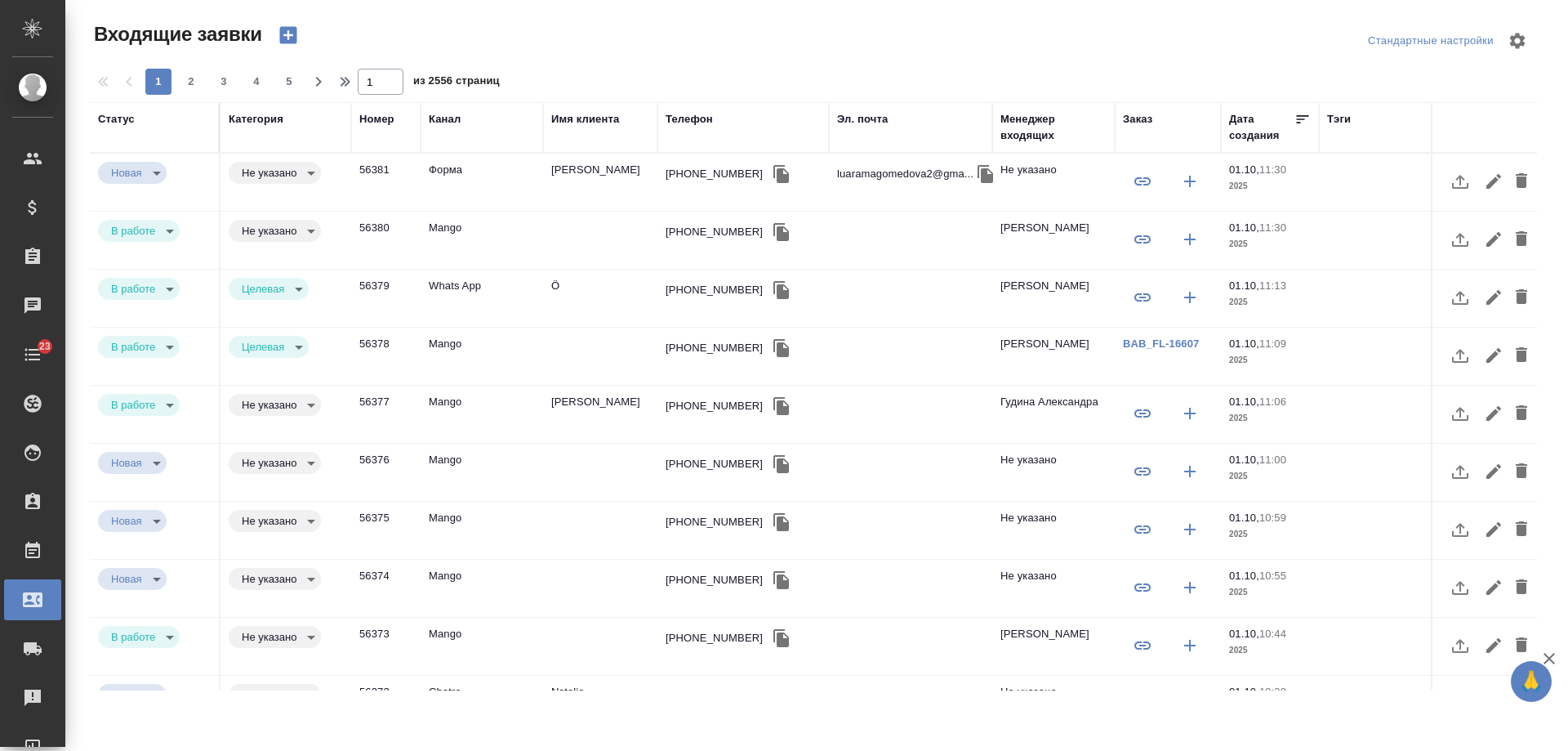
select select "RU"
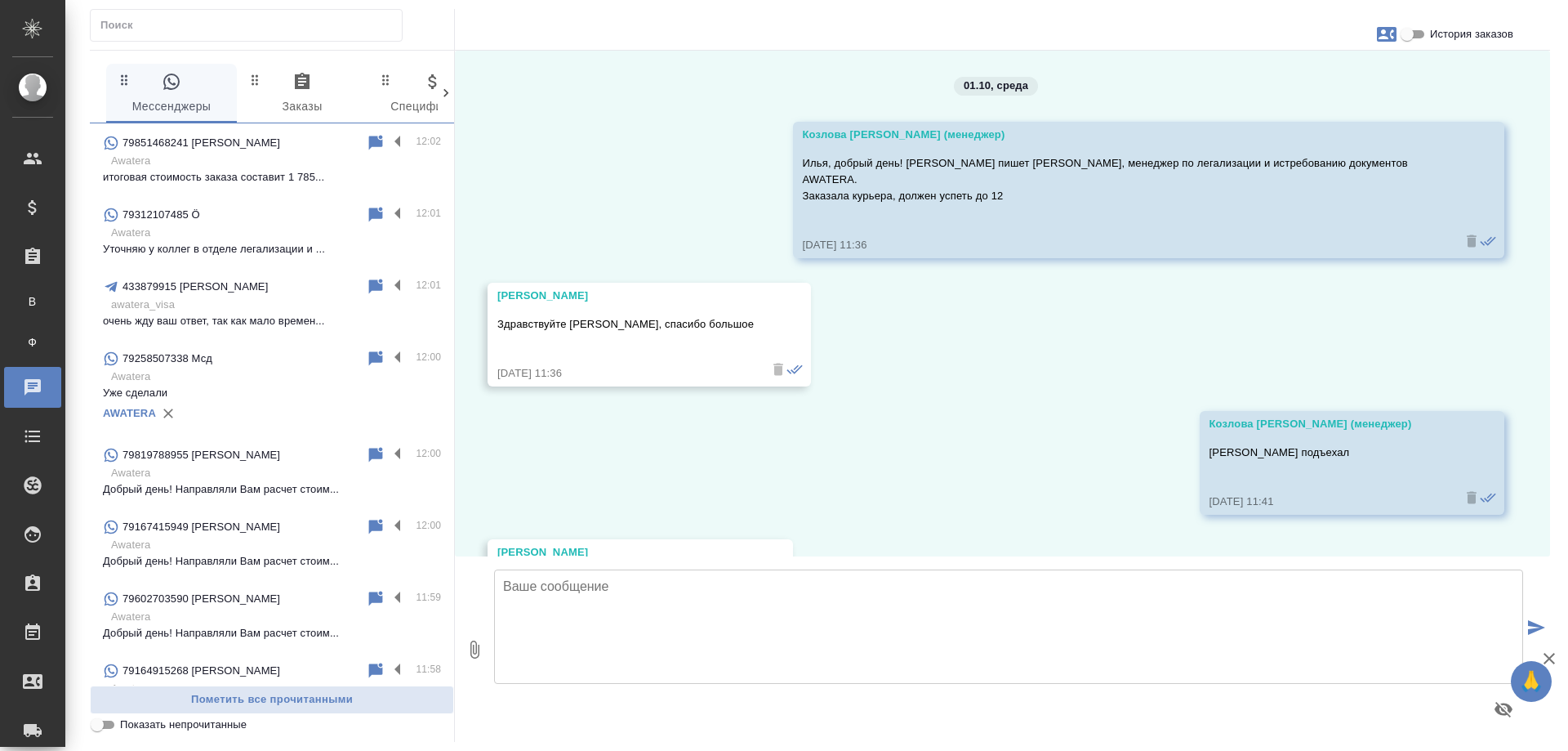
scroll to position [352, 0]
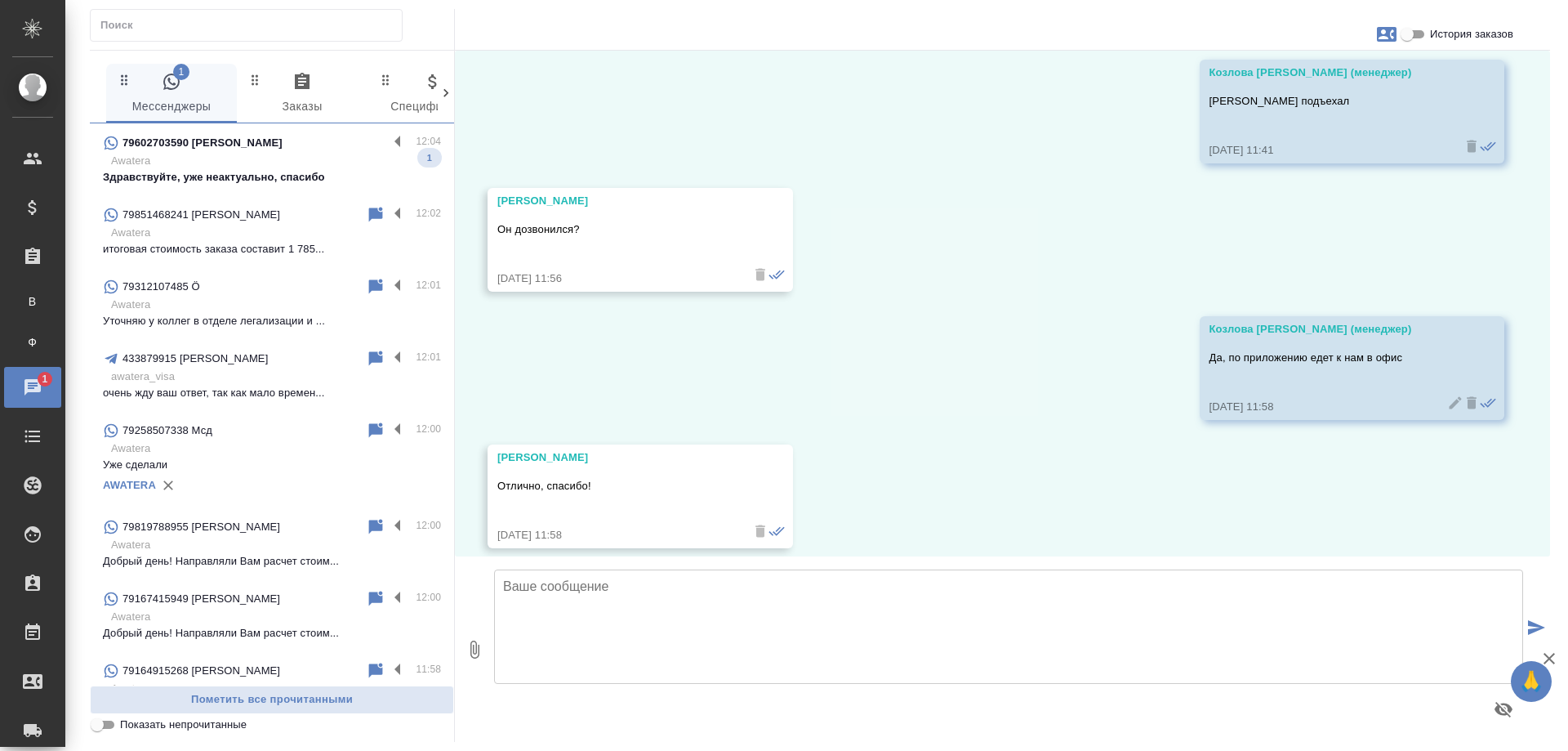
click at [276, 170] on p "Здравствуйте, уже неактуально, спасибо" at bounding box center [272, 177] width 338 height 17
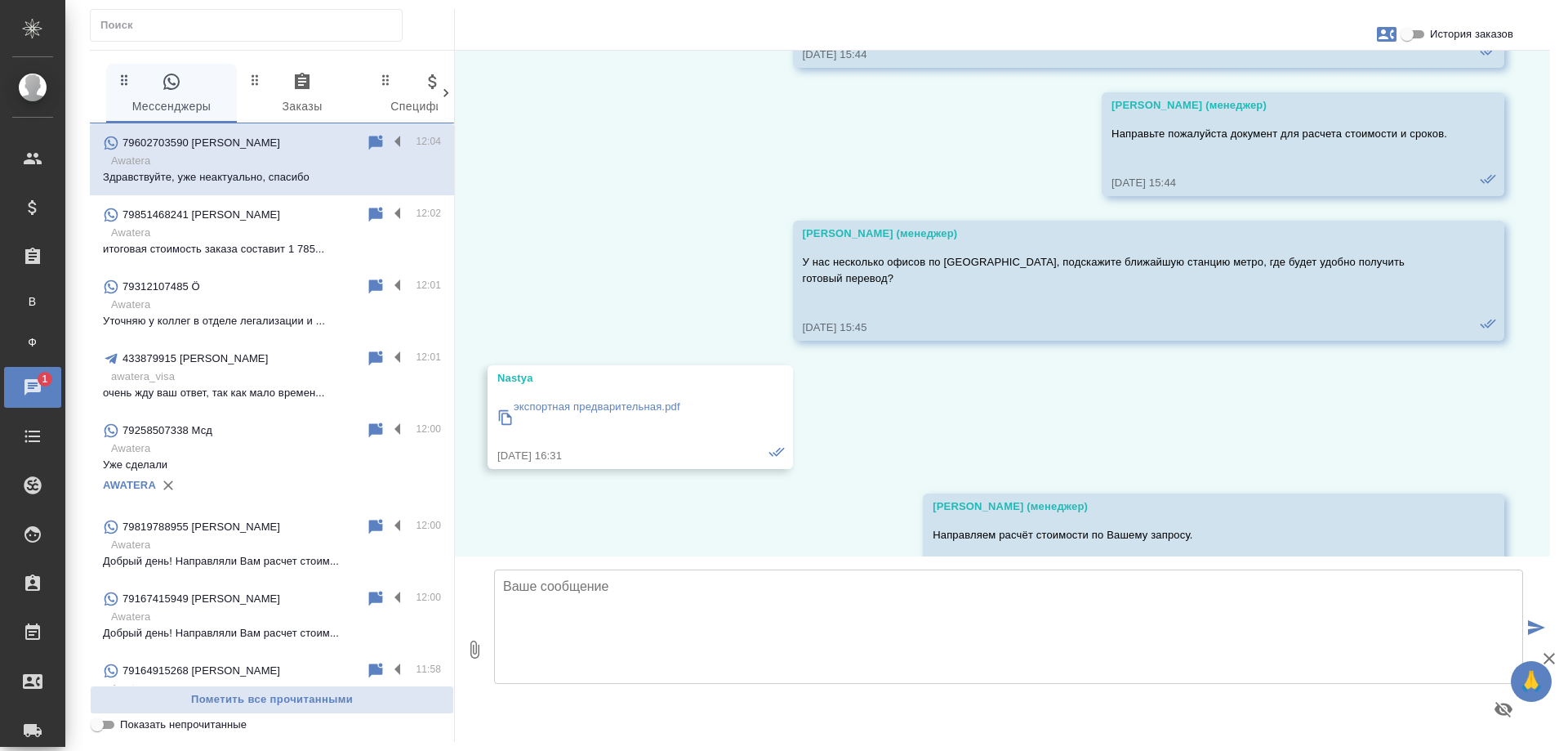
scroll to position [1014, 0]
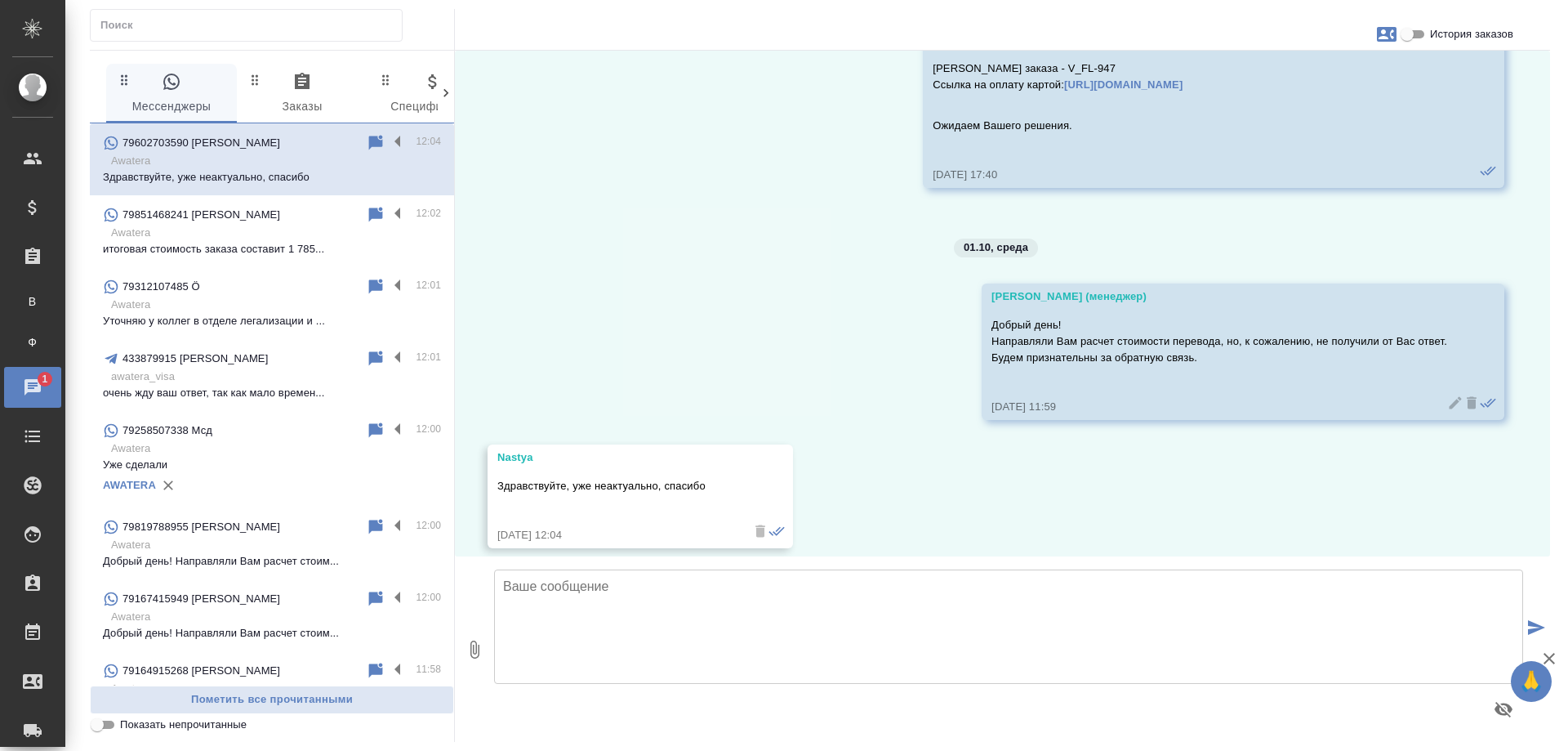
click at [1415, 37] on input "История заказов" at bounding box center [1407, 34] width 59 height 19
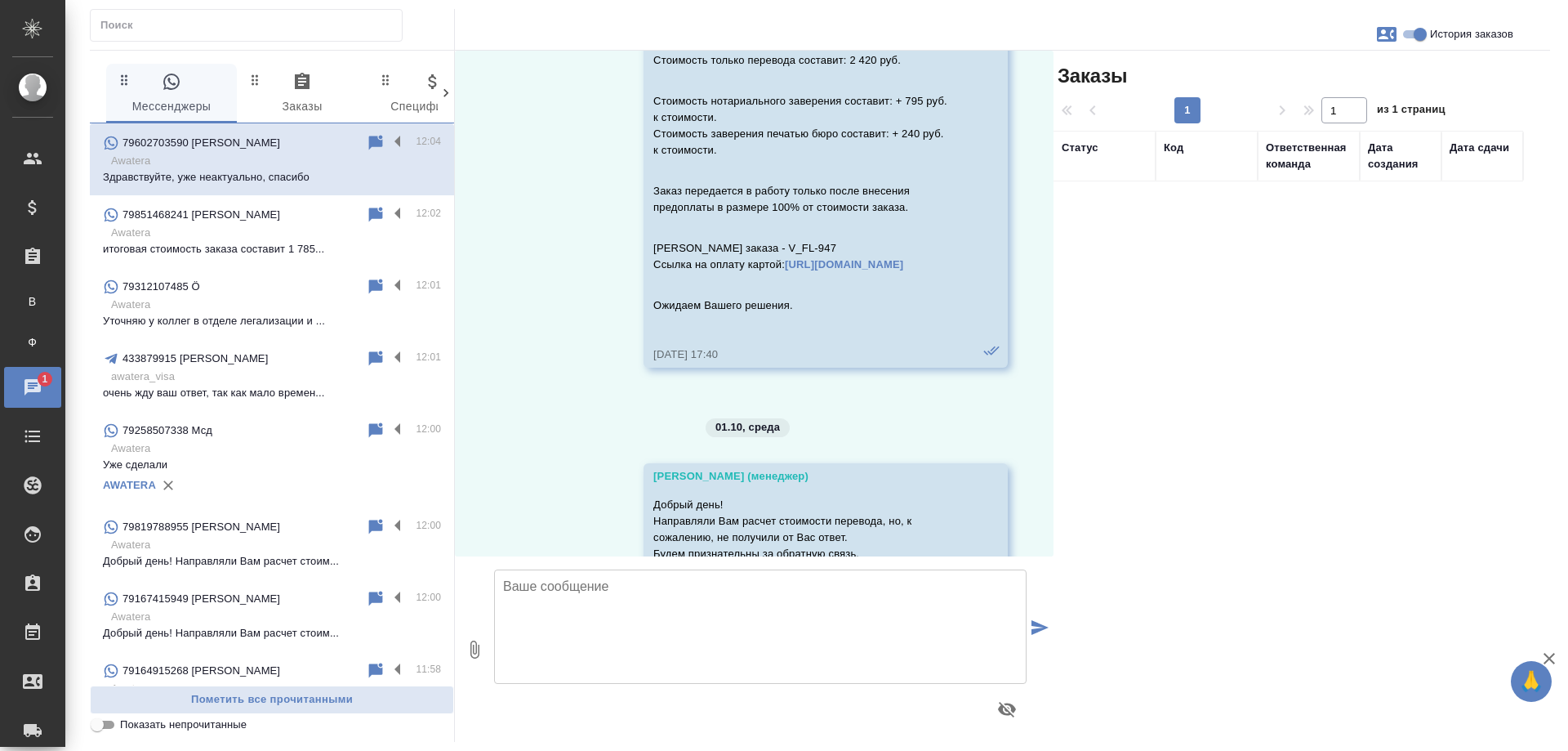
scroll to position [1227, 0]
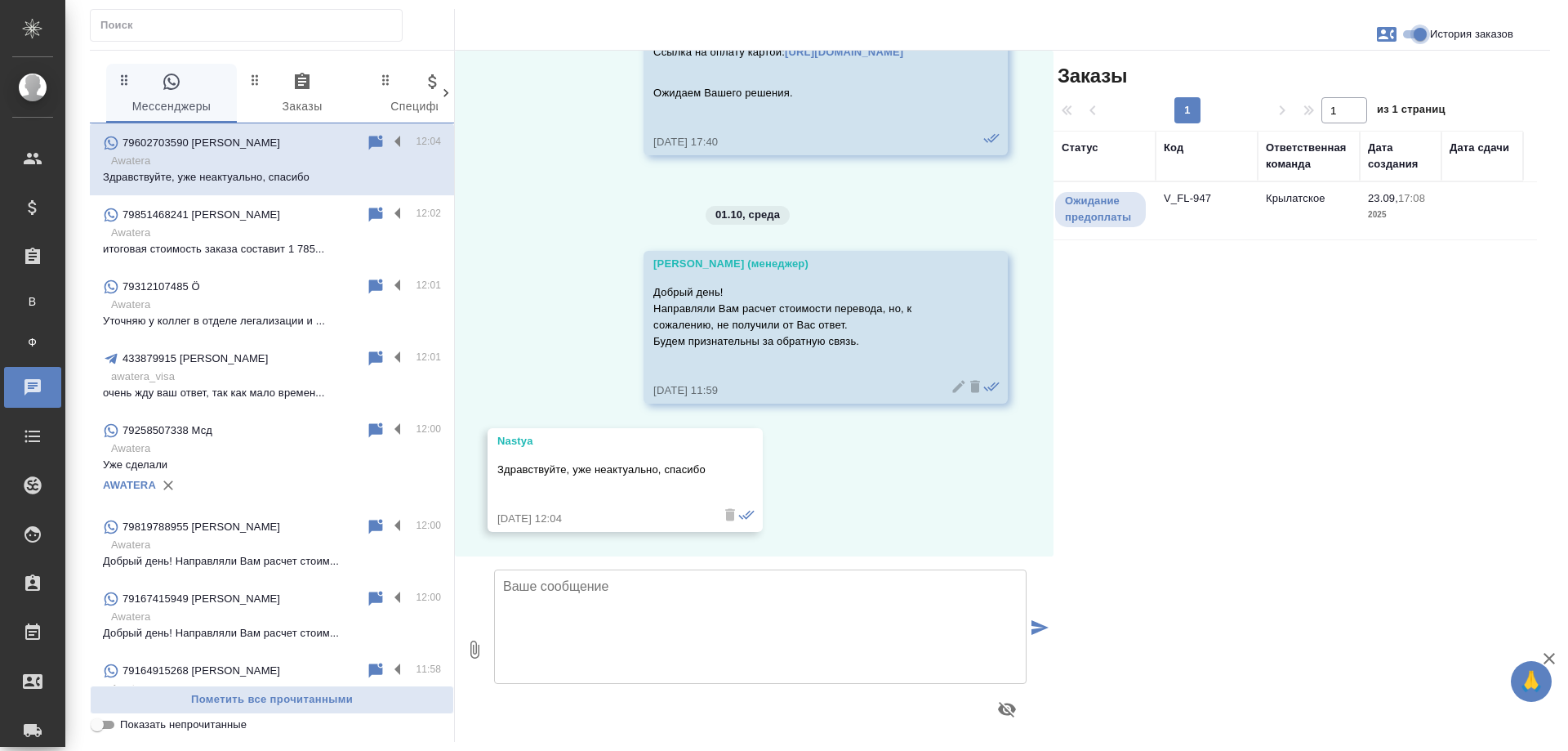
click at [1412, 38] on input "История заказов" at bounding box center [1419, 34] width 59 height 19
checkbox input "false"
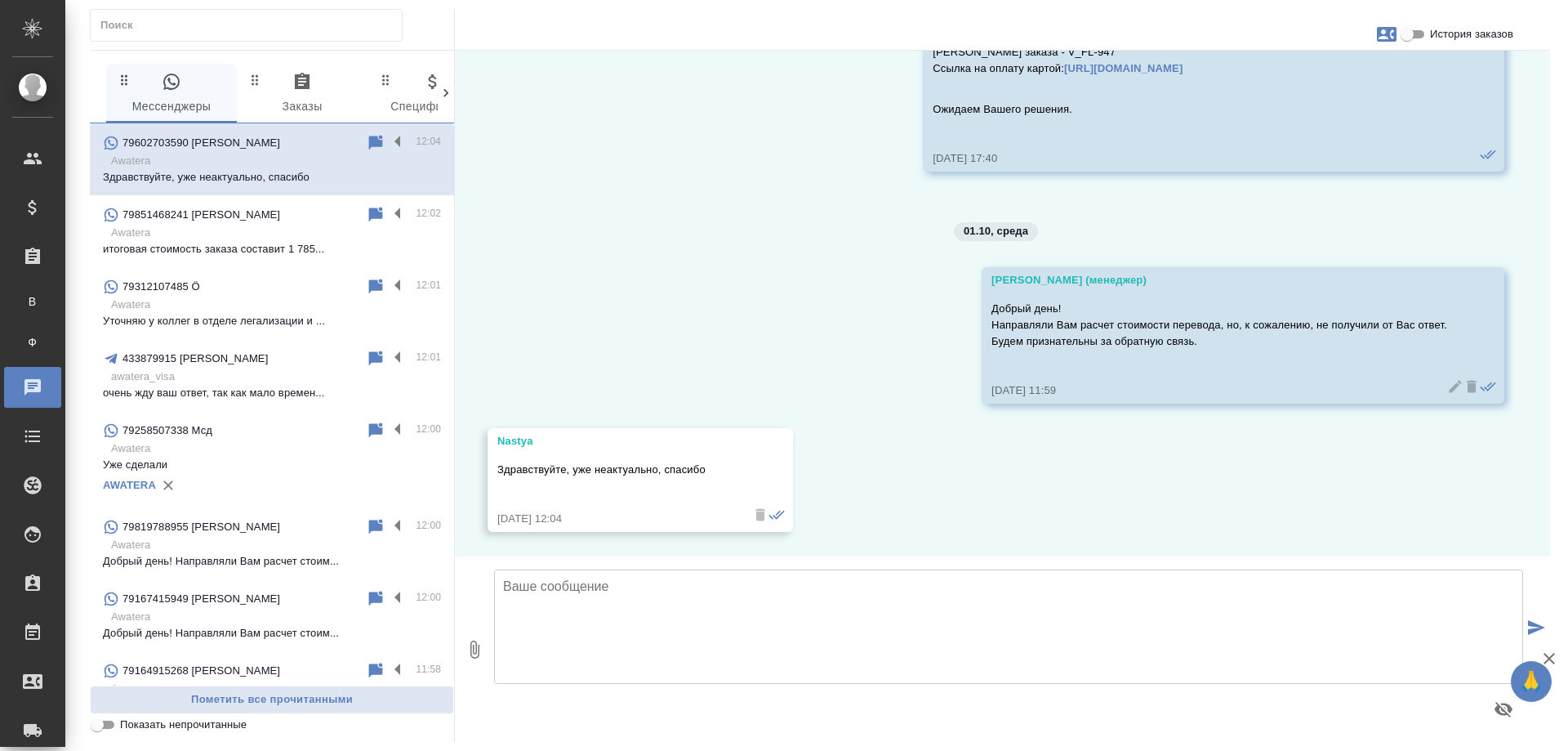
scroll to position [1014, 0]
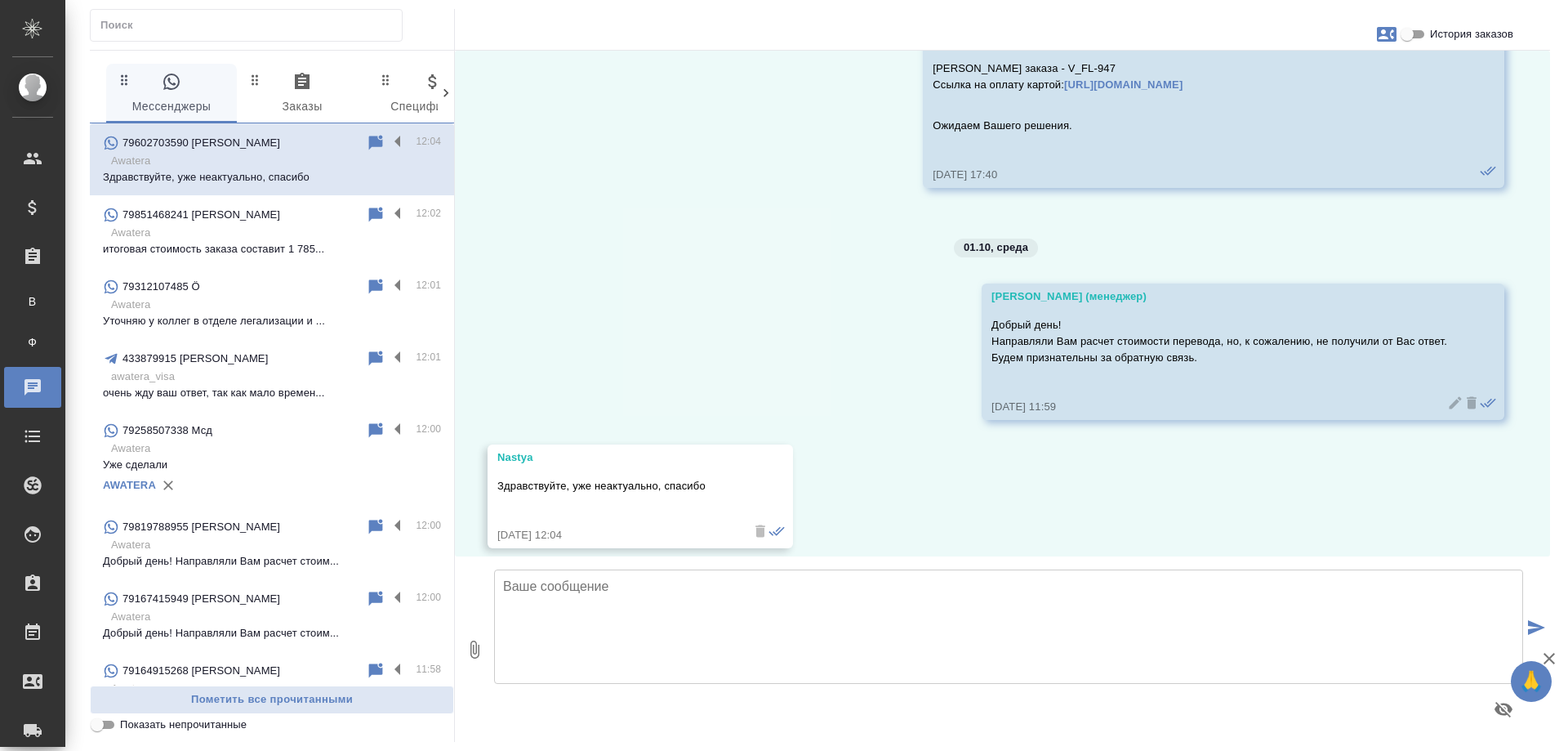
click at [1388, 35] on icon "button" at bounding box center [1385, 34] width 19 height 15
click at [1319, 116] on span "Заявка №56050" at bounding box center [1313, 115] width 80 height 17
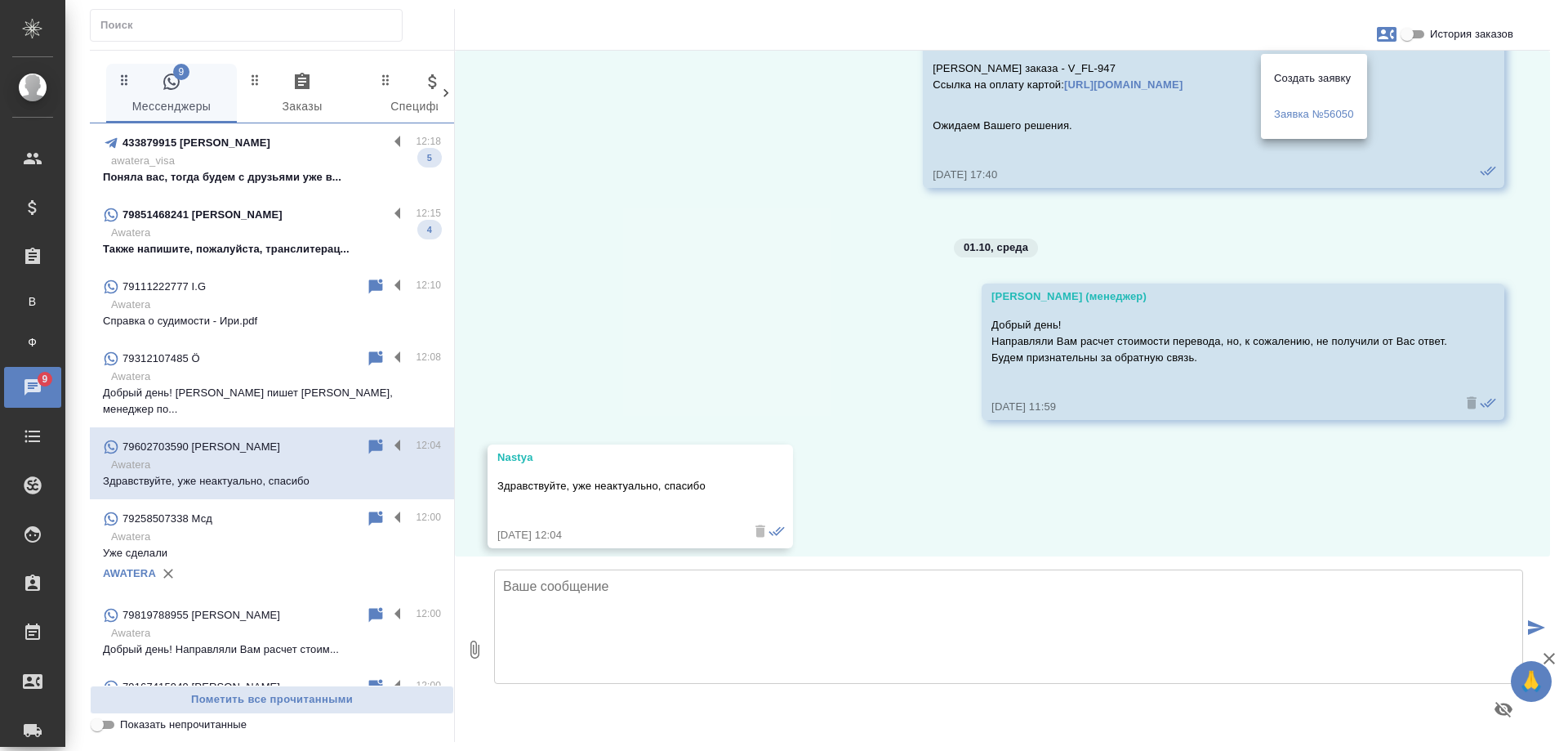
click at [617, 280] on div at bounding box center [784, 376] width 1568 height 751
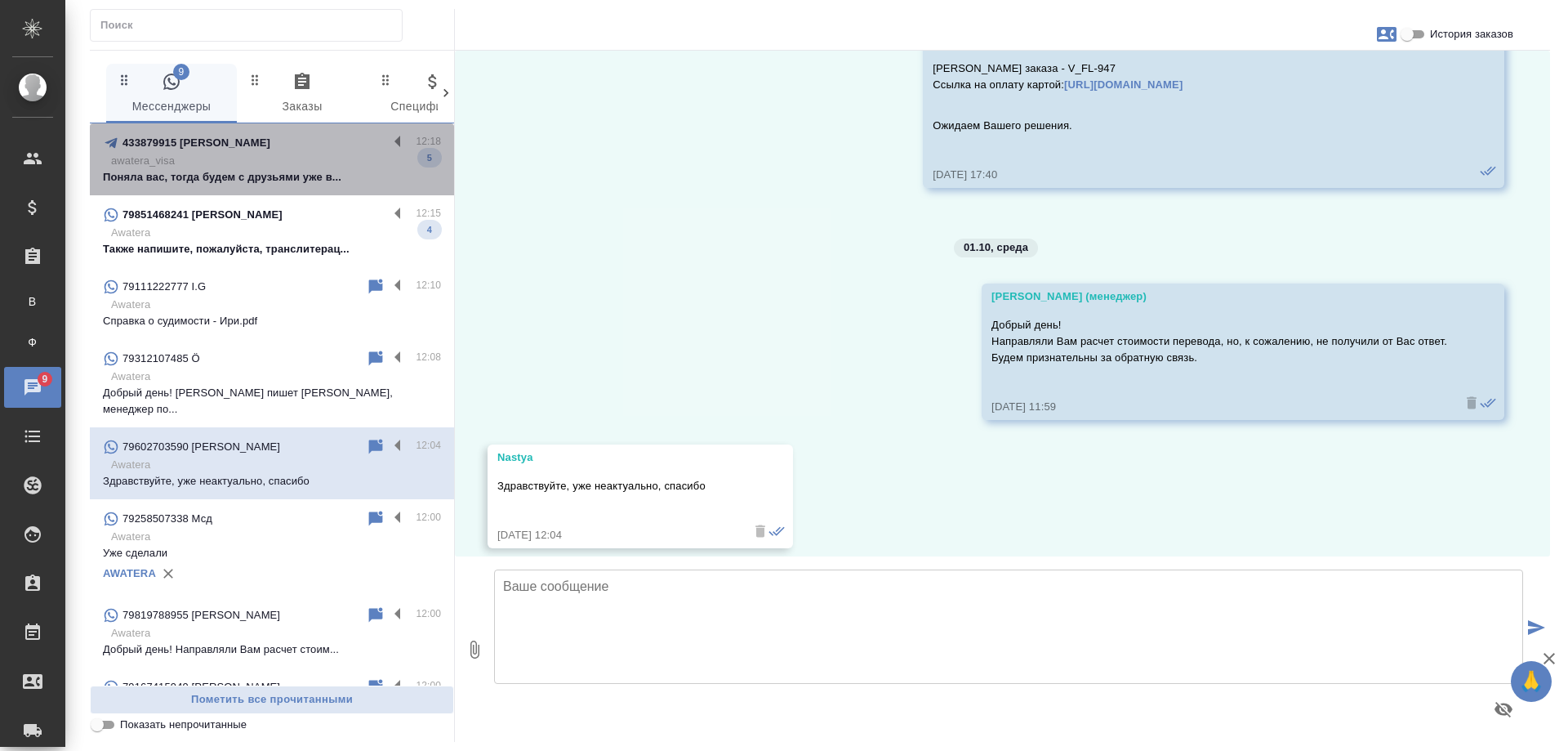
click at [325, 173] on p "Поняла вас, тогда будем с друзьями уже в..." at bounding box center [272, 177] width 338 height 17
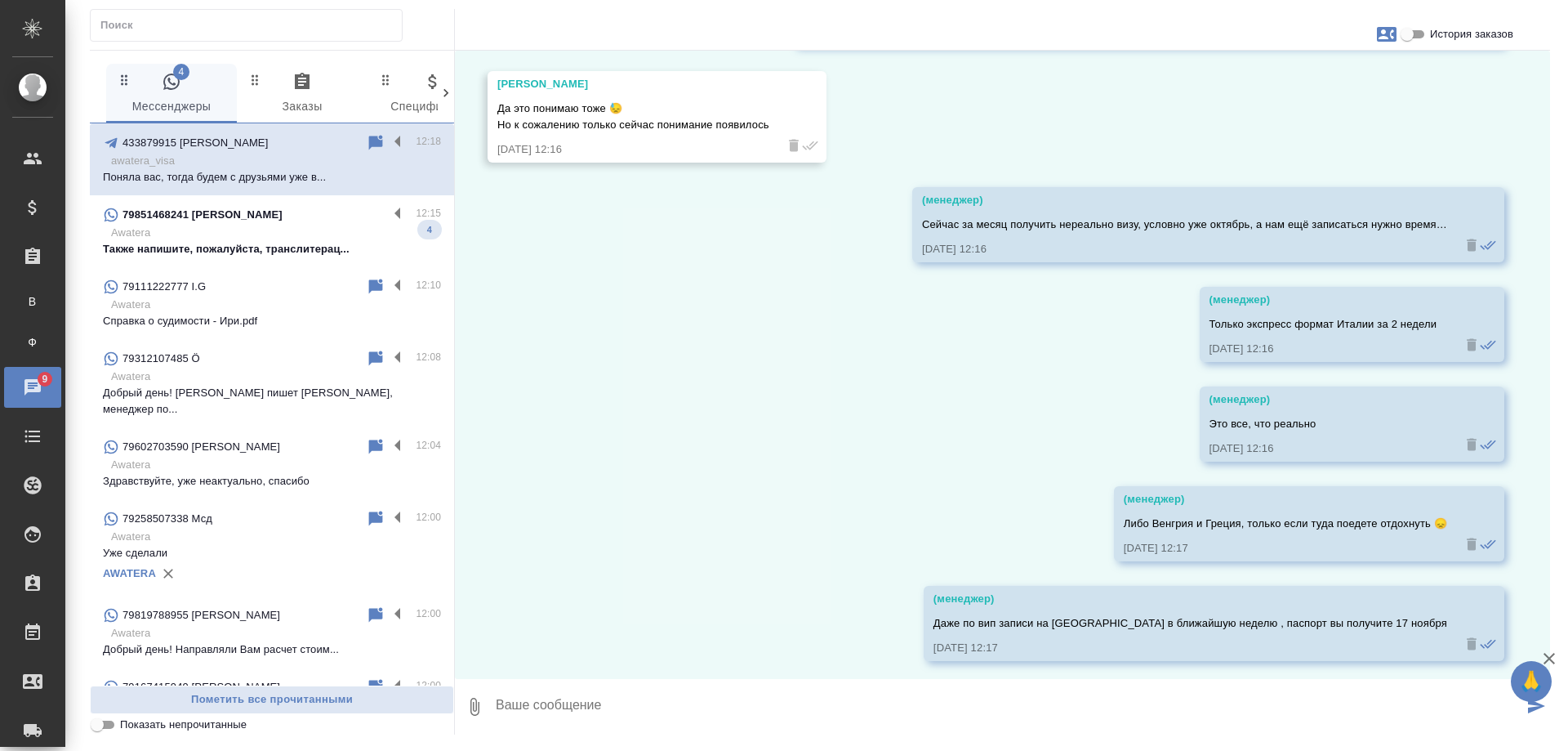
scroll to position [5900, 0]
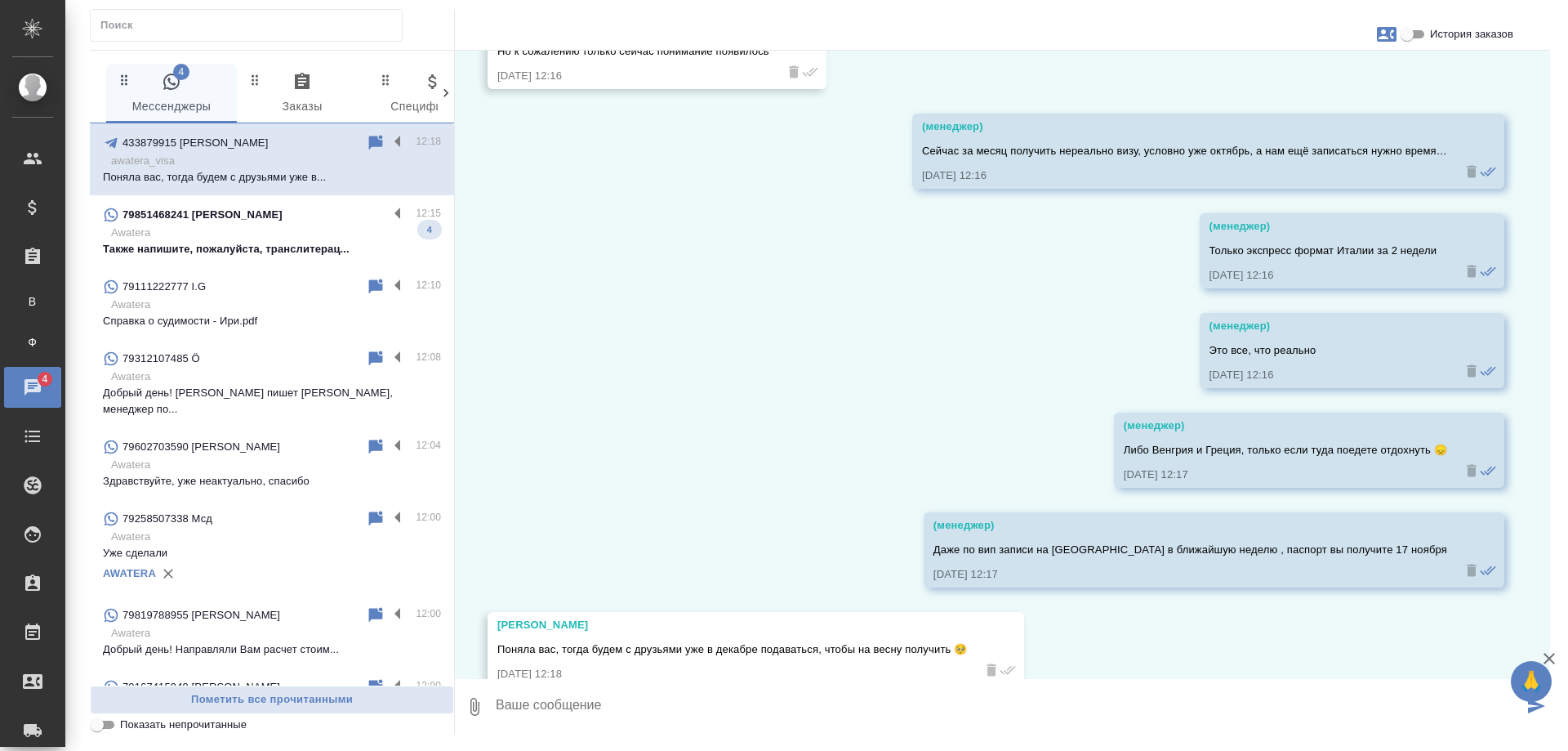
click at [295, 236] on p "Awatera" at bounding box center [275, 233] width 329 height 17
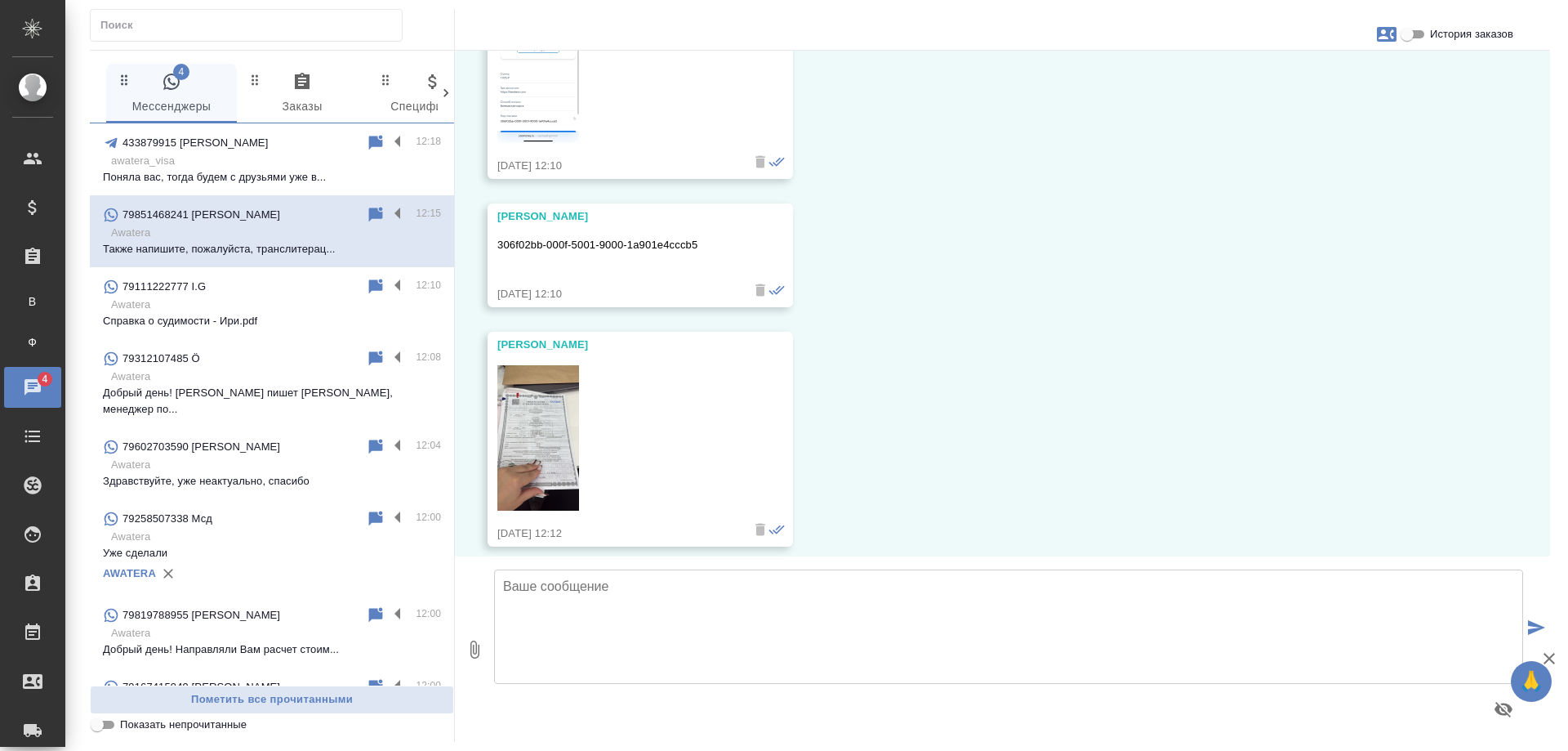
scroll to position [3133, 0]
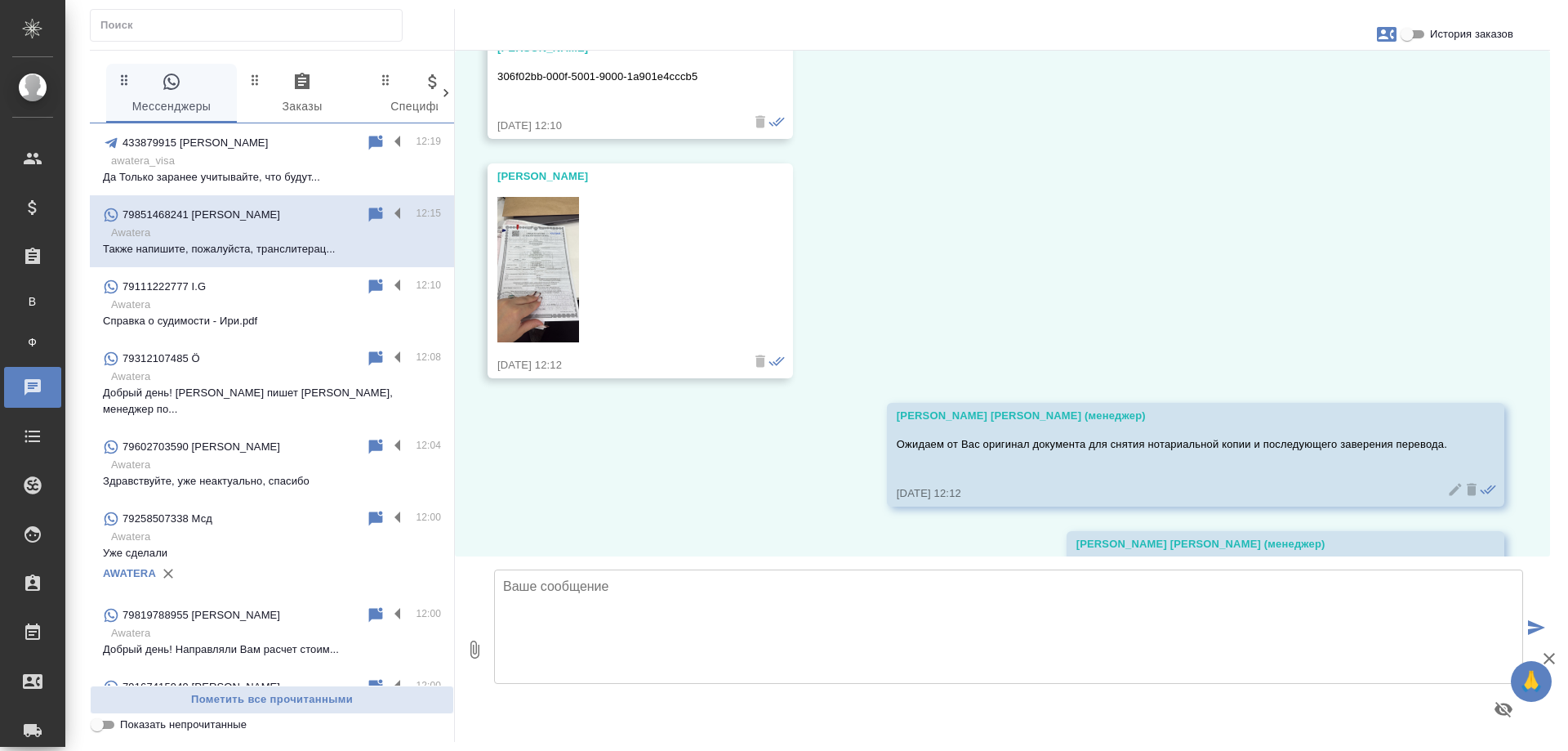
click at [531, 312] on img at bounding box center [538, 269] width 82 height 145
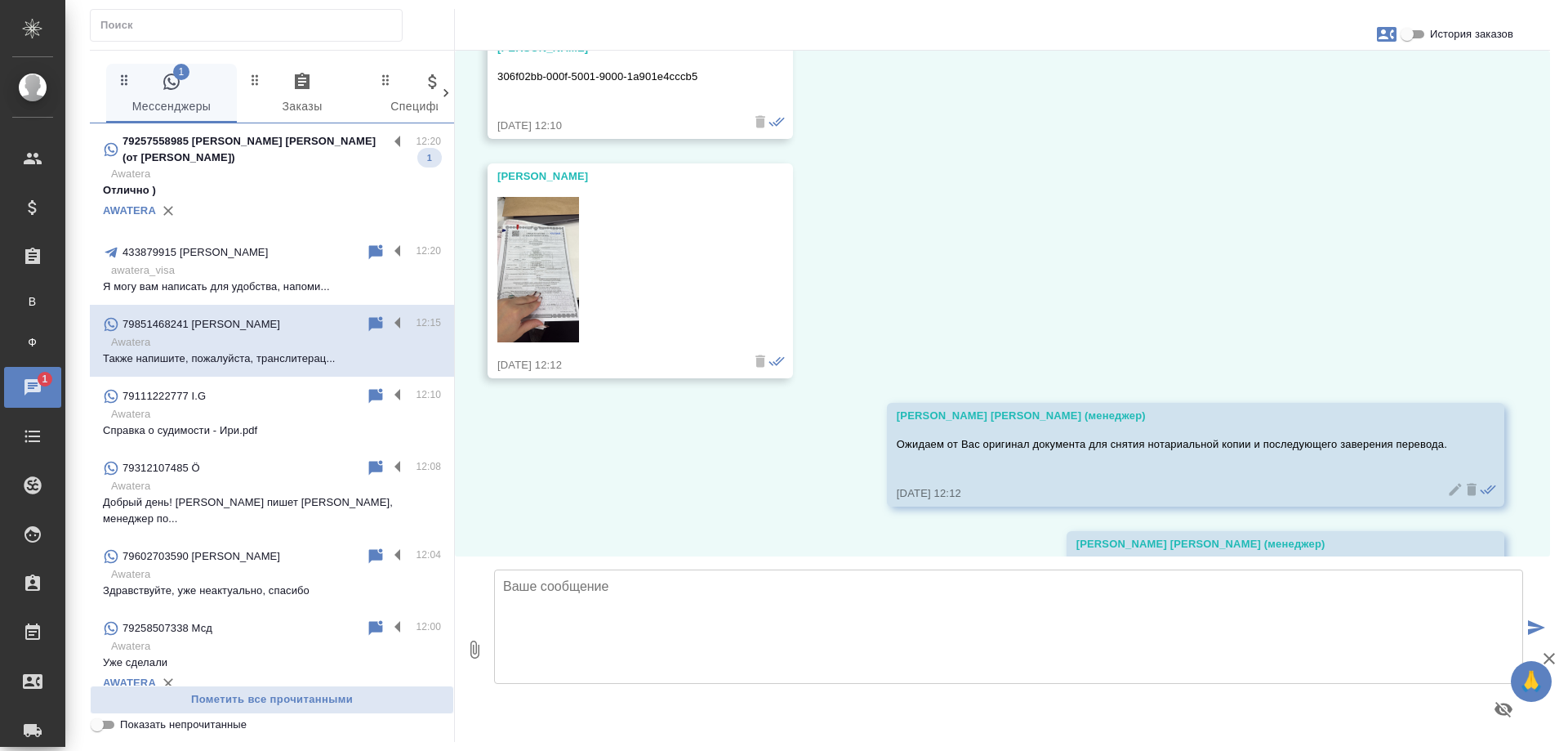
click at [533, 286] on img at bounding box center [538, 269] width 82 height 145
click at [291, 169] on p "Awatera" at bounding box center [275, 174] width 329 height 17
type textarea "П"
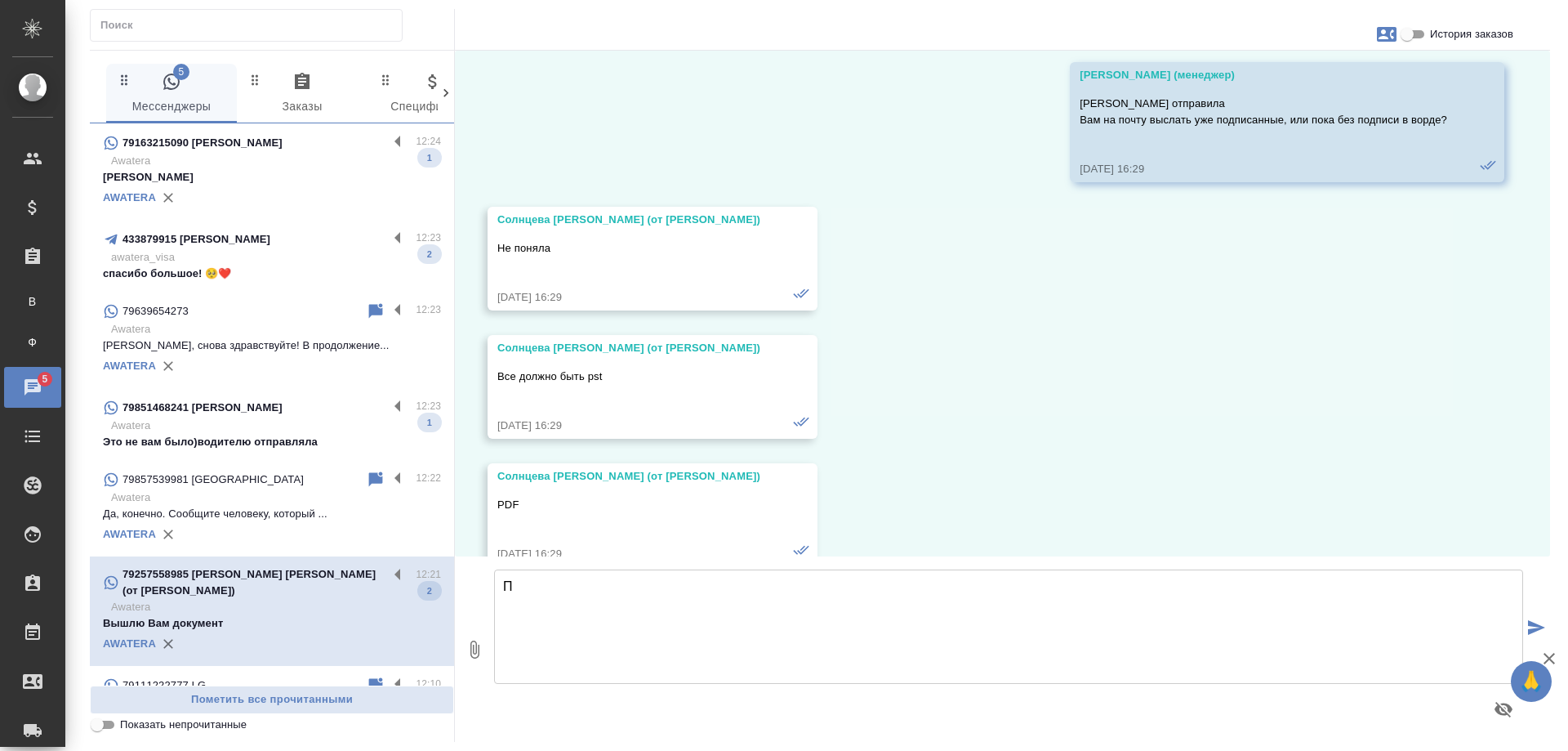
scroll to position [4443, 0]
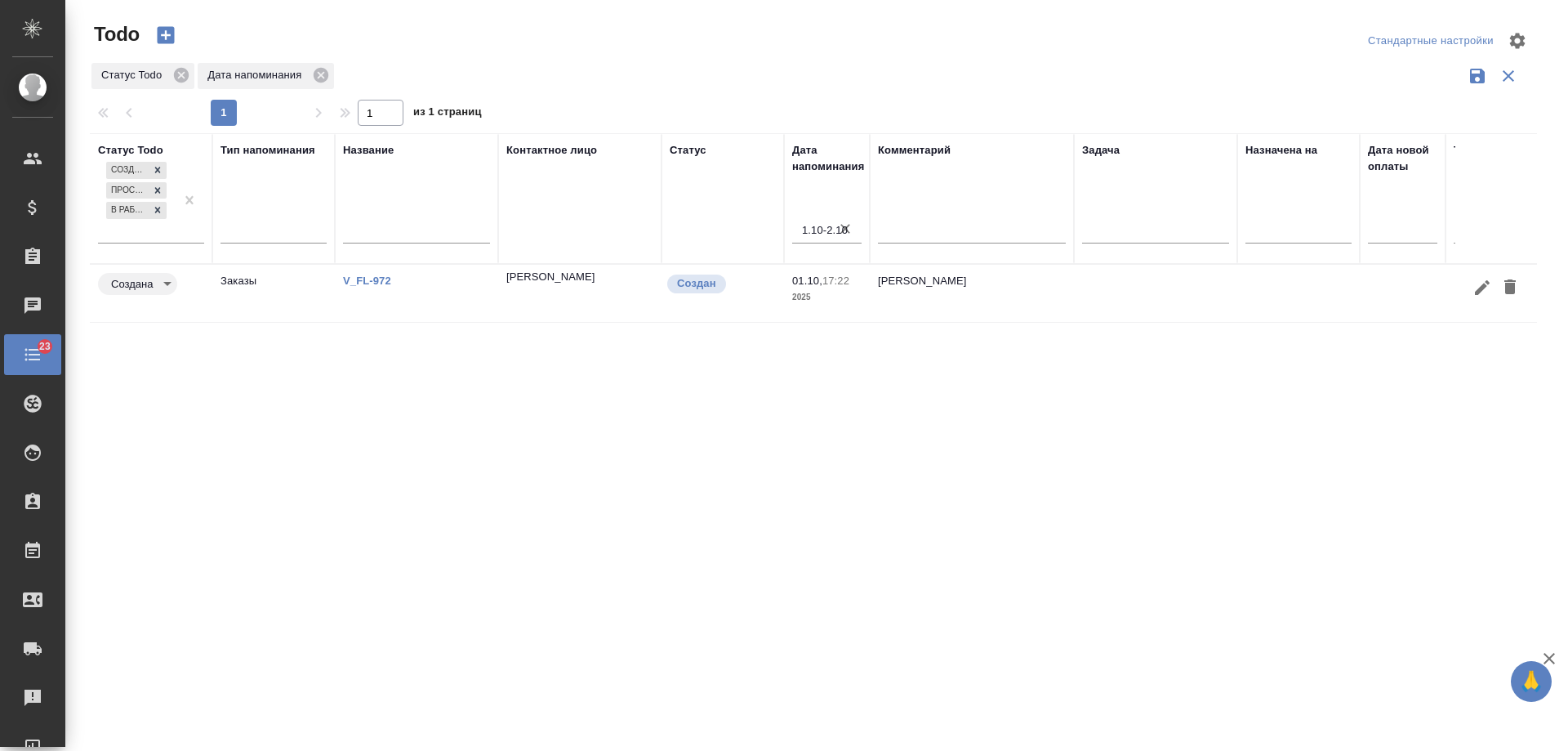
click at [841, 227] on icon "button" at bounding box center [845, 229] width 17 height 17
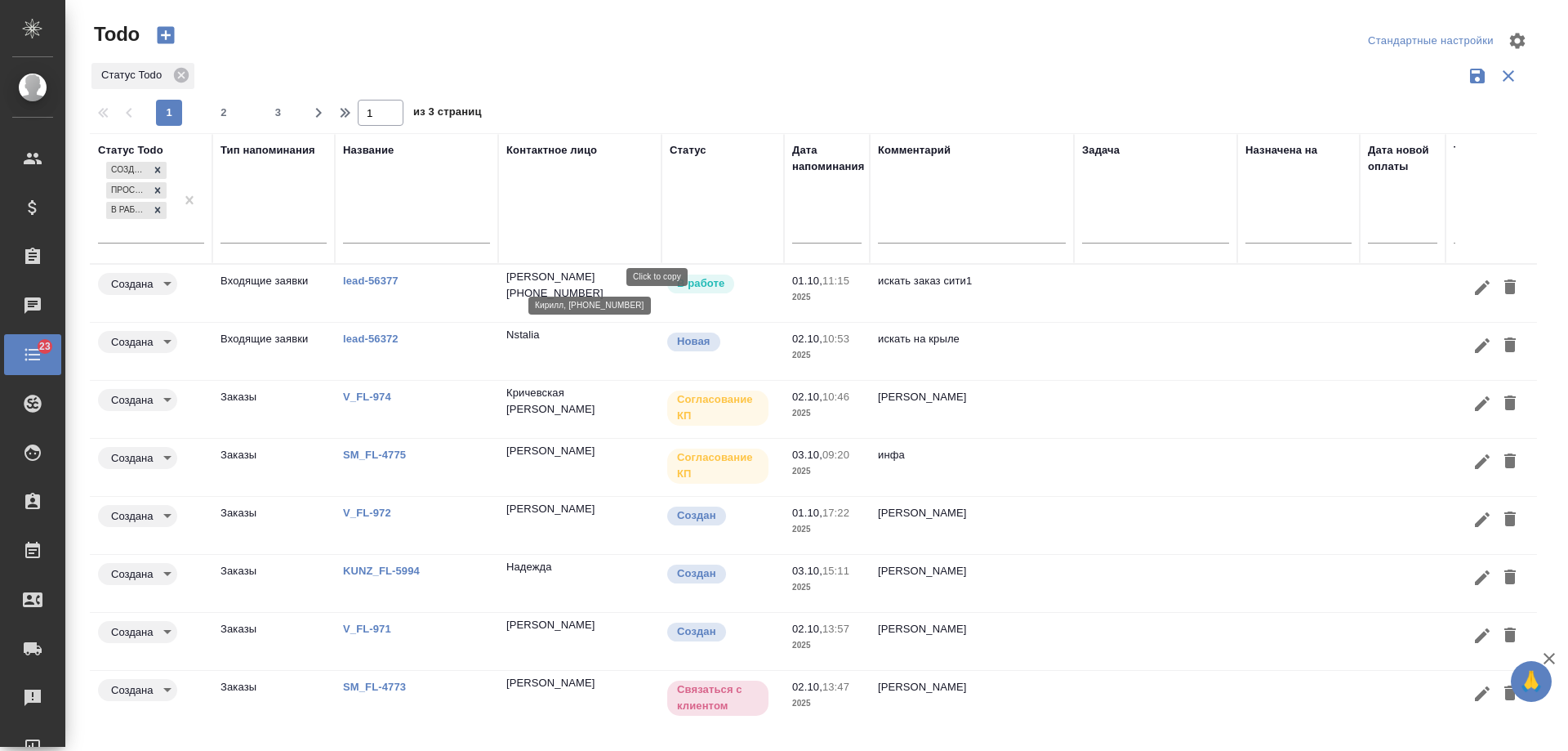
click at [604, 286] on p "[PHONE_NUMBER]" at bounding box center [555, 294] width 97 height 17
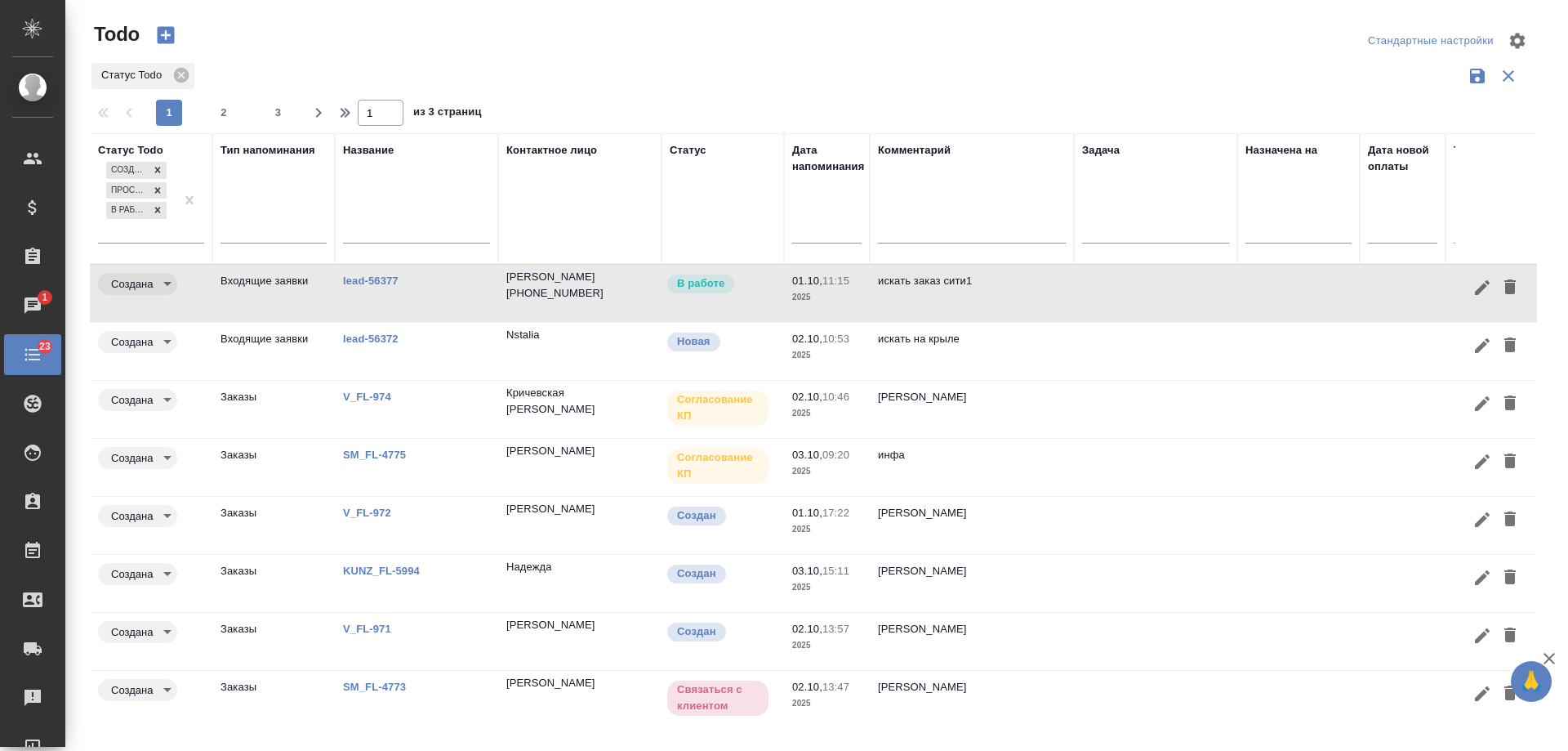
click at [371, 277] on link "lead-56377" at bounding box center [371, 280] width 56 height 12
click at [1504, 287] on icon "button" at bounding box center [1509, 286] width 11 height 15
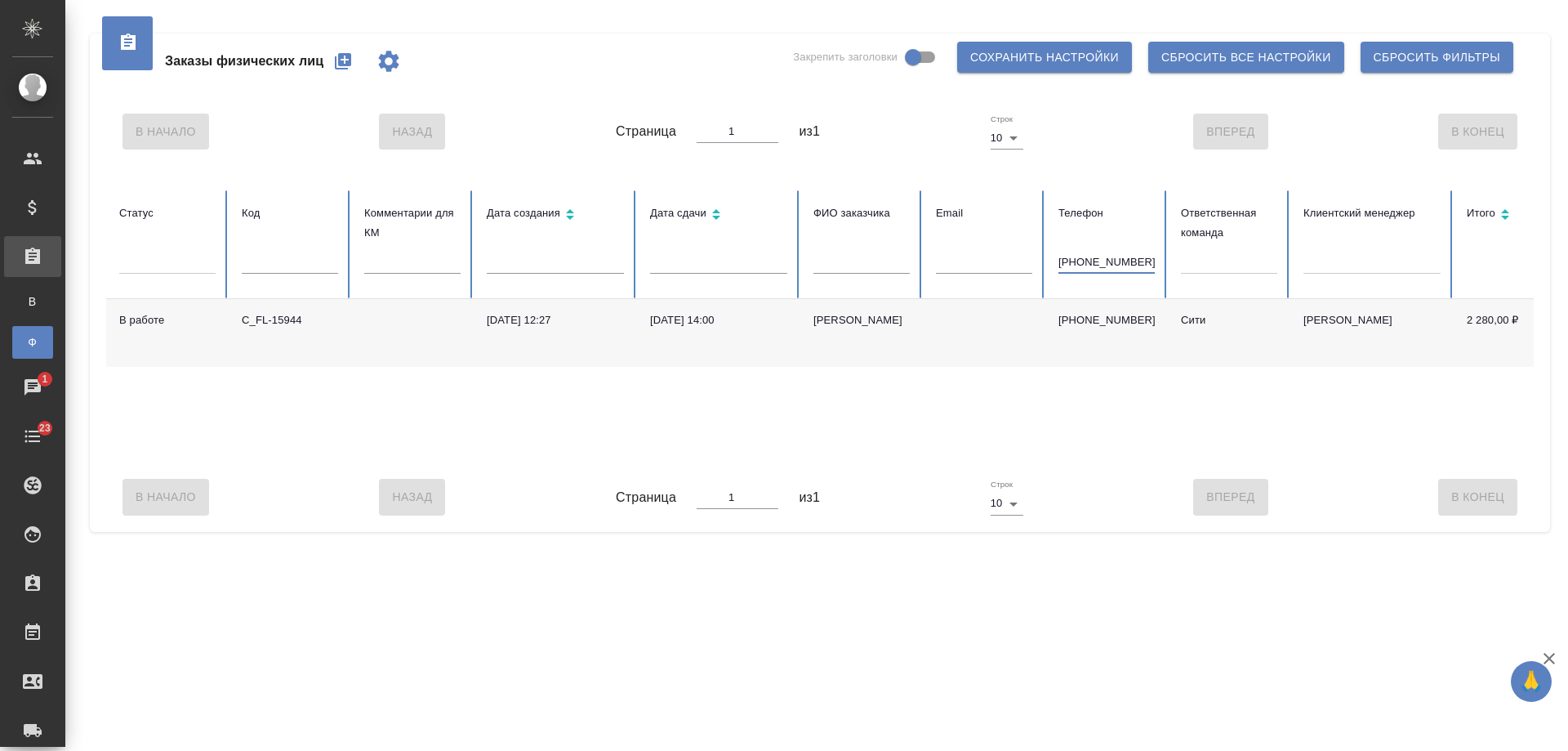
type input "[PHONE_NUMBER]"
click at [715, 336] on td "[DATE] 14:00" at bounding box center [718, 333] width 163 height 68
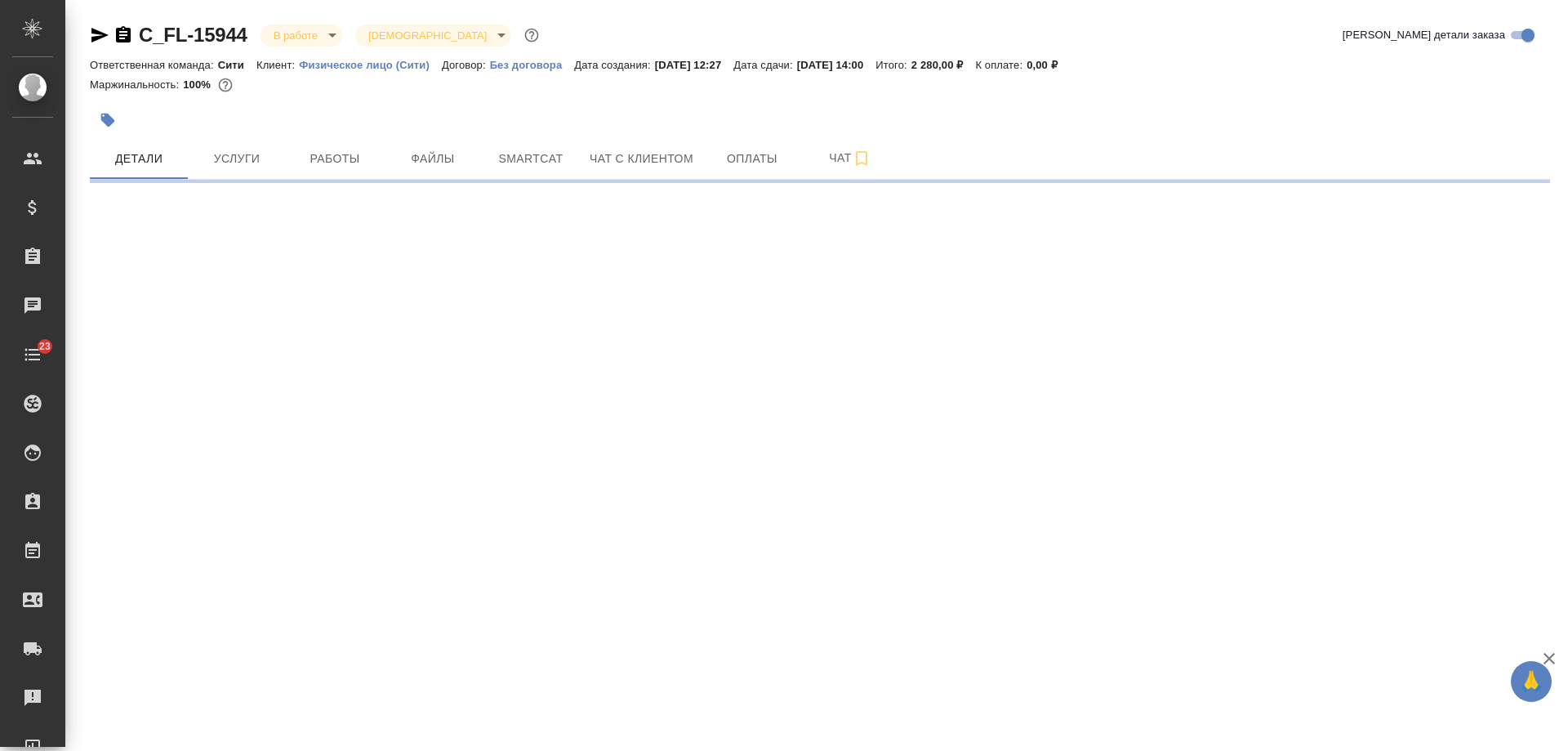
drag, startPoint x: 124, startPoint y: 35, endPoint x: 1053, endPoint y: 169, distance: 938.6
click at [124, 35] on icon "button" at bounding box center [123, 35] width 19 height 19
select select "RU"
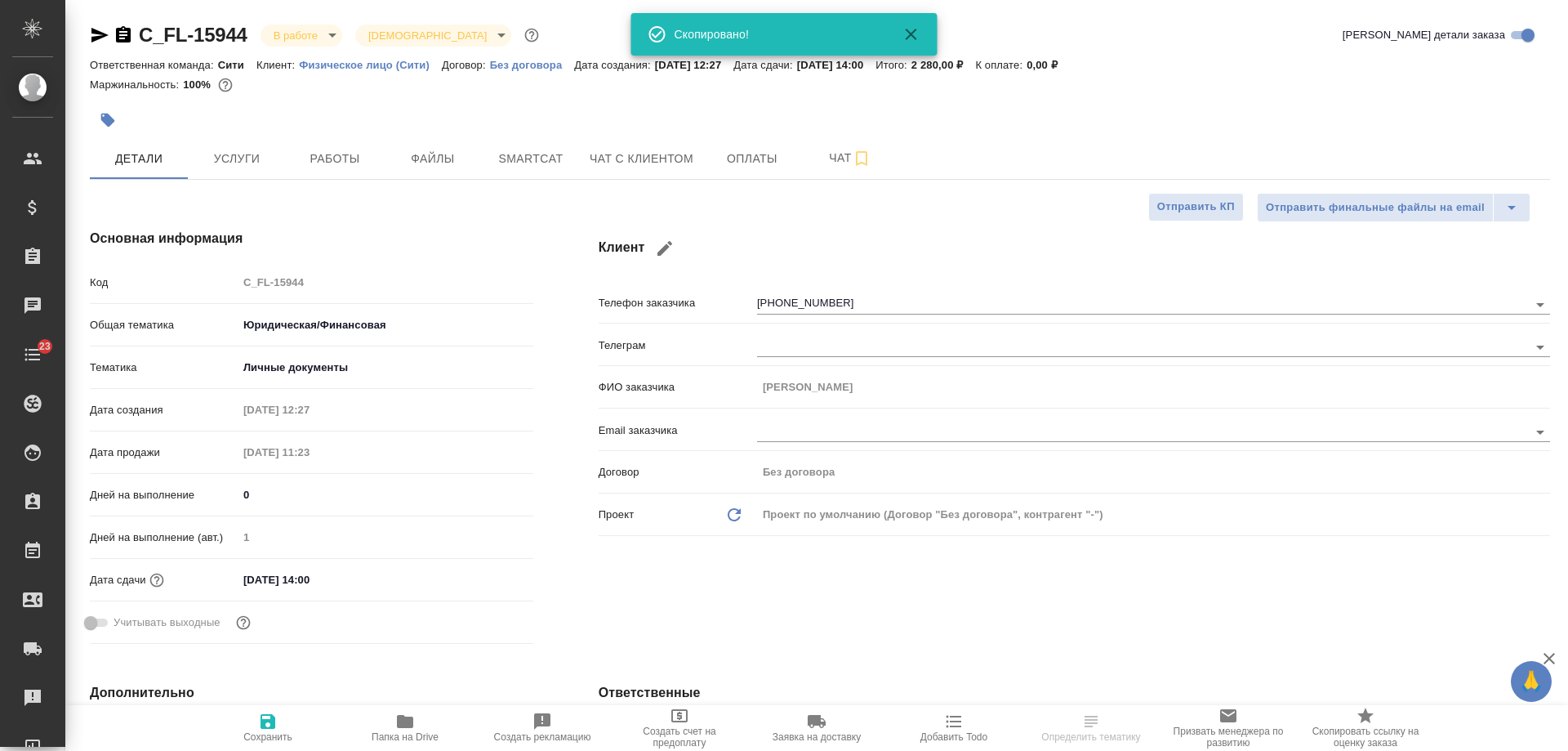
type textarea "x"
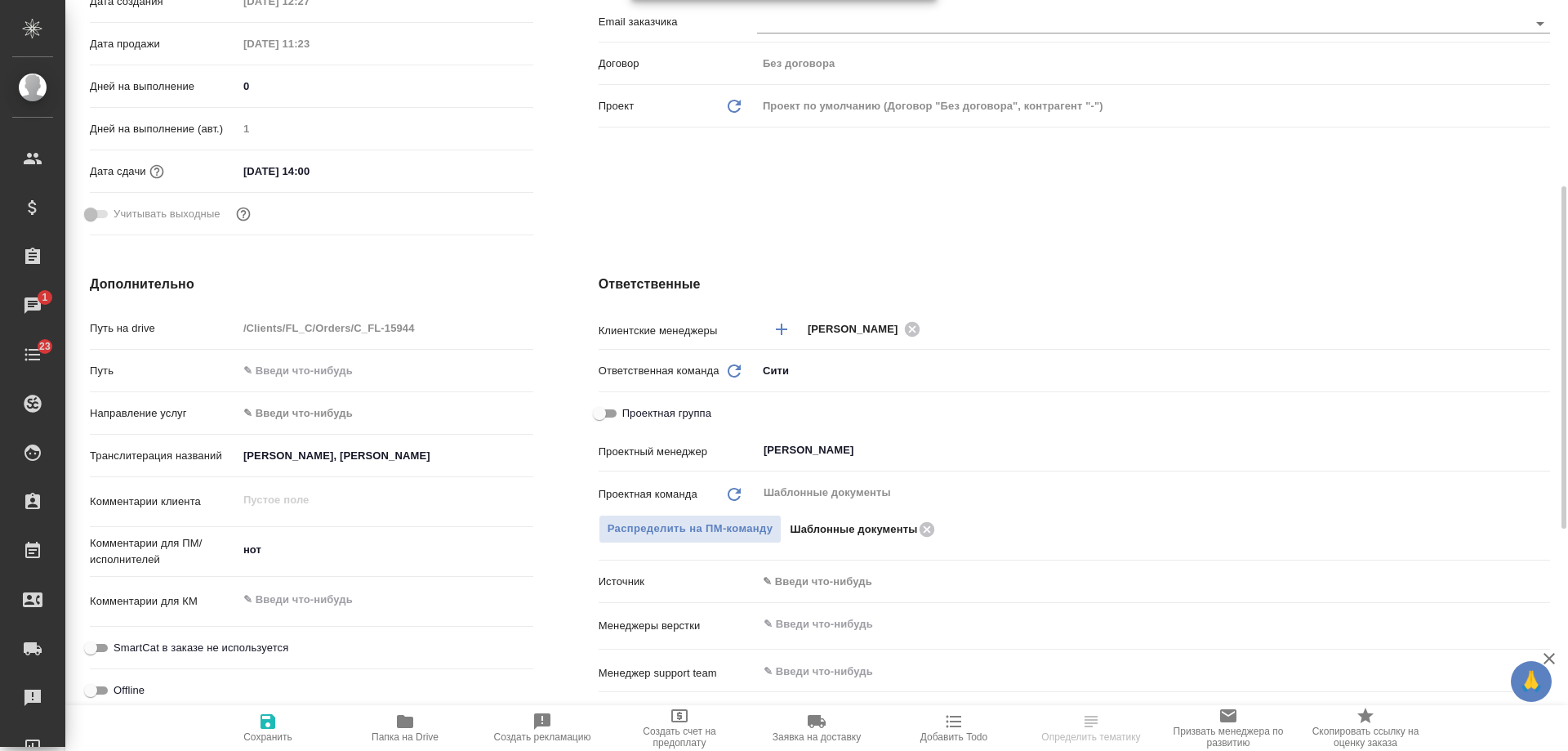
scroll to position [654, 0]
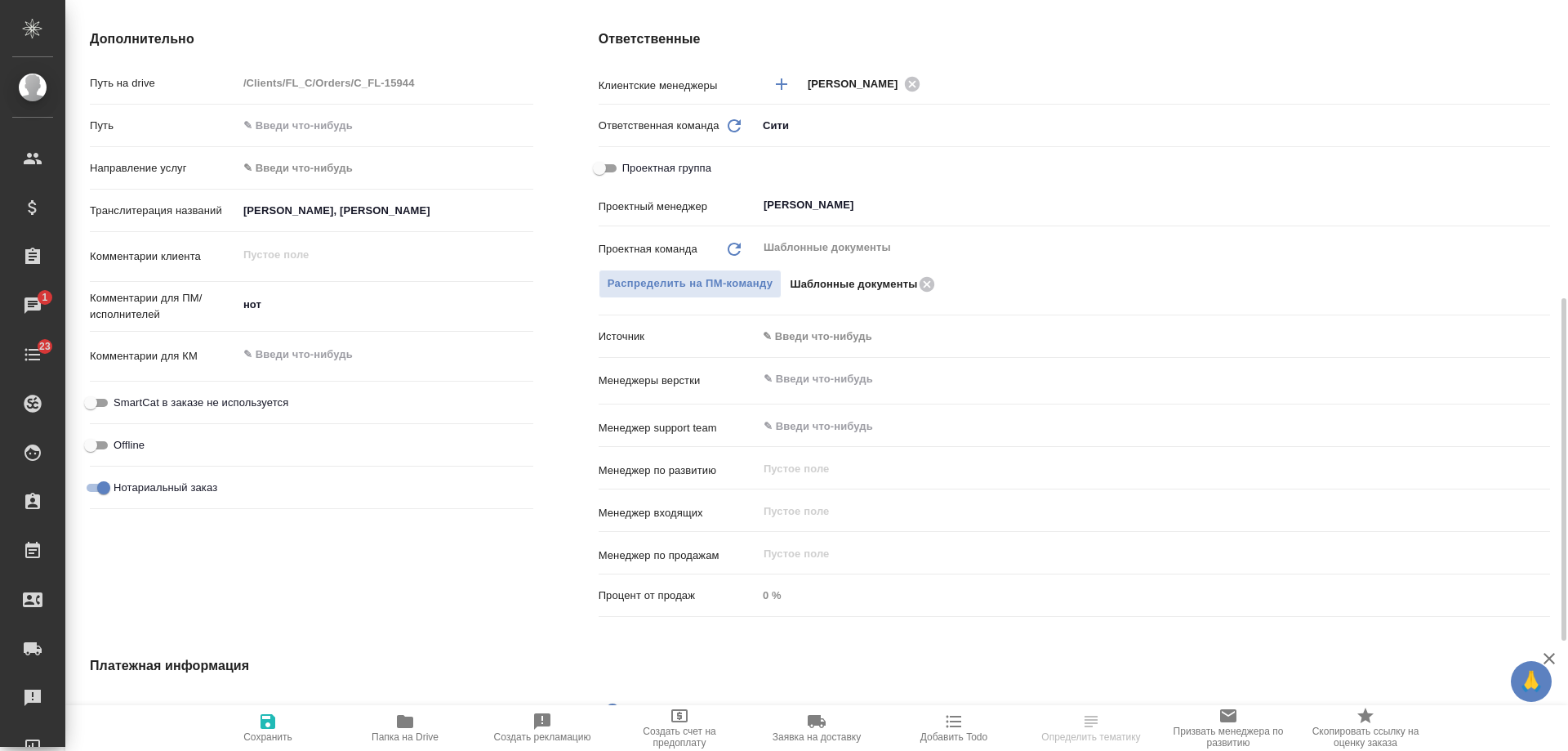
type textarea "x"
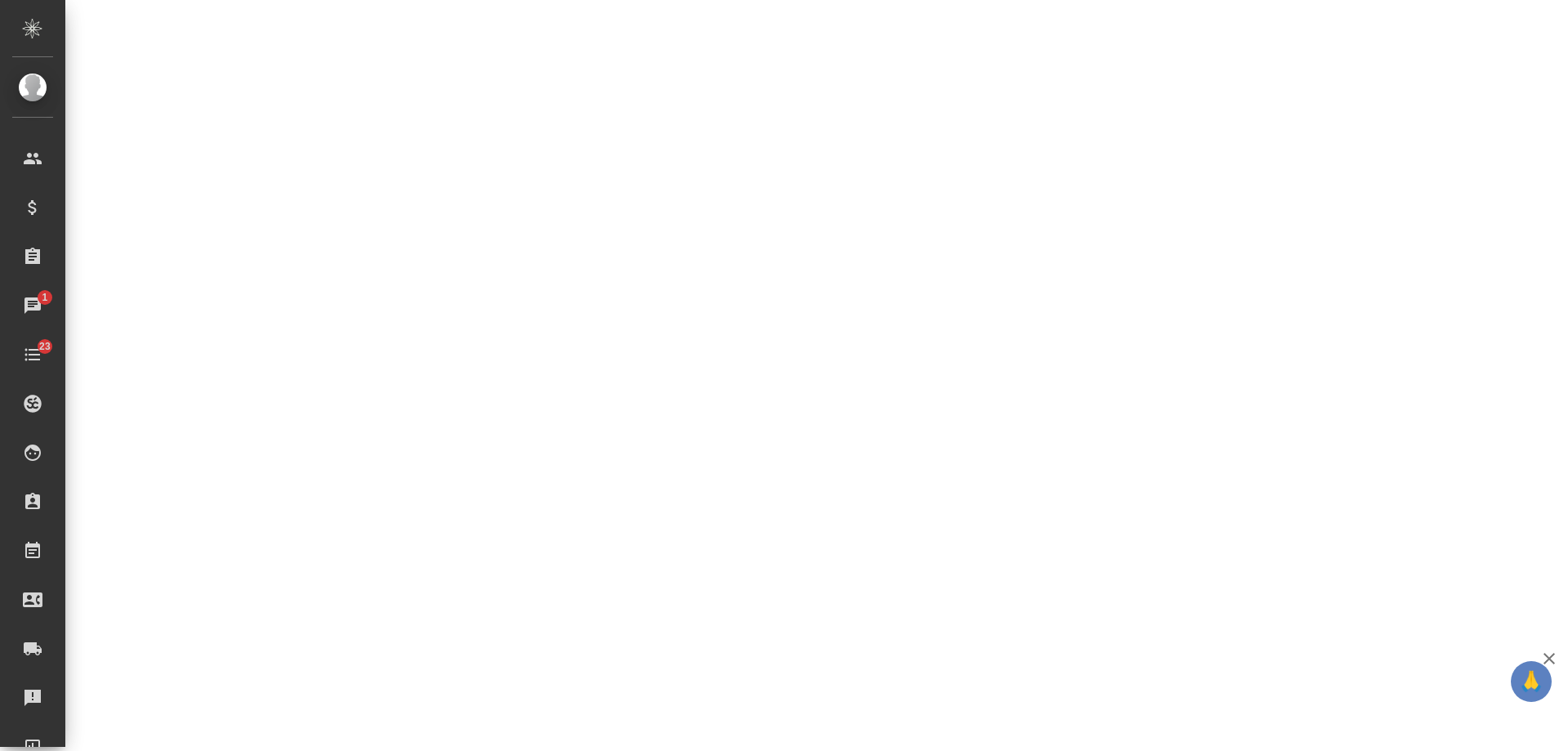
select select "RU"
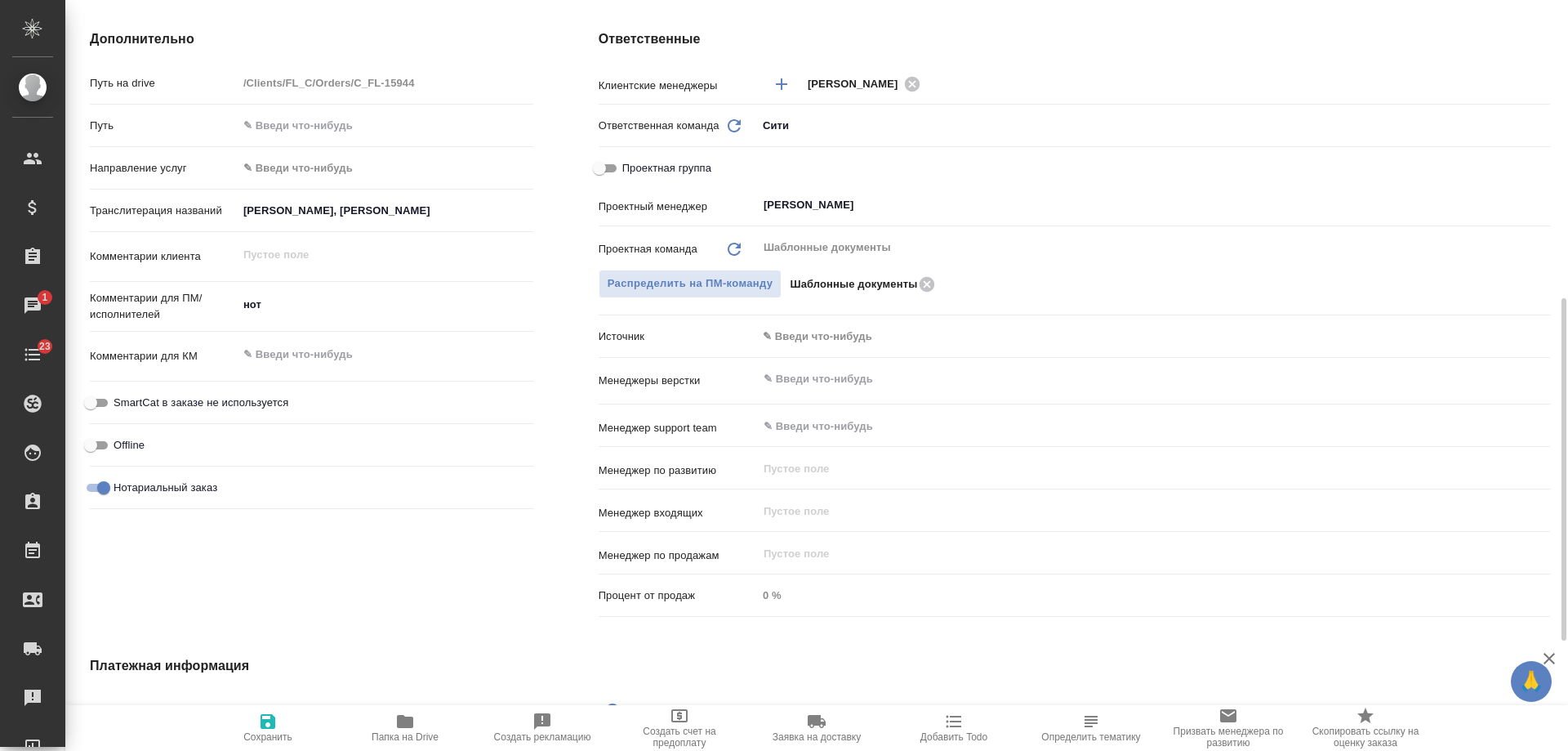
type textarea "x"
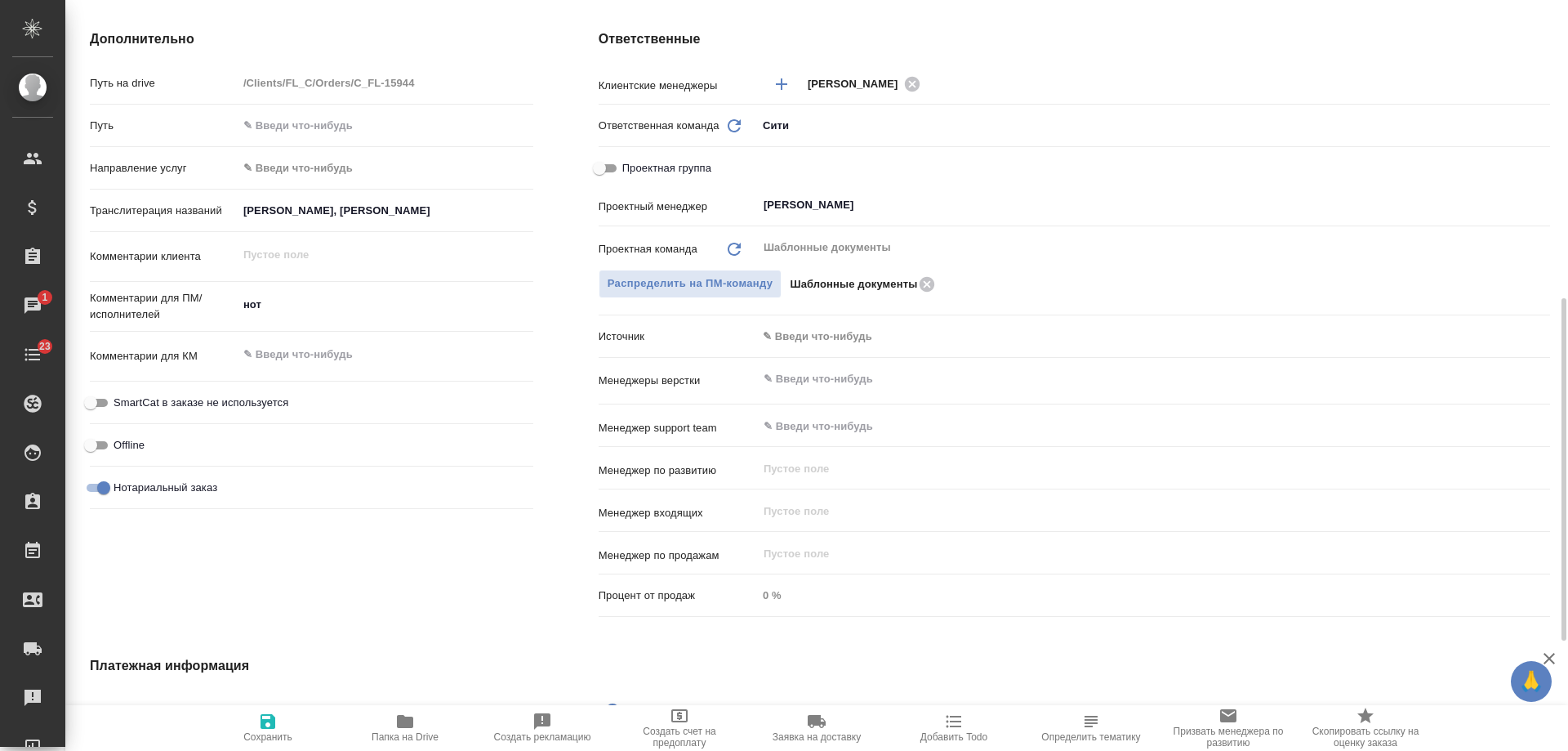
type textarea "x"
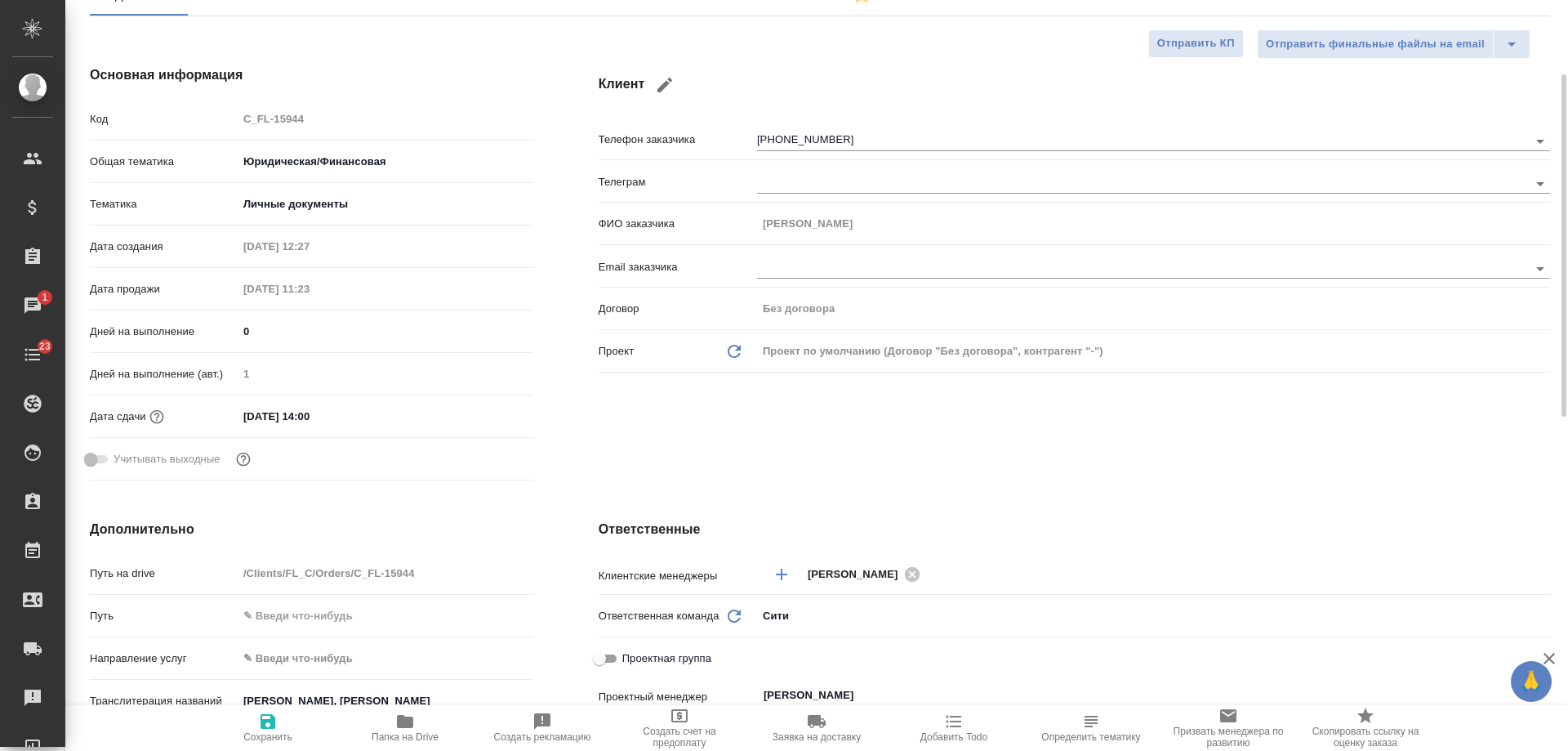
scroll to position [245, 0]
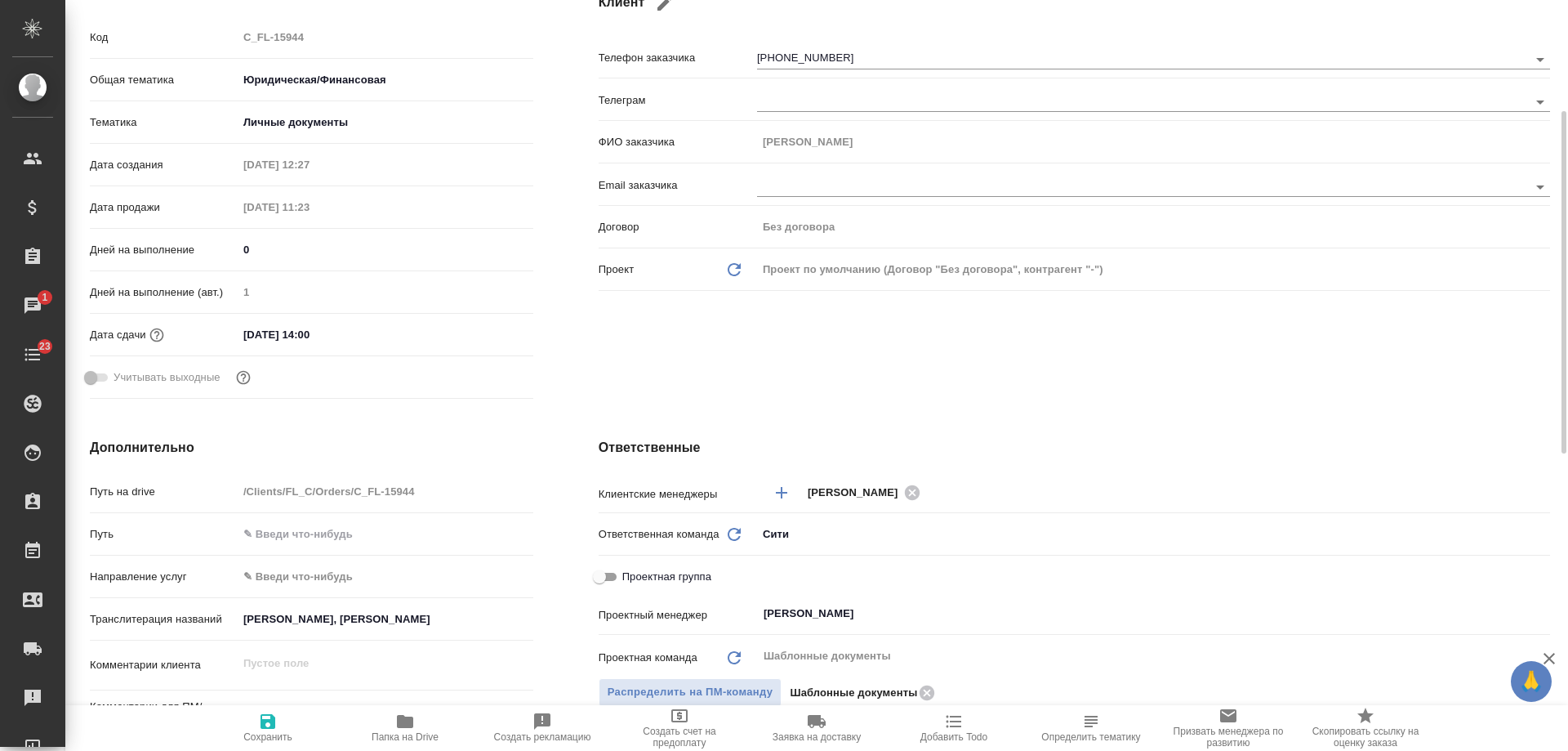
type textarea "x"
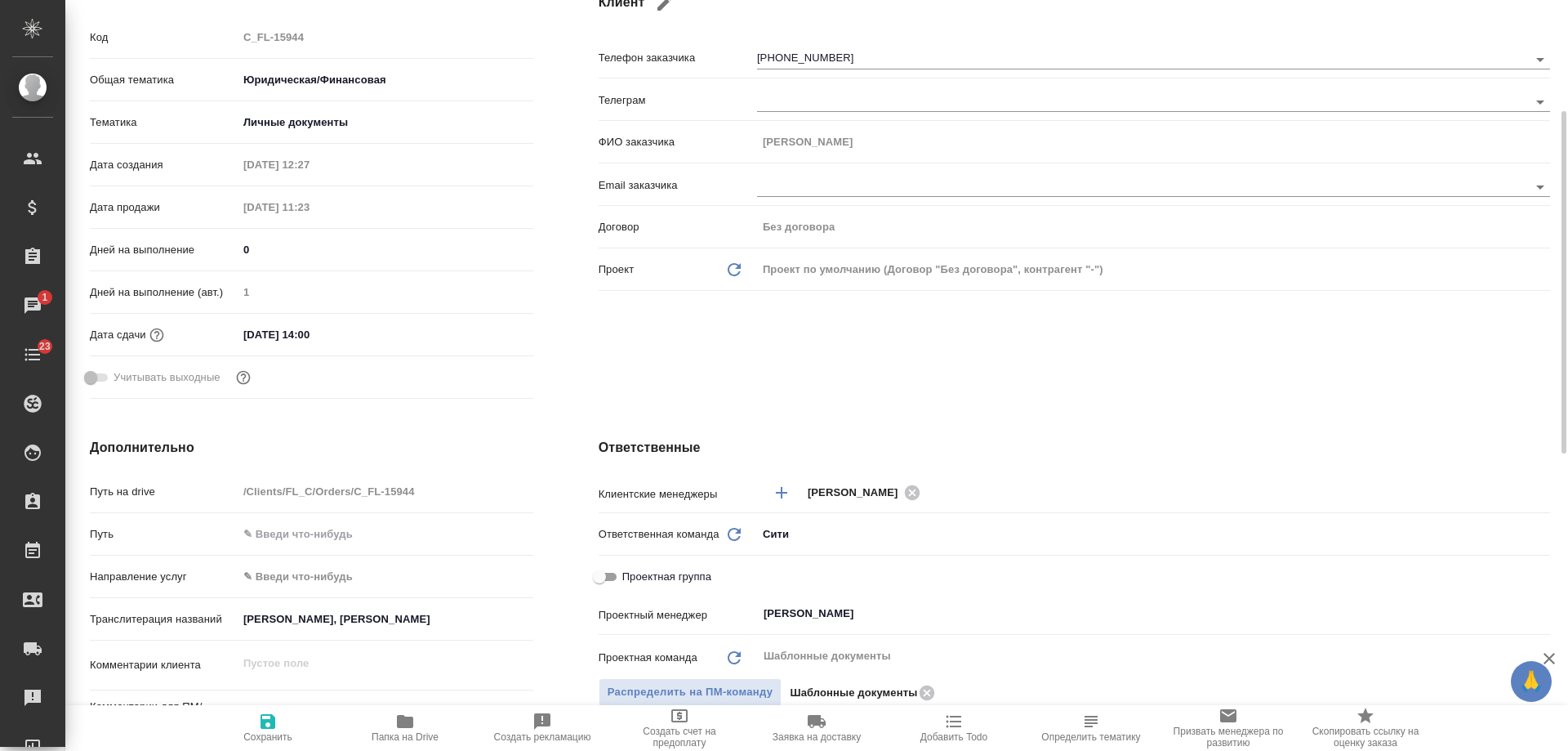
type textarea "x"
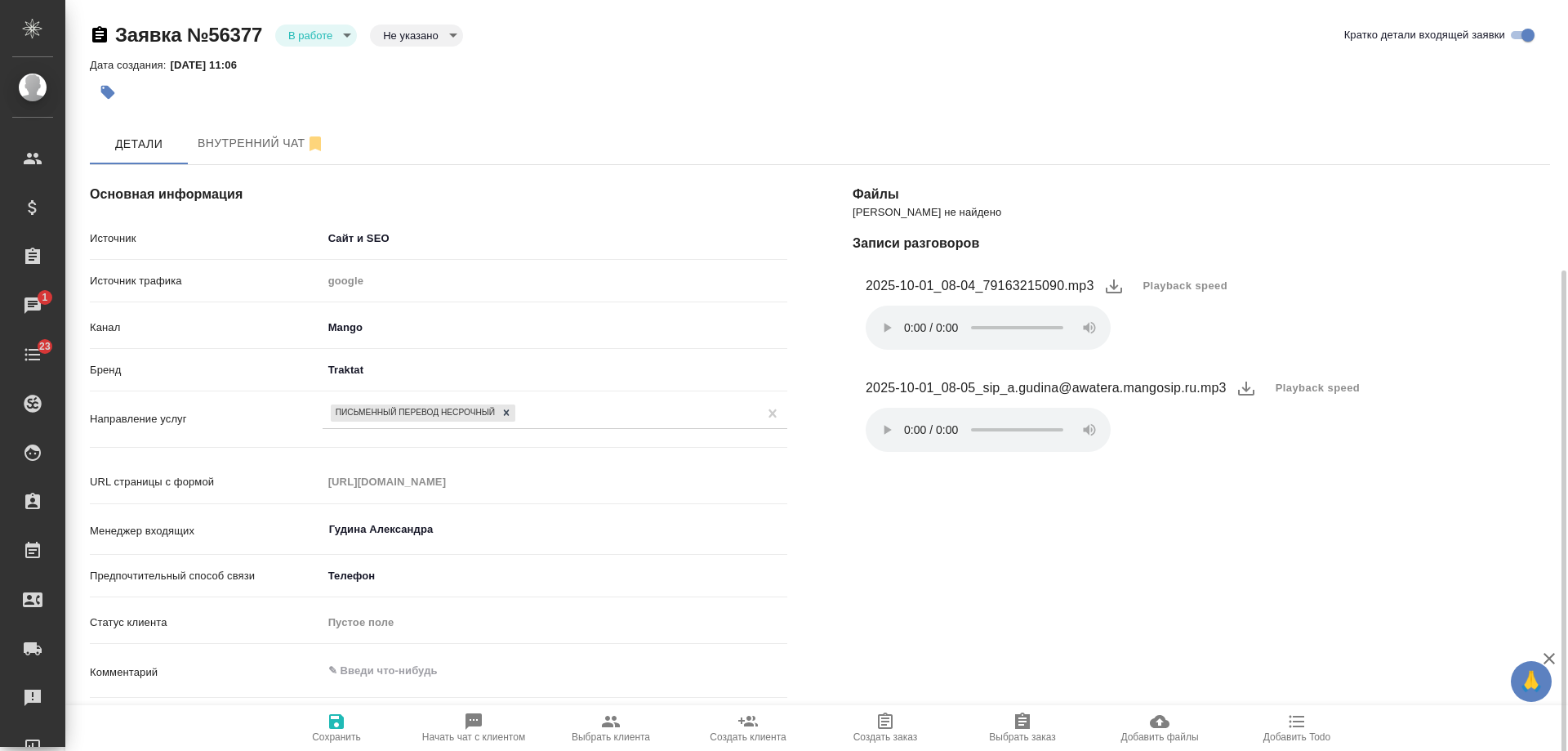
select select "RU"
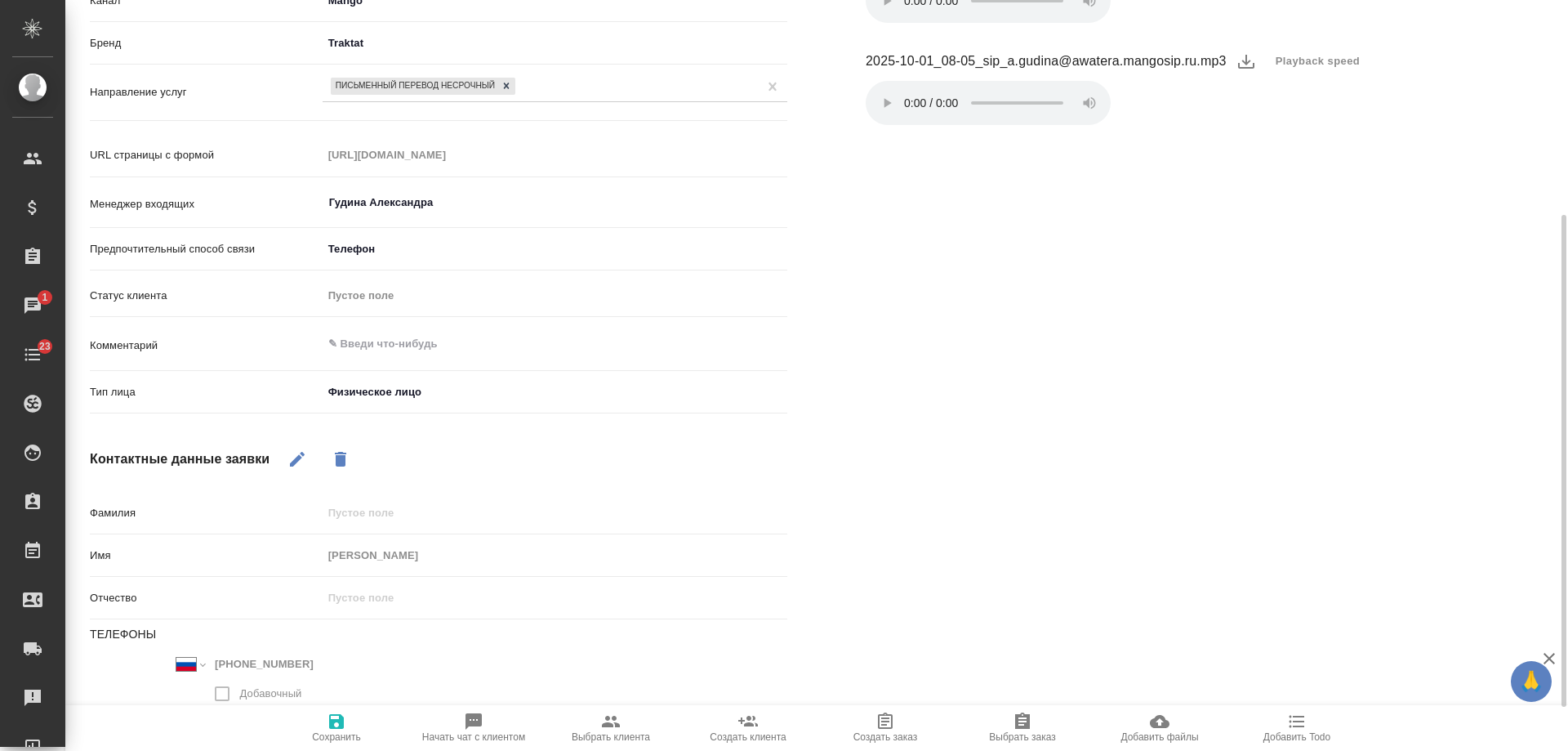
click at [1016, 732] on span "Выбрать заказ" at bounding box center [1022, 736] width 66 height 11
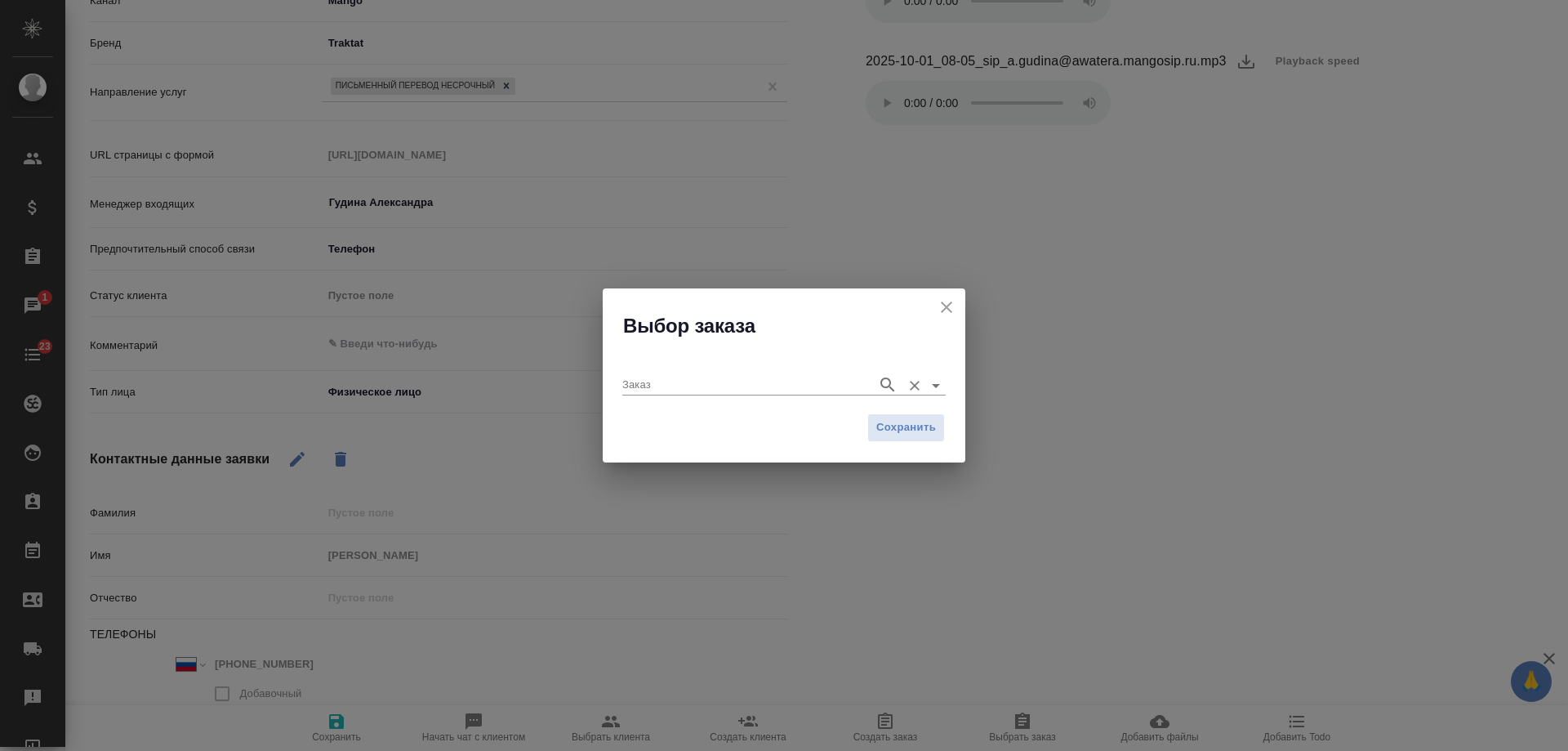
click at [794, 382] on input "Заказ" at bounding box center [745, 384] width 247 height 19
paste input "C_FL-15944"
type input "C_FL-15944"
click at [886, 382] on icon "button" at bounding box center [887, 384] width 19 height 19
click at [696, 427] on li "C_FL-15944" at bounding box center [784, 418] width 323 height 29
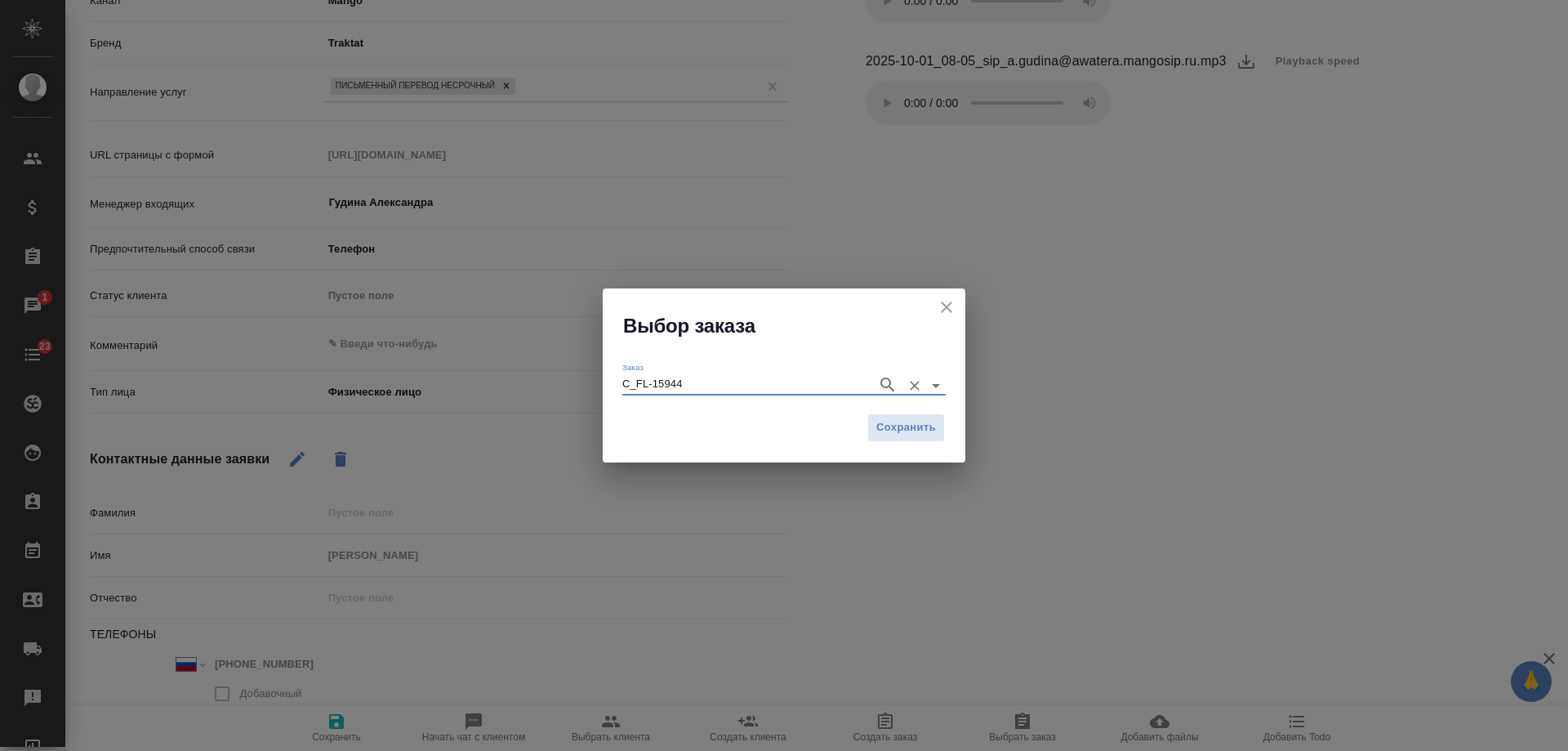
type input "C_FL-15944"
click at [881, 427] on span "Сохранить" at bounding box center [906, 428] width 60 height 18
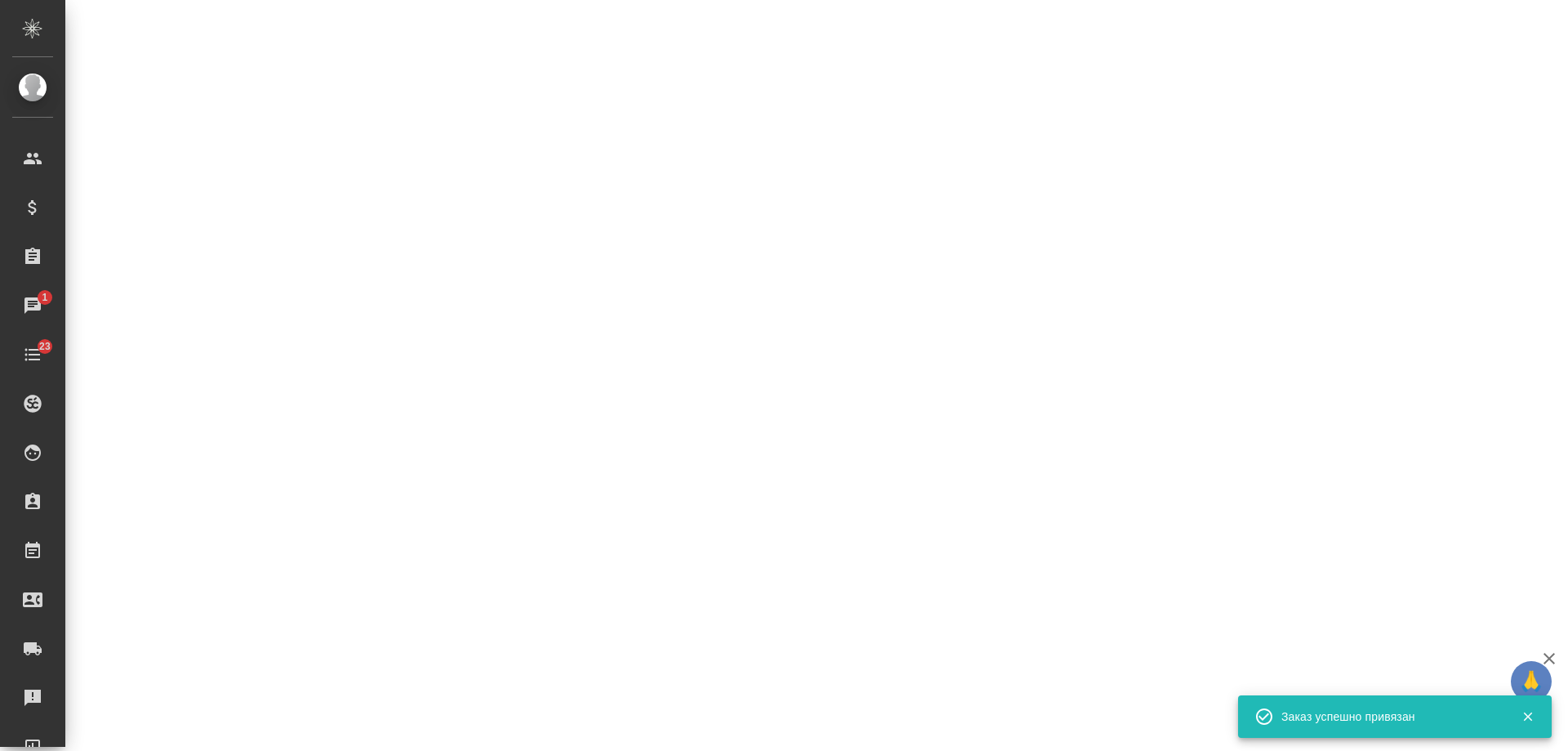
select select "RU"
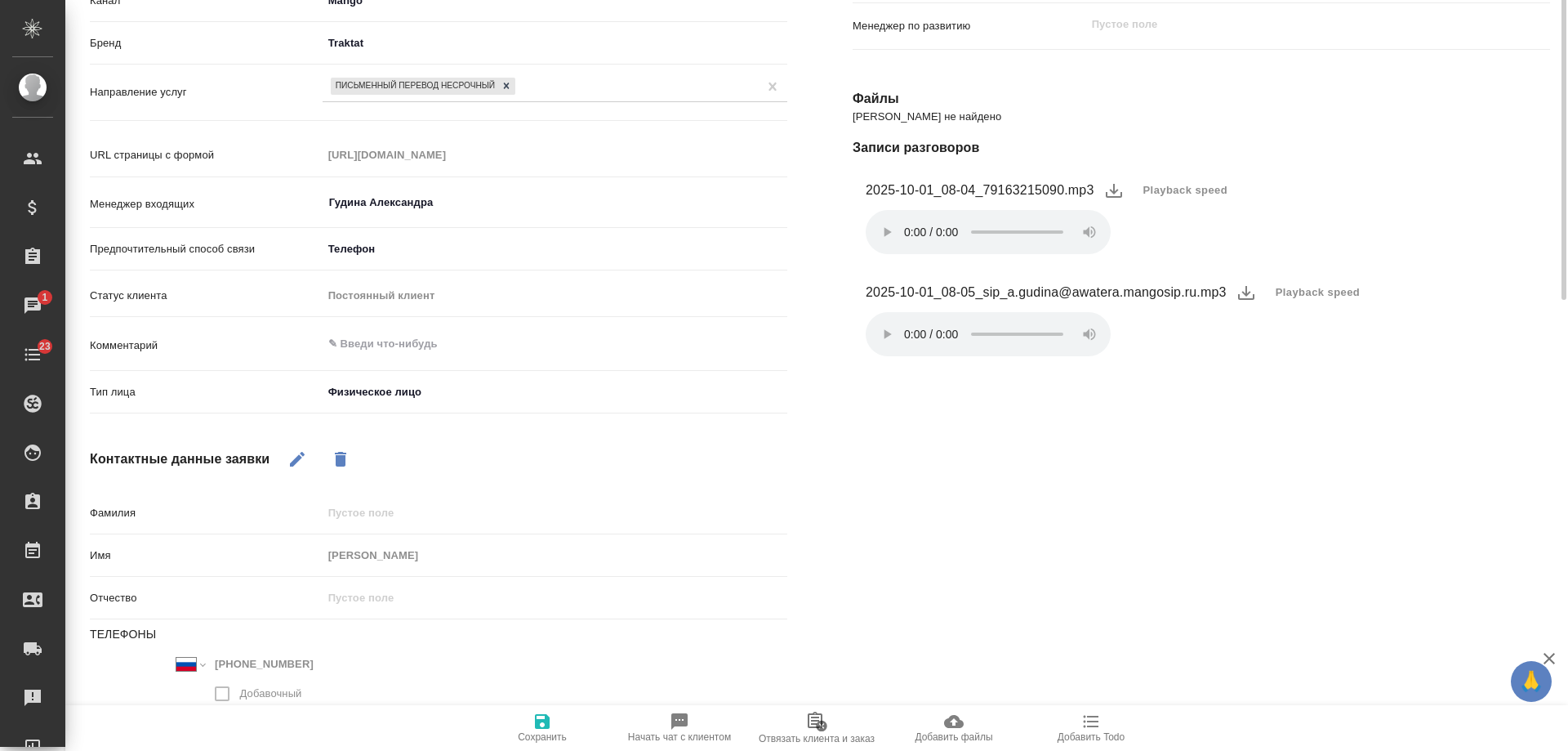
scroll to position [82, 0]
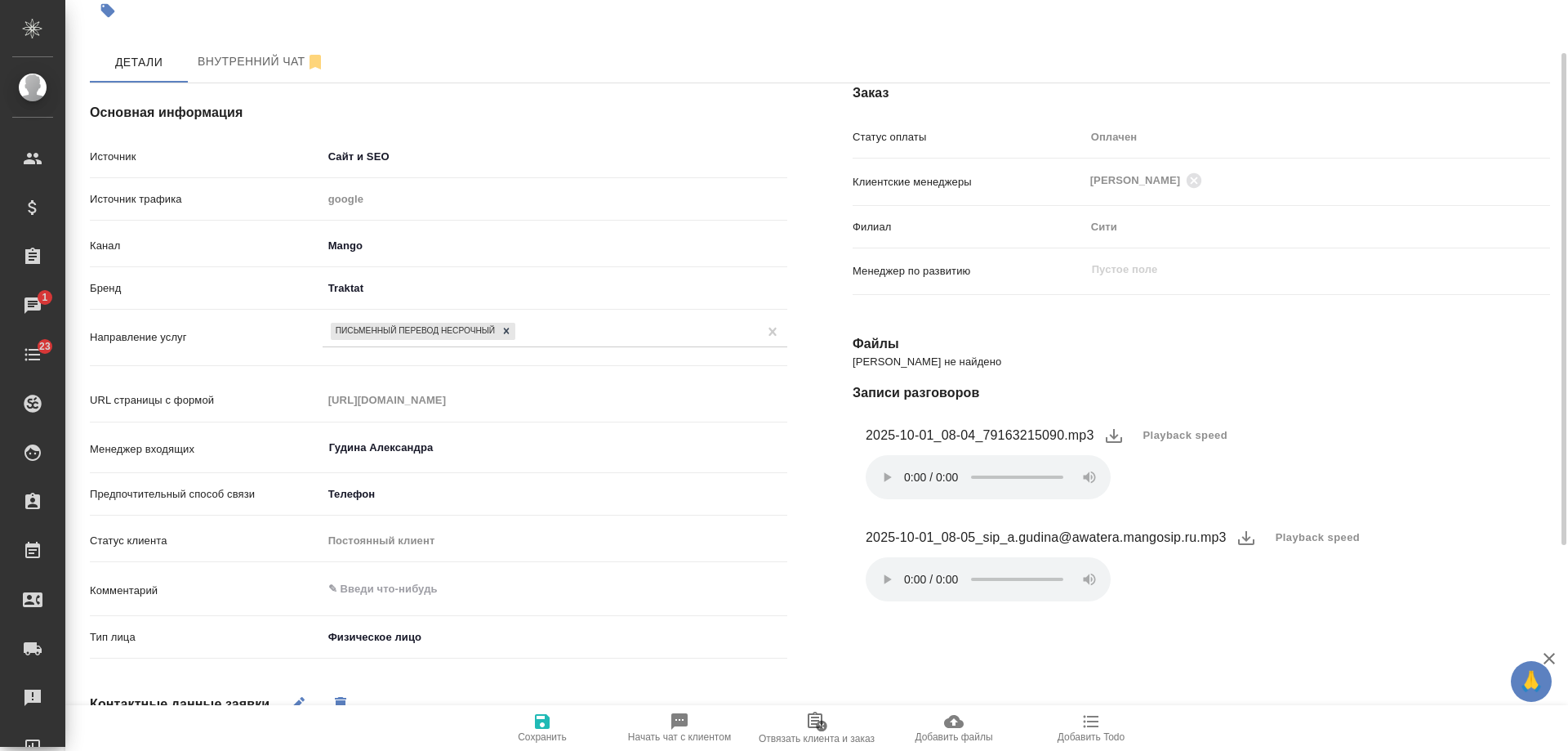
type textarea "x"
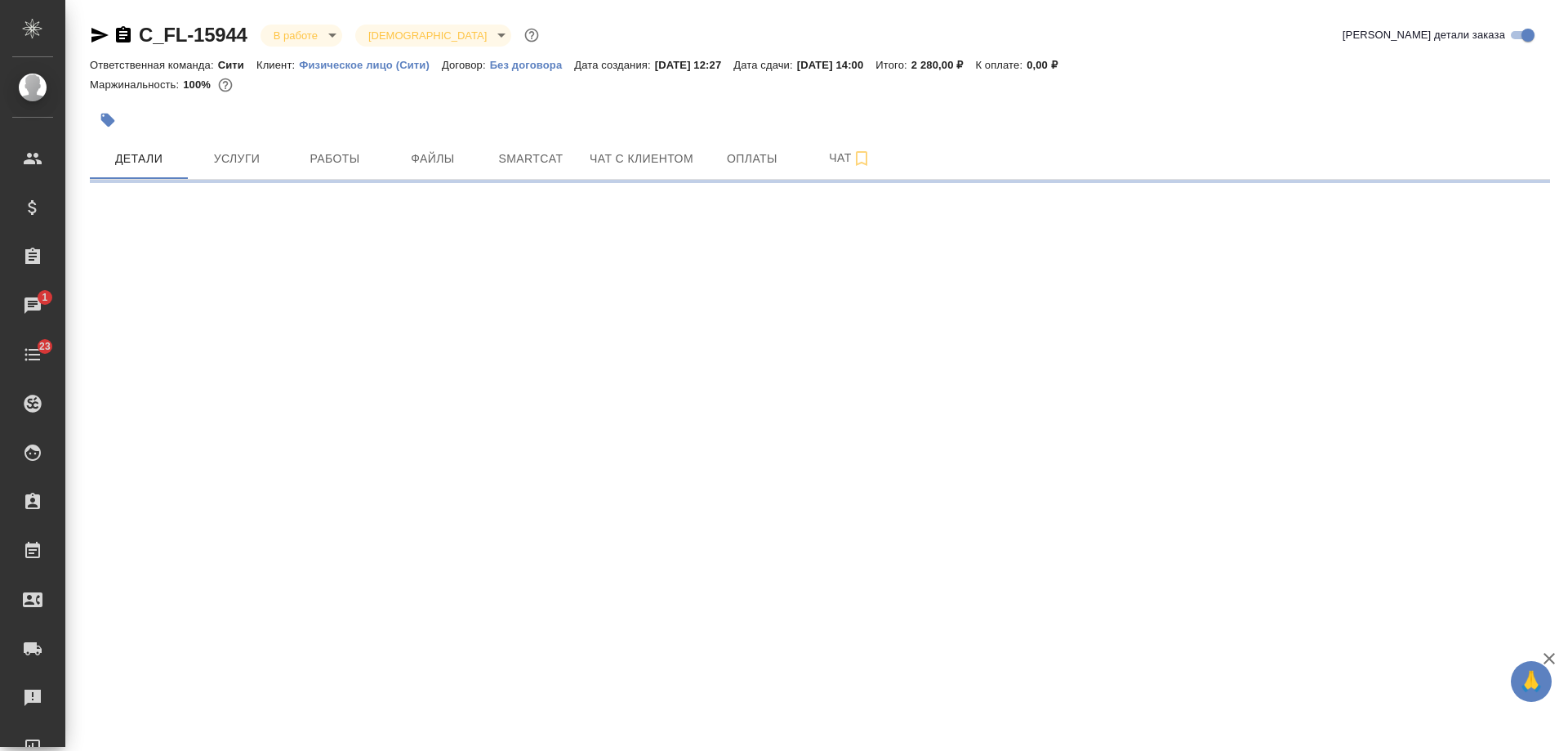
select select "RU"
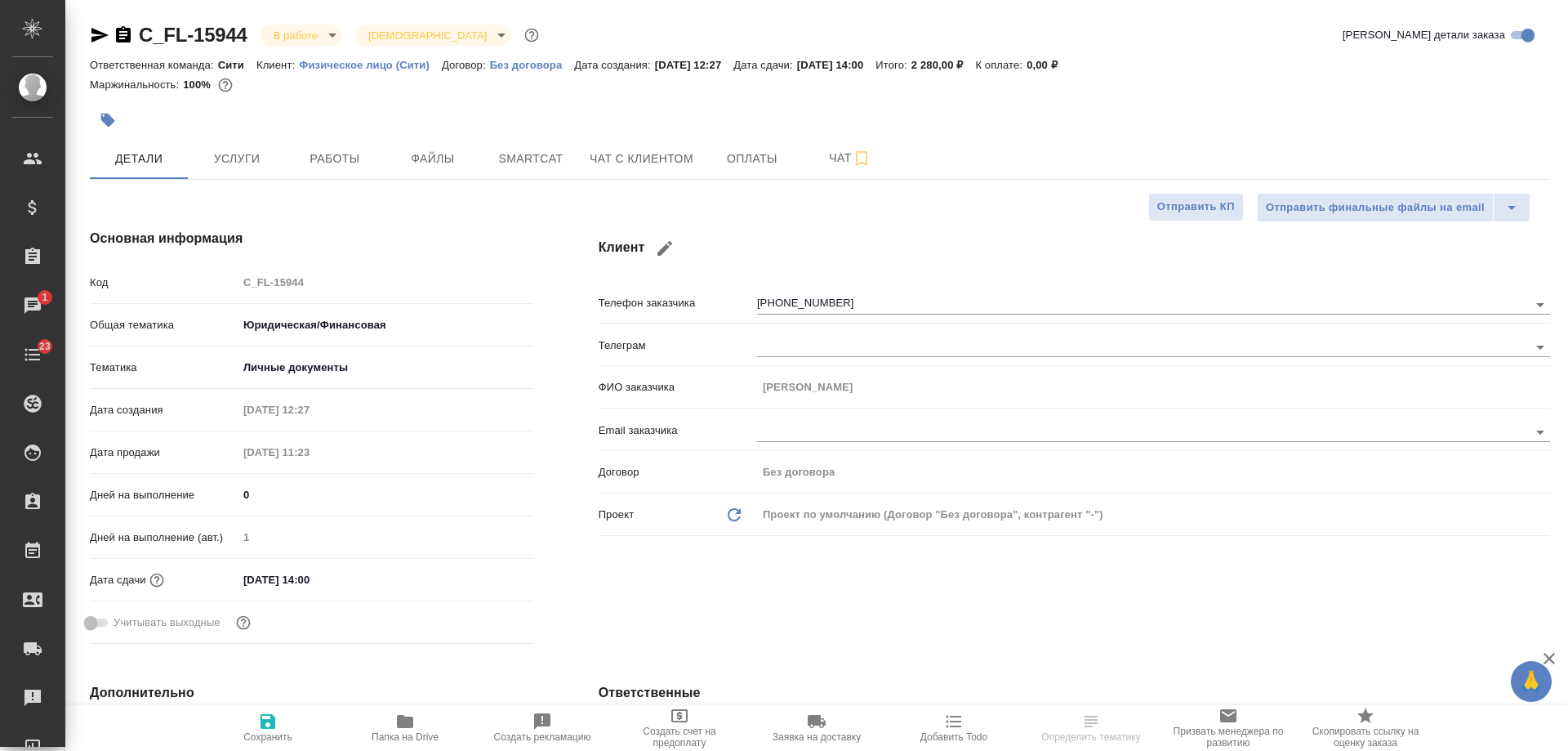
type textarea "x"
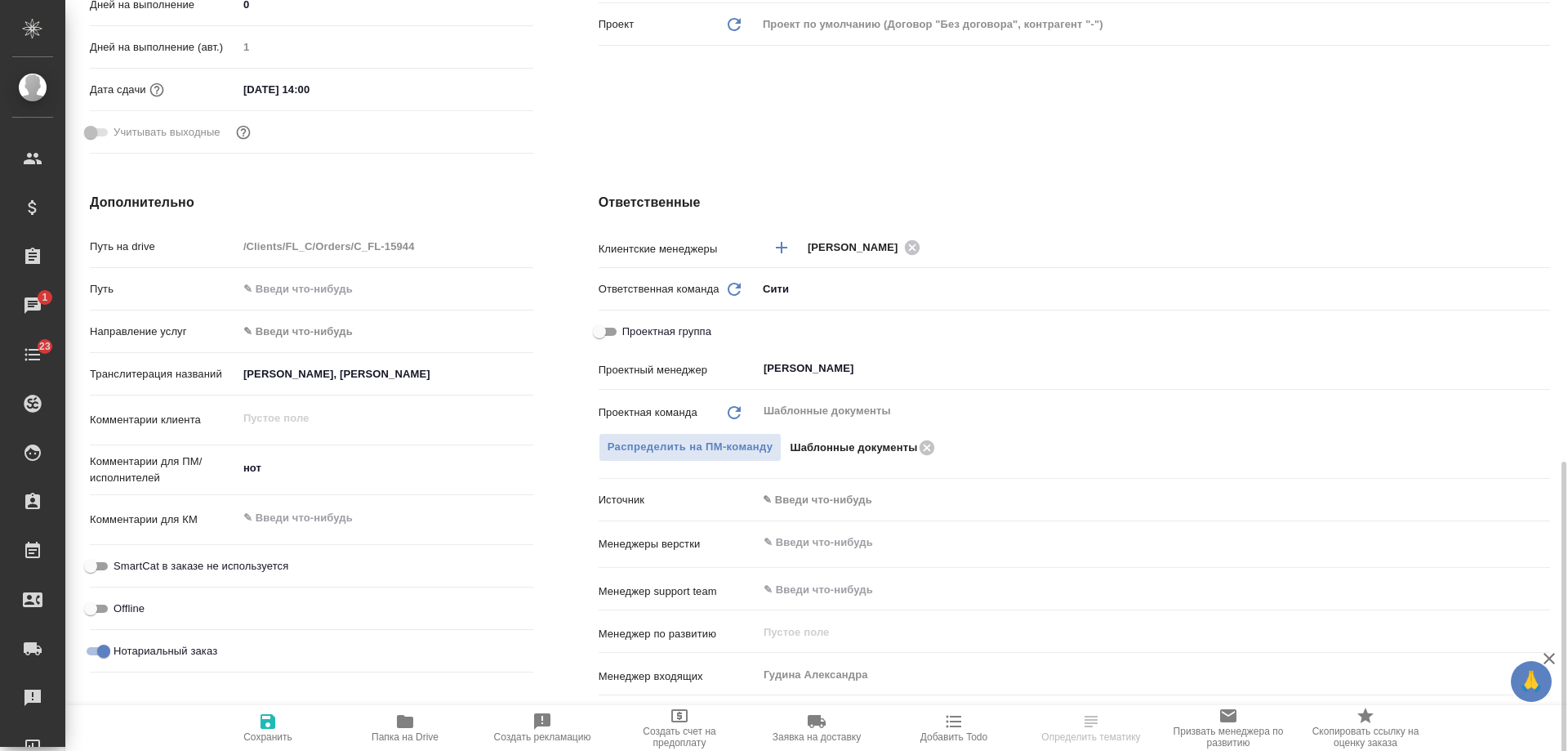
scroll to position [735, 0]
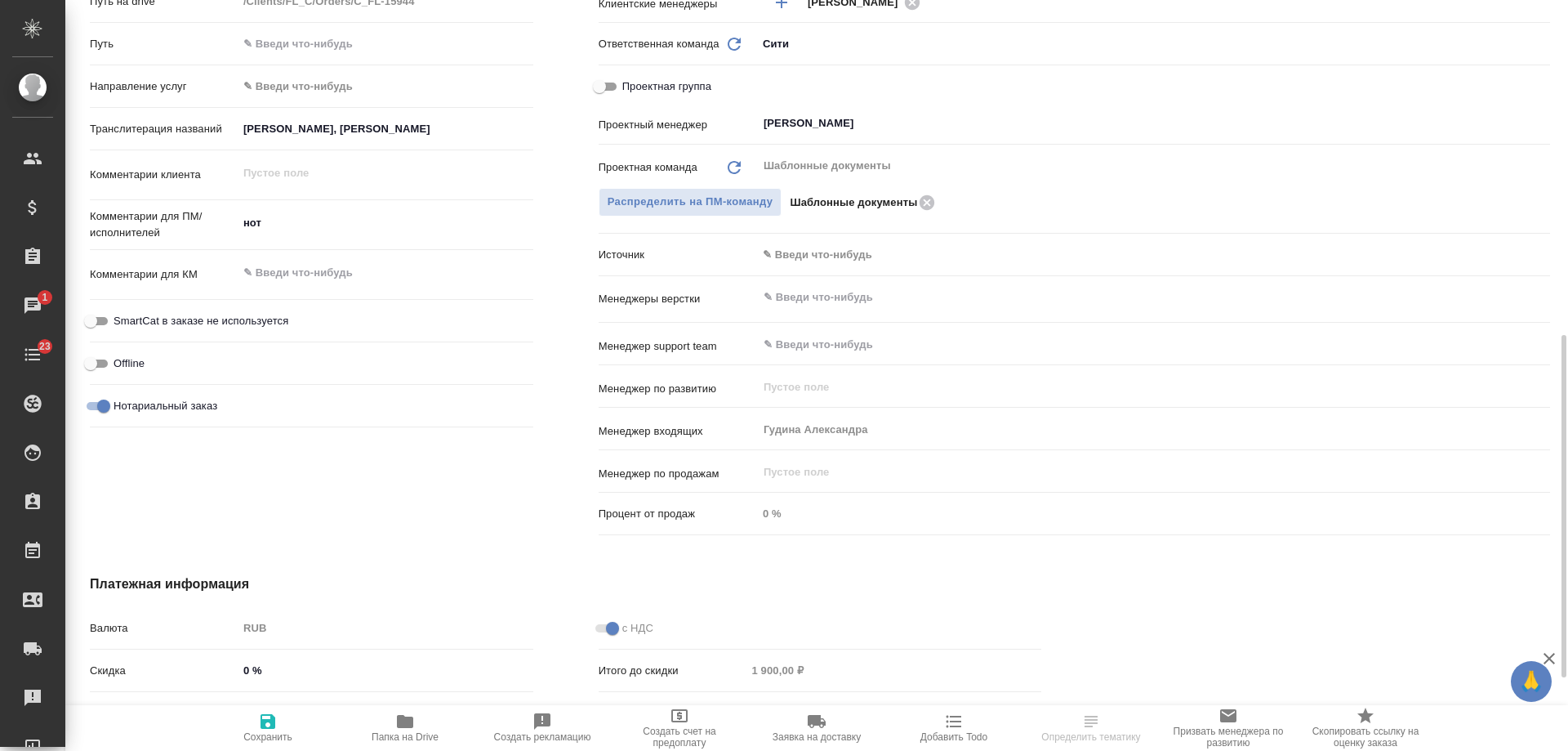
click at [830, 263] on div ".cls-1 fill:#fff; AWATERA Gudina Alexandra Клиенты Спецификации Заказы 1 Чаты 2…" at bounding box center [784, 376] width 1568 height 751
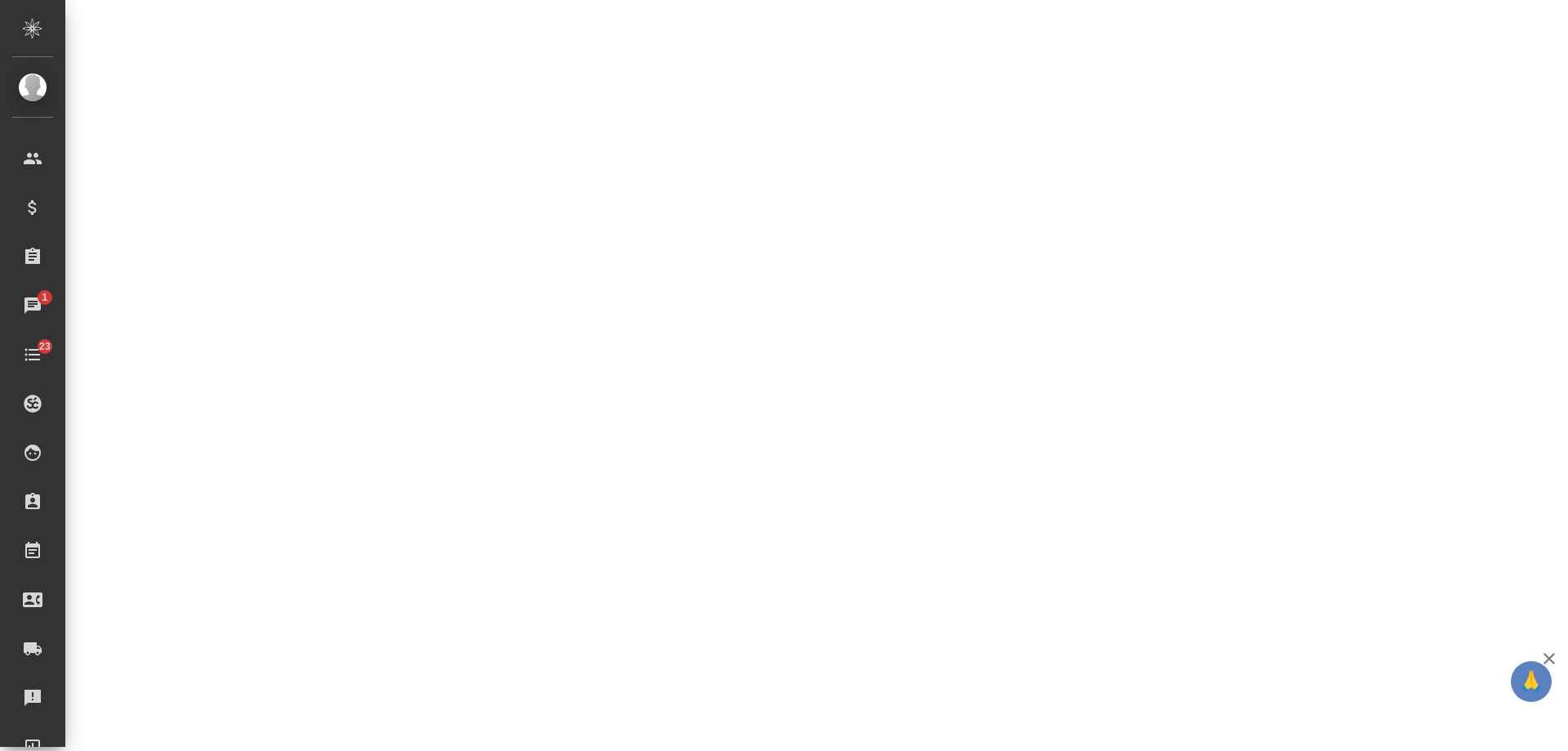
select select "RU"
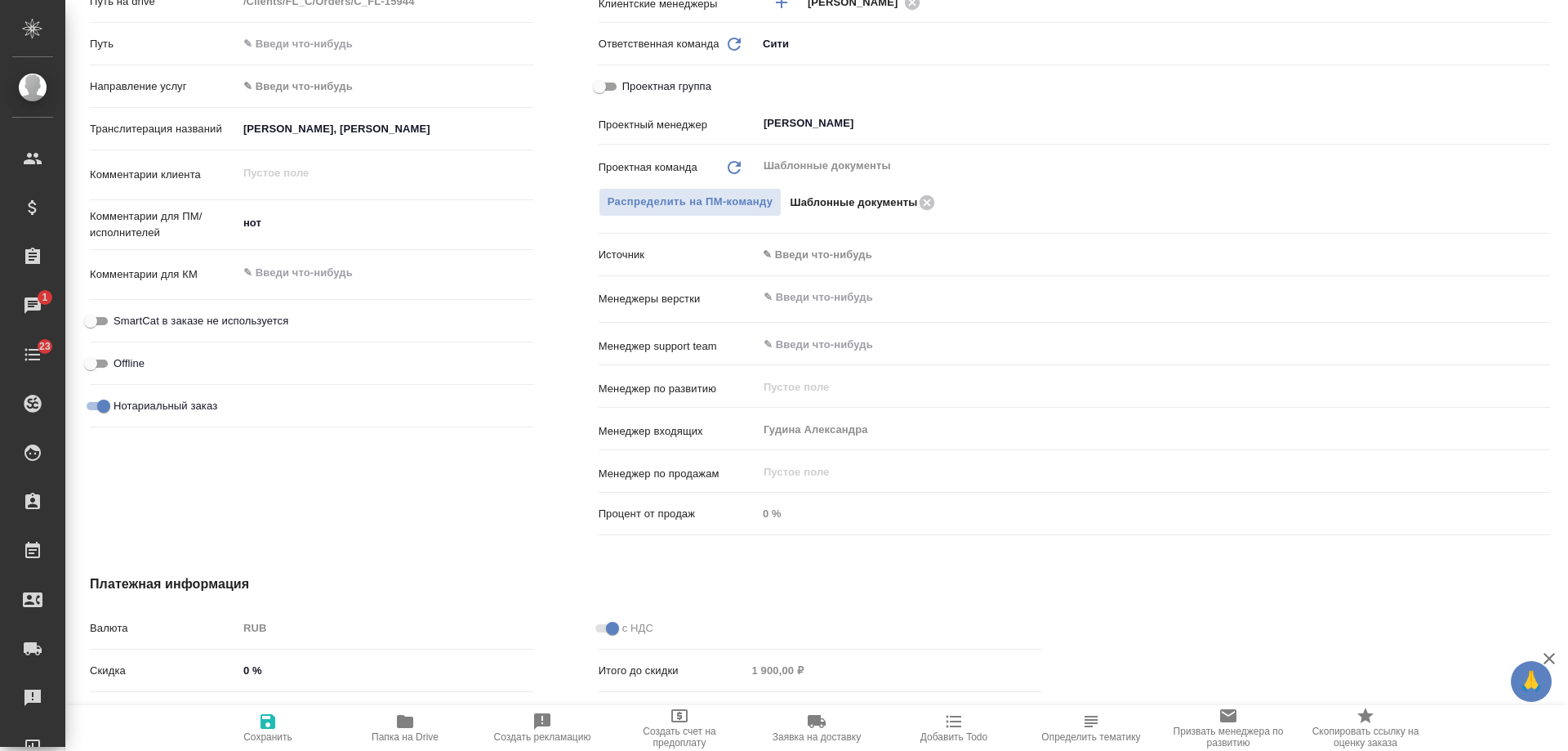
type textarea "x"
click at [838, 247] on body "🙏 .cls-1 fill:#fff; AWATERA Gudina Alexandra Клиенты Спецификации Заказы 1 Чаты…" at bounding box center [784, 376] width 1568 height 751
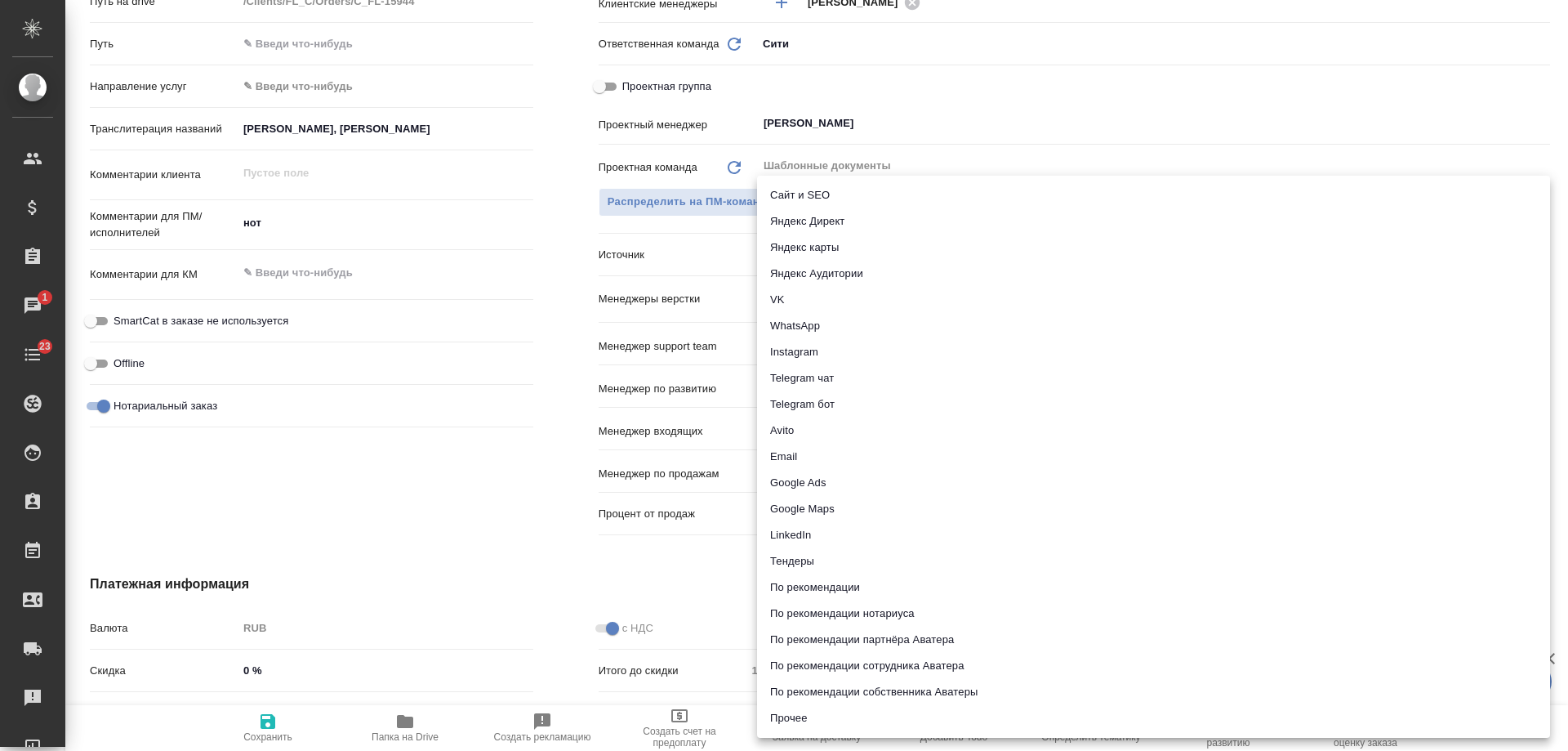
click at [835, 193] on li "Сайт и SEO" at bounding box center [1153, 195] width 793 height 26
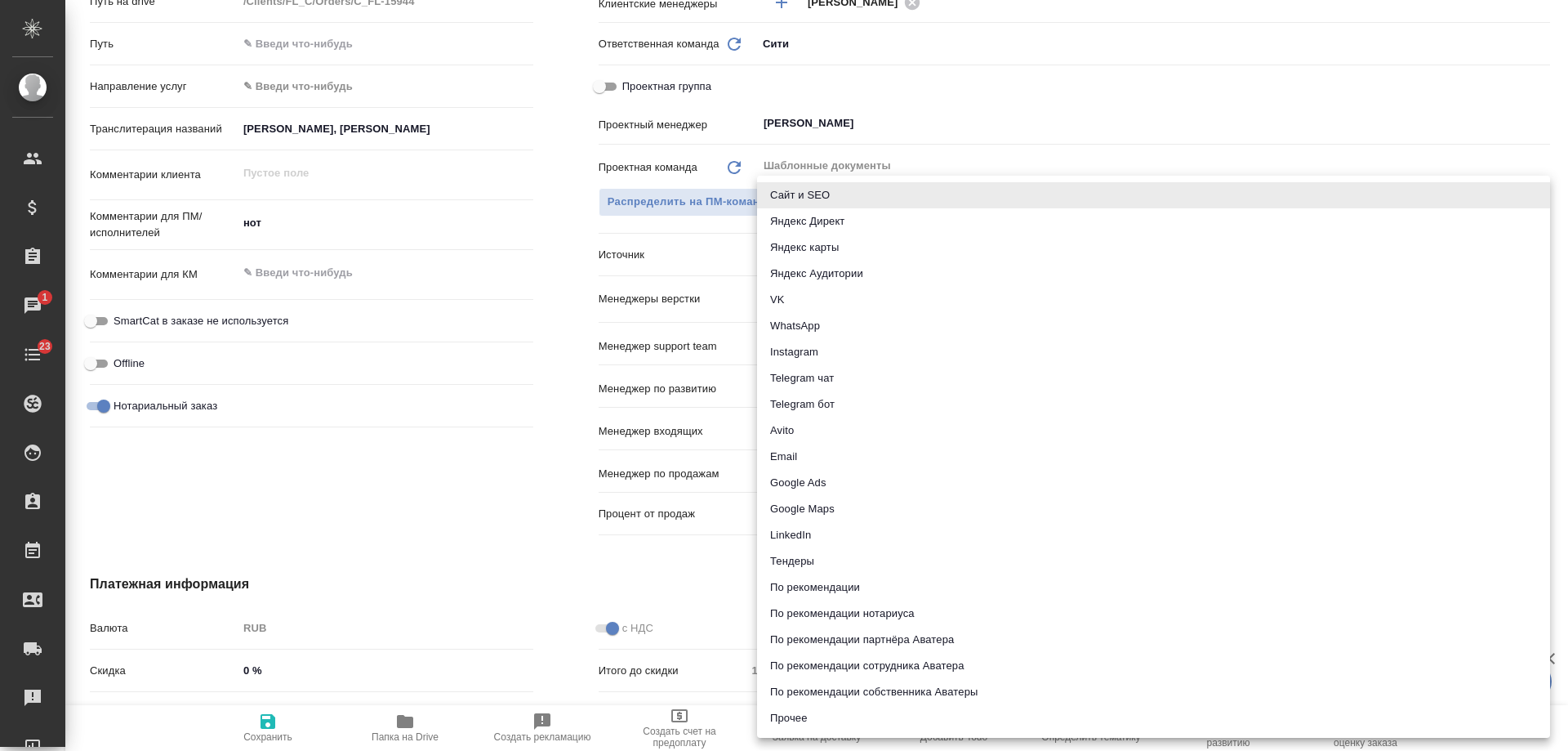
type textarea "x"
type input "seo"
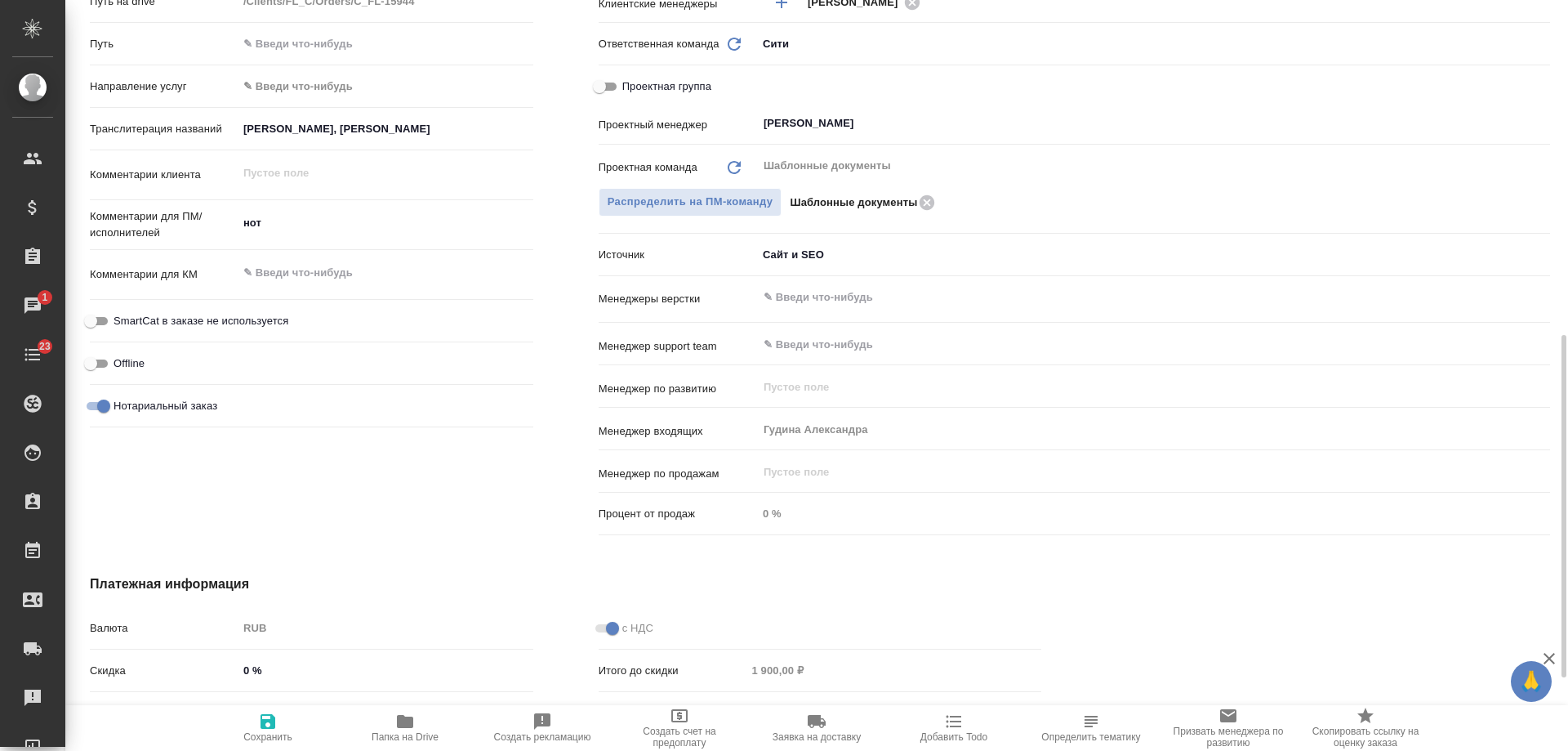
click at [266, 725] on icon "button" at bounding box center [267, 721] width 19 height 19
type textarea "x"
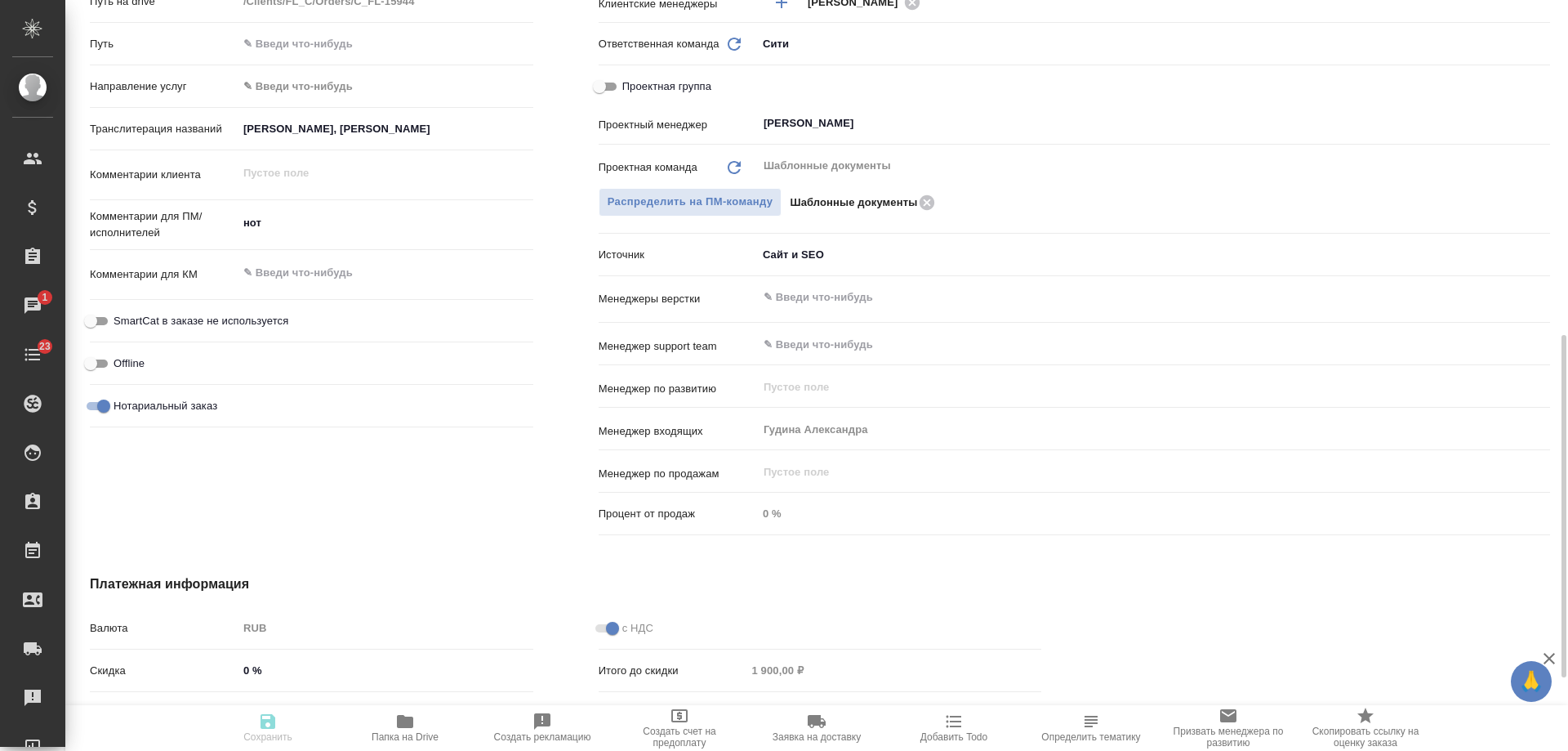
type textarea "x"
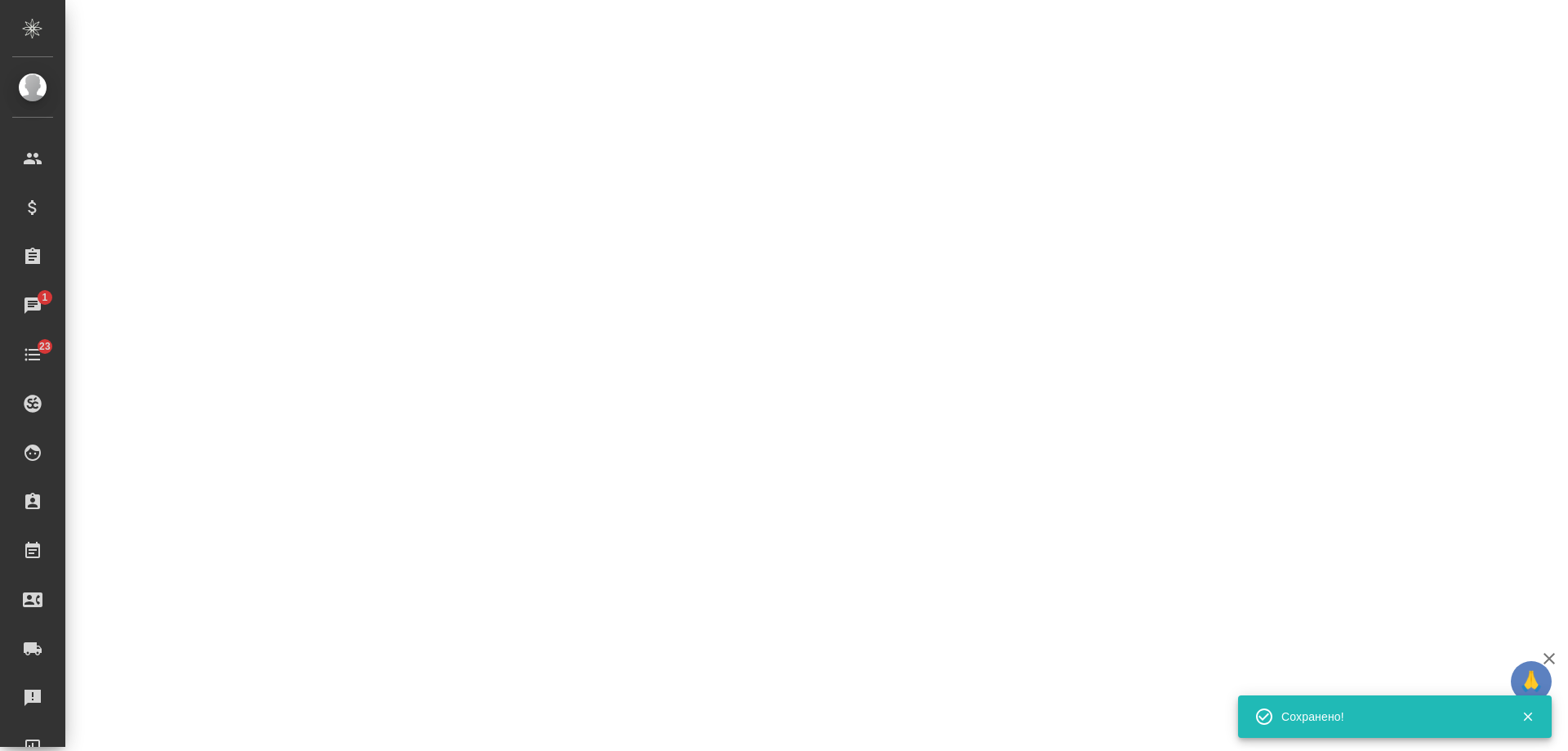
select select "RU"
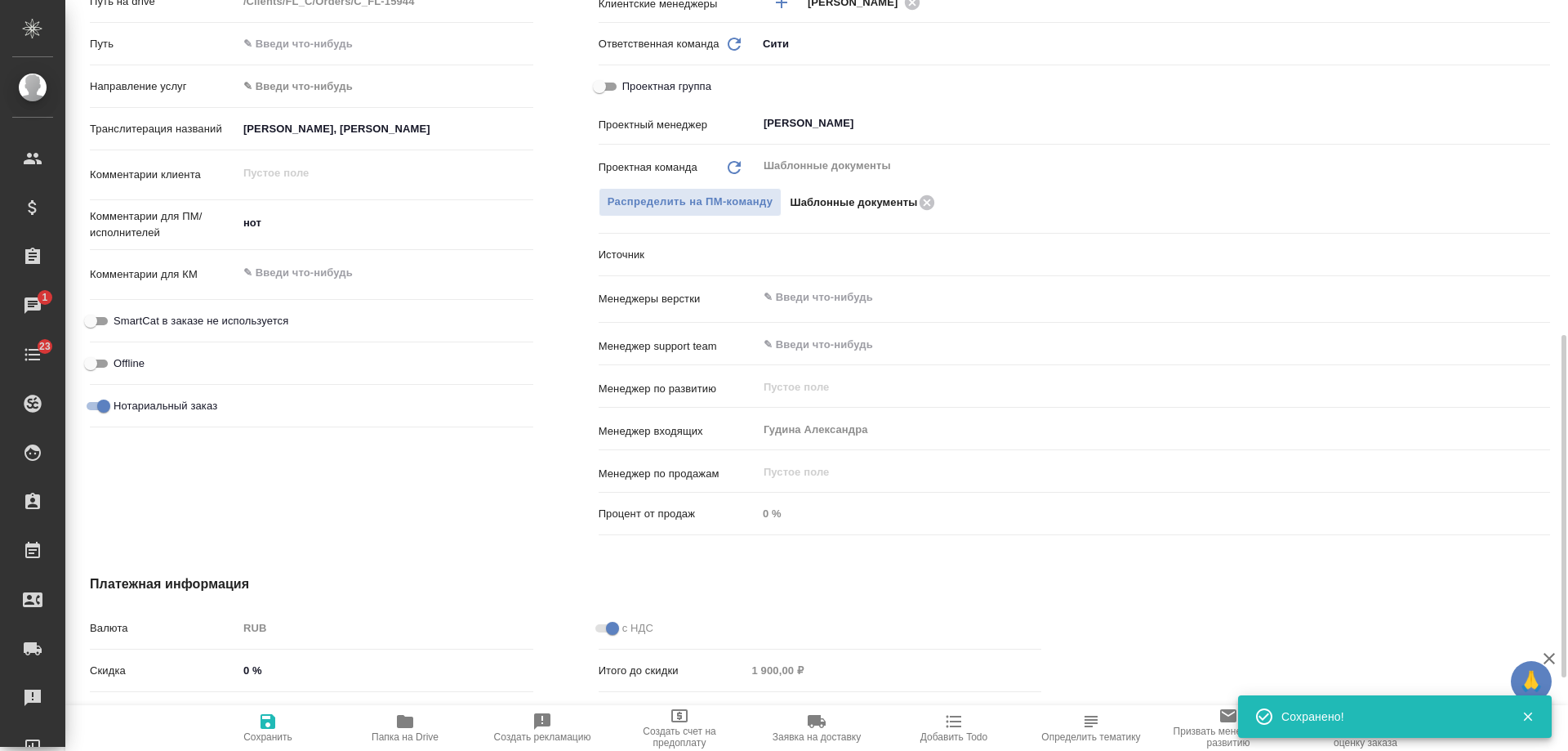
type textarea "x"
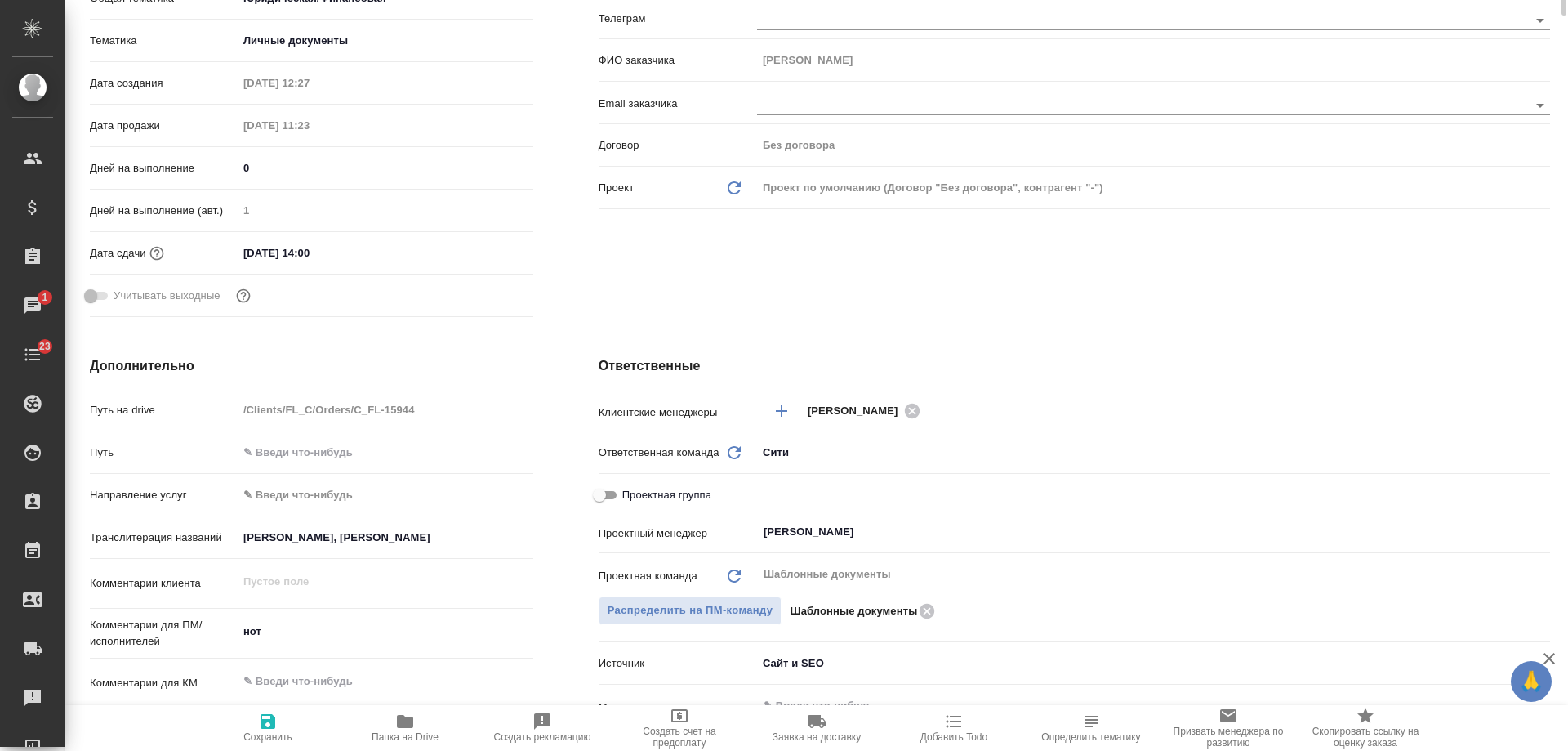
scroll to position [0, 0]
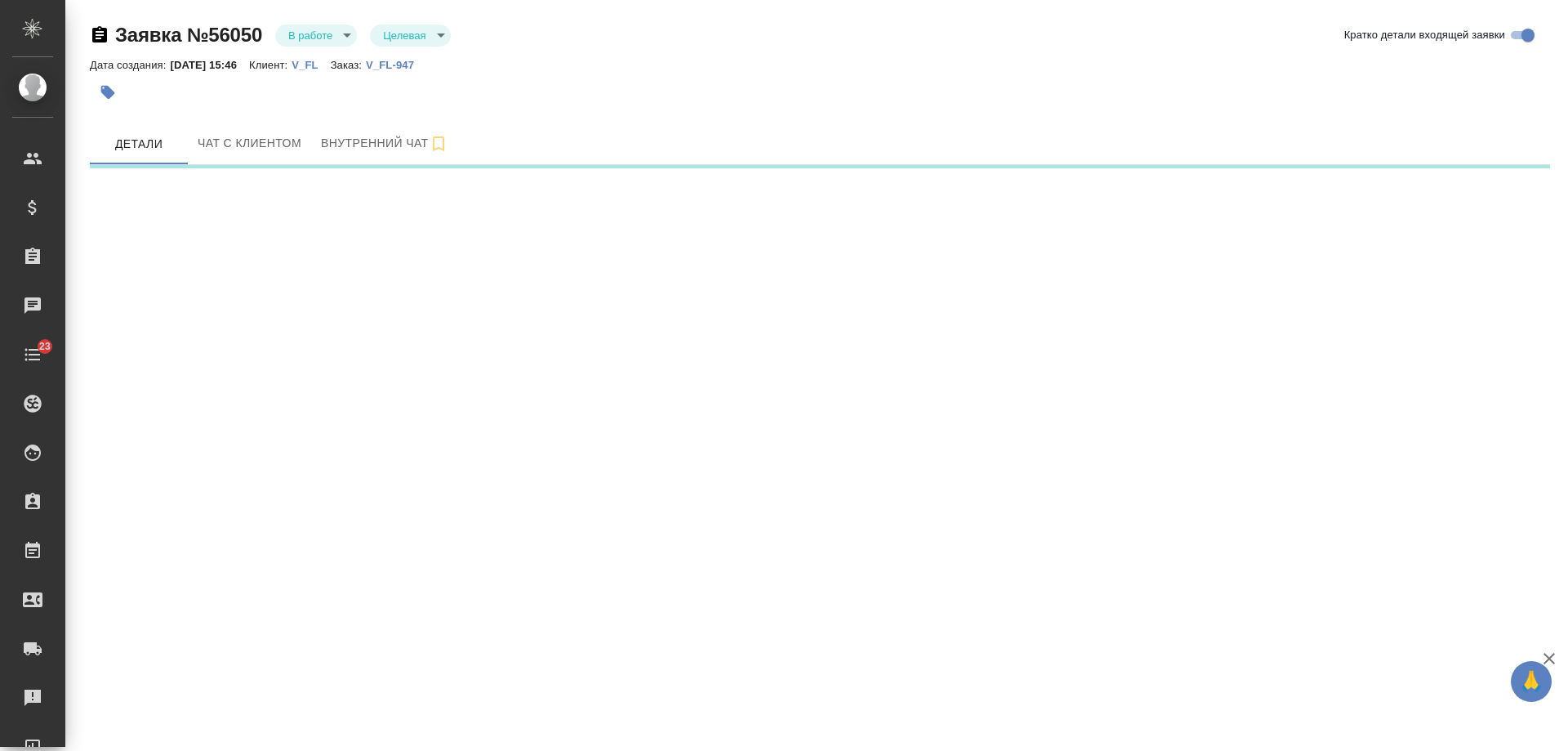
select select "RU"
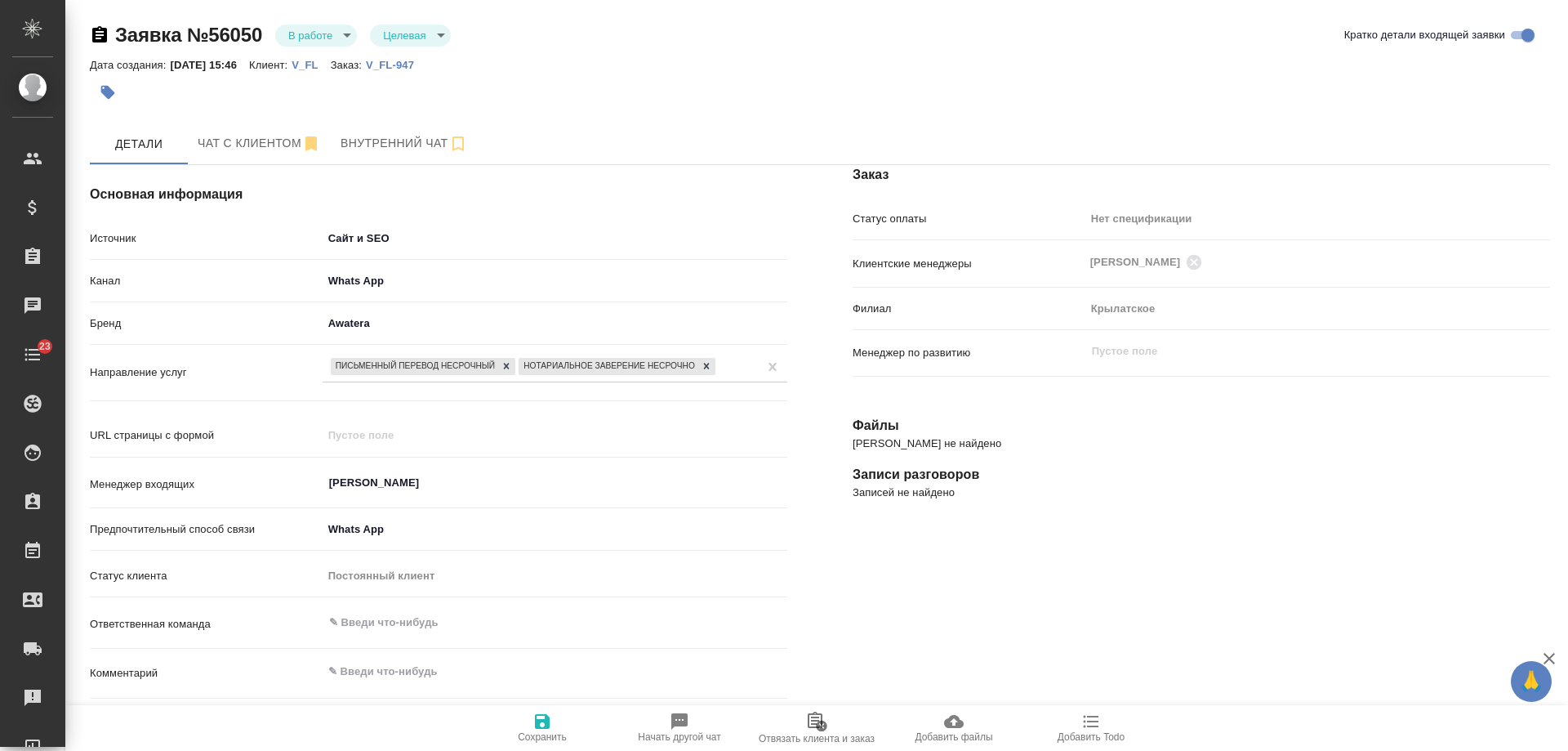
scroll to position [245, 0]
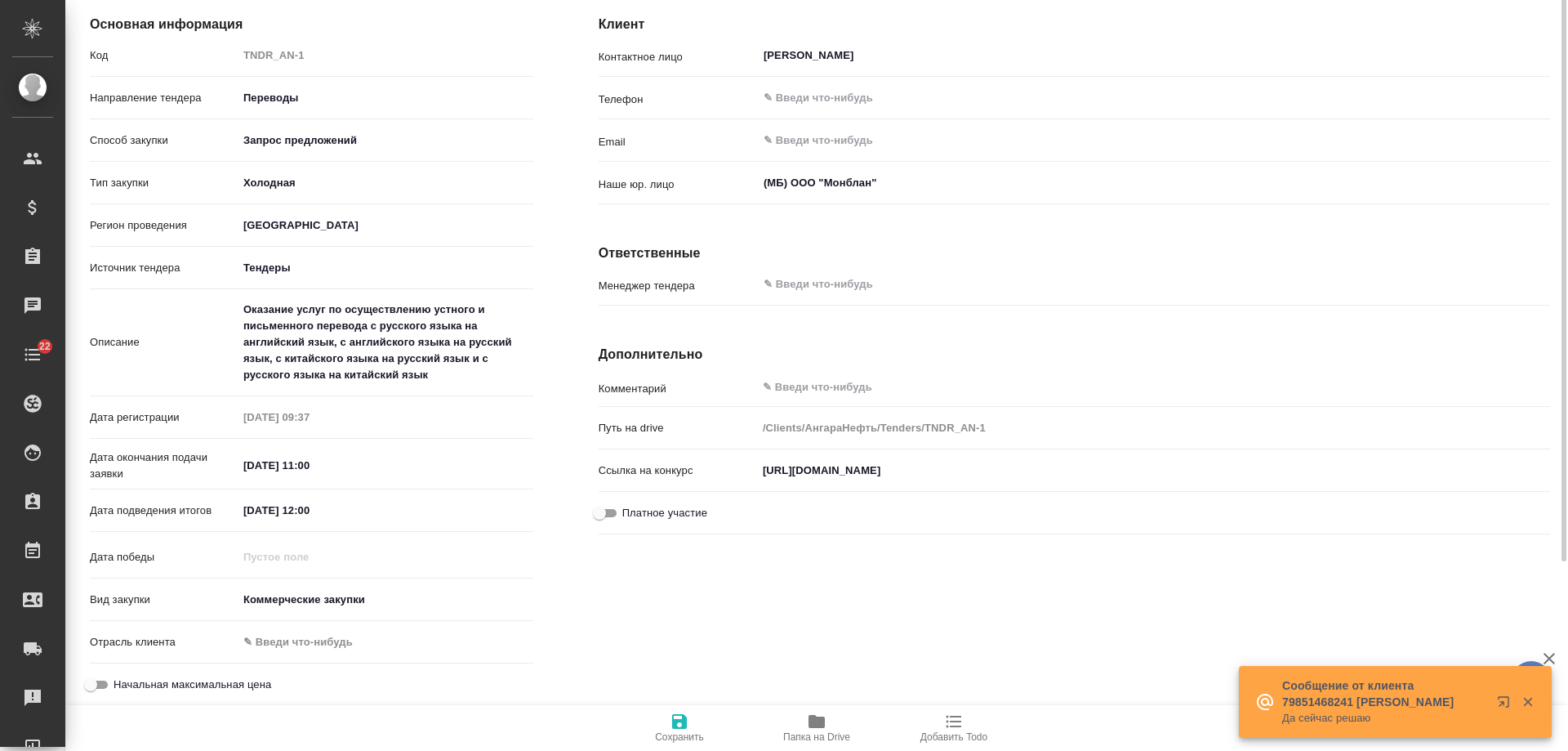
scroll to position [219, 0]
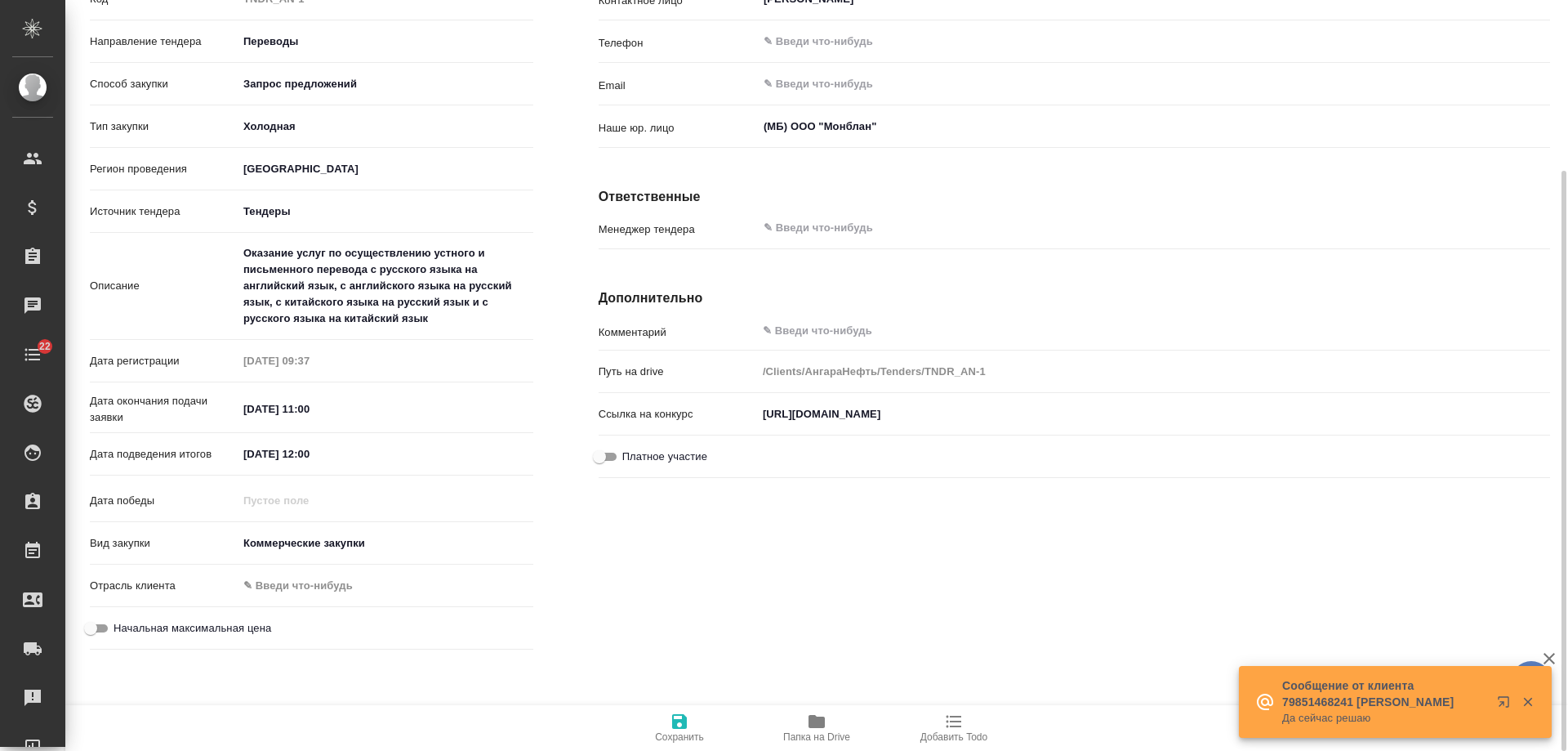
click at [824, 720] on icon "button" at bounding box center [817, 722] width 17 height 13
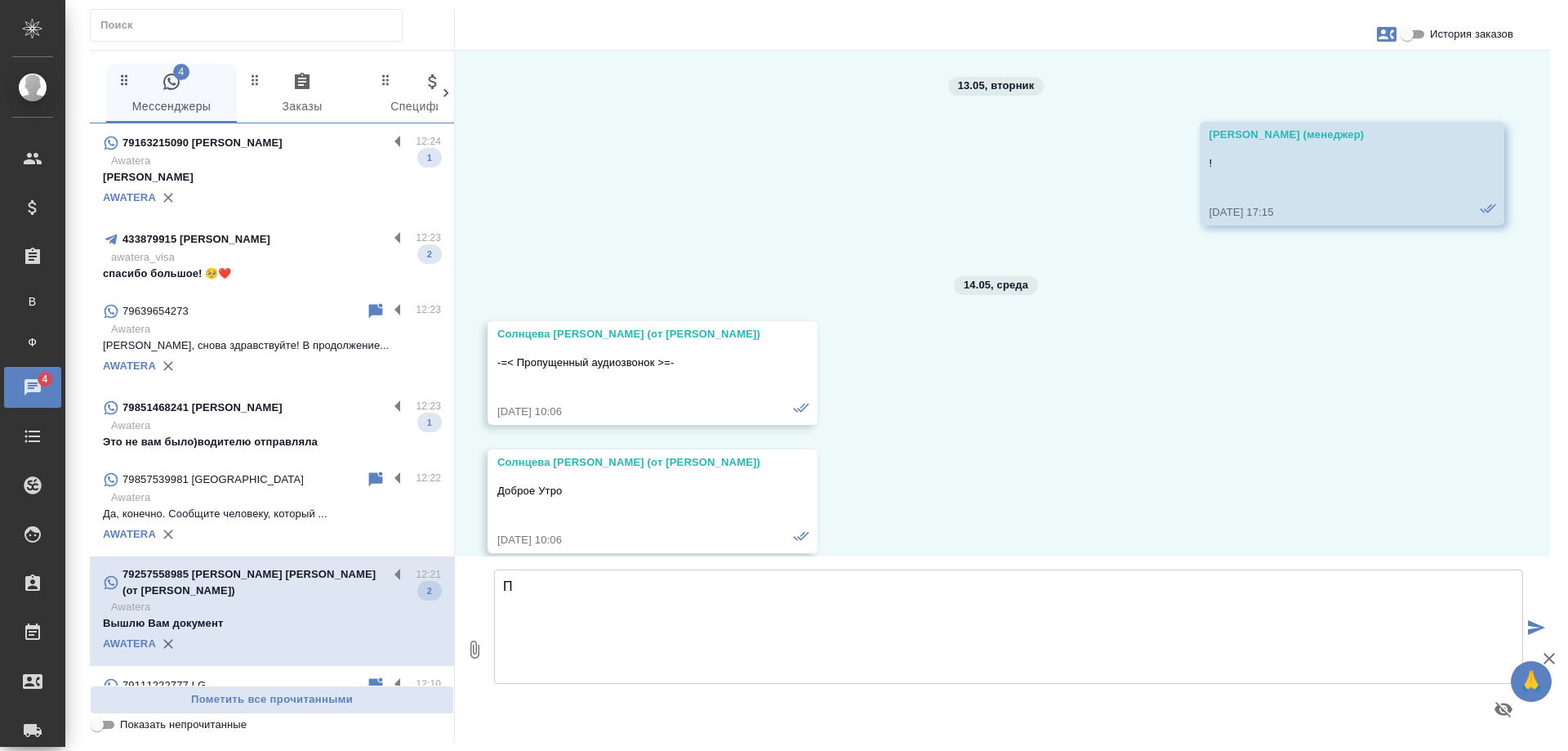
scroll to position [32588, 0]
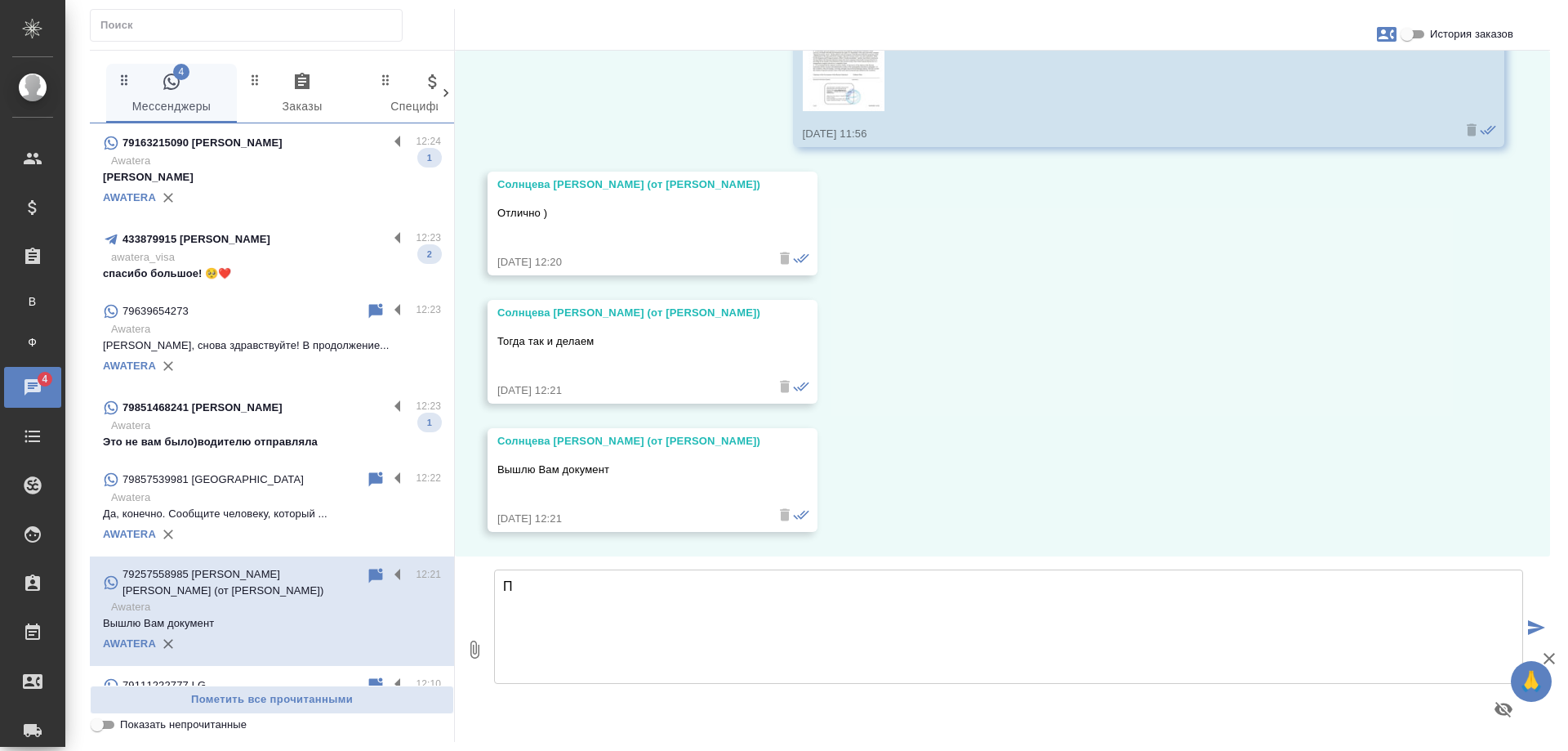
click at [288, 418] on p "Awatera" at bounding box center [275, 426] width 329 height 17
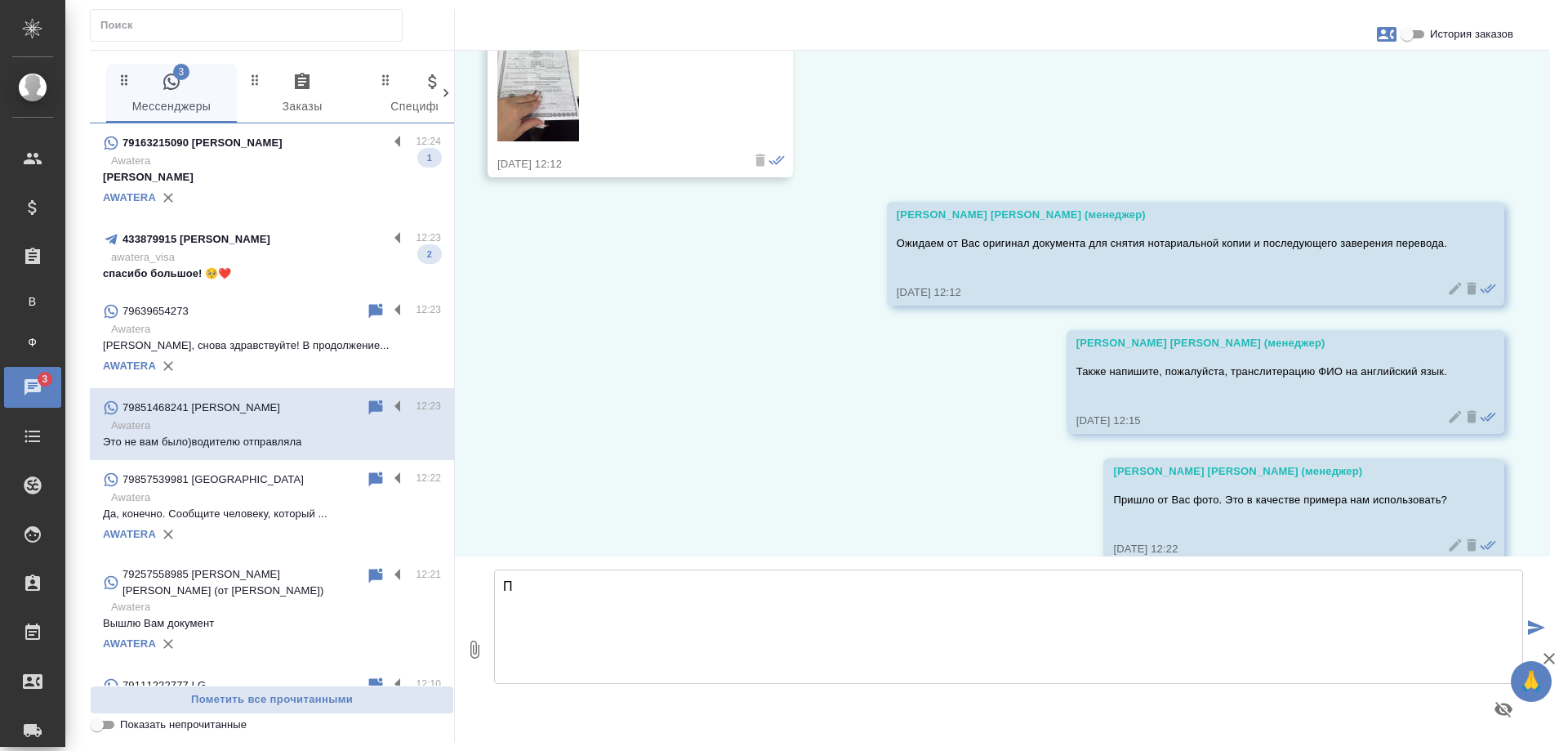
scroll to position [3526, 0]
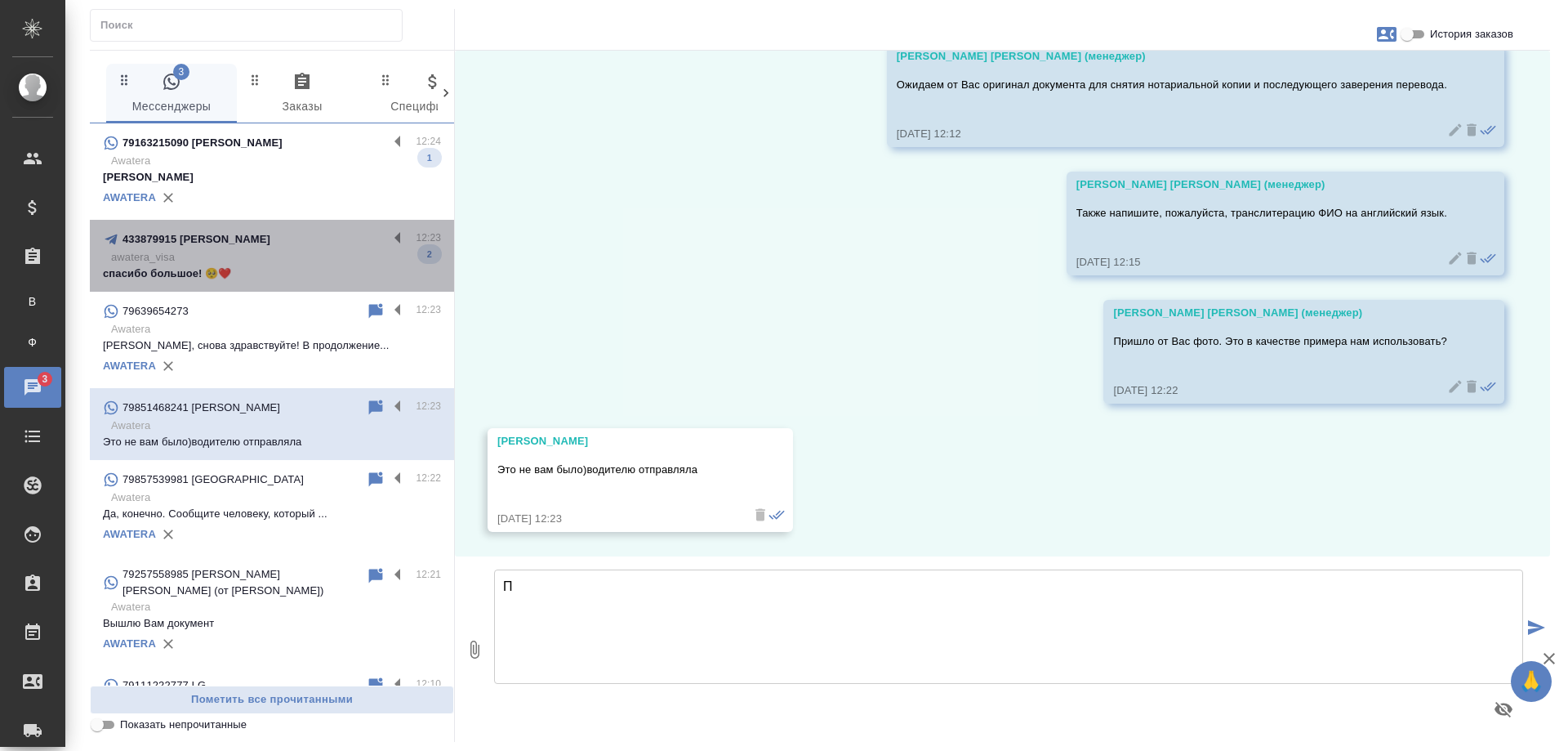
click at [275, 252] on p "awatera_visa" at bounding box center [275, 257] width 329 height 17
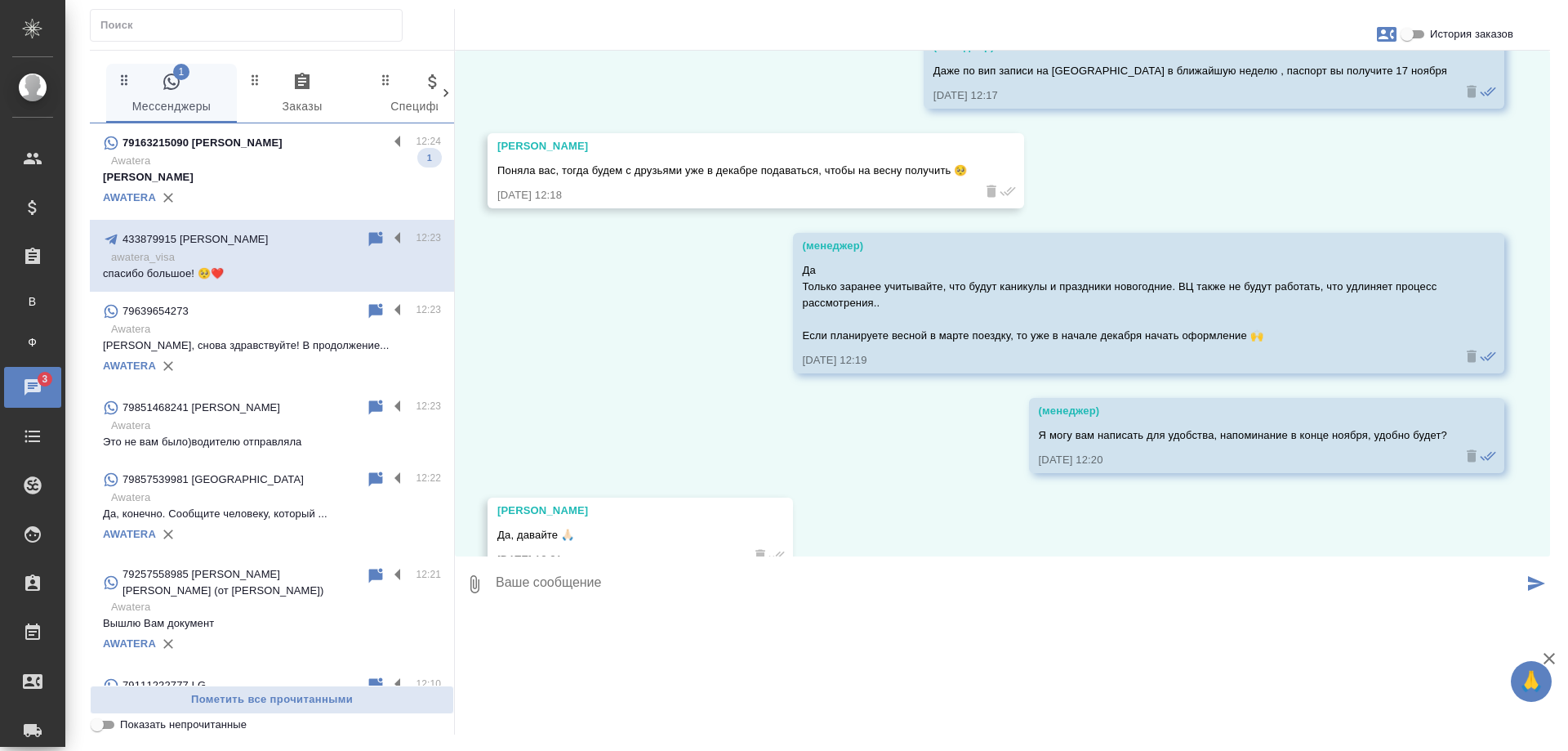
scroll to position [6480, 0]
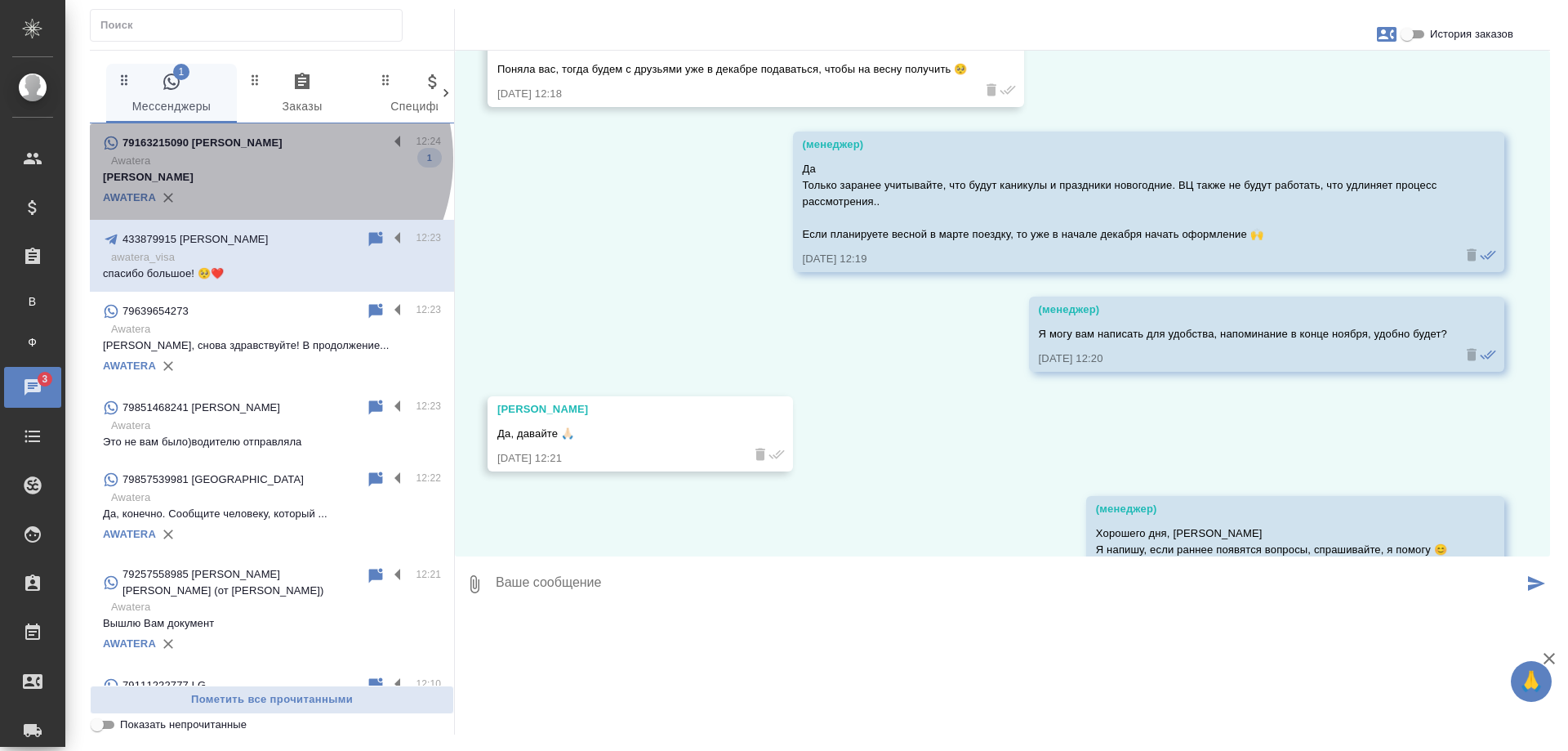
click at [264, 159] on p "Awatera" at bounding box center [275, 161] width 329 height 17
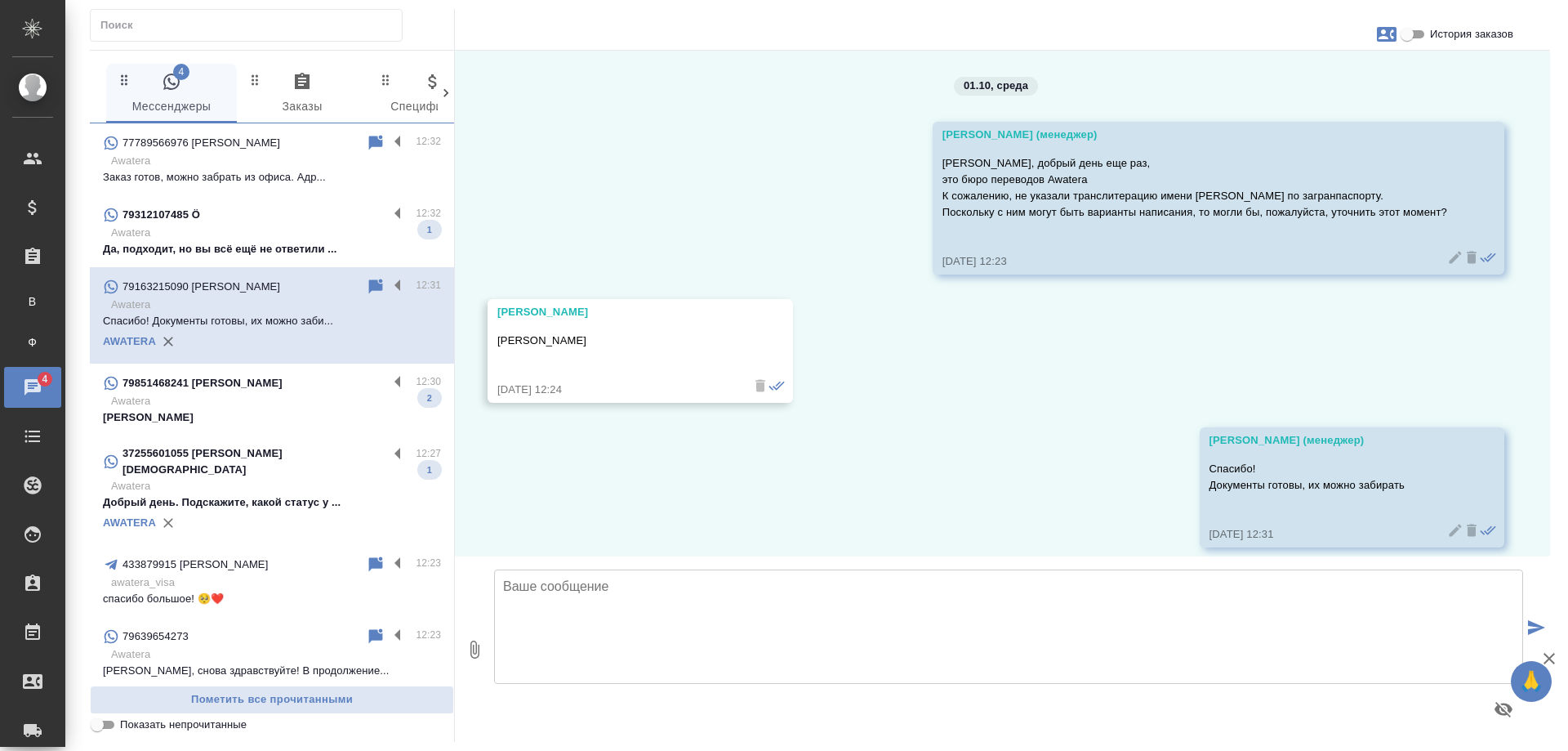
scroll to position [16, 0]
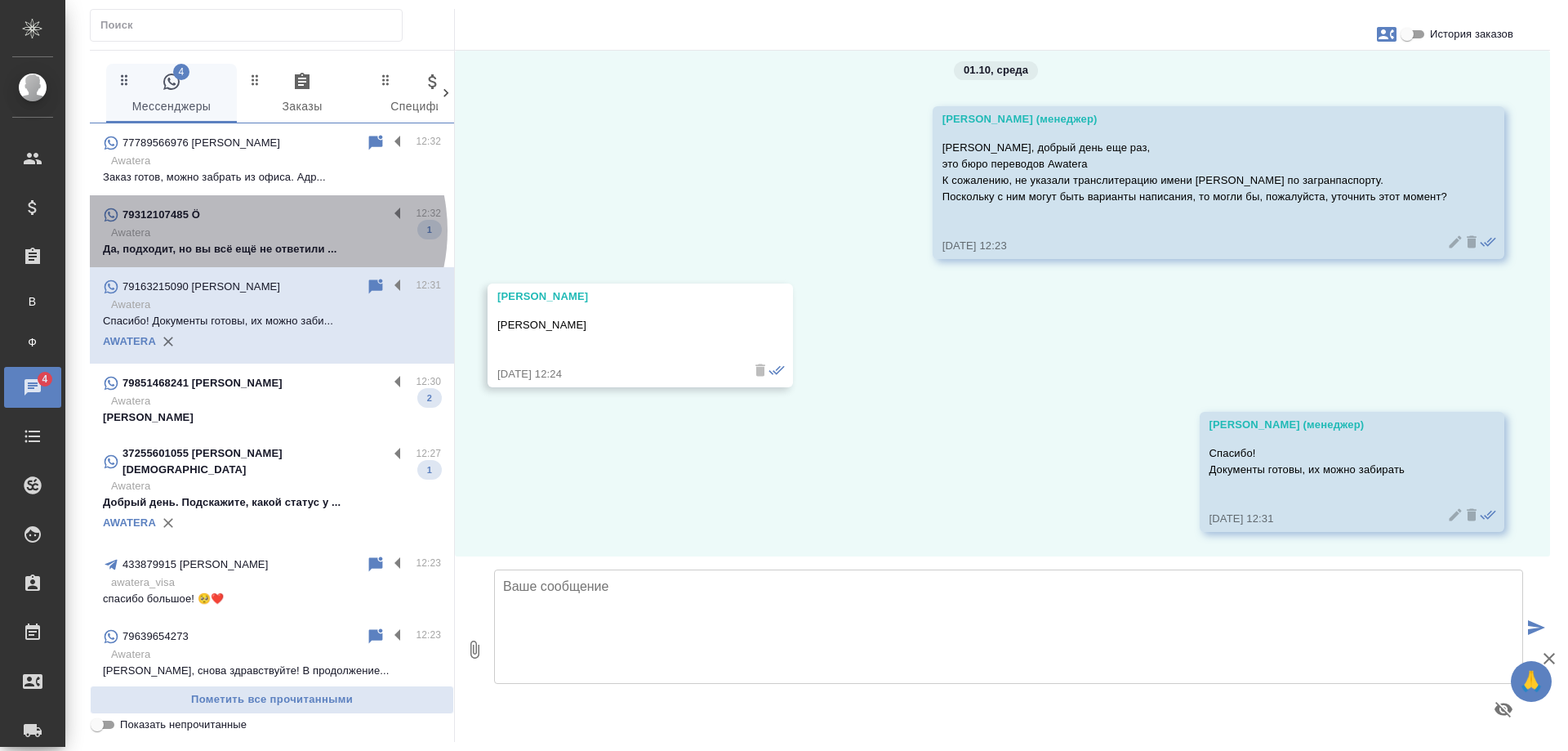
click at [266, 230] on p "Awatera" at bounding box center [275, 233] width 329 height 17
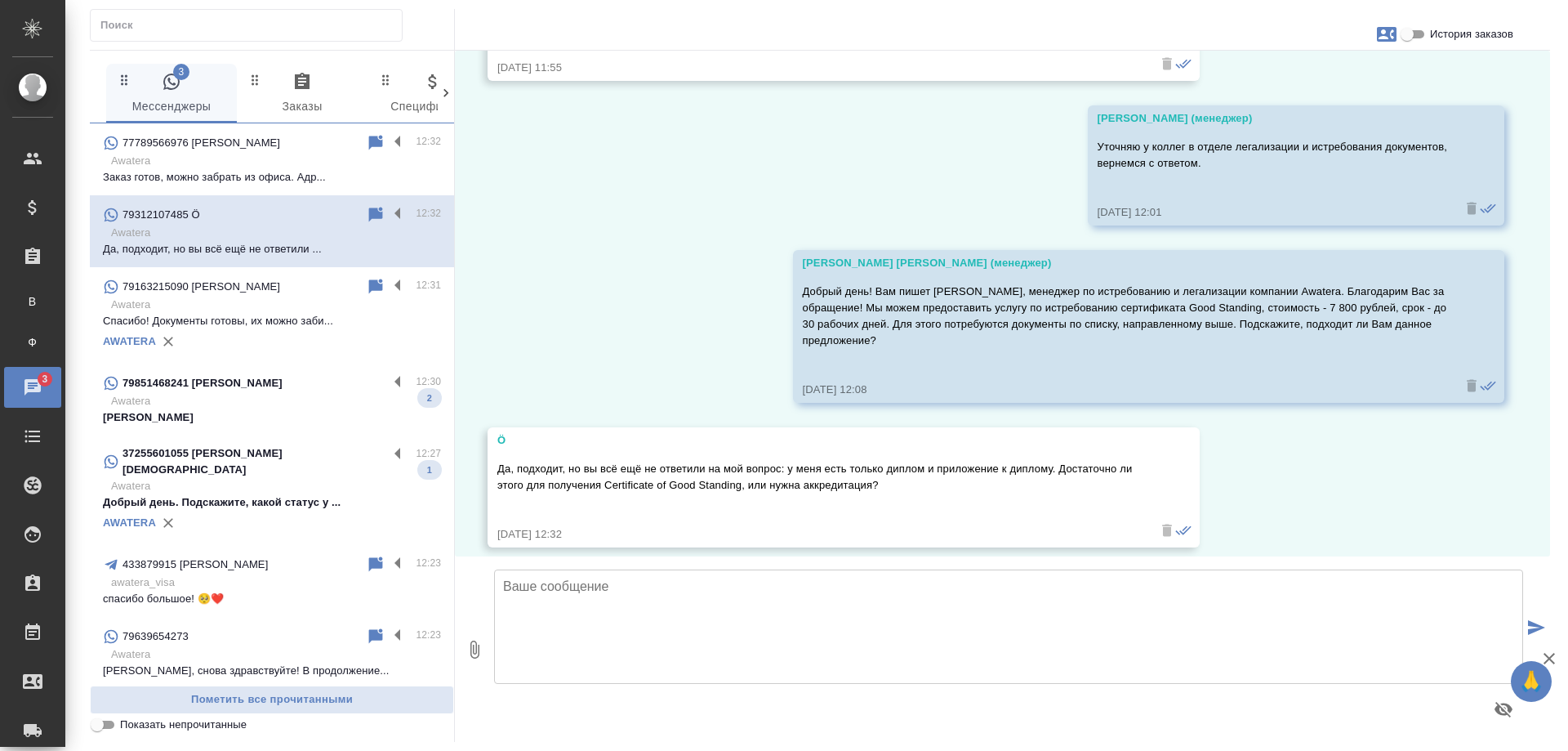
scroll to position [1958, 0]
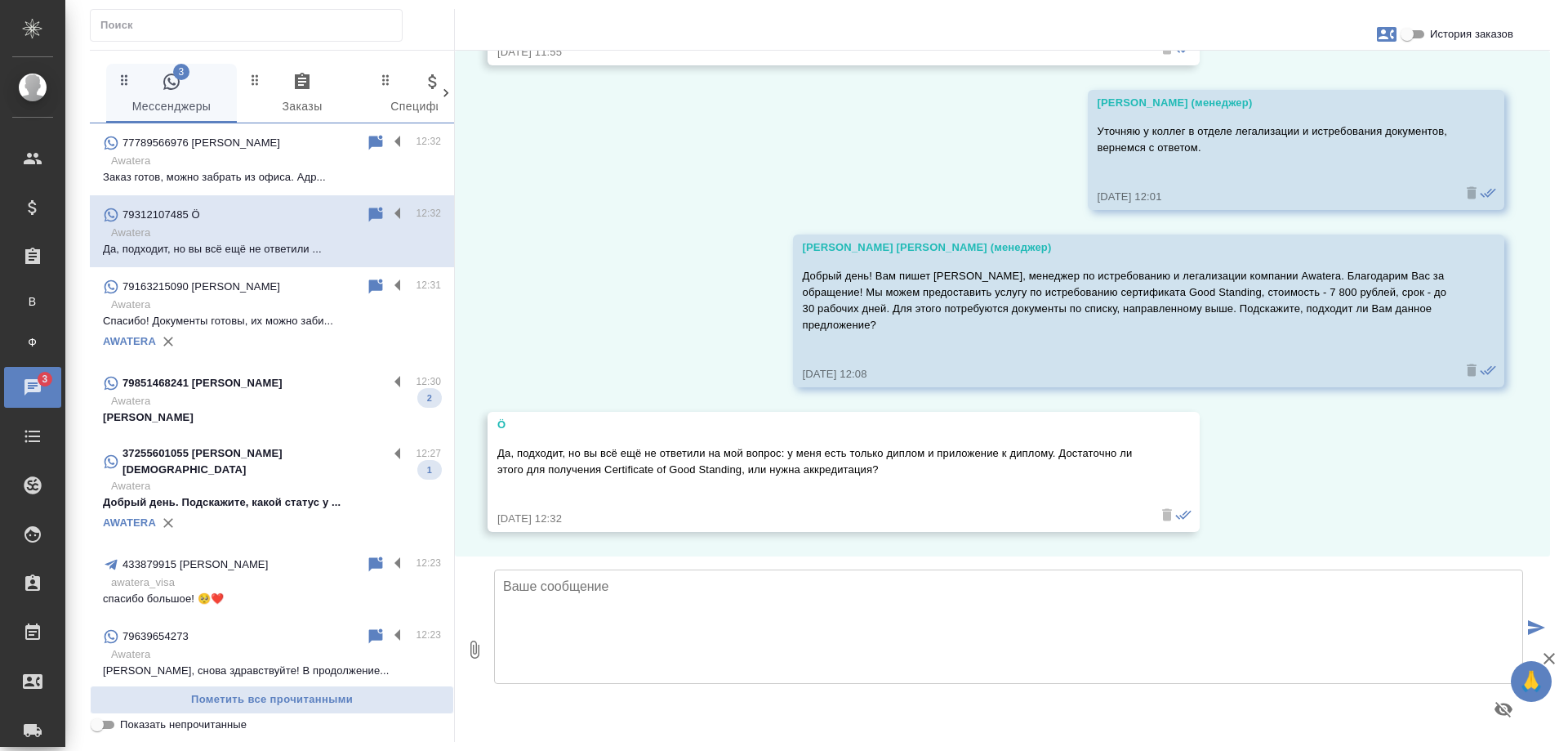
click at [303, 402] on p "Awatera" at bounding box center [275, 401] width 329 height 17
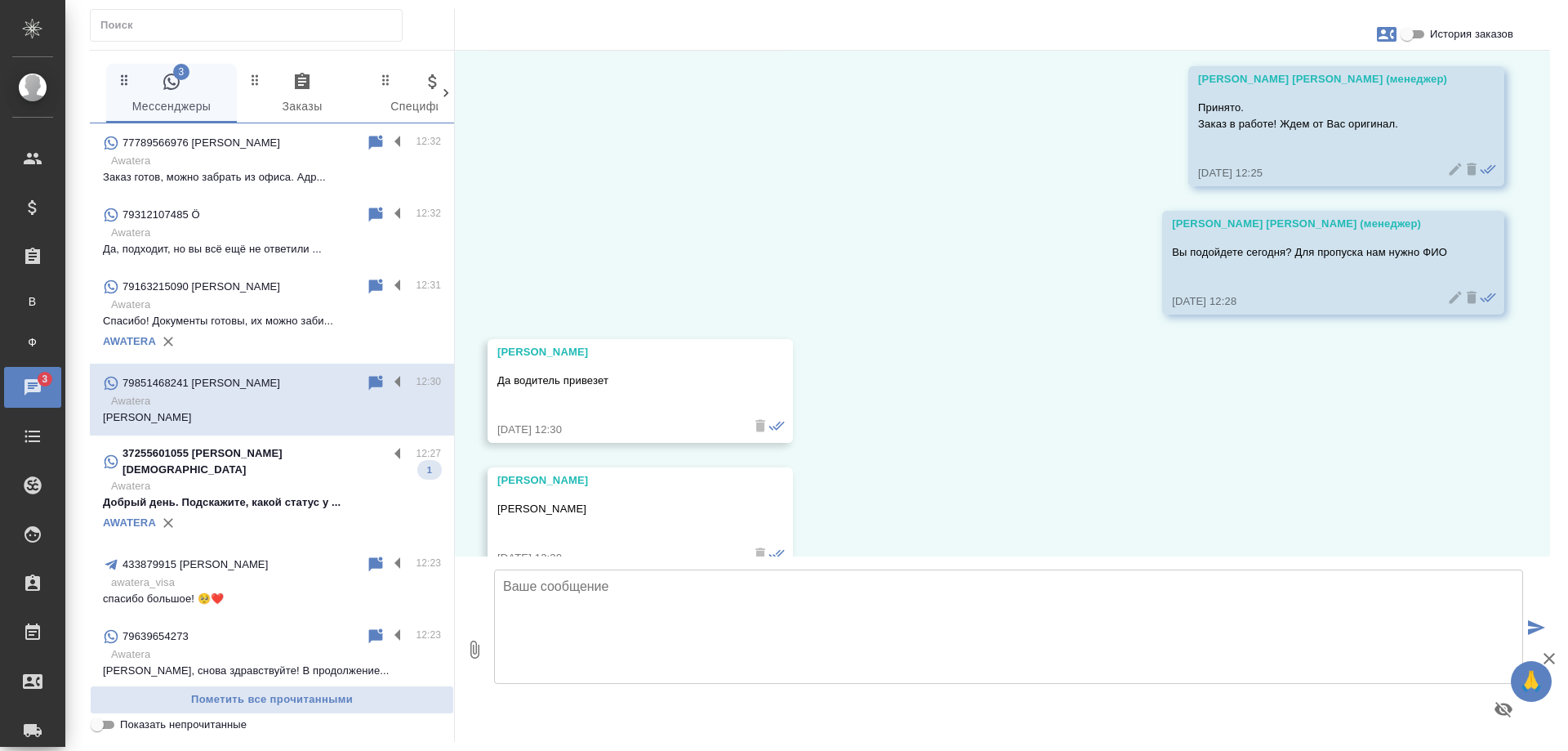
scroll to position [4055, 0]
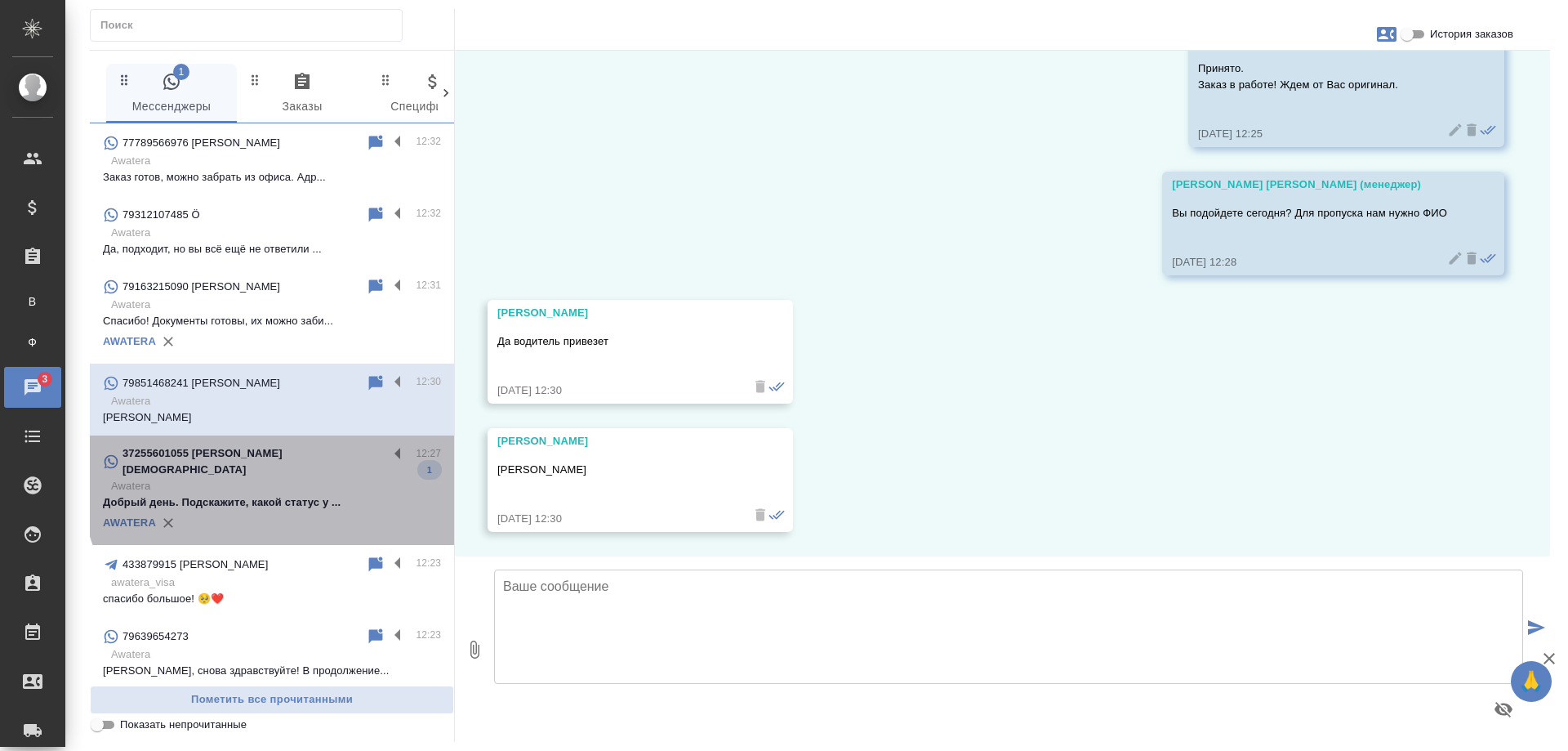
click at [313, 478] on p "Awatera" at bounding box center [275, 487] width 329 height 17
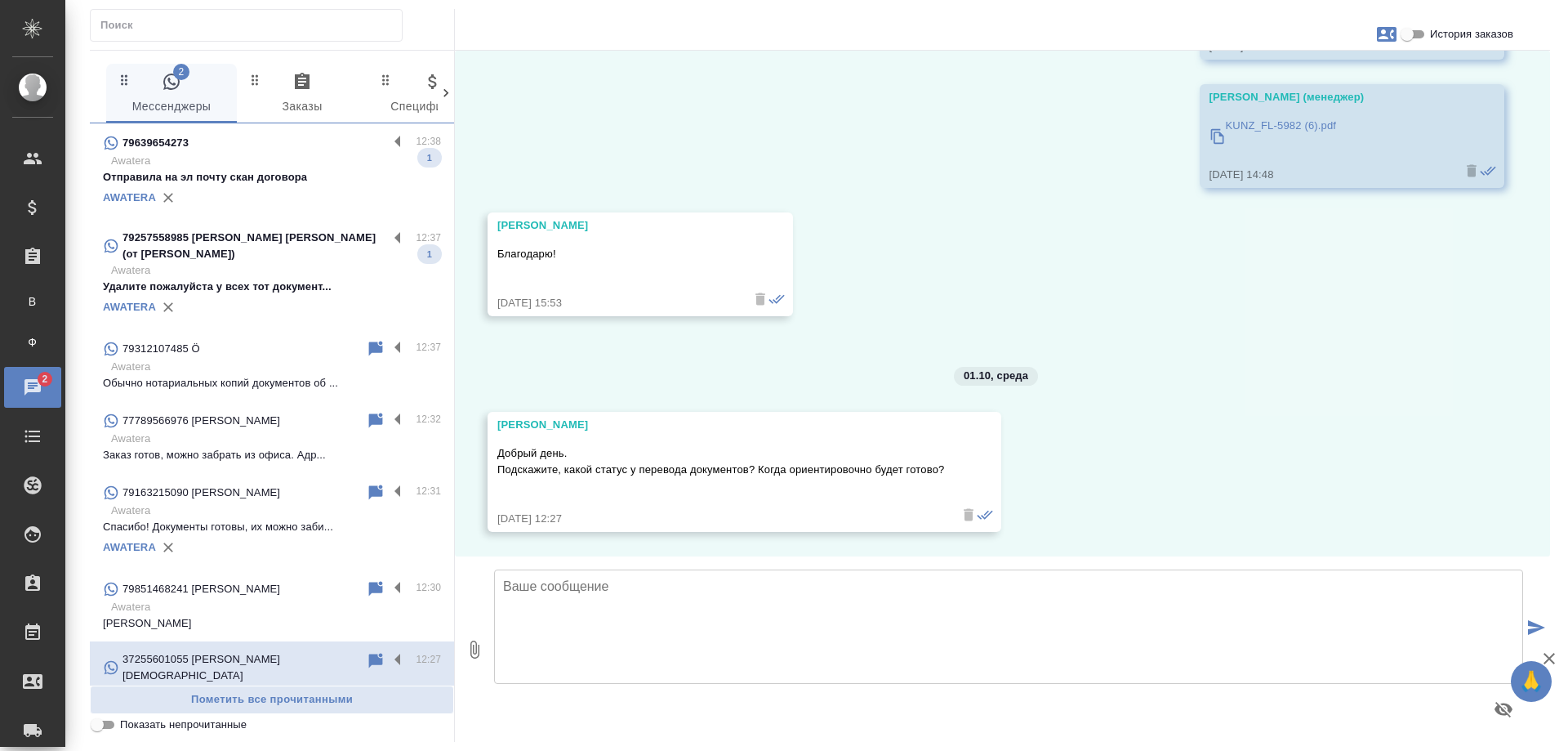
scroll to position [0, 0]
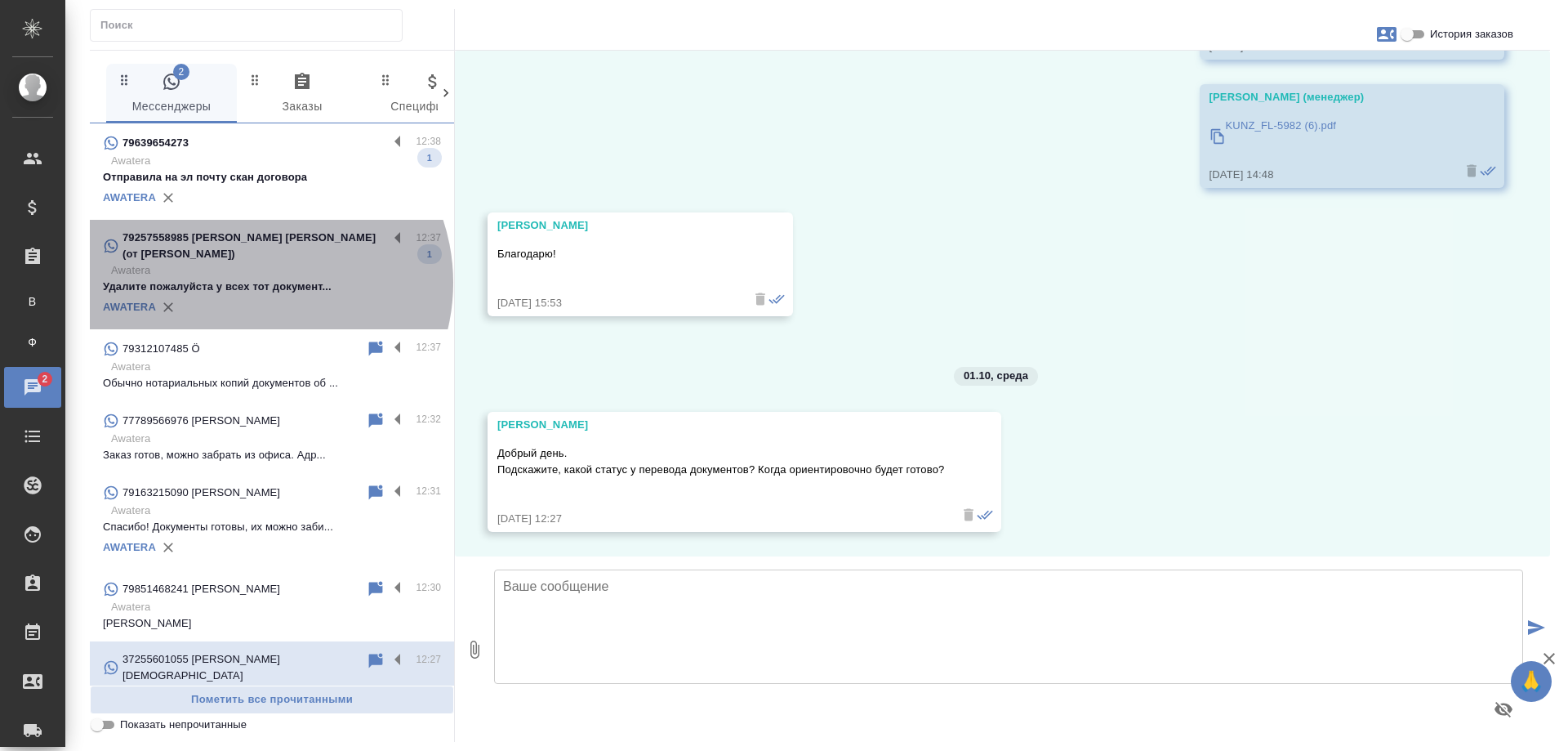
click at [254, 283] on p "Удалите пожалуйста у всех тот документ..." at bounding box center [272, 286] width 338 height 17
type textarea "П"
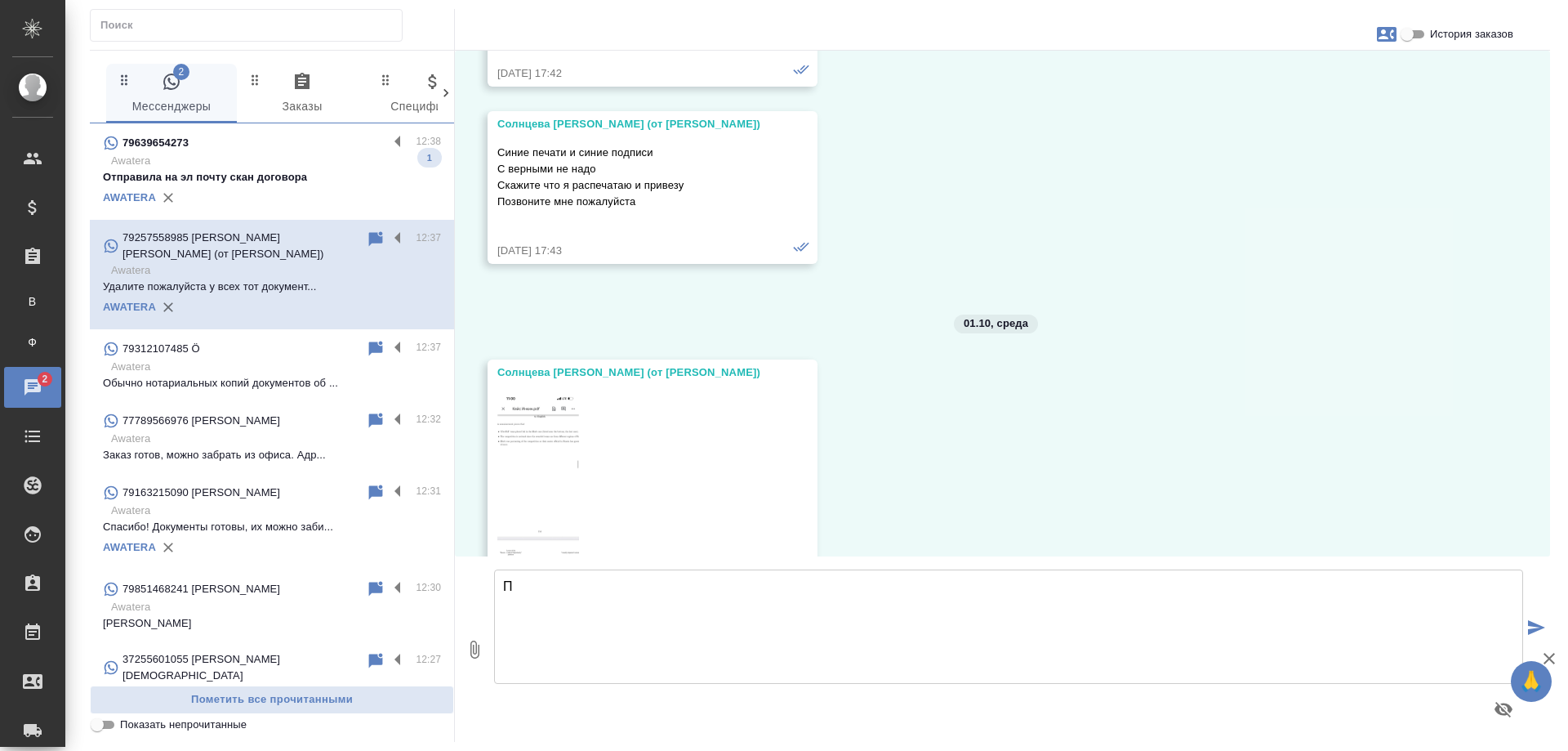
scroll to position [32763, 0]
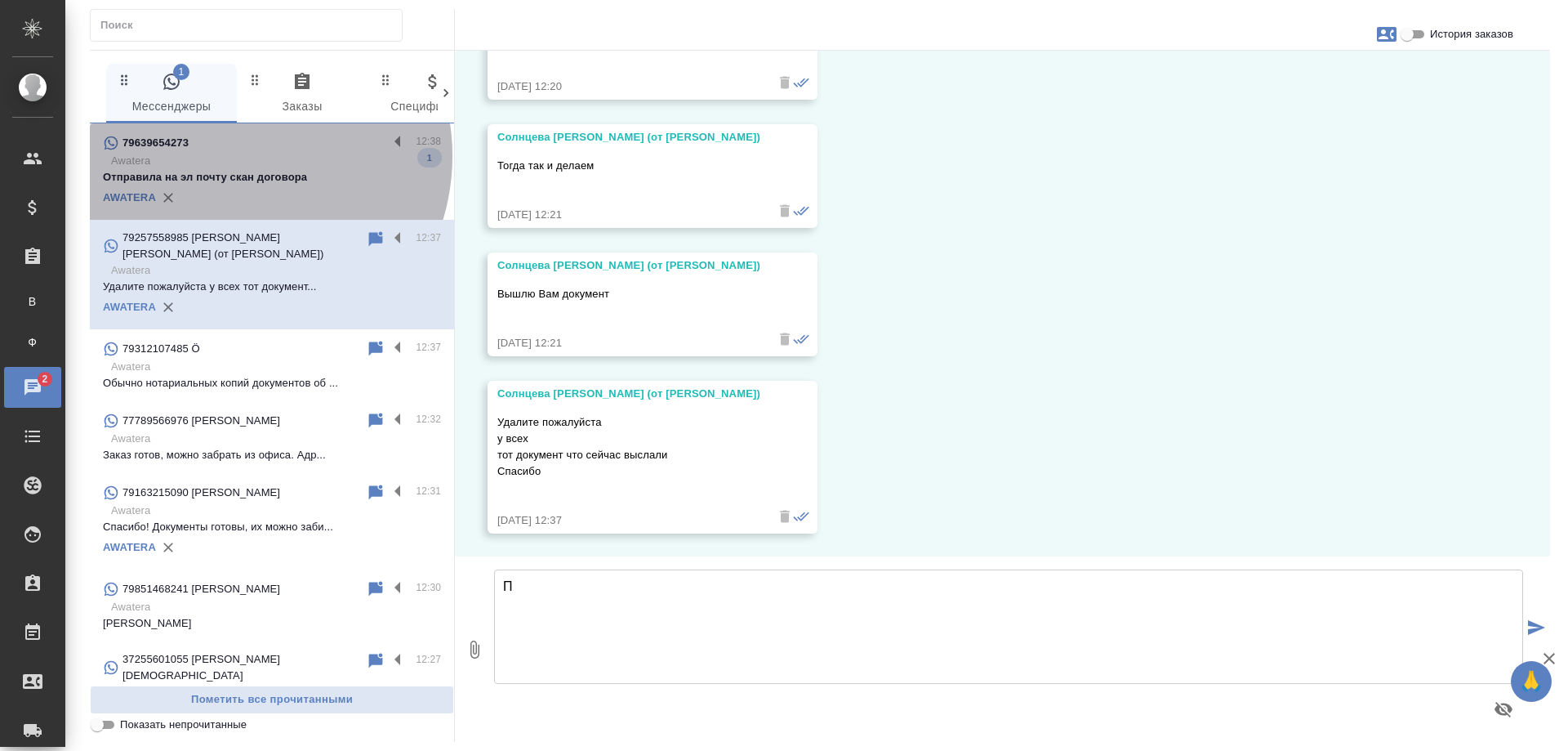
click at [233, 156] on p "Awatera" at bounding box center [275, 161] width 329 height 17
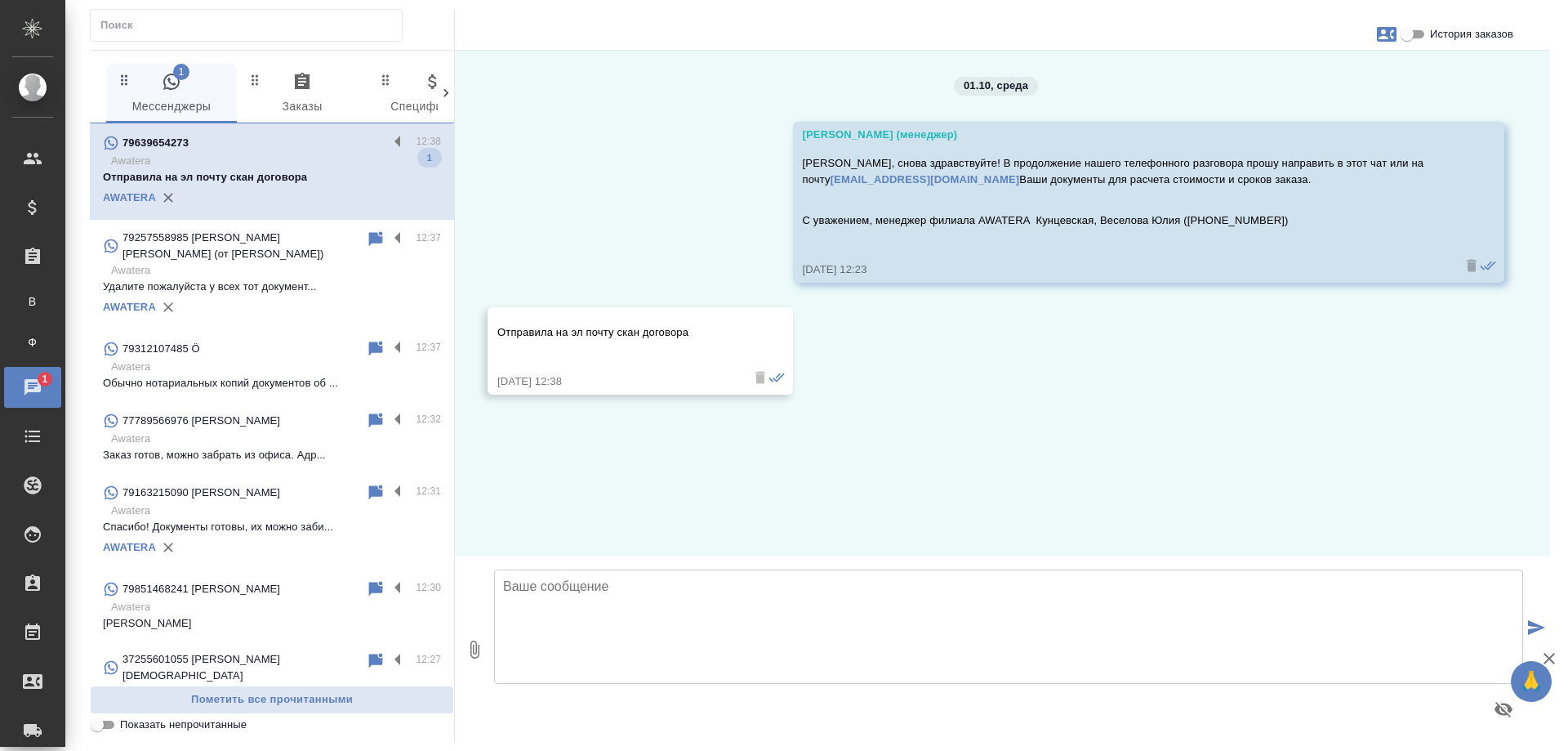
scroll to position [0, 0]
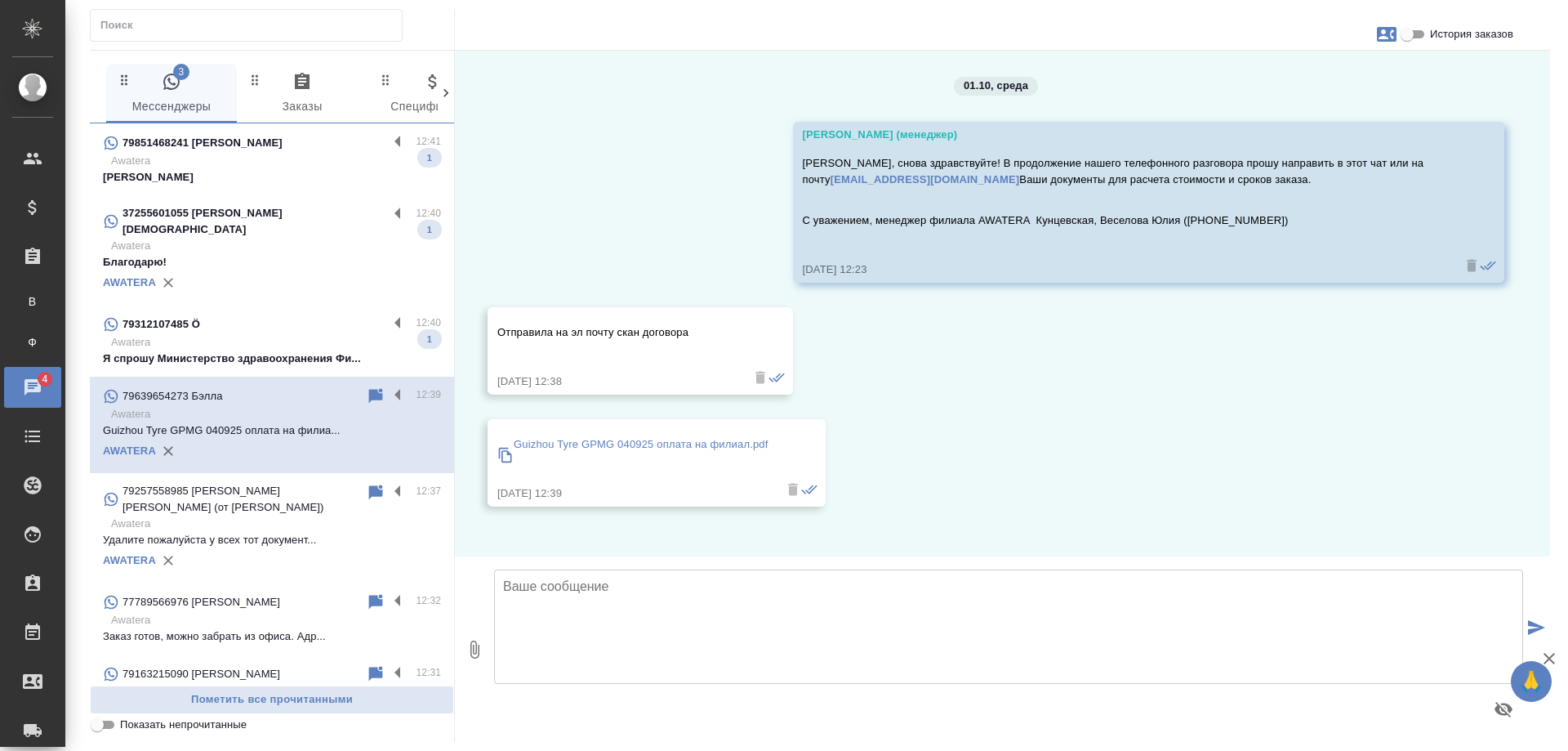
click at [283, 351] on p "Я спрошу Министерство здравоохранения Фи..." at bounding box center [272, 359] width 338 height 17
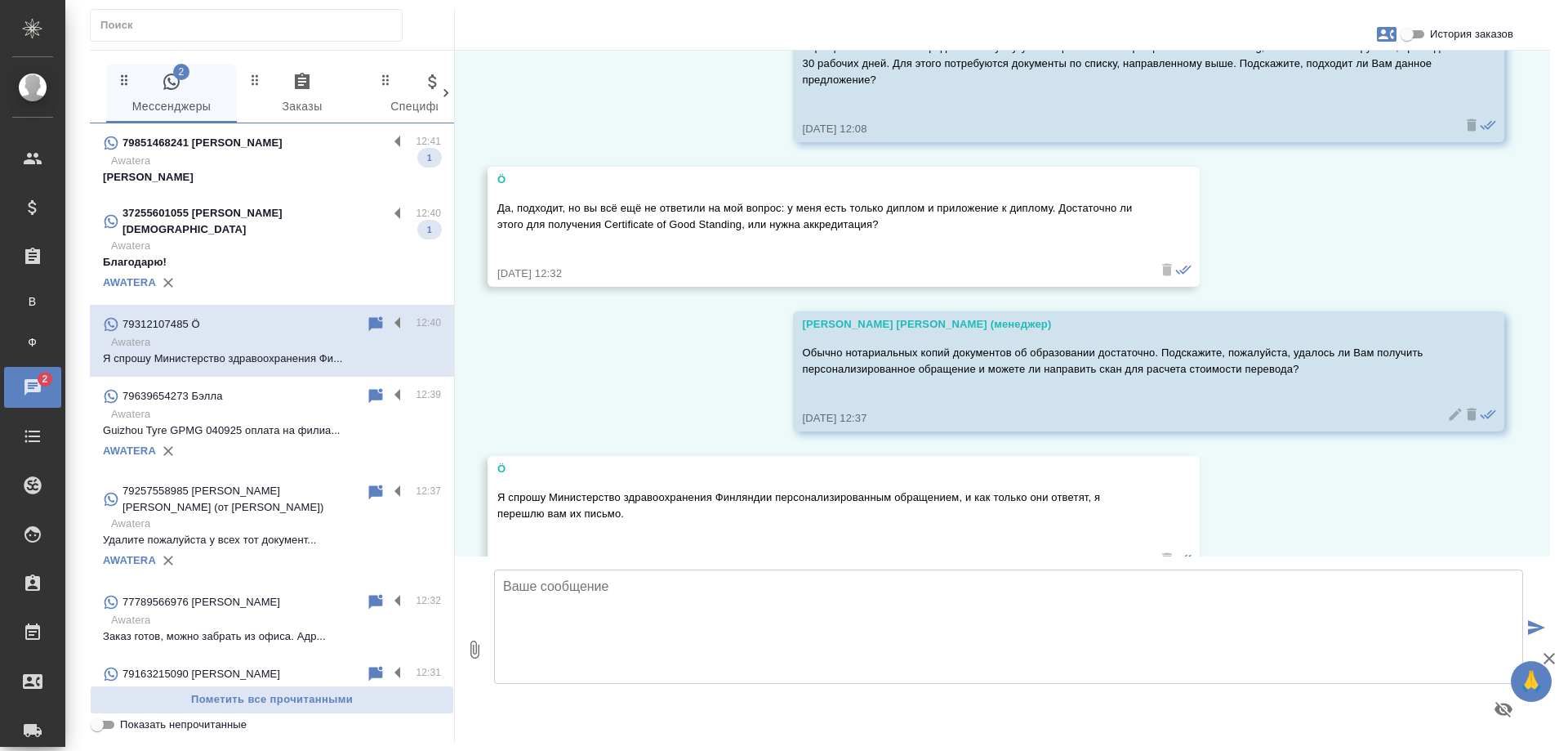
scroll to position [2247, 0]
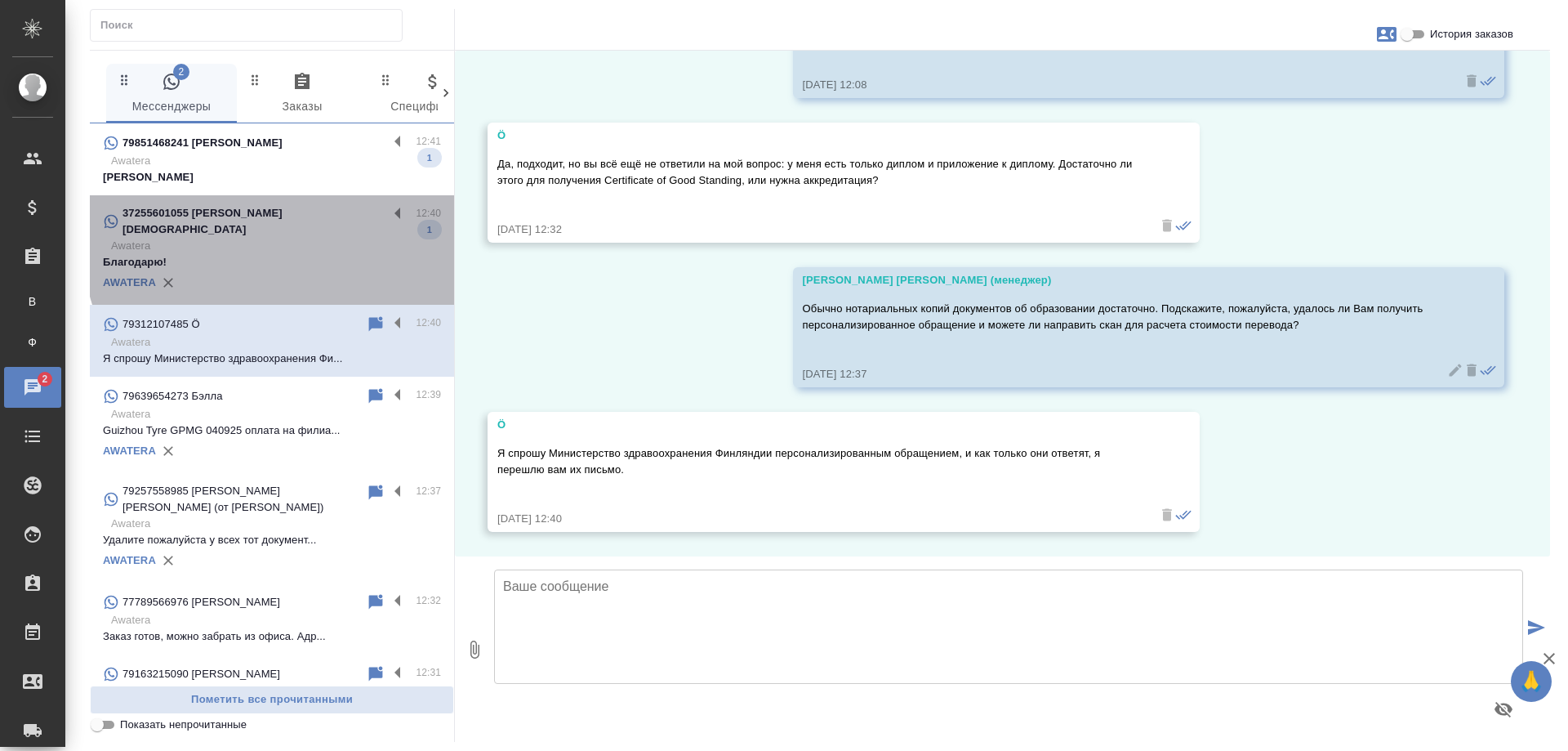
click at [277, 254] on p "Благодарю!" at bounding box center [272, 263] width 338 height 17
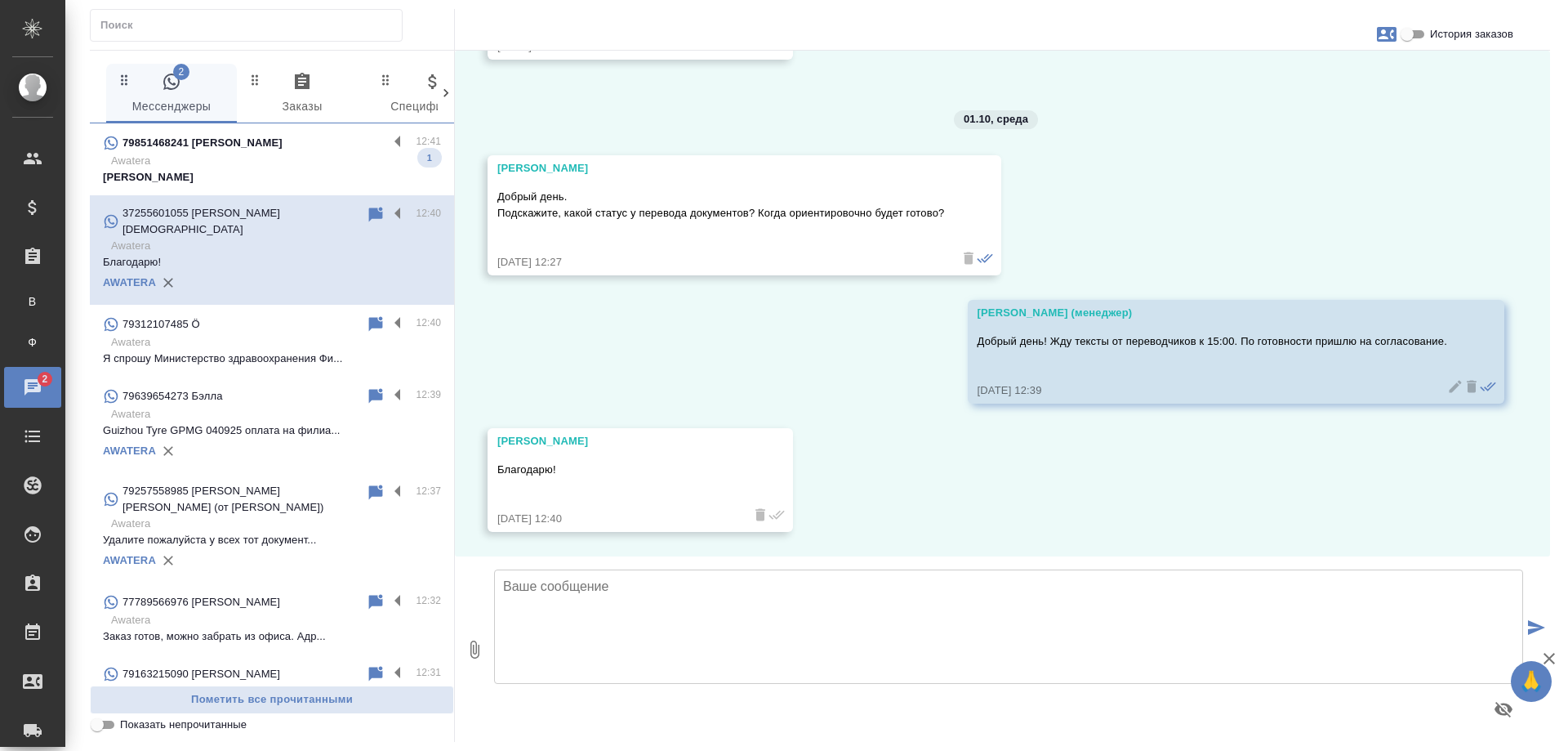
scroll to position [1353, 0]
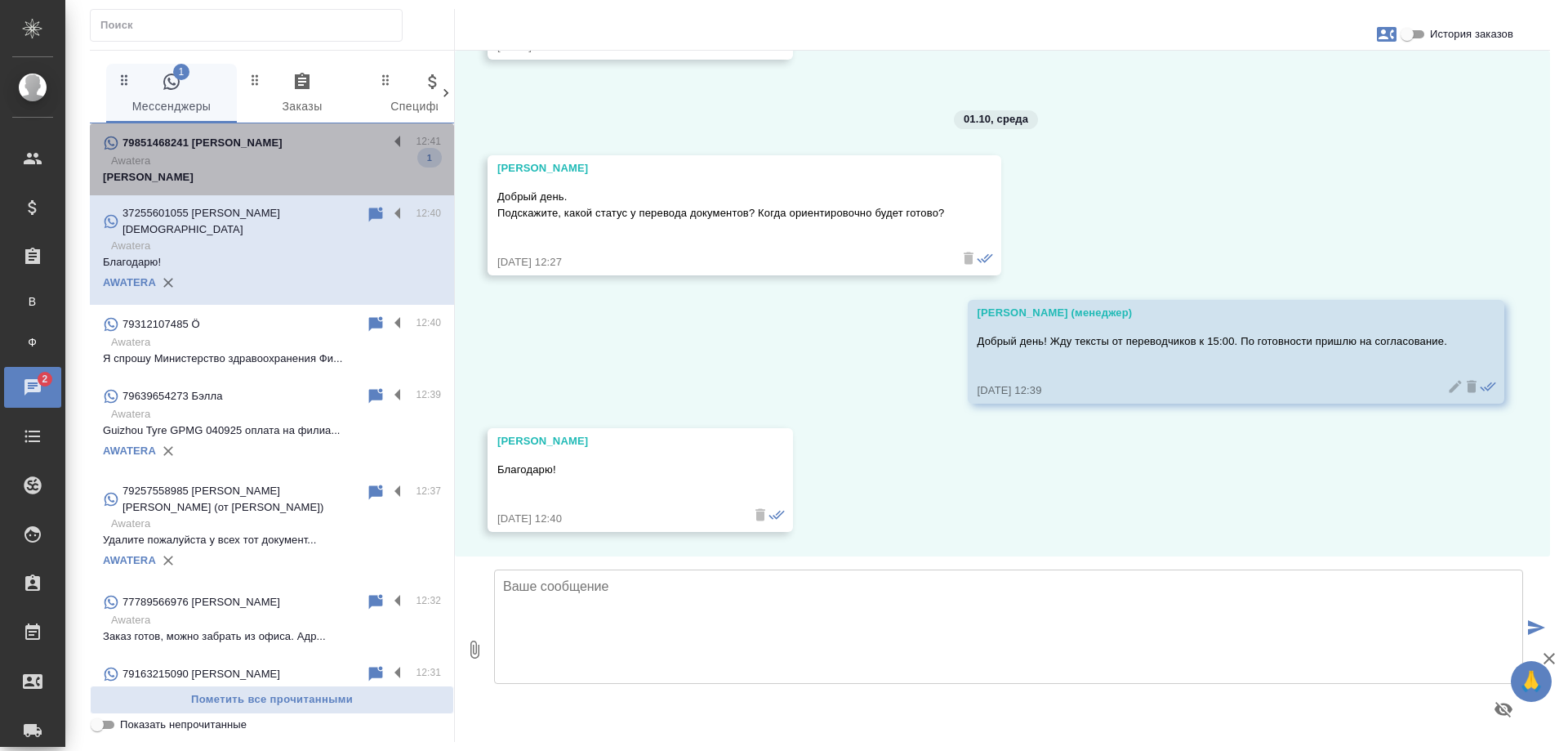
click at [293, 192] on div "79851468241 Анастасия Кричевская 12:41 Awatera Yuditskaya Dina Maratovna 1" at bounding box center [272, 159] width 364 height 72
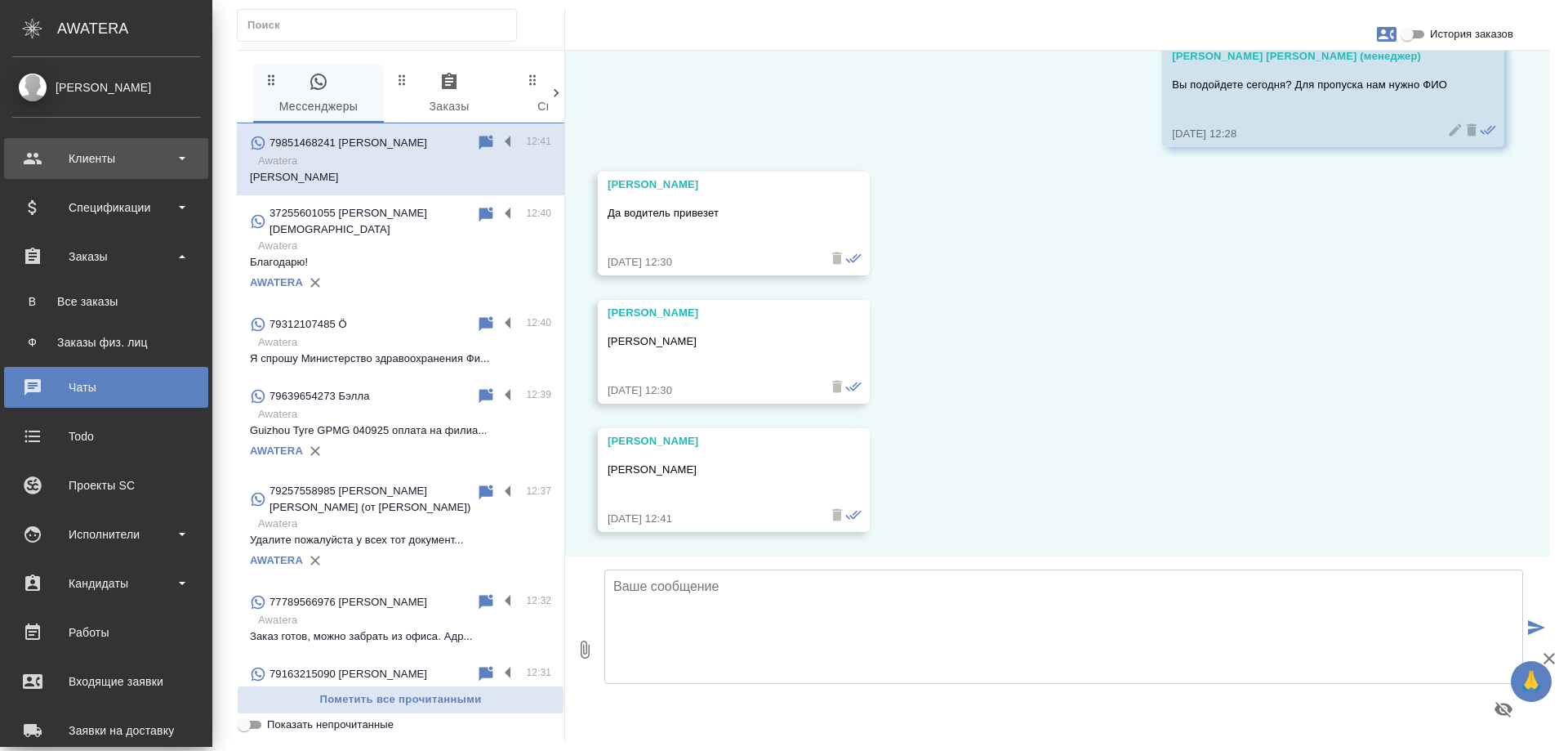
scroll to position [4200, 0]
click at [63, 159] on div "Клиенты" at bounding box center [106, 158] width 188 height 25
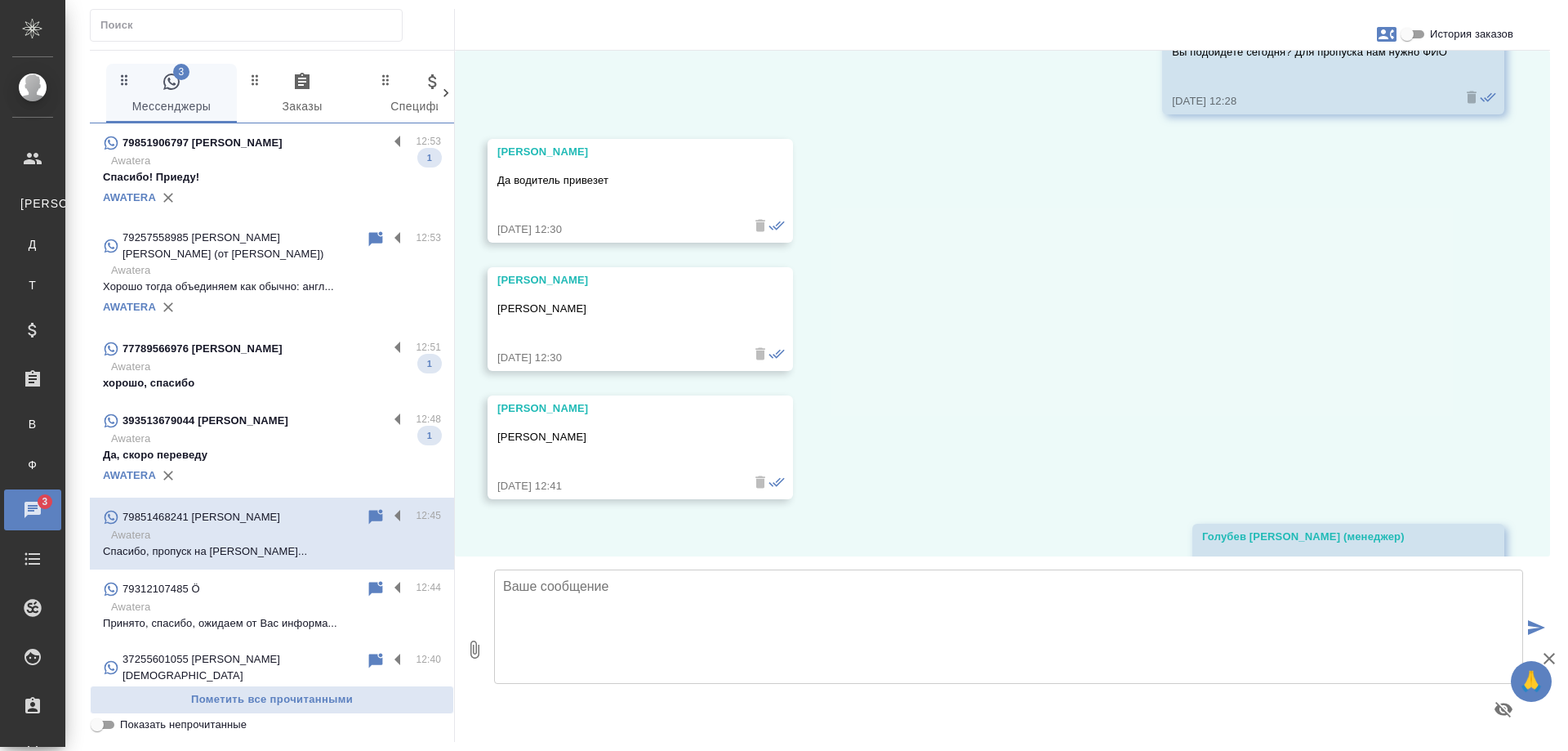
scroll to position [4312, 0]
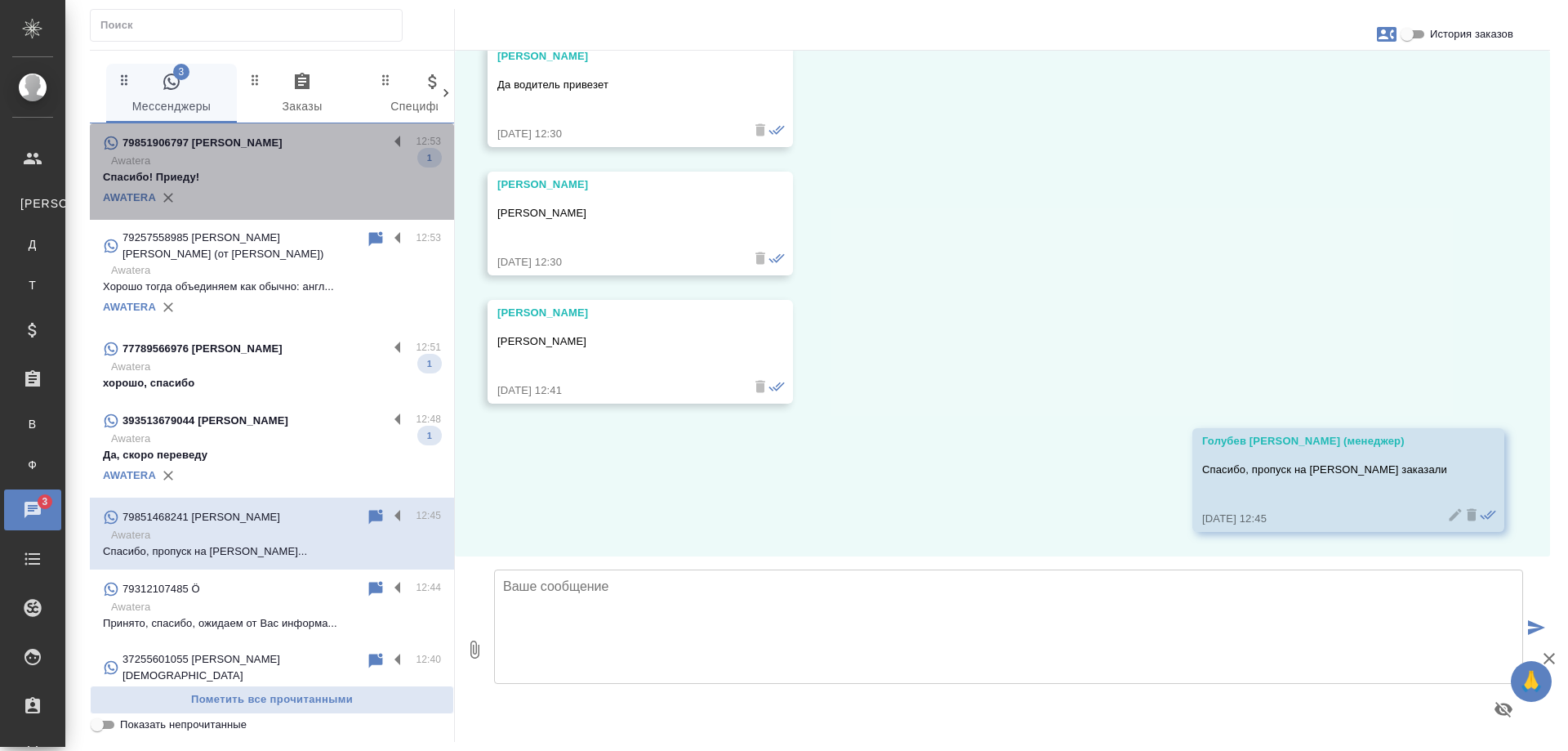
click at [325, 174] on p "Спасибо! Приеду!" at bounding box center [272, 177] width 338 height 17
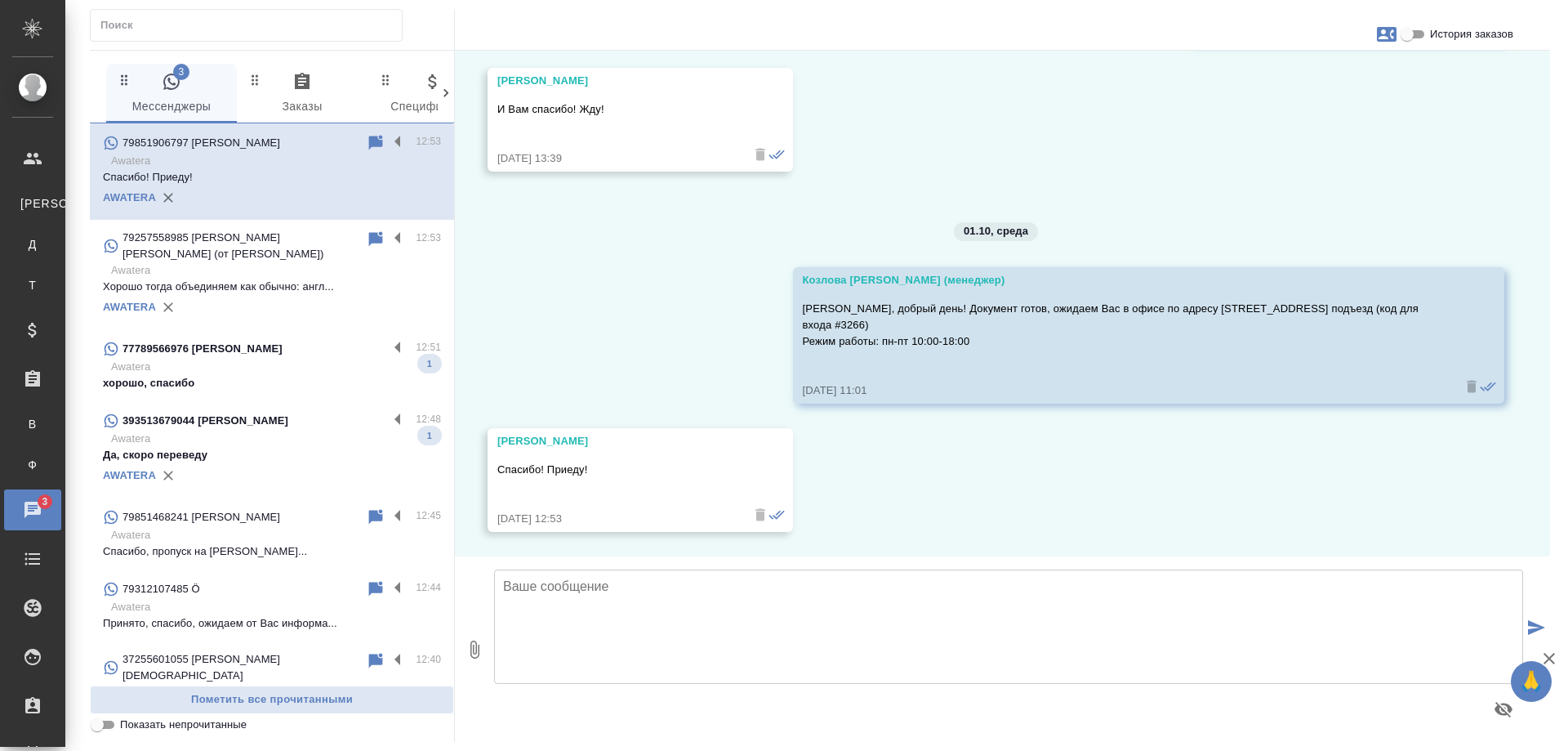
scroll to position [3604, 0]
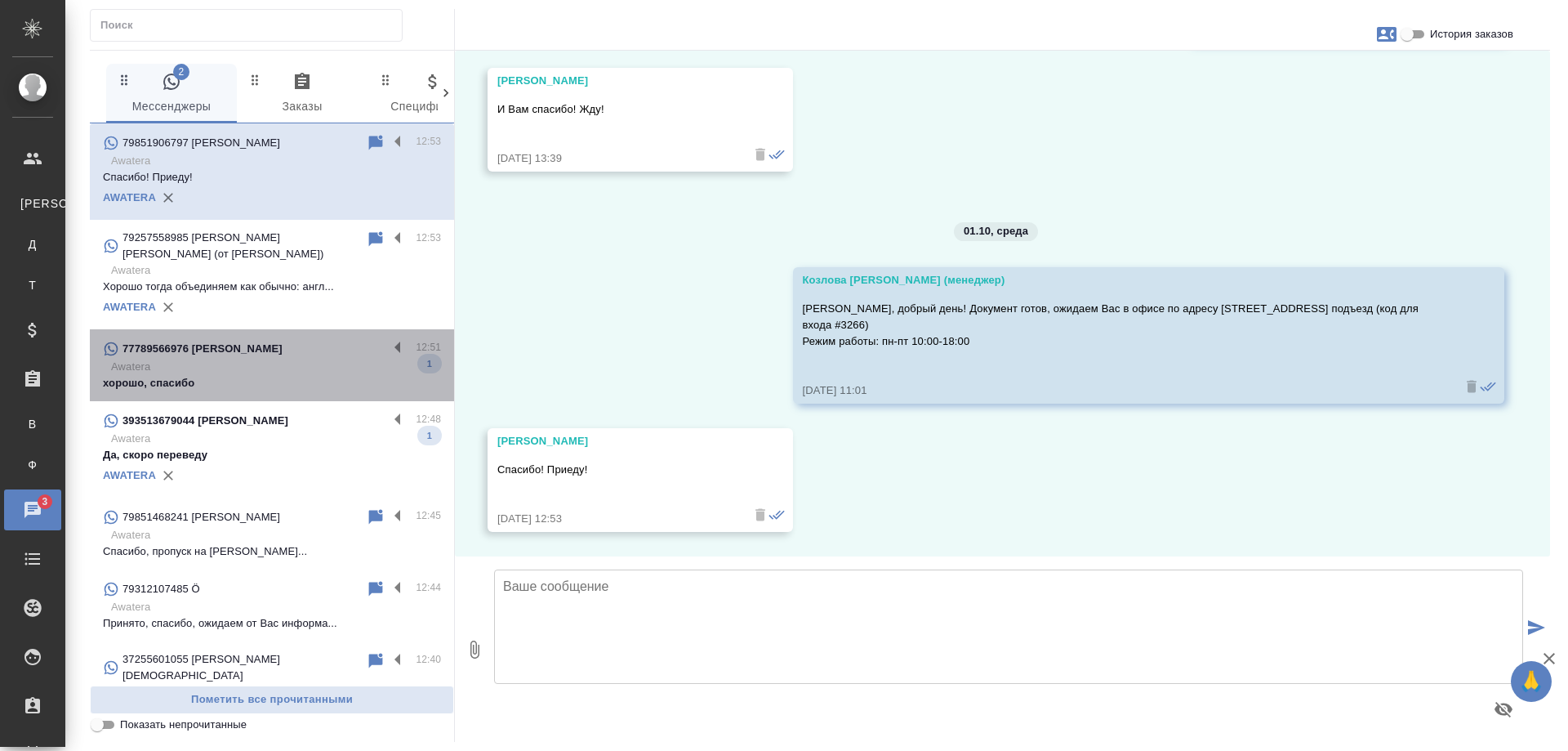
click at [312, 361] on p "Awatera" at bounding box center [275, 367] width 329 height 17
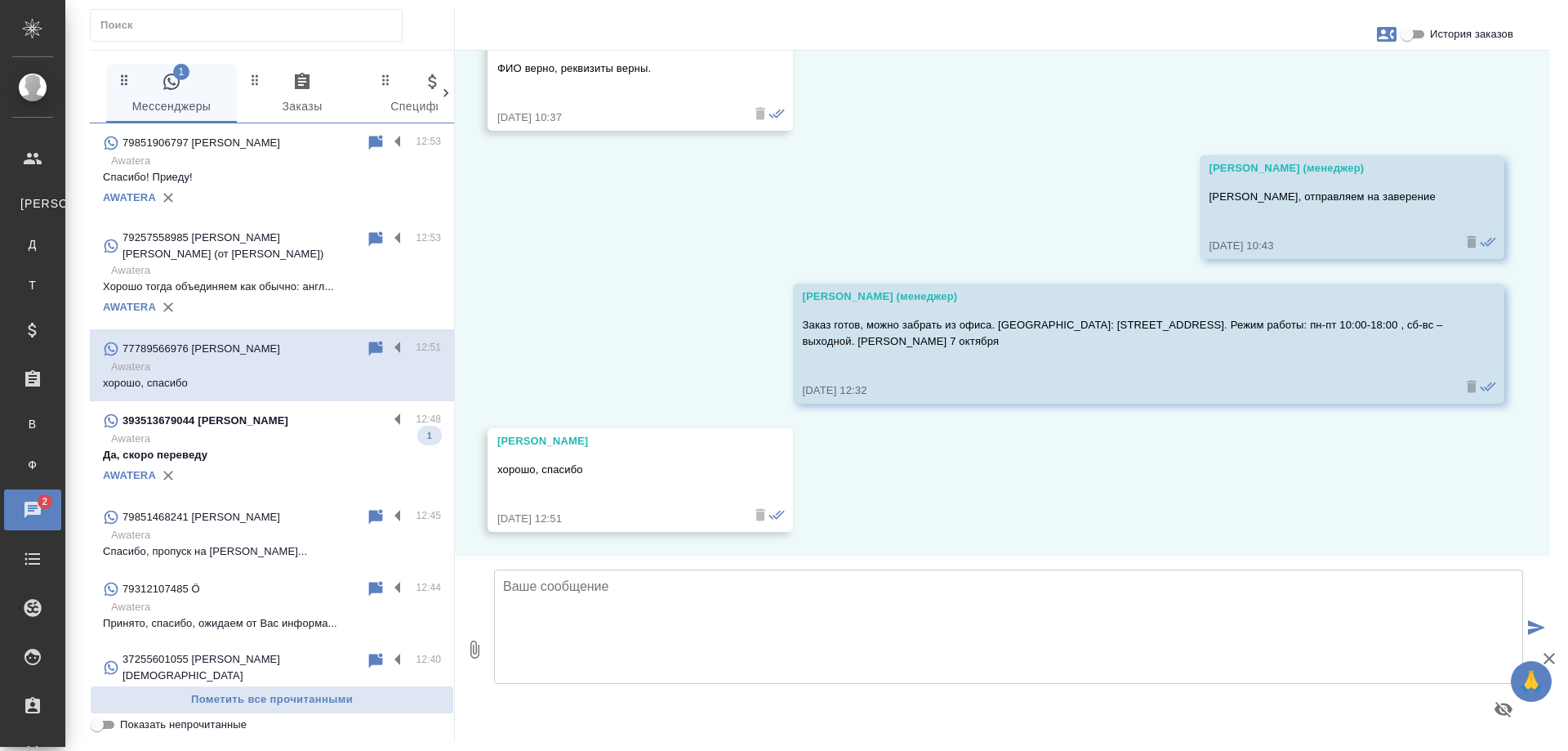
scroll to position [5436, 0]
click at [347, 445] on p "Awatera" at bounding box center [275, 439] width 329 height 17
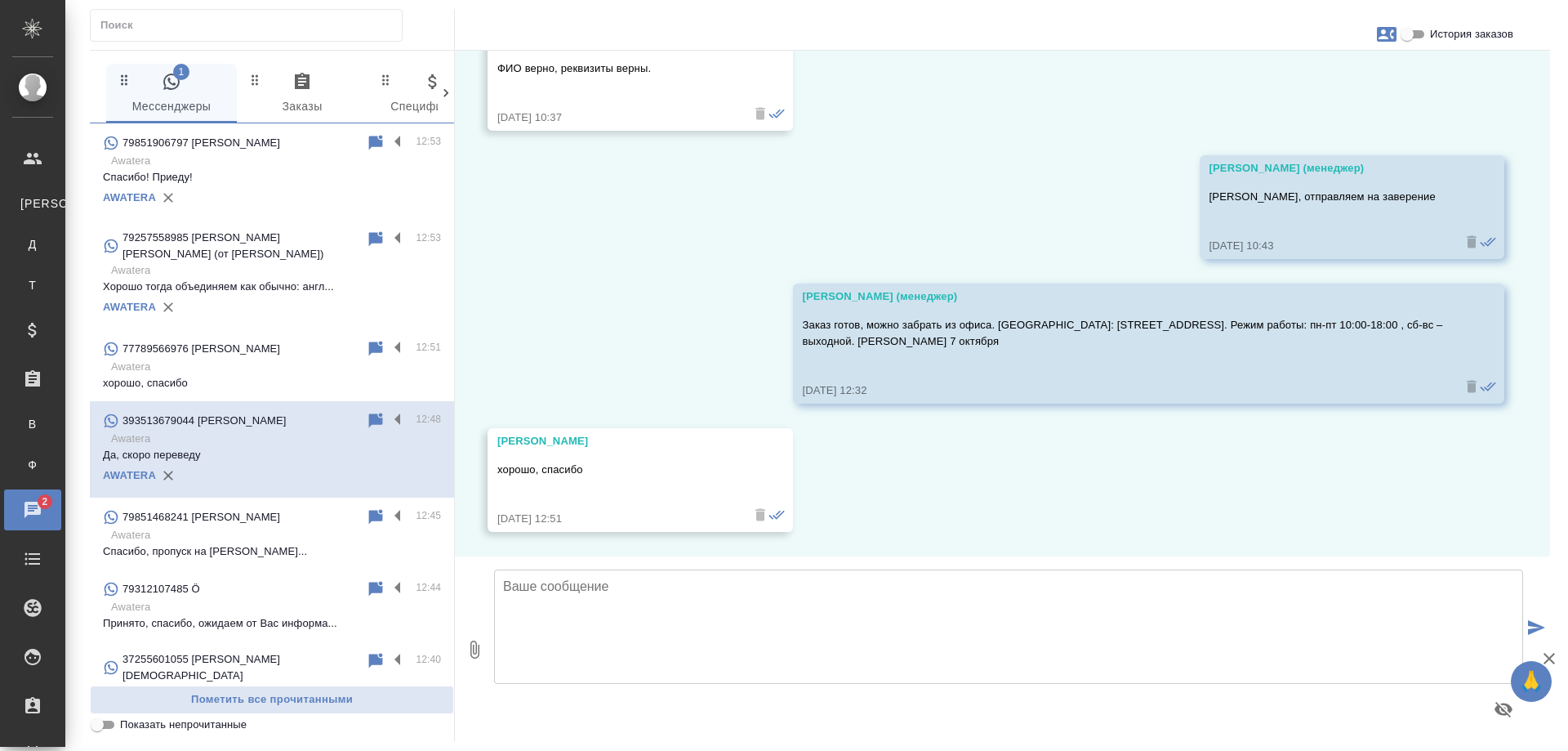
scroll to position [665, 0]
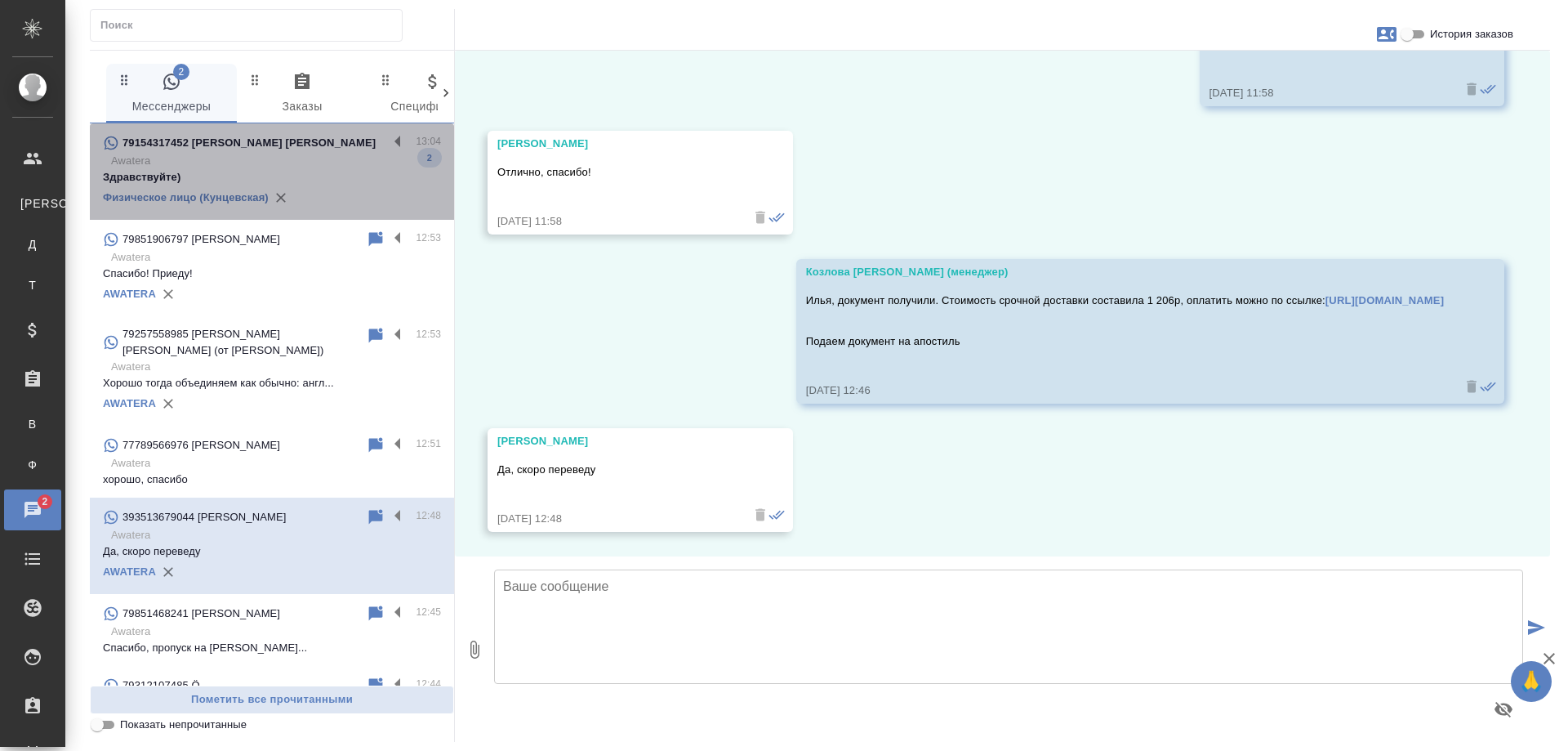
click at [305, 143] on div "79154317452 Борщёва Ксения" at bounding box center [245, 142] width 285 height 19
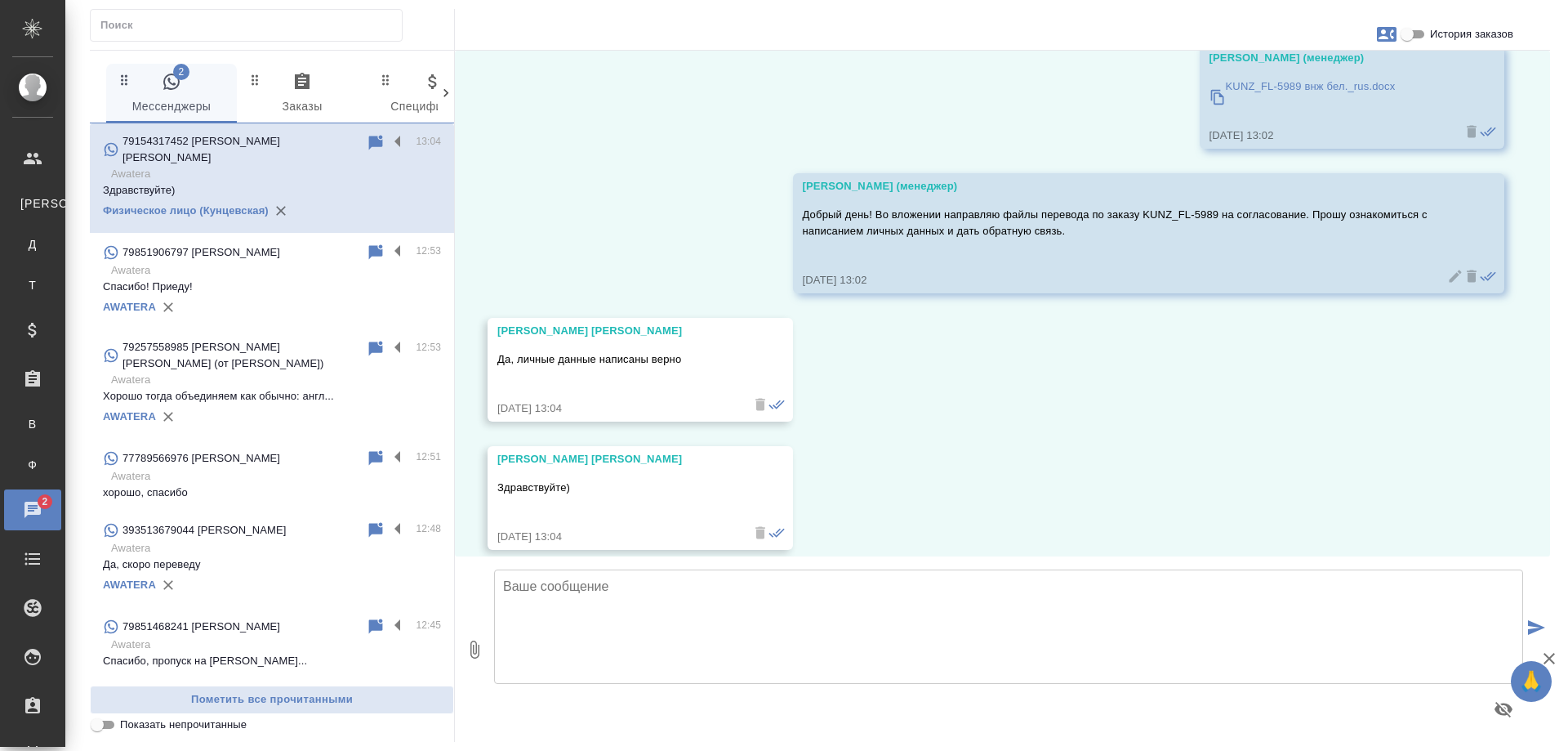
scroll to position [11683, 0]
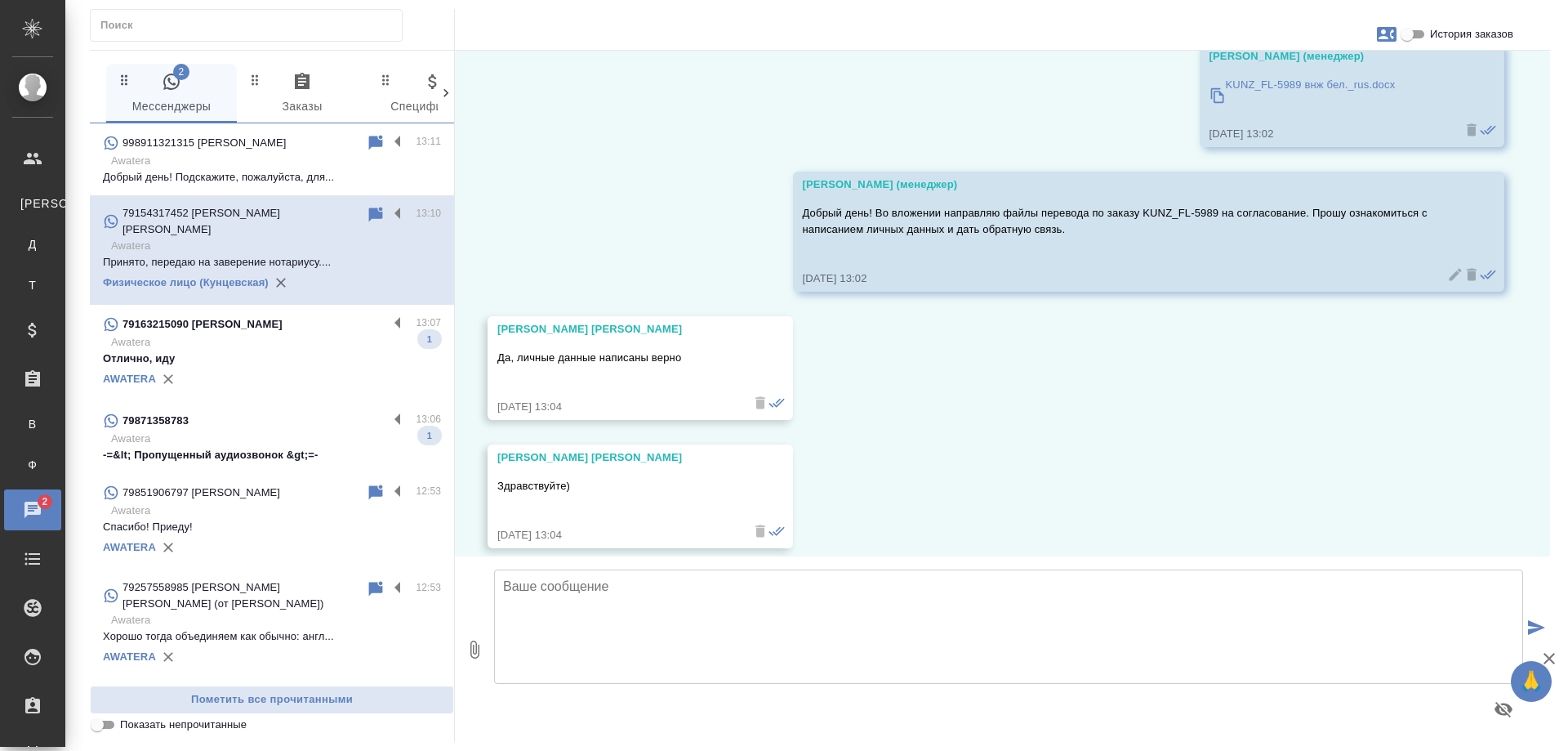
click at [250, 351] on p "Отлично, иду" at bounding box center [272, 359] width 338 height 17
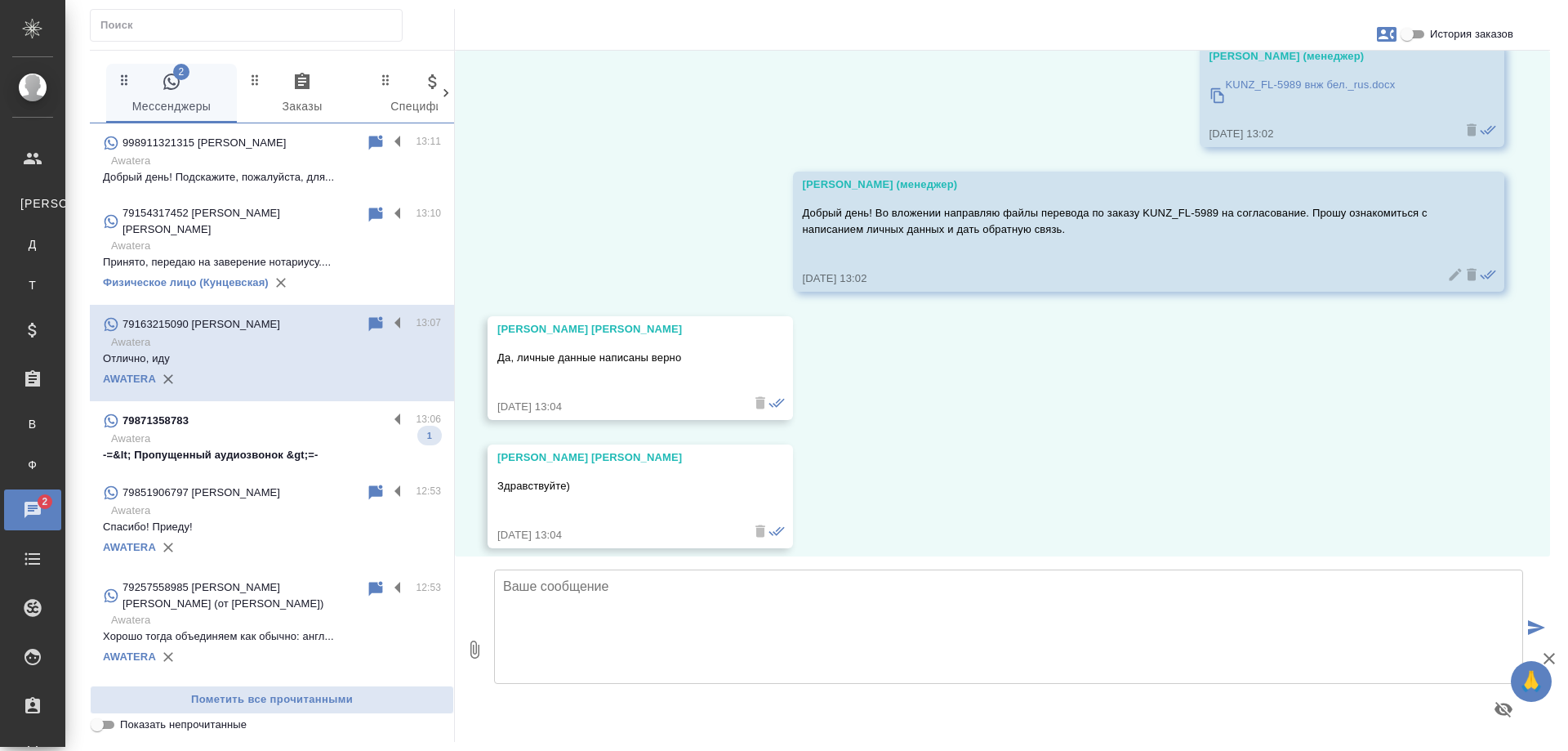
scroll to position [144, 0]
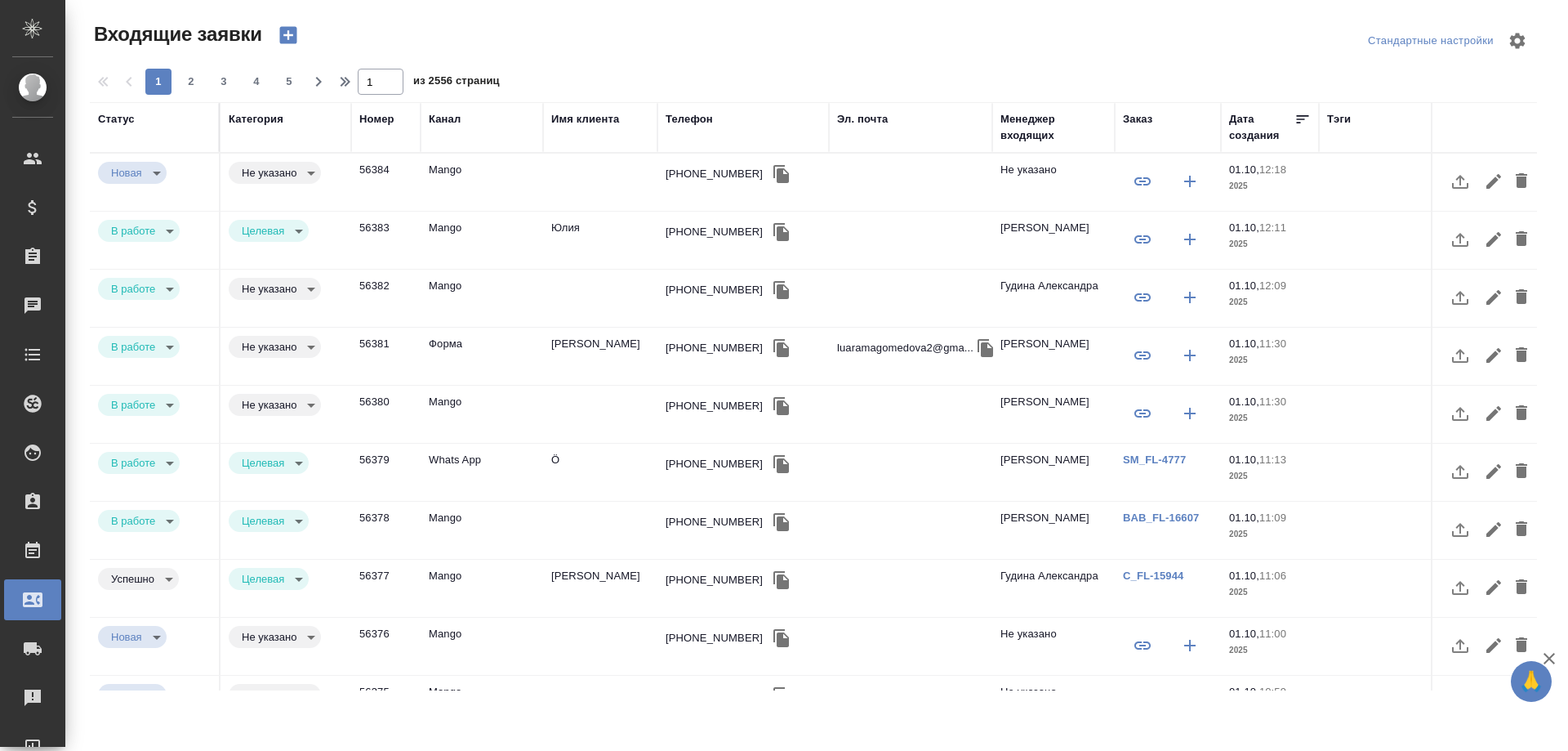
select select "RU"
click at [714, 294] on div "+79104641524" at bounding box center [714, 290] width 97 height 17
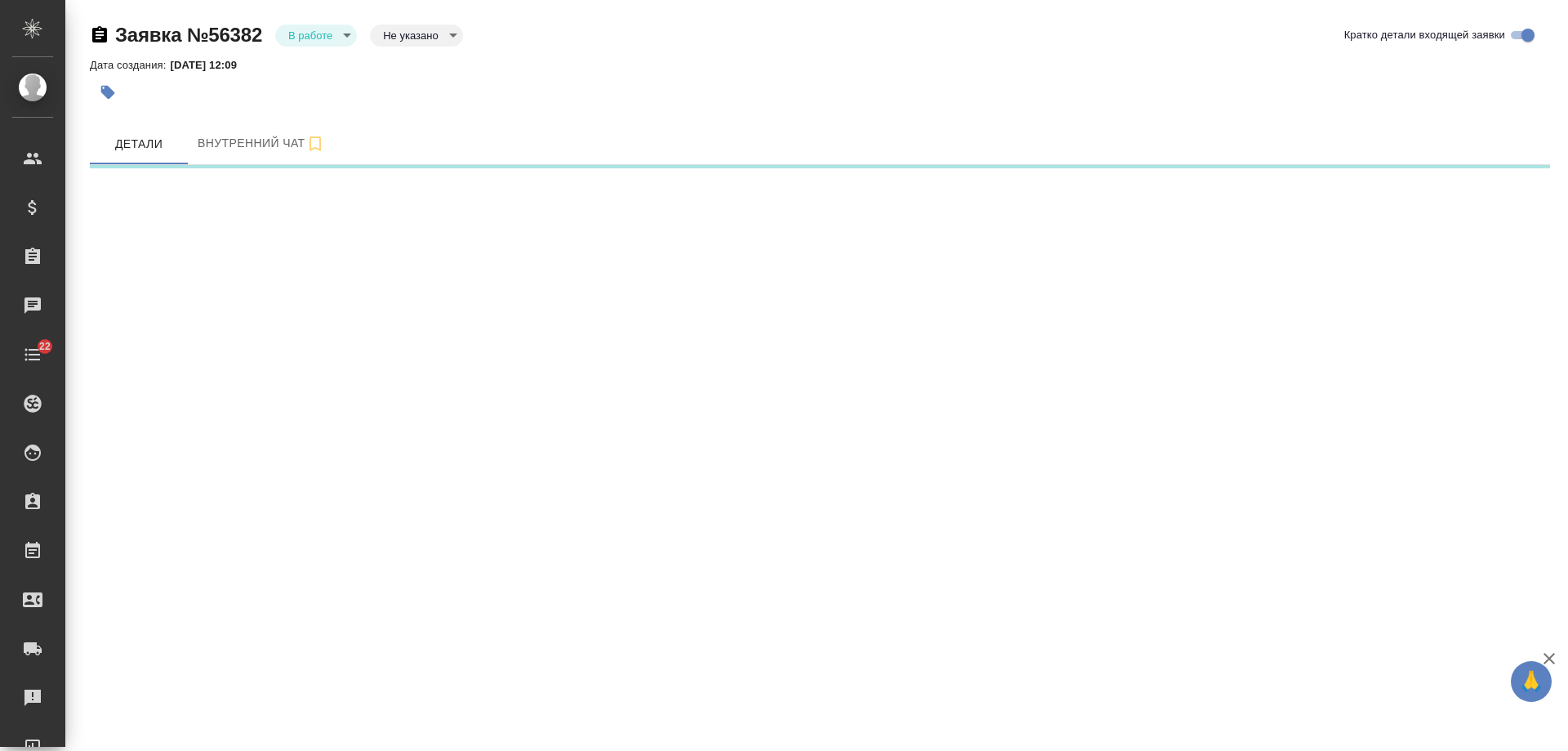
select select "RU"
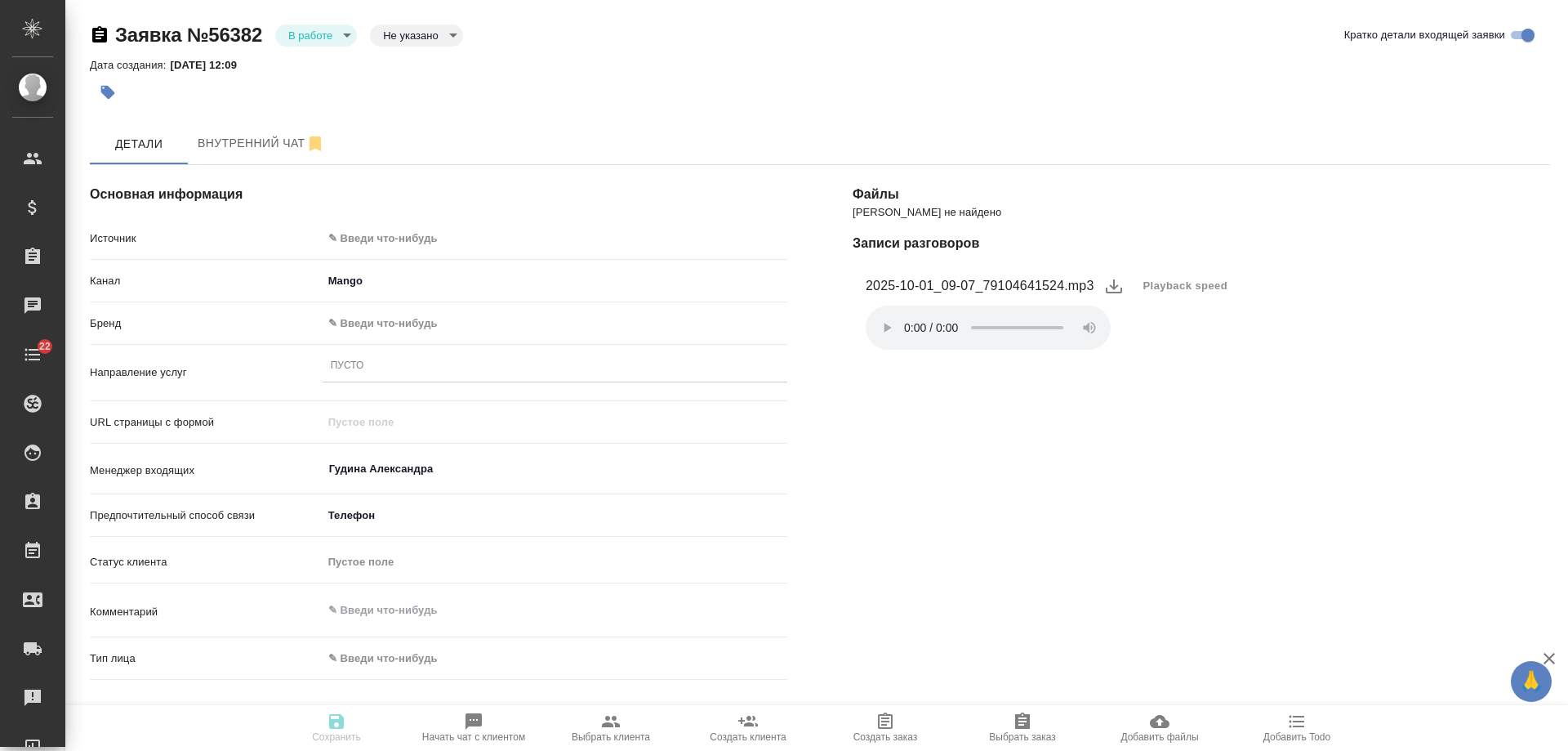
type textarea "x"
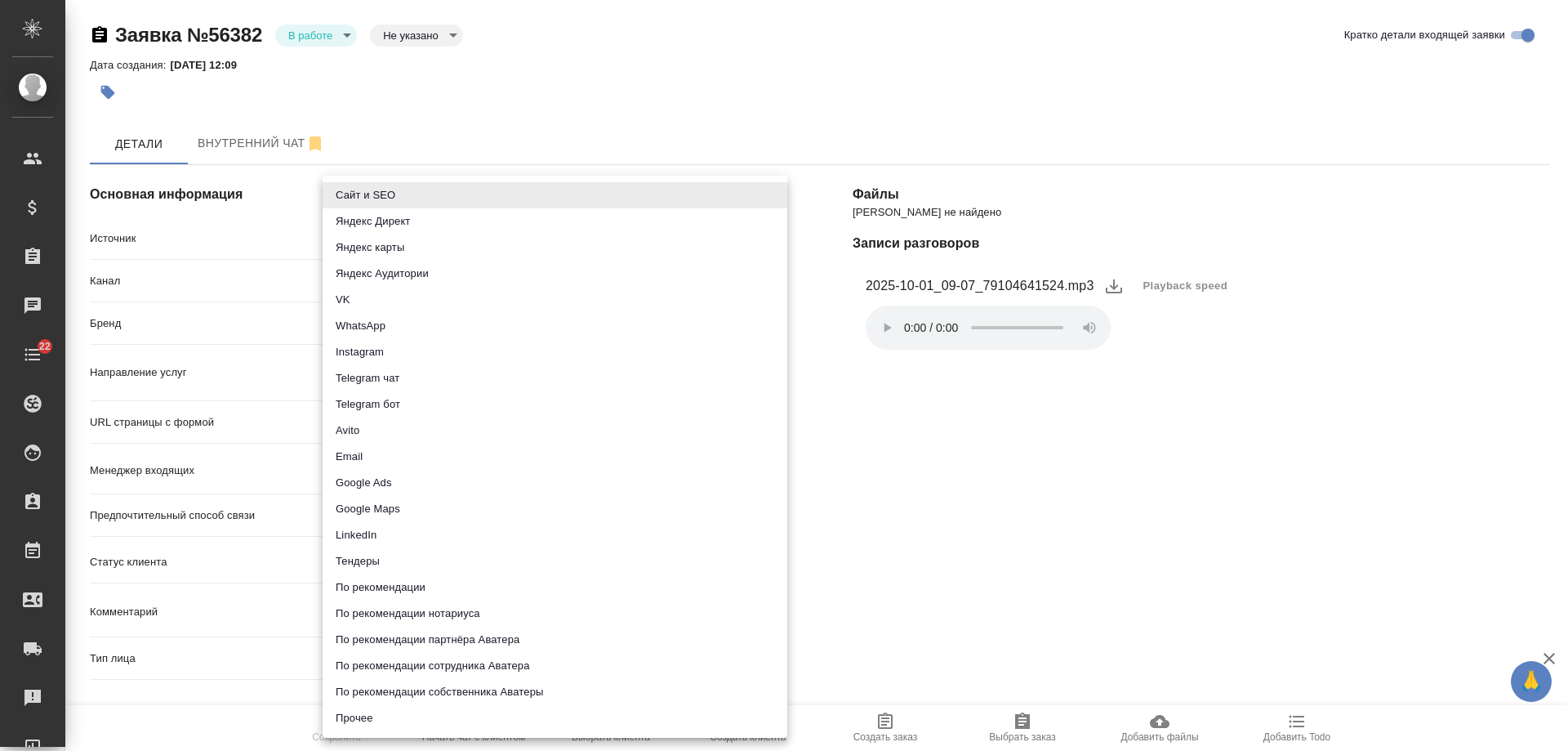
click at [414, 235] on body "🙏 .cls-1 fill:#fff; AWATERA Gudina Alexandra Клиенты Спецификации Заказы Чаты 2…" at bounding box center [784, 376] width 1568 height 751
click at [421, 189] on li "Сайт и SEO" at bounding box center [554, 195] width 464 height 26
type input "seo"
type textarea "x"
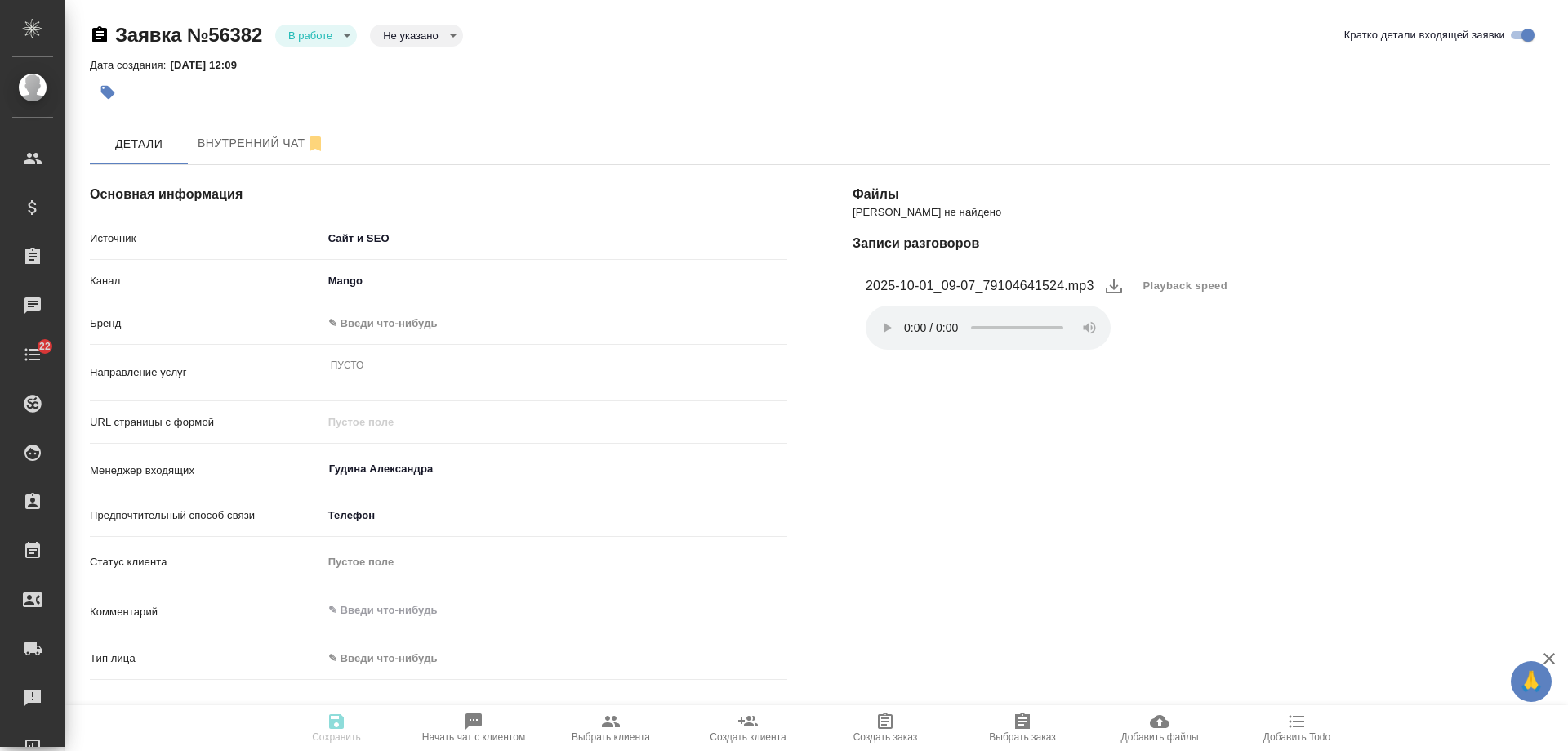
click at [405, 330] on body "🙏 .cls-1 fill:#fff; AWATERA Gudina Alexandra Клиенты Спецификации Заказы 0 Чаты…" at bounding box center [784, 376] width 1568 height 751
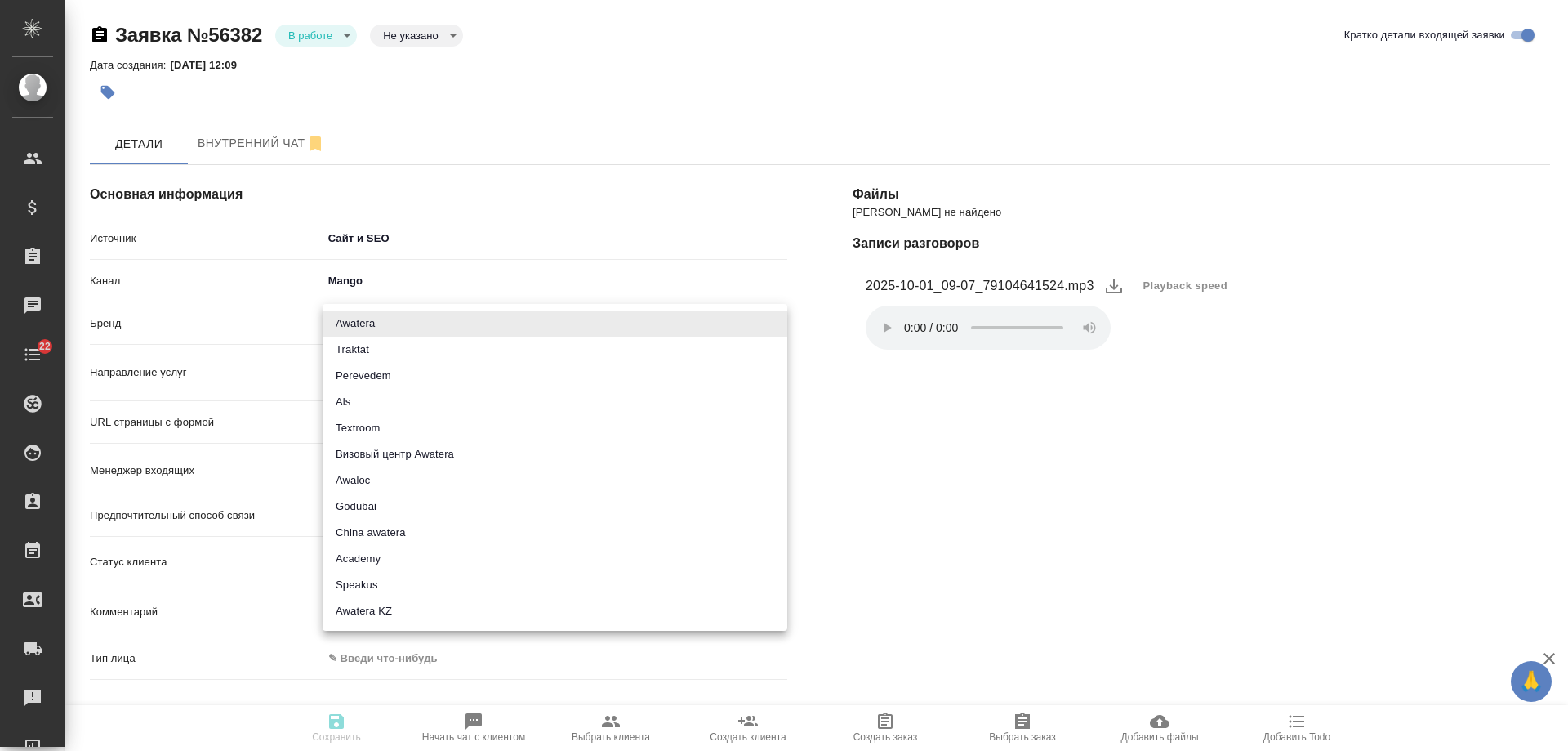
click at [405, 330] on li "Awatera" at bounding box center [554, 323] width 464 height 26
type input "awatera"
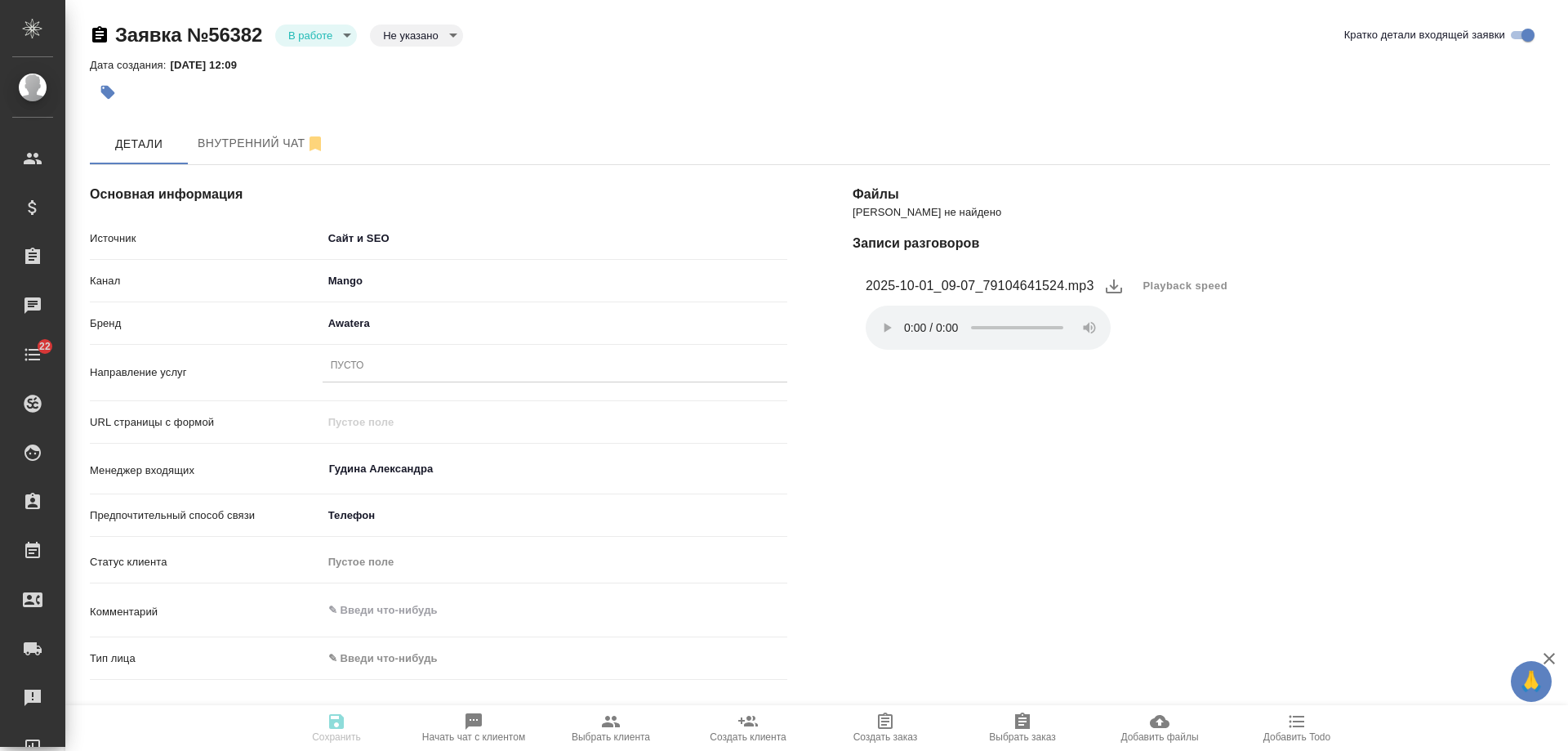
click at [391, 366] on div "Пусто" at bounding box center [554, 366] width 464 height 24
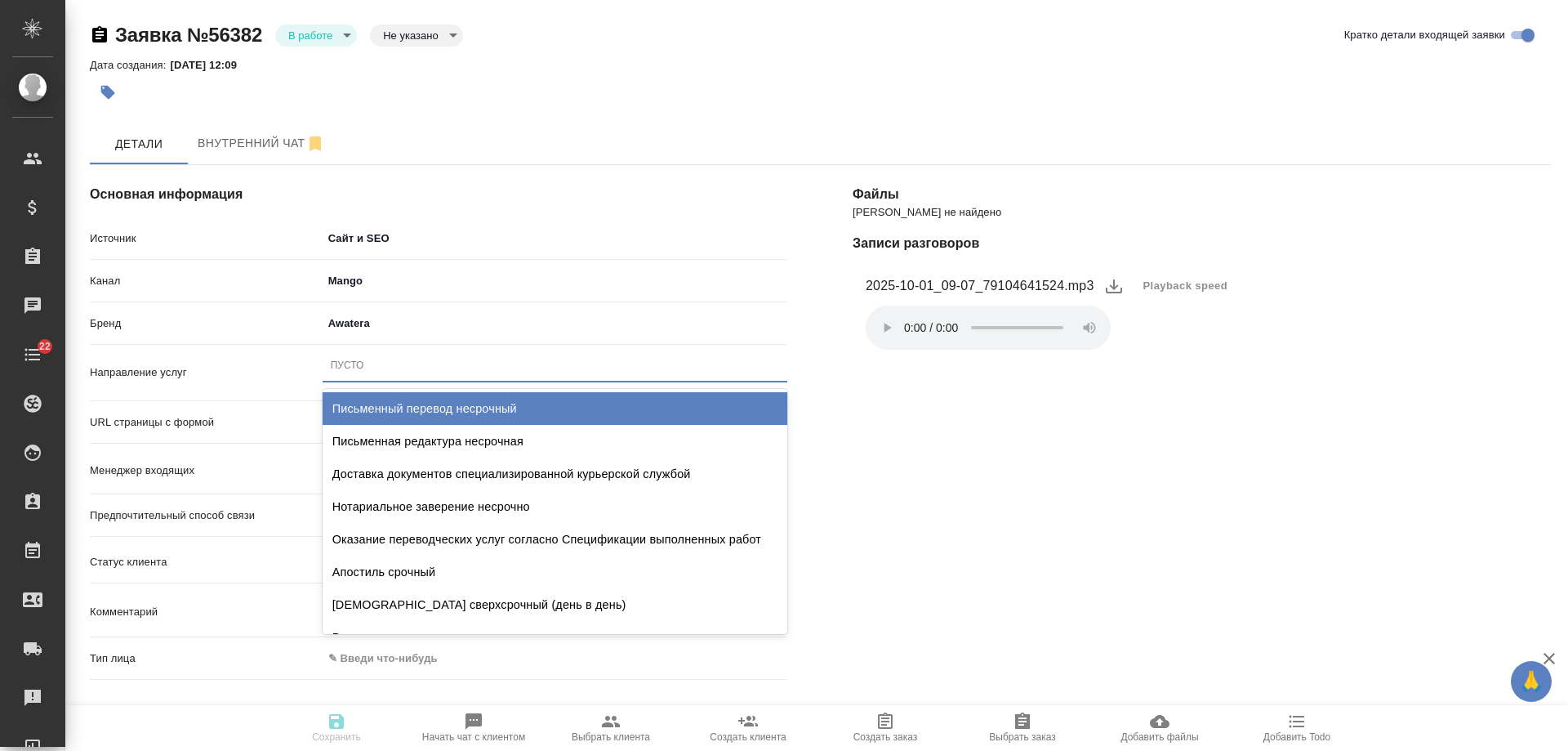
click at [427, 409] on div "Письменный перевод несрочный" at bounding box center [554, 409] width 464 height 33
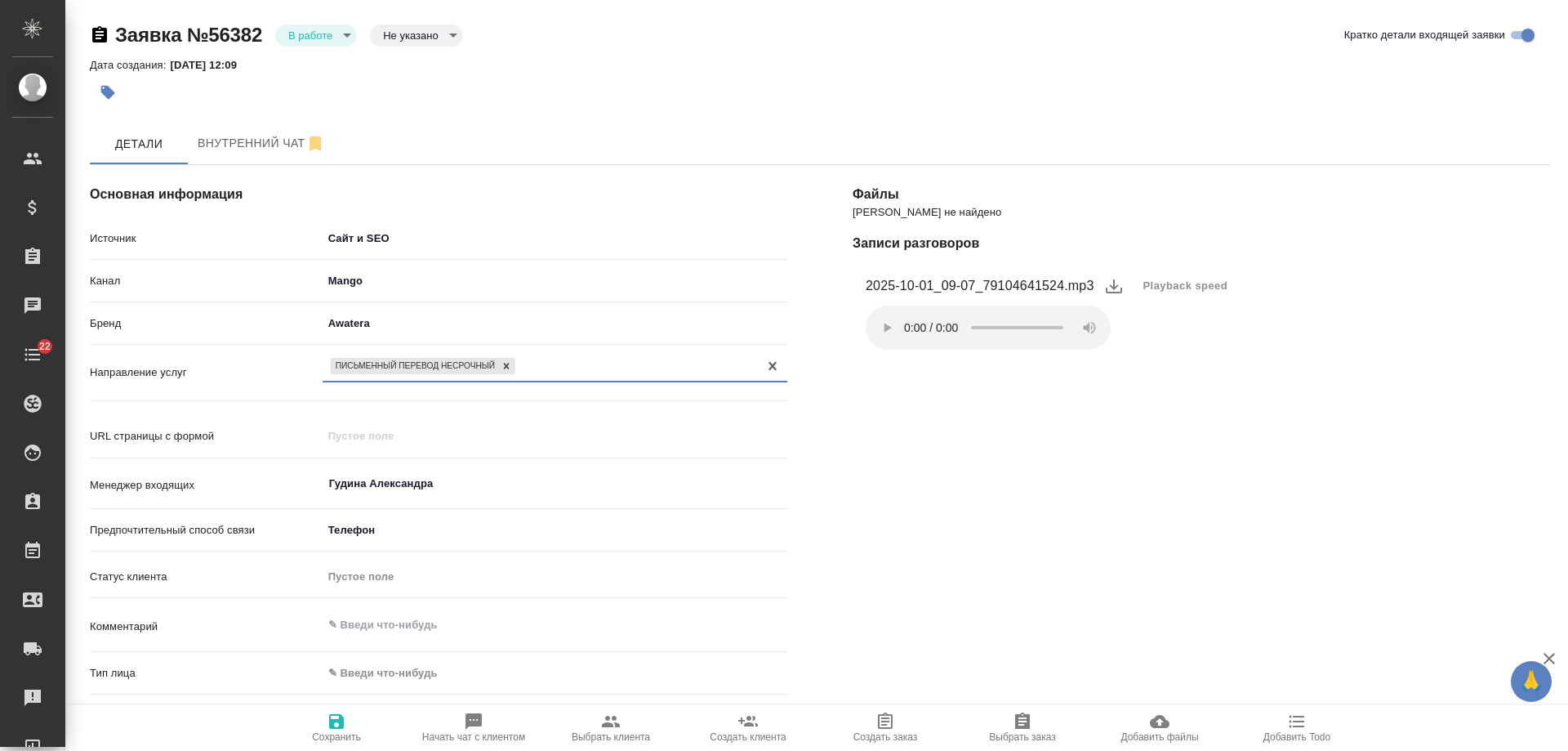
scroll to position [163, 0]
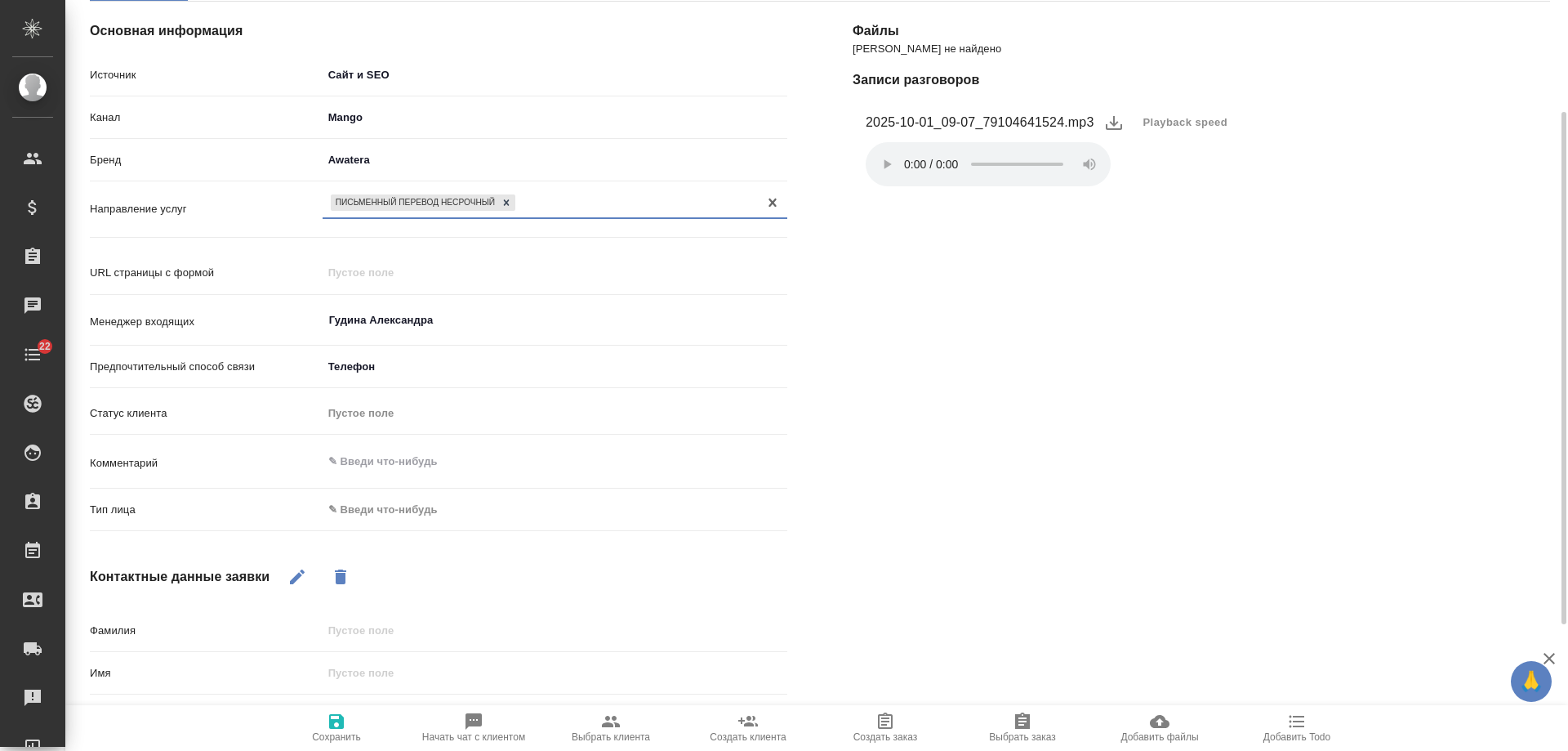
click at [384, 508] on body "🙏 .cls-1 fill:#fff; AWATERA Gudina Alexandra Клиенты Спецификации Заказы 0 Чаты…" at bounding box center [784, 376] width 1568 height 751
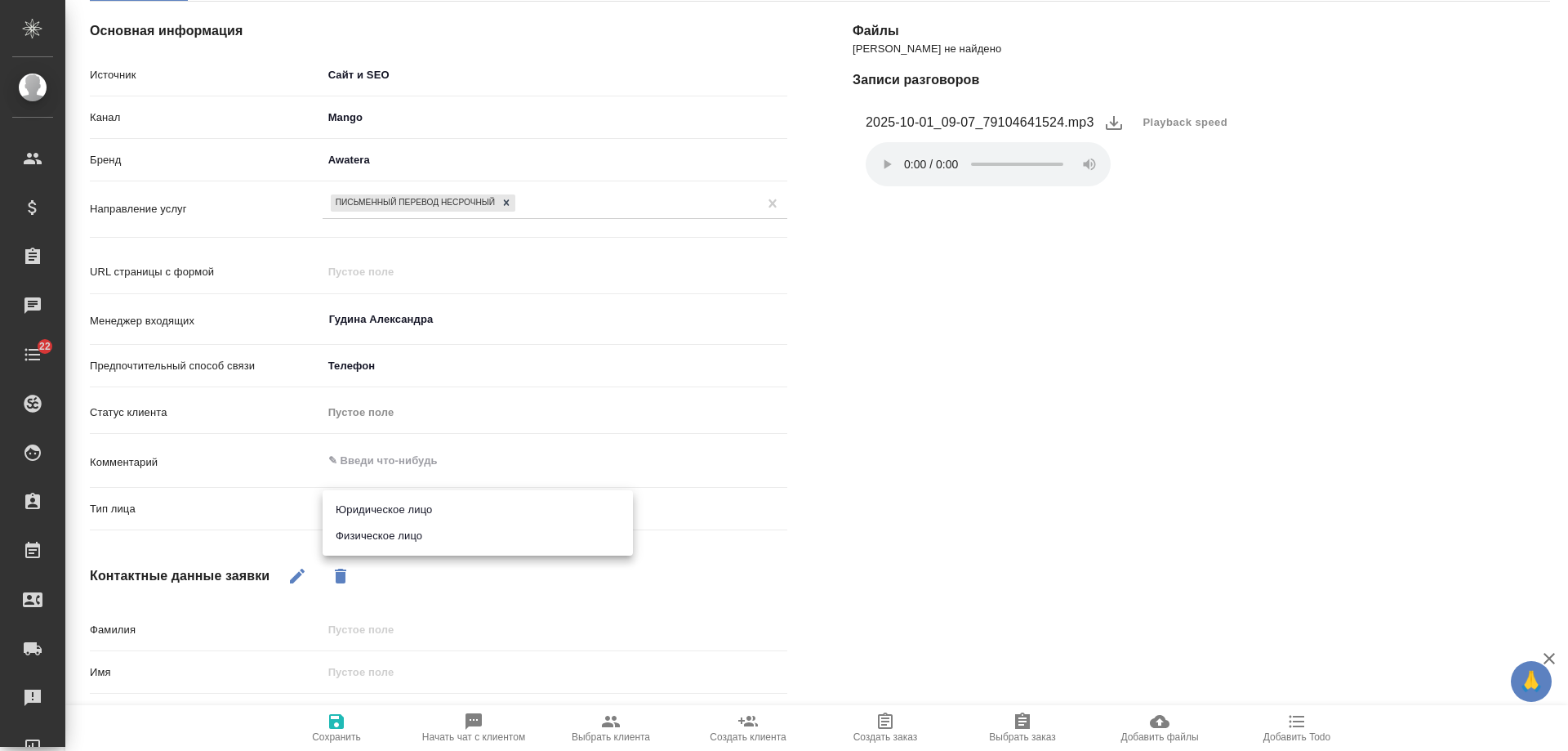
click at [396, 508] on li "Юридическое лицо" at bounding box center [477, 510] width 310 height 26
type textarea "x"
type input "company"
click at [300, 574] on icon "button" at bounding box center [297, 576] width 15 height 15
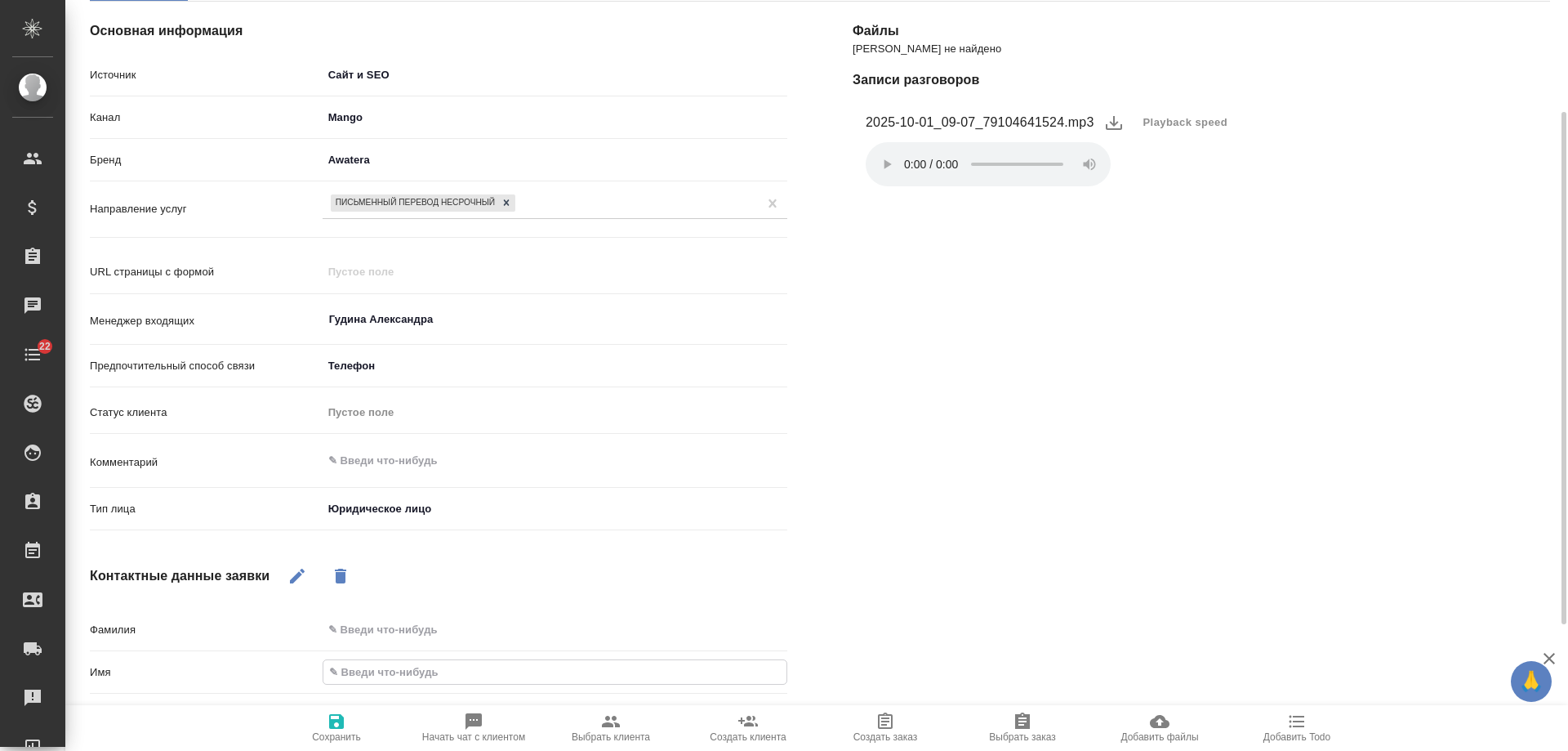
click at [414, 667] on input "text" at bounding box center [554, 672] width 463 height 24
type input "Т"
type textarea "x"
type input "Та"
type textarea "x"
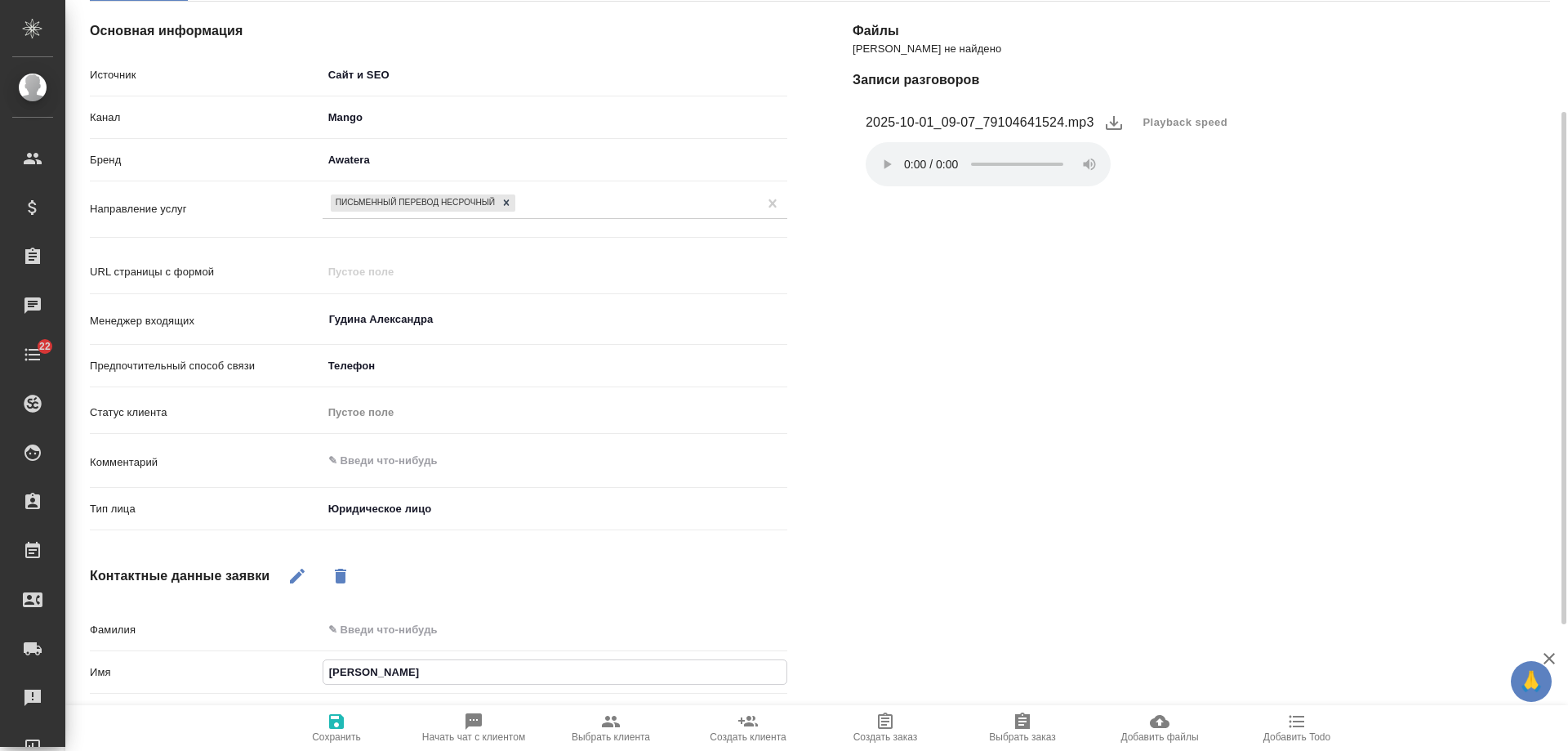
type input "Таи"
type textarea "x"
type input "Таиси"
type textarea "x"
type input "[PERSON_NAME]"
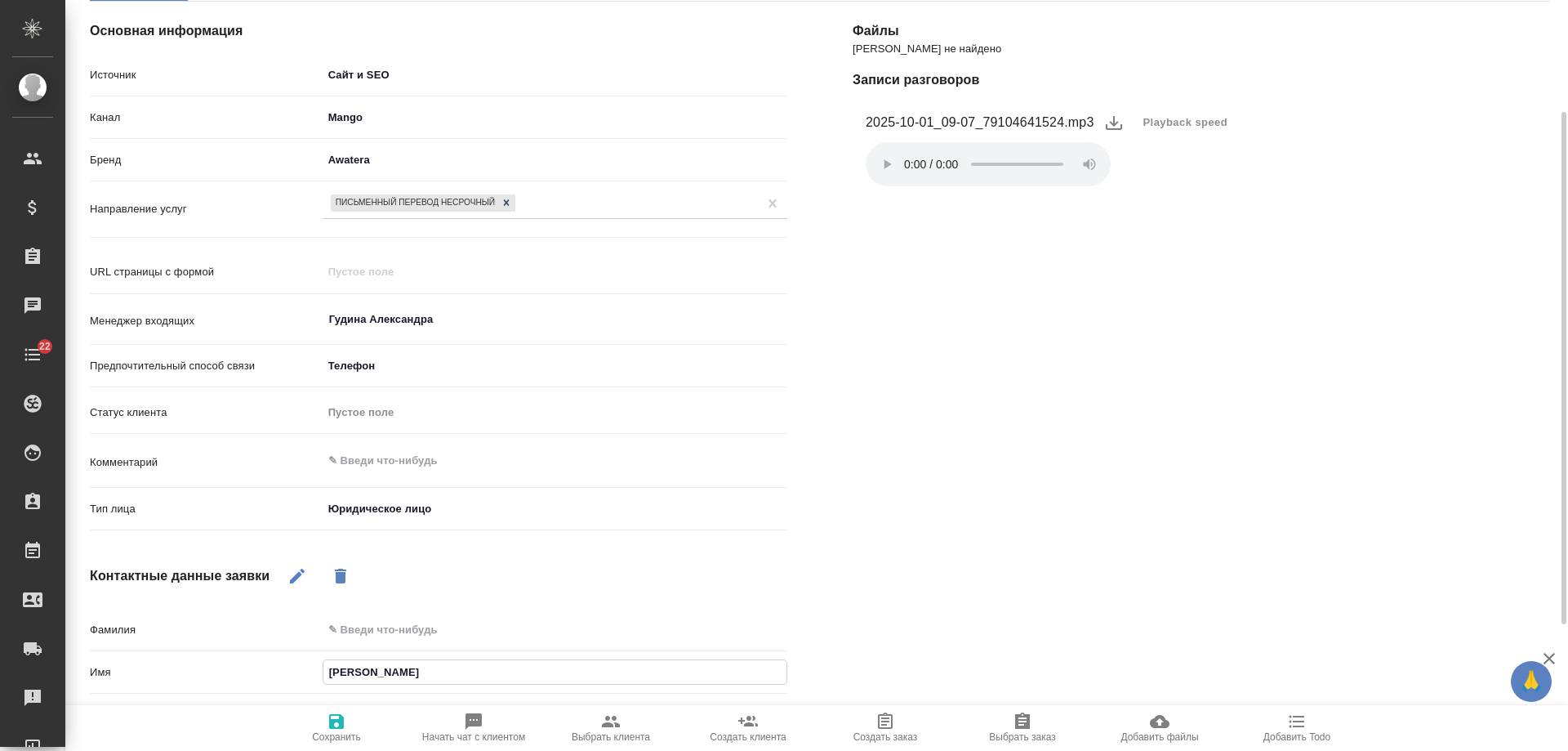
type textarea "x"
type input "[PERSON_NAME]"
click at [323, 723] on span "Сохранить" at bounding box center [337, 727] width 117 height 31
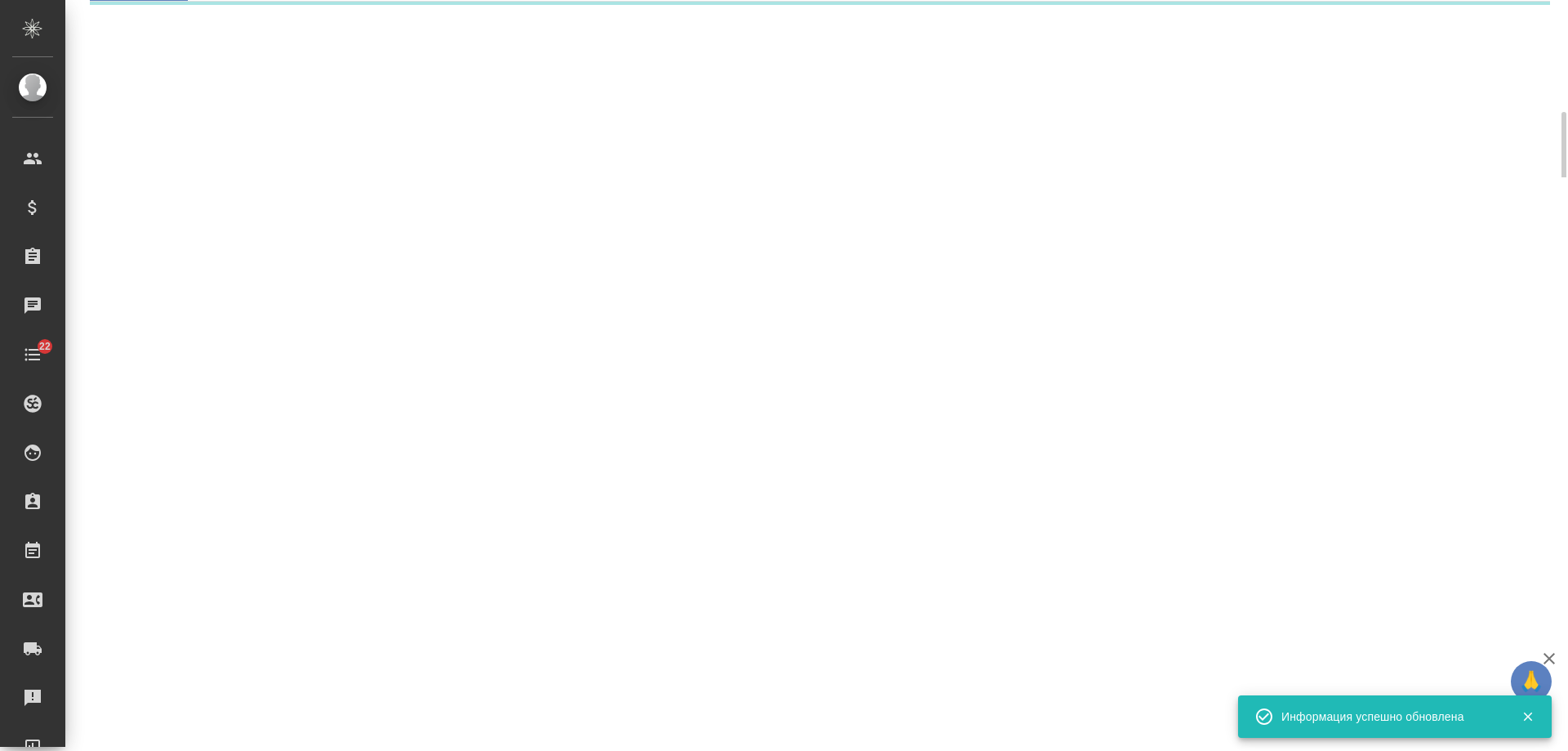
select select "RU"
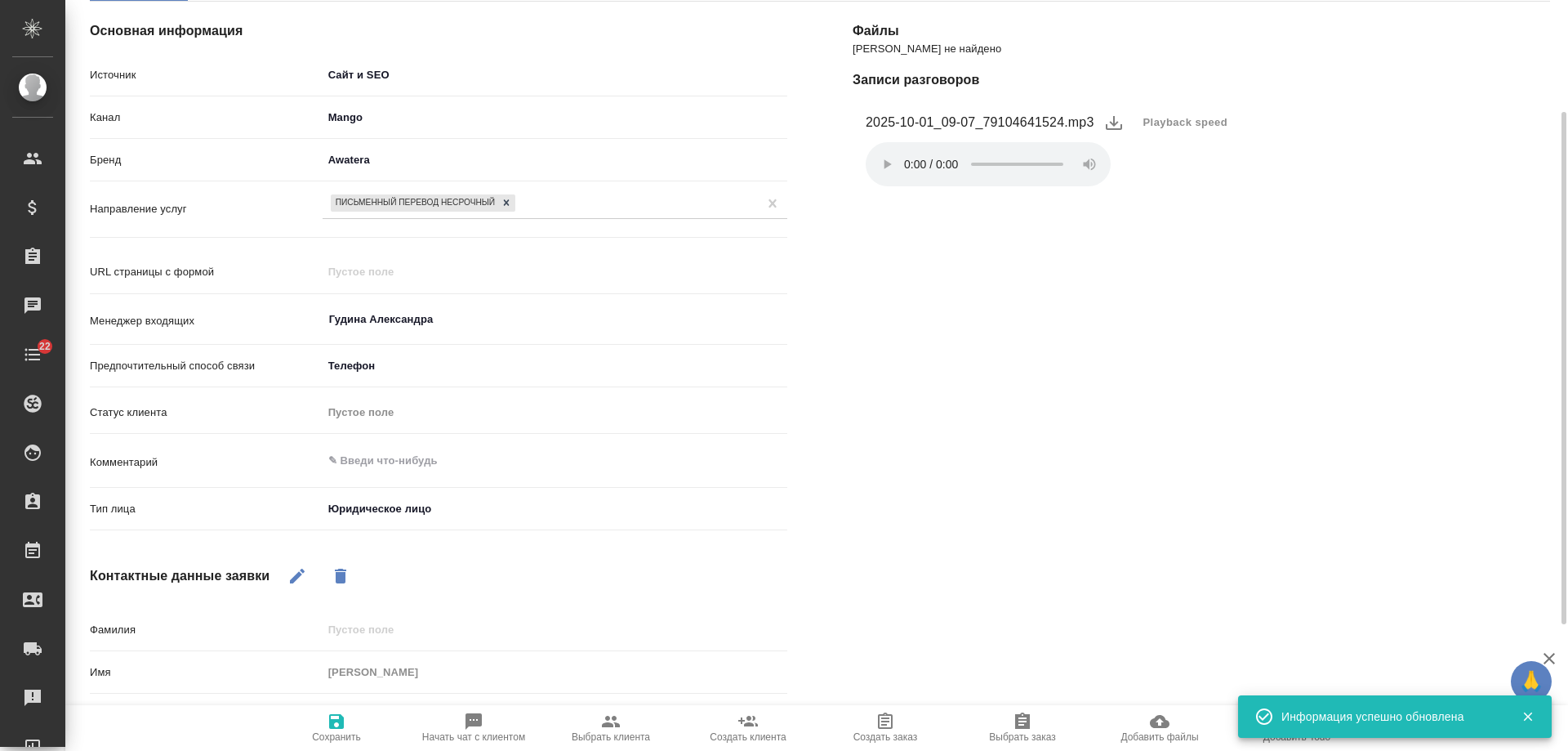
type textarea "x"
click at [384, 459] on textarea at bounding box center [554, 461] width 464 height 28
type textarea "ж"
type textarea "x"
type textarea "жд"
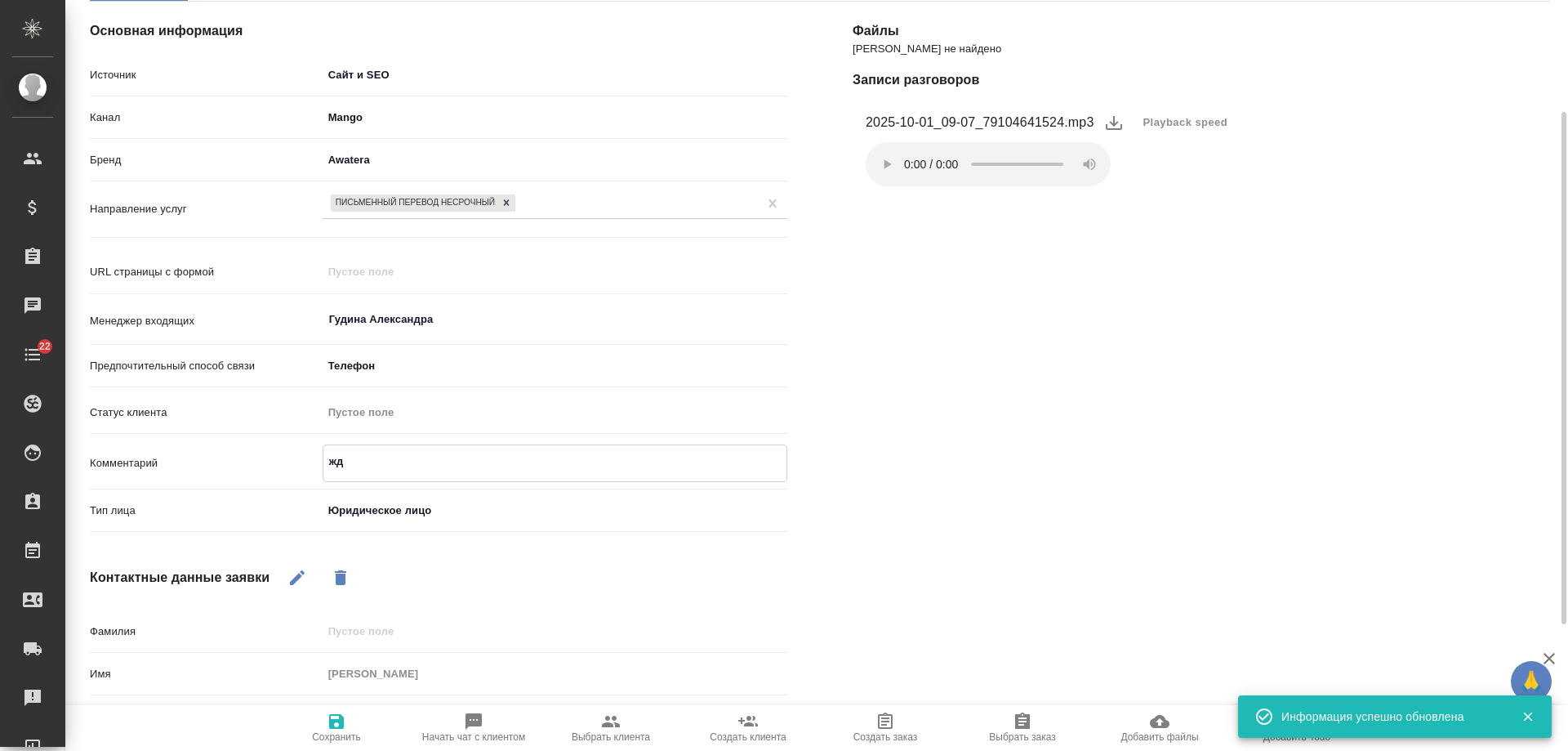
type textarea "x"
type textarea "жде"
type textarea "x"
type textarea "ждем"
type textarea "x"
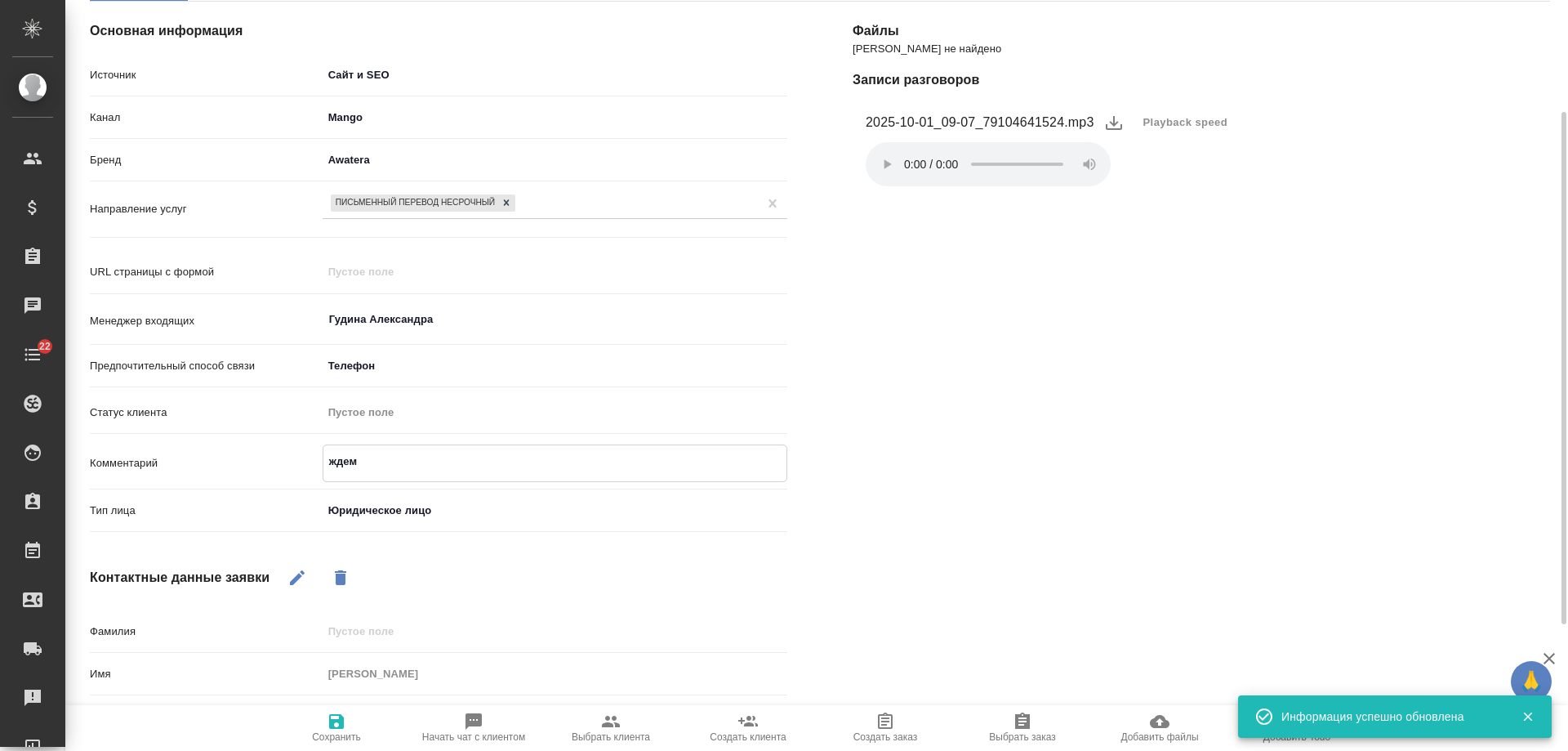
type textarea "ждем з"
type textarea "x"
type textarea "ждем за"
type textarea "x"
type textarea "ждем зап"
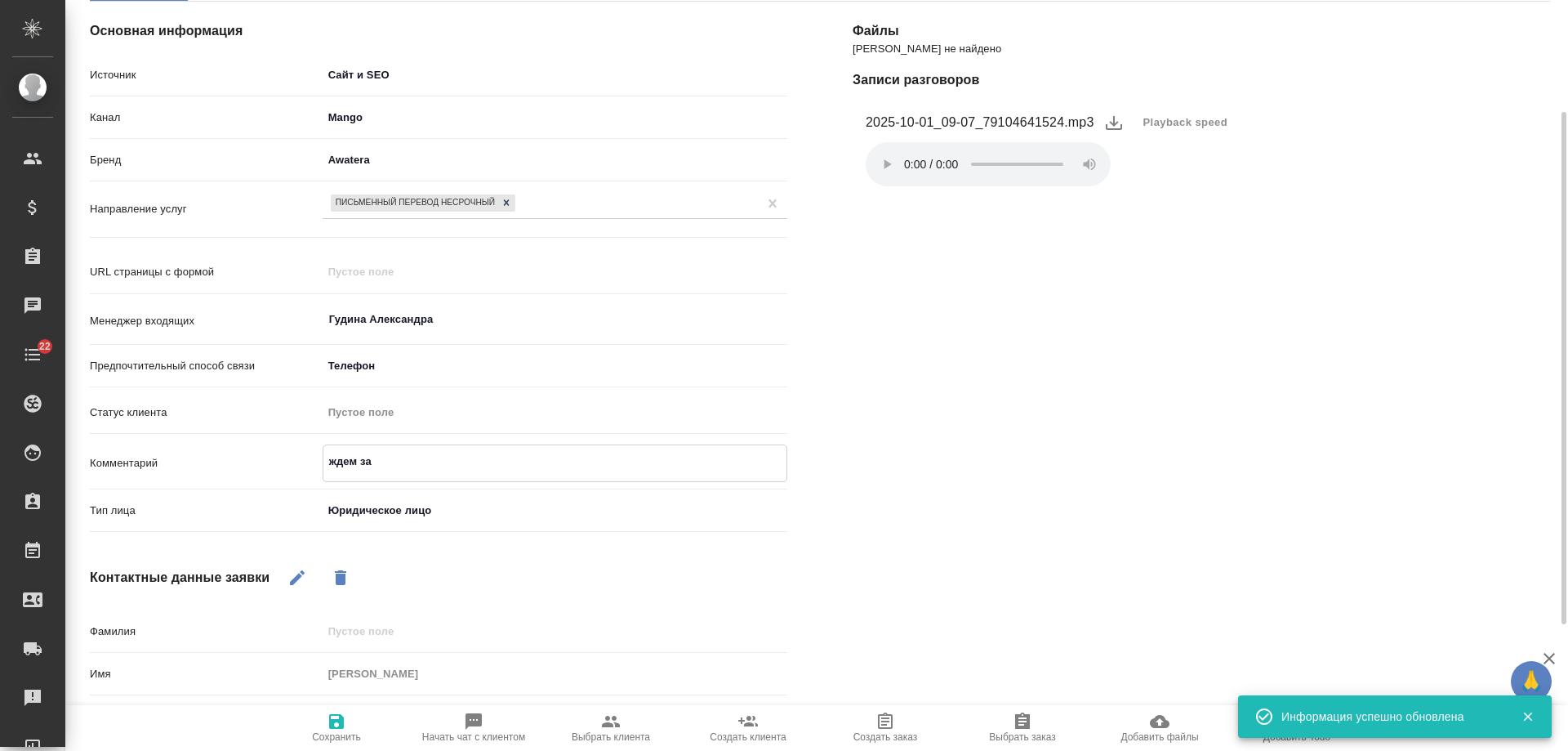
type textarea "x"
type textarea "ждем запр"
type textarea "x"
type textarea "ждем запро"
type textarea "x"
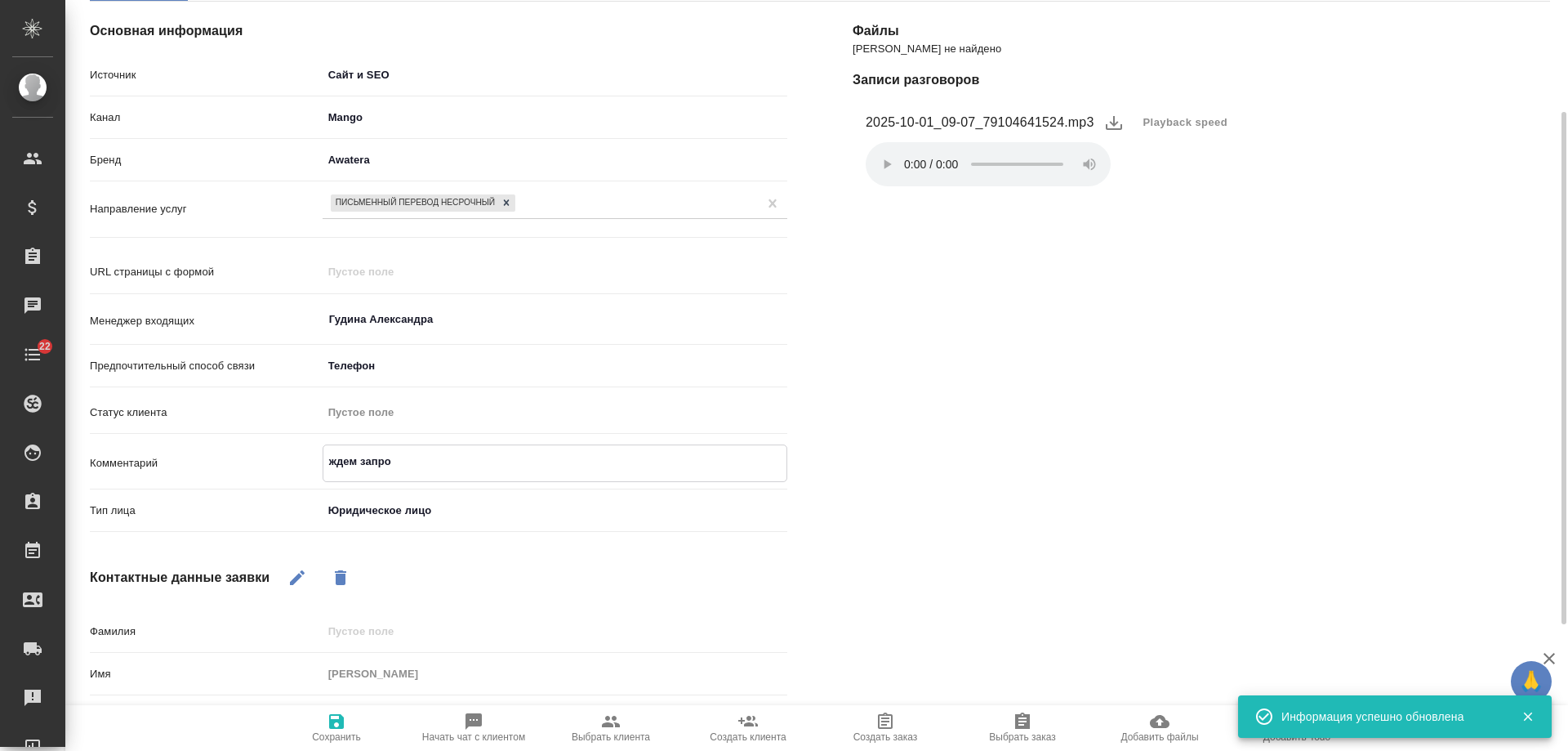
type textarea "ждем запрос"
type textarea "x"
type textarea "ждем запрос"
type textarea "x"
type textarea "ждем запрос н"
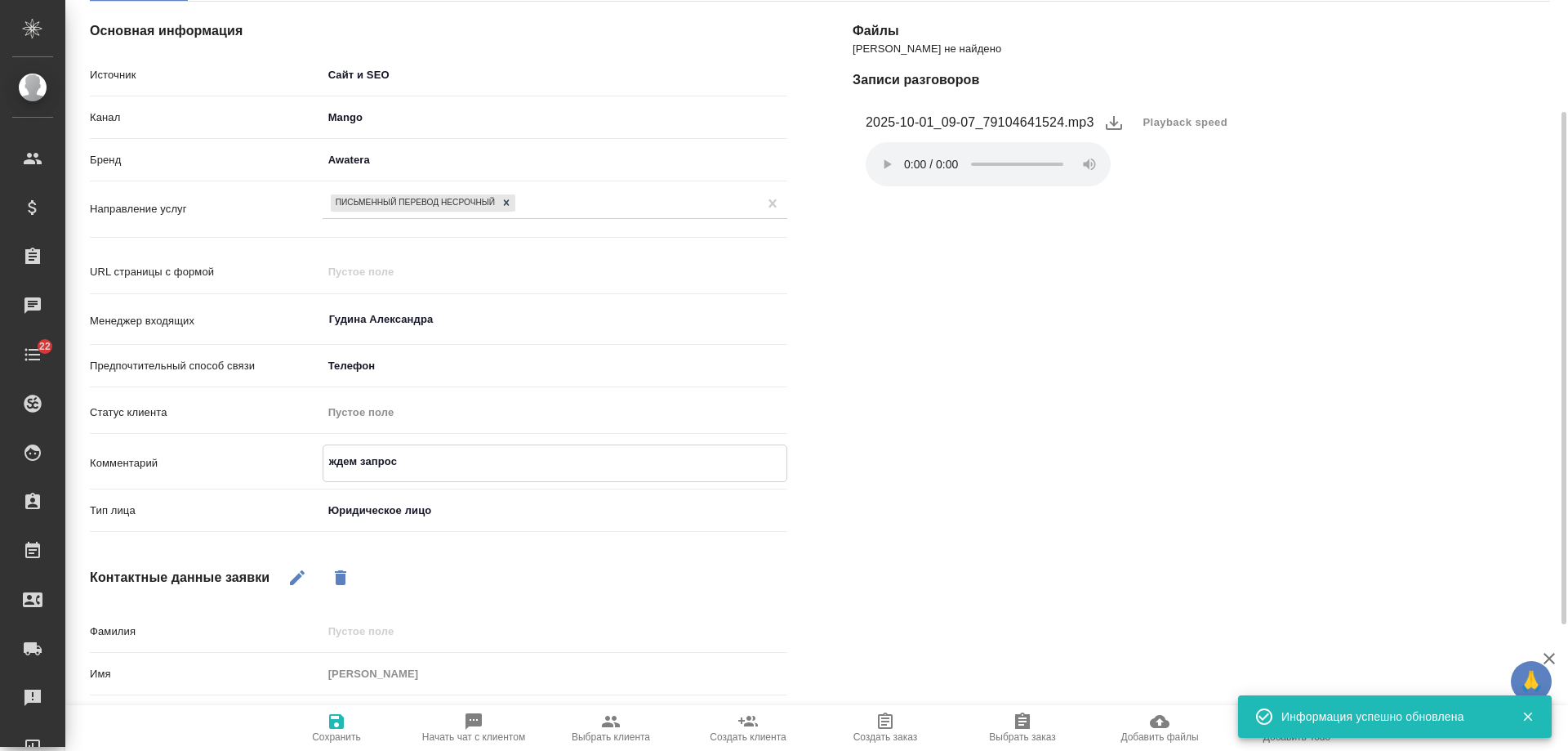
type textarea "x"
type textarea "ждем запрос на"
type textarea "x"
type textarea "ждем запрос на"
type textarea "x"
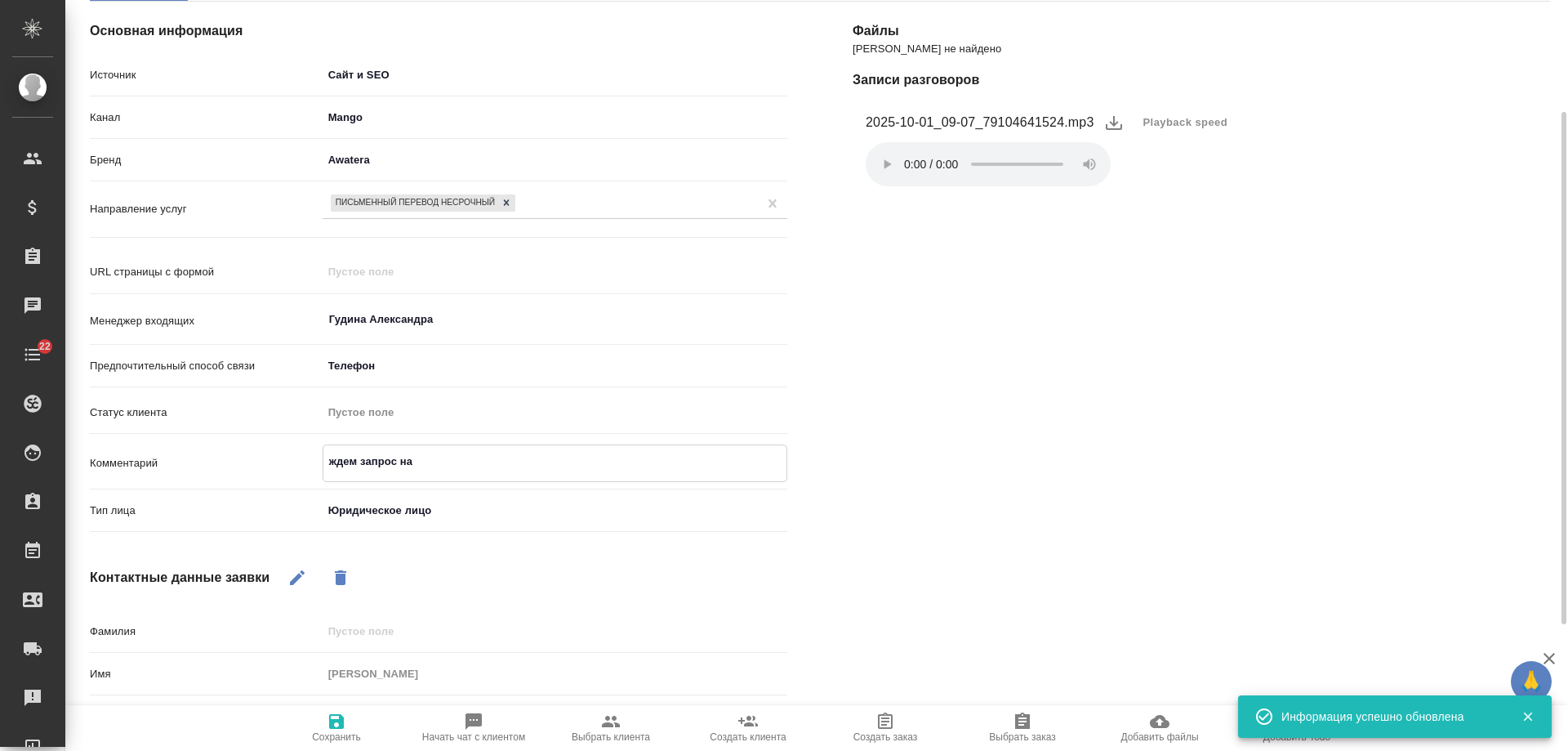
type textarea "ждем запрос на п"
type textarea "x"
type textarea "ждем запрос на по"
type textarea "x"
type textarea "ждем запрос на поч"
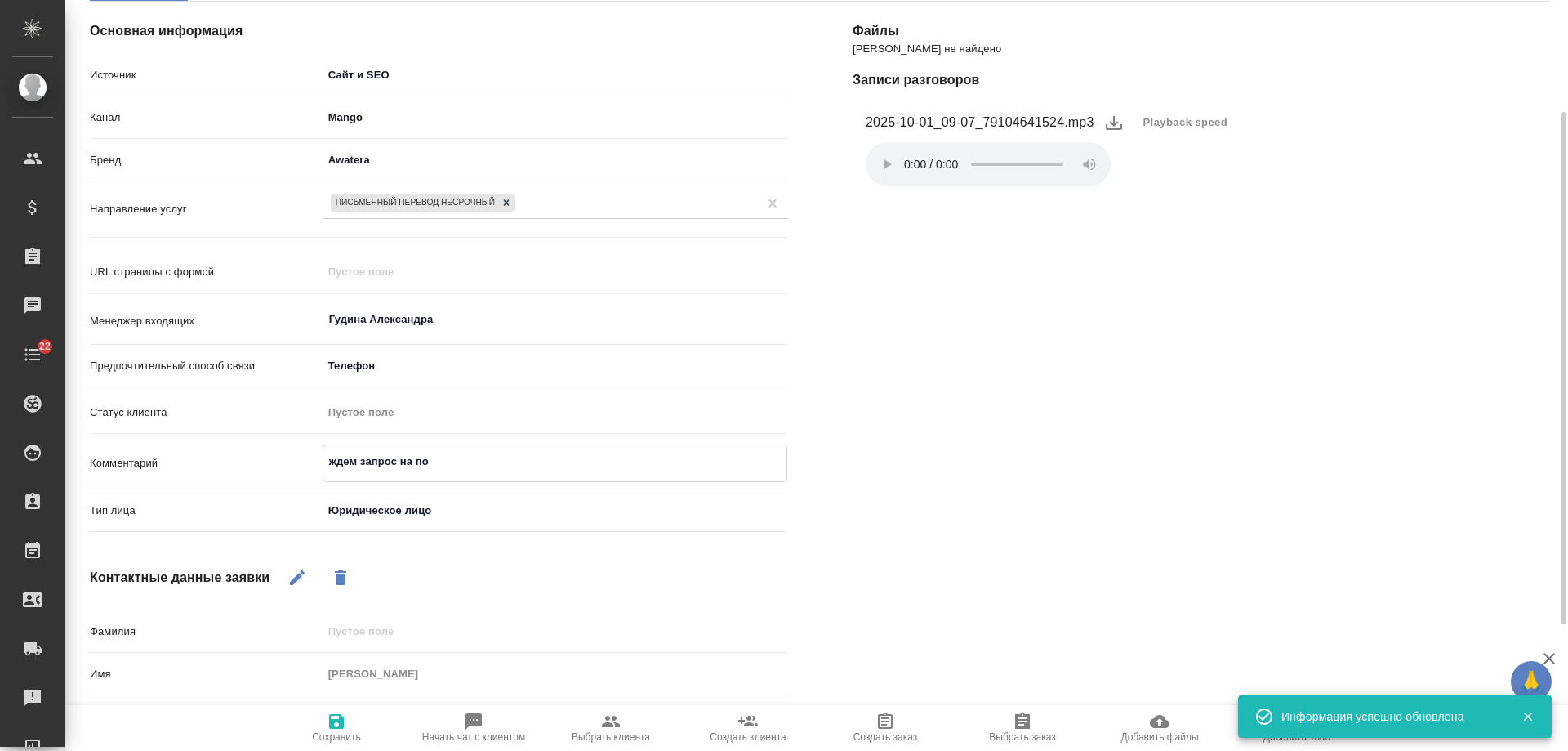
type textarea "x"
type textarea "ждем запрос на почте"
type textarea "x"
type textarea "ждем запрос на почте,"
type textarea "x"
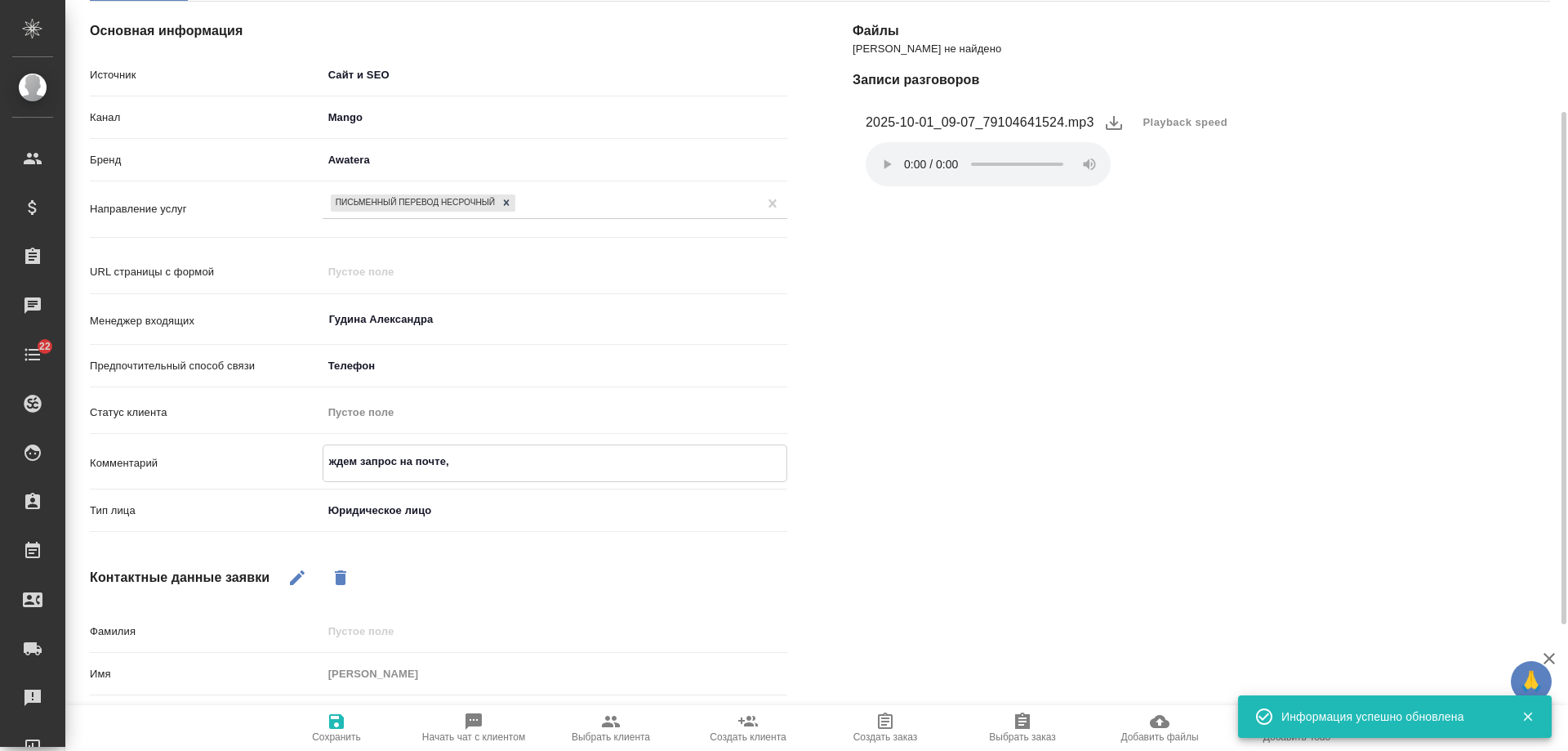
type textarea "ждем запрос на почте,"
type textarea "x"
type textarea "ждем запрос на почте, в"
type textarea "x"
type textarea "ждем запрос на почте, во"
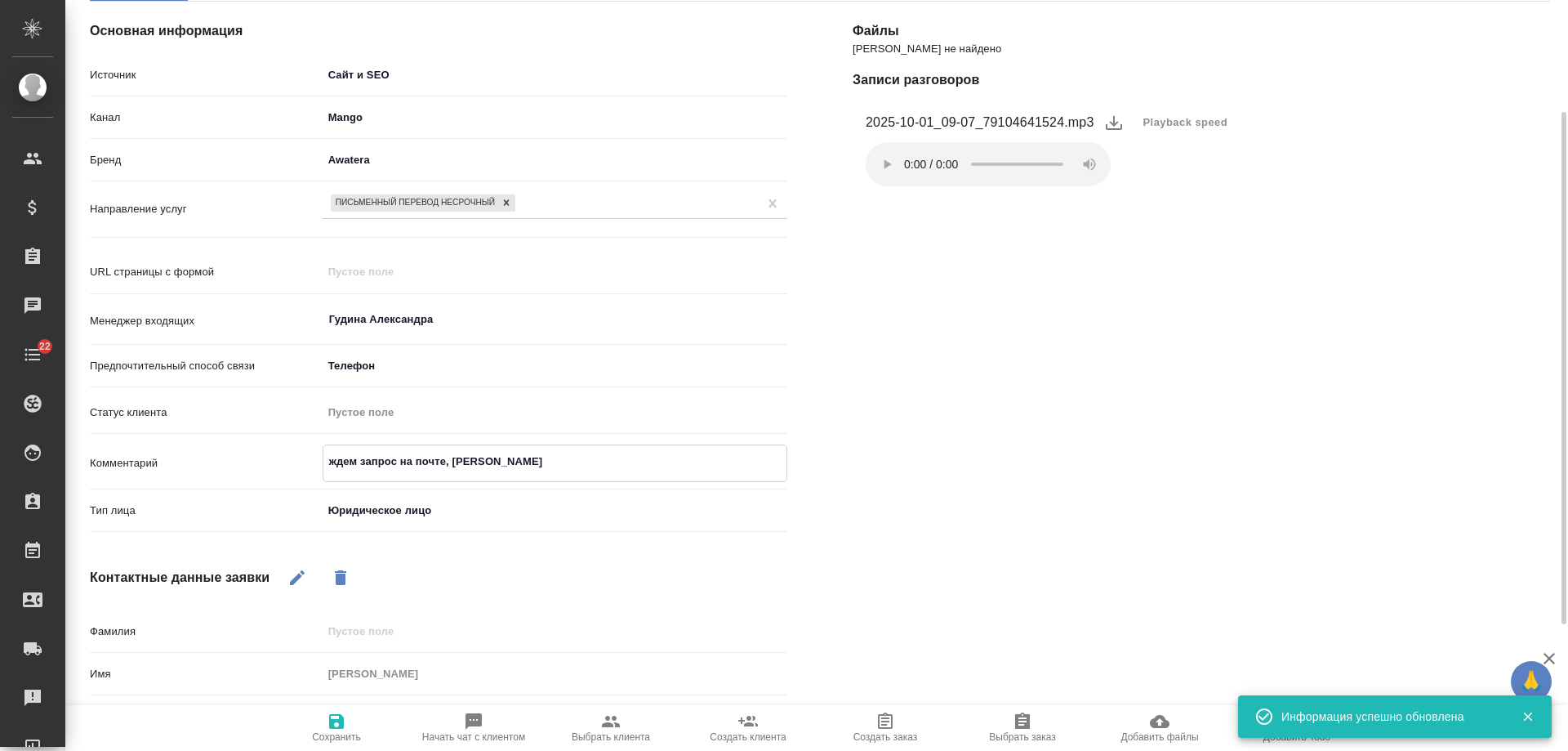
type textarea "x"
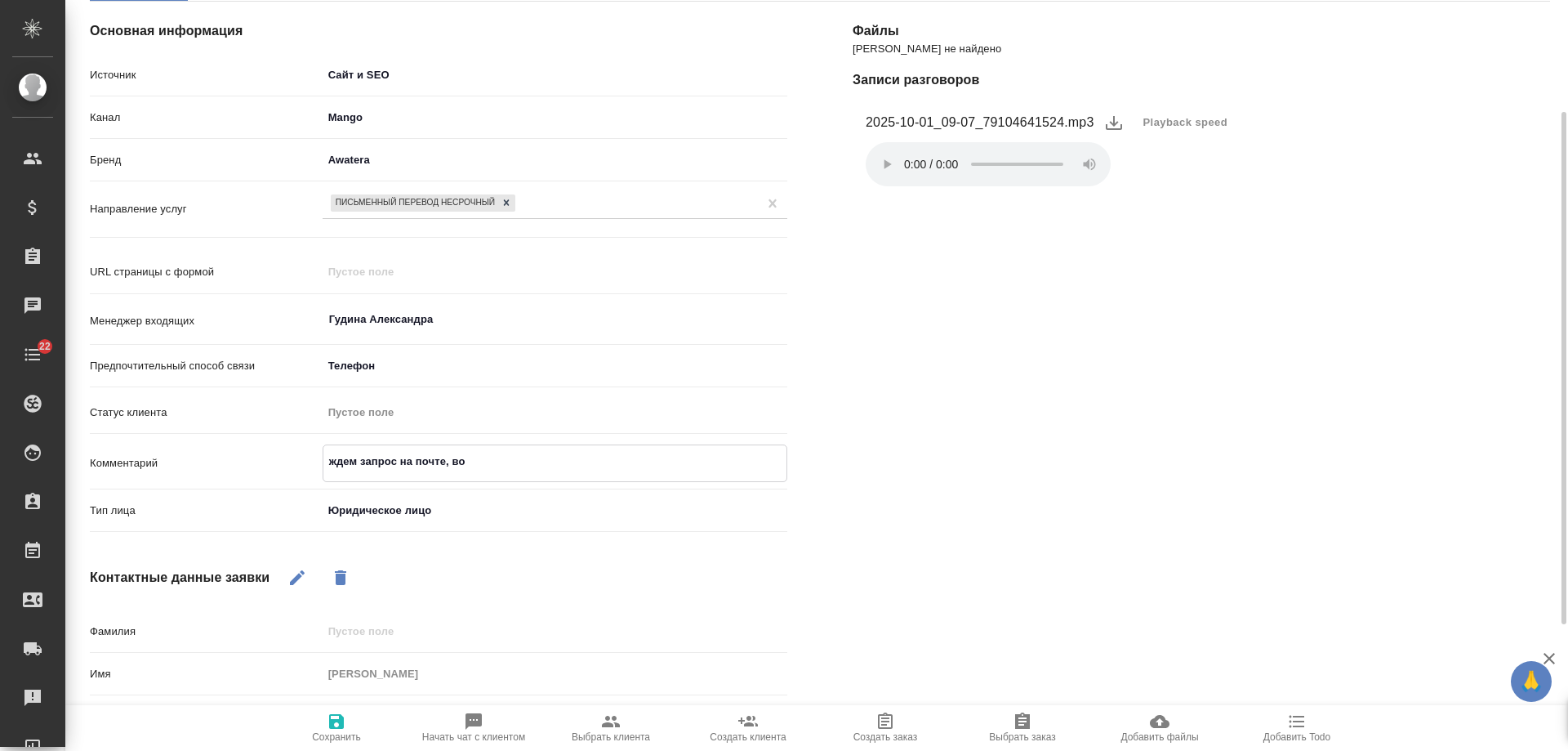
type textarea "ждем запрос на почте, воз"
type textarea "x"
type textarea "ждем запрос на почте, возм"
type textarea "x"
type textarea "ждем запрос на почте, возмо"
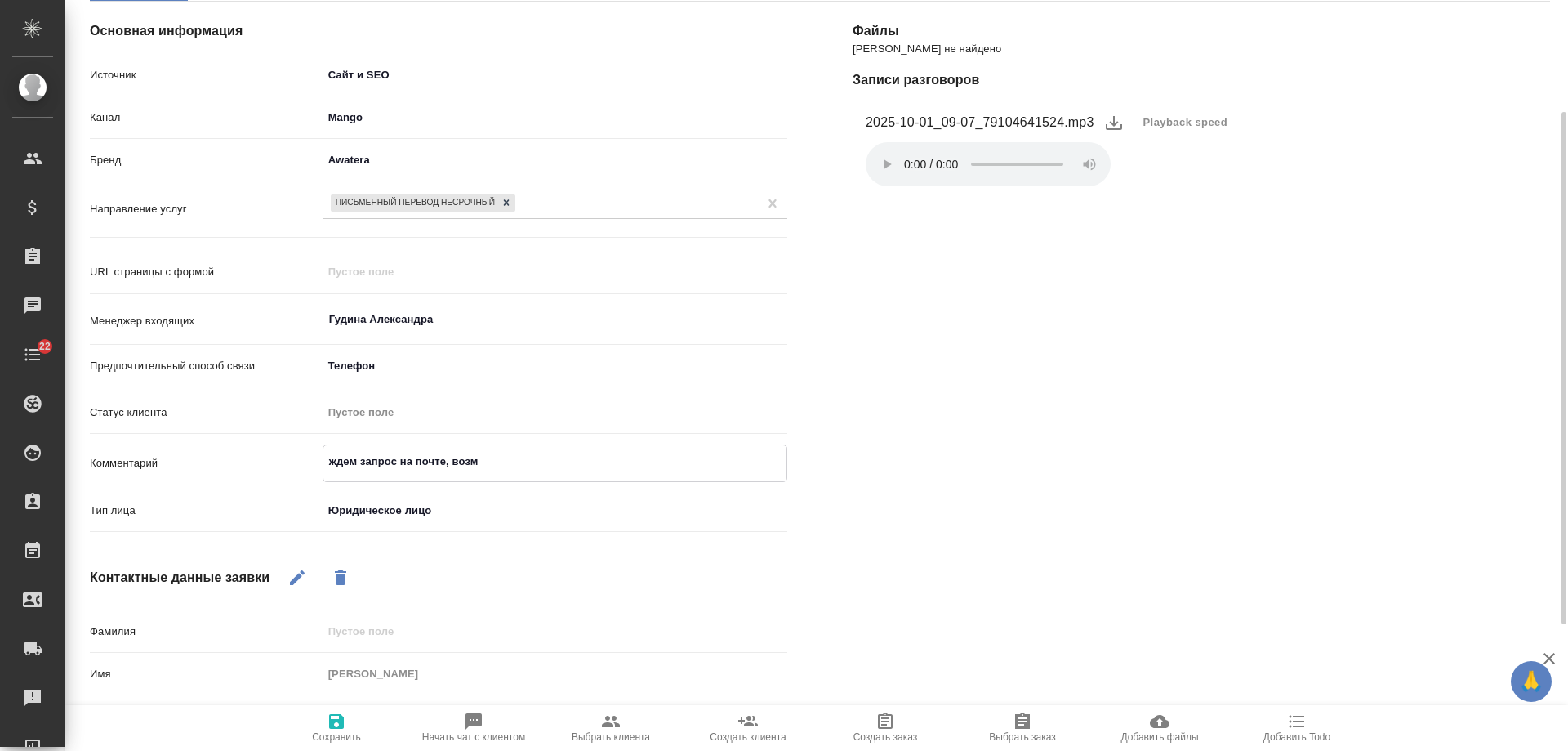
type textarea "x"
type textarea "ждем запрос на почте, возмож"
type textarea "x"
type textarea "ждем запрос на почте, возможн"
type textarea "x"
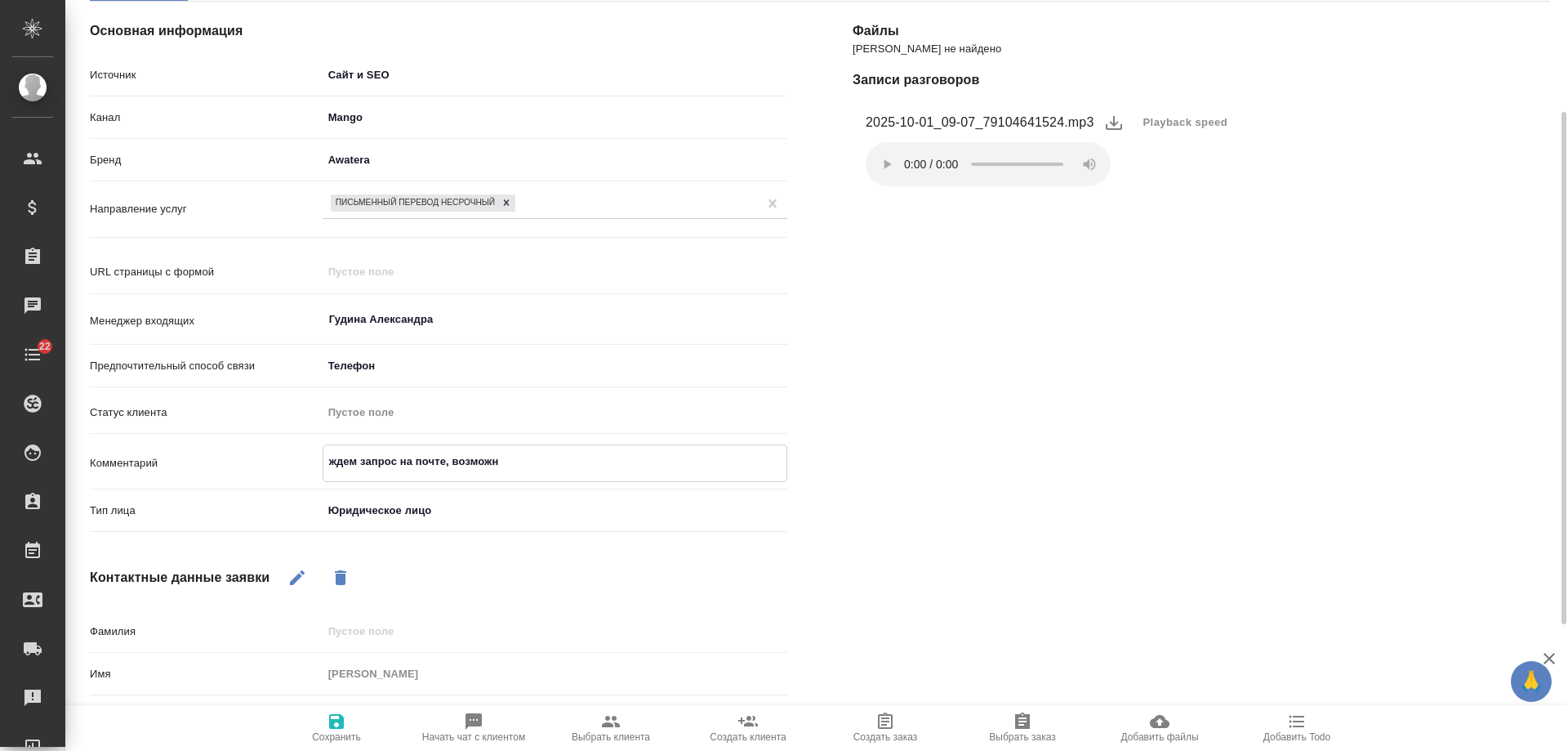
type textarea "ждем запрос на почте, возможно"
type textarea "x"
type textarea "ждем запрос на почте, возможно"
type textarea "x"
type textarea "ждем запрос на почте, возможно т"
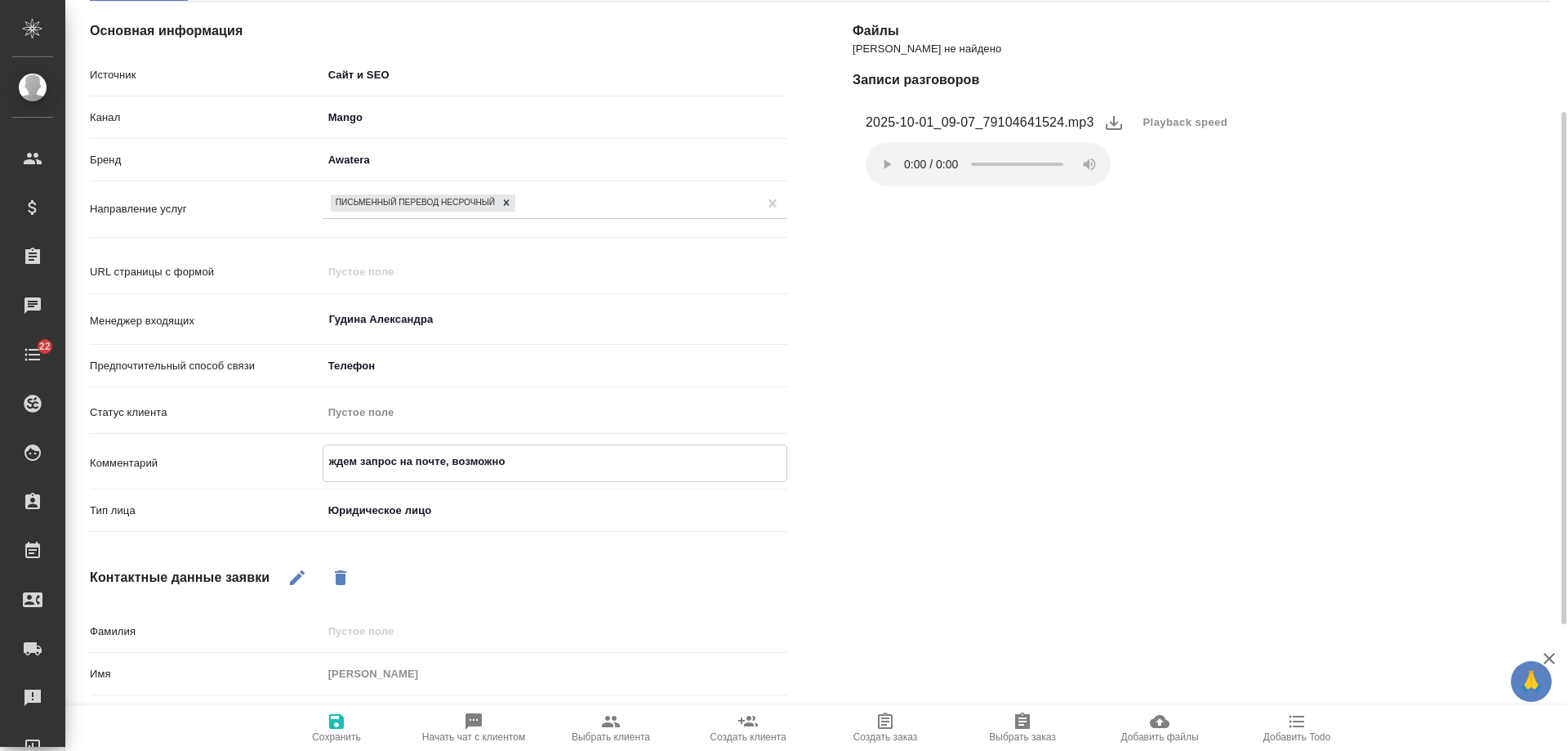
type textarea "x"
type textarea "ждем запрос на почте, возможно те"
type textarea "x"
type textarea "ждем запрос на почте, возможно тен"
type textarea "x"
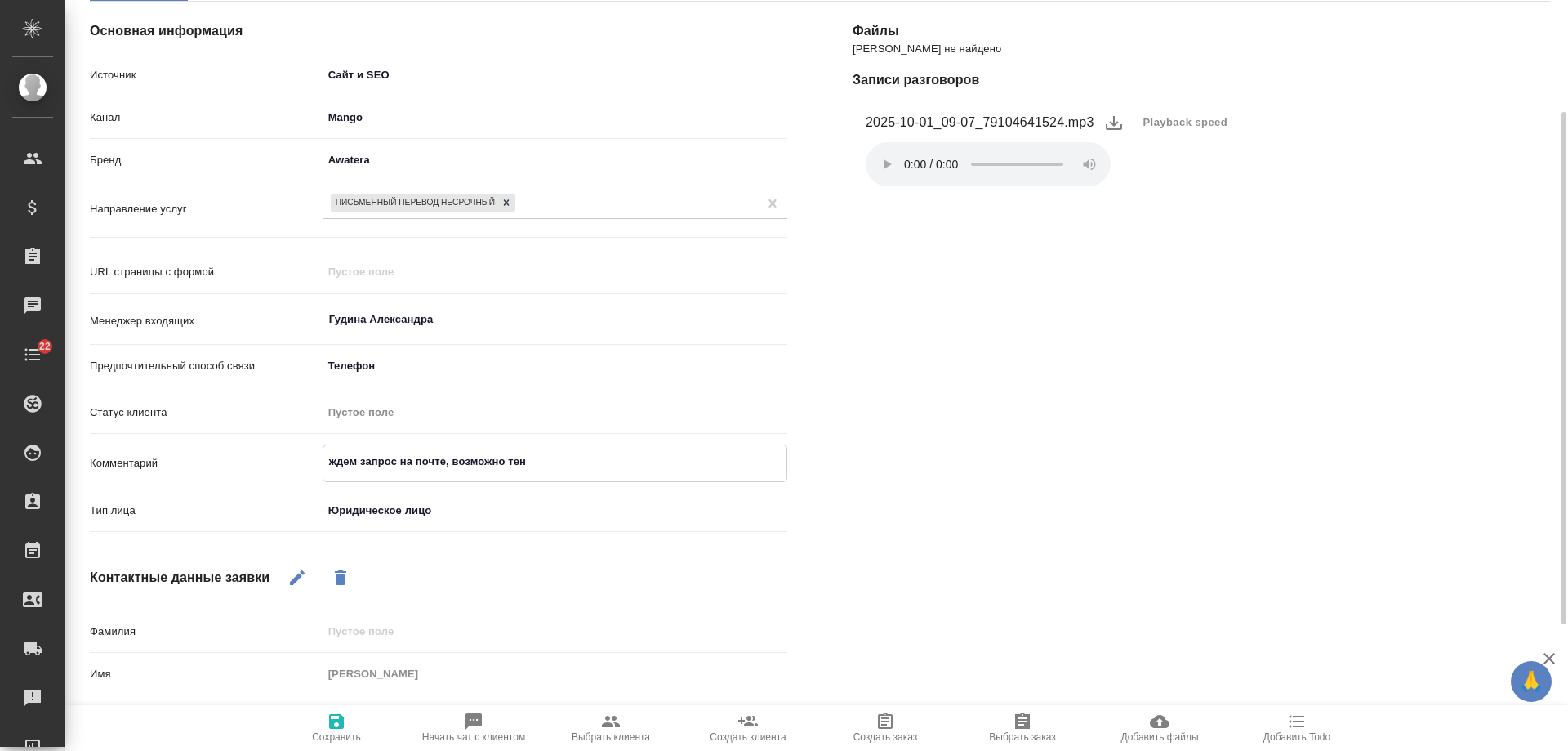
type textarea "ждем запрос на почте, возможно тенд"
type textarea "x"
type textarea "ждем запрос на почте, возможно тенде"
type textarea "x"
type textarea "ждем запрос на почте, возможно тендер"
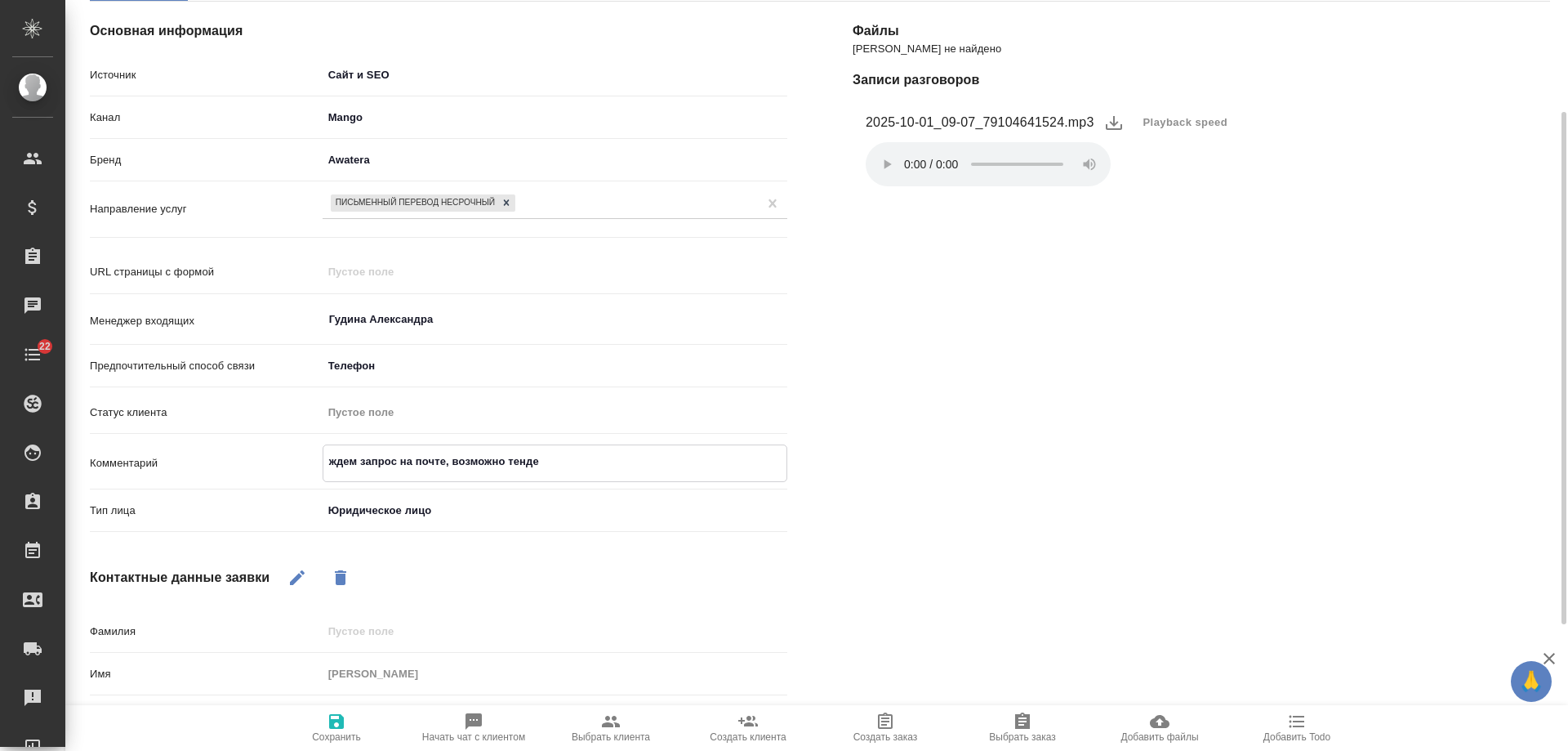
type textarea "x"
type textarea "ждем запрос на почте, возможно тендер,"
type textarea "x"
type textarea "ждем запрос на почте, возможно тендер,"
type textarea "x"
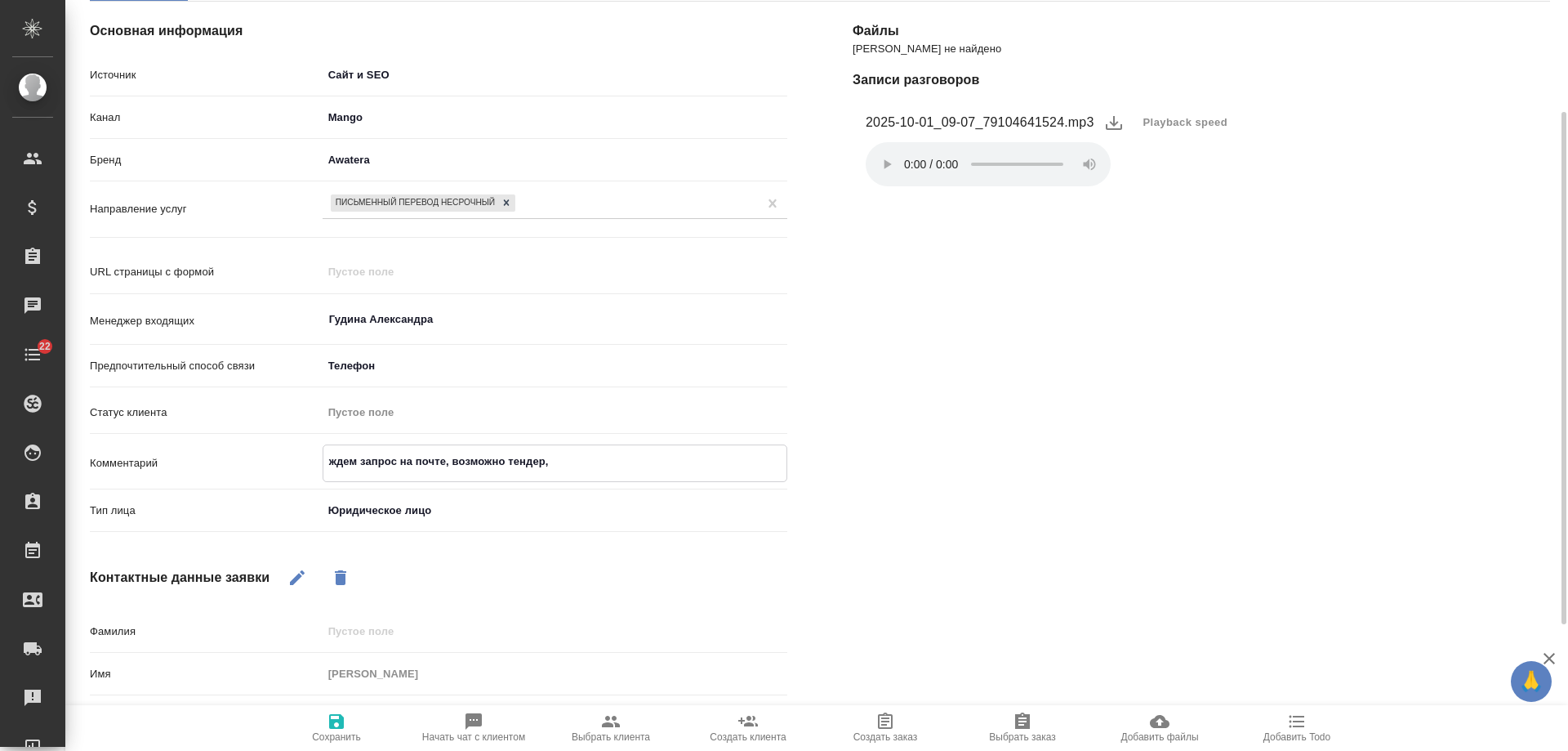
type textarea "ждем запрос на почте, возможно тендер, н"
type textarea "x"
type textarea "ждем запрос на почте, возможно тендер, н о"
type textarea "x"
type textarea "ждем запрос на почте, возможно тендер, н"
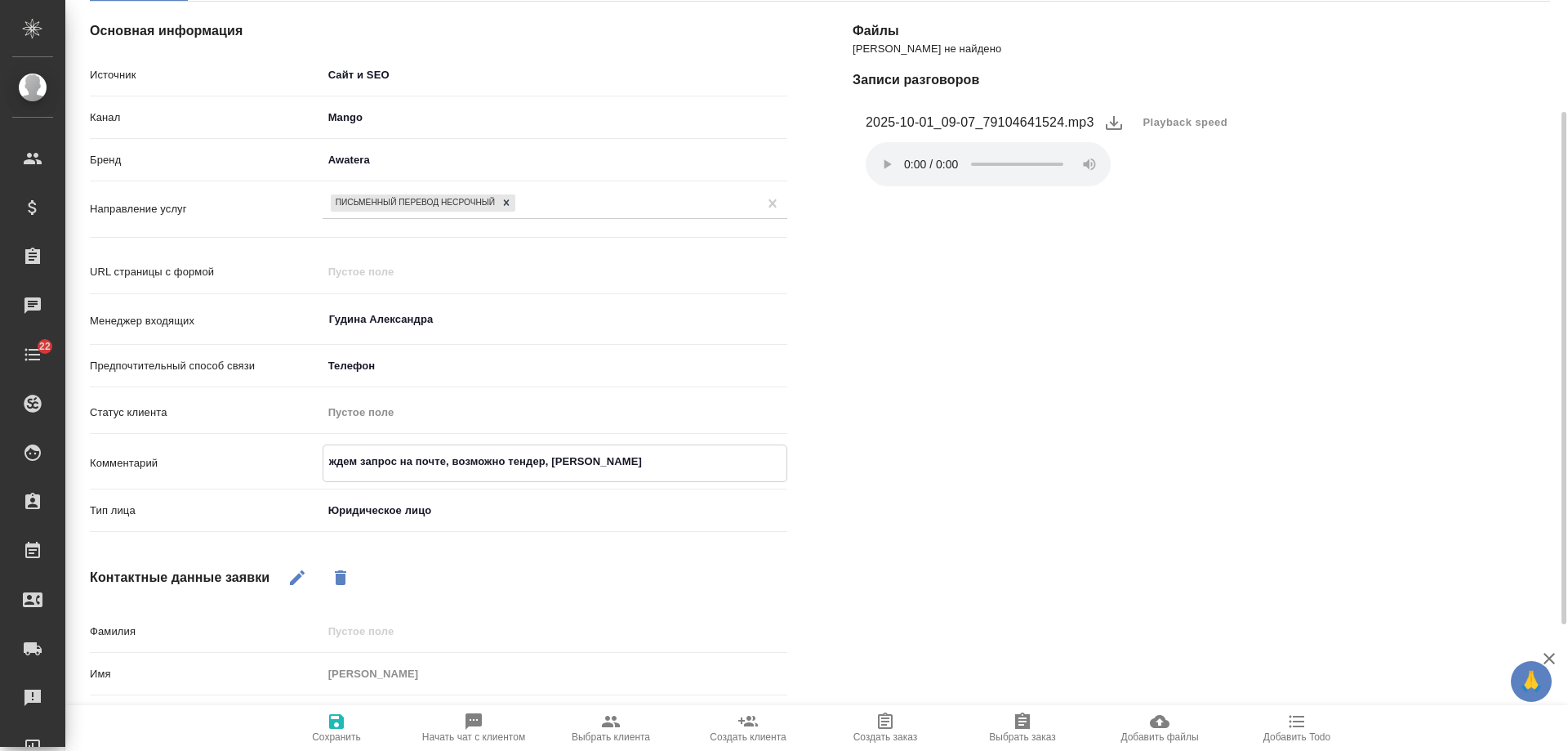
type textarea "x"
type textarea "ждем запрос на почте, возможно тендер, н"
type textarea "x"
type textarea "ждем запрос на почте, возможно тендер, но"
type textarea "x"
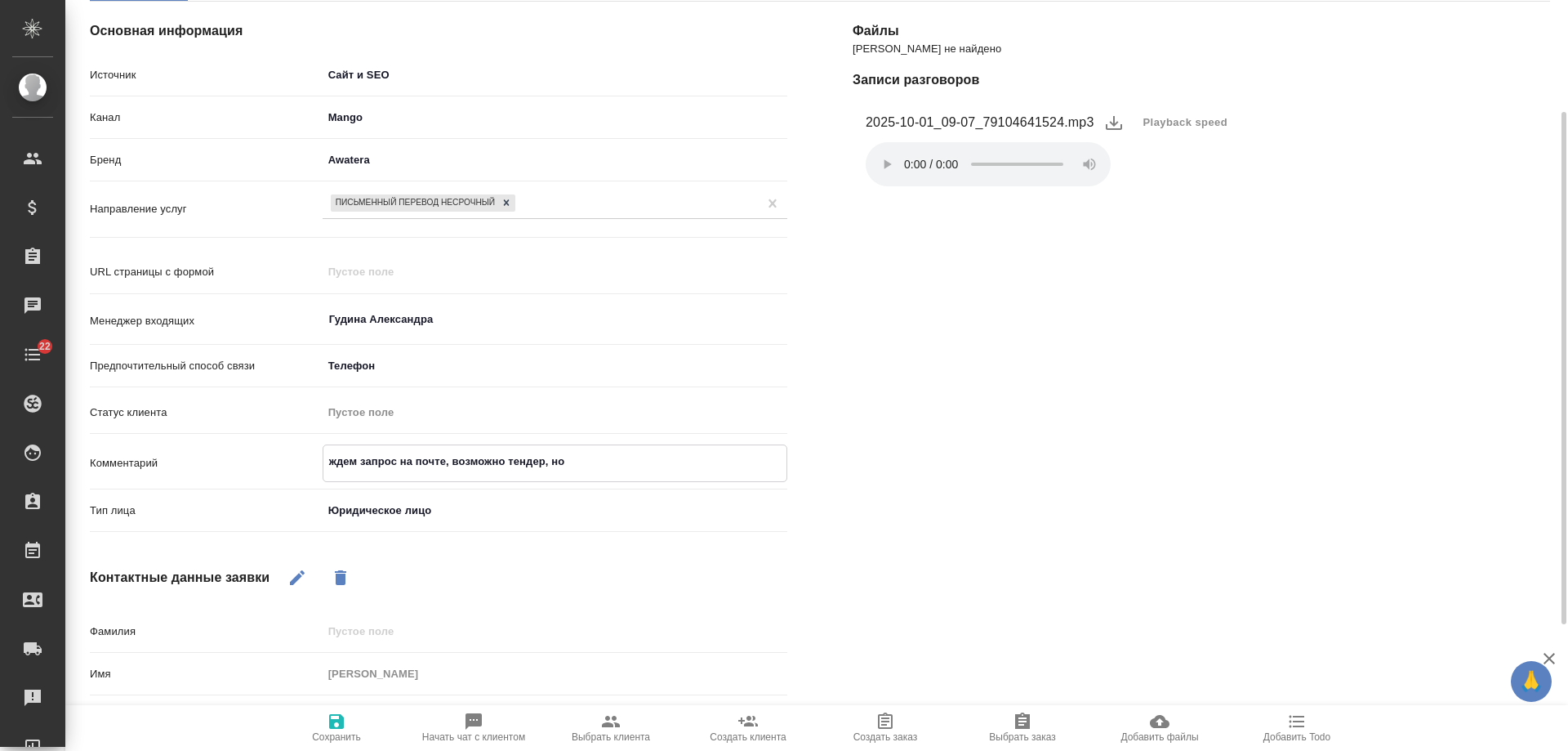
type textarea "ждем запрос на почте, возможно тендер, но,"
type textarea "x"
type textarea "ждем запрос на почте, возможно тендер, но, с"
type textarea "x"
type textarea "ждем запрос на почте, возможно тендер, но, ск"
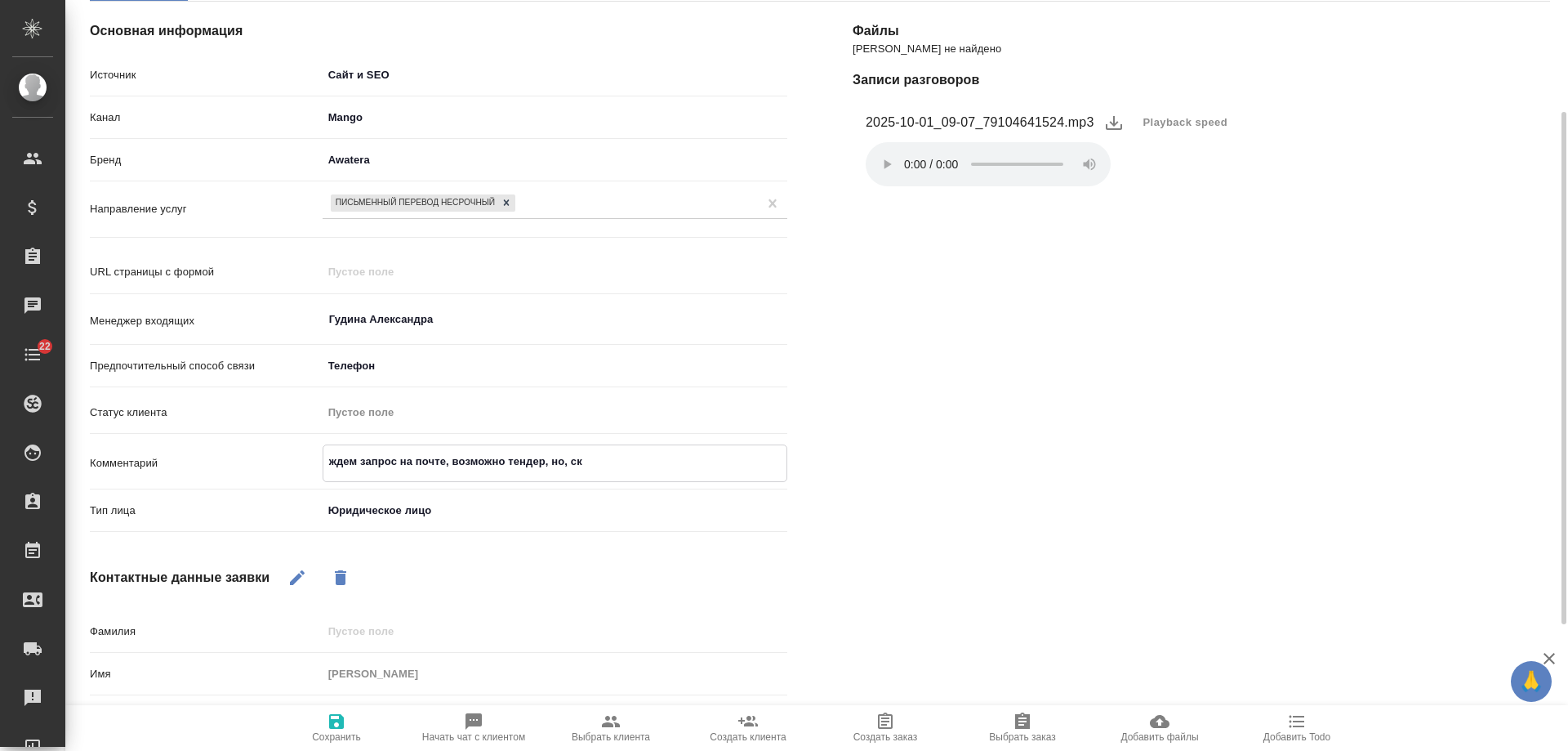
type textarea "x"
type textarea "ждем запрос на почте, возможно тендер, но, ско"
type textarea "x"
type textarea "ждем запрос на почте, возможно тендер, но, скор"
type textarea "x"
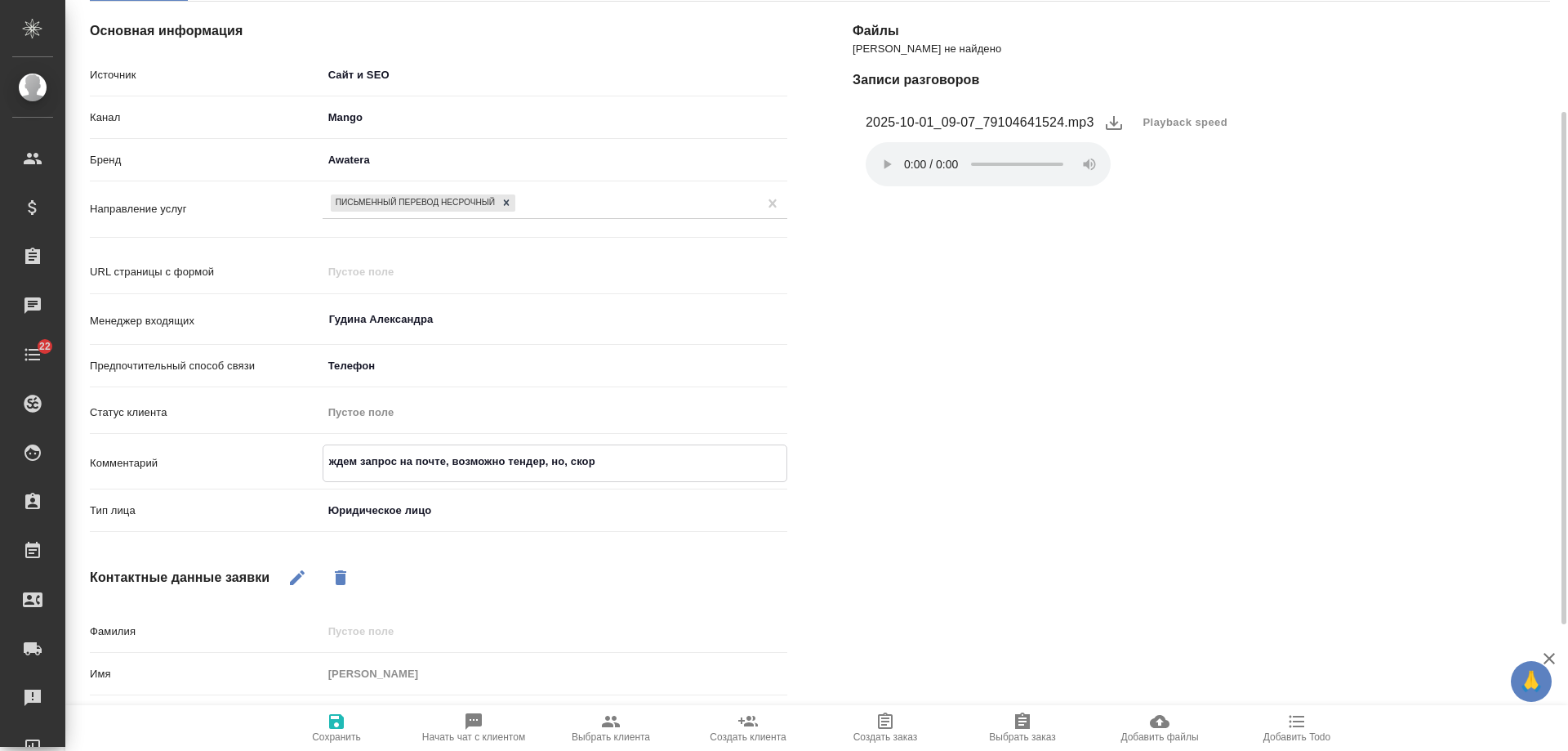
type textarea "ждем запрос на почте, возможно тендер, но, скоре"
type textarea "x"
type textarea "ждем запрос на почте, возможно тендер, но, скорее"
type textarea "x"
type textarea "ждем запрос на почте, возможно тендер, но, скорее"
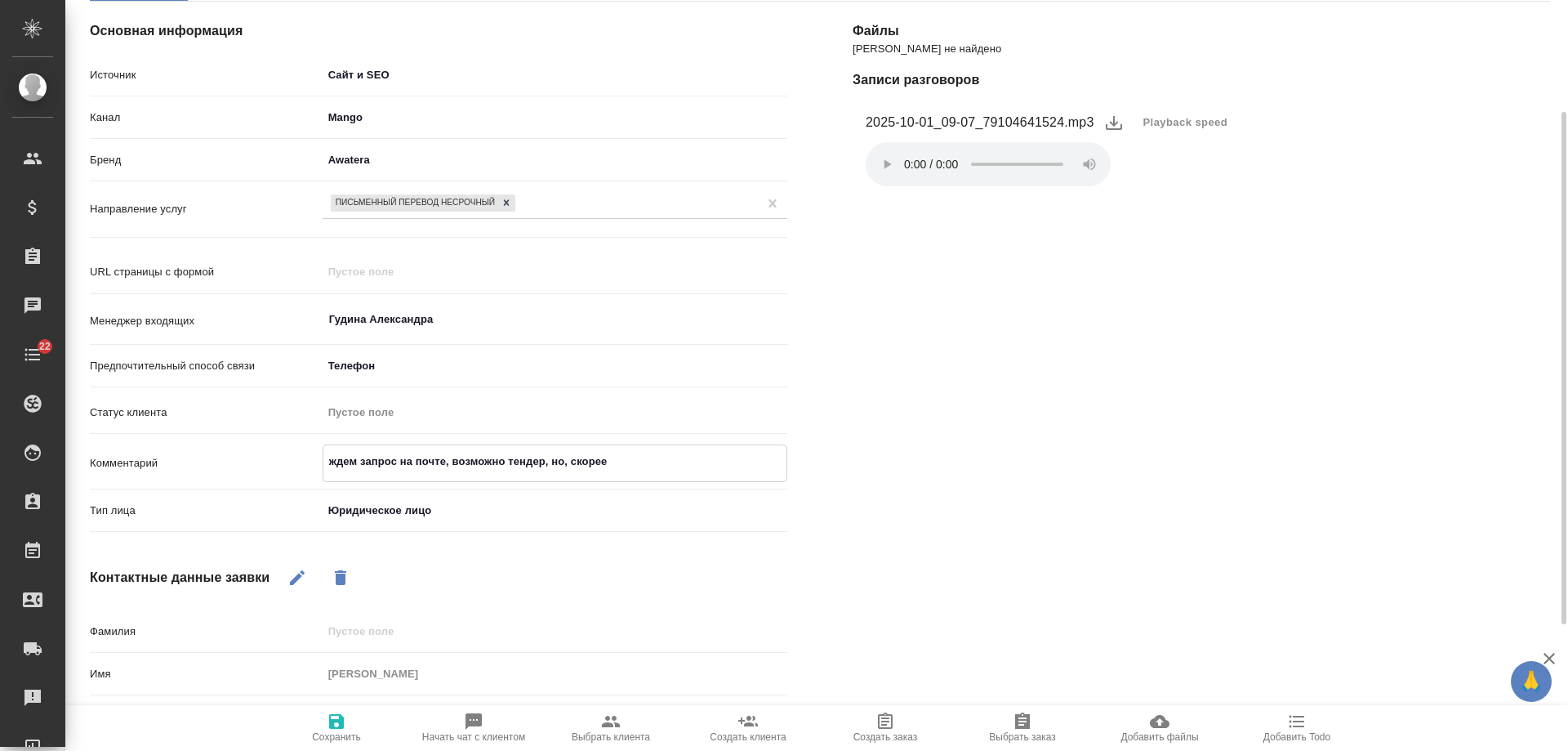
type textarea "x"
type textarea "ждем запрос на почте, возможно тендер, но, скорее в"
type textarea "x"
type textarea "ждем запрос на почте, возможно тендер, но, скорее вс"
type textarea "x"
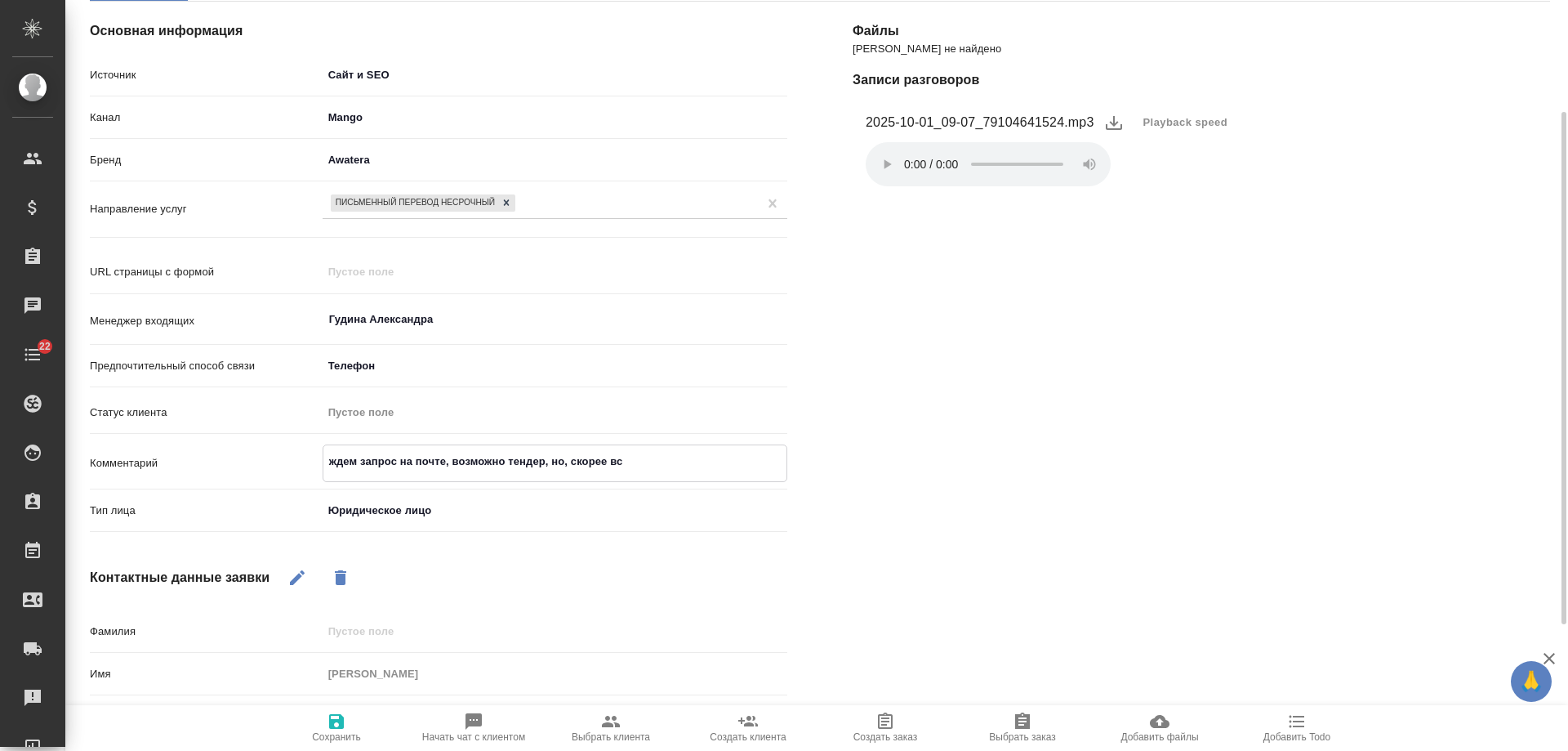
type textarea "ждем запрос на почте, возможно тендер, но, скорее все"
type textarea "x"
type textarea "ждем запрос на почте, возможно тендер, но, скорее всег"
type textarea "x"
type textarea "ждем запрос на почте, возможно тендер, но, скорее всего"
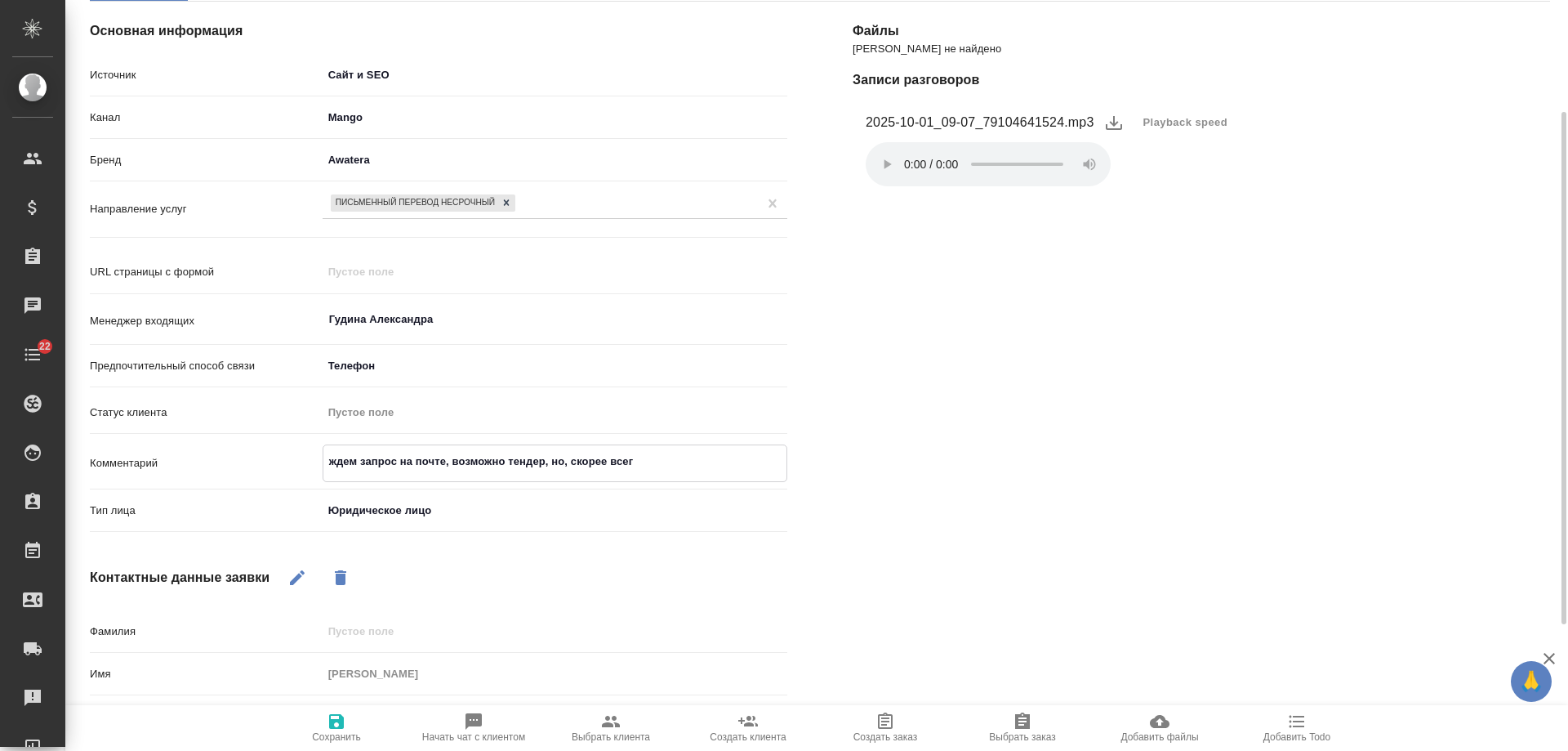
type textarea "x"
type textarea "ждем запрос на почте, возможно тендер, но, скорее всего,"
type textarea "x"
type textarea "ждем запрос на почте, возможно тендер, но, скорее всего,"
type textarea "x"
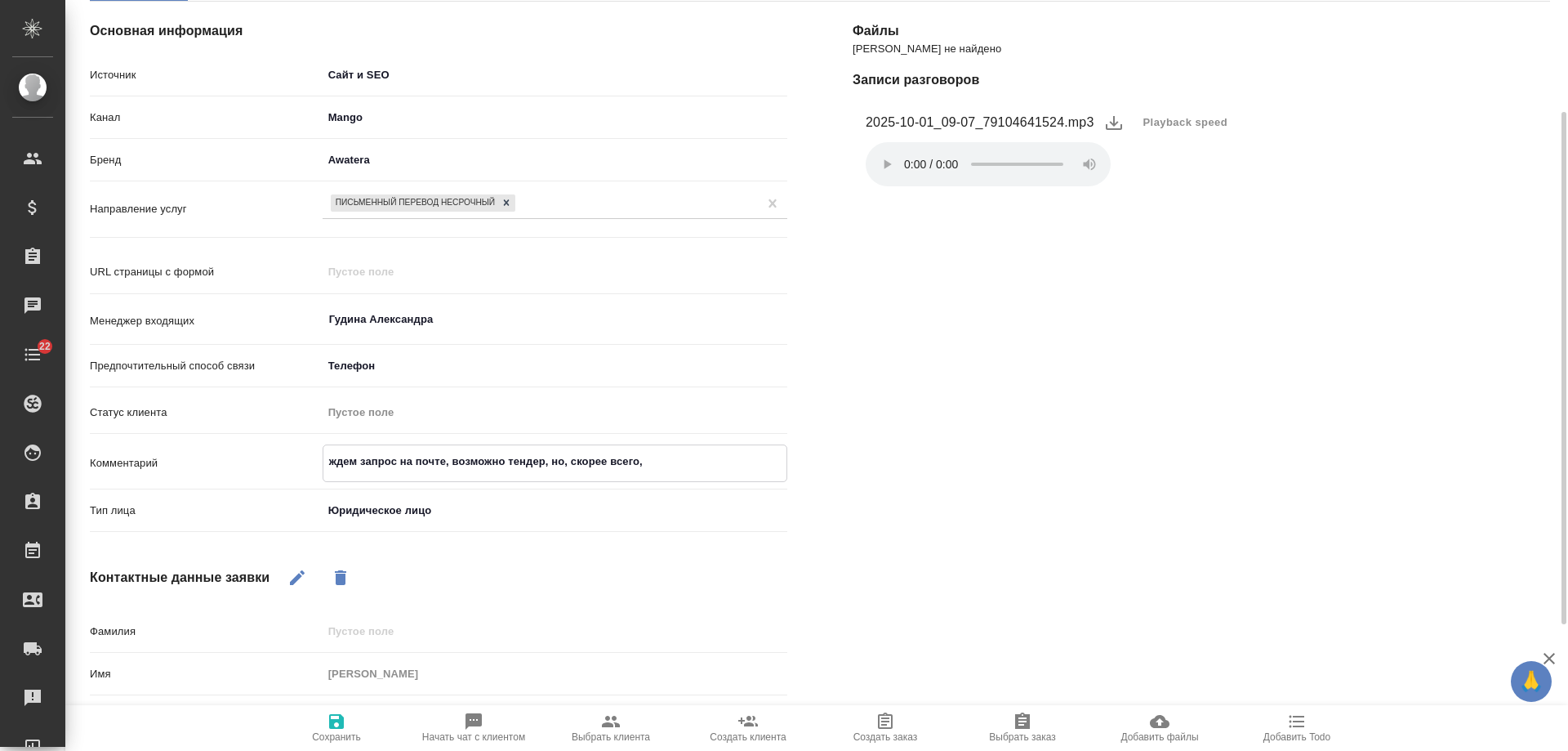
type textarea "ждем запрос на почте, возможно тендер, но, скорее всего, п"
type textarea "x"
type textarea "ждем запрос на почте, возможно тендер, но, скорее всего, пр"
type textarea "x"
type textarea "ждем запрос на почте, возможно тендер, но, скорее всего, про"
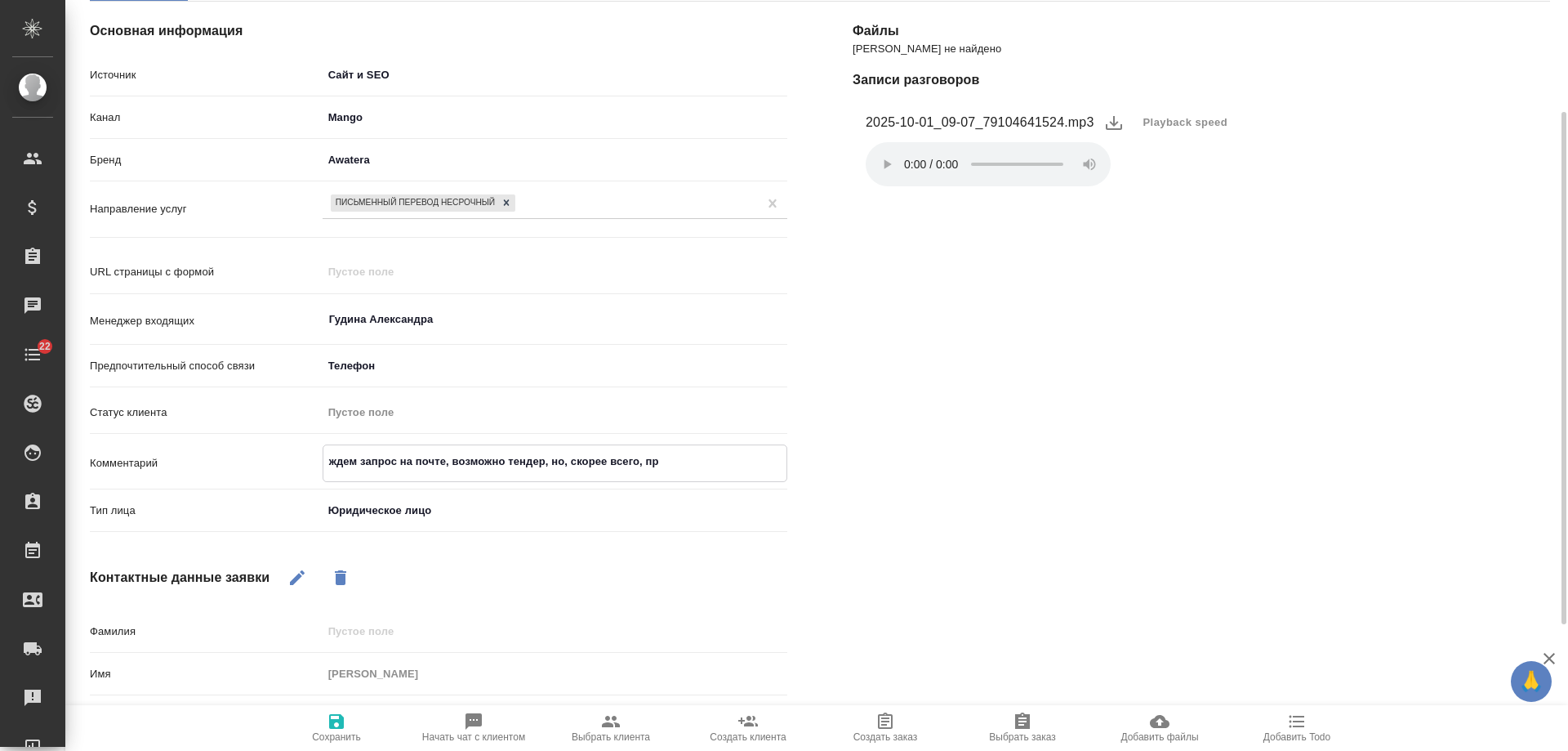
type textarea "x"
type textarea "ждем запрос на почте, возможно тендер, но, скорее всего, прос"
type textarea "x"
type textarea "ждем запрос на почте, возможно тендер, но, скорее всего, прост"
type textarea "x"
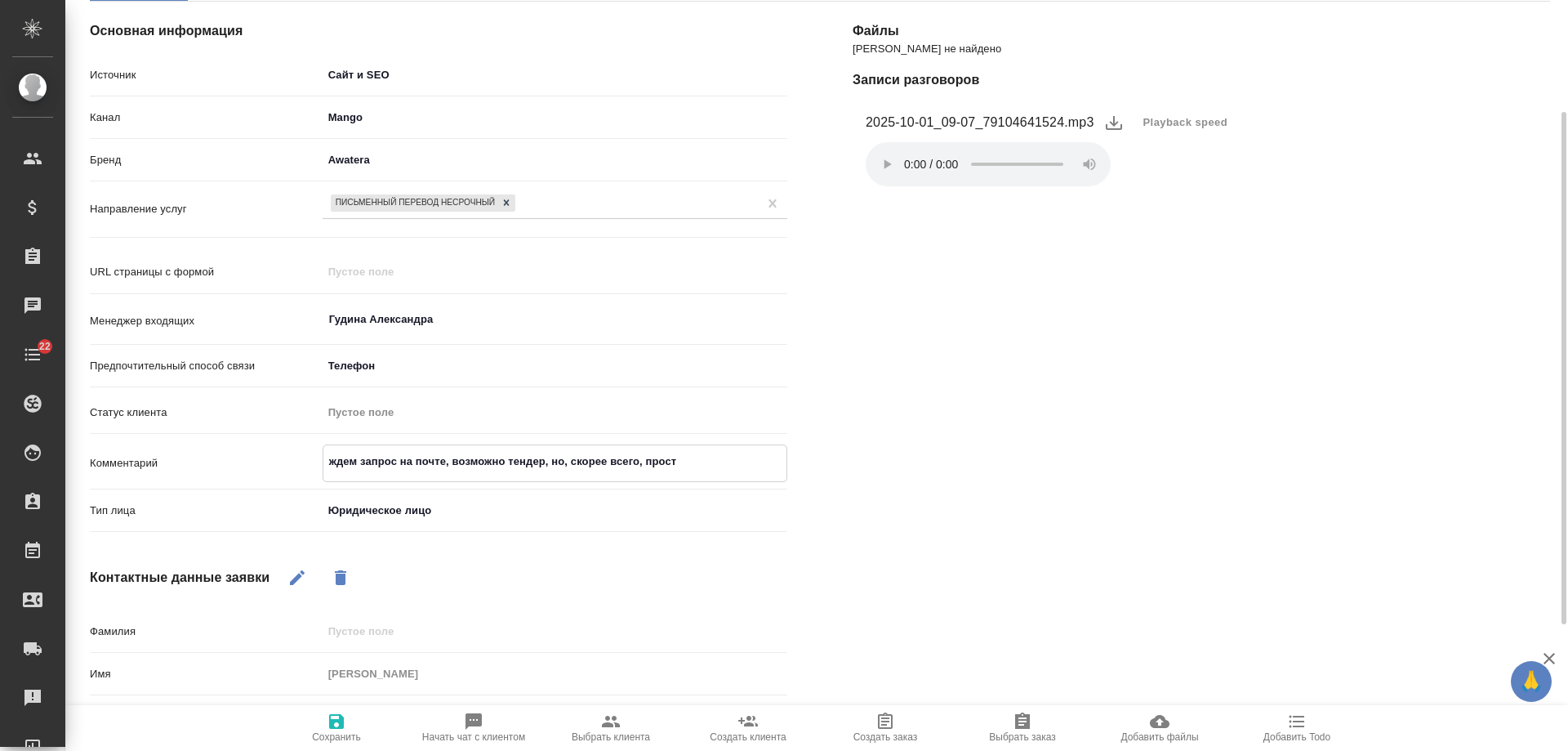
type textarea "ждем запрос на почте, возможно тендер, но, скорее всего, просто"
type textarea "x"
type textarea "ждем запрос на почте, возможно тендер, но, скорее всего, просто"
type textarea "x"
type textarea "ждем запрос на почте, возможно тендер, но, скорее всего, просто ю"
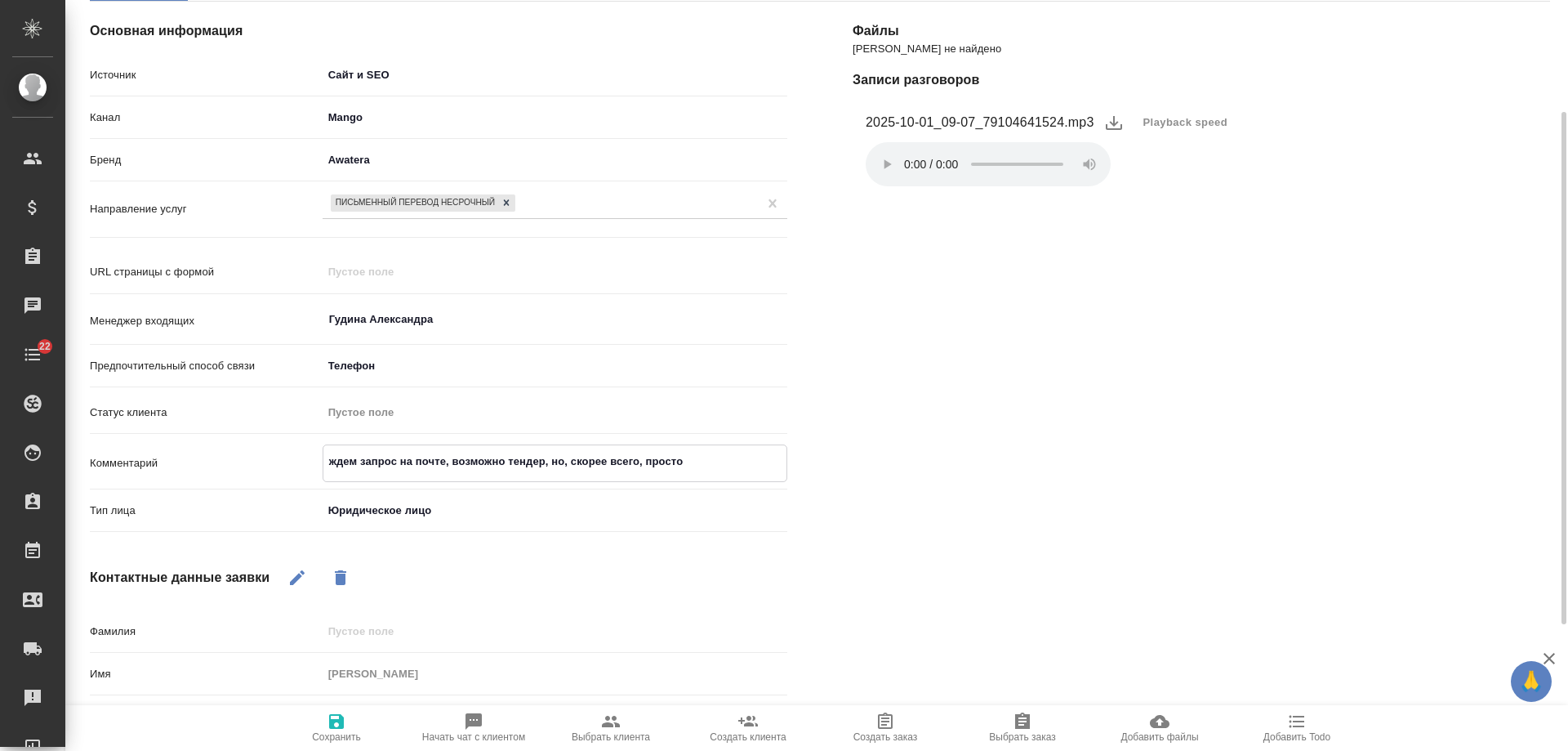
type textarea "x"
type textarea "ждем запрос на почте, возможно тендер, но, скорее всего, просто юр"
type textarea "x"
type textarea "ждем запрос на почте, возможно тендер, но, скорее всего, просто юри"
type textarea "x"
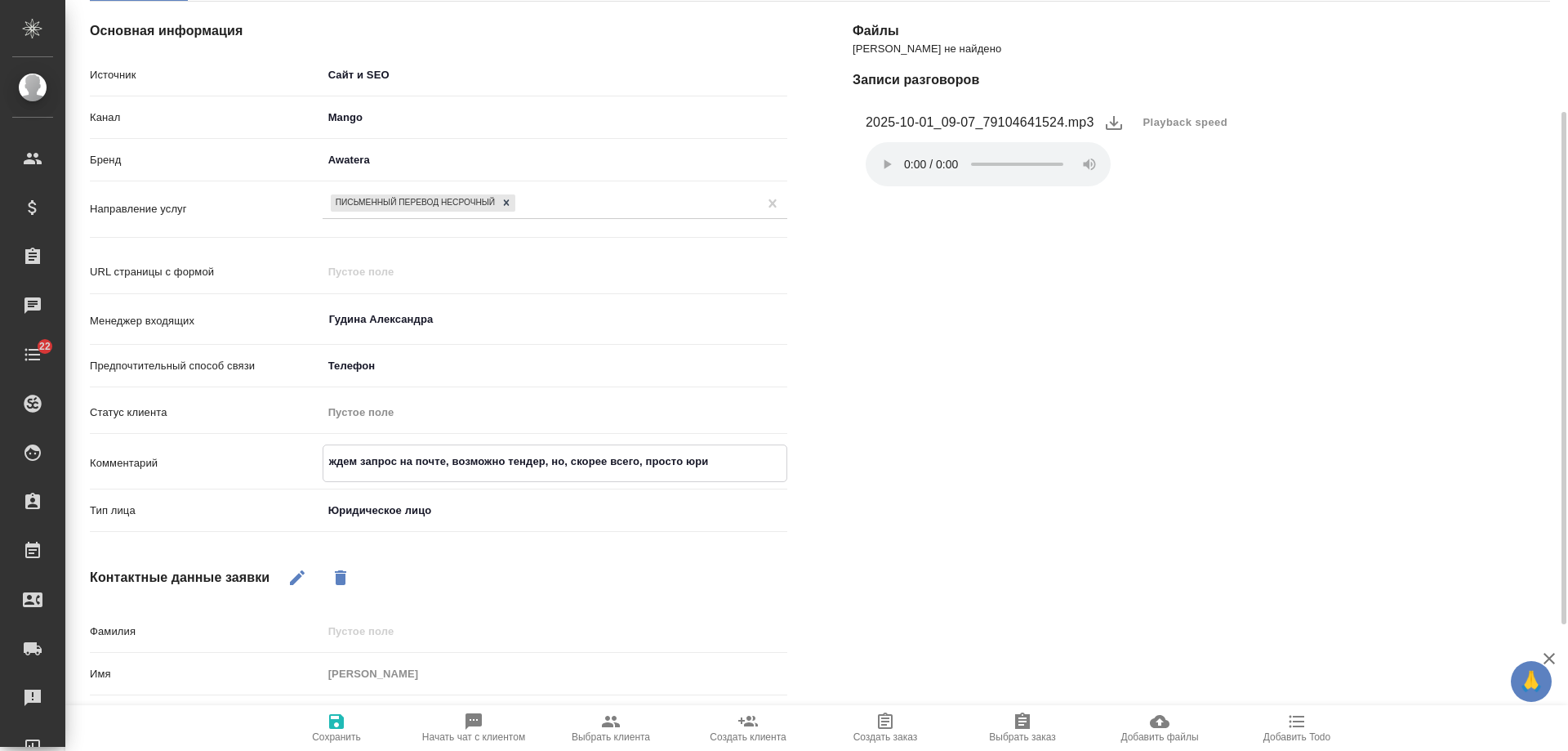
type textarea "ждем запрос на почте, возможно тендер, но, скорее всего, просто юрик"
type textarea "x"
type textarea "ждем запрос на почте, возможно тендер, но, скорее всего, просто юрик"
type textarea "x"
type textarea "ждем запрос на почте, возможно тендер, но, скорее всего, просто юрик за"
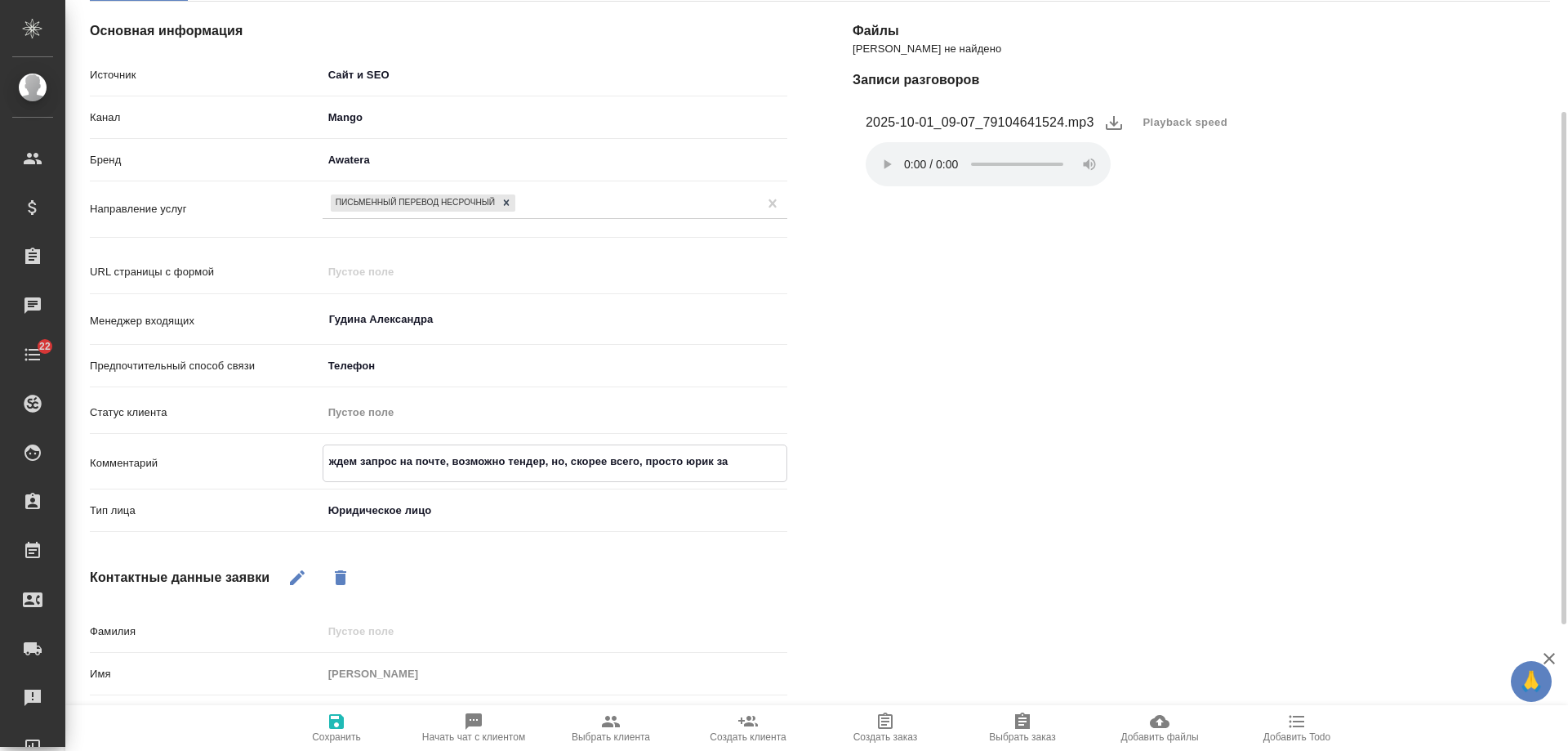
type textarea "x"
type textarea "ждем запрос на почте, возможно тендер, но, скорее всего, просто юрик зап"
type textarea "x"
type textarea "ждем запрос на почте, возможно тендер, но, скорее всего, просто юрик запр"
type textarea "x"
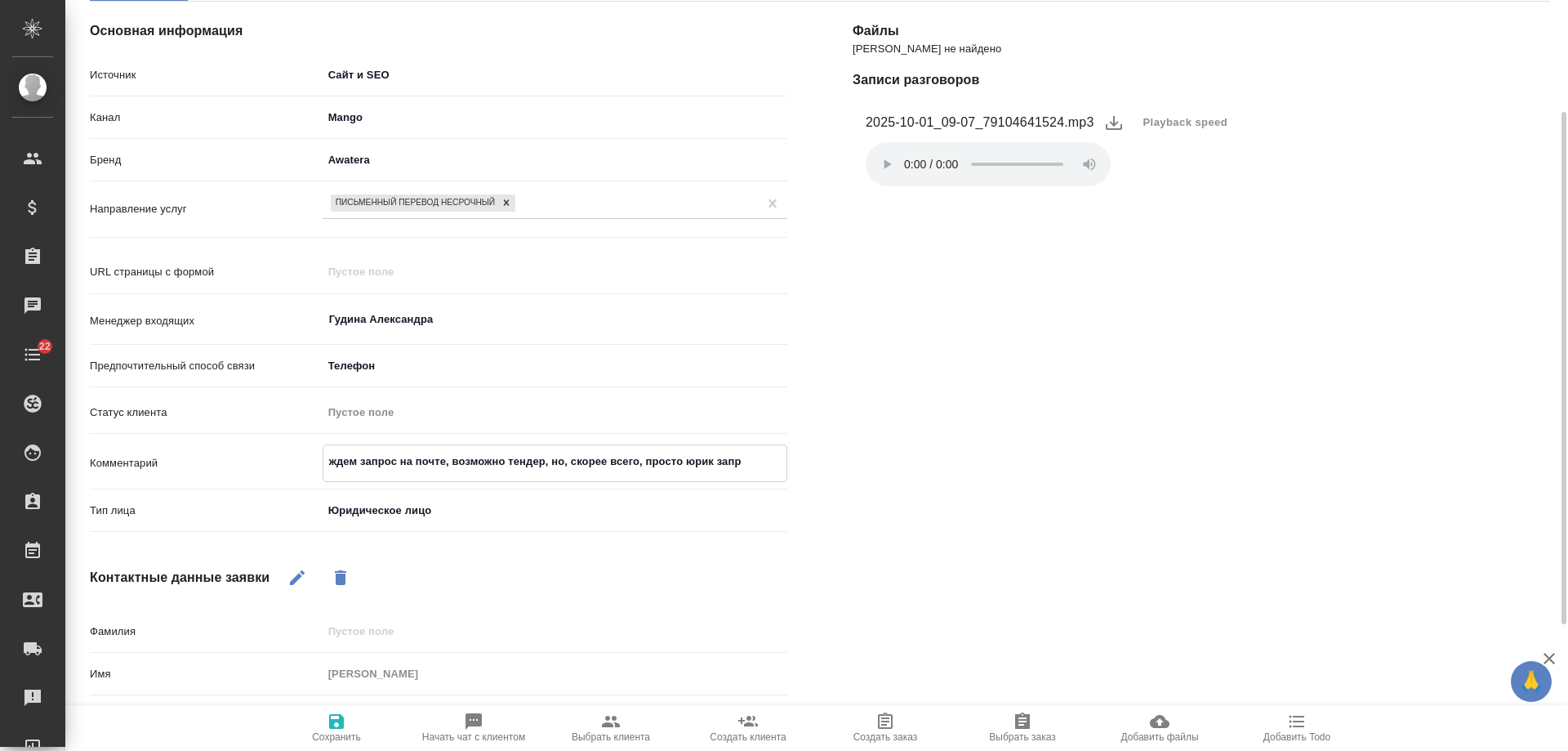
type textarea "ждем запрос на почте, возможно тендер, но, скорее всего, просто юрик запро"
type textarea "x"
type textarea "ждем запрос на почте, возможно тендер, но, скорее всего, просто юрик запрос"
type textarea "x"
type textarea "ждем запрос на почте, возможно тендер, но, скорее всего, просто юрик запроси"
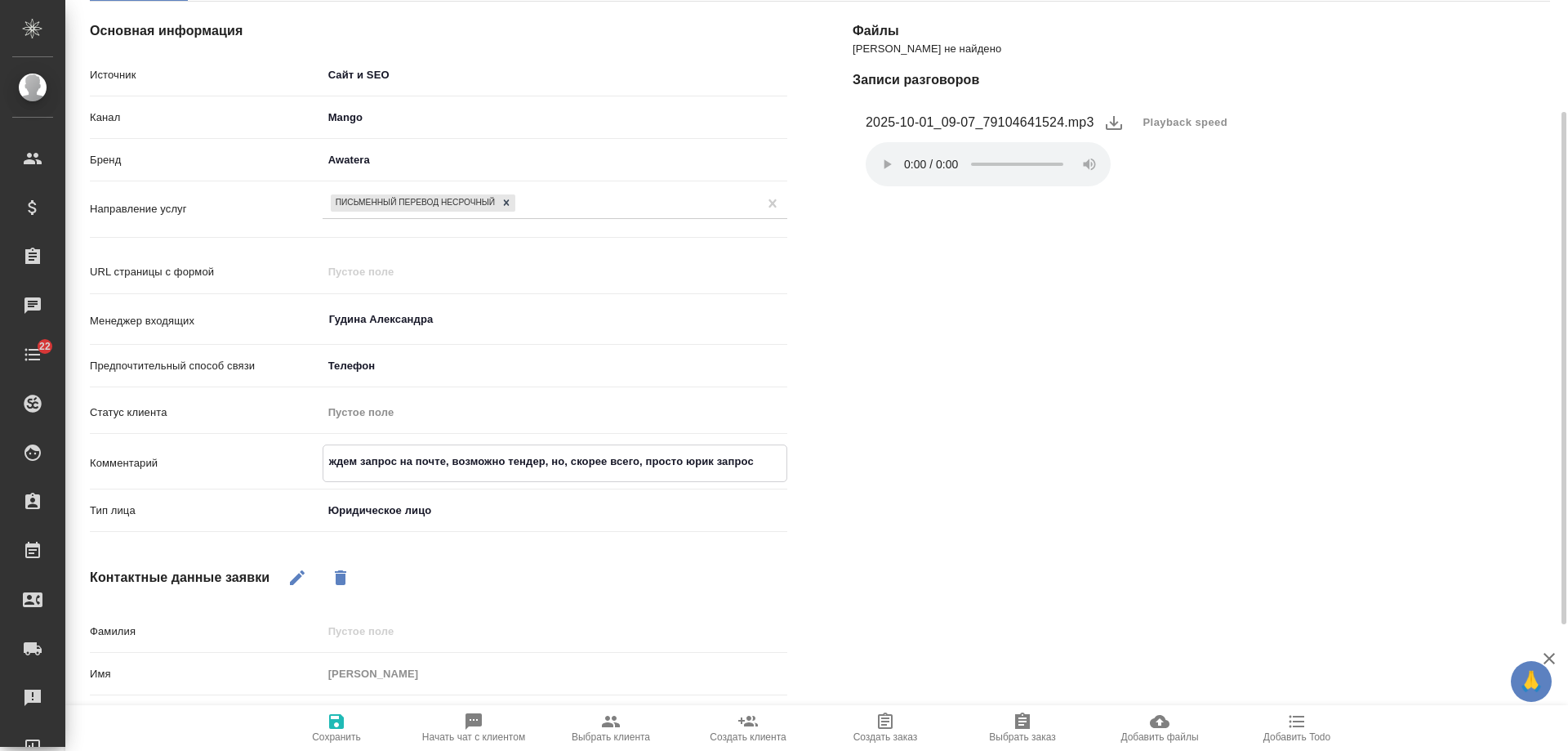
type textarea "x"
type textarea "ждем запрос на почте, возможно тендер, но, скорее всего, просто юрик запросит"
type textarea "x"
type textarea "ждем запрос на почте, возможно тендер, но, скорее всего, просто юрик запросит"
type textarea "x"
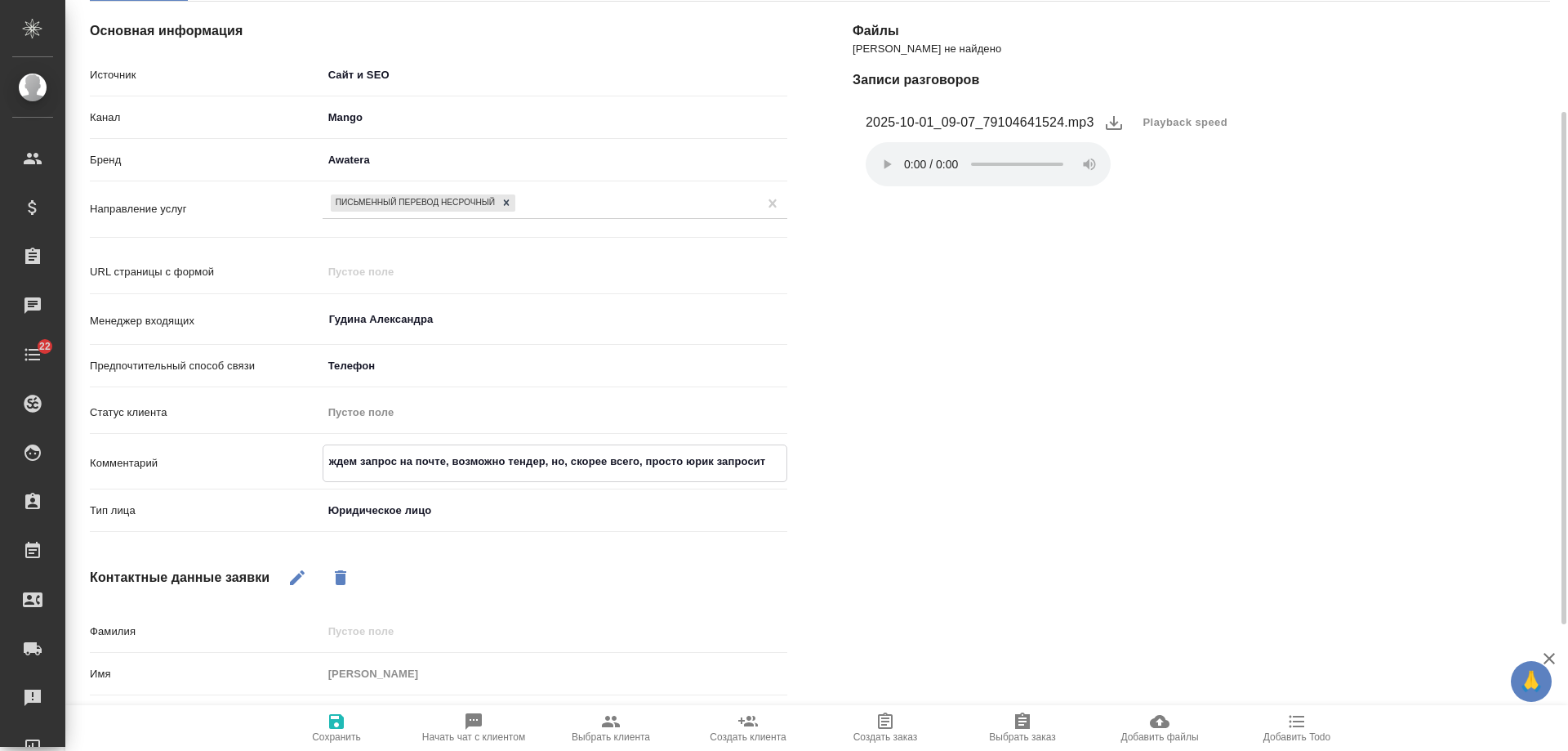
type textarea "ждем запрос на почте, возможно тендер, но, скорее всего, просто юрик запросит К"
type textarea "x"
type textarea "ждем запрос на почте, возможно тендер, но, скорее всего, просто юрик запросит КП"
type textarea "x"
type textarea "ждем запрос на почте, возможно тендер, но, скорее всего, просто юрик запросит КП"
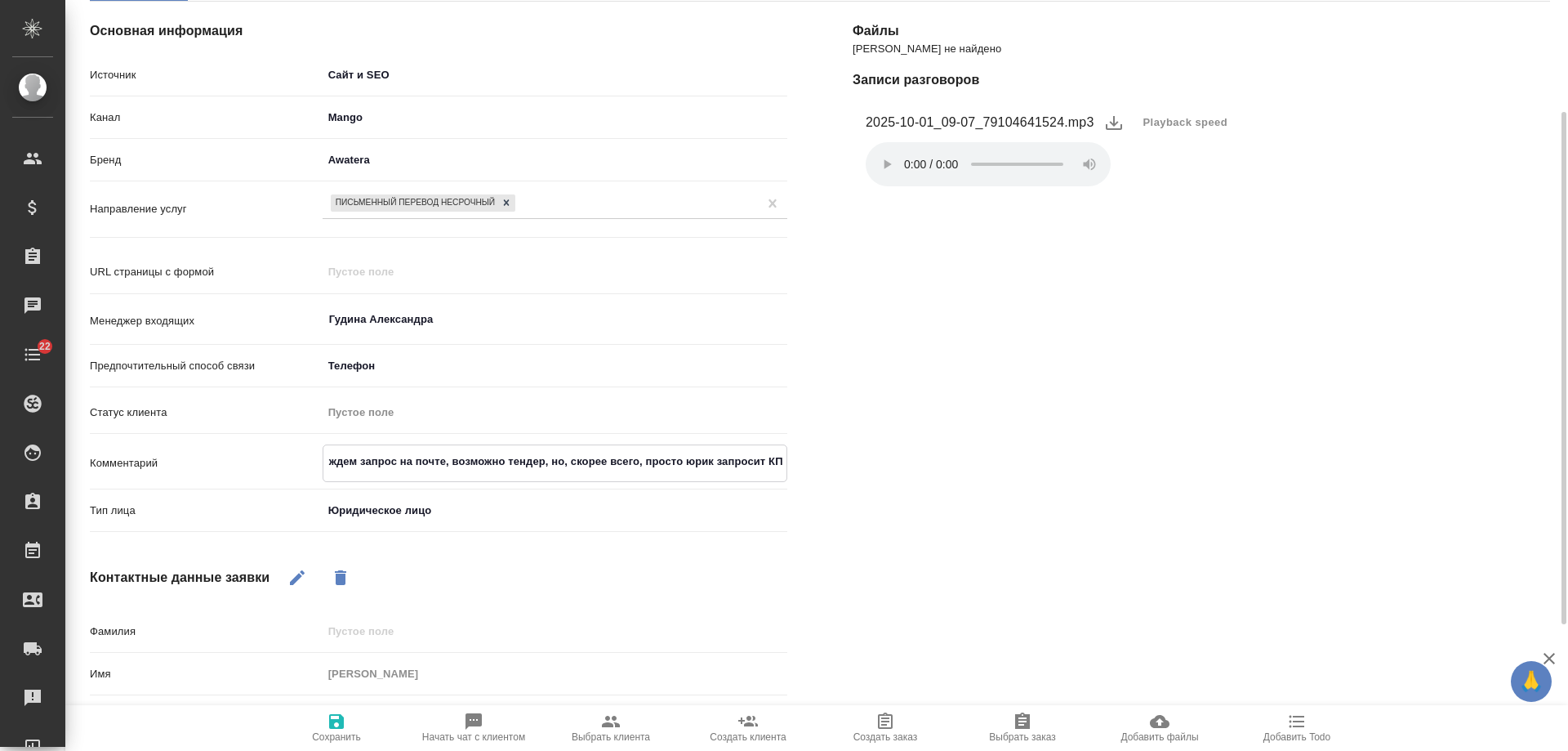
type textarea "x"
click at [345, 723] on icon "button" at bounding box center [336, 721] width 19 height 19
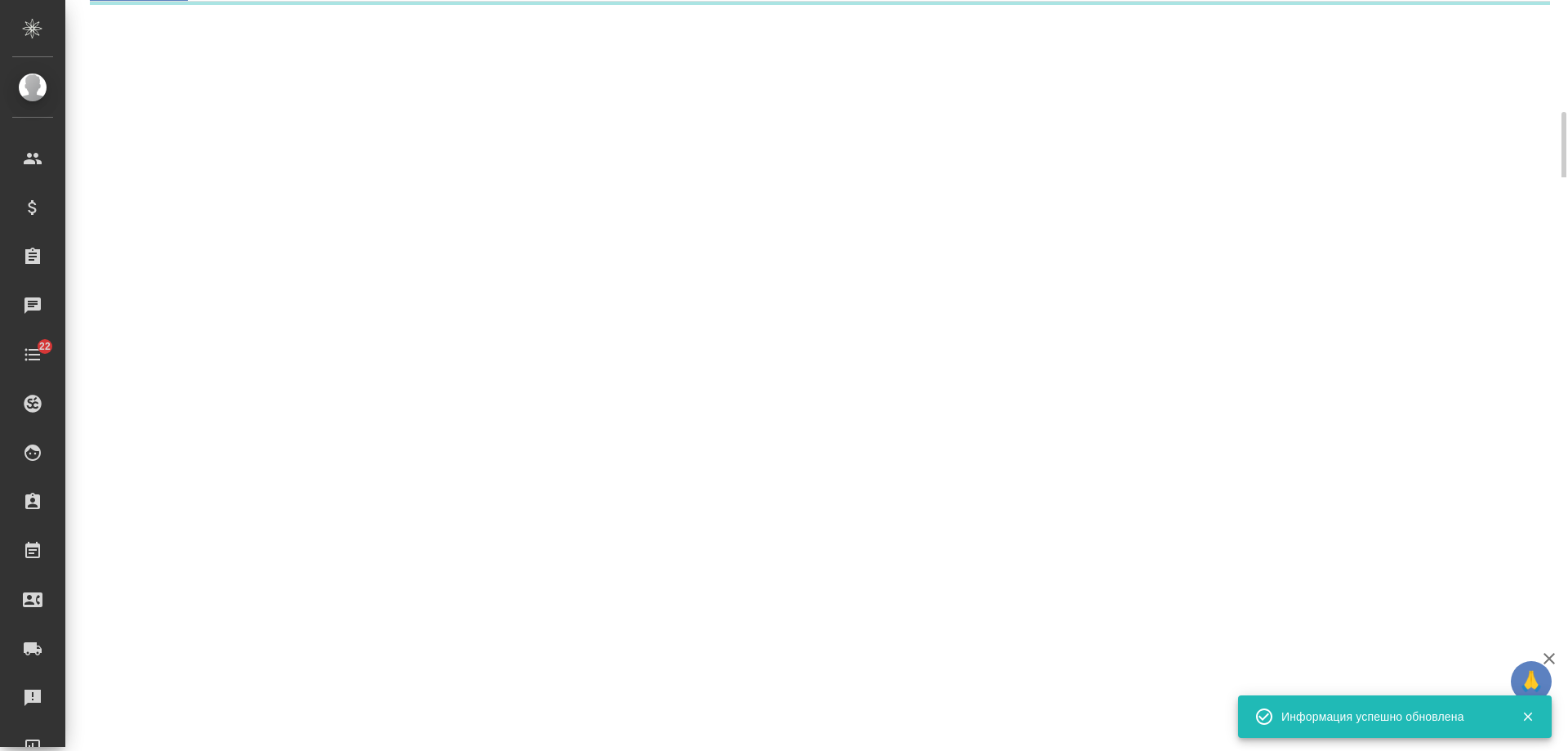
select select "RU"
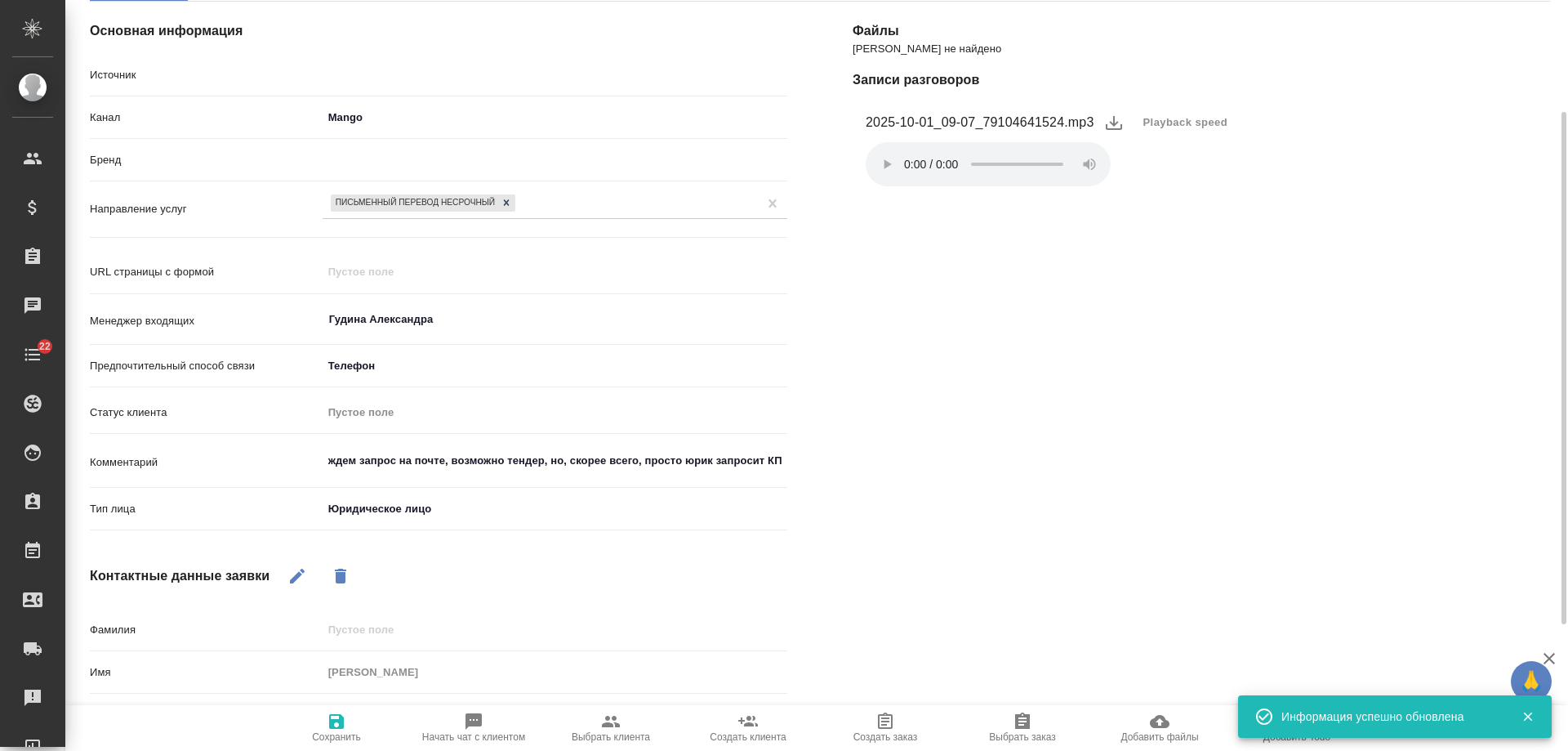
type textarea "x"
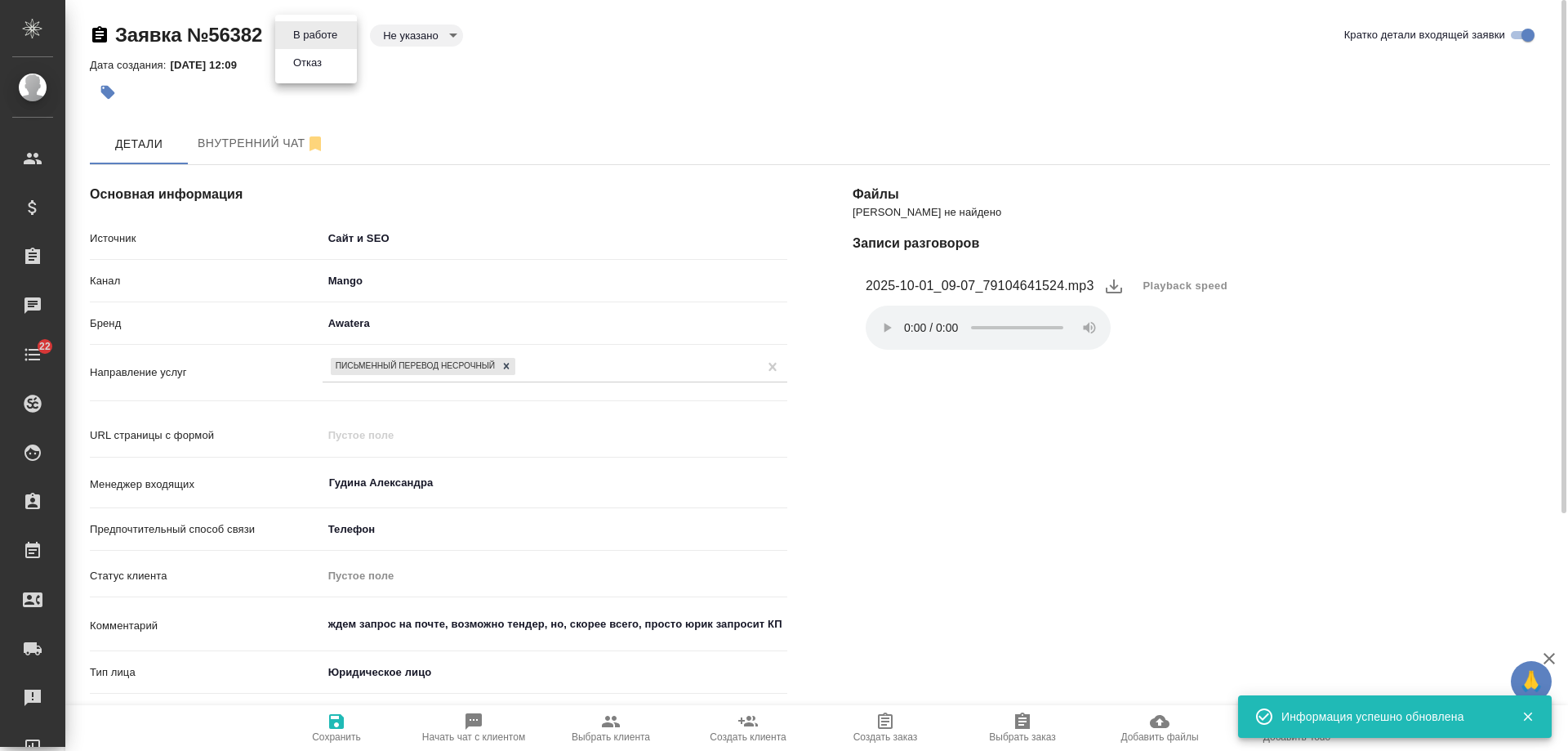
click at [321, 35] on body "🙏 .cls-1 fill:#fff; AWATERA Gudina Alexandra Клиенты Спецификации Заказы 0 Чаты…" at bounding box center [784, 376] width 1568 height 751
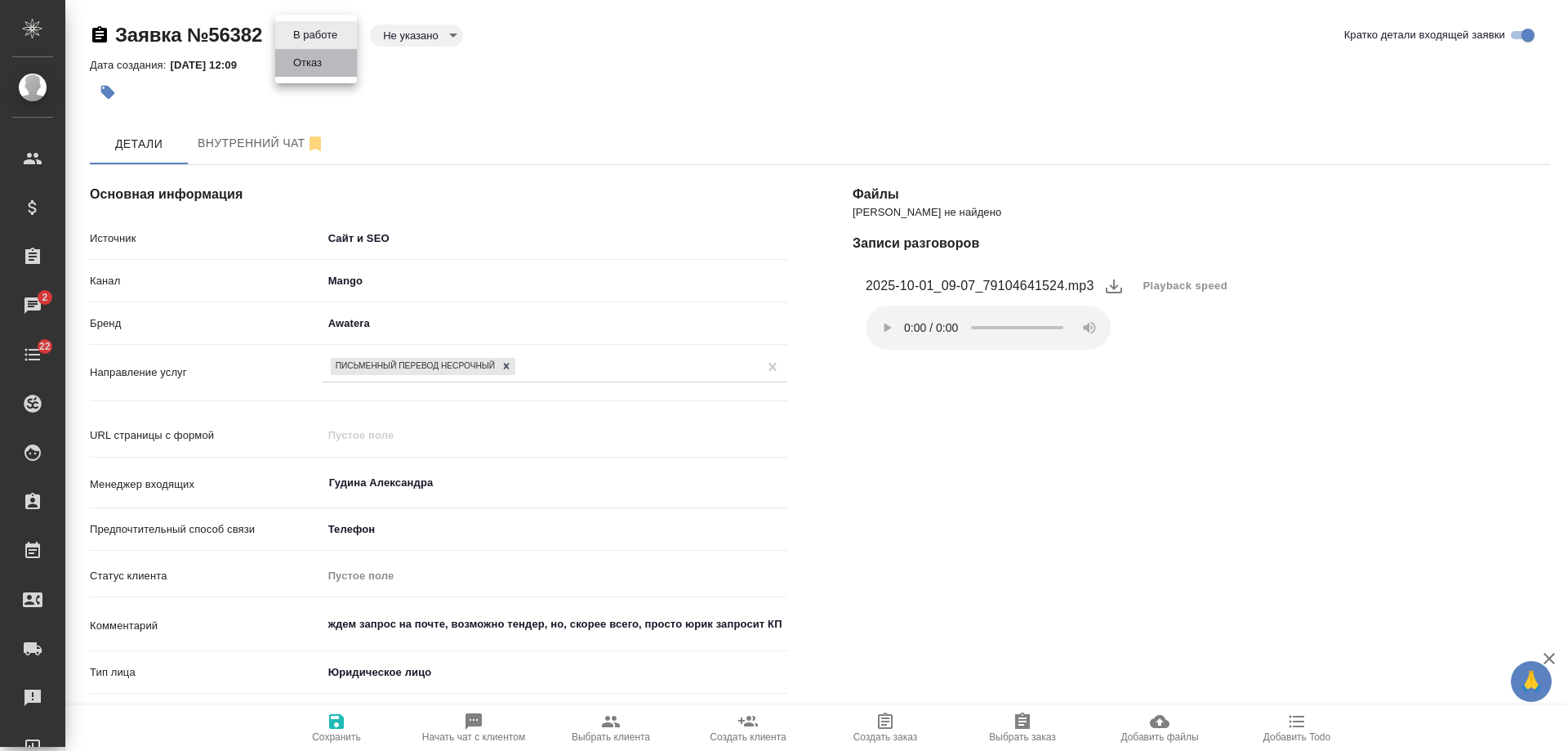
click at [326, 63] on button "Отказ" at bounding box center [307, 63] width 39 height 18
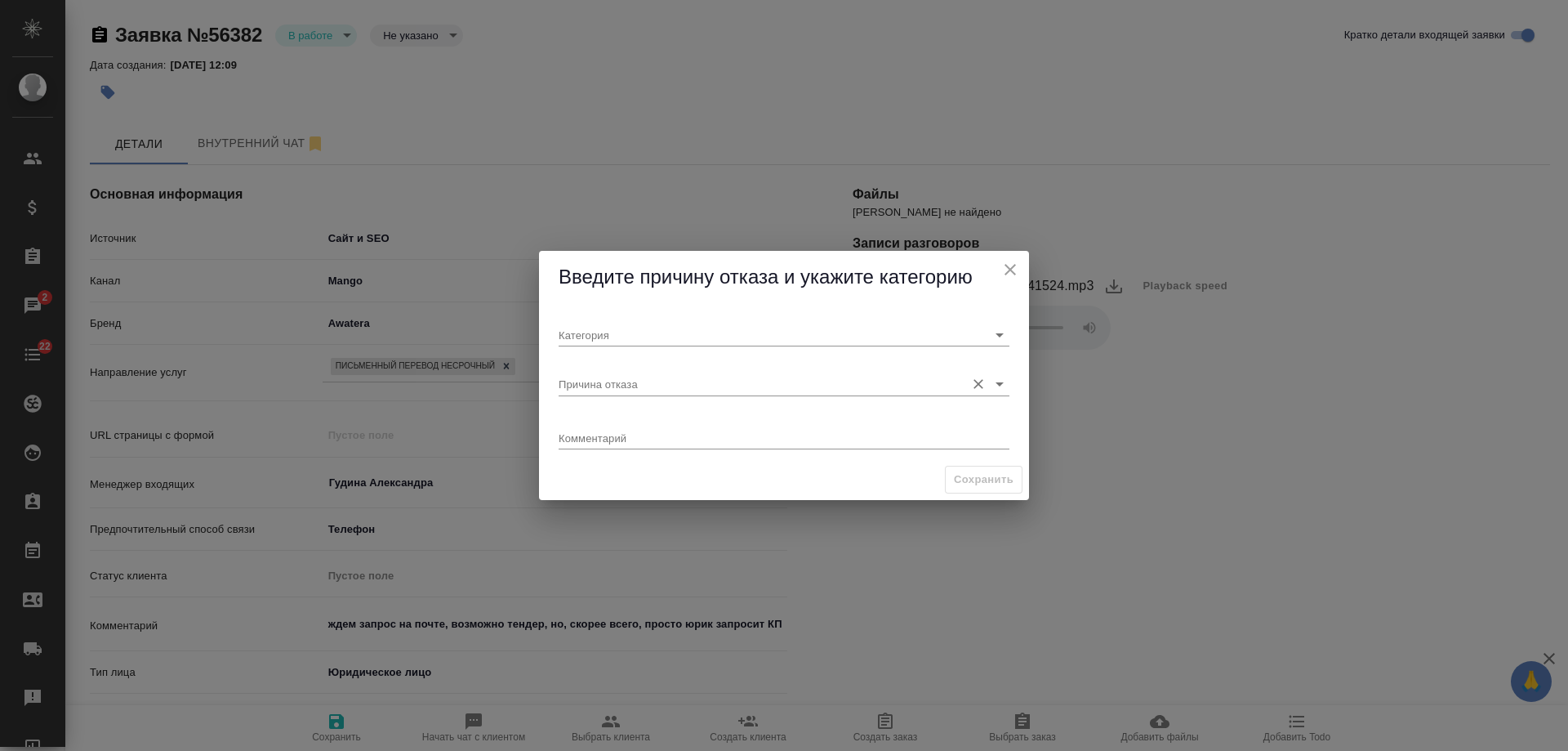
click at [702, 389] on input "Причина отказа" at bounding box center [758, 384] width 398 height 22
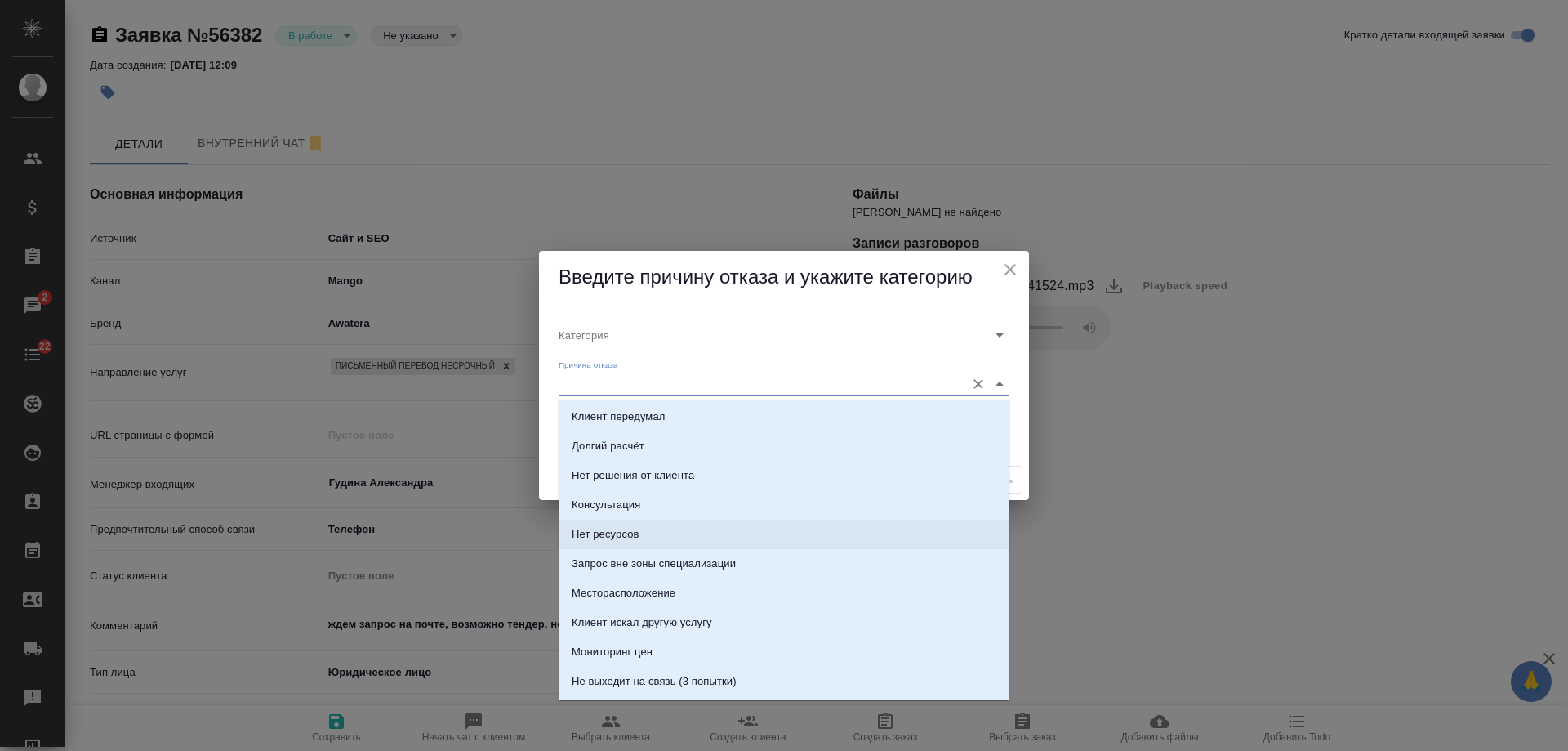
scroll to position [245, 0]
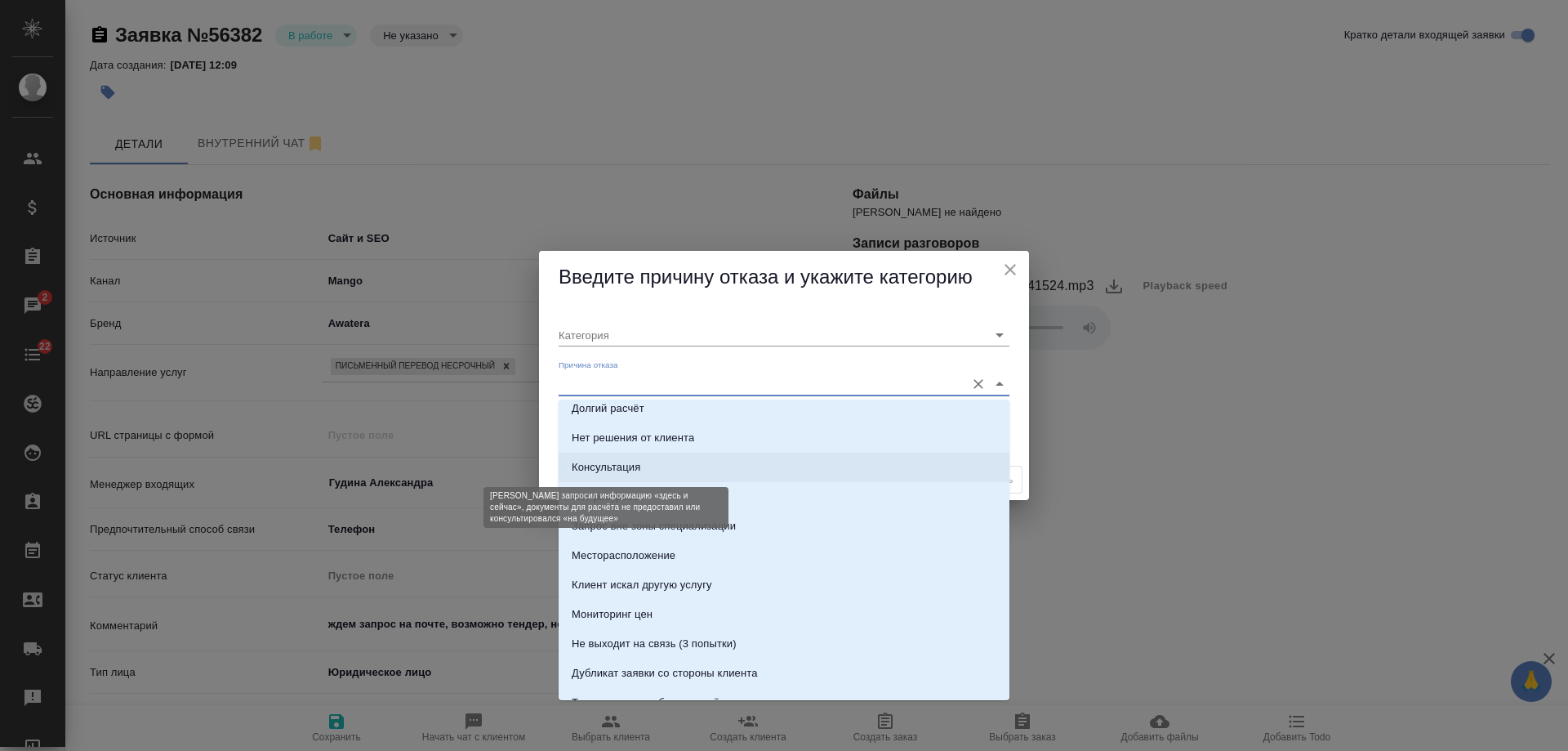
click at [615, 469] on div "Консультация" at bounding box center [606, 467] width 69 height 17
type input "Целевая"
type input "Консультация"
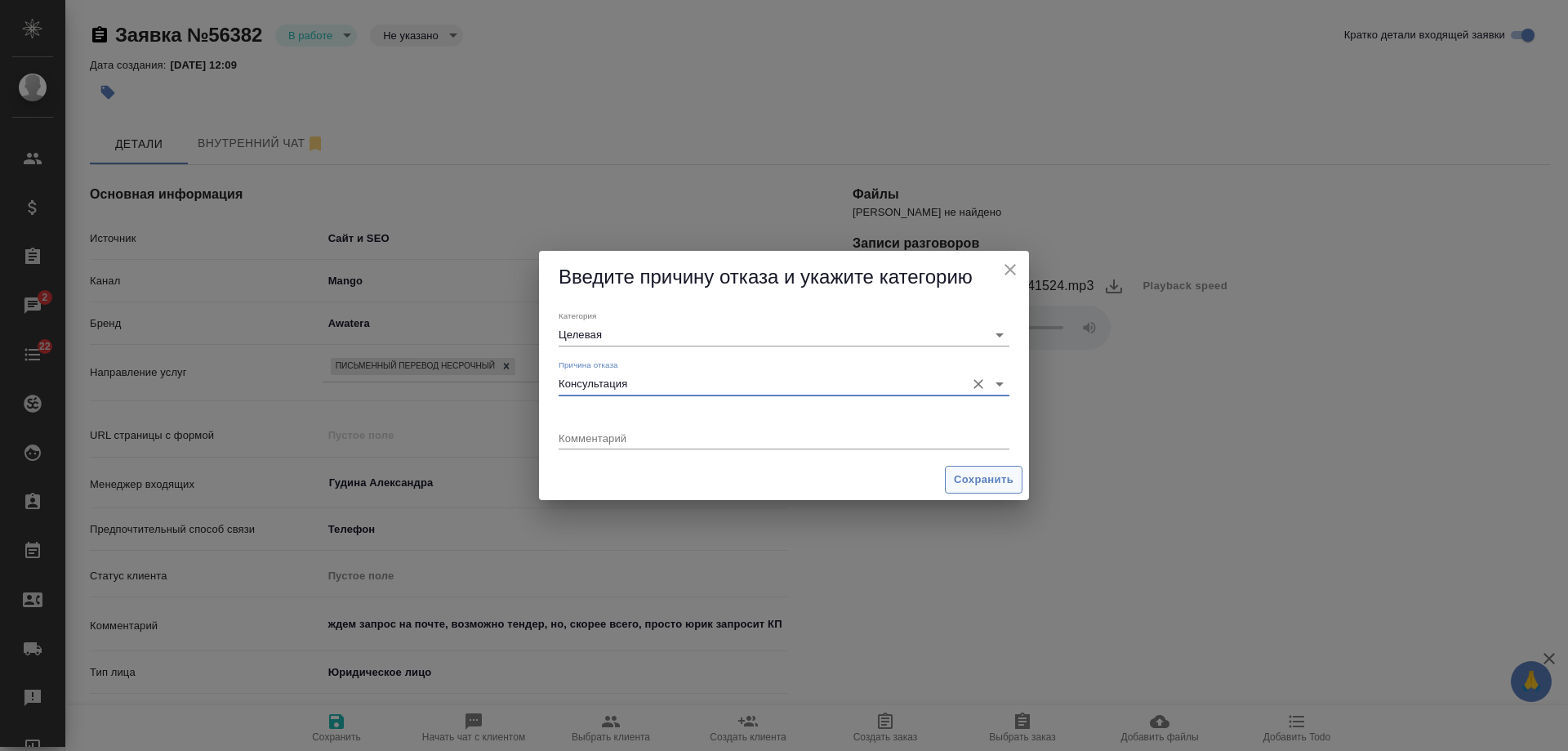
click at [995, 474] on span "Сохранить" at bounding box center [983, 480] width 60 height 18
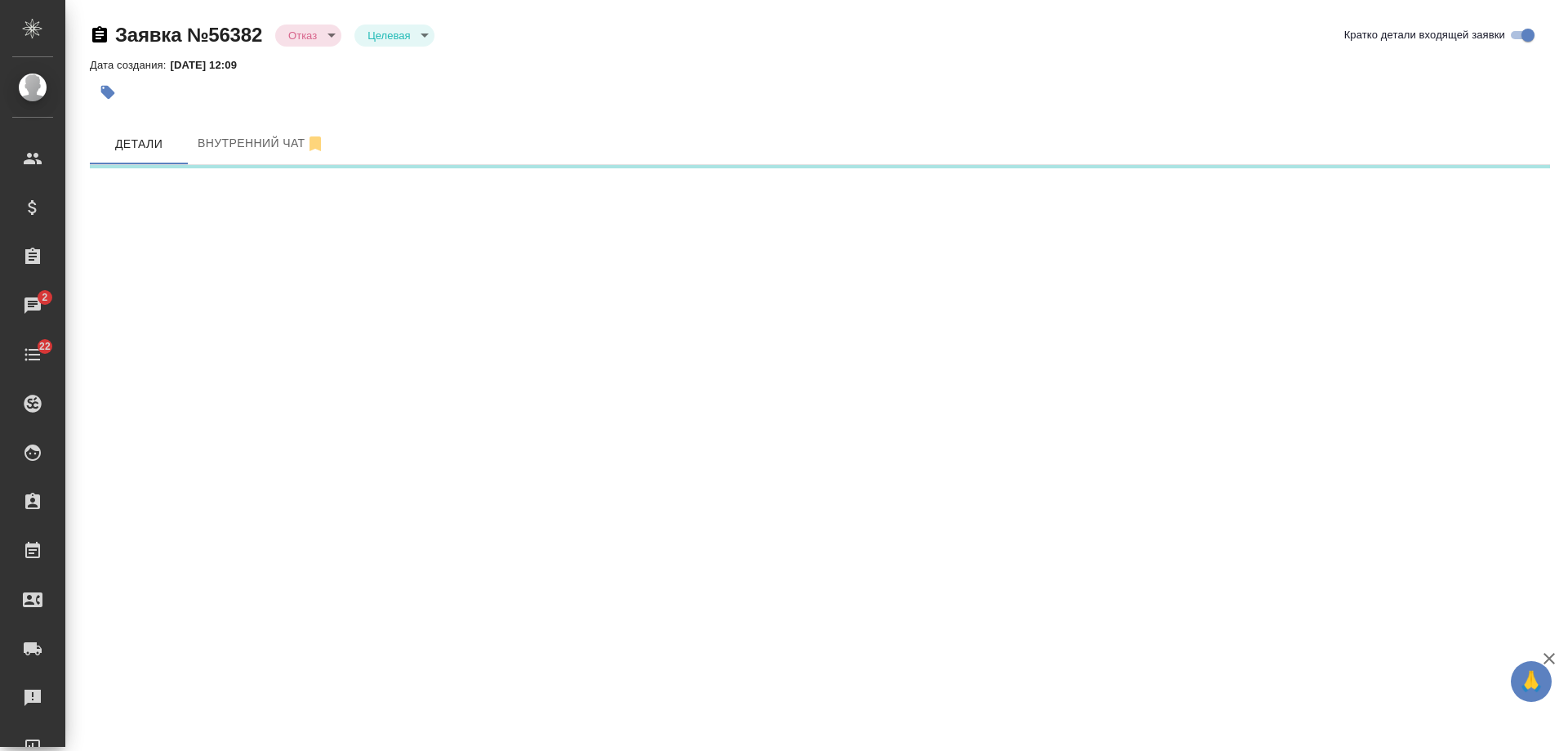
select select "RU"
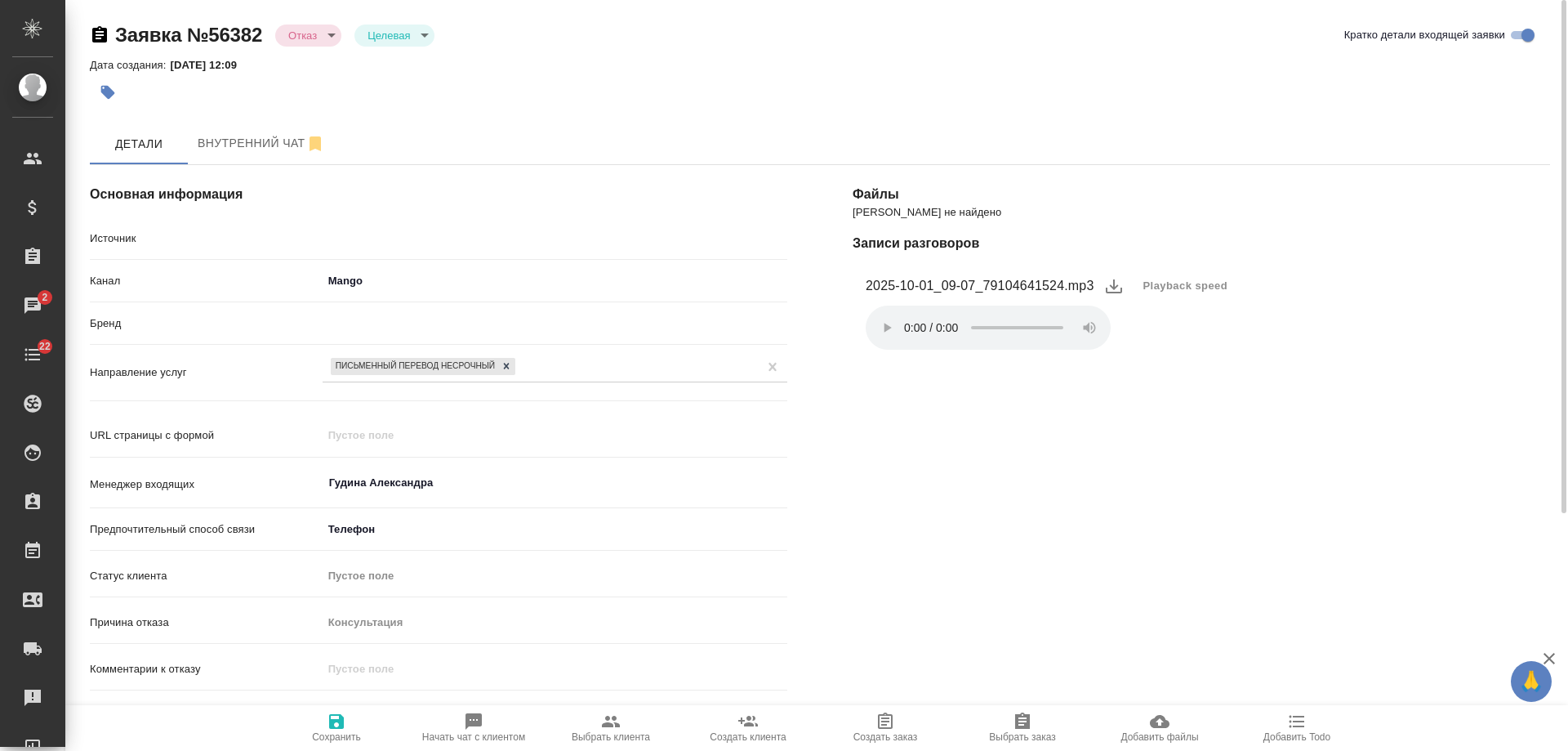
type textarea "x"
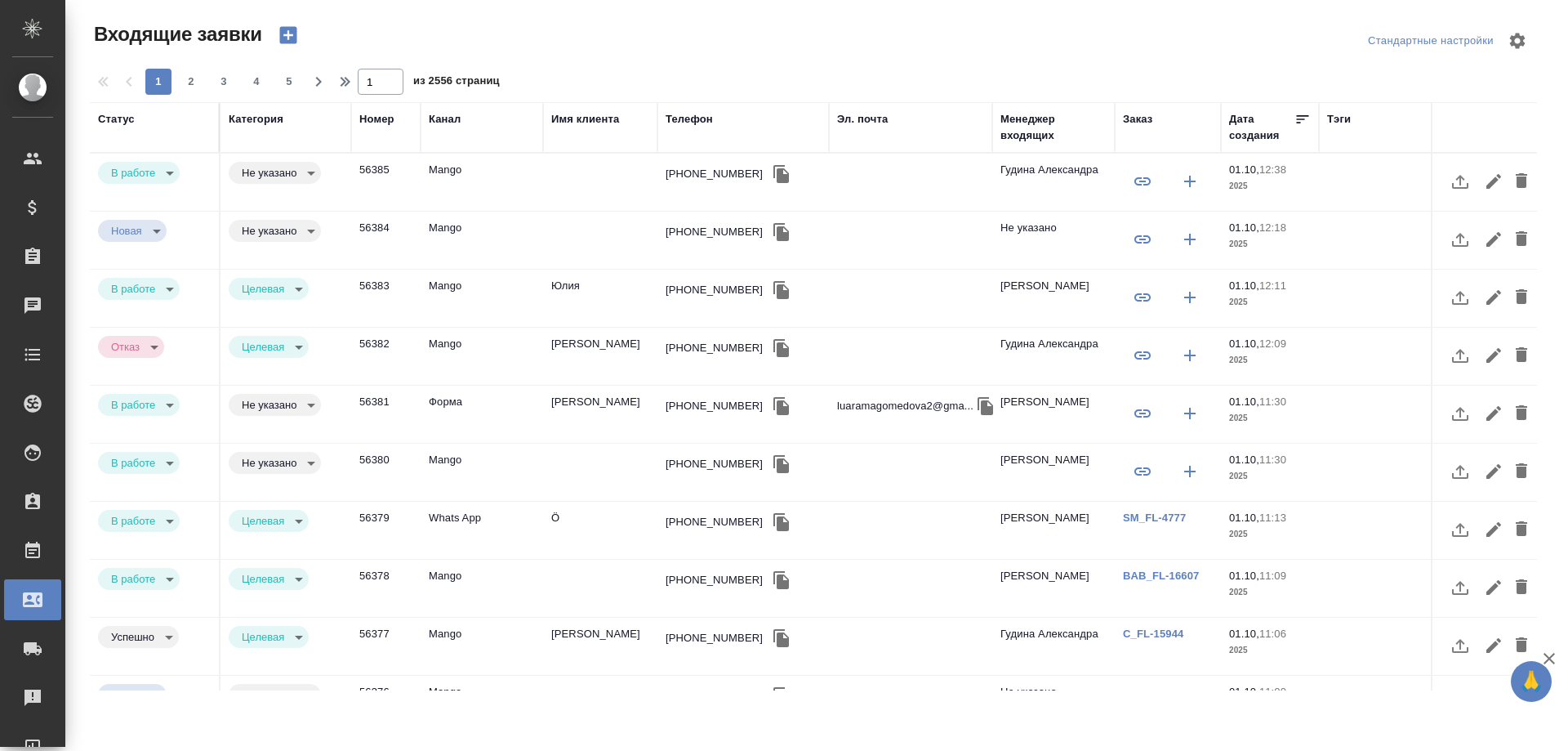
select select "RU"
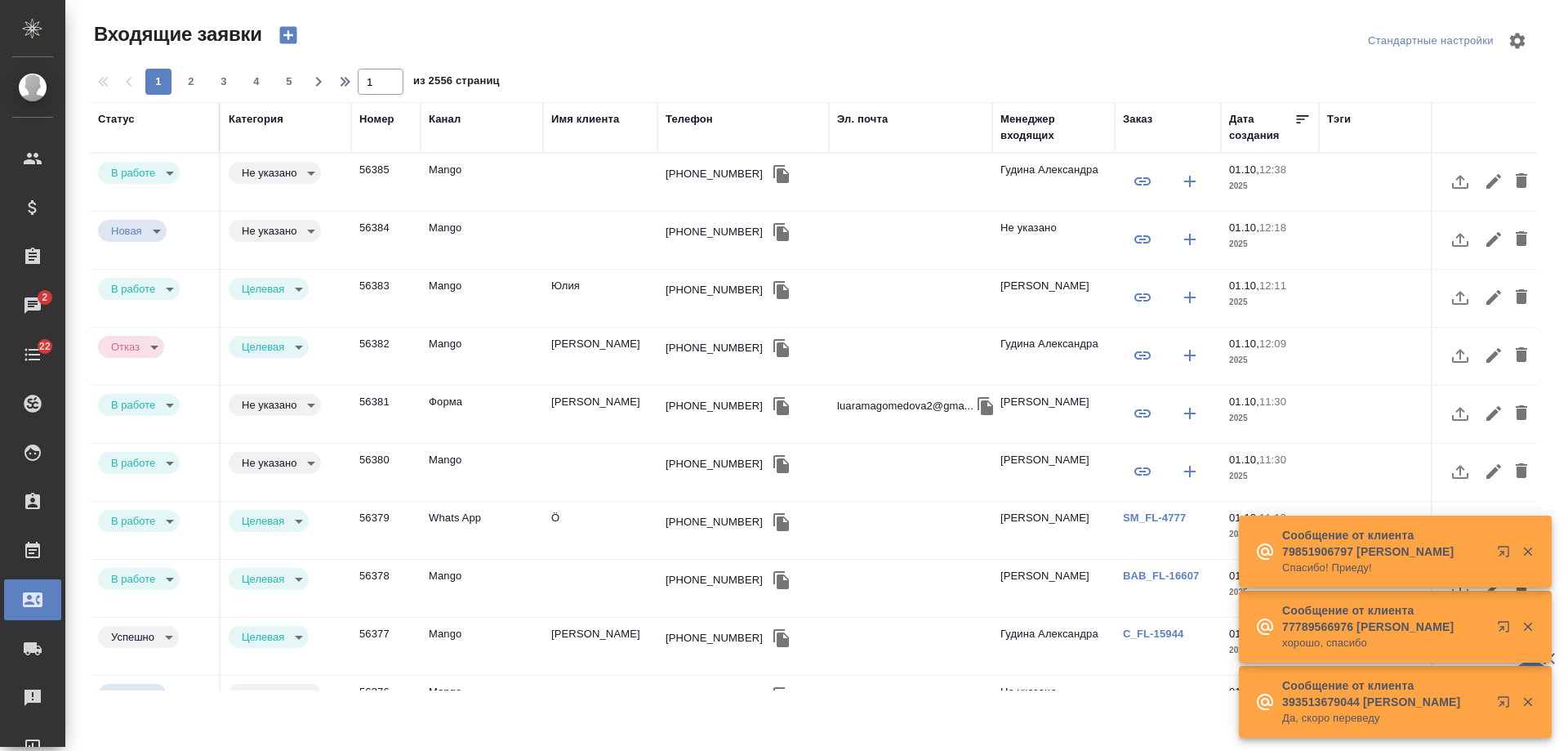
click at [572, 344] on td "[PERSON_NAME]" at bounding box center [600, 356] width 115 height 57
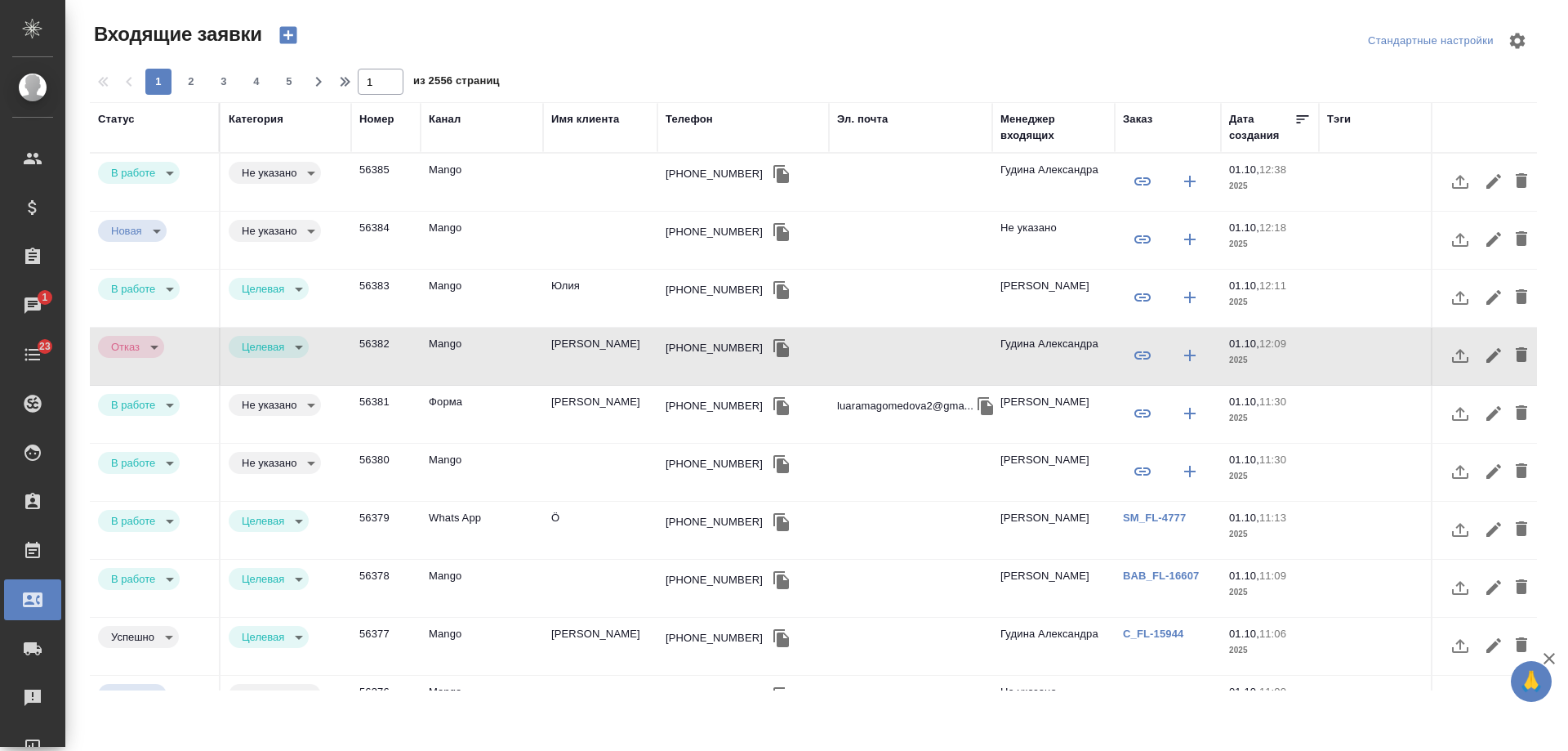
click at [684, 180] on div "[PHONE_NUMBER]" at bounding box center [714, 174] width 97 height 17
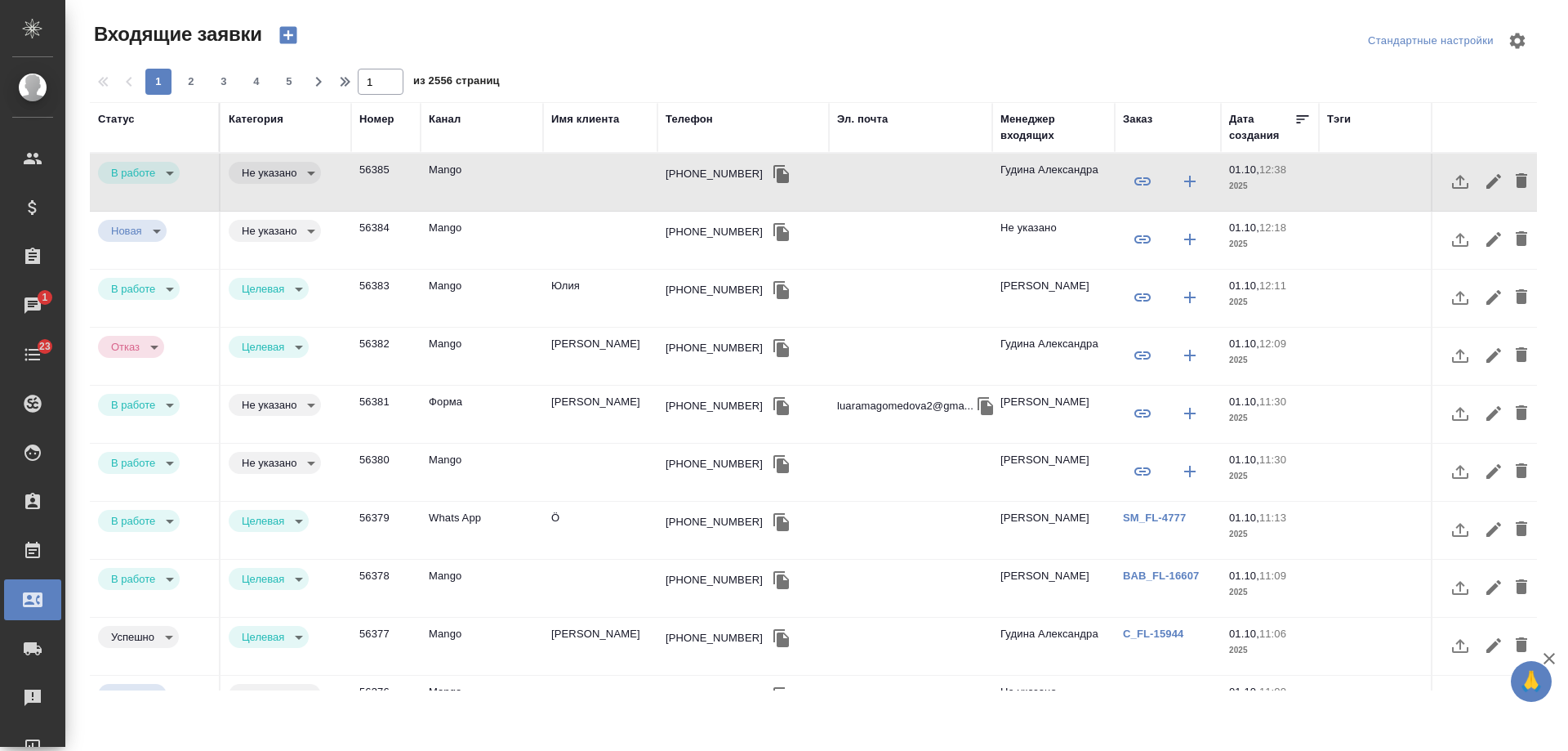
click at [684, 180] on div "[PHONE_NUMBER]" at bounding box center [714, 174] width 97 height 17
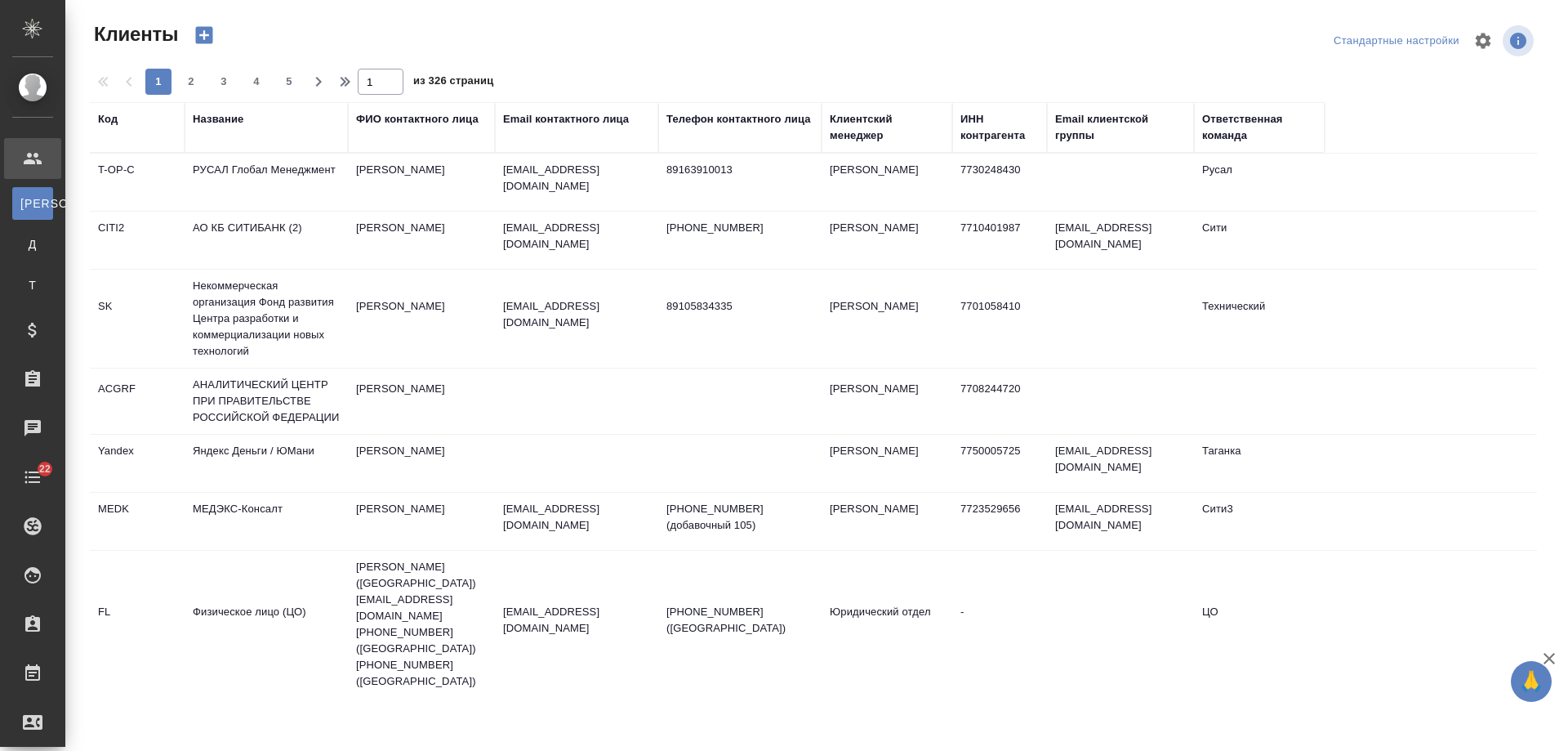
select select "RU"
click at [545, 115] on div "Email контактного лица" at bounding box center [565, 119] width 126 height 17
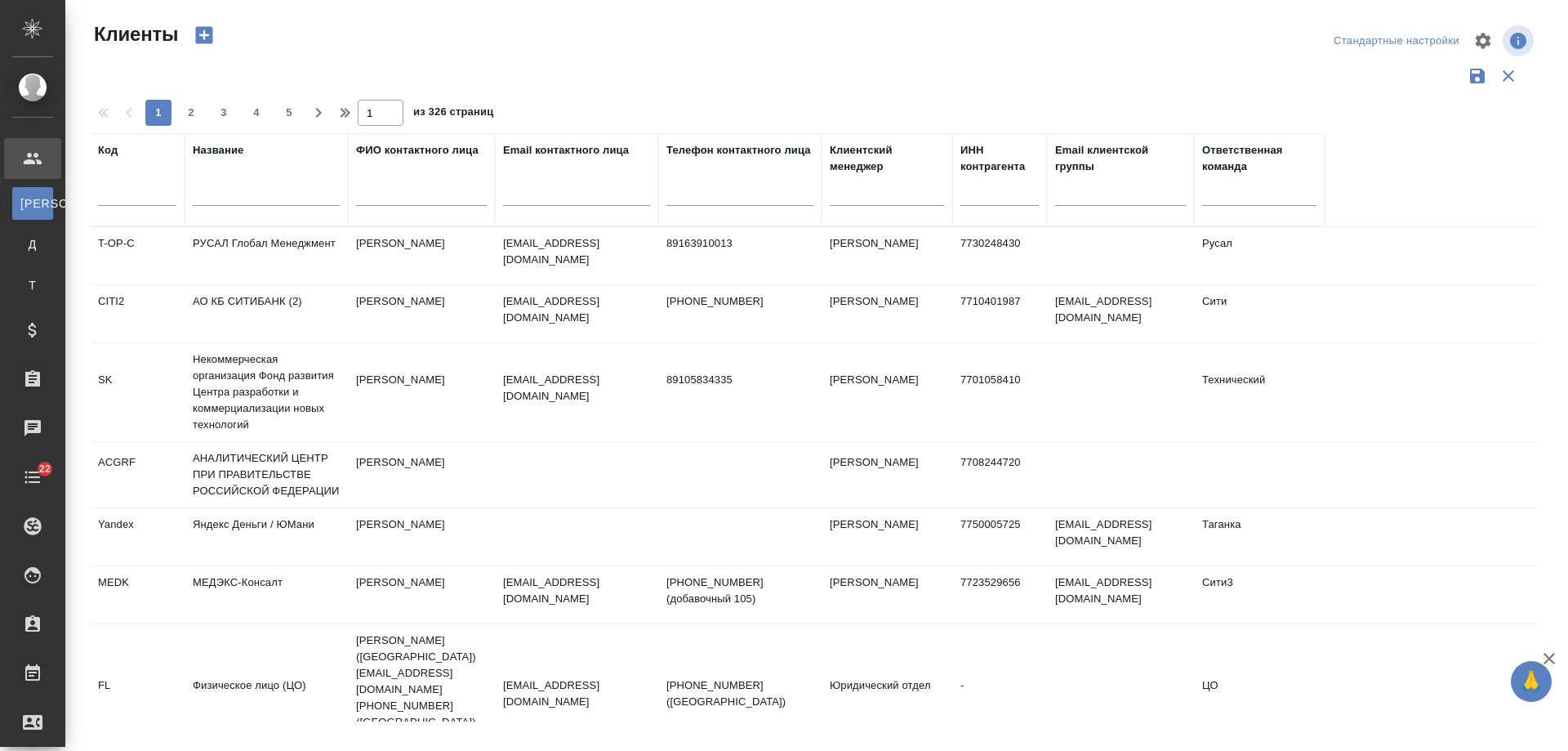
click at [567, 203] on input "text" at bounding box center [576, 196] width 147 height 20
paste input "АНО Национальные приоритеты РФ"
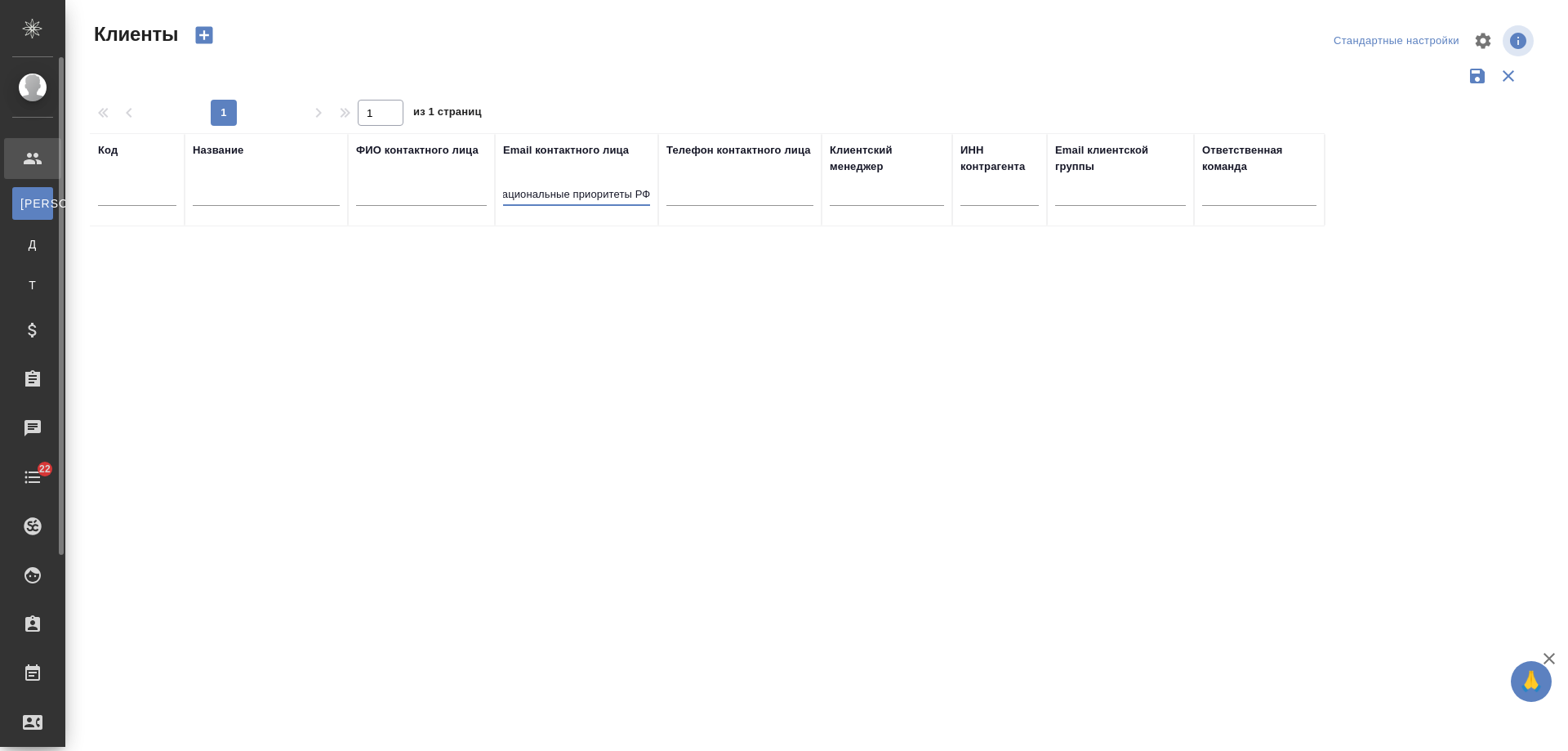
drag, startPoint x: 619, startPoint y: 196, endPoint x: 15, endPoint y: 191, distance: 604.0
click at [15, 191] on div ".cls-1 fill:#fff; AWATERA Gudina Alexandra Клиенты К Клиенты Д Договоры Т Тенде…" at bounding box center [784, 376] width 1568 height 751
drag, startPoint x: 606, startPoint y: 196, endPoint x: 195, endPoint y: 196, distance: 411.0
click at [198, 196] on tr "Код Название ФИО контактного лица Email контактного лица РФ Телефон контактного…" at bounding box center [706, 179] width 1234 height 93
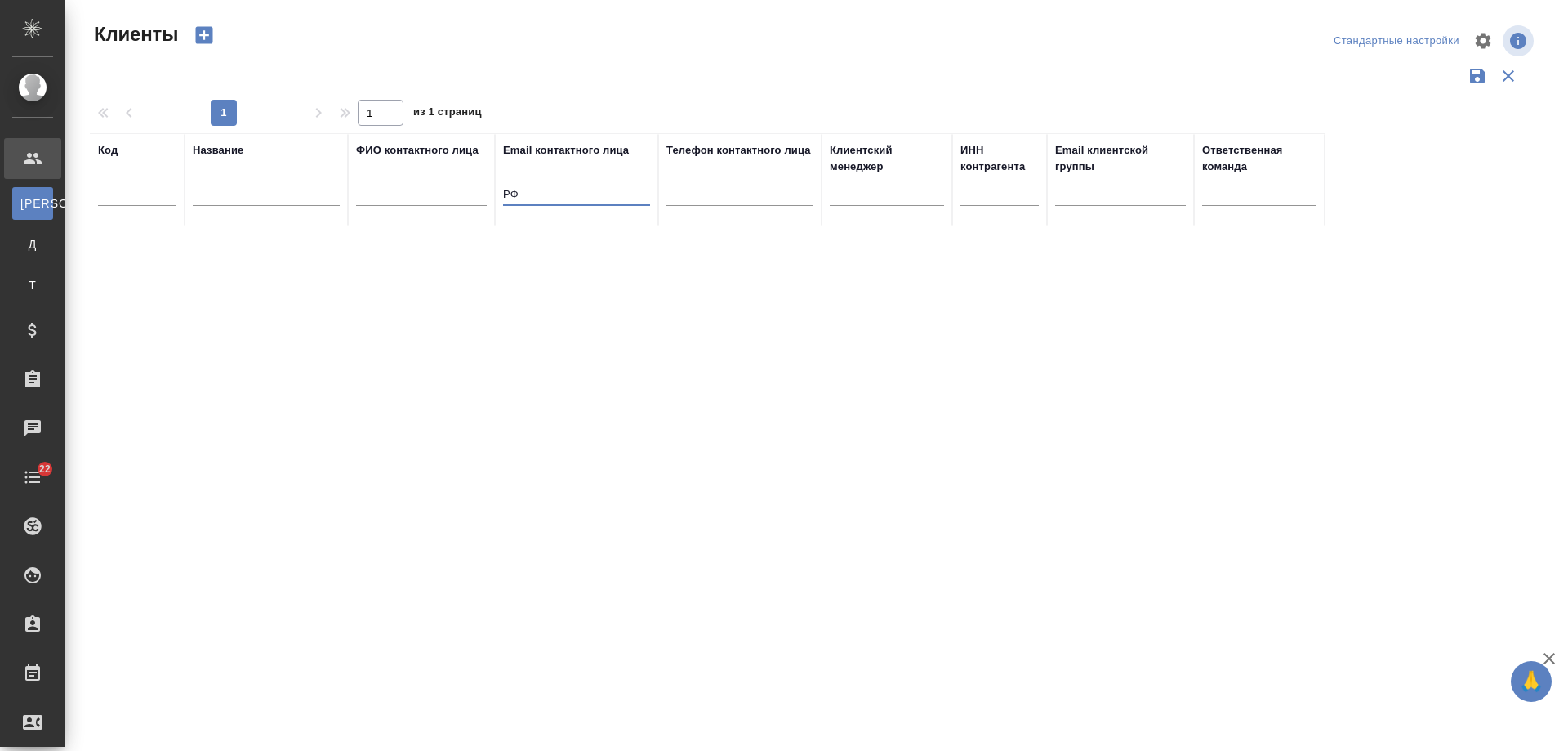
type input "РФ"
click at [232, 200] on input "text" at bounding box center [266, 196] width 147 height 20
paste input "АНО Национальные приоритеты РФ"
click at [204, 191] on input "АНО Национальные приоритеты РФ" at bounding box center [266, 196] width 147 height 20
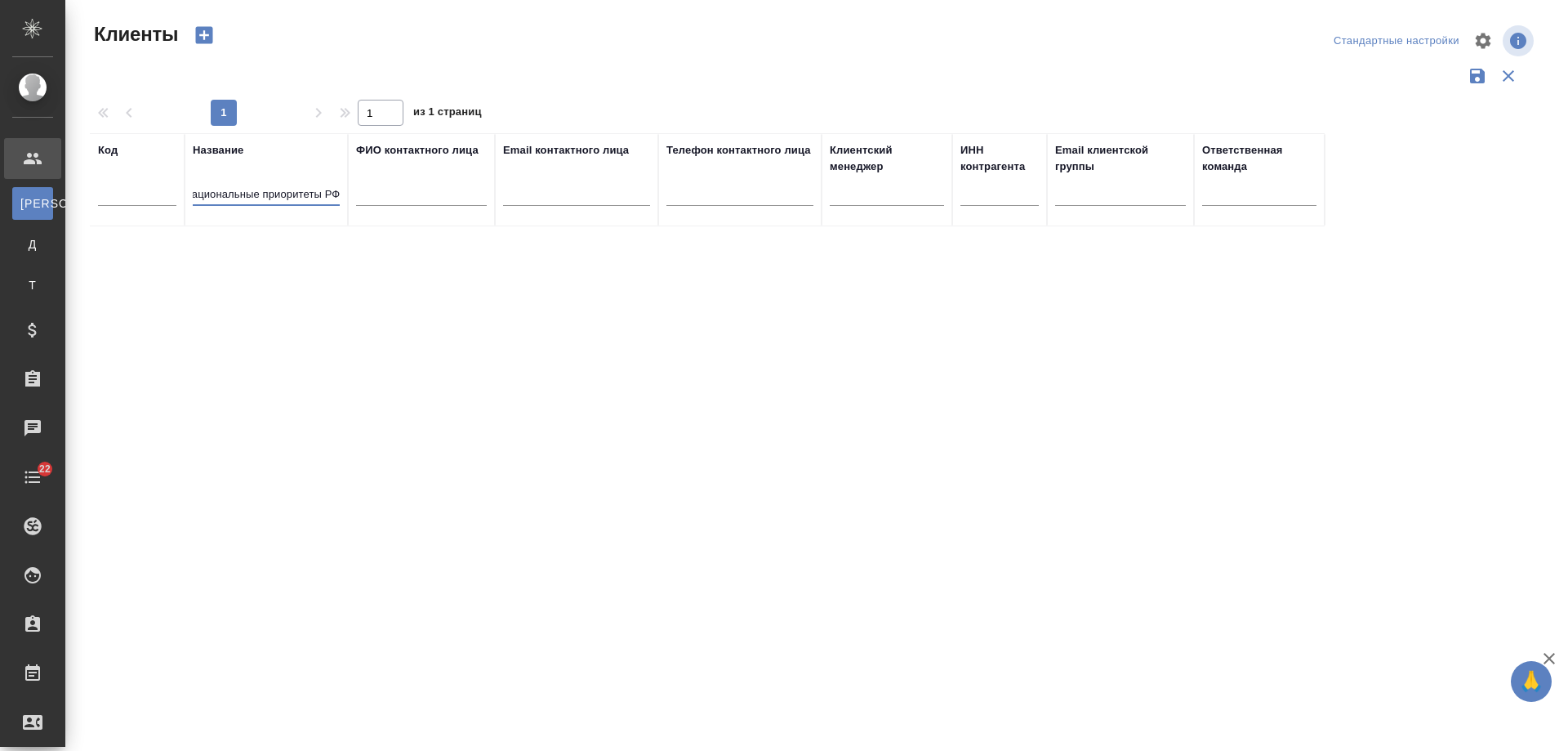
scroll to position [0, 0]
drag, startPoint x: 223, startPoint y: 195, endPoint x: 82, endPoint y: 195, distance: 141.0
click at [82, 195] on div "Клиенты Стандартные настройки 1 1 из 1 страниц Код Название АНО Национальные пр…" at bounding box center [819, 365] width 1478 height 731
drag, startPoint x: 329, startPoint y: 196, endPoint x: 824, endPoint y: 206, distance: 495.1
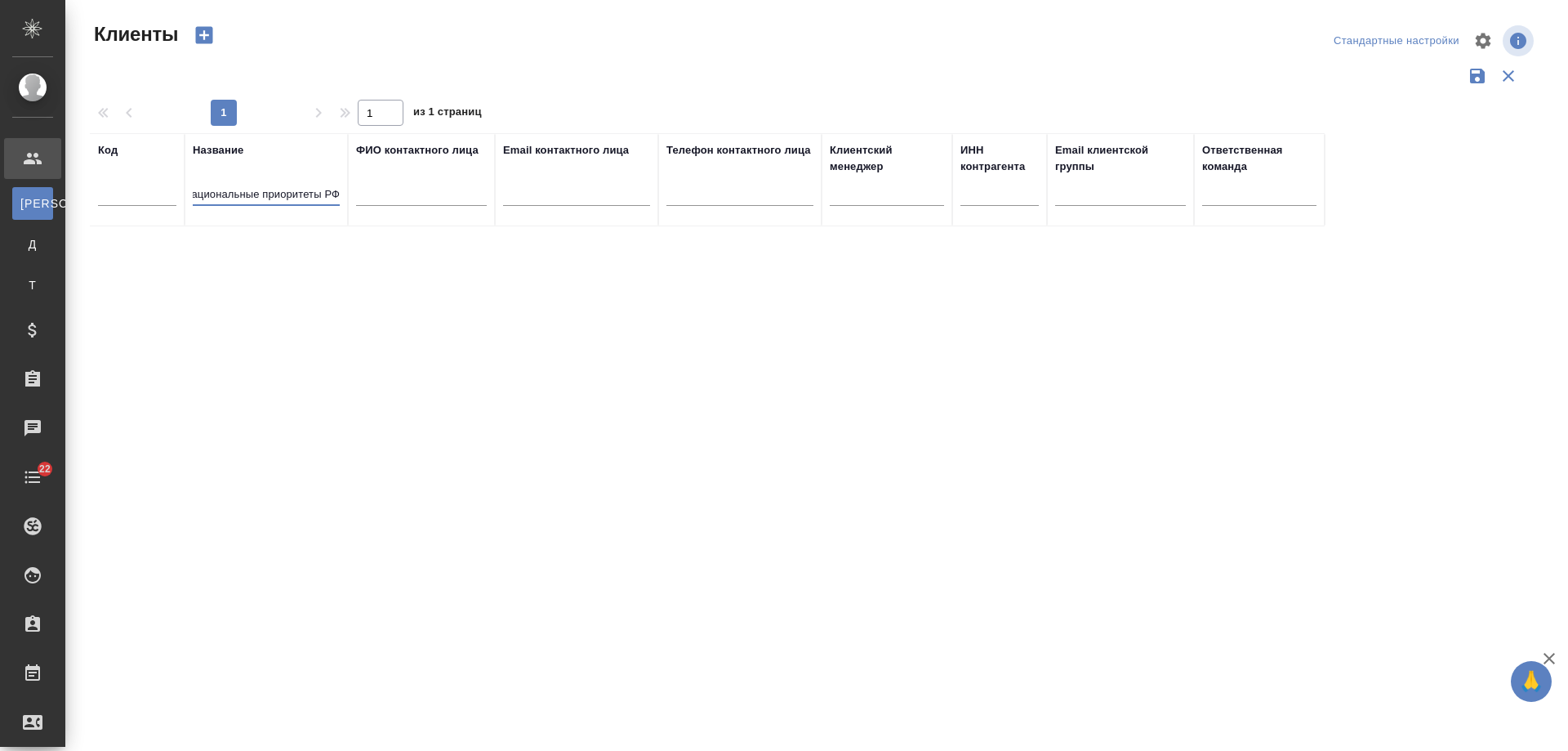
click at [824, 206] on tr "Код Название Национальные приоритеты РФ ФИО контактного лица Email контактного …" at bounding box center [706, 179] width 1234 height 93
drag, startPoint x: 271, startPoint y: 196, endPoint x: 534, endPoint y: 198, distance: 263.0
click at [534, 198] on tr "Код Название Национальные приоритеты ФИО контактного лица Email контактного лиц…" at bounding box center [706, 179] width 1234 height 93
type input "Национальные"
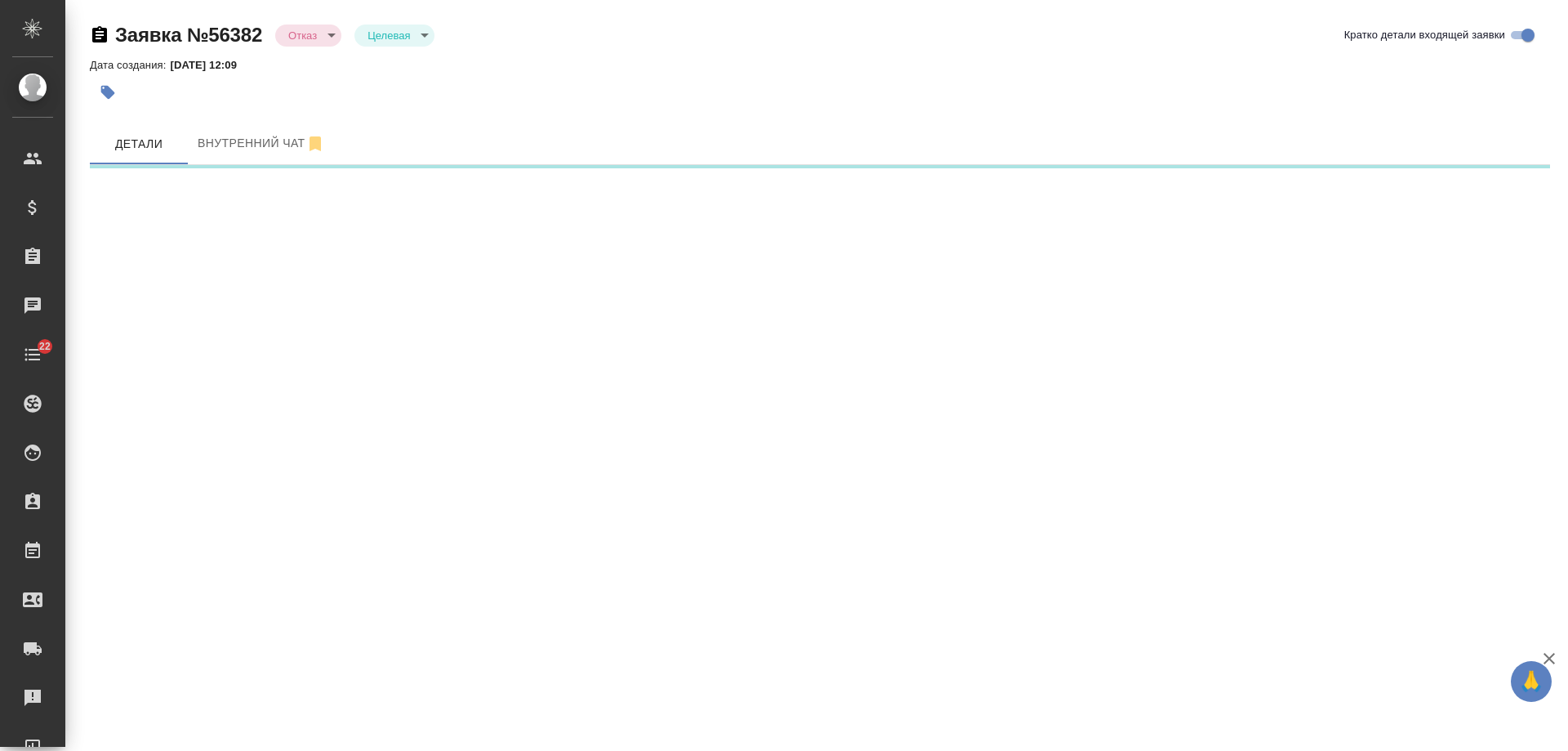
select select "RU"
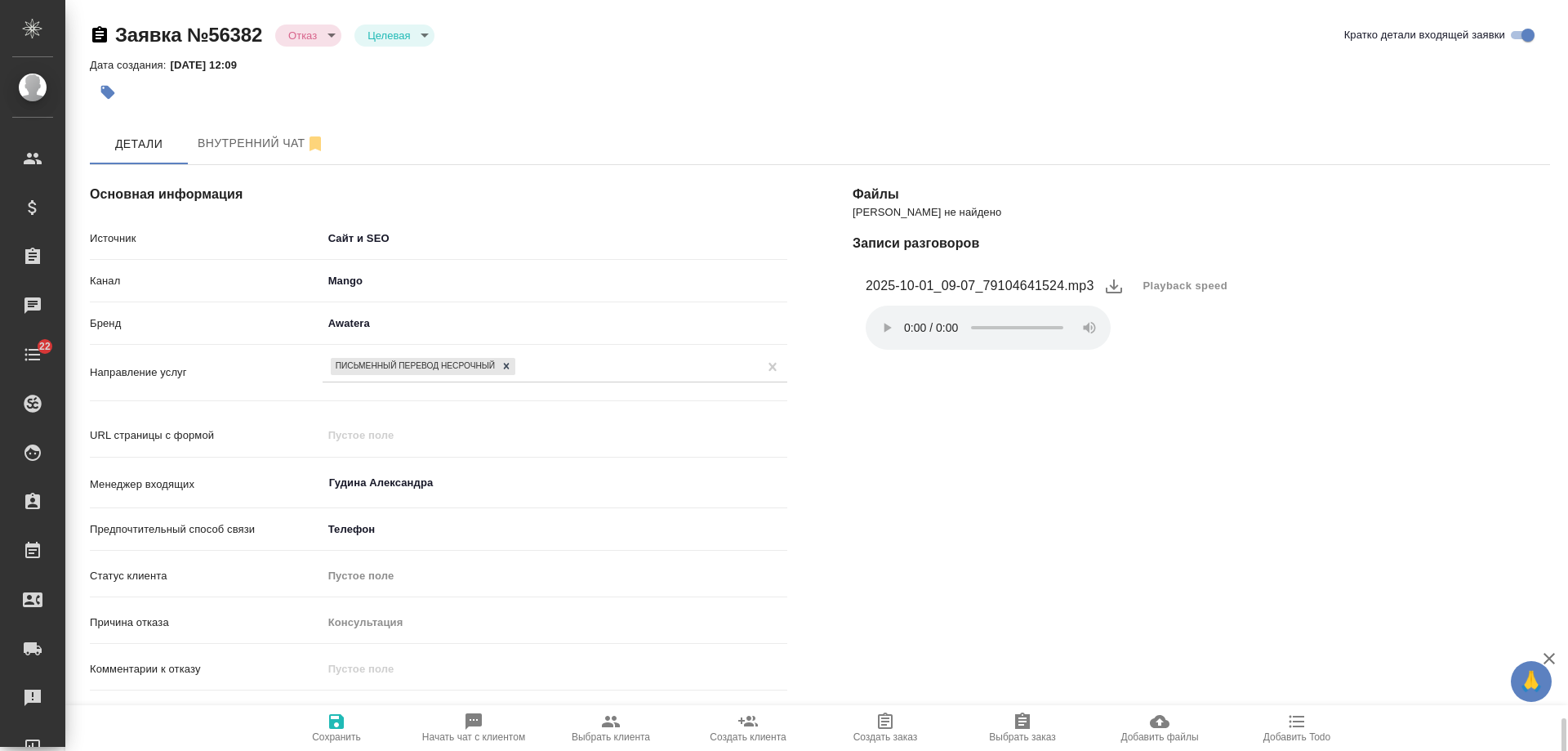
scroll to position [441, 0]
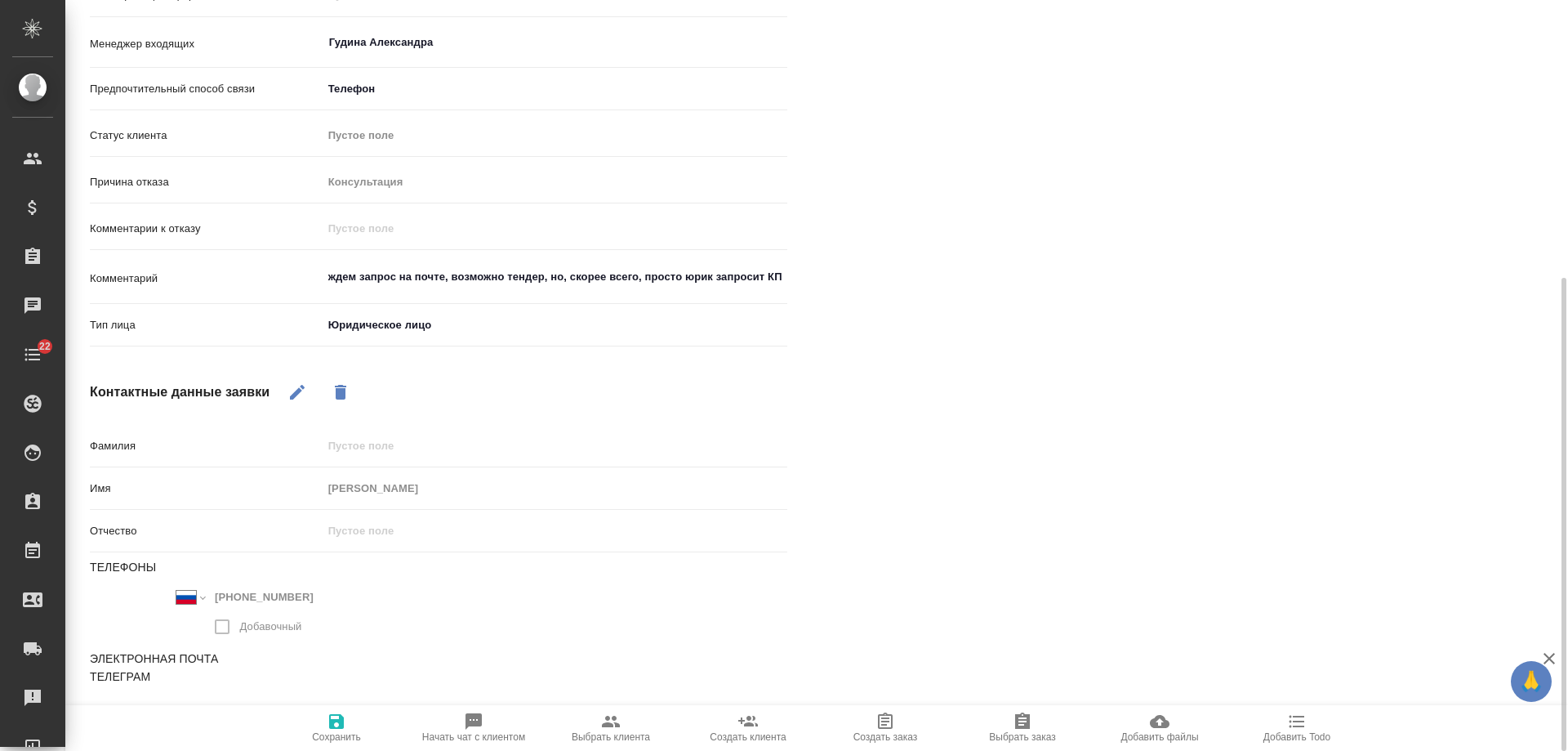
click at [300, 391] on icon "button" at bounding box center [297, 392] width 15 height 15
click at [417, 314] on body "🙏 .cls-1 fill:#fff; AWATERA [PERSON_NAME] Спецификации Заказы Чаты 22 Todo Прое…" at bounding box center [784, 376] width 1568 height 751
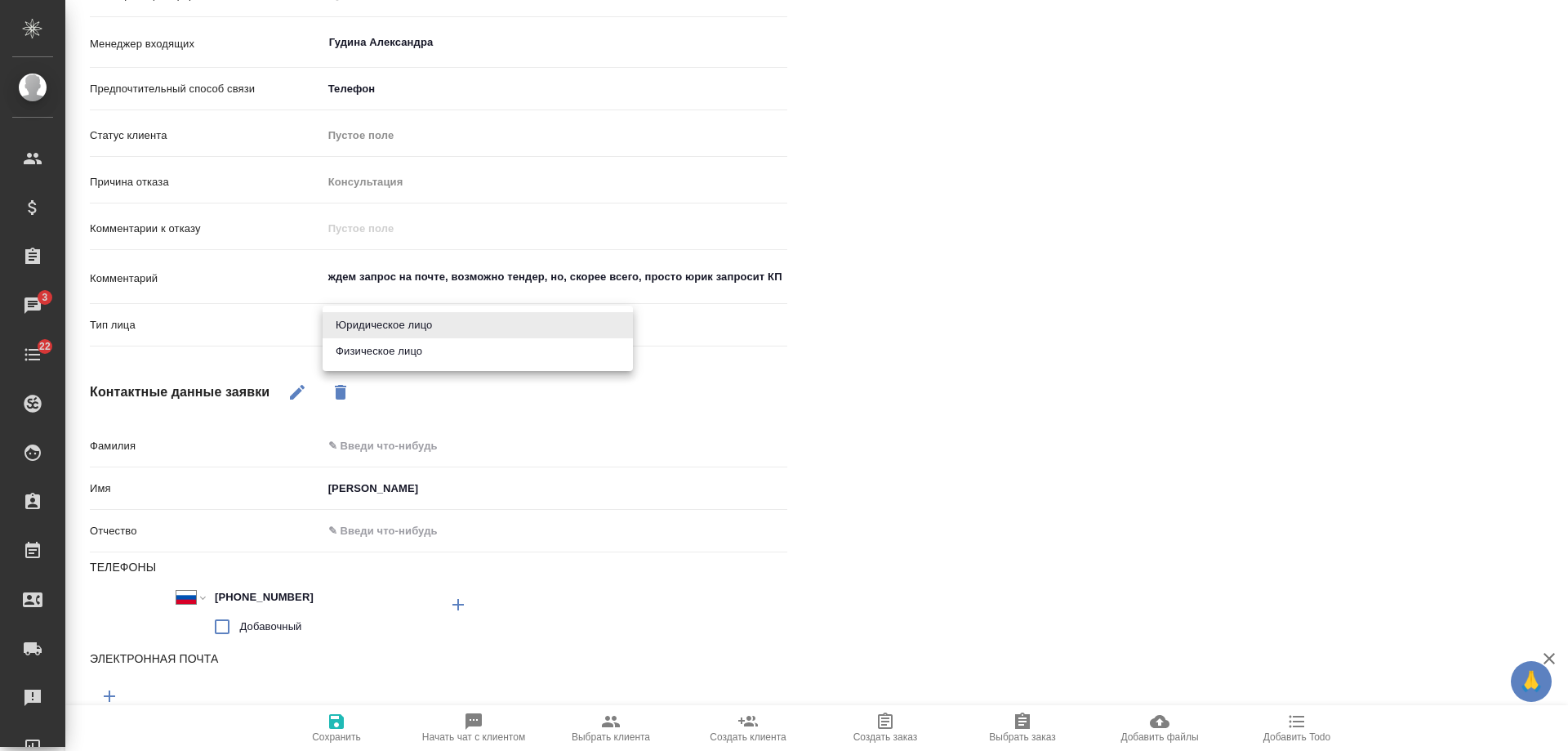
click at [414, 352] on li "Физическое лицо" at bounding box center [477, 351] width 310 height 26
type textarea "x"
type input "private"
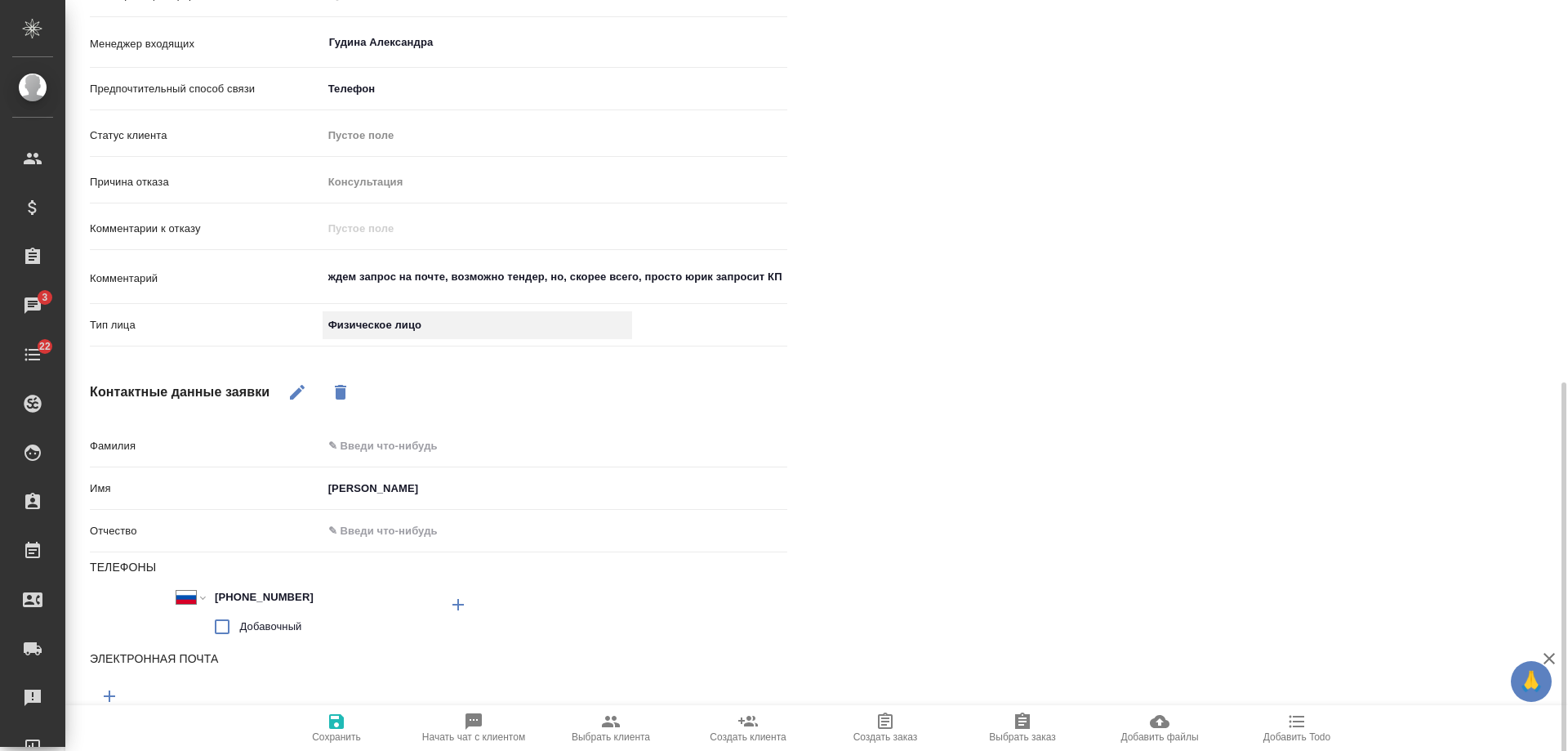
scroll to position [516, 0]
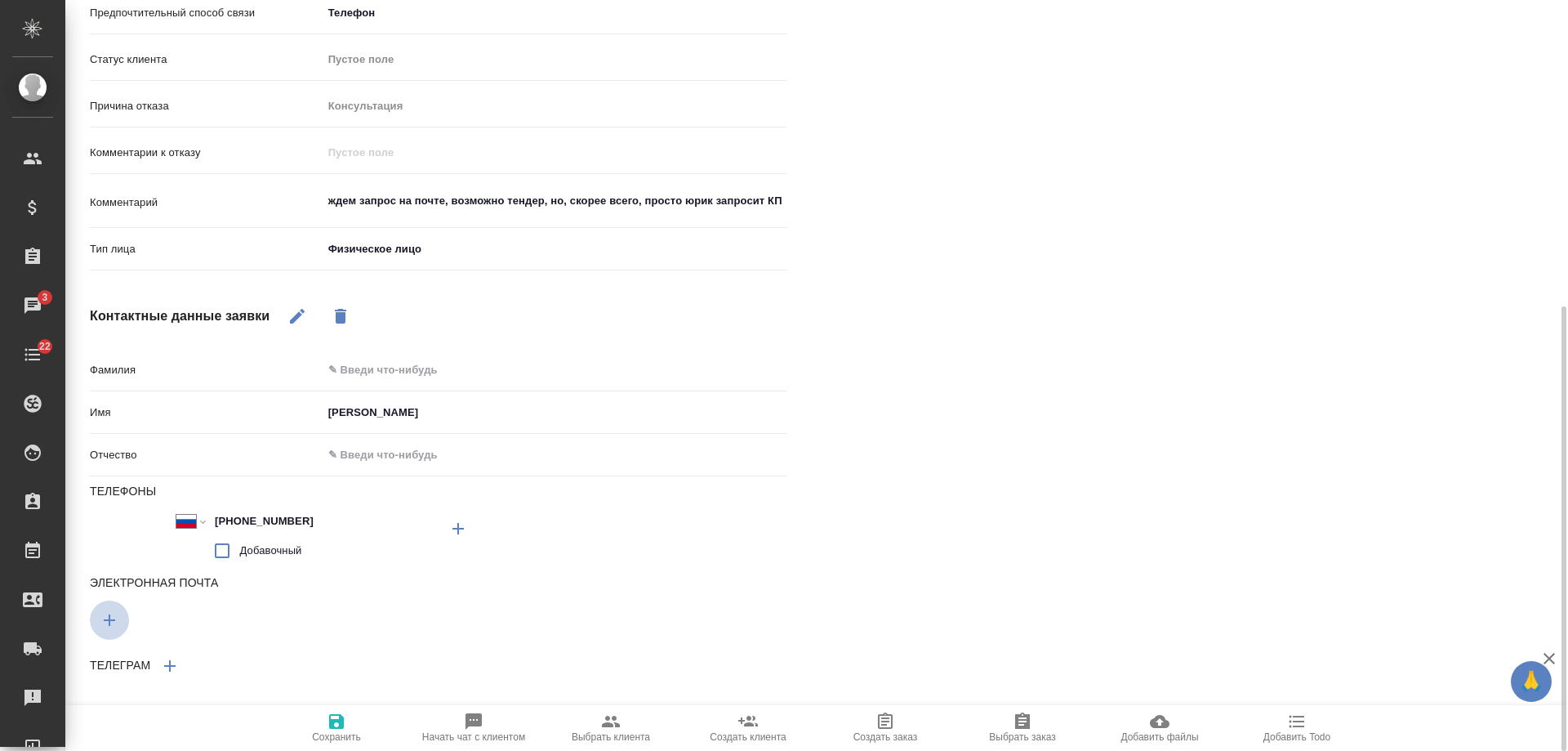
click at [105, 613] on icon "button" at bounding box center [109, 620] width 19 height 19
click at [230, 617] on input "text" at bounding box center [264, 617] width 349 height 20
paste input "[EMAIL_ADDRESS][DOMAIN_NAME]"
type textarea "x"
type input "[EMAIL_ADDRESS][DOMAIN_NAME]"
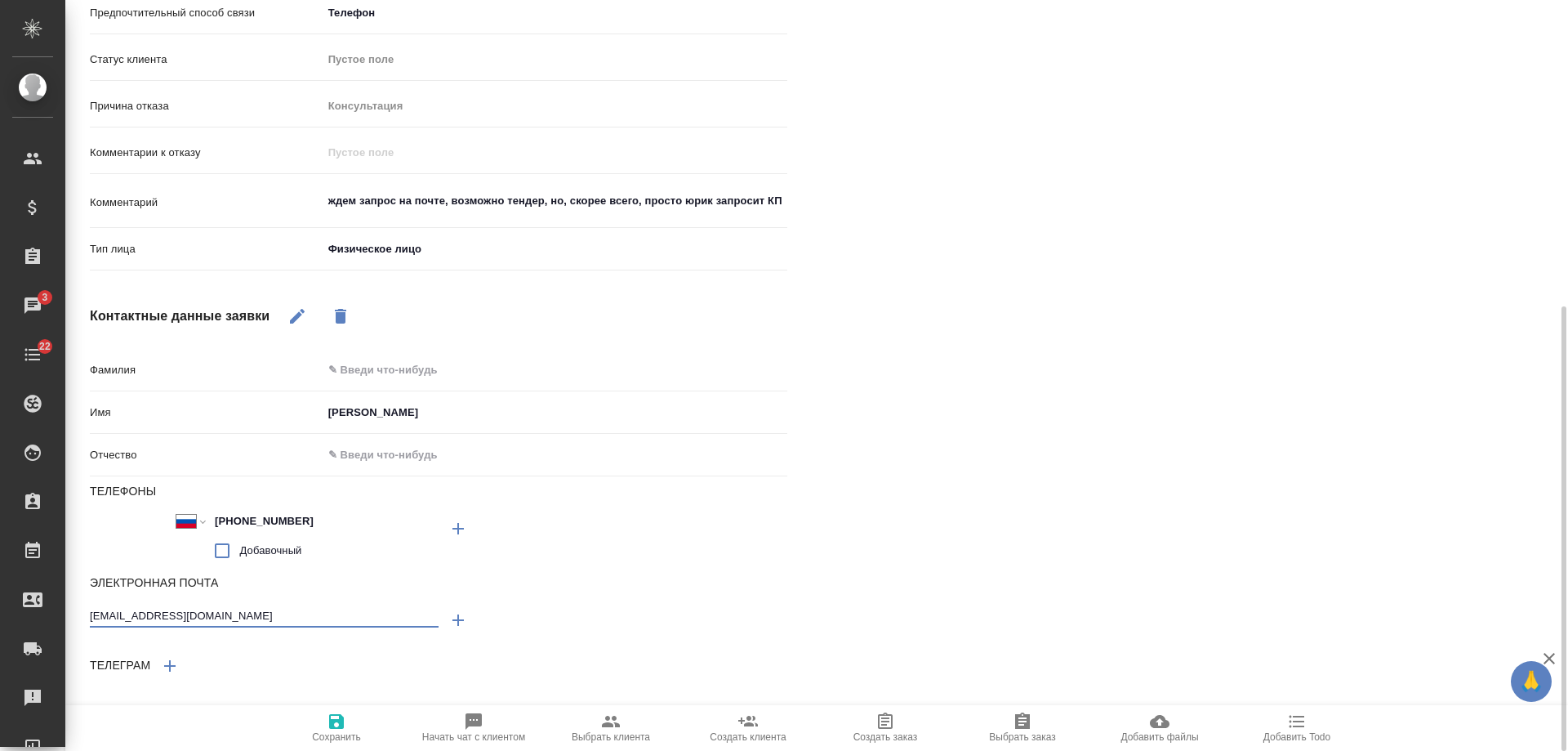
click at [365, 369] on input "text" at bounding box center [554, 370] width 464 height 24
type input "М"
type textarea "x"
type input "Мар"
type textarea "x"
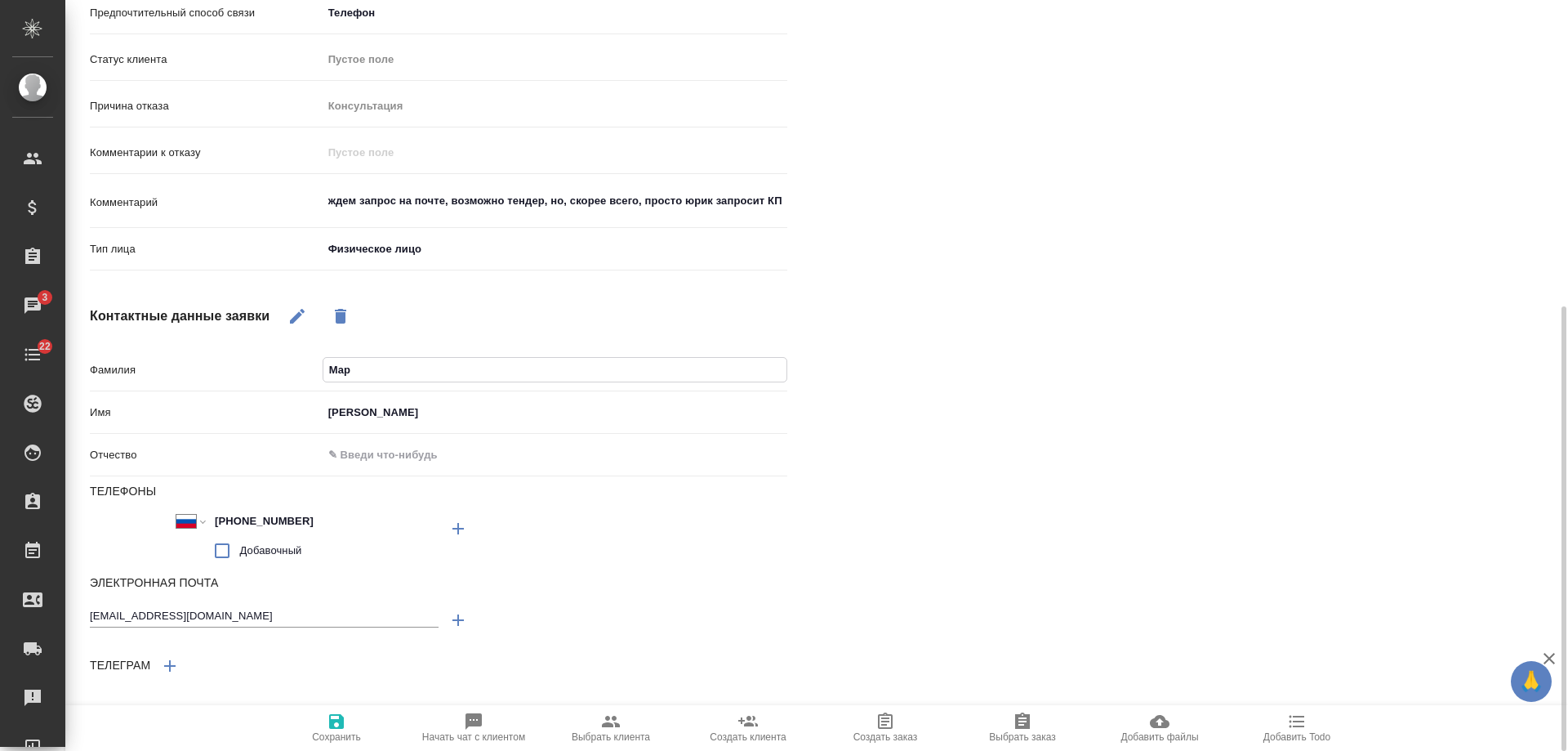
type input "Март"
type textarea "x"
type input "Марты"
type textarea "x"
type input "[PERSON_NAME]"
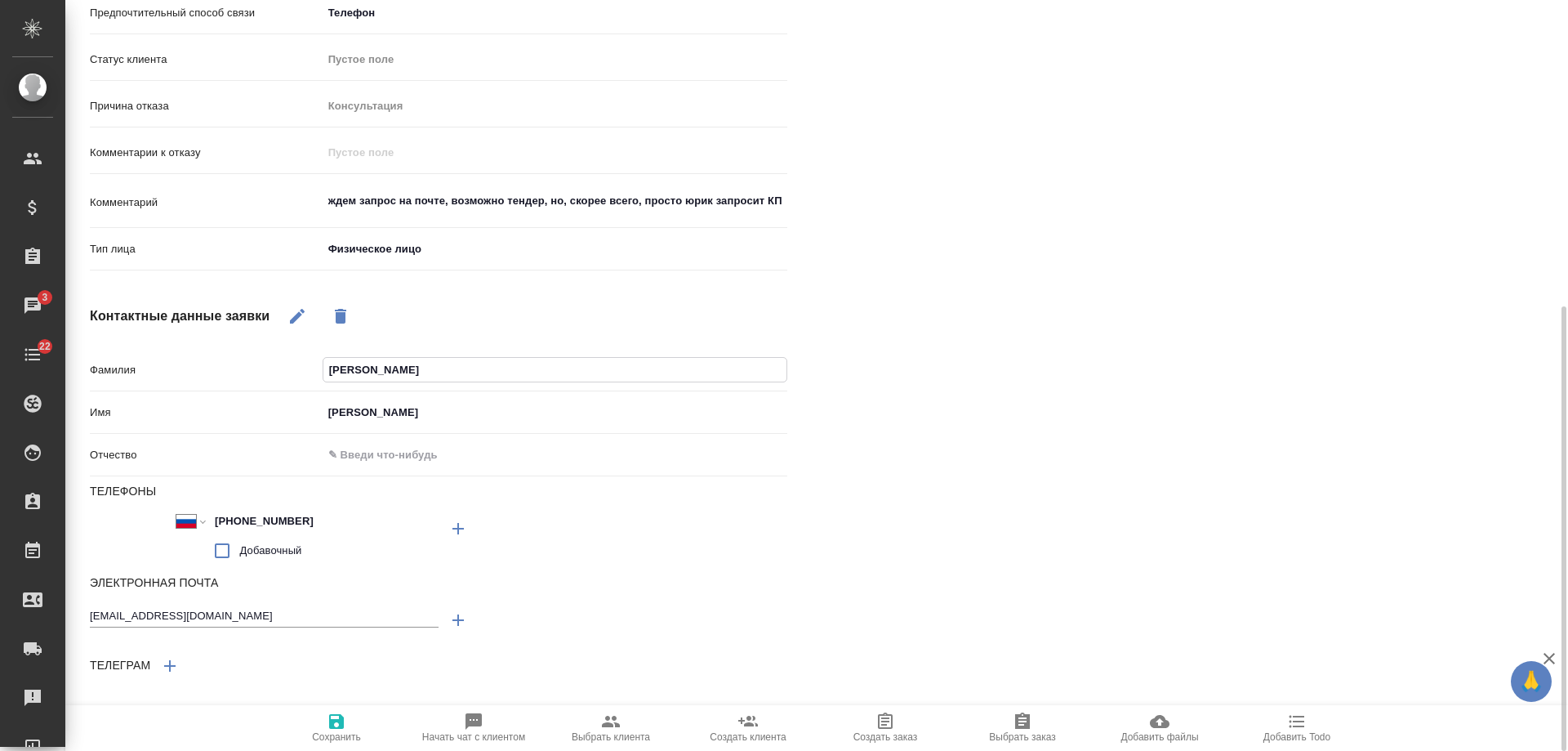
type textarea "x"
type input "[PERSON_NAME]"
type textarea "x"
type input "Мартынова"
click at [337, 723] on icon "button" at bounding box center [336, 721] width 19 height 19
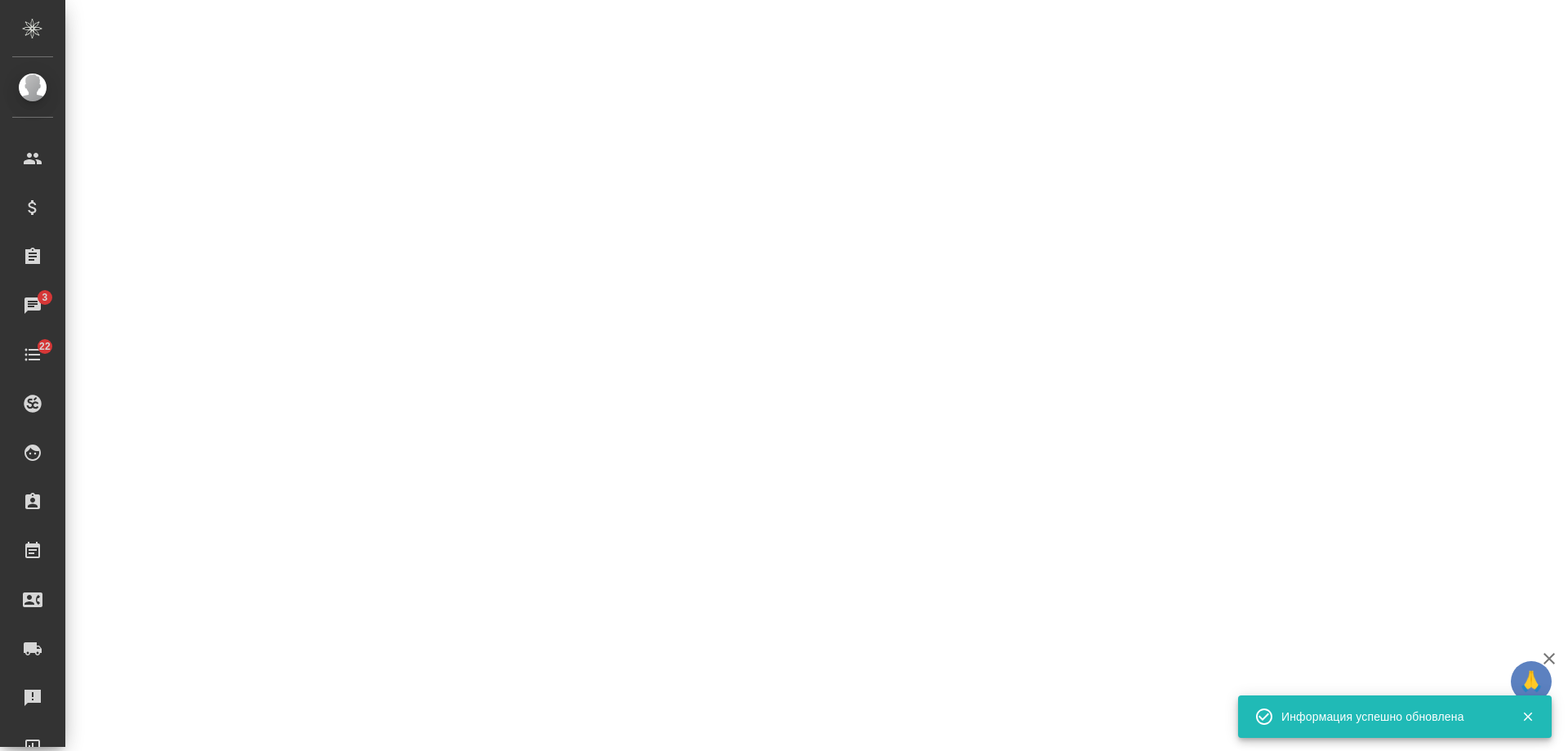
select select "RU"
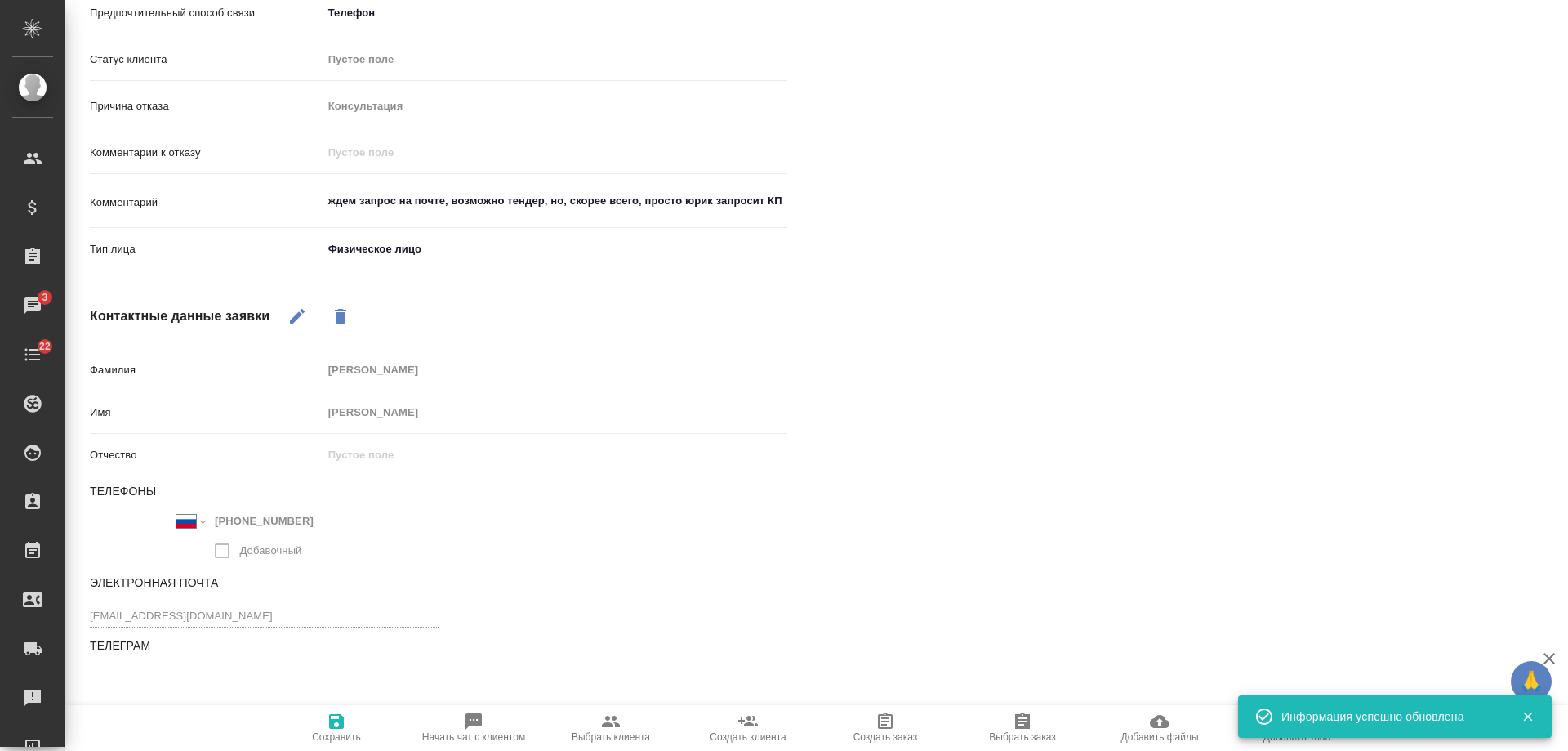
type textarea "x"
click at [785, 198] on textarea "ждем запрос на почте, возможно тендер, но, скорее всего, просто юрик запросит КП" at bounding box center [554, 202] width 463 height 28
type textarea "ждем запрос на почте, возможно тендер, но, скорее всего, просто юрик запросит КП"
type textarea "x"
type textarea "ждем запрос на почте, возможно тендер, но, скорее всего, просто юрик запросит КП"
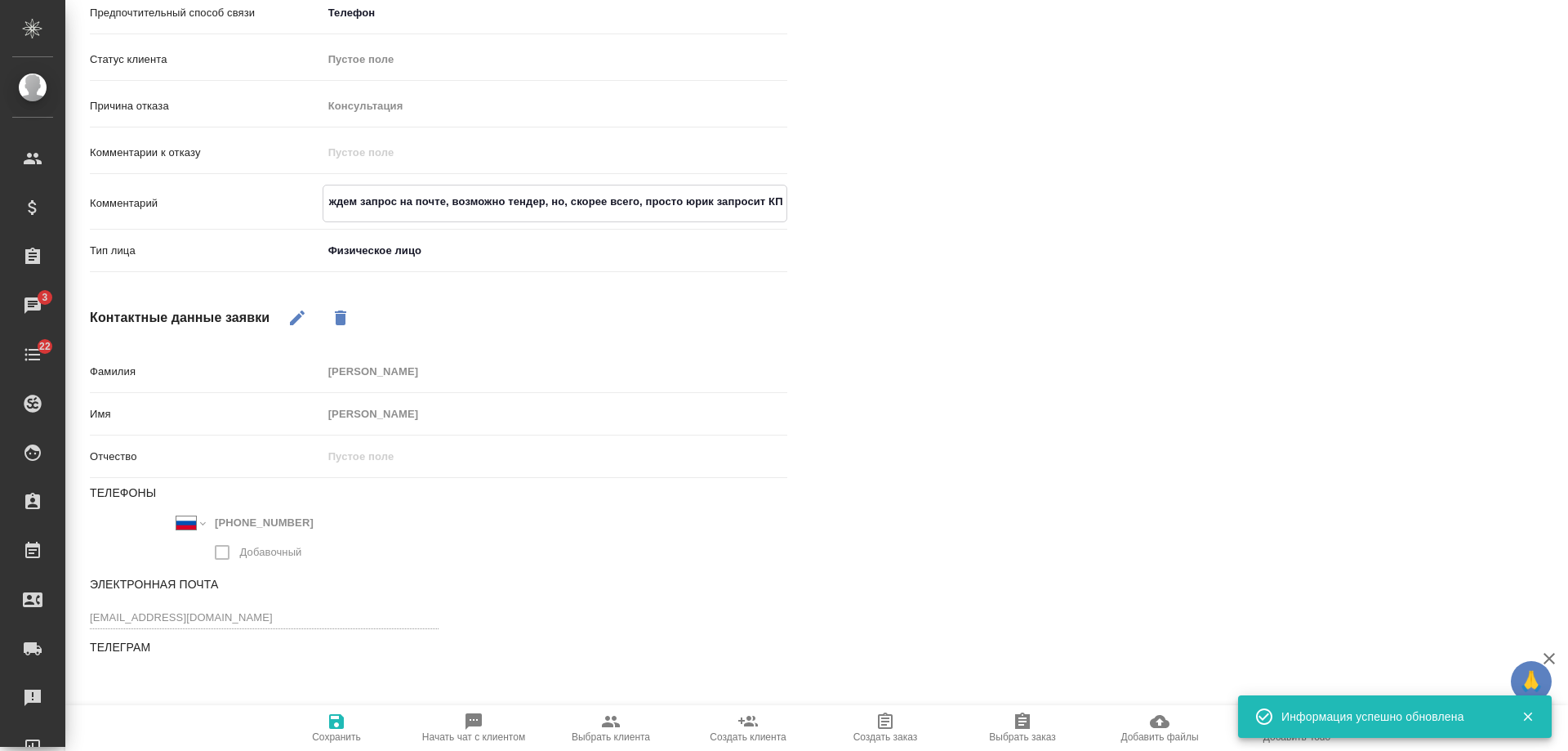
type textarea "x"
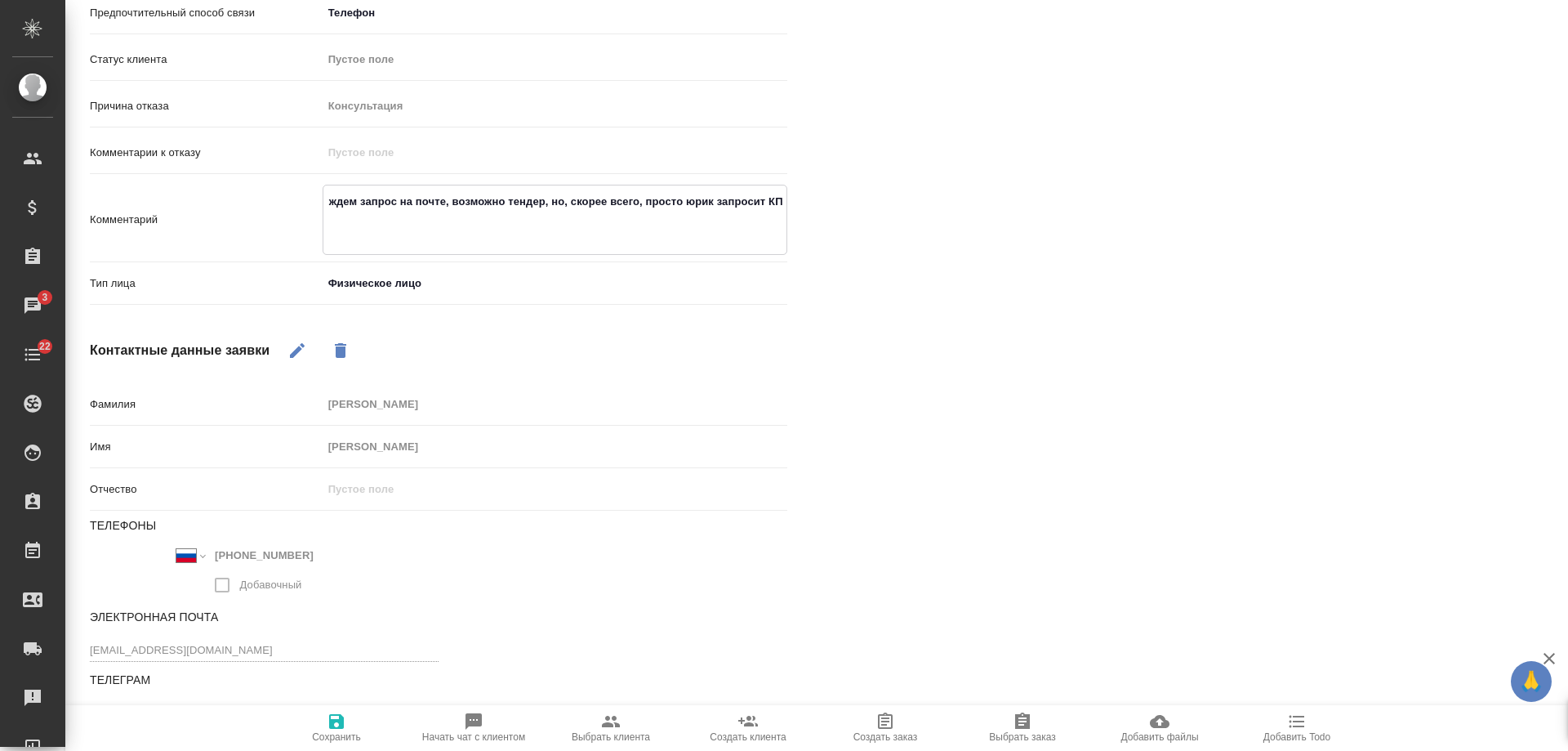
paste textarea "Добрый день! Нужна помощь... меня зовут Таисия из АНО Национальные приоритеты Р…"
type textarea "ждем запрос на почте, возможно тендер, но, скорее всего, просто юрик запросит К…"
type textarea "x"
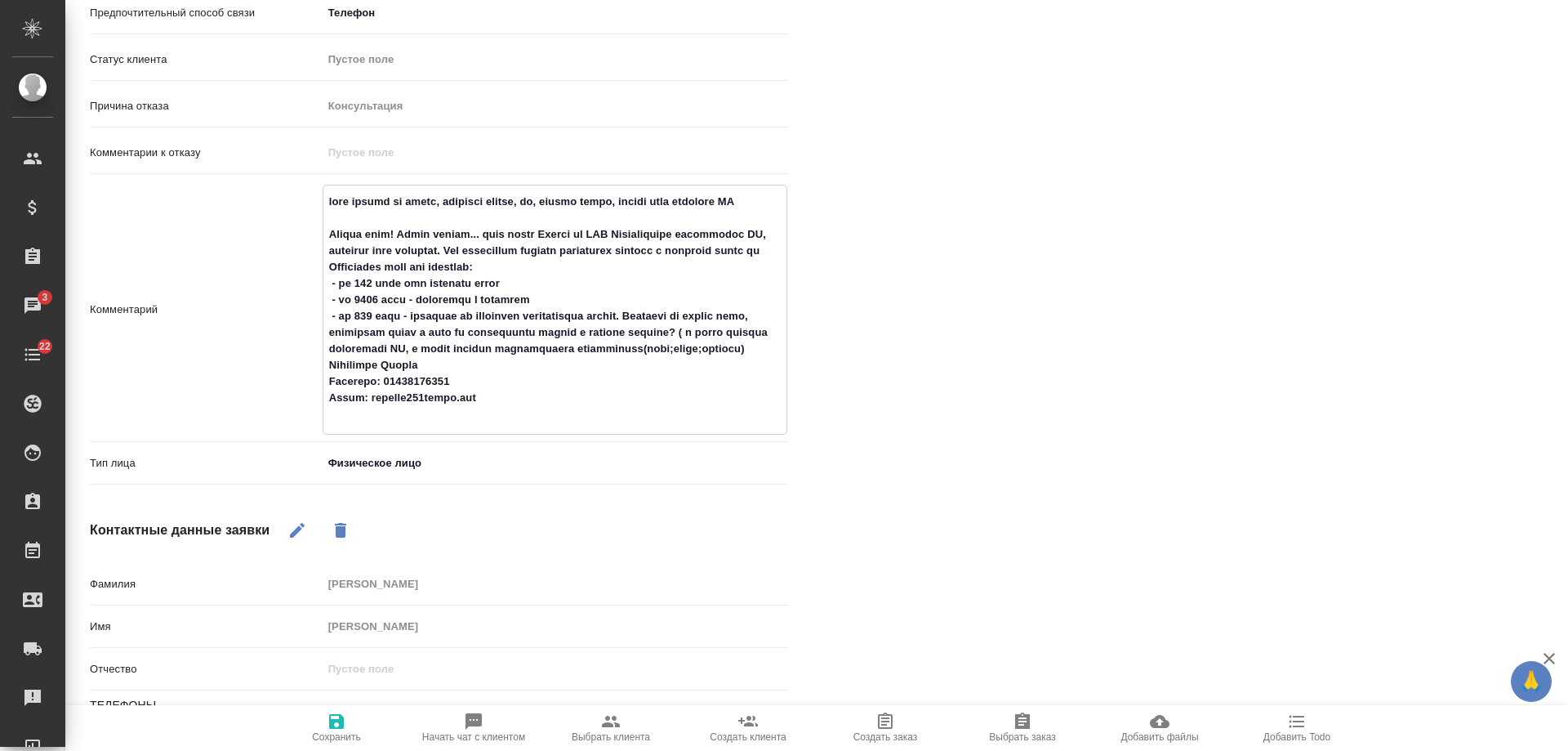
click at [329, 196] on textarea at bounding box center [554, 308] width 463 height 241
type textarea "ждем запрос на почте, возможно тендер, но, скорее всего, просто юрик запросит К…"
type textarea "x"
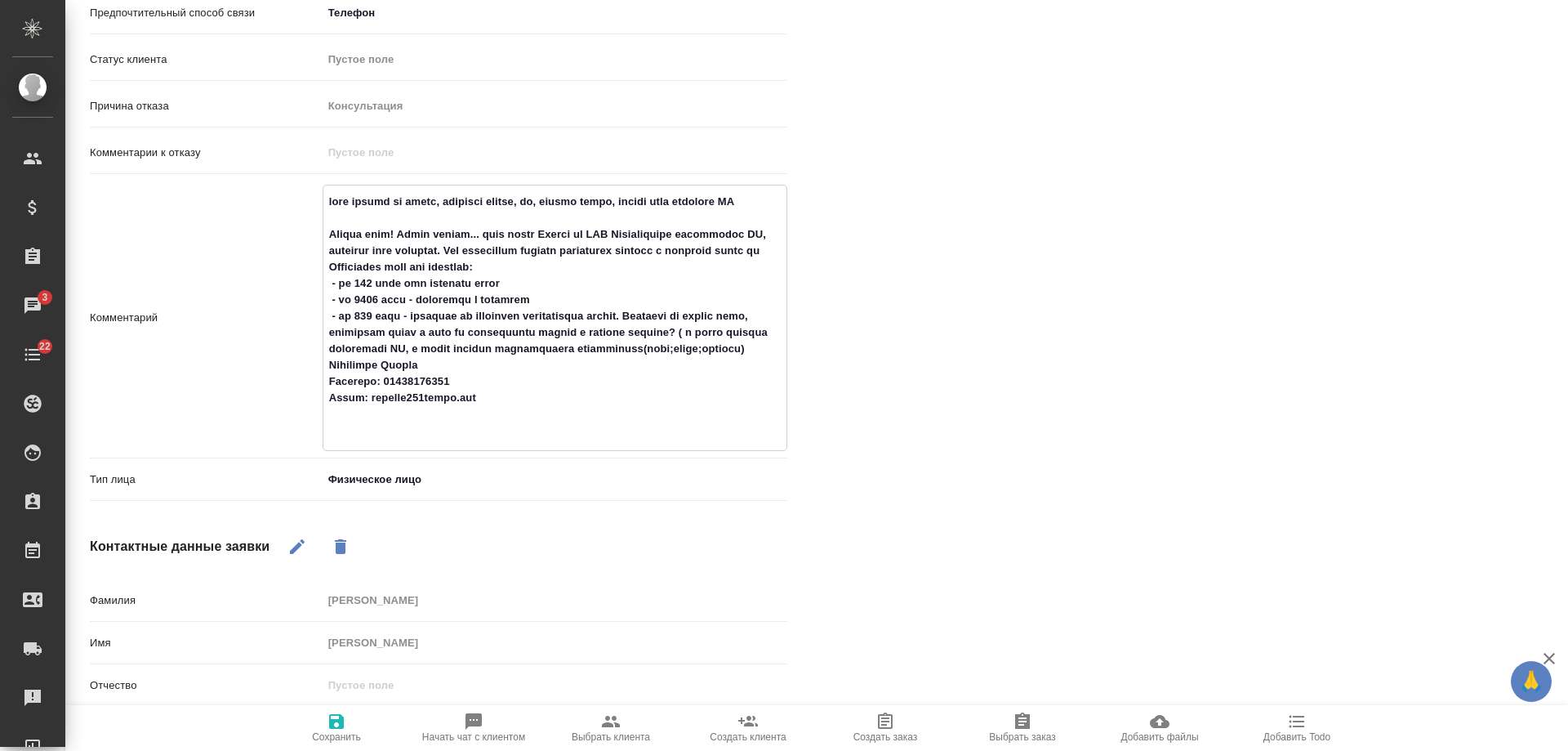
type textarea "ждем запрос на почте, возможно тендер, но, скорее всего, просто юрик запросит К…"
type textarea "x"
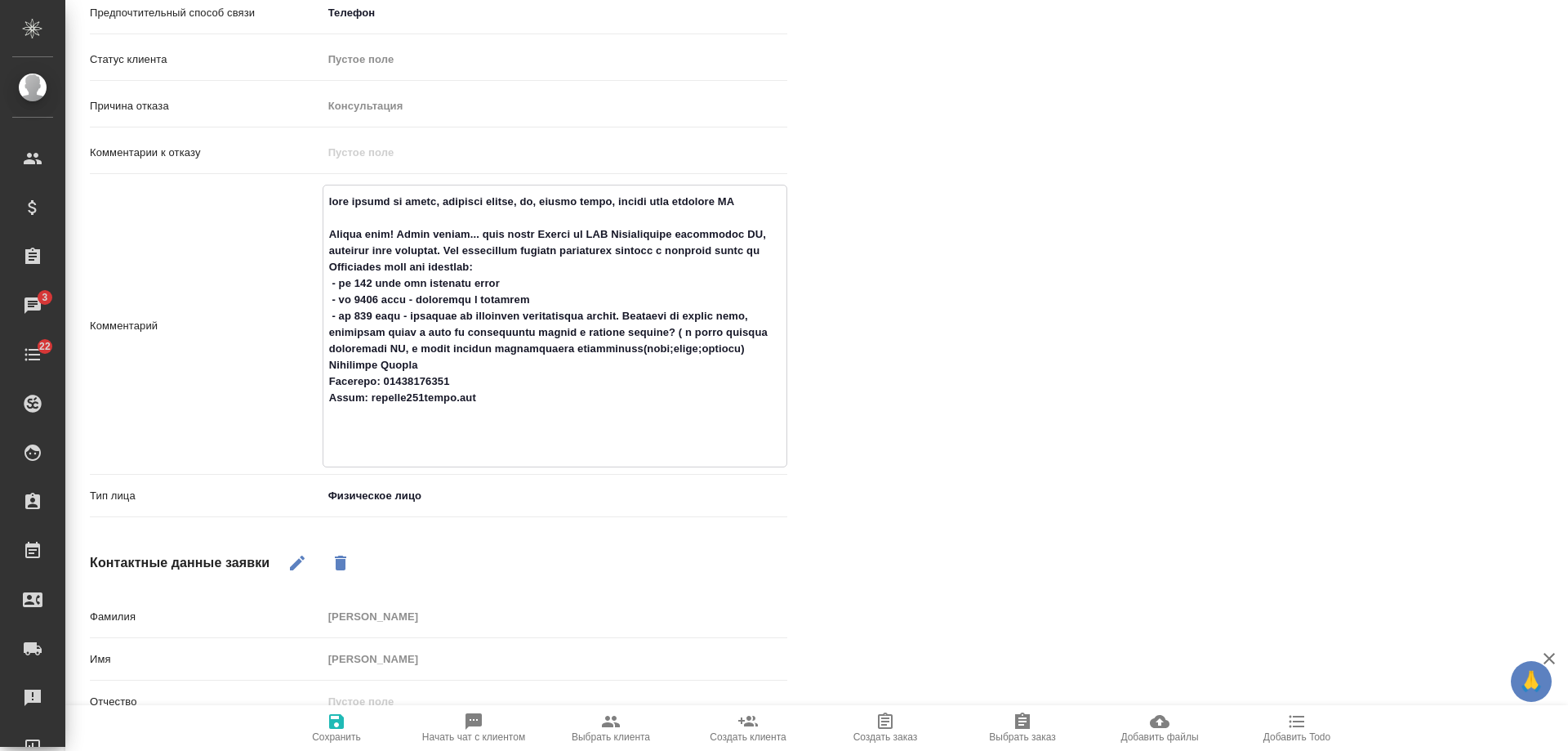
click at [356, 201] on textarea at bounding box center [554, 324] width 463 height 273
type textarea "! ждем запрос на почте, возможно тендер, но, скорее всего, просто юрик запросит…"
type textarea "x"
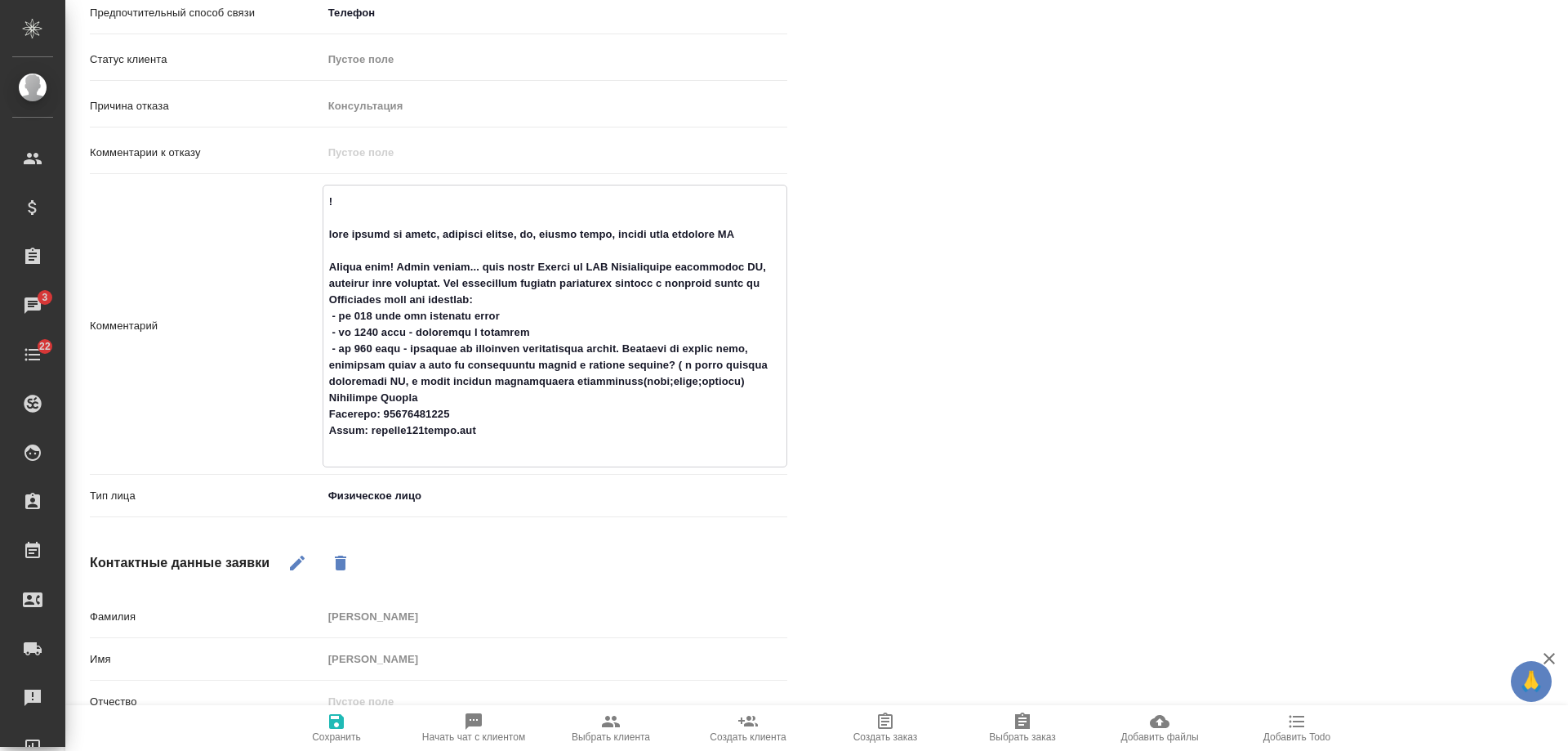
type textarea "!! ждем запрос на почте, возможно тендер, но, скорее всего, просто юрик запроси…"
type textarea "x"
type textarea "!!! ждем запрос на почте, возможно тендер, но, скорее всего, просто юрик запрос…"
type textarea "x"
type textarea "!!! ждем запрос на почте, возможно тендер, но, скорее всего, просто юрик запрос…"
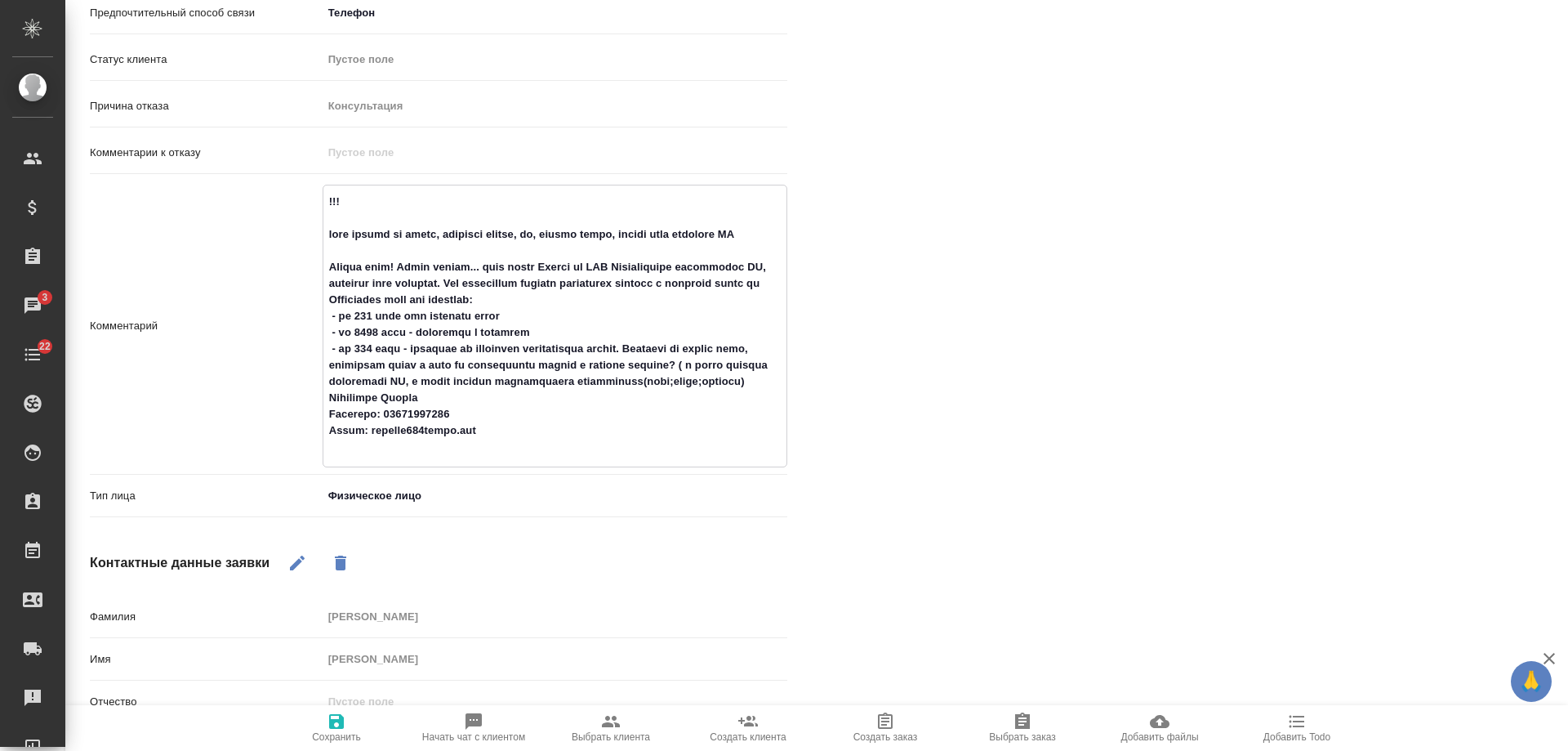
type textarea "x"
type textarea "!!! по ждем запрос на почте, возможно тендер, но, скорее всего, просто юрик зап…"
type textarea "x"
type textarea "!!! под ждем запрос на почте, возможно тендер, но, скорее всего, просто юрик за…"
type textarea "x"
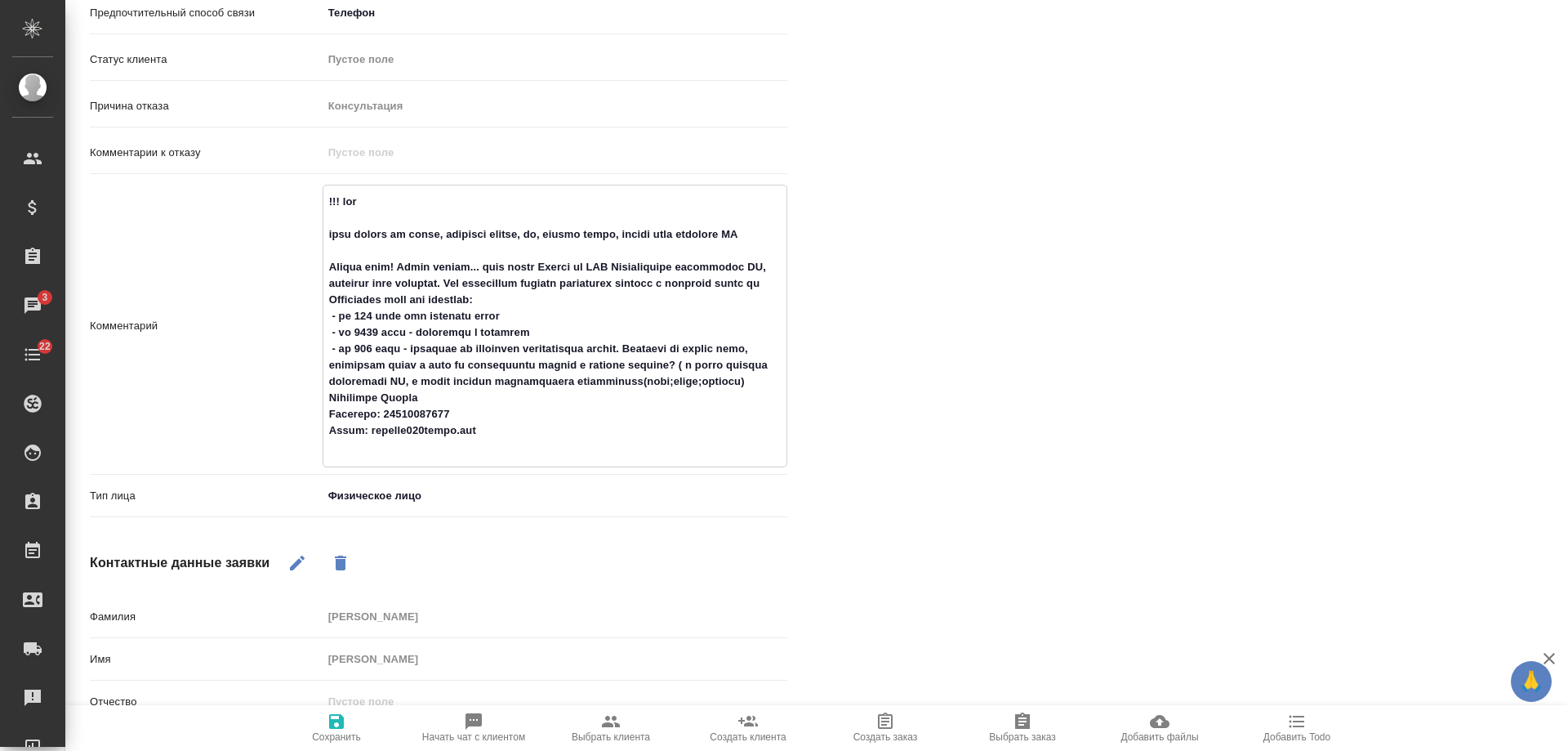
type textarea "!!! подо ждем запрос на почте, возможно тендер, но, скорее всего, просто юрик з…"
type textarea "x"
type textarea "!!! подоз ждем запрос на почте, возможно тендер, но, скорее всего, просто юрик …"
type textarea "x"
type textarea "!!! подозр ждем запрос на почте, возможно тендер, но, скорее всего, просто юрик…"
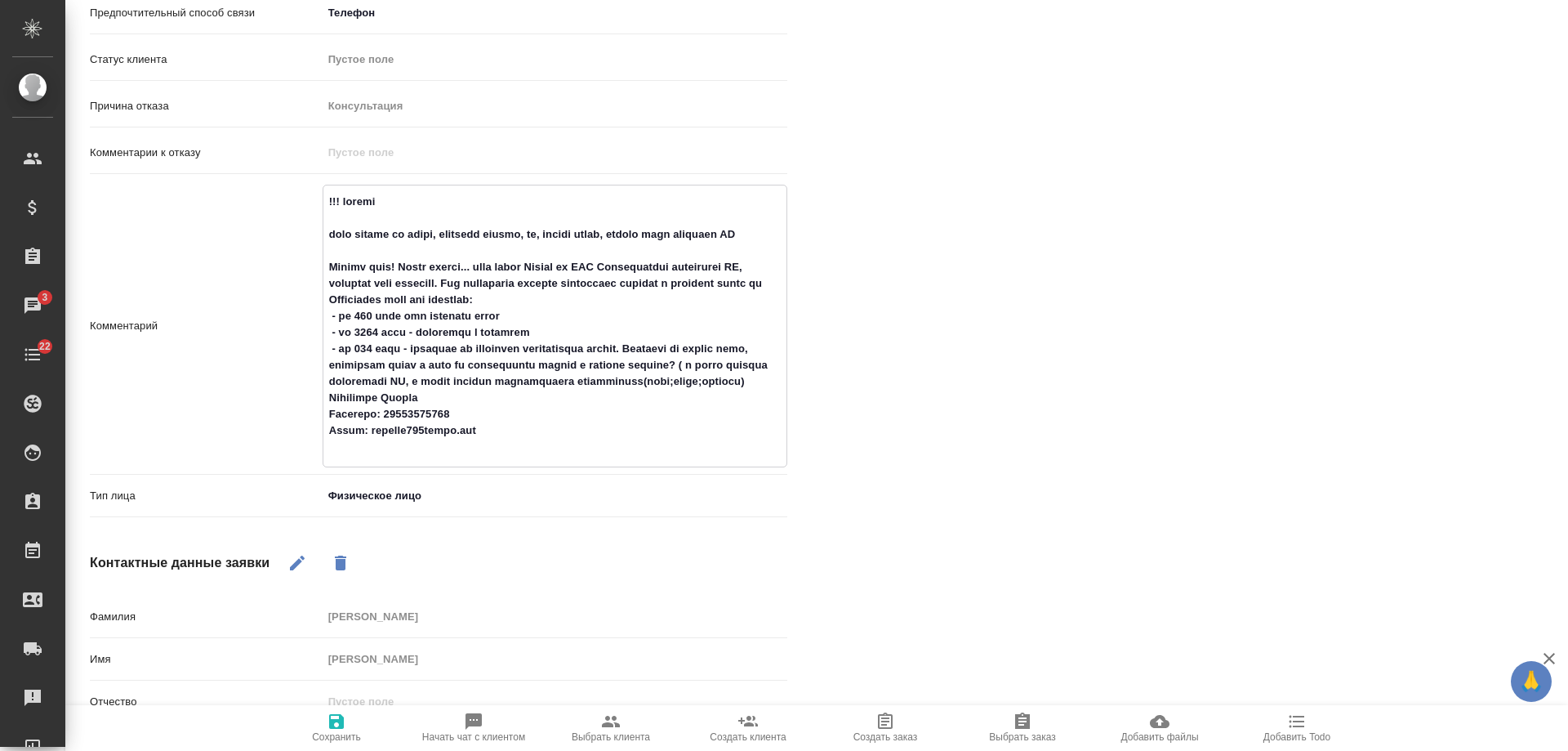
type textarea "x"
type textarea "!!! подозре ждем запрос на почте, возможно тендер, но, скорее всего, просто юри…"
type textarea "x"
type textarea "!!! подозрен ждем запрос на почте, возможно тендер, но, скорее всего, просто юр…"
type textarea "x"
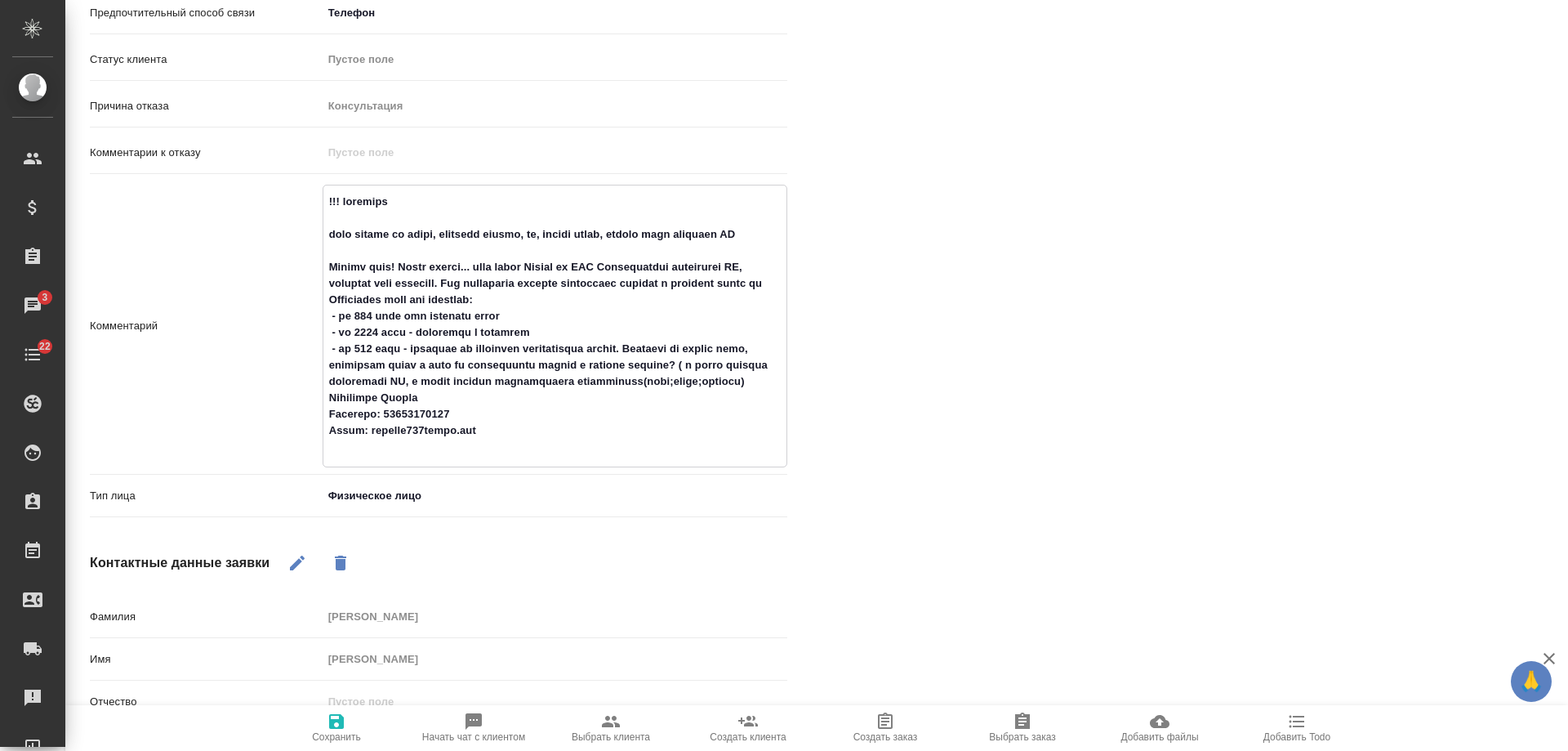
type textarea "!!! подозрени ждем запрос на почте, возможно тендер, но, скорее всего, просто ю…"
type textarea "x"
type textarea "!!! подозрение ждем запрос на почте, возможно тендер, но, скорее всего, просто …"
type textarea "x"
type textarea "!!! подозрение ждем запрос на почте, возможно тендер, но, скорее всего, просто …"
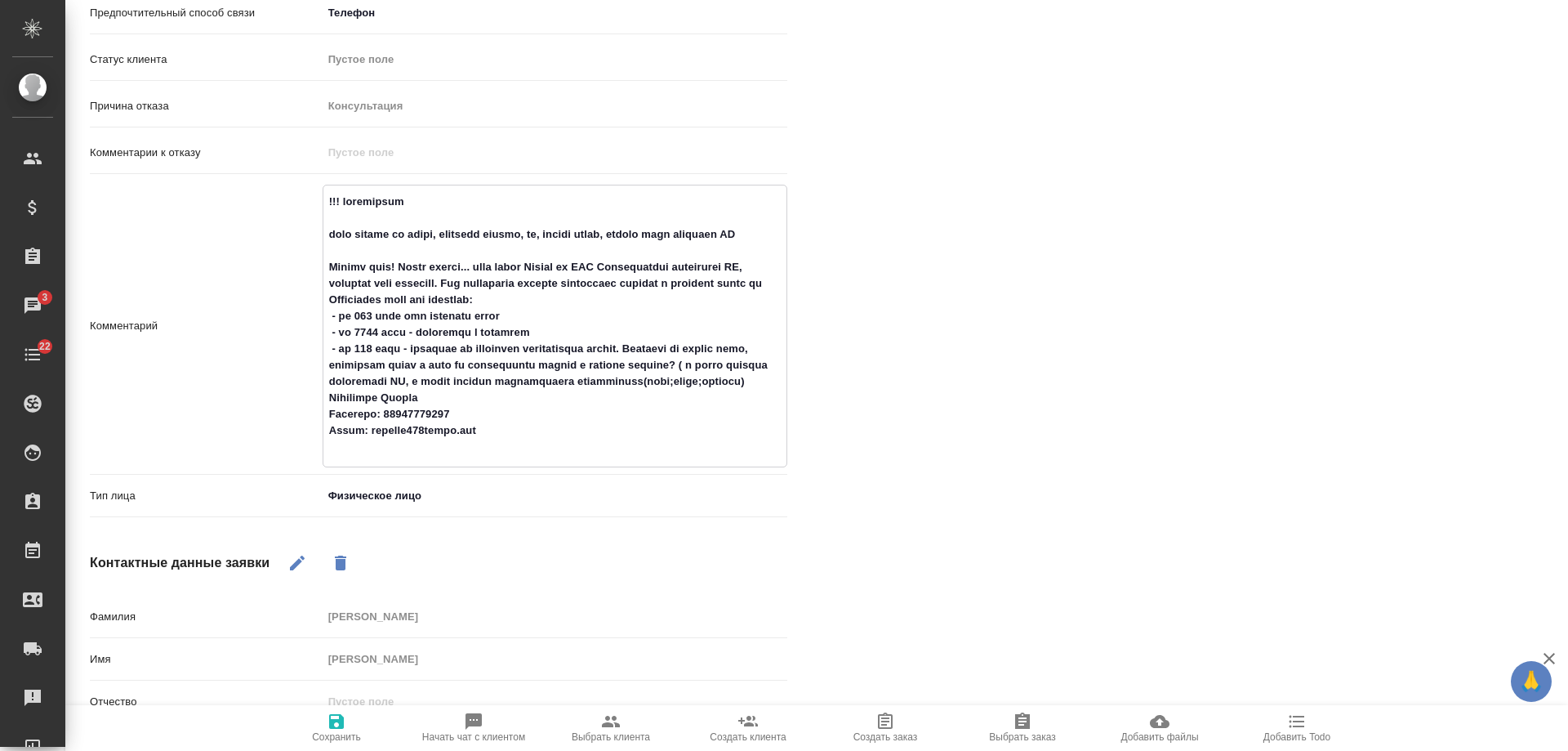
type textarea "x"
type textarea "!!! подозрение н ждем запрос на почте, возможно тендер, но, скорее всего, прост…"
type textarea "x"
type textarea "!!! подозрение на ждем запрос на почте, возможно тендер, но, скорее всего, прос…"
type textarea "x"
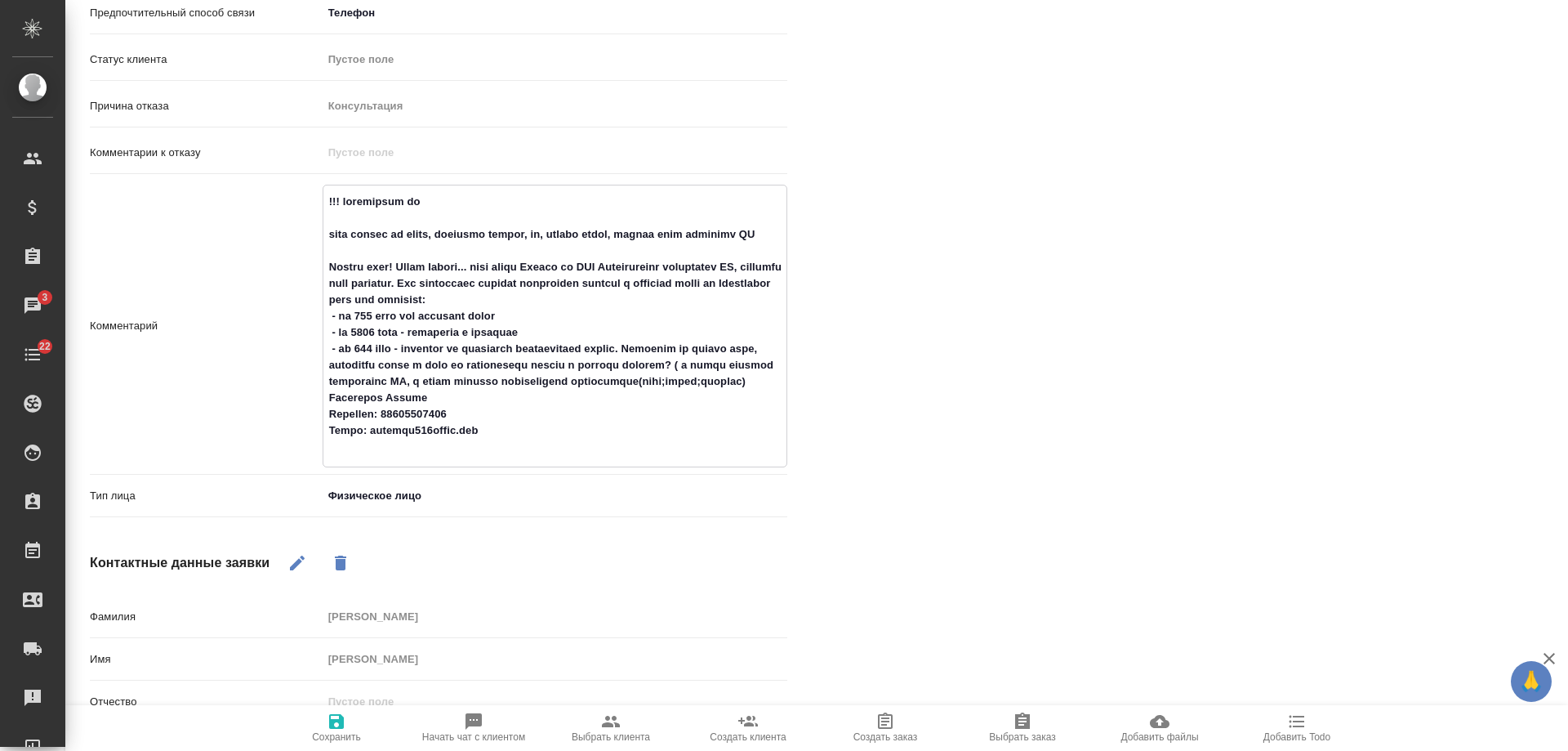
type textarea "!!! подозрение на ждем запрос на почте, возможно тендер, но, скорее всего, прос…"
type textarea "x"
type textarea "!!! подозрение на п ждем запрос на почте, возможно тендер, но, скорее всего, пр…"
type textarea "x"
type textarea "!!! подозрение на пр ждем запрос на почте, возможно тендер, но, скорее всего, п…"
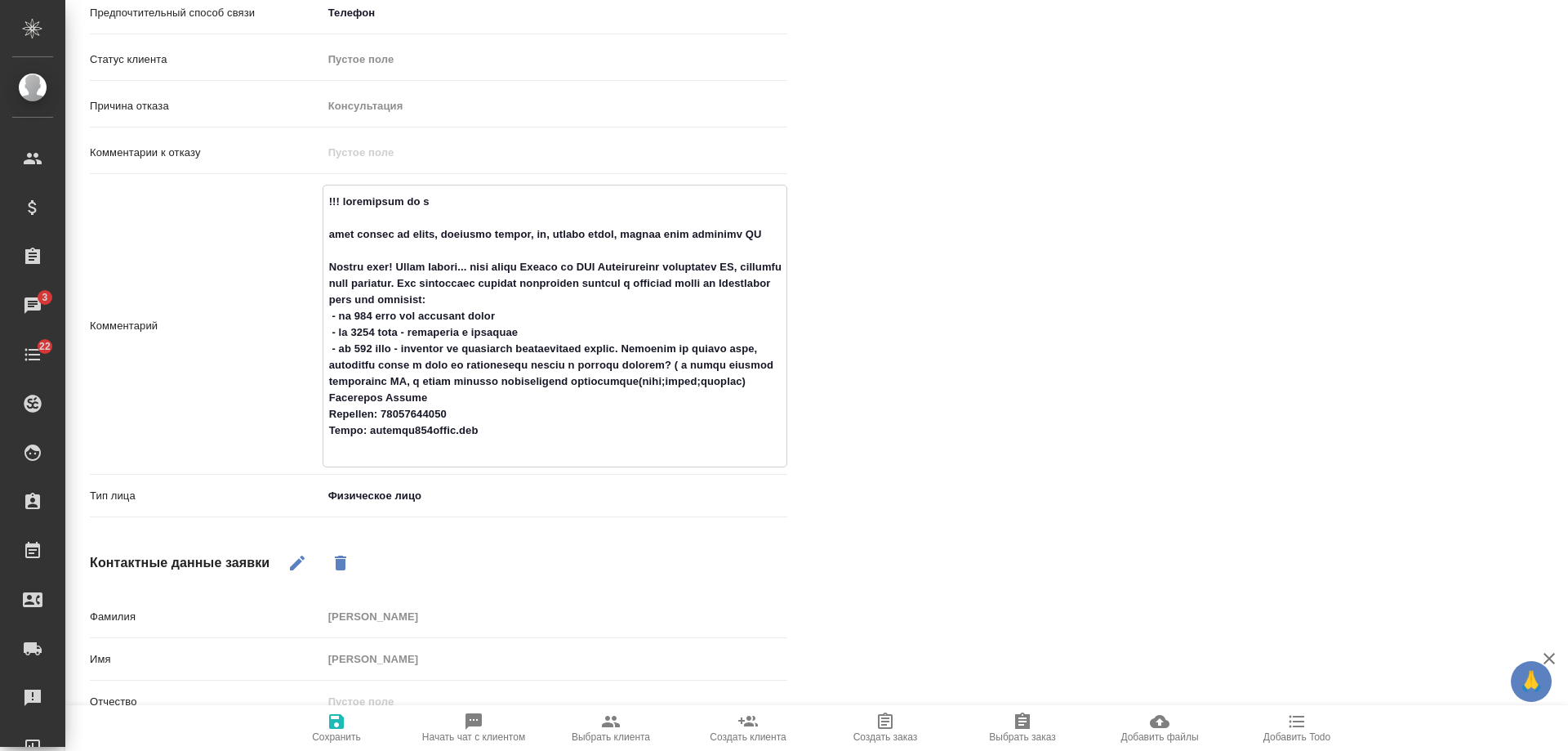
type textarea "x"
type textarea "!!! подозрение на про ждем запрос на почте, возможно тендер, но, скорее всего, …"
type textarea "x"
type textarea "!!! подозрение на проб ждем запрос на почте, возможно тендер, но, скорее всего,…"
type textarea "x"
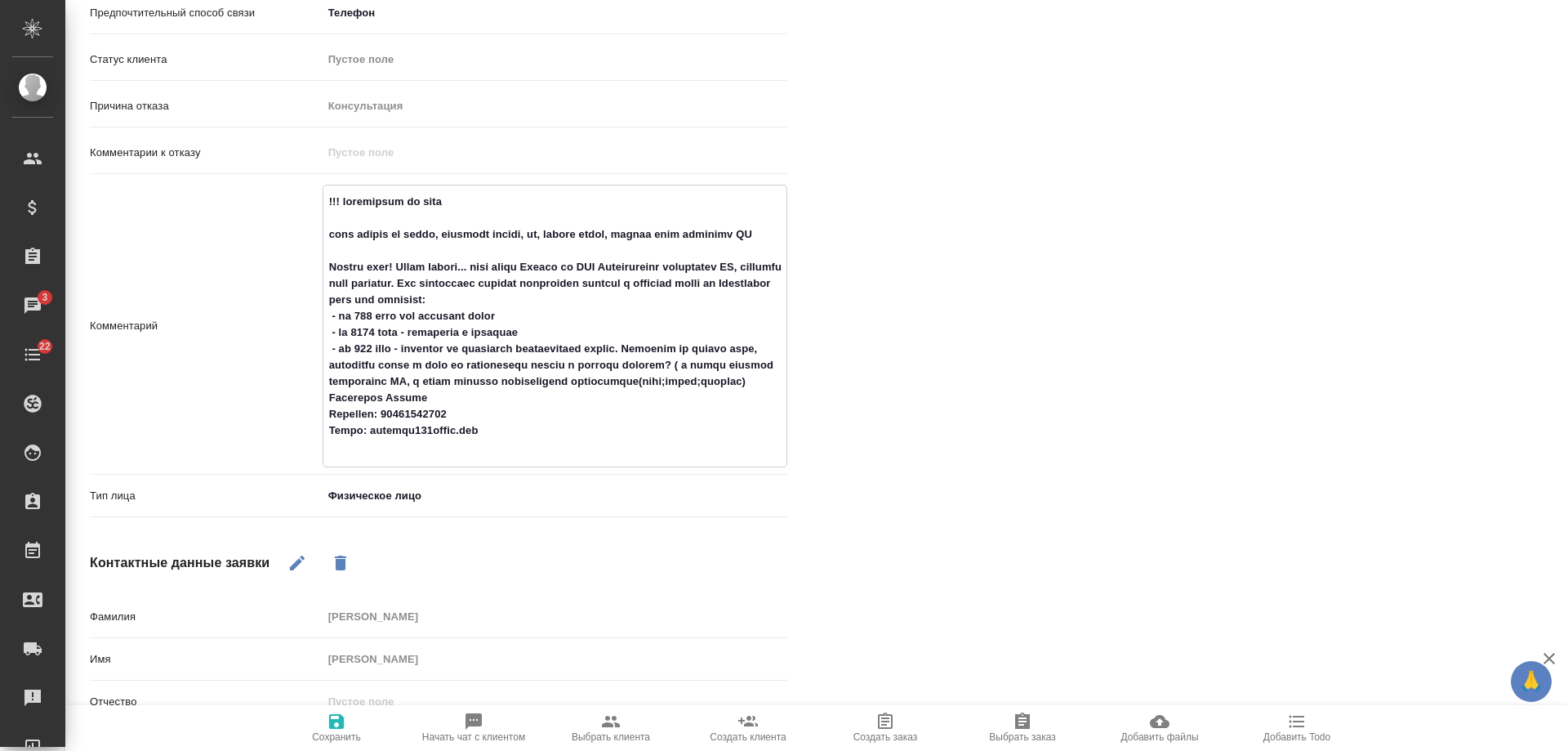
type textarea "!!! подозрение на проби ждем запрос на почте, возможно тендер, но, скорее всего…"
type textarea "x"
type textarea "!!! подозрение на пробив ждем запрос на почте, возможно тендер, но, скорее всег…"
type textarea "x"
type textarea "!!! подозрение на пробив ждем запрос на почте, возможно тендер, но, скорее всег…"
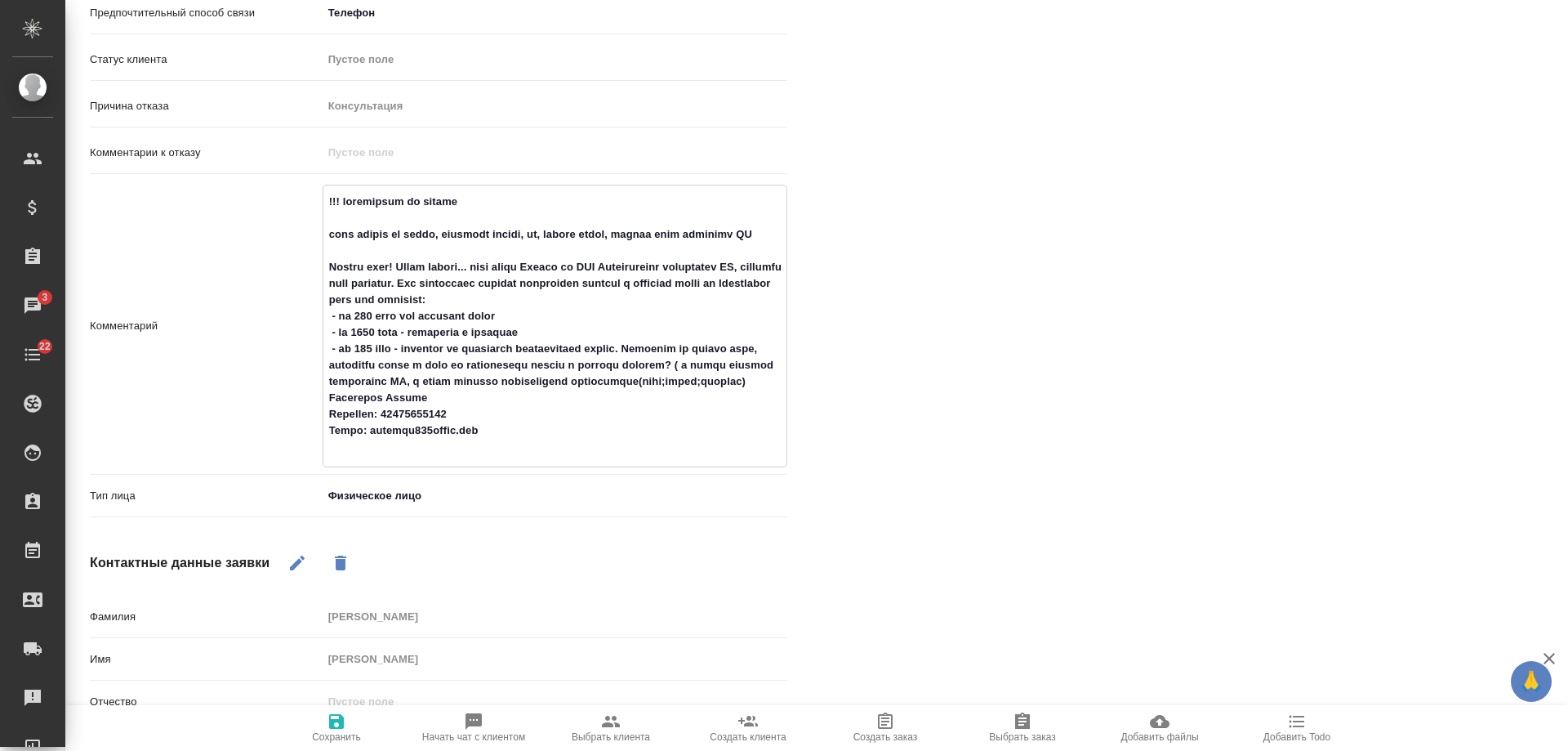
type textarea "x"
type textarea "!!! подозрение на пробив ц ждем запрос на почте, возможно тендер, но, скорее вс…"
type textarea "x"
type textarea "!!! подозрение на пробив це ждем запрос на почте, возможно тендер, но, скорее в…"
type textarea "x"
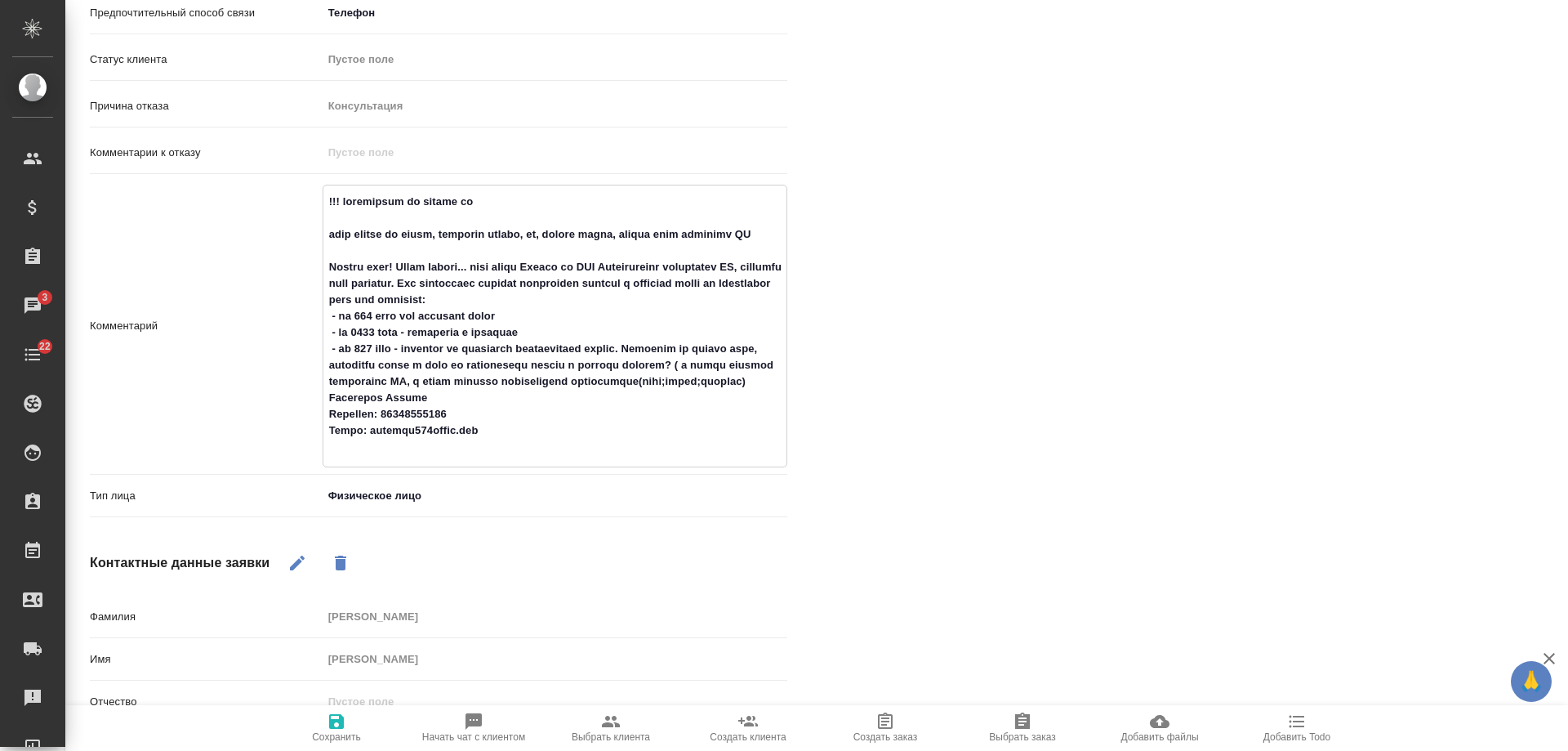
type textarea "!!! подозрение на пробив цен ждем запрос на почте, возможно тендер, но, скорее …"
type textarea "x"
type textarea "!!! подозрение на пробив цен, ждем запрос на почте, возможно тендер, но, скорее…"
type textarea "x"
type textarea "!!! подозрение на пробив цен, ждем запрос на почте, возможно тендер, но, скорее…"
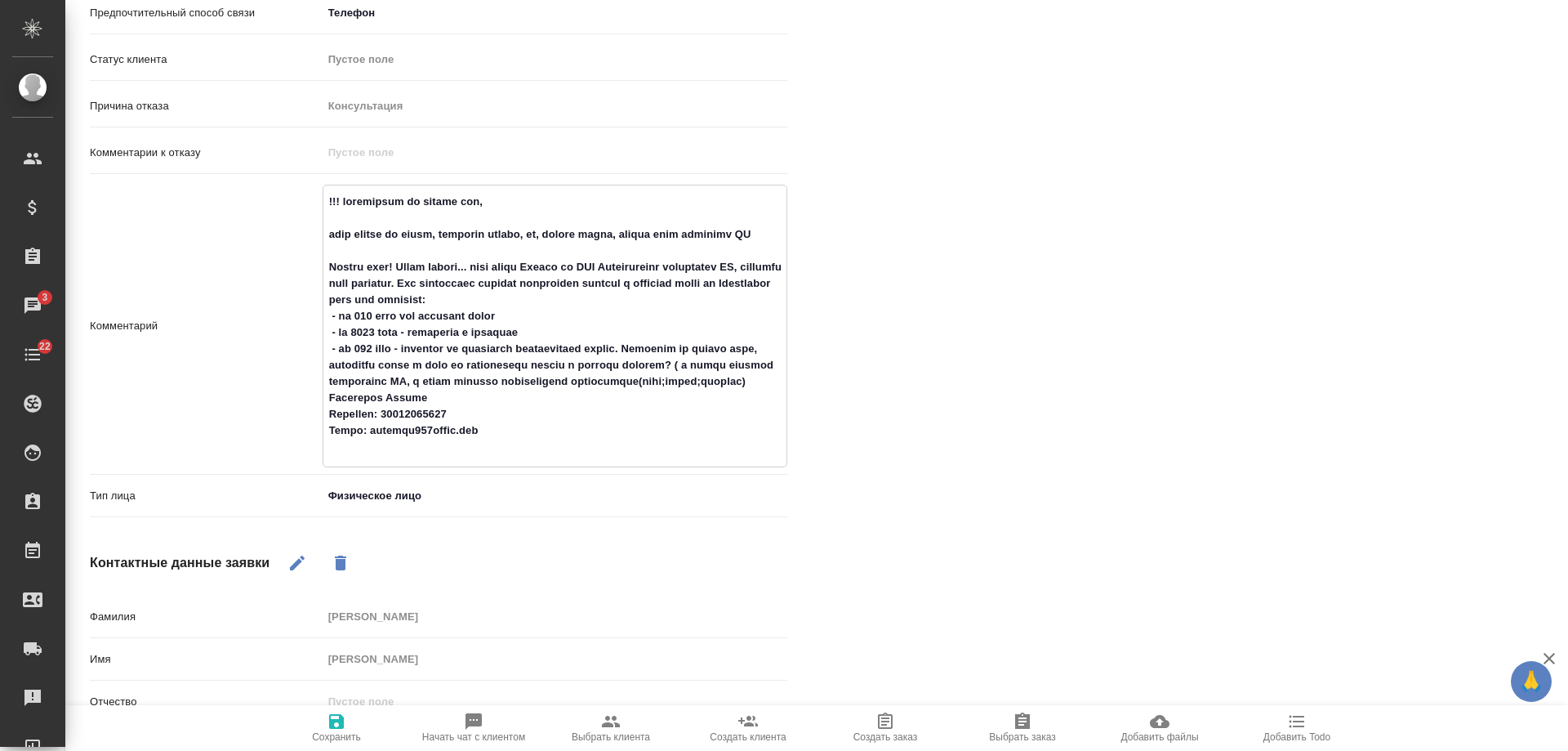
type textarea "x"
type textarea "!!! подозрение на пробив цен, ж ждем запрос на почте, возможно тендер, но, скор…"
type textarea "x"
type textarea "!!! подозрение на пробив цен, жд ждем запрос на почте, возможно тендер, но, ско…"
type textarea "x"
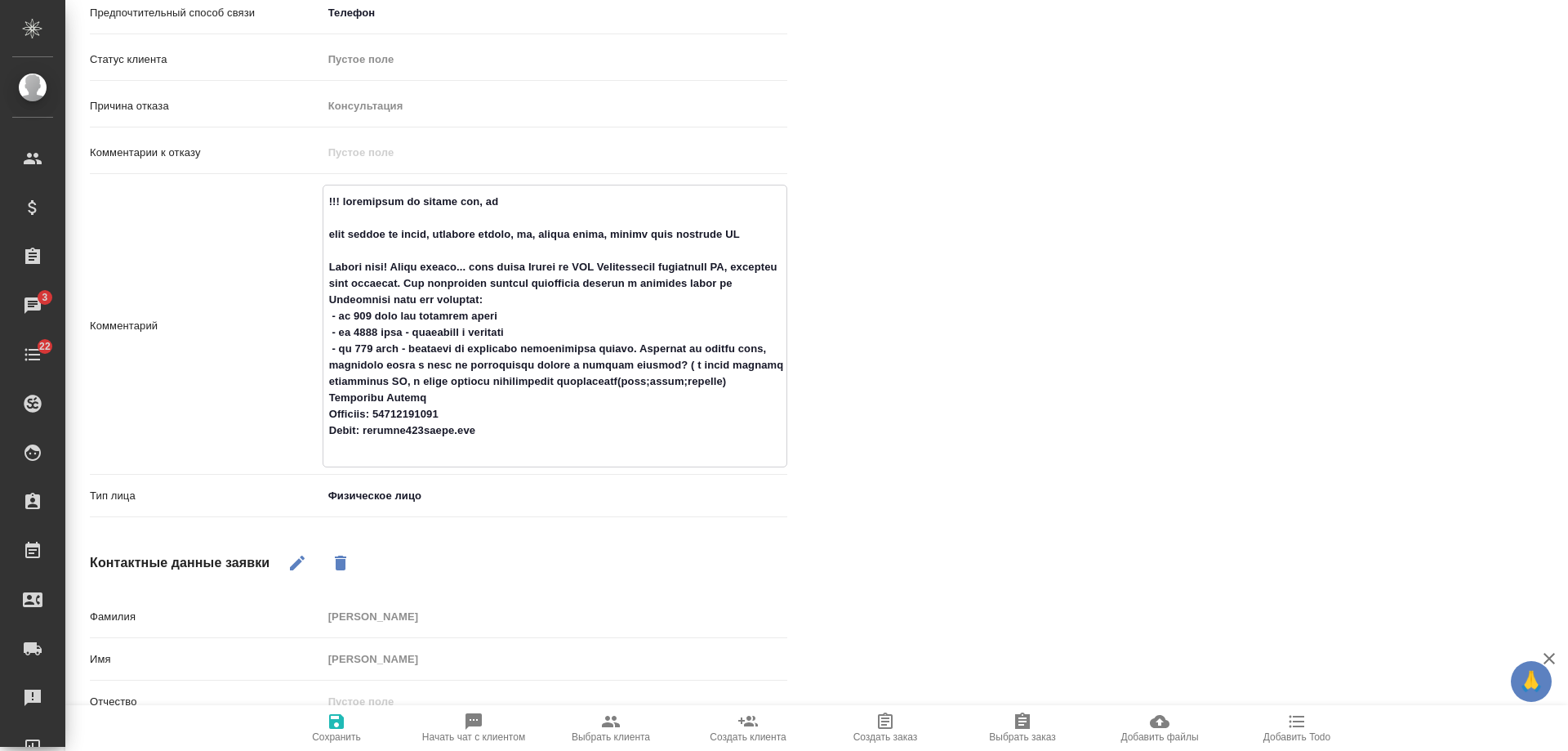
type textarea "!!! подозрение на пробив цен, жде ждем запрос на почте, возможно тендер, но, ск…"
type textarea "x"
type textarea "!!! подозрение на пробив цен, ждем ждем запрос на почте, возможно тендер, но, с…"
type textarea "x"
type textarea "!!! подозрение на пробив цен, ждем ждем запрос на почте, возможно тендер, но, с…"
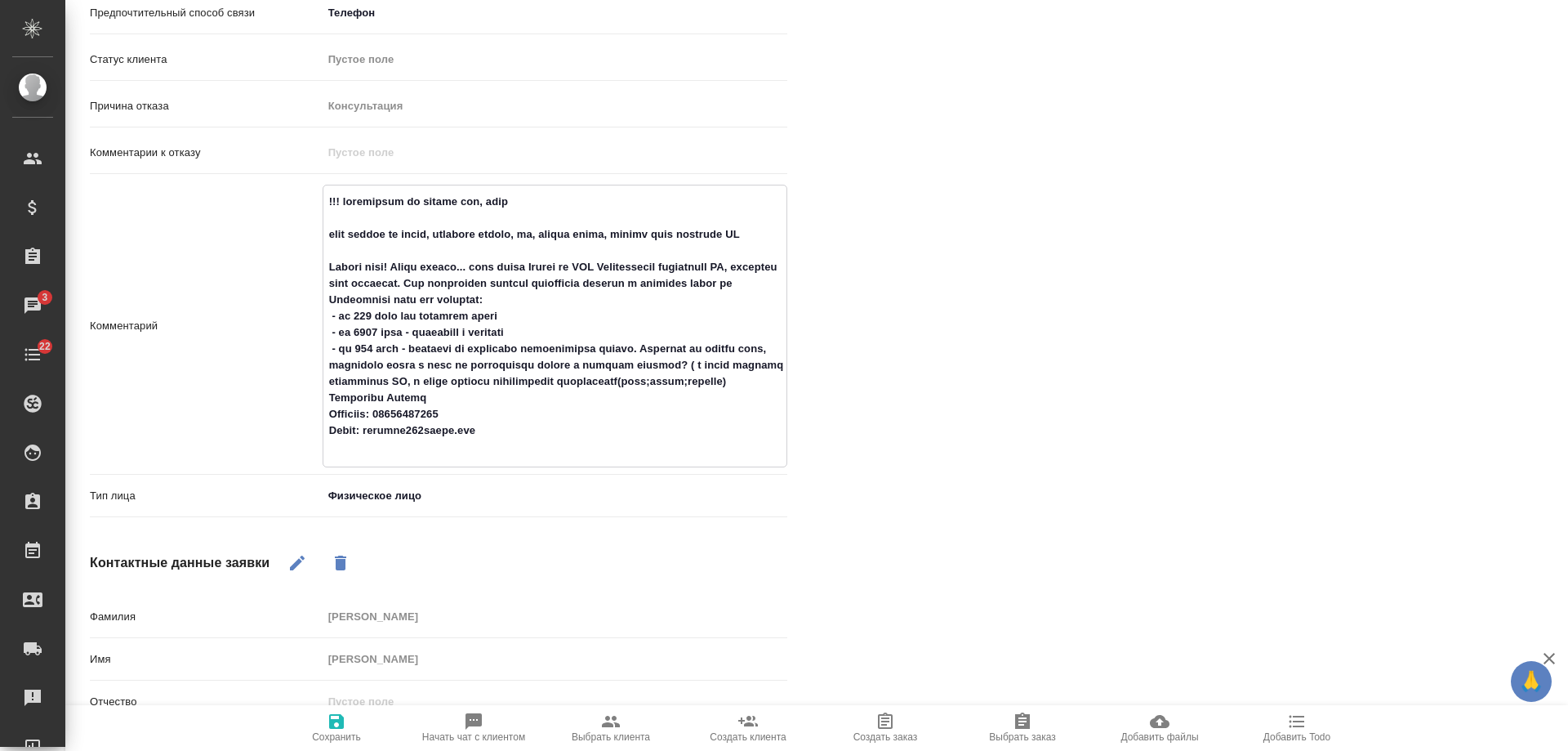
type textarea "x"
type textarea "!!! подозрение на пробив цен, ждем з ждем запрос на почте, возможно тендер, но,…"
type textarea "x"
type textarea "!!! подозрение на пробив цен, ждем за ждем запрос на почте, возможно тендер, но…"
type textarea "x"
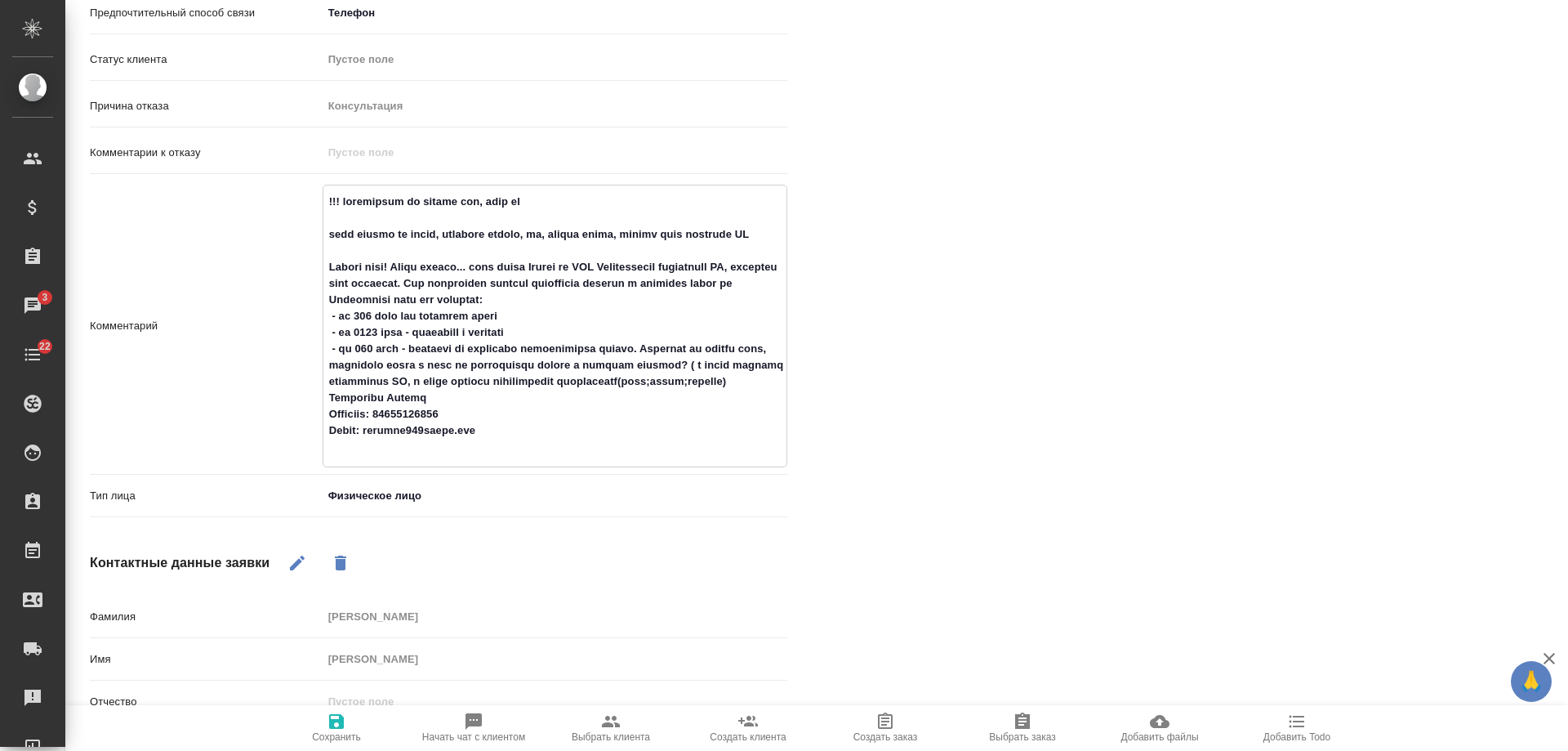
type textarea "!!! подозрение на пробив цен, ждем зап ждем запрос на почте, возможно тендер, н…"
type textarea "x"
type textarea "!!! подозрение на пробив цен, ждем запро ждем запрос на почте, возможно тендер,…"
type textarea "x"
type textarea "!!! подозрение на пробив цен, ждем запрос ждем запрос на почте, возможно тендер…"
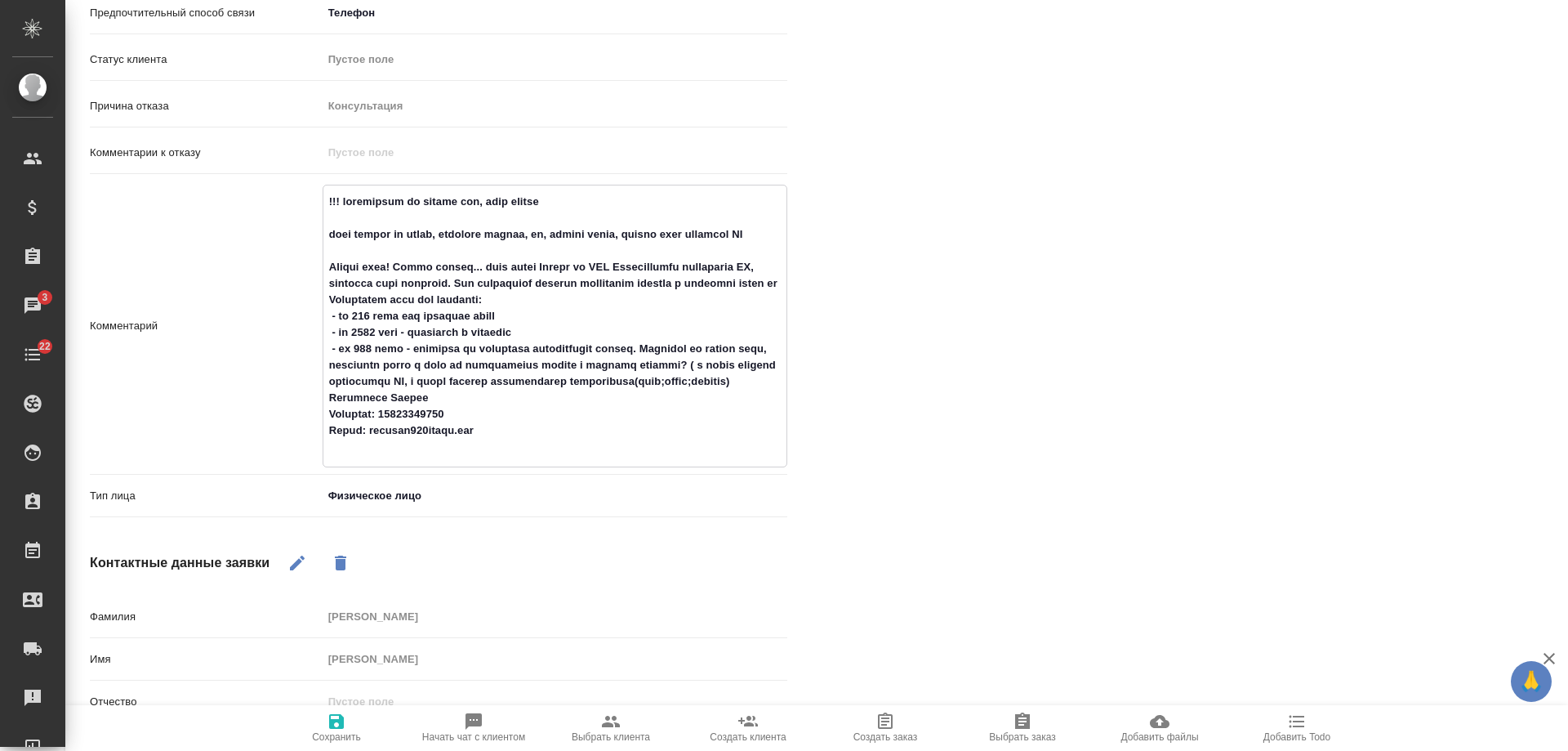
type textarea "x"
type textarea "!!! подозрение на пробив цен, ждем запрос ждем запрос на почте, возможно тендер…"
type textarea "x"
type textarea "!!! подозрение на пробив цен, ждем запрос с ждем запрос на почте, возможно тенд…"
type textarea "x"
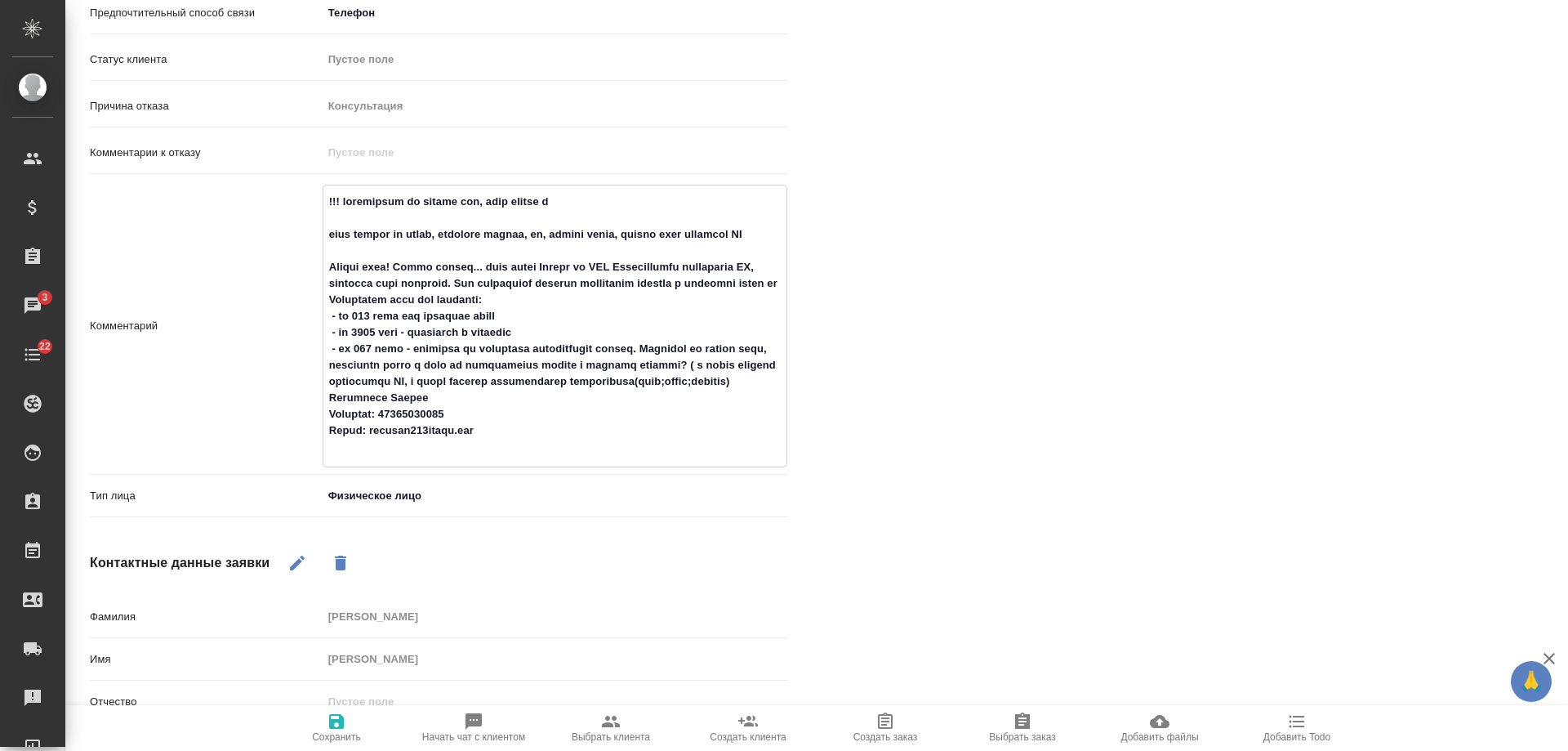
type textarea "!!! подозрение на пробив цен, ждем запрос с ждем запрос на почте, возможно тенд…"
type textarea "x"
type textarea "!!! подозрение на пробив цен, ждем запрос с п ждем запрос на почте, возможно те…"
type textarea "x"
type textarea "!!! подозрение на пробив цен, ждем запрос с по ждем запрос на почте, возможно т…"
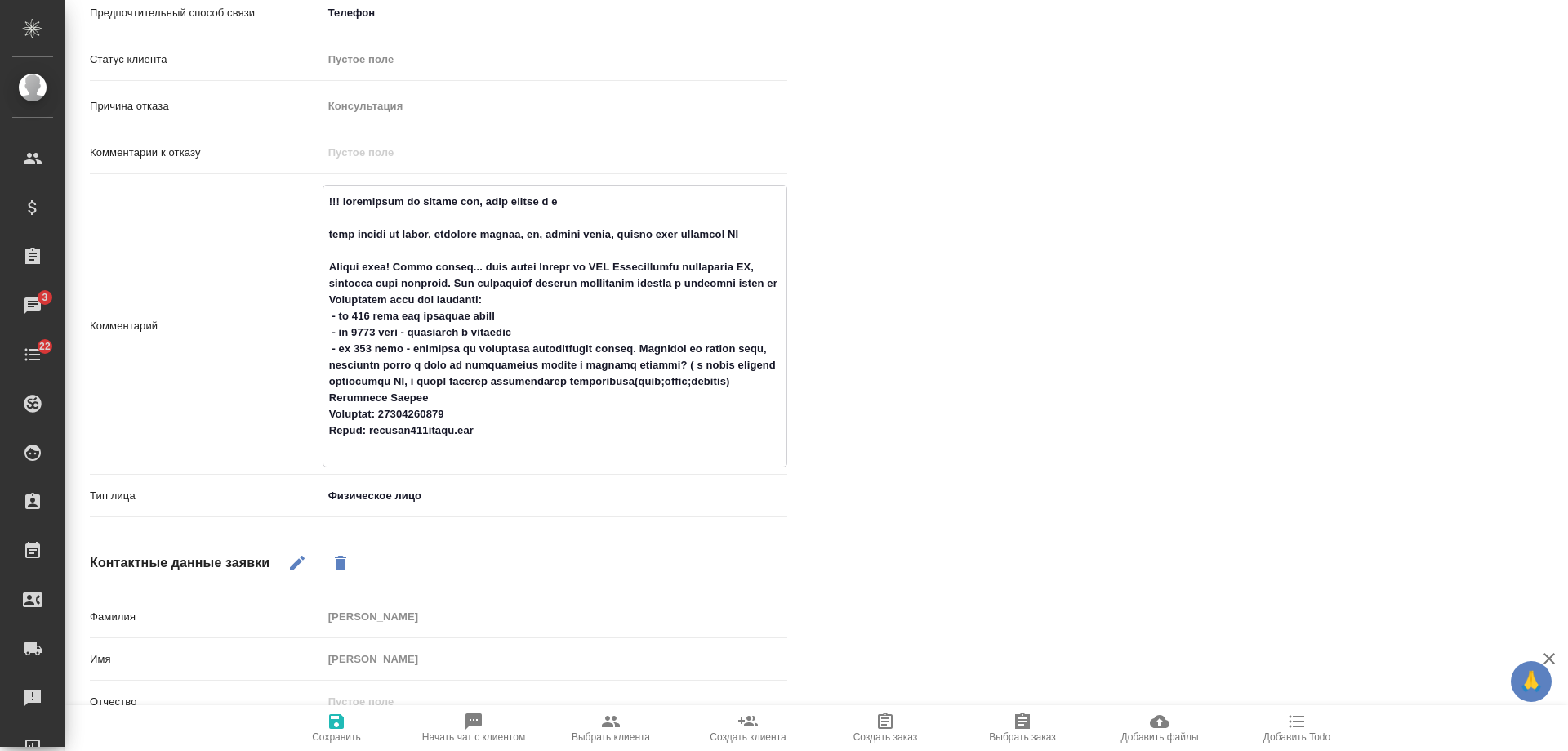
type textarea "x"
type textarea "!!! подозрение на пробив цен, ждем запрос с поч ждем запрос на почте, возможно …"
type textarea "x"
type textarea "!!! подозрение на пробив цен, ждем запрос с почт ждем запрос на почте, возможно…"
type textarea "x"
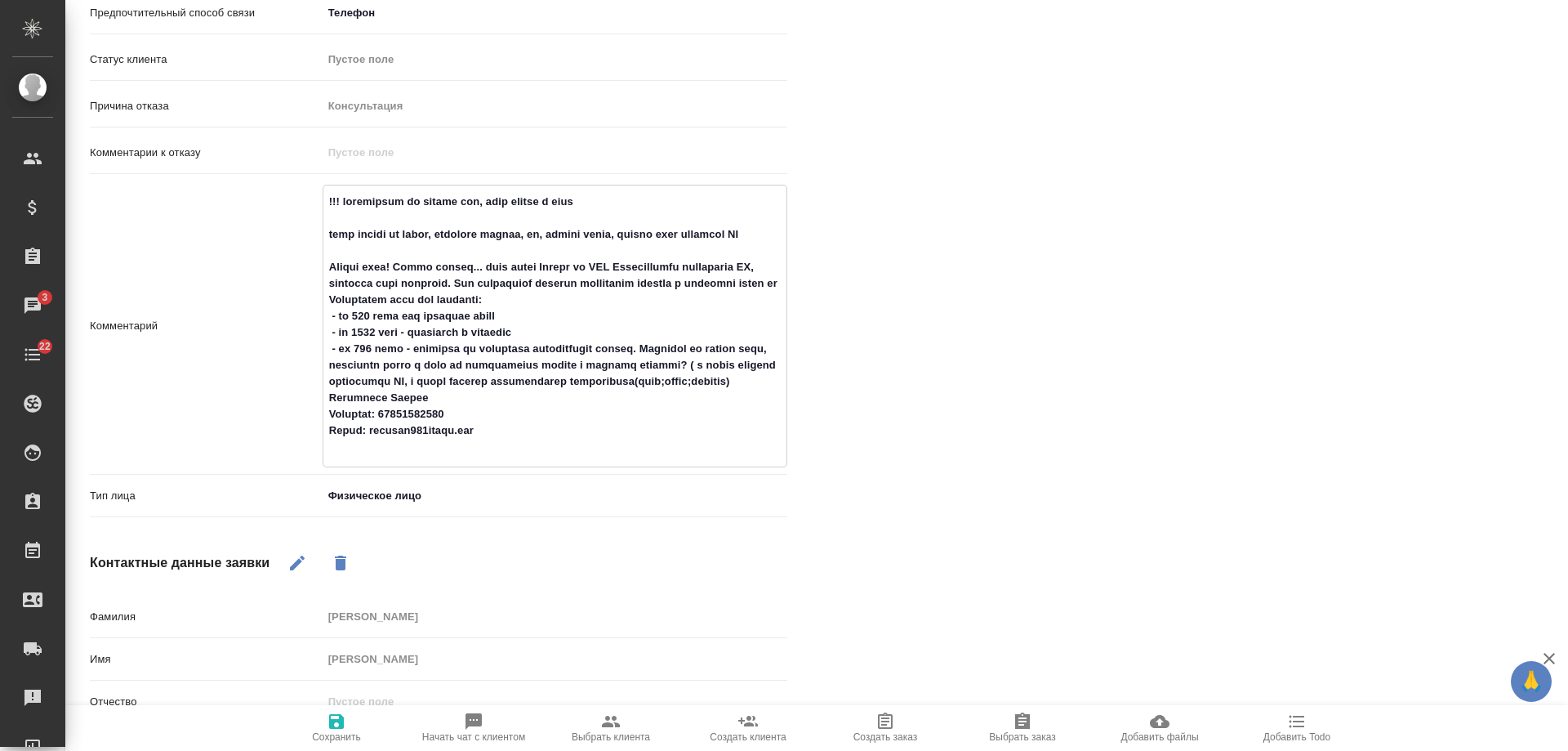
type textarea "!!! подозрение на пробив цен, ждем запрос с почты ждем запрос на почте, возможн…"
type textarea "x"
type textarea "!!! подозрение на пробив цен, ждем запрос с почты ждем запрос на почте, возможн…"
type textarea "x"
type textarea "!!! подозрение на пробив цен, ждем запрос с почты о ждем запрос на почте, возмо…"
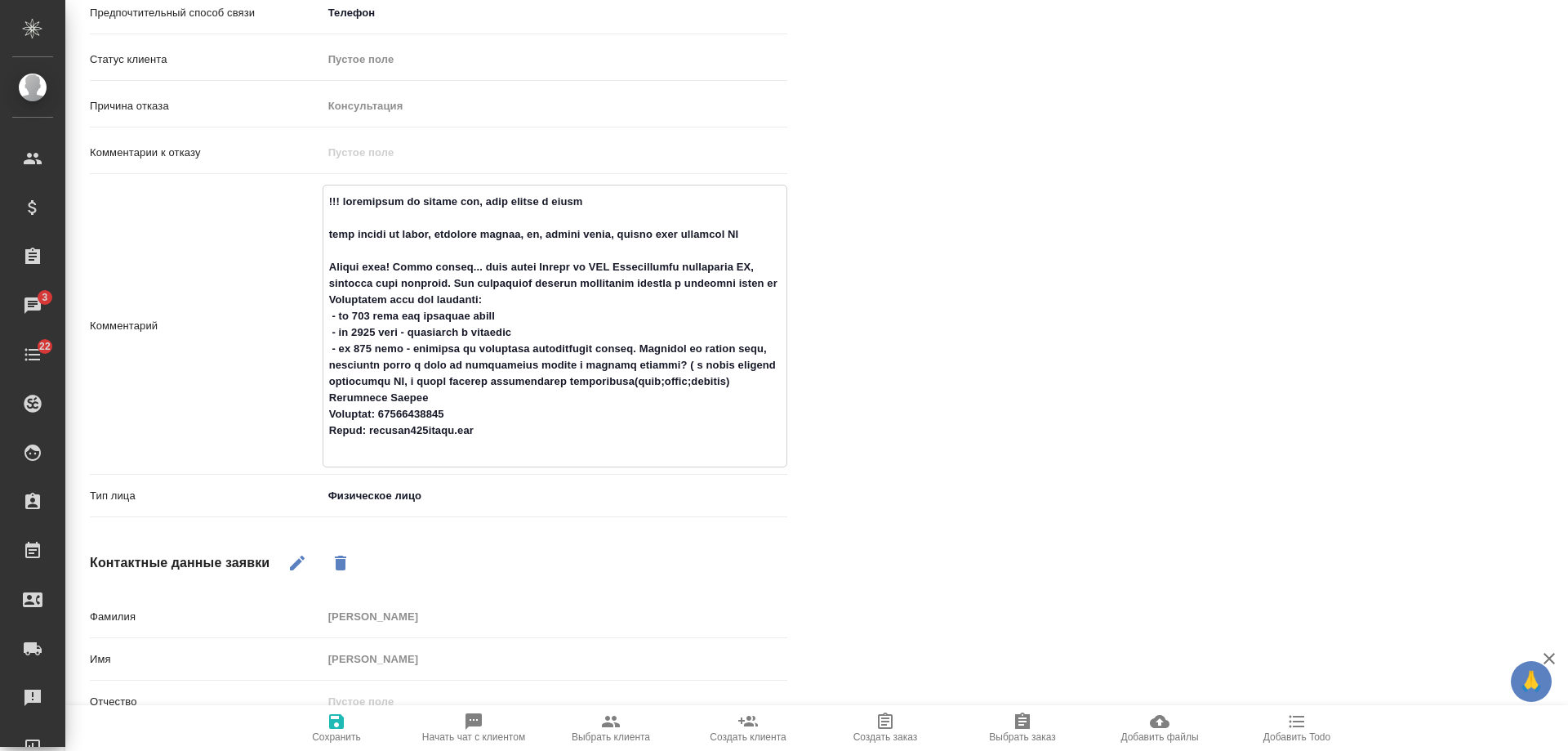
type textarea "x"
type textarea "!!! подозрение на пробив цен, ждем запрос с почты ор ждем запрос на почте, возм…"
type textarea "x"
type textarea "!!! подозрение на пробив цен, ждем запрос с почты ора ждем запрос на почте, воз…"
type textarea "x"
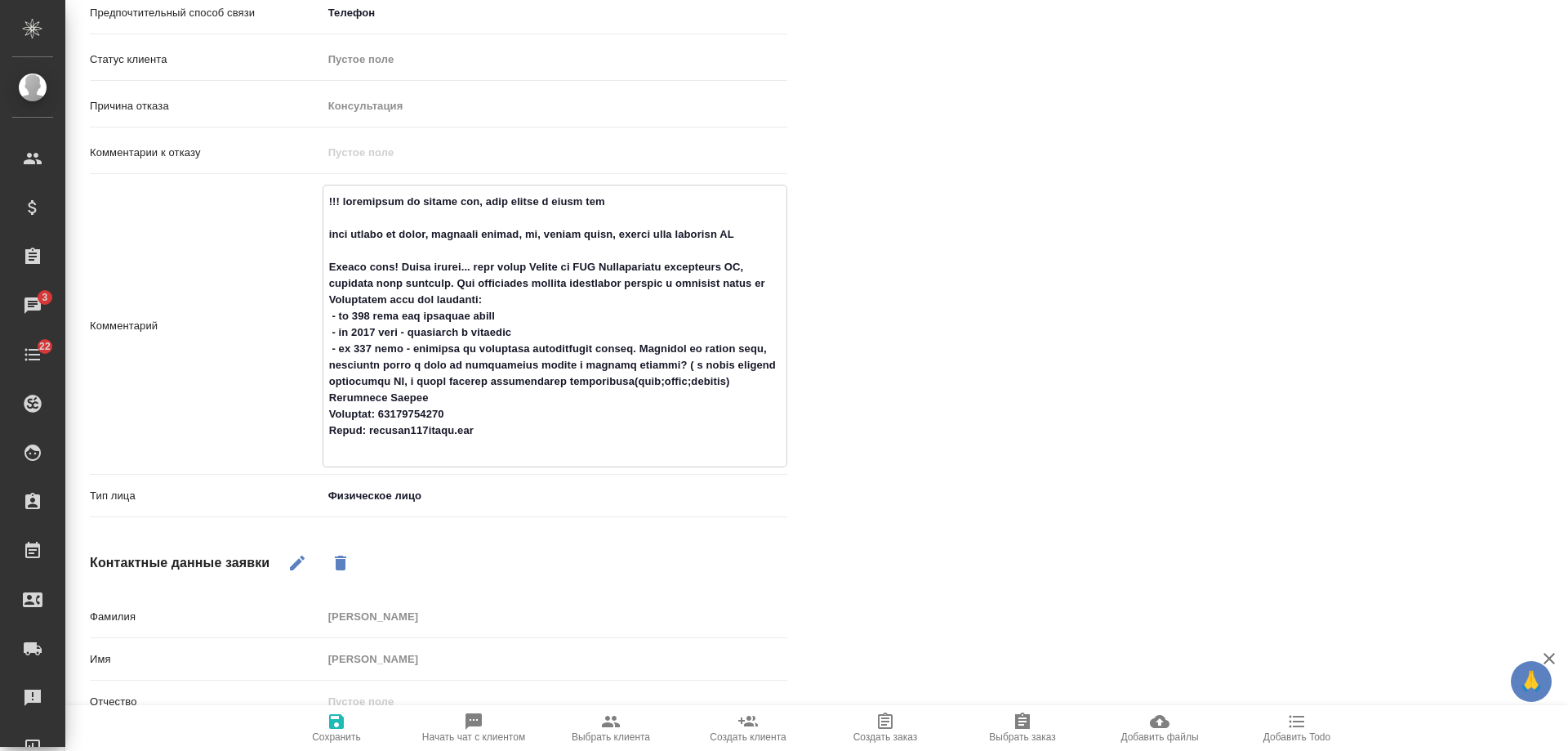
type textarea "!!! подозрение на пробив цен, ждем запрос с почты ораг ждем запрос на почте, во…"
type textarea "x"
type textarea "!!! подозрение на пробив цен, ждем запрос с почты ора ждем запрос на почте, воз…"
type textarea "x"
type textarea "!!! подозрение на пробив цен, ждем запрос с почты ор ждем запрос на почте, возм…"
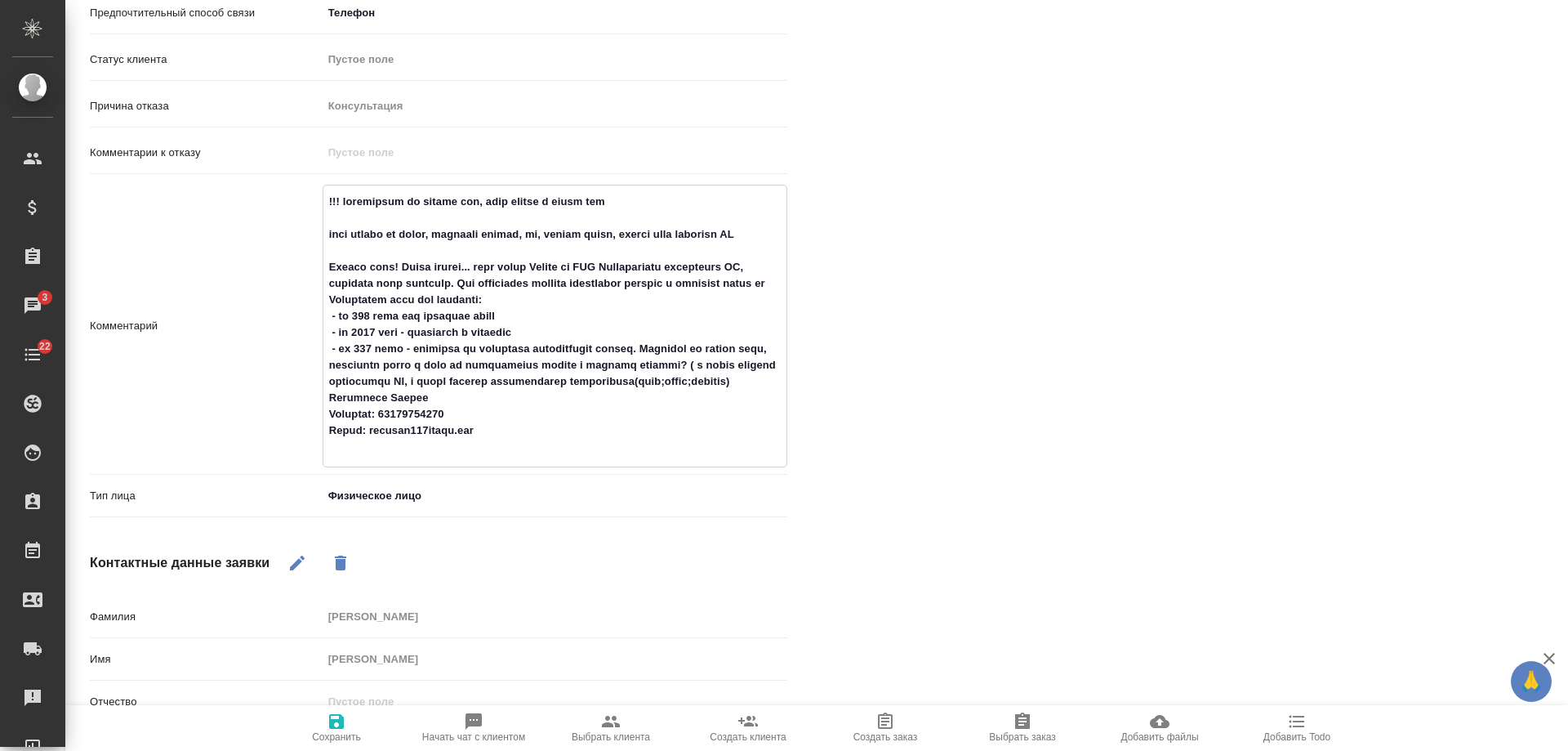
type textarea "x"
type textarea "!!! подозрение на пробив цен, ждем запрос с почты орг ждем запрос на почте, воз…"
type textarea "x"
type textarea "!!! подозрение на пробив цен, ждем запрос с почты орга ждем запрос на почте, во…"
type textarea "x"
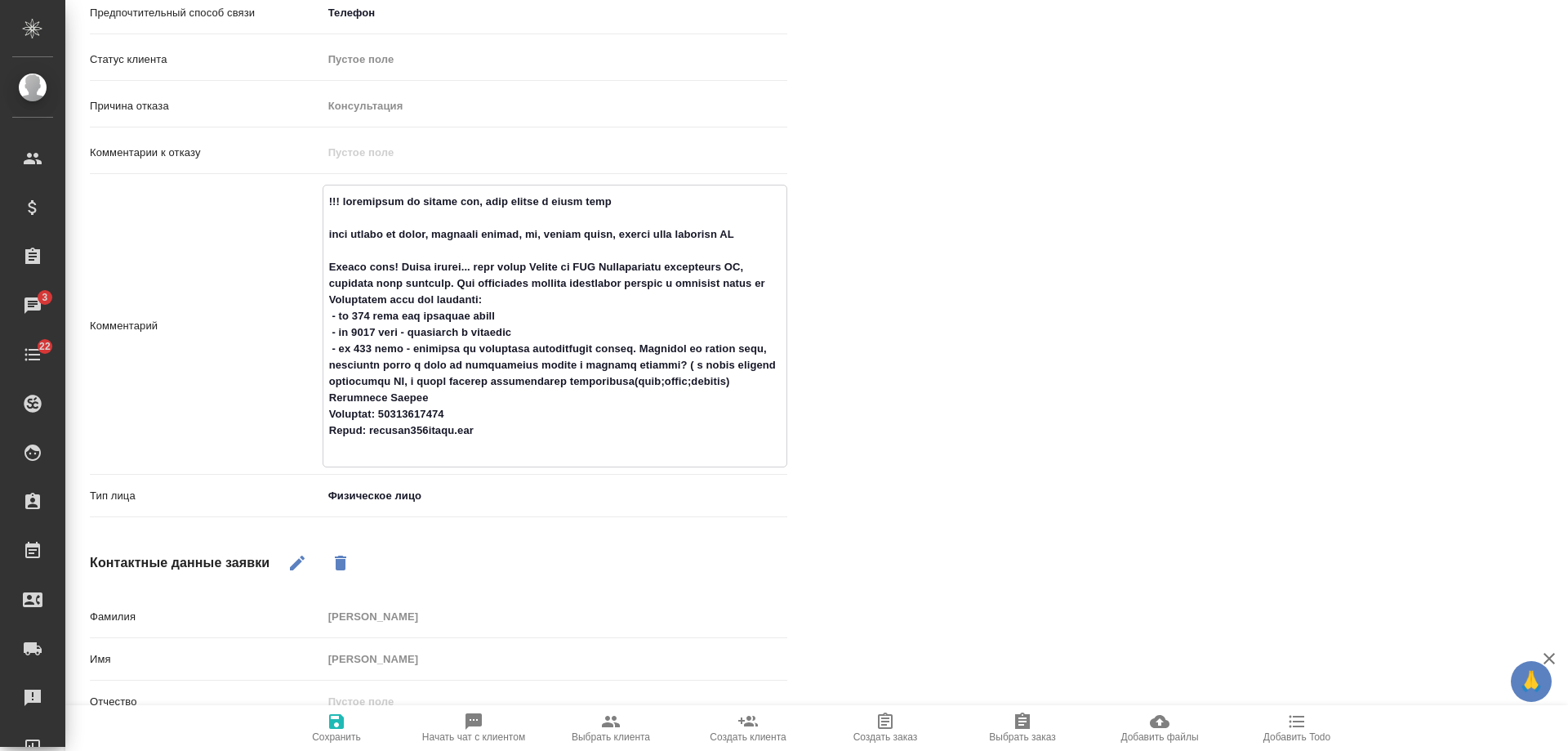
type textarea "!!! подозрение на пробив цен, ждем запрос с почты орган ждем запрос на почте, в…"
type textarea "x"
type textarea "!!! подозрение на пробив цен, ждем запрос с почты органи ждем запрос на почте, …"
type textarea "x"
type textarea "!!! подозрение на пробив цен, ждем запрос с почты орган ждем запрос на почте, в…"
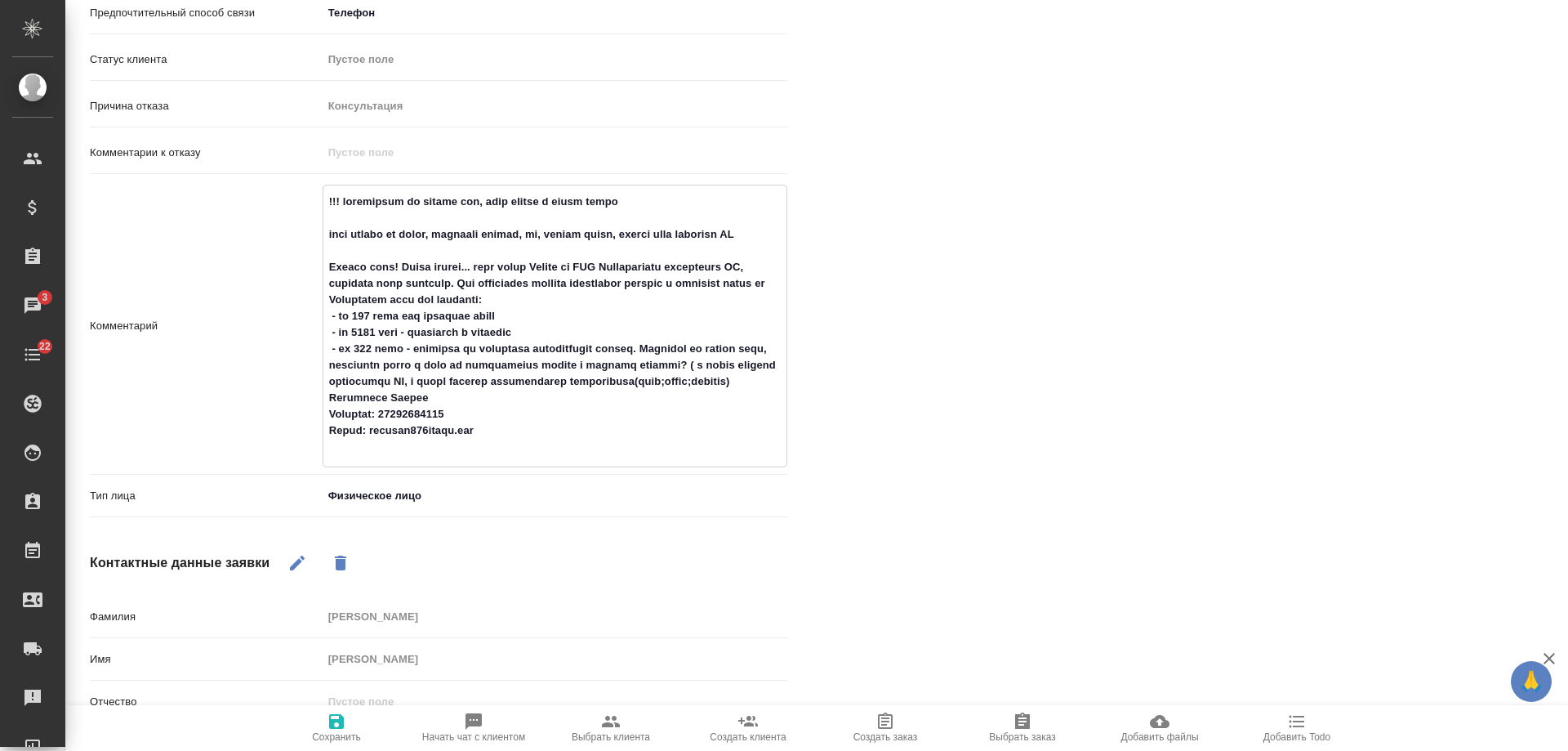
type textarea "x"
type textarea "!!! подозрение на пробив цен, ждем запрос с почты органи ждем запрос на почте, …"
type textarea "x"
type textarea "!!! подозрение на пробив цен, ждем запрос с почты организа ждем запрос на почте…"
type textarea "x"
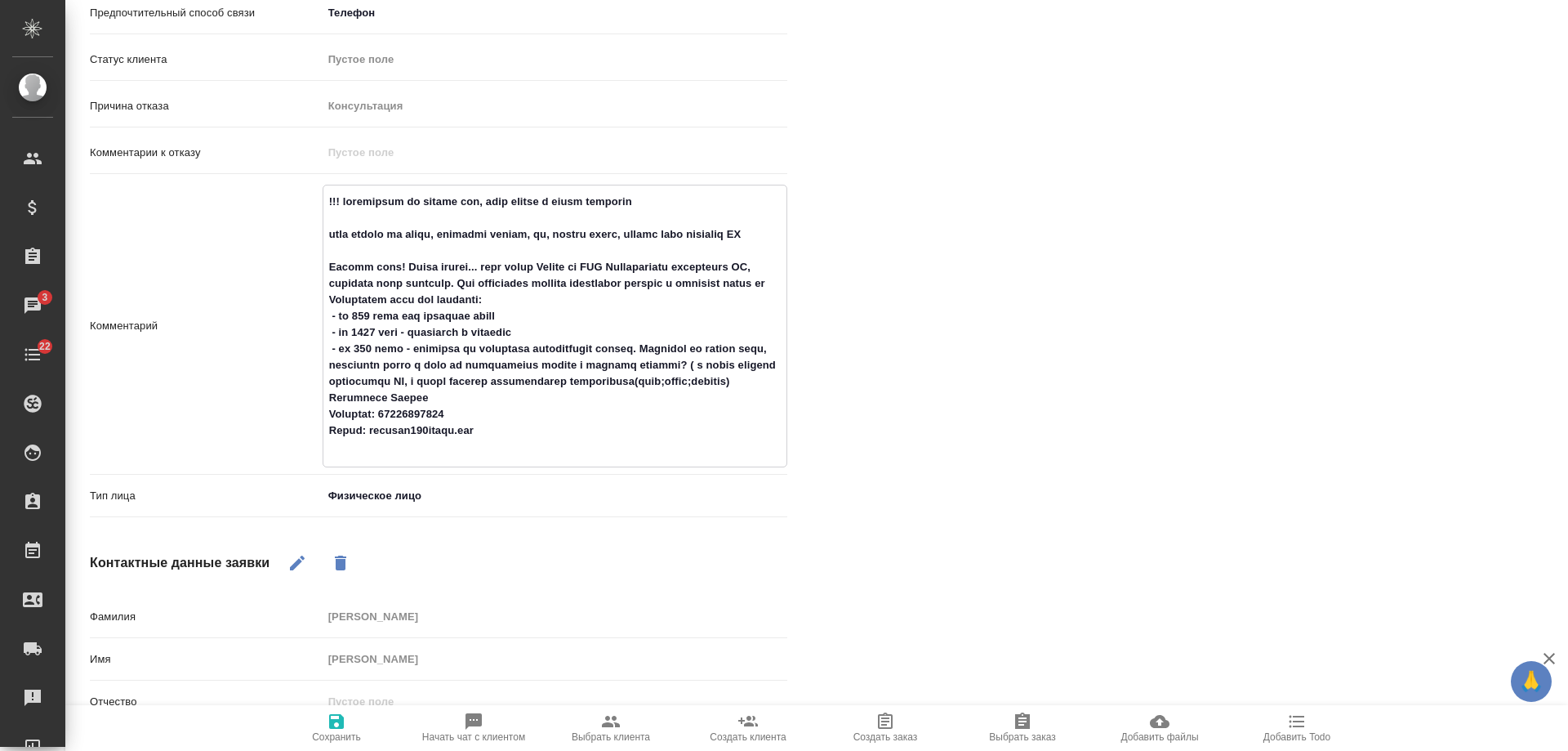
type textarea "!!! подозрение на пробив цен, ждем запрос с почты организац ждем запрос на почт…"
type textarea "x"
type textarea "!!! подозрение на пробив цен, ждем запрос с почты организаци ждем запрос на поч…"
type textarea "x"
type textarea "!!! подозрение на пробив цен, ждем запрос с почты организации ждем запрос на по…"
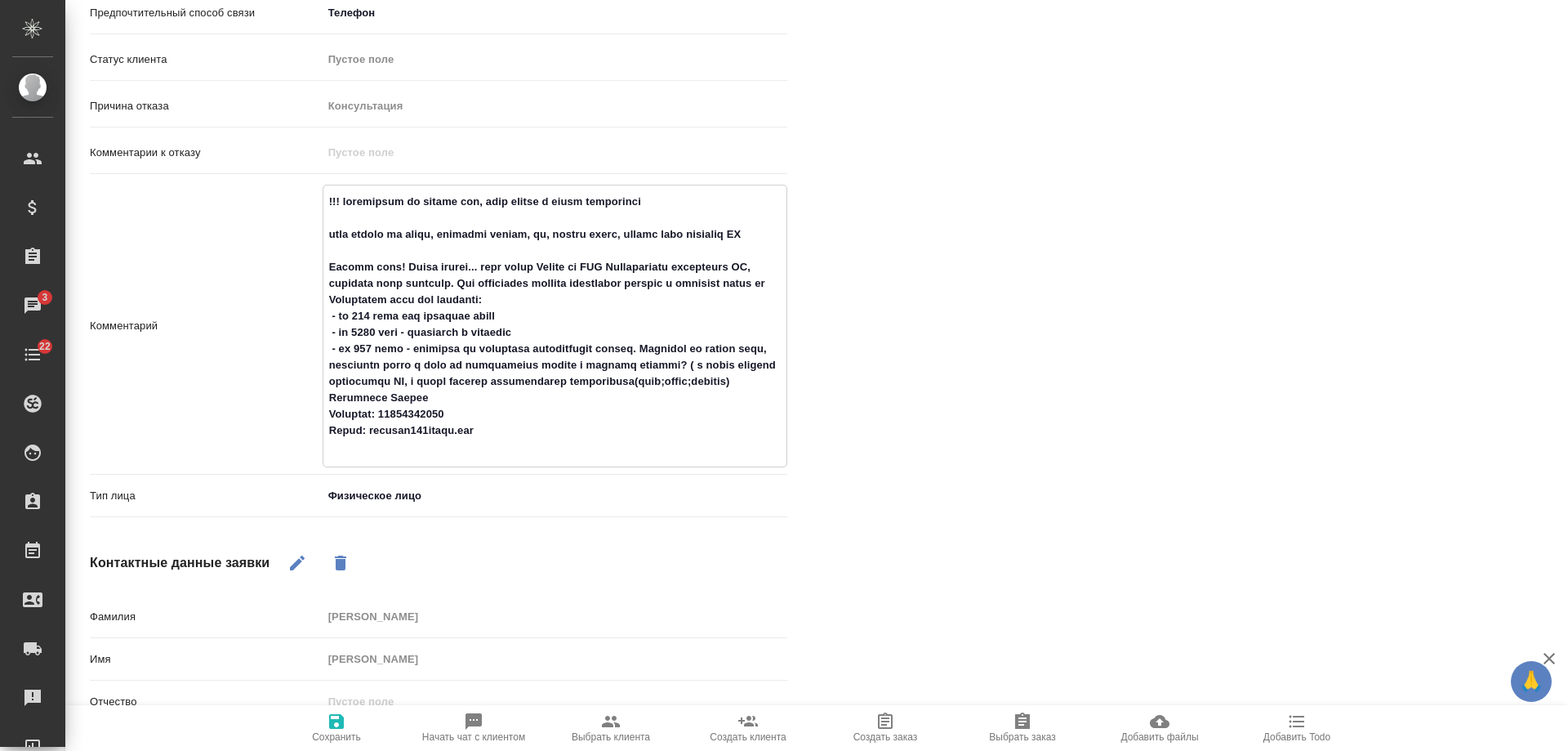
type textarea "x"
type textarea "!!! подозрение на пробив цен, ждем запрос с почты организации ждем запрос на по…"
type textarea "x"
click at [321, 716] on span "Сохранить" at bounding box center [337, 727] width 117 height 31
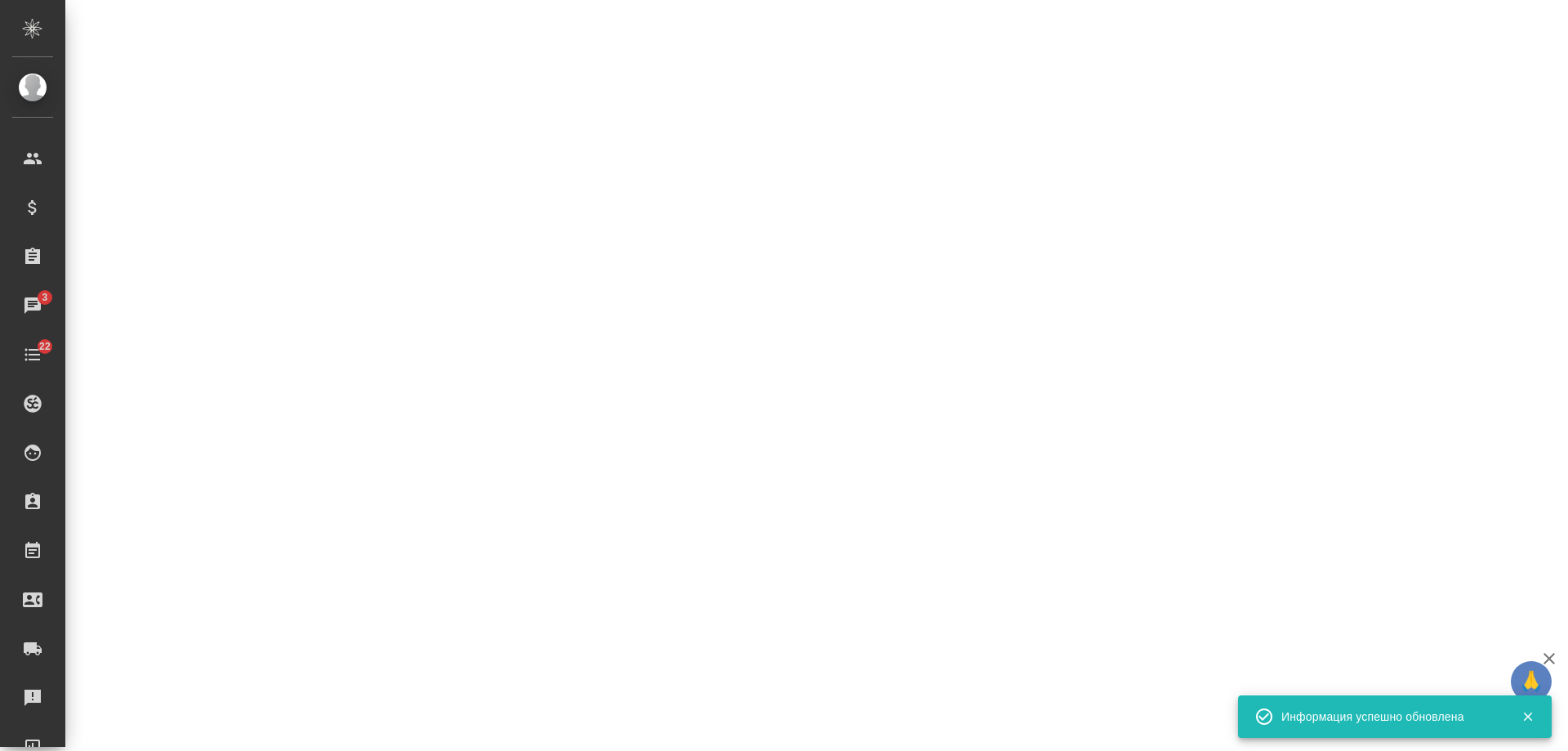
select select "RU"
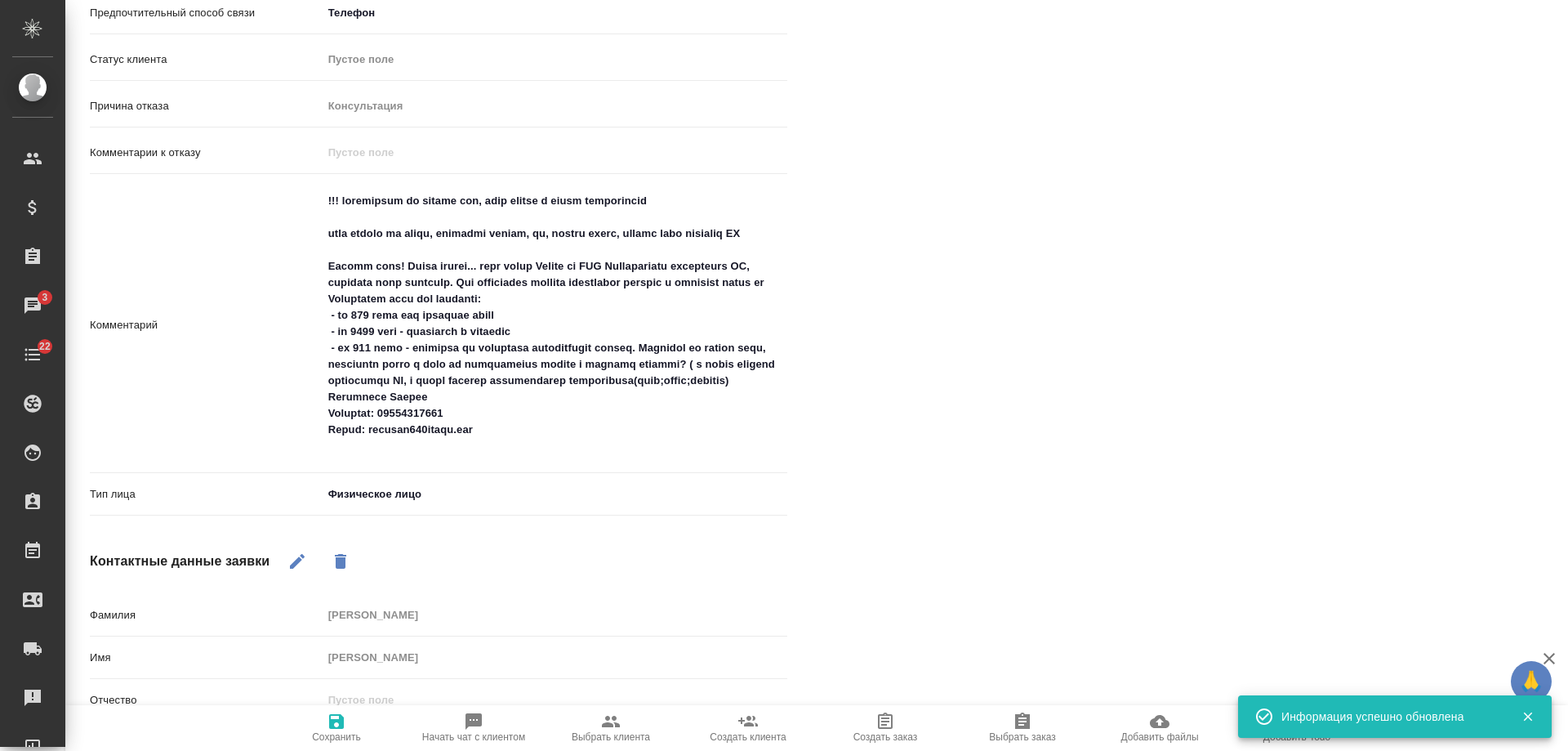
type textarea "x"
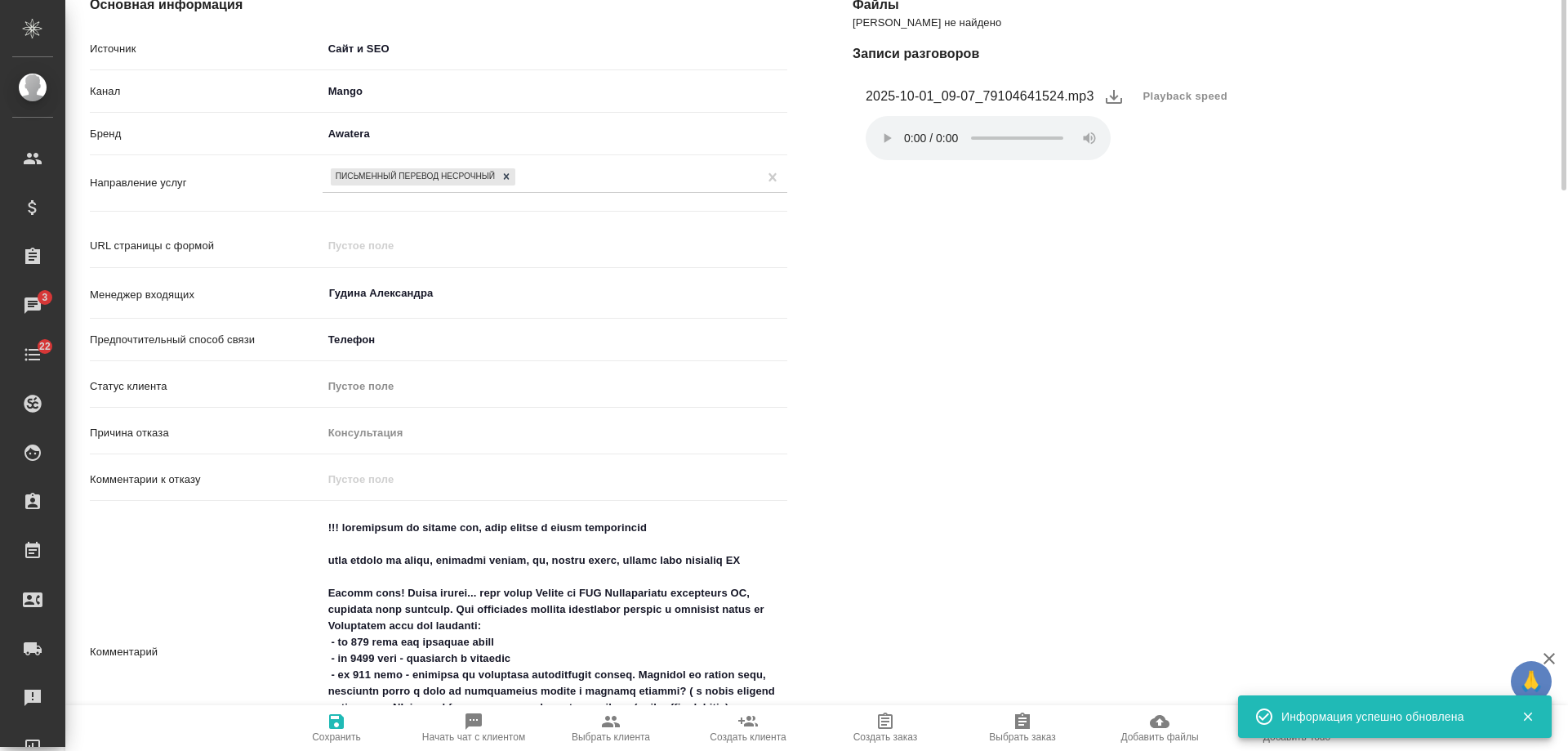
scroll to position [0, 0]
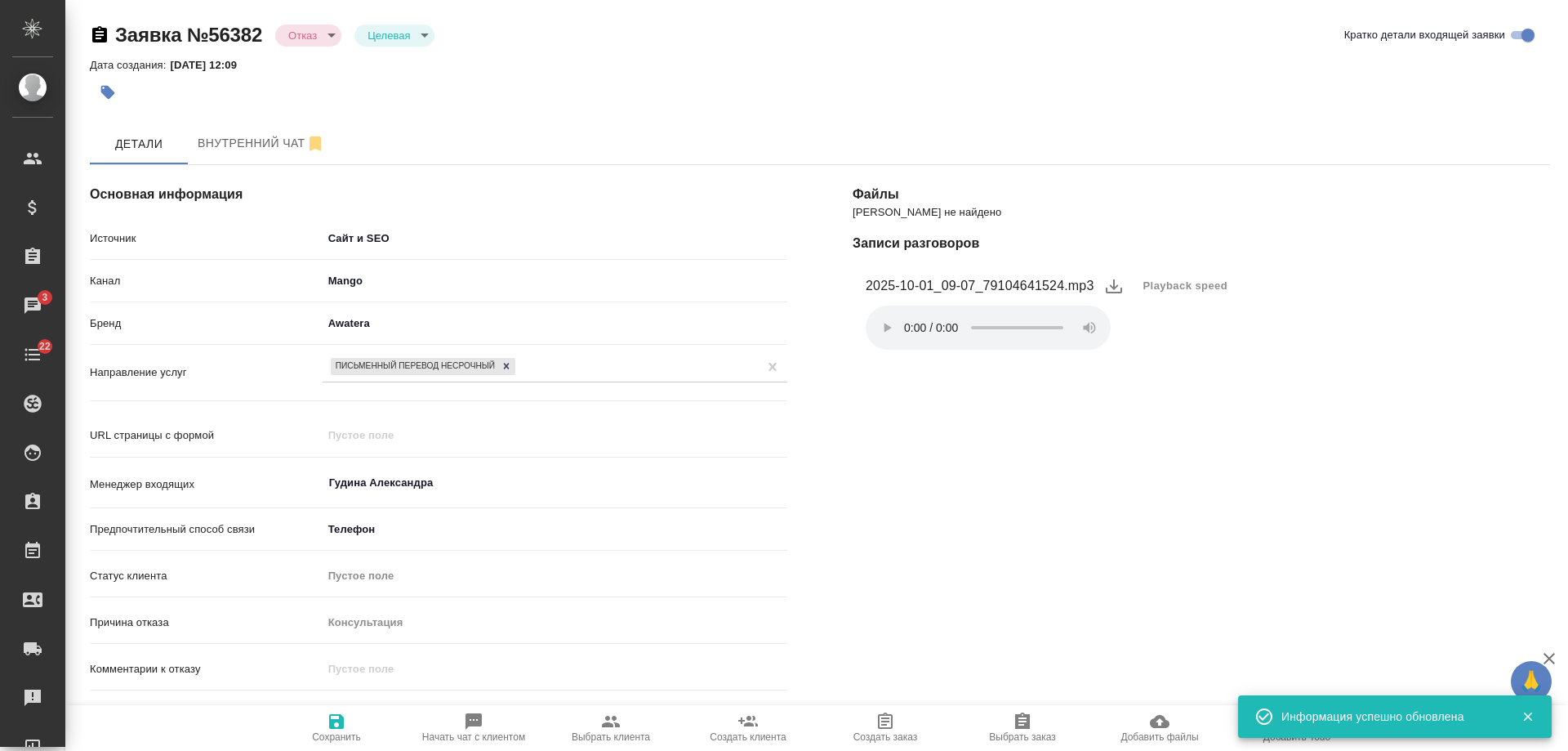
click at [299, 39] on body "🙏 .cls-1 fill:#fff; AWATERA Gudina Alexandra Клиенты Спецификации Заказы 3 Чаты…" at bounding box center [784, 376] width 1568 height 751
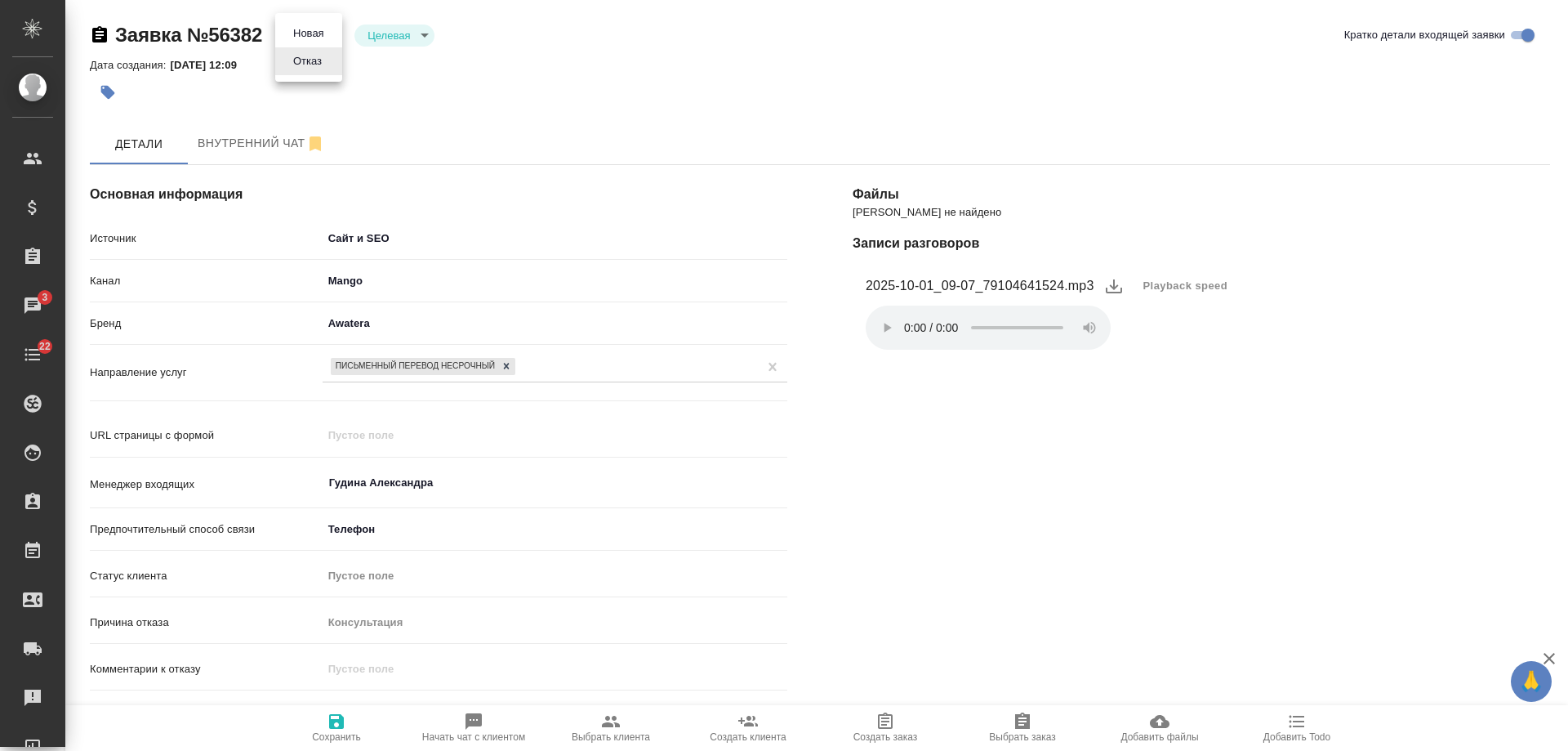
click at [641, 103] on div at bounding box center [784, 376] width 1568 height 751
click at [306, 35] on body "🙏 .cls-1 fill:#fff; AWATERA Gudina Alexandra Клиенты Спецификации Заказы 3 Чаты…" at bounding box center [784, 376] width 1568 height 751
click at [306, 35] on button "Новая" at bounding box center [308, 34] width 40 height 18
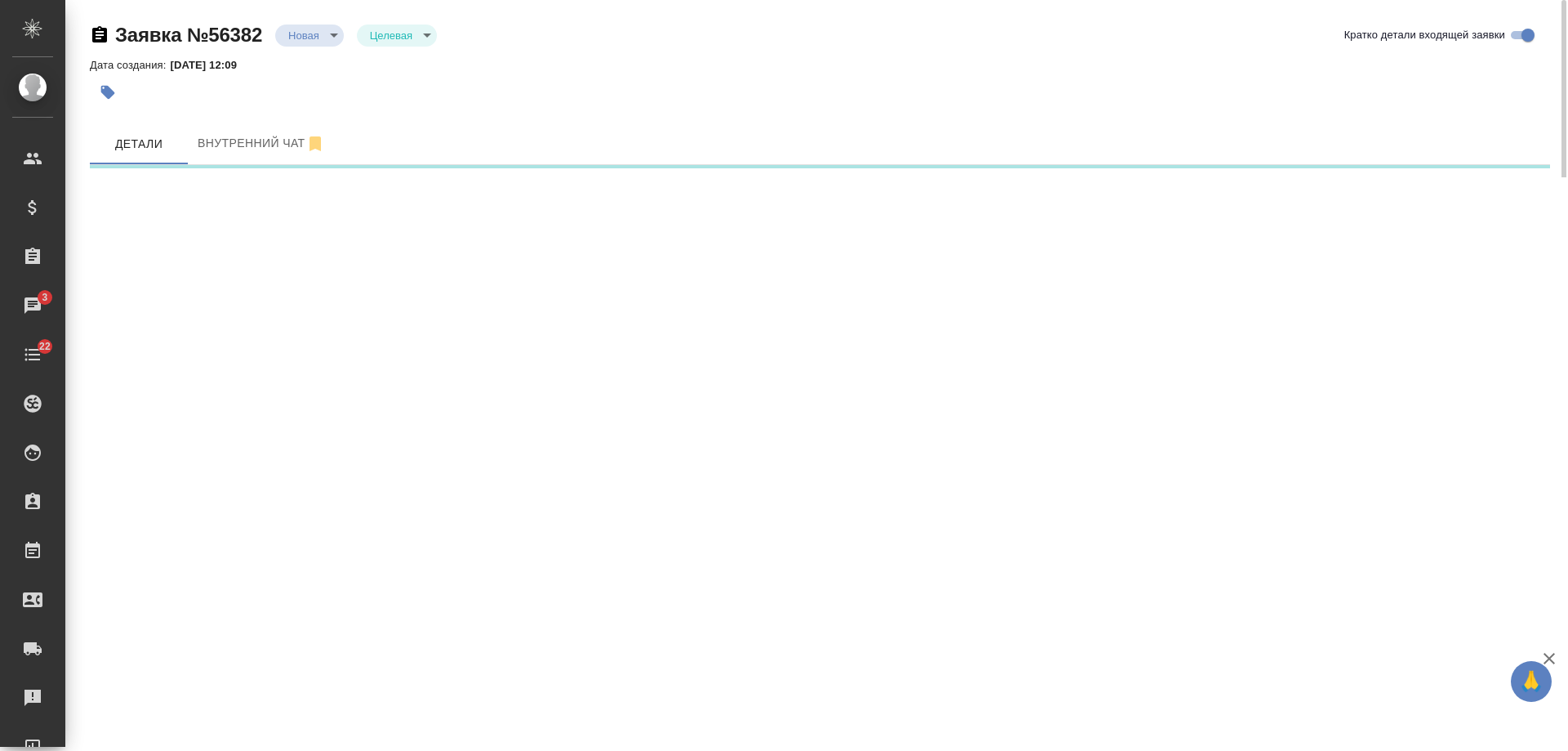
select select "RU"
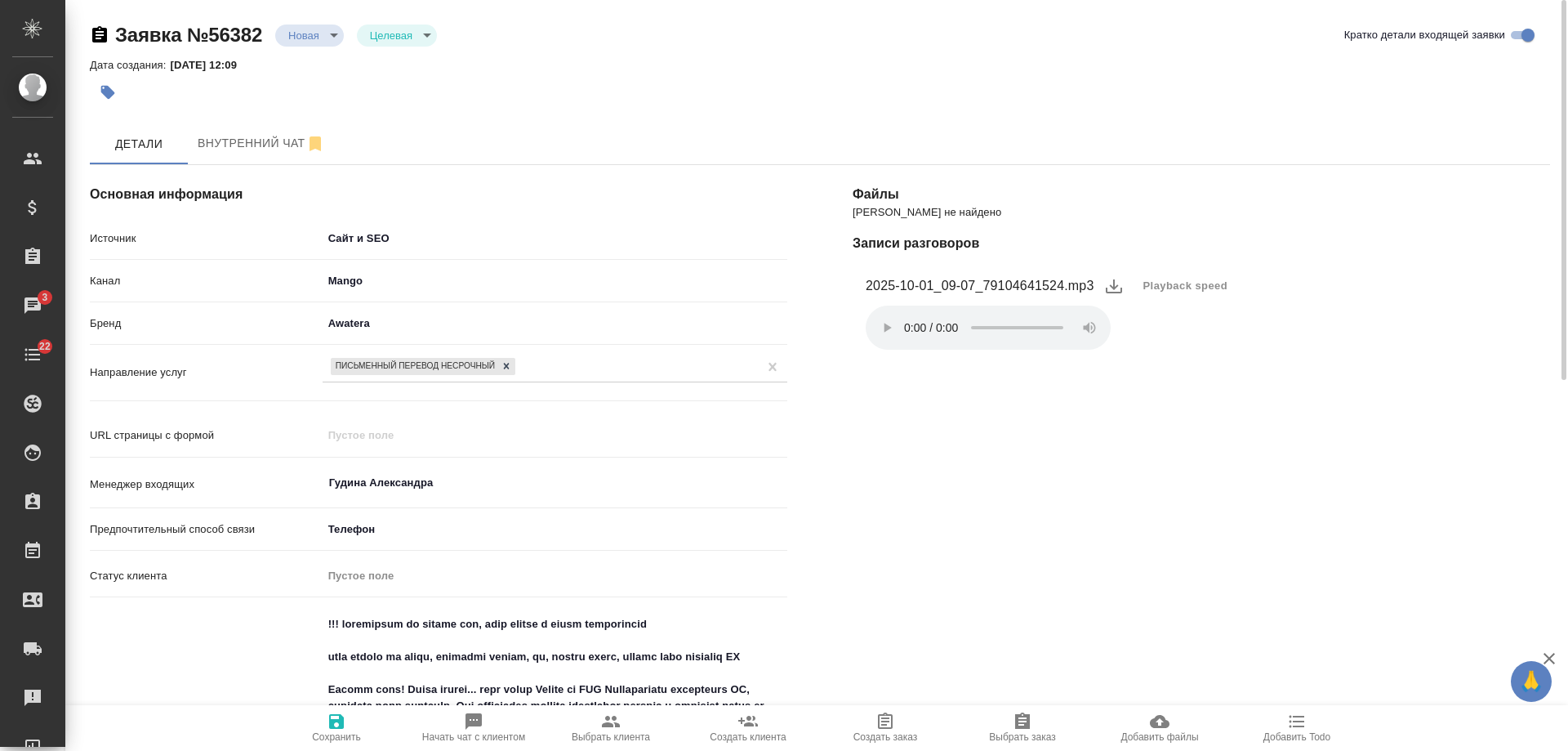
click at [1301, 736] on span "Добавить Todo" at bounding box center [1296, 736] width 67 height 11
type textarea "x"
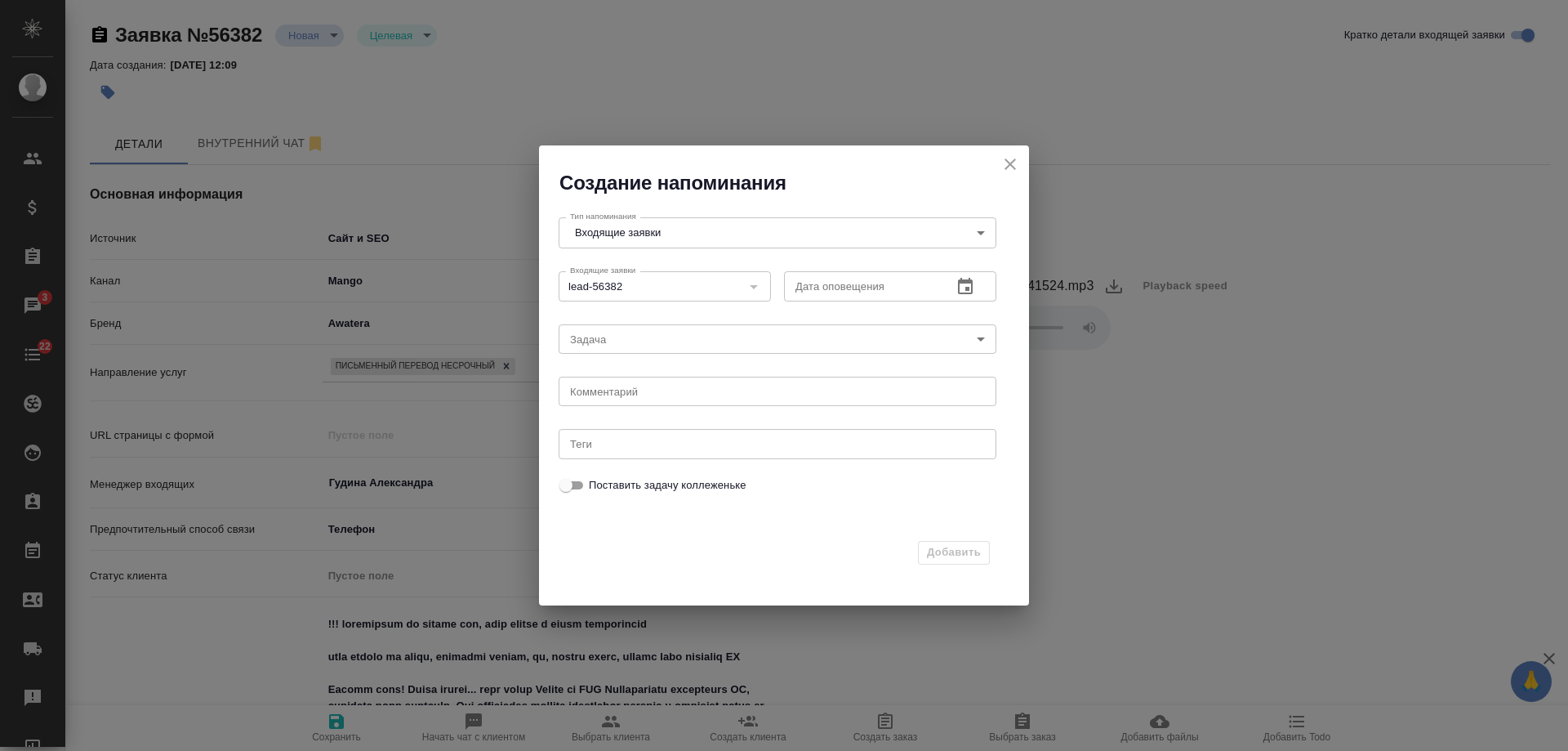
click at [967, 291] on icon "button" at bounding box center [964, 286] width 19 height 19
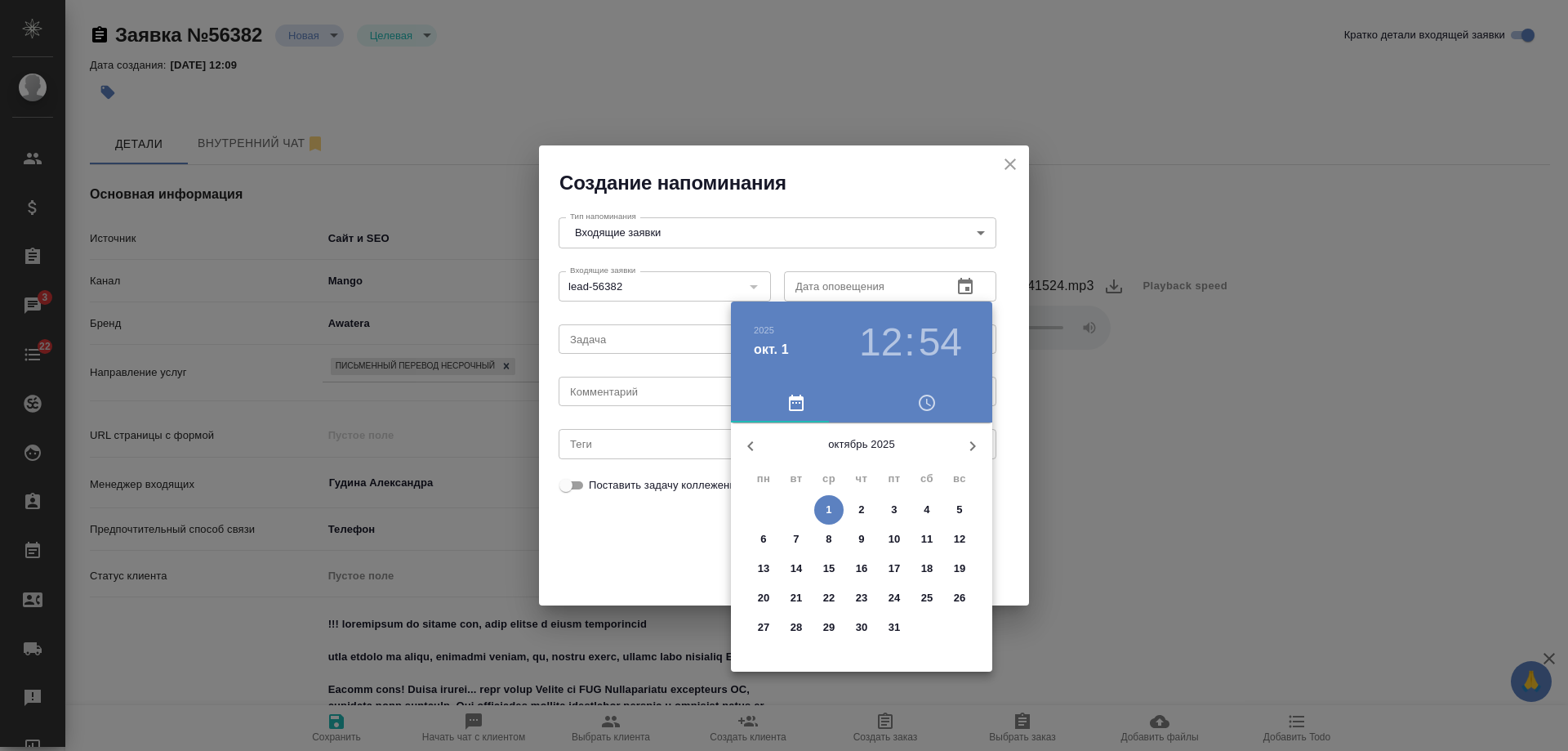
click at [863, 516] on p "2" at bounding box center [861, 510] width 6 height 17
type input "02.10.2025 12:54"
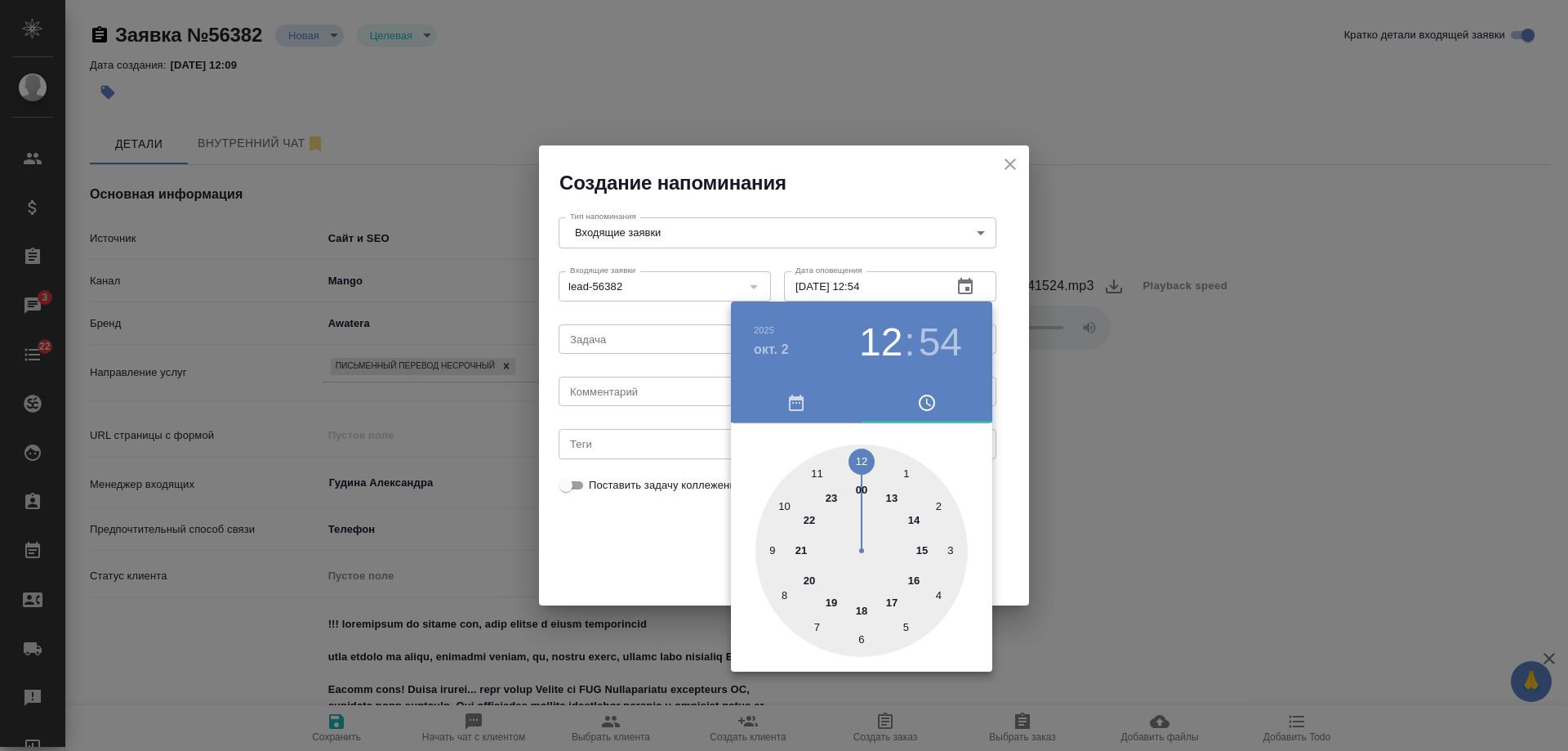
drag, startPoint x: 572, startPoint y: 367, endPoint x: 595, endPoint y: 390, distance: 32.5
click at [590, 388] on div at bounding box center [784, 376] width 1568 height 751
click at [616, 395] on div "2025 окт. 2 12 : 54 00 1 2 3 4 5 6 7 8 9 10 11 12 13 14 15 16 17 18 19 20 21 22…" at bounding box center [784, 376] width 1568 height 751
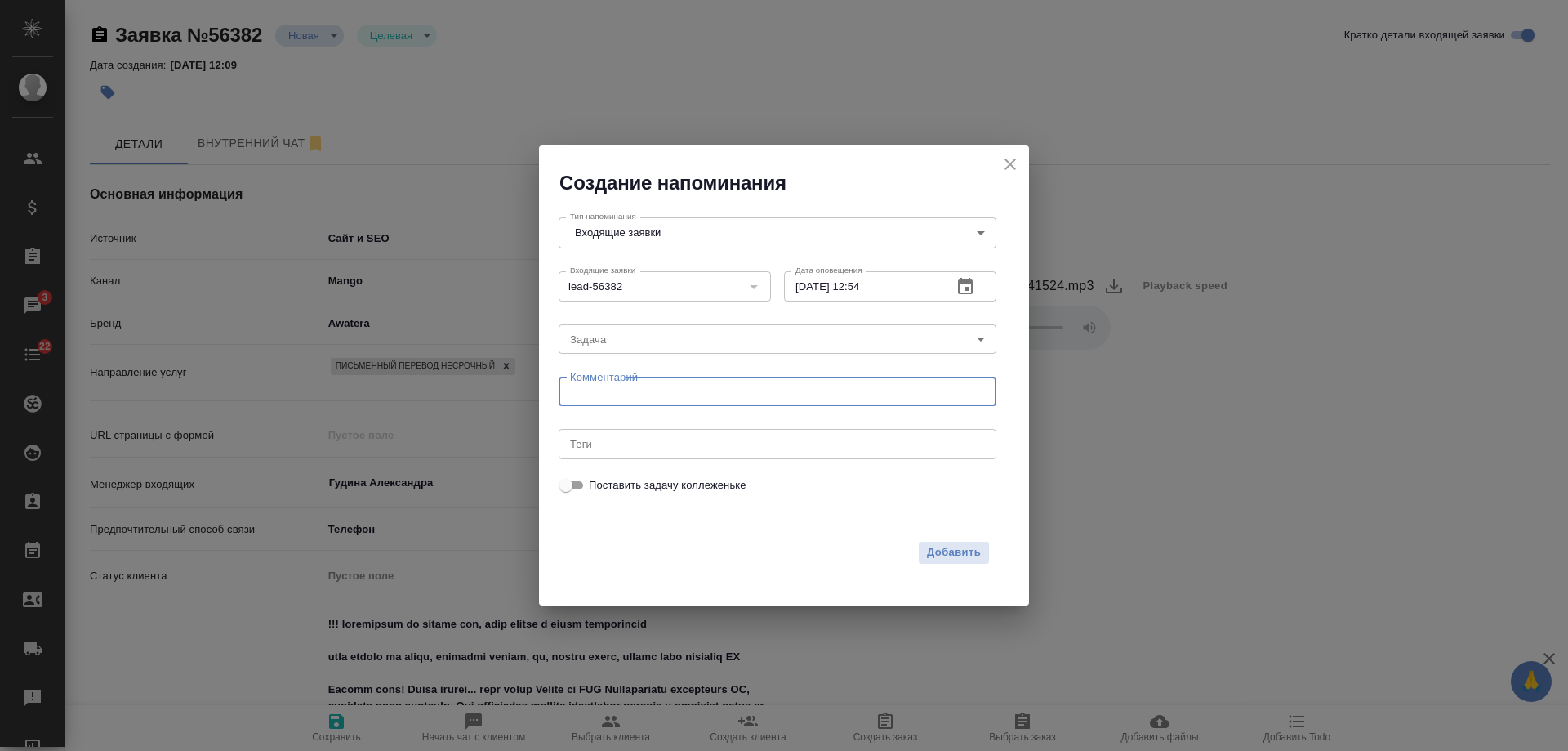
click at [619, 390] on textarea at bounding box center [777, 391] width 415 height 12
type textarea "ответила на почте?"
click at [933, 550] on span "Добавить" at bounding box center [953, 553] width 54 height 18
type textarea "x"
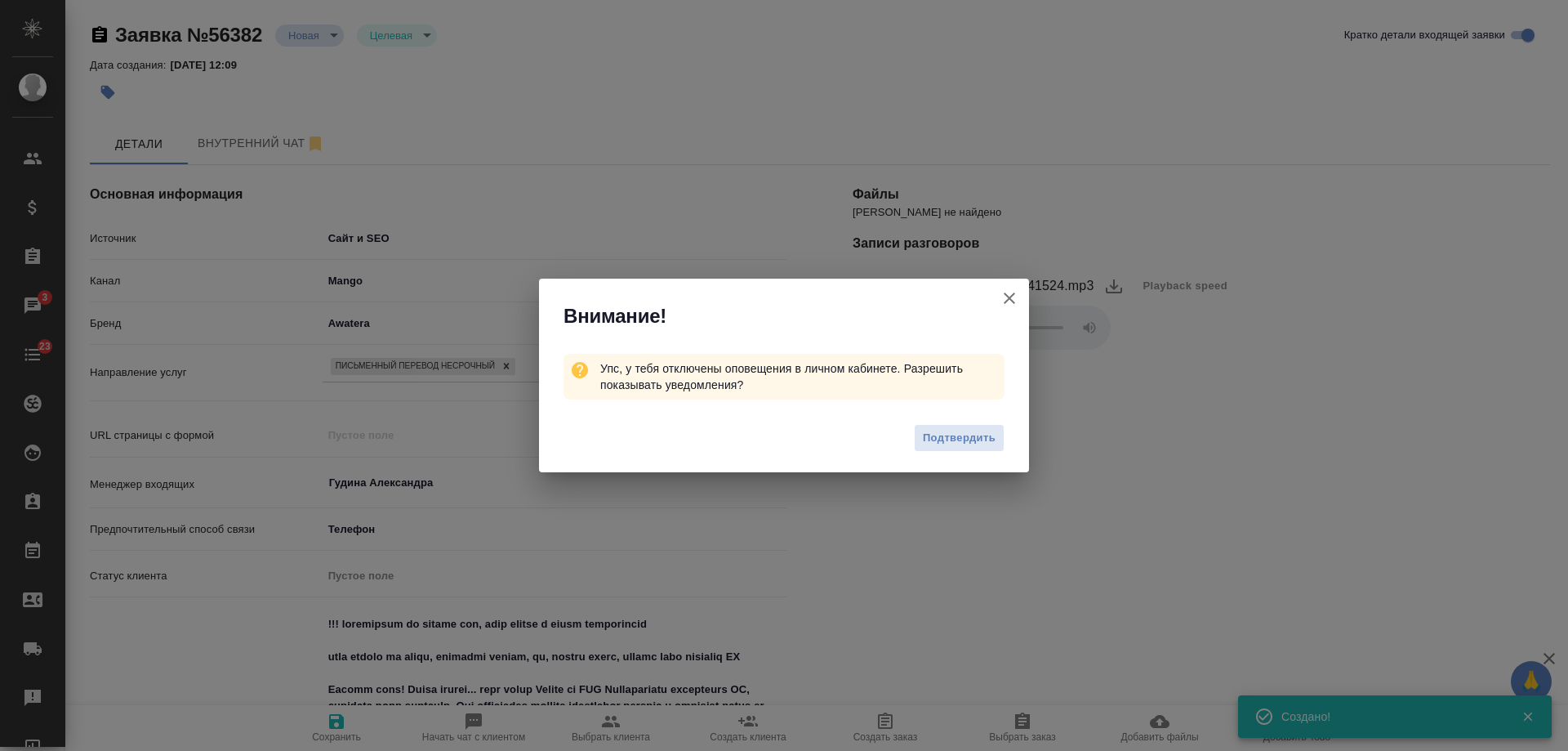
click at [1008, 289] on icon "button" at bounding box center [1008, 297] width 19 height 19
type textarea "x"
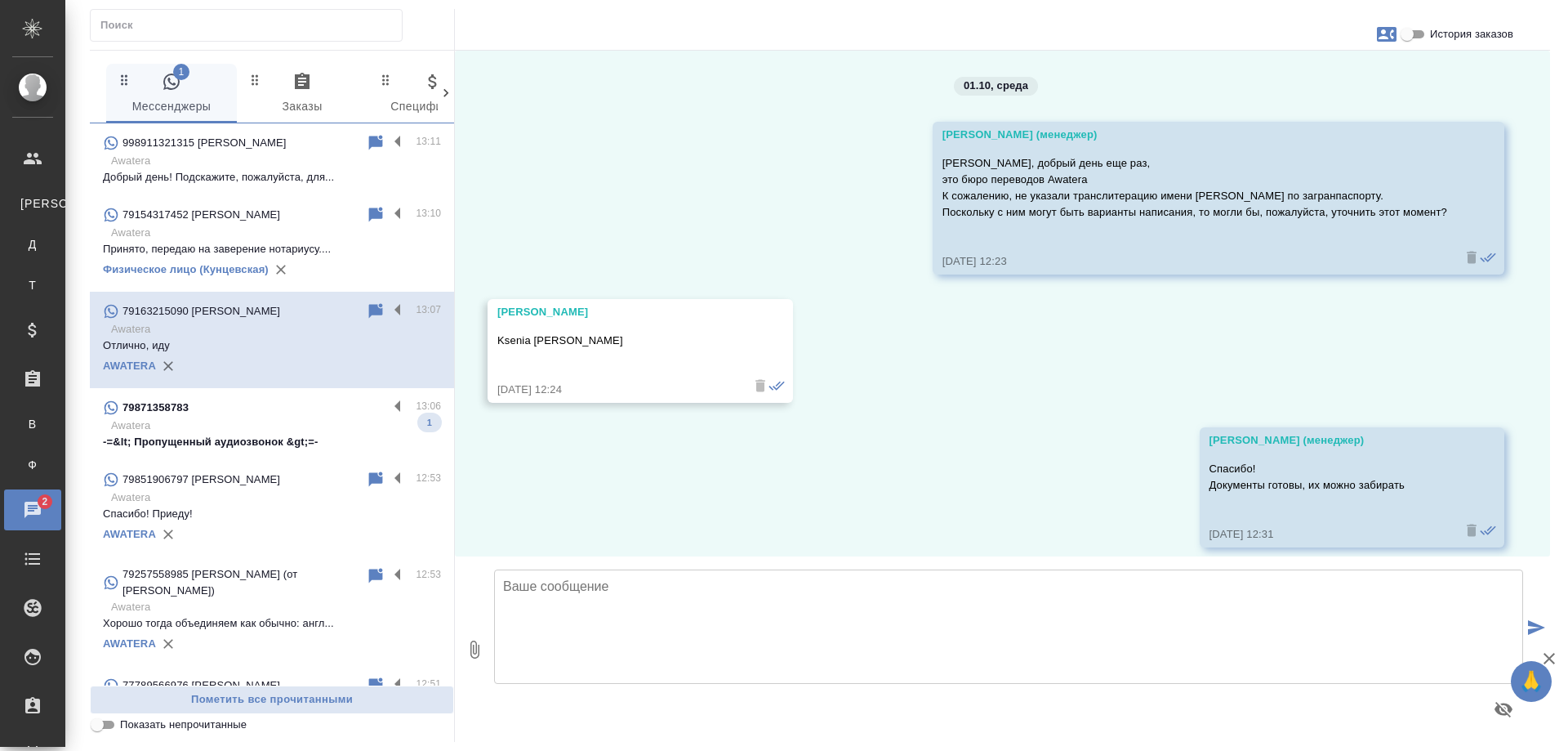
scroll to position [144, 0]
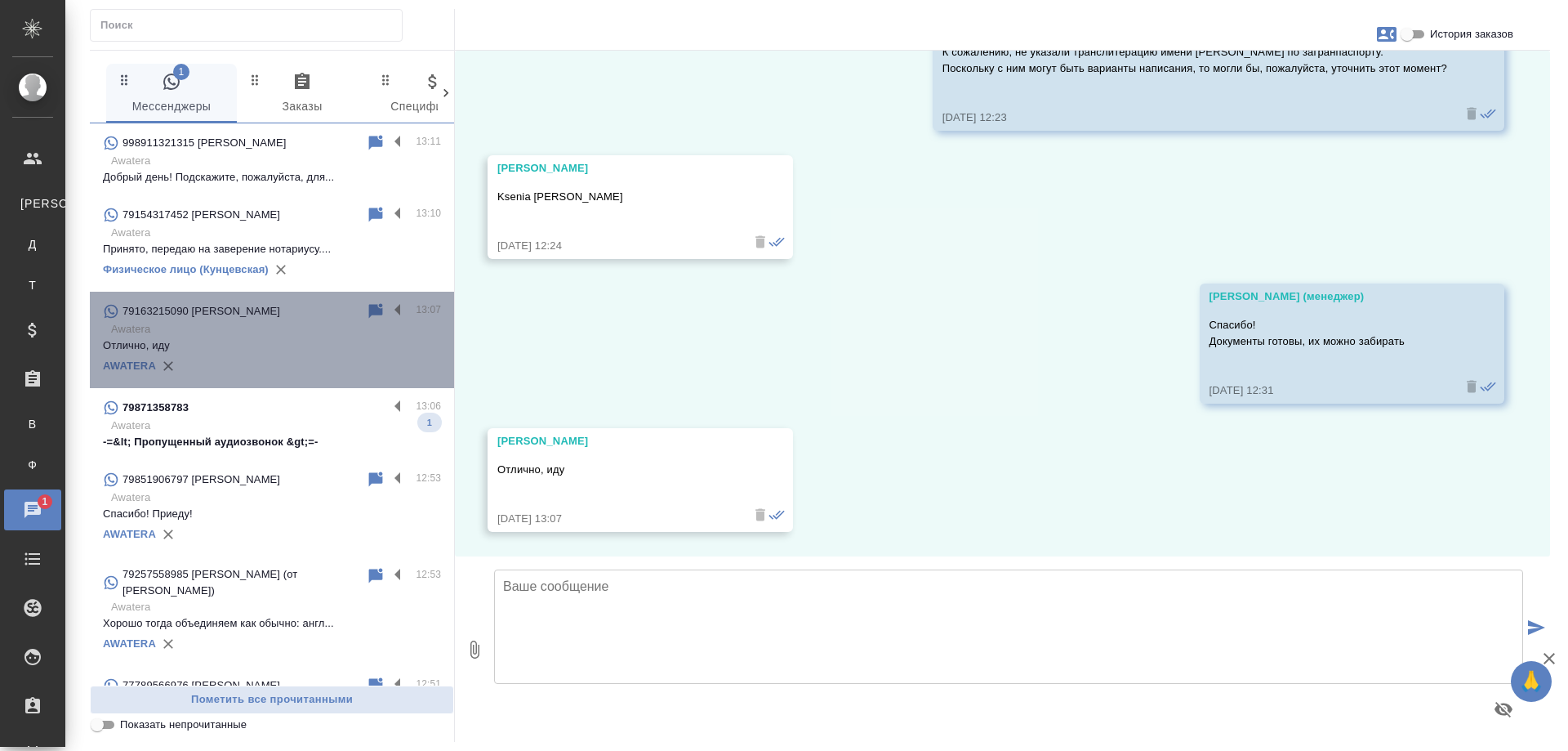
click at [277, 387] on div "79163215090 Кирилл 13:07 Awatera Отлично, иду AWATERA" at bounding box center [272, 340] width 364 height 96
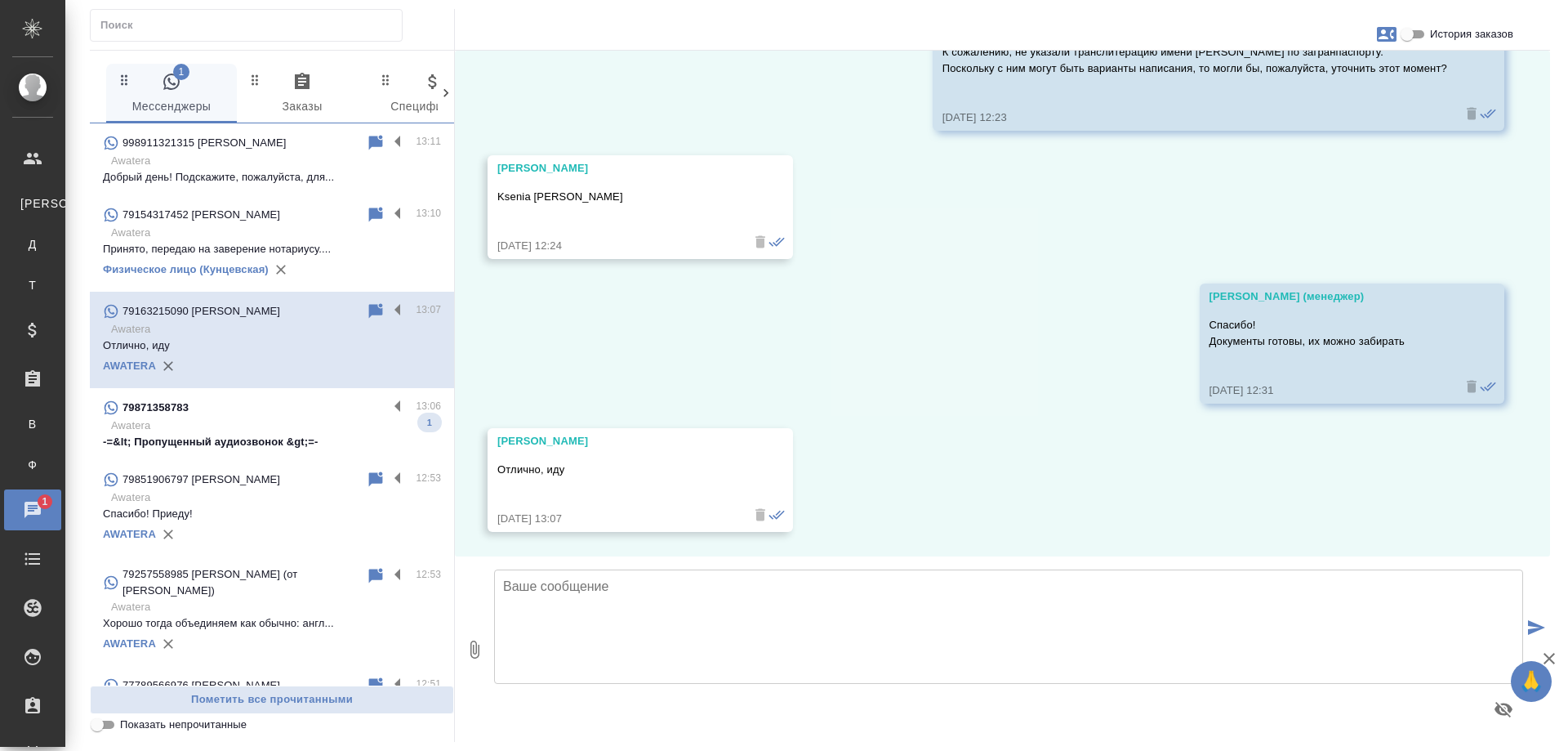
click at [276, 411] on div "79871358783" at bounding box center [245, 407] width 285 height 19
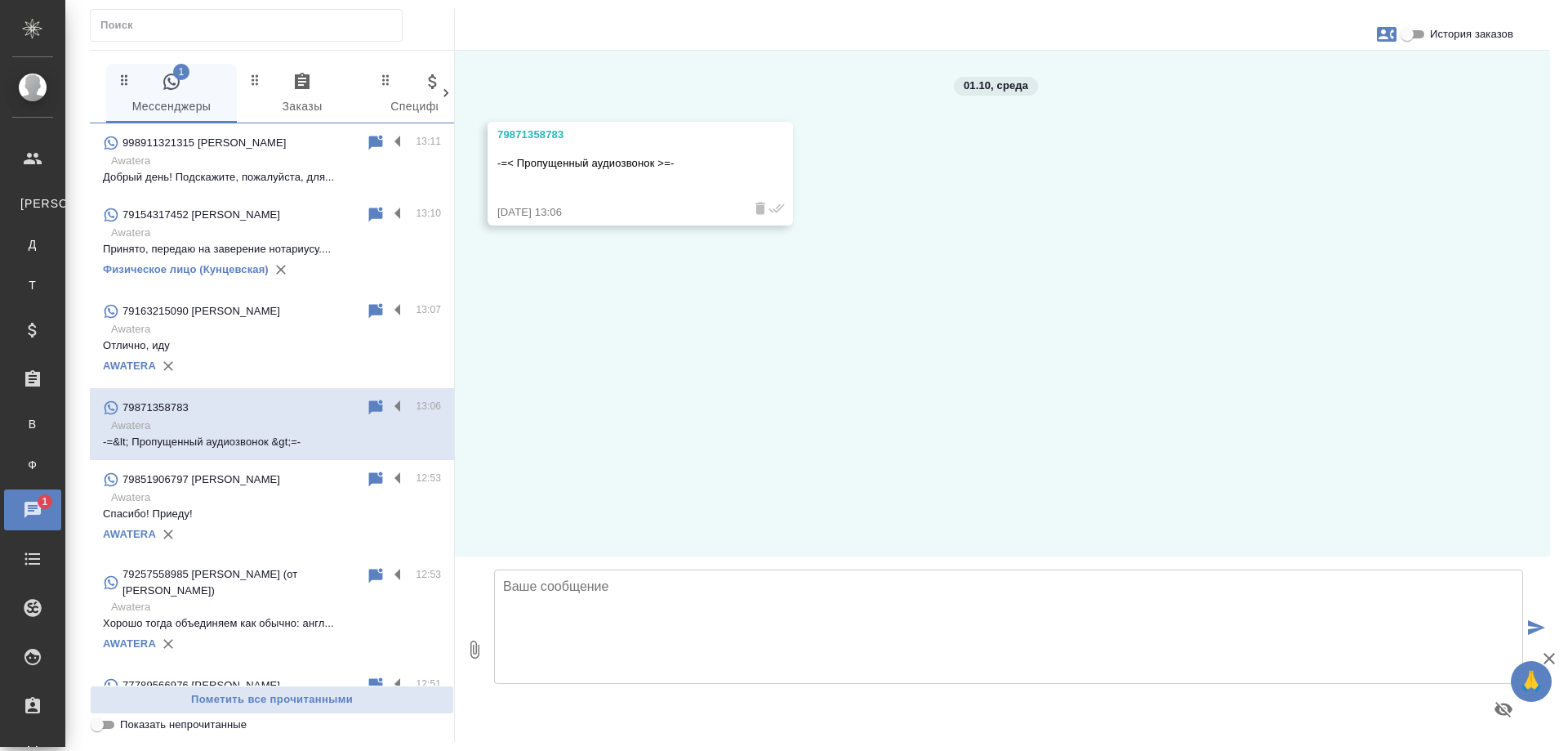
scroll to position [0, 0]
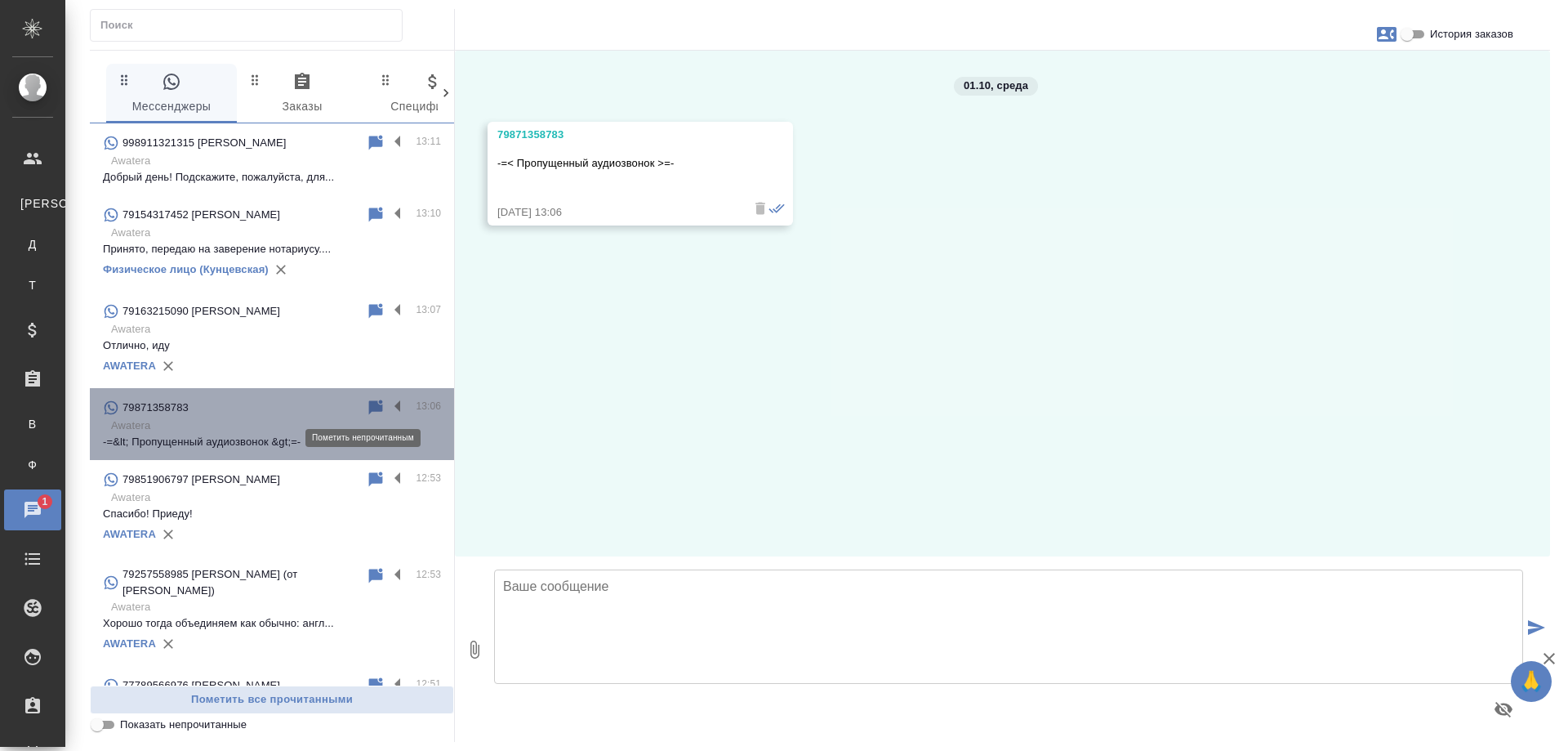
click at [366, 398] on icon at bounding box center [375, 407] width 19 height 19
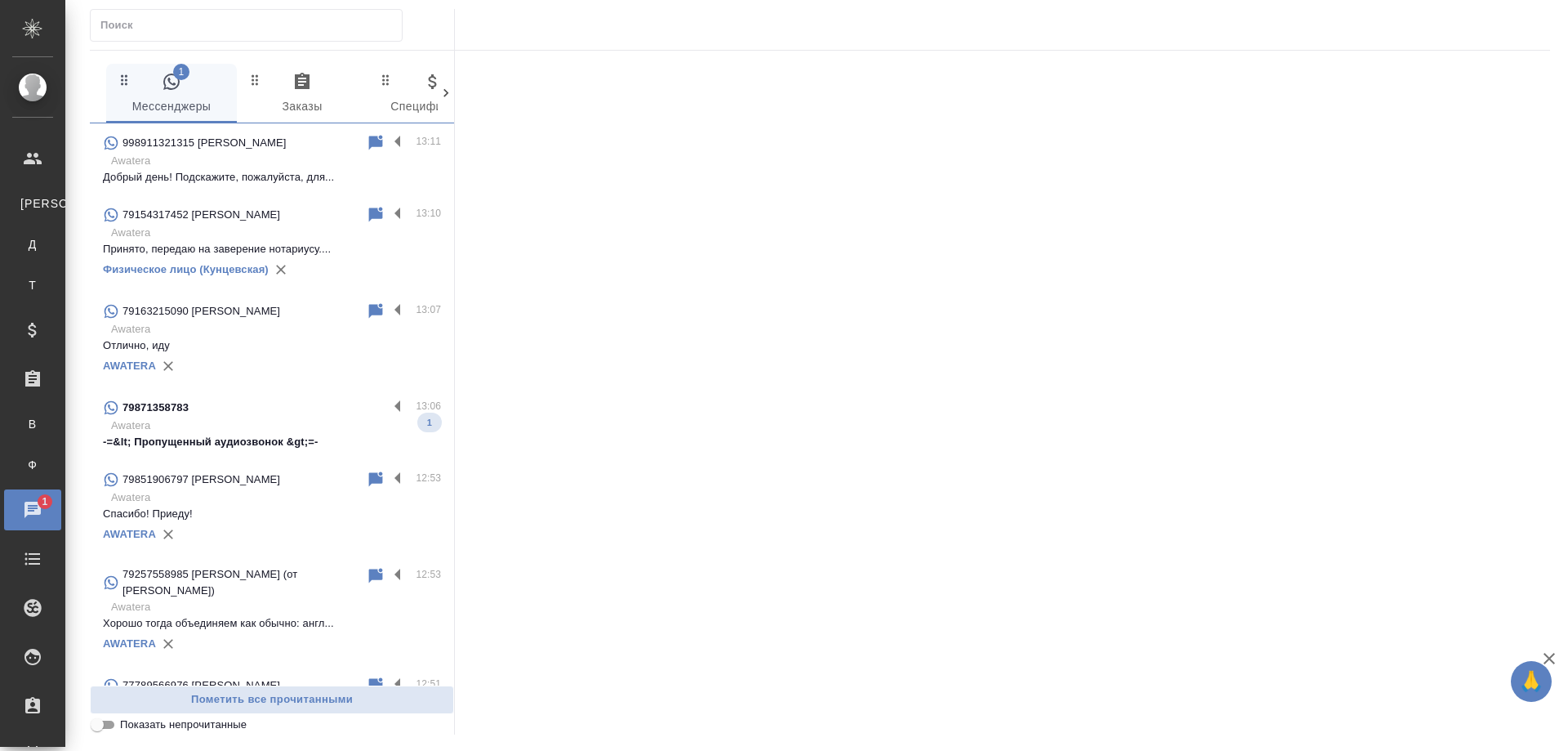
click at [211, 432] on p "Awatera" at bounding box center [275, 426] width 329 height 17
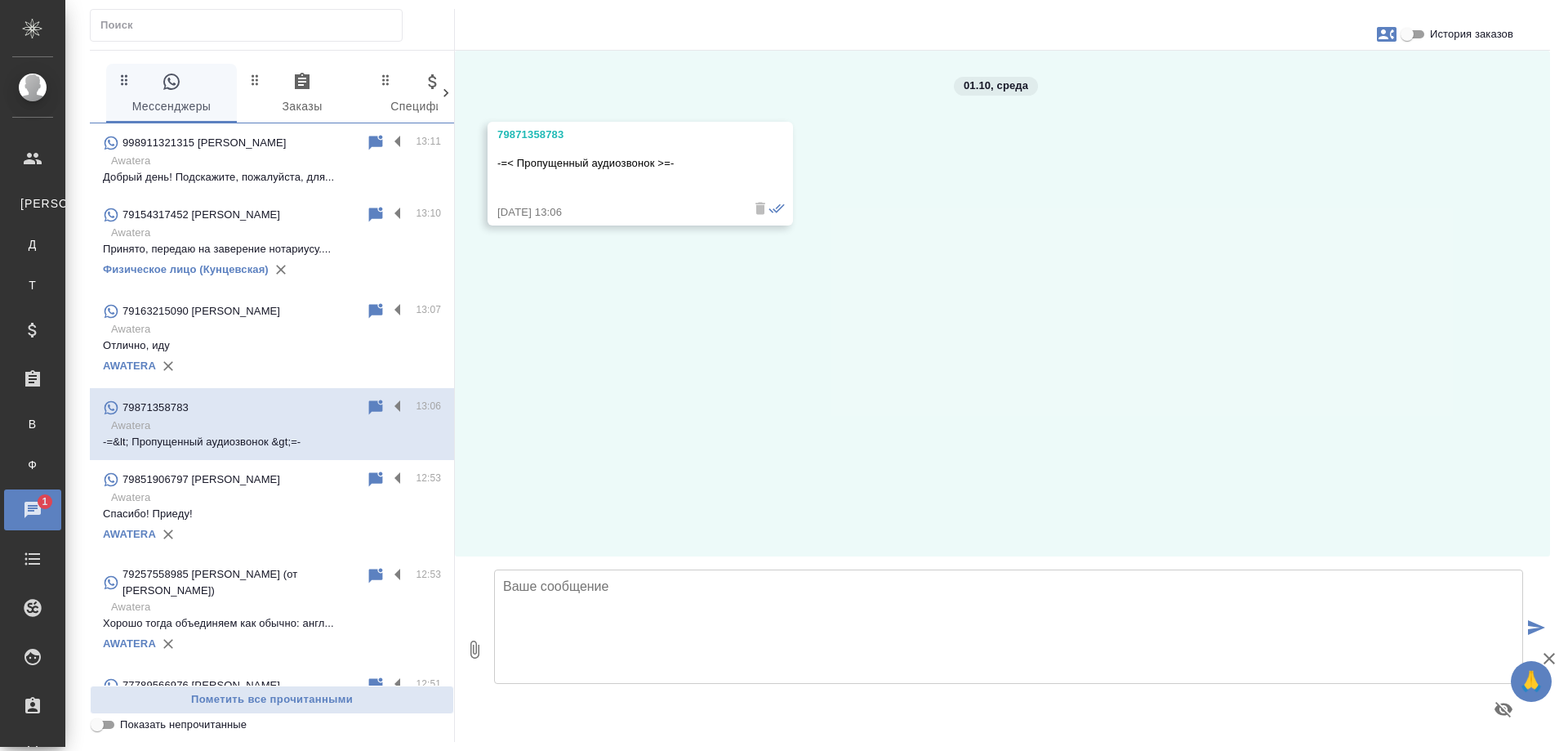
click at [1385, 36] on icon "button" at bounding box center [1385, 34] width 19 height 15
click at [1412, 33] on div at bounding box center [784, 376] width 1568 height 751
click at [1411, 33] on input "История заказов" at bounding box center [1407, 34] width 59 height 19
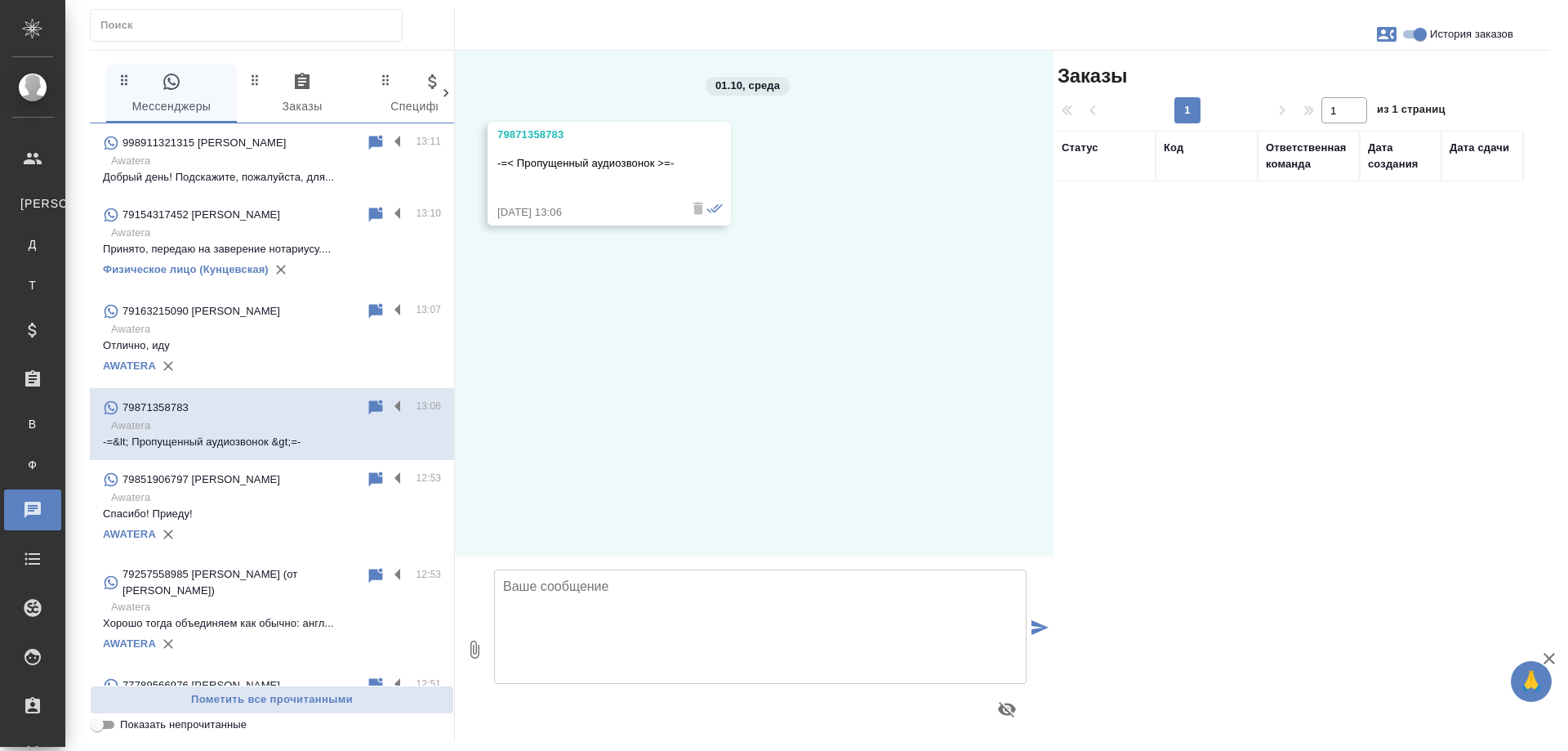
drag, startPoint x: 1418, startPoint y: 32, endPoint x: 1065, endPoint y: 173, distance: 380.1
click at [1412, 34] on input "История заказов" at bounding box center [1419, 34] width 59 height 19
checkbox input "false"
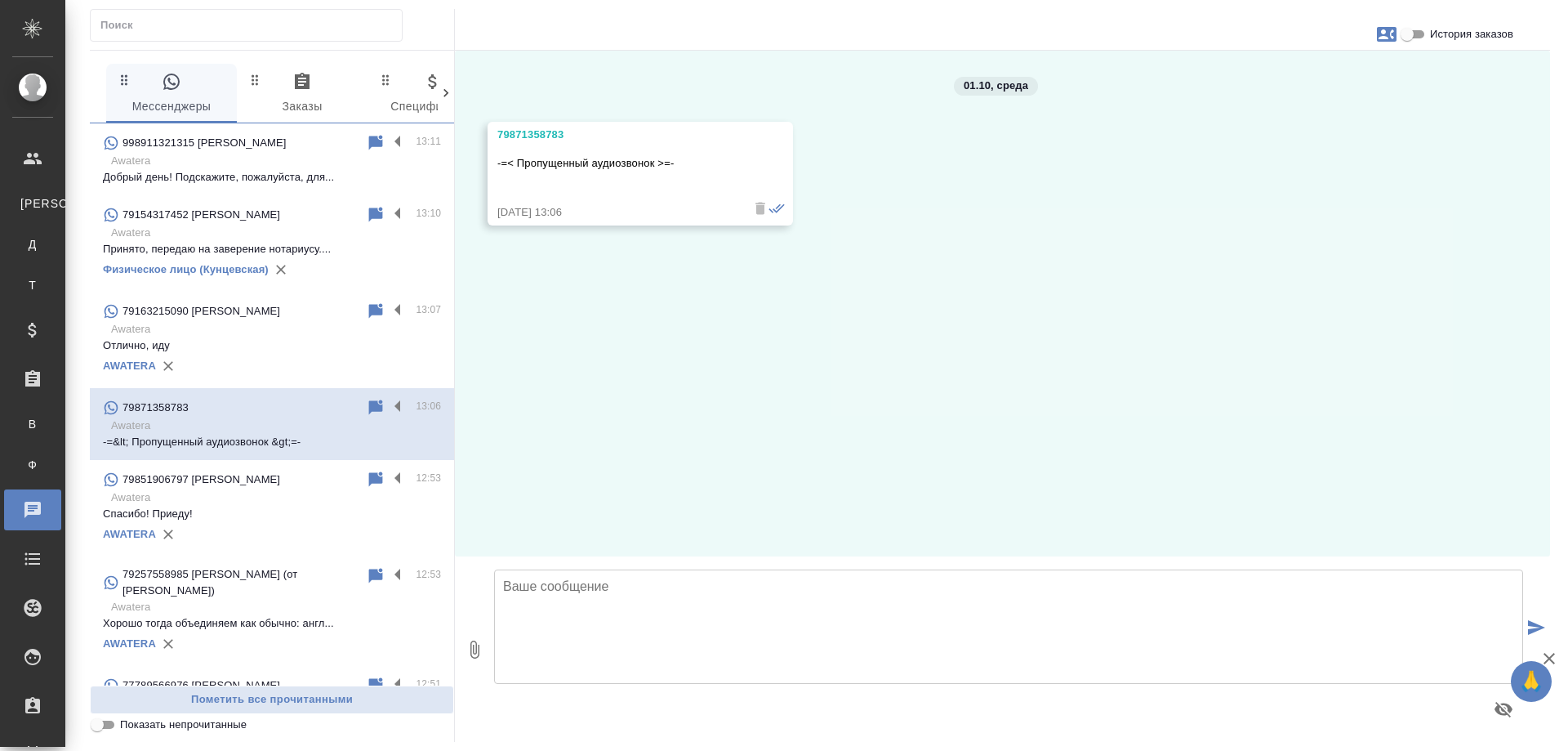
drag, startPoint x: 867, startPoint y: 338, endPoint x: 863, endPoint y: 406, distance: 68.1
click at [867, 338] on div "01.10, среда 79871358783 -=< Пропущенный аудиозвонок >=- 01.10.25, 13:06" at bounding box center [1002, 303] width 1095 height 506
click at [737, 576] on textarea at bounding box center [1007, 626] width 1029 height 115
click at [592, 583] on textarea "Добрый день! Как я могу к Вам обращаться? Какой у Вас вопрос?" at bounding box center [1007, 626] width 1029 height 115
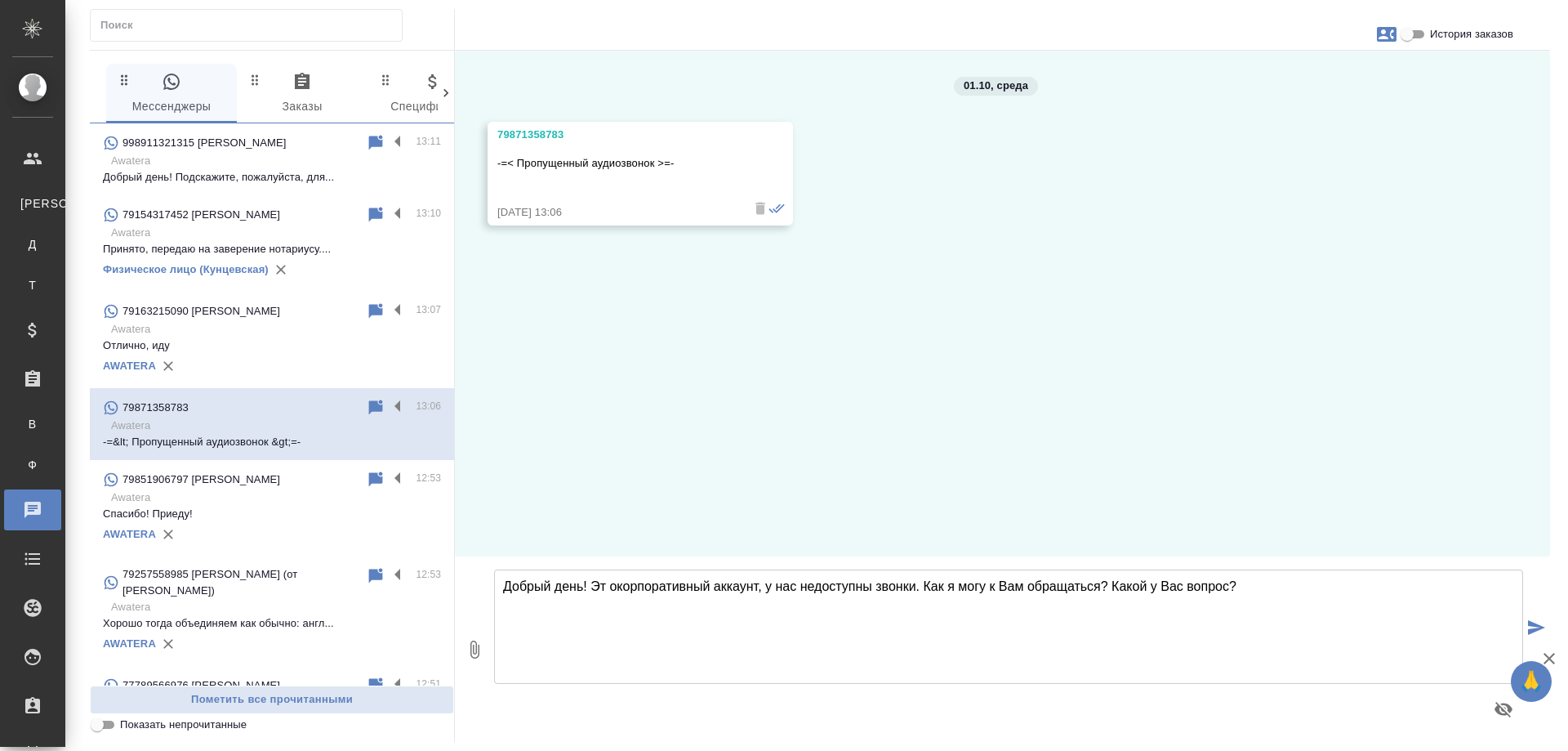
click at [613, 588] on textarea "Добрый день! Эт окорпоративный аккаунт, у нас недоступны звонки. Как я могу к В…" at bounding box center [1007, 626] width 1029 height 115
click at [610, 589] on textarea "Добрый день! Эт о корпоративный аккаунт, у нас недоступны звонки. Как я могу к …" at bounding box center [1007, 626] width 1029 height 115
click at [924, 588] on textarea "Добрый день! Это корпоративный аккаунт, у нас недоступны звонки. Как я могу к В…" at bounding box center [1007, 626] width 1029 height 115
type textarea "Добрый день! Это корпоративный аккаунт, у нас недоступны звонки. Можете написат…"
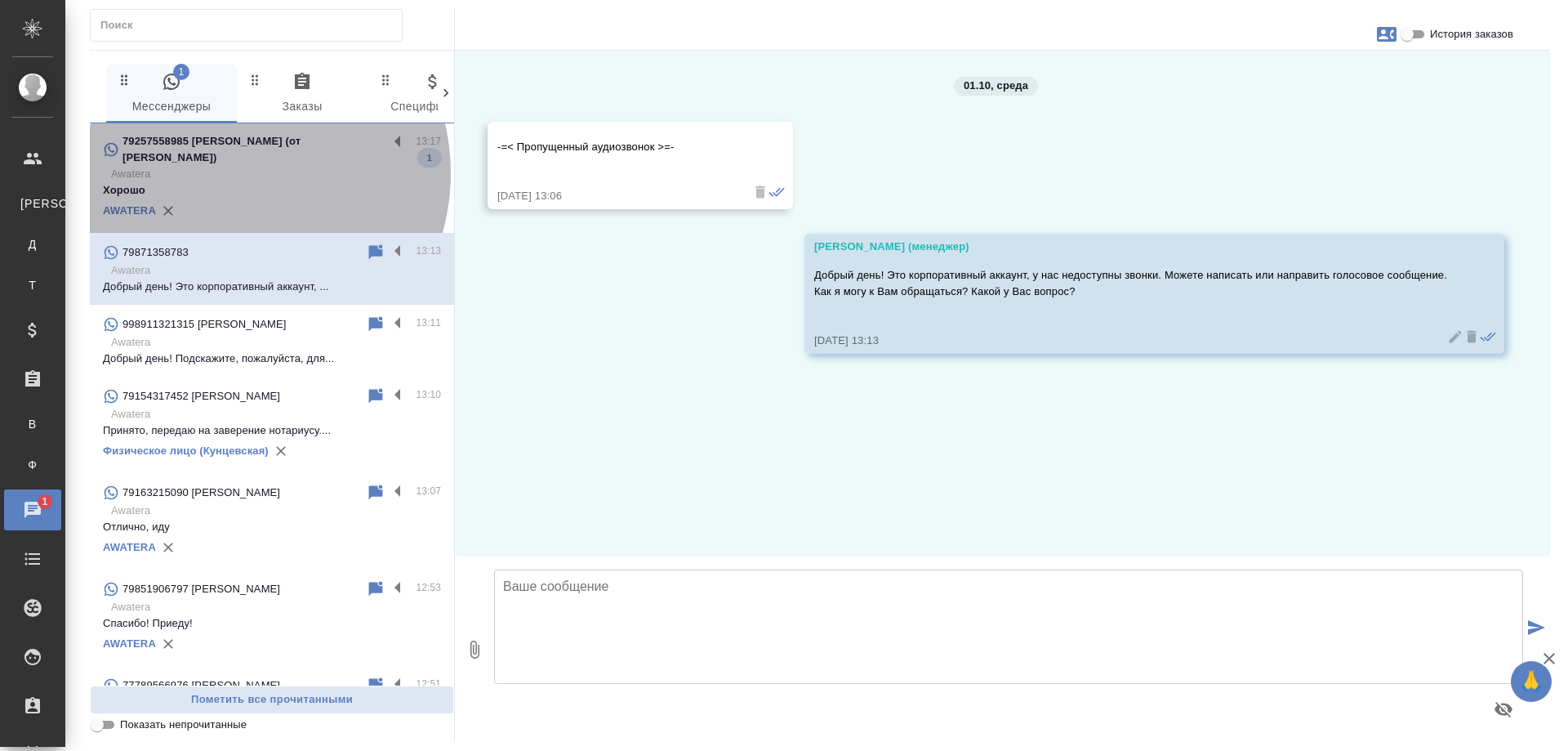
click at [233, 174] on p "Awatera" at bounding box center [275, 174] width 329 height 17
type textarea "П"
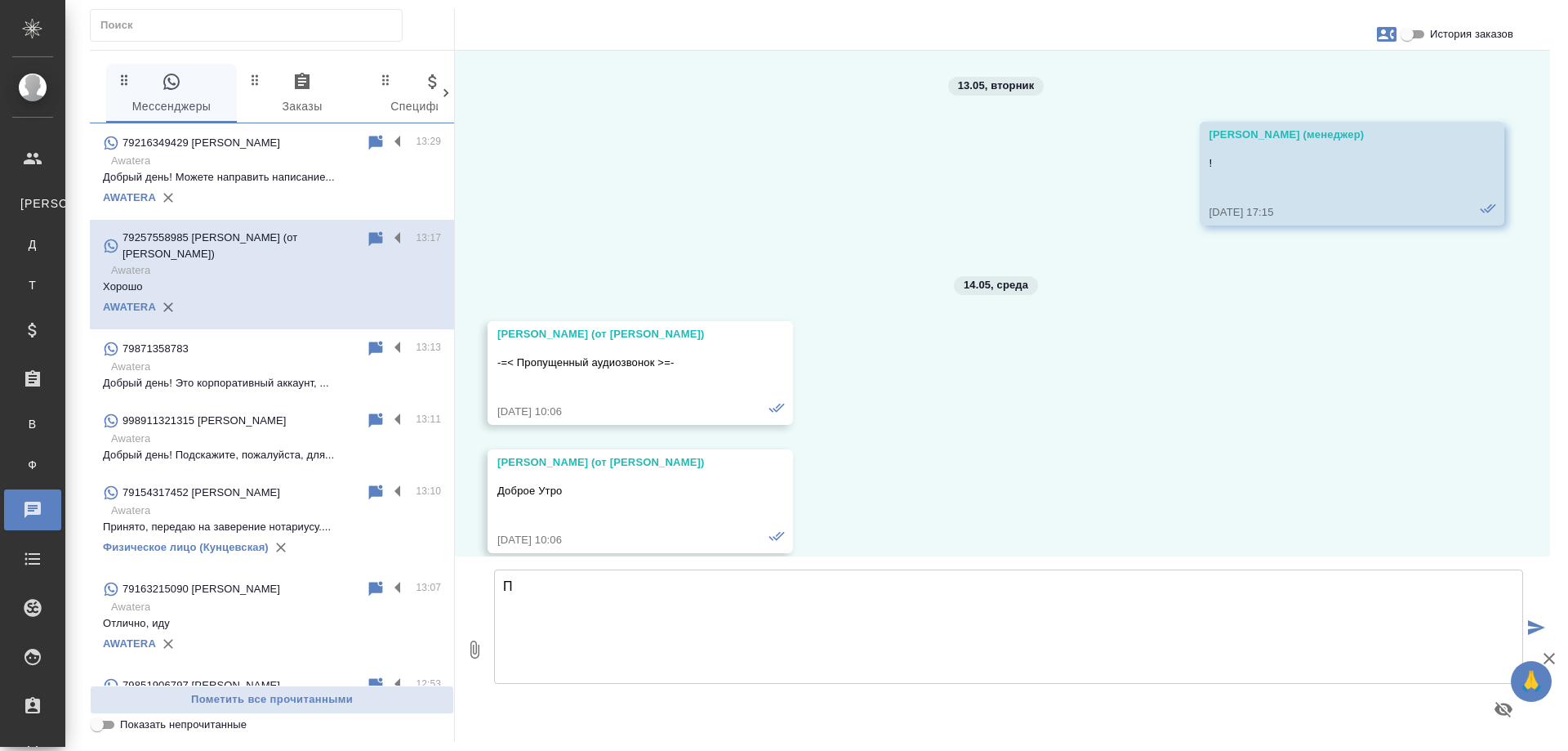
scroll to position [30027, 0]
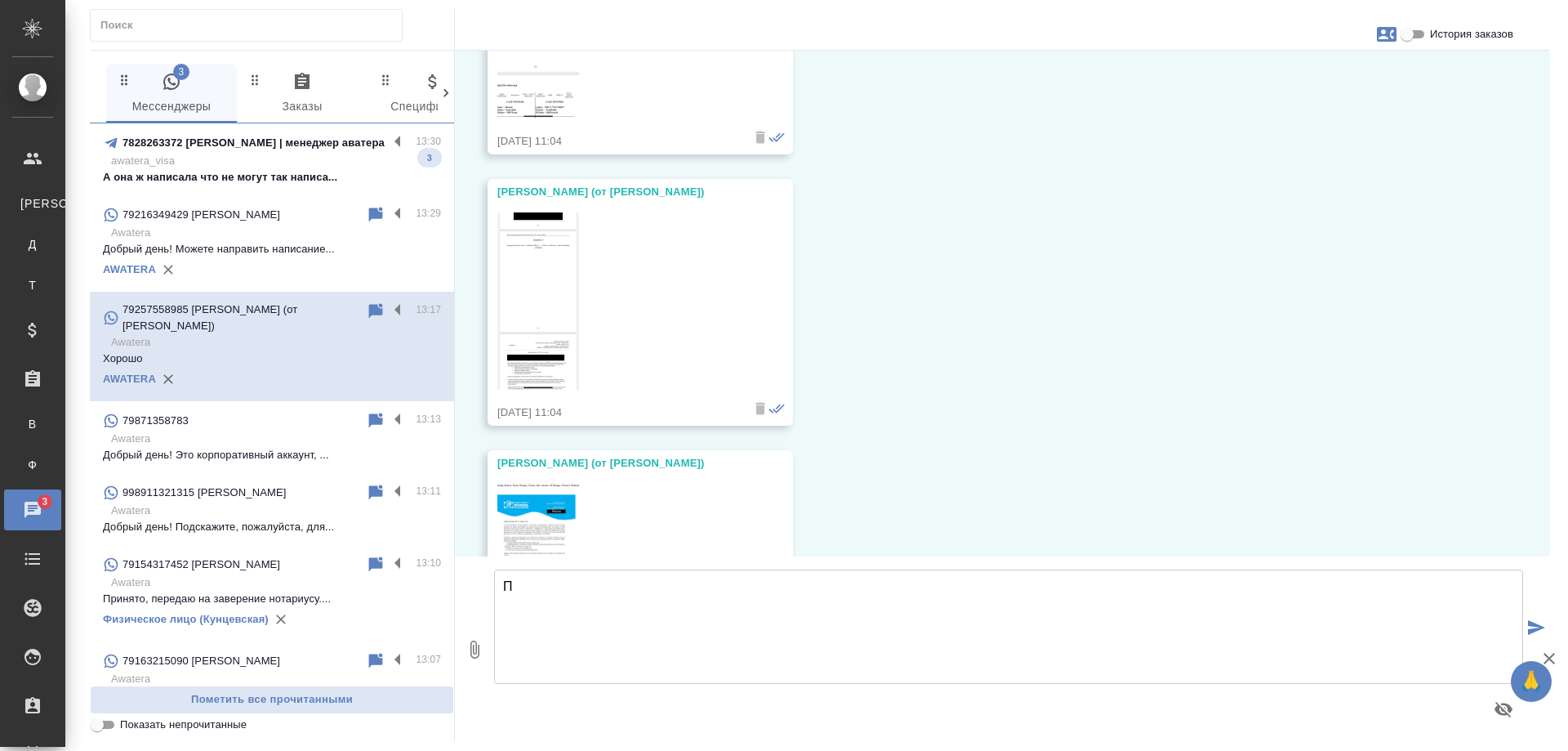
click at [262, 172] on p "А она ж написала что не могут так написа..." at bounding box center [272, 177] width 338 height 17
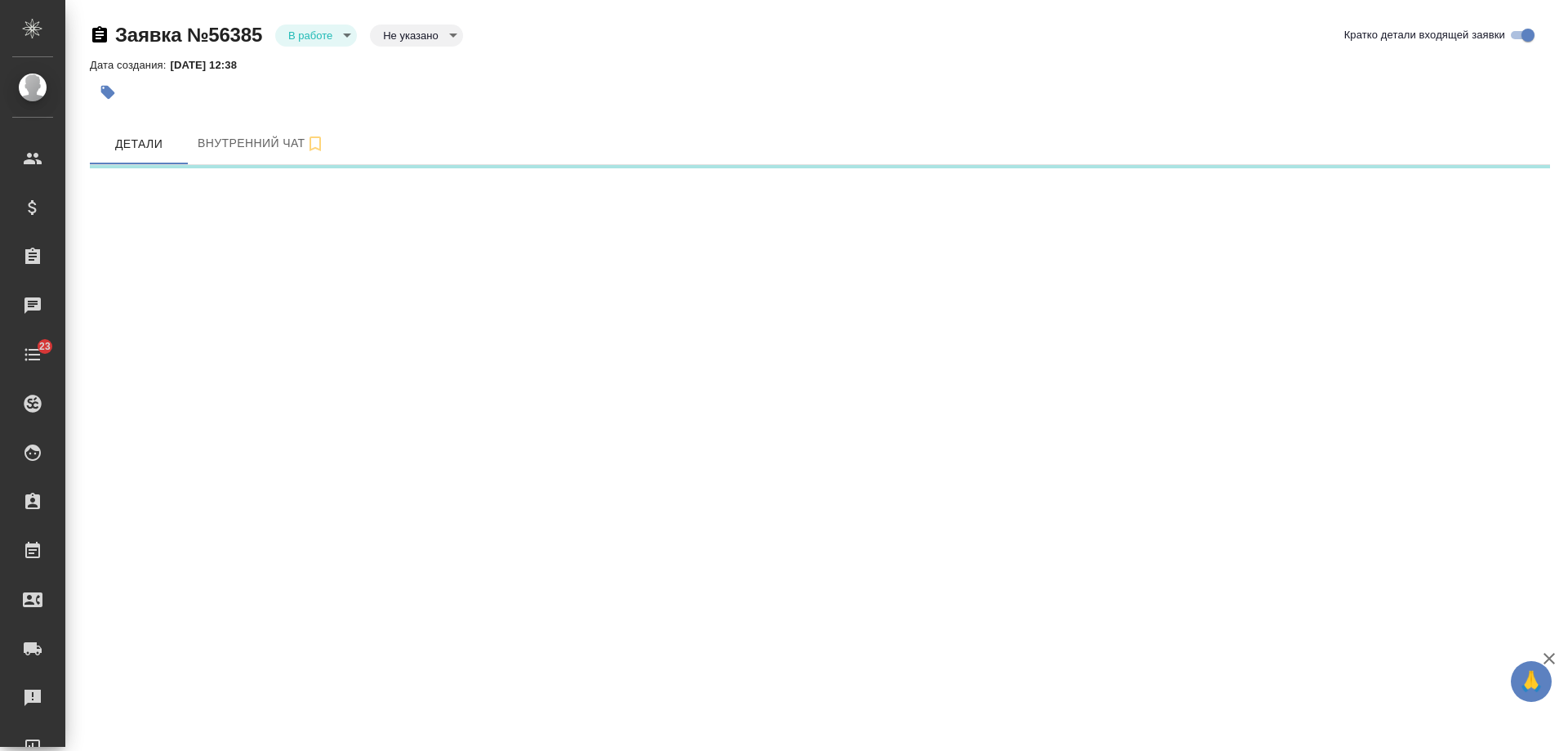
select select "RU"
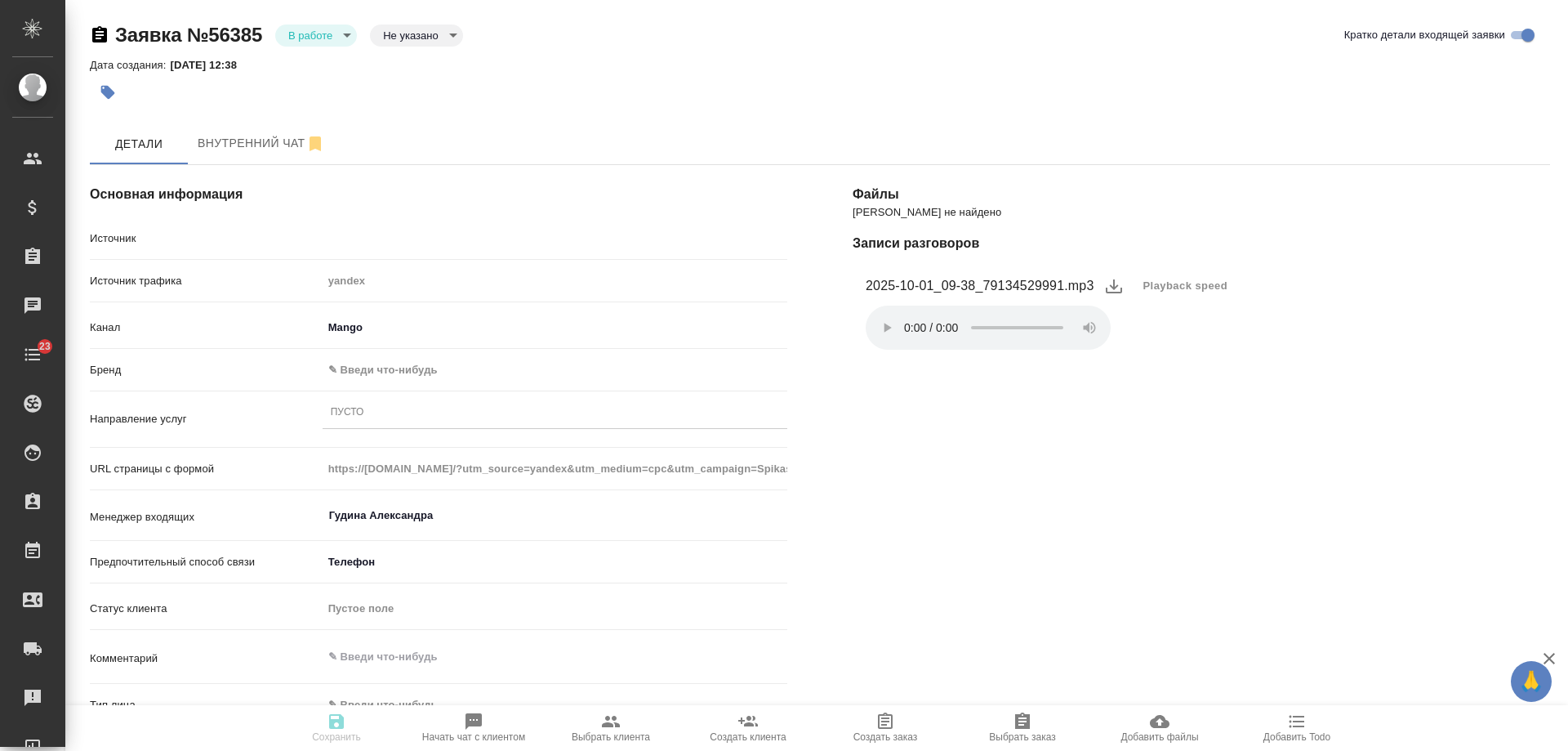
type textarea "x"
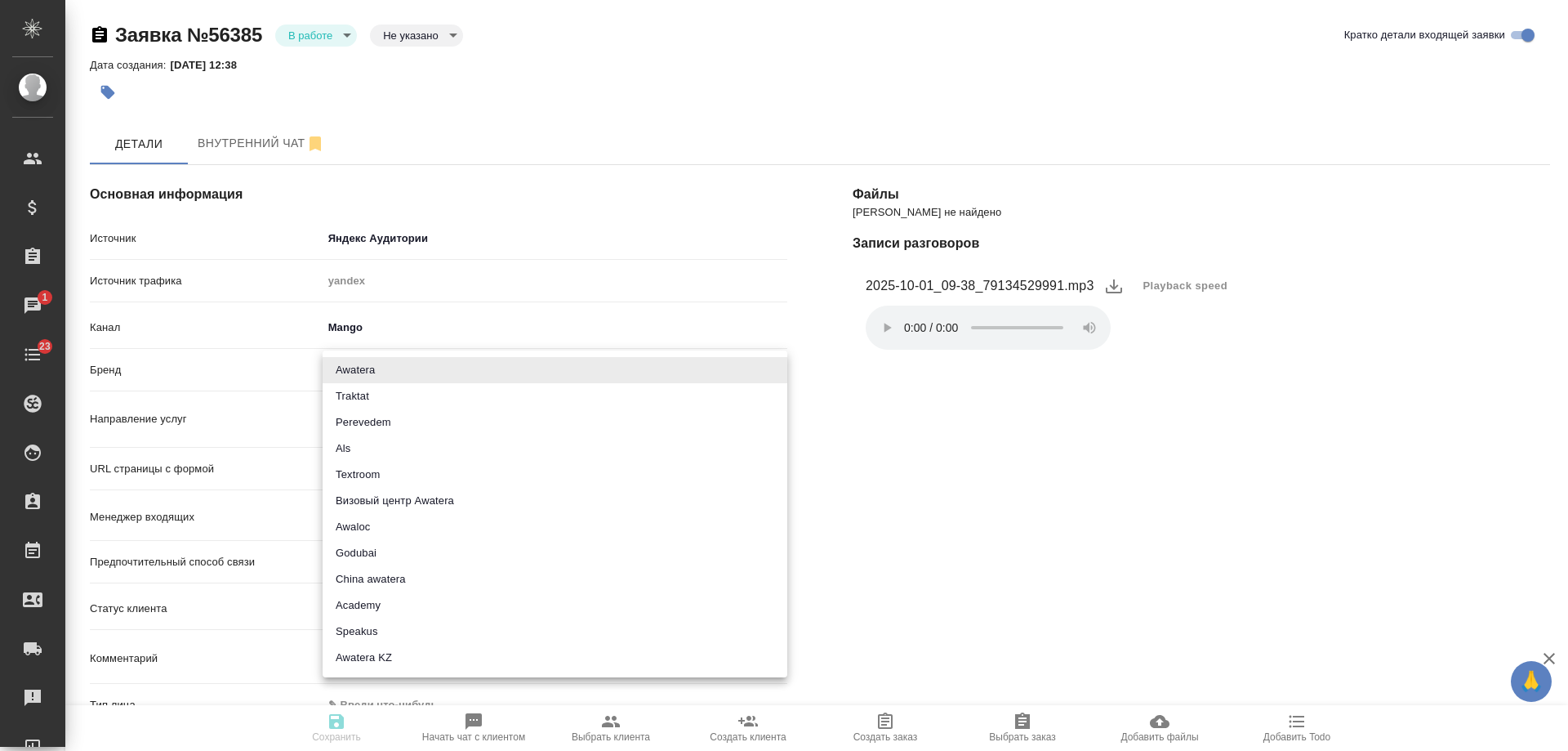
click at [395, 368] on body "🙏 .cls-1 fill:#fff; AWATERA [PERSON_NAME] Спецификации Заказы 1 Чаты 23 Todo Пр…" at bounding box center [784, 376] width 1568 height 751
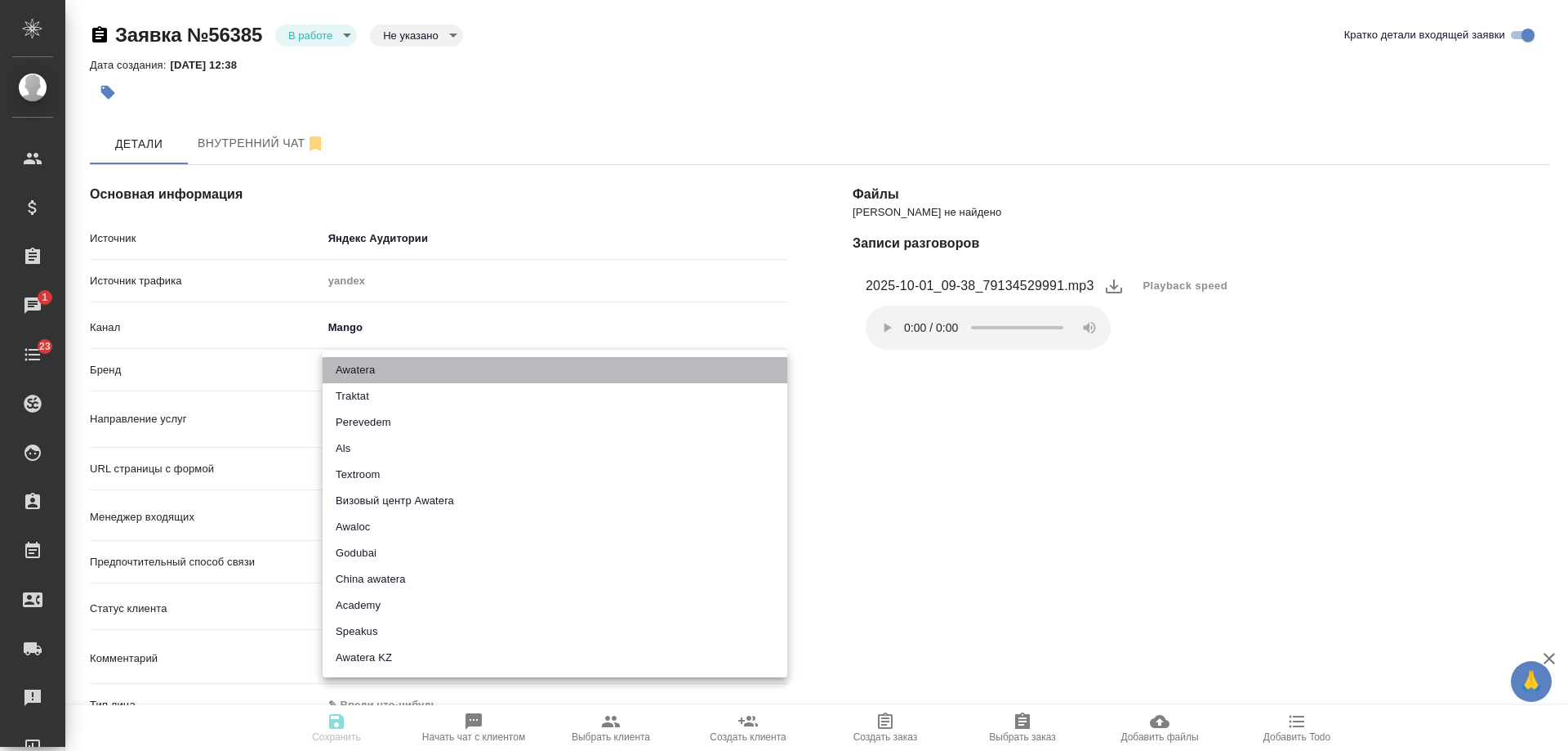
drag, startPoint x: 372, startPoint y: 375, endPoint x: 396, endPoint y: 510, distance: 137.1
click at [372, 376] on li "Awatera" at bounding box center [554, 370] width 464 height 26
type input "awatera"
type textarea "x"
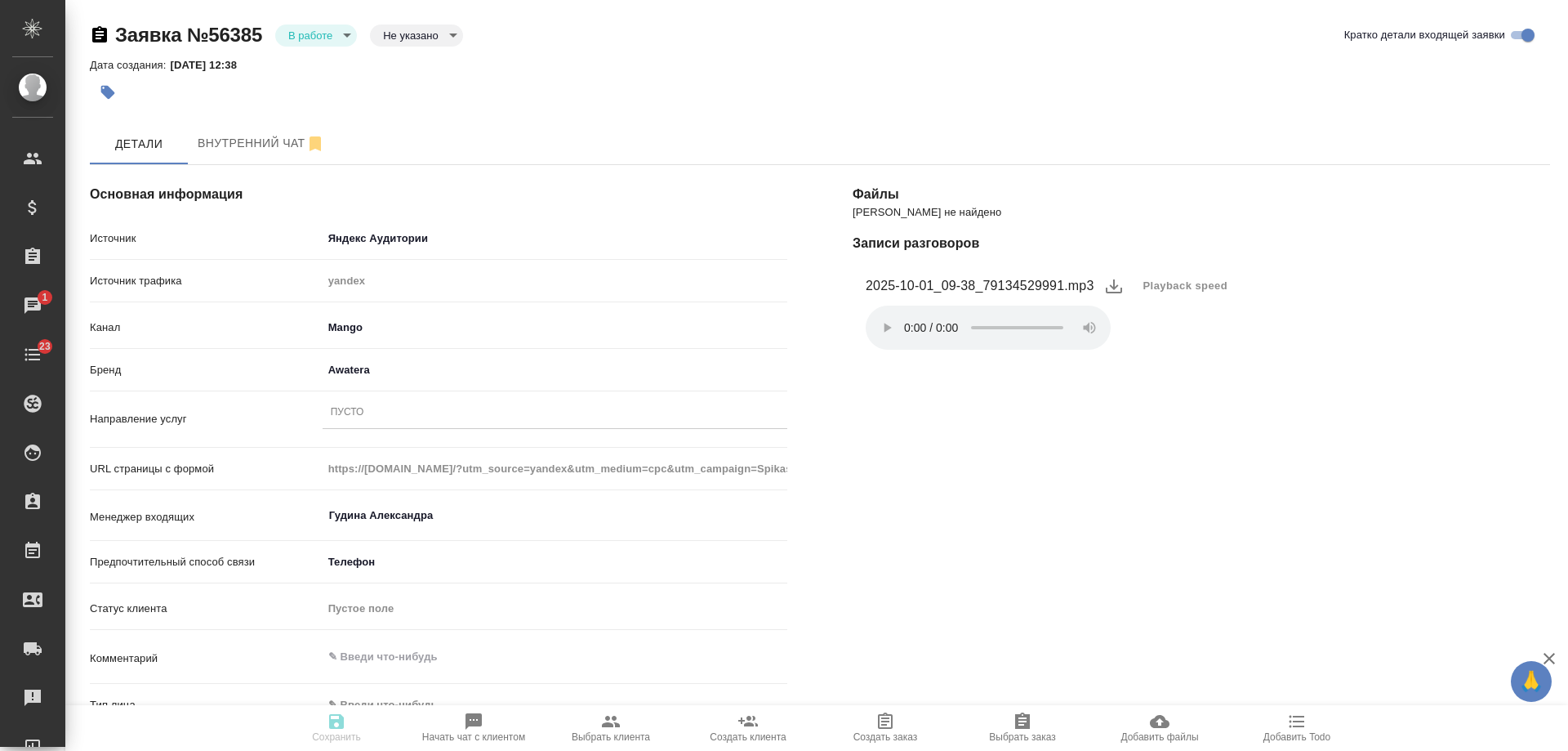
click at [375, 401] on div "Пусто" at bounding box center [554, 413] width 464 height 24
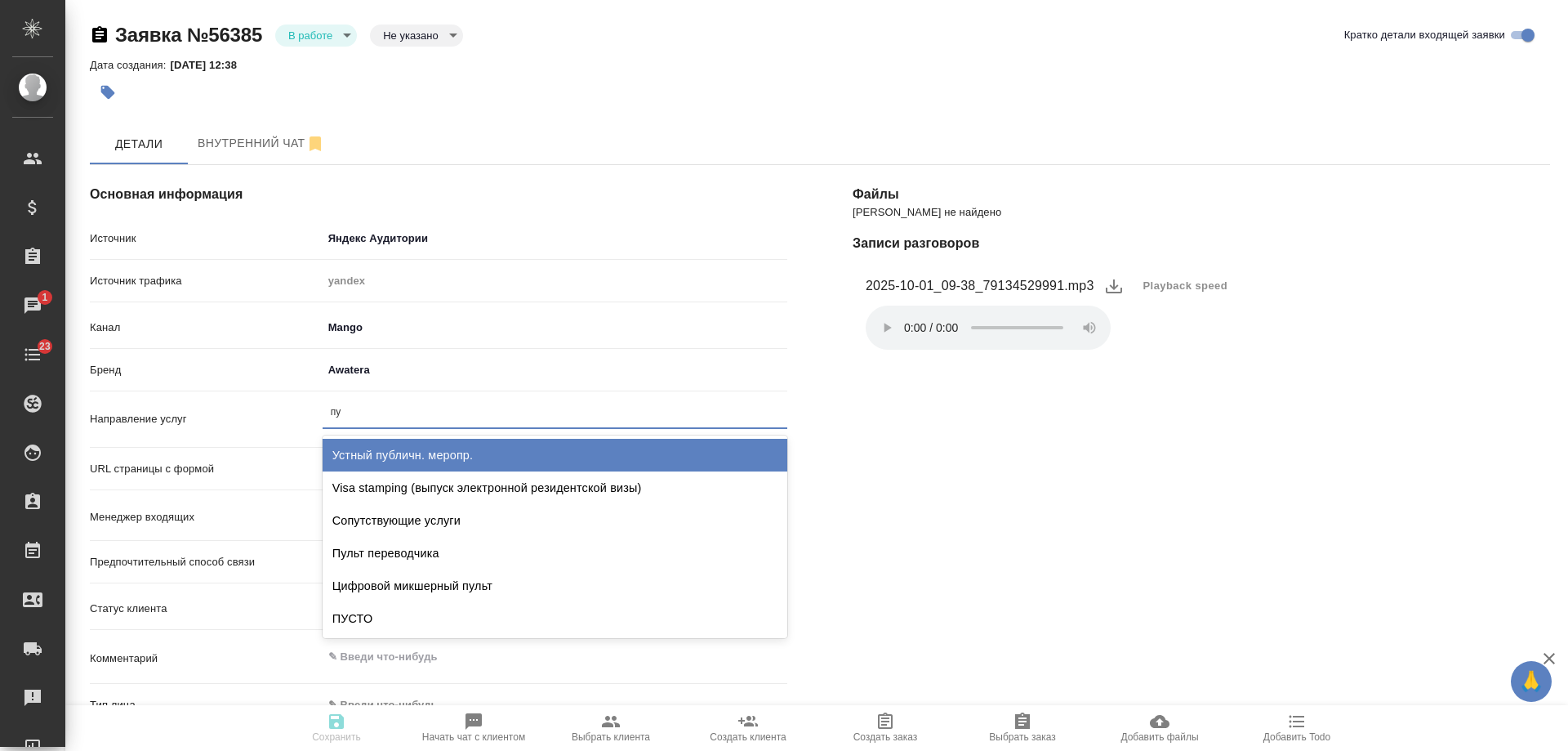
type input "пус"
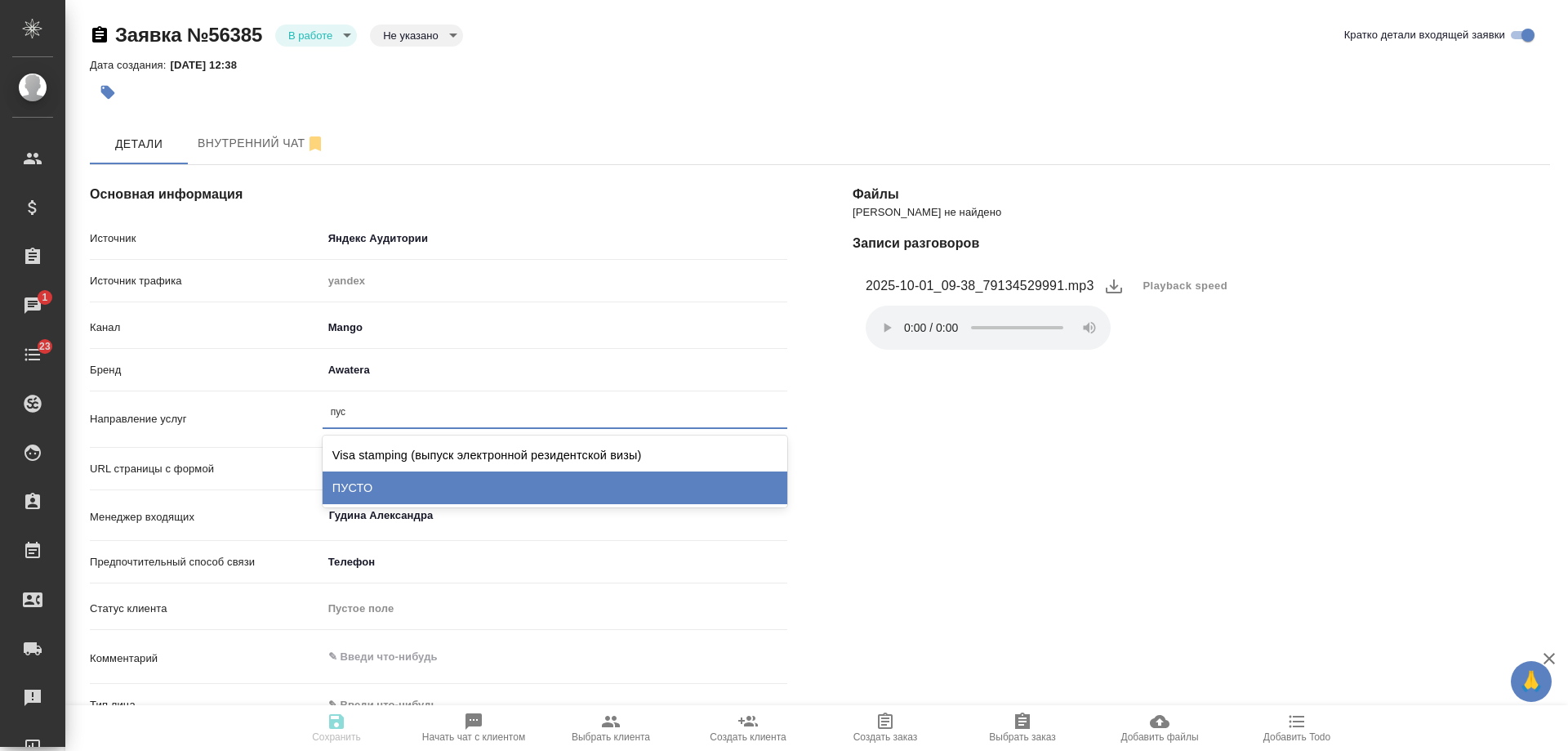
click at [373, 488] on div "ПУСТО" at bounding box center [554, 488] width 464 height 33
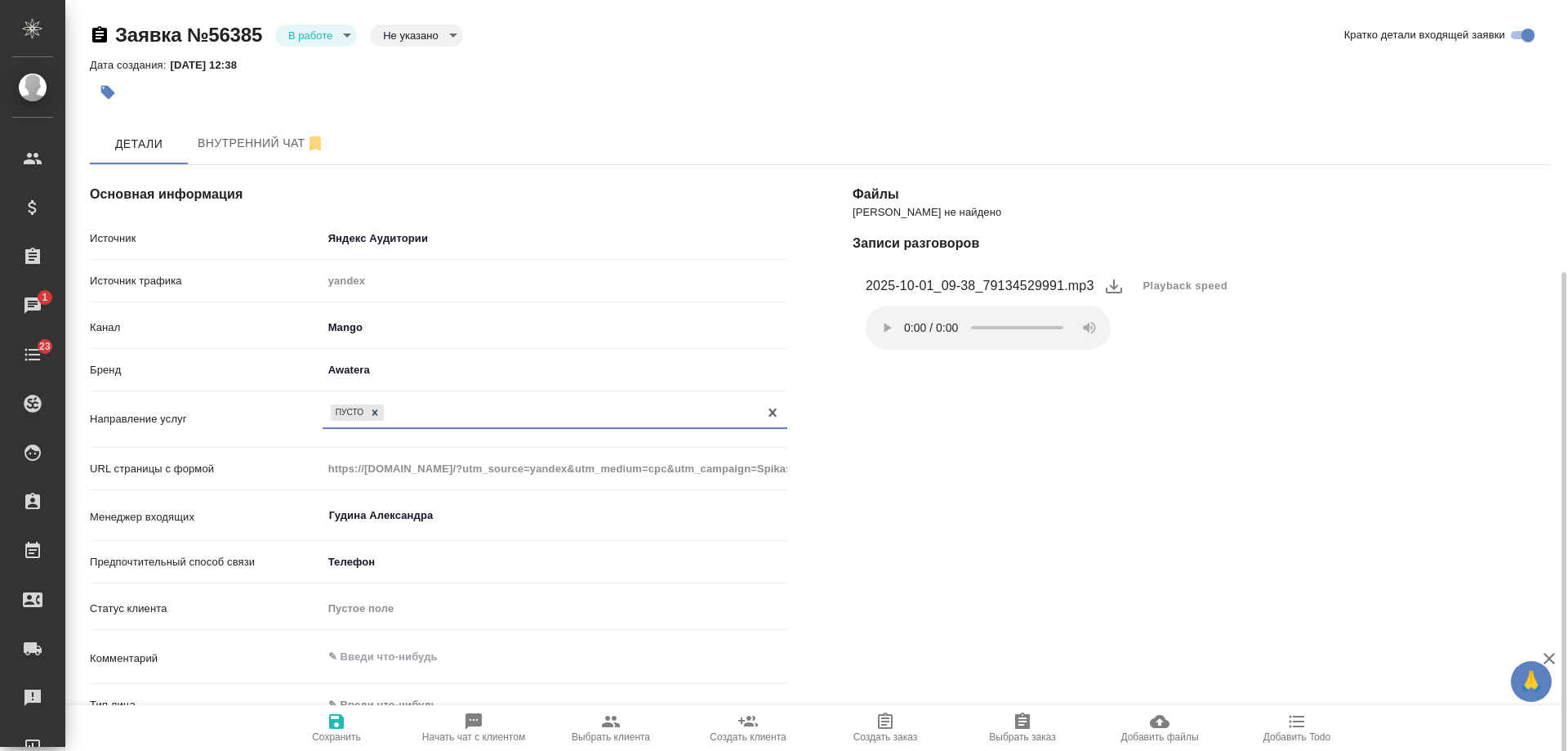
scroll to position [163, 0]
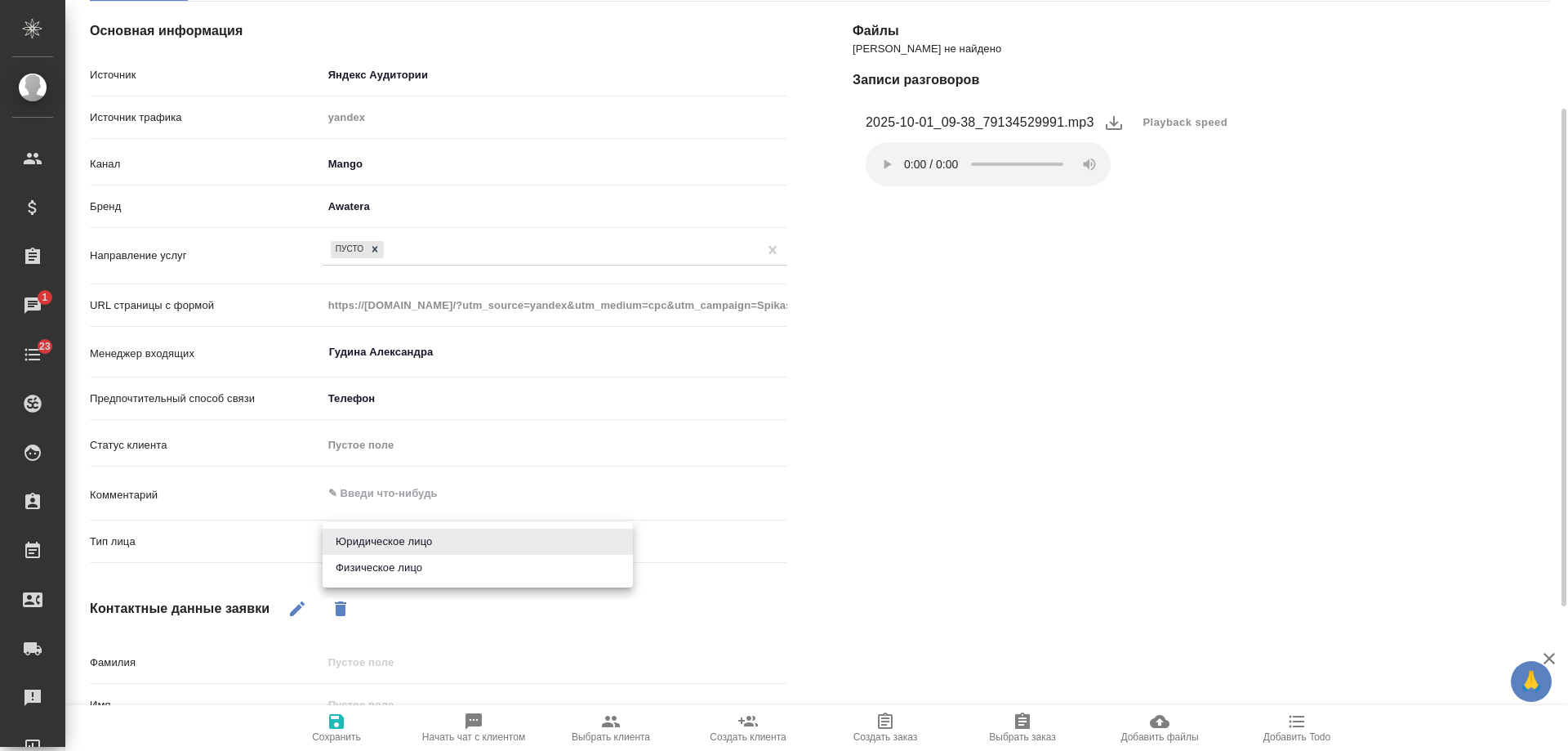
click at [378, 530] on body "🙏 .cls-1 fill:#fff; AWATERA [PERSON_NAME] Спецификации Заказы 1 Чаты 23 Todo Пр…" at bounding box center [784, 376] width 1568 height 751
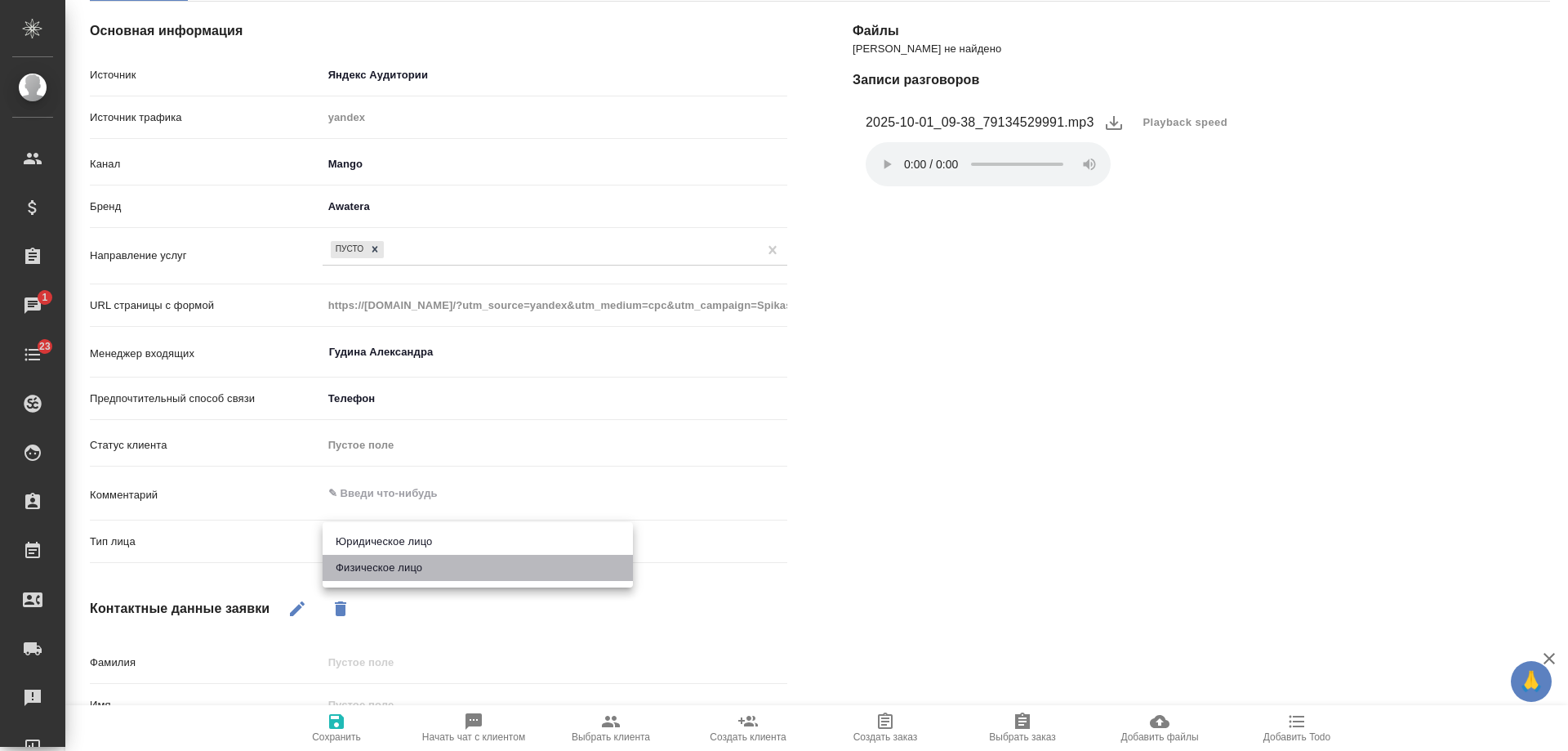
drag, startPoint x: 371, startPoint y: 569, endPoint x: 358, endPoint y: 655, distance: 87.0
click at [362, 609] on div "Юридическое лицо Физическое лицо" at bounding box center [784, 376] width 1568 height 751
click at [356, 570] on li "Физическое лицо" at bounding box center [477, 567] width 310 height 26
type textarea "x"
type input "private"
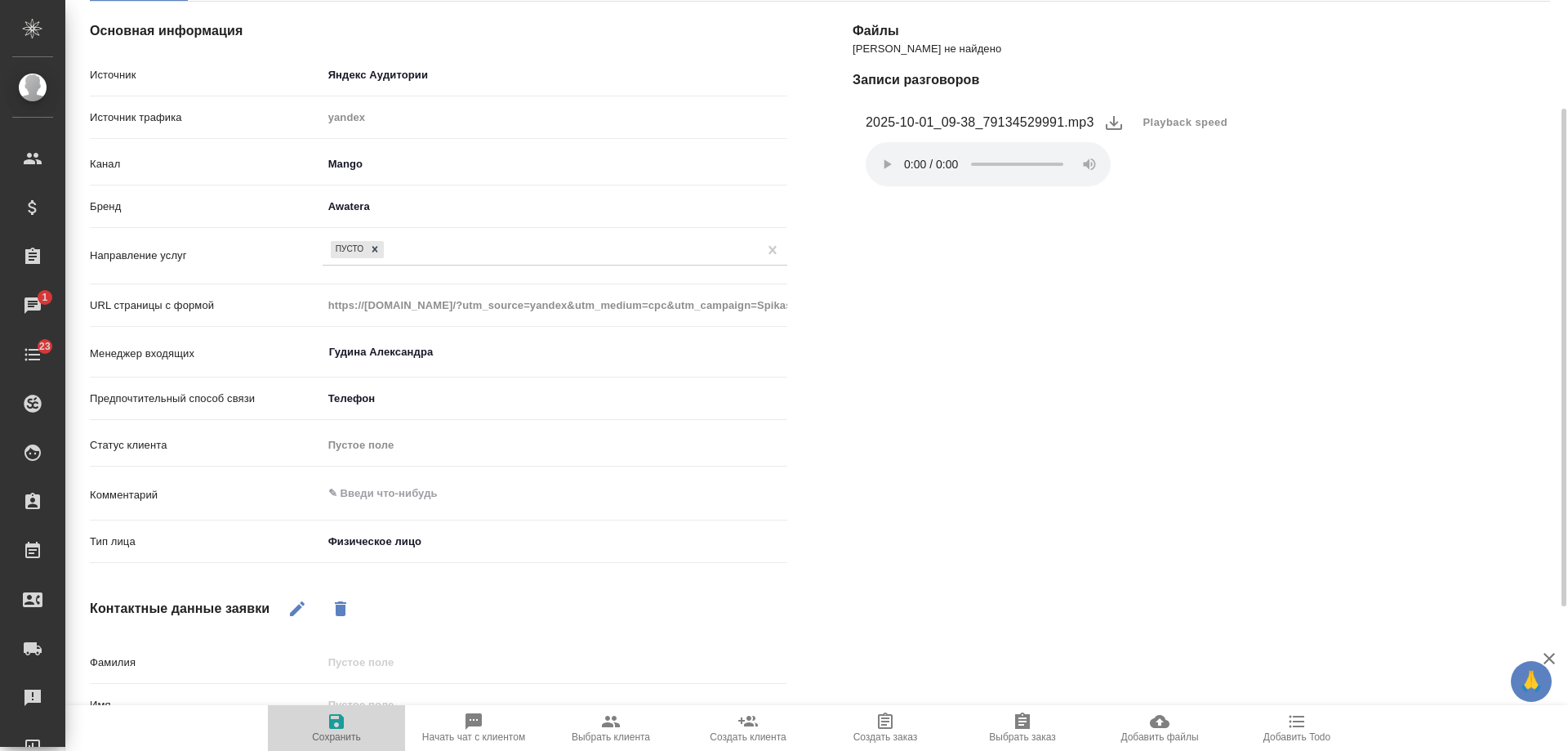
click at [339, 728] on icon "button" at bounding box center [337, 722] width 15 height 15
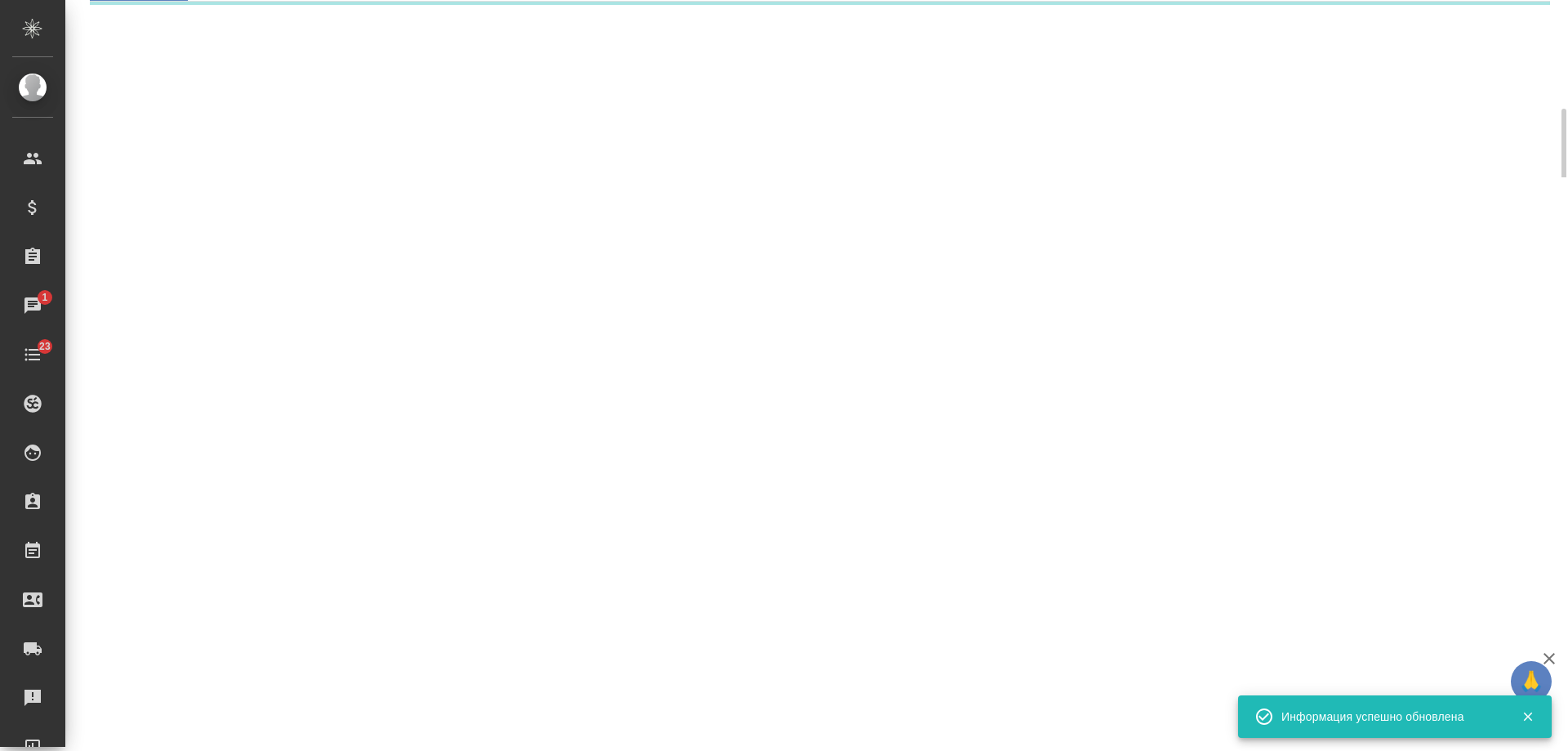
select select "RU"
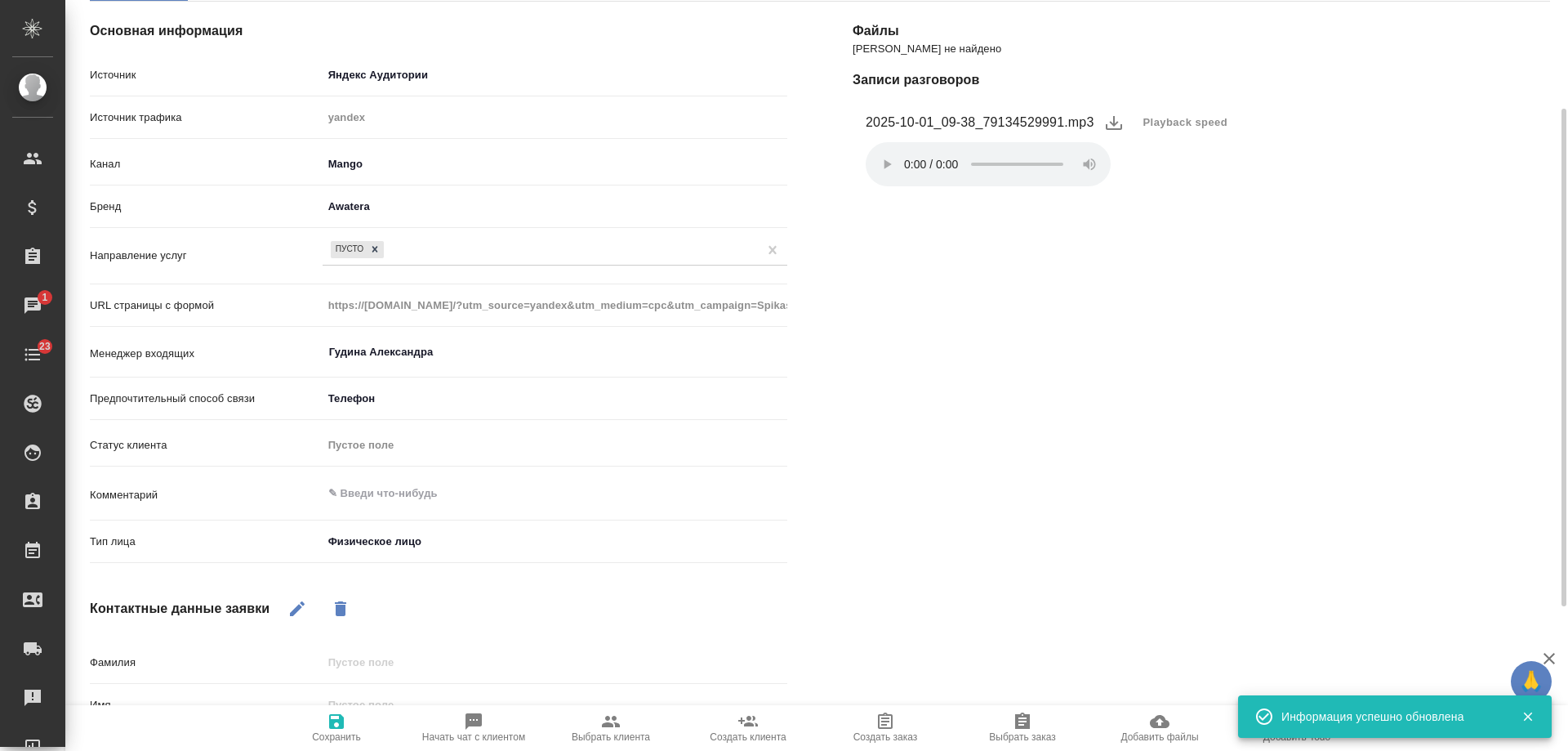
type textarea "x"
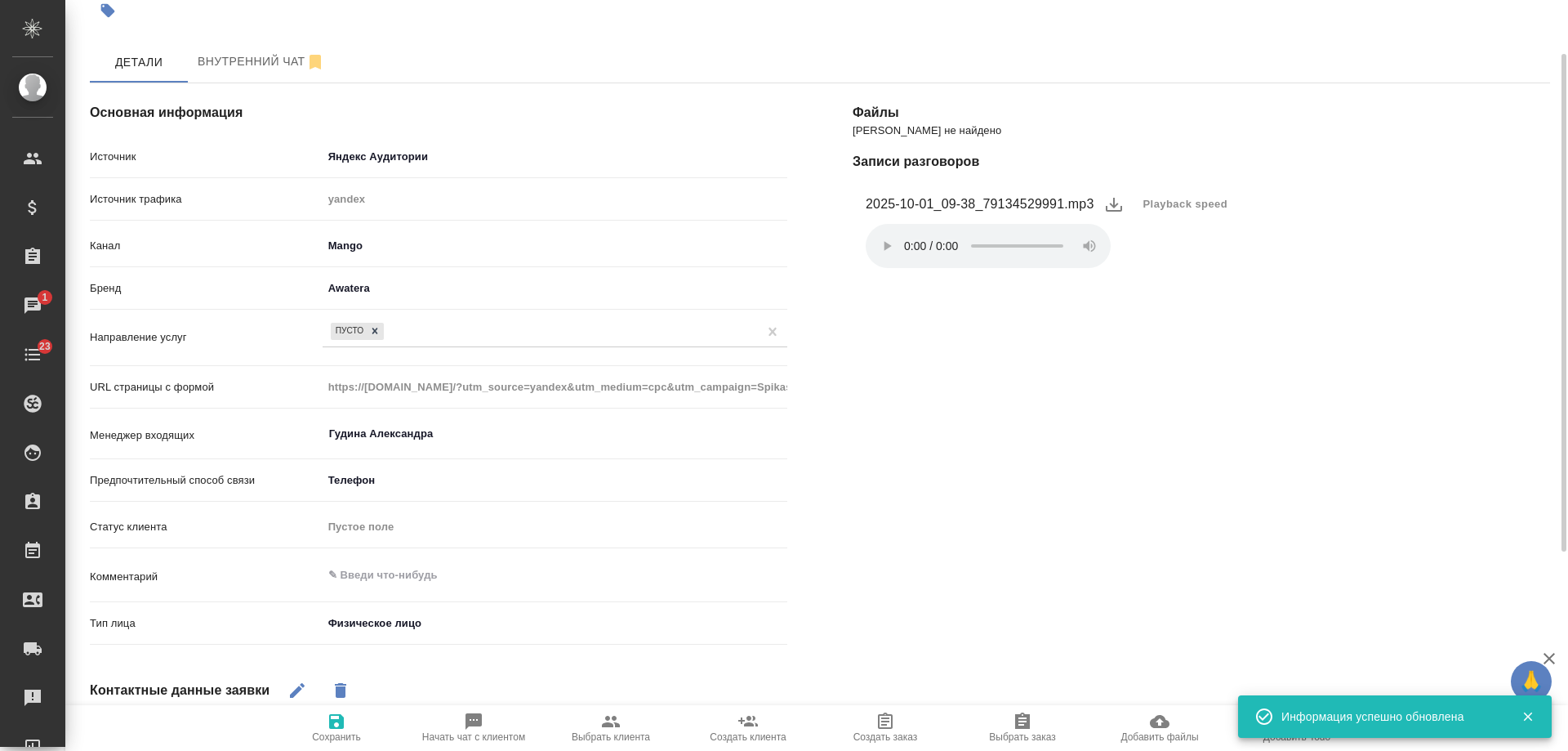
scroll to position [0, 0]
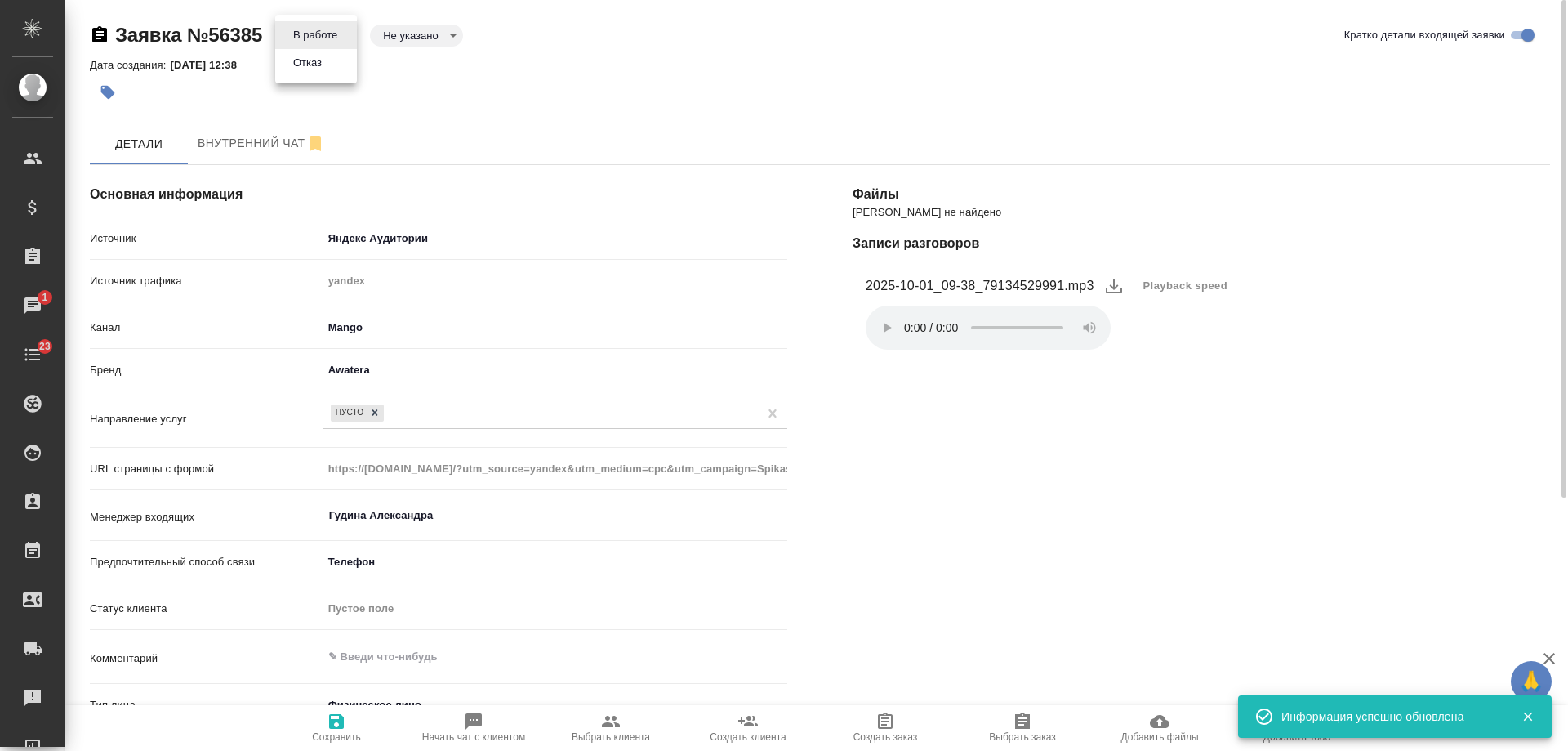
click at [297, 33] on body "🙏 .cls-1 fill:#fff; AWATERA [PERSON_NAME] Спецификации Заказы 1 Чаты 23 Todo Пр…" at bounding box center [784, 376] width 1568 height 751
click at [309, 78] on ul "В работе Отказ" at bounding box center [316, 49] width 82 height 69
click at [310, 59] on button "Отказ" at bounding box center [307, 63] width 39 height 18
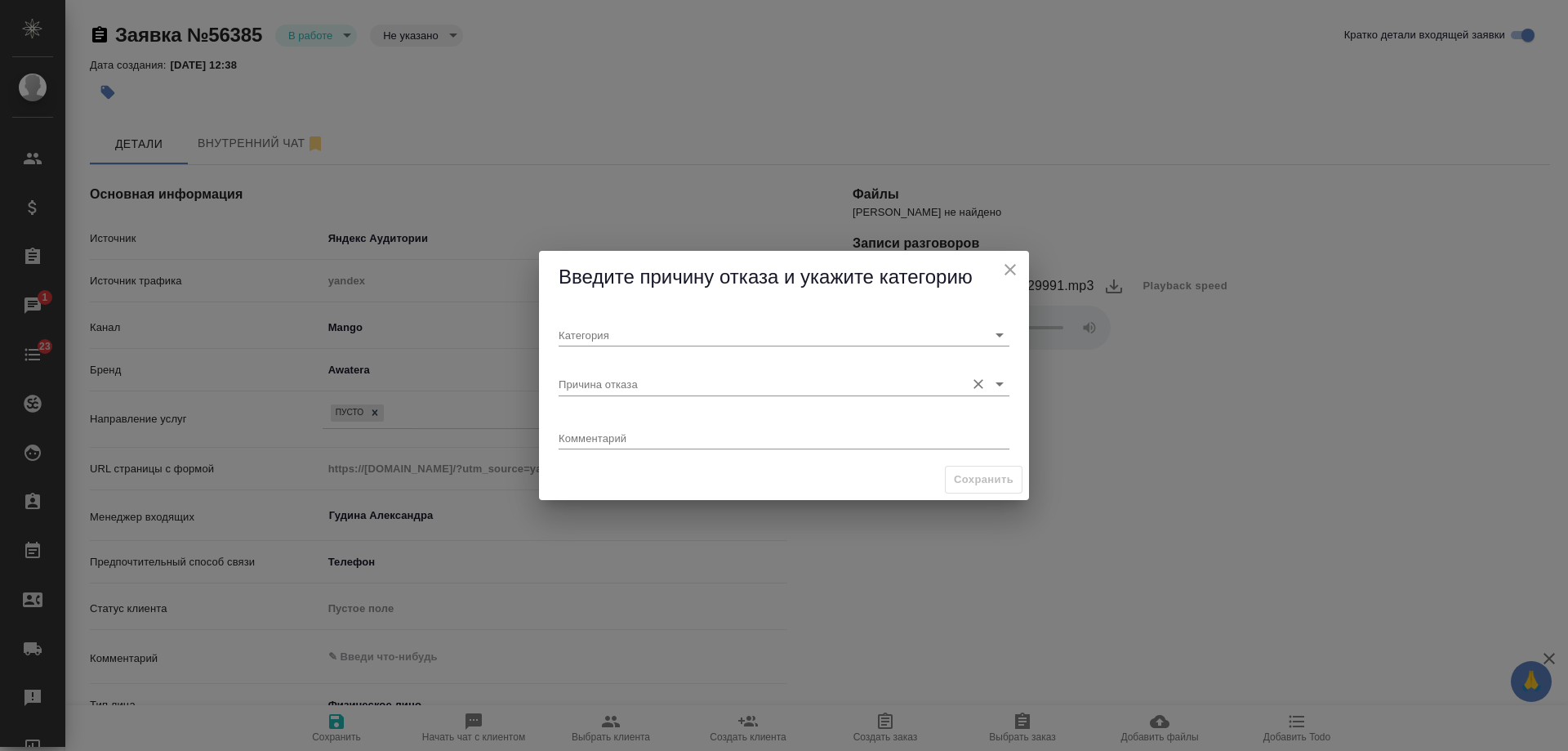
click at [589, 369] on div "Причина отказа" at bounding box center [784, 377] width 450 height 36
click at [591, 392] on input "Причина отказа" at bounding box center [758, 384] width 398 height 22
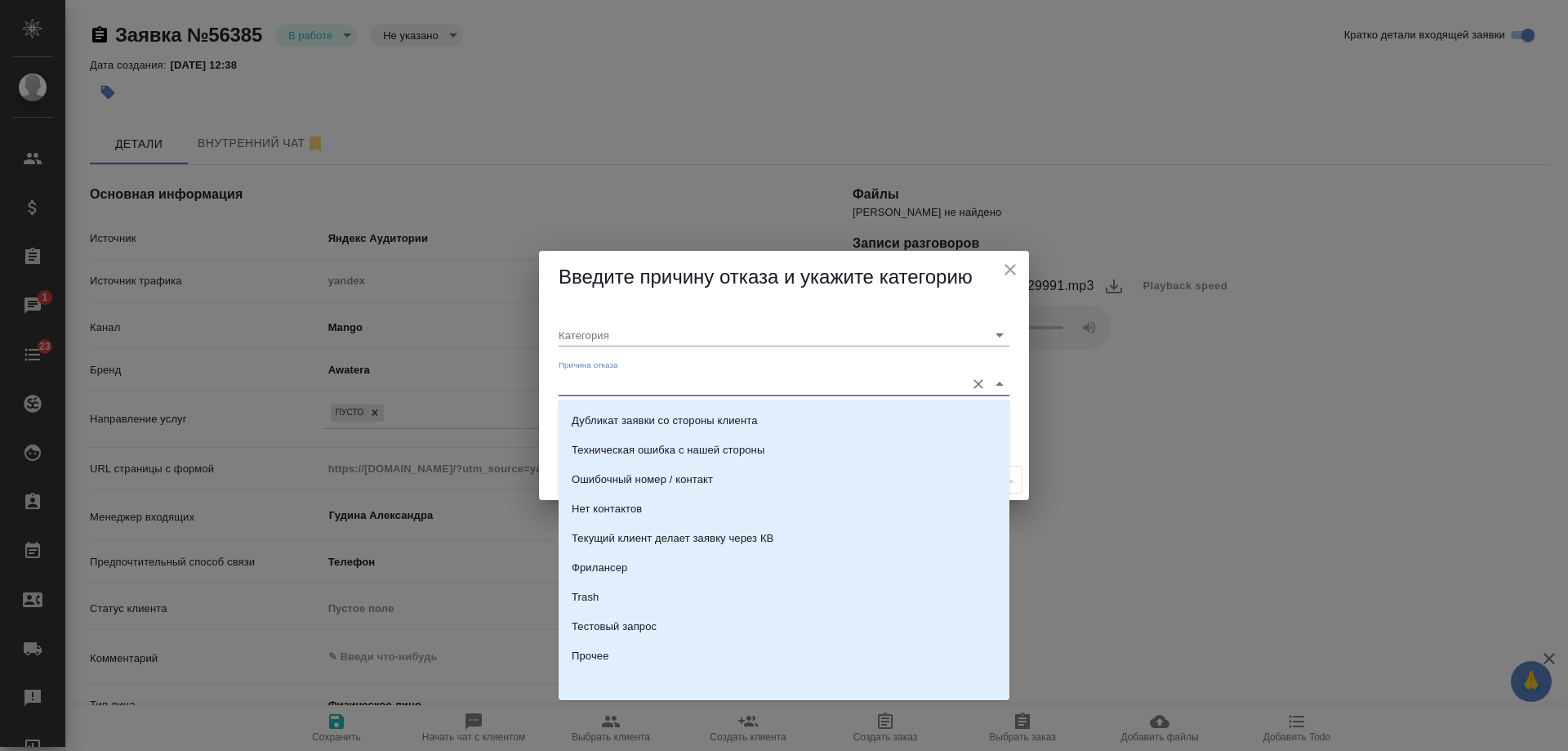
scroll to position [499, 0]
click at [615, 588] on li "Trash" at bounding box center [784, 597] width 450 height 29
type input "Не лиды"
type input "Trash"
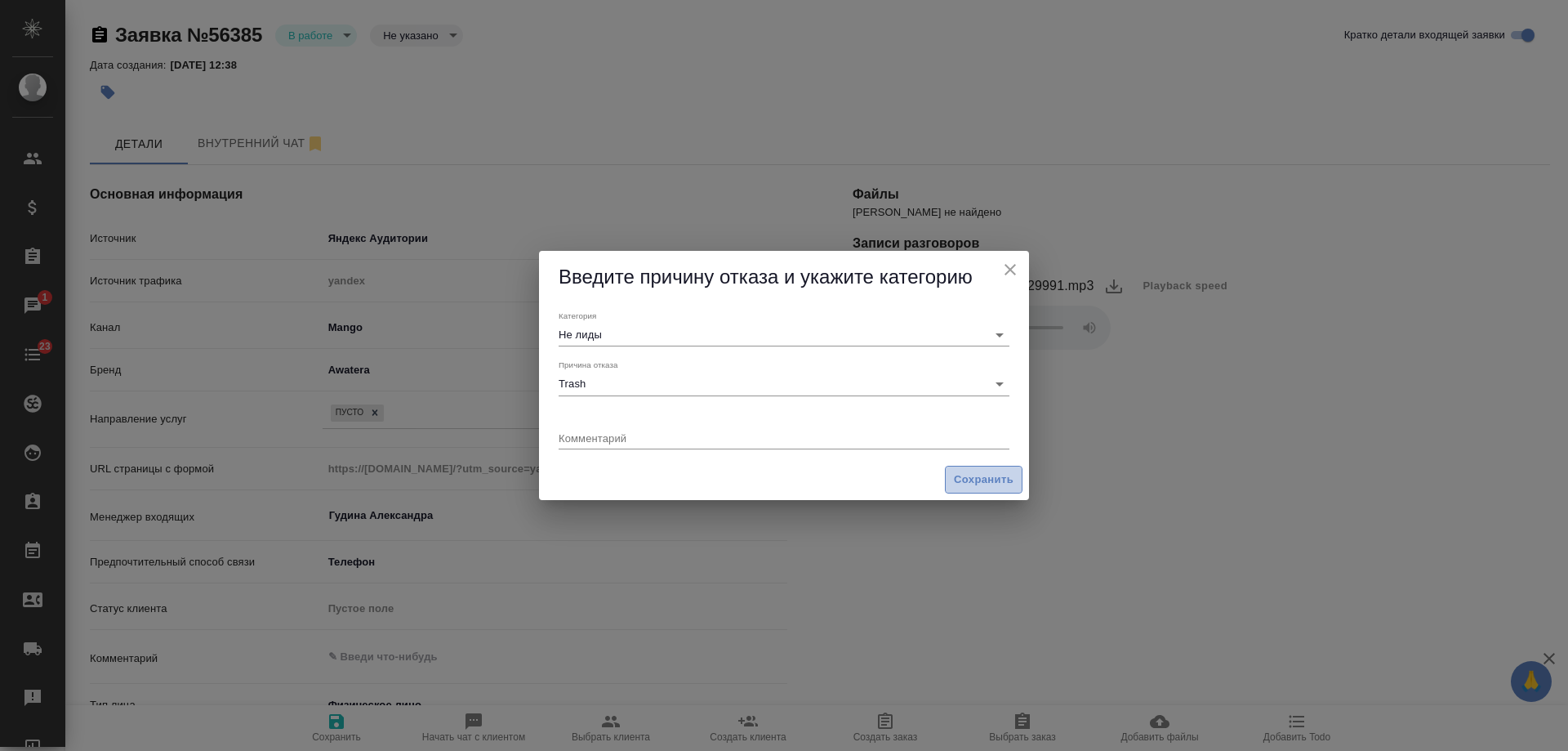
click at [979, 492] on button "Сохранить" at bounding box center [984, 479] width 78 height 28
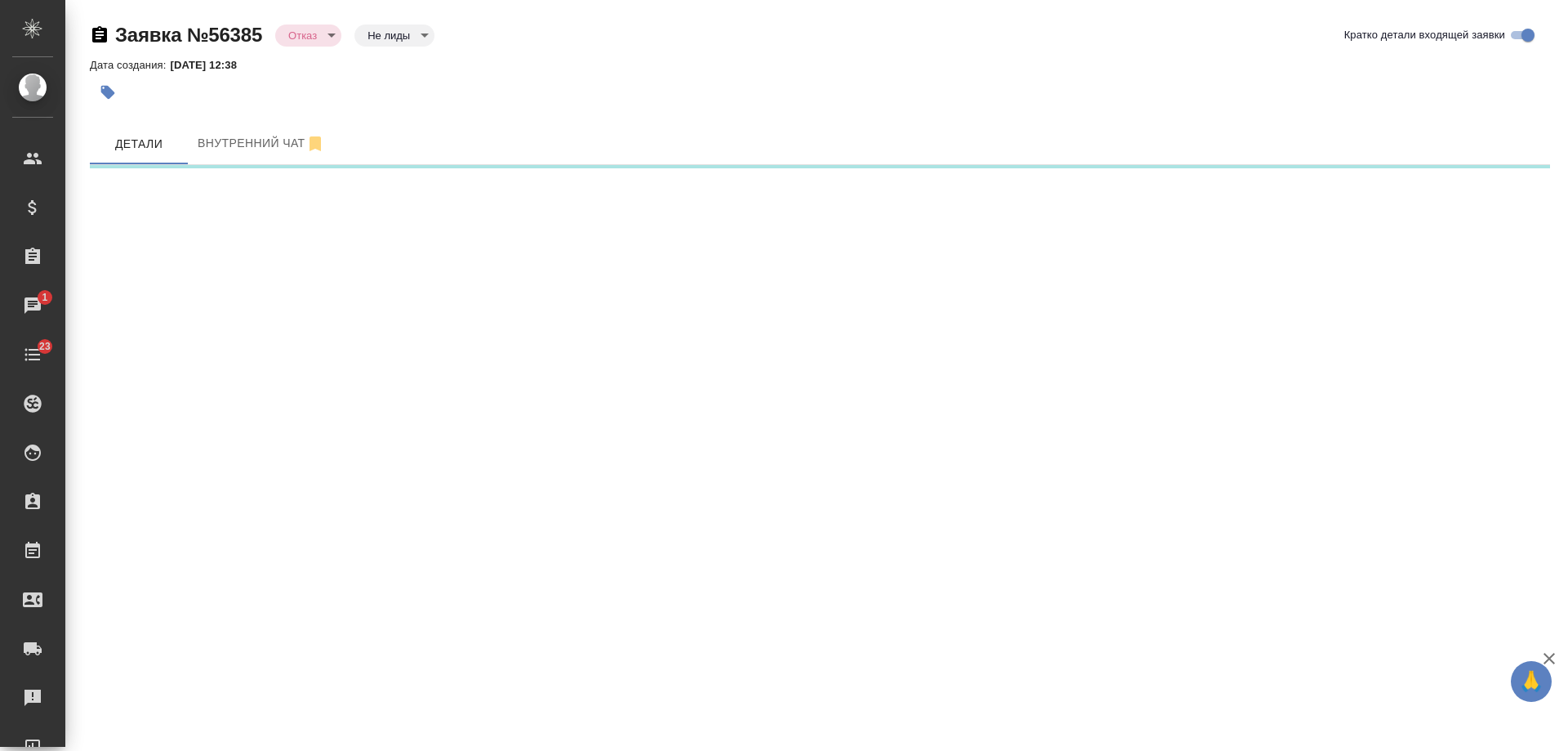
select select "RU"
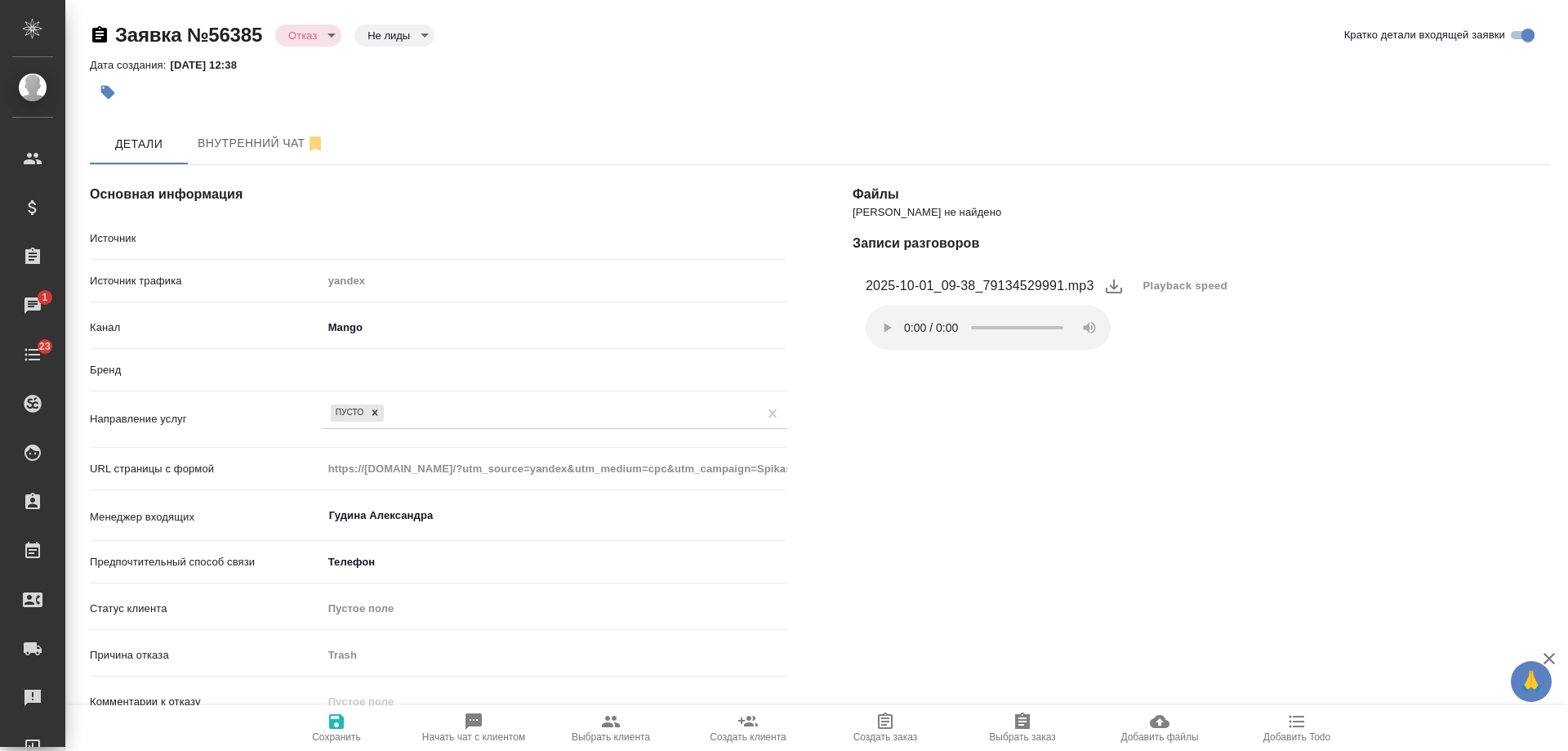
type textarea "x"
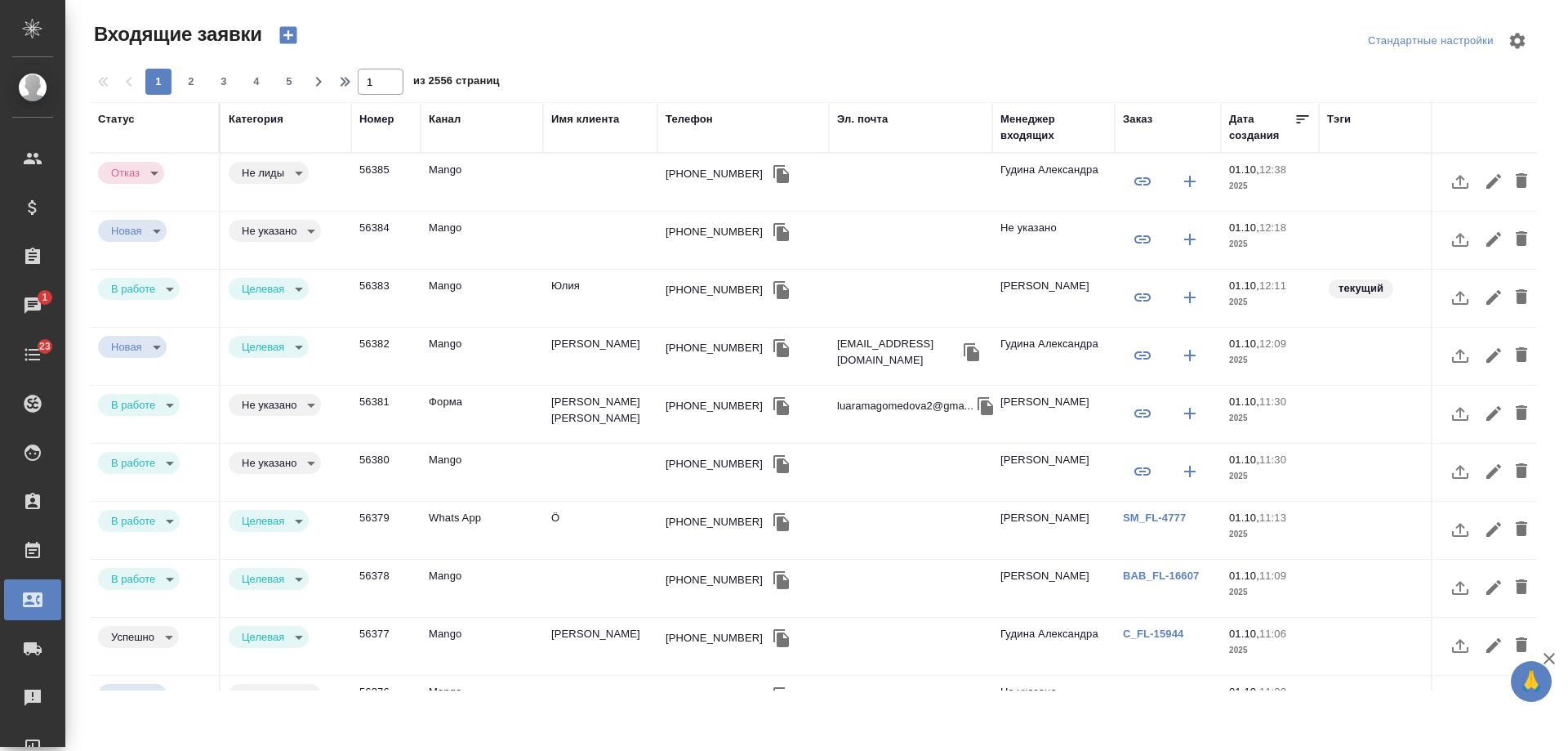
select select "RU"
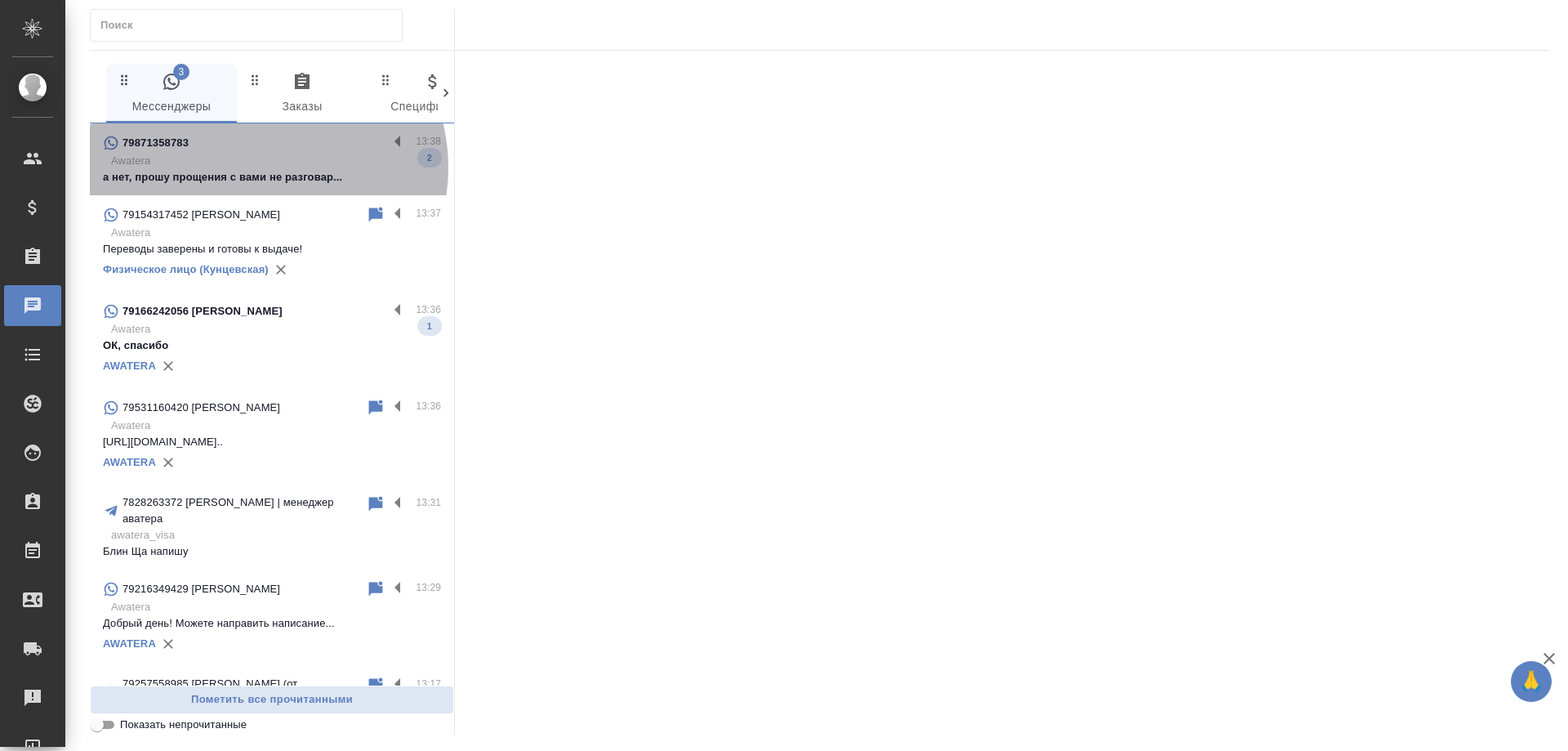
click at [256, 167] on p "Awatera" at bounding box center [275, 161] width 329 height 17
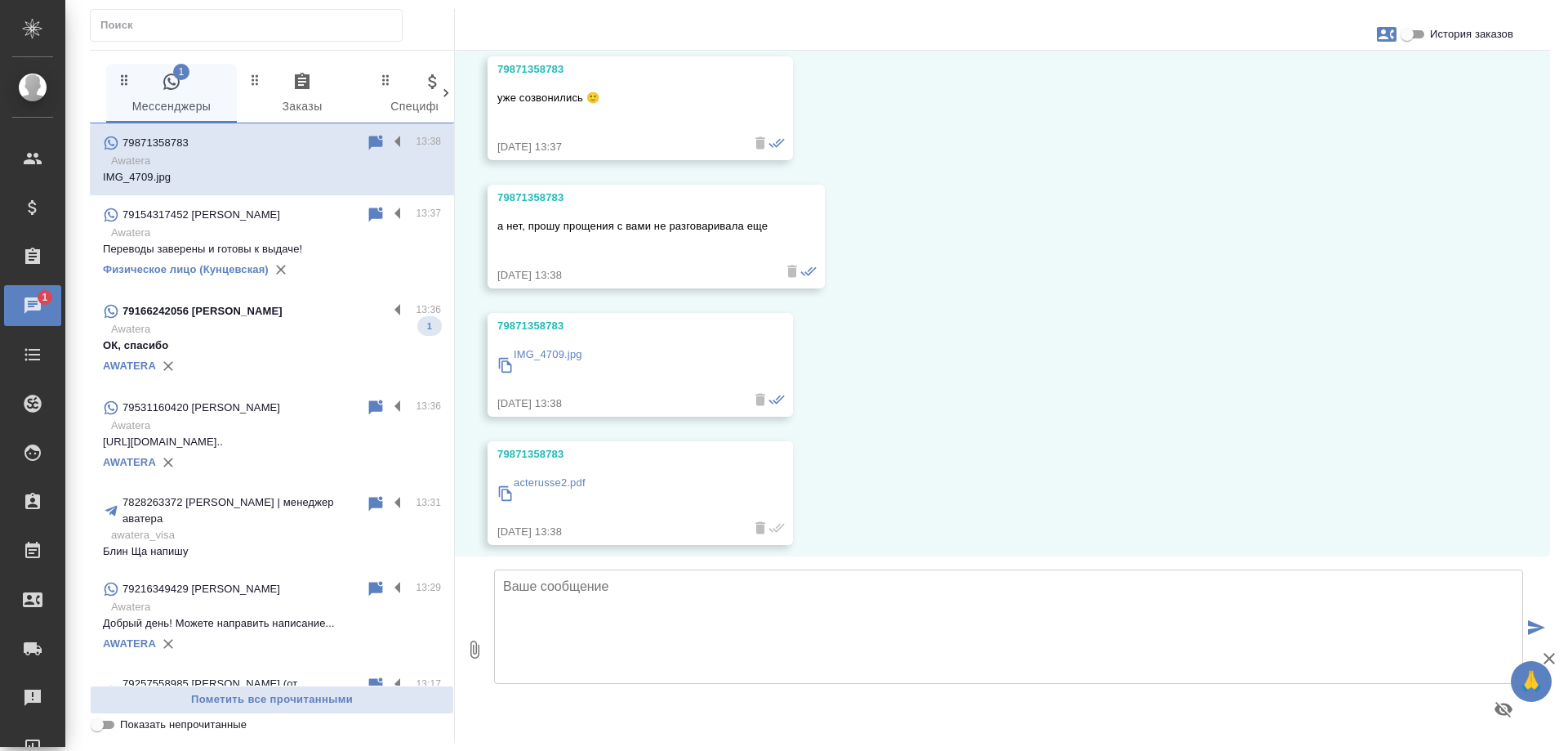
scroll to position [352, 0]
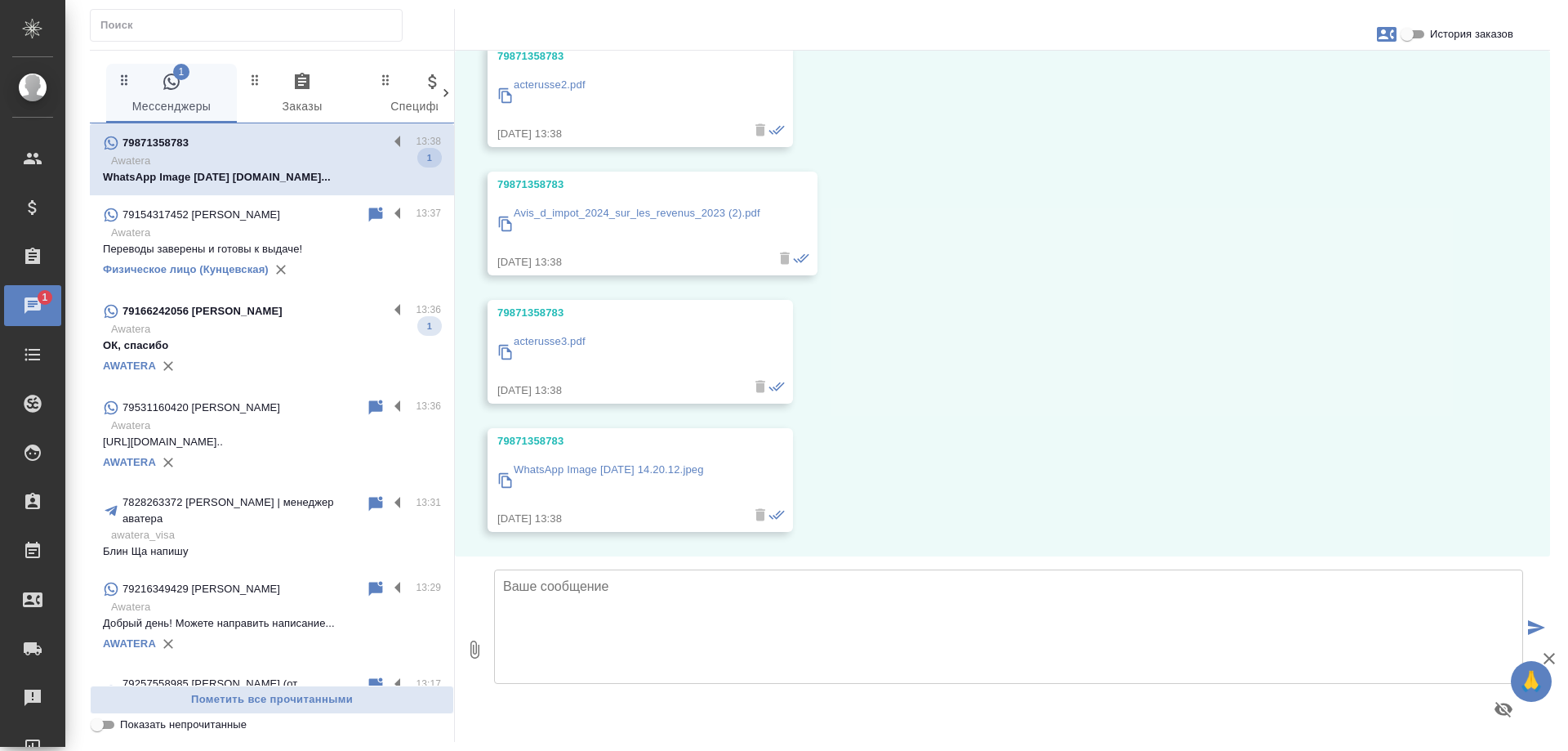
click at [361, 137] on div "79871358783" at bounding box center [245, 142] width 285 height 19
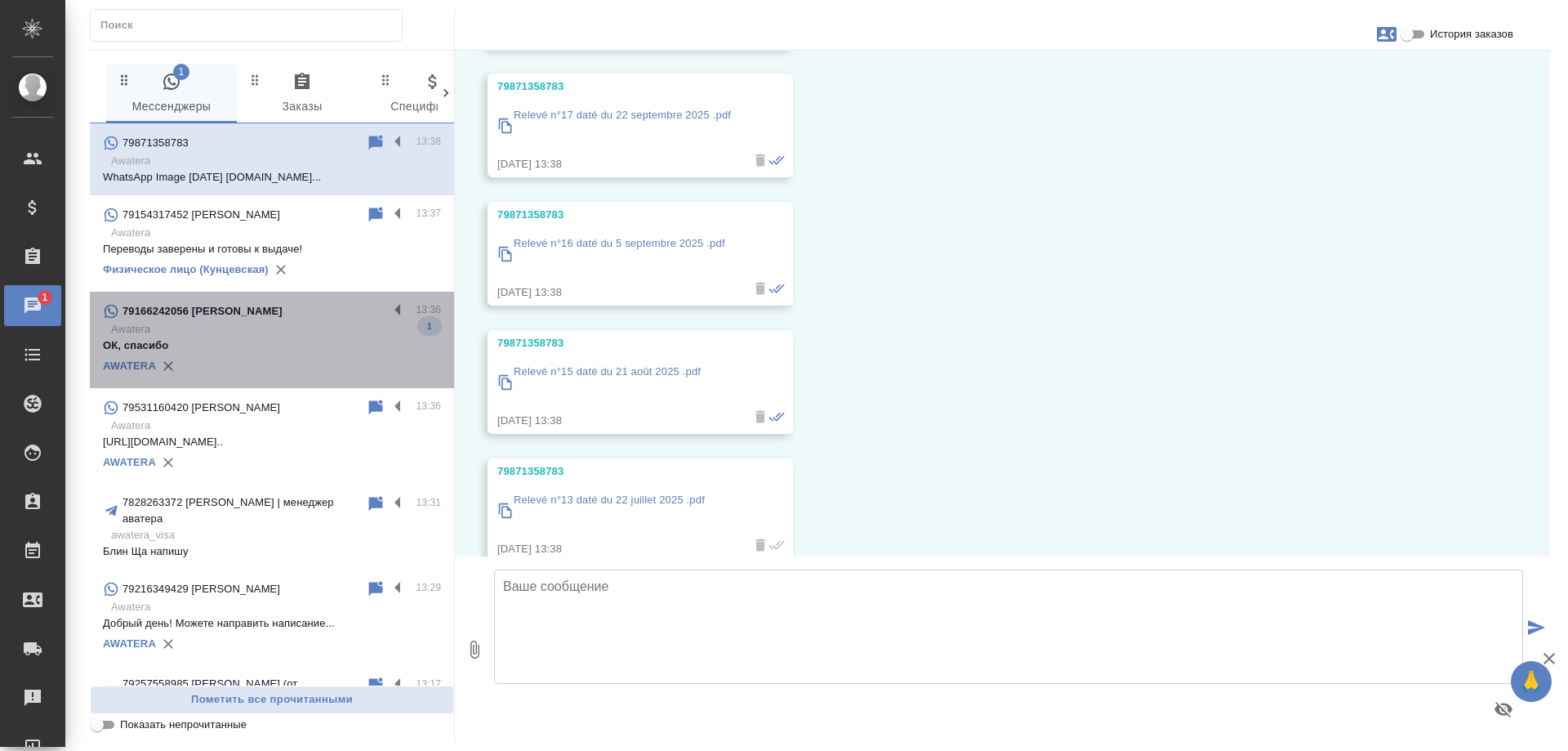
click at [298, 340] on p "ОК, спасибо" at bounding box center [272, 346] width 338 height 17
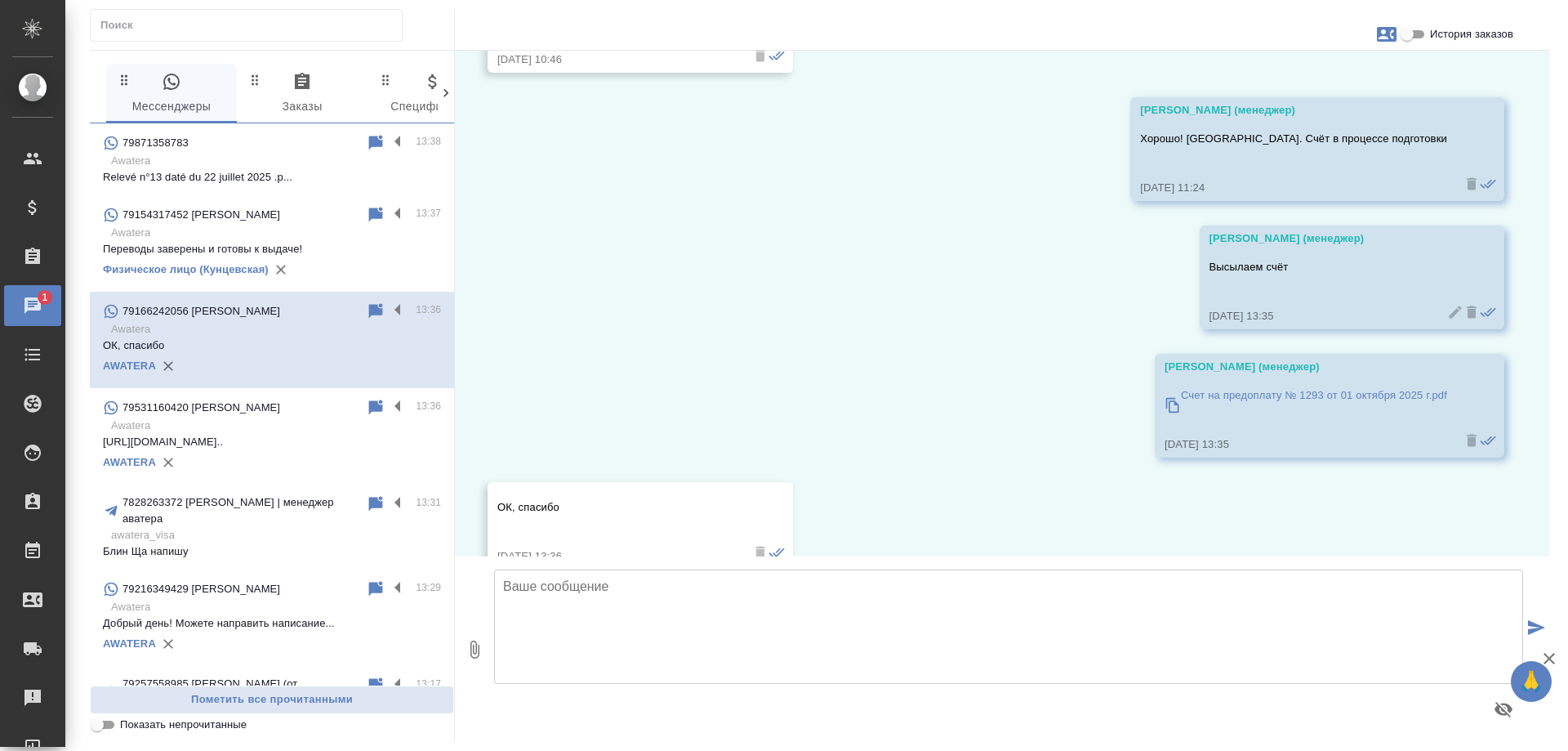
scroll to position [11197, 0]
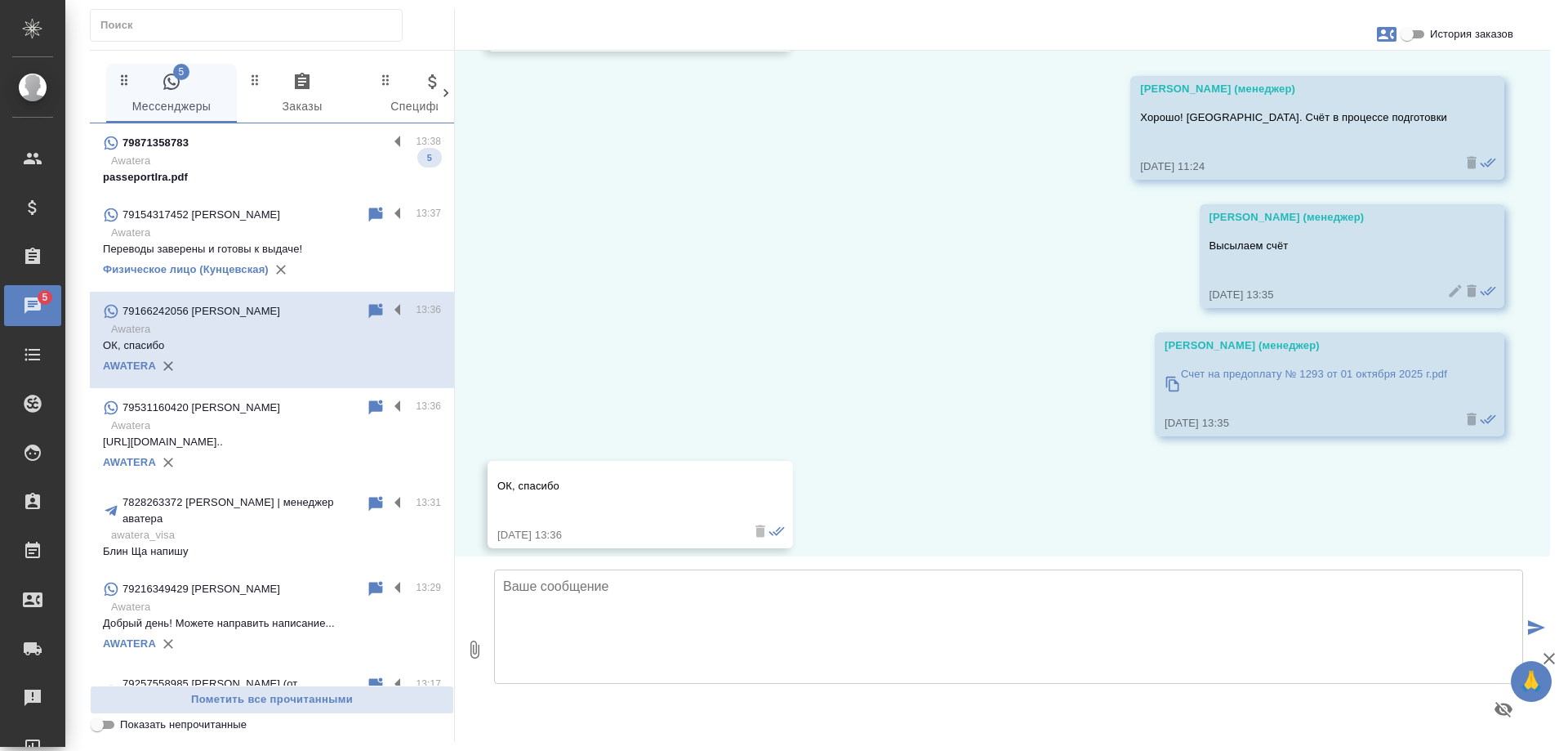
click at [235, 145] on div "79871358783" at bounding box center [245, 142] width 285 height 19
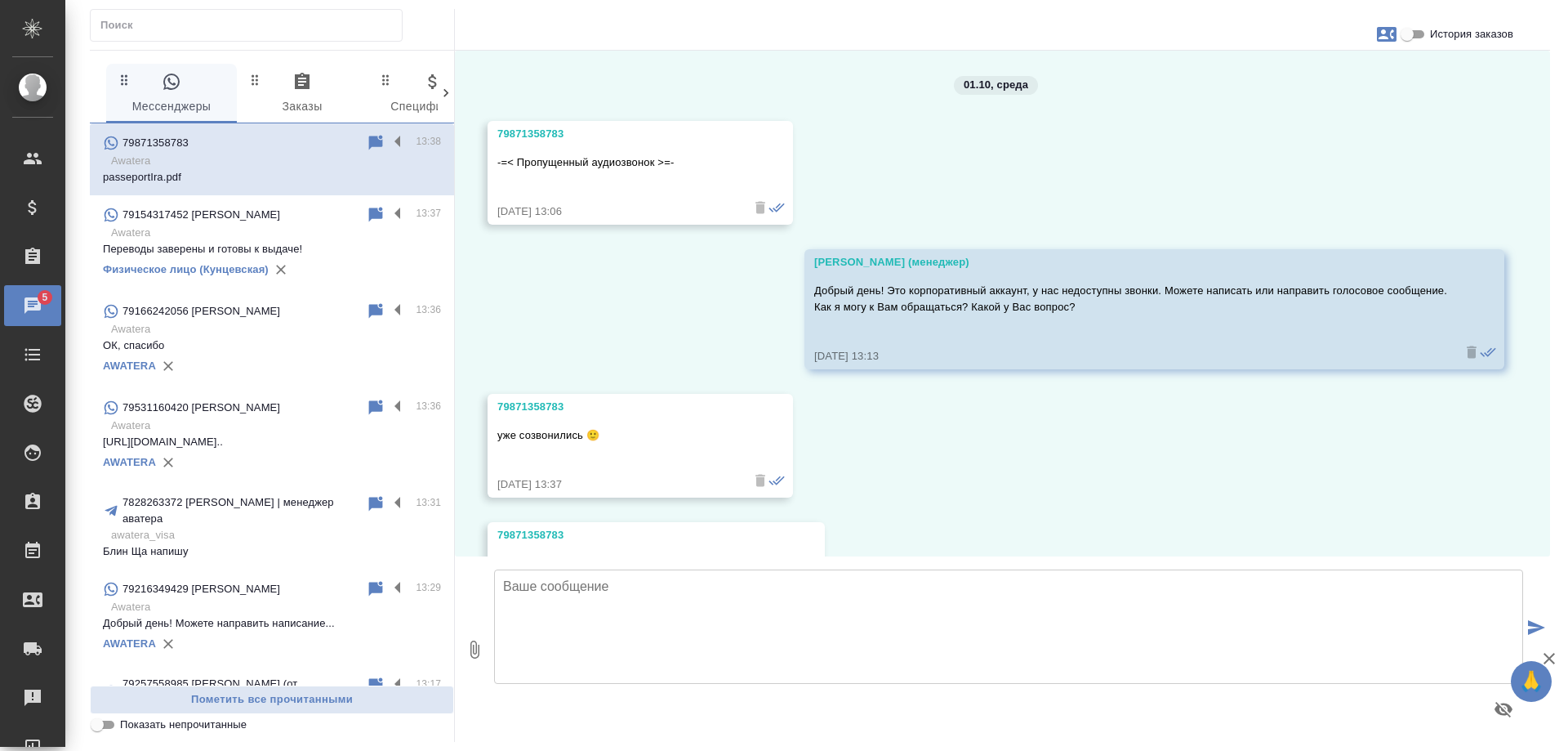
scroll to position [0, 0]
click at [1390, 33] on icon "button" at bounding box center [1385, 34] width 19 height 15
click at [1307, 77] on span "Создать заявку" at bounding box center [1316, 79] width 77 height 17
select select "RU"
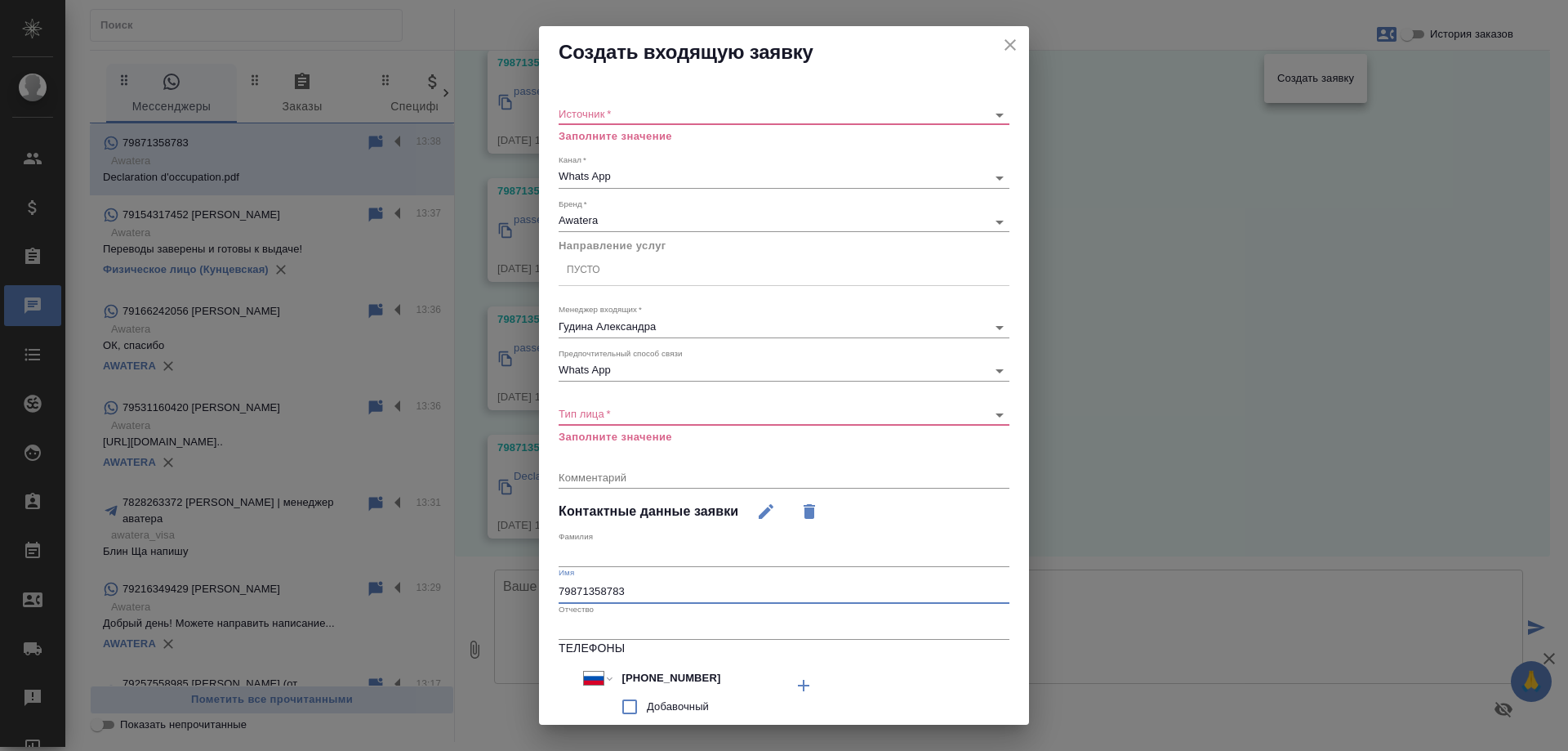
scroll to position [2019, 0]
drag, startPoint x: 649, startPoint y: 591, endPoint x: 298, endPoint y: 560, distance: 352.4
click at [298, 560] on div "Создать входящую заявку Источник   * ​ Заполните значение Канал   * Whats App 6…" at bounding box center [784, 376] width 1568 height 751
click at [1000, 41] on icon "close" at bounding box center [1009, 44] width 19 height 19
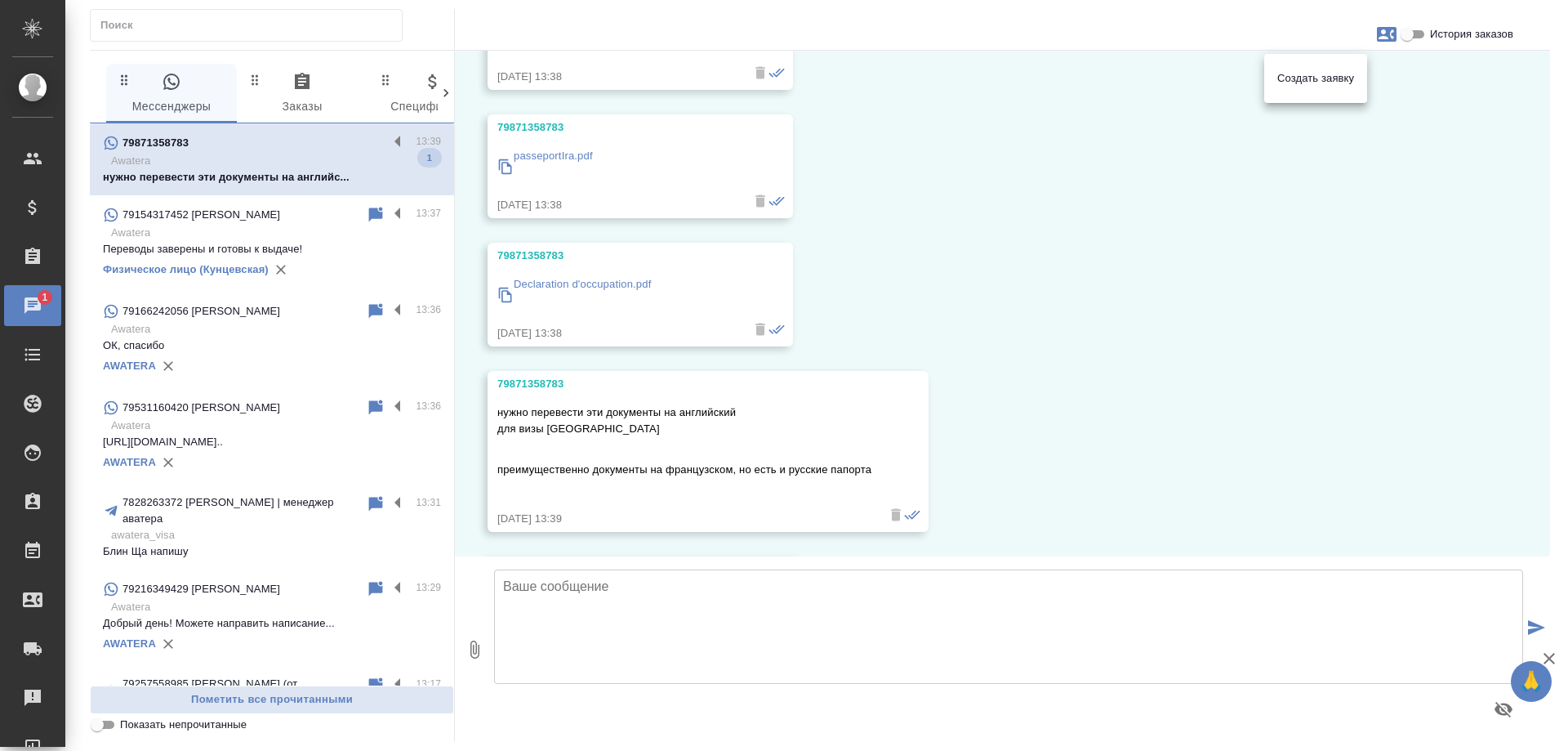
scroll to position [2333, 0]
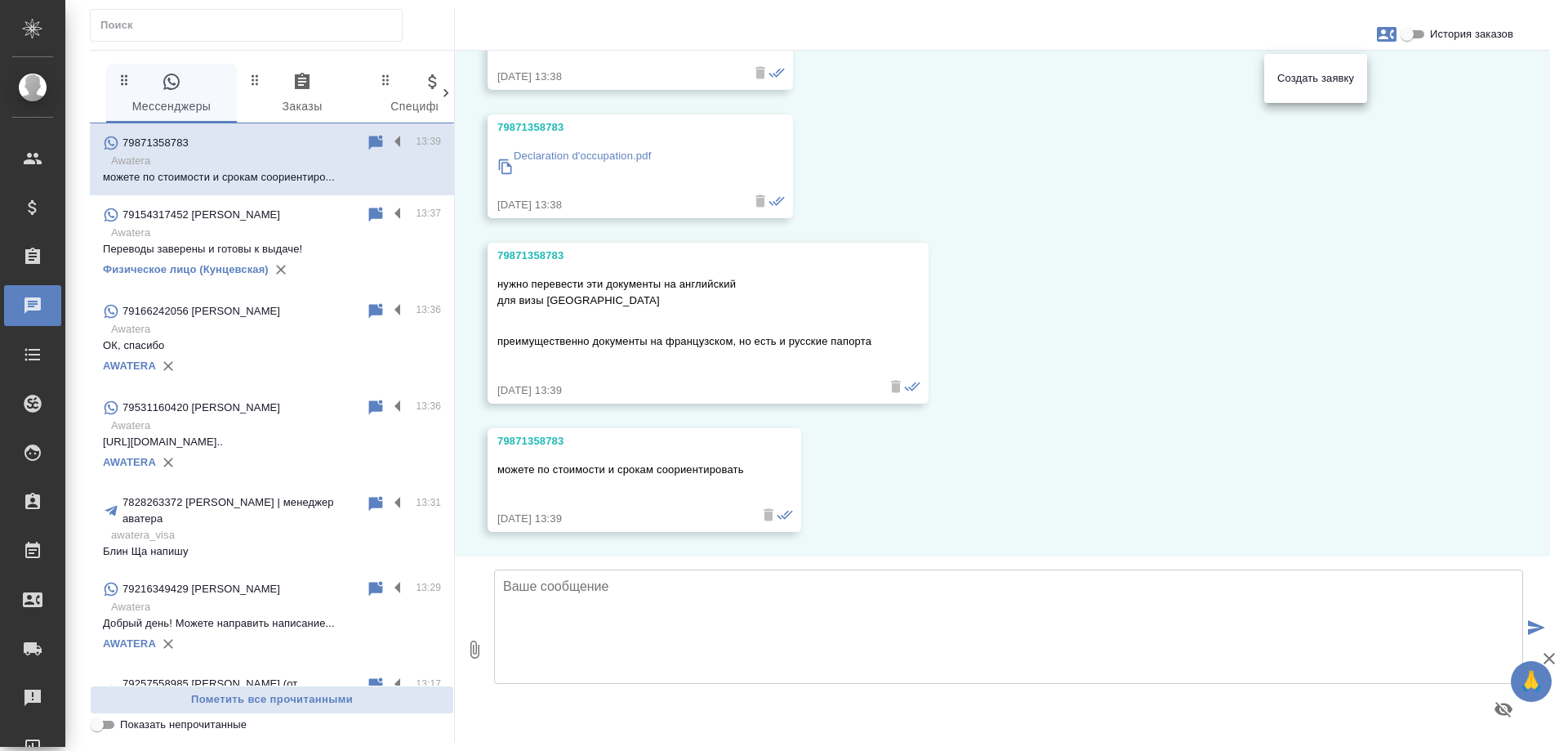
click at [1096, 380] on div at bounding box center [784, 376] width 1568 height 751
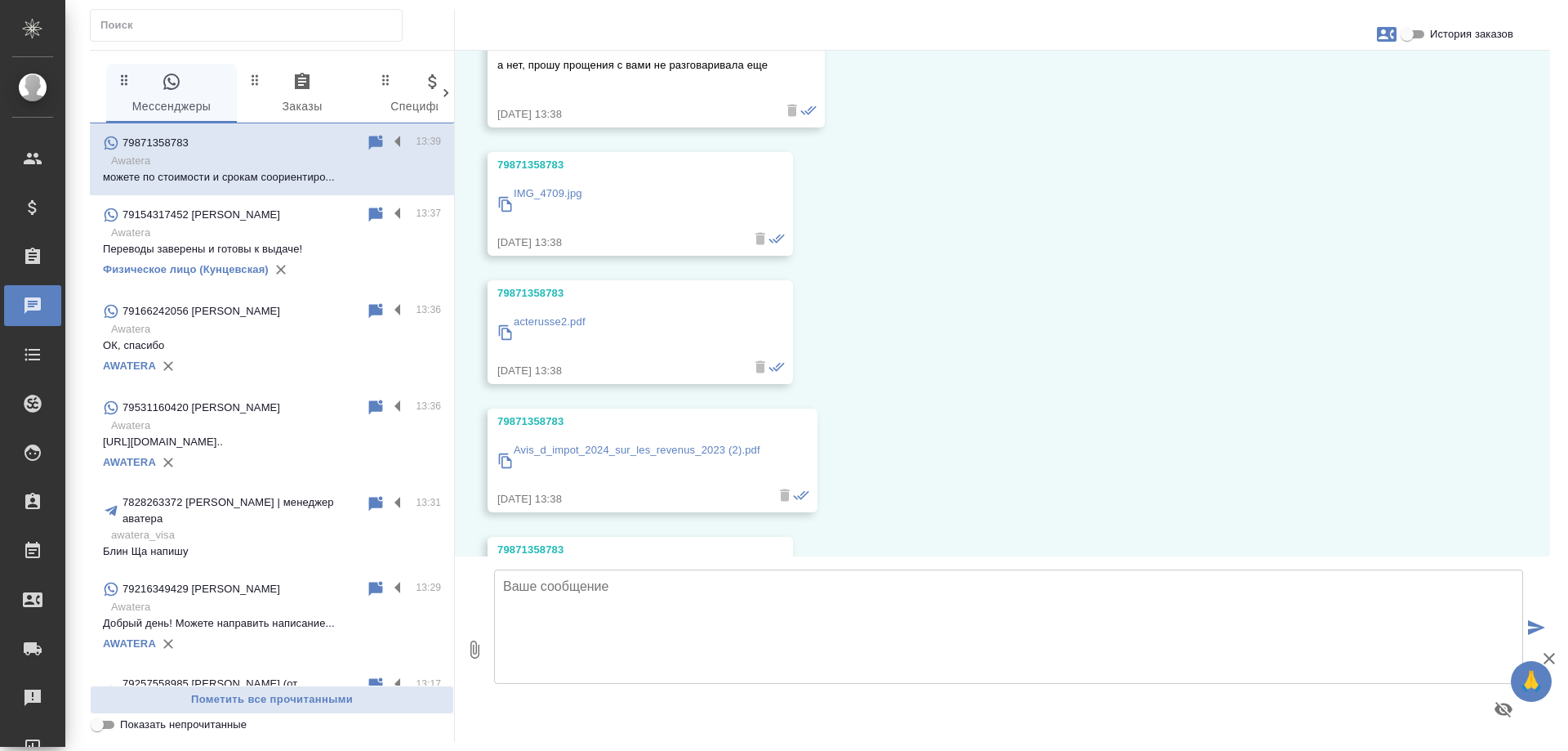
scroll to position [535, 0]
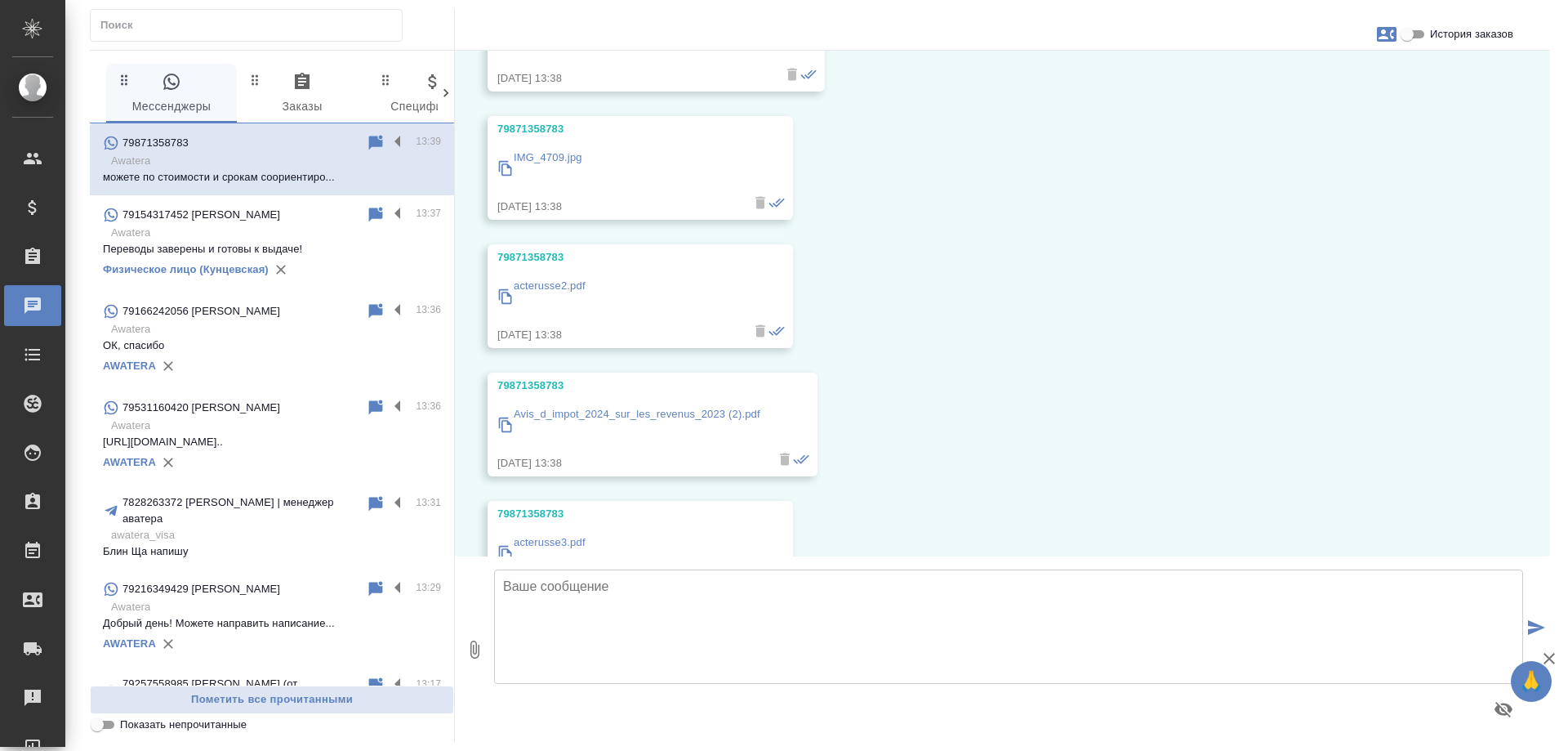
click at [557, 155] on p "IMG_4709.jpg" at bounding box center [548, 158] width 69 height 17
click at [568, 281] on p "acterusse2.pdf" at bounding box center [550, 286] width 72 height 17
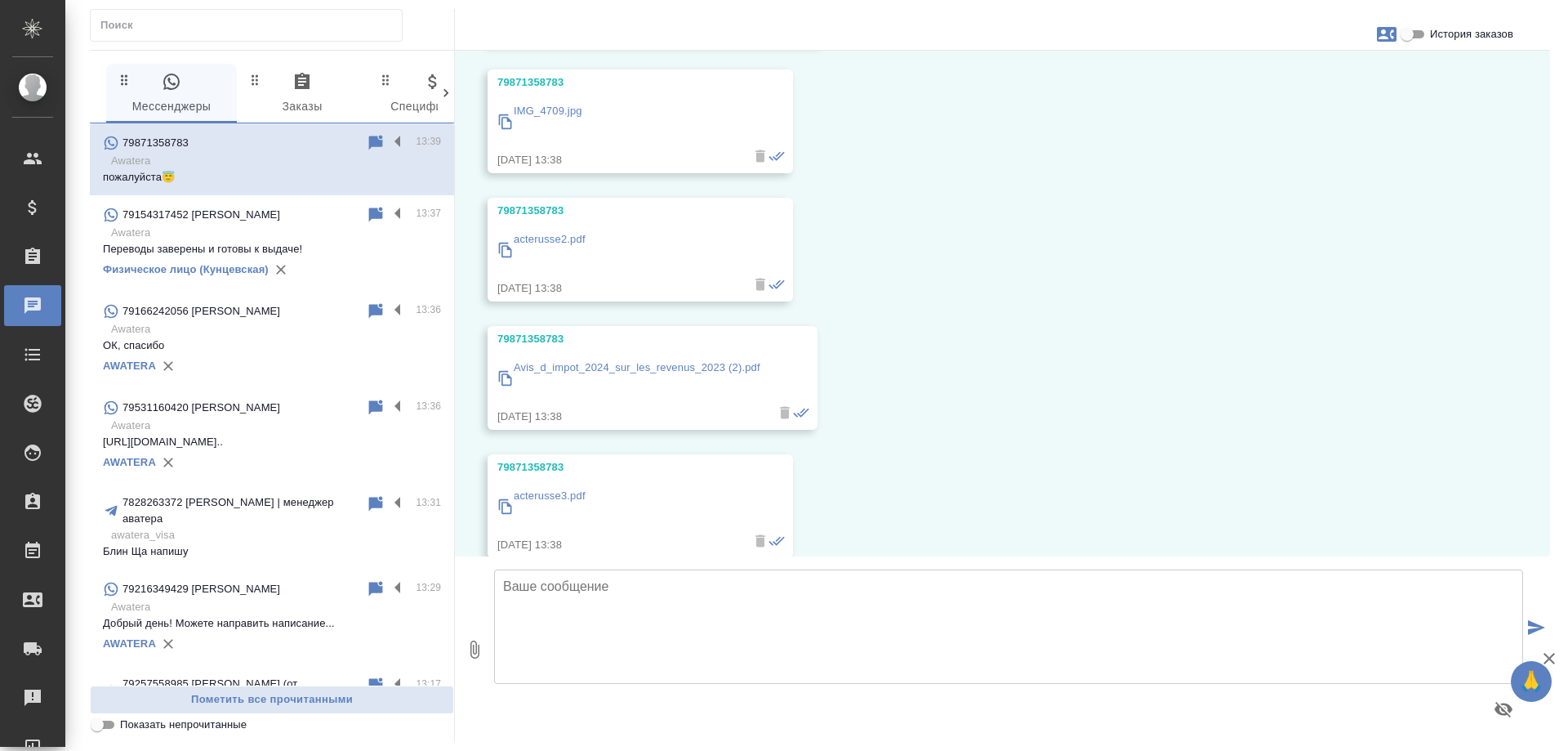
click at [577, 364] on p "Avis_d_impot_2024_sur_les_revenus_2023 (2).pdf" at bounding box center [637, 368] width 247 height 17
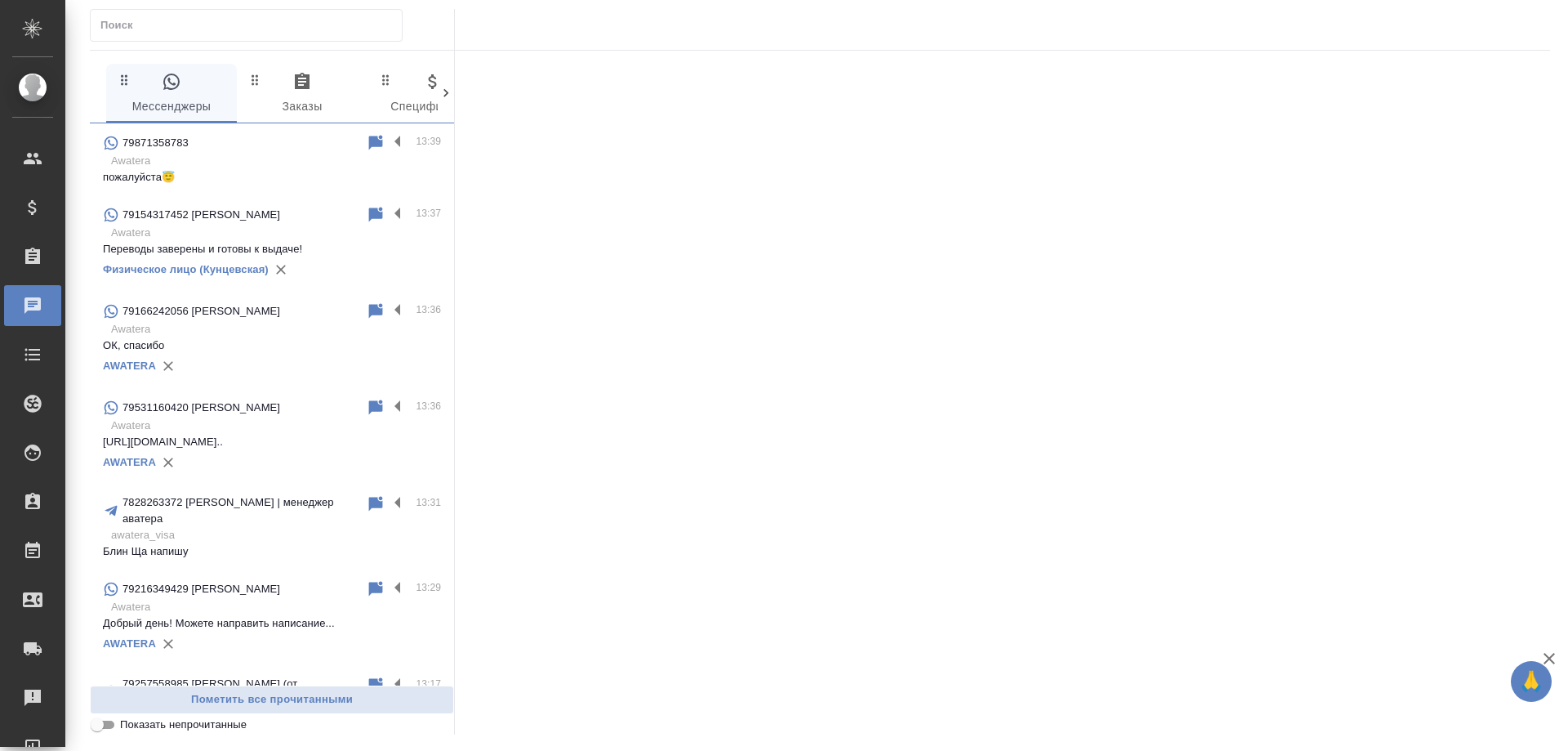
click at [249, 160] on p "Awatera" at bounding box center [275, 161] width 329 height 17
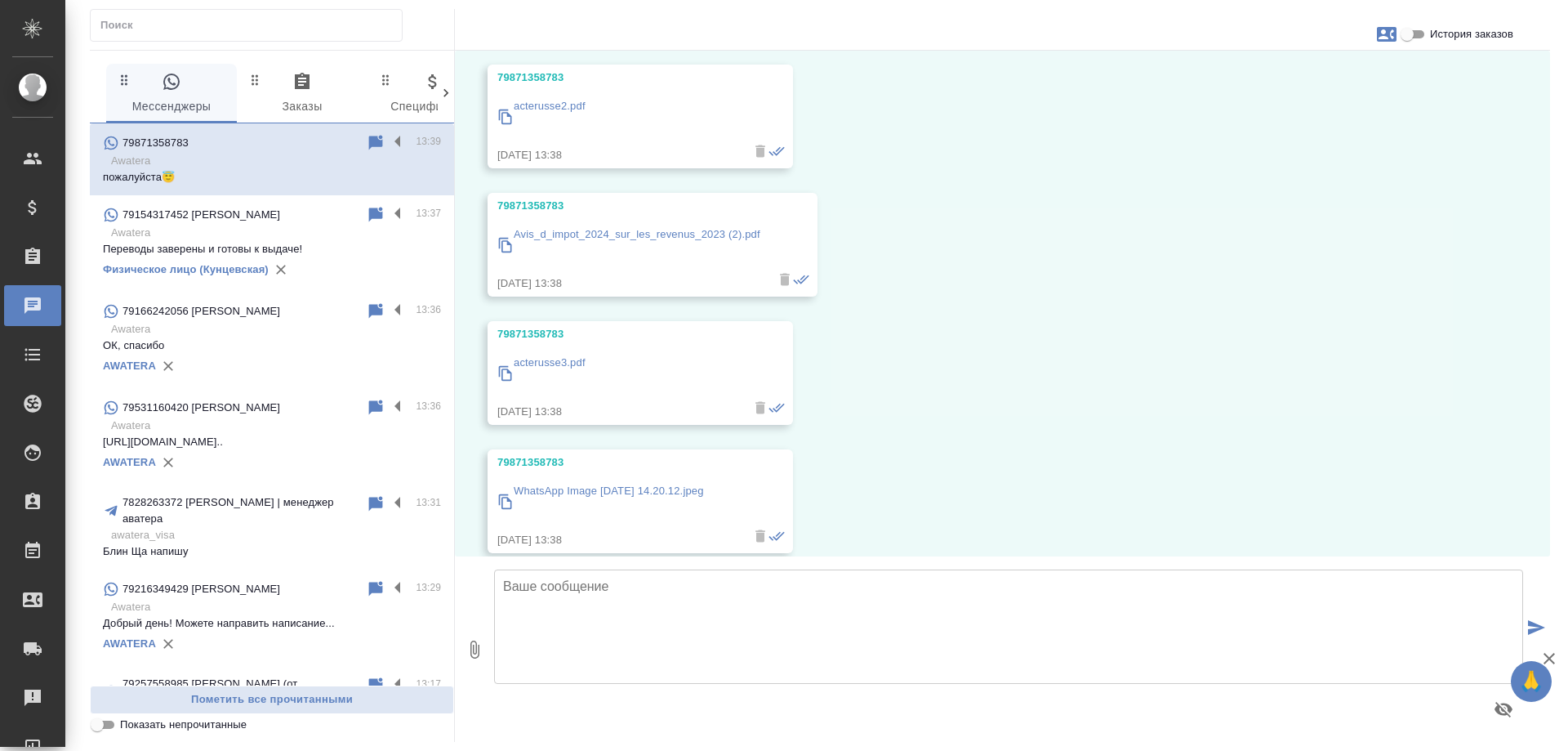
scroll to position [745, 0]
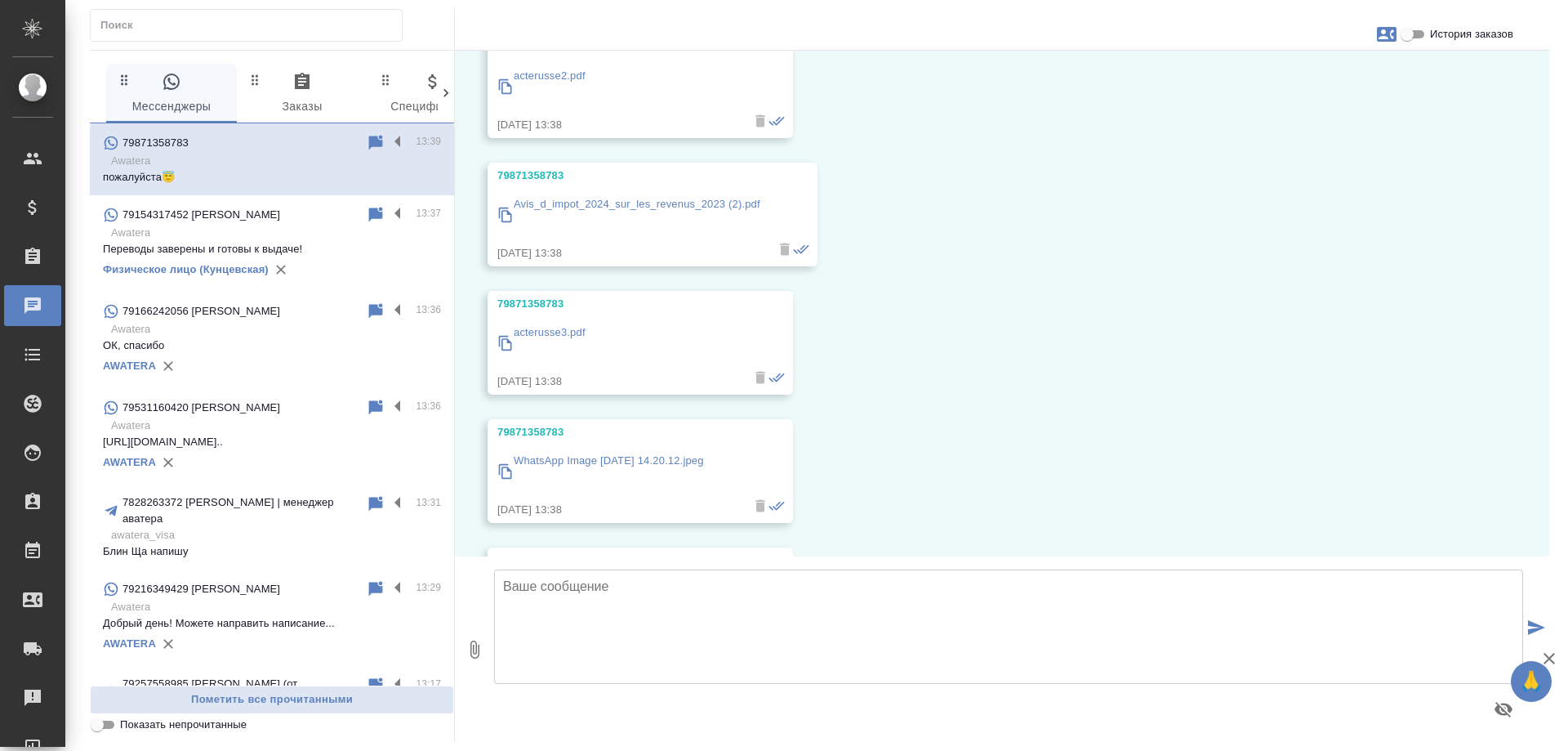
click at [543, 326] on p "acterusse3.pdf" at bounding box center [550, 332] width 72 height 17
click at [595, 459] on p "WhatsApp Image [DATE] 14.20.12.jpeg" at bounding box center [608, 461] width 190 height 17
click at [627, 457] on p "WhatsApp Image [DATE] 14.20.12.jpeg" at bounding box center [608, 461] width 190 height 17
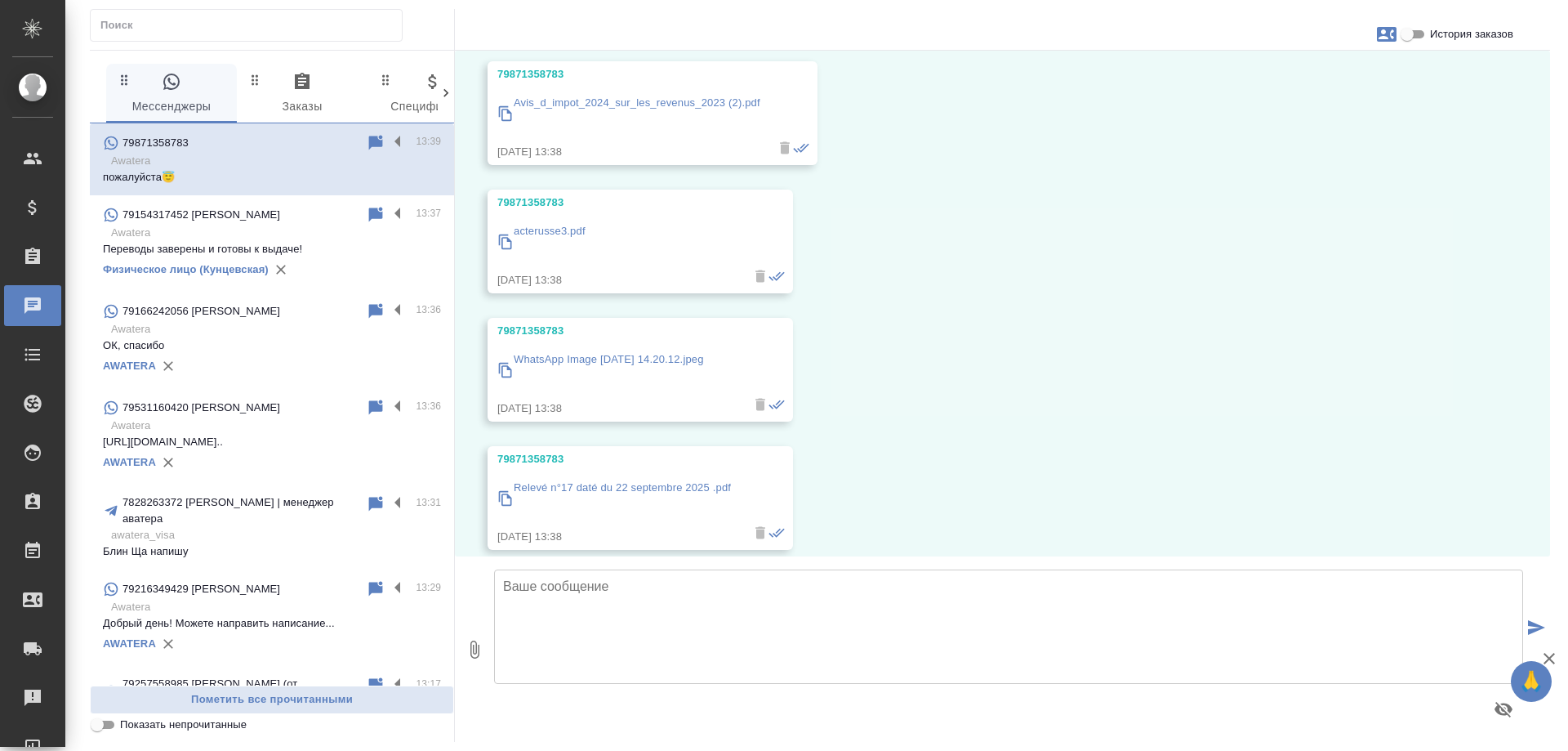
scroll to position [909, 0]
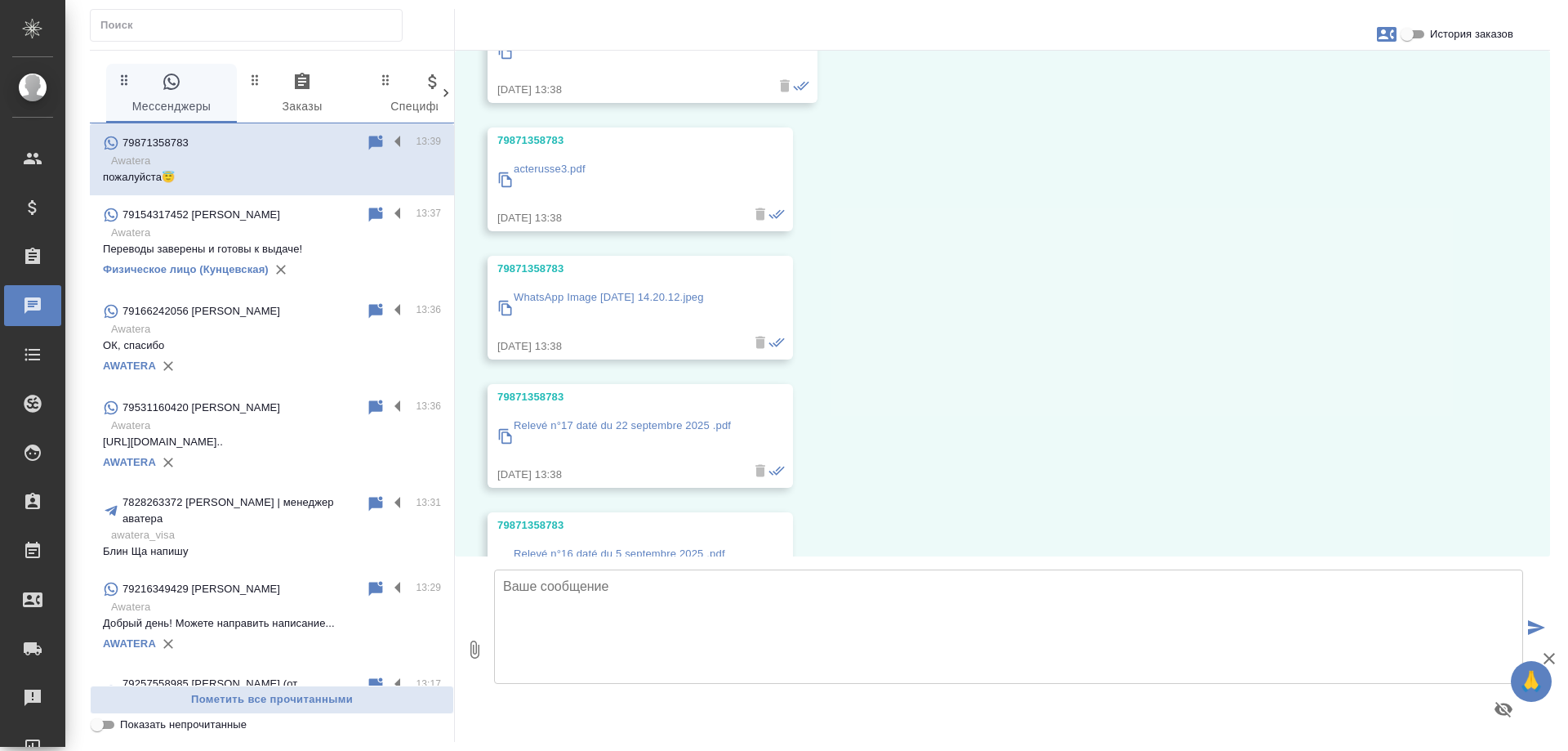
click at [628, 421] on p "Relevé n°17 daté du 22 septembre 2025 .pdf" at bounding box center [622, 426] width 217 height 17
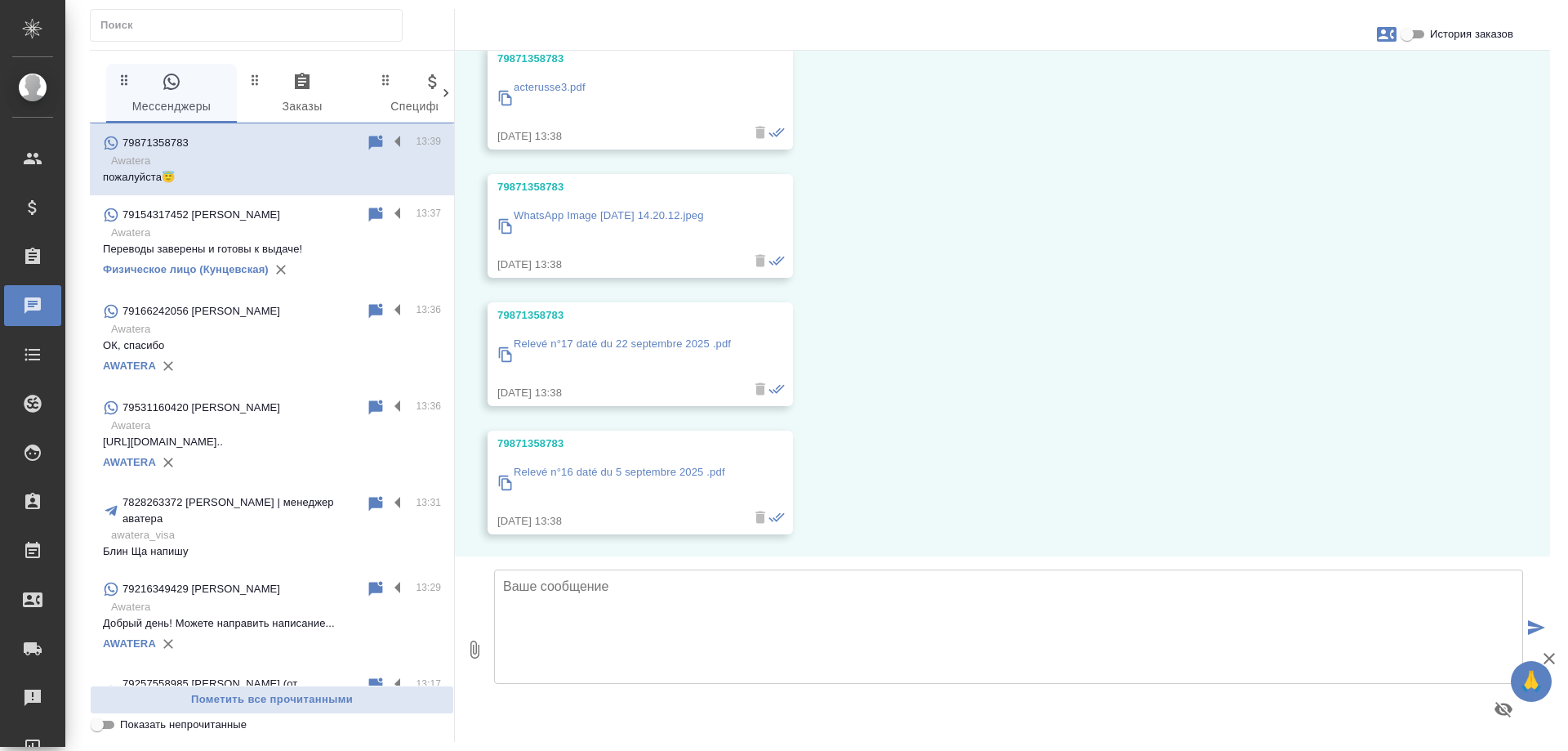
click at [632, 476] on p "Relevé n°16 daté du 5 septembre 2025 .pdf" at bounding box center [619, 472] width 211 height 17
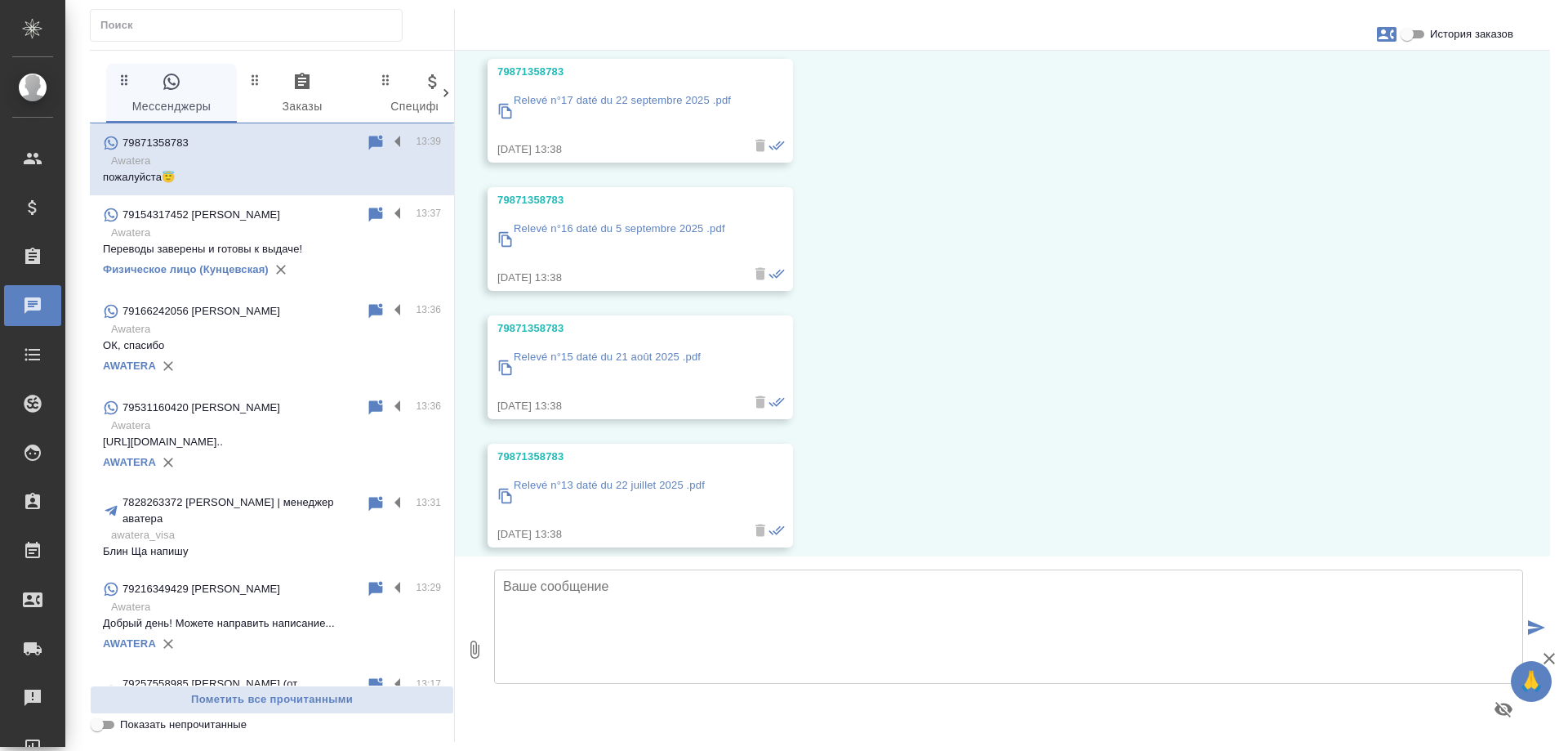
scroll to position [1235, 0]
click at [639, 353] on p "Relevé n°15 daté du 21 août 2025 .pdf" at bounding box center [607, 355] width 187 height 17
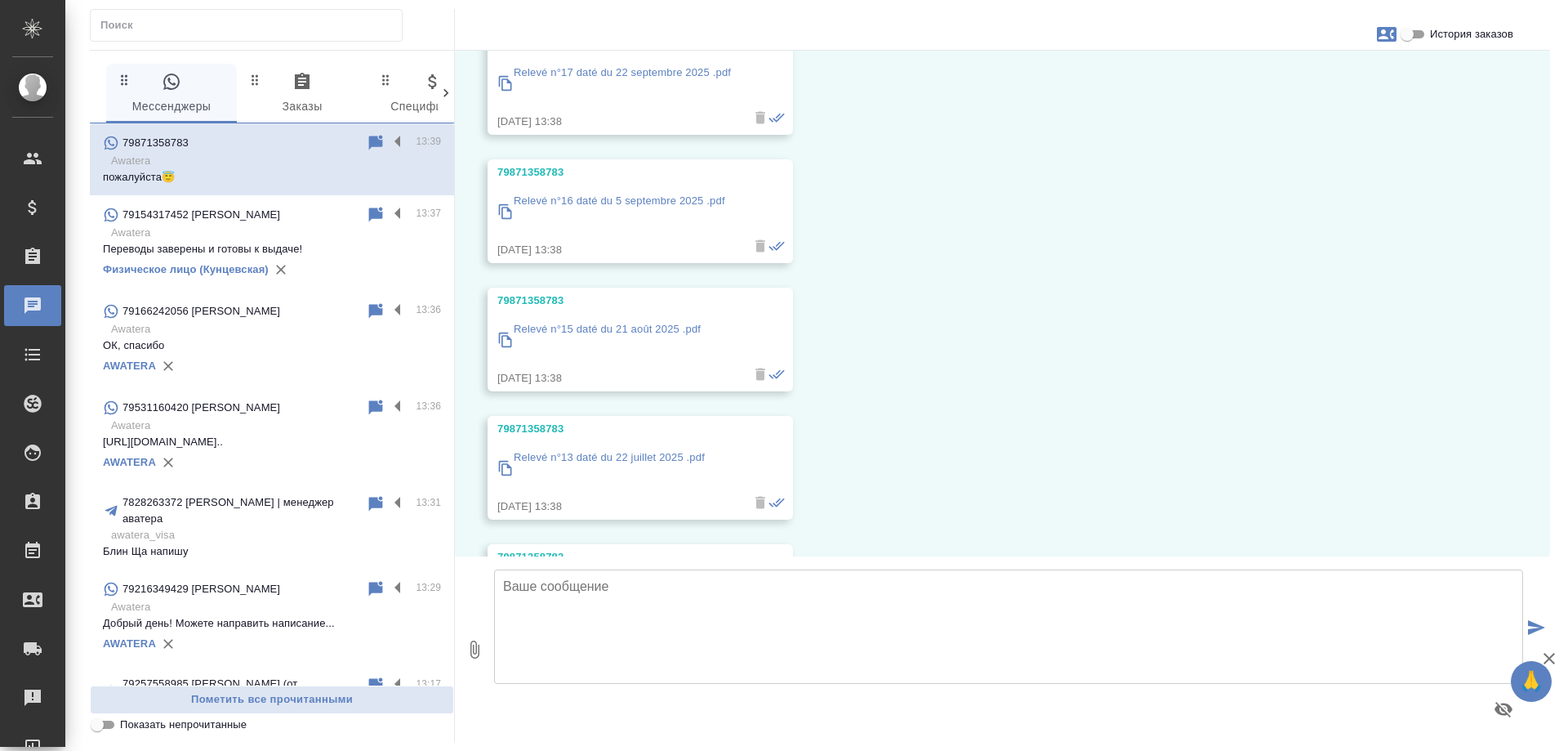
scroll to position [1317, 0]
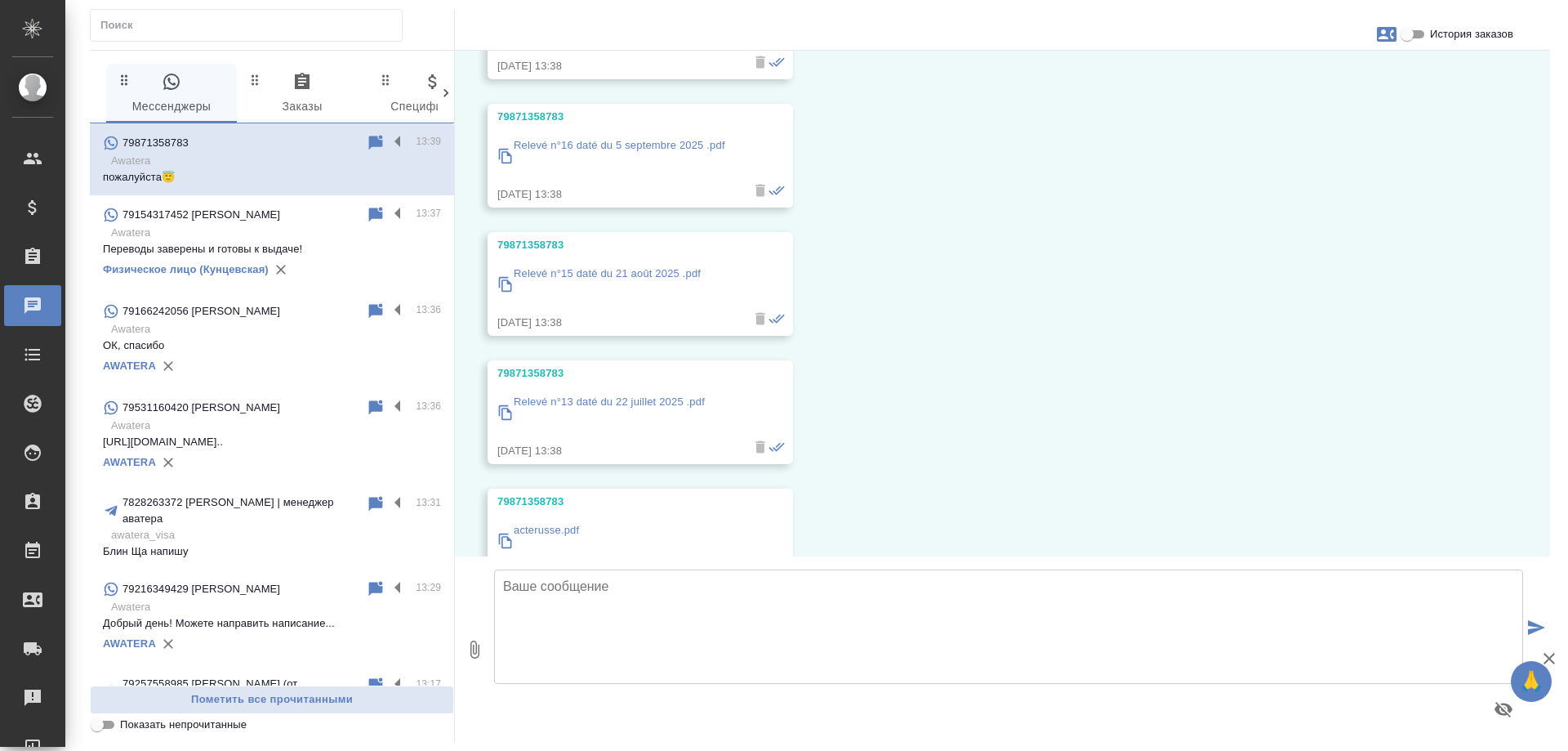
click at [612, 397] on p "Relevé n°13 daté du 22 juillet 2025 .pdf" at bounding box center [609, 402] width 191 height 17
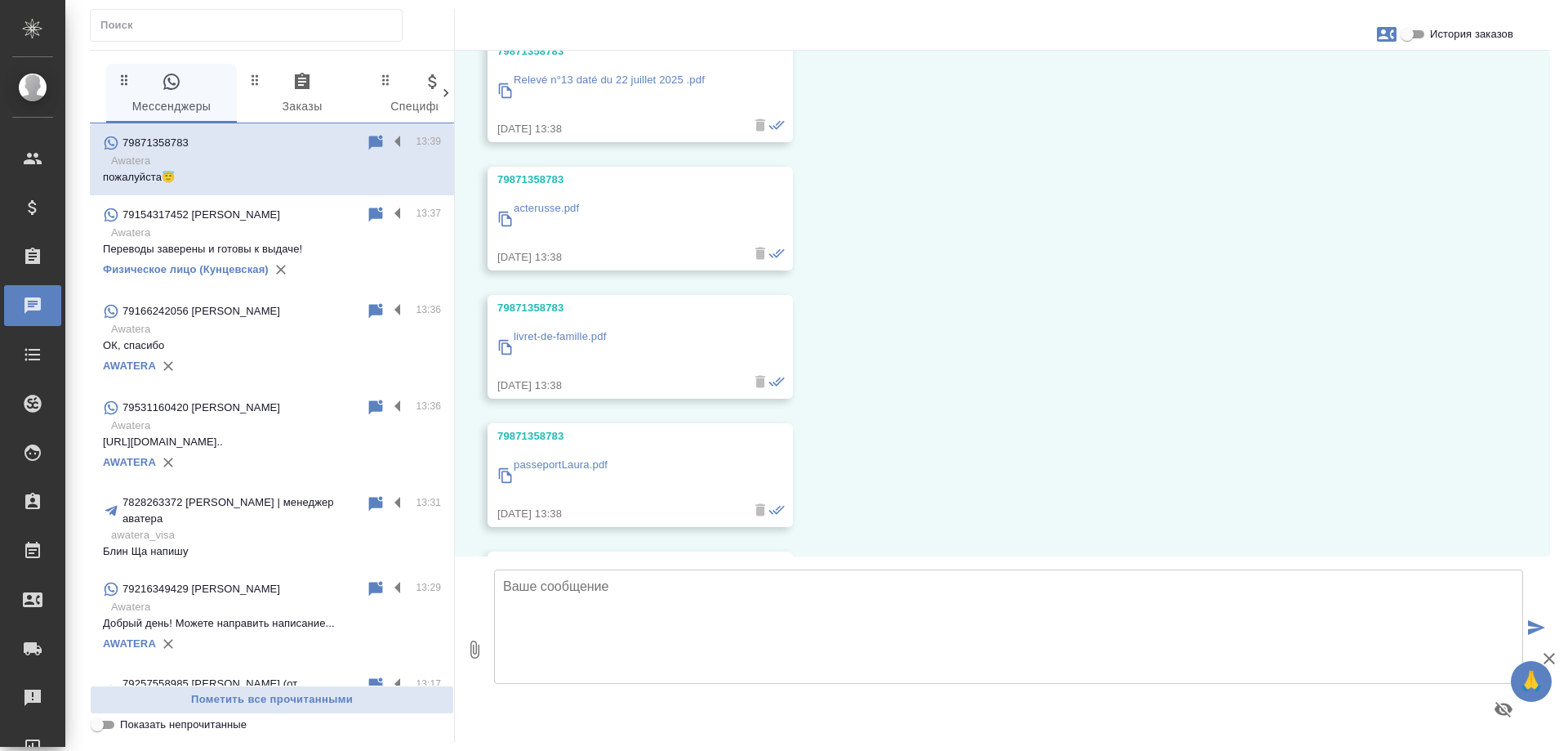
scroll to position [1643, 0]
click at [544, 203] on p "acterusse.pdf" at bounding box center [546, 204] width 65 height 17
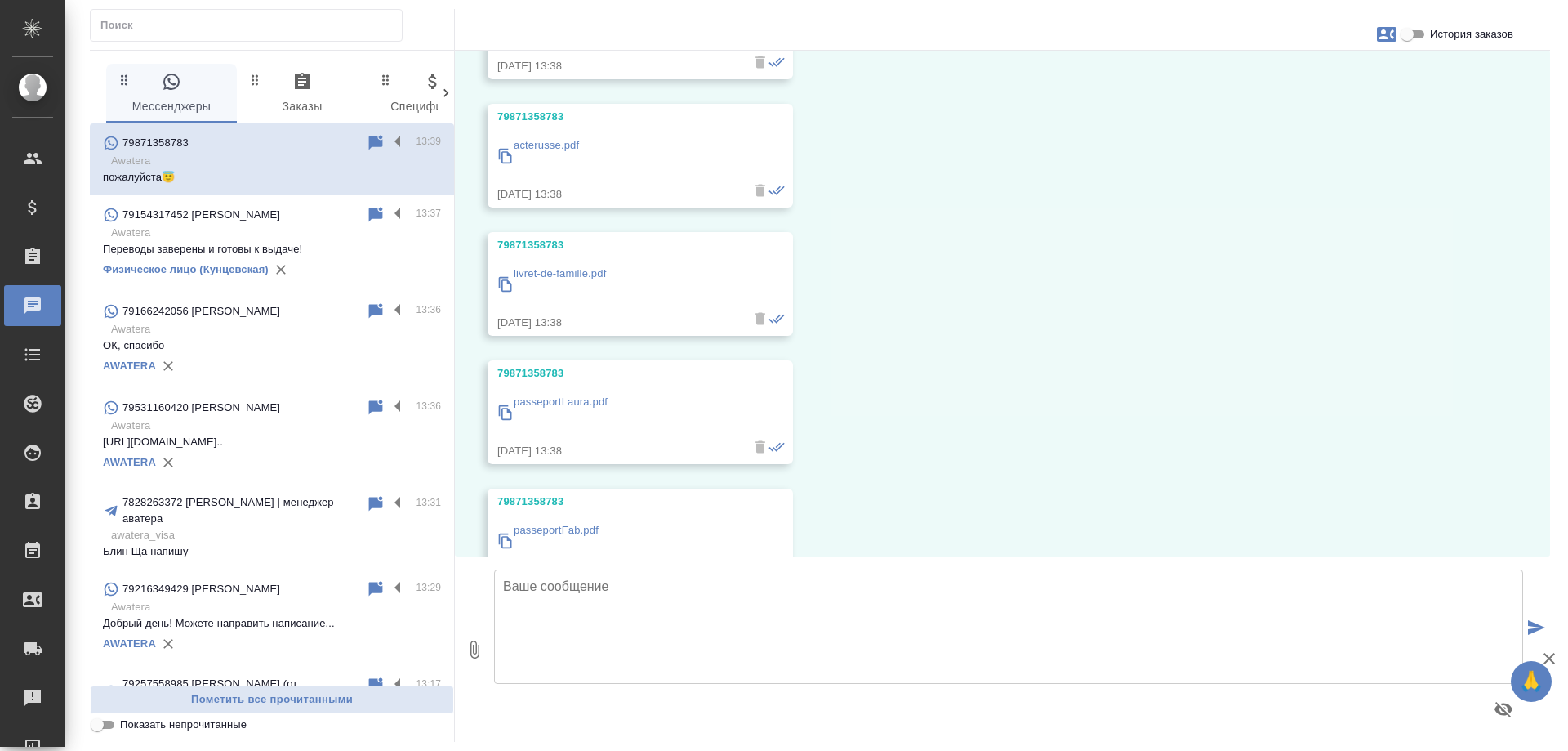
scroll to position [1725, 0]
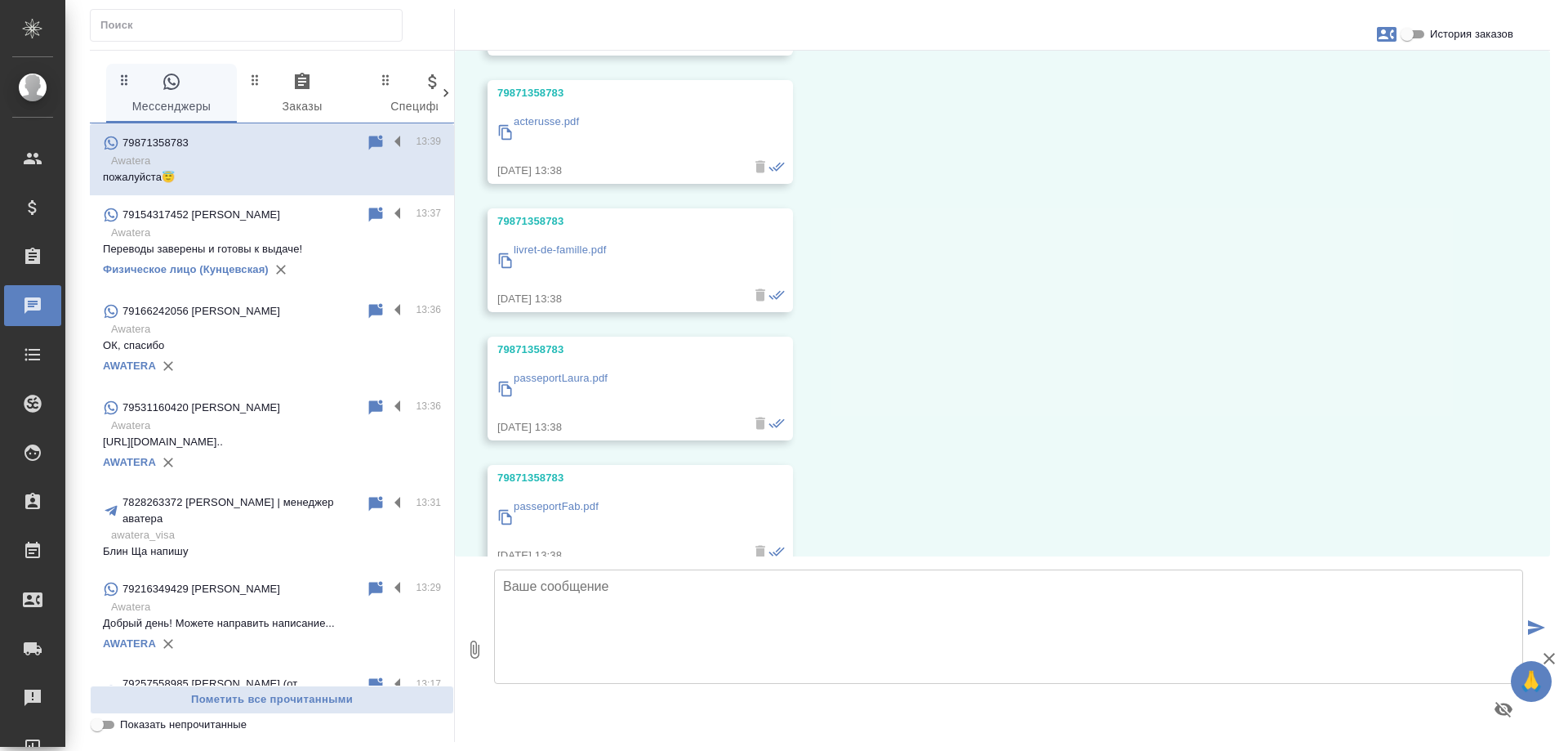
click at [586, 382] on p "passeportLaura.pdf" at bounding box center [561, 378] width 94 height 17
click at [579, 511] on p "passeportFab.pdf" at bounding box center [556, 507] width 85 height 17
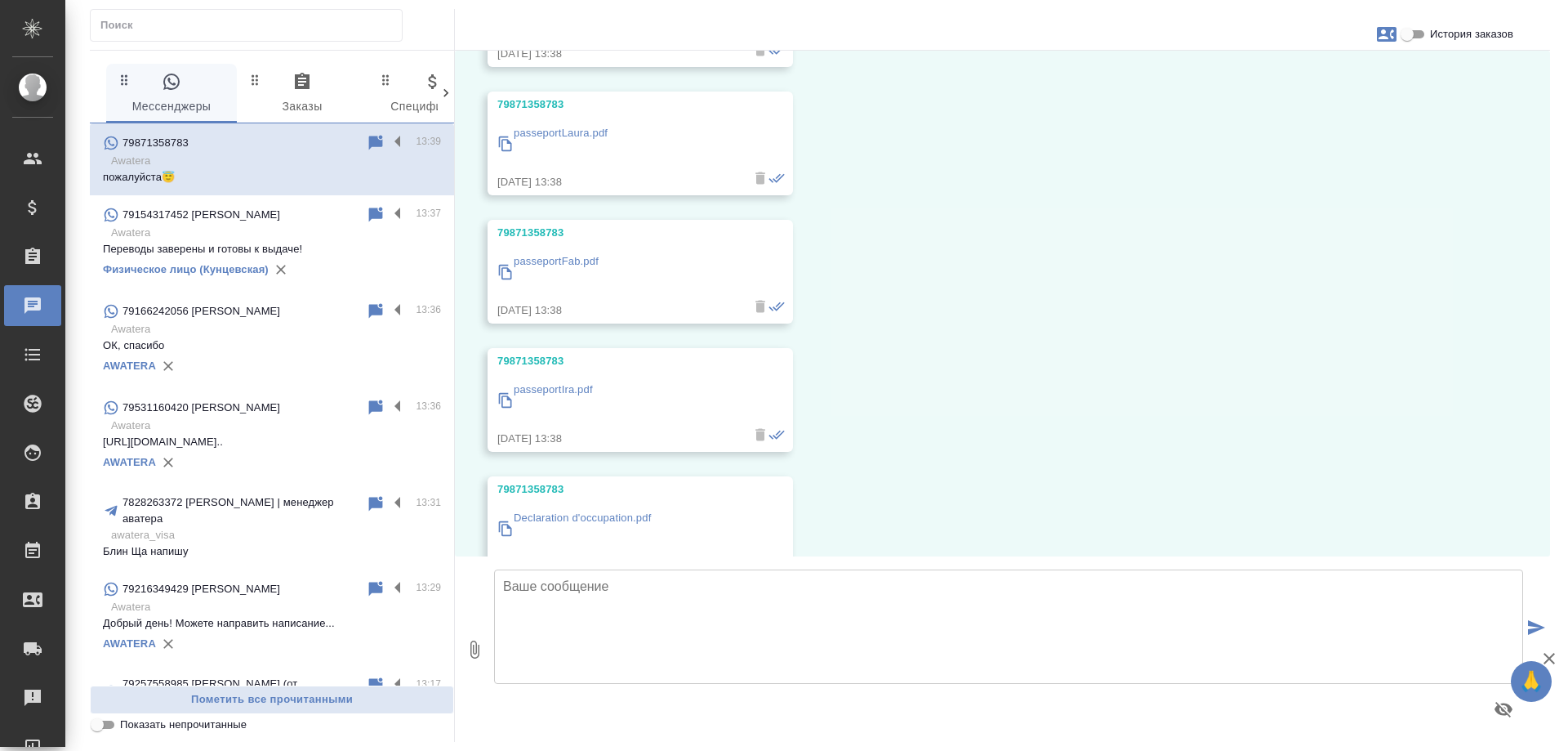
scroll to position [2052, 0]
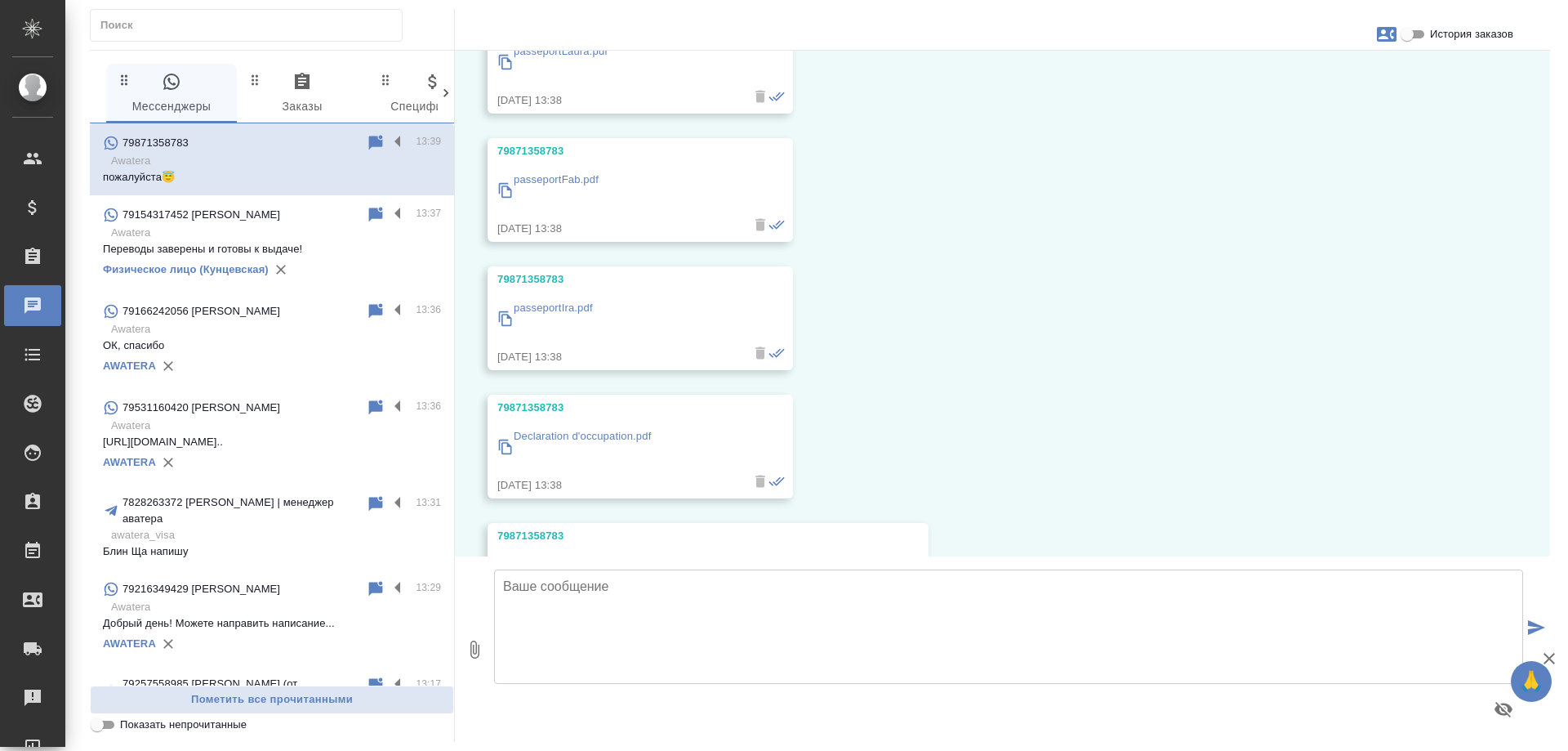
click at [596, 432] on p "Declaration d'occupation.pdf" at bounding box center [582, 436] width 137 height 17
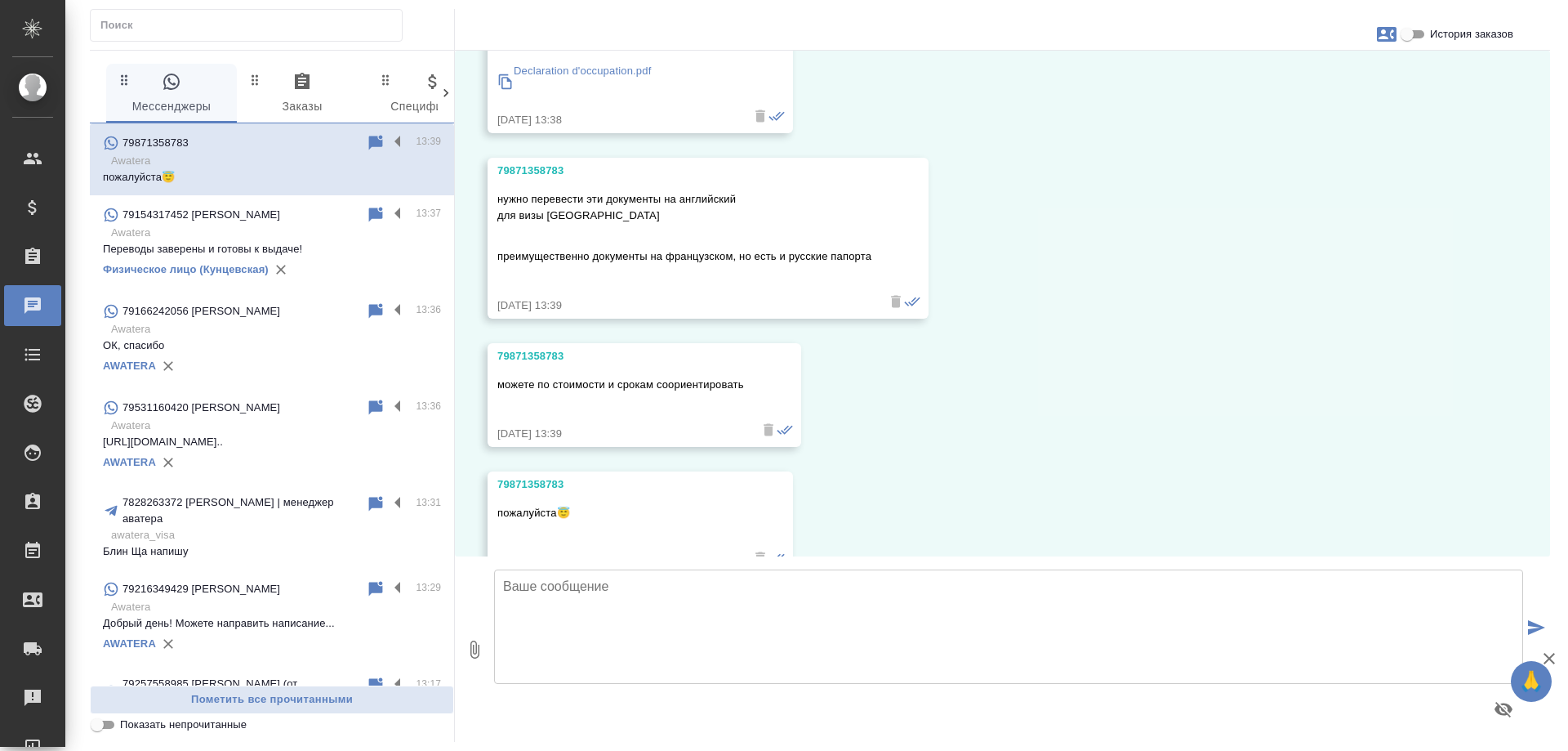
scroll to position [2460, 0]
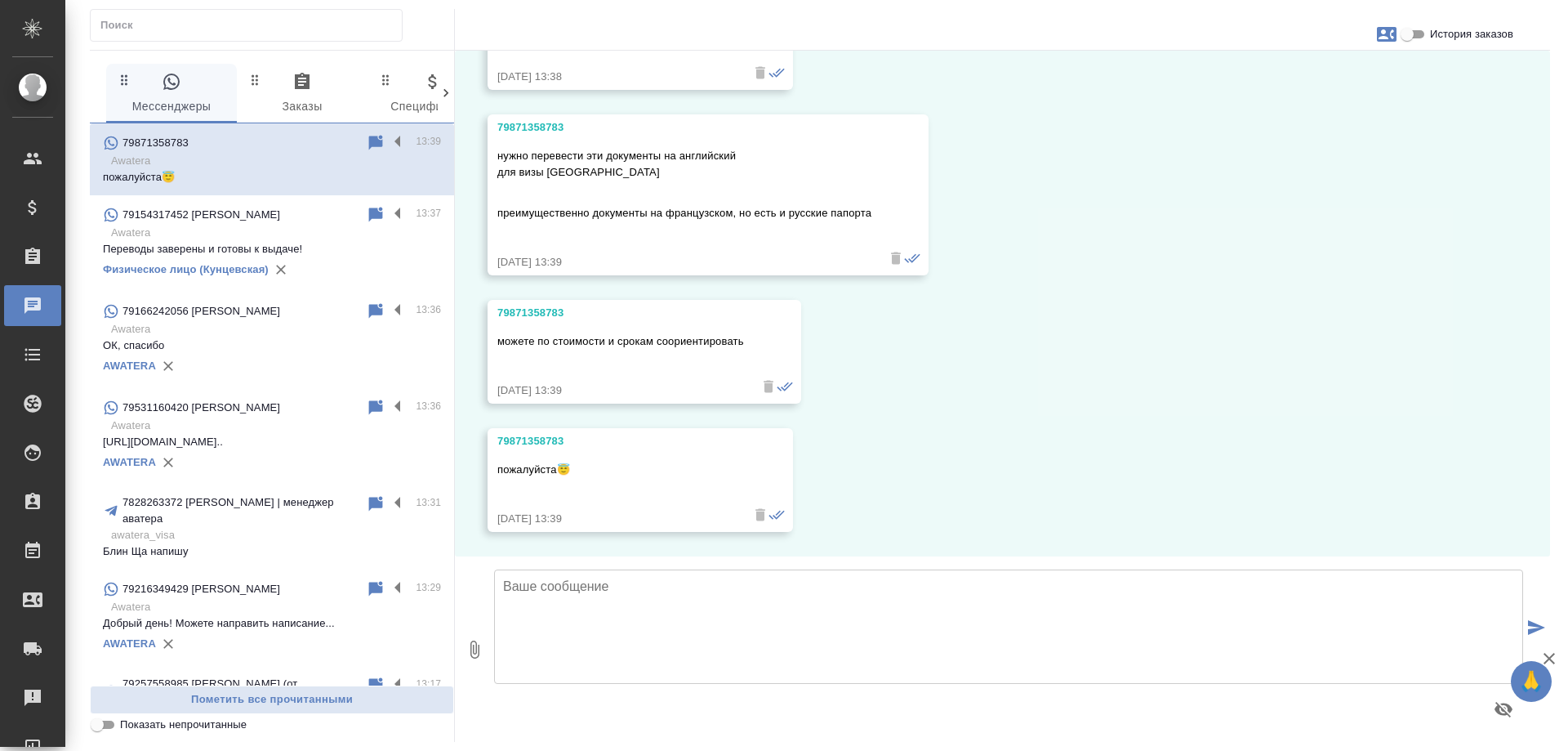
click at [701, 603] on textarea at bounding box center [1007, 626] width 1029 height 115
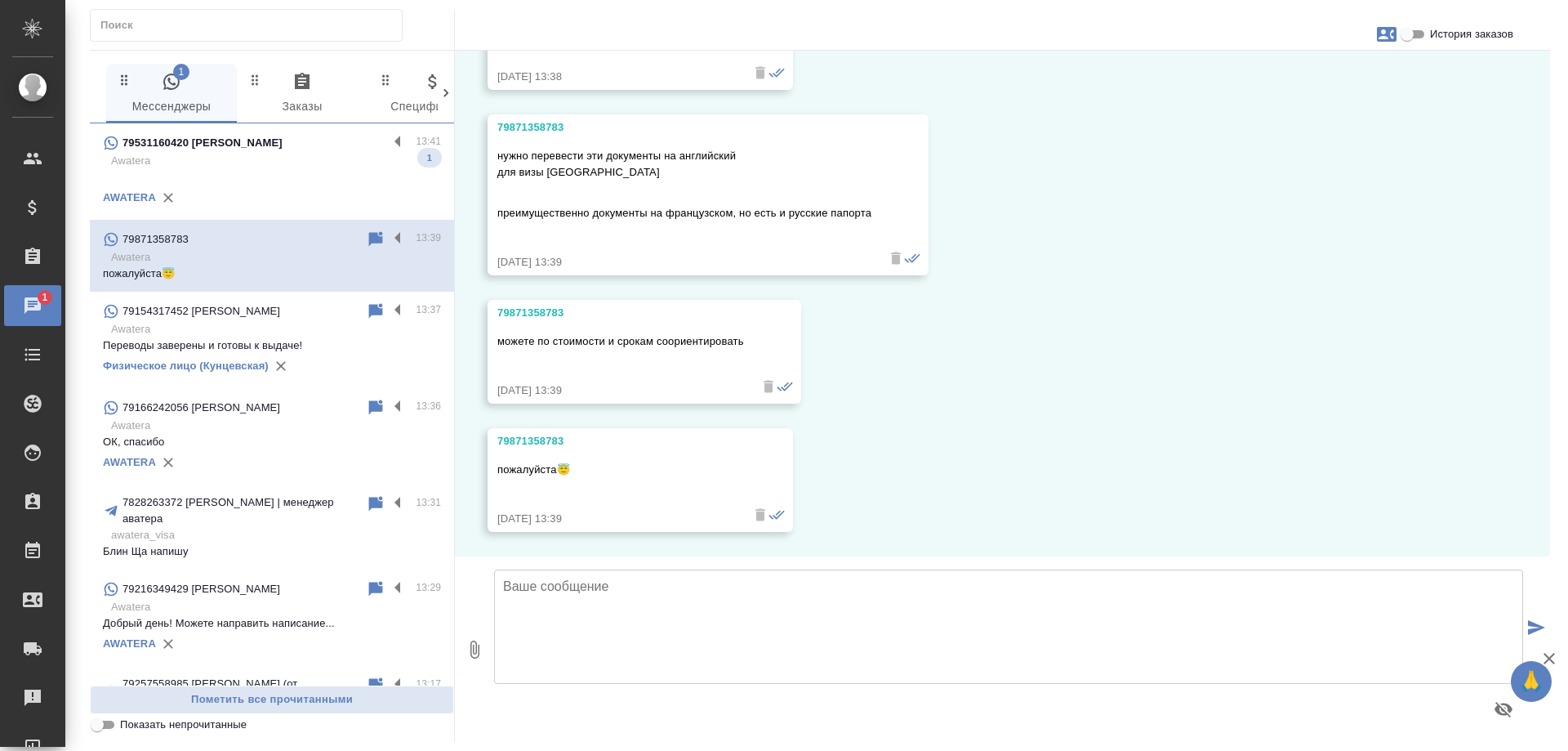
click at [723, 598] on textarea at bounding box center [1007, 626] width 1029 height 115
type textarea "Направили 13 файлов, верно?"
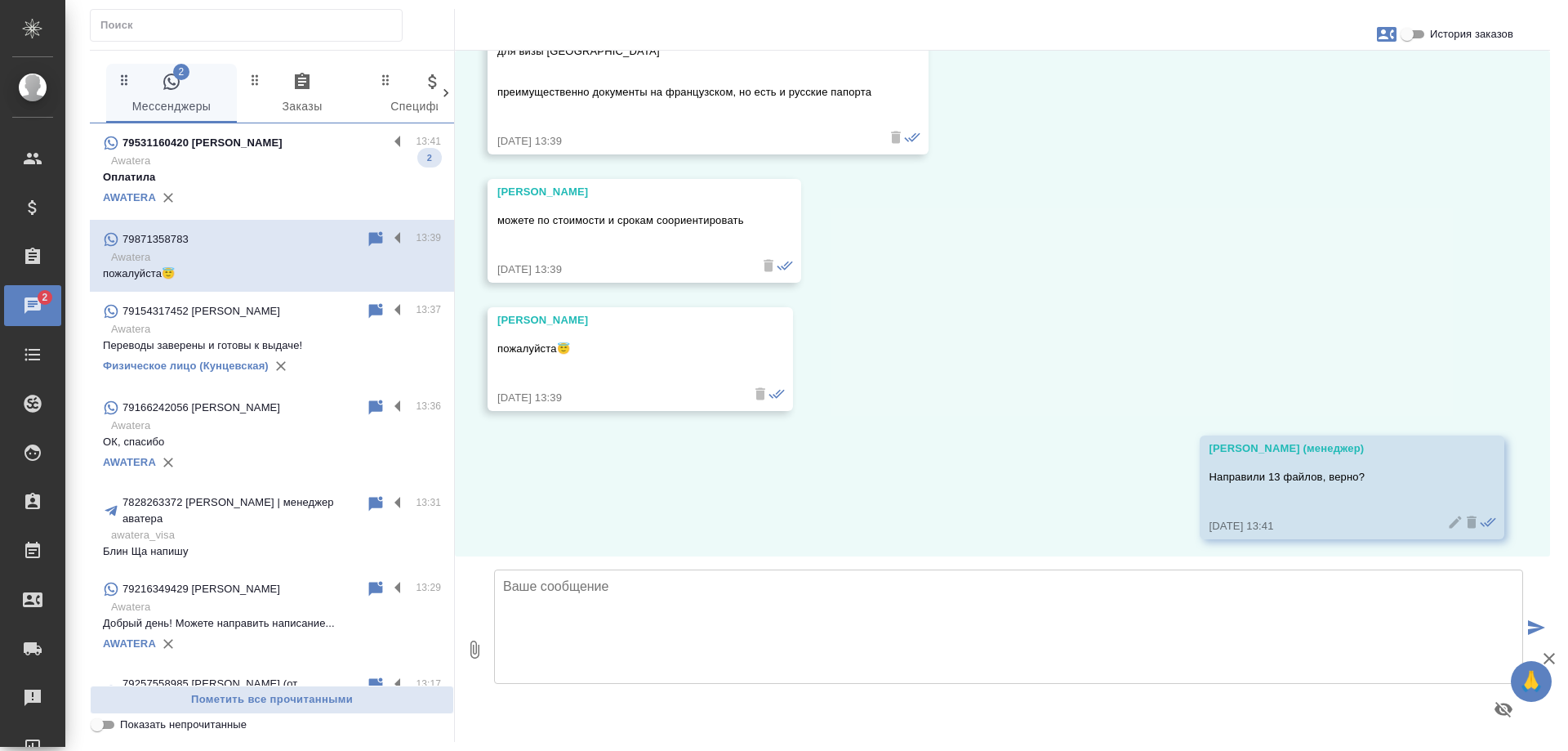
scroll to position [2589, 0]
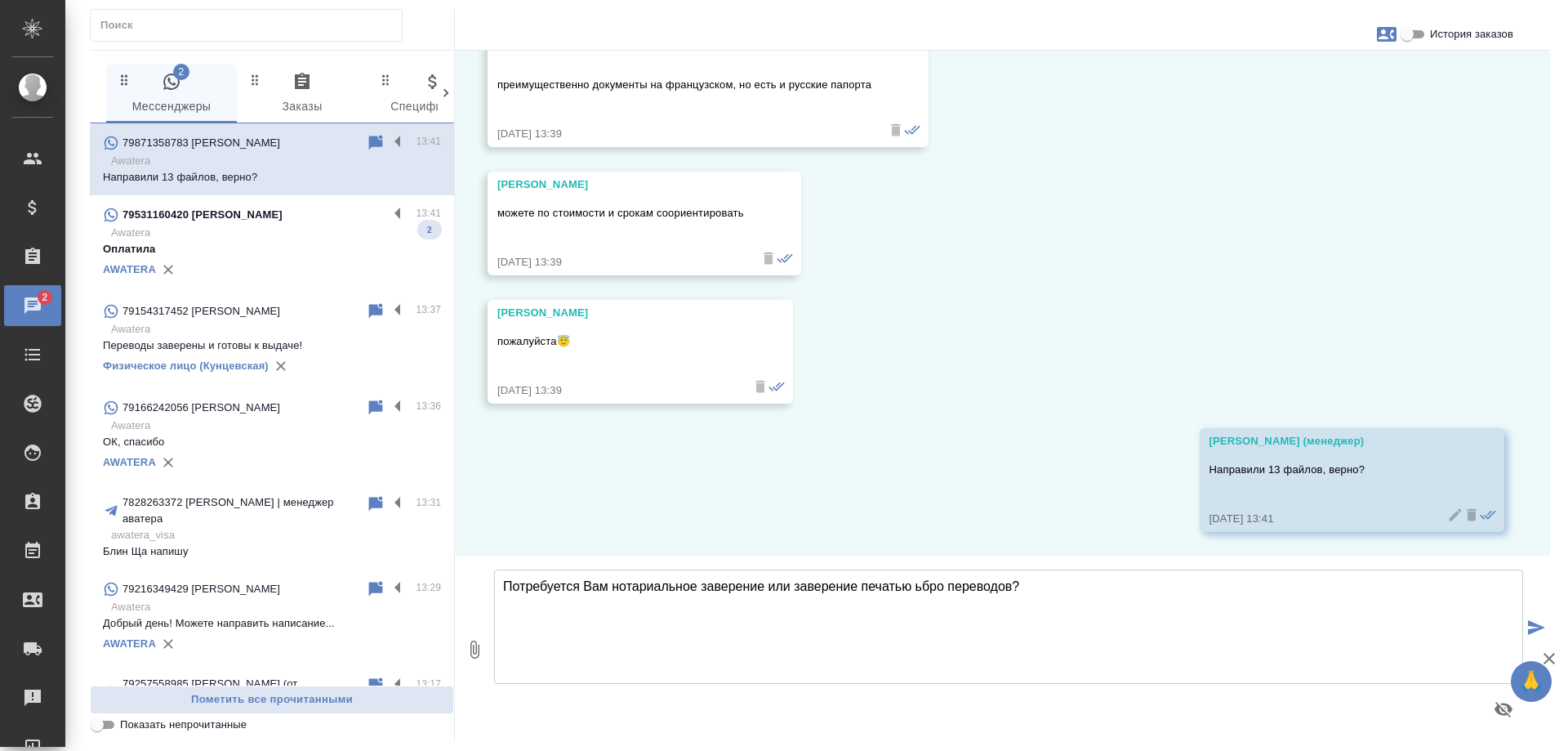
drag, startPoint x: 915, startPoint y: 588, endPoint x: 926, endPoint y: 587, distance: 11.0
click at [926, 587] on textarea "Потребуется Вам нотариальное заверение или заверение печатью ьбро переводов?" at bounding box center [1007, 626] width 1029 height 115
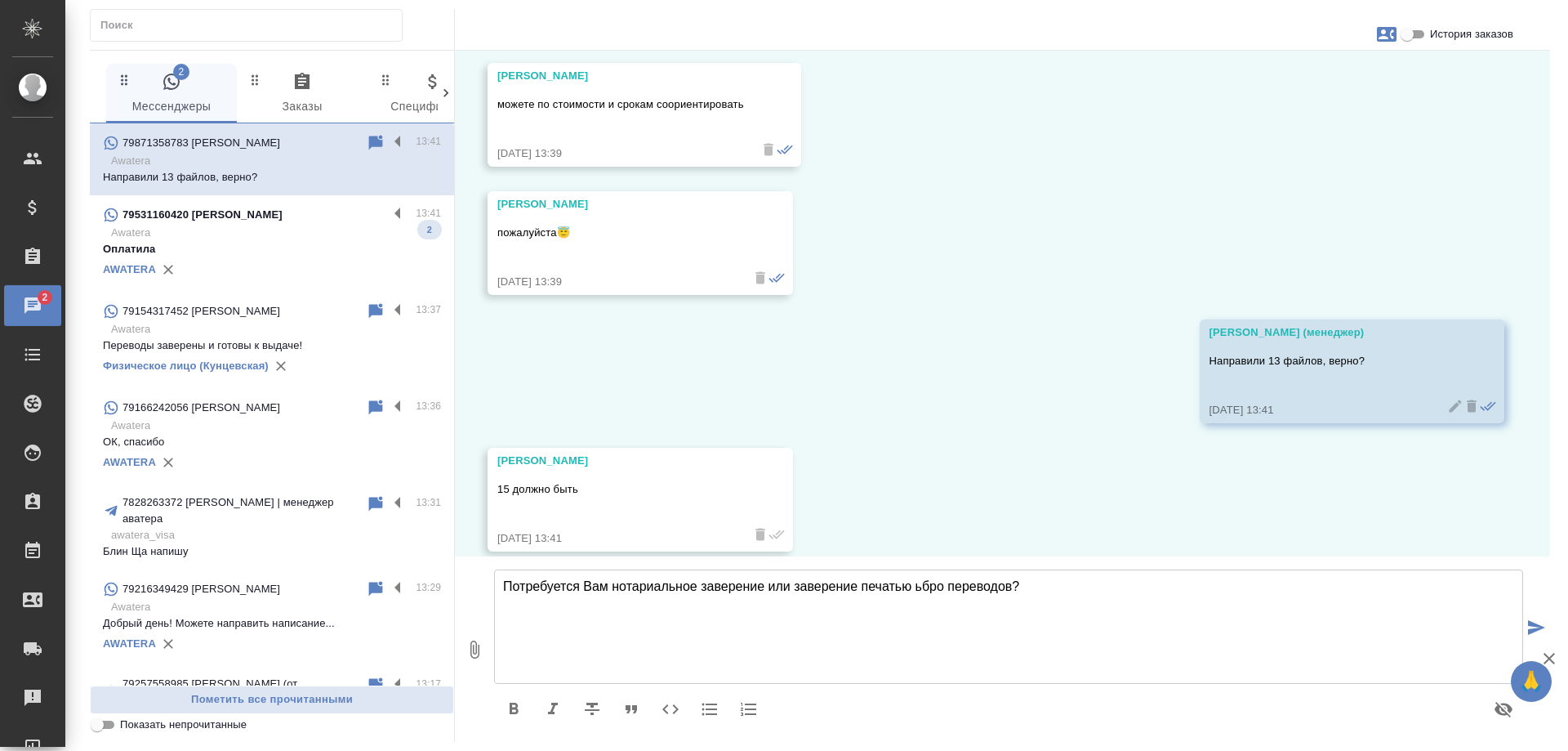
scroll to position [2718, 0]
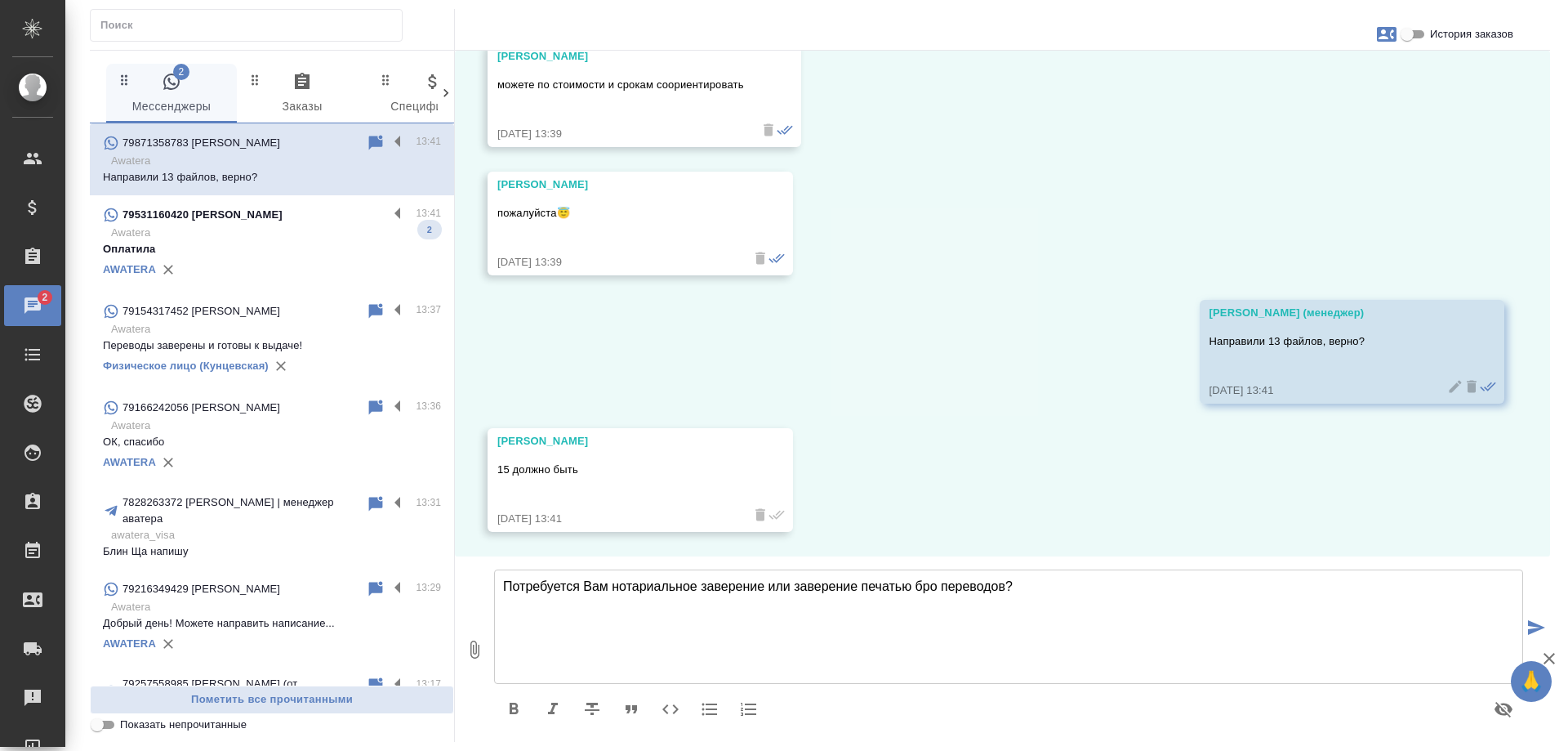
type textarea "Потребуется Вам нотариальное заверение или заверение печатью бюро переводов?"
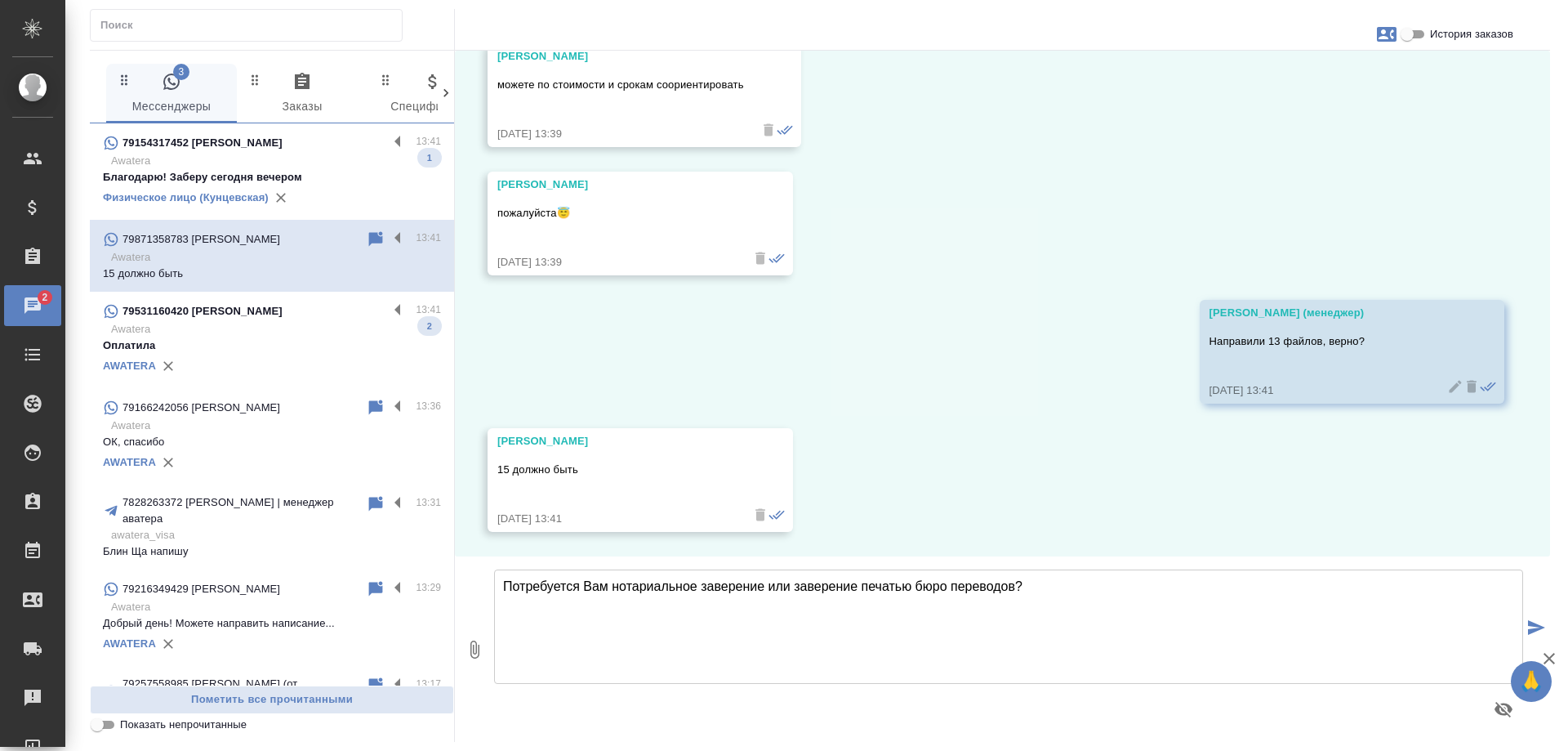
drag, startPoint x: 720, startPoint y: 589, endPoint x: 412, endPoint y: 588, distance: 308.0
click at [412, 588] on div "3 Мессенджеры 0 Заказы 0 Спецификации 0 Клиенты 0 Входящие 0 Тендеры 0 Исполнит…" at bounding box center [819, 396] width 1460 height 692
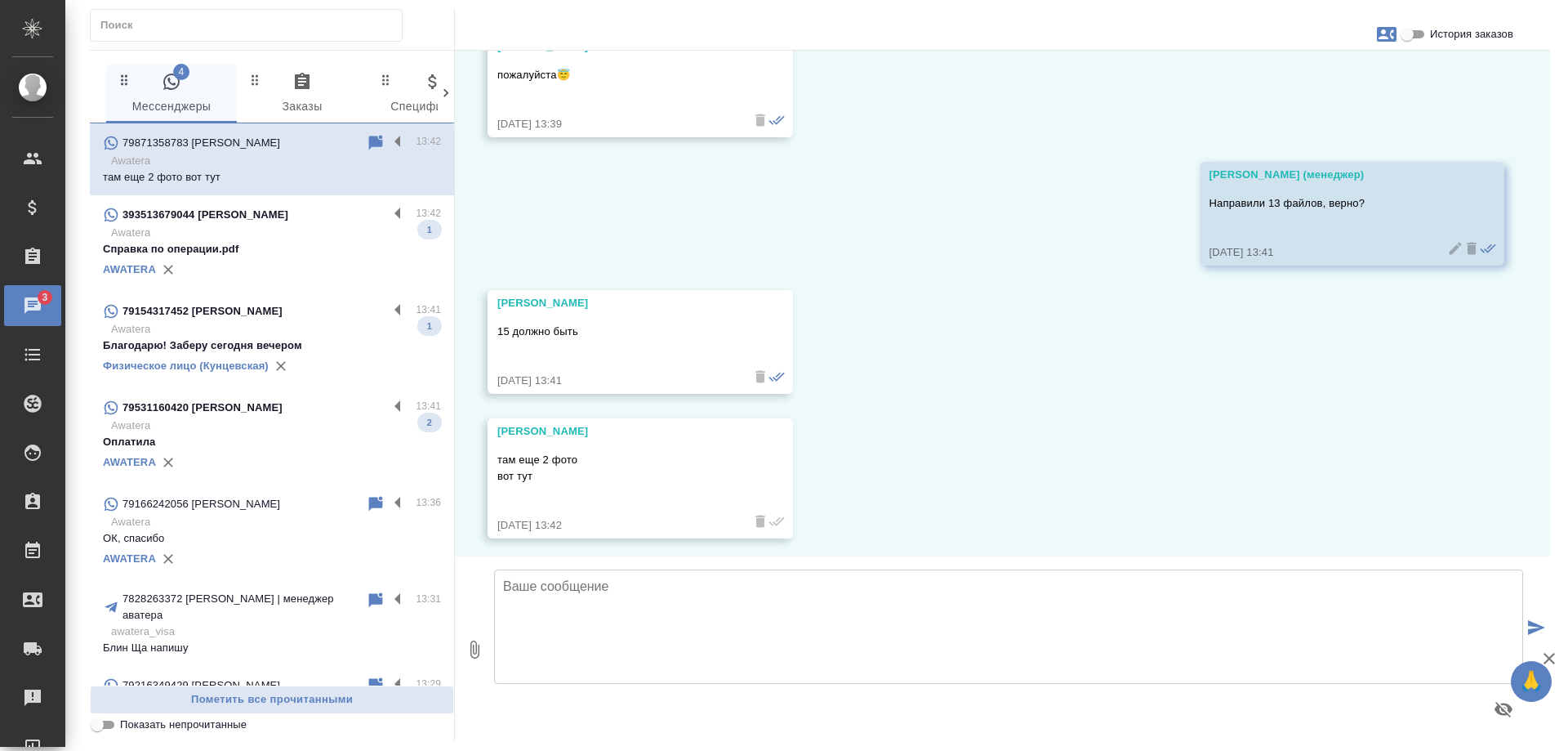
scroll to position [2862, 0]
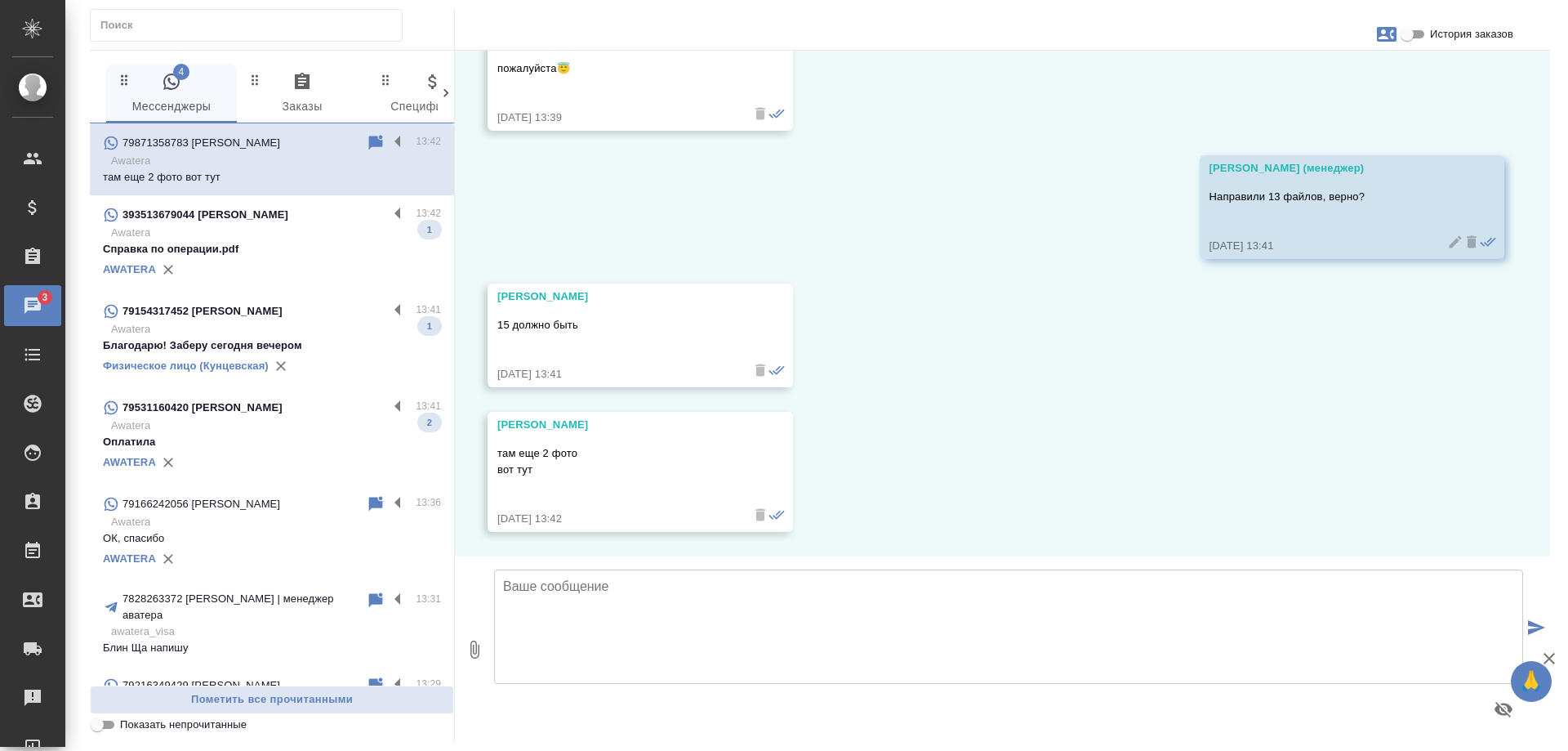
click at [659, 626] on textarea at bounding box center [1007, 626] width 1029 height 115
type textarea "Е"
click at [671, 587] on textarea "Пересланные вложения н еотображаются" at bounding box center [1007, 626] width 1029 height 115
click at [667, 587] on textarea "Пересланные вложения н е отображаются" at bounding box center [1007, 626] width 1029 height 115
click at [832, 589] on textarea "Пересланные вложения не отображаются" at bounding box center [1007, 626] width 1029 height 115
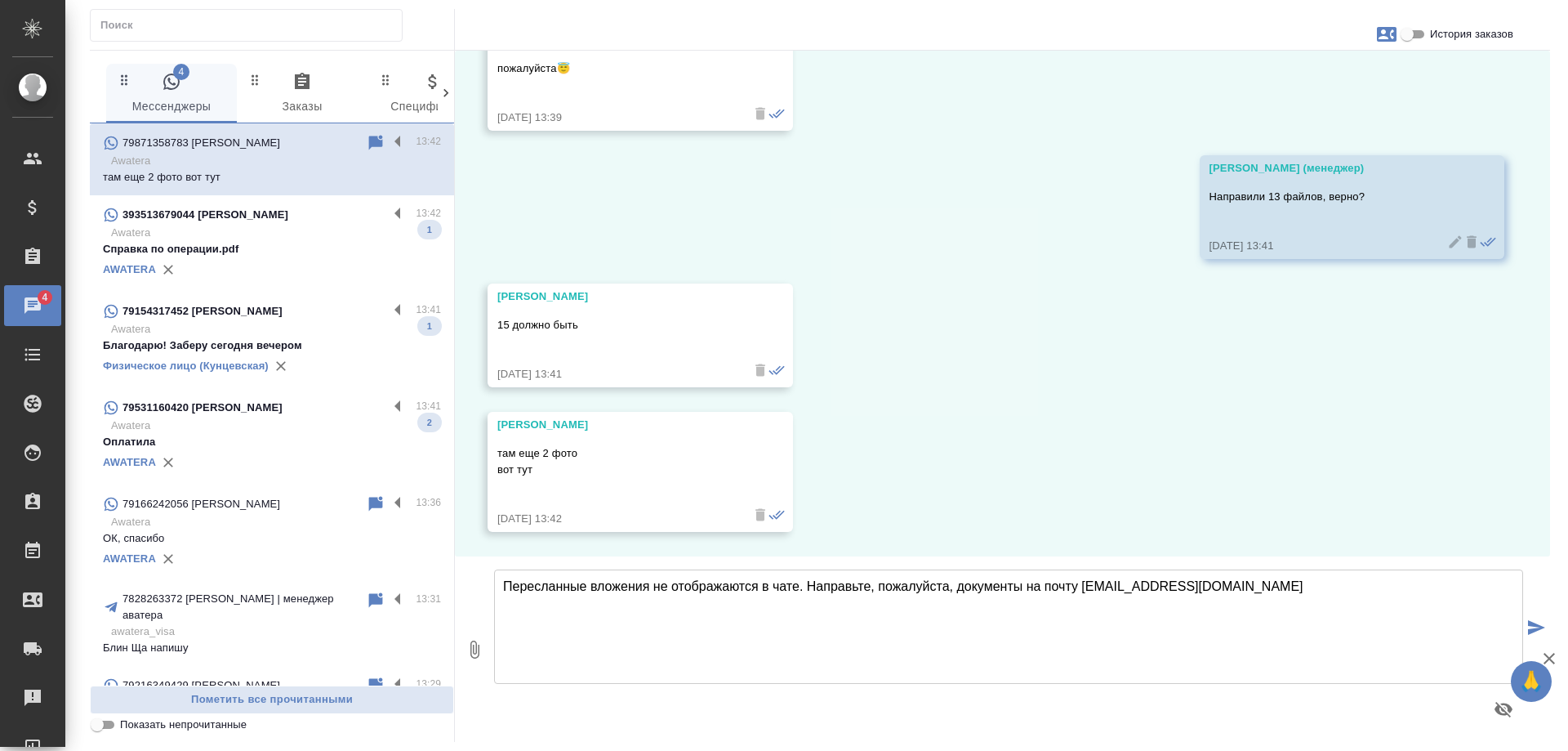
click at [959, 586] on textarea "Пересланные вложения не отображаются в чате. Направьте, пожалуйста, документы н…" at bounding box center [1007, 626] width 1029 height 115
click at [568, 611] on textarea "Пересланные вложения не отображаются в чате. Направьте, пожалуйста, все докумен…" at bounding box center [1007, 626] width 1029 height 115
click at [1277, 588] on textarea "Пересланные вложения не отображаются в чате. Направьте, пожалуйста, все докумен…" at bounding box center [1007, 626] width 1029 height 115
type textarea "Пересланные вложения не отображаются в чате. Направьте, пожалуйста, все докумен…"
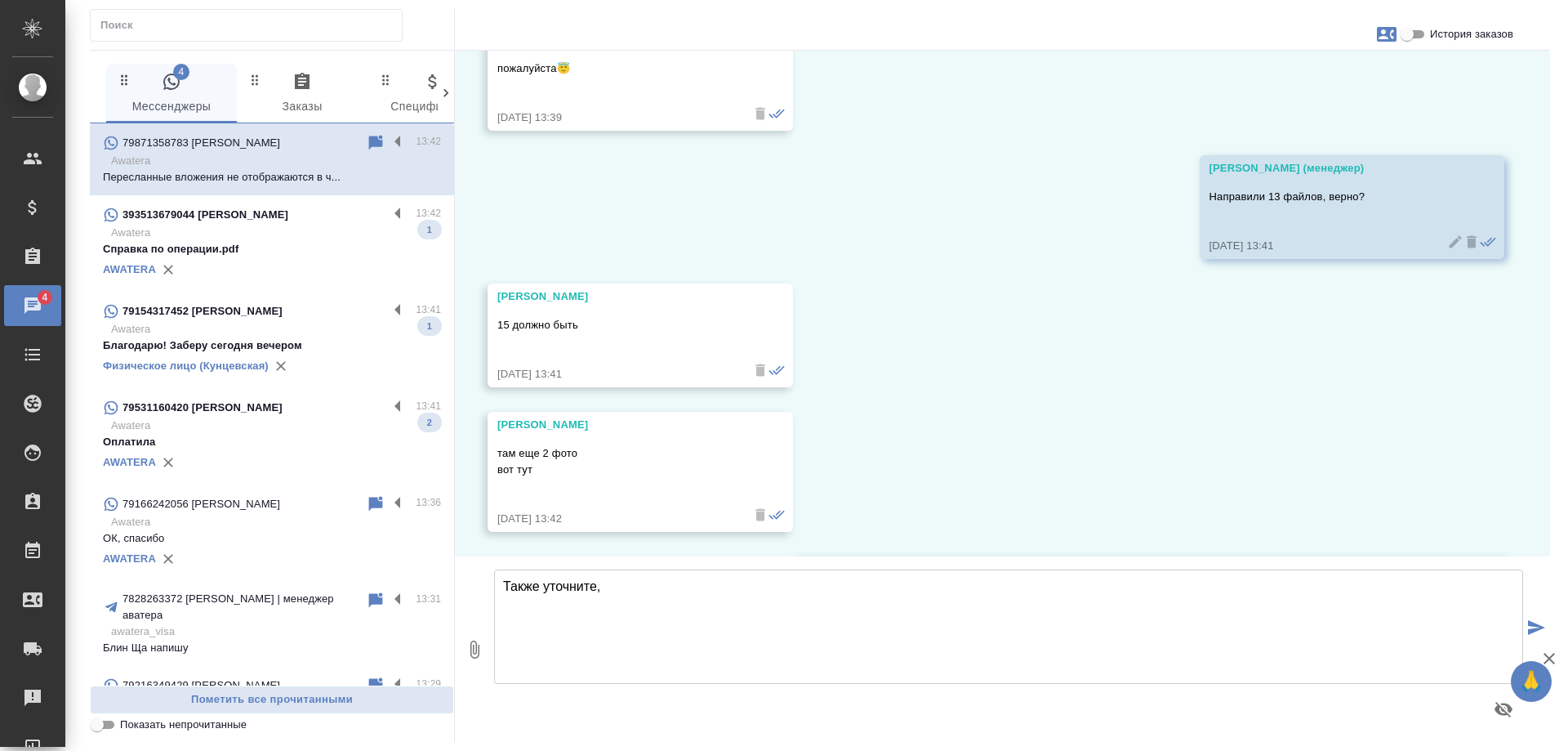
scroll to position [2990, 0]
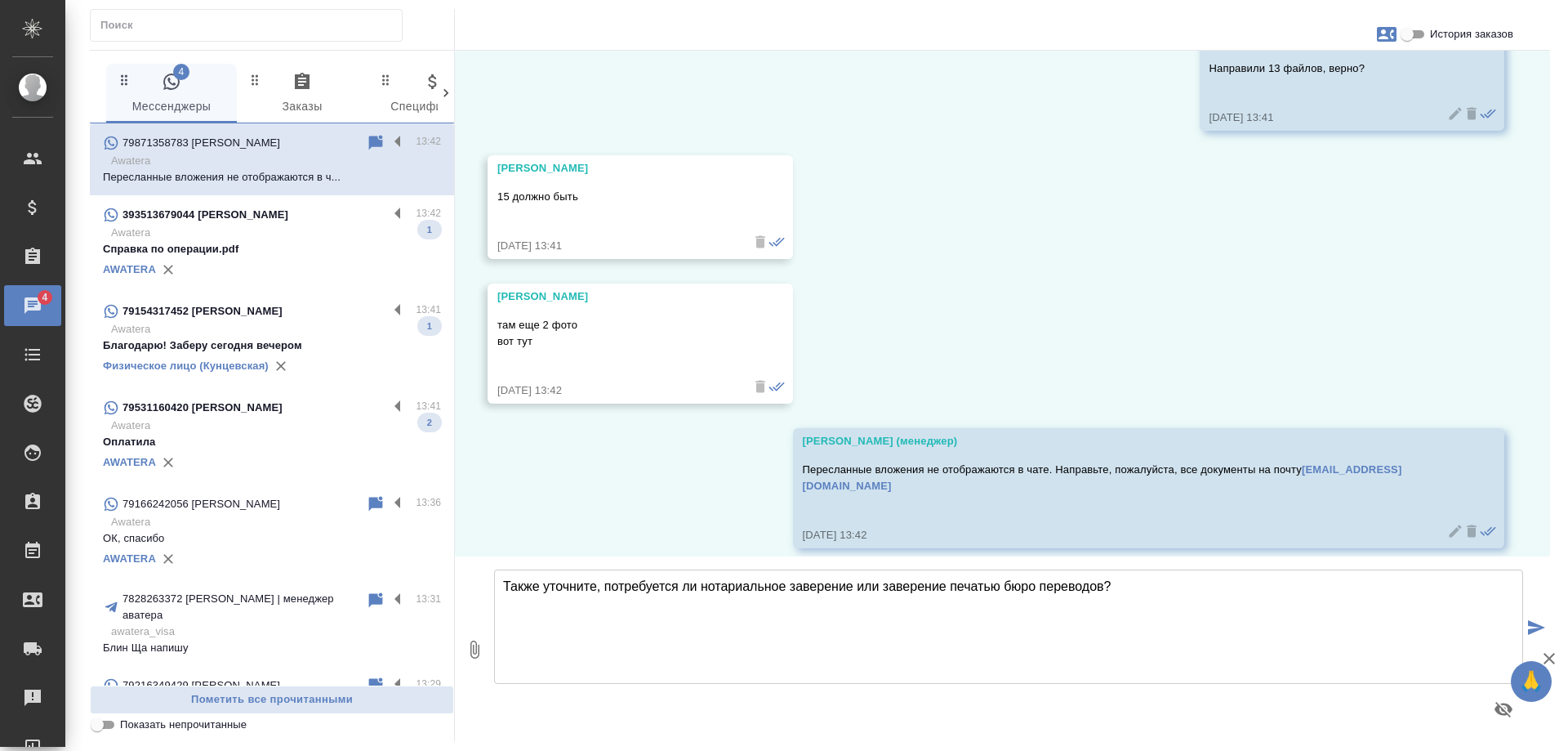
type textarea "Также уточните, потребуется ли нотариальное заверение или заверение печатью бюр…"
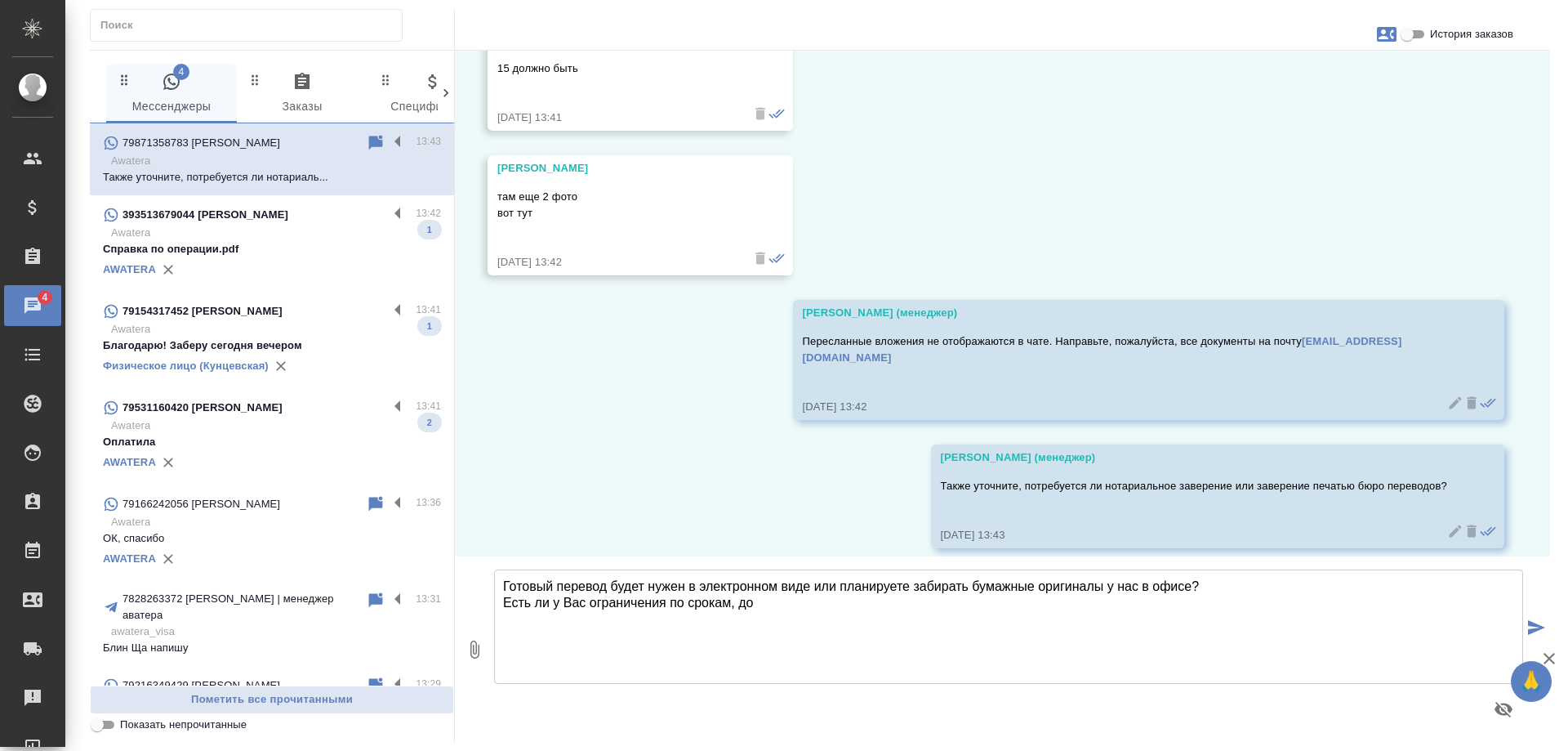
scroll to position [3246, 0]
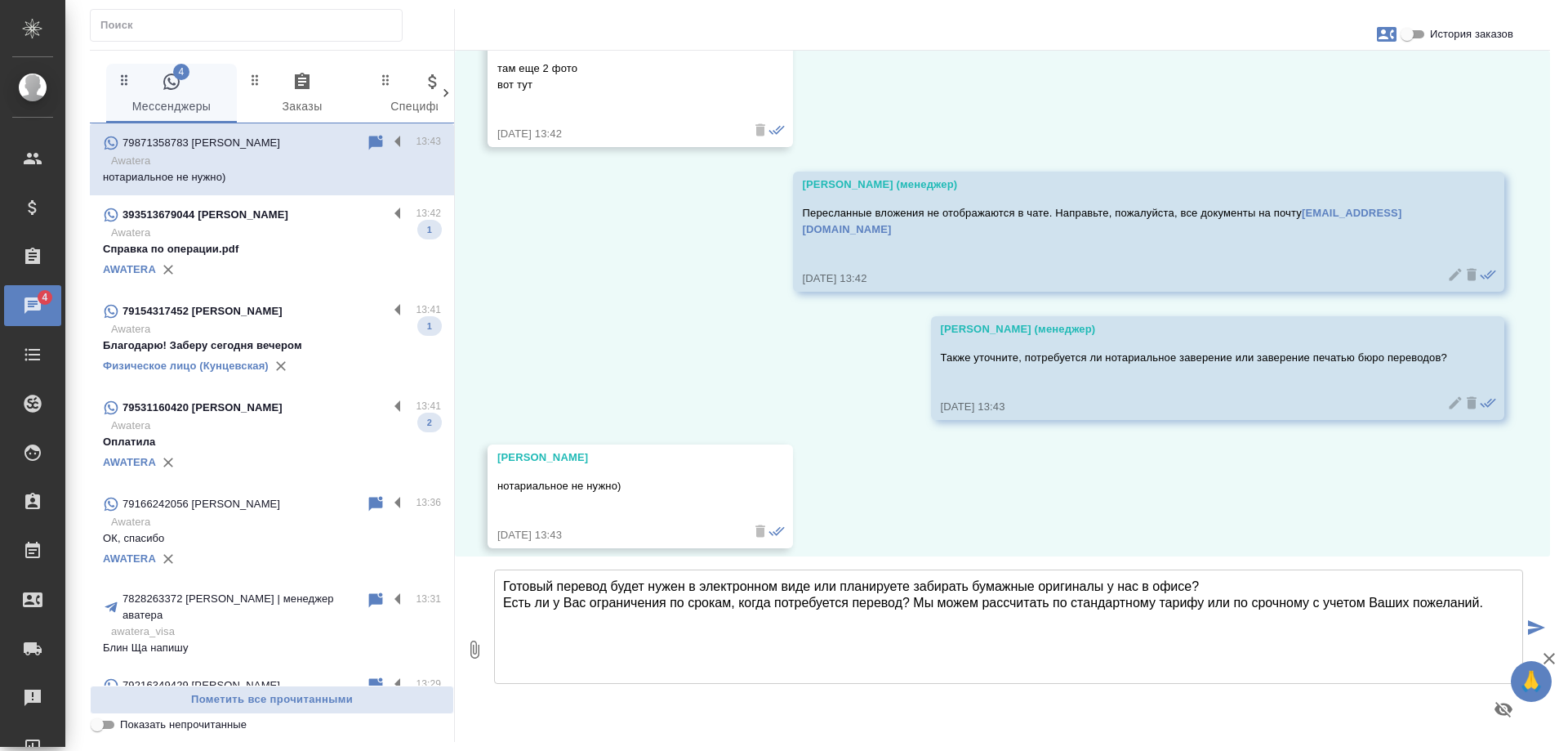
type textarea "Готовый перевод будет нужен в электронном виде или планируете забирать бумажные…"
drag, startPoint x: 1497, startPoint y: 600, endPoint x: 393, endPoint y: 474, distance: 1111.2
click at [393, 474] on div "4 Мессенджеры 0 Заказы 0 Спецификации 0 Клиенты 0 Входящие 0 Тендеры 0 Исполнит…" at bounding box center [819, 396] width 1460 height 692
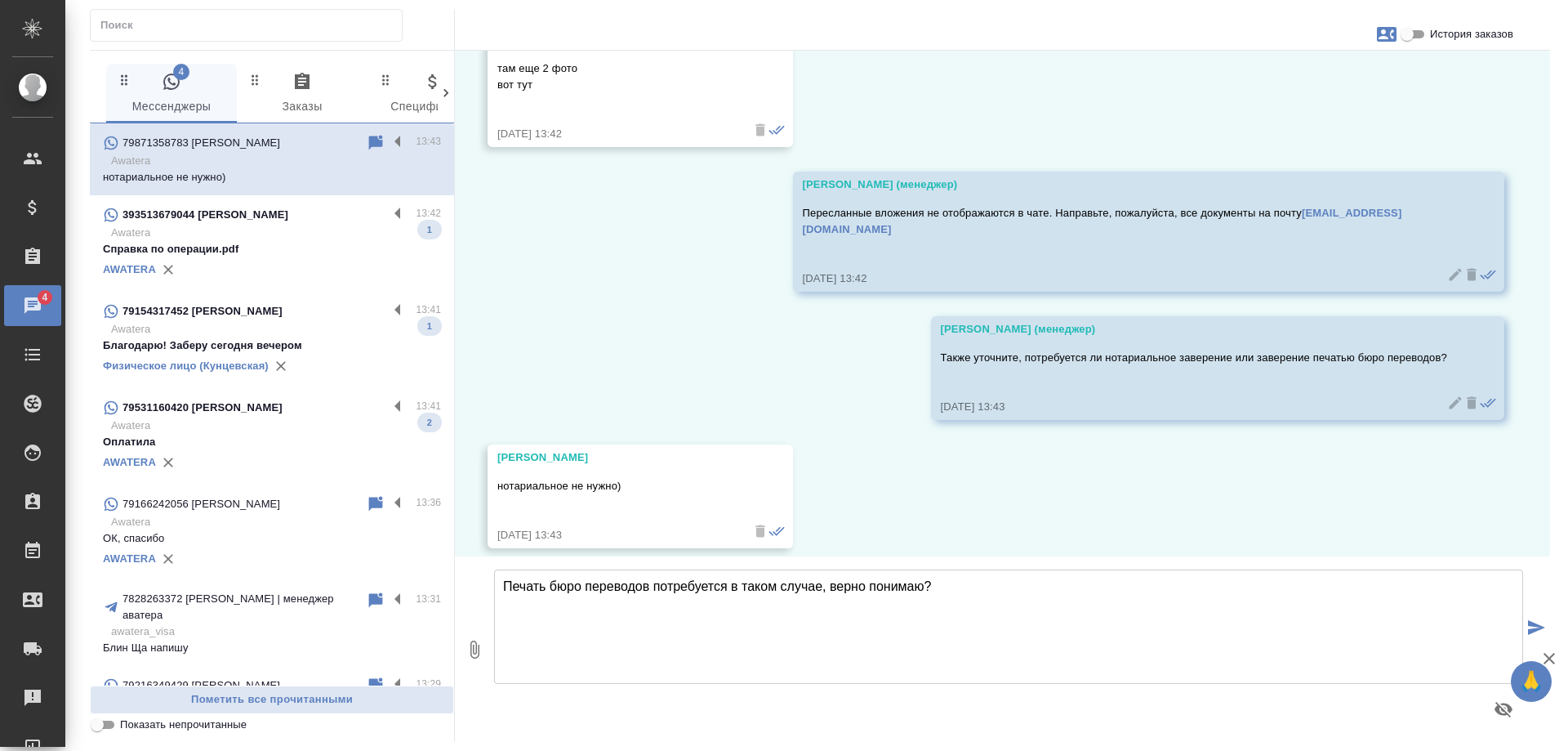
type textarea "Печать бюро переводов потребуется в таком случае, верно понимаю?"
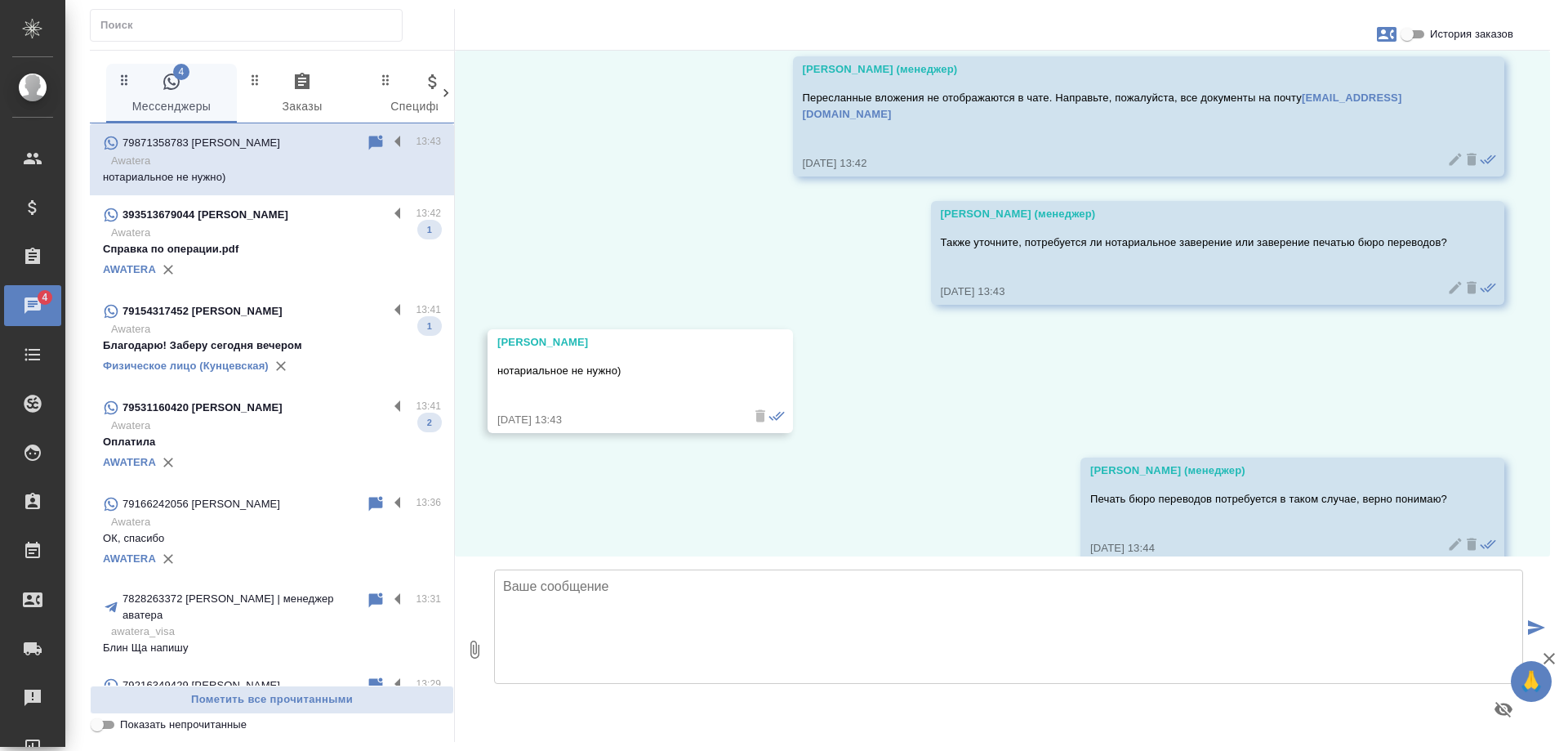
scroll to position [3375, 0]
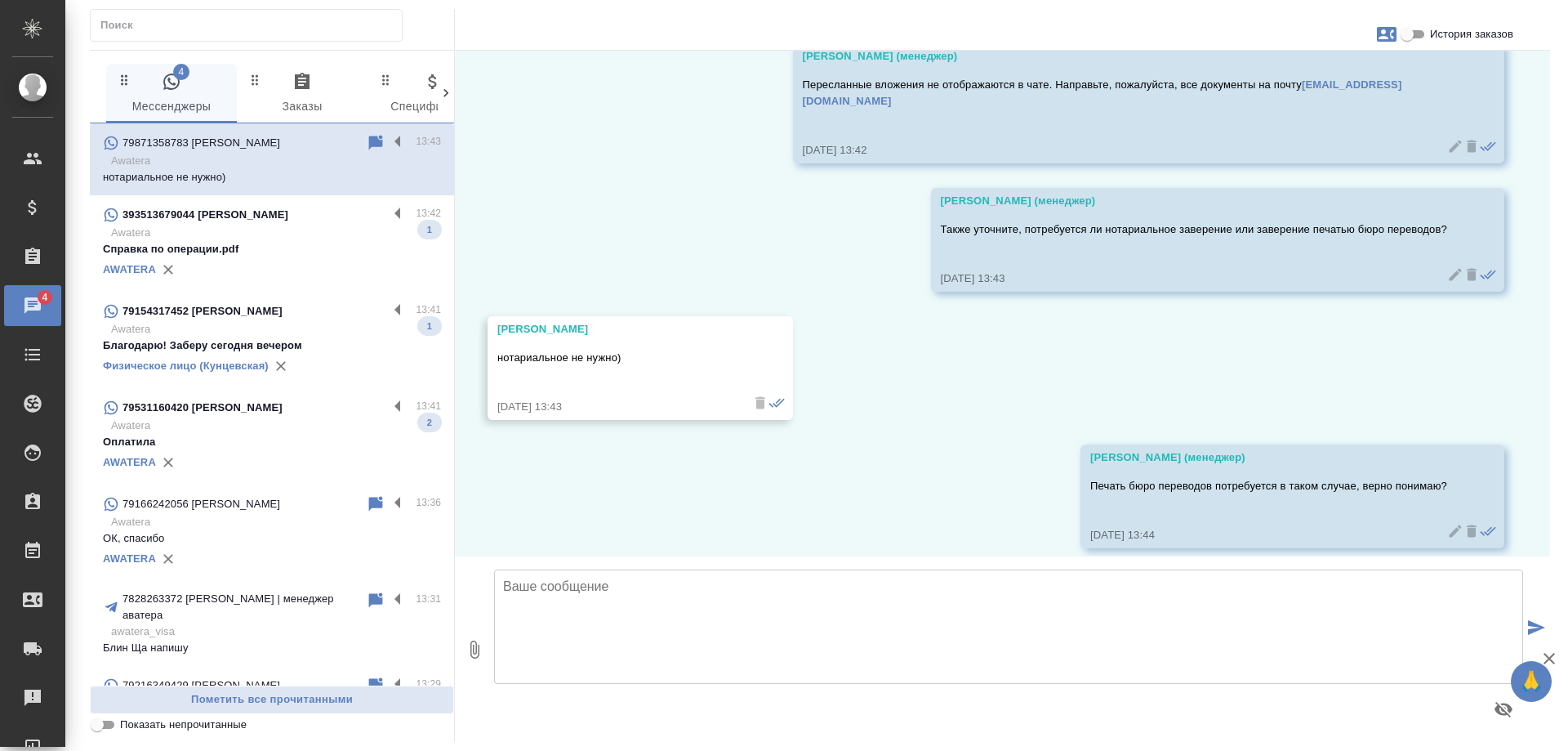
click at [678, 629] on textarea at bounding box center [1007, 626] width 1029 height 115
paste textarea "Готовый перевод будет нужен в электронном виде или планируете забирать бумажные…"
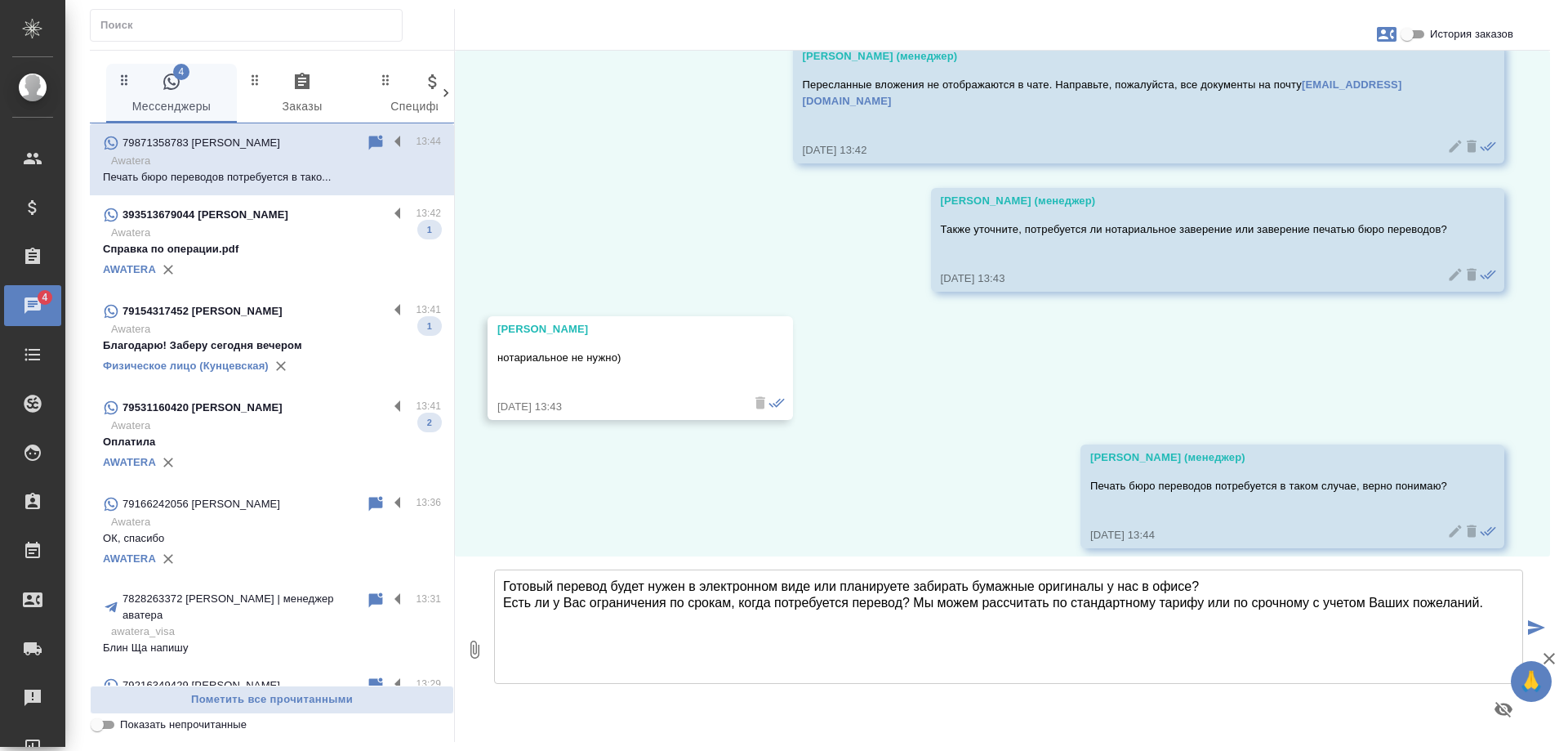
type textarea "Готовый перевод будет нужен в электронном виде или планируете забирать бумажные…"
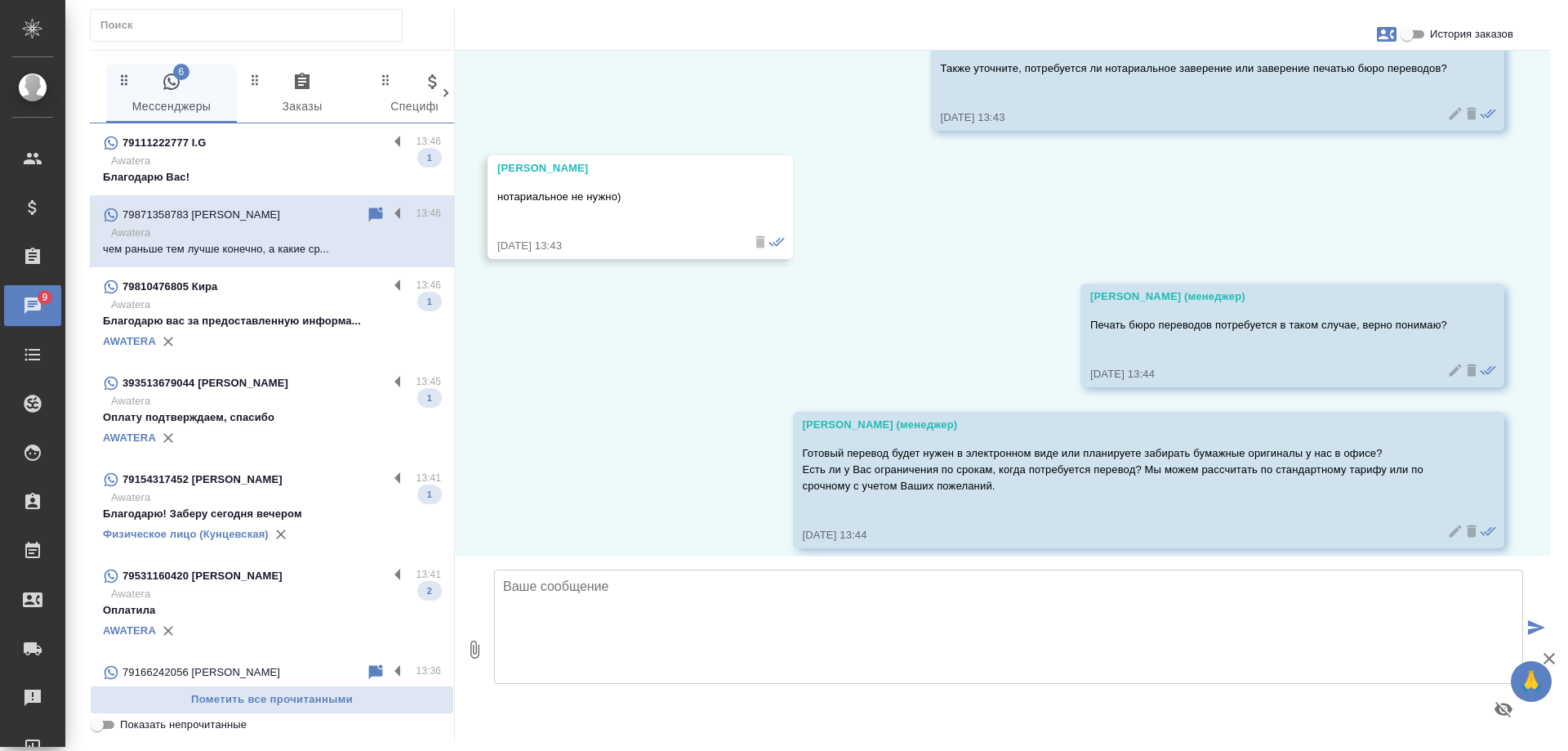
scroll to position [3920, 0]
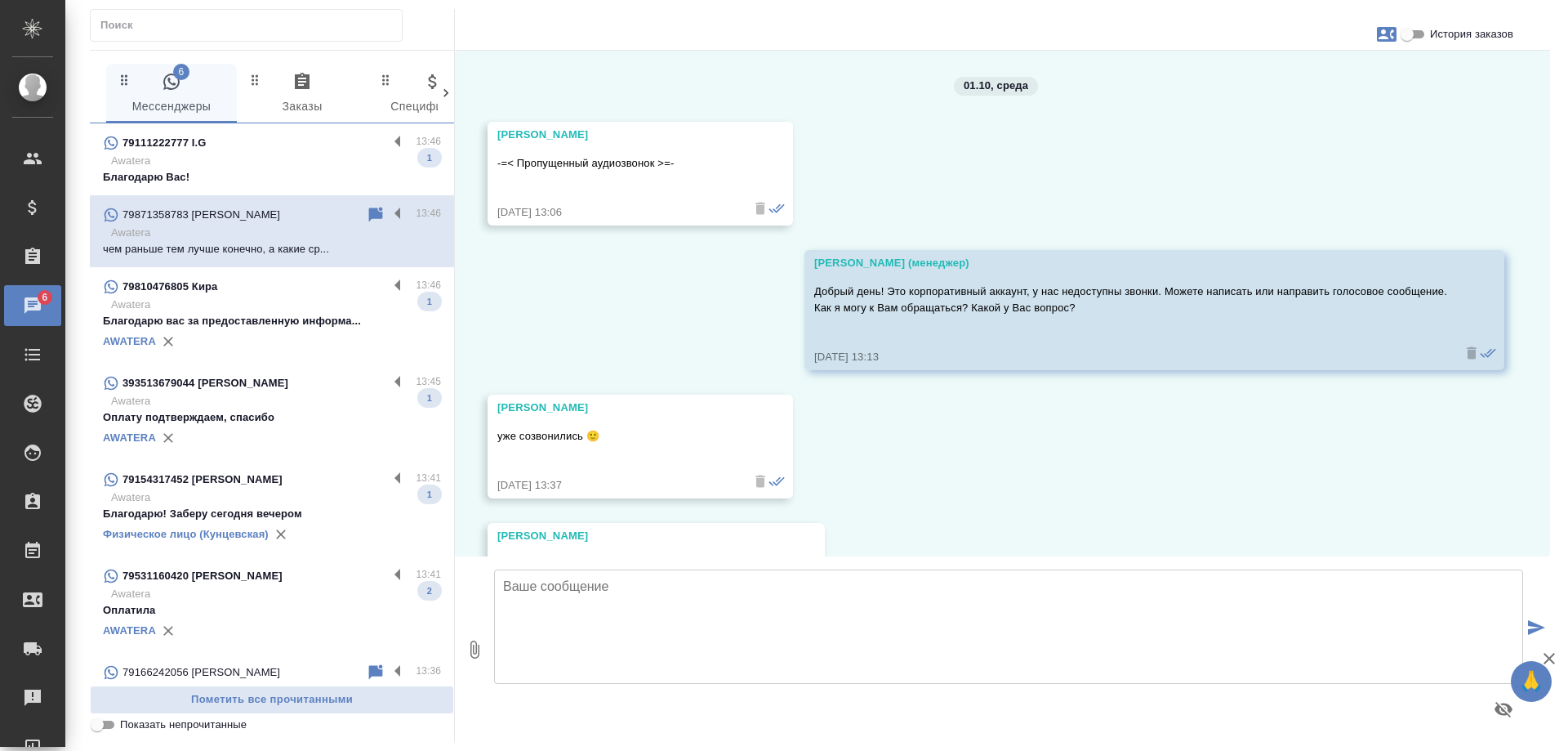
scroll to position [3920, 0]
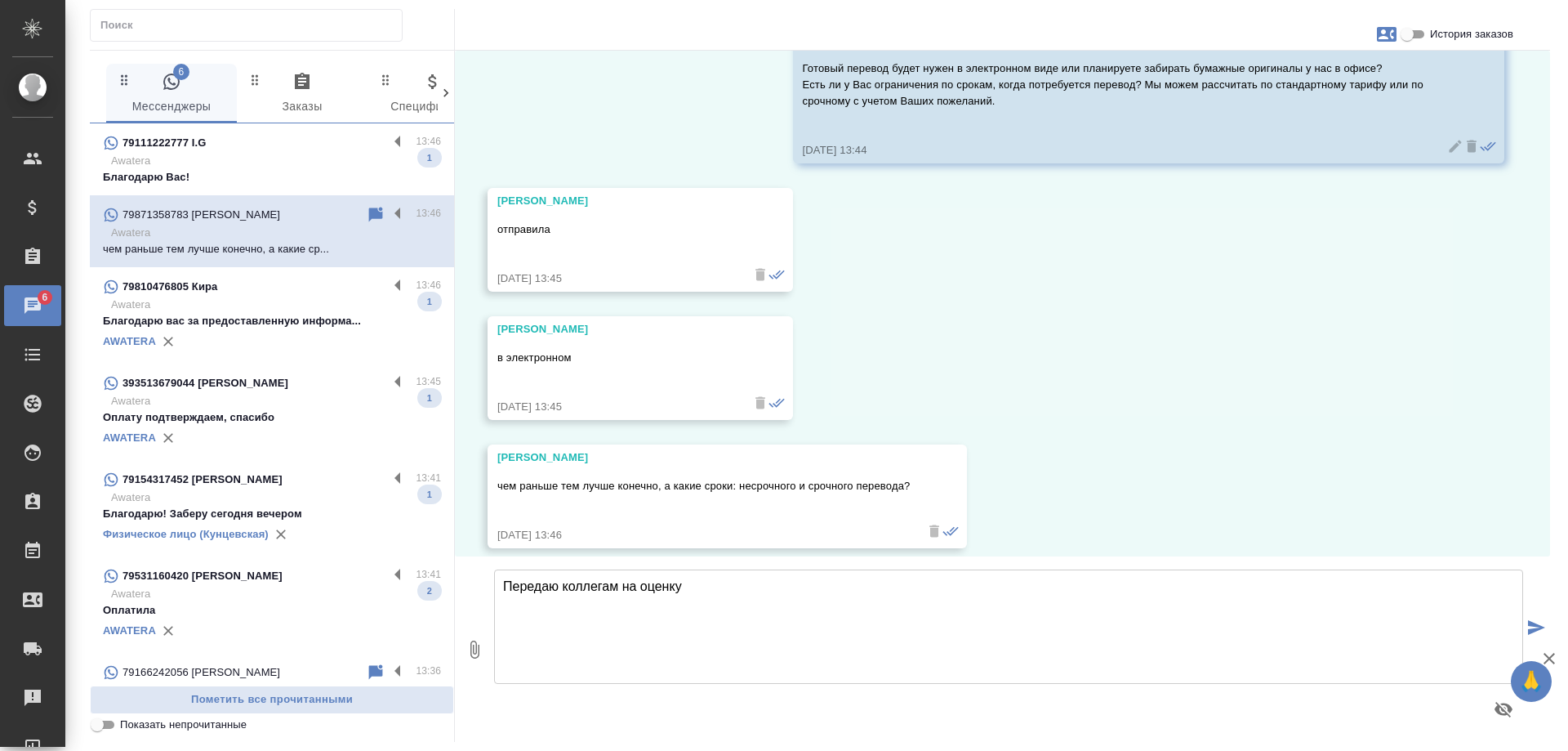
drag, startPoint x: 684, startPoint y: 586, endPoint x: 418, endPoint y: 585, distance: 266.0
click at [418, 585] on div "6 Мессенджеры 0 Заказы 0 Спецификации 0 Клиенты 0 Входящие 0 Тендеры 0 Исполнит…" at bounding box center [819, 396] width 1460 height 692
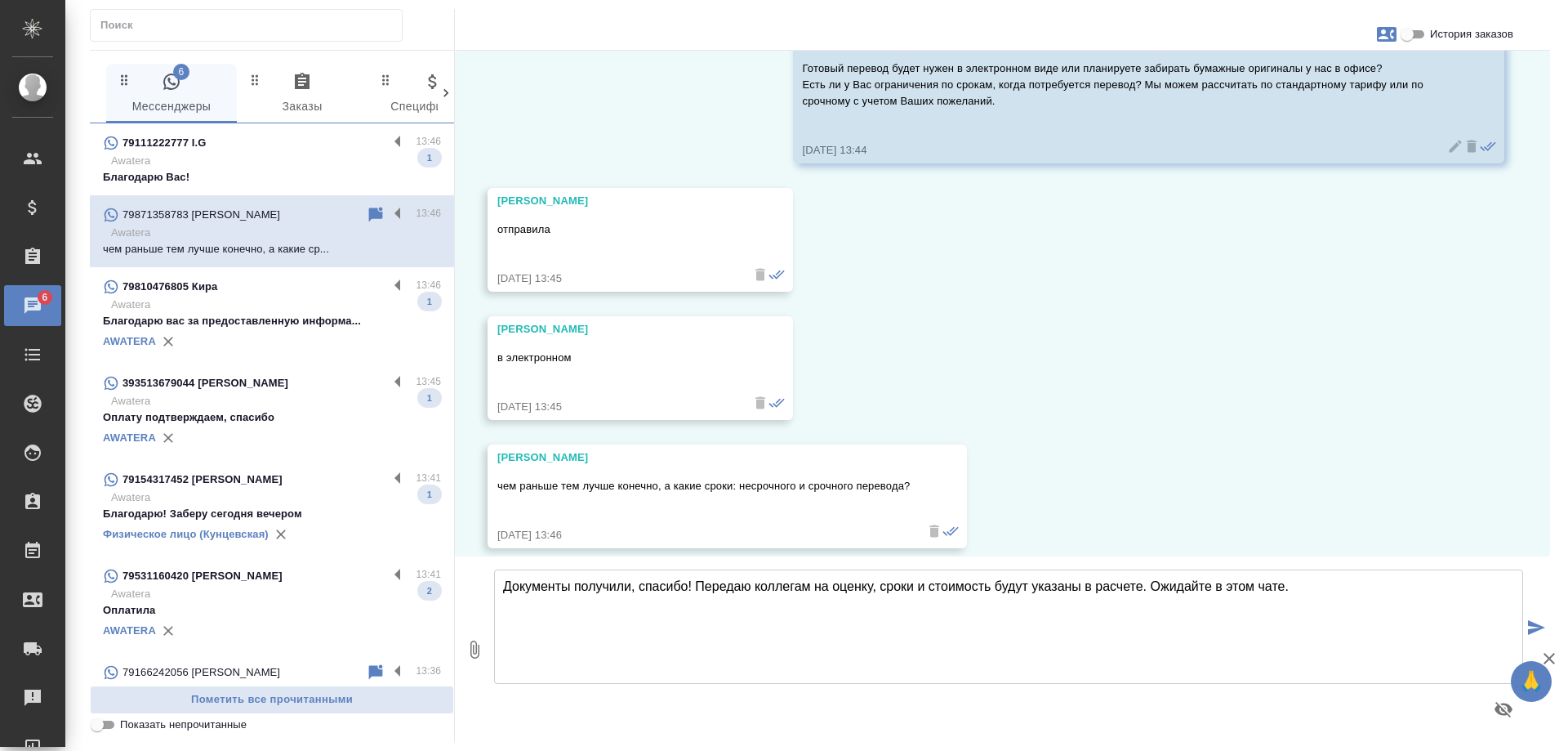
type textarea "Документы получили, спасибо! Передаю коллегам на оценку, сроки и стоимость буду…"
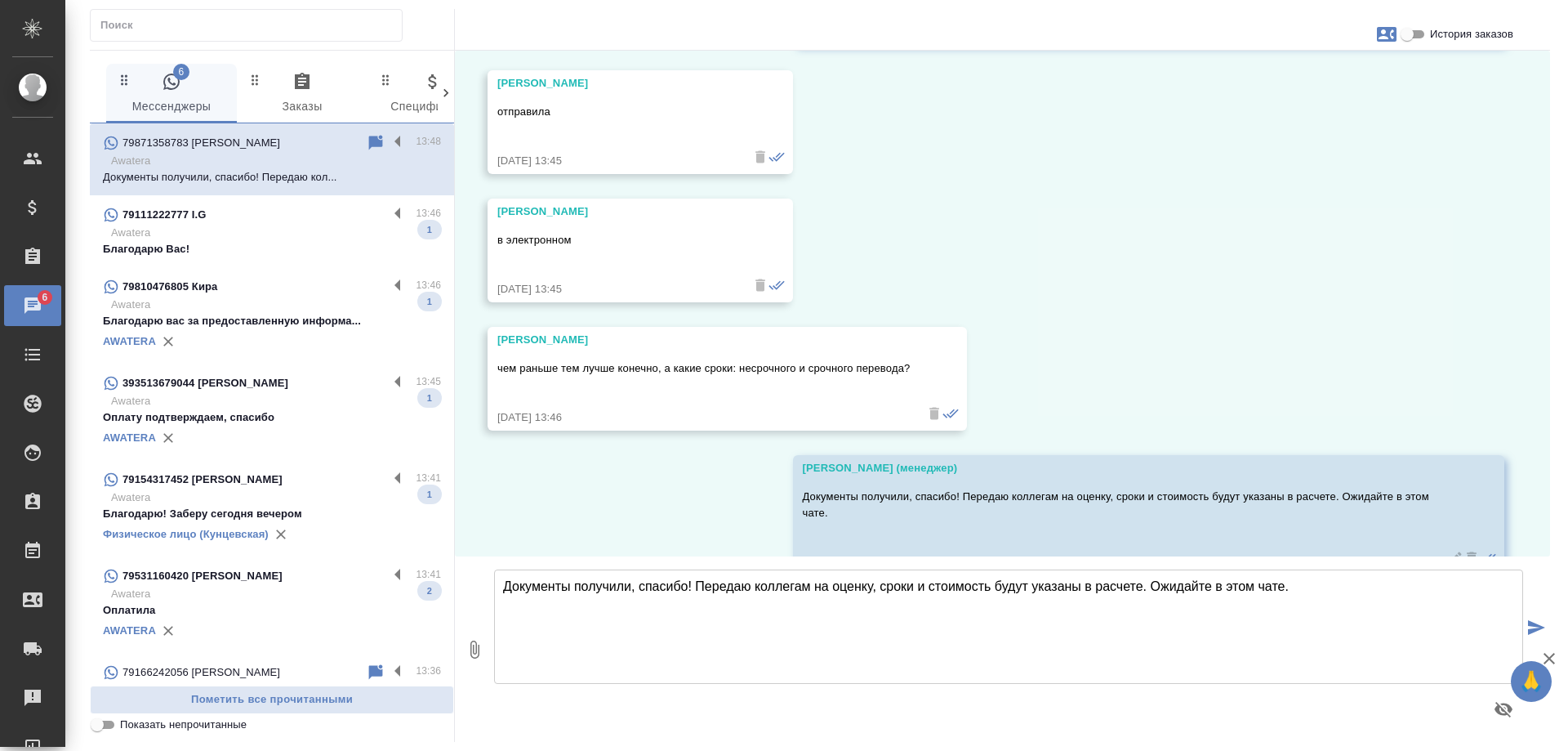
scroll to position [4065, 0]
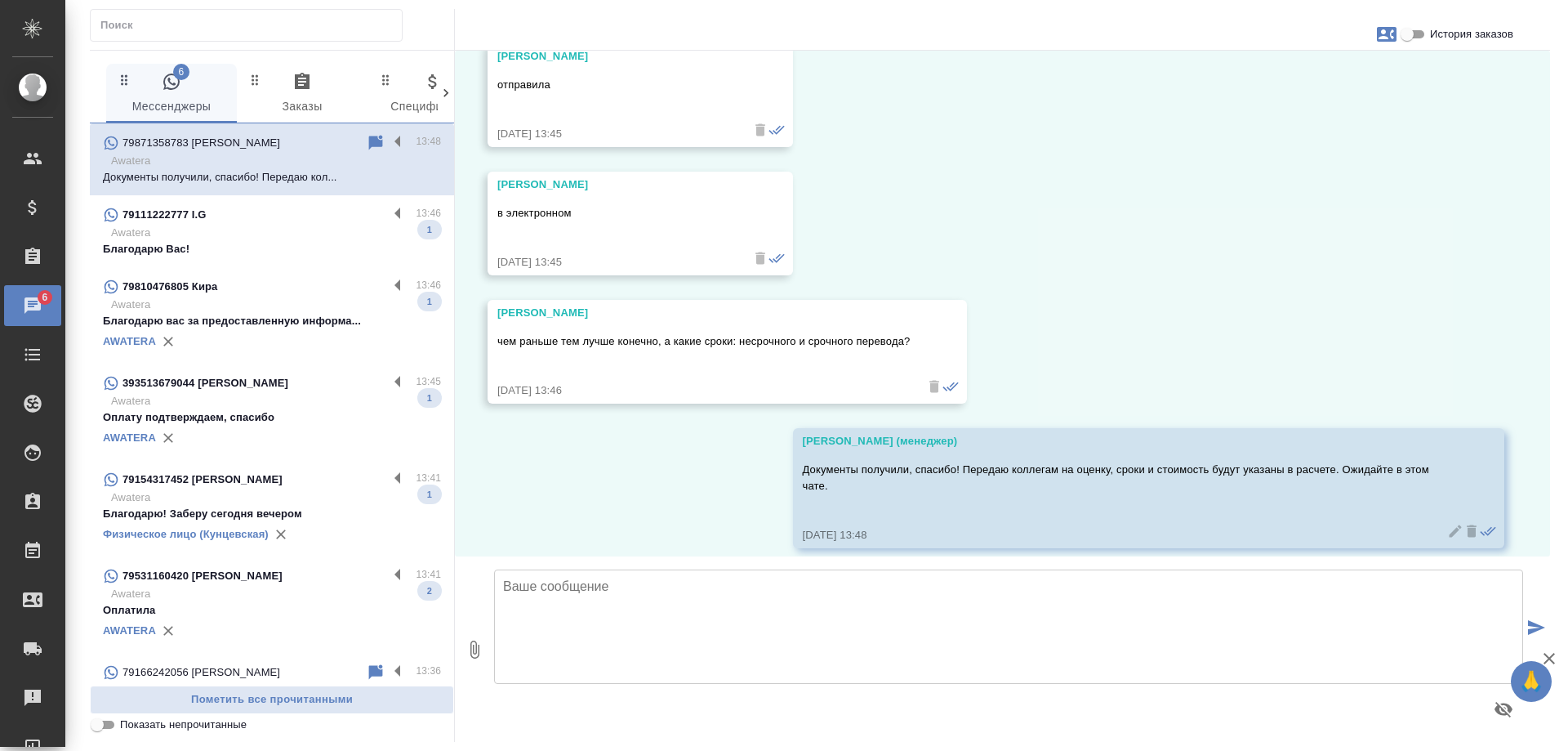
click at [1383, 40] on icon "button" at bounding box center [1385, 34] width 19 height 15
click at [1275, 194] on div at bounding box center [784, 376] width 1568 height 751
click at [1385, 37] on icon "button" at bounding box center [1385, 34] width 19 height 19
click at [1297, 79] on span "Создать заявку" at bounding box center [1316, 79] width 77 height 17
select select "RU"
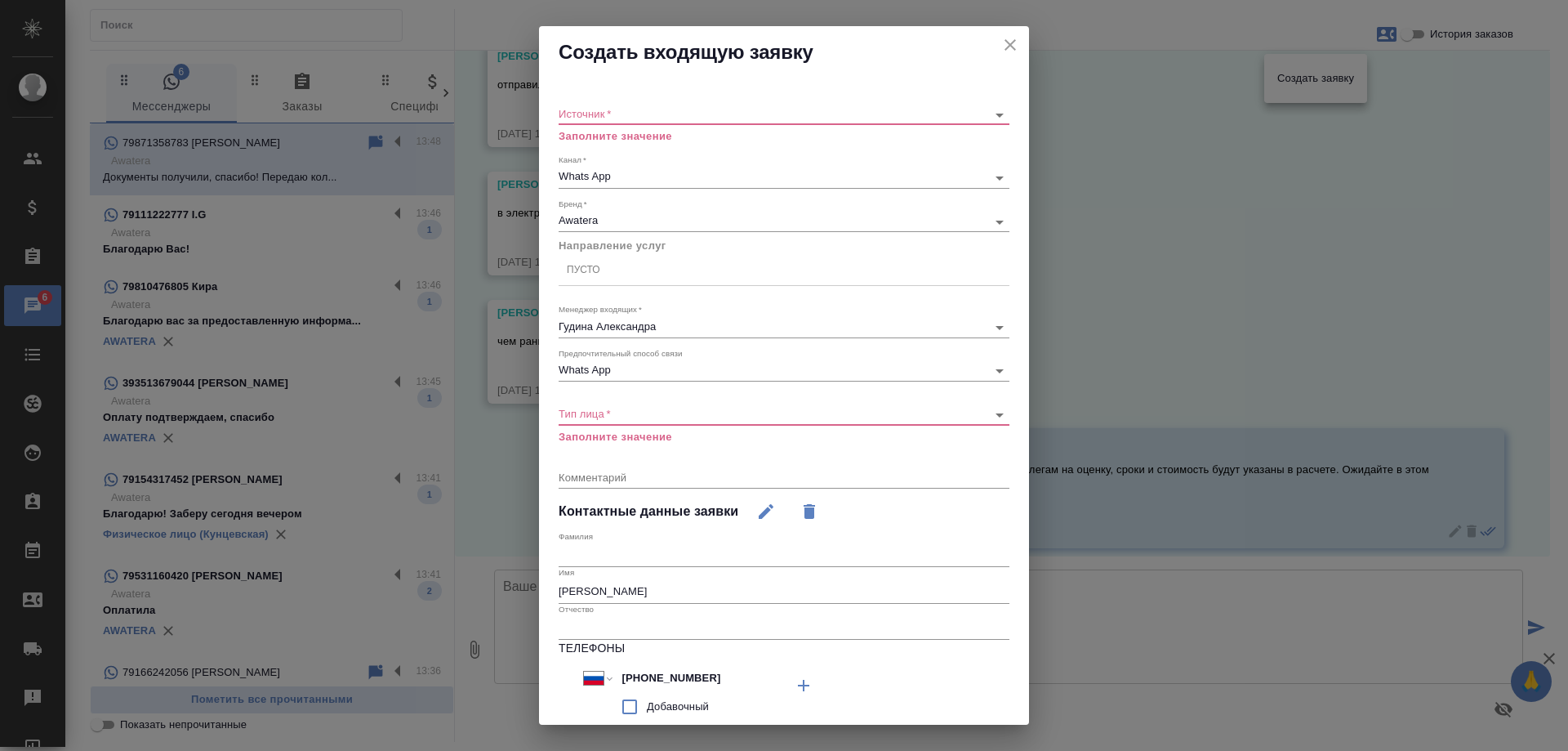
click at [631, 115] on body "🙏 .cls-1 fill:#fff; AWATERA [PERSON_NAME] Спецификации Заказы 6 Чаты Todo Проек…" at bounding box center [784, 376] width 1568 height 751
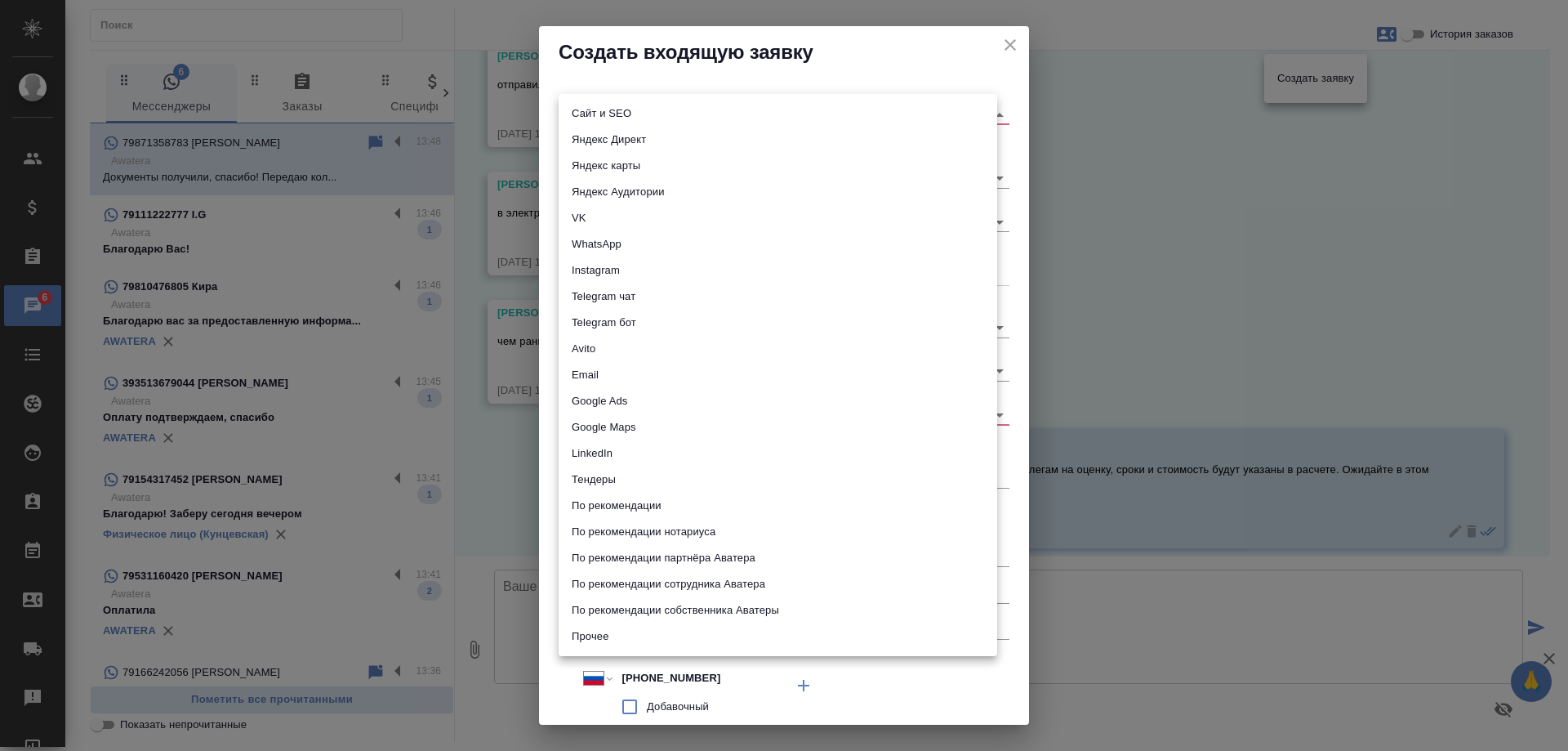
click at [631, 115] on li "Сайт и SEO" at bounding box center [778, 113] width 439 height 26
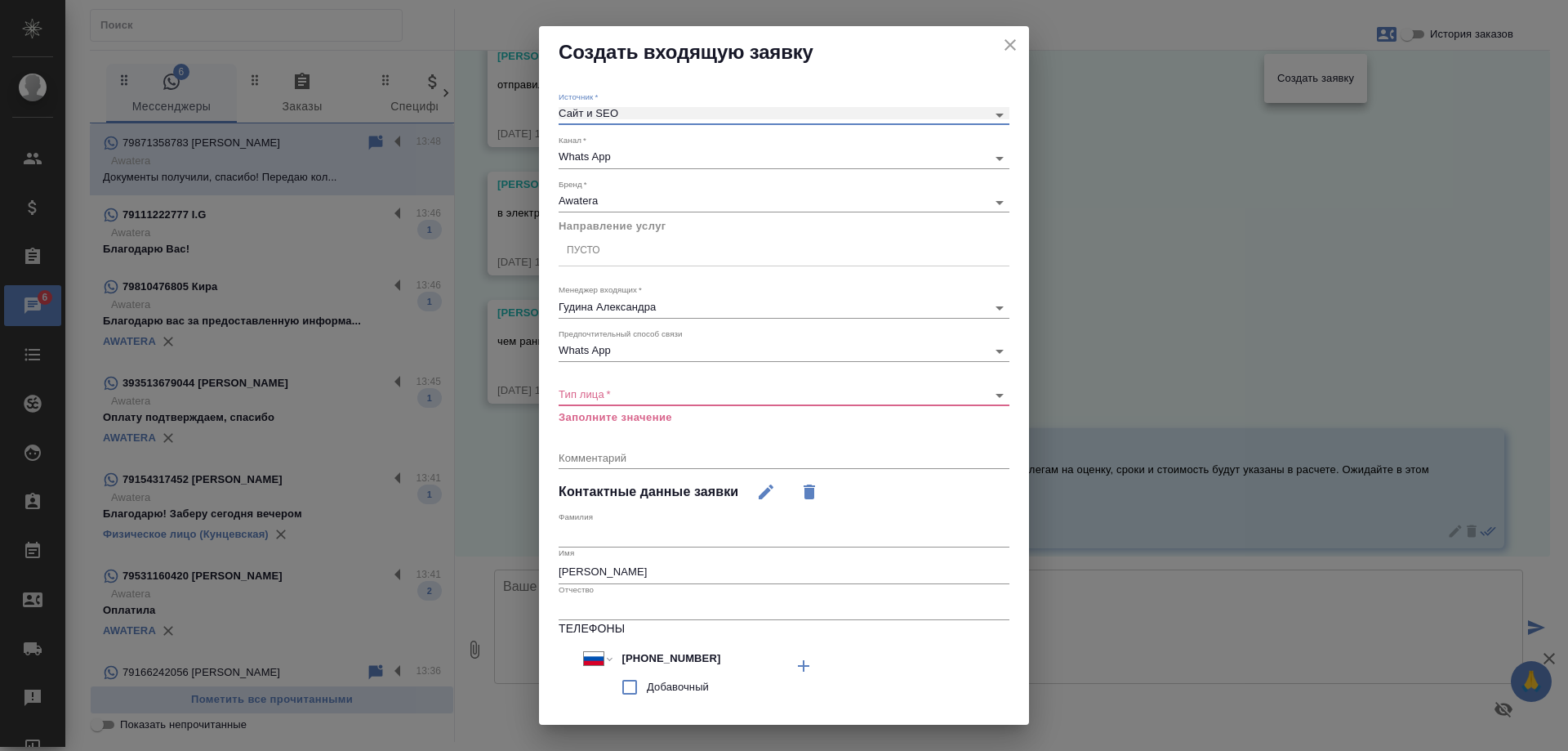
type input "seo"
click at [602, 251] on div "Пусто" at bounding box center [784, 251] width 450 height 24
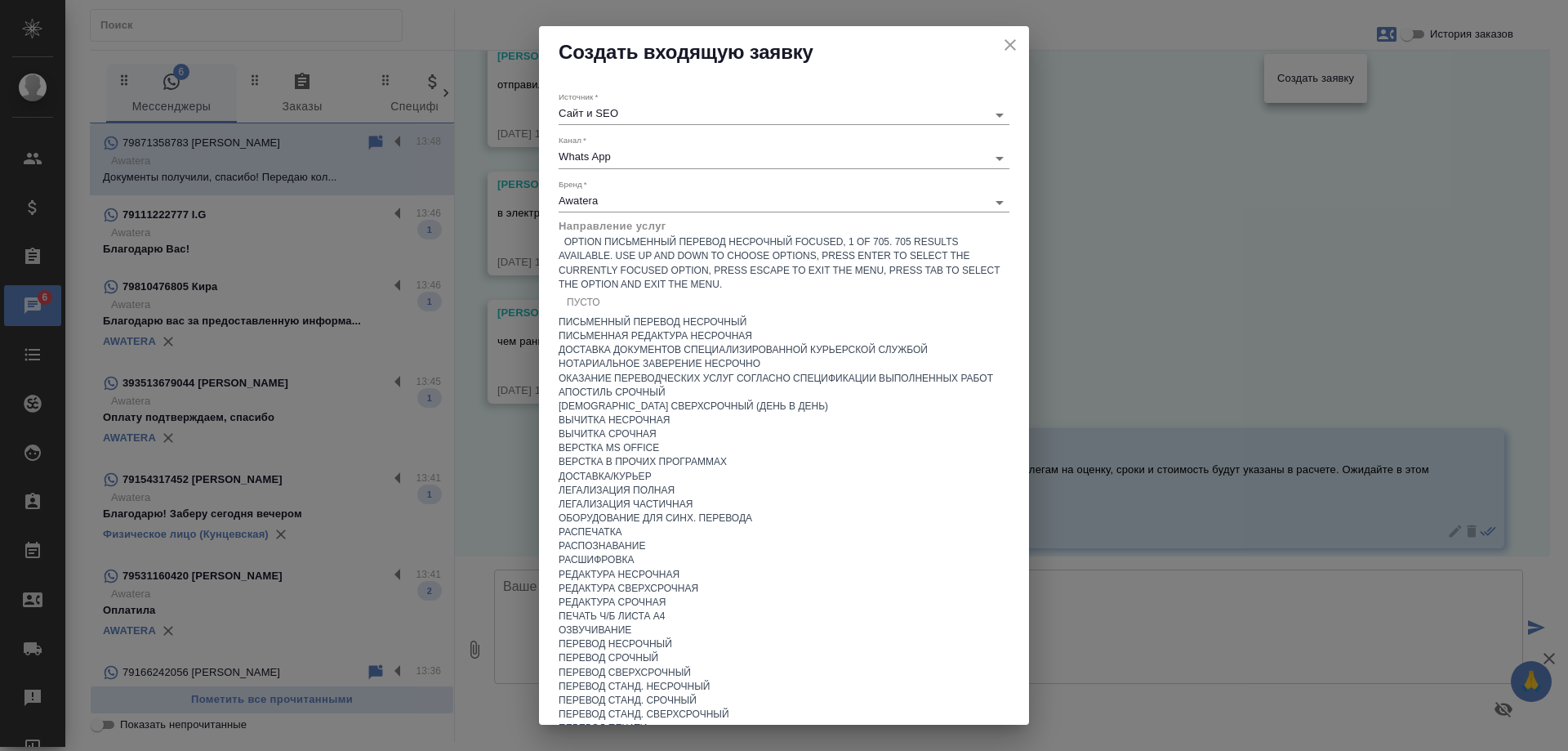
click at [670, 315] on div "Письменный перевод несрочный" at bounding box center [784, 321] width 450 height 14
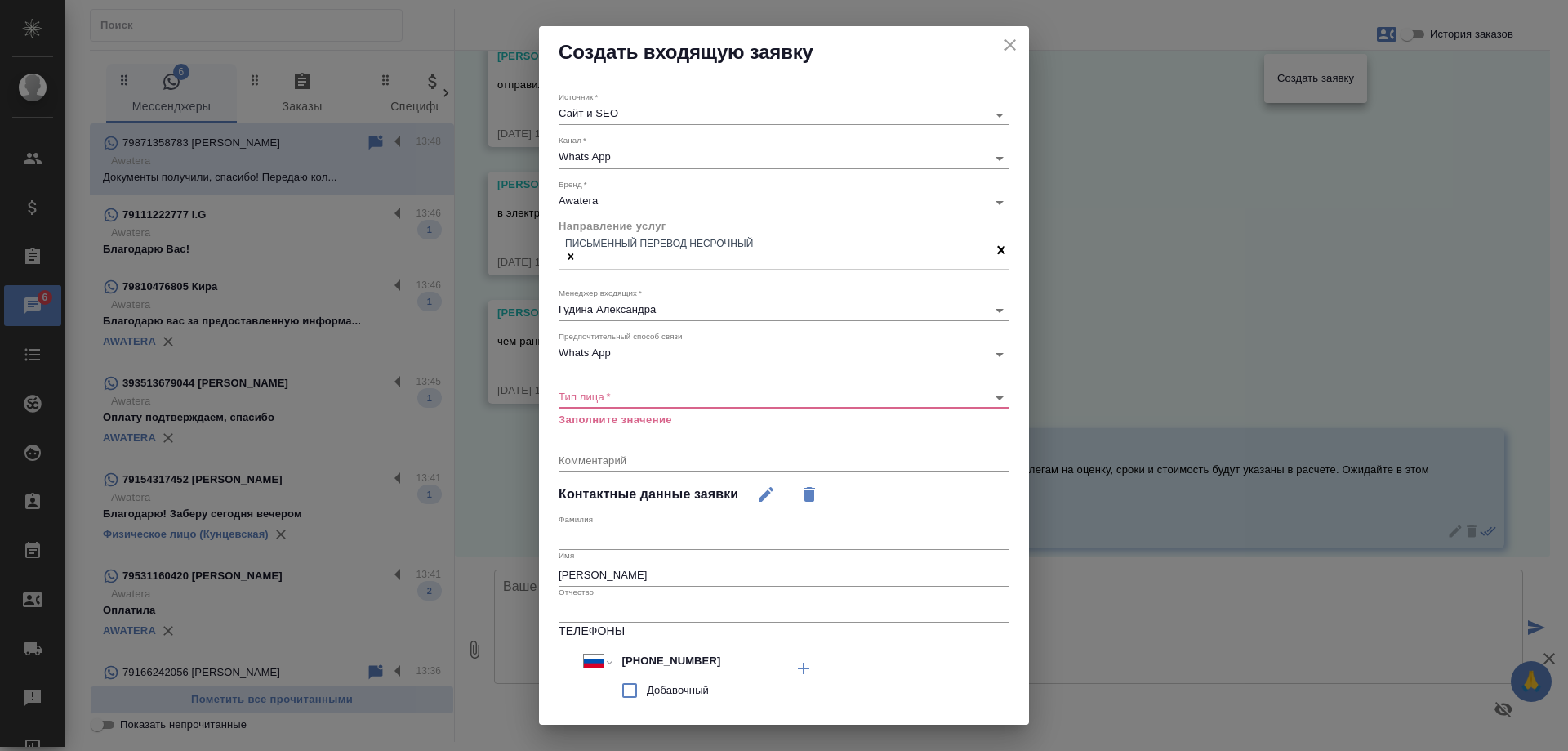
click at [617, 404] on div "​" at bounding box center [784, 398] width 450 height 20
click at [619, 394] on body "🙏 .cls-1 fill:#fff; AWATERA [PERSON_NAME] Спецификации Заказы 6 Чаты Todo Проек…" at bounding box center [784, 376] width 1568 height 751
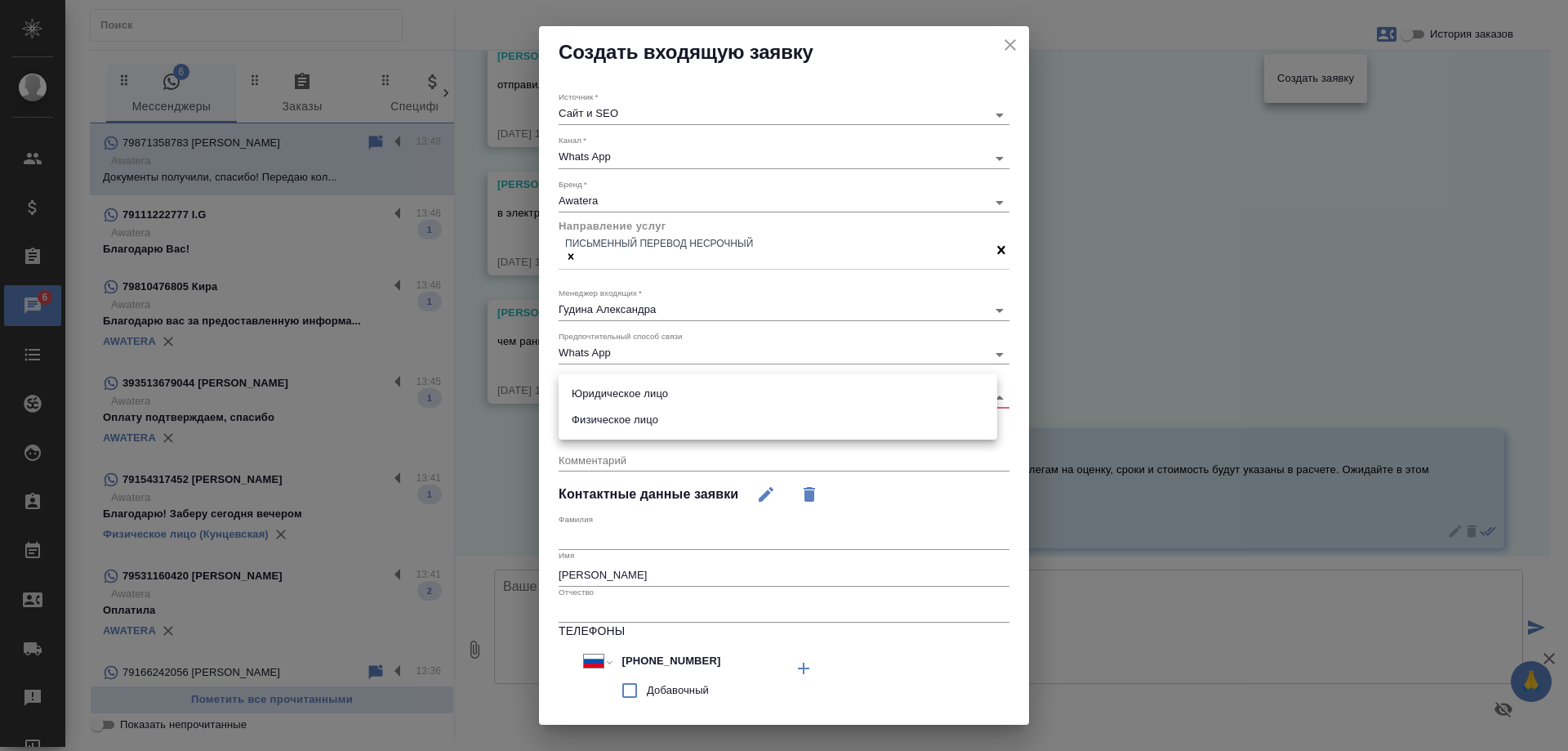
click at [621, 417] on li "Физическое лицо" at bounding box center [778, 420] width 439 height 26
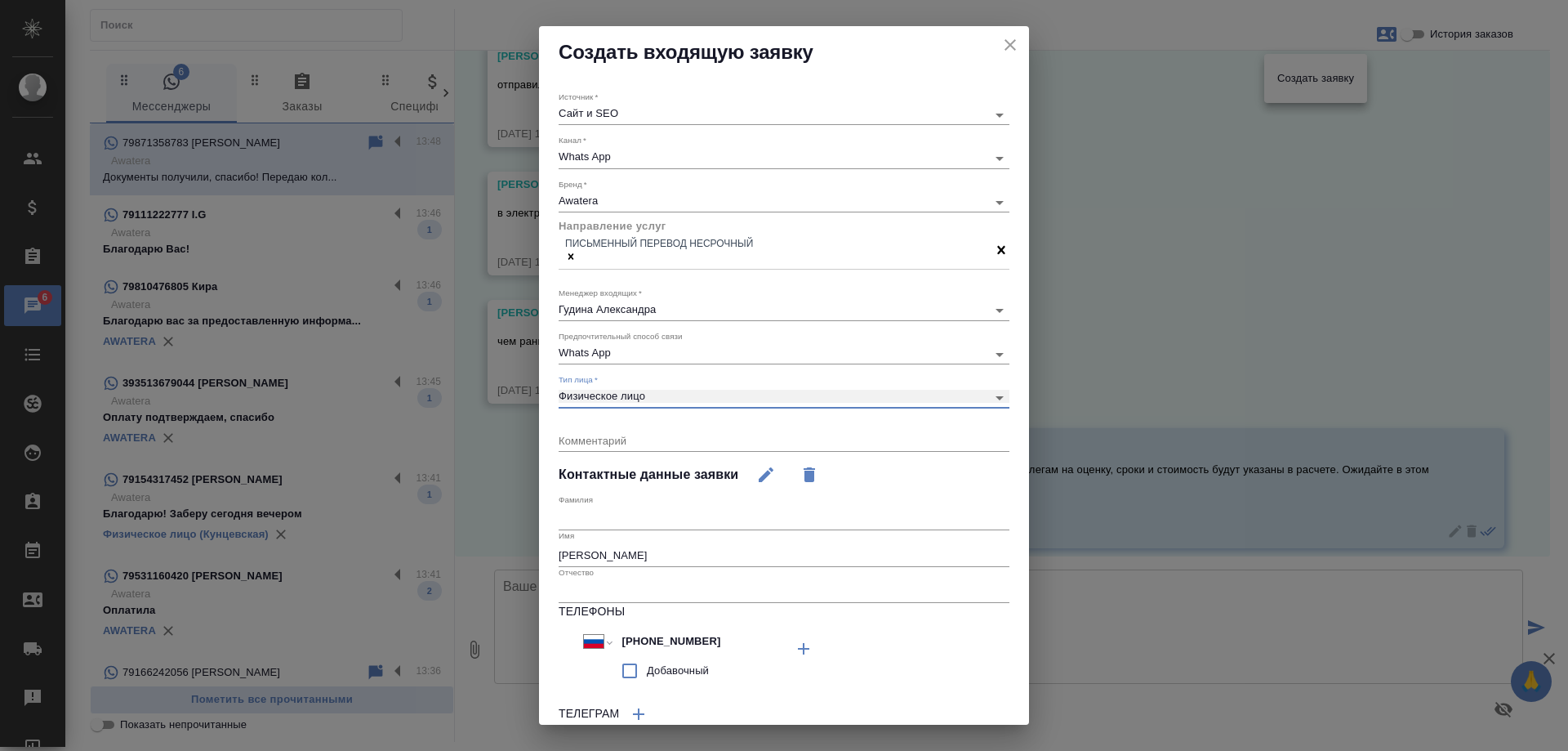
type input "private"
drag, startPoint x: 601, startPoint y: 550, endPoint x: 347, endPoint y: 509, distance: 257.3
click at [346, 510] on div "Создать входящую заявку Источник   * Сайт и SEO seo Канал   * Whats App 66ac940…" at bounding box center [784, 376] width 1568 height 751
type input "Юлия"
click at [617, 419] on div "Комментарий x" at bounding box center [784, 435] width 450 height 33
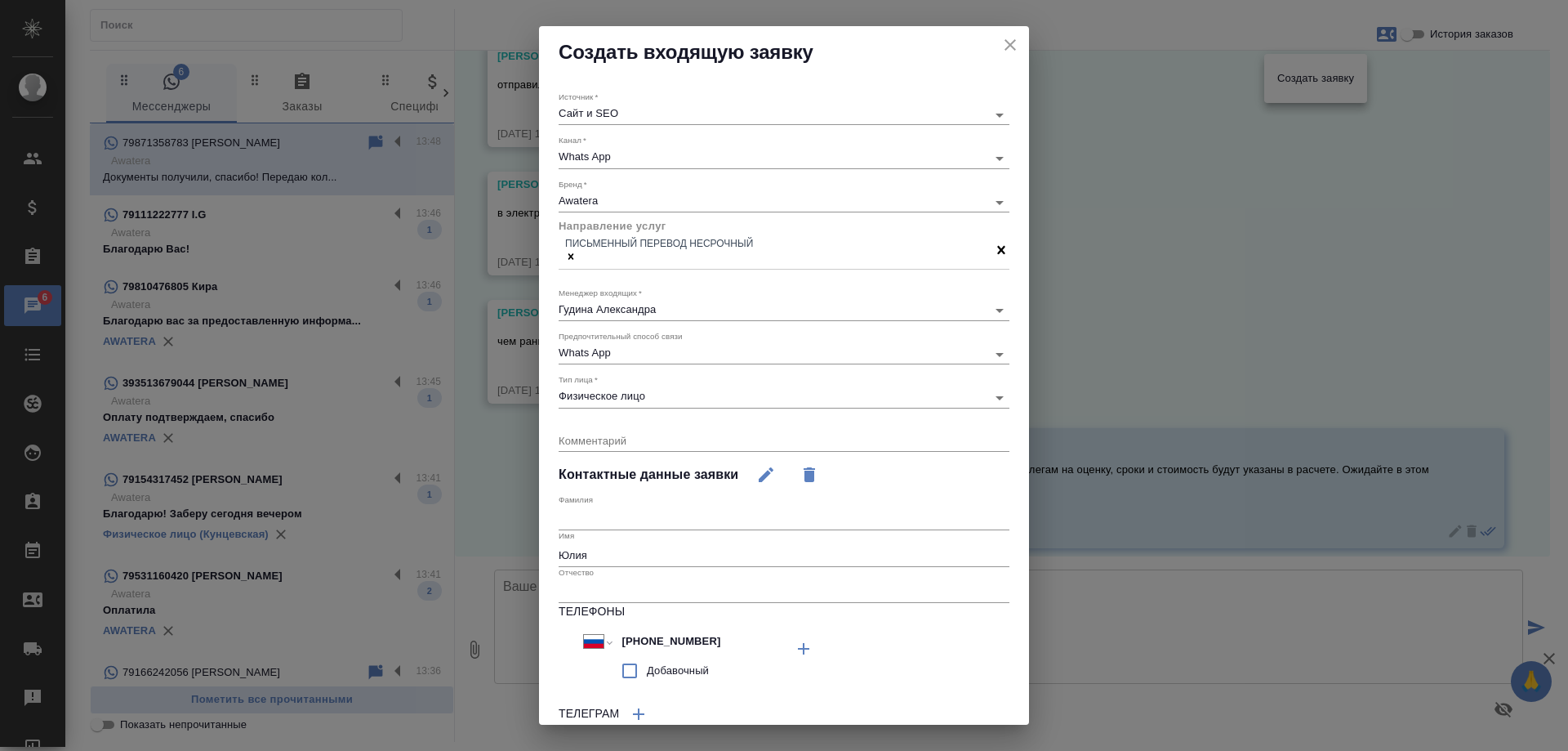
click at [616, 432] on div "x" at bounding box center [784, 442] width 450 height 20
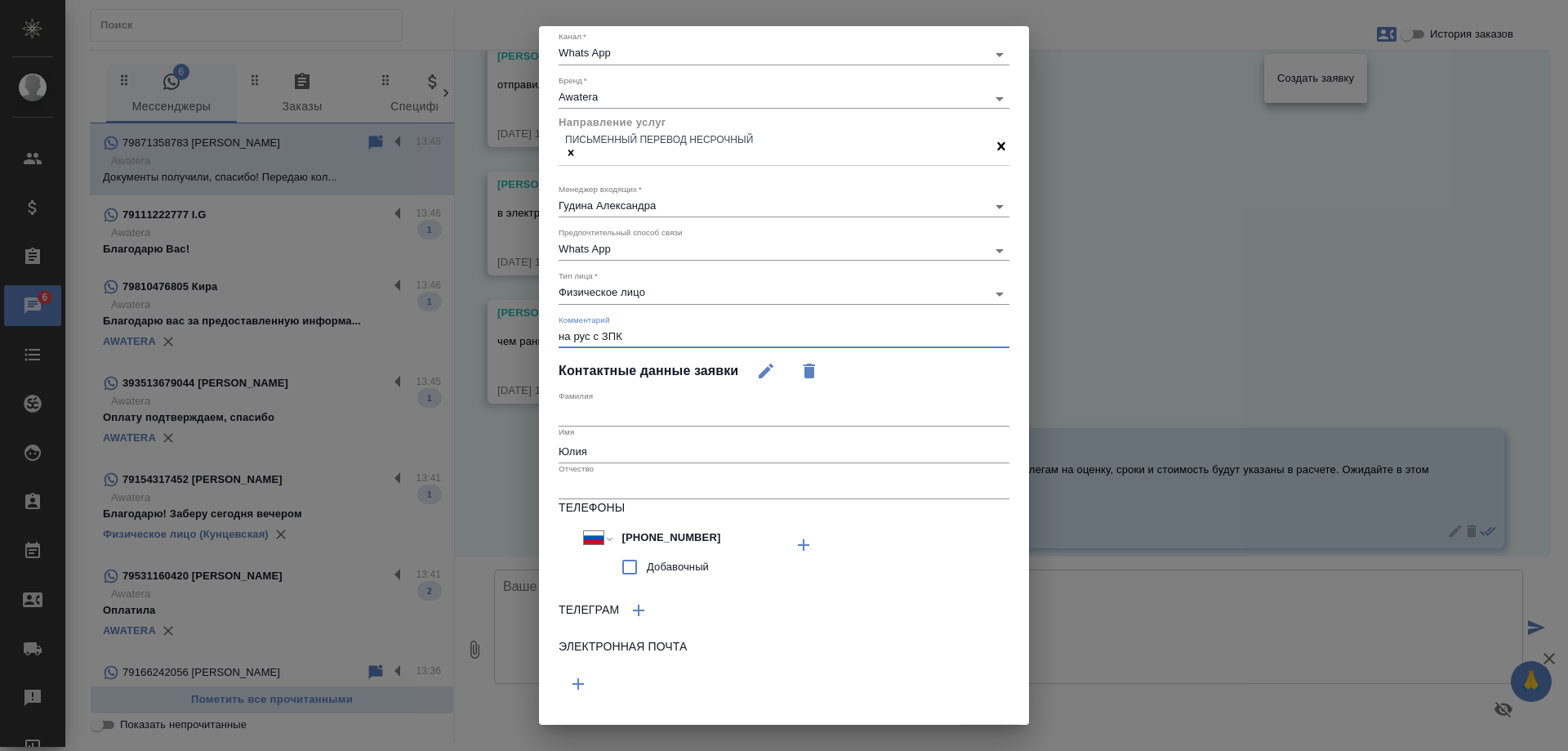
scroll to position [134, 0]
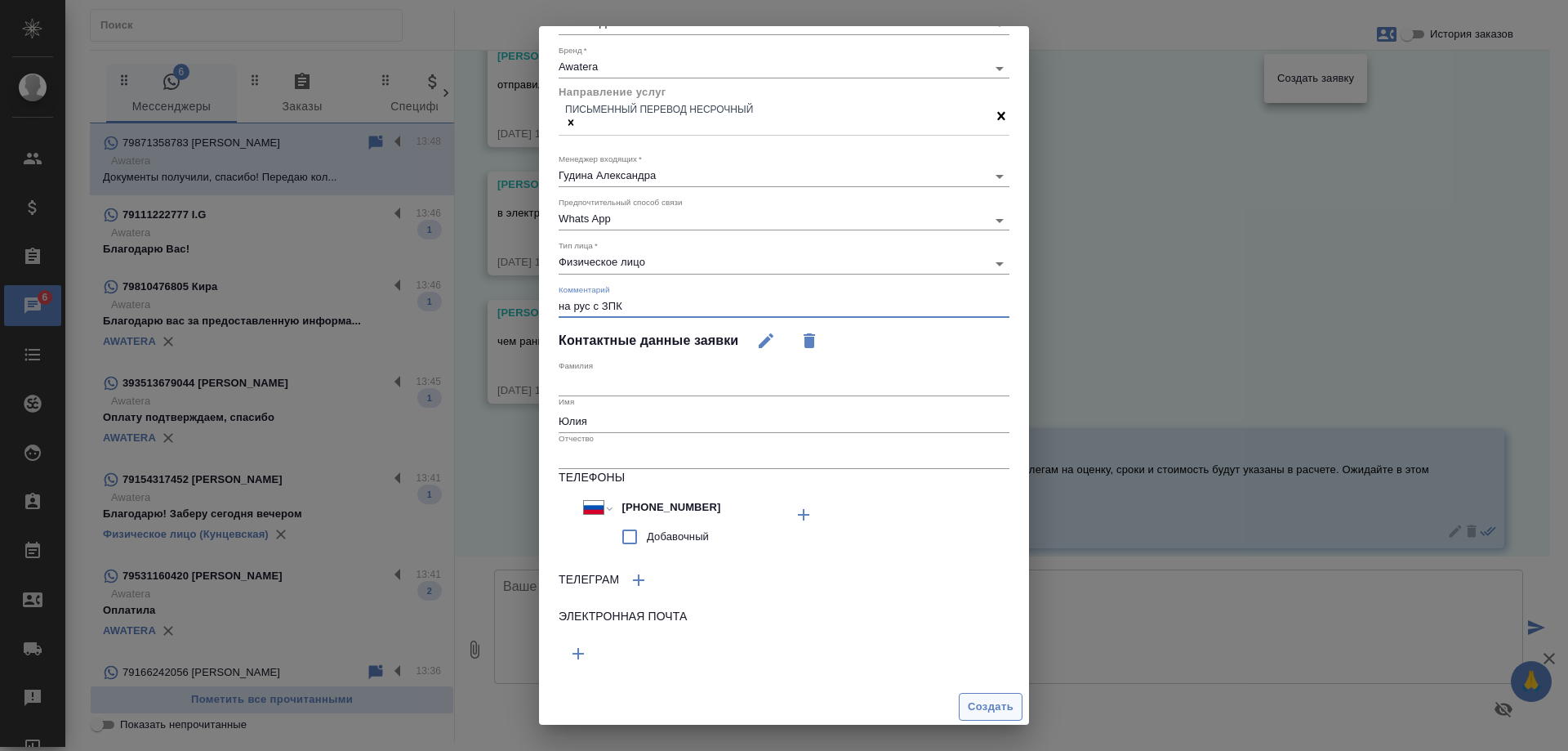
type textarea "на рус с ЗПК"
click at [970, 698] on span "Создать" at bounding box center [990, 707] width 46 height 18
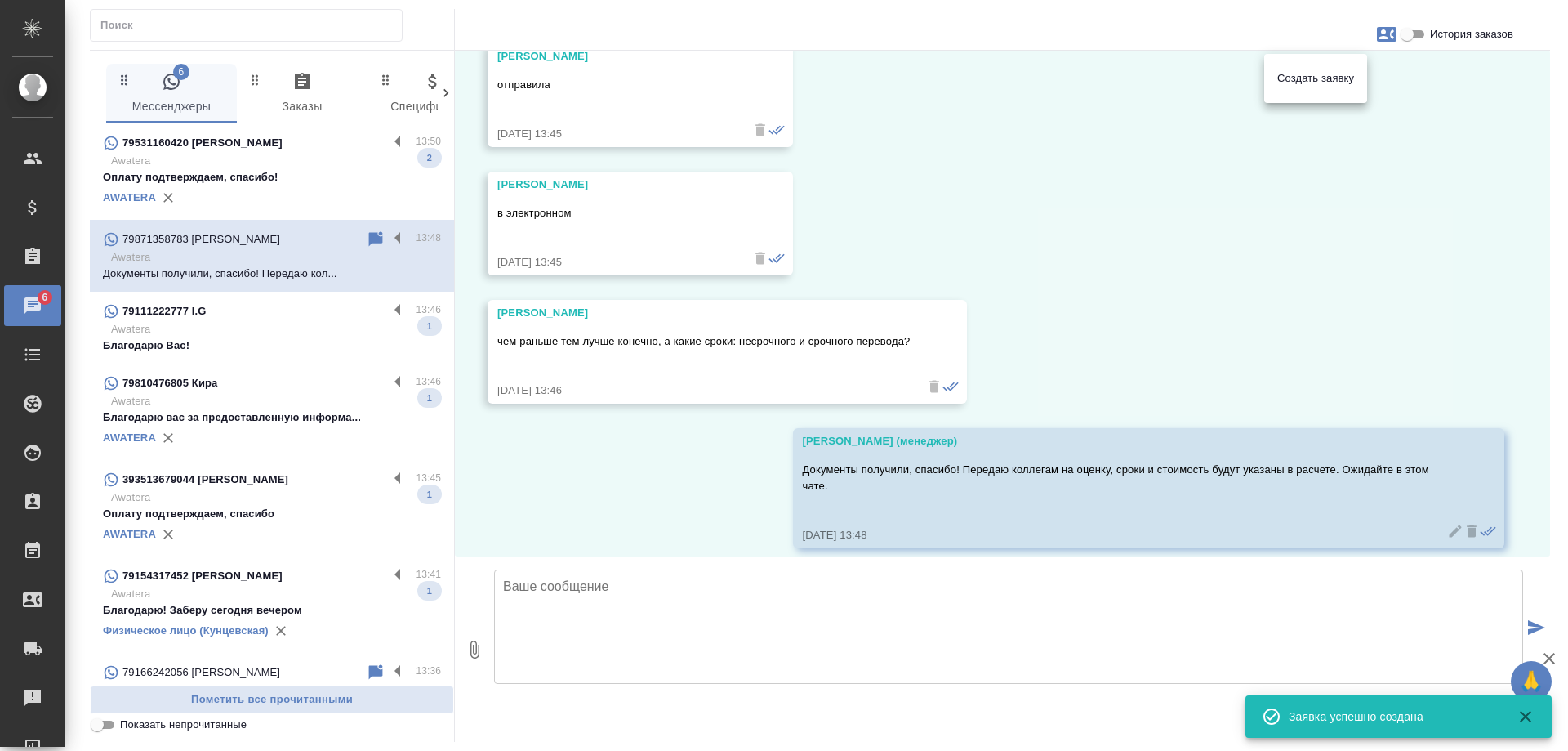
click at [1148, 219] on div at bounding box center [784, 376] width 1568 height 751
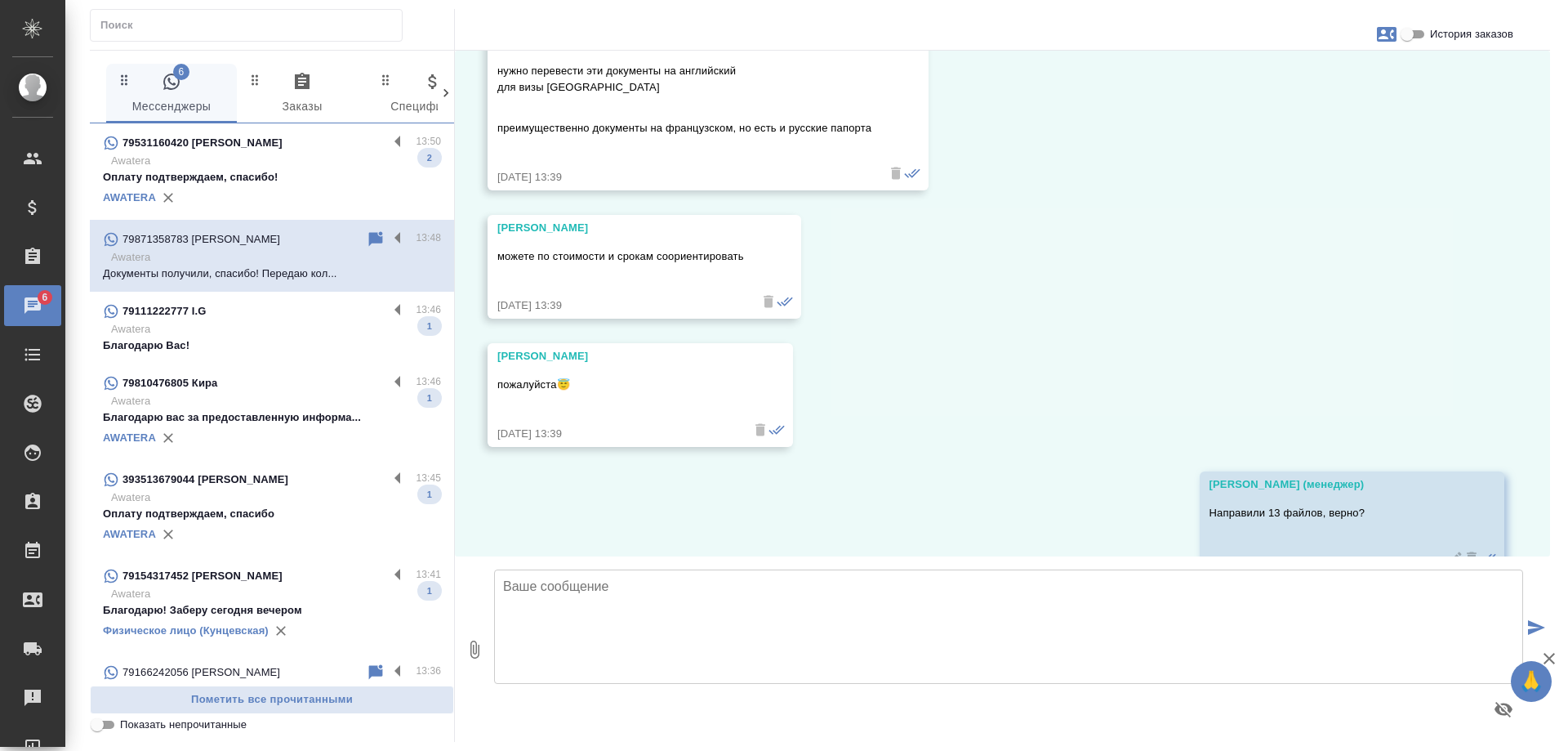
scroll to position [2513, 0]
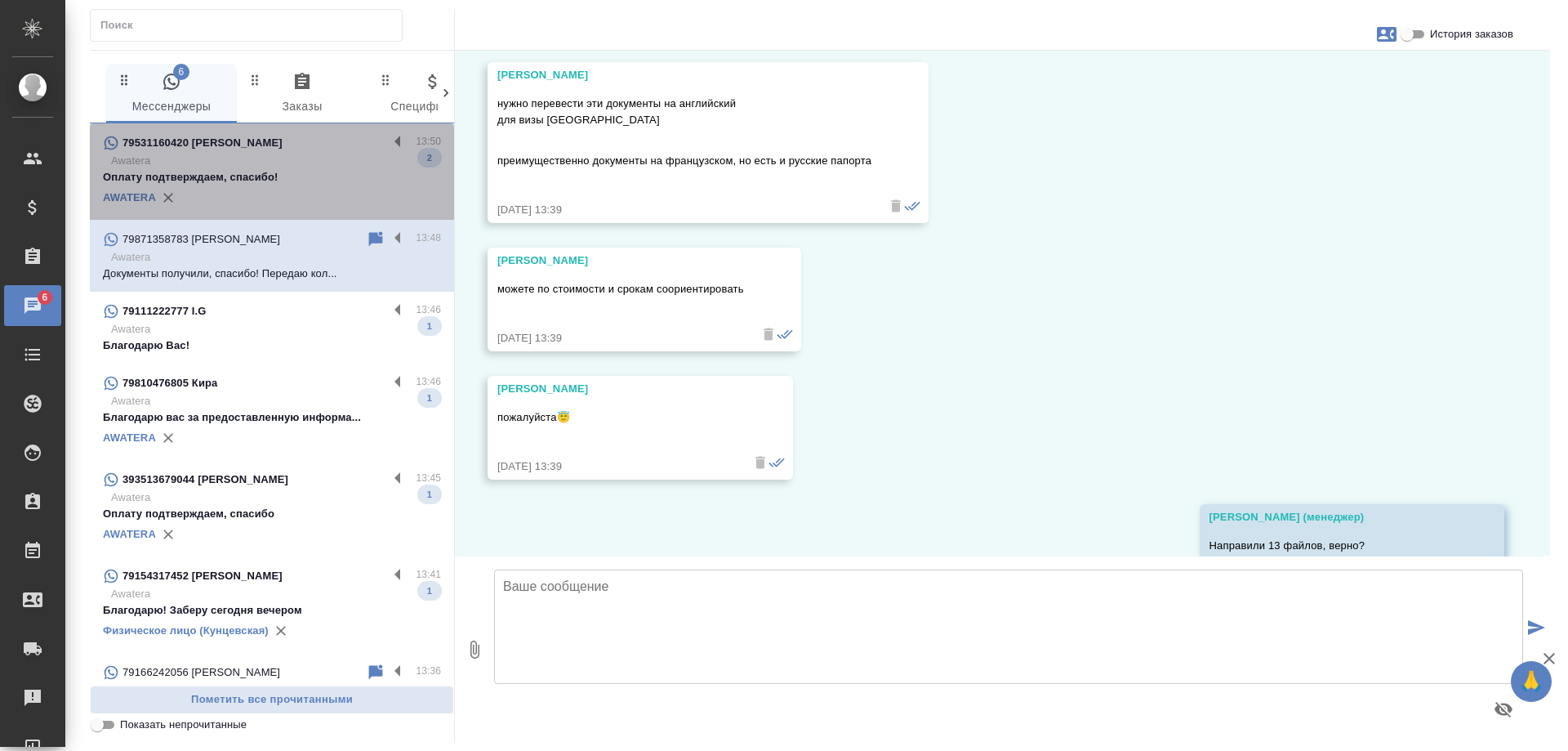
click at [282, 160] on p "Awatera" at bounding box center [275, 161] width 329 height 17
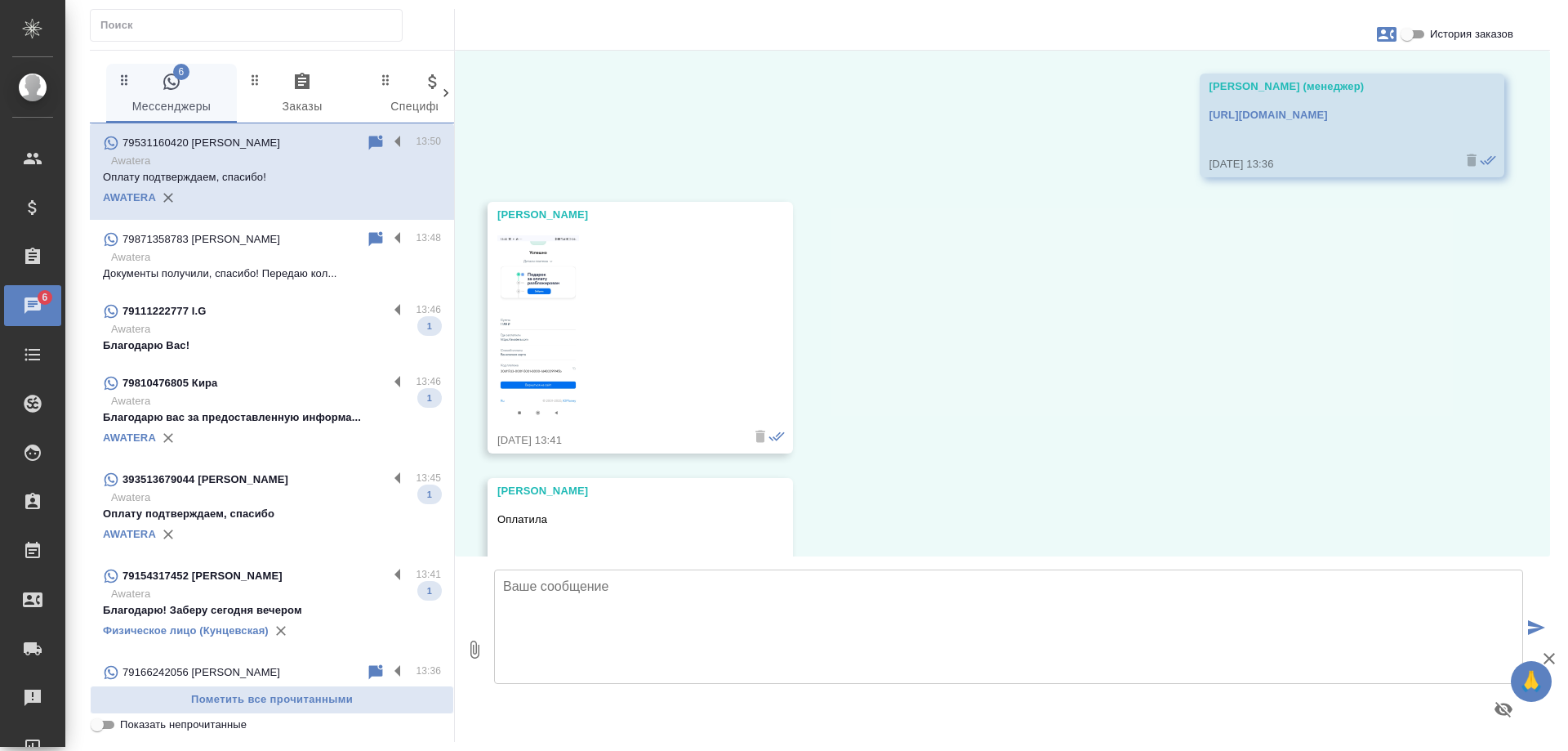
scroll to position [4669, 0]
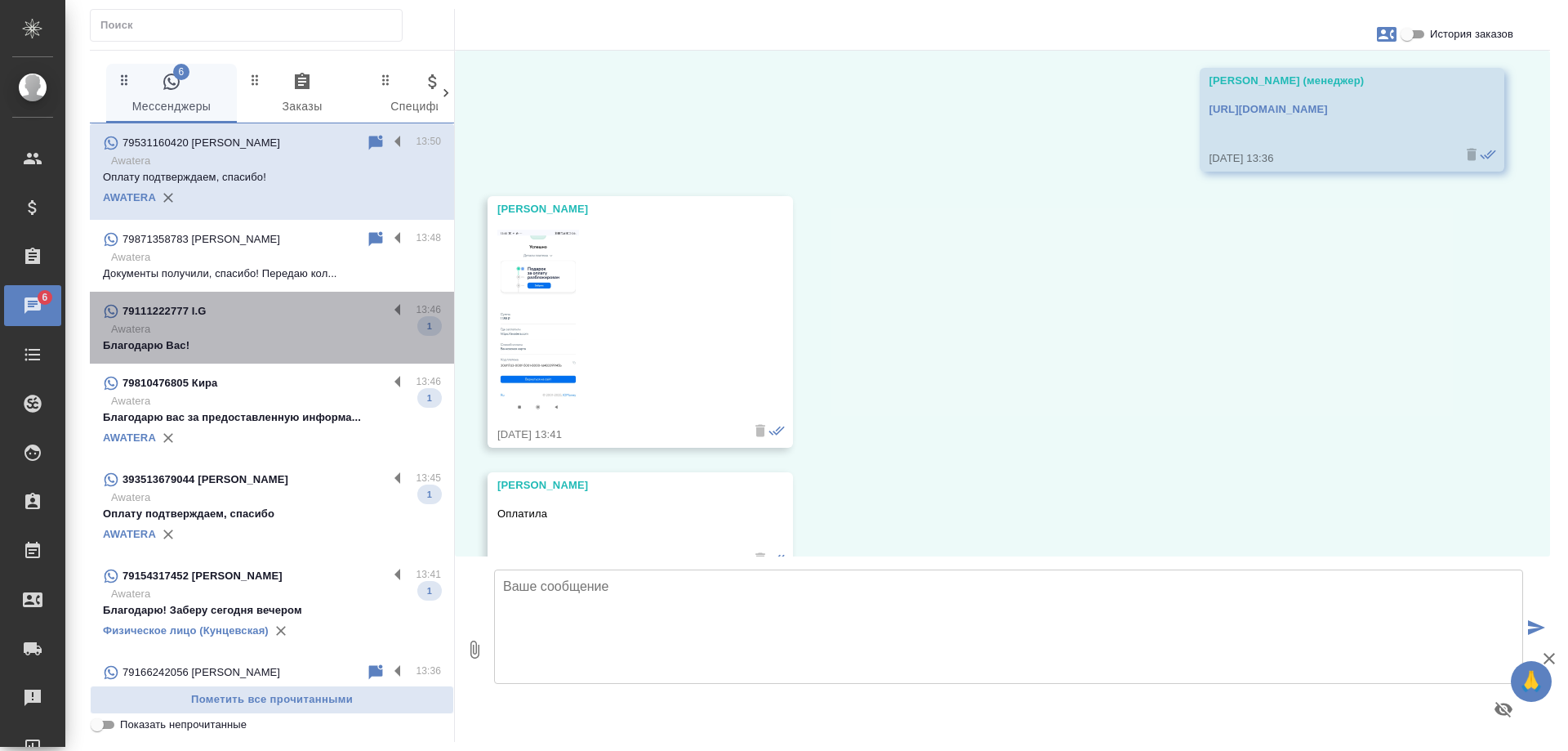
click at [328, 339] on p "Благодарю Вас!" at bounding box center [272, 346] width 338 height 17
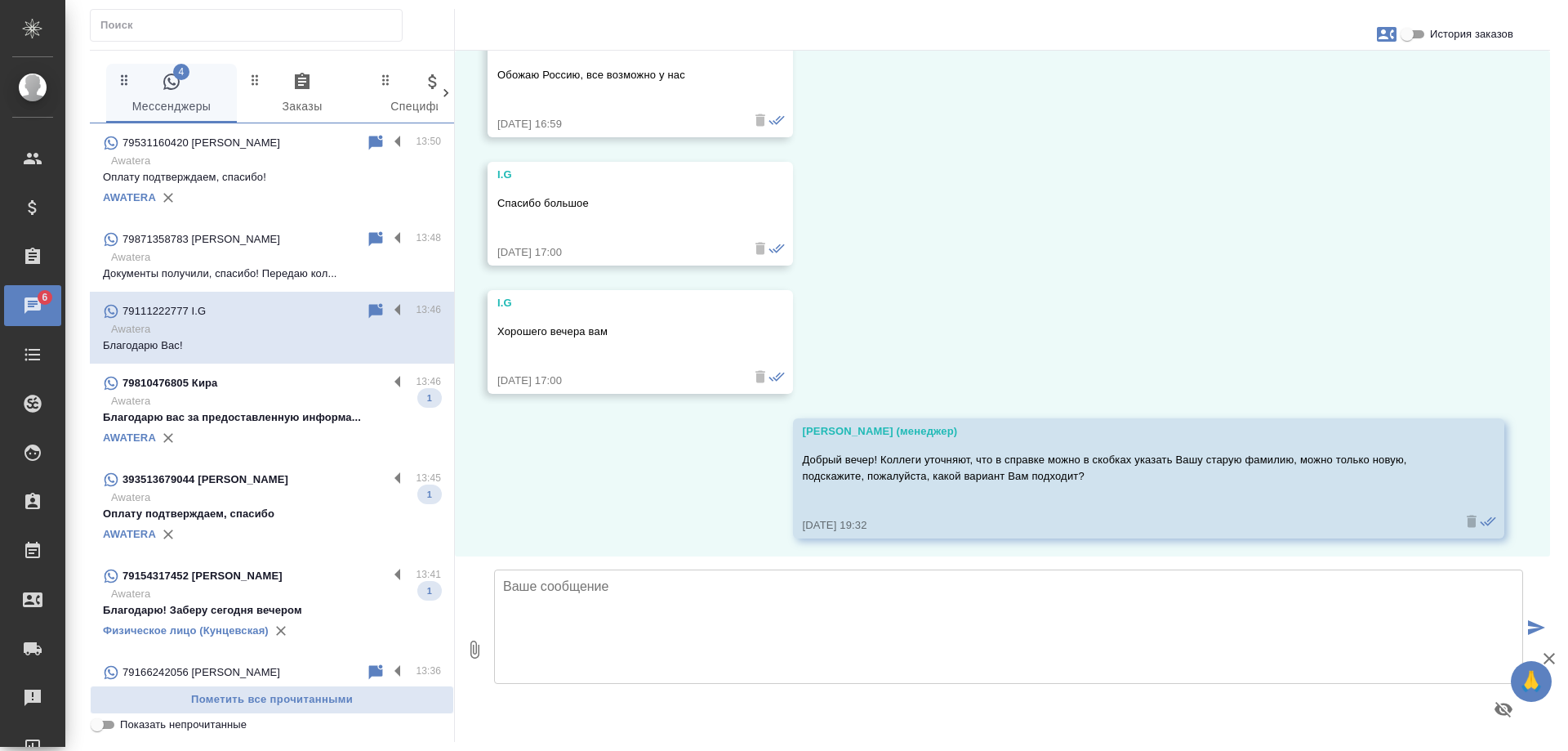
scroll to position [6228, 0]
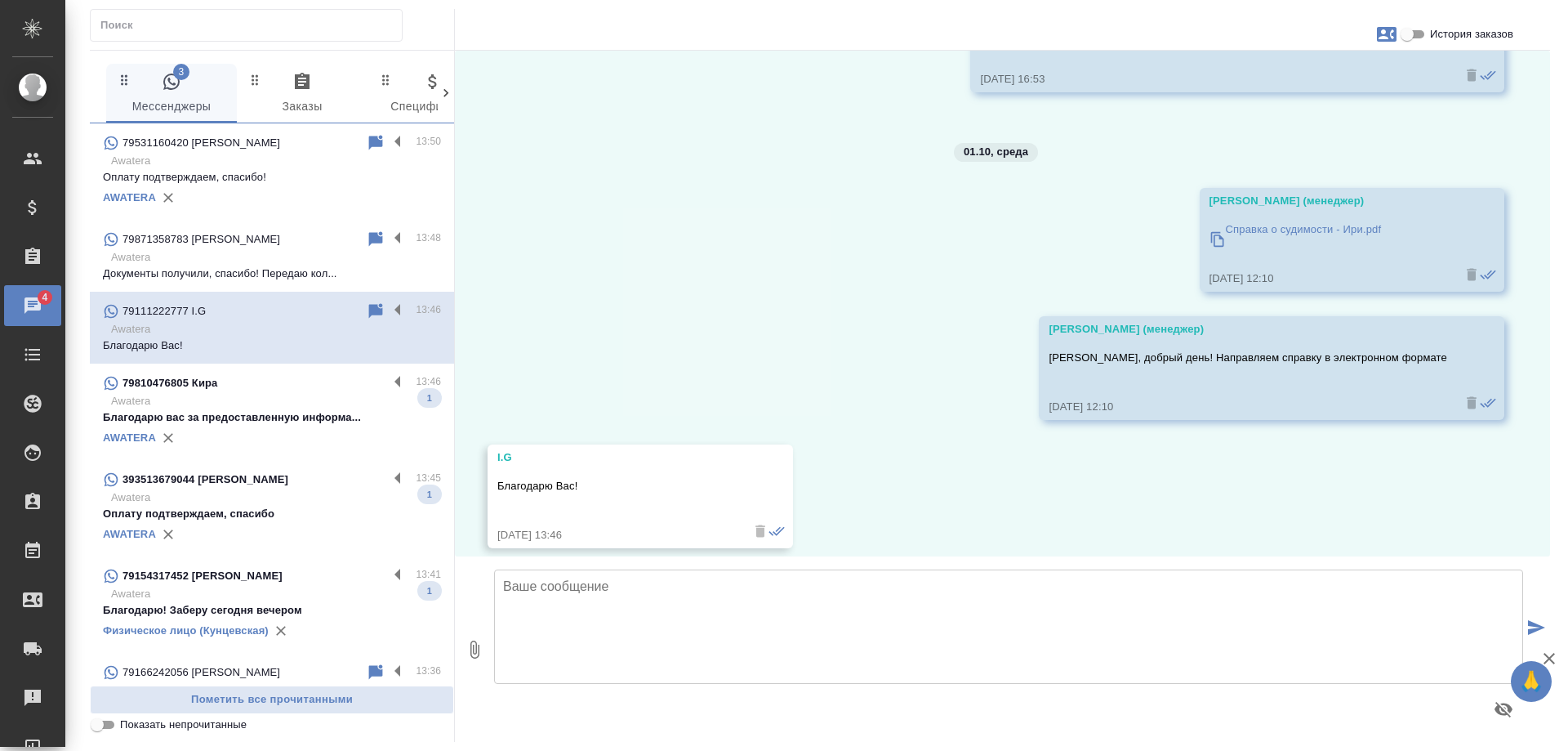
click at [270, 395] on p "Awatera" at bounding box center [275, 401] width 329 height 17
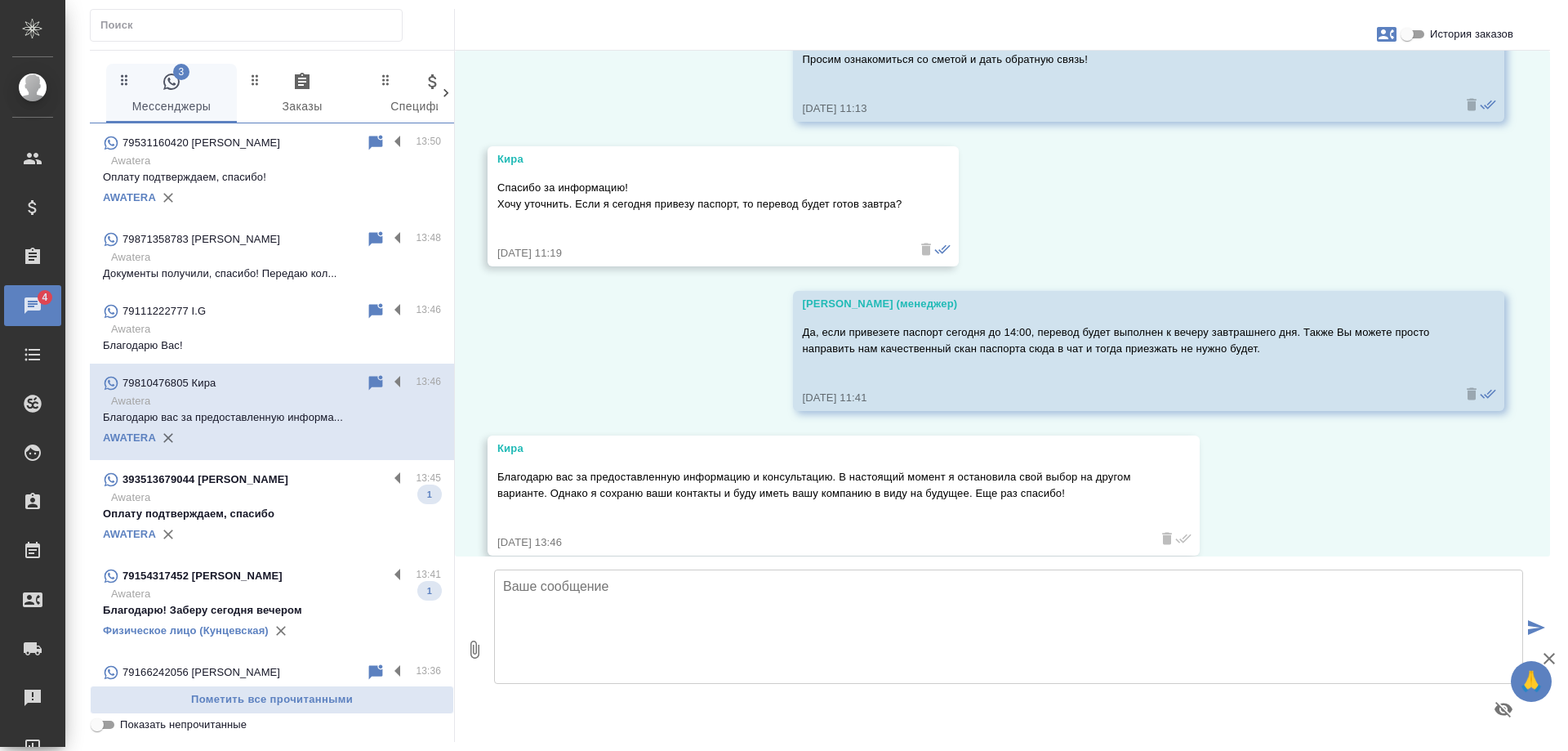
scroll to position [193, 0]
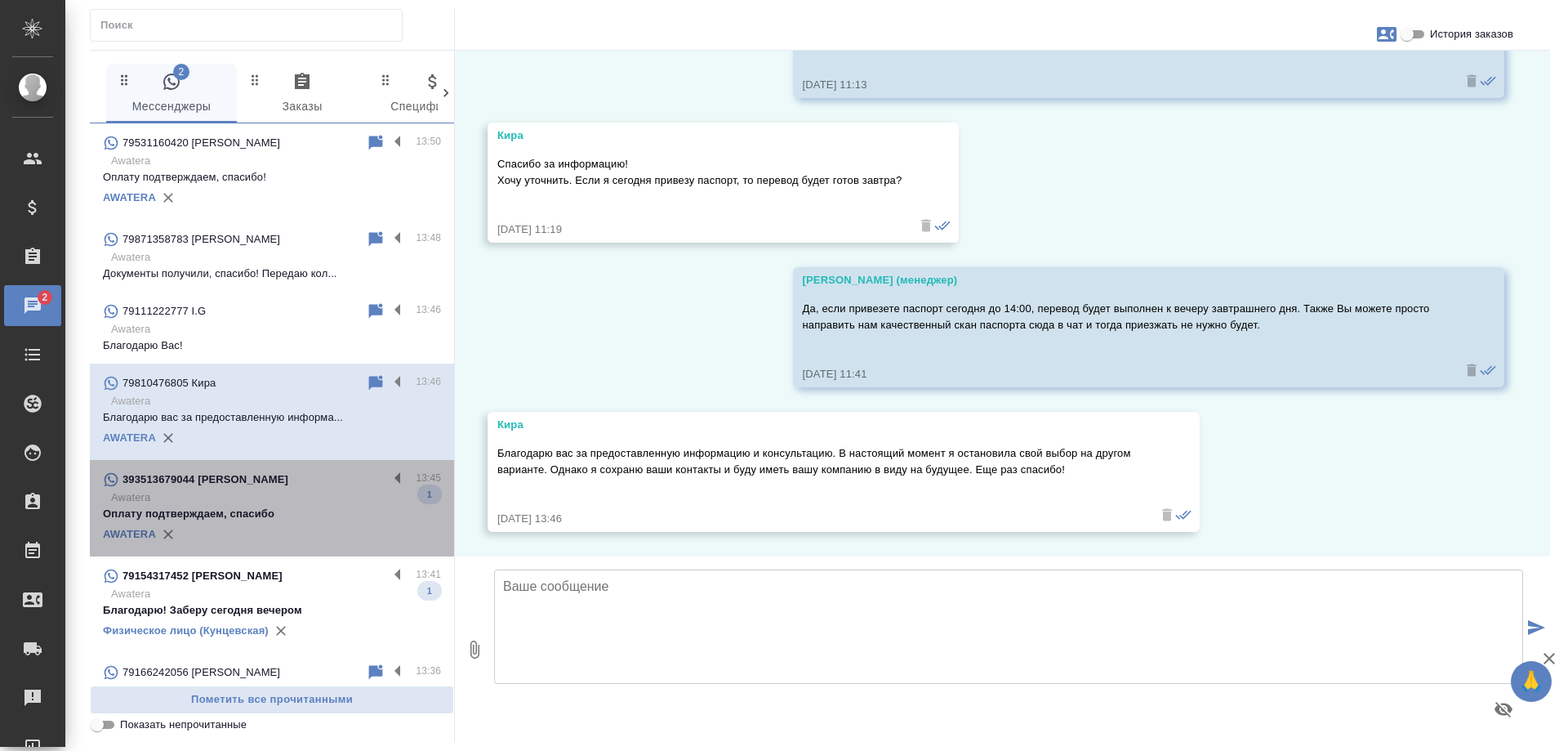
click at [306, 493] on p "Awatera" at bounding box center [275, 498] width 329 height 17
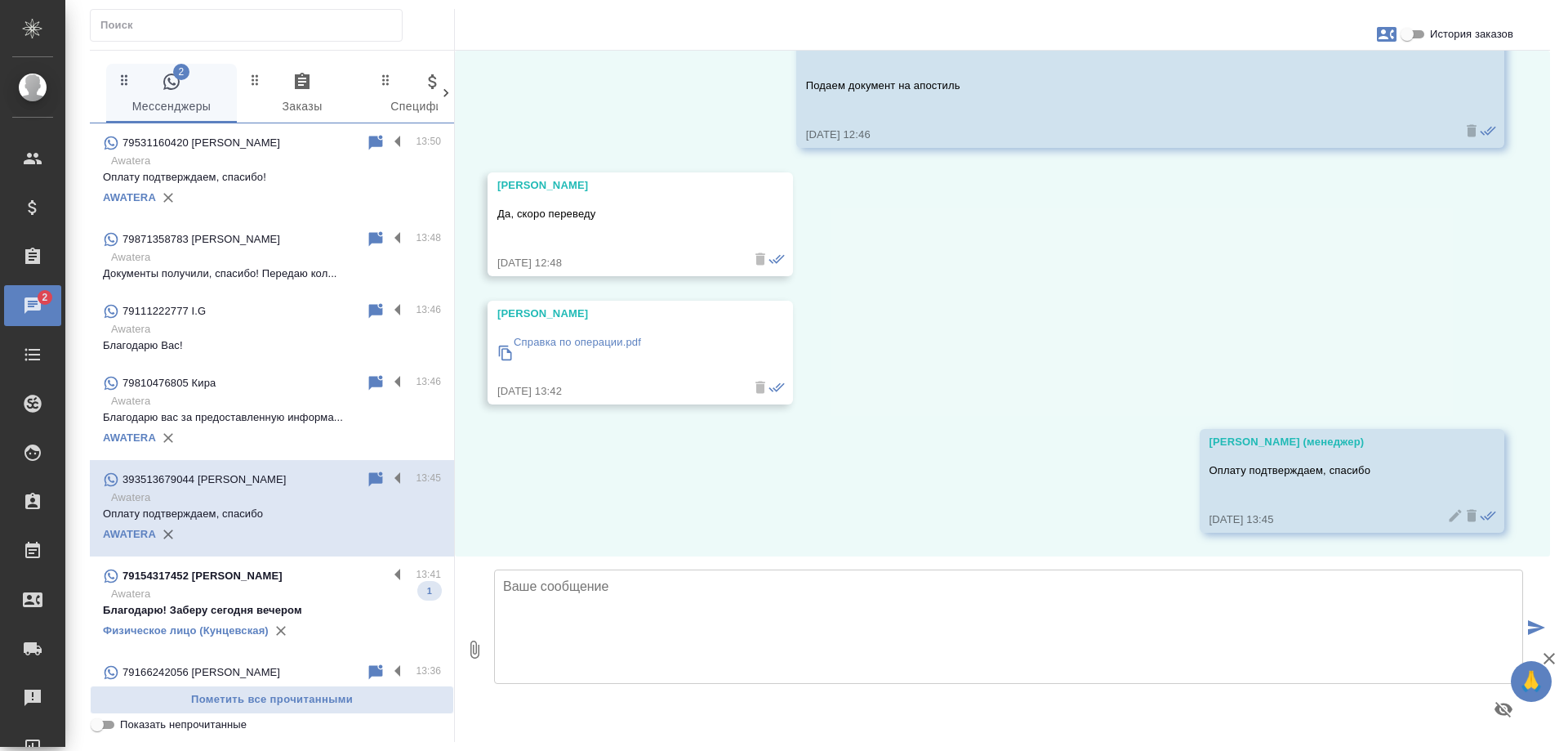
scroll to position [922, 0]
click at [327, 599] on p "Awatera" at bounding box center [275, 594] width 329 height 17
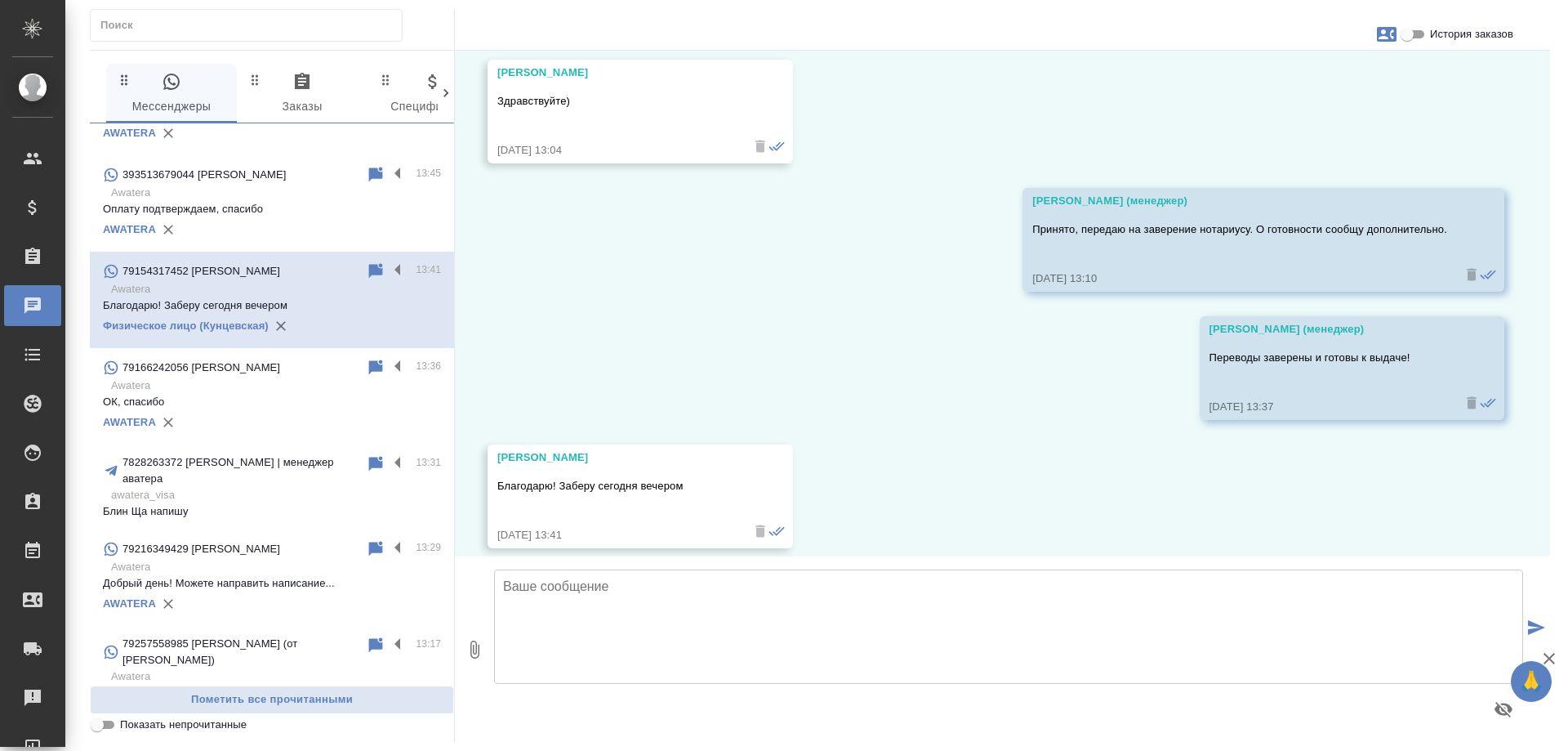
scroll to position [0, 0]
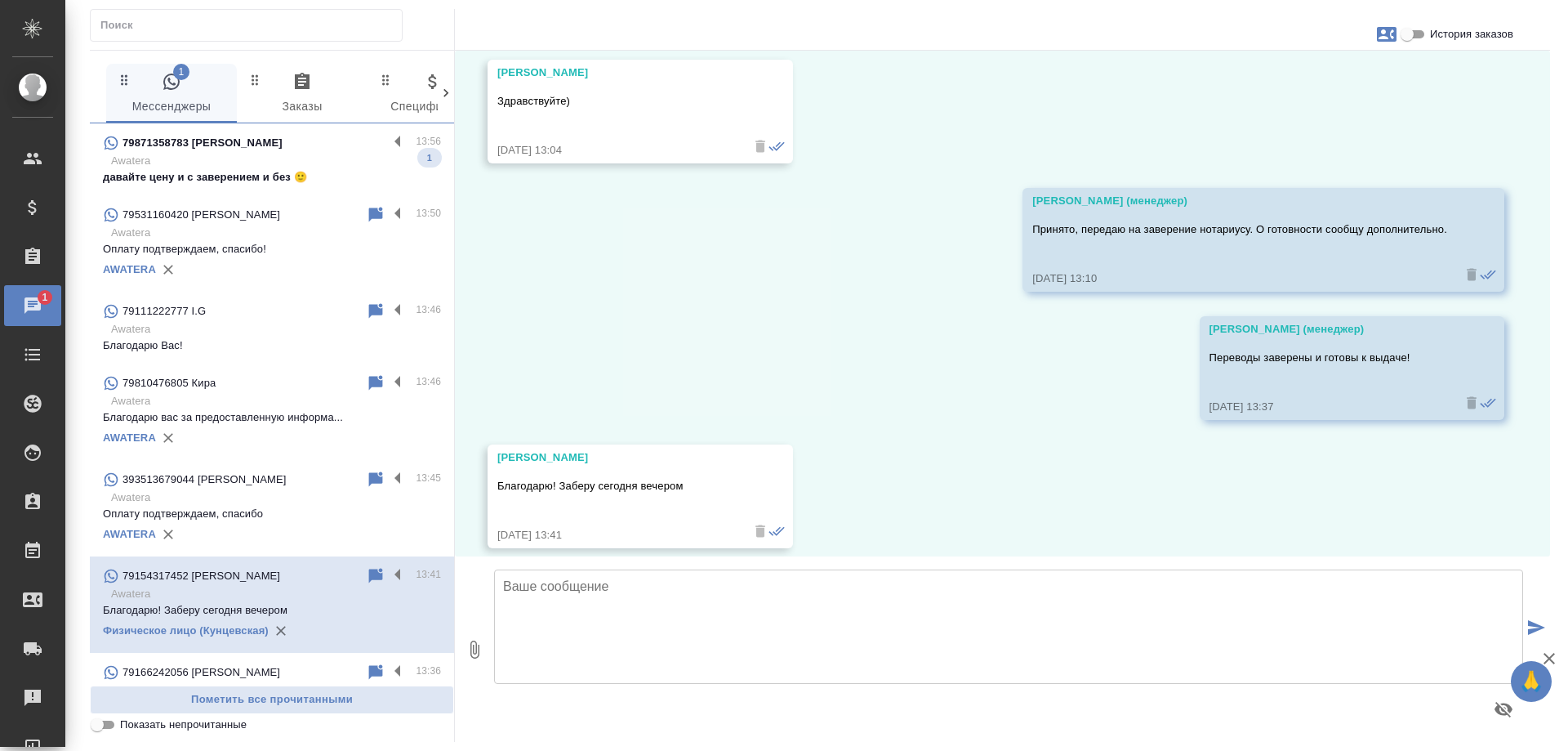
click at [265, 179] on p "давайте цену и с заверением и без 🙂" at bounding box center [272, 177] width 338 height 17
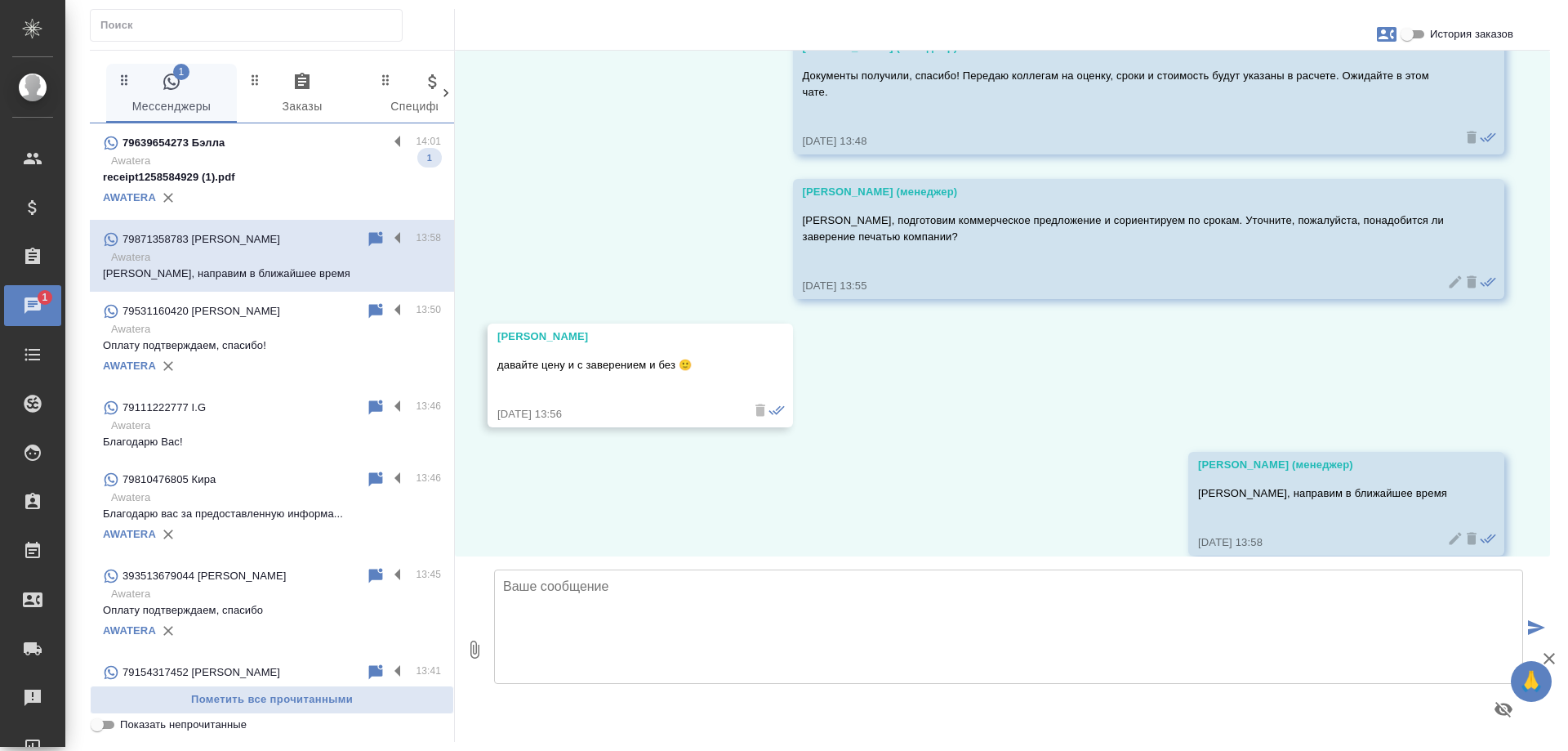
scroll to position [4467, 0]
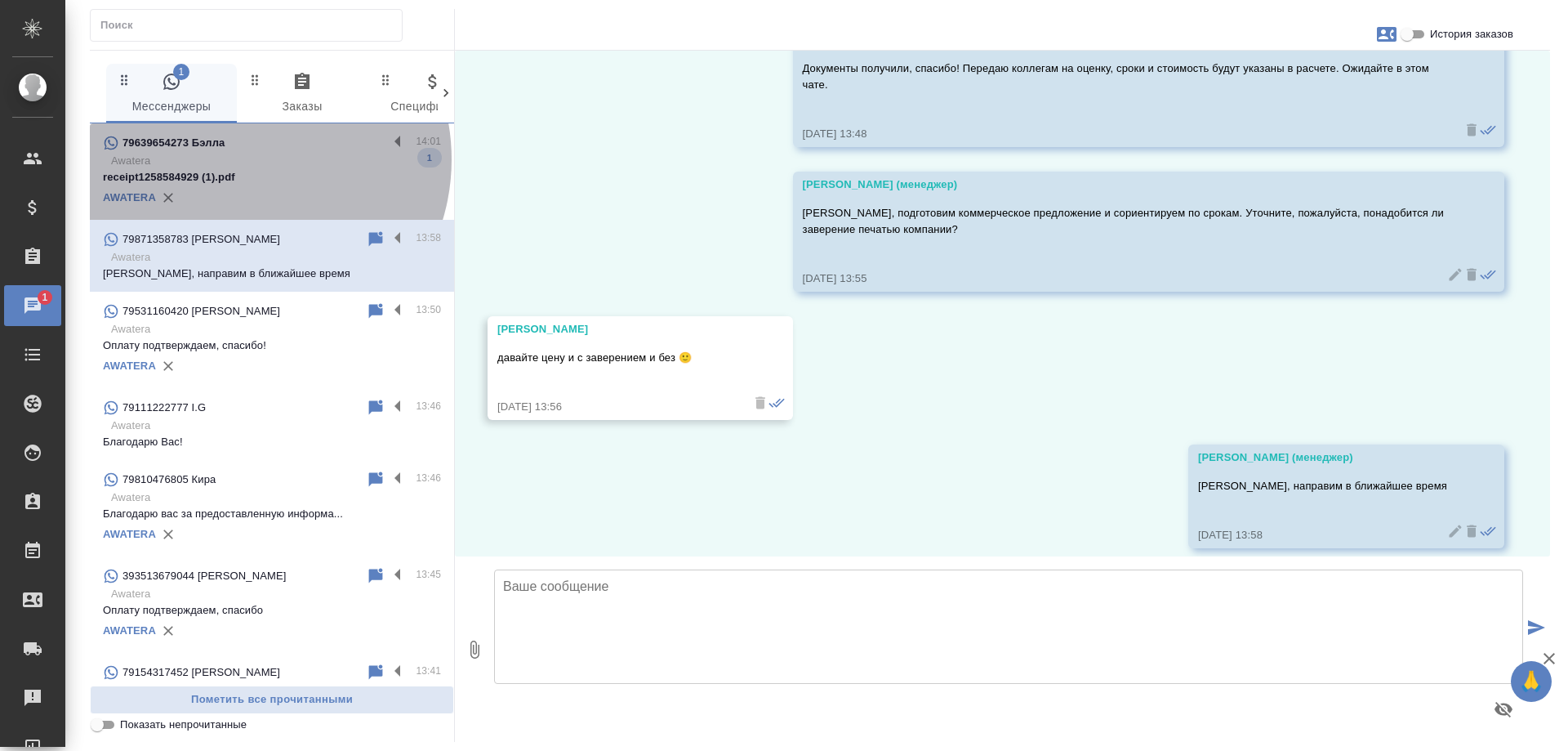
click at [241, 160] on p "Awatera" at bounding box center [275, 161] width 329 height 17
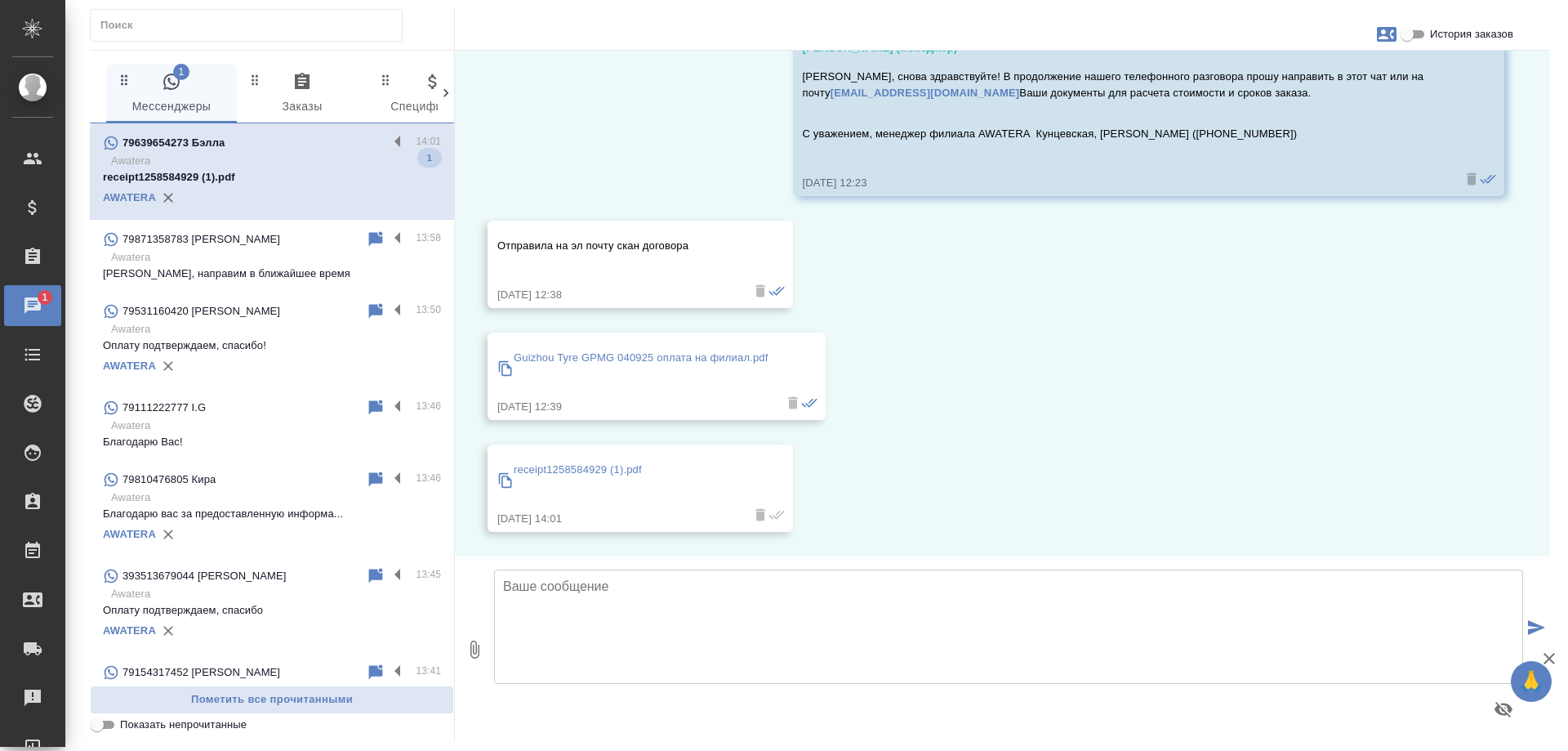
scroll to position [86, 0]
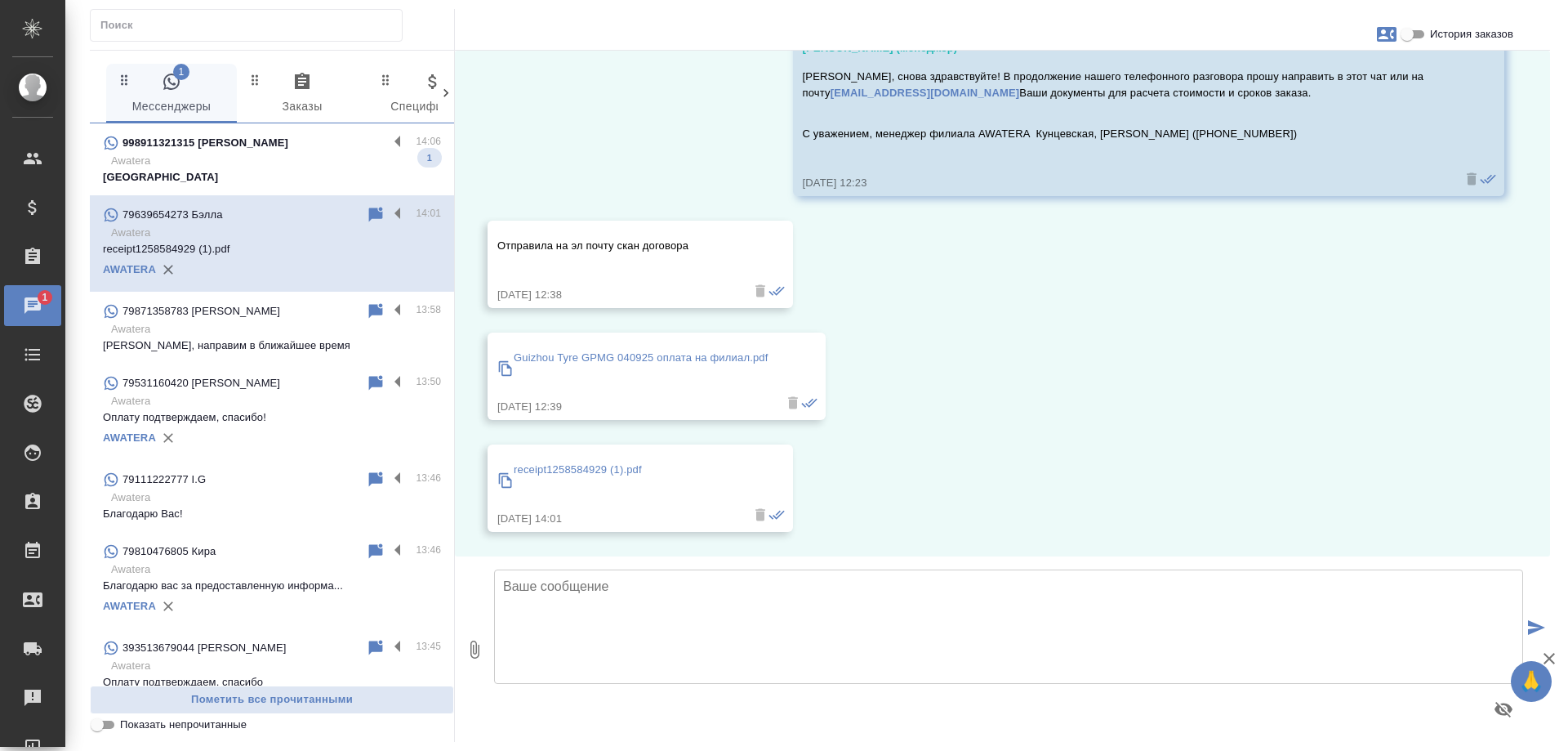
click at [251, 178] on p "[GEOGRAPHIC_DATA]" at bounding box center [272, 177] width 338 height 17
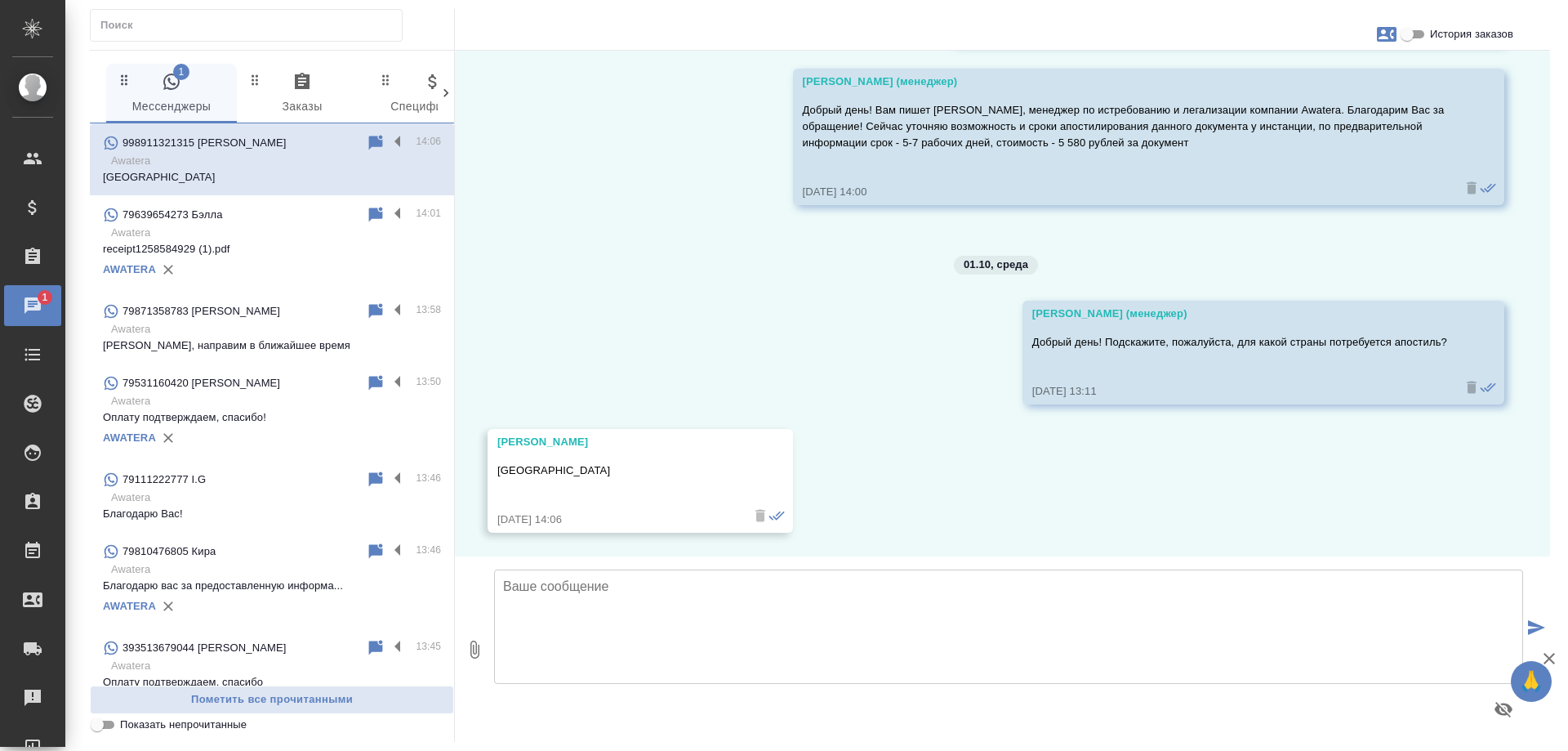
scroll to position [1071, 0]
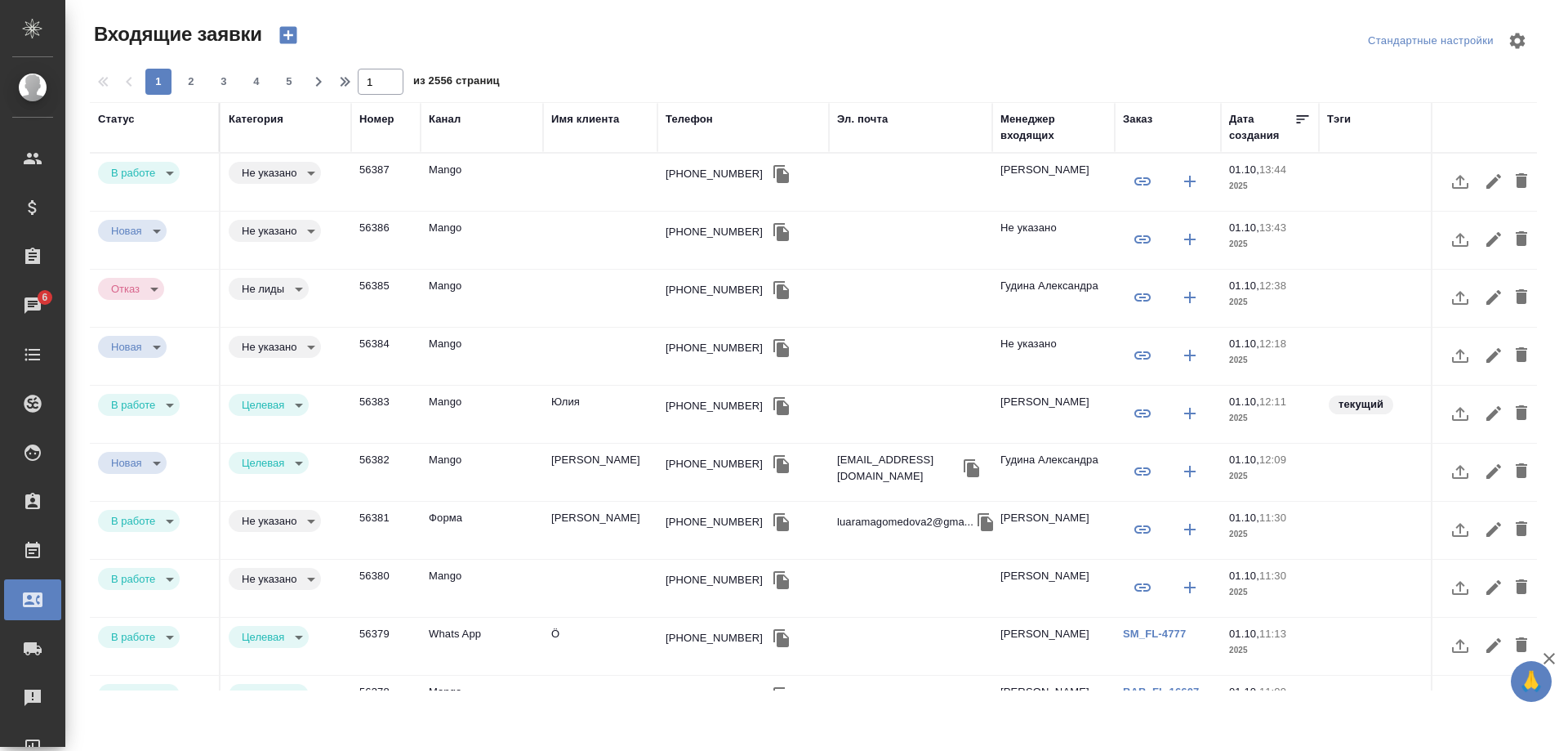
select select "RU"
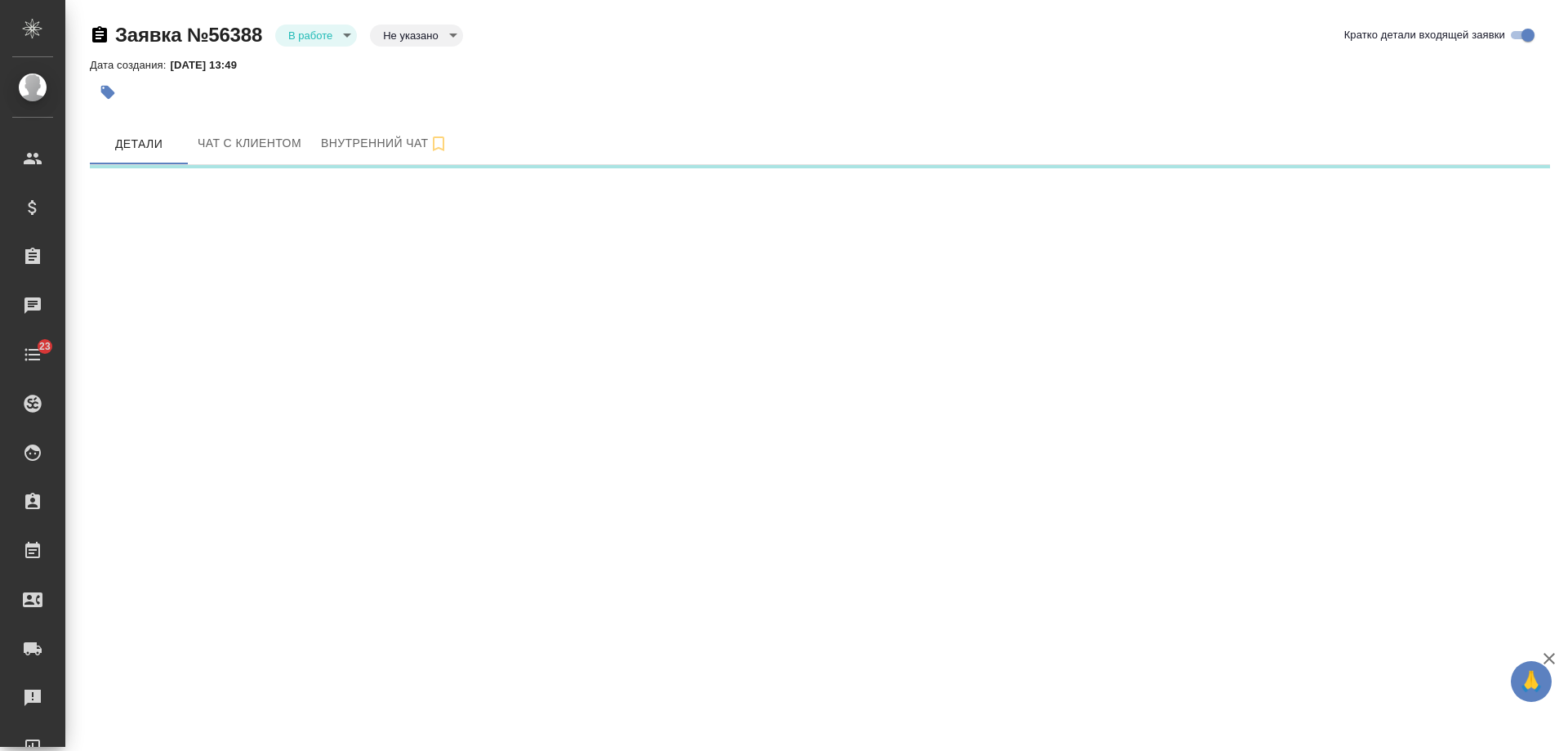
select select "RU"
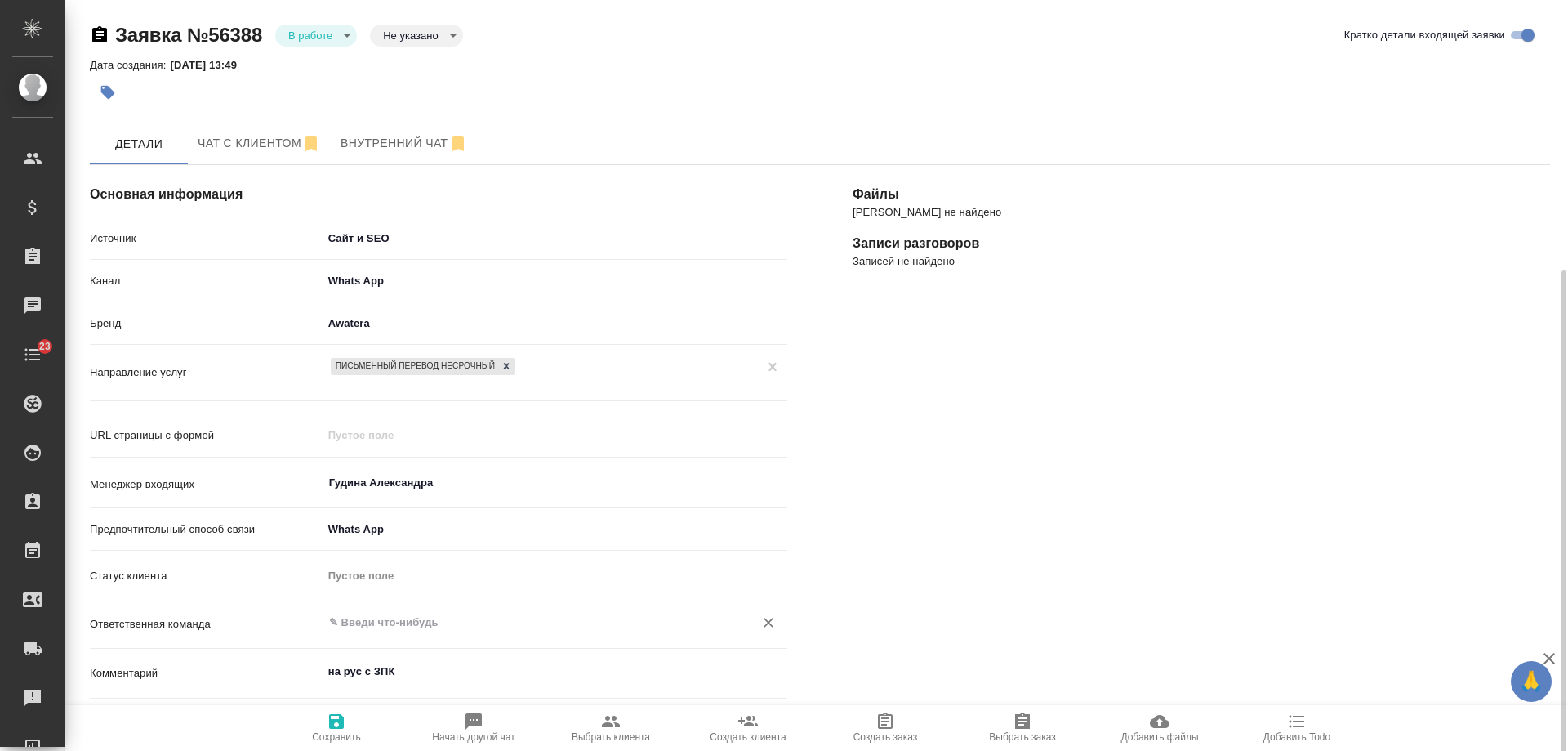
scroll to position [163, 0]
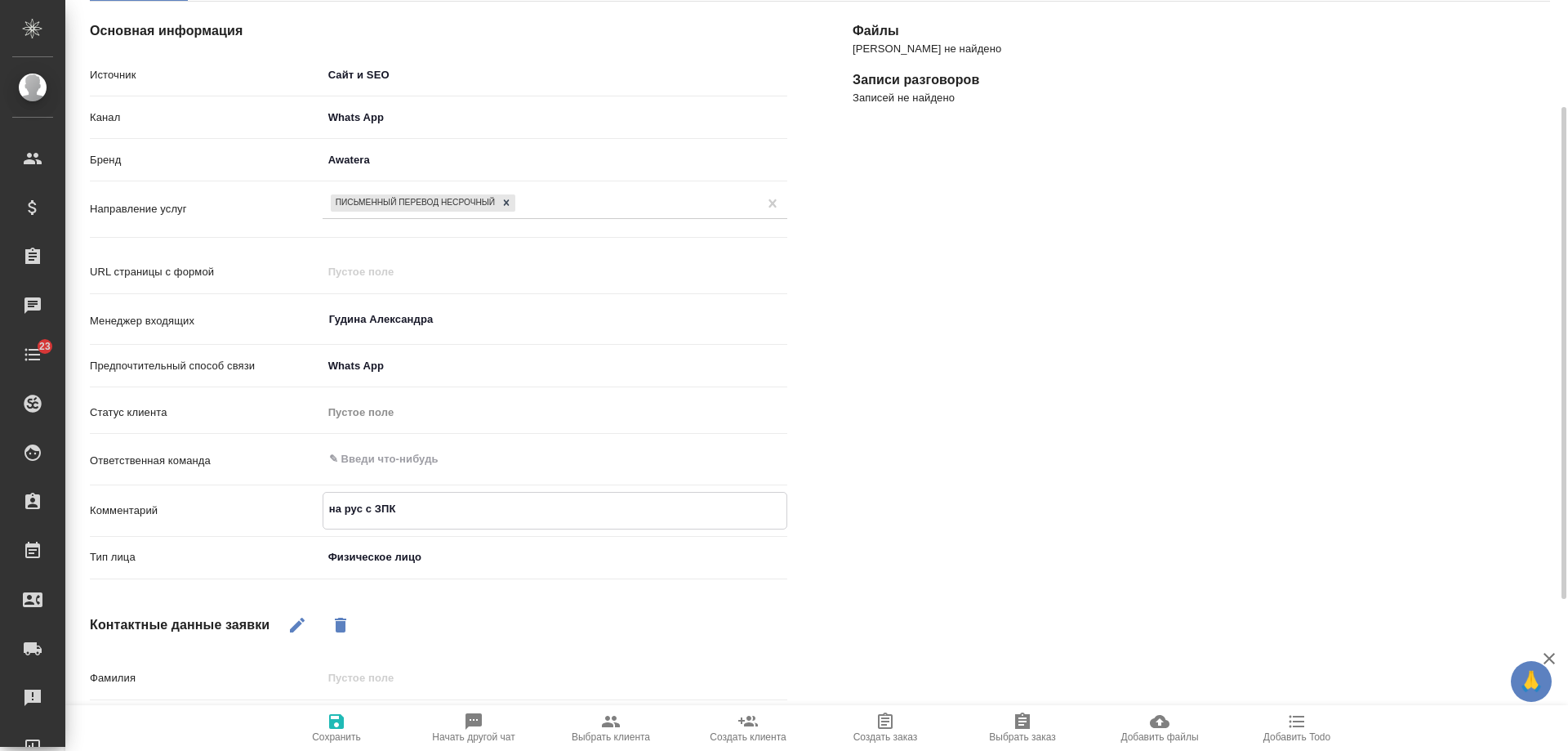
type textarea "x"
click at [425, 514] on textarea "на рус с ЗПК" at bounding box center [554, 509] width 463 height 28
type textarea "на рус с ЗПК,"
type textarea "x"
type textarea "на рус с ЗПК, в"
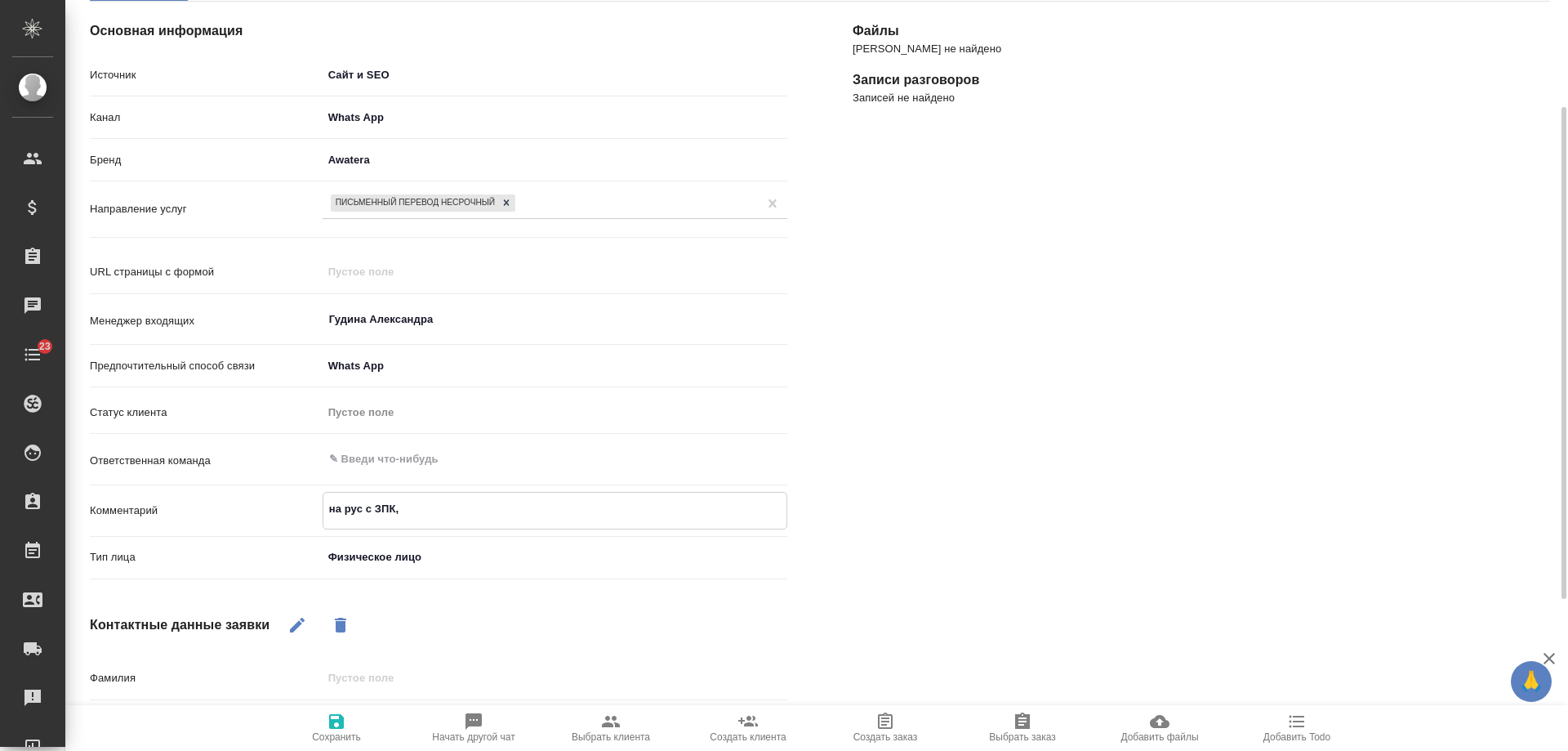
type textarea "x"
type textarea "на рус с ЗПК, в"
type textarea "x"
type textarea "на рус с ЗПК, в ж"
type textarea "x"
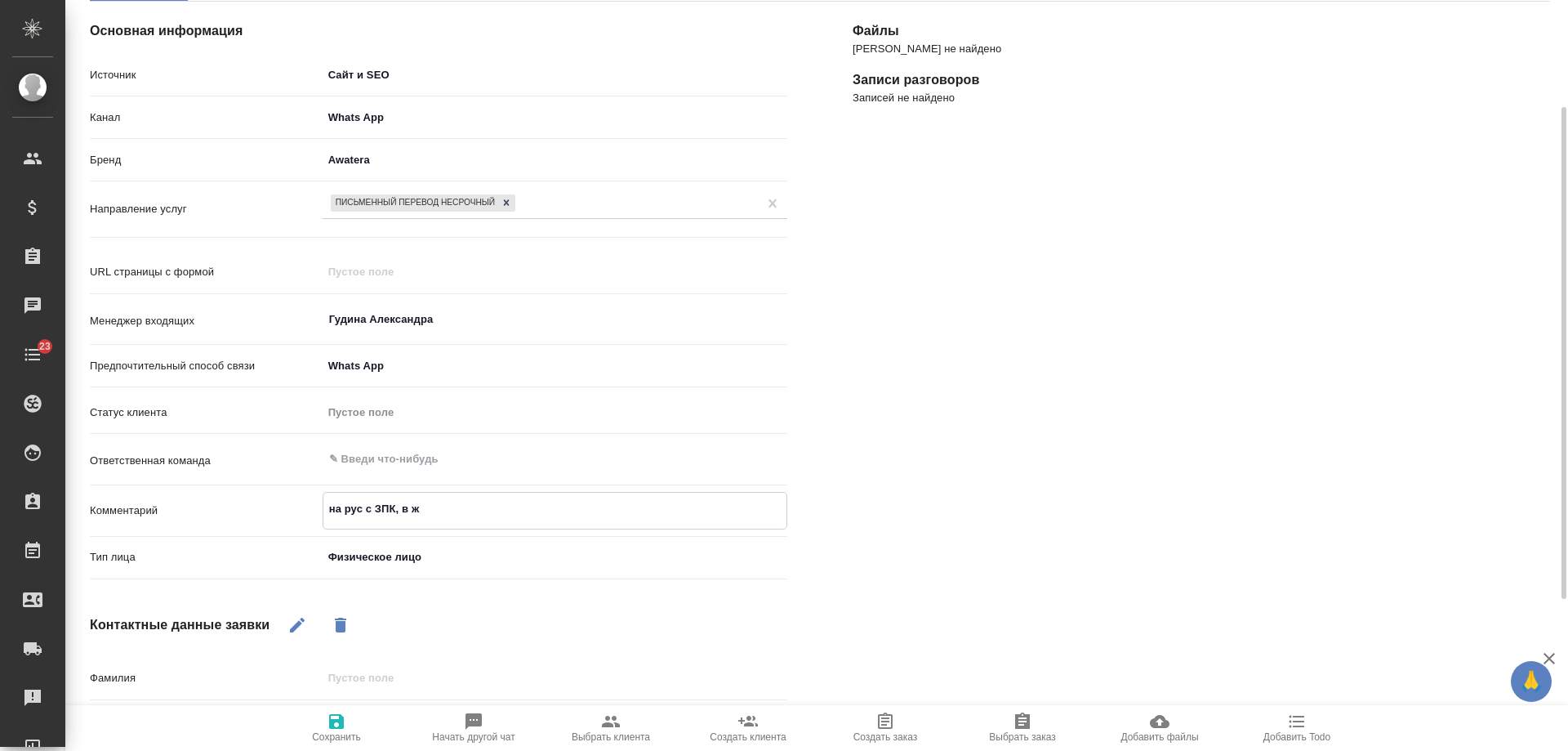
type textarea "на рус с ЗПК, в жл"
type textarea "x"
type textarea "на рус с ЗПК, в жле"
type textarea "x"
type textarea "на рус с ЗПК, в жлек"
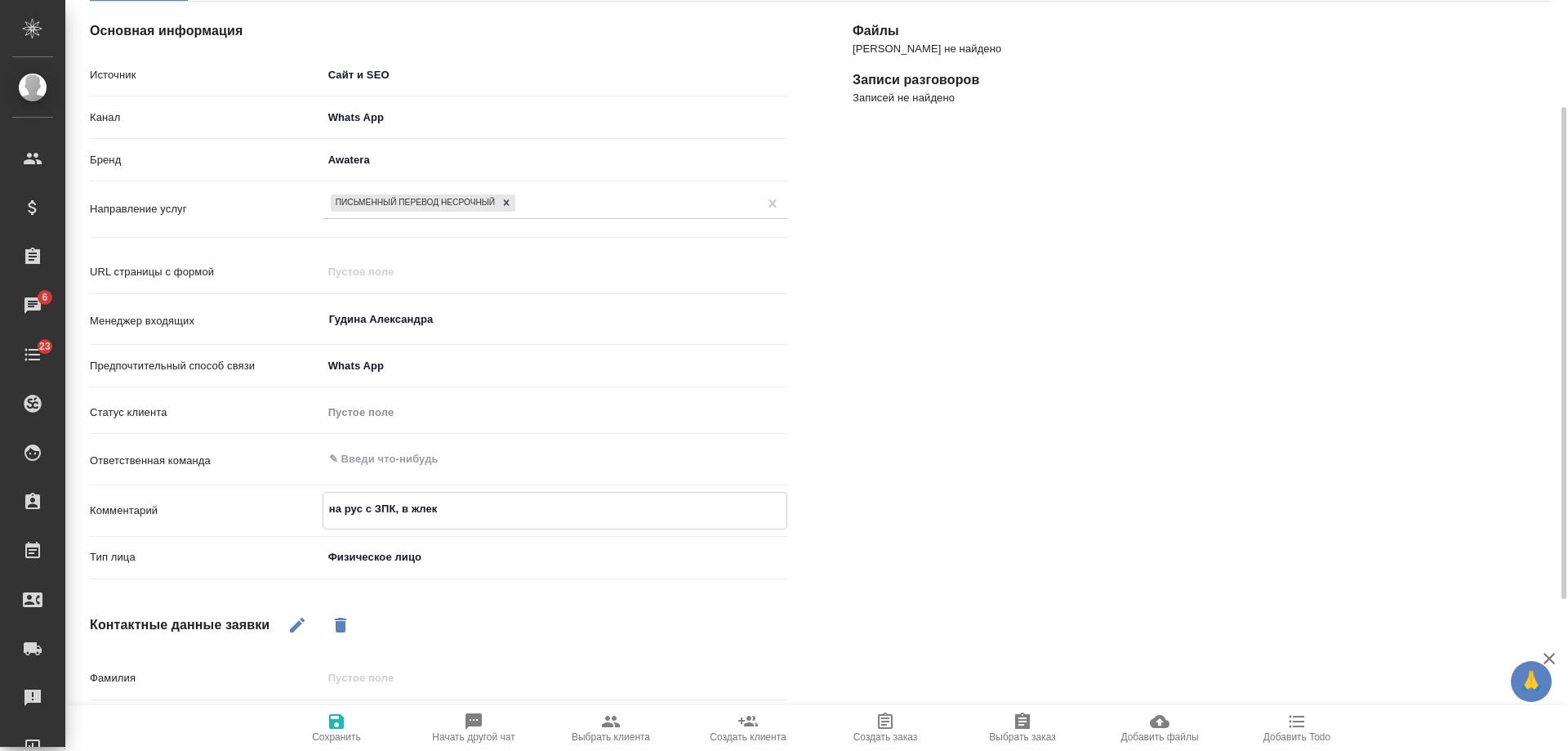
type textarea "x"
type textarea "на рус с ЗПК, в жлект"
type textarea "x"
type textarea "на рус с ЗПК, в жлектро"
type textarea "x"
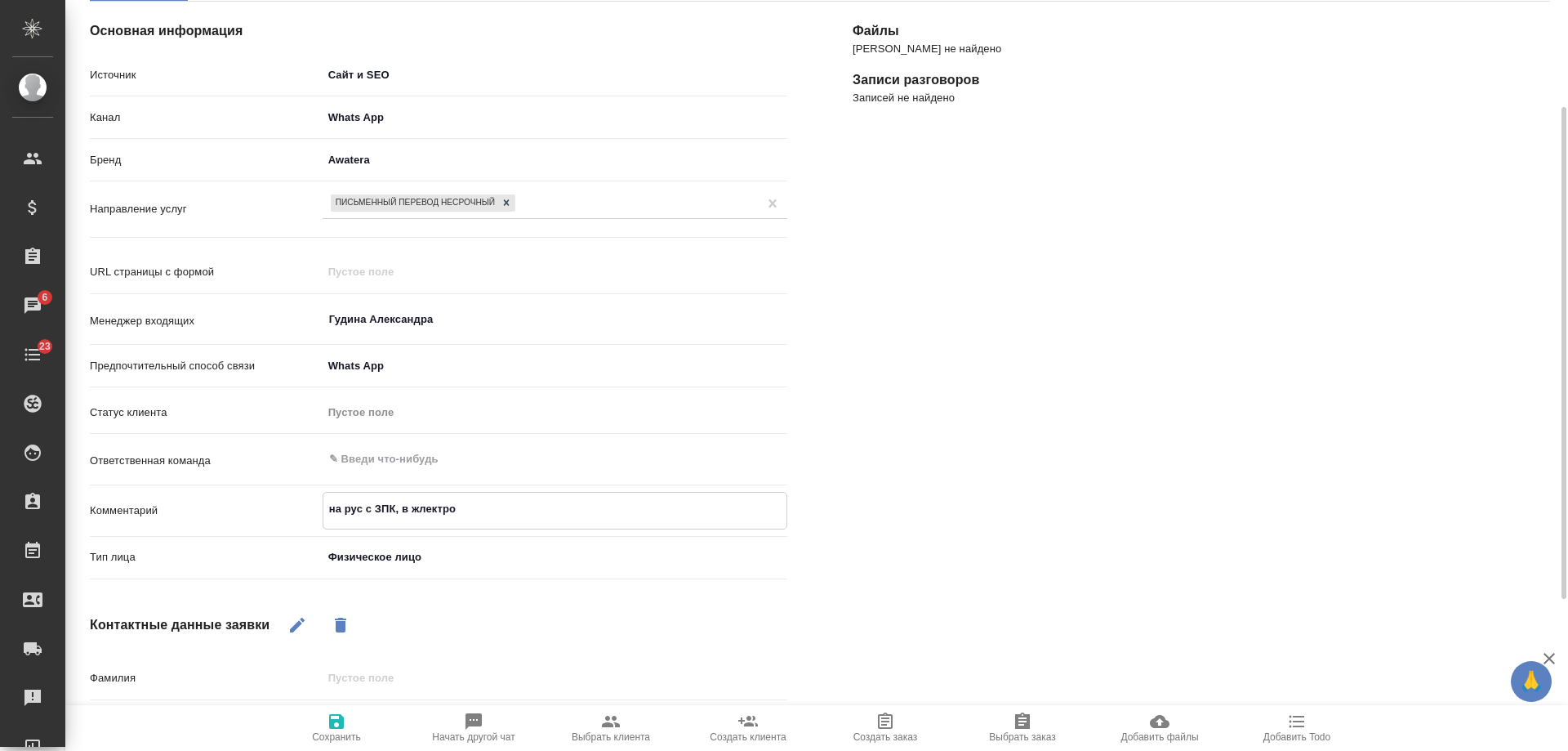
type textarea "на рус с ЗПК, в жлектрон"
type textarea "x"
type textarea "на рус с ЗПК, в жлектронно"
type textarea "x"
type textarea "на рус с ЗПК, в жлектронном"
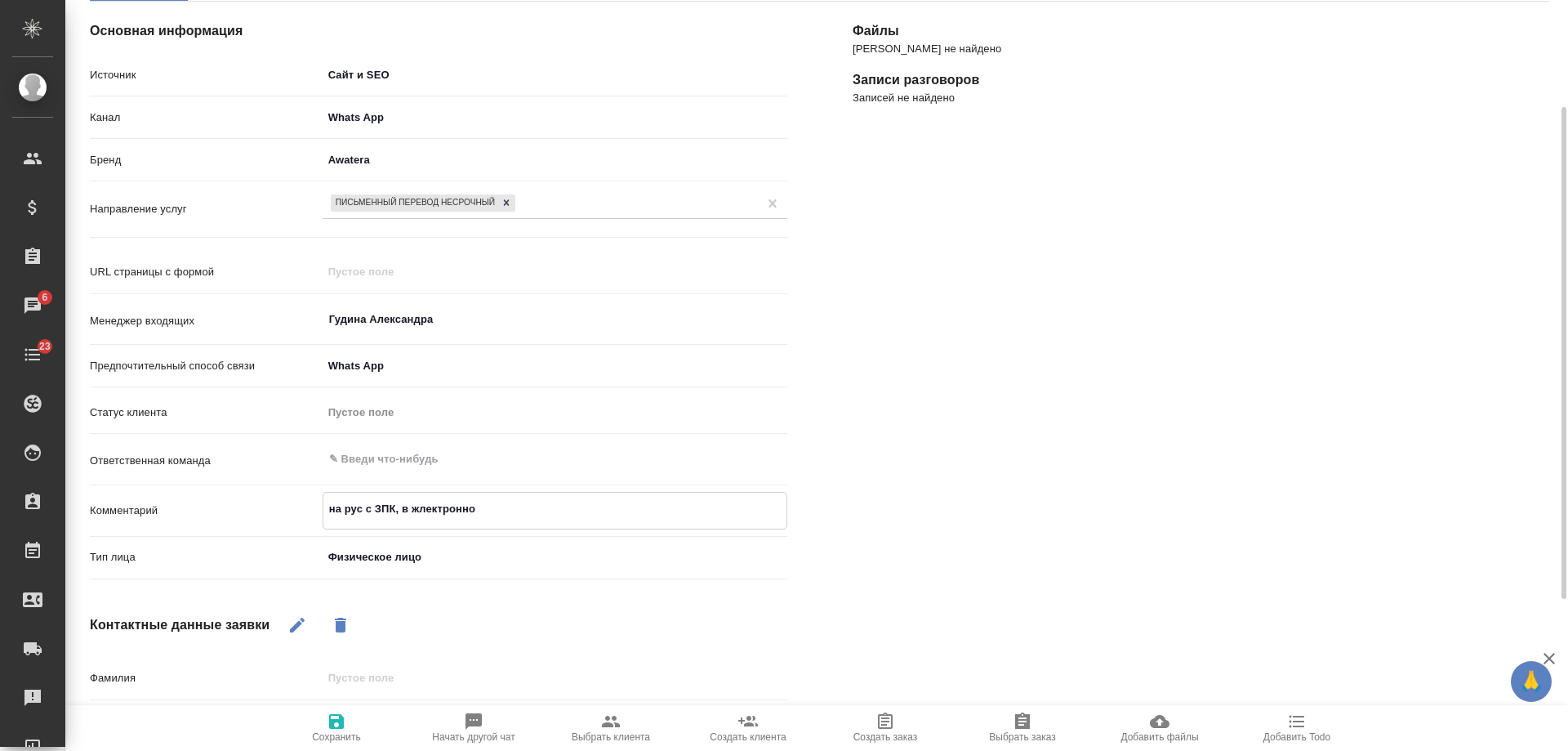
type textarea "x"
type textarea "на рус с ЗПК, в жлектронном"
type textarea "x"
type textarea "на рус с ЗПК, в жлектронном в"
type textarea "x"
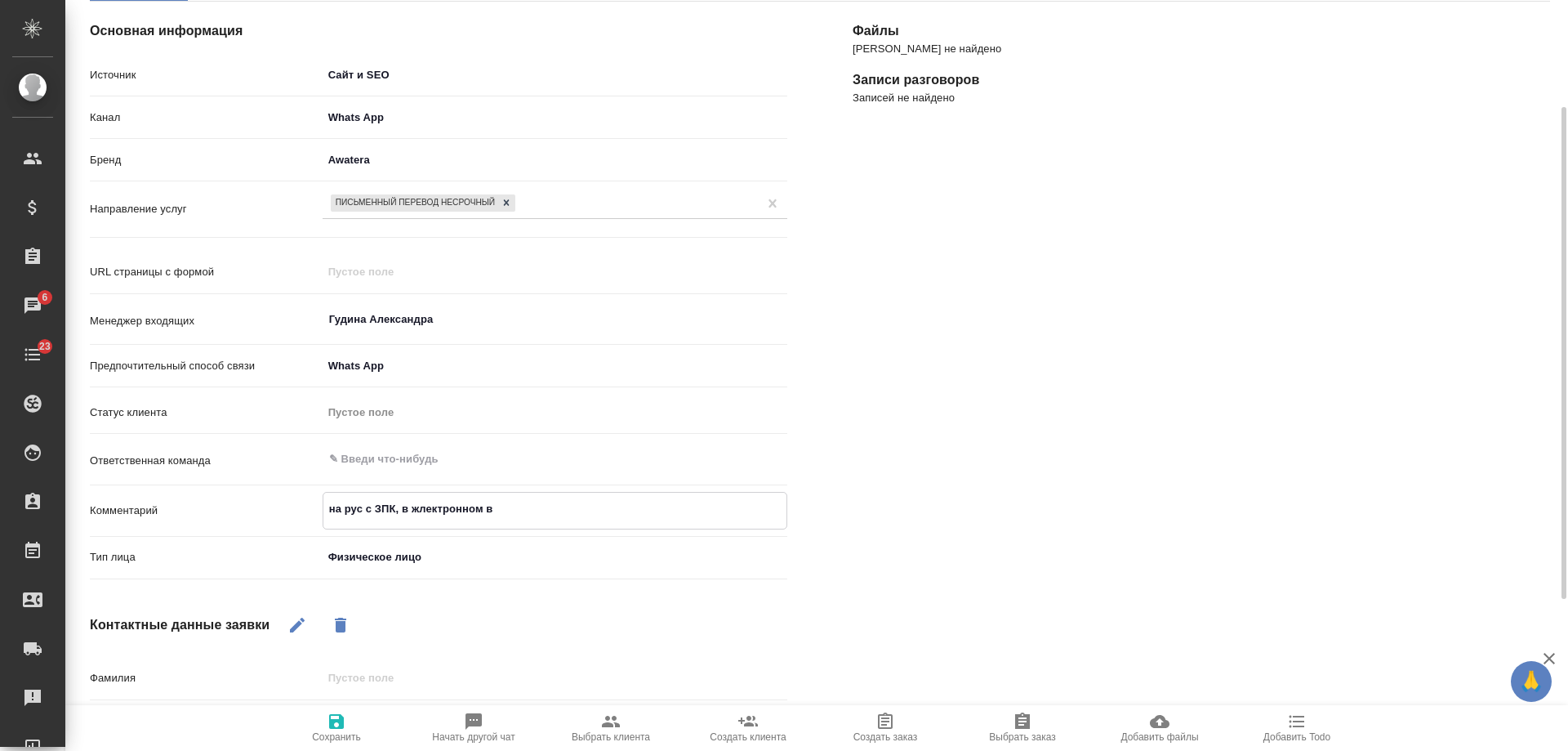
type textarea "на рус с ЗПК, в жлектронном ви"
type textarea "x"
type textarea "на рус с ЗПК, в жлектронном вид"
type textarea "x"
type textarea "на рус с ЗПК, в жлектронном виде"
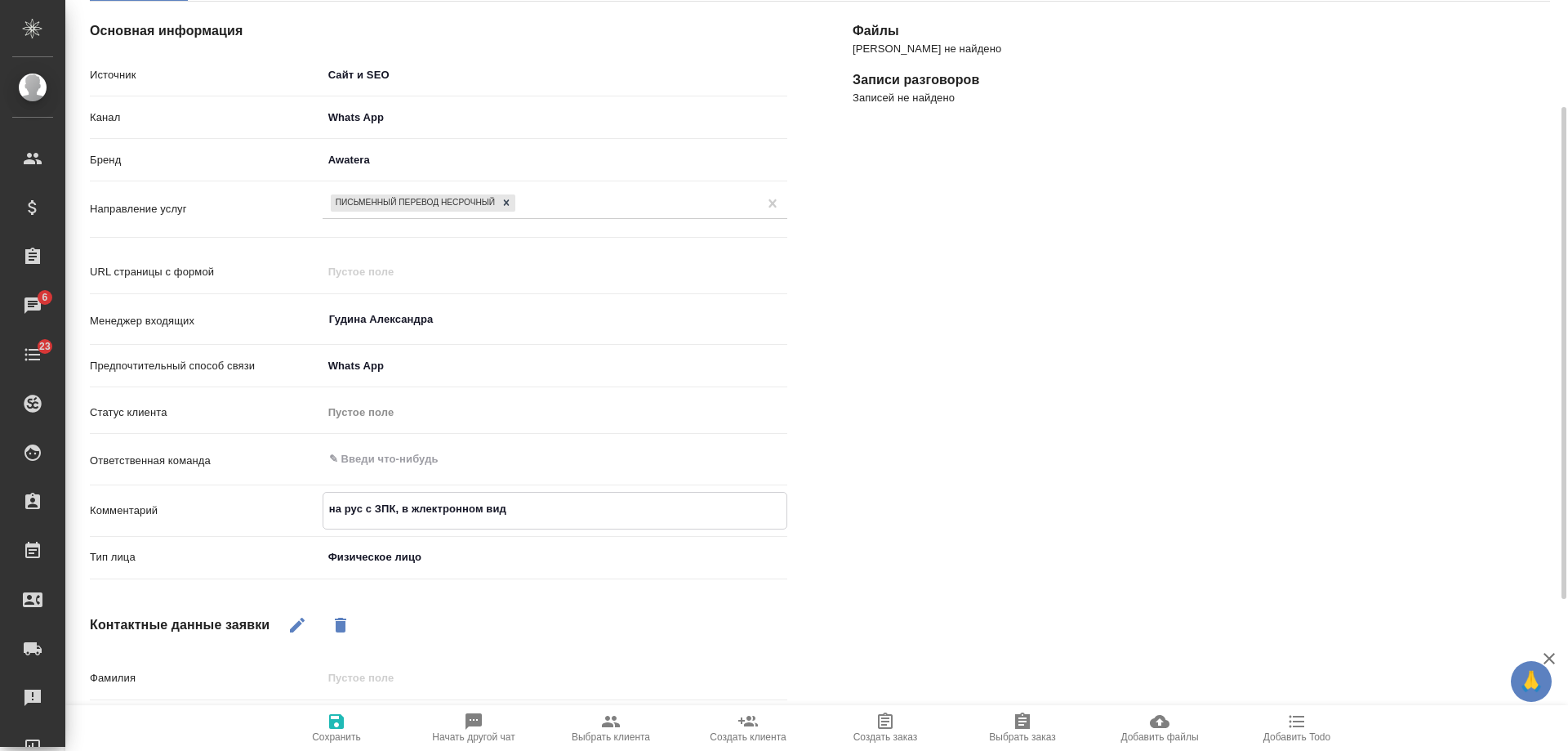
type textarea "x"
type textarea "на рус с ЗПК, в жлектронном виде"
type textarea "x"
click at [332, 724] on icon "button" at bounding box center [337, 722] width 15 height 15
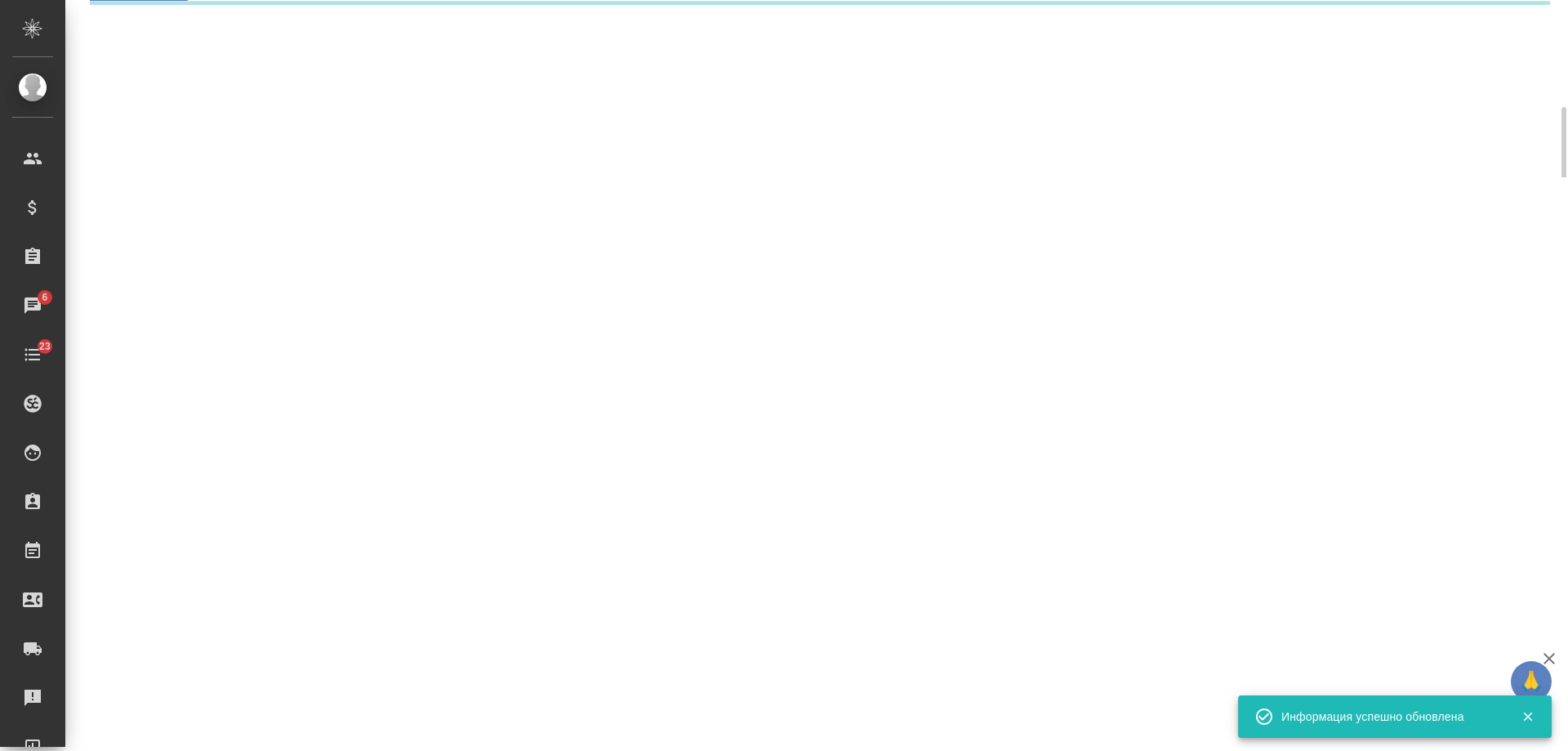
select select "RU"
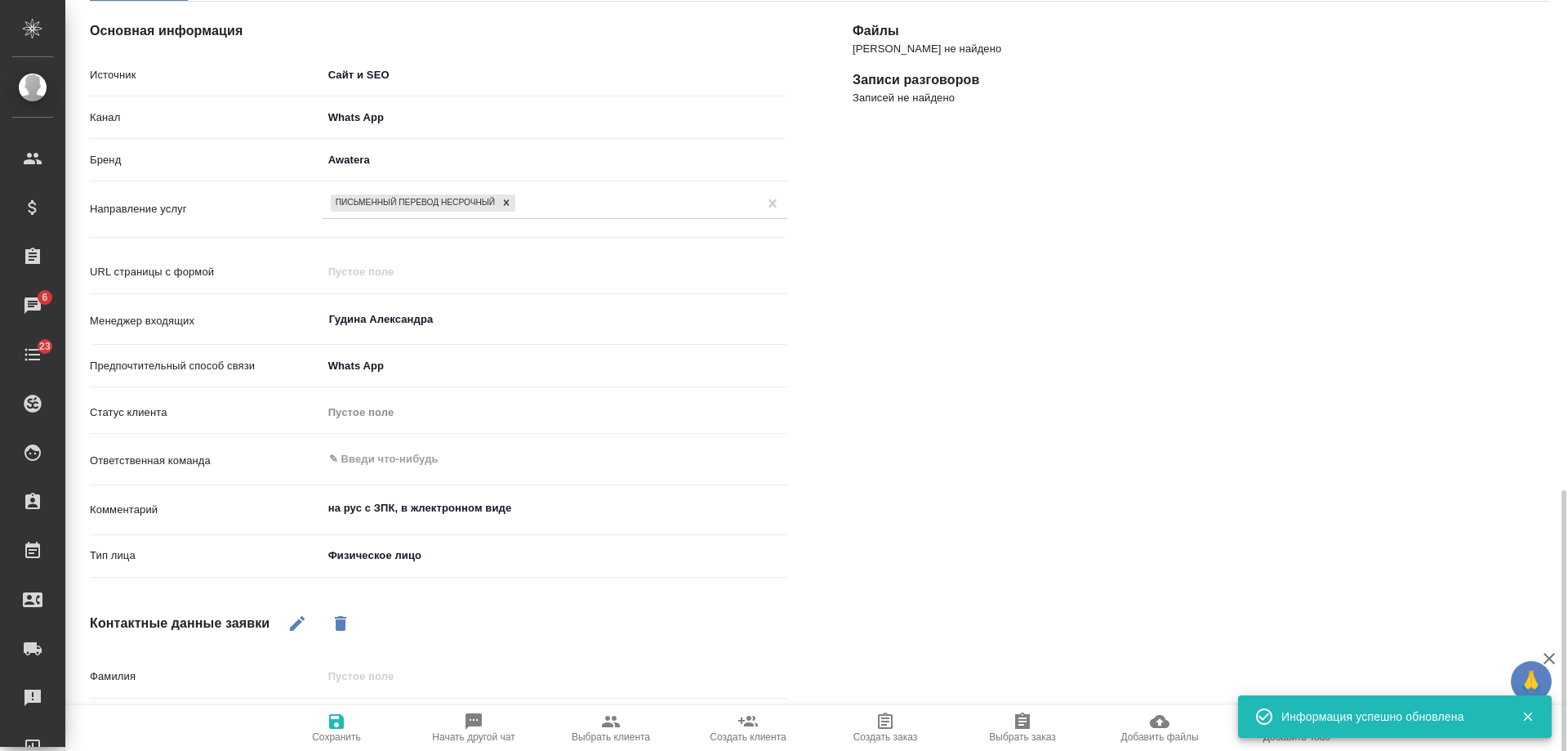
scroll to position [395, 0]
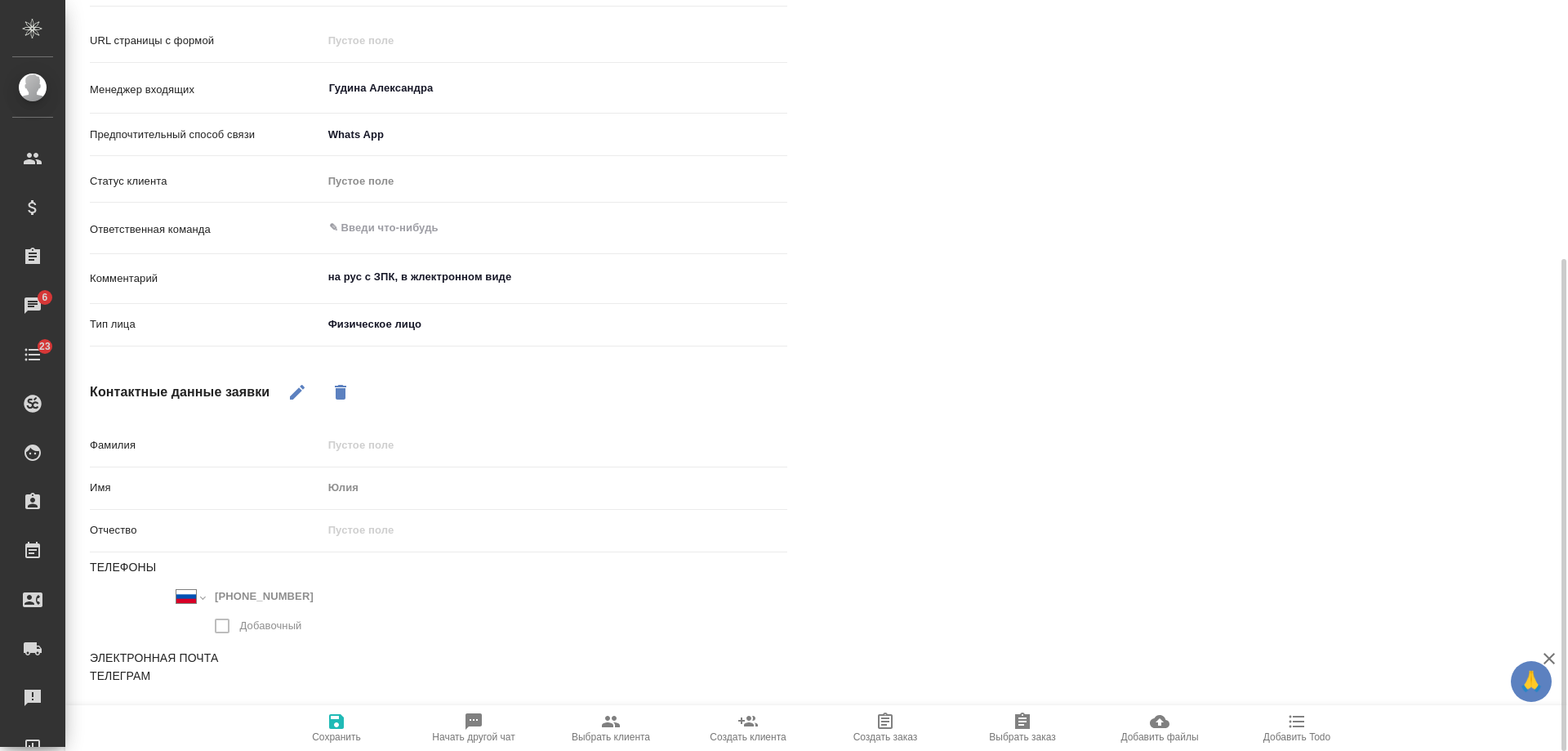
type textarea "x"
drag, startPoint x: 419, startPoint y: 276, endPoint x: 411, endPoint y: 275, distance: 8.1
click at [411, 275] on textarea "на рус с ЗПК, в жлектронном виде" at bounding box center [554, 277] width 463 height 28
type textarea "на рус с ЗПК, в электронном виде"
type textarea "x"
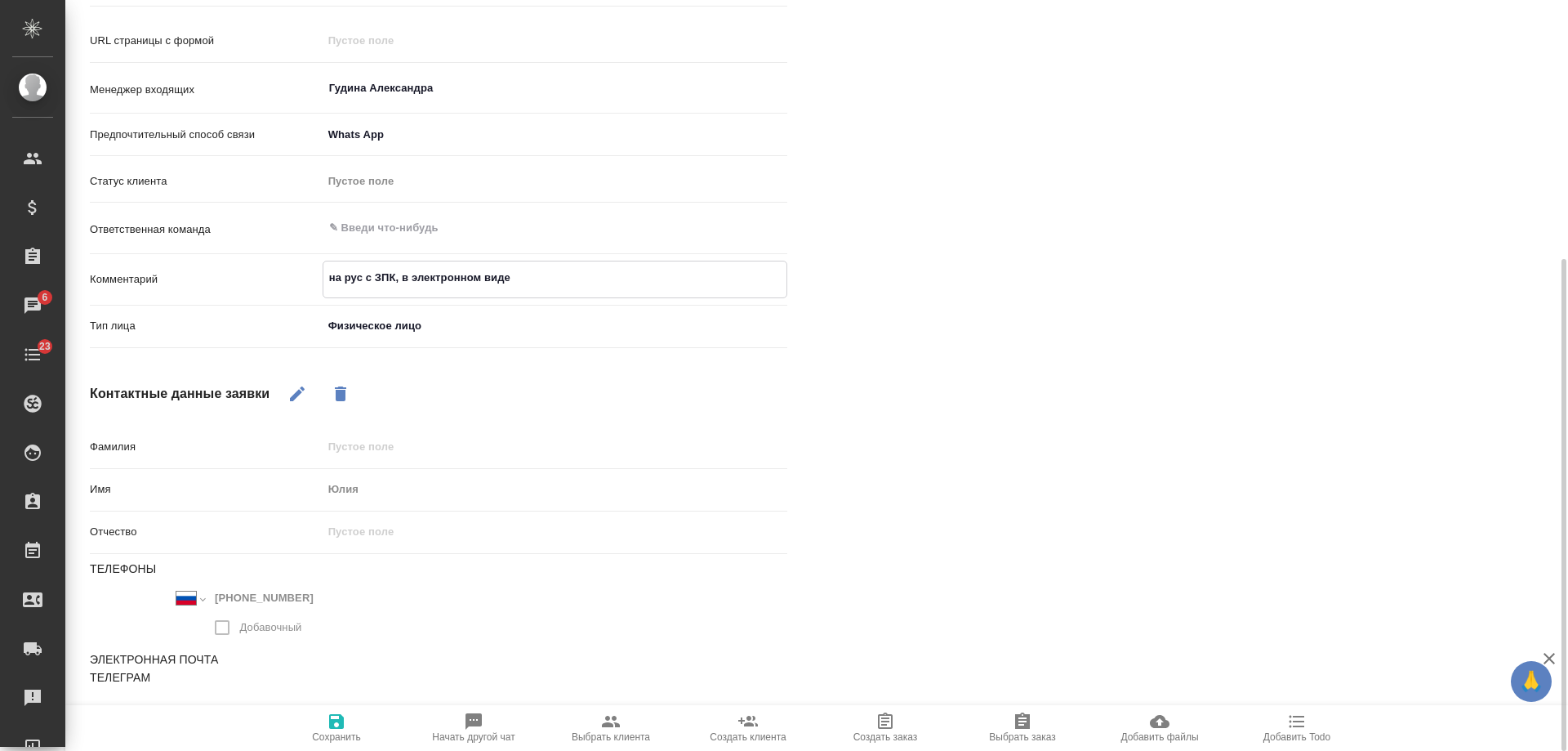
type textarea "на рус с ЗПК, в электронном виде"
type textarea "x"
click at [341, 727] on icon "button" at bounding box center [337, 722] width 15 height 15
select select "RU"
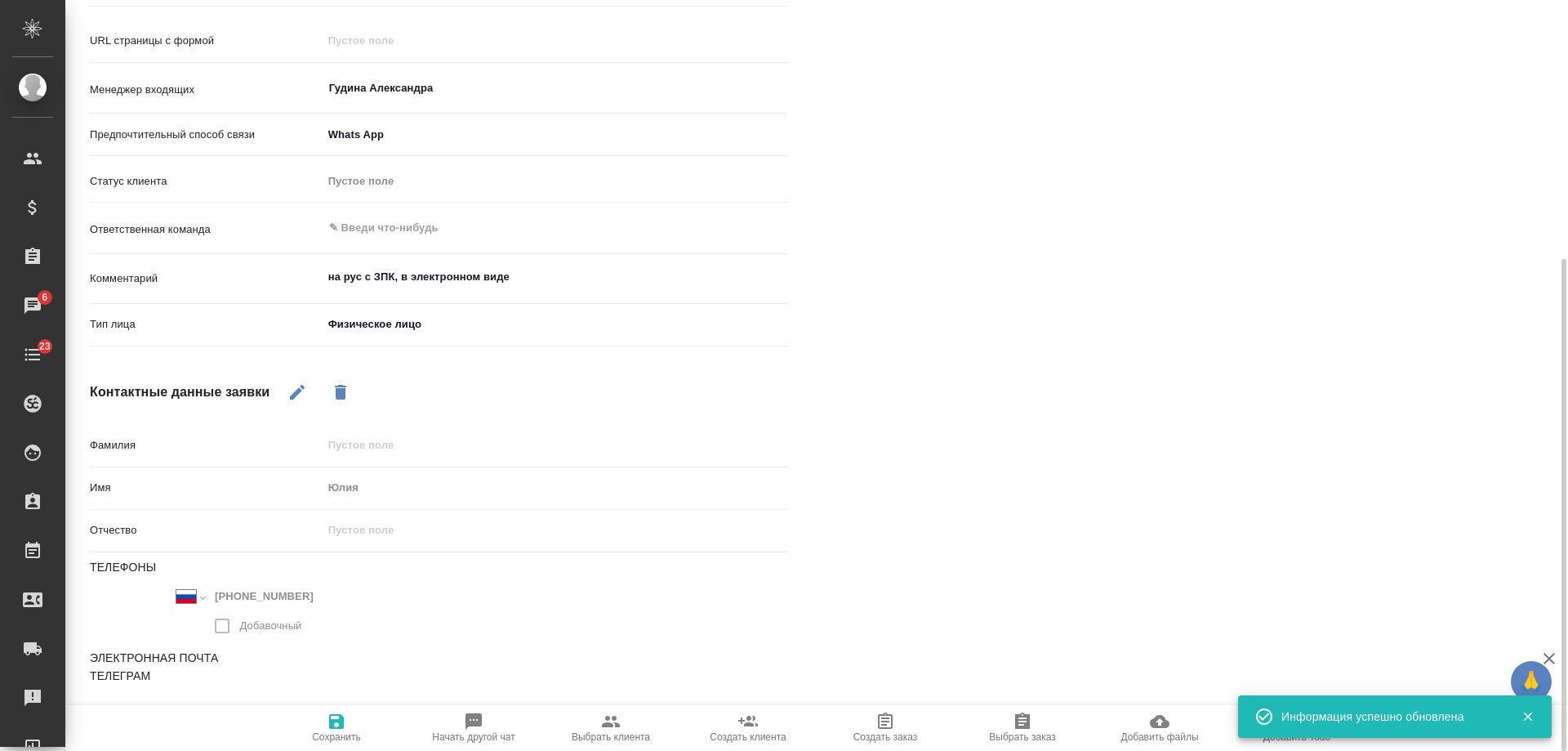
type textarea "x"
click at [526, 279] on textarea "на рус с ЗПК, в электронном виде" at bounding box center [554, 277] width 463 height 28
type textarea "на рус с ЗПК, в электронном виде,"
type textarea "x"
type textarea "на рус с ЗПК, в электронном виде,"
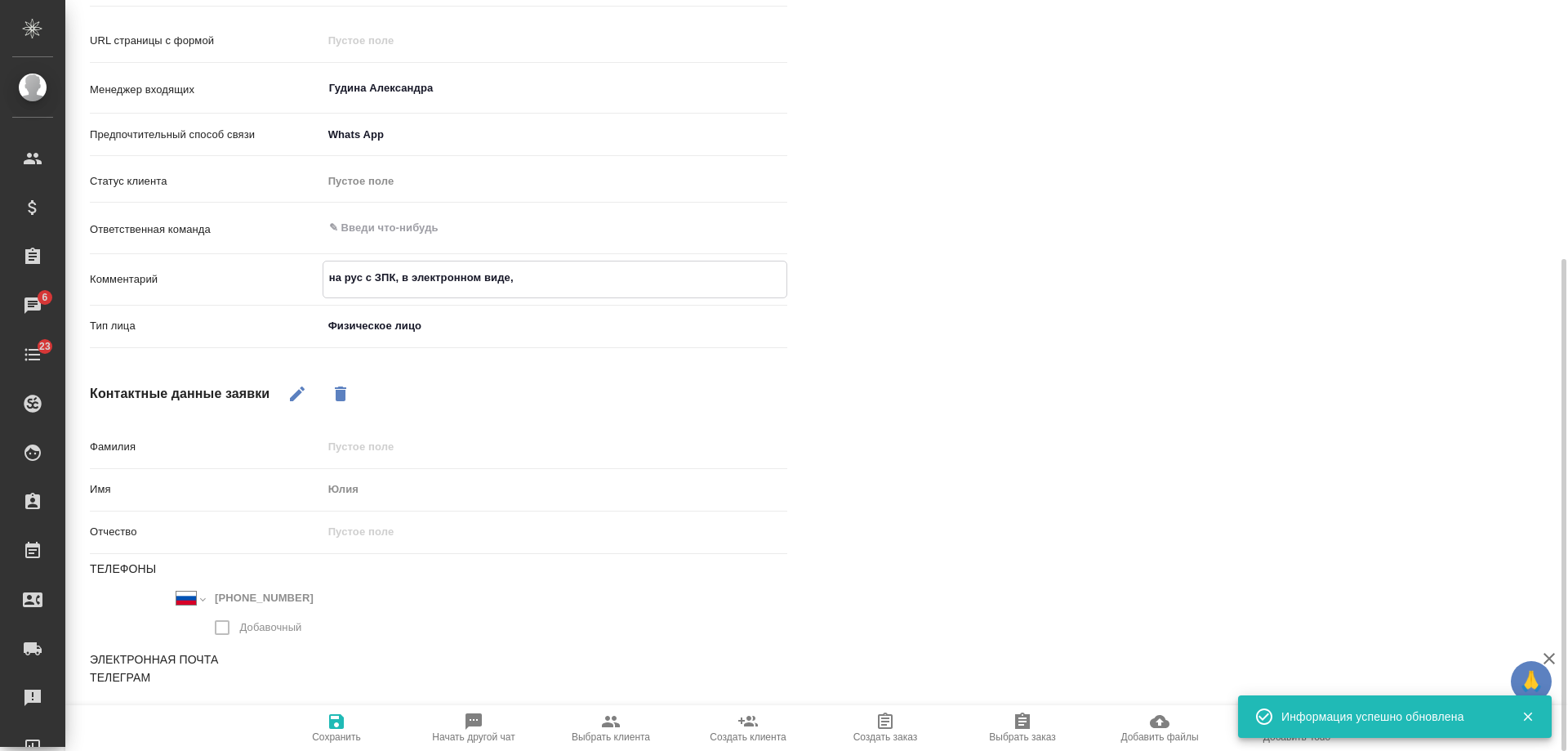
type textarea "x"
type textarea "на рус с ЗПК, в электронном виде, д"
type textarea "x"
type textarea "на рус с ЗПК, в электронном виде, дл"
type textarea "x"
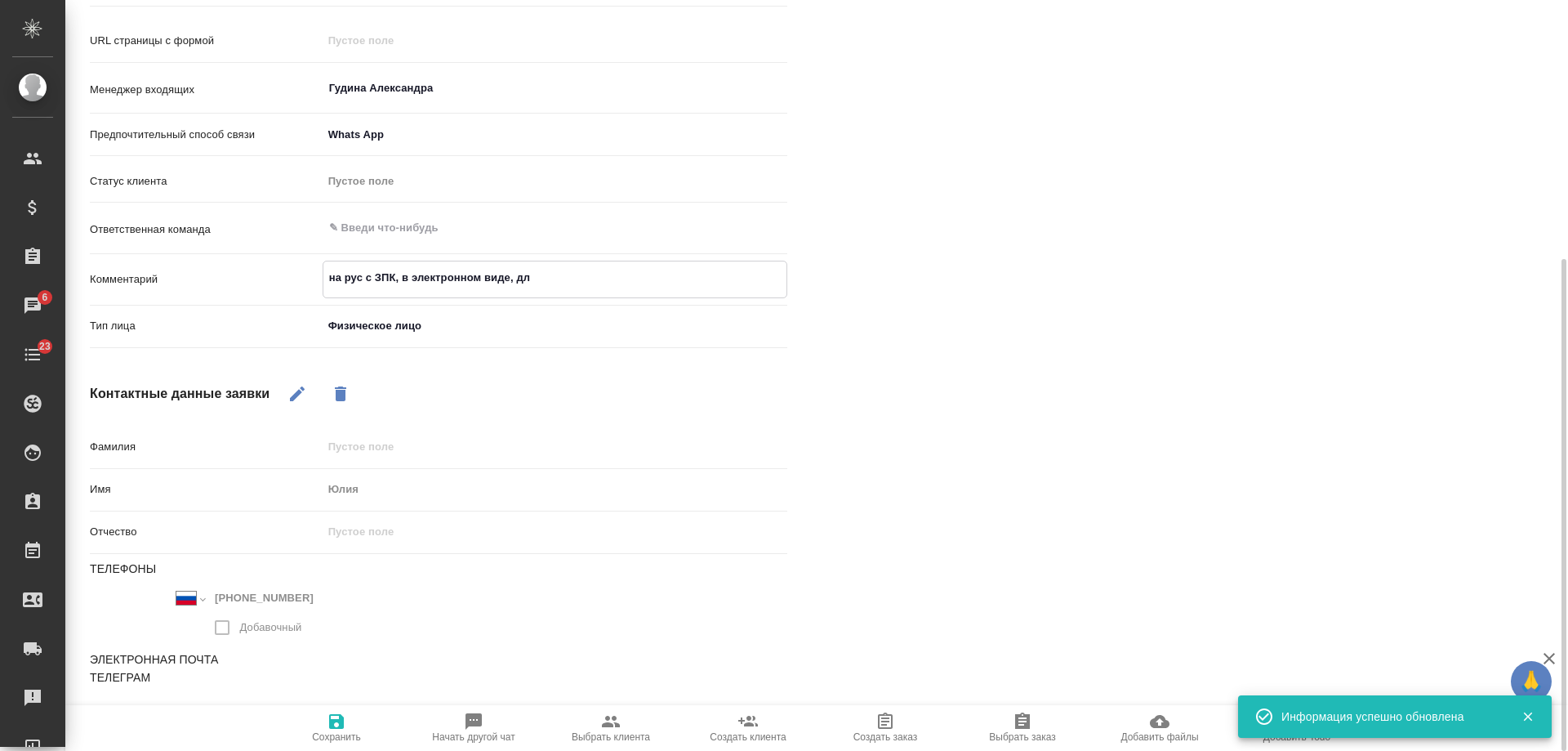
type textarea "на рус с ЗПК, в электронном виде, для"
type textarea "x"
type textarea "на рус с ЗПК, в электронном виде, для"
type textarea "x"
type textarea "на рус с ЗПК, в электронном виде, для в"
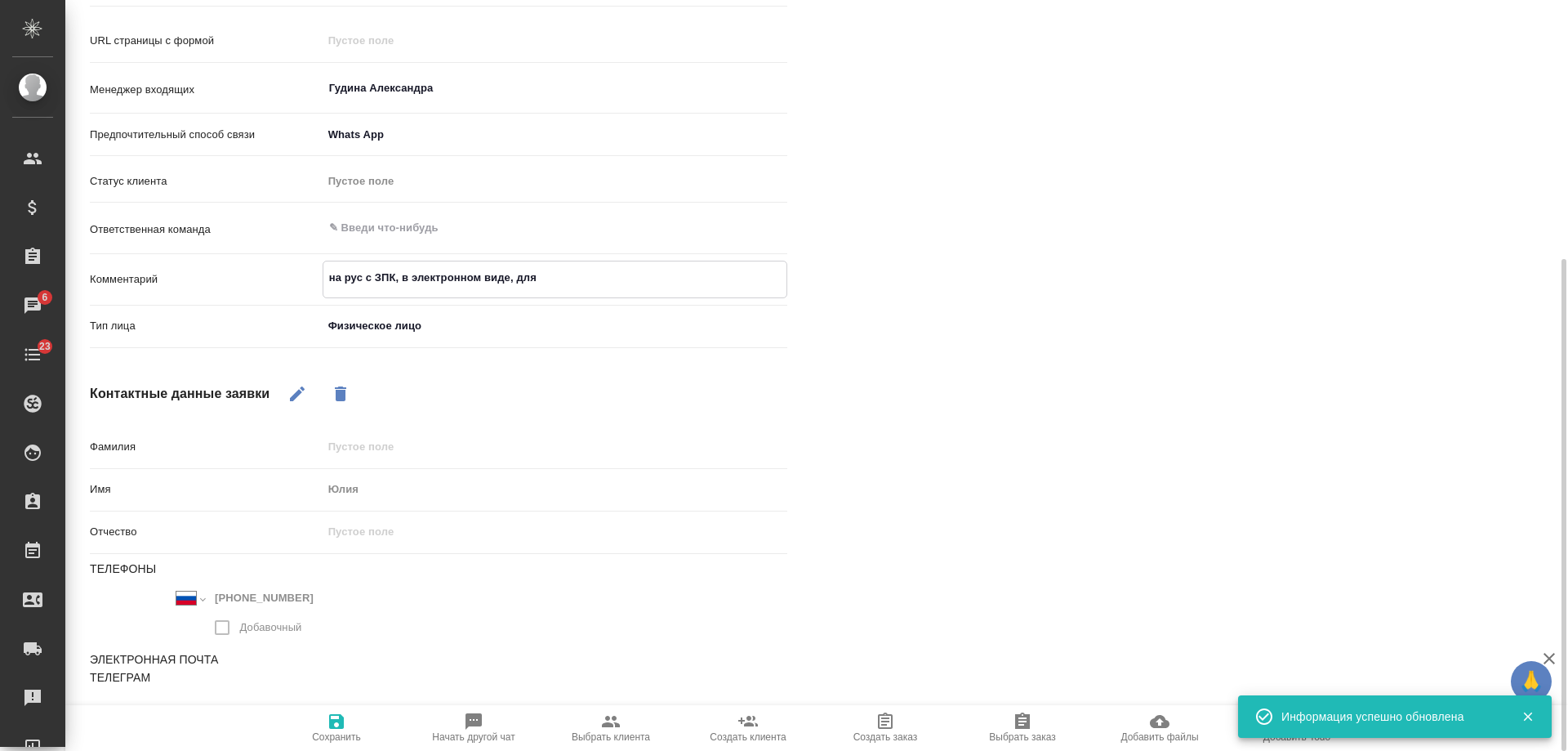
type textarea "x"
type textarea "на рус с ЗПК, в электронном виде, для ви"
type textarea "x"
type textarea "на рус с ЗПК, в электронном виде, для визы"
type textarea "x"
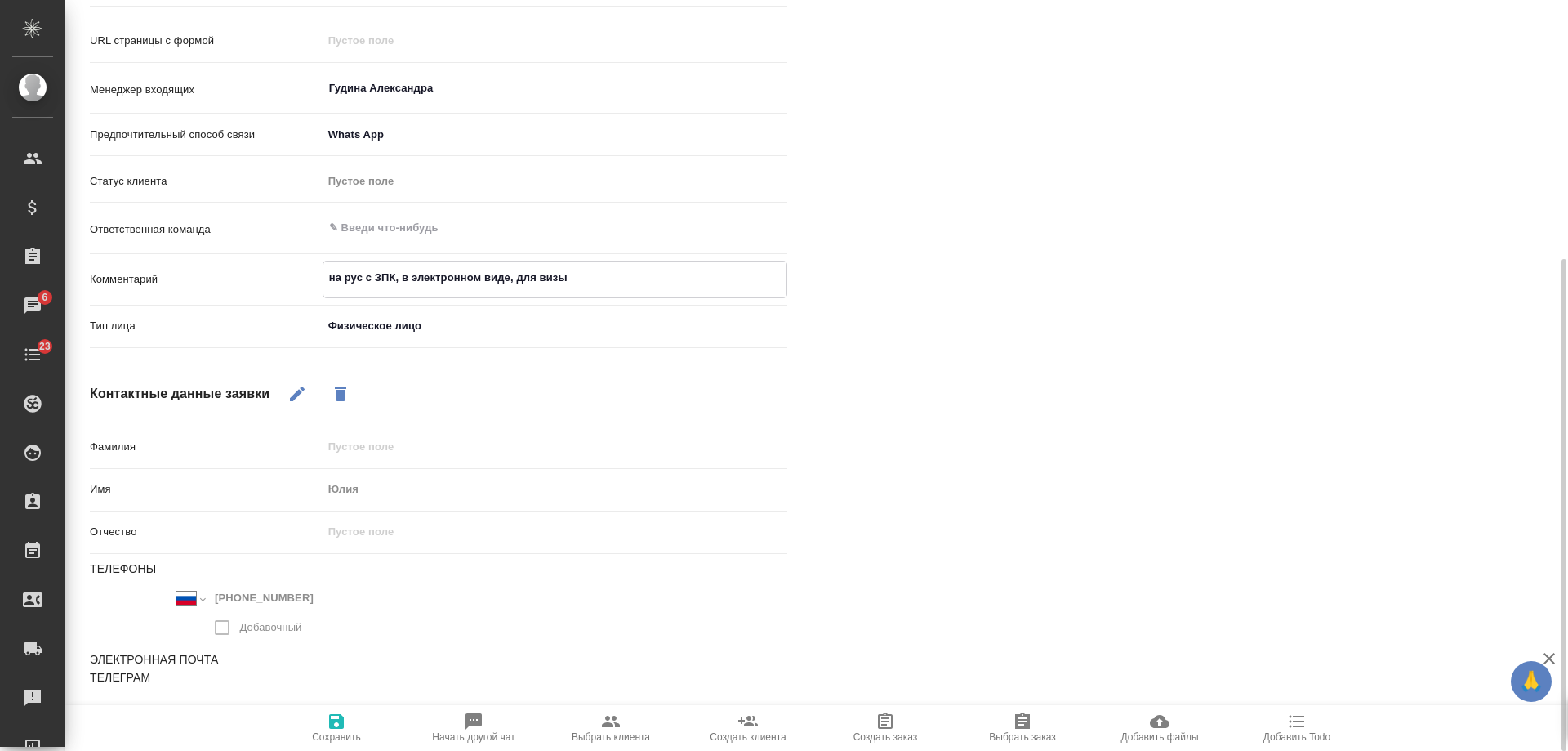
type textarea "на рус с ЗПК, в электронном виде, для визы"
type textarea "x"
type textarea "на рус с ЗПК, в электронном виде, для визы С"
type textarea "x"
type textarea "на рус с ЗПК, в электронном виде, для визы СШ"
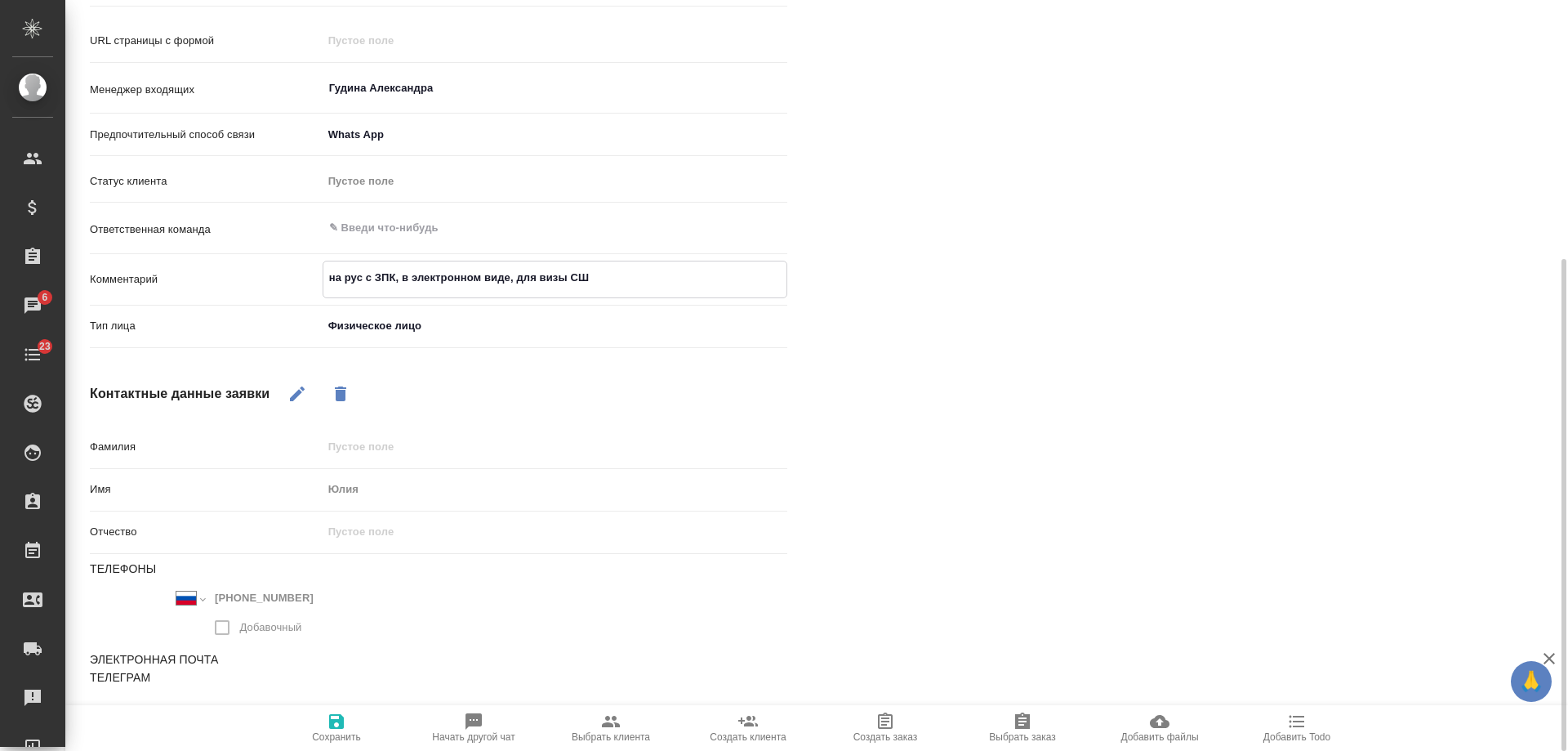
type textarea "x"
type textarea "на рус с ЗПК, в электронном виде, для визы [GEOGRAPHIC_DATA]"
type textarea "x"
type textarea "на рус с ЗПК, в электронном виде, для визы [GEOGRAPHIC_DATA]"
type textarea "x"
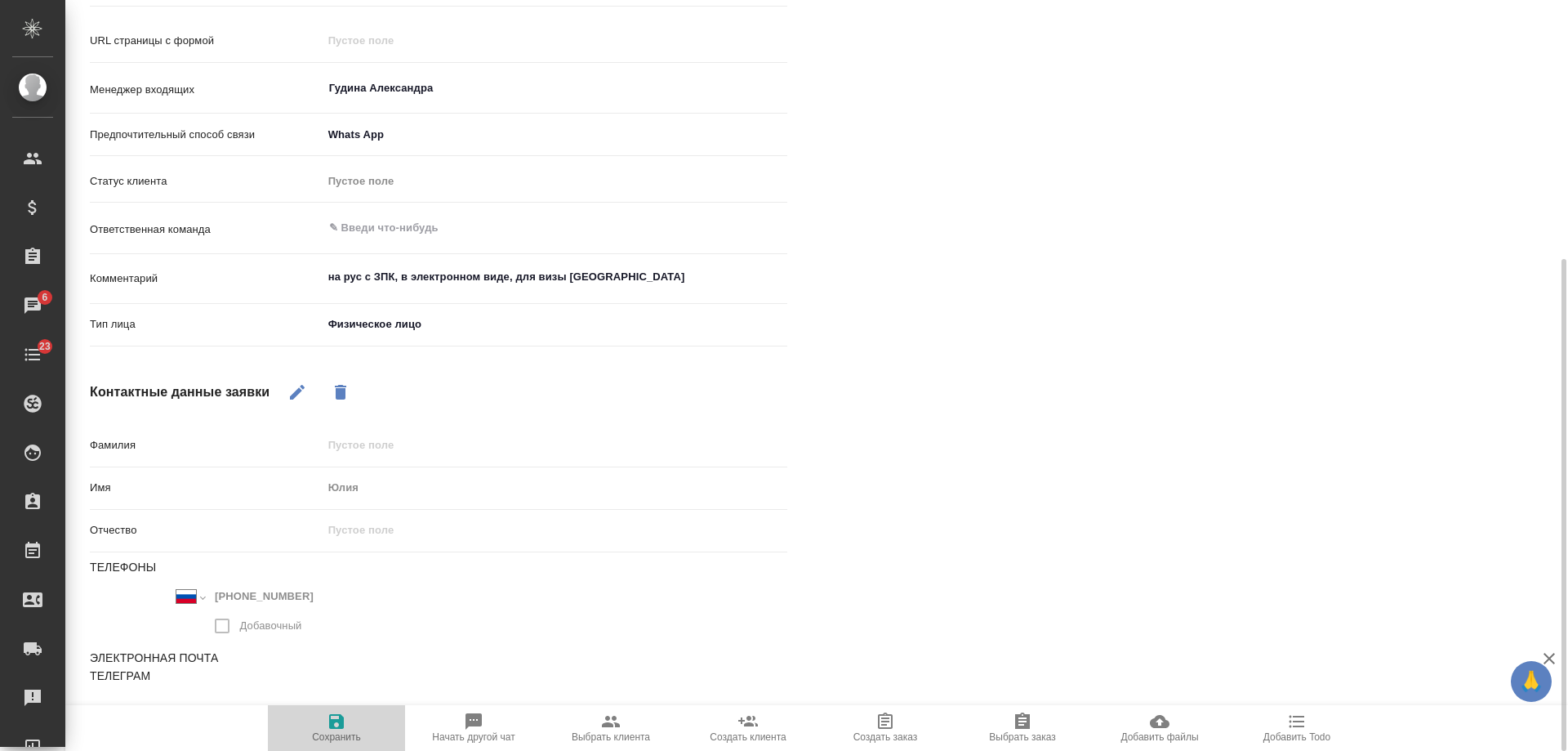
click at [336, 724] on icon "button" at bounding box center [336, 721] width 19 height 19
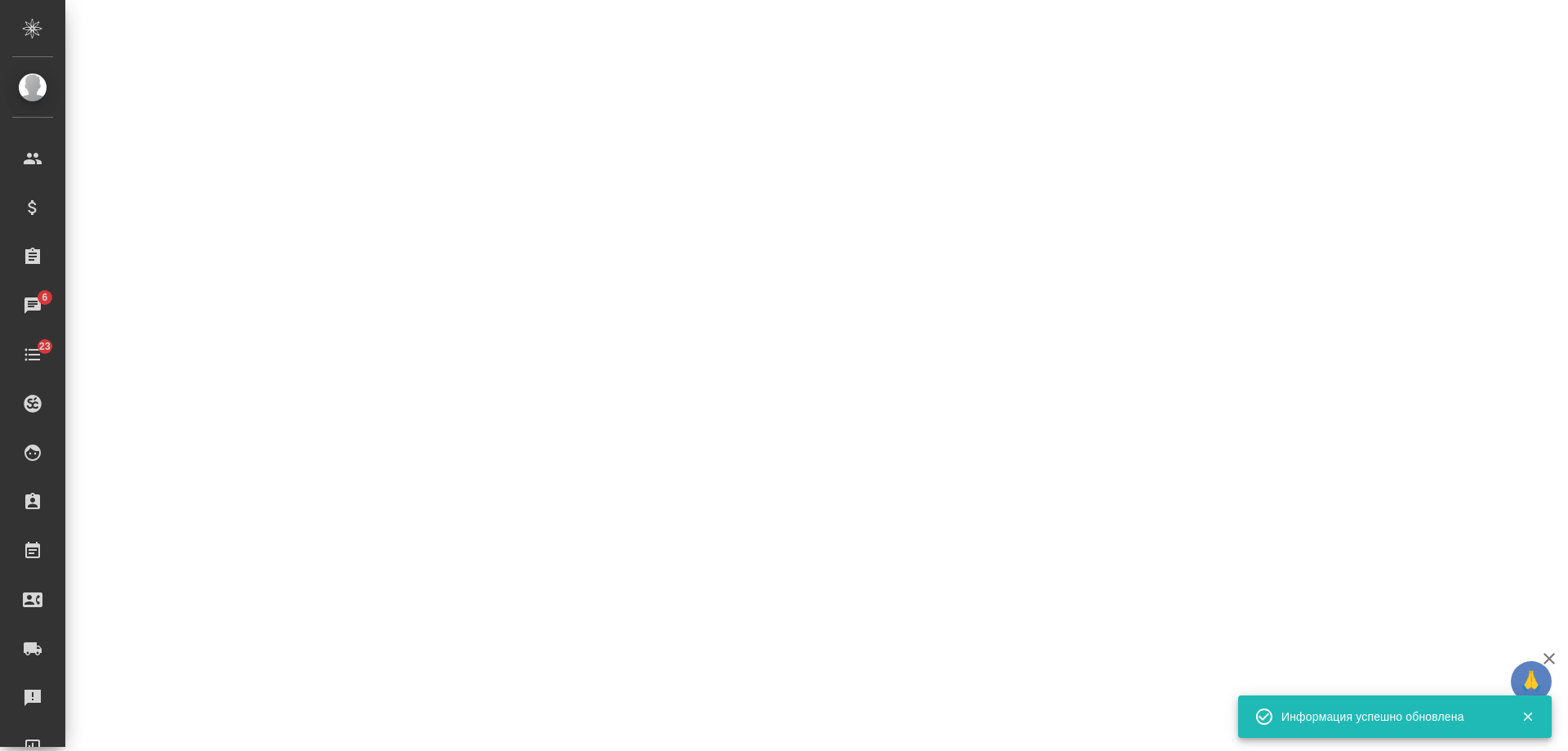
select select "RU"
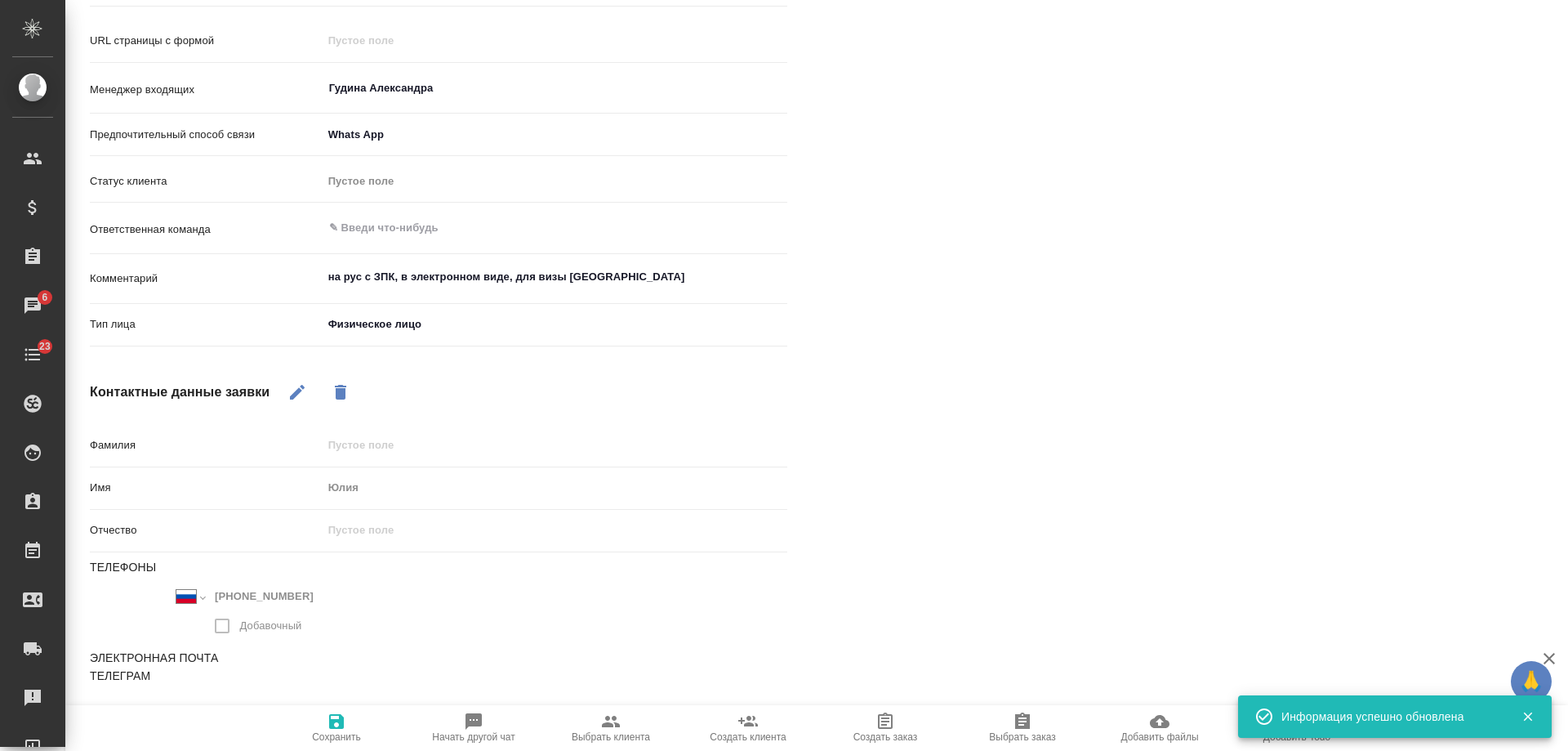
click at [630, 282] on textarea "на рус с ЗПК, в электронном виде, для визы [GEOGRAPHIC_DATA]" at bounding box center [554, 277] width 464 height 28
type textarea "x"
type textarea "на рус с ЗПК, в электронном виде, для визы [GEOGRAPHIC_DATA]"
type textarea "x"
type textarea "на рус с ЗПК, в электронном виде, для визы [GEOGRAPHIC_DATA] ("
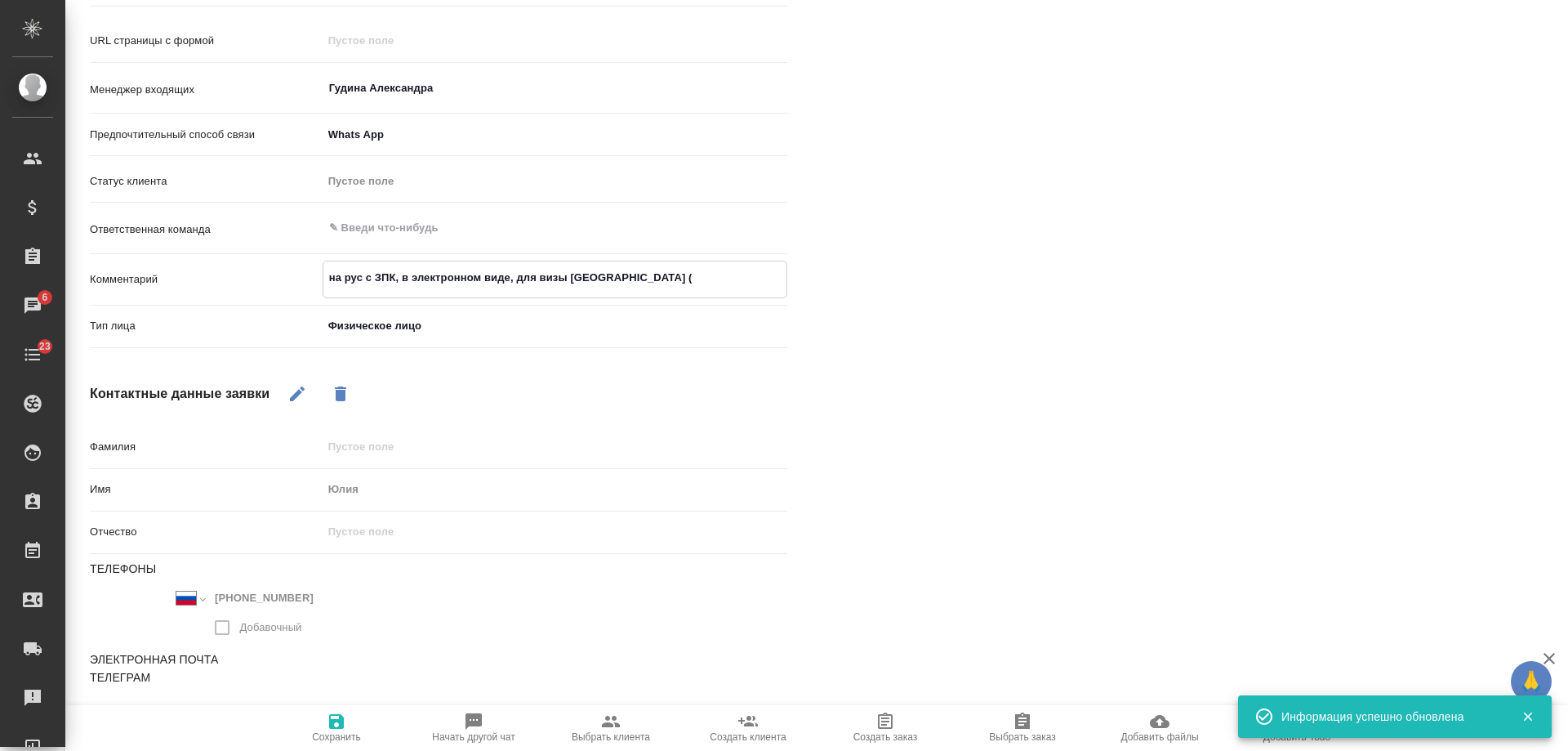
type textarea "x"
type textarea "на рус с ЗПК, в электронном виде, для визы [GEOGRAPHIC_DATA] (д"
type textarea "x"
type textarea "на рус с ЗПК, в электронном виде, для визы [GEOGRAPHIC_DATA] (до"
type textarea "x"
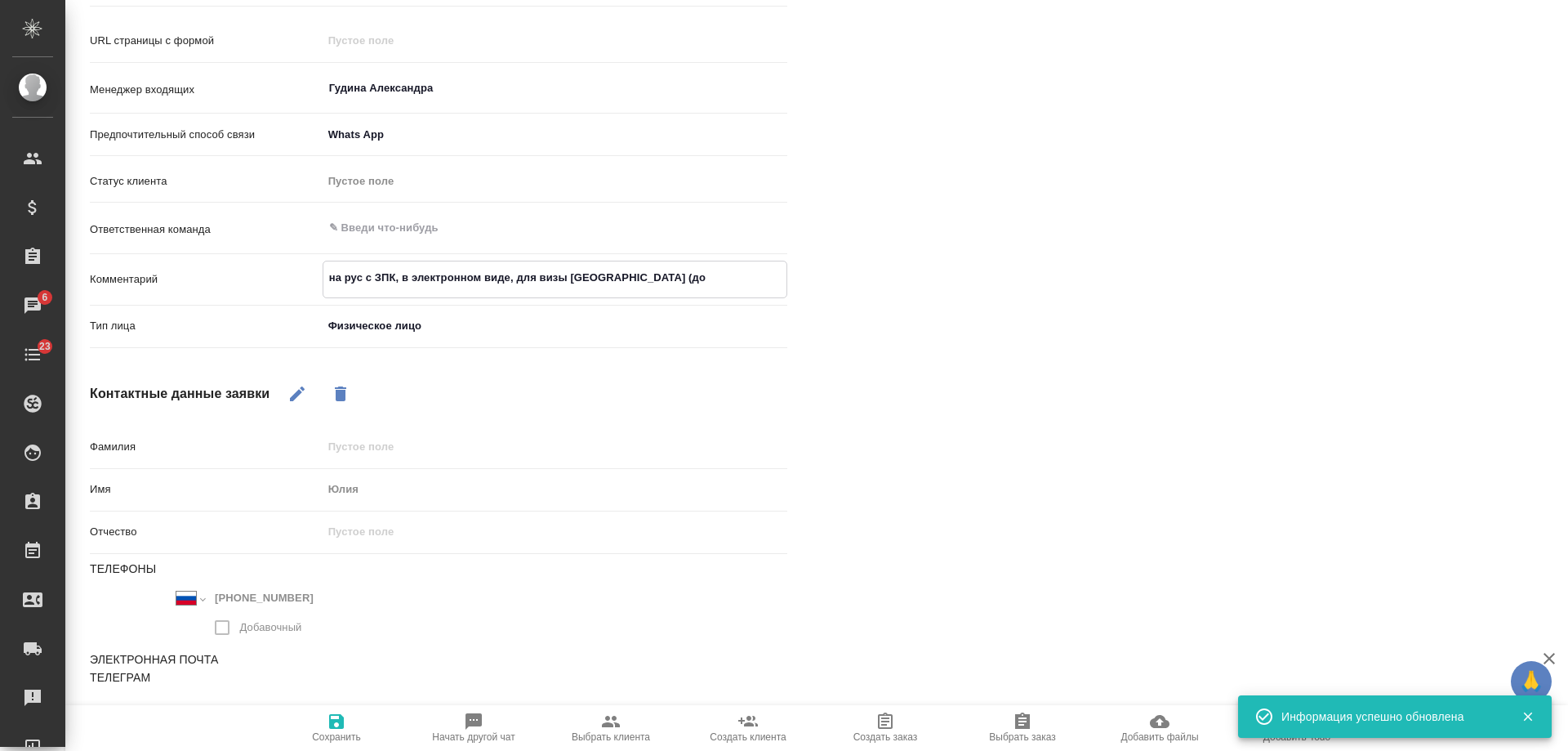
type textarea "на рус с ЗПК, в электронном виде, для визы [GEOGRAPHIC_DATA] (док"
type textarea "x"
type textarea "на рус с ЗПК, в электронном виде, для визы [GEOGRAPHIC_DATA] (доки"
type textarea "x"
type textarea "на рус с ЗПК, в электронном виде, для визы [GEOGRAPHIC_DATA] (доки"
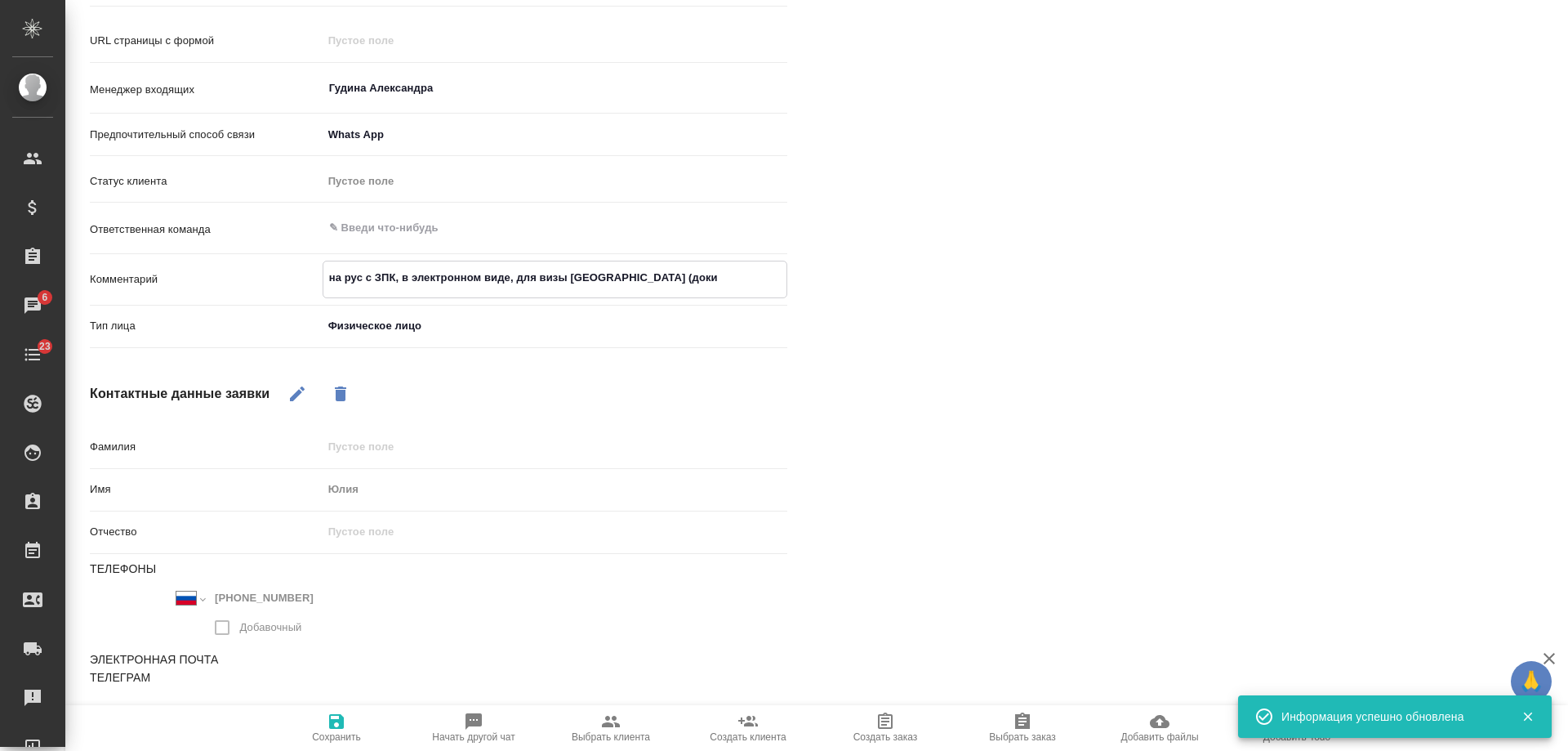
type textarea "x"
type textarea "на рус с ЗПК, в электронном виде, для визы [GEOGRAPHIC_DATA] (доки на"
type textarea "x"
type textarea "на рус с ЗПК, в электронном виде, для визы [GEOGRAPHIC_DATA] (доки на"
type textarea "x"
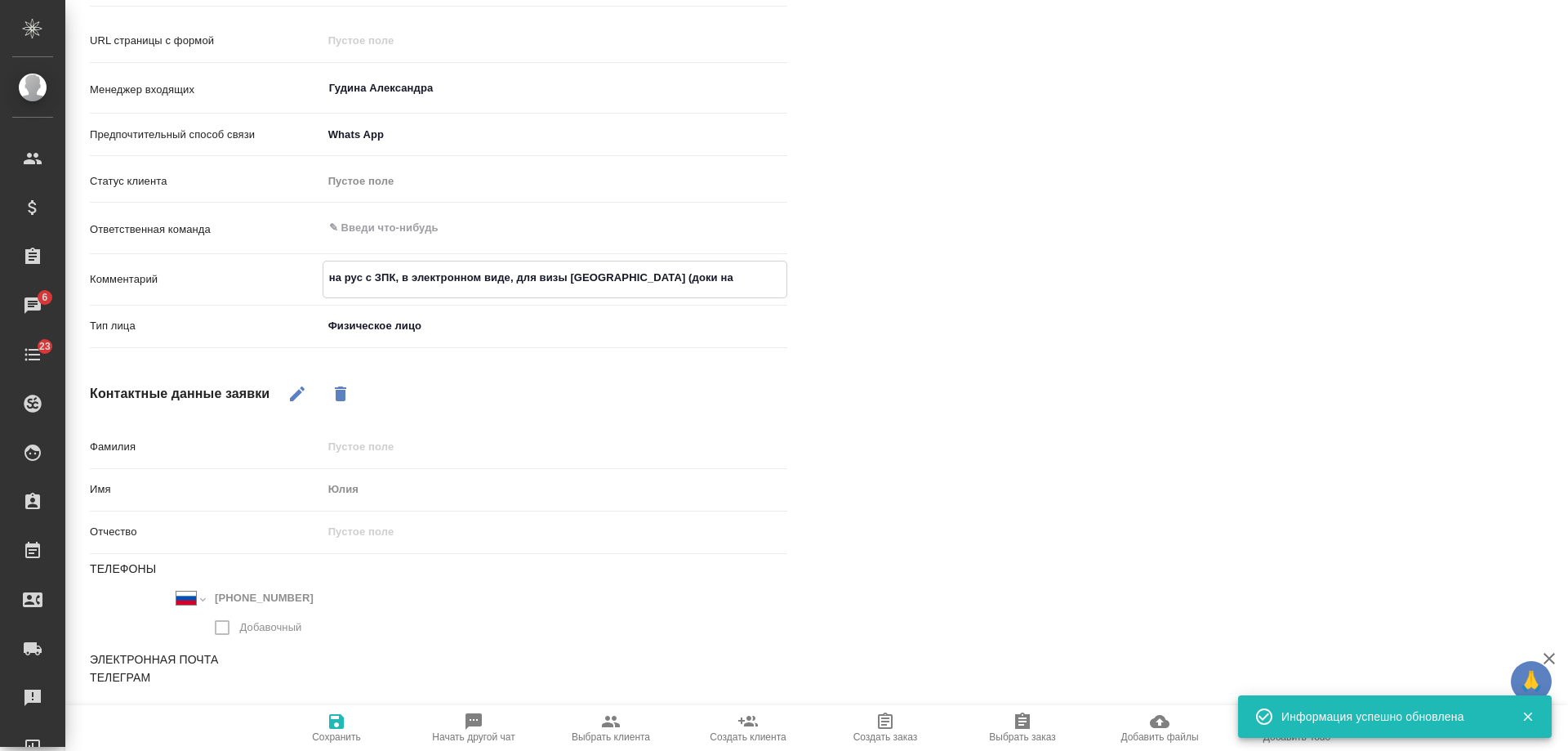
type textarea "на рус с ЗПК, в электронном виде, для визы [GEOGRAPHIC_DATA] (доки на ф"
type textarea "x"
type textarea "на рус с ЗПК, в электронном виде, для визы [GEOGRAPHIC_DATA] (доки на фр"
type textarea "x"
type textarea "на рус с ЗПК, в электронном виде, для визы [GEOGRAPHIC_DATA] (доки на фра"
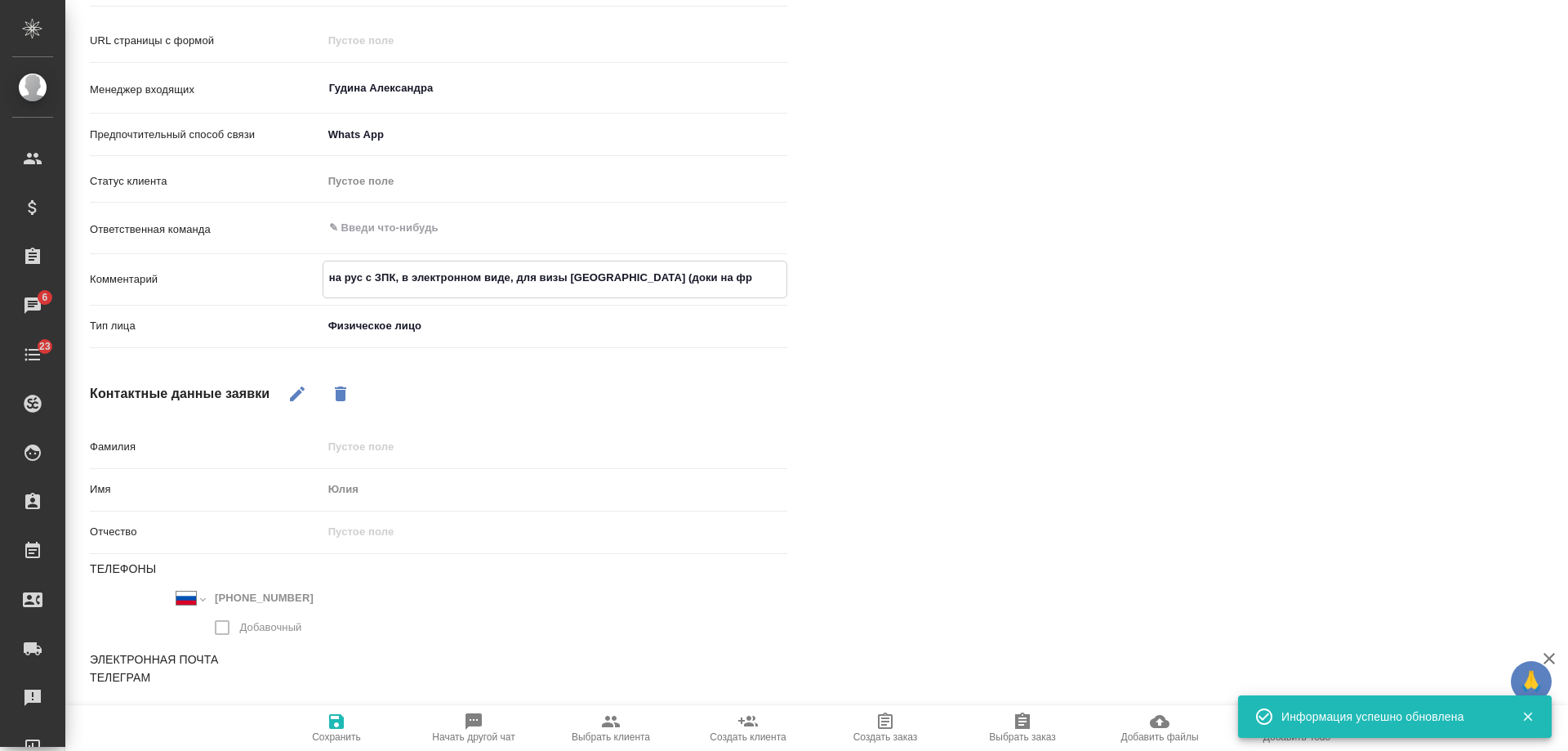
type textarea "x"
type textarea "на рус с ЗПК, в электронном виде, для визы [GEOGRAPHIC_DATA] (доки на фран"
type textarea "x"
type textarea "на рус с ЗПК, в электронном виде, для визы [GEOGRAPHIC_DATA] (доки на франц"
type textarea "x"
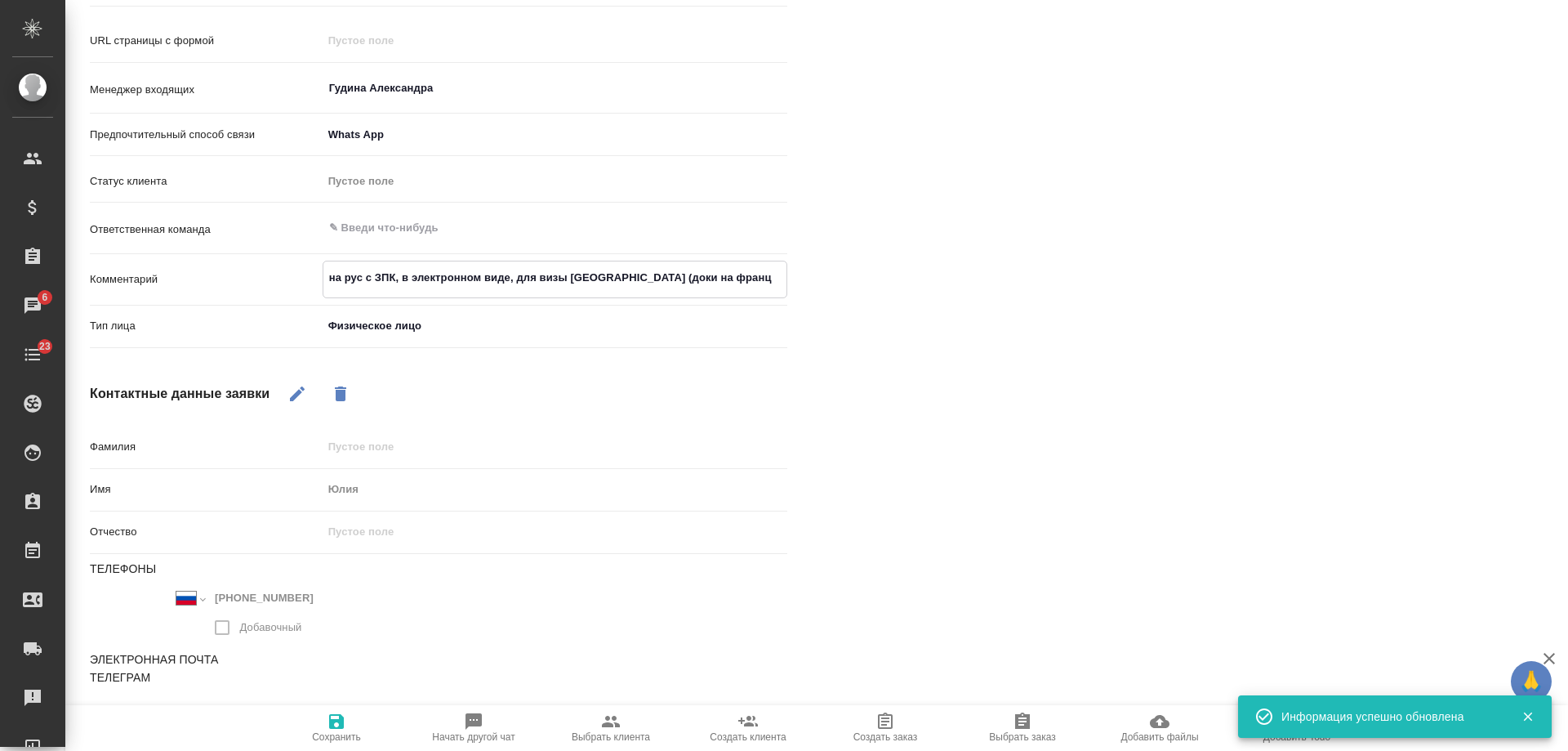
type textarea "на рус с ЗПК, в электронном виде, для визы [GEOGRAPHIC_DATA] (доки на францу"
type textarea "x"
type textarea "на рус с ЗПК, в электронном виде, для визы [GEOGRAPHIC_DATA] (доки на француз"
type textarea "x"
type textarea "на рус с ЗПК, в электронном виде, для визы [GEOGRAPHIC_DATA] (доки на французс"
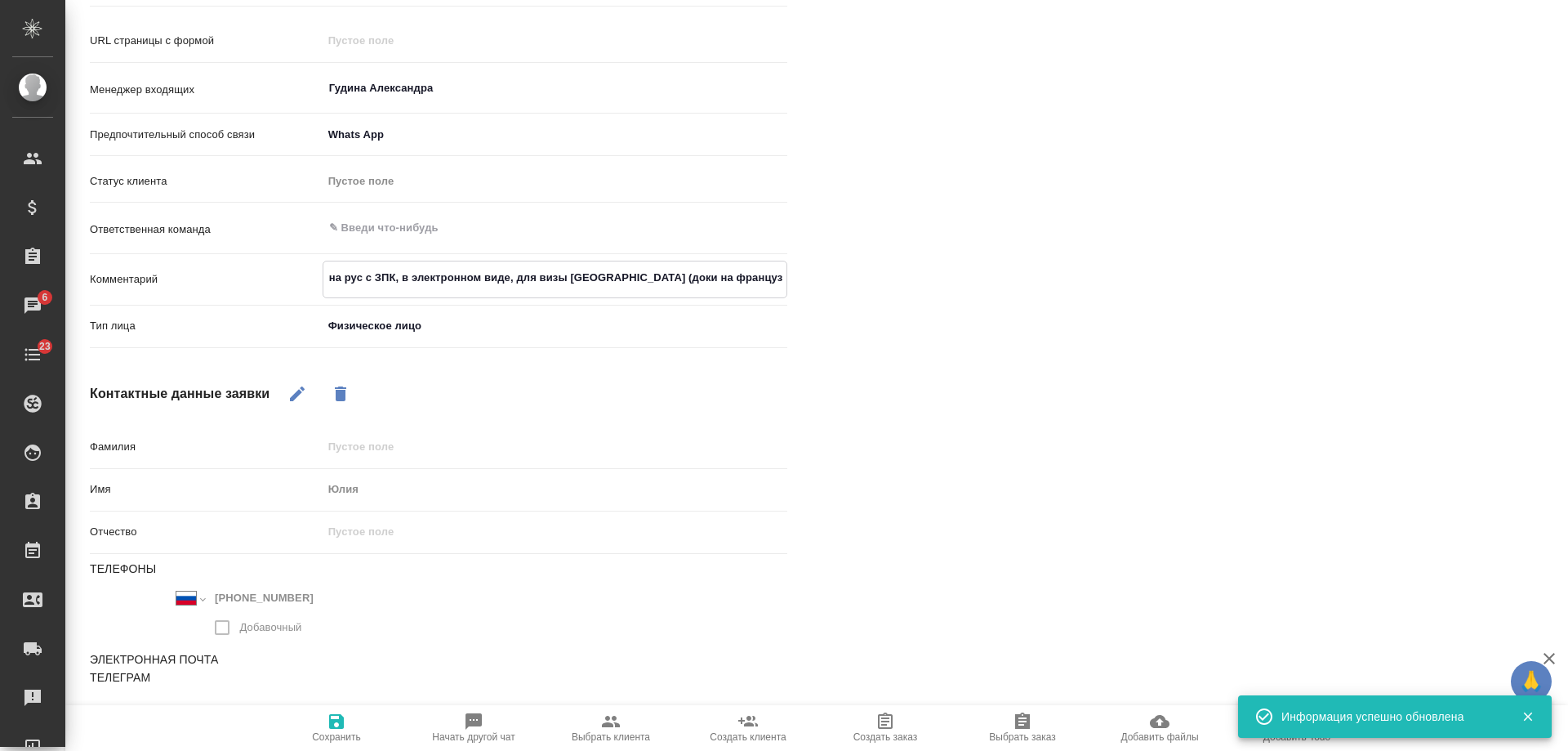
type textarea "x"
type textarea "на рус с ЗПК, в электронном виде, для визы [GEOGRAPHIC_DATA] (доки на [GEOGRAPH…"
type textarea "x"
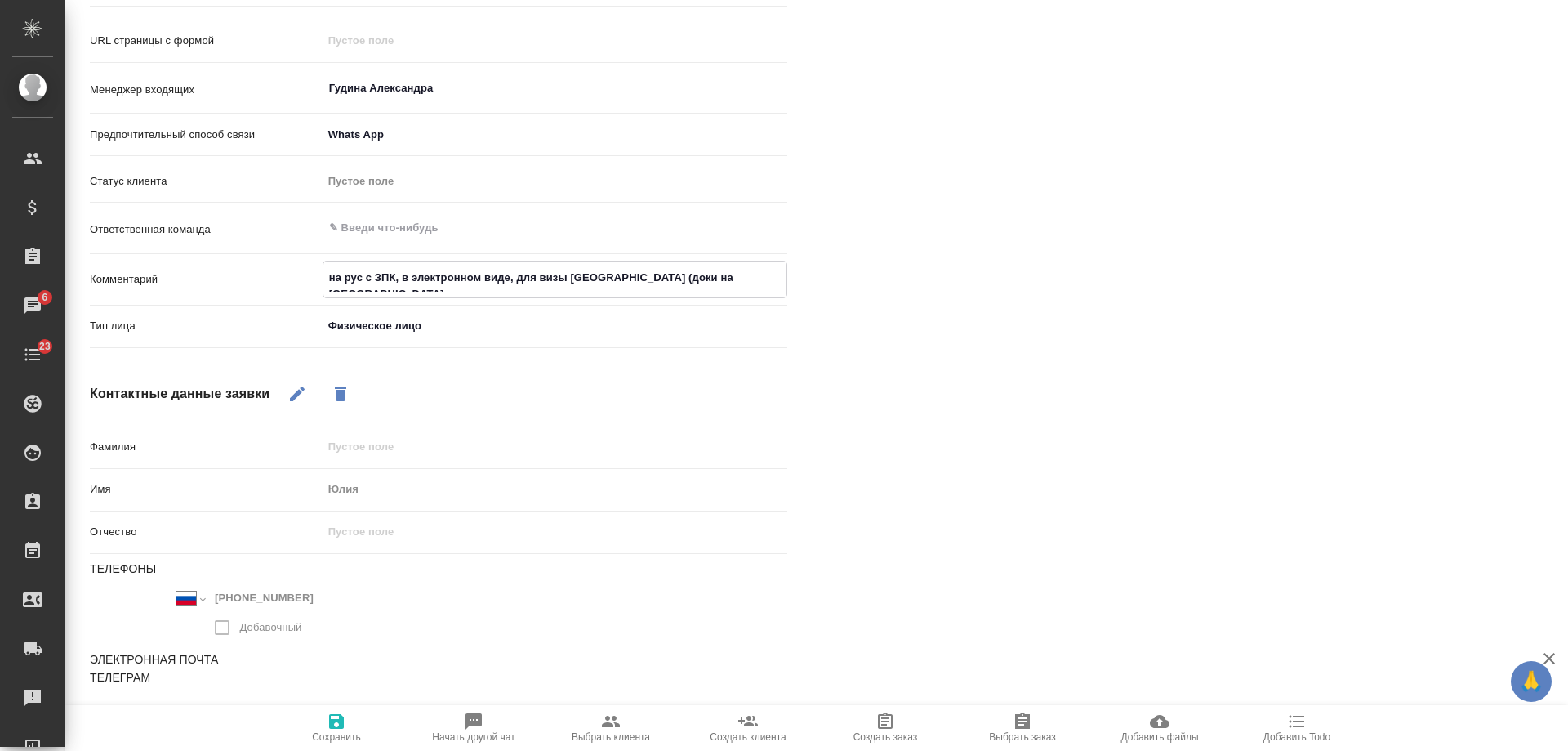
type textarea "на рус с ЗПК, в электронном виде, для визы [GEOGRAPHIC_DATA] (доки на французско"
type textarea "x"
type textarea "на рус с ЗПК, в электронном виде, для визы [GEOGRAPHIC_DATA] (доки на французск…"
type textarea "x"
type textarea "на рус с ЗПК, в электронном виде, для визы [GEOGRAPHIC_DATA] (доки на французск…"
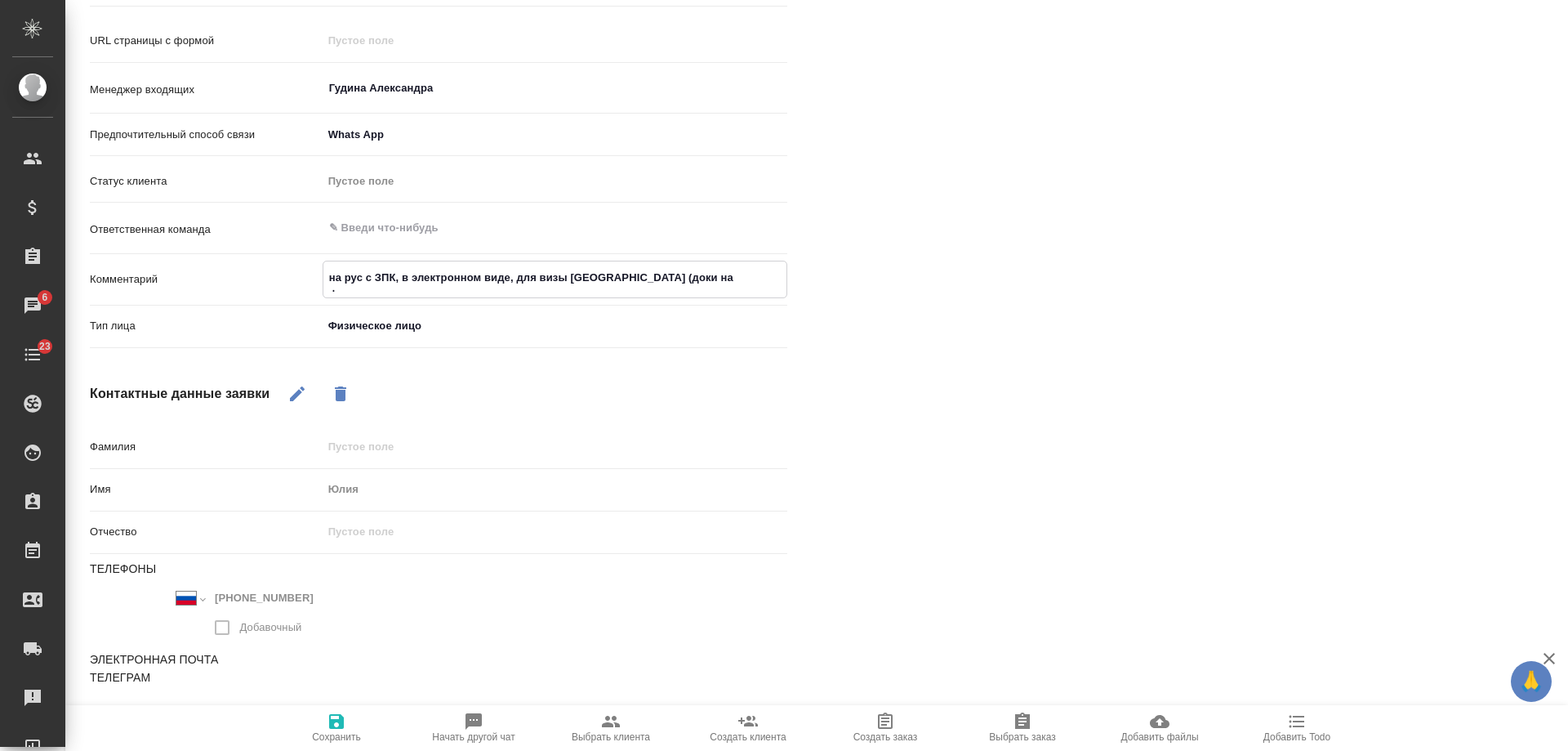
type textarea "x"
type textarea "на рус с ЗПК, в электронном виде, для визы [GEOGRAPHIC_DATA] (доки на французск…"
type textarea "x"
type textarea "на рус с ЗПК, в электронном виде, для визы [GEOGRAPHIC_DATA] (доки на французск…"
type textarea "x"
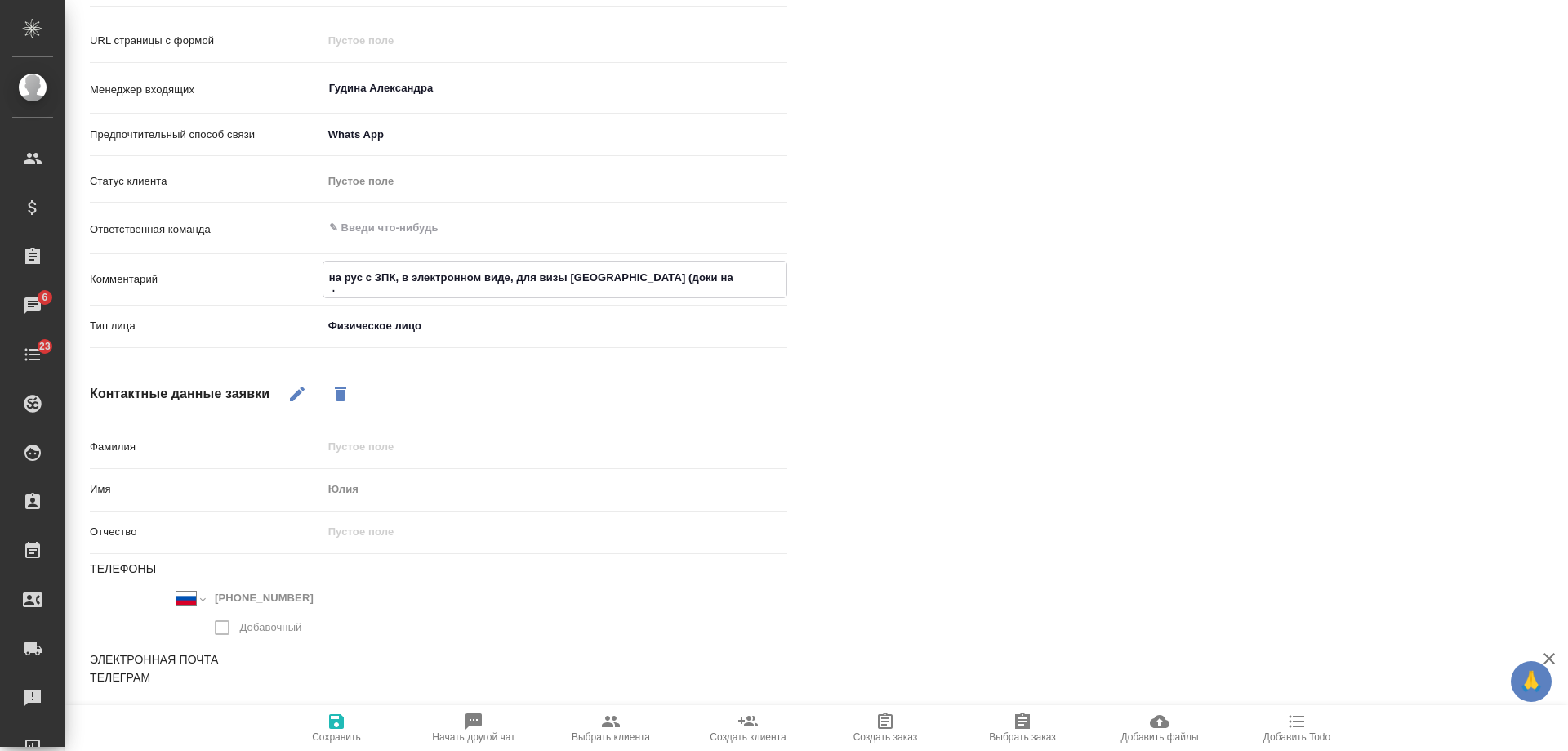
type textarea "на рус с ЗПК, в электронном виде, для визы [GEOGRAPHIC_DATA] (доки на французск…"
type textarea "x"
type textarea "на рус с ЗПК, в электронном виде, для визы [GEOGRAPHIC_DATA] (доки на французск…"
type textarea "x"
type textarea "на рус с ЗПК, в электронном виде, для визы [GEOGRAPHIC_DATA] (доки на французск…"
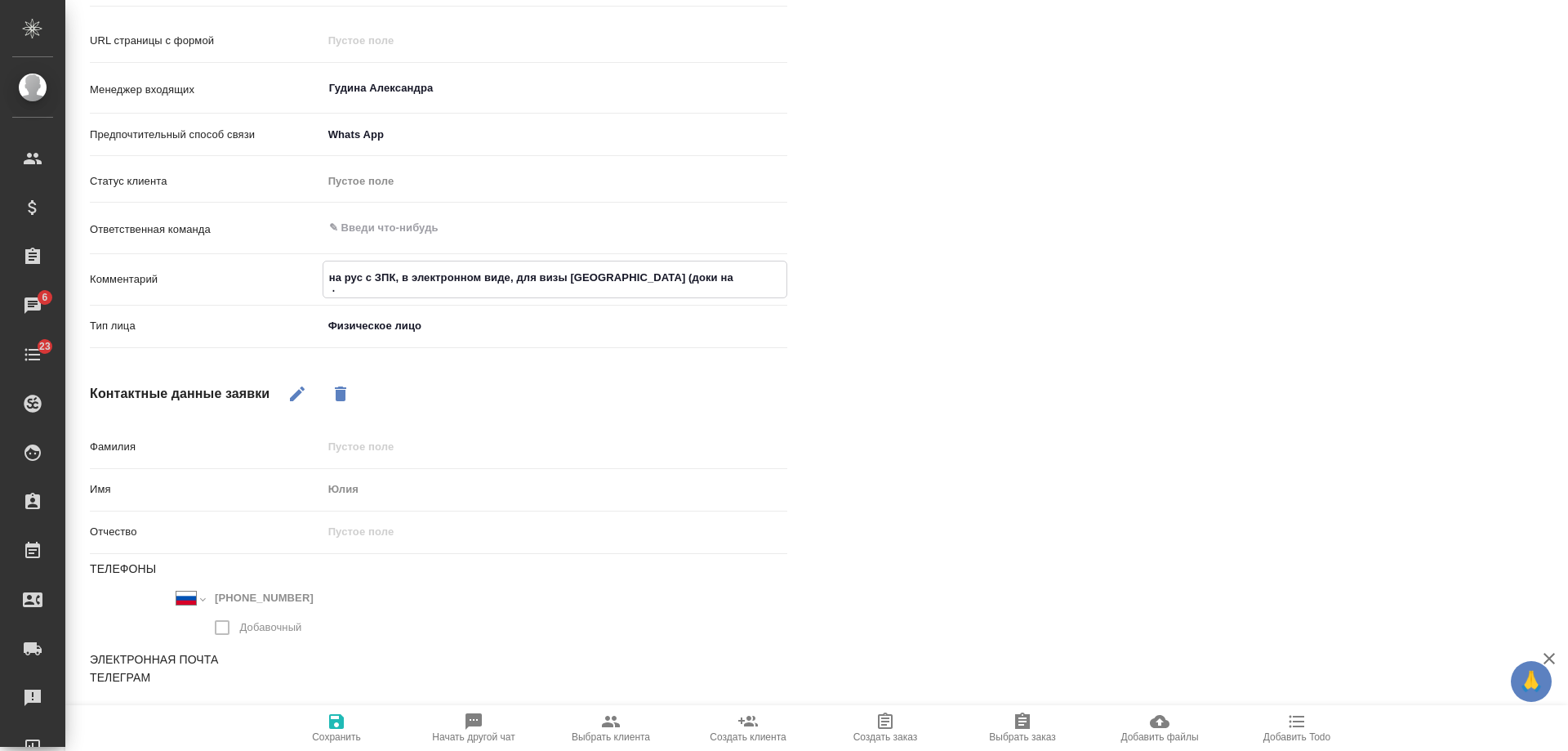
type textarea "x"
type textarea "на рус с ЗПК, в электронном виде, для визы [GEOGRAPHIC_DATA] (доки на французск…"
type textarea "x"
type textarea "на рус с ЗПК, в электронном виде, для визы [GEOGRAPHIC_DATA] (доки на французск…"
type textarea "x"
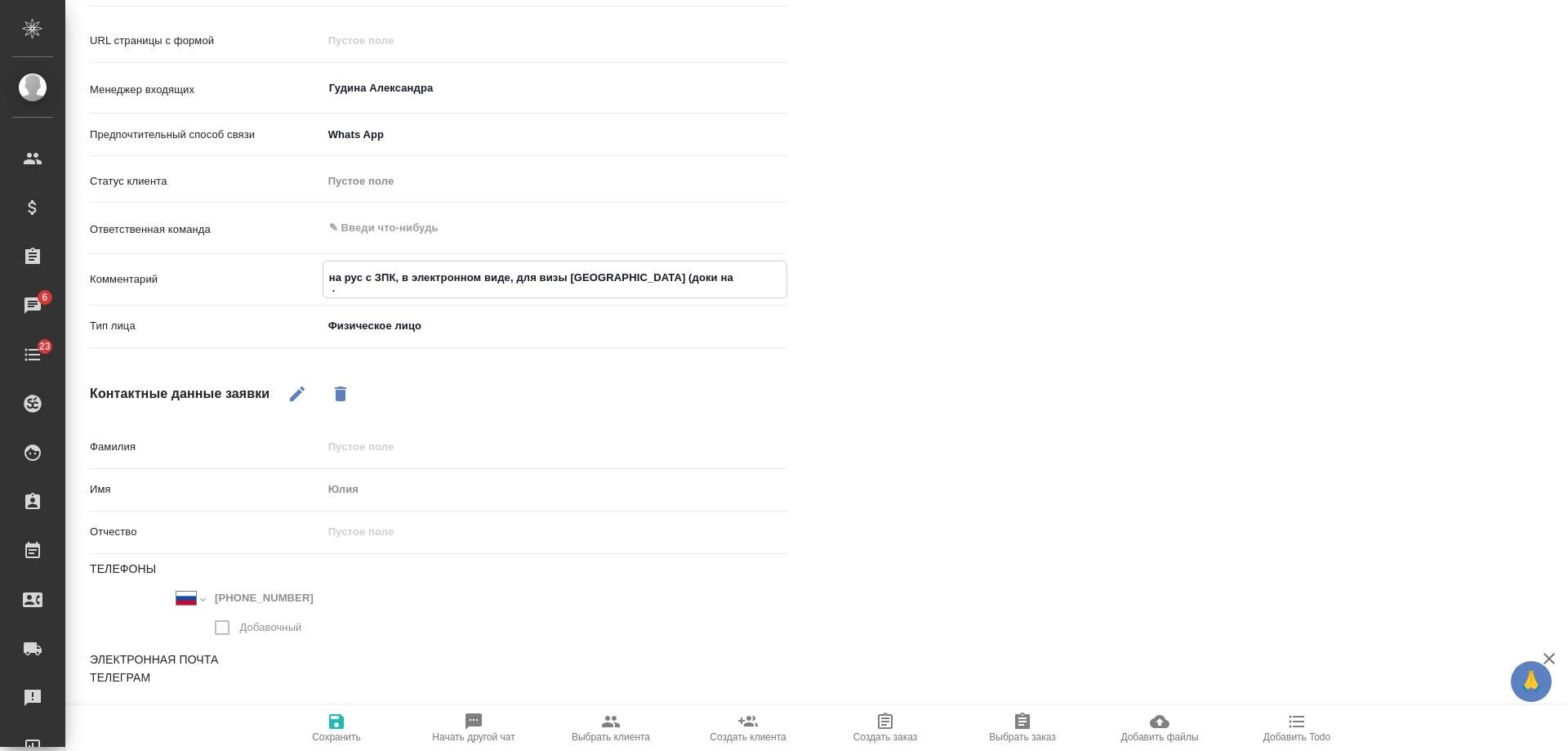
type textarea "на рус с ЗПК, в электронном виде, для визы [GEOGRAPHIC_DATA] (доки на французск…"
type textarea "x"
type textarea "на рус с ЗПК, в электронном виде, для визы [GEOGRAPHIC_DATA] (доки на французск…"
type textarea "x"
type textarea "на рус с ЗПК, в электронном виде, для визы [GEOGRAPHIC_DATA] (доки на французск…"
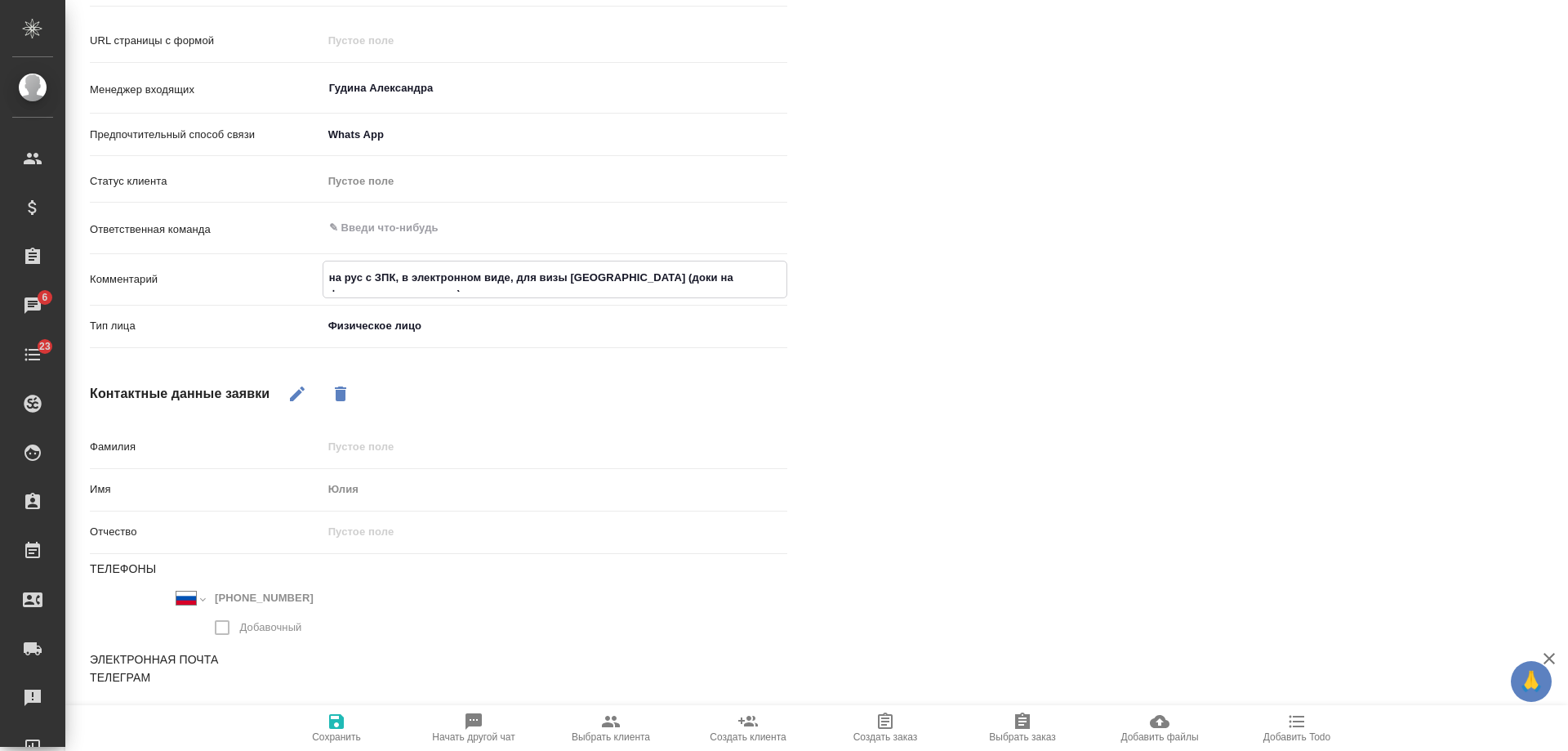
type textarea "x"
click at [335, 733] on span "Сохранить" at bounding box center [336, 736] width 49 height 11
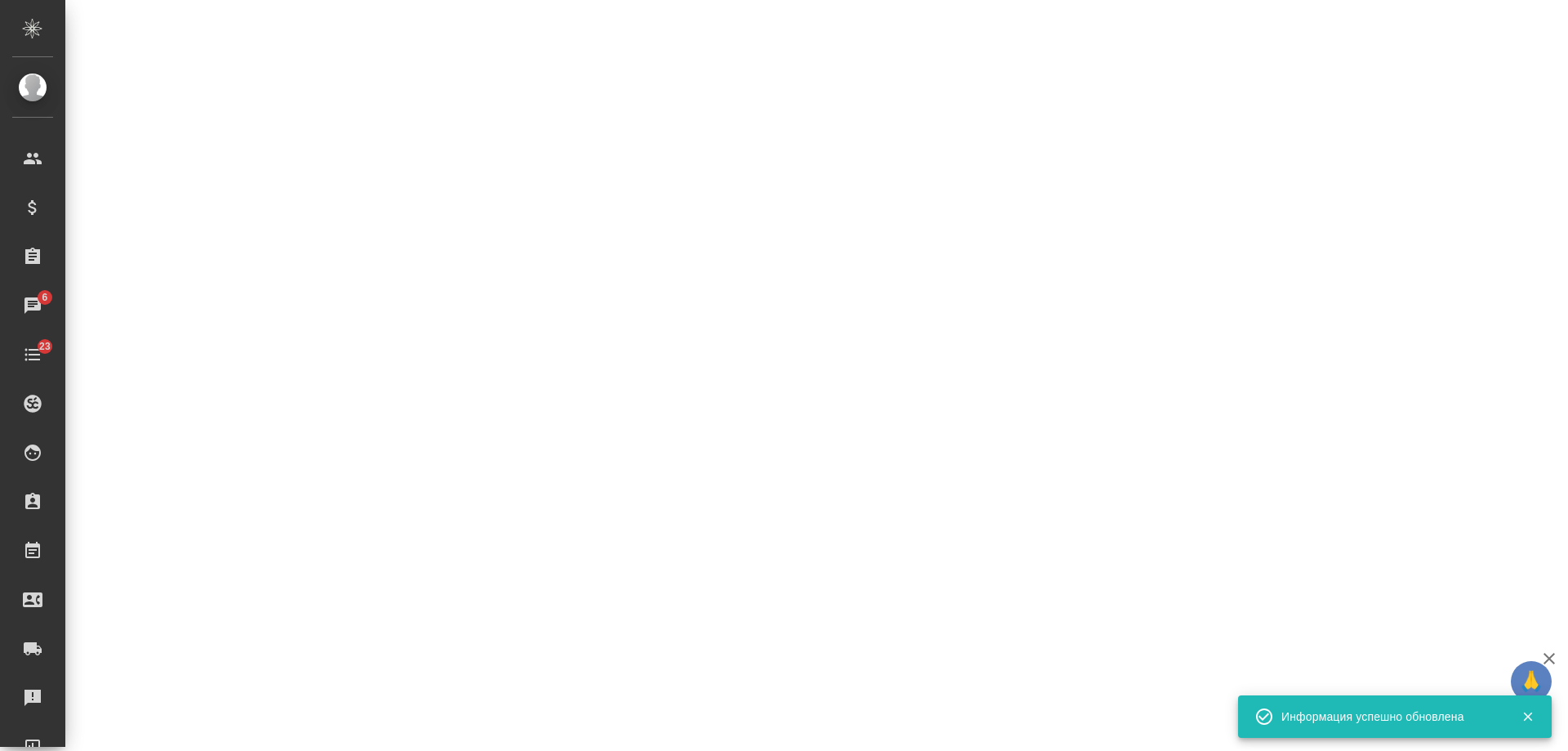
select select "RU"
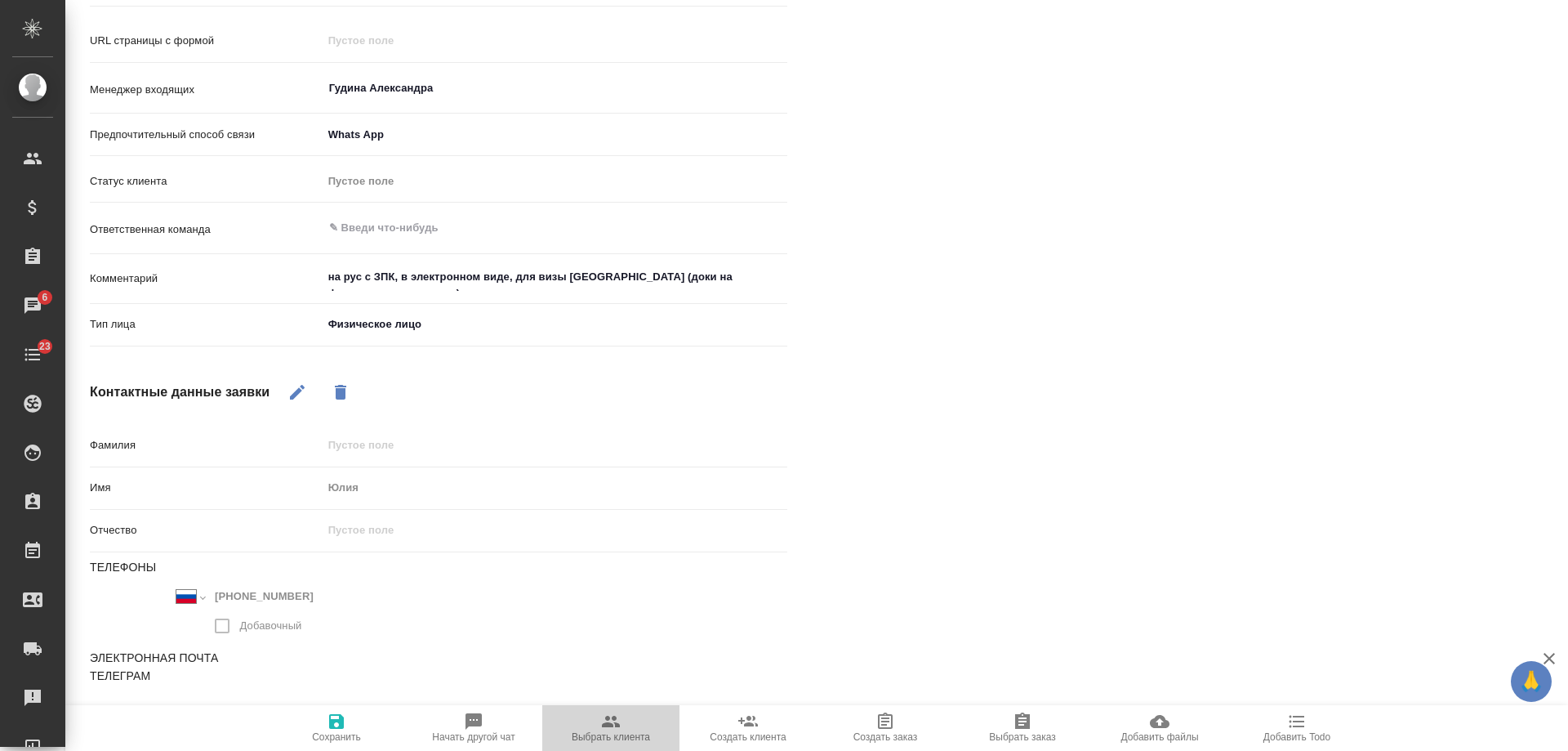
click at [612, 722] on icon "button" at bounding box center [610, 721] width 19 height 19
type textarea "x"
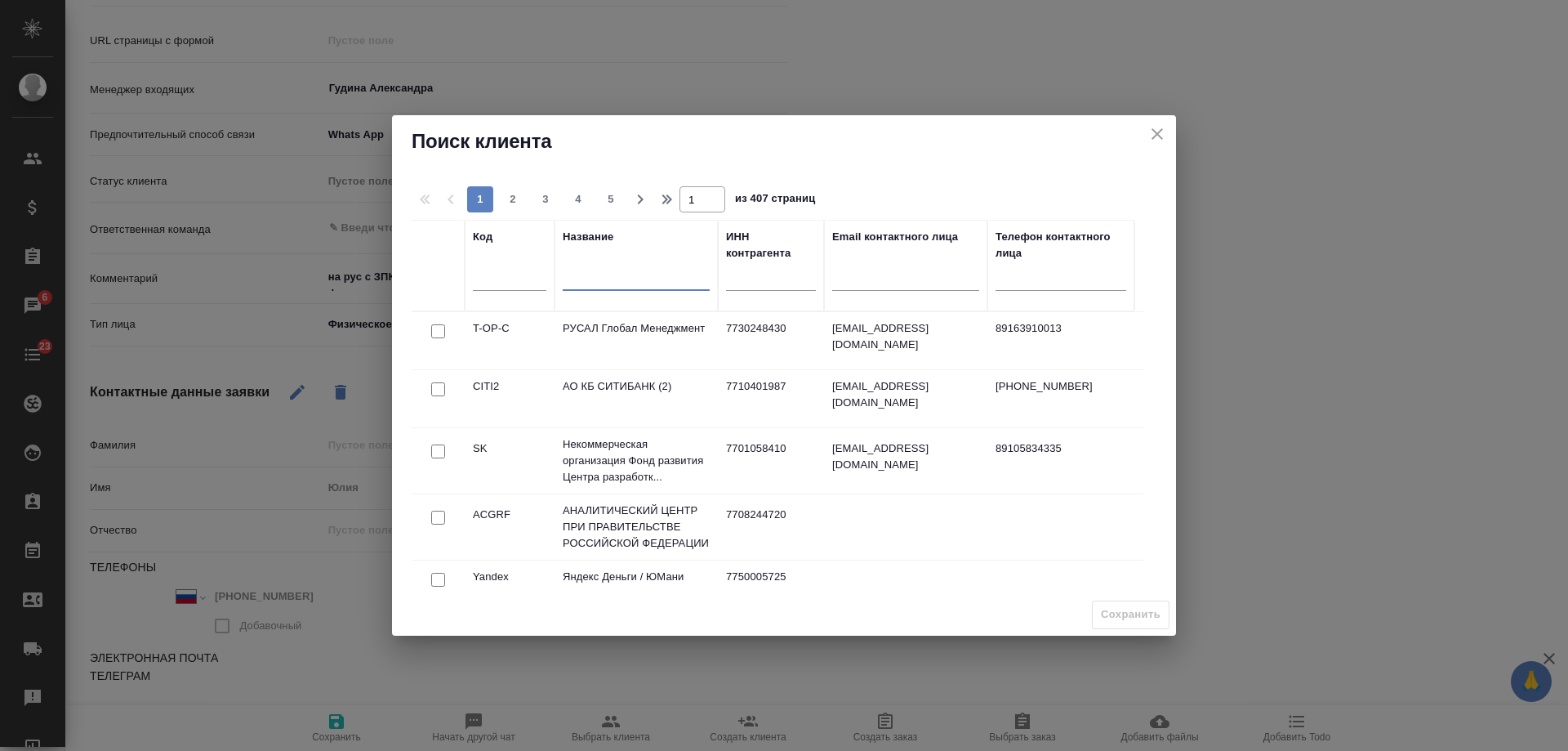
click at [580, 284] on input "text" at bounding box center [636, 280] width 147 height 20
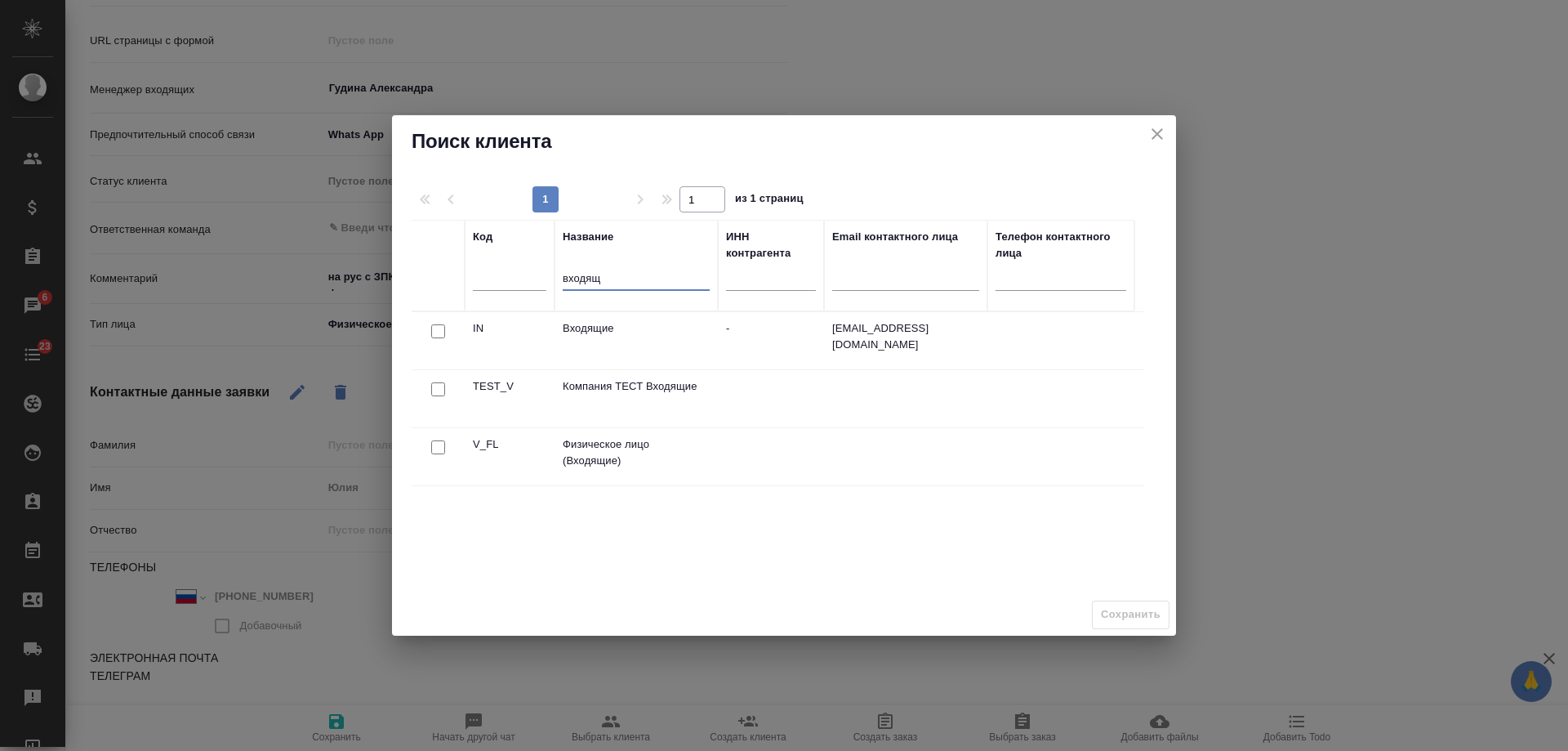
type input "входящ"
click at [440, 447] on input "checkbox" at bounding box center [438, 447] width 14 height 14
checkbox input "true"
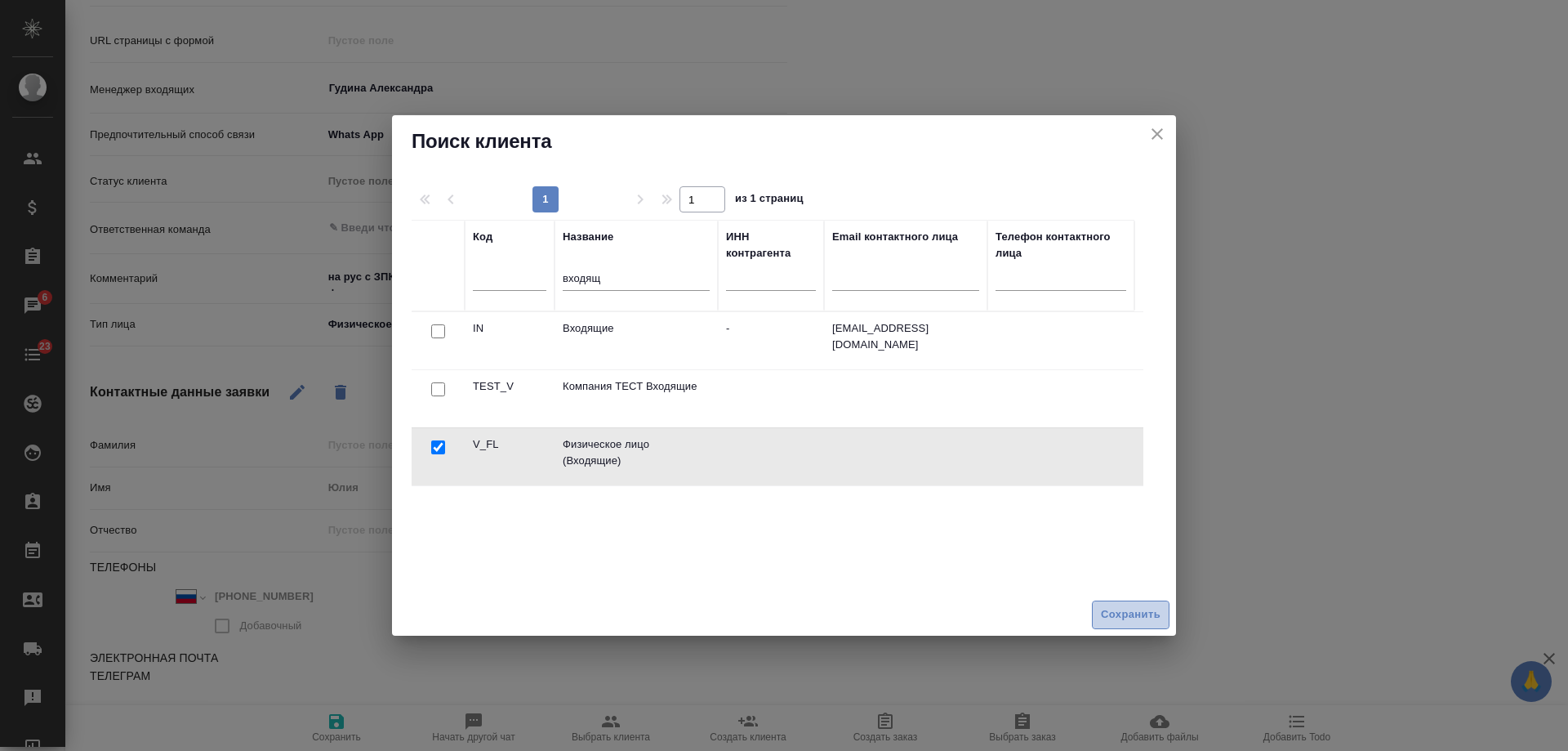
click at [1128, 611] on span "Сохранить" at bounding box center [1130, 614] width 60 height 18
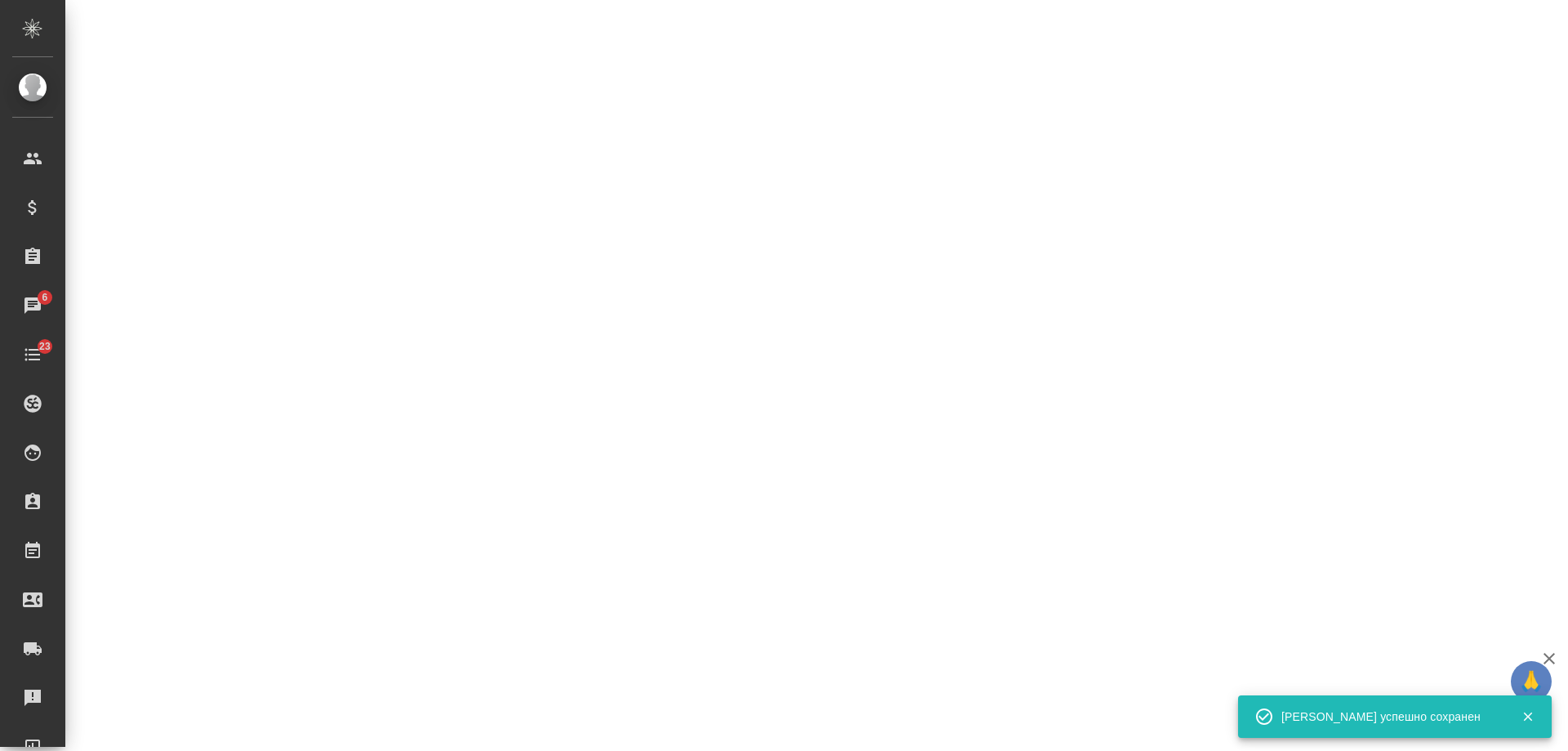
select select "RU"
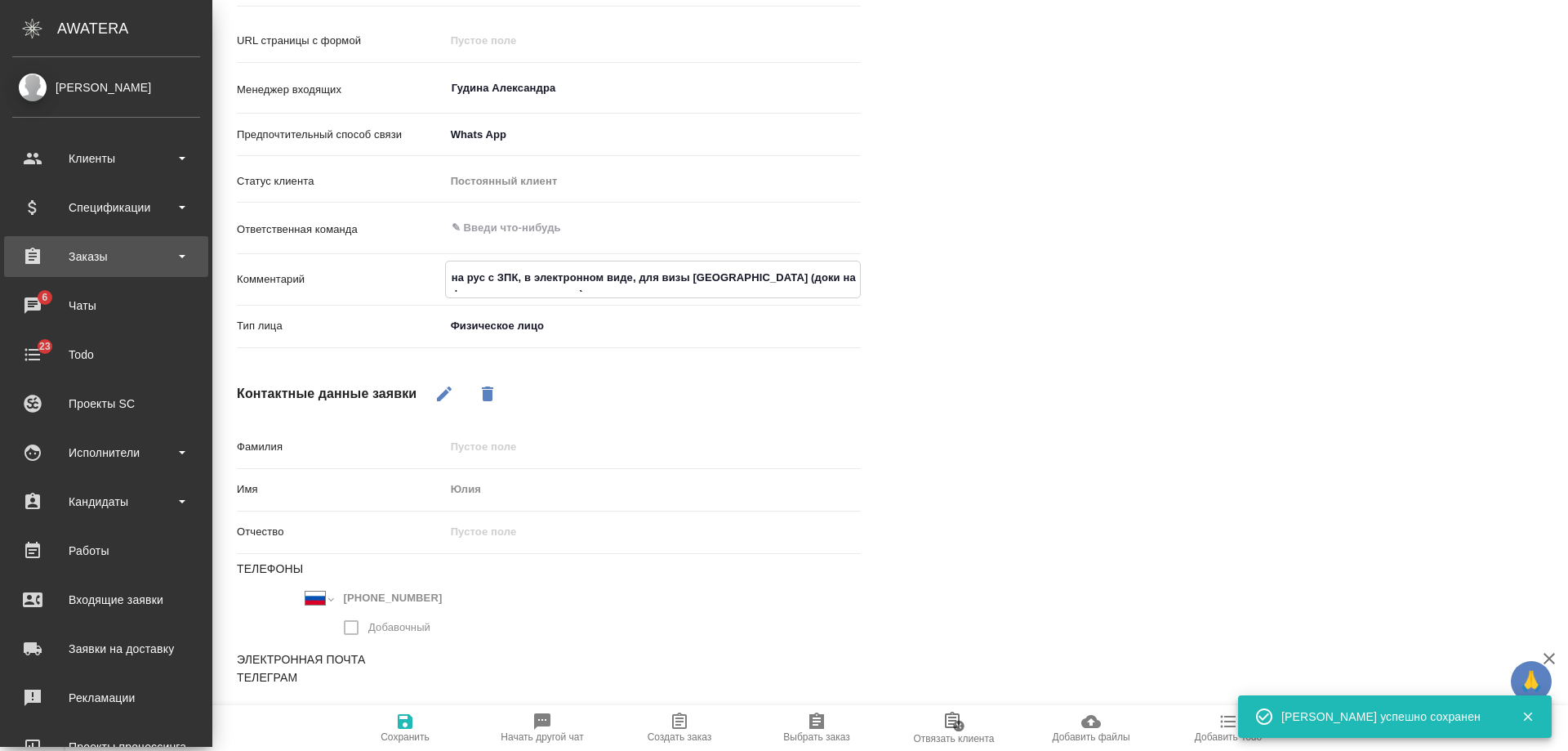
drag, startPoint x: 782, startPoint y: 278, endPoint x: 0, endPoint y: 268, distance: 782.1
click at [0, 268] on div ".cls-1 fill:#fff; AWATERA [PERSON_NAME] Спецификации Заказы 6 Чаты 23 Todo Прое…" at bounding box center [784, 376] width 1568 height 751
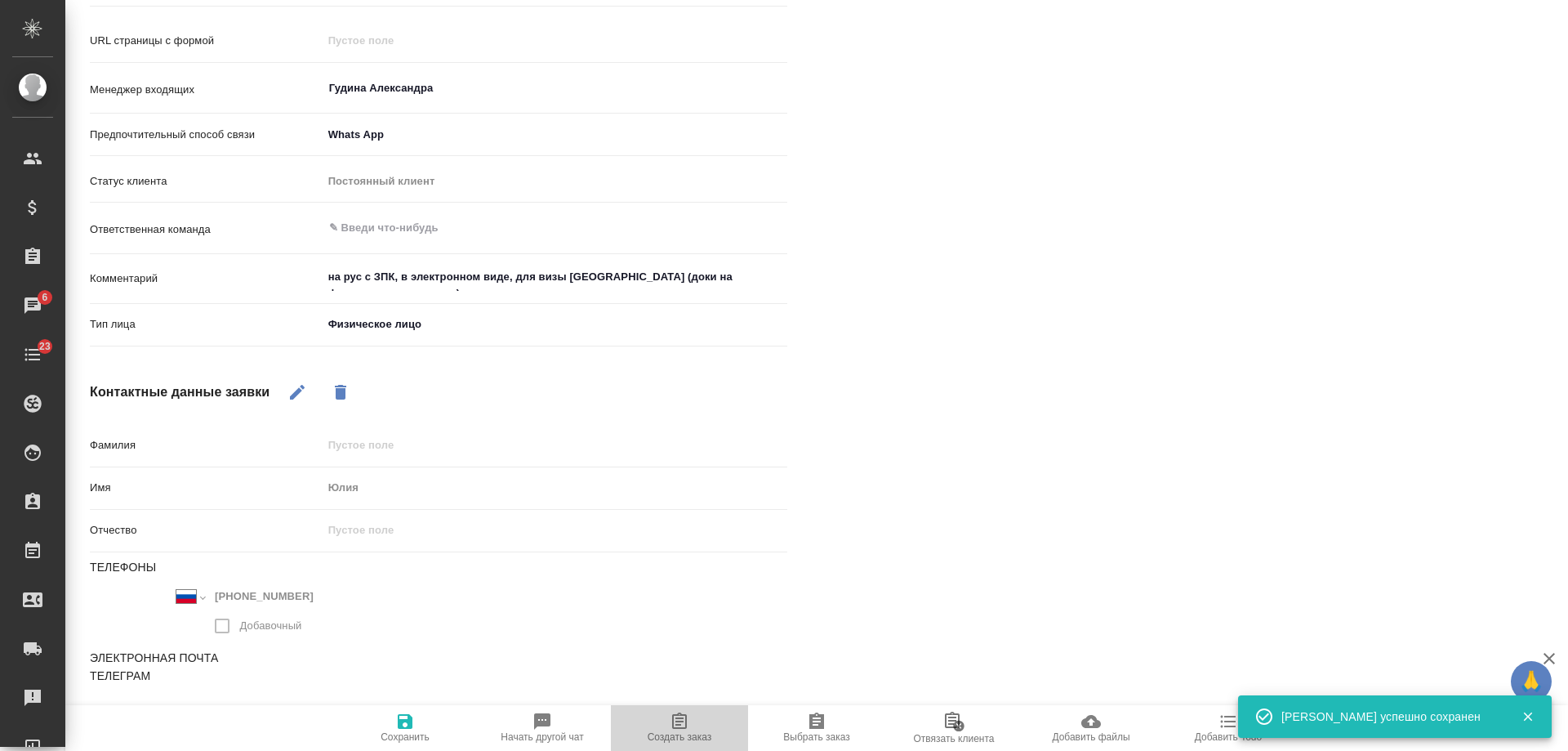
click at [692, 721] on span "Создать заказ" at bounding box center [679, 727] width 117 height 31
type textarea "x"
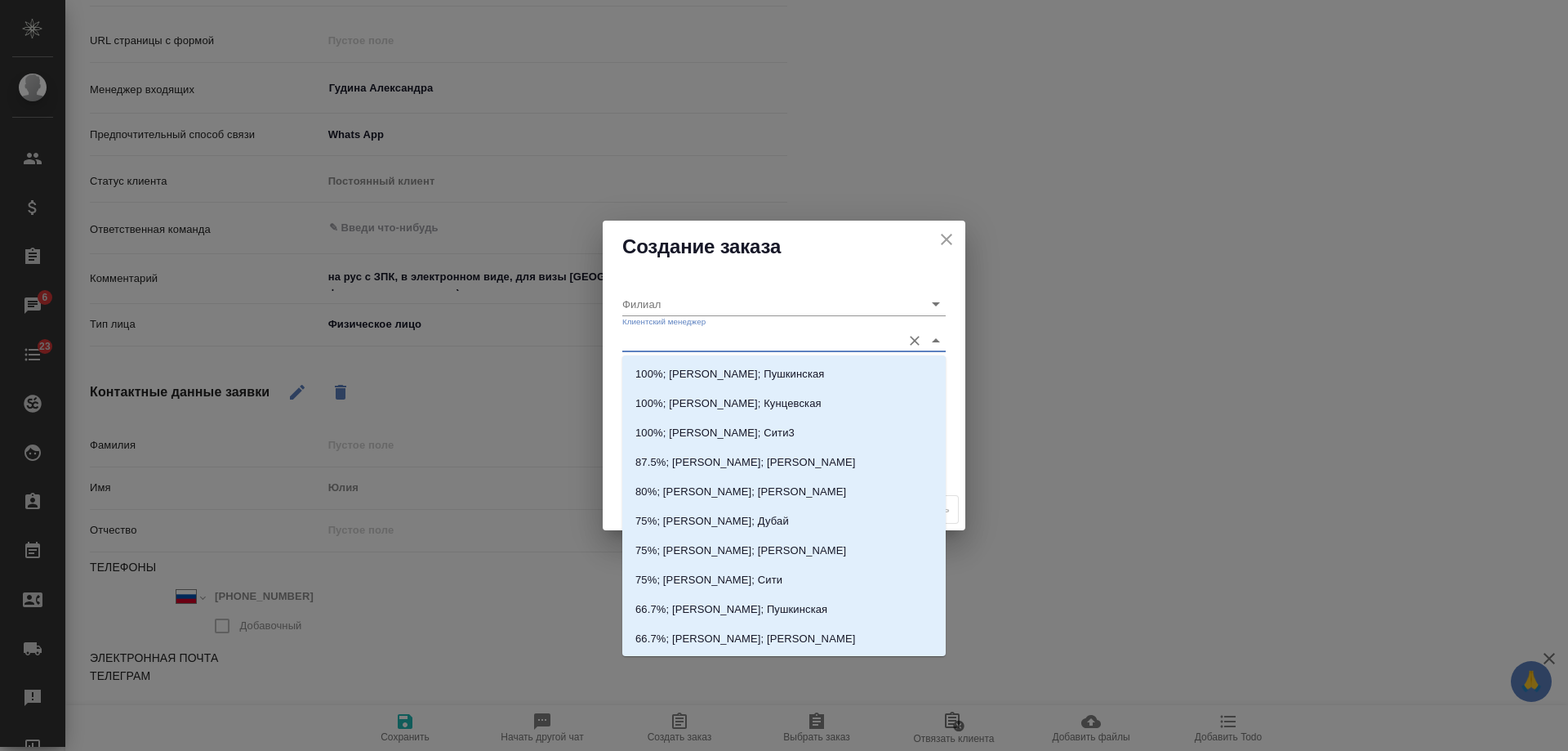
click at [687, 342] on input "Клиентский менеджер" at bounding box center [757, 341] width 271 height 22
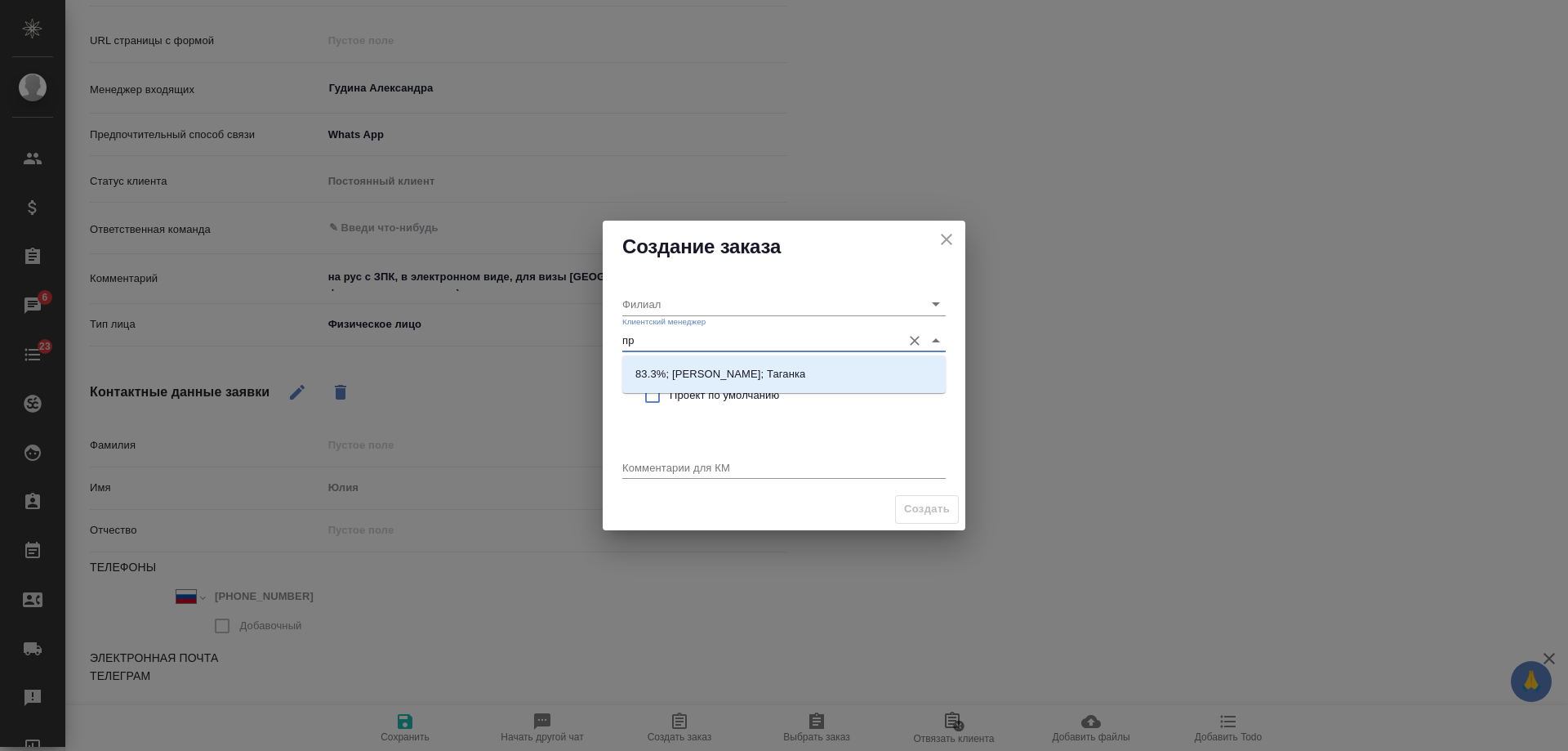
type input "про"
click at [700, 370] on p "83.3%; [PERSON_NAME]; Таганка" at bounding box center [719, 375] width 170 height 17
type input "Таганка"
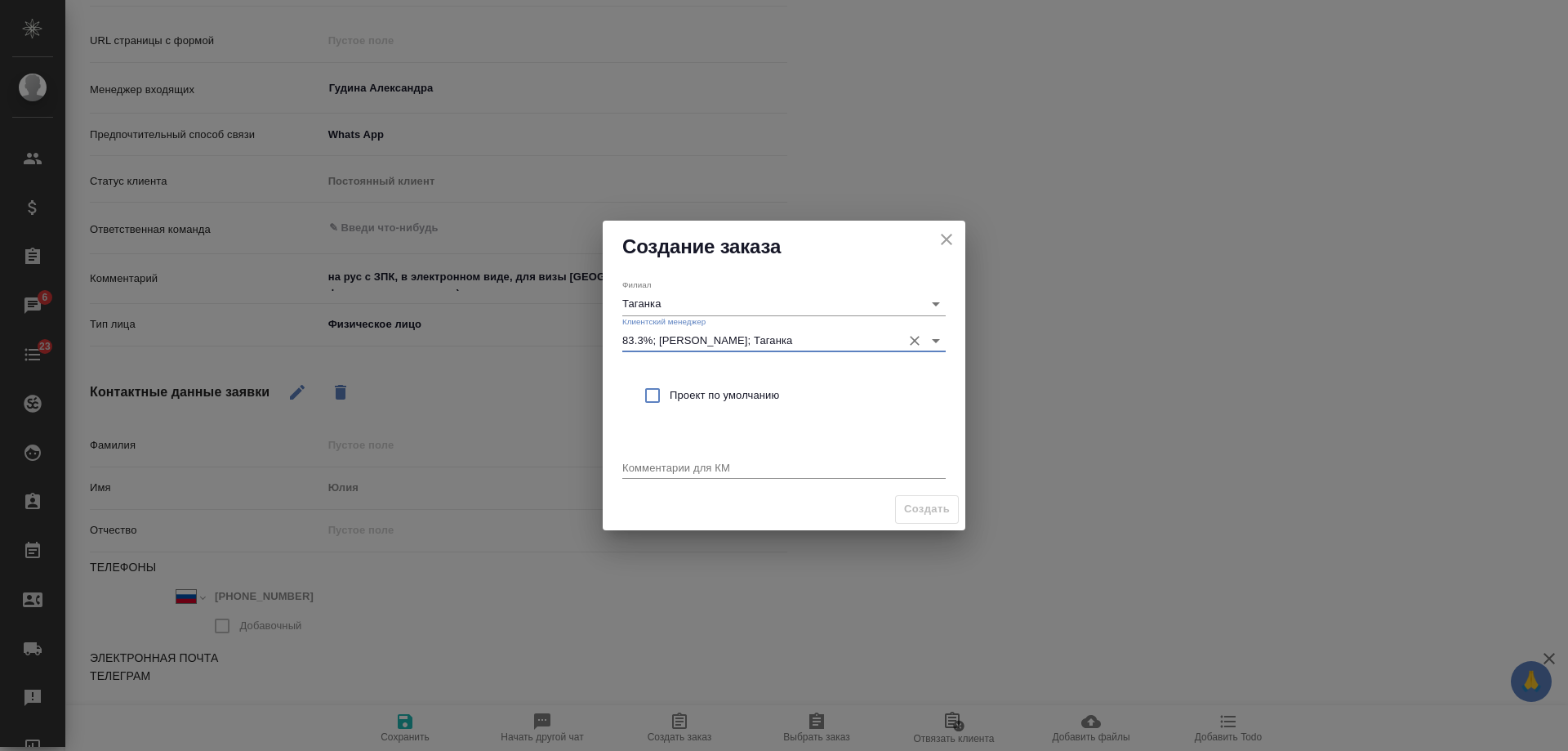
type input "83.3%; [PERSON_NAME]; Таганка"
drag, startPoint x: 700, startPoint y: 394, endPoint x: 706, endPoint y: 454, distance: 60.3
click at [700, 400] on span "Проект по умолчанию" at bounding box center [801, 396] width 263 height 17
checkbox input "true"
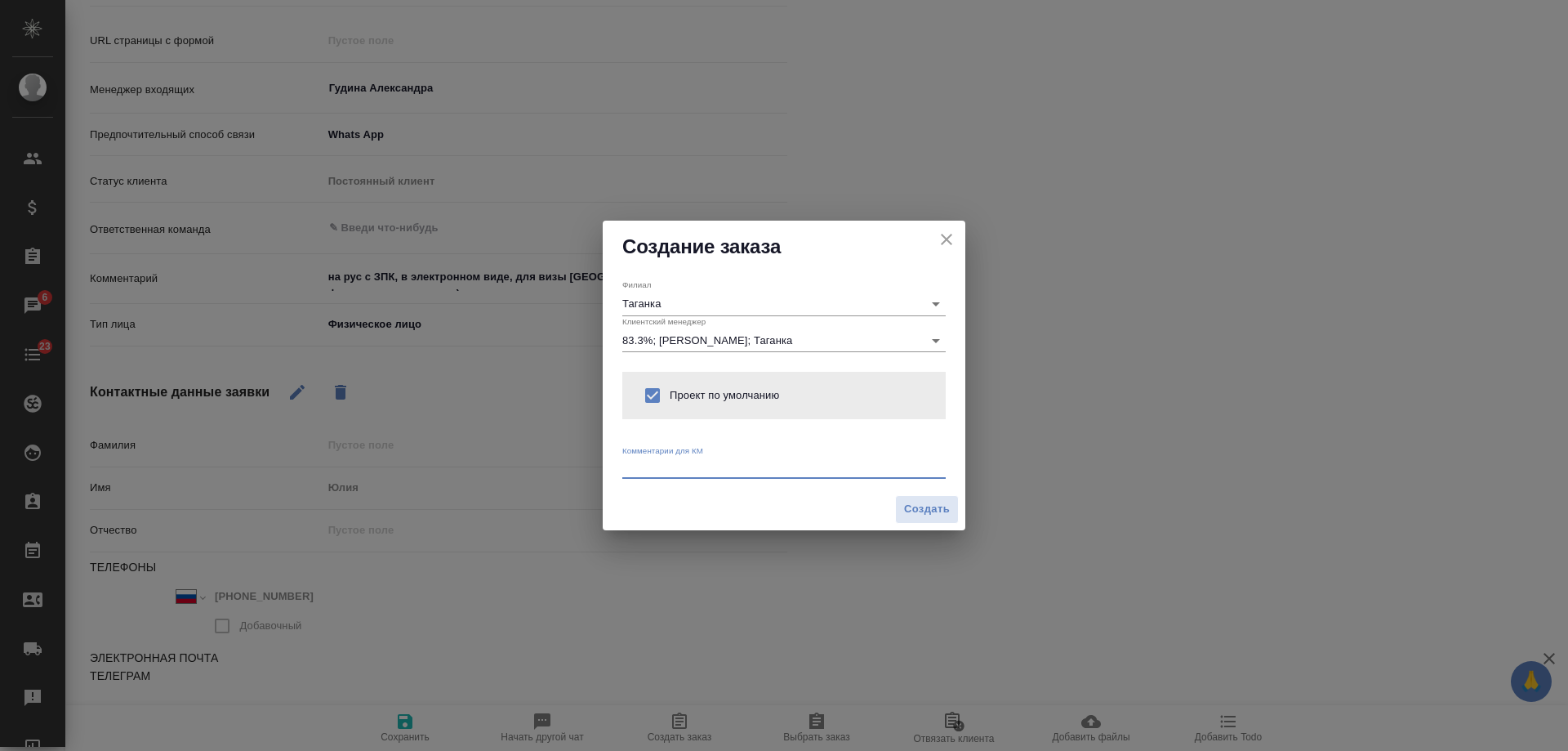
click at [696, 471] on textarea at bounding box center [784, 466] width 323 height 12
paste textarea "на рус с ЗПК, в электронном виде, для визы США (доки на французском и русском)"
type textarea "от КВ: на рус с ЗПК, в электронном виде, для визы США (доки на французском и ру…"
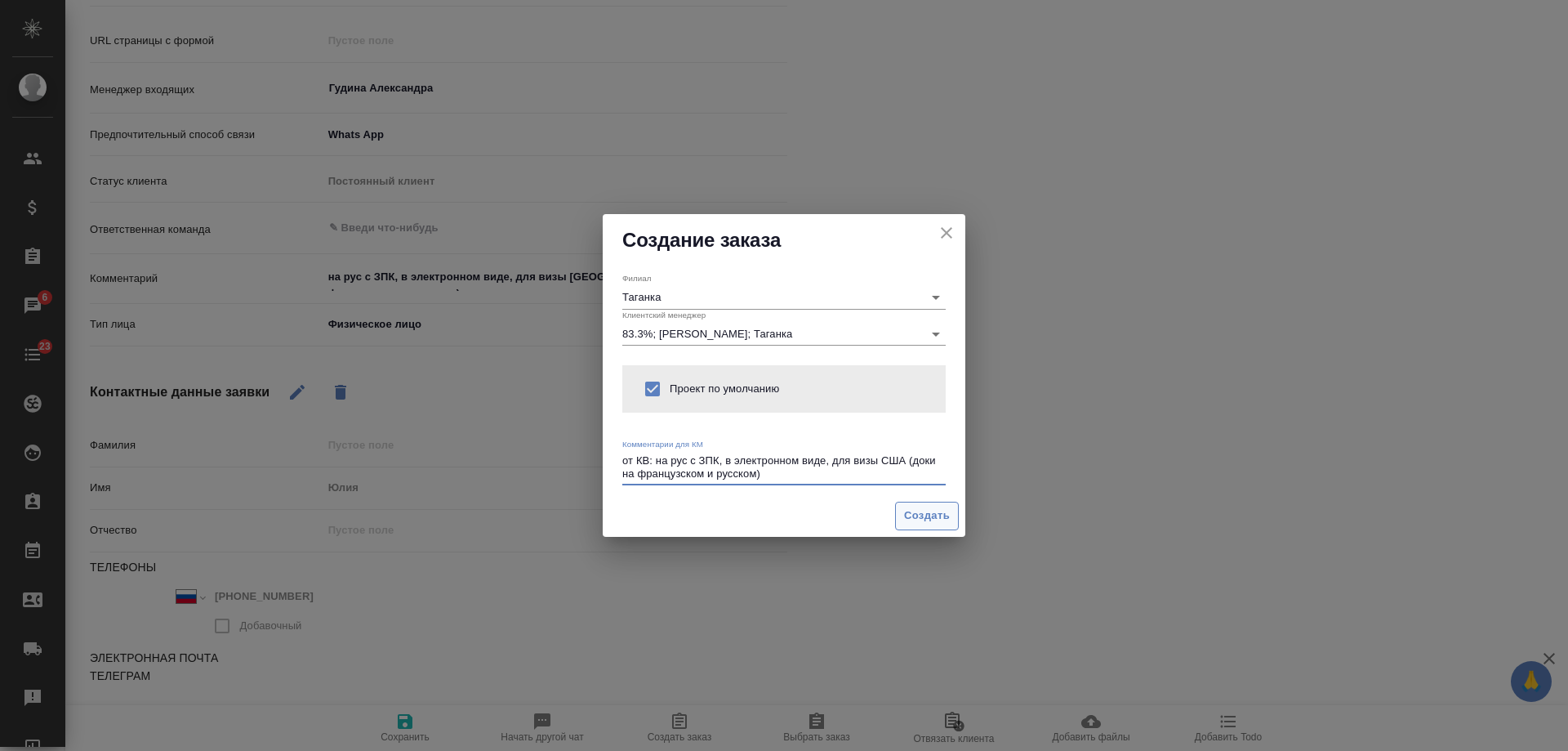
click at [927, 513] on span "Создать" at bounding box center [927, 516] width 46 height 18
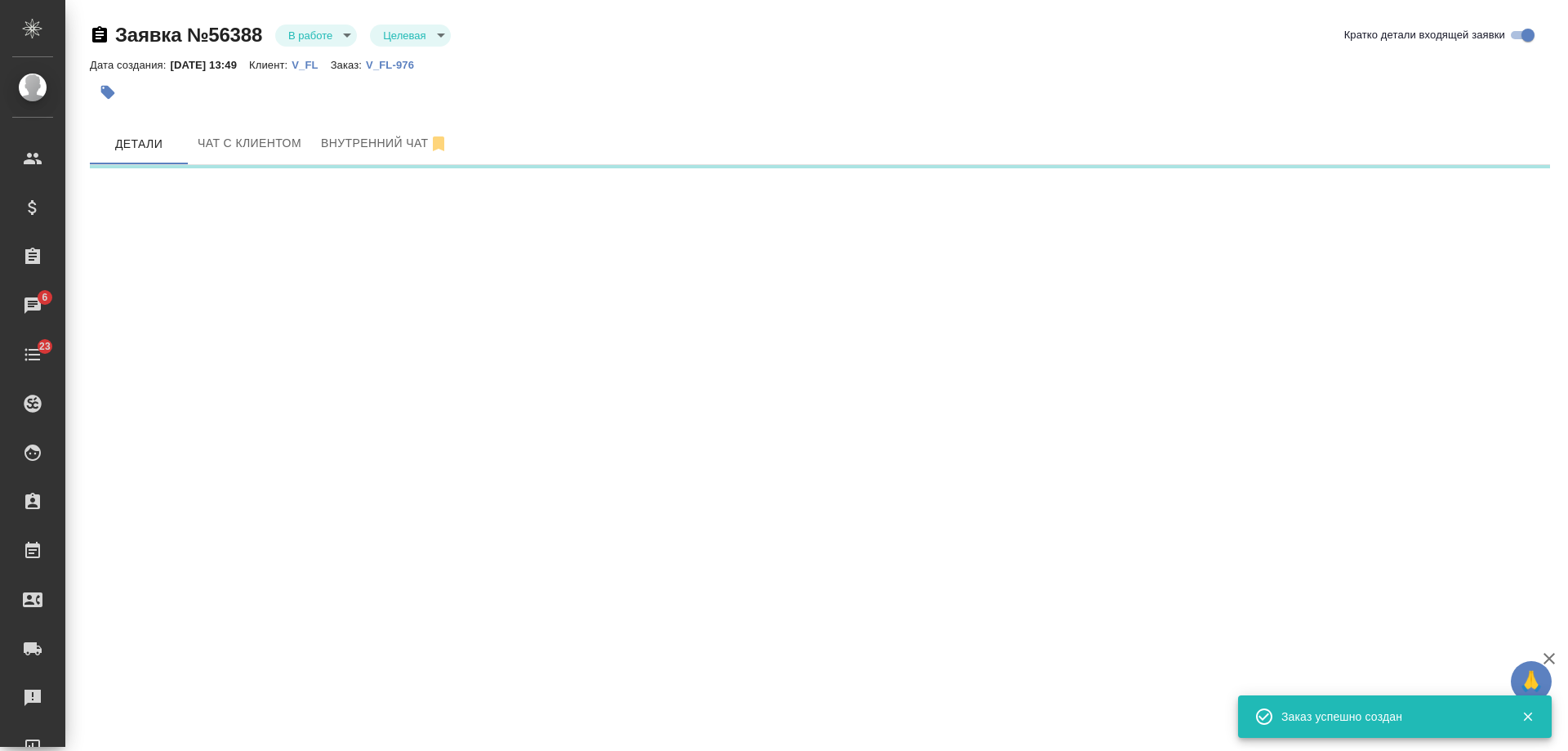
select select "RU"
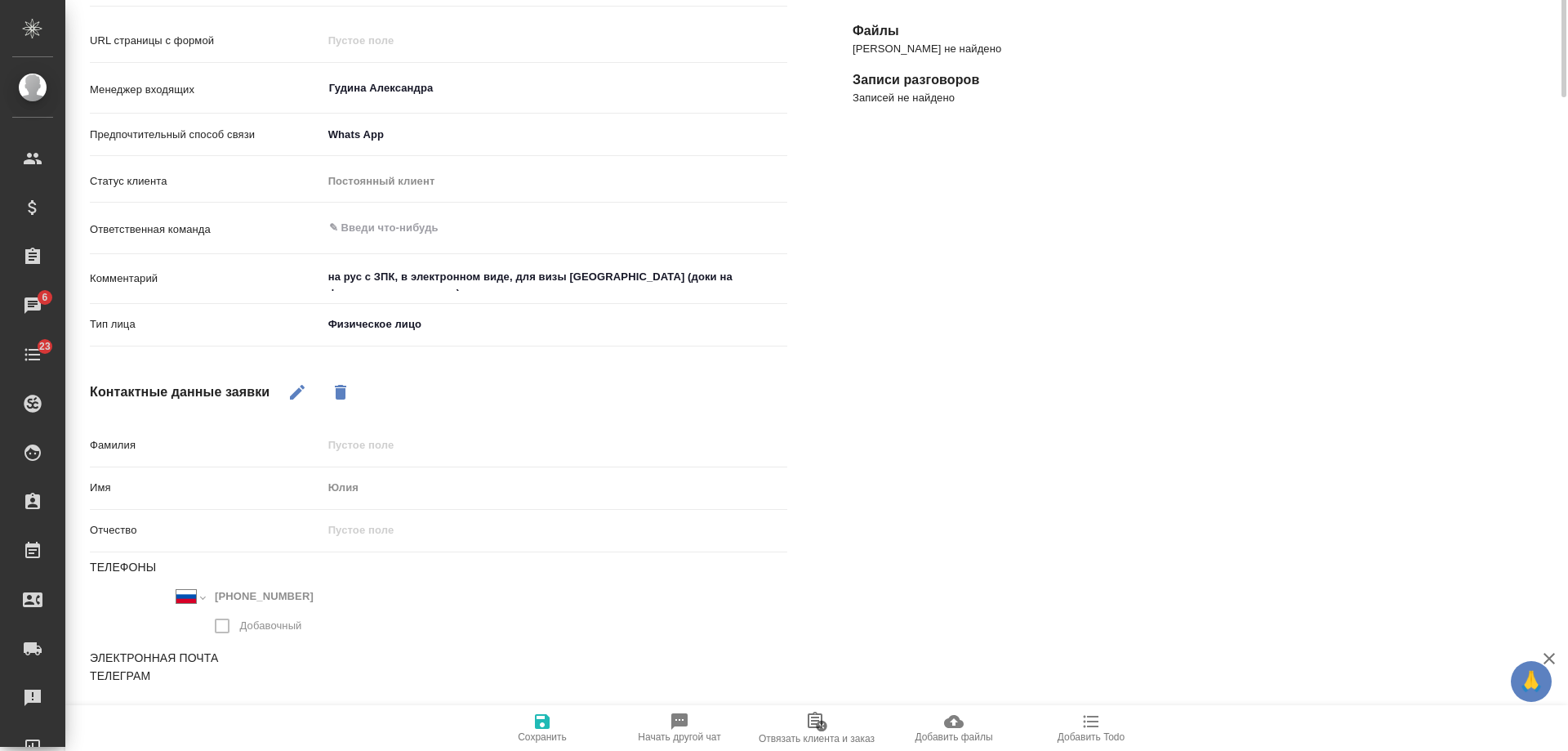
scroll to position [0, 0]
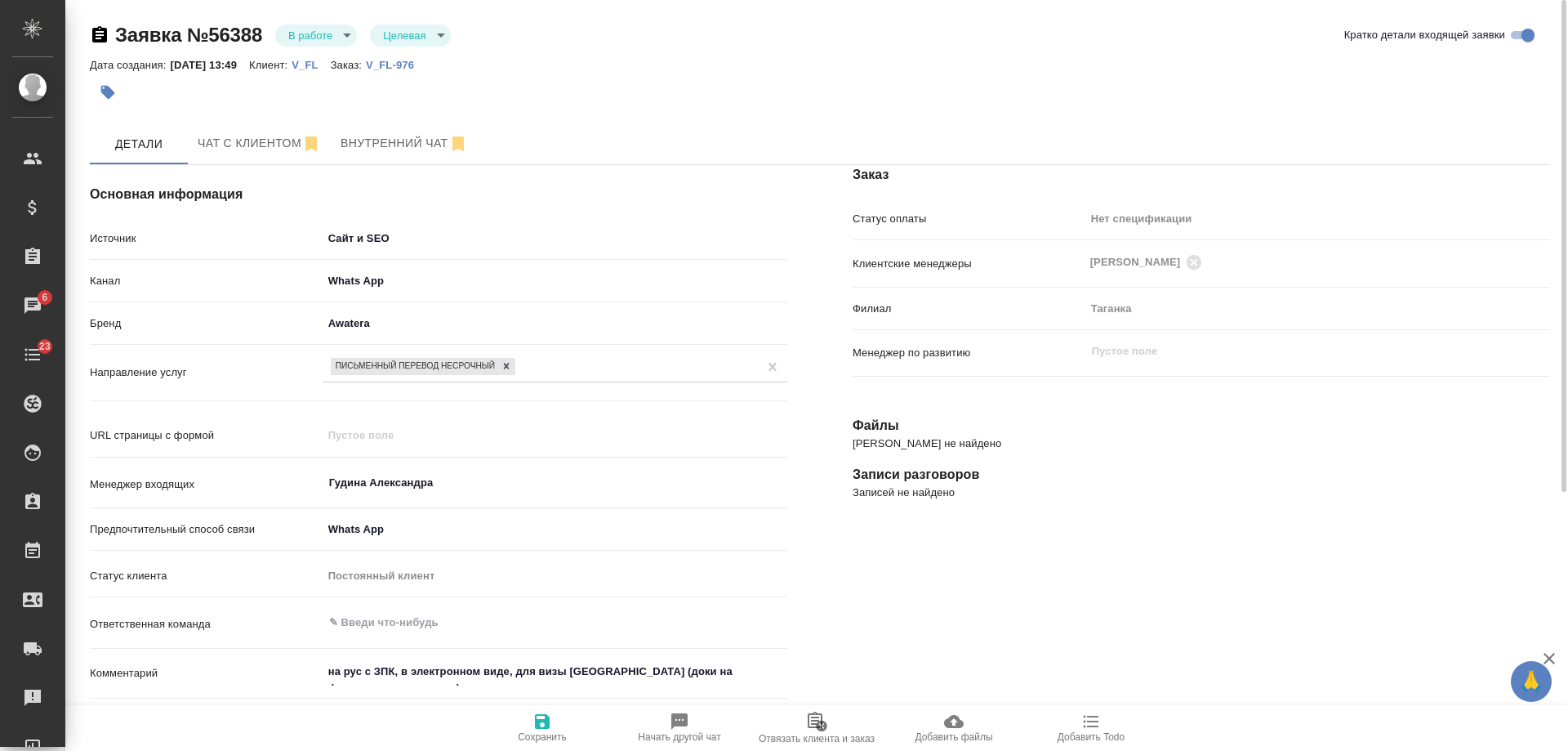
type textarea "x"
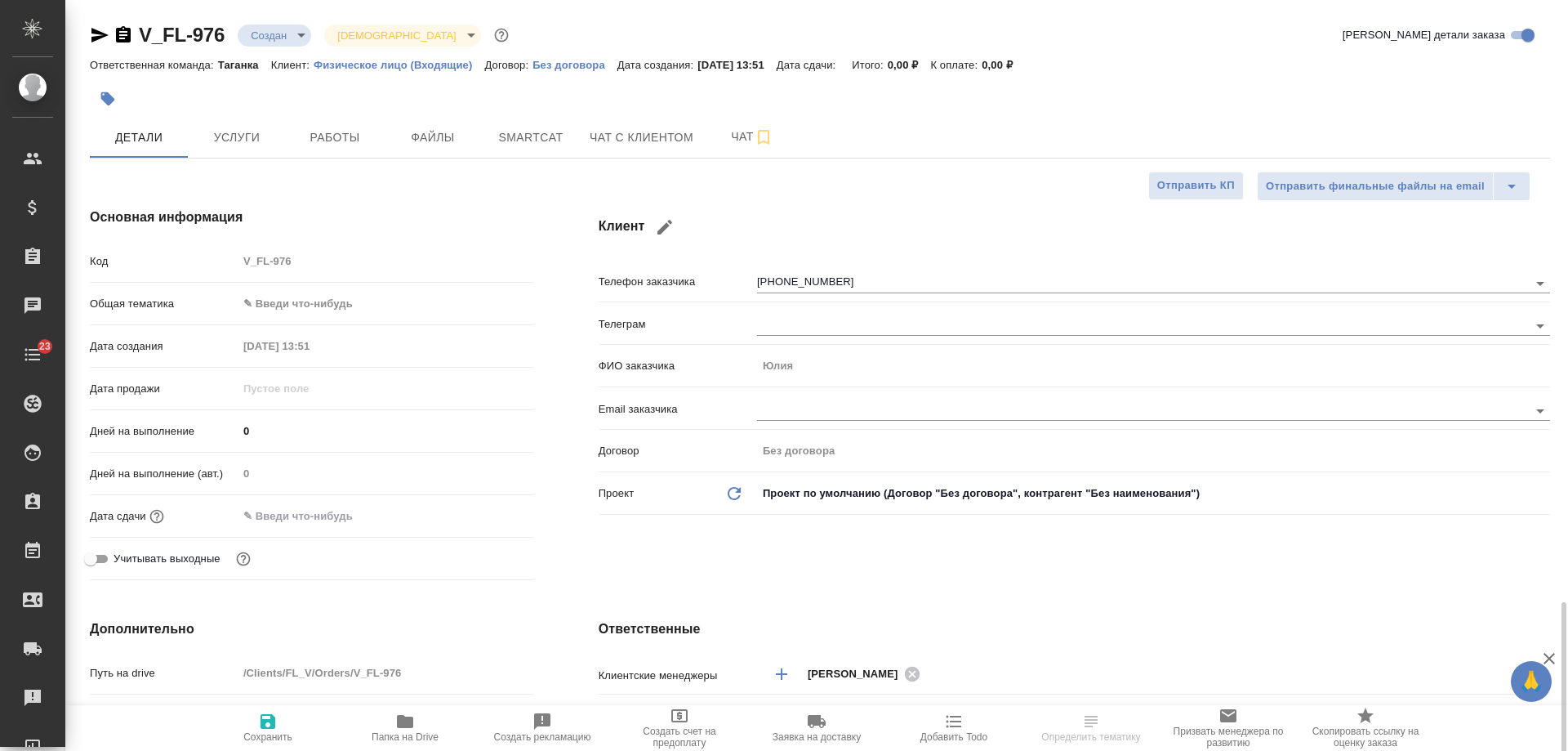
select select "RU"
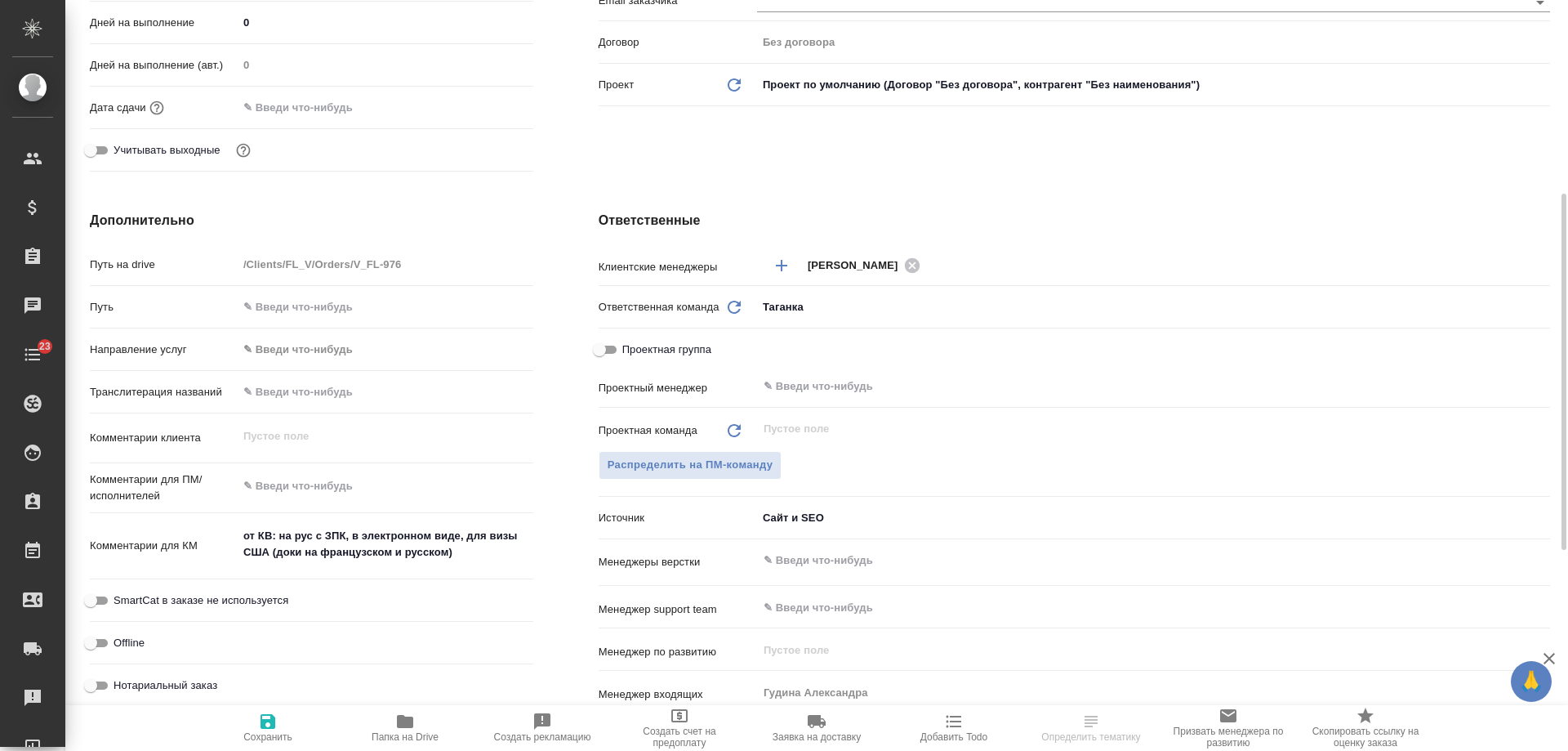
scroll to position [490, 0]
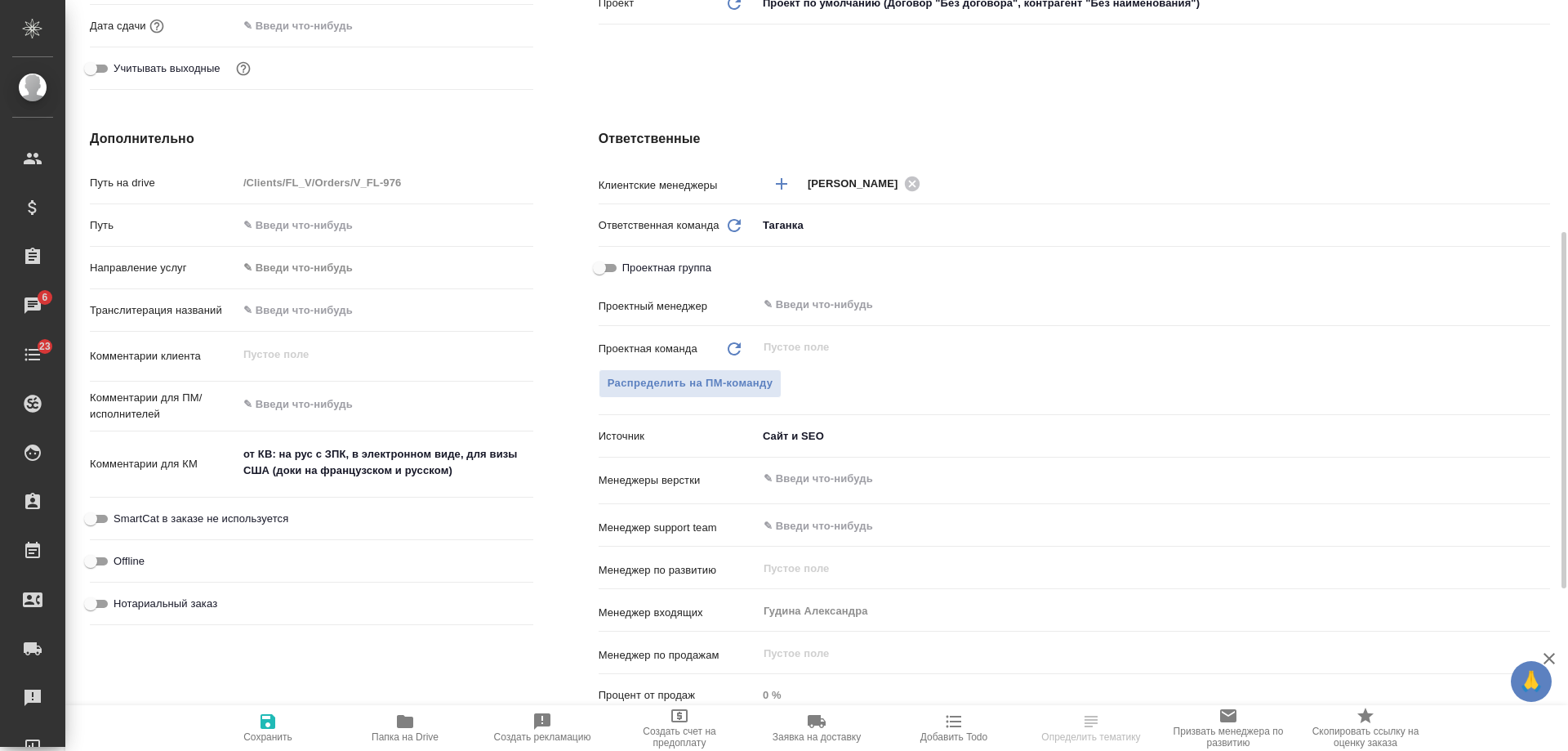
click at [166, 605] on span "Нотариальный заказ" at bounding box center [165, 604] width 104 height 17
click at [120, 605] on input "Нотариальный заказ" at bounding box center [91, 603] width 59 height 19
checkbox input "true"
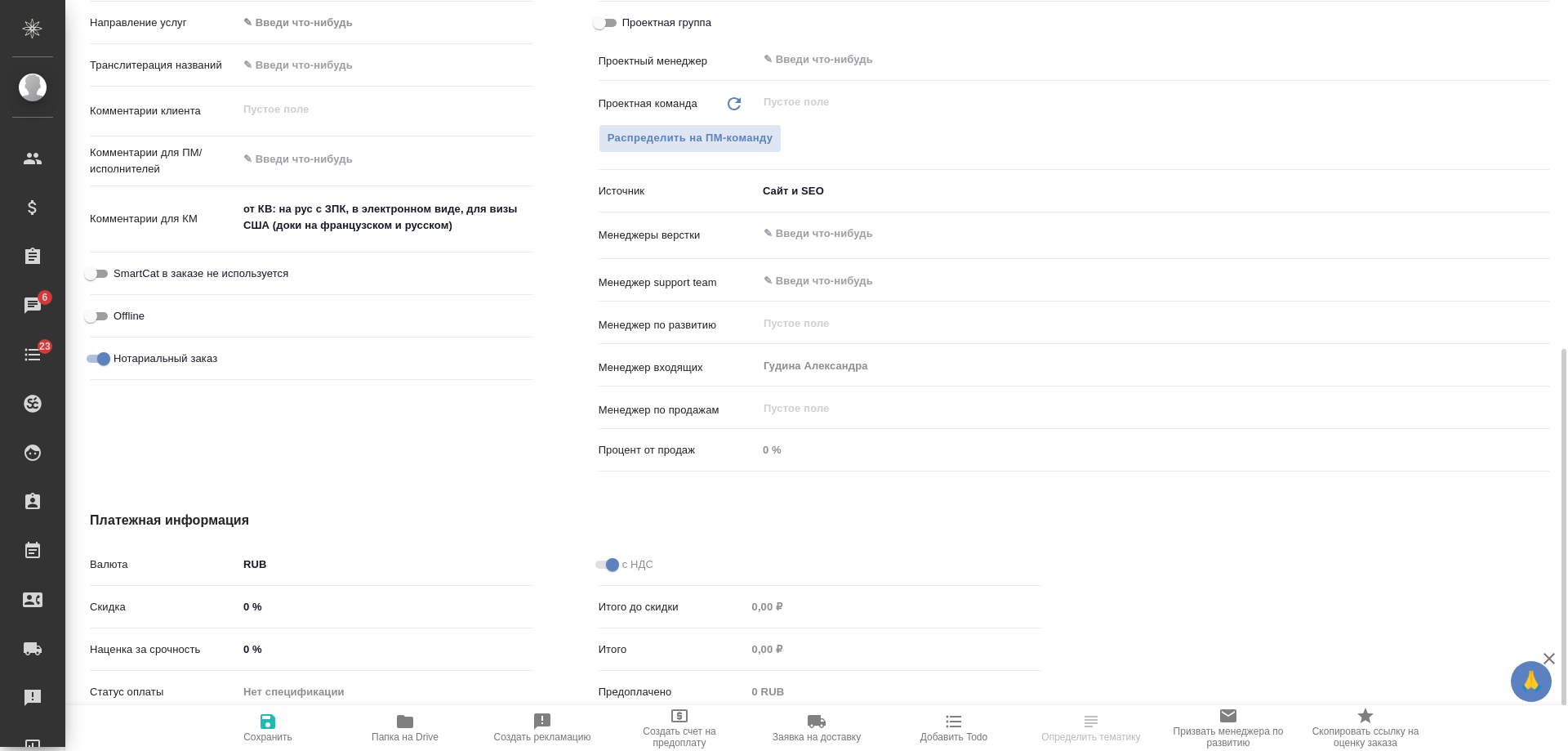
scroll to position [817, 0]
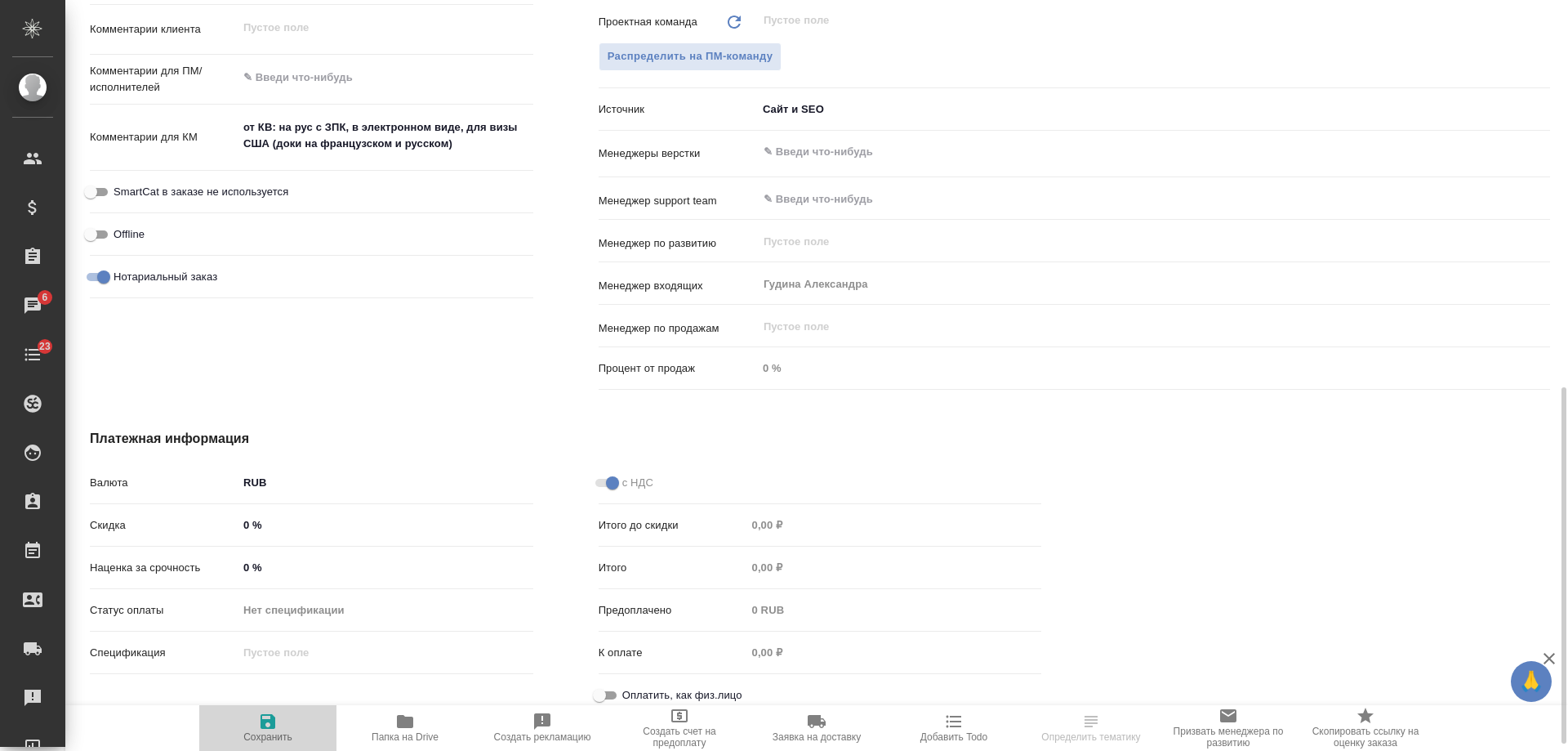
drag, startPoint x: 269, startPoint y: 731, endPoint x: 990, endPoint y: 561, distance: 740.8
click at [276, 731] on span "Сохранить" at bounding box center [268, 727] width 117 height 31
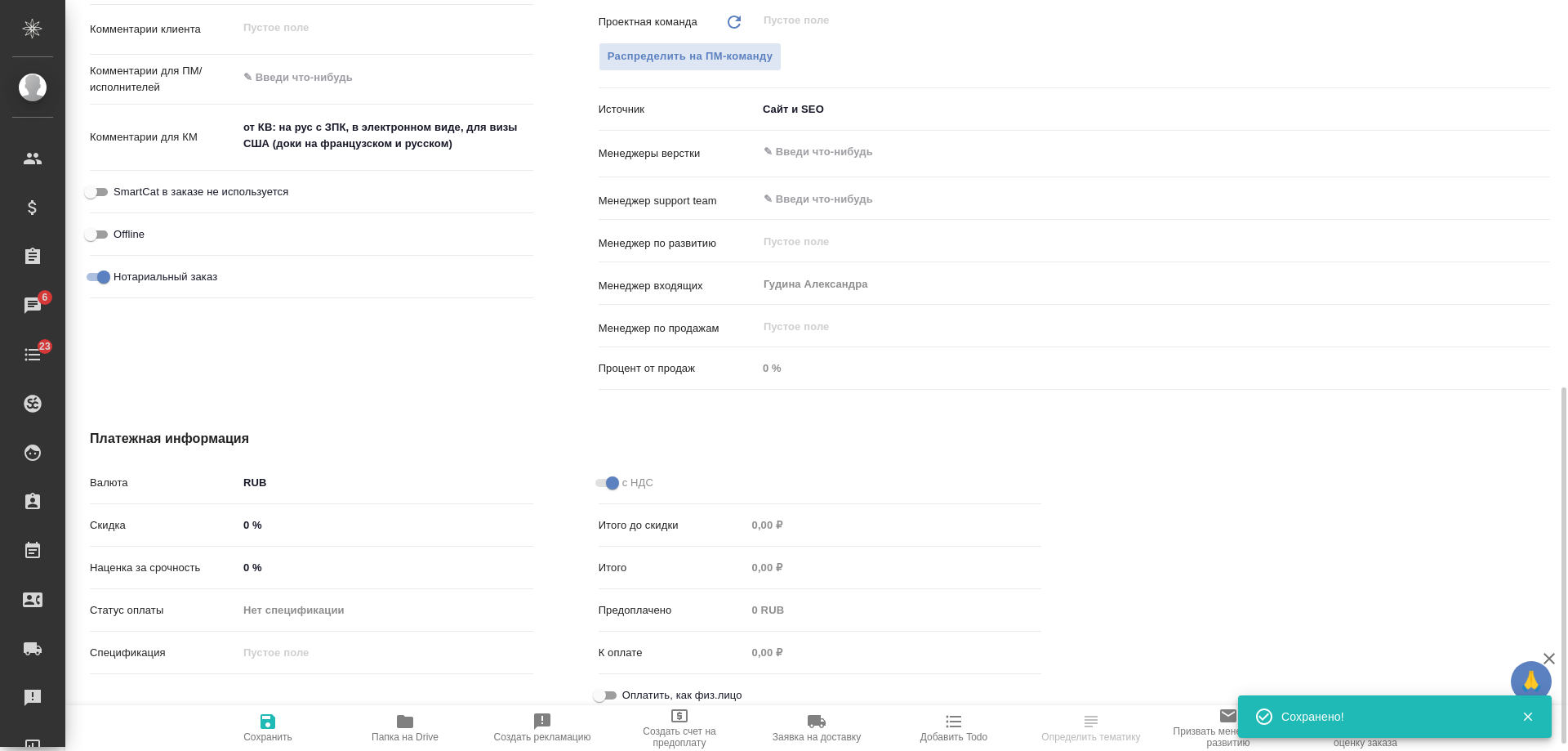
click at [960, 717] on div ".cls-1 fill:#fff; AWATERA Gudina Alexandra Клиенты Спецификации Заказы 6 Чаты 2…" at bounding box center [784, 376] width 1568 height 751
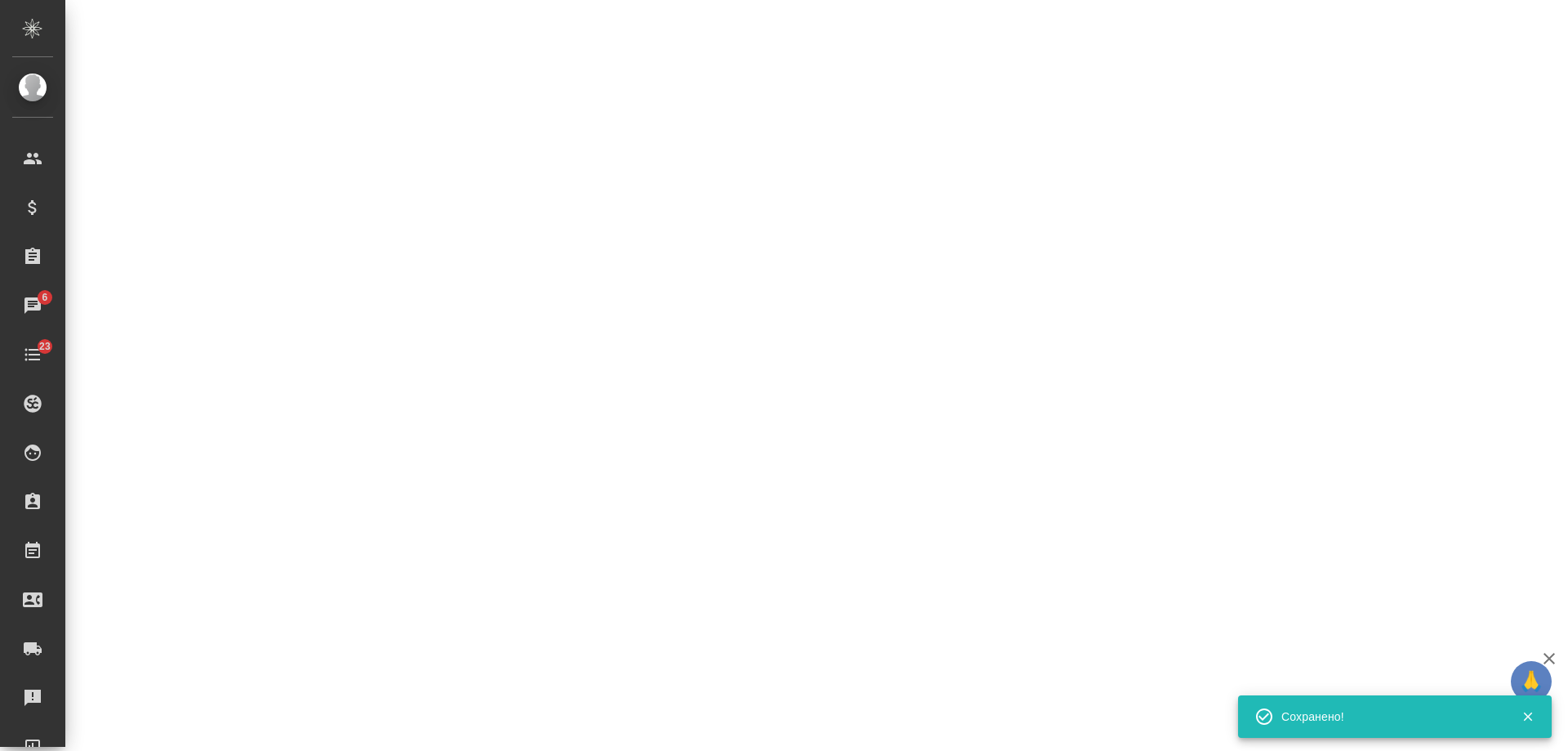
select select "RU"
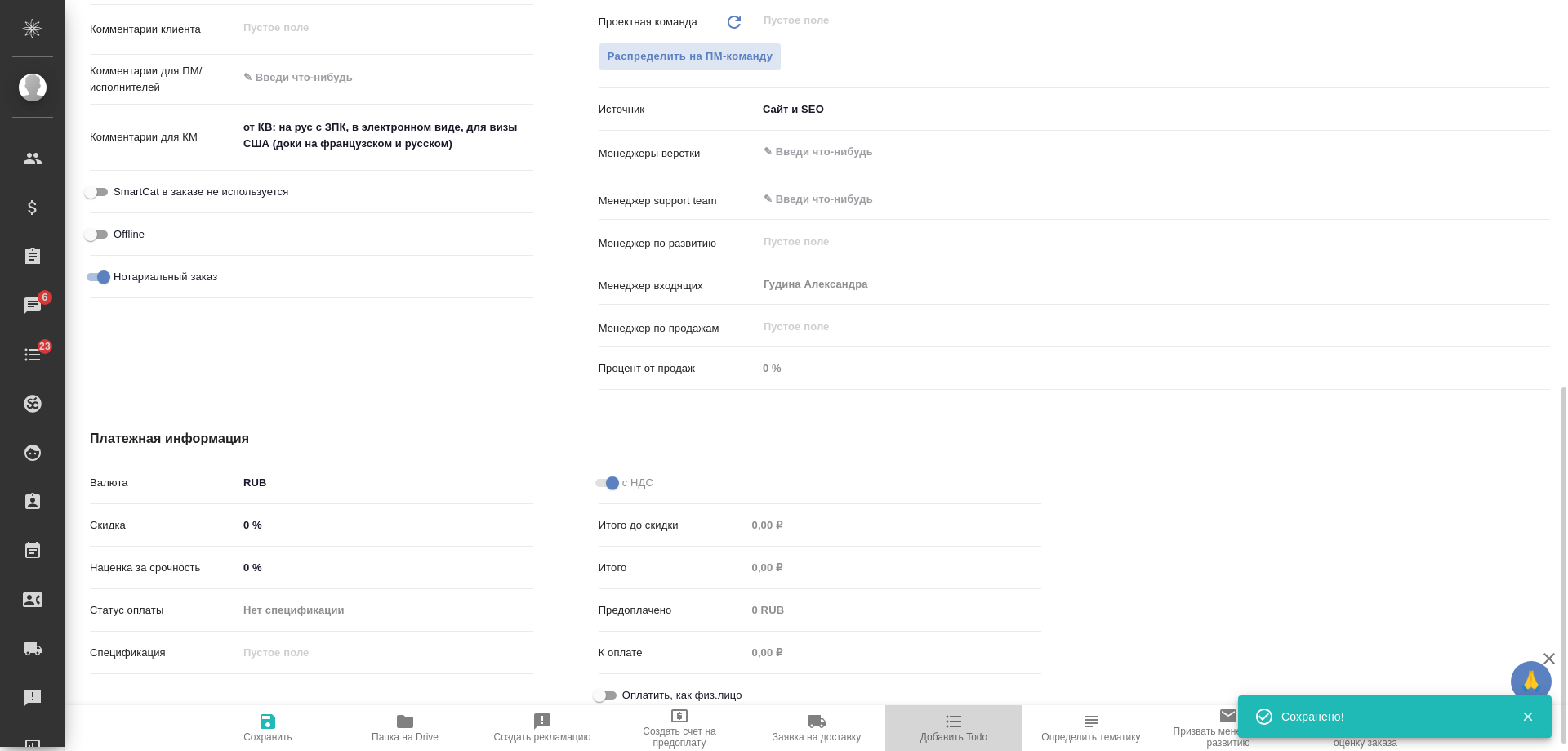
click at [956, 738] on span "Добавить Todo" at bounding box center [953, 736] width 67 height 11
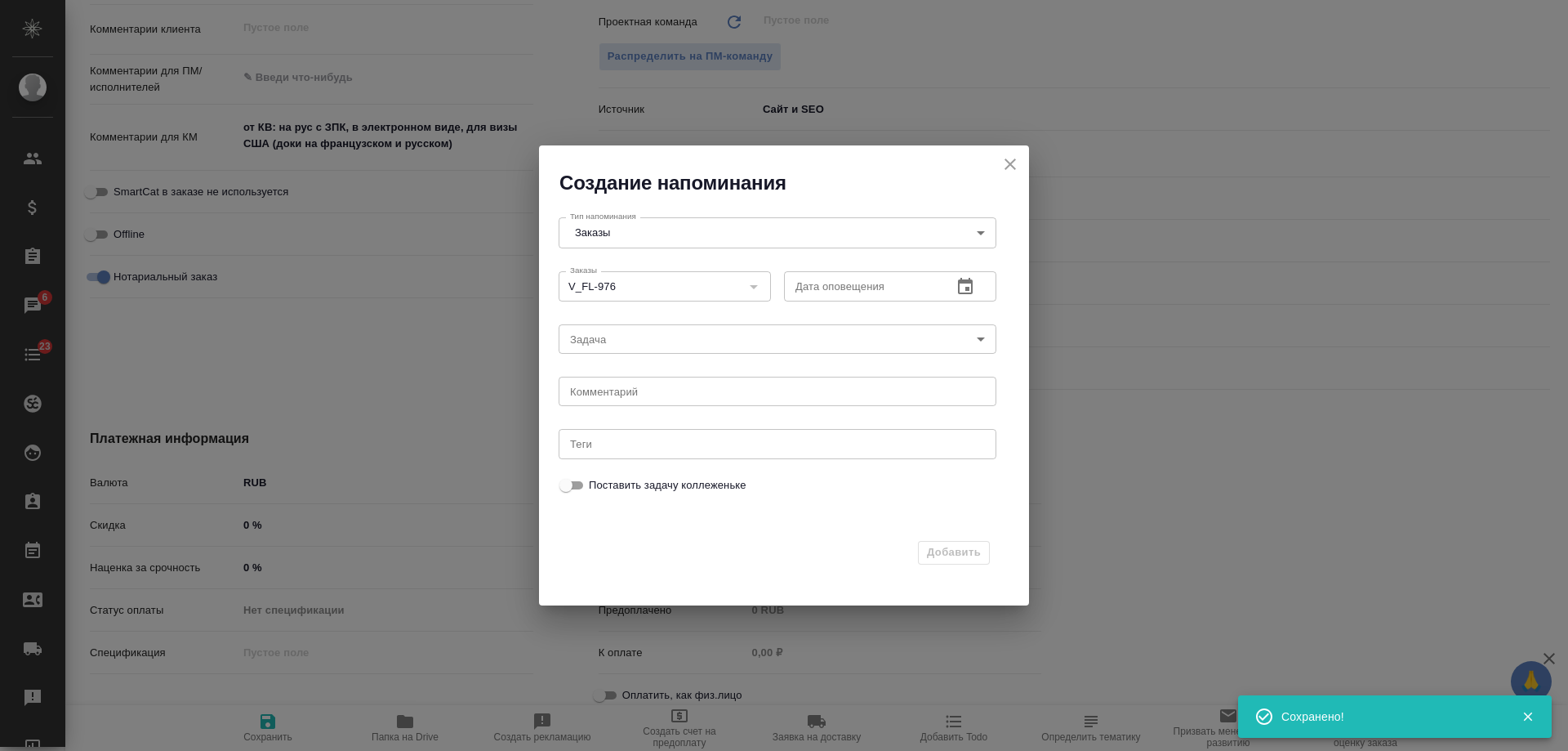
click at [969, 287] on icon "button" at bounding box center [965, 286] width 15 height 17
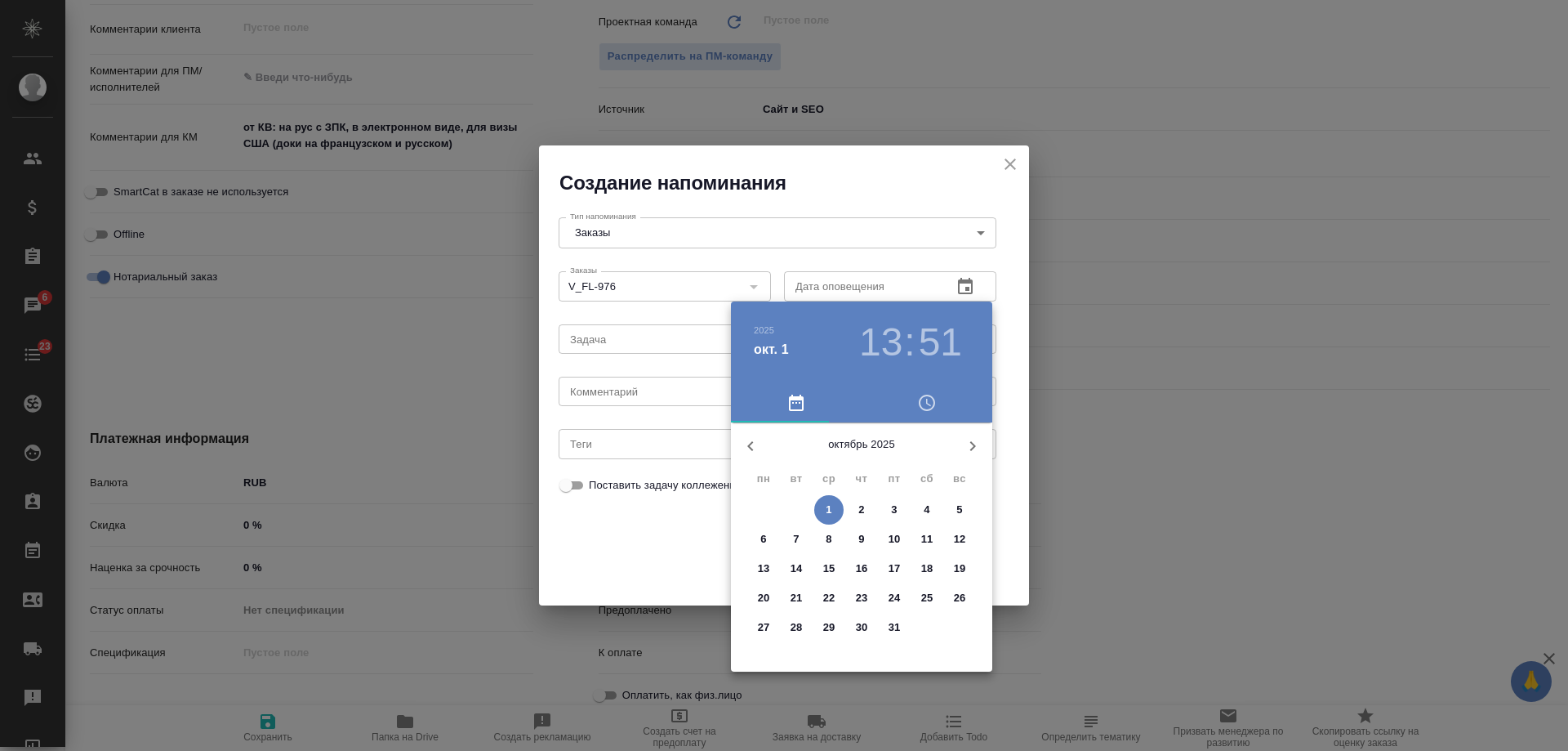
click at [864, 508] on span "2" at bounding box center [862, 510] width 29 height 17
type input "02.10.2025 13:51"
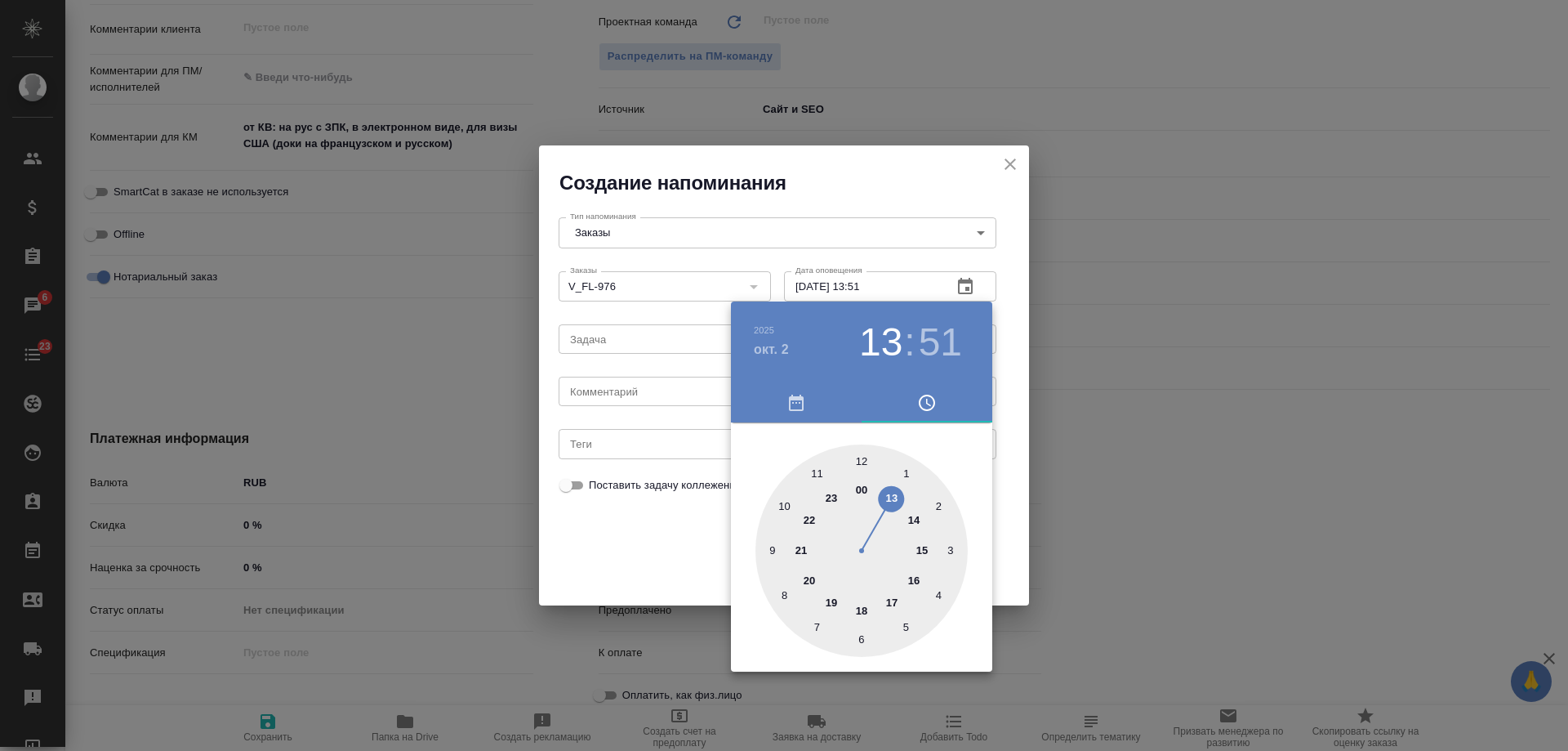
drag, startPoint x: 611, startPoint y: 382, endPoint x: 619, endPoint y: 398, distance: 17.9
click at [611, 384] on div at bounding box center [784, 376] width 1568 height 751
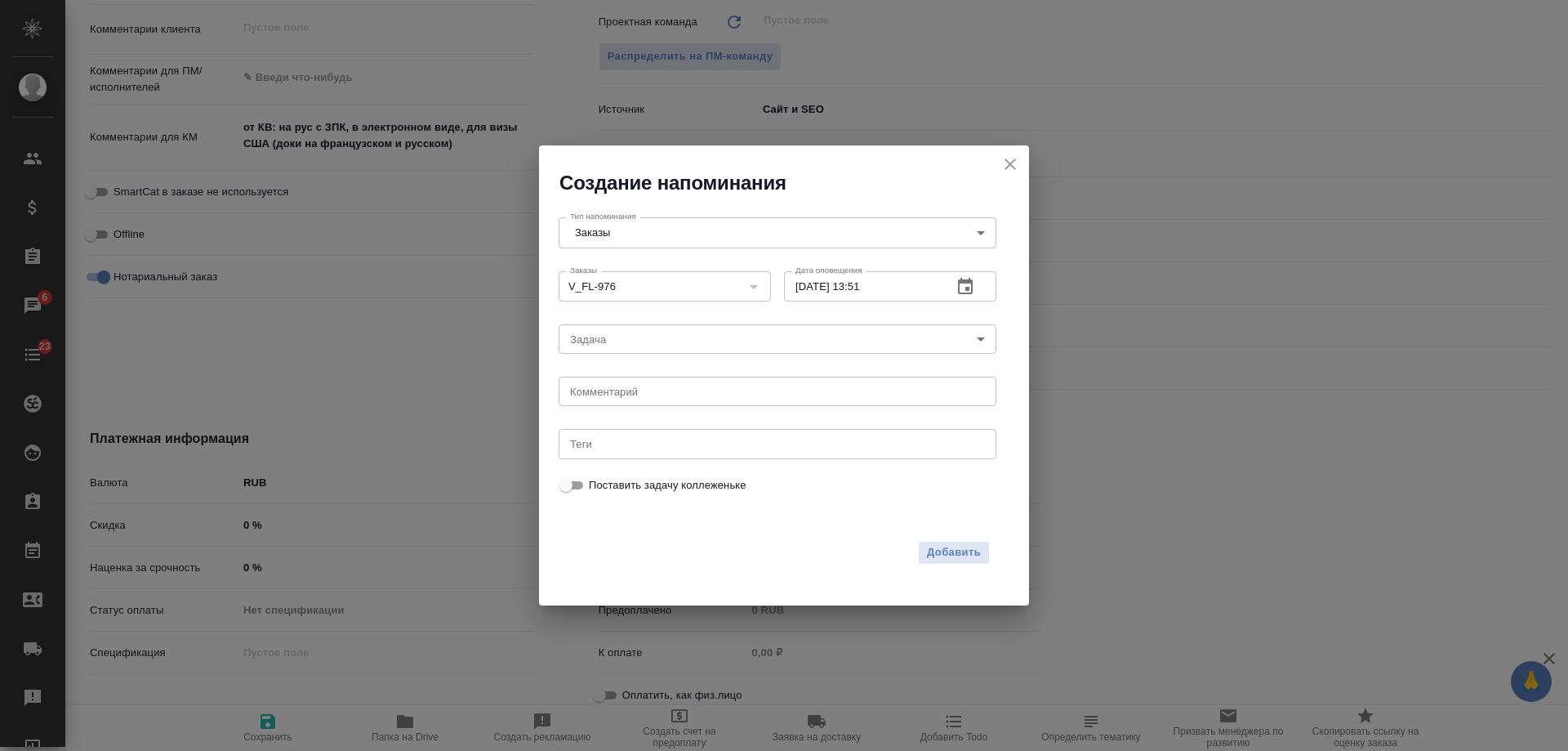
click at [620, 398] on div "2025 окт. 2 13 : 51 00 1 2 3 4 5 6 7 8 9 10 11 12 13 14 15 16 17 18 19 20 21 22…" at bounding box center [784, 376] width 1568 height 751
click at [617, 392] on textarea at bounding box center [777, 391] width 415 height 12
type textarea "инфа вотс"
click at [974, 553] on span "Добавить" at bounding box center [953, 553] width 54 height 18
type textarea "x"
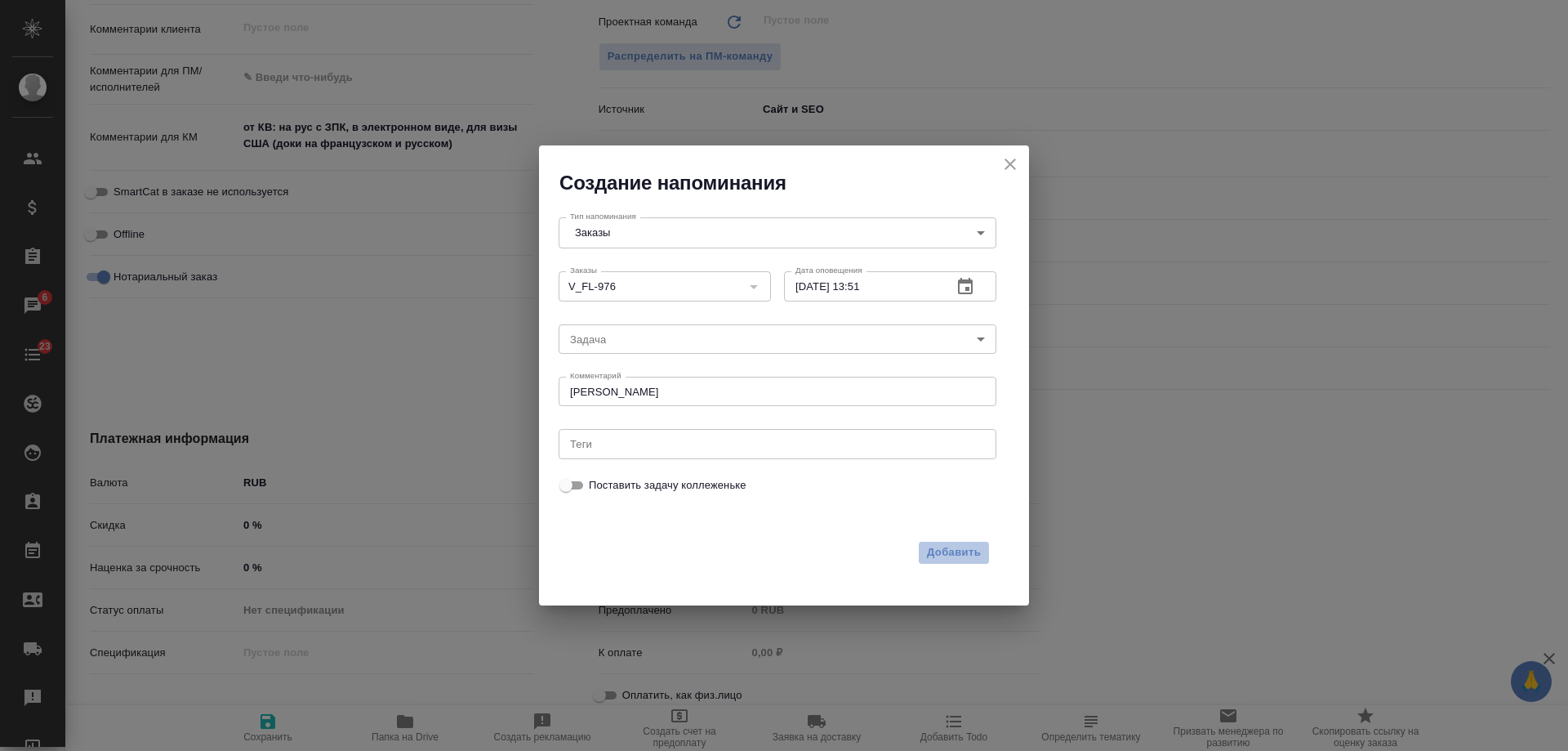
type textarea "x"
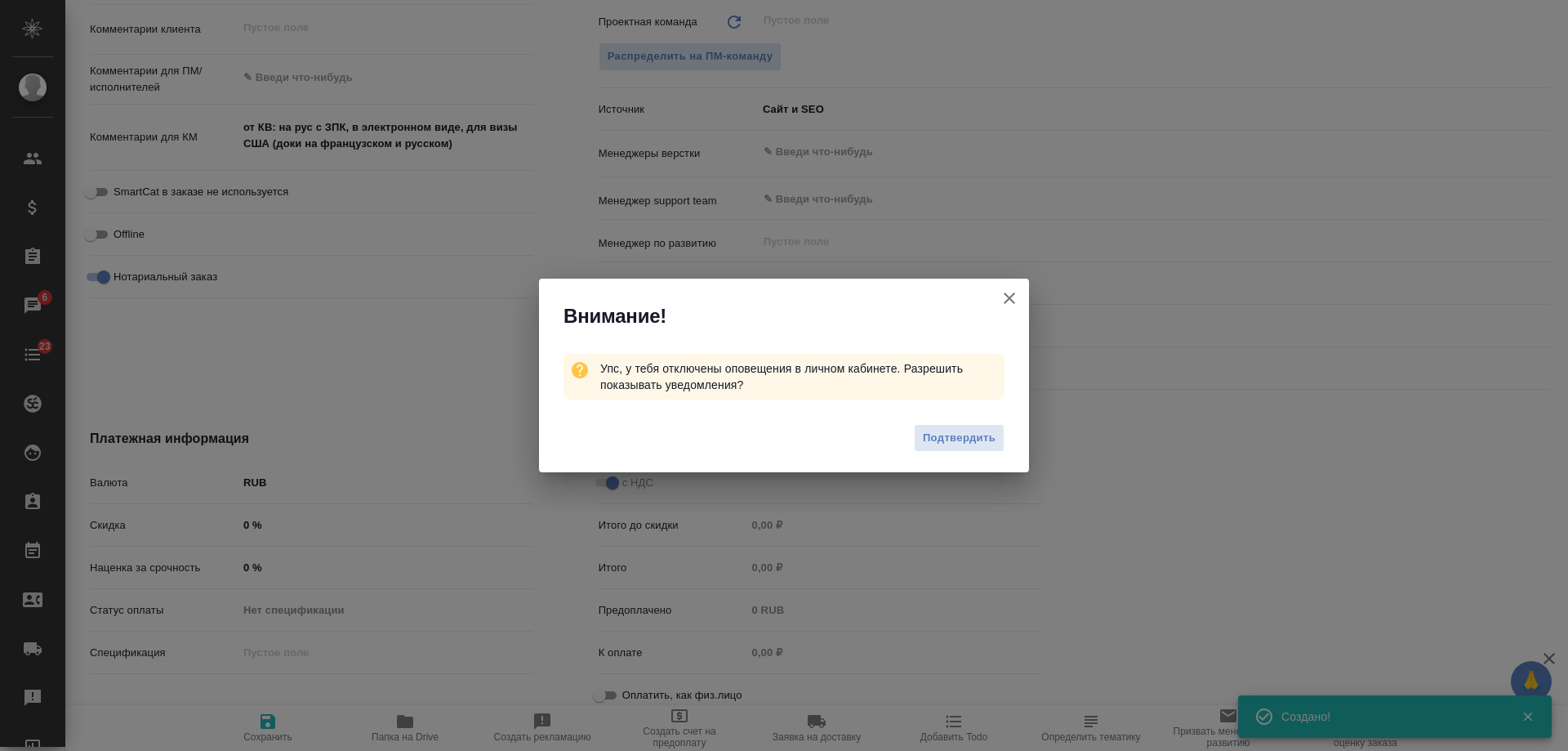
type textarea "x"
click at [1005, 303] on icon "button" at bounding box center [1009, 298] width 11 height 11
type textarea "x"
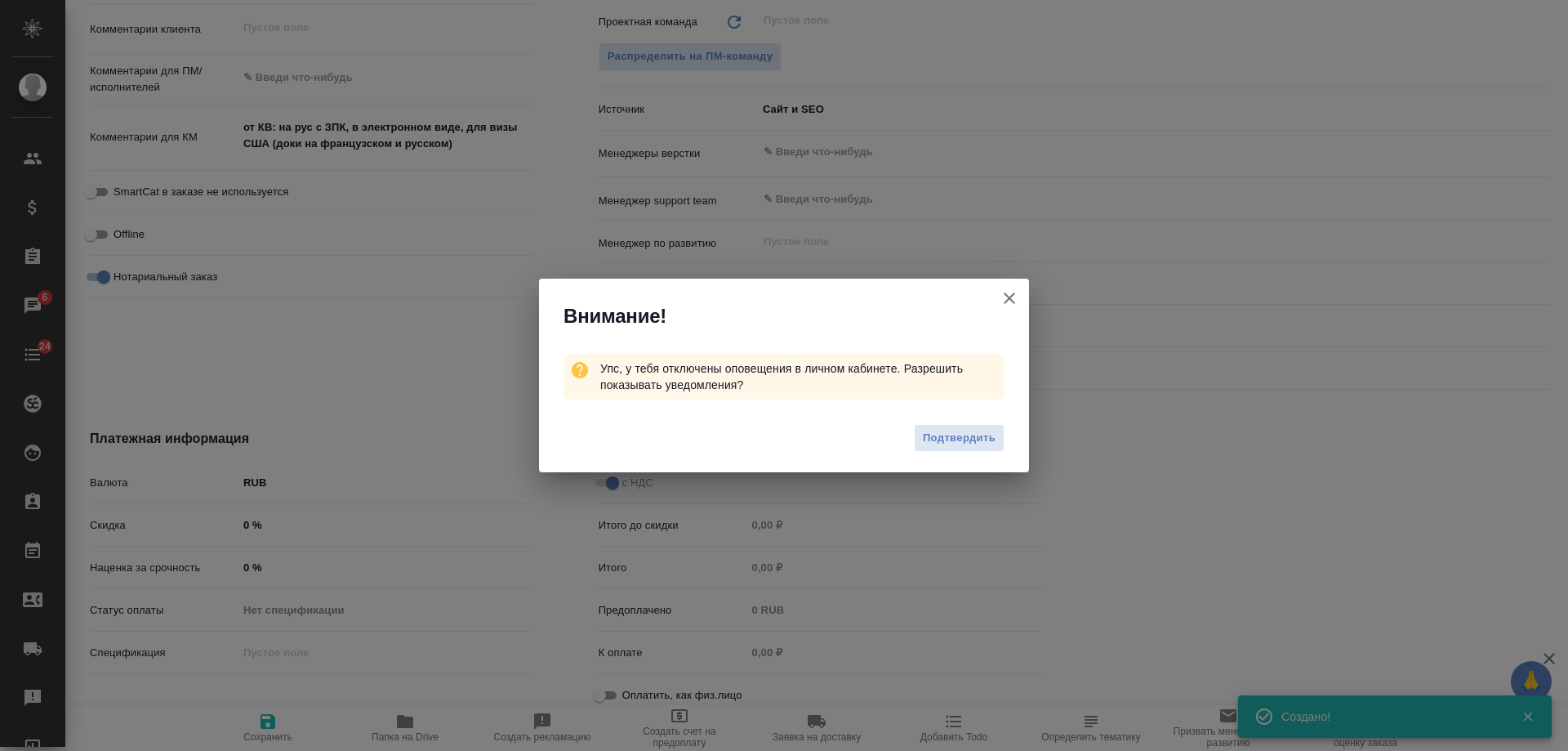
type textarea "x"
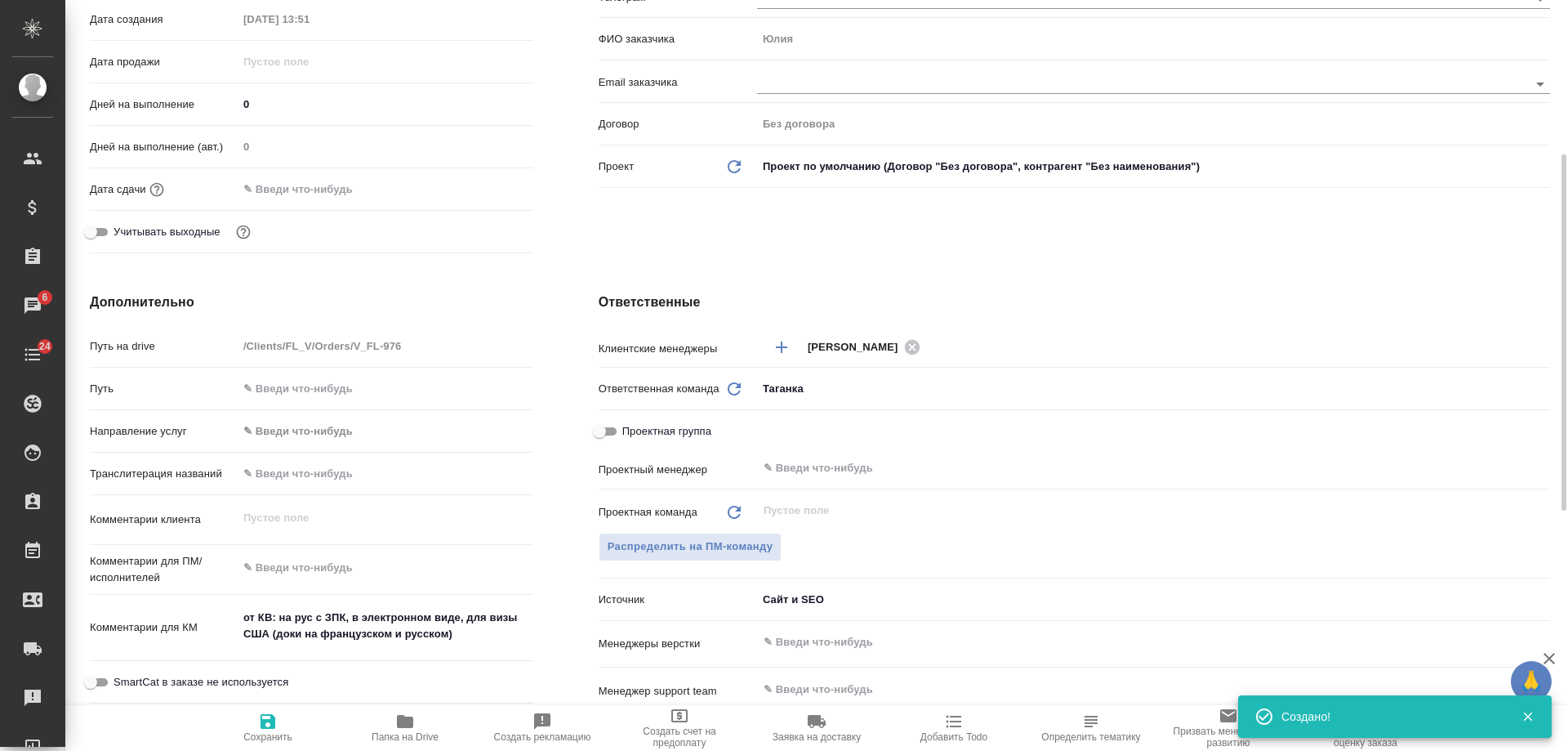
scroll to position [0, 0]
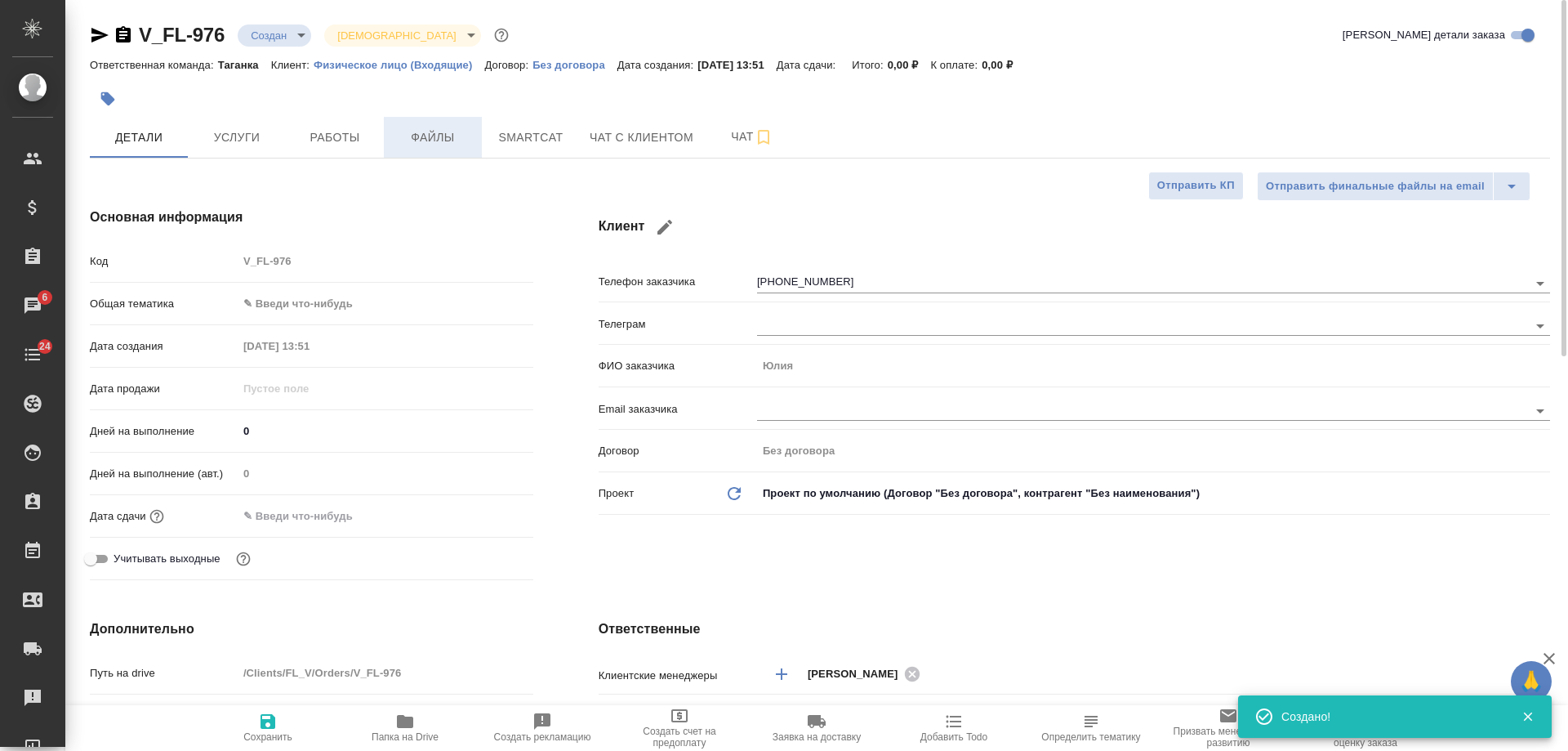
click at [443, 145] on span "Файлы" at bounding box center [432, 138] width 78 height 20
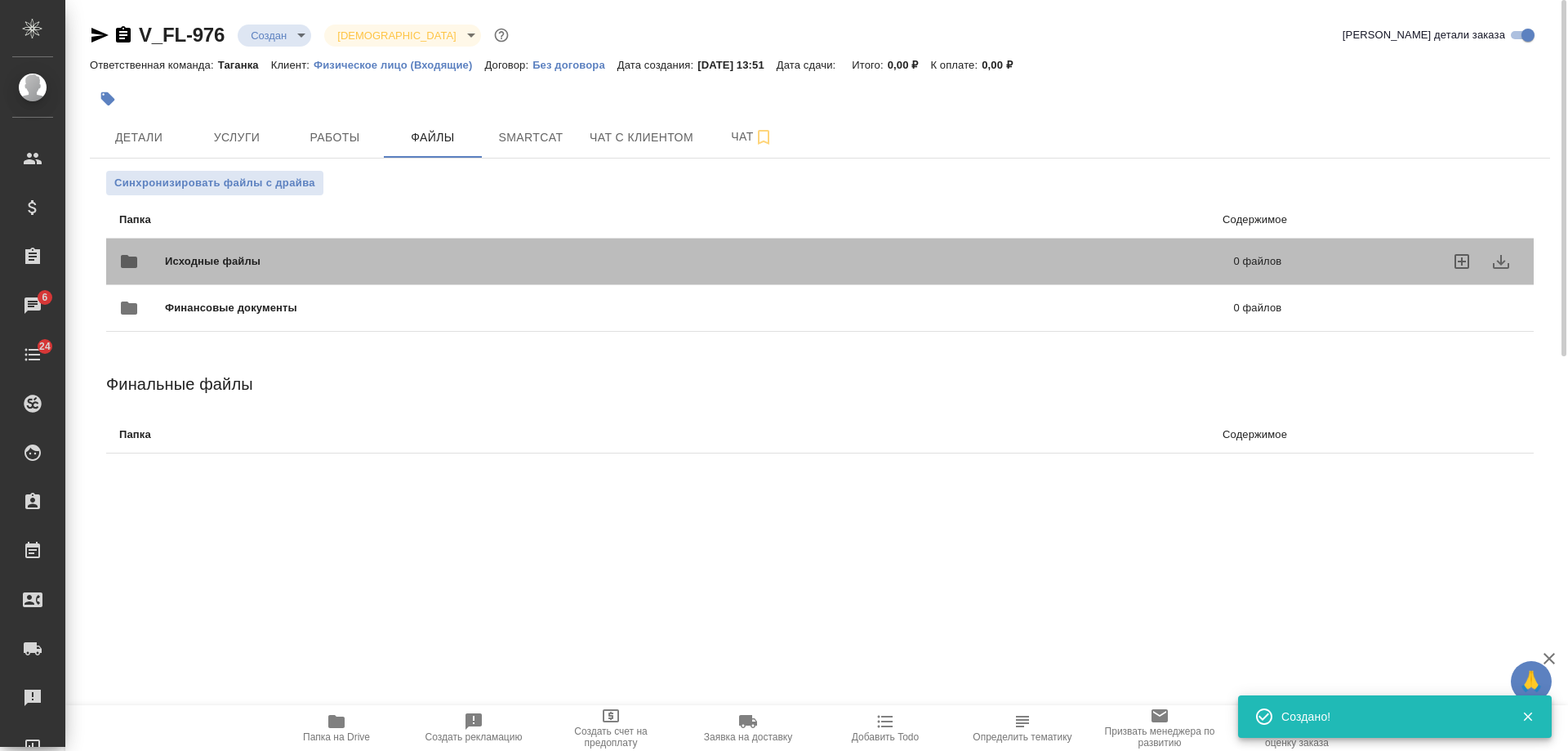
click at [1076, 259] on p "0 файлов" at bounding box center [1014, 262] width 535 height 17
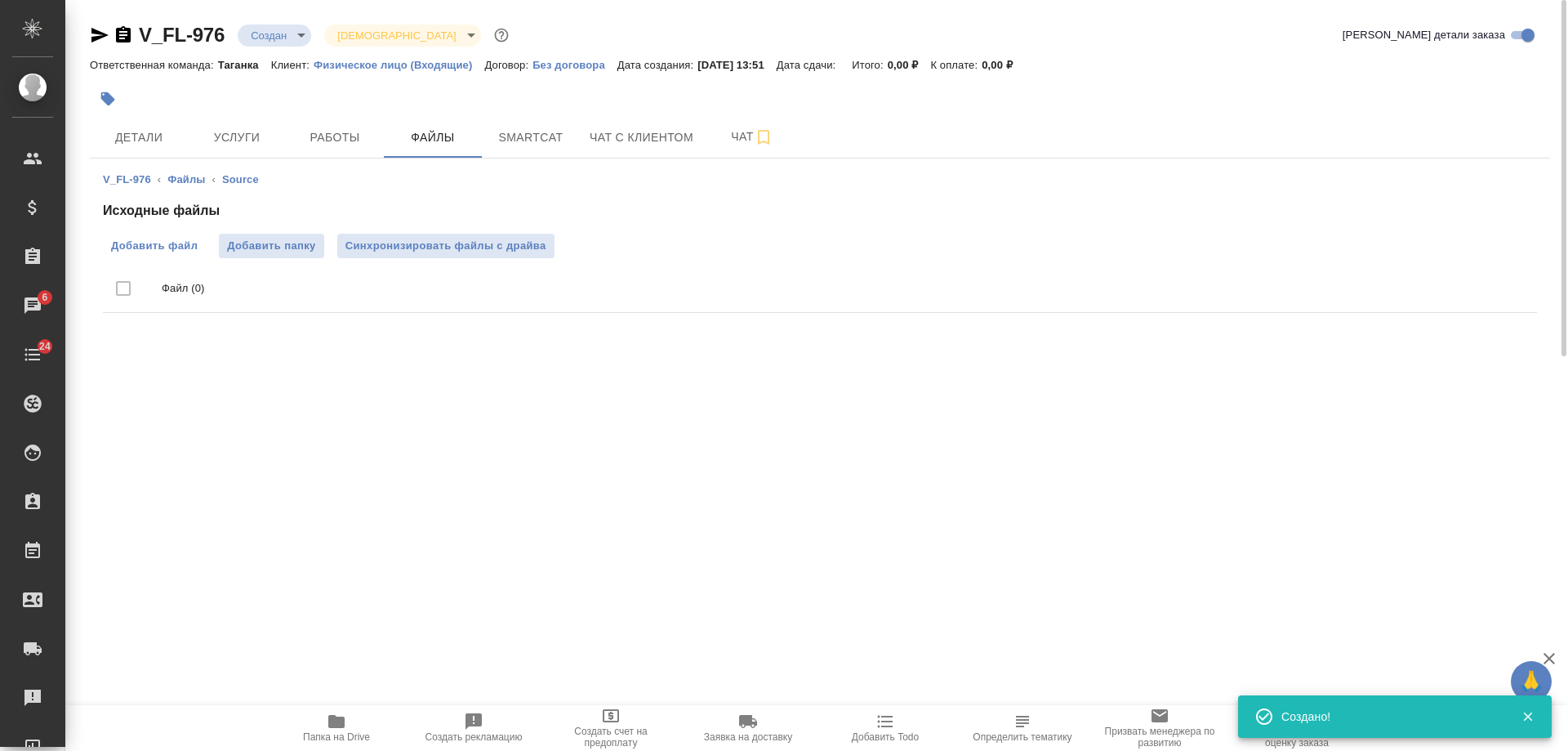
click at [140, 242] on span "Добавить файл" at bounding box center [154, 246] width 86 height 17
click at [0, 0] on input "Добавить файл" at bounding box center [0, 0] width 0 height 0
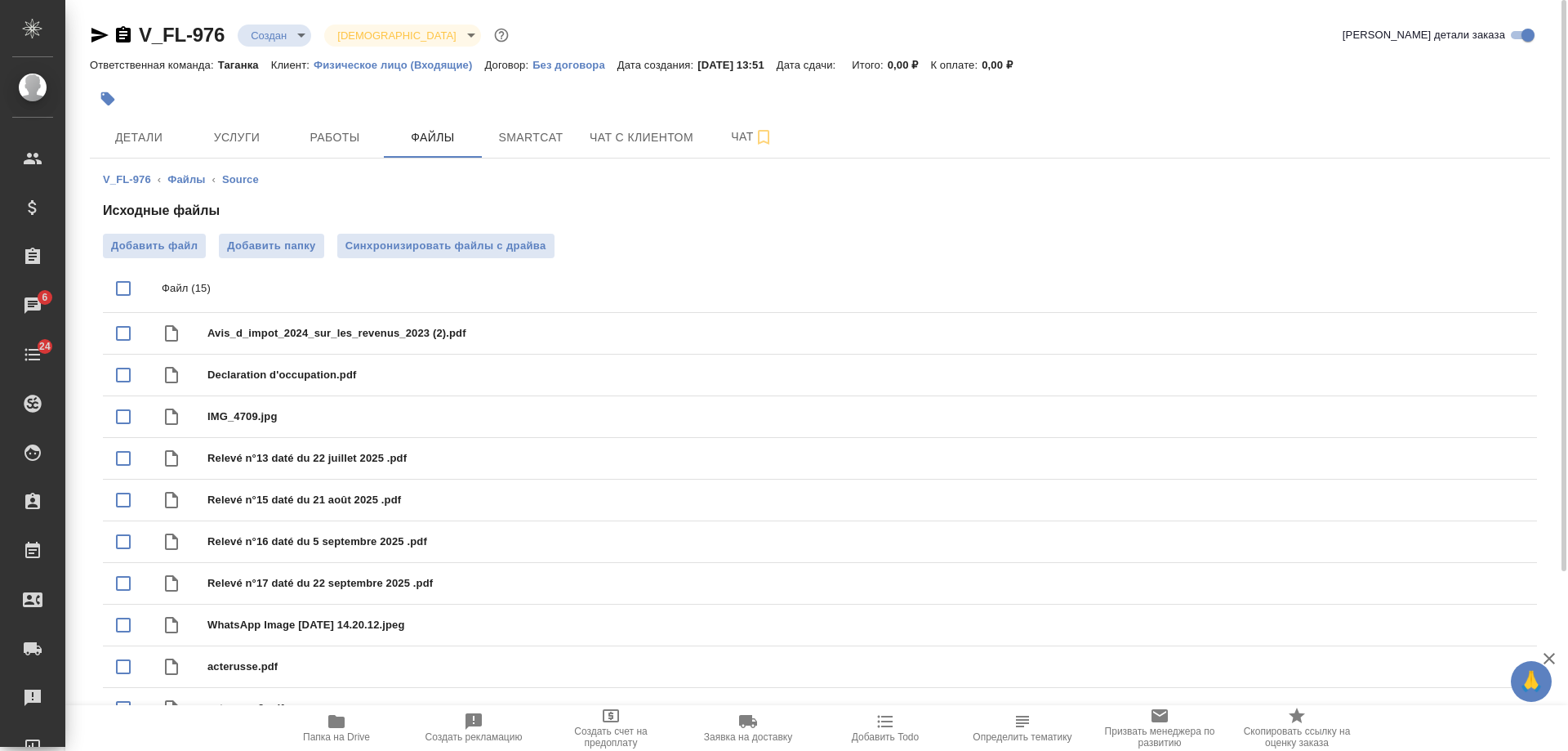
click at [93, 35] on icon "button" at bounding box center [99, 35] width 19 height 19
click at [655, 145] on span "Чат с клиентом" at bounding box center [640, 138] width 104 height 20
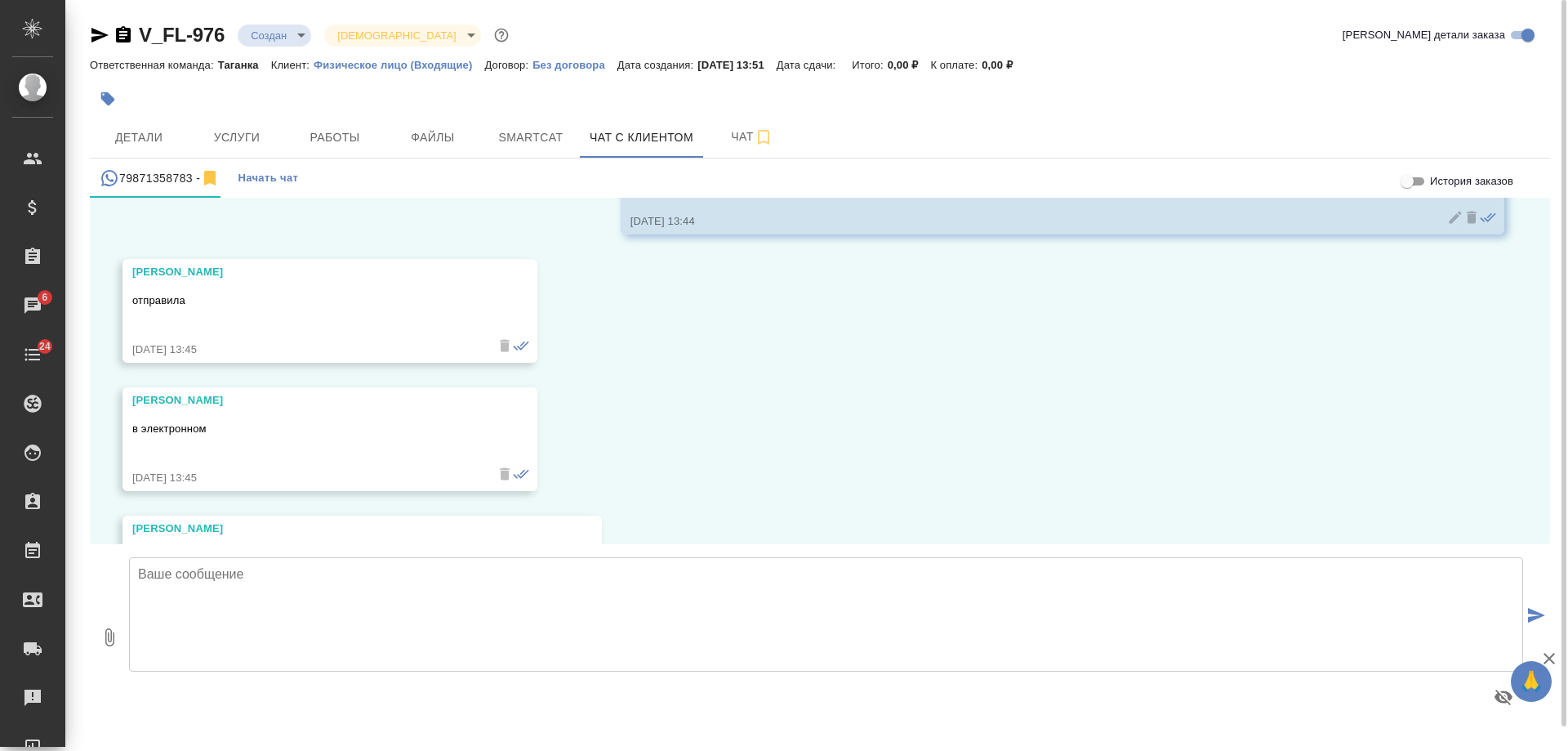
scroll to position [3947, 0]
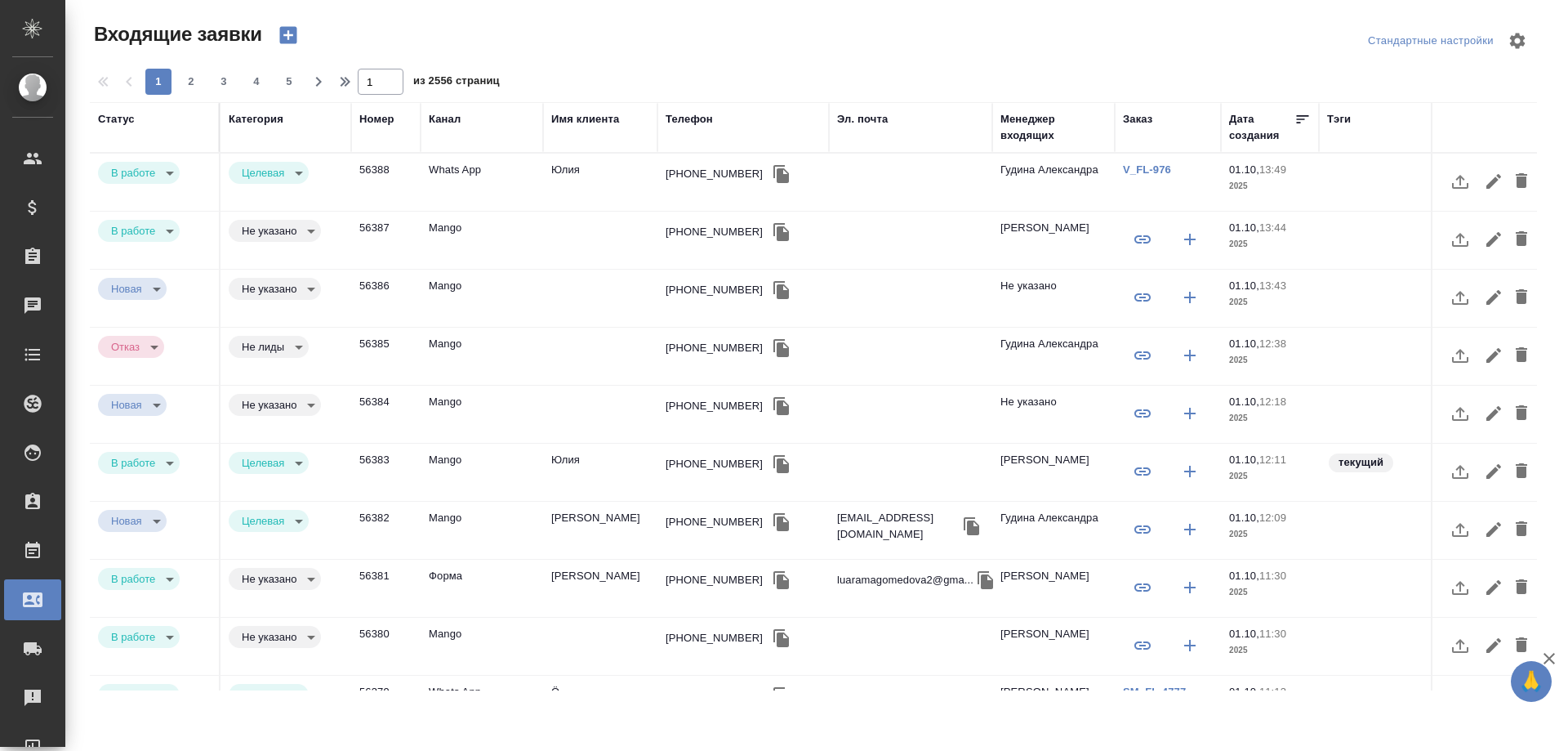
select select "RU"
click at [684, 115] on div "Телефон" at bounding box center [689, 119] width 48 height 17
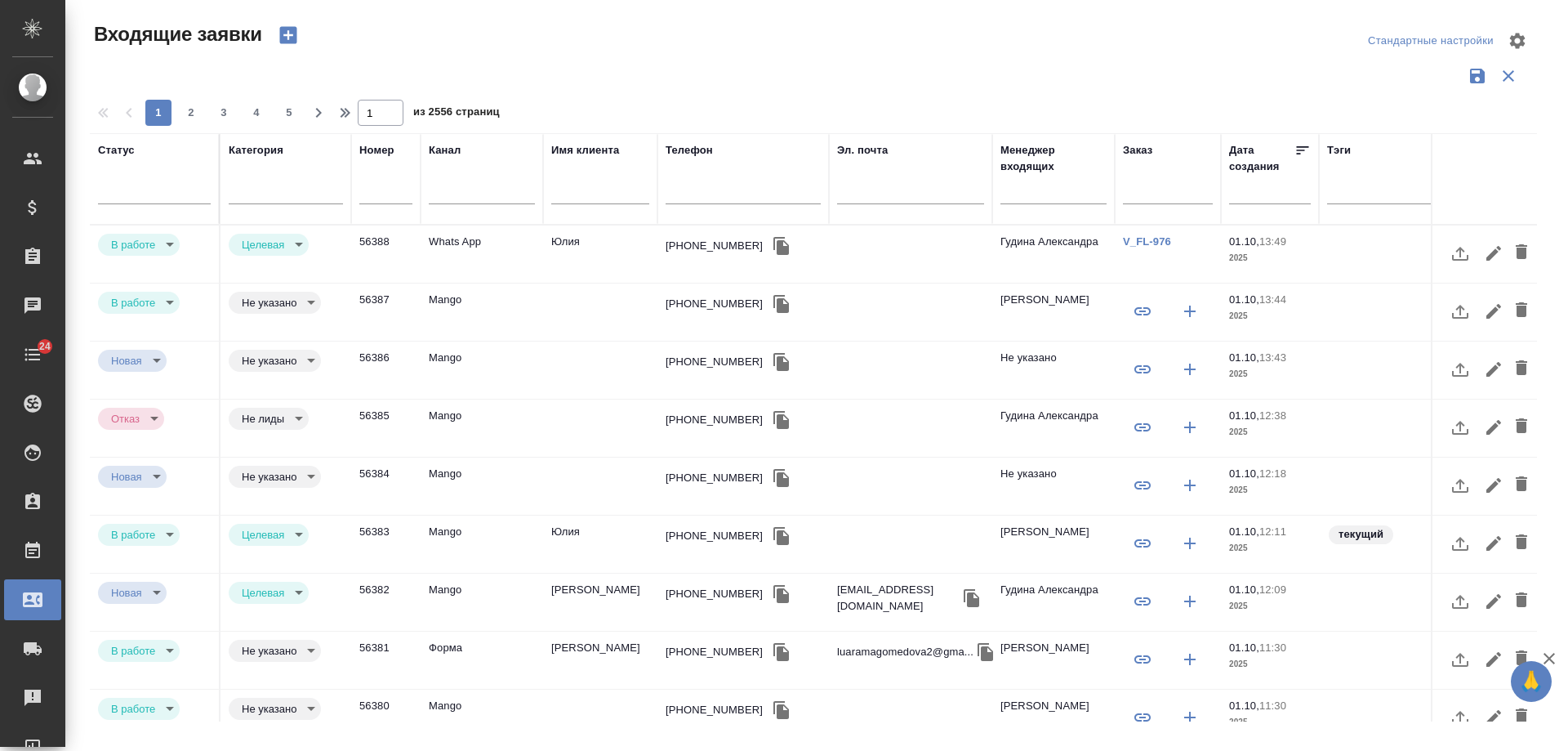
click at [716, 190] on input "text" at bounding box center [742, 193] width 155 height 20
paste input "79998884444"
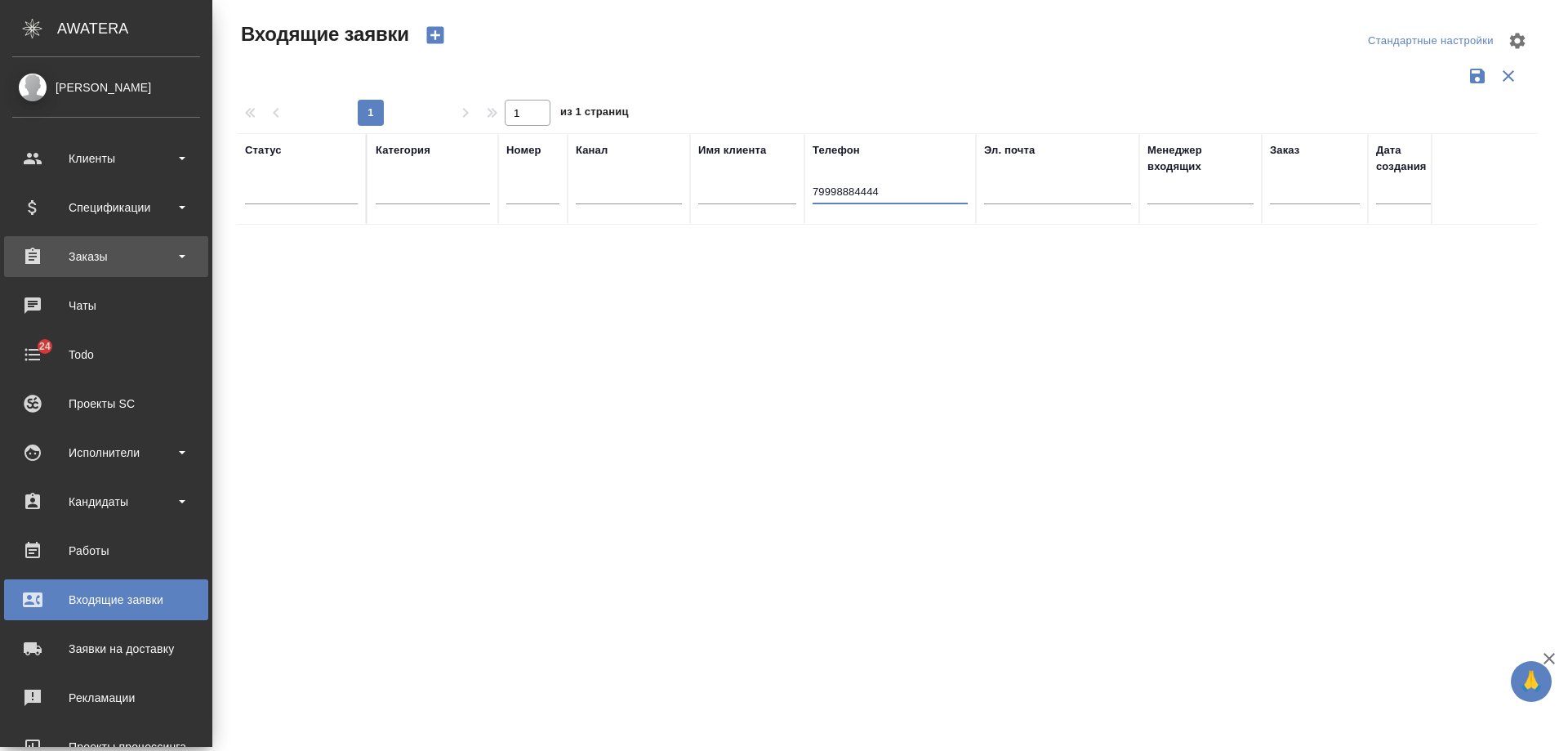
type input "79998884444"
click at [106, 260] on div "Заказы" at bounding box center [106, 256] width 188 height 25
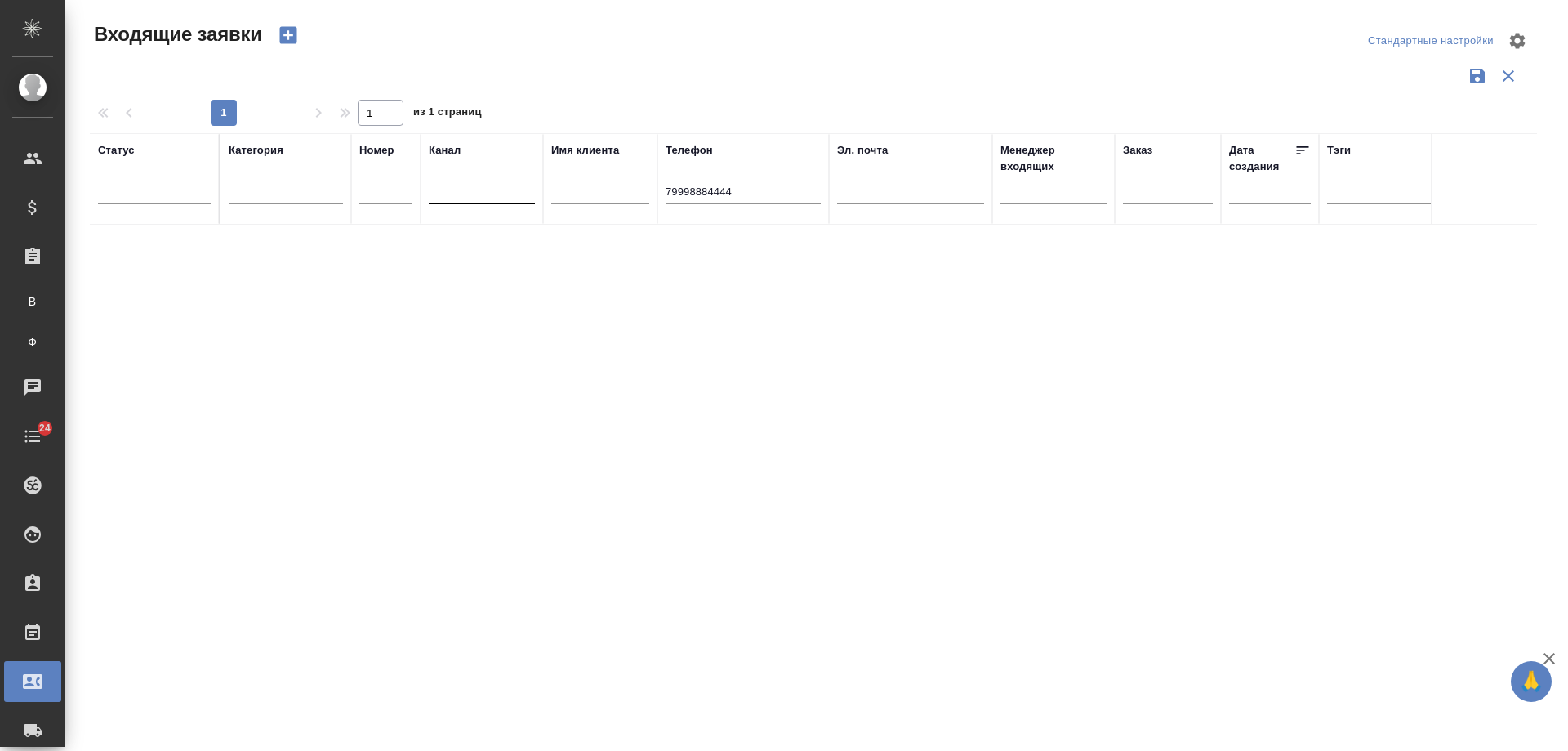
drag, startPoint x: 762, startPoint y: 196, endPoint x: 456, endPoint y: 174, distance: 306.8
click at [439, 189] on tr "Статус [PERSON_NAME] Имя клиента Телефон [PHONE_NUMBER] Эл. почта Менеджер вход…" at bounding box center [1039, 179] width 1898 height 92
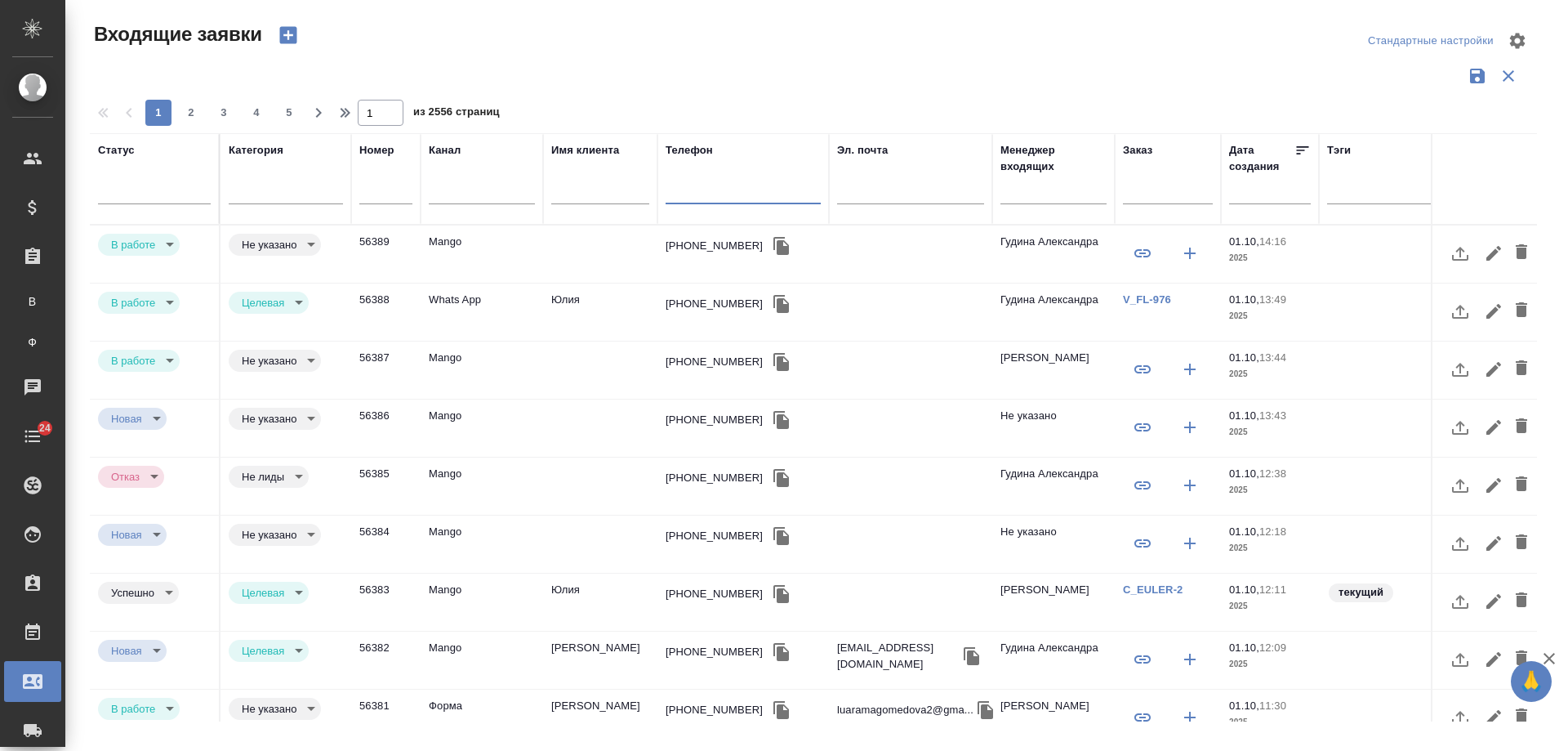
click at [691, 241] on div "[PHONE_NUMBER]" at bounding box center [714, 246] width 97 height 17
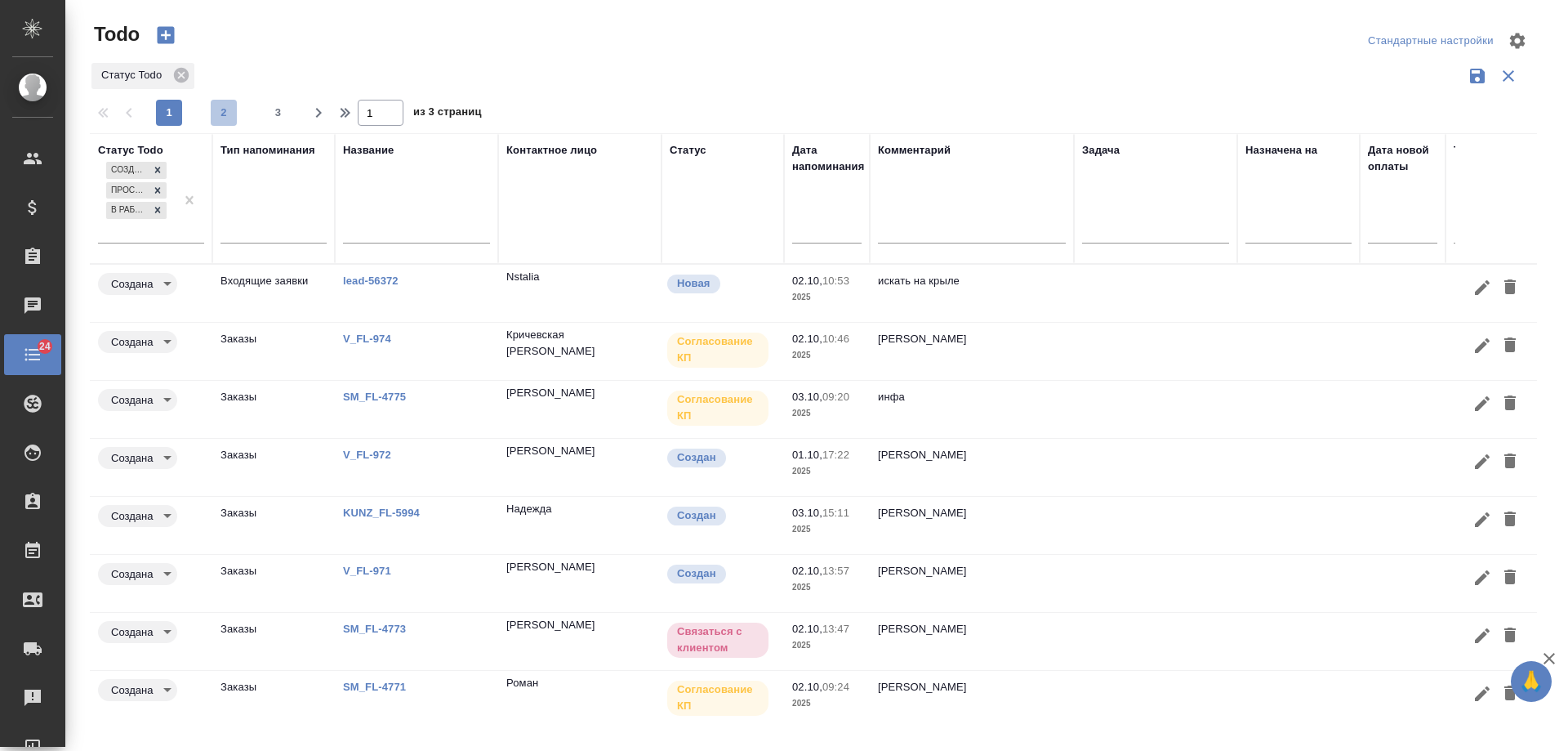
click at [220, 116] on span "2" at bounding box center [224, 113] width 26 height 17
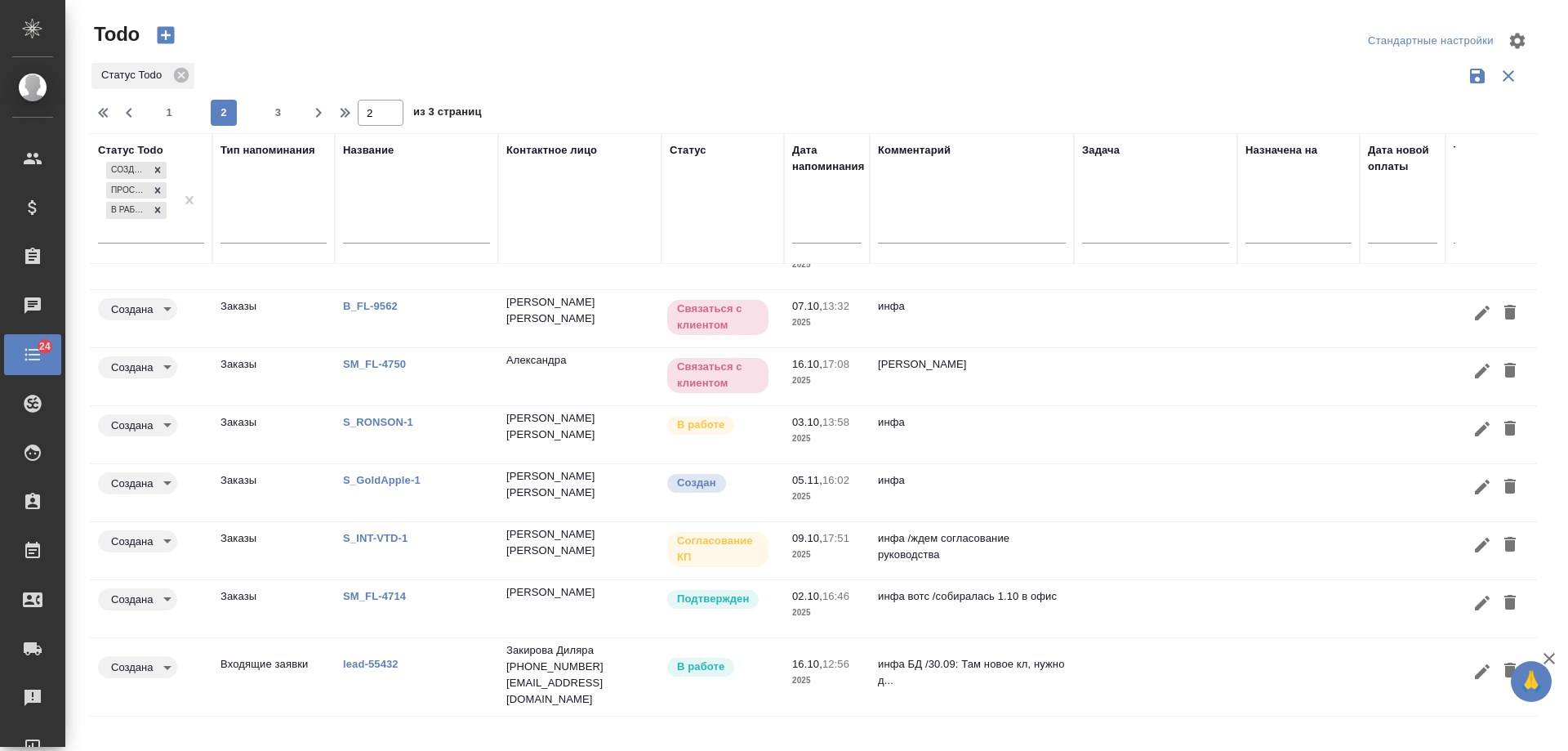
scroll to position [160, 0]
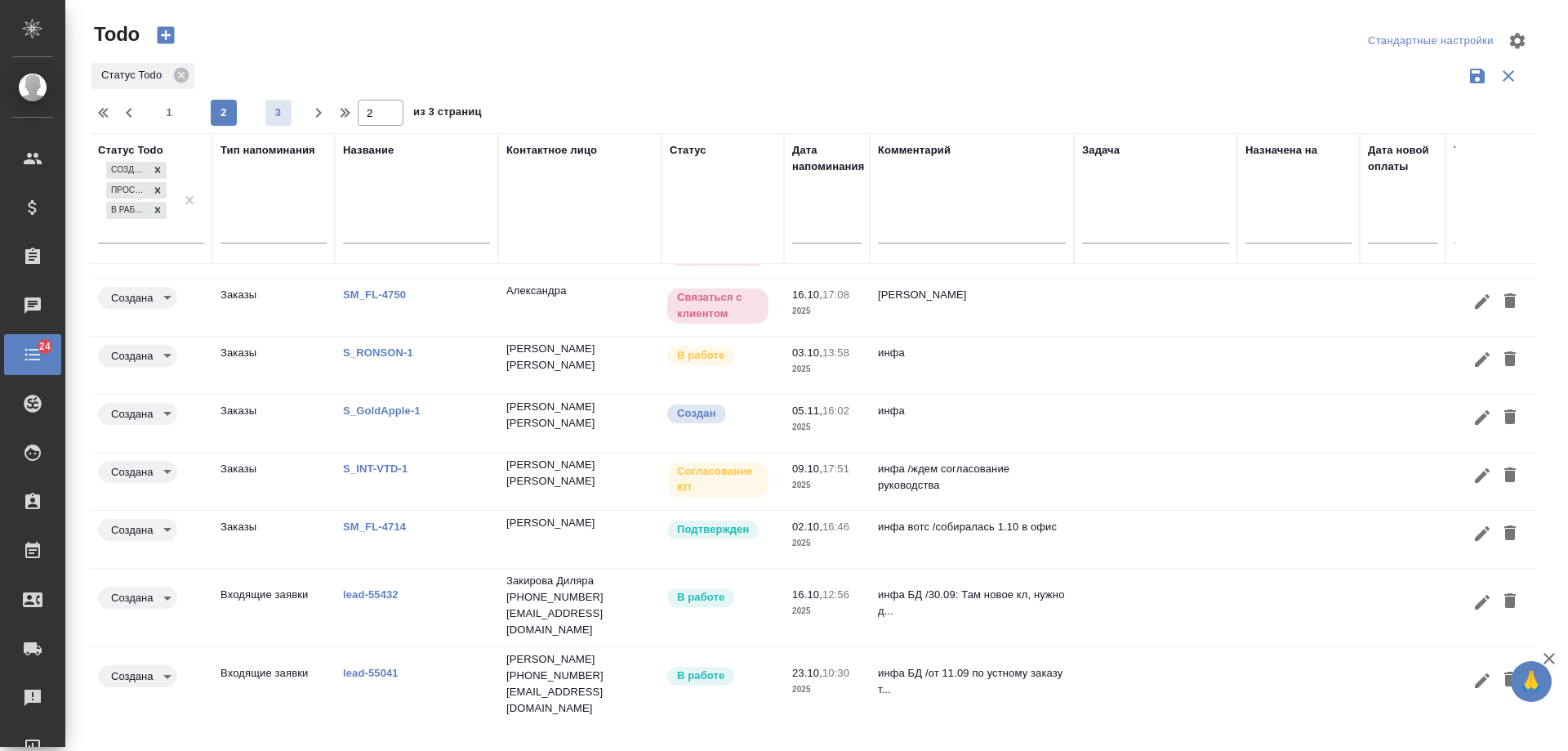
click at [276, 120] on span "3" at bounding box center [278, 113] width 26 height 17
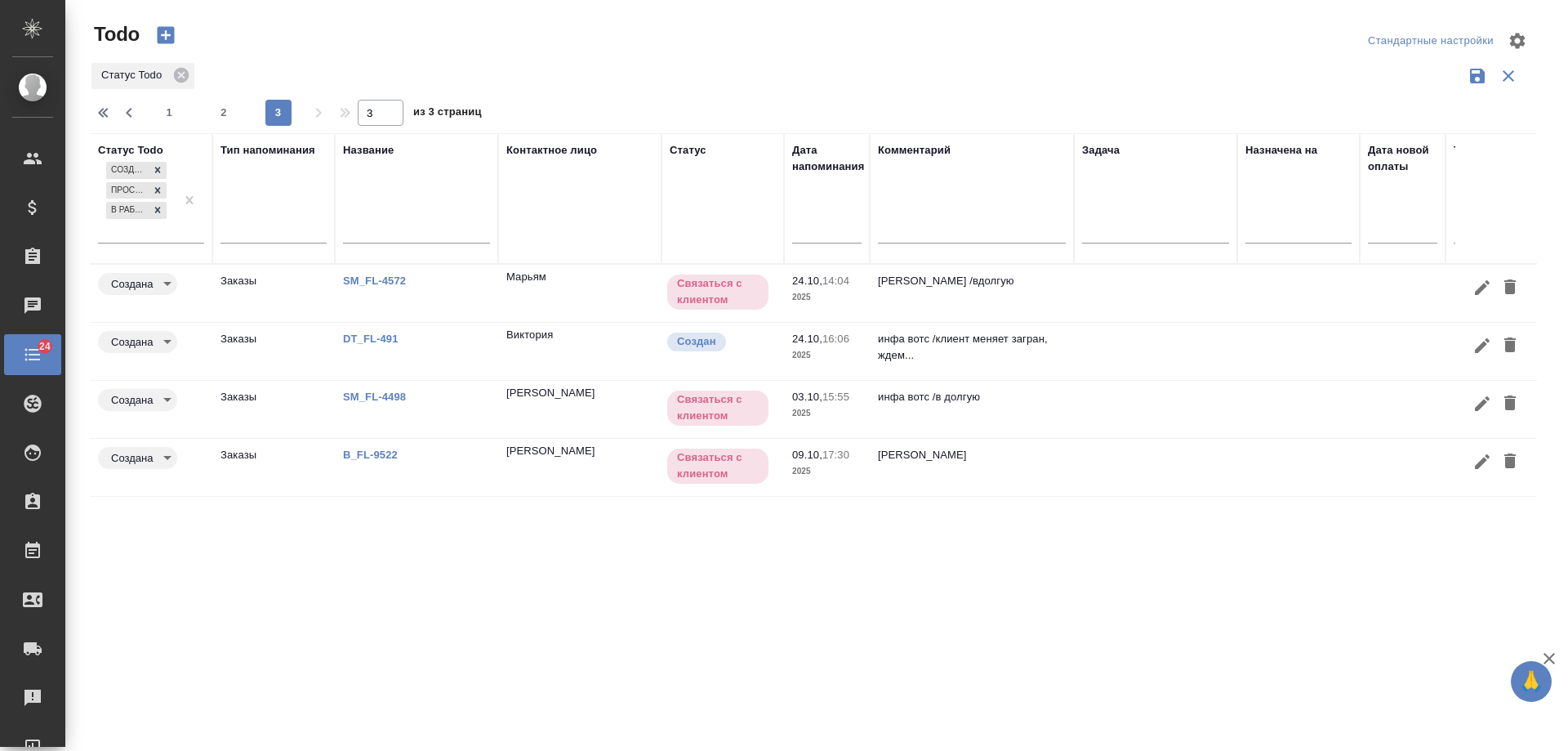
scroll to position [0, 0]
click at [175, 116] on span "1" at bounding box center [169, 113] width 26 height 17
type input "1"
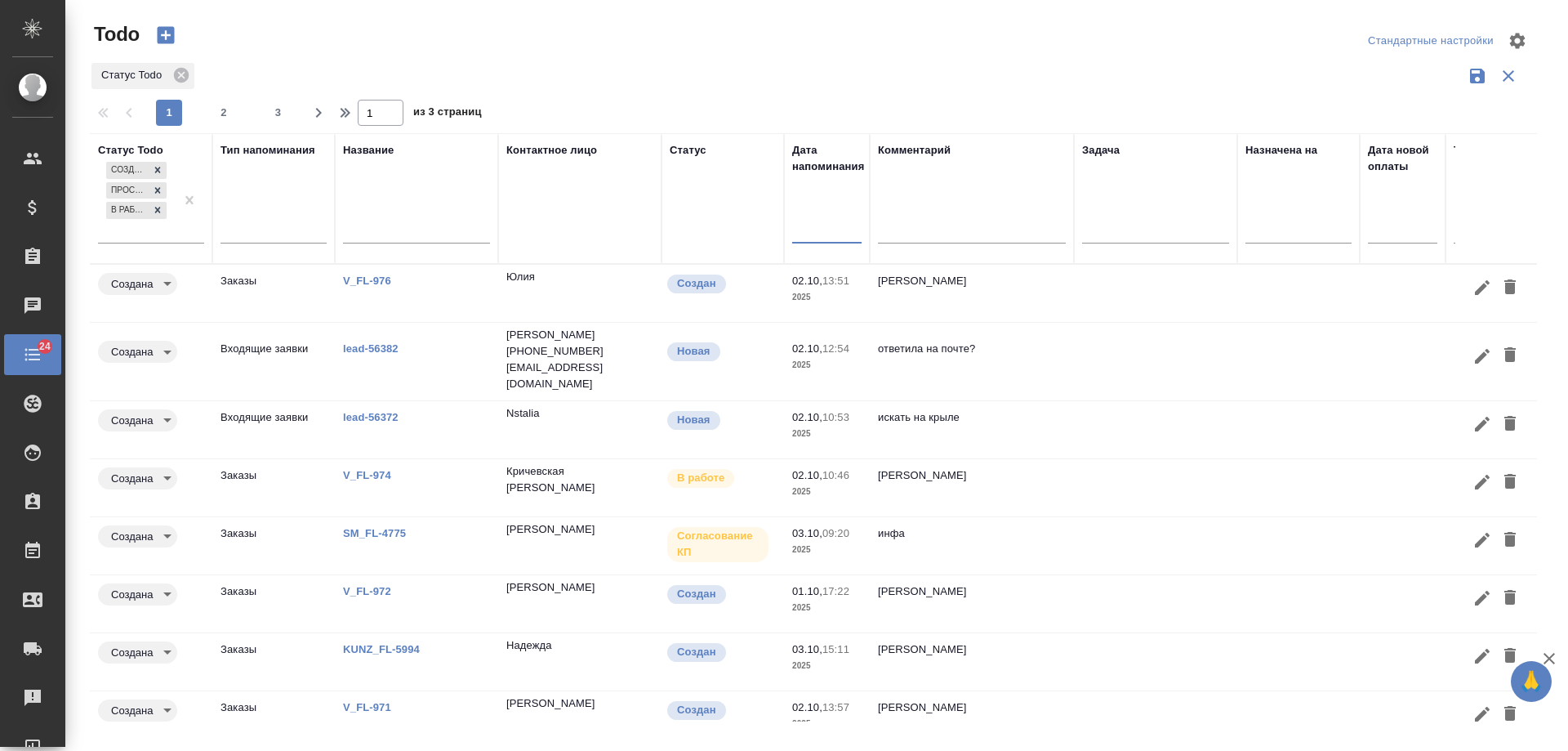
click at [817, 234] on input "text" at bounding box center [831, 230] width 60 height 23
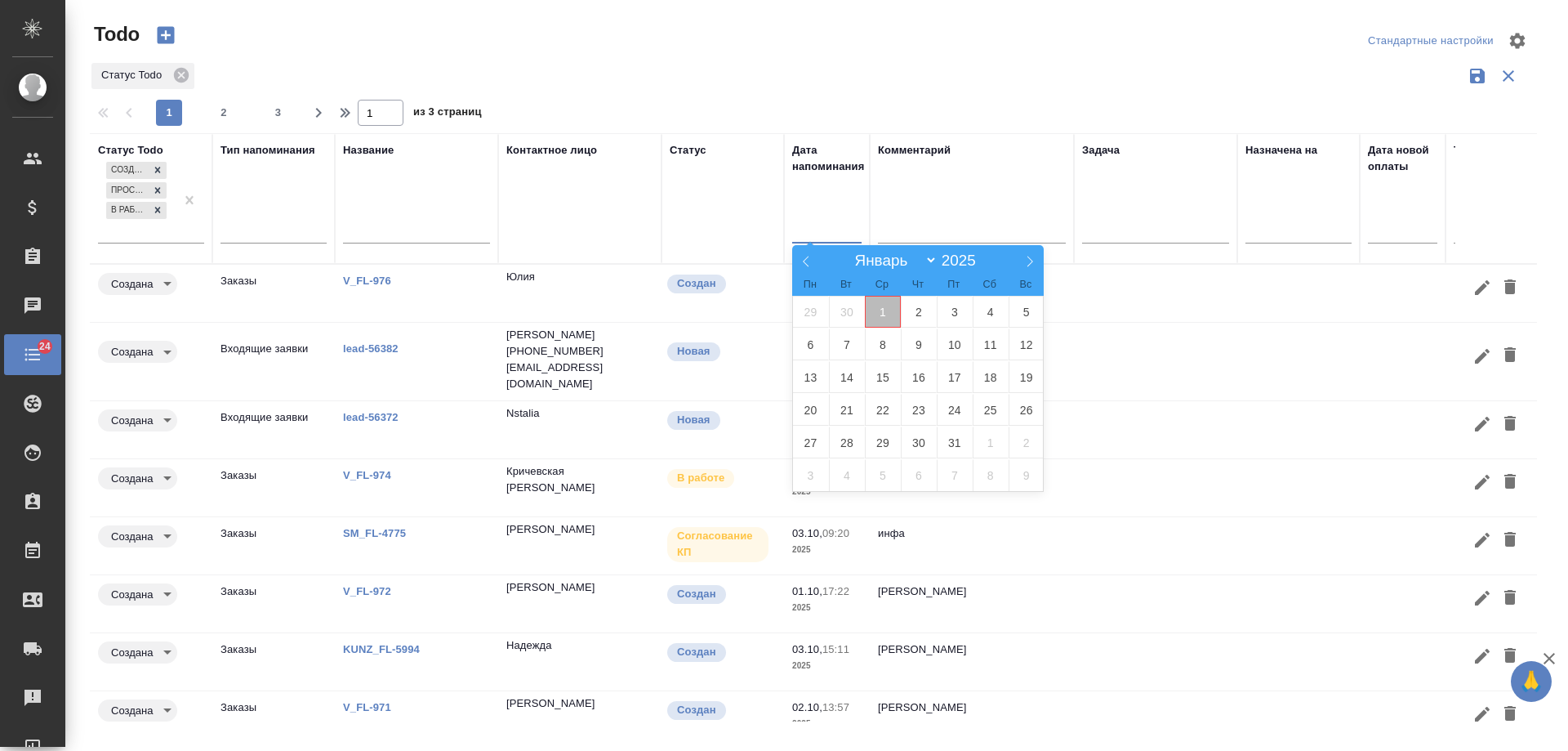
click at [890, 315] on span "1" at bounding box center [882, 311] width 36 height 32
type div "2025-09-30T21:00:00.000Z"
click at [913, 315] on span "2" at bounding box center [918, 311] width 36 height 32
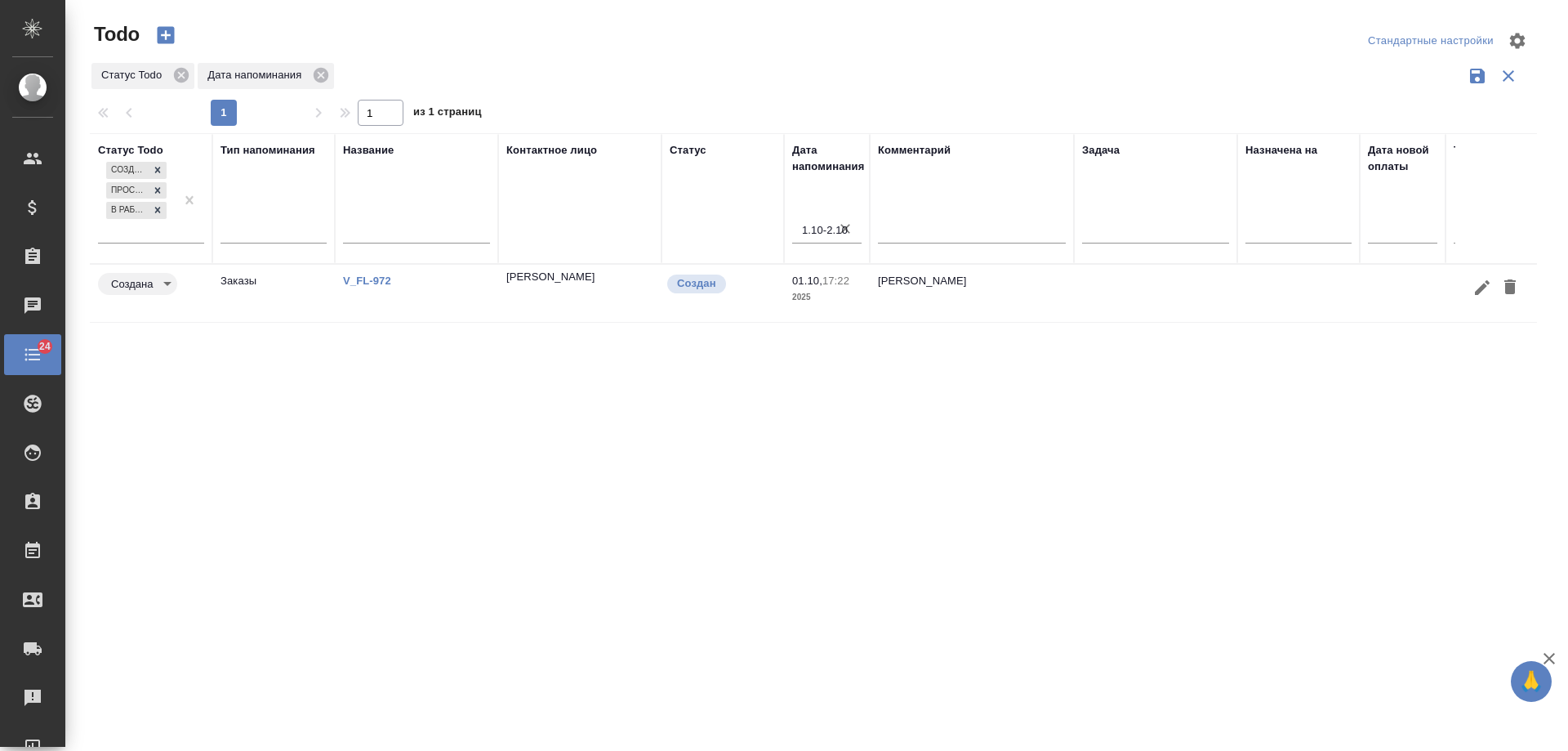
click at [360, 275] on link "V_FL-972" at bounding box center [367, 280] width 49 height 12
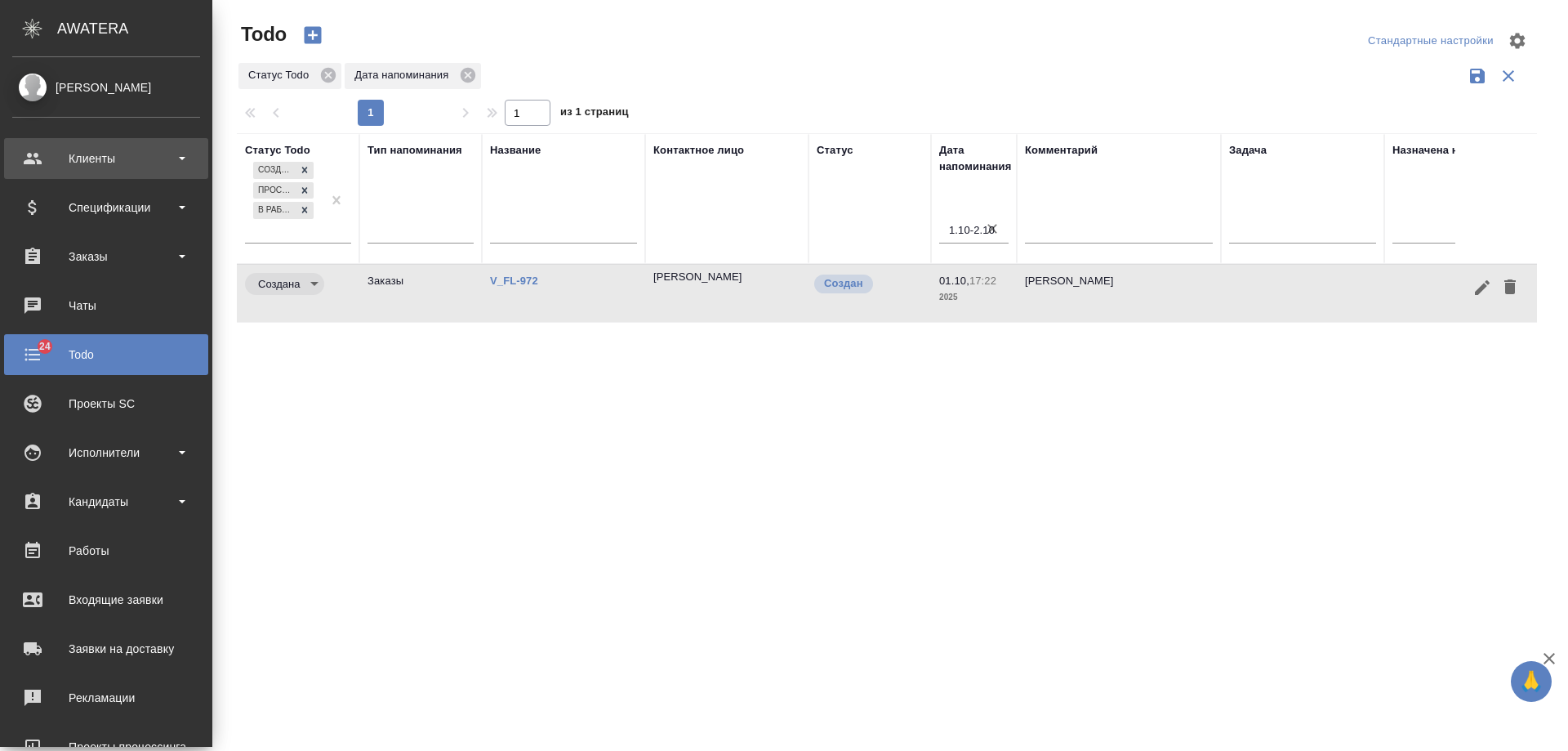
click at [79, 163] on div "Клиенты" at bounding box center [106, 158] width 188 height 25
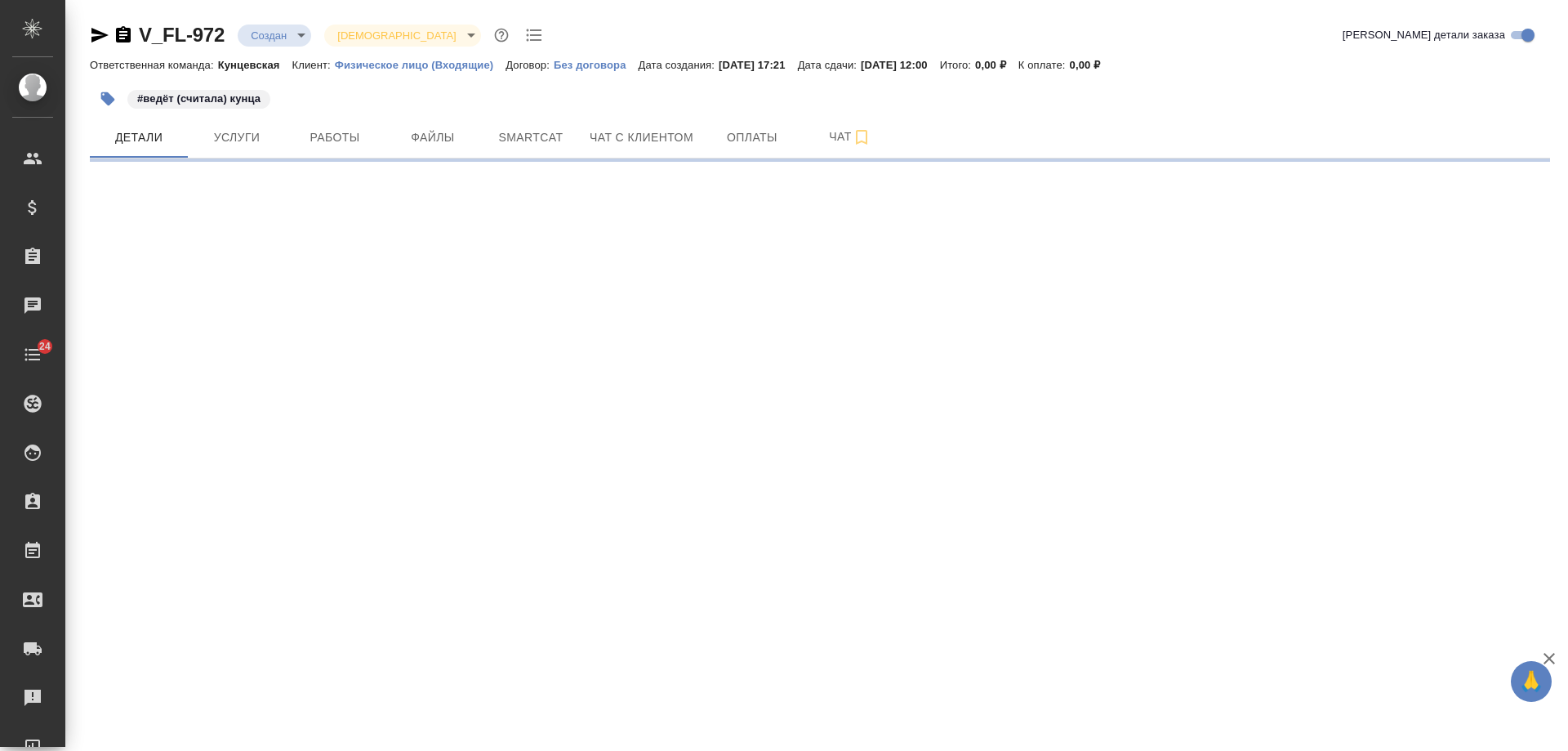
select select "RU"
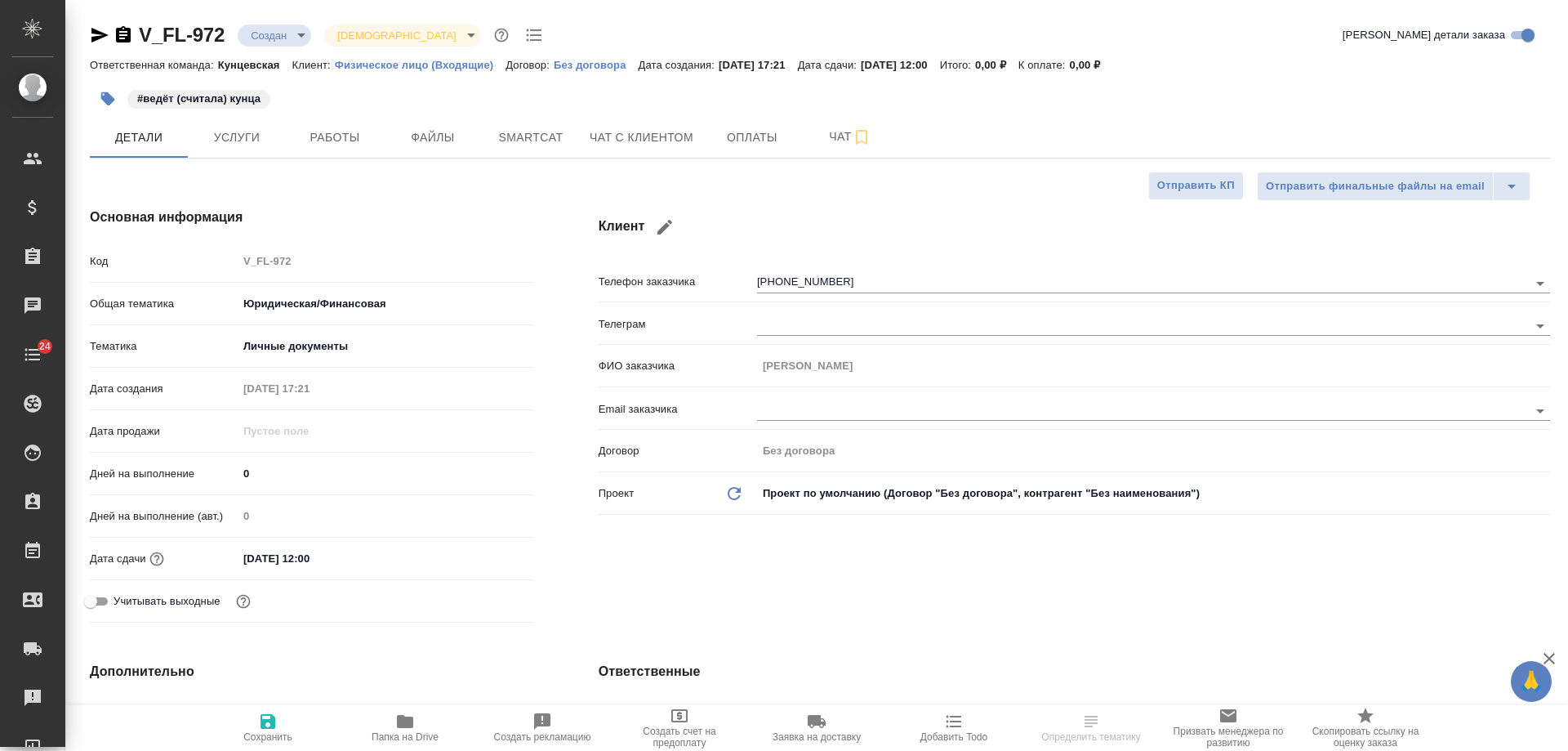
type textarea "x"
click at [637, 142] on span "Чат с клиентом" at bounding box center [640, 138] width 104 height 20
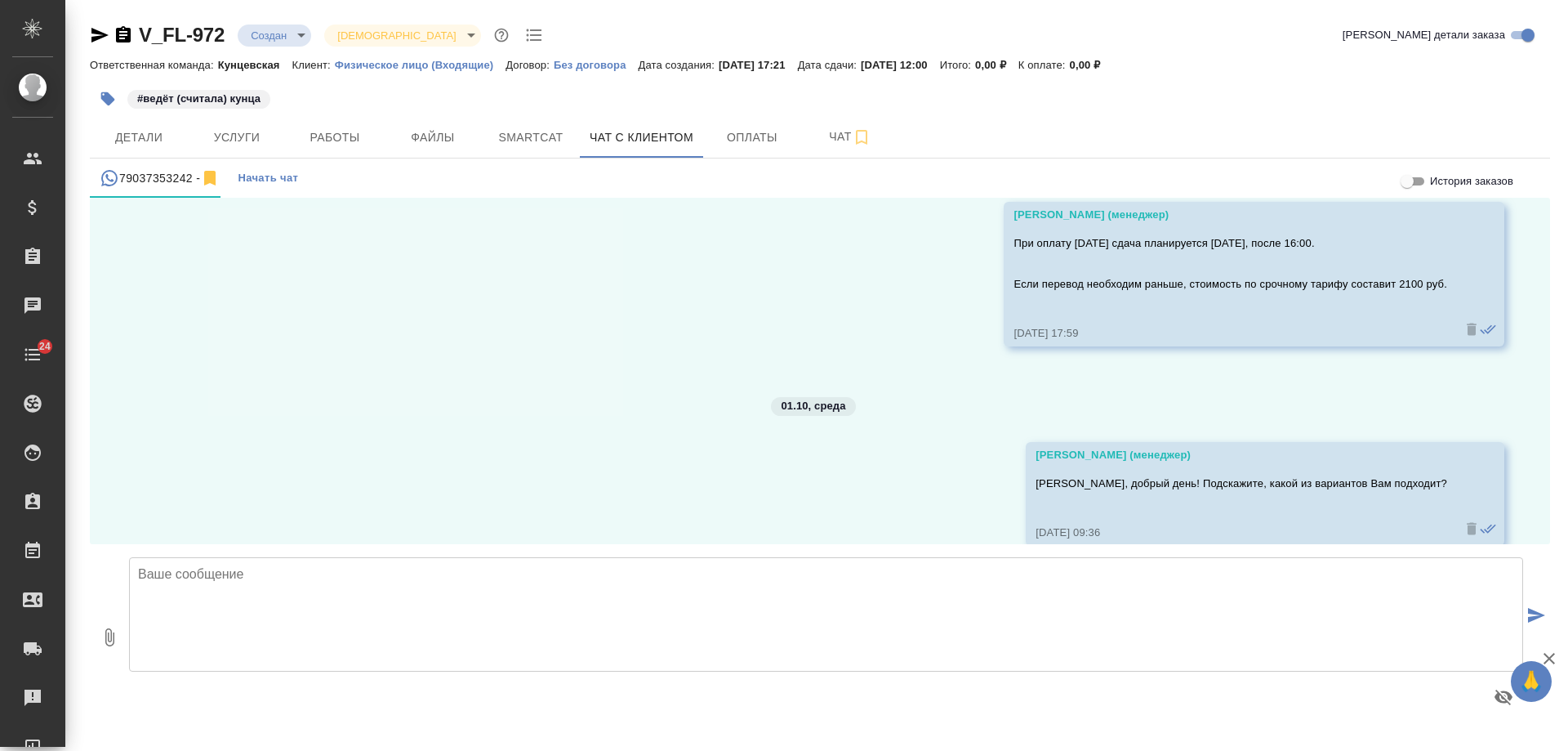
scroll to position [1889, 0]
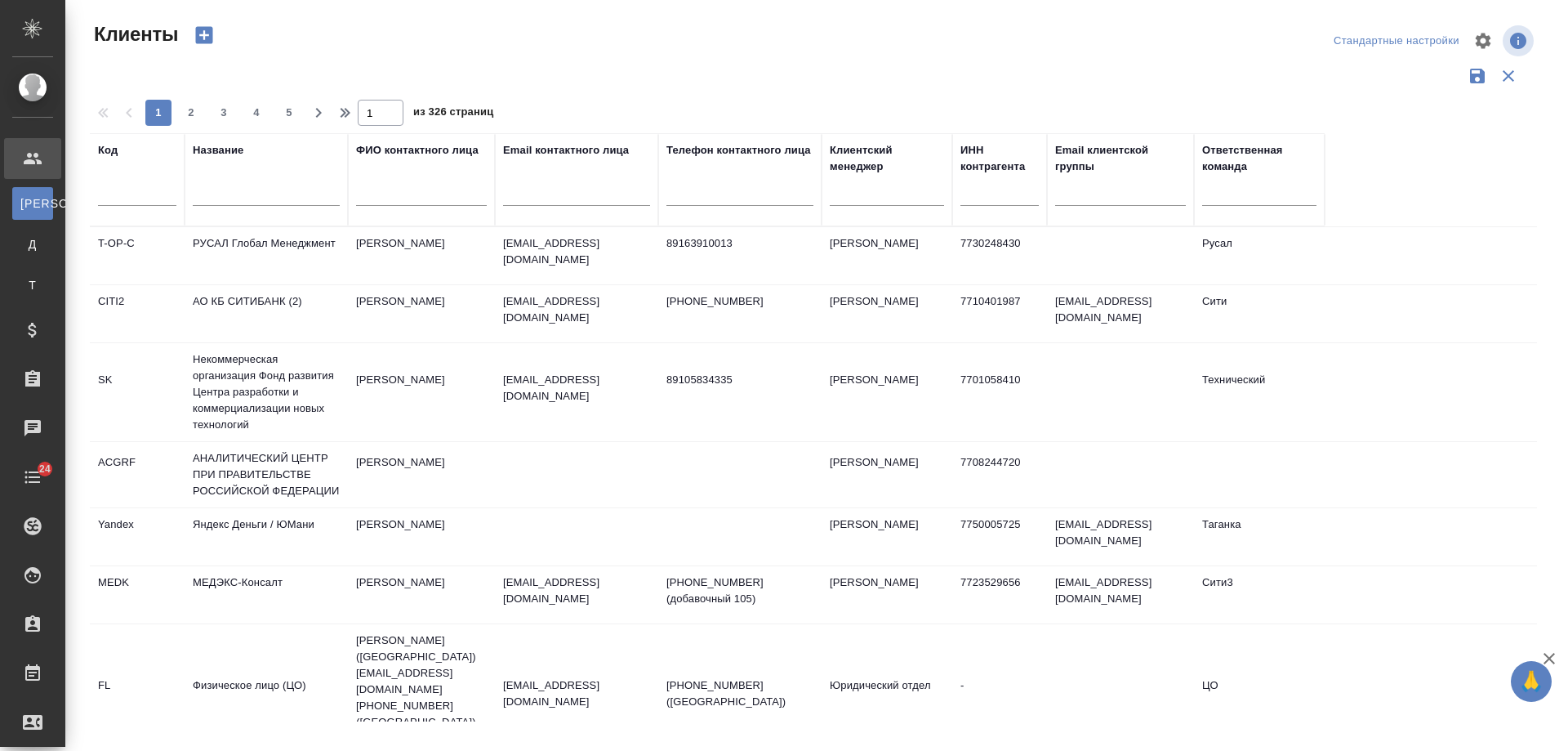
select select "RU"
click at [243, 200] on input "text" at bounding box center [266, 196] width 147 height 20
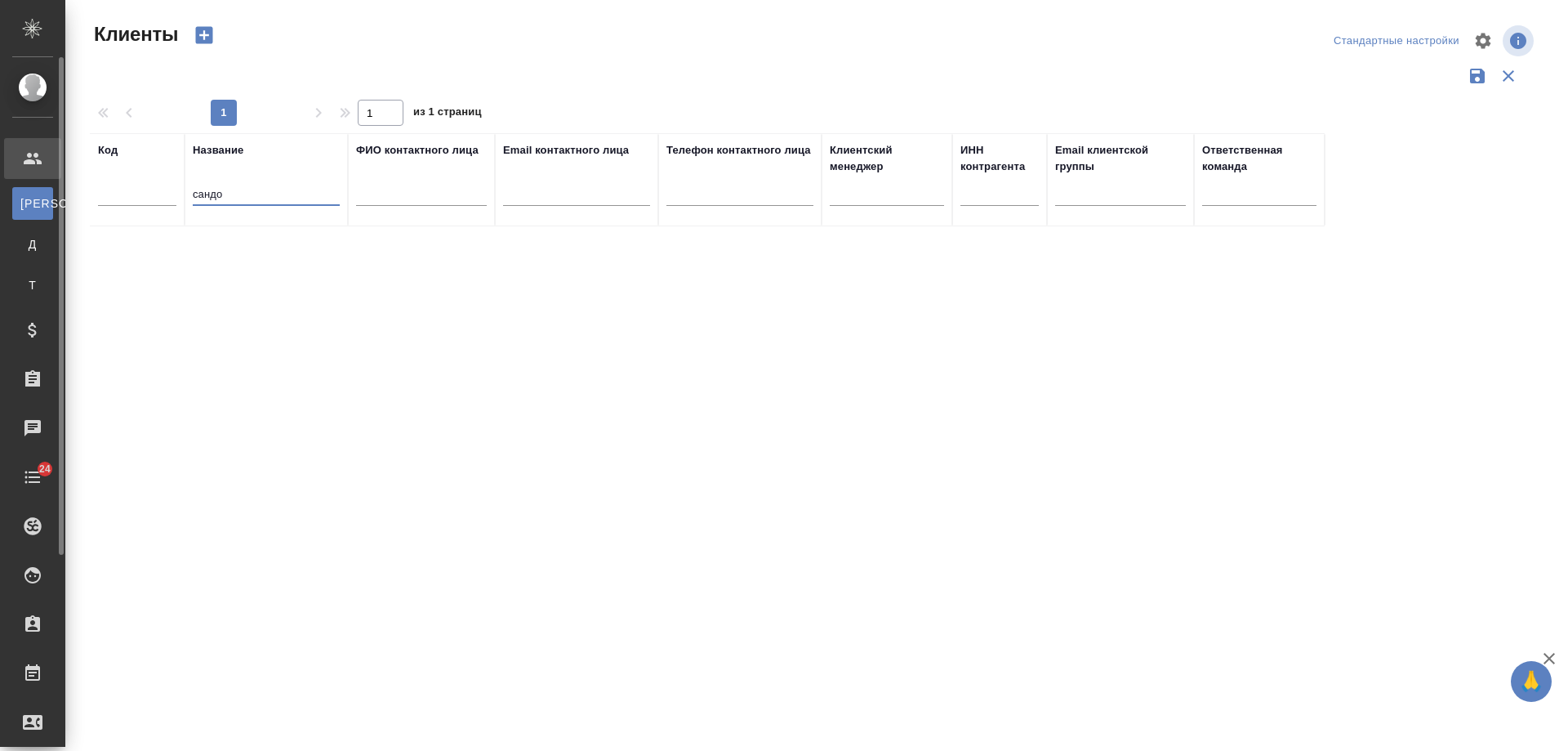
drag, startPoint x: 252, startPoint y: 198, endPoint x: 60, endPoint y: 151, distance: 197.7
click at [60, 151] on div ".cls-1 fill:#fff; AWATERA [PERSON_NAME] К Клиенты Д Договоры Т Тендеры Специфик…" at bounding box center [784, 376] width 1568 height 751
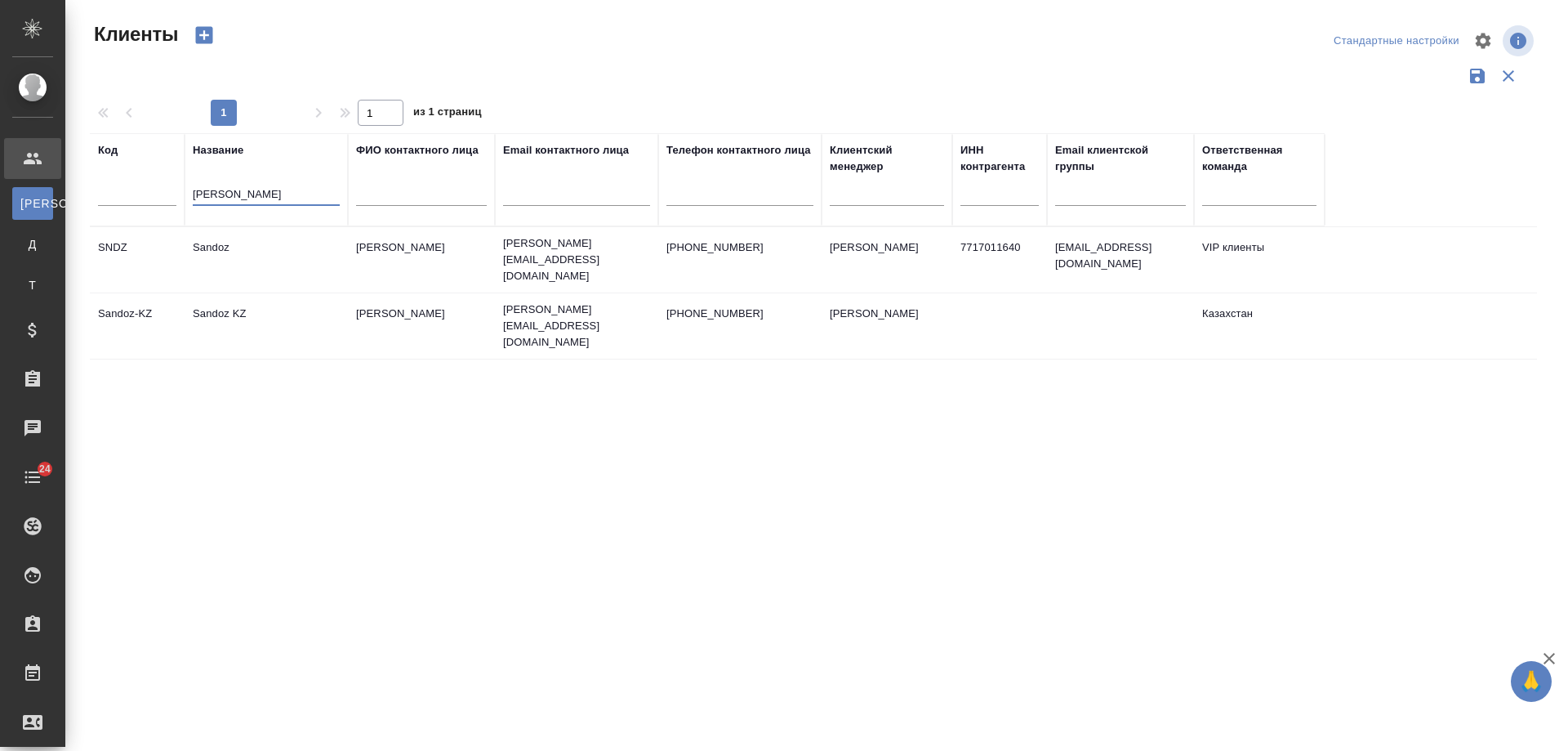
type input "[PERSON_NAME]"
click at [427, 252] on td "[PERSON_NAME]" at bounding box center [421, 260] width 147 height 57
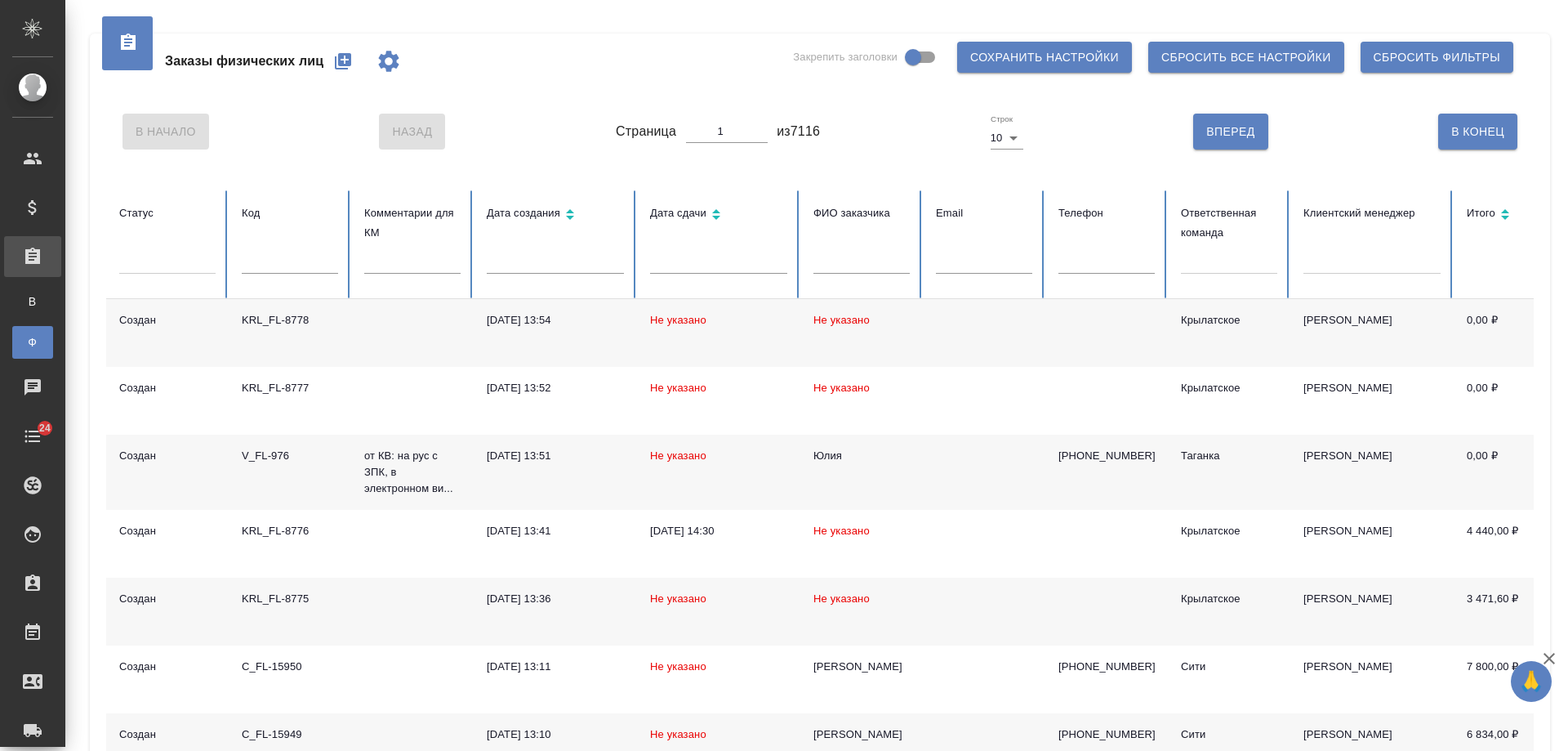
click at [1108, 263] on input "text" at bounding box center [1106, 262] width 96 height 23
paste input "79998884444"
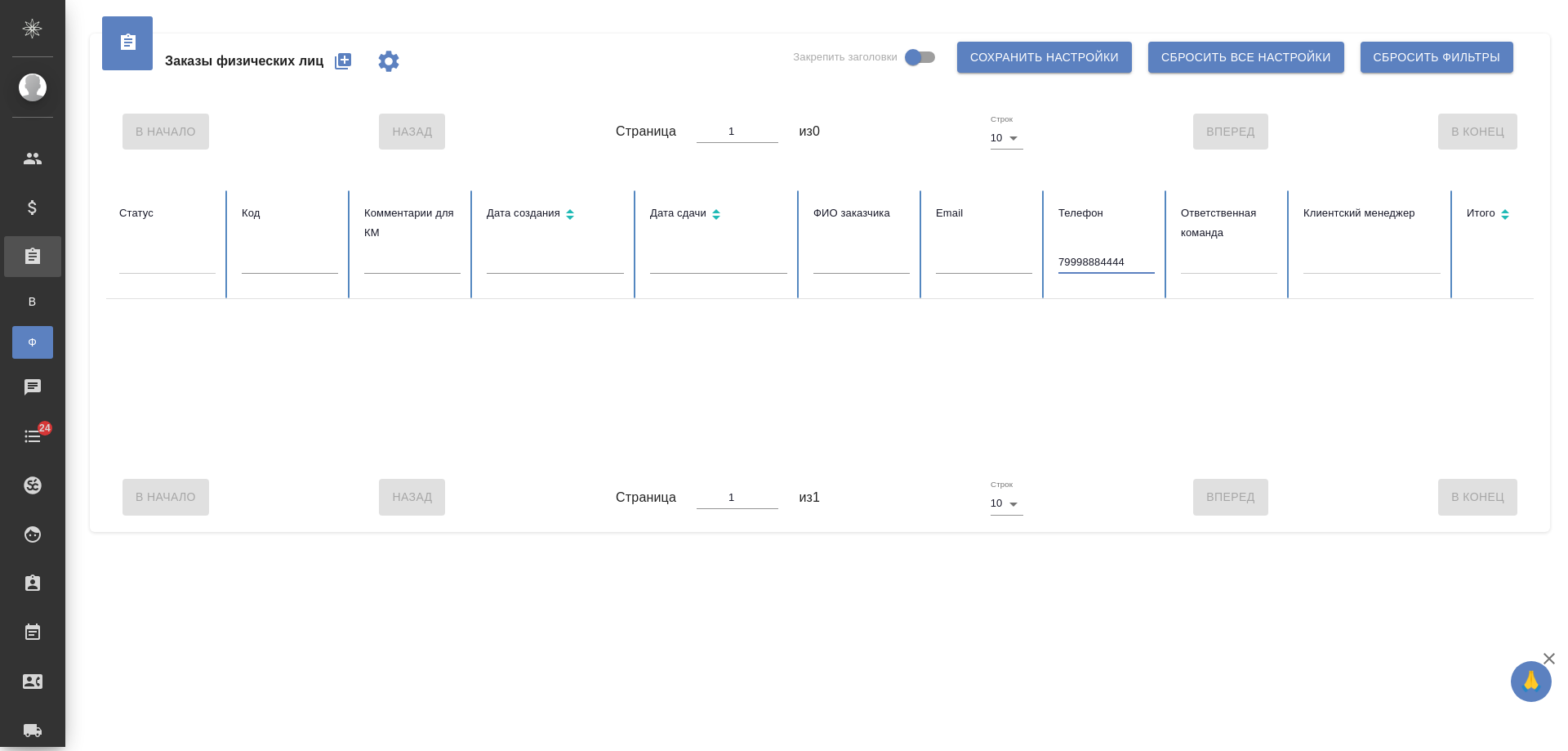
click at [1063, 263] on input "79998884444" at bounding box center [1106, 262] width 96 height 23
type input "9998884444"
drag, startPoint x: 1138, startPoint y: 262, endPoint x: 1061, endPoint y: 260, distance: 77.0
click at [1061, 260] on input "9998884444" at bounding box center [1106, 262] width 96 height 23
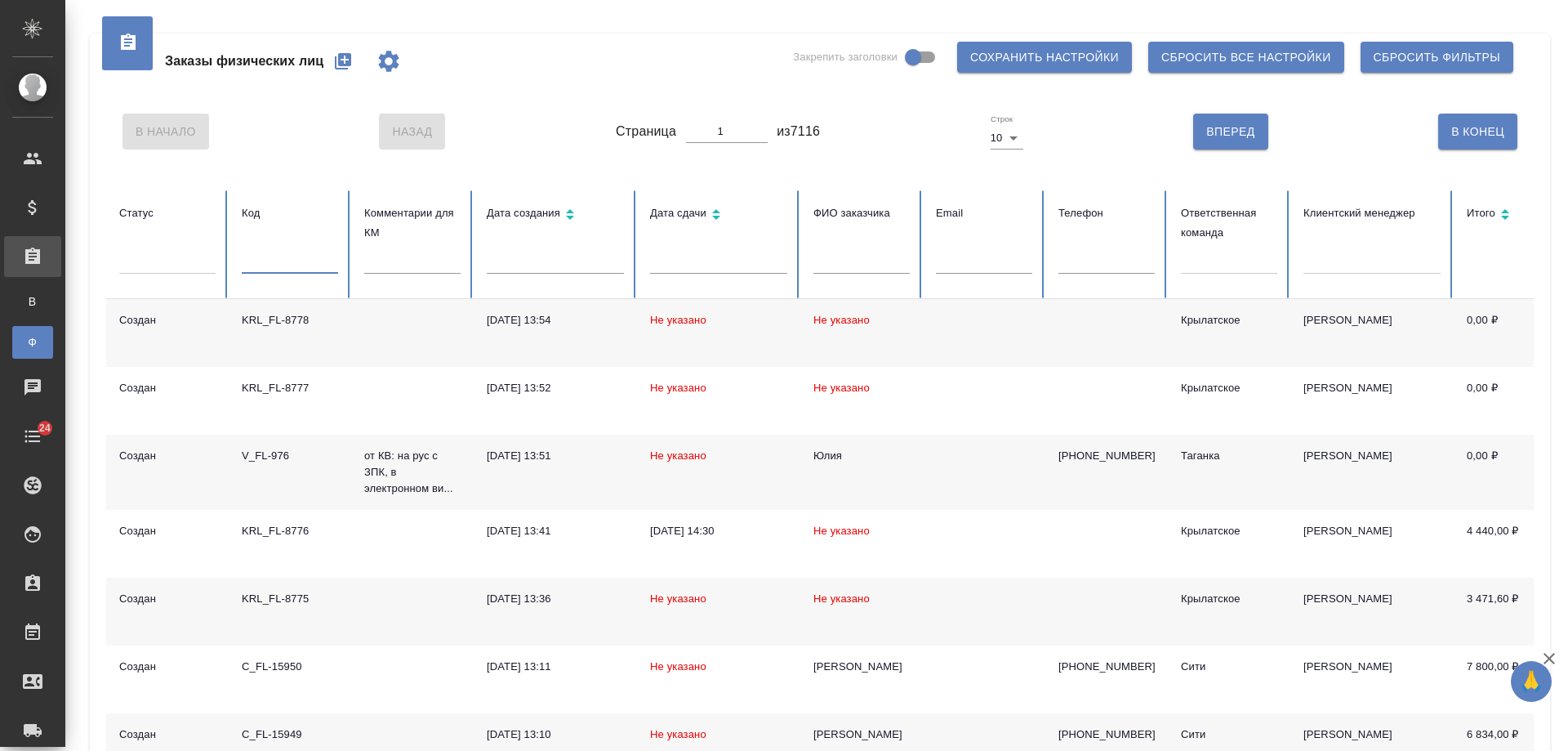
click at [282, 261] on input "text" at bounding box center [289, 262] width 96 height 23
click at [1096, 261] on input "text" at bounding box center [1106, 262] width 96 height 23
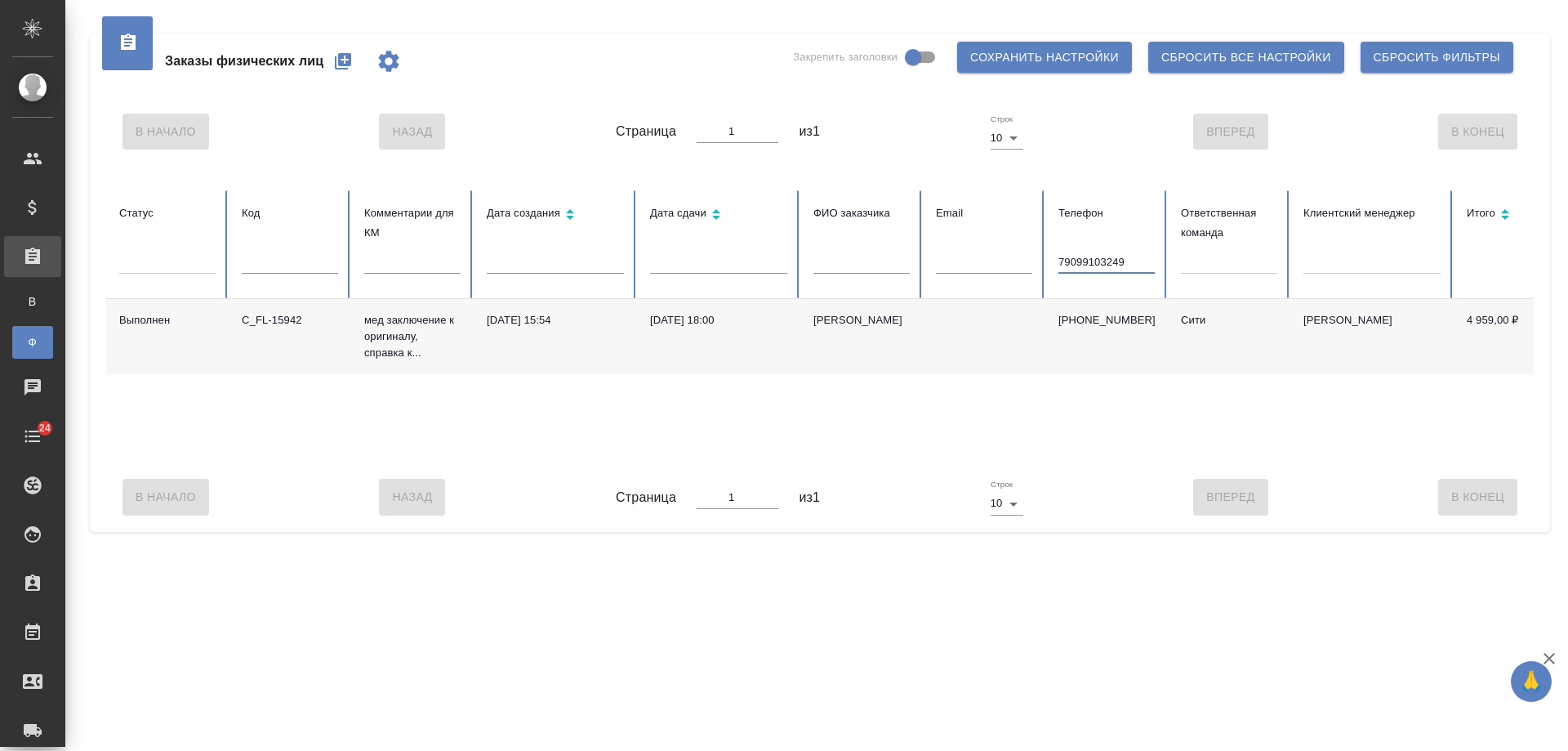
type input "79099103249"
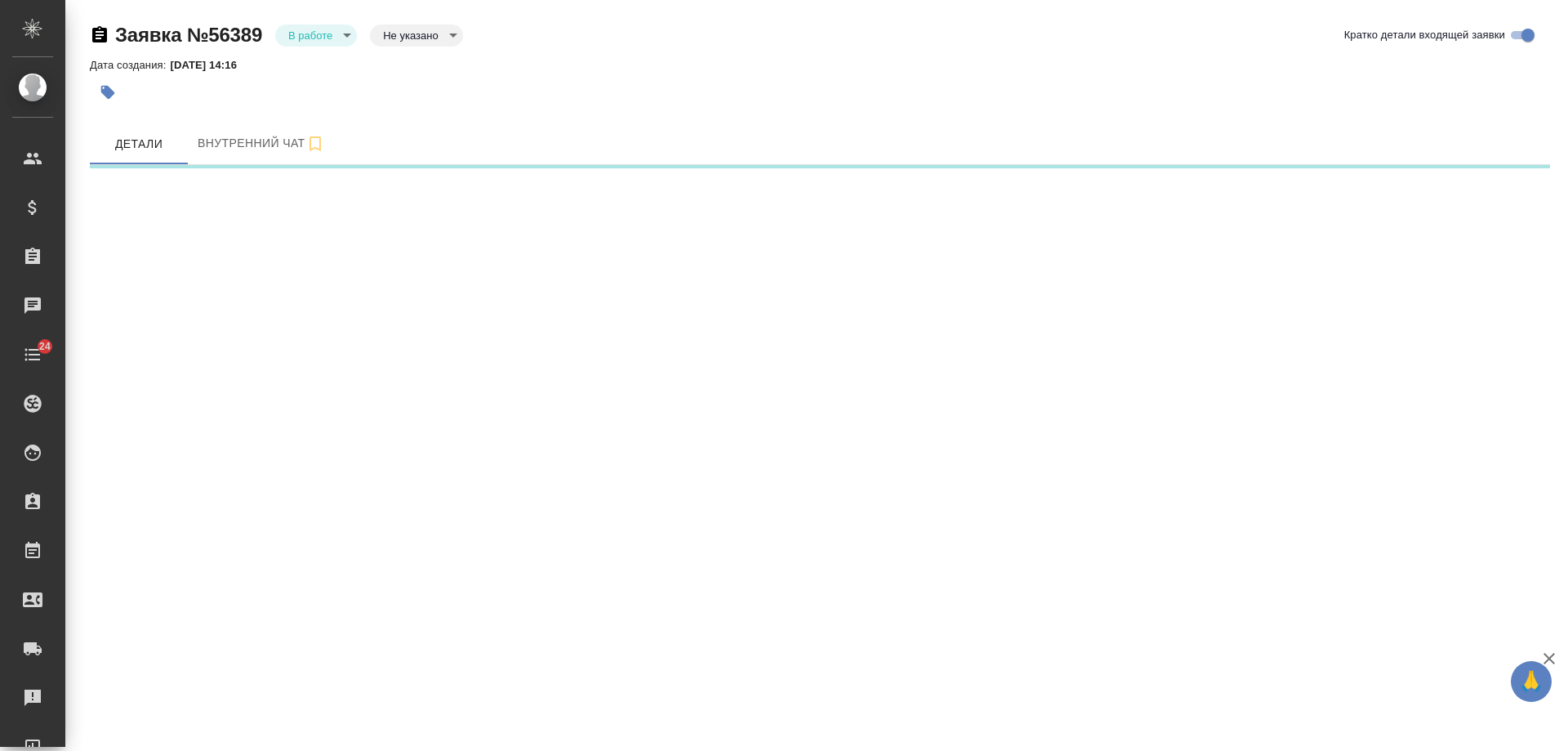
select select "RU"
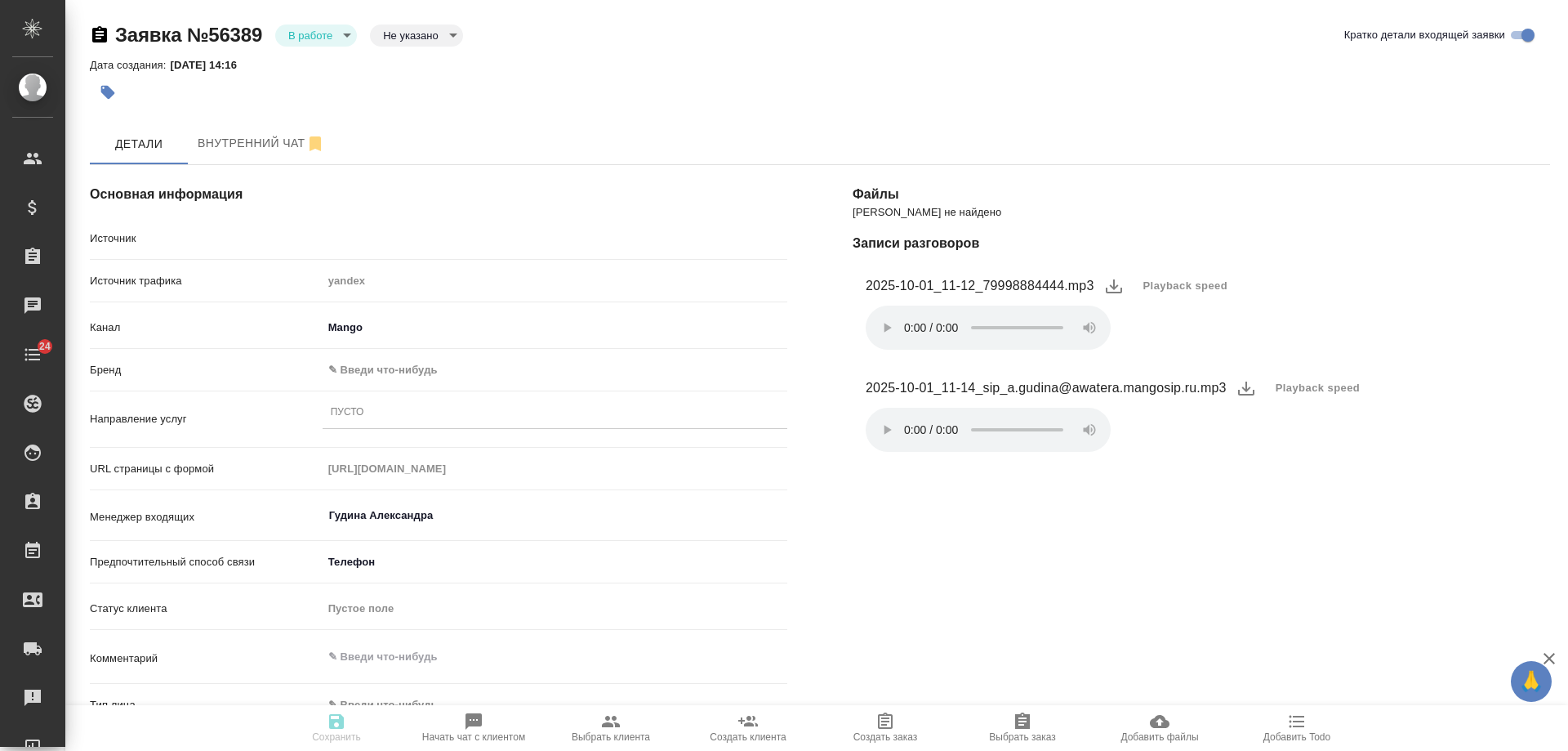
type textarea "x"
click at [374, 415] on div "Пусто" at bounding box center [554, 413] width 464 height 24
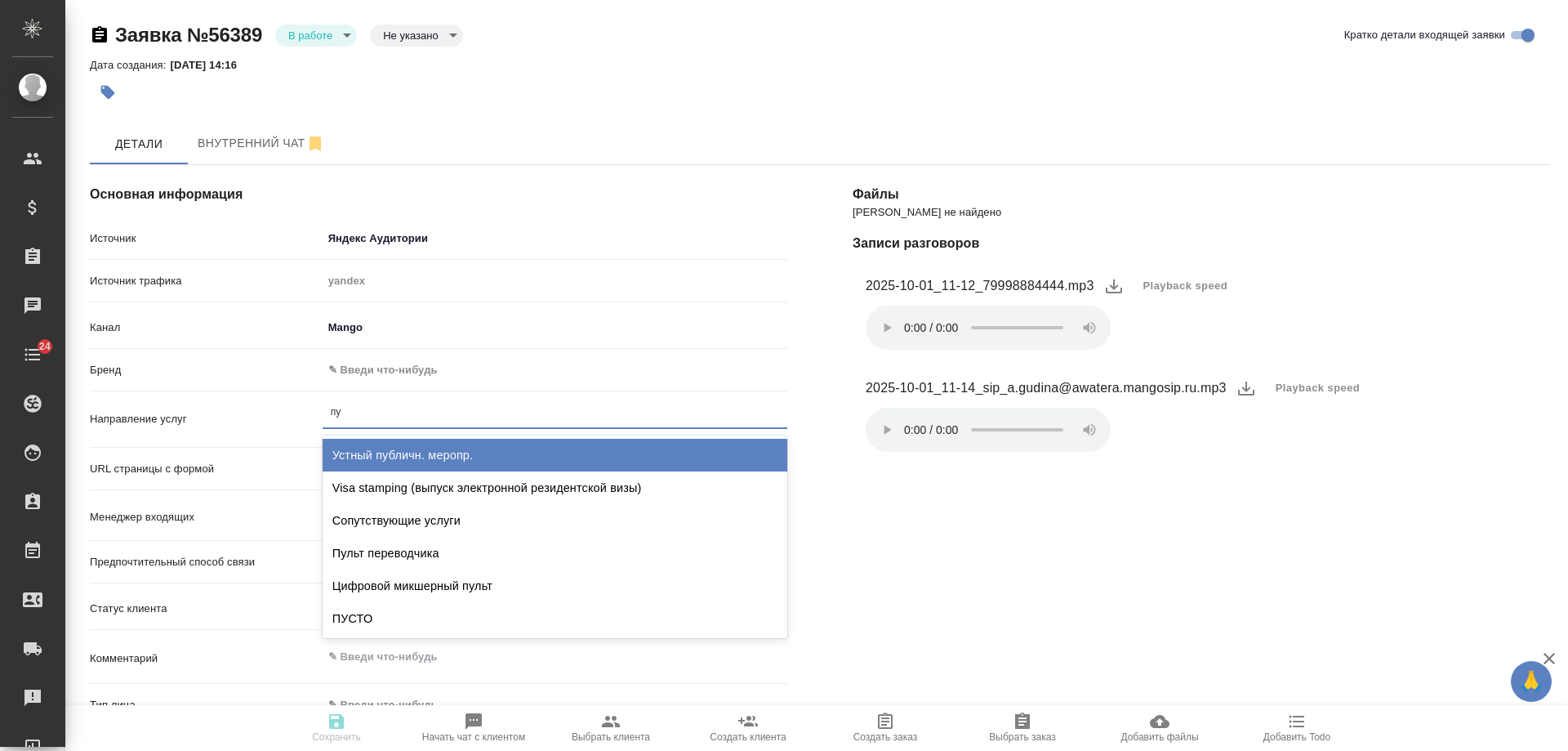
type input "пус"
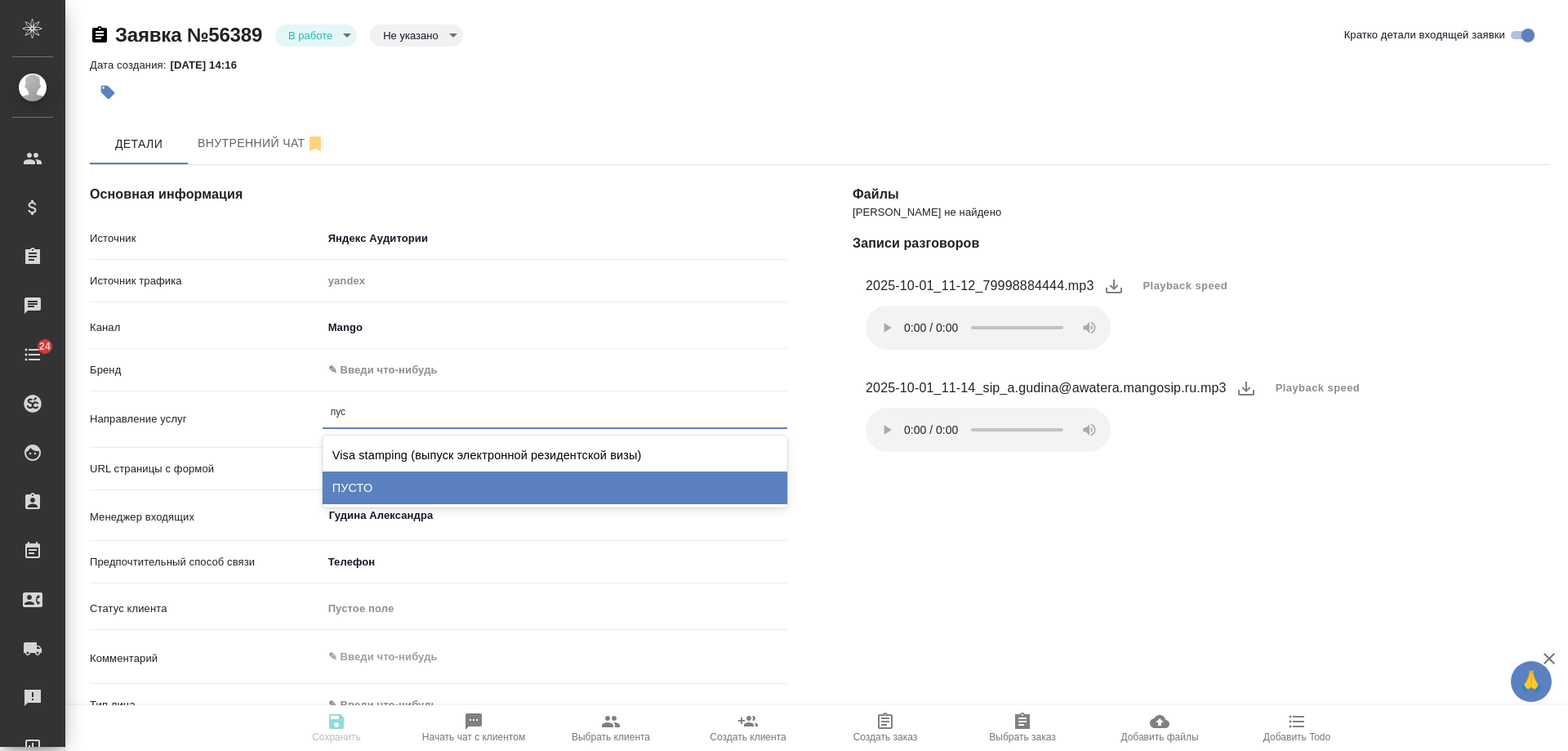
click at [374, 487] on div "ПУСТО" at bounding box center [554, 488] width 464 height 33
type textarea "x"
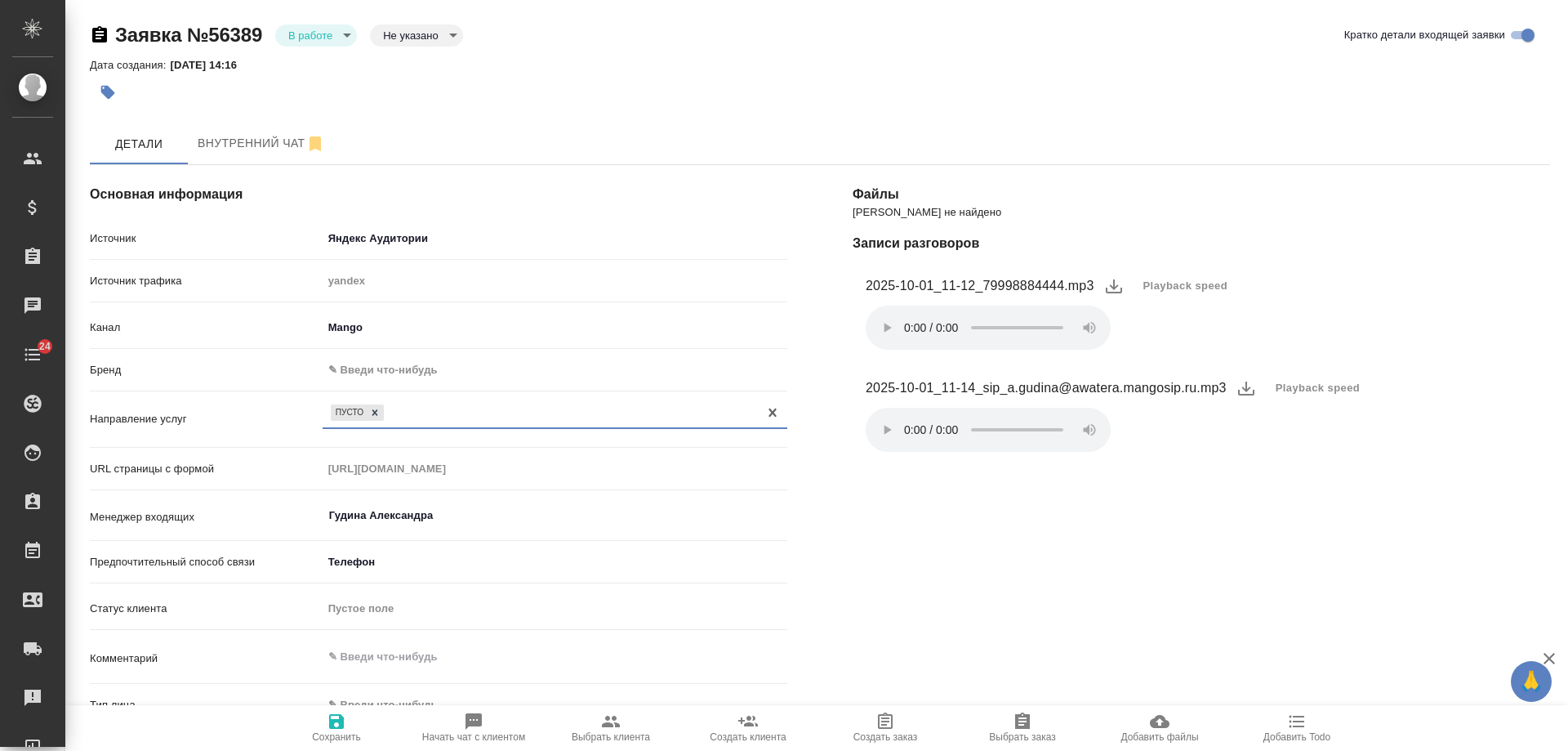
click at [382, 369] on body "🙏 .cls-1 fill:#fff; AWATERA [PERSON_NAME] Спецификации Заказы 0 Чаты 24 Todo Пр…" at bounding box center [784, 376] width 1568 height 751
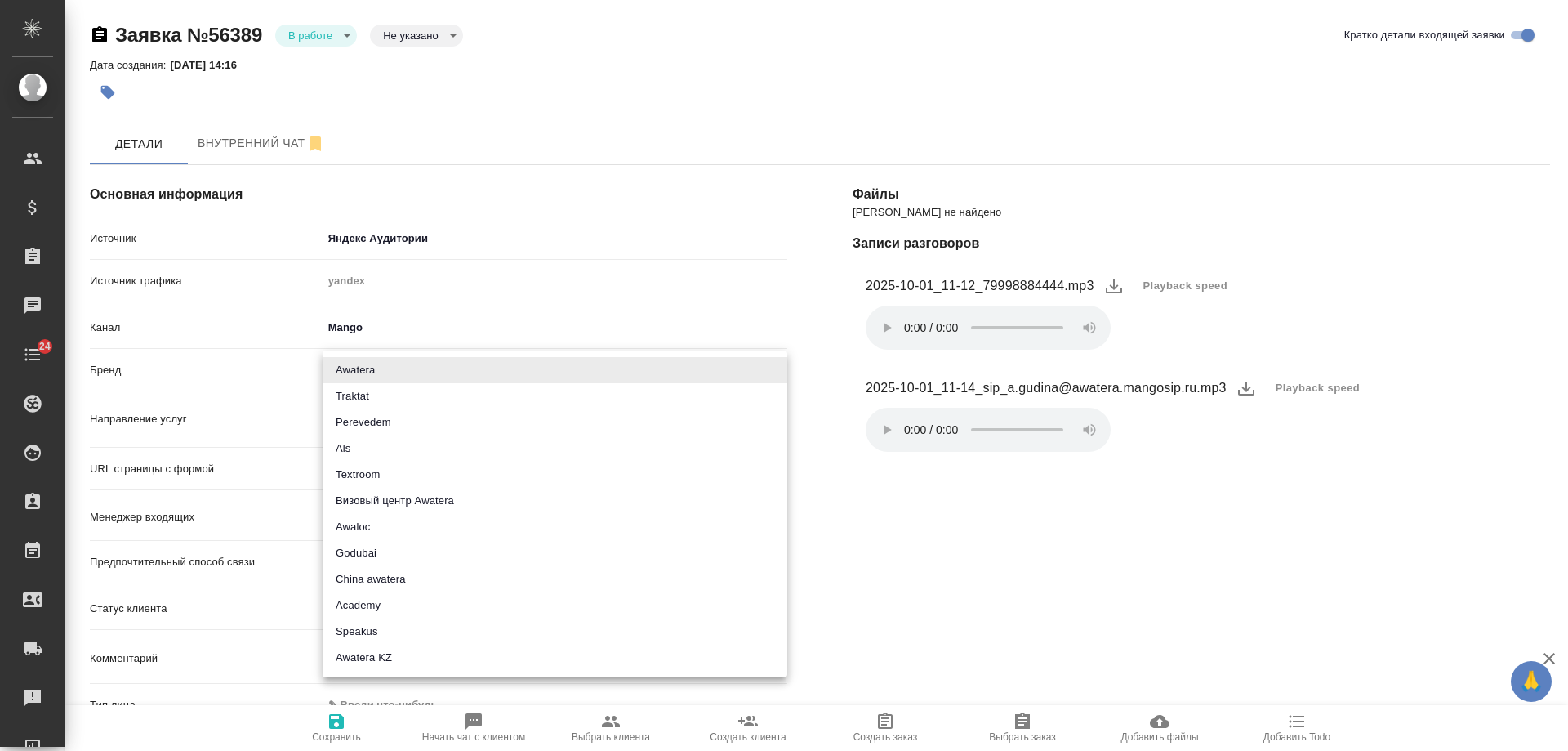
click at [371, 395] on li "Traktat" at bounding box center [554, 396] width 464 height 26
type input "traktat"
type textarea "x"
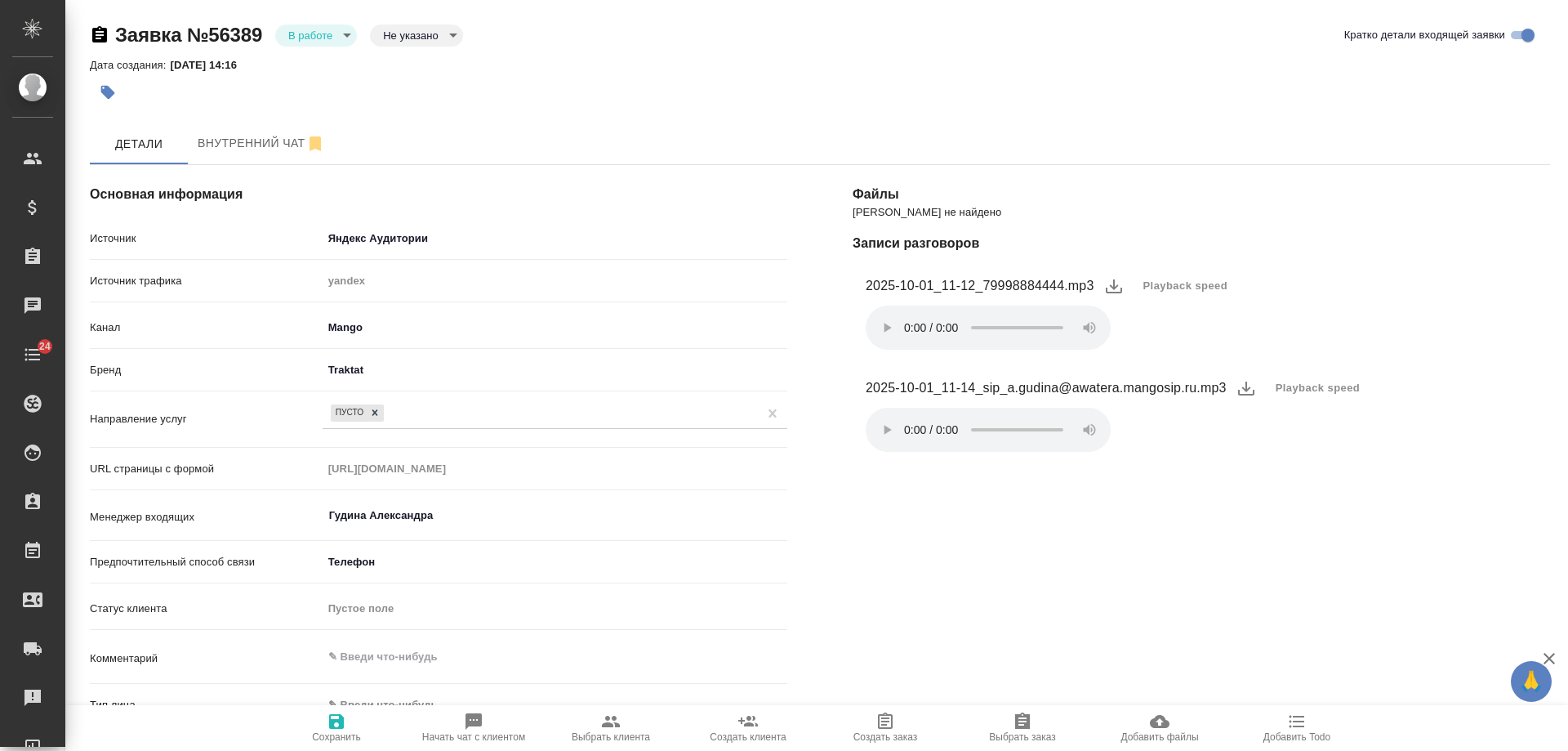
click at [378, 374] on body "🙏 .cls-1 fill:#fff; AWATERA [PERSON_NAME] Спецификации Заказы 0 Чаты 24 Todo Пр…" at bounding box center [784, 376] width 1568 height 751
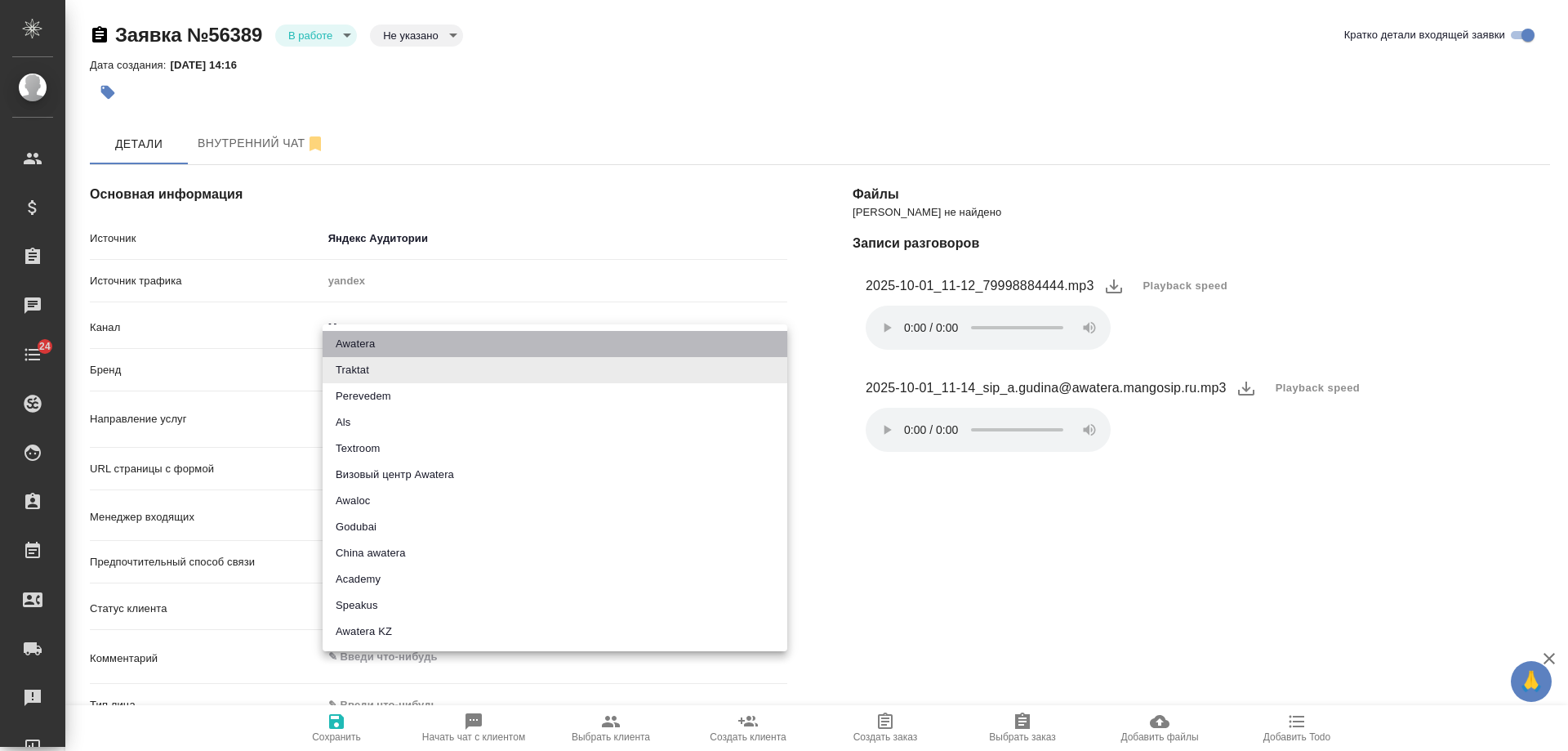
click at [384, 347] on li "Awatera" at bounding box center [554, 343] width 464 height 26
type input "awatera"
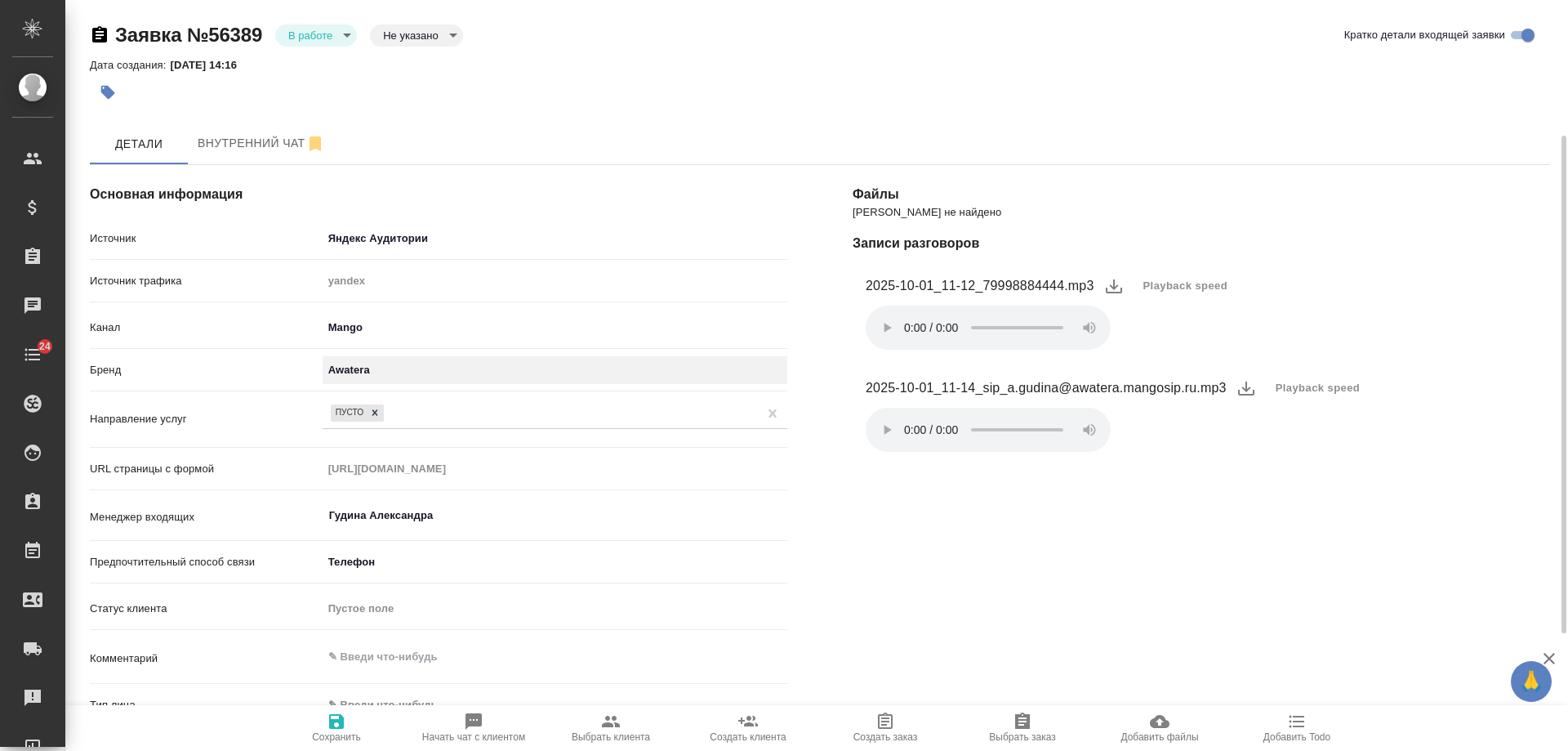
scroll to position [163, 0]
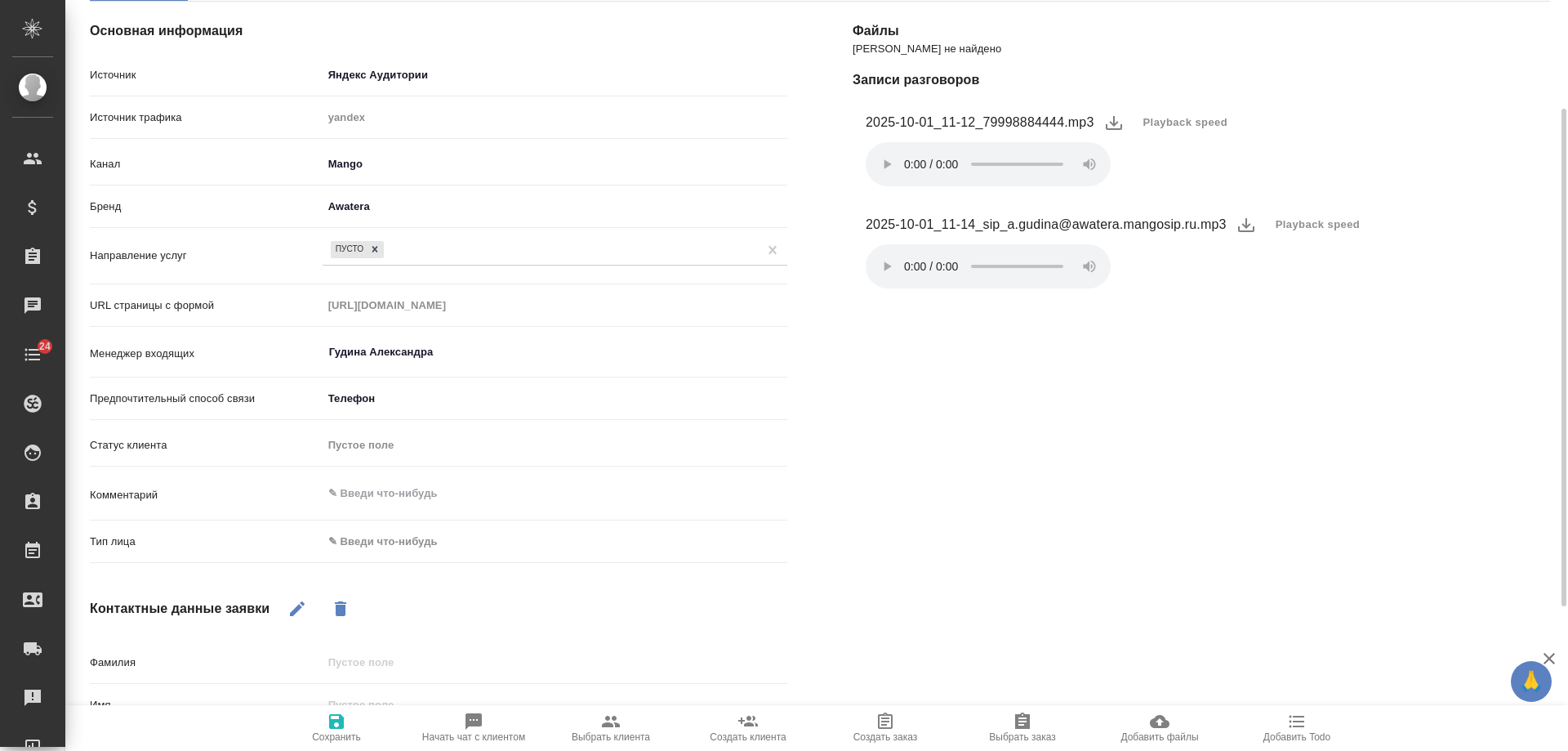
click at [376, 553] on body "🙏 .cls-1 fill:#fff; AWATERA [PERSON_NAME] Спецификации Заказы 0 Чаты 24 Todo Пр…" at bounding box center [784, 376] width 1568 height 751
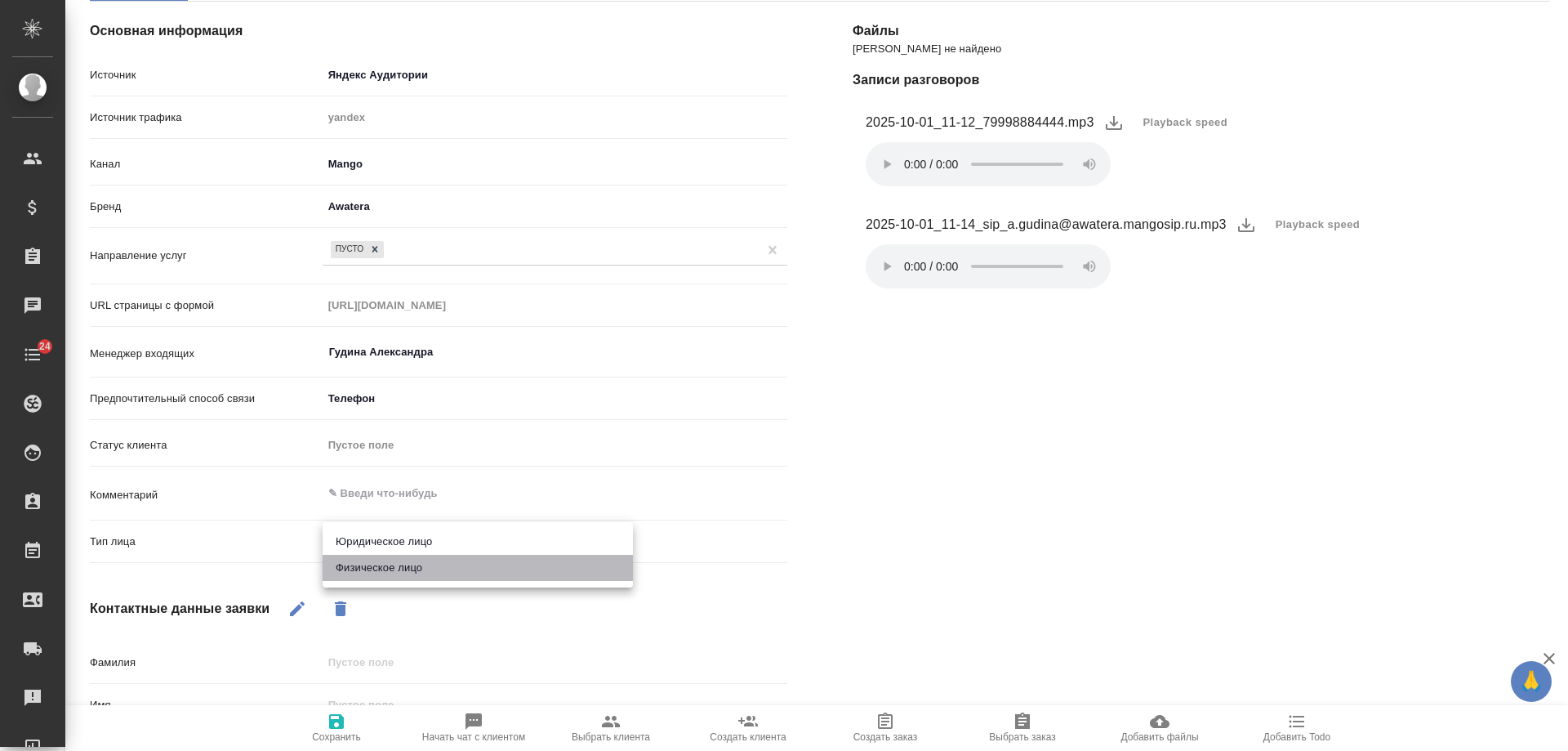
click at [377, 568] on li "Физическое лицо" at bounding box center [477, 567] width 310 height 26
type textarea "x"
type input "private"
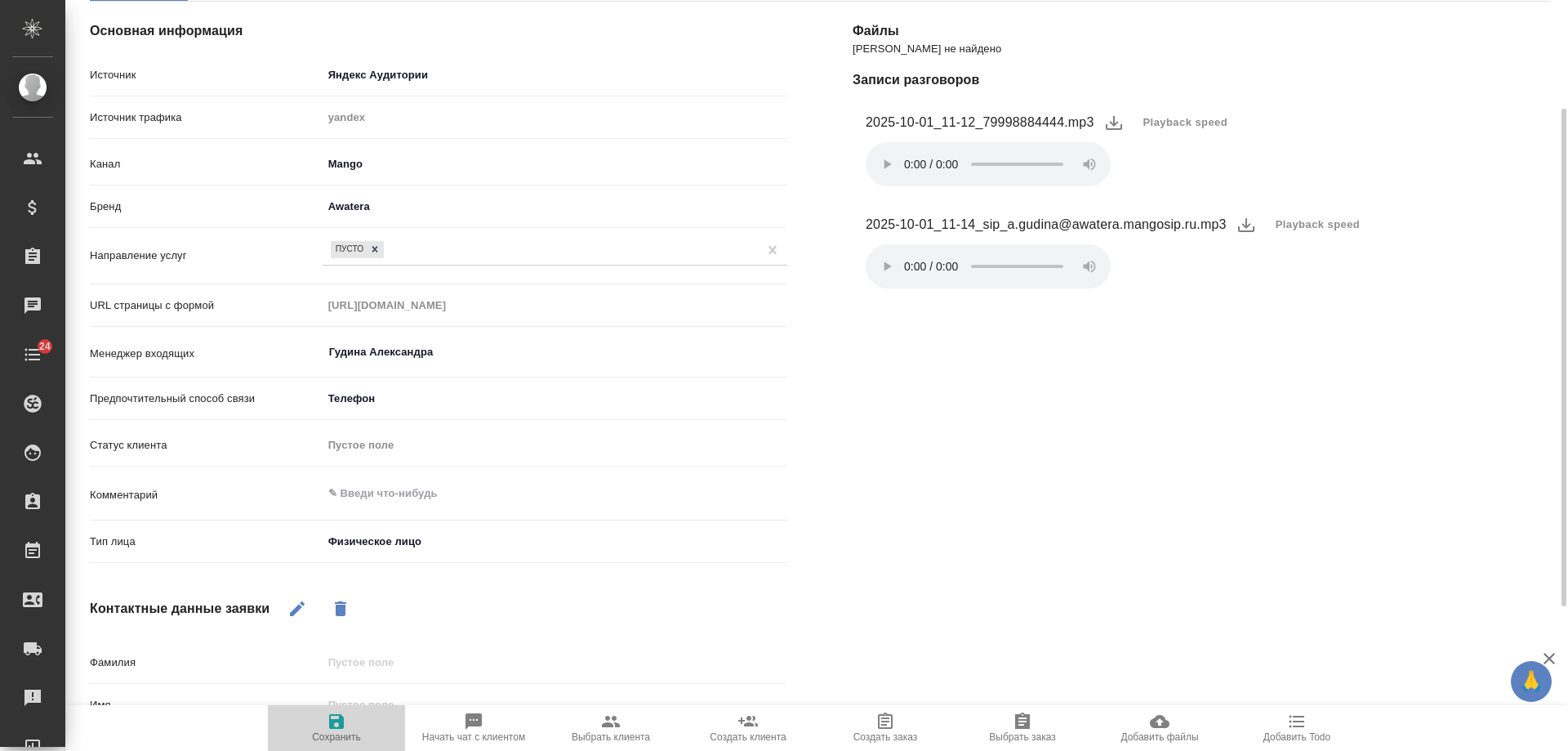
click at [341, 726] on icon "button" at bounding box center [337, 722] width 15 height 15
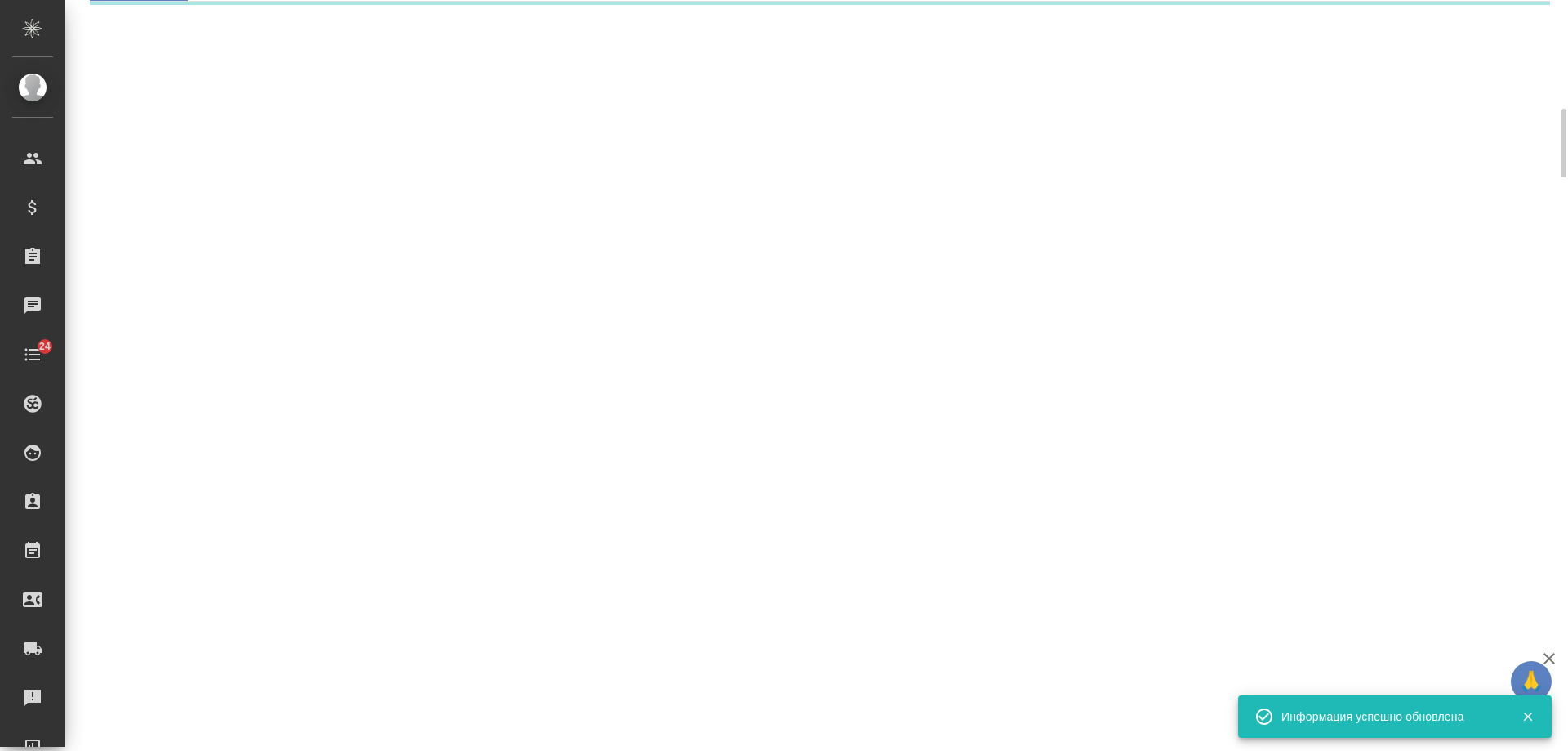
select select "RU"
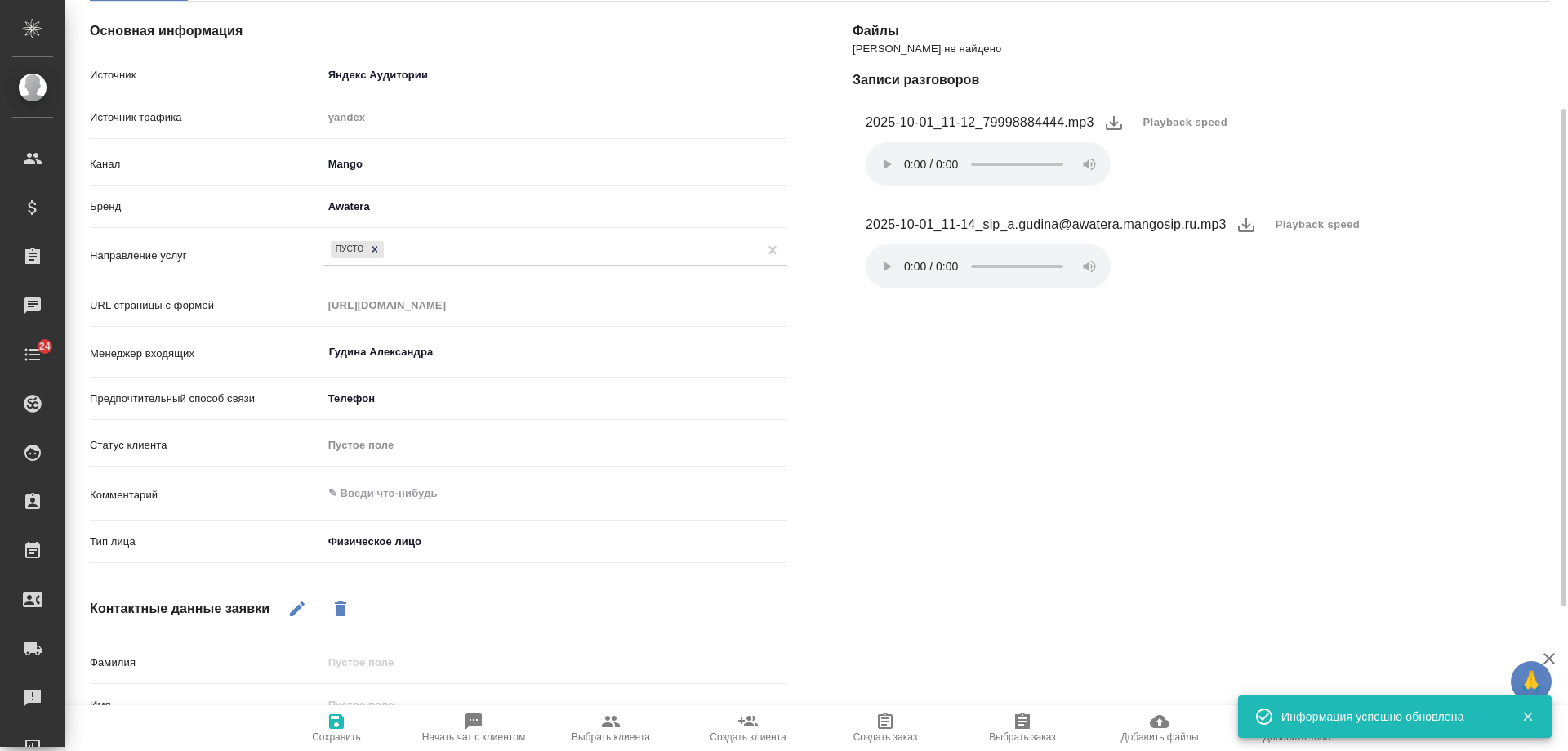
type textarea "x"
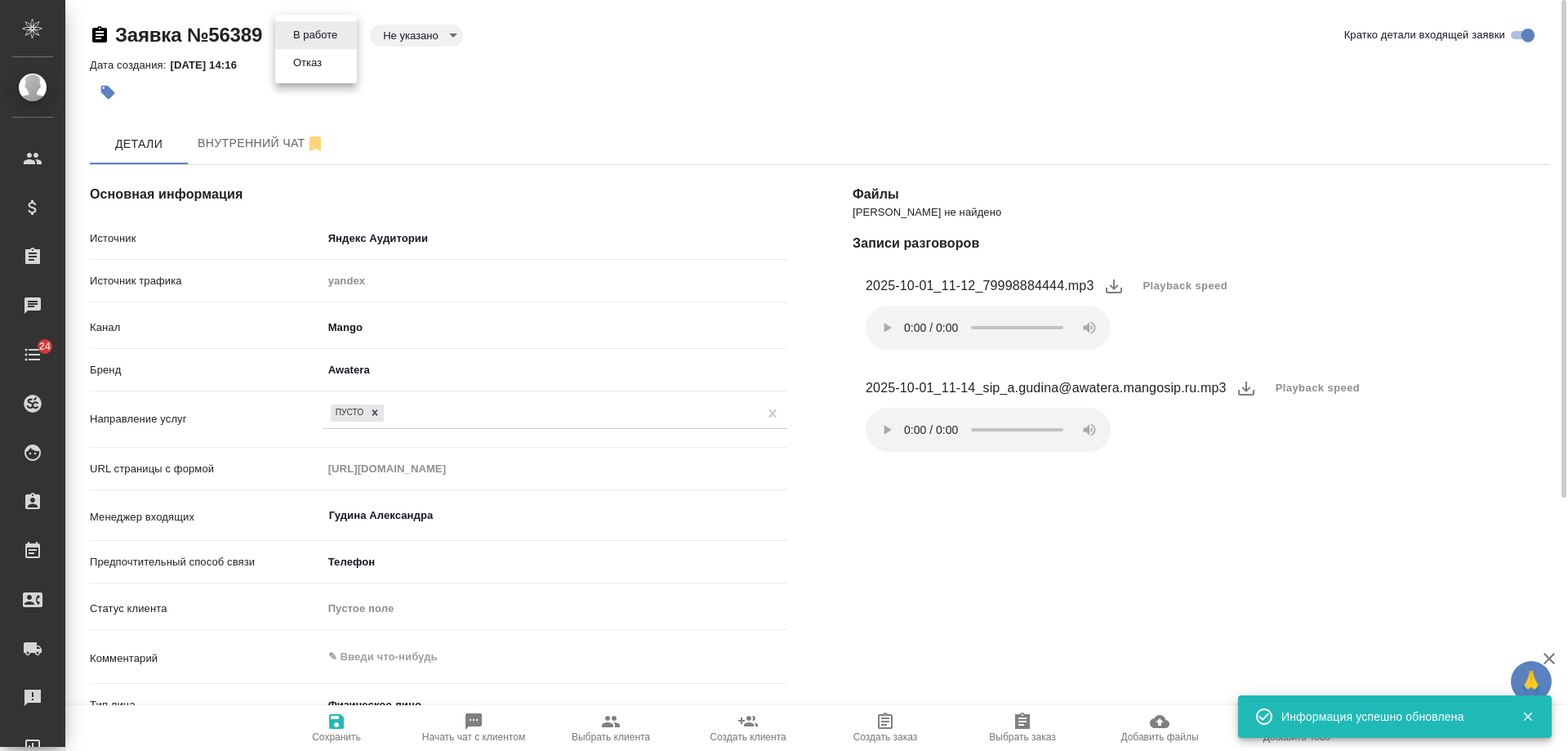
click at [323, 39] on body "🙏 .cls-1 fill:#fff; AWATERA [PERSON_NAME] Спецификации Заказы 0 Чаты 24 Todo Пр…" at bounding box center [784, 376] width 1568 height 751
click at [326, 66] on button "Отказ" at bounding box center [307, 63] width 39 height 18
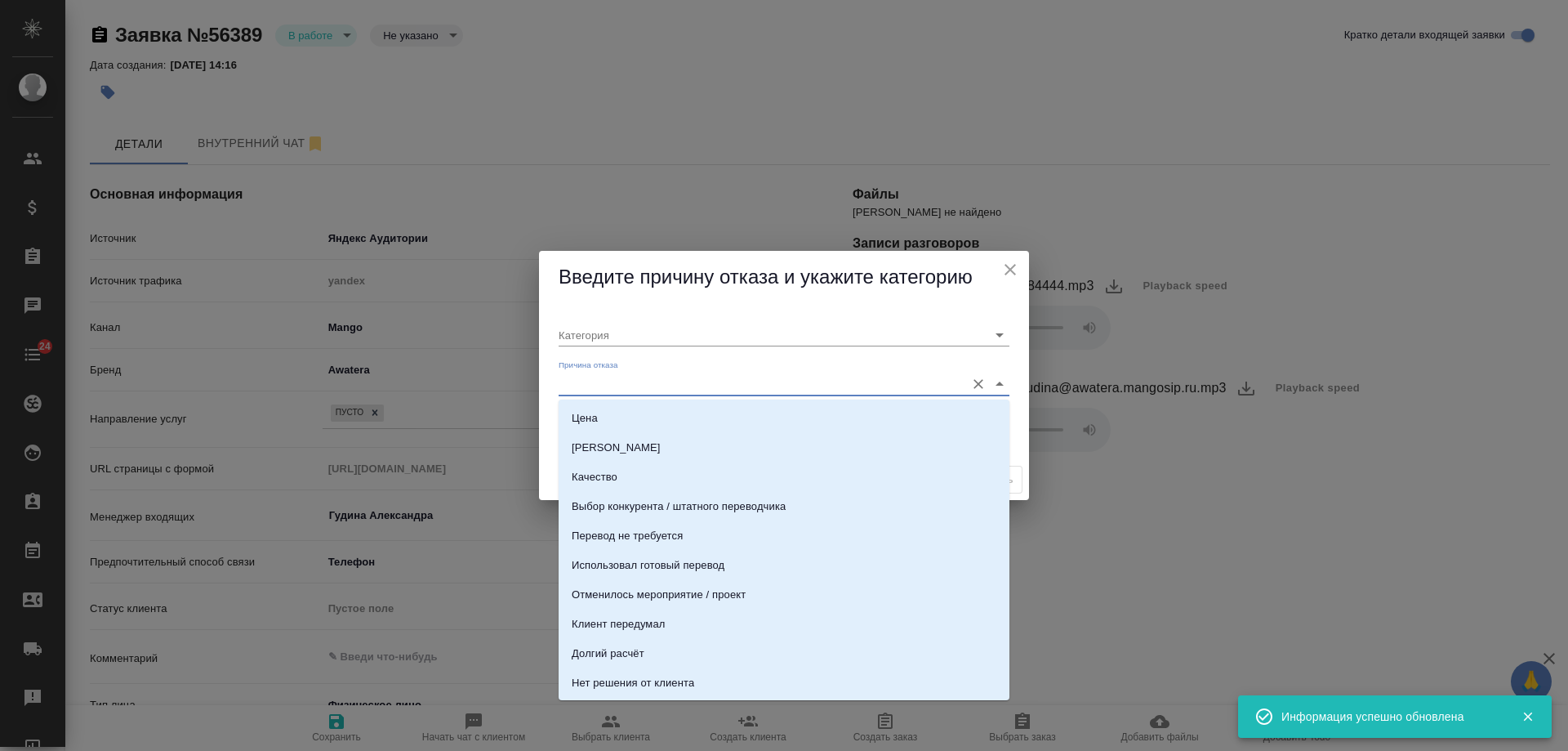
click at [664, 378] on input "Причина отказа" at bounding box center [758, 384] width 398 height 22
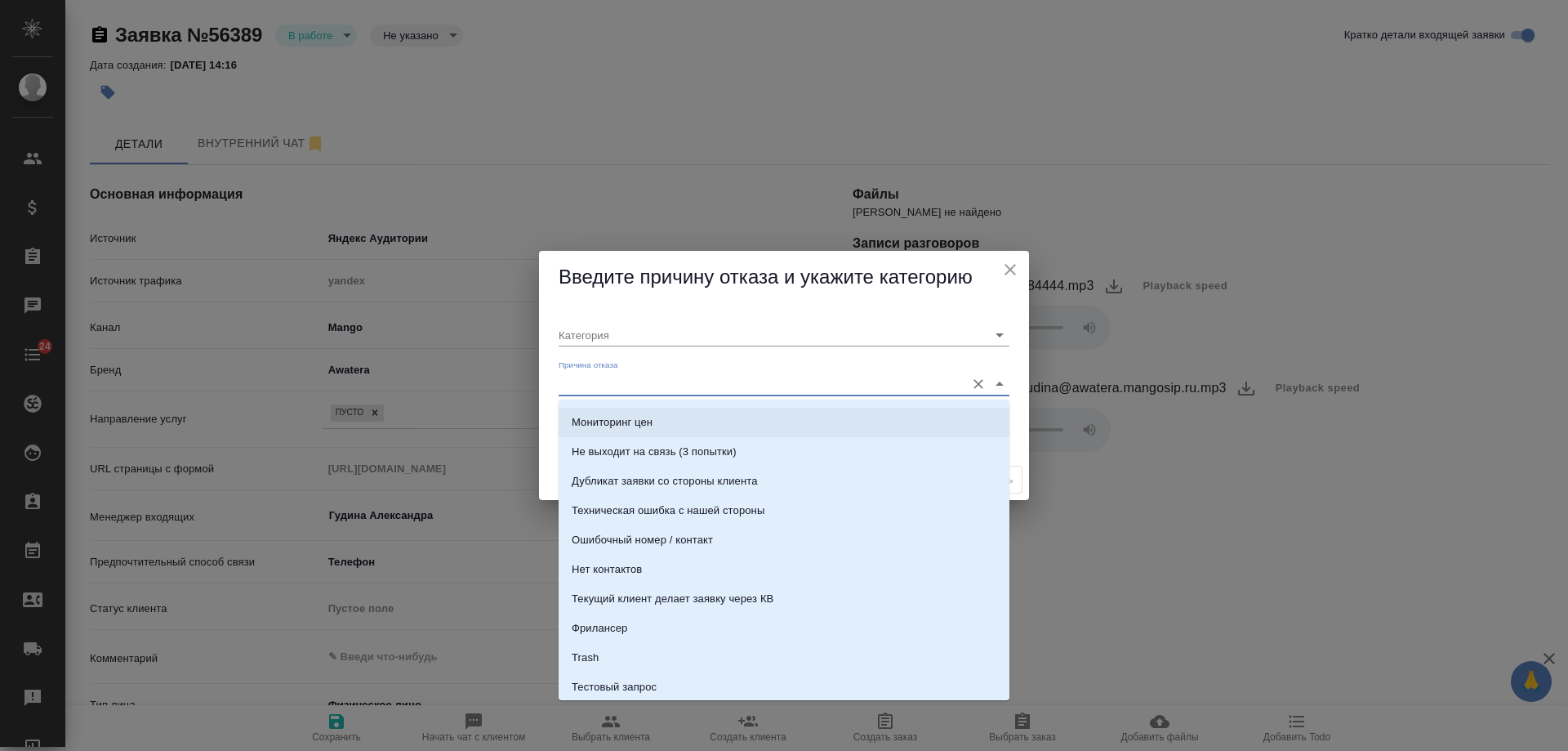
scroll to position [499, 0]
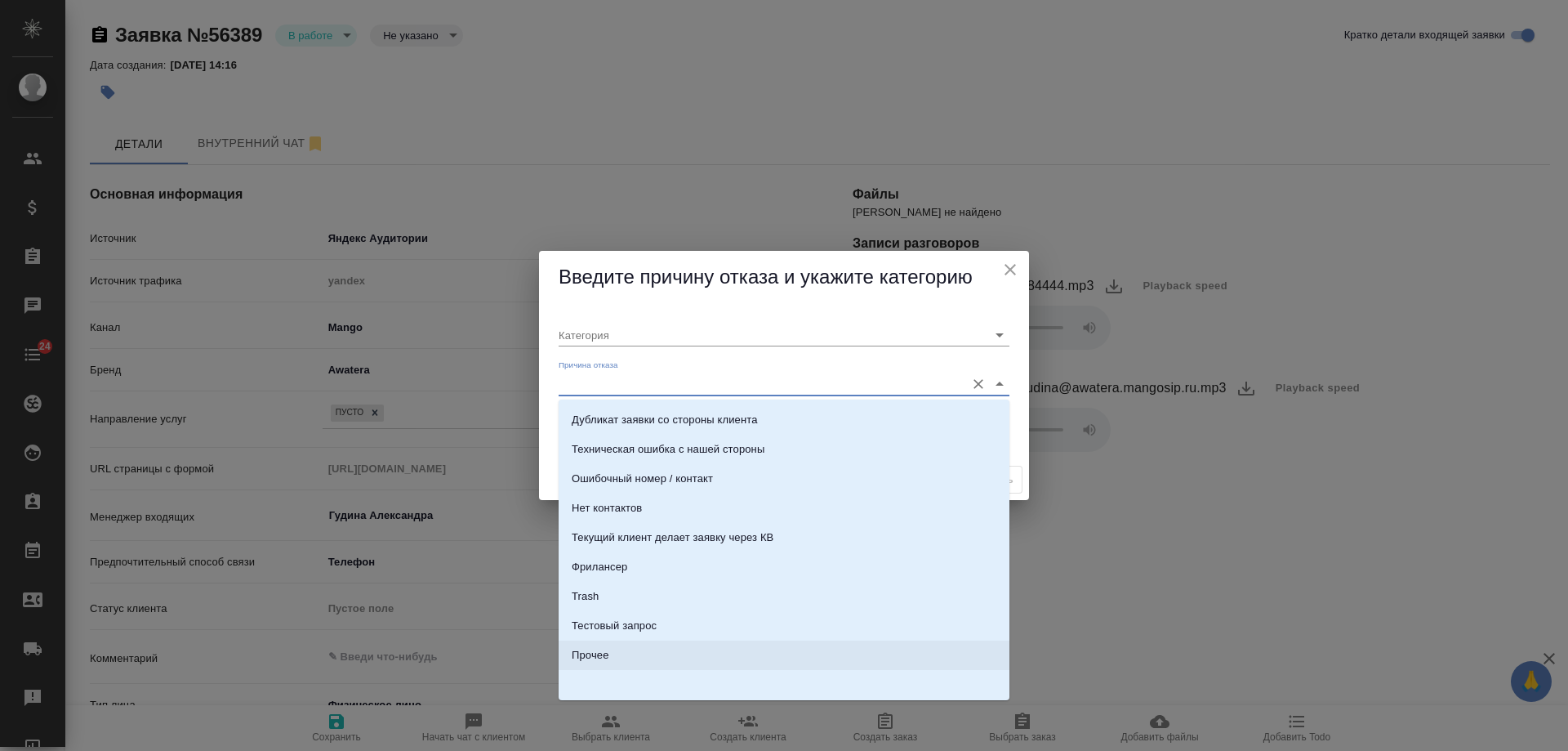
click at [634, 652] on li "Прочее" at bounding box center [784, 656] width 450 height 29
type input "Прочее"
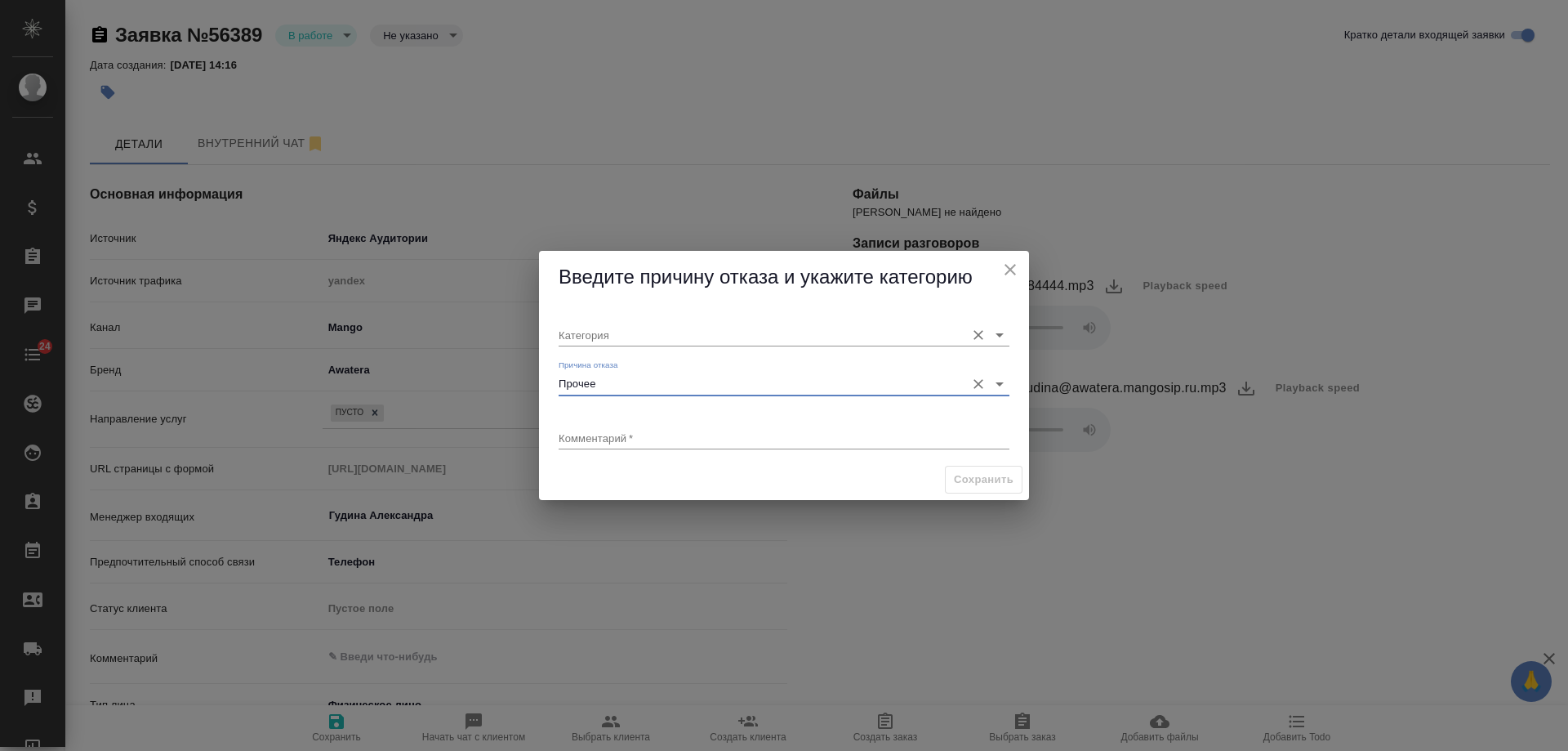
click at [632, 336] on input "Категория" at bounding box center [758, 334] width 398 height 22
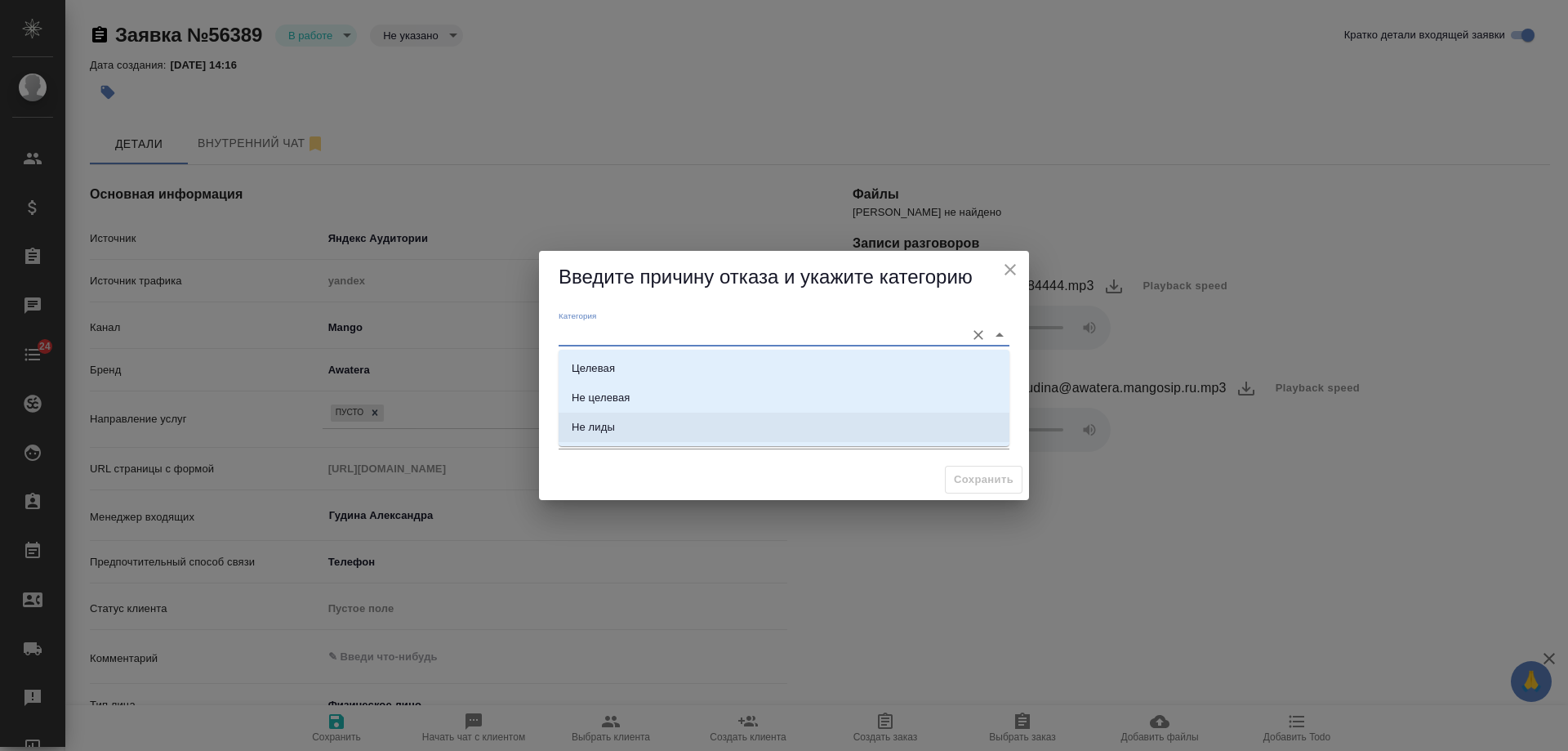
click at [624, 426] on li "Не лиды" at bounding box center [784, 427] width 450 height 29
type input "Не лиды"
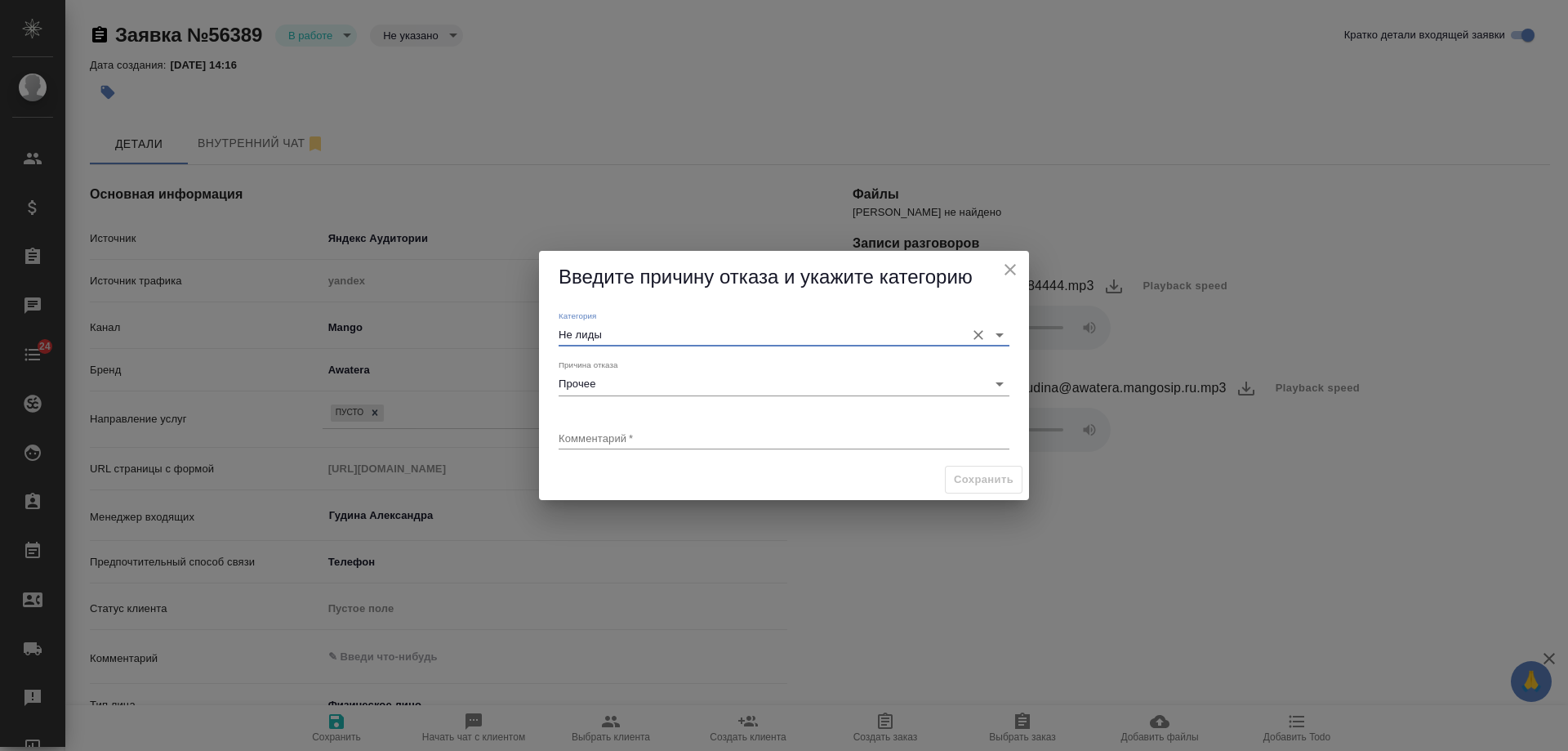
click at [627, 442] on textarea at bounding box center [784, 437] width 450 height 12
drag, startPoint x: 733, startPoint y: 440, endPoint x: 636, endPoint y: 437, distance: 97.0
click at [636, 437] on textarea "текущий клиент (мб муж заказчицы)" at bounding box center [784, 437] width 450 height 12
click at [672, 436] on textarea "текущий клиент, другое телефон" at bounding box center [784, 437] width 450 height 12
type textarea "текущий клиент, другой телефон"
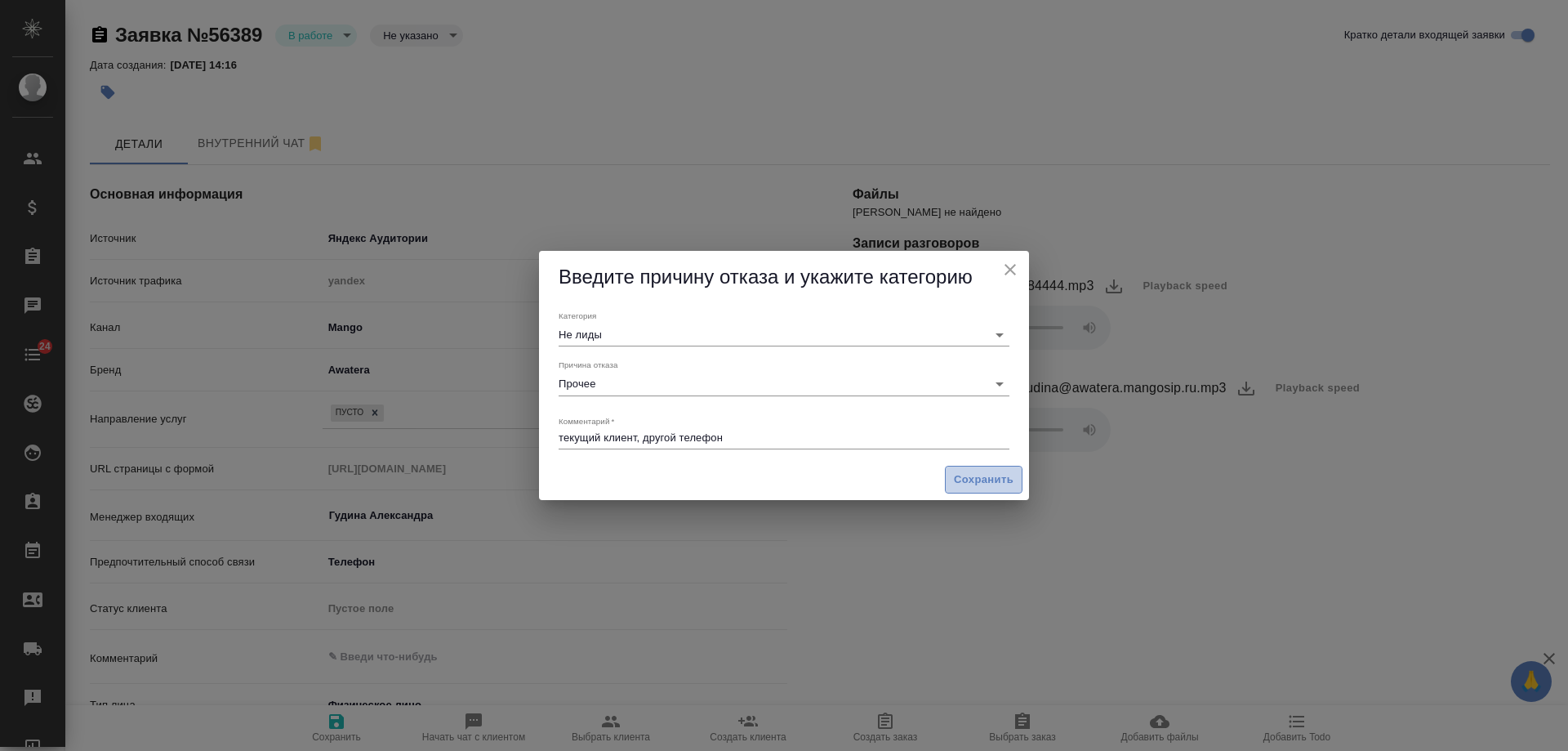
click at [993, 477] on span "Сохранить" at bounding box center [983, 480] width 60 height 18
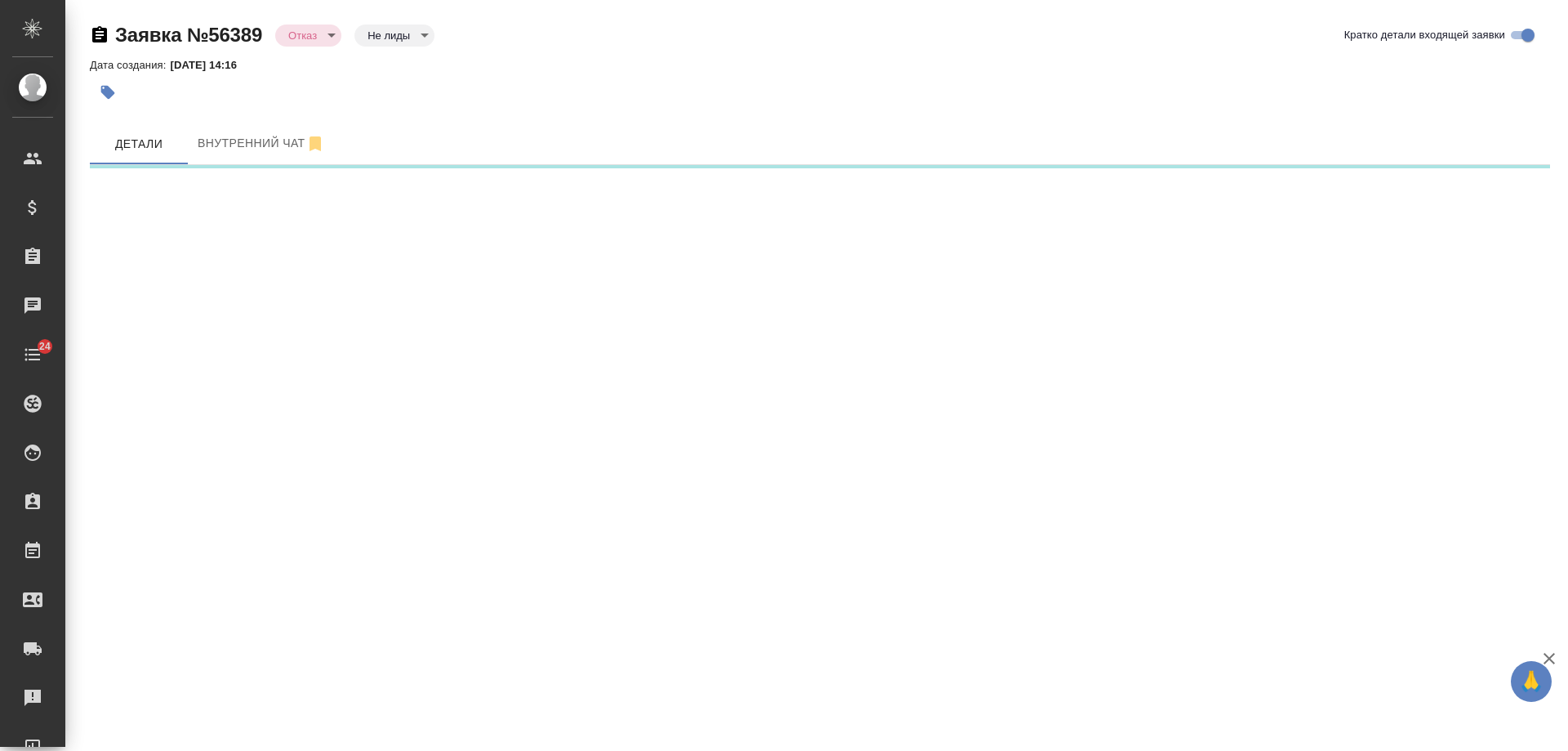
select select "RU"
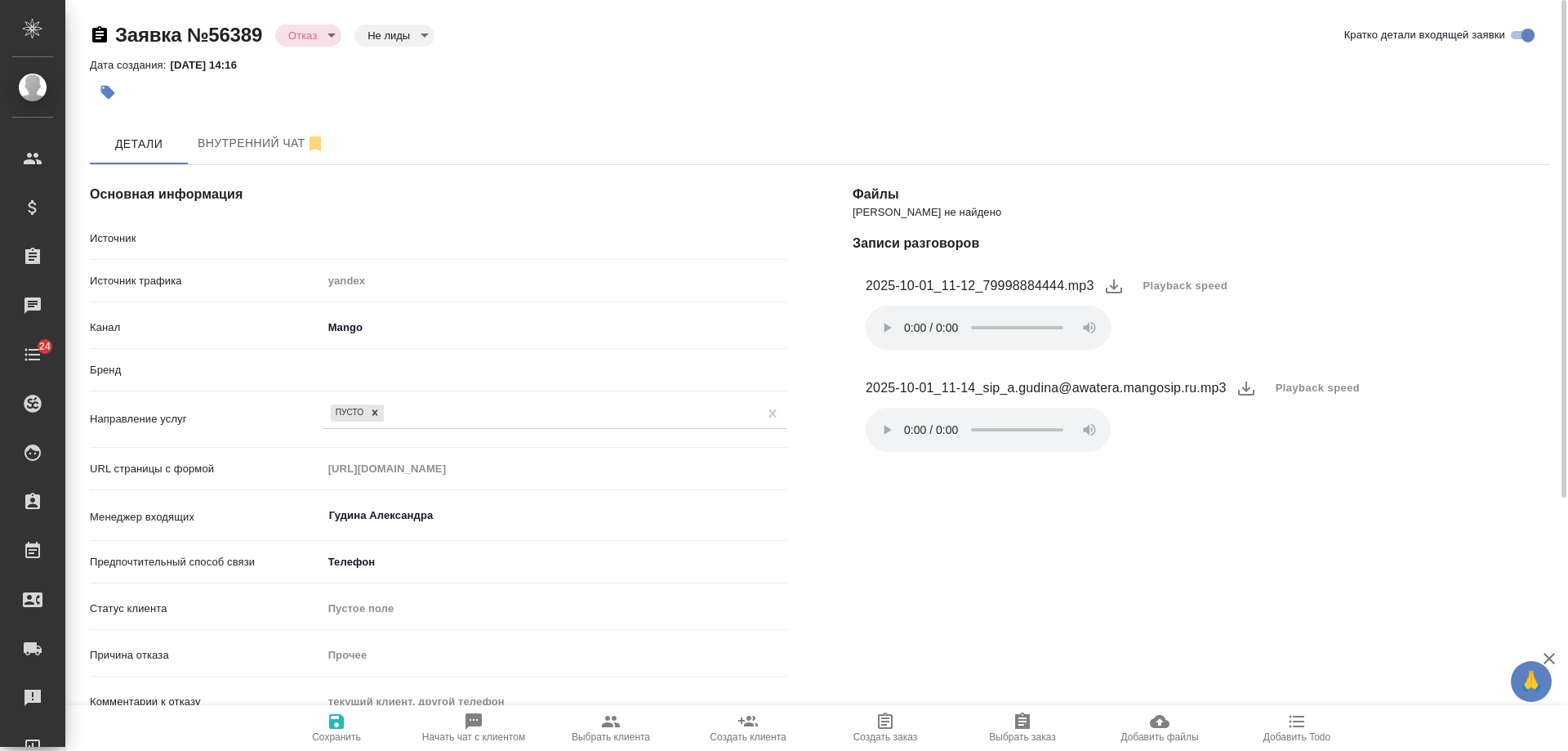
type textarea "x"
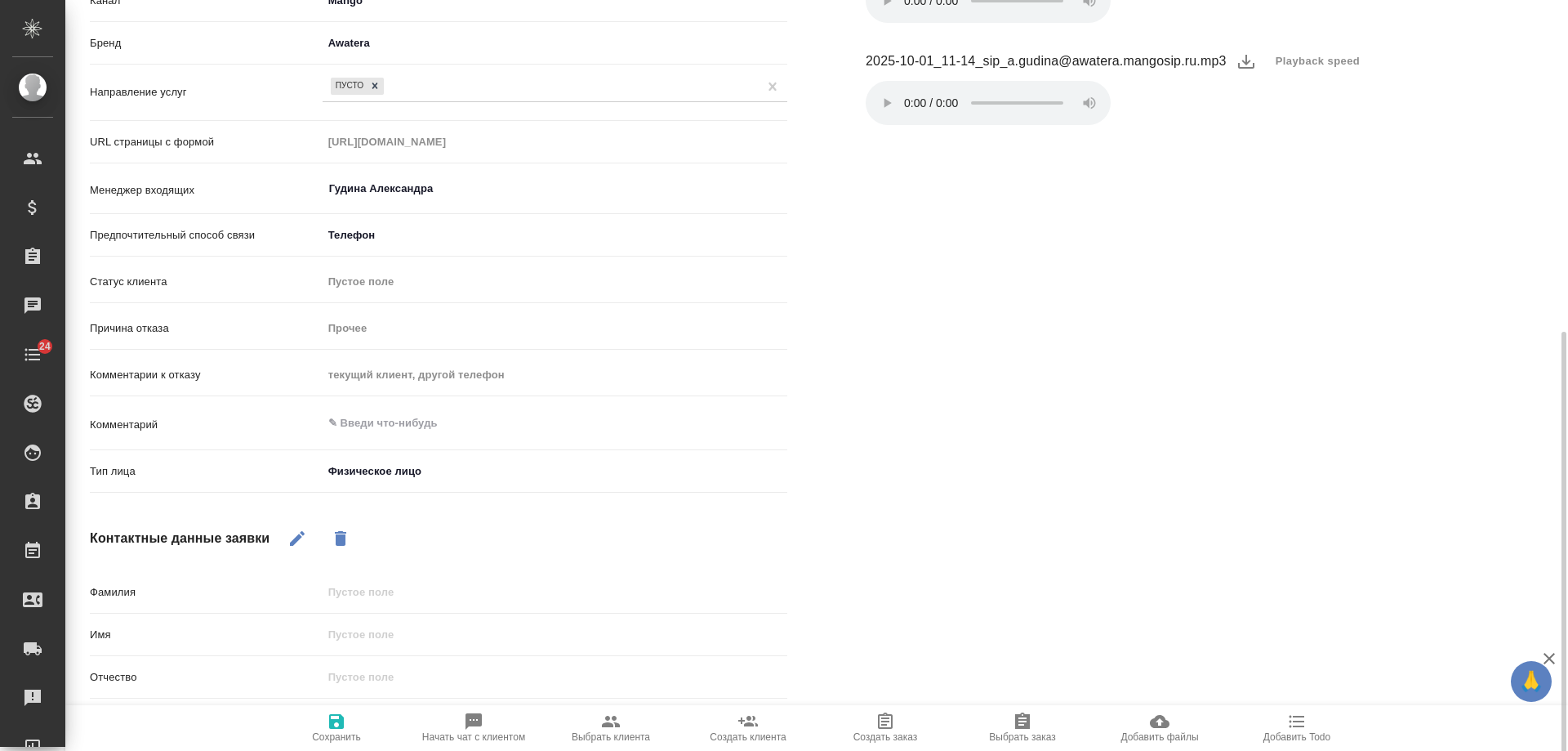
scroll to position [409, 0]
